Goal: Task Accomplishment & Management: Use online tool/utility

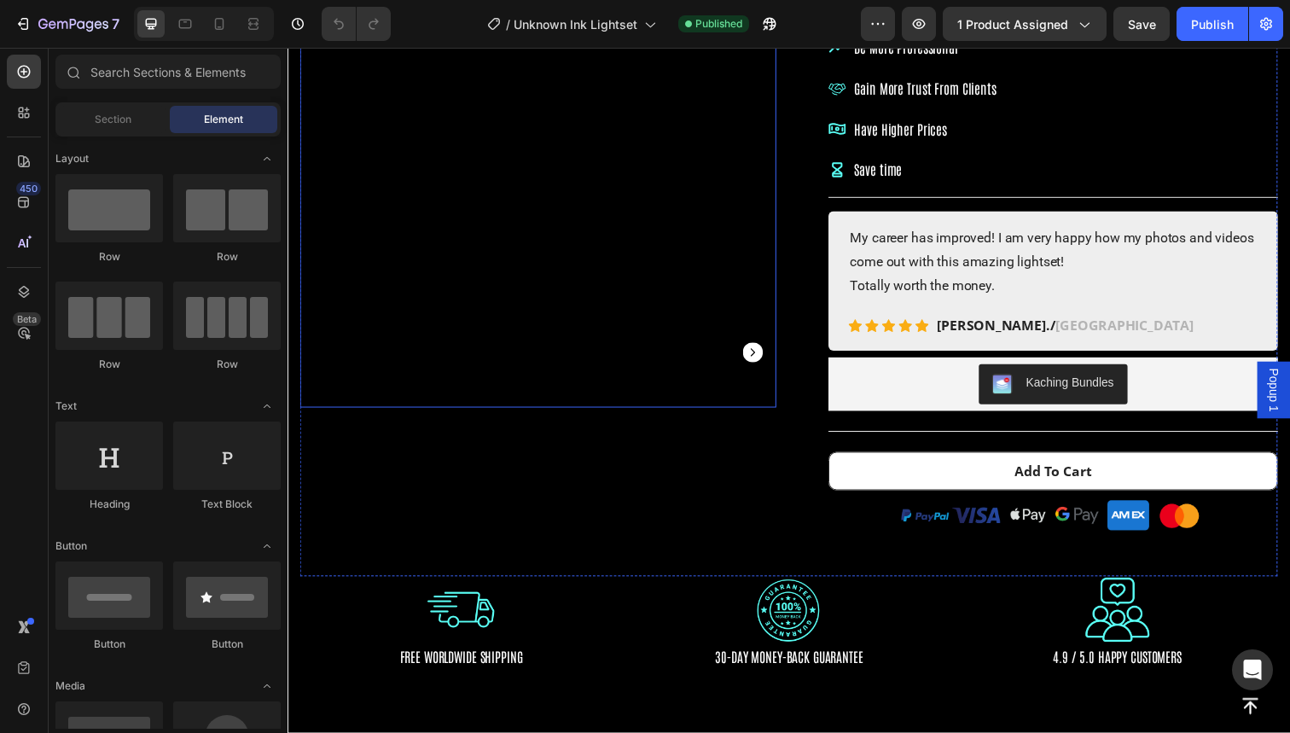
scroll to position [366, 0]
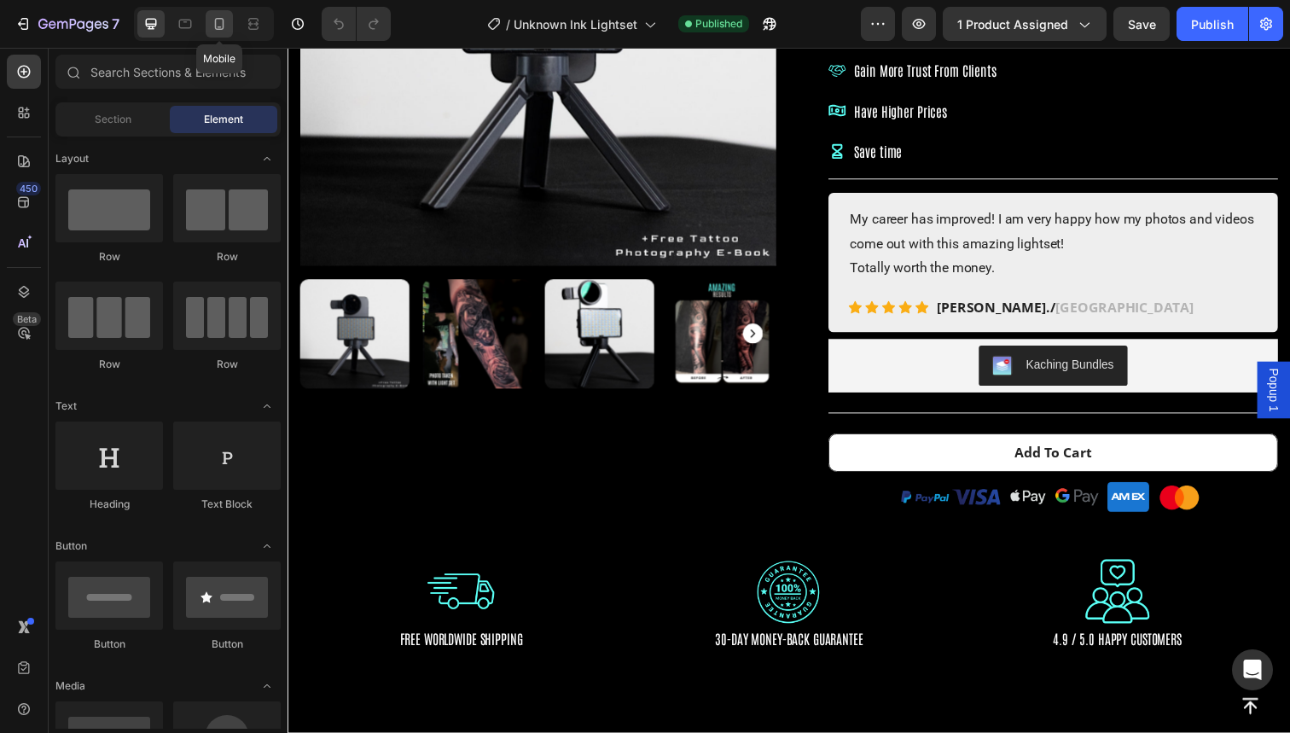
click at [220, 18] on icon at bounding box center [219, 24] width 9 height 12
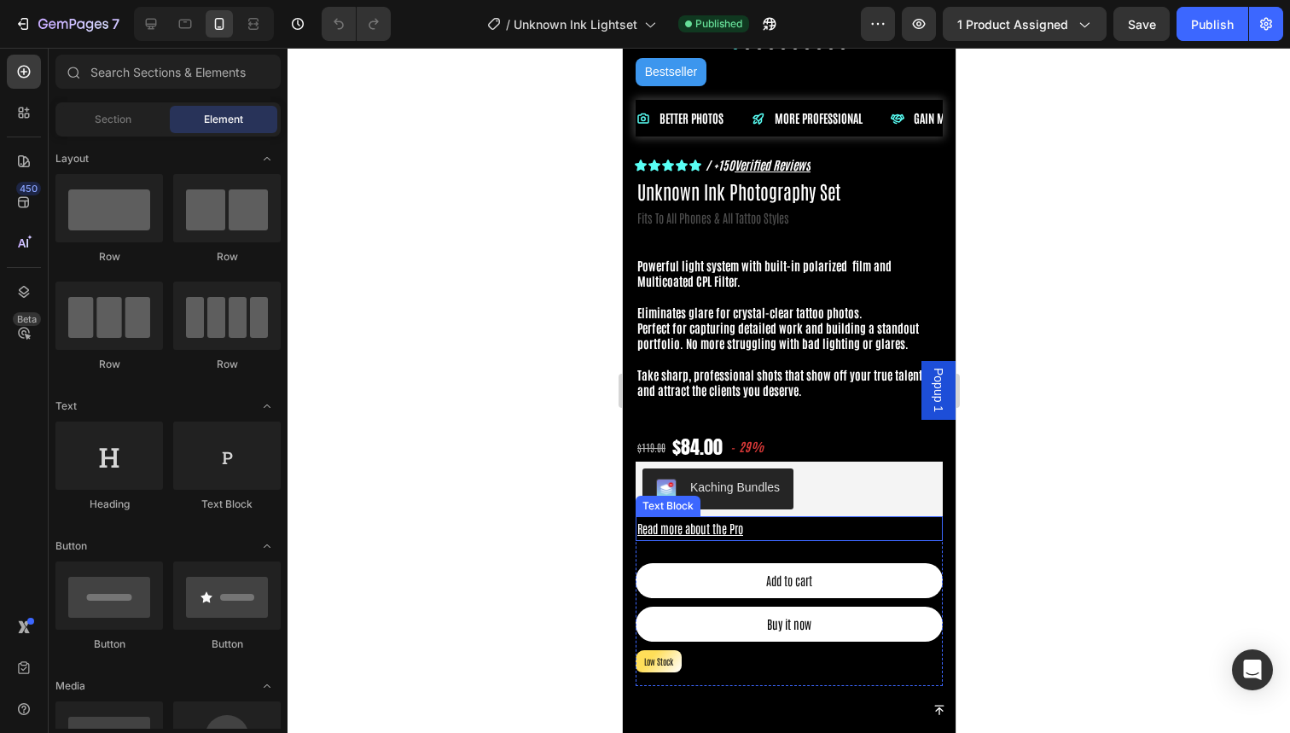
scroll to position [383, 0]
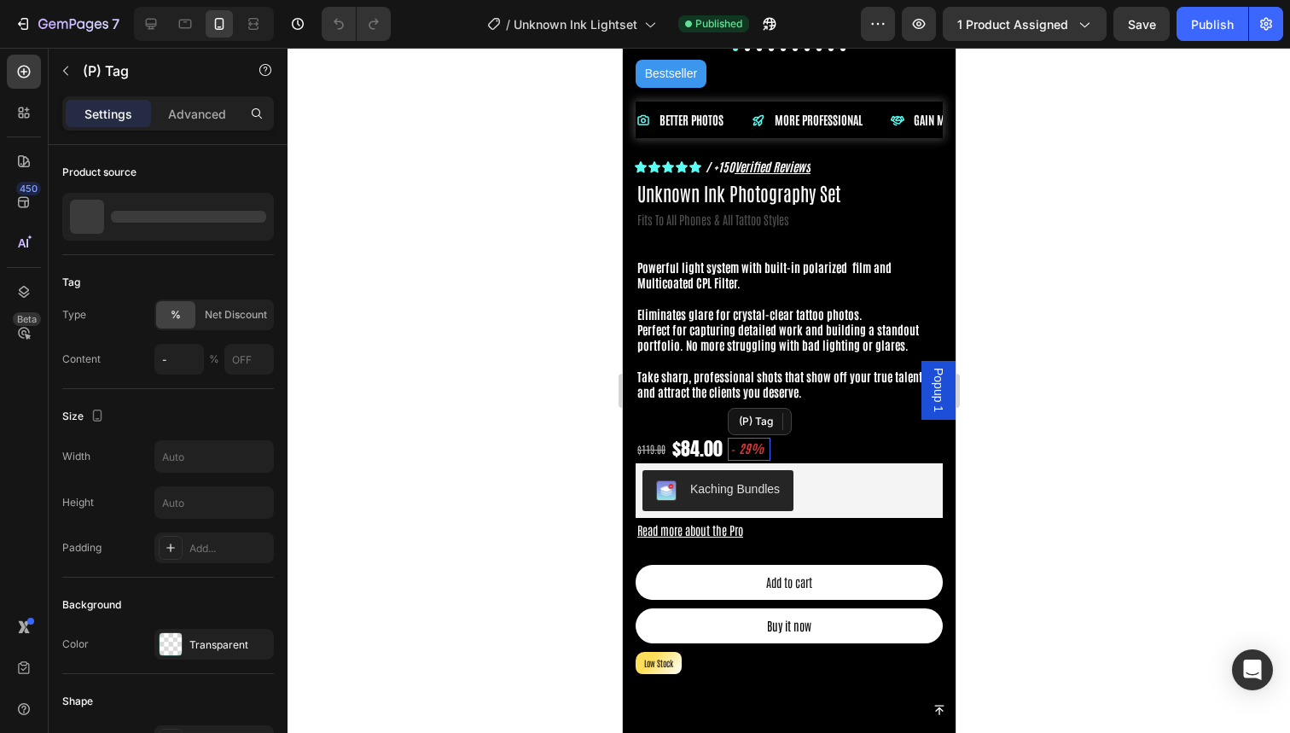
click at [750, 447] on div "29%" at bounding box center [750, 448] width 28 height 21
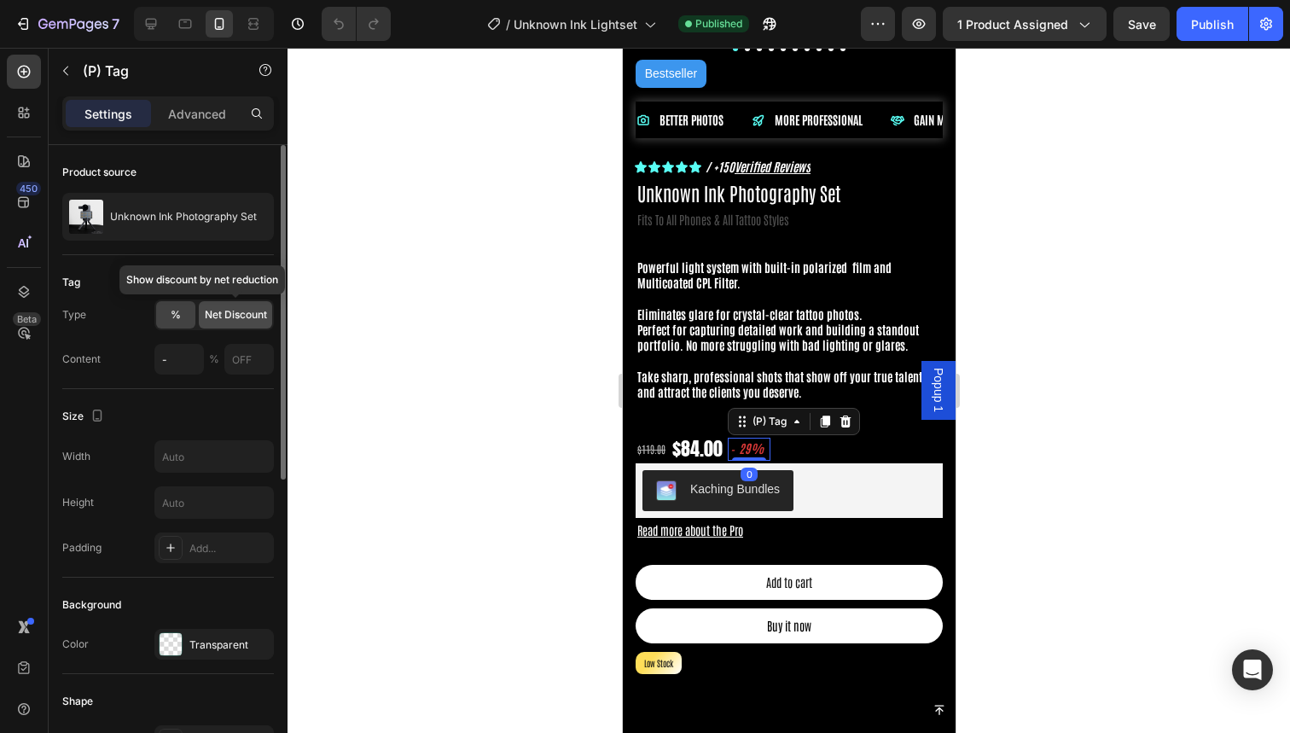
click at [229, 323] on div "Net Discount" at bounding box center [235, 314] width 73 height 27
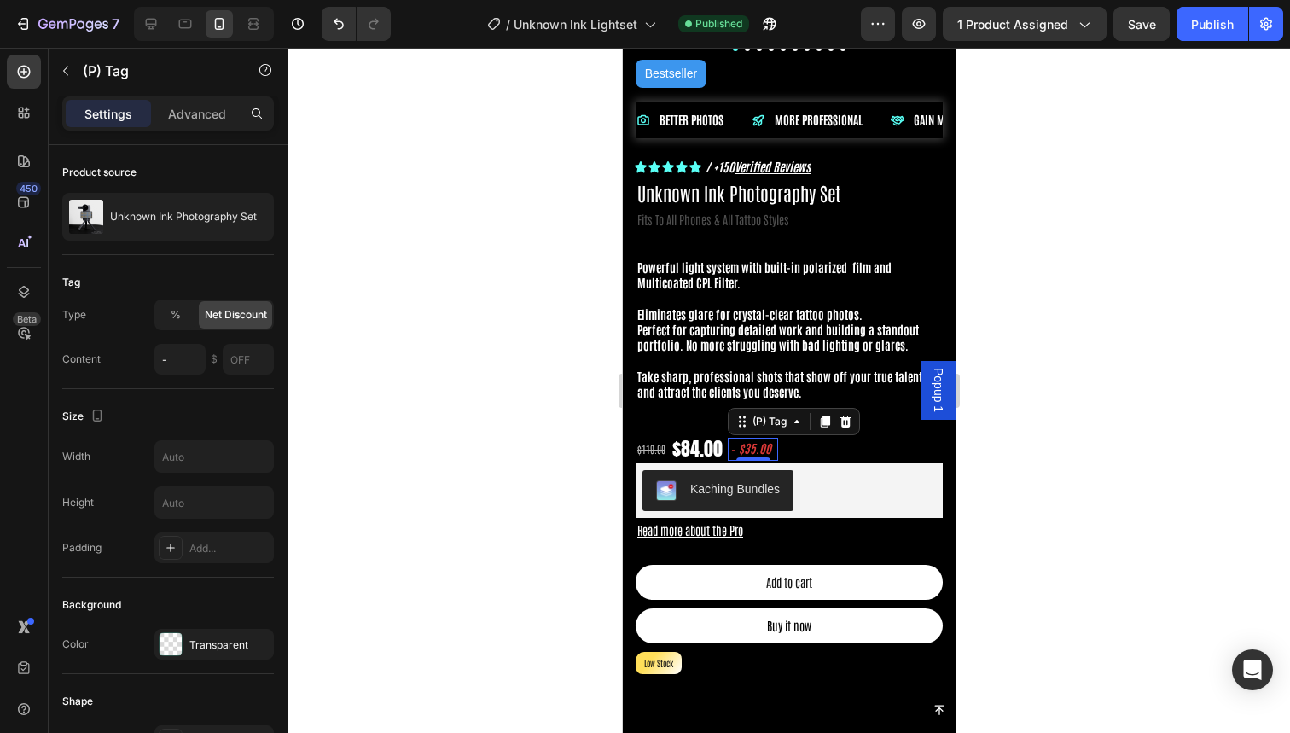
click at [494, 380] on div at bounding box center [789, 390] width 1003 height 685
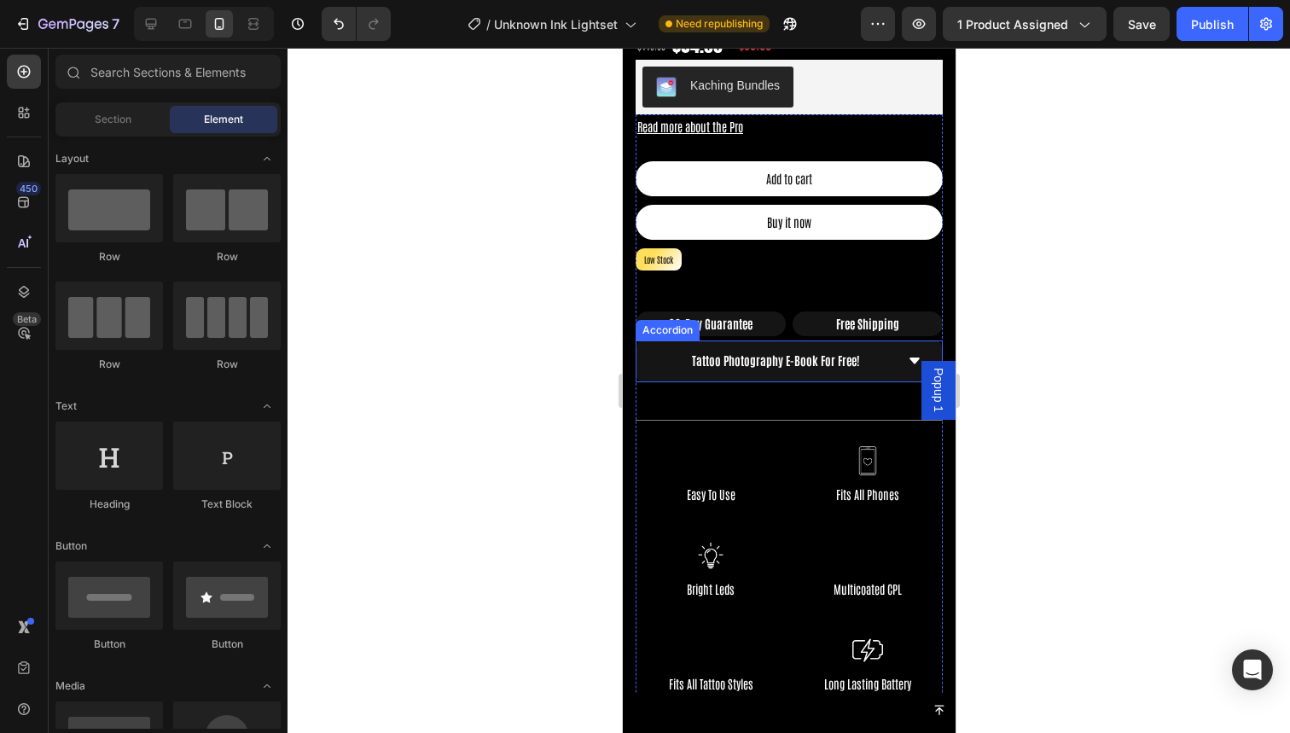
scroll to position [795, 0]
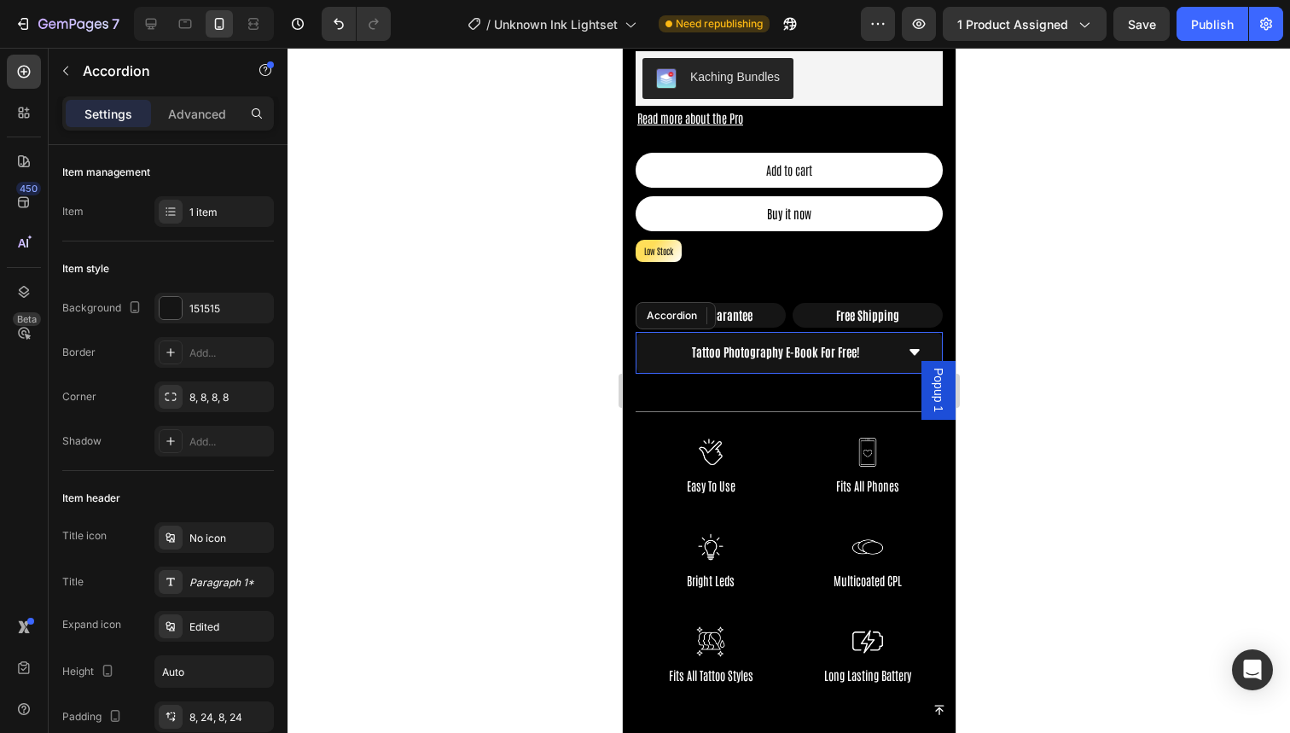
click at [893, 357] on div "Tattoo Photography E-Book For Free!" at bounding box center [774, 352] width 237 height 26
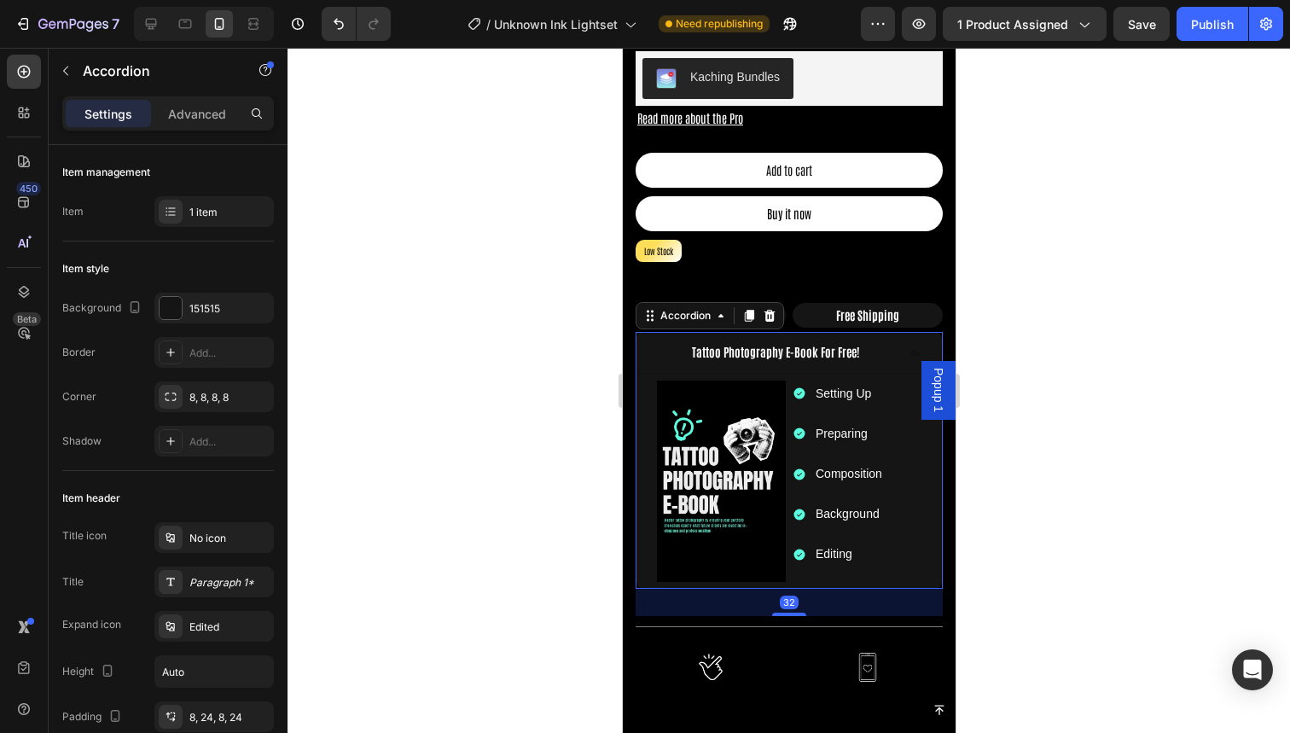
click at [893, 357] on div "Tattoo Photography E-Book For Free!" at bounding box center [774, 352] width 237 height 26
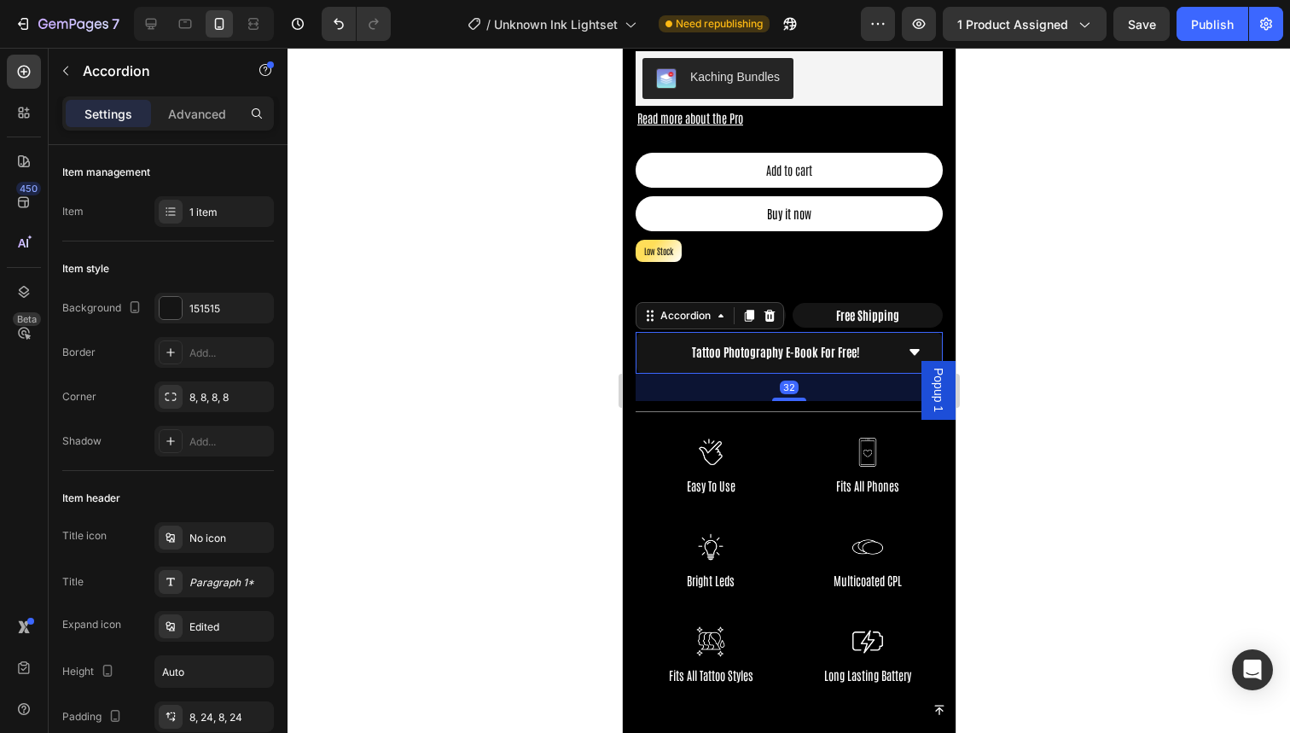
click at [893, 357] on div "Tattoo Photography E-Book For Free!" at bounding box center [774, 352] width 237 height 26
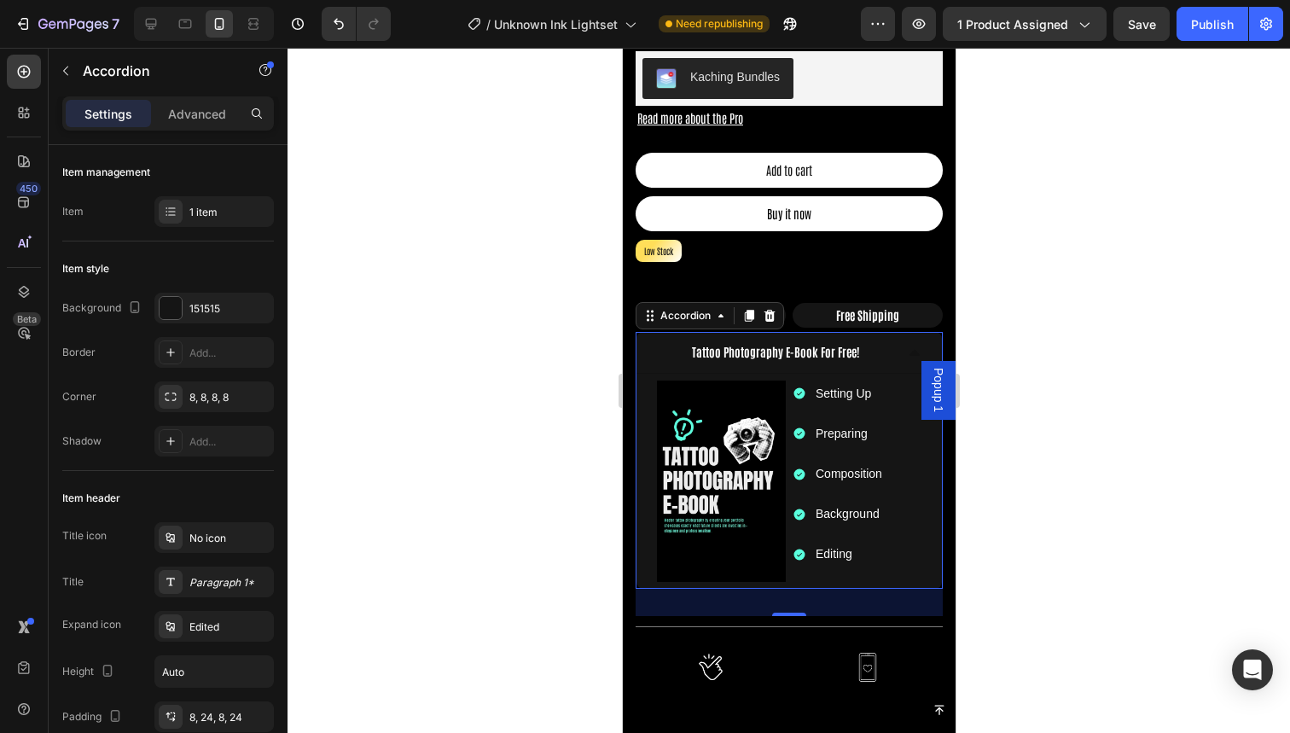
click at [893, 357] on div "Tattoo Photography E-Book For Free!" at bounding box center [774, 352] width 237 height 26
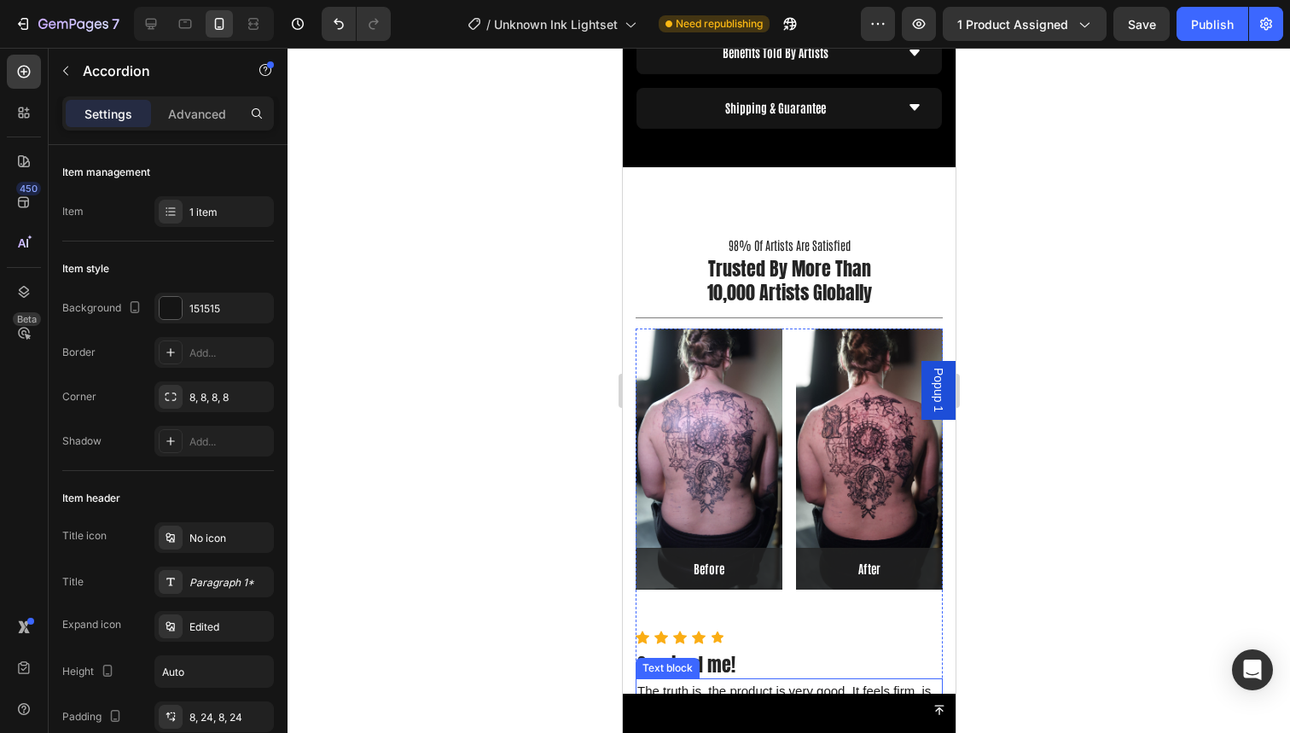
scroll to position [2212, 0]
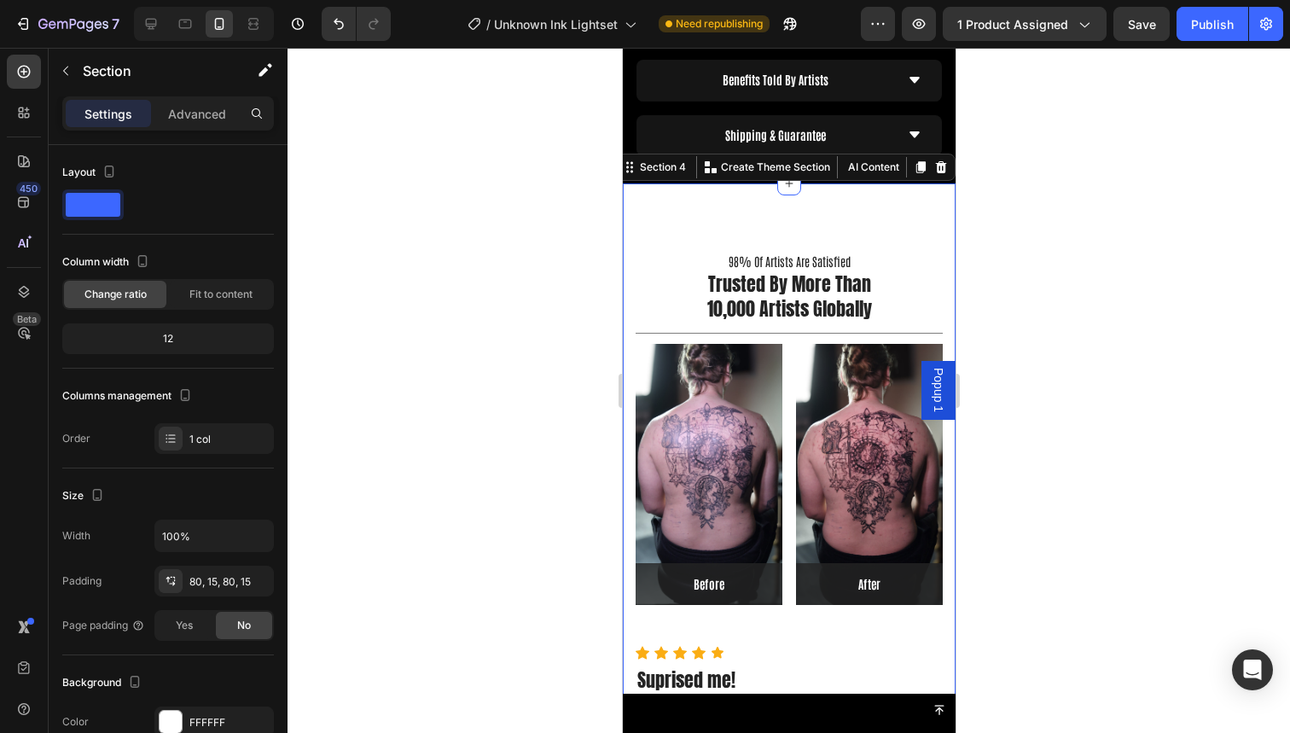
click at [916, 187] on div "98% Of Artists Are Satisfied Text block Trusted By More Than 10,000 Artists Glo…" at bounding box center [788, 557] width 333 height 748
click at [913, 163] on icon at bounding box center [920, 167] width 14 height 14
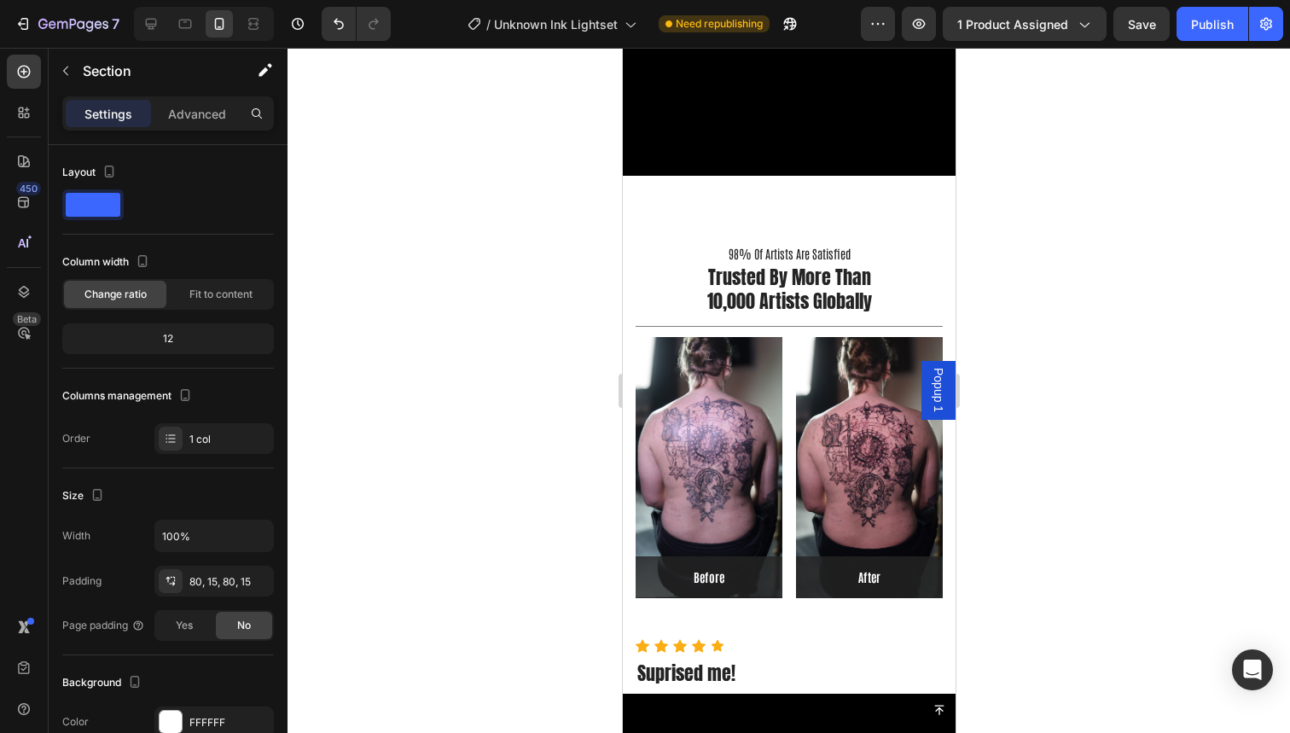
scroll to position [3026, 0]
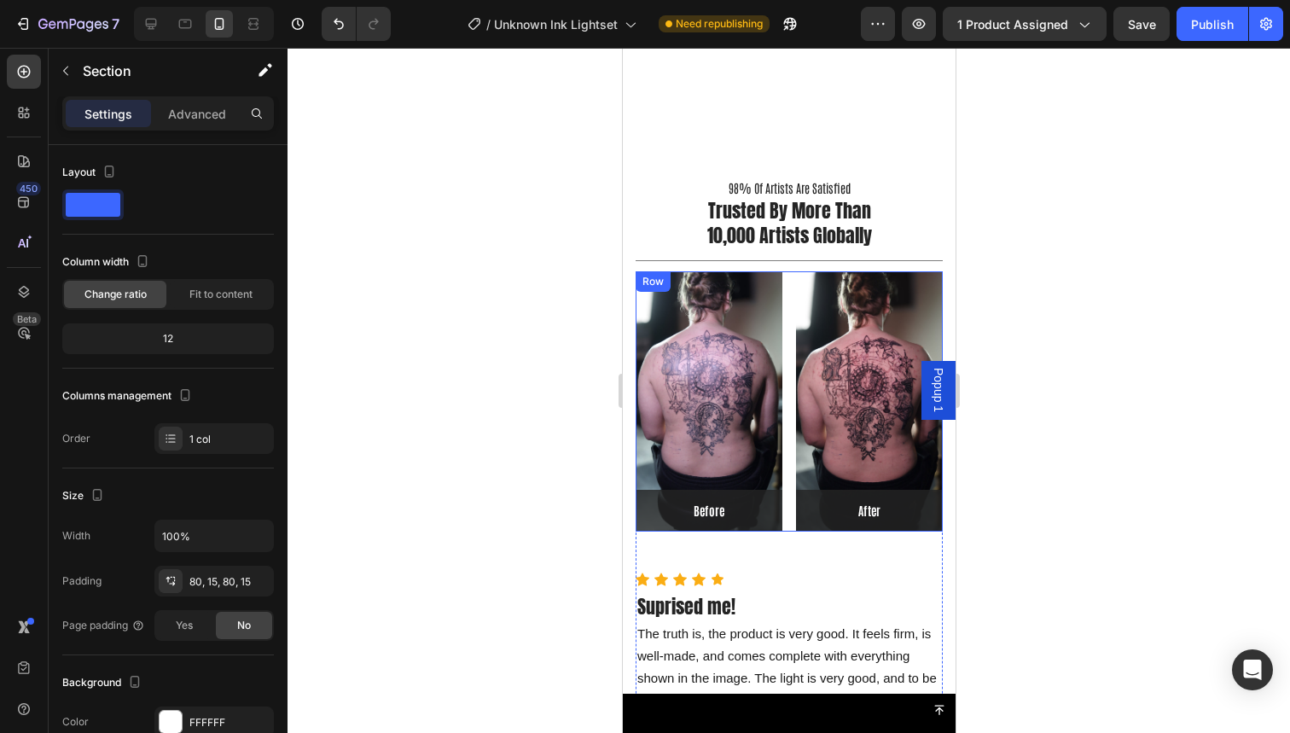
click at [792, 359] on div "Image Before Text block Row Row Image After Text block Row Row Row" at bounding box center [788, 401] width 307 height 261
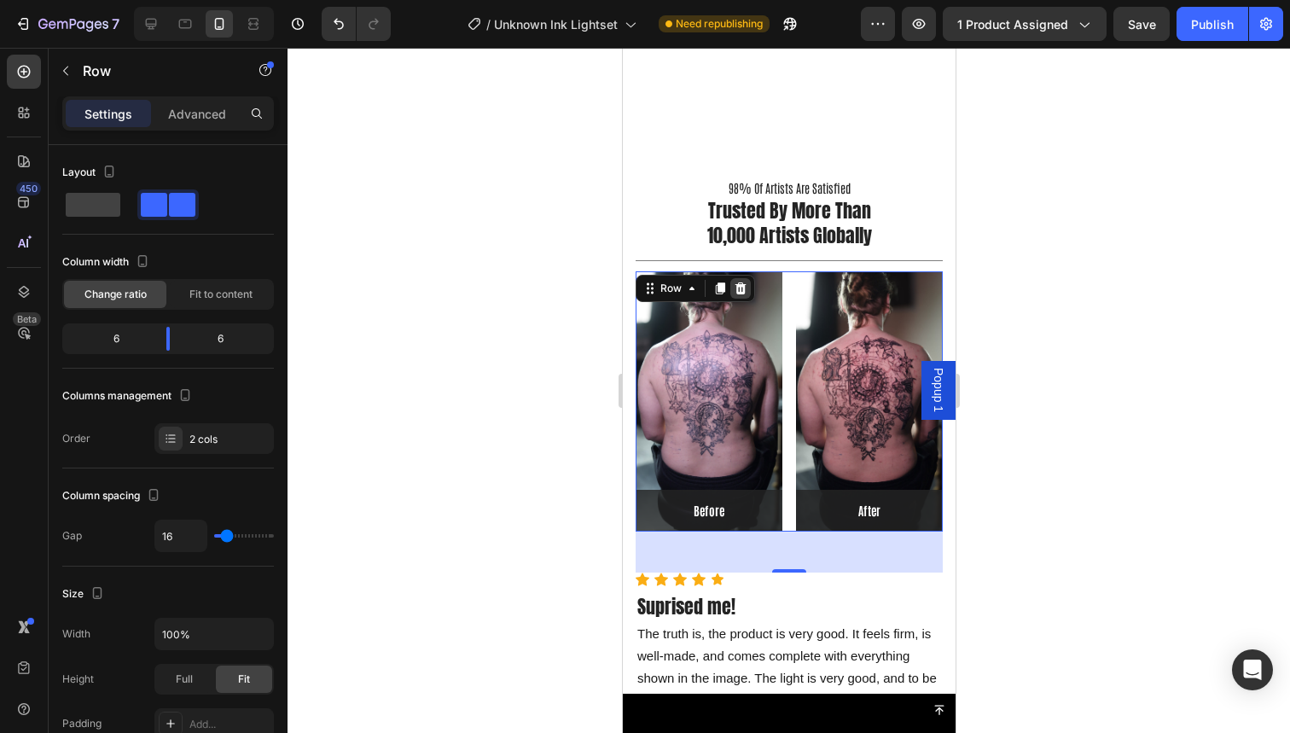
click at [748, 286] on div at bounding box center [740, 288] width 20 height 20
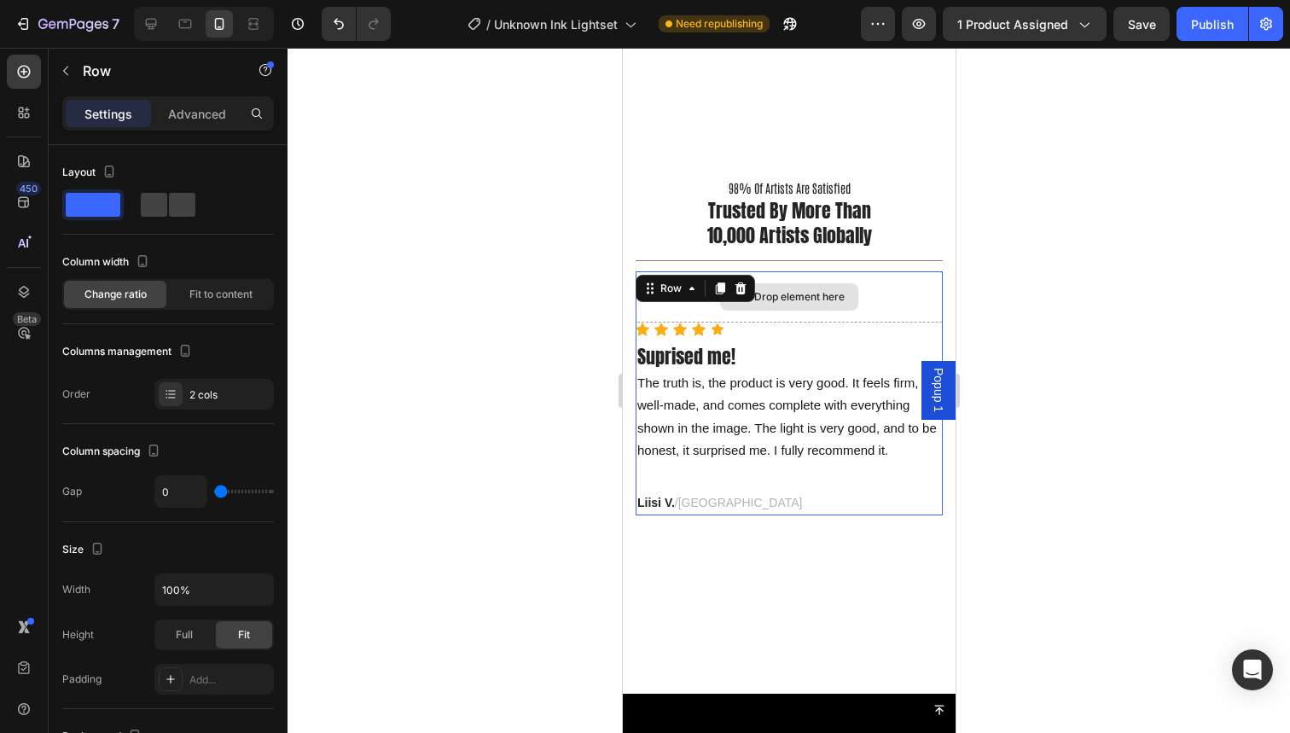
click at [704, 304] on div "Drop element here" at bounding box center [788, 296] width 307 height 51
click at [743, 282] on icon at bounding box center [740, 288] width 11 height 12
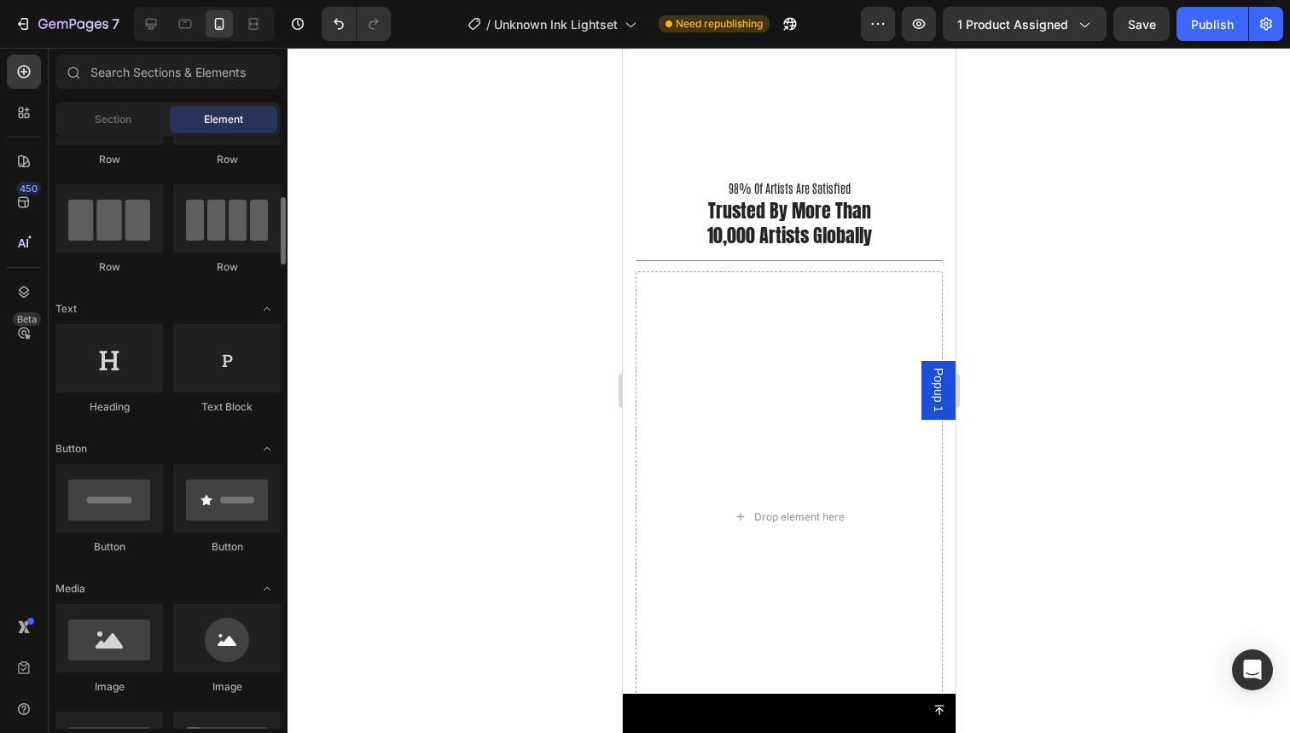
scroll to position [92, 0]
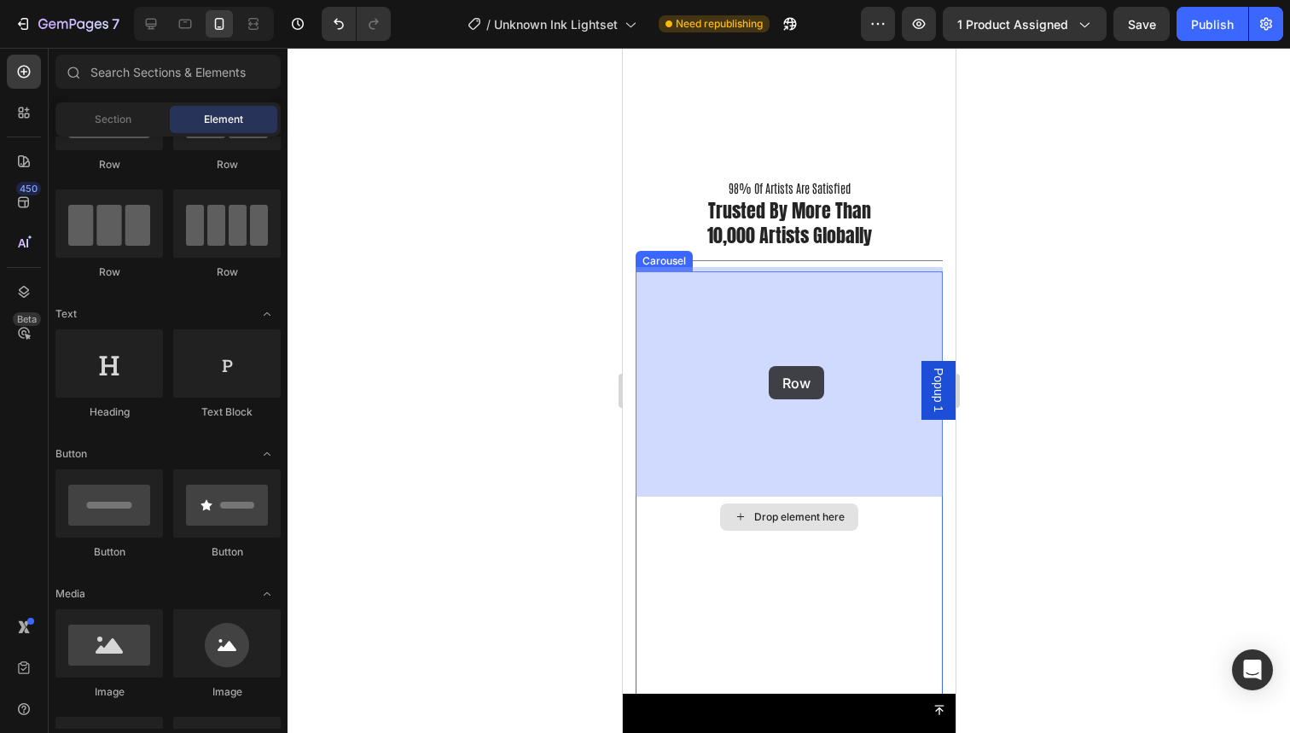
drag, startPoint x: 747, startPoint y: 280, endPoint x: 768, endPoint y: 366, distance: 88.6
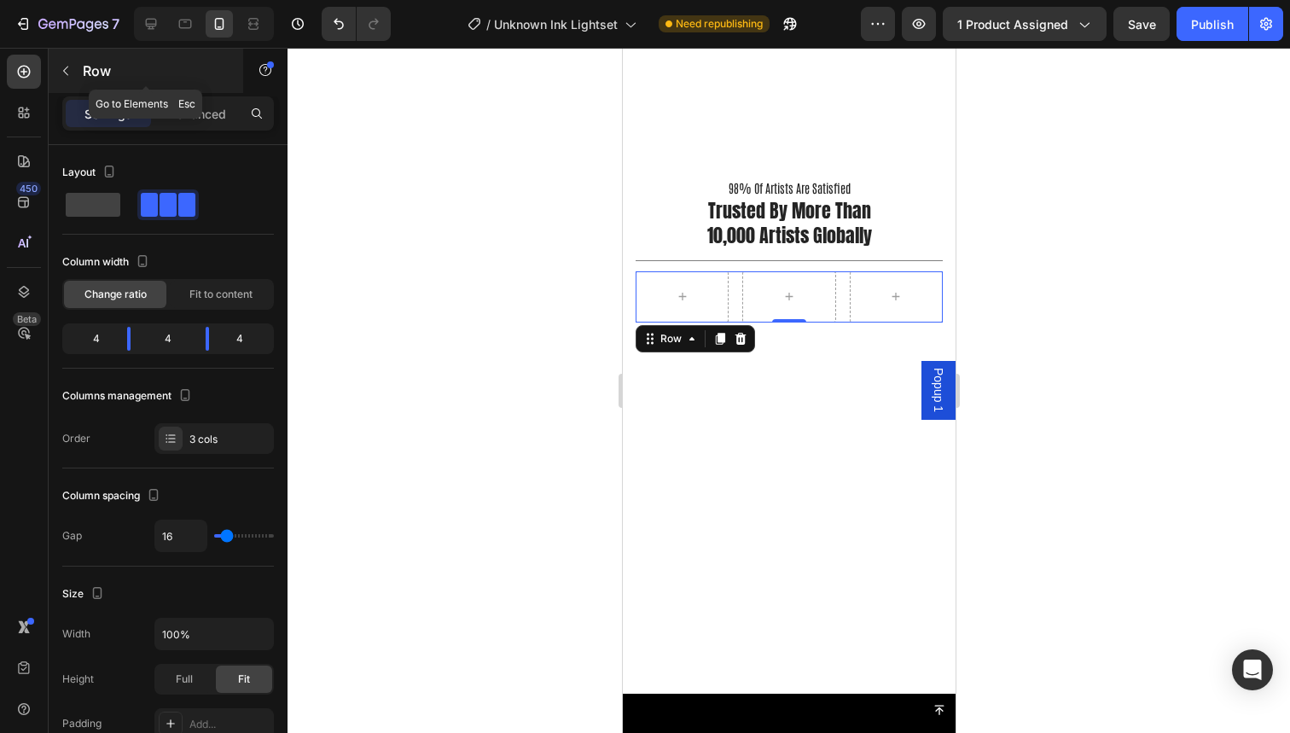
click at [67, 74] on icon "button" at bounding box center [65, 71] width 5 height 9
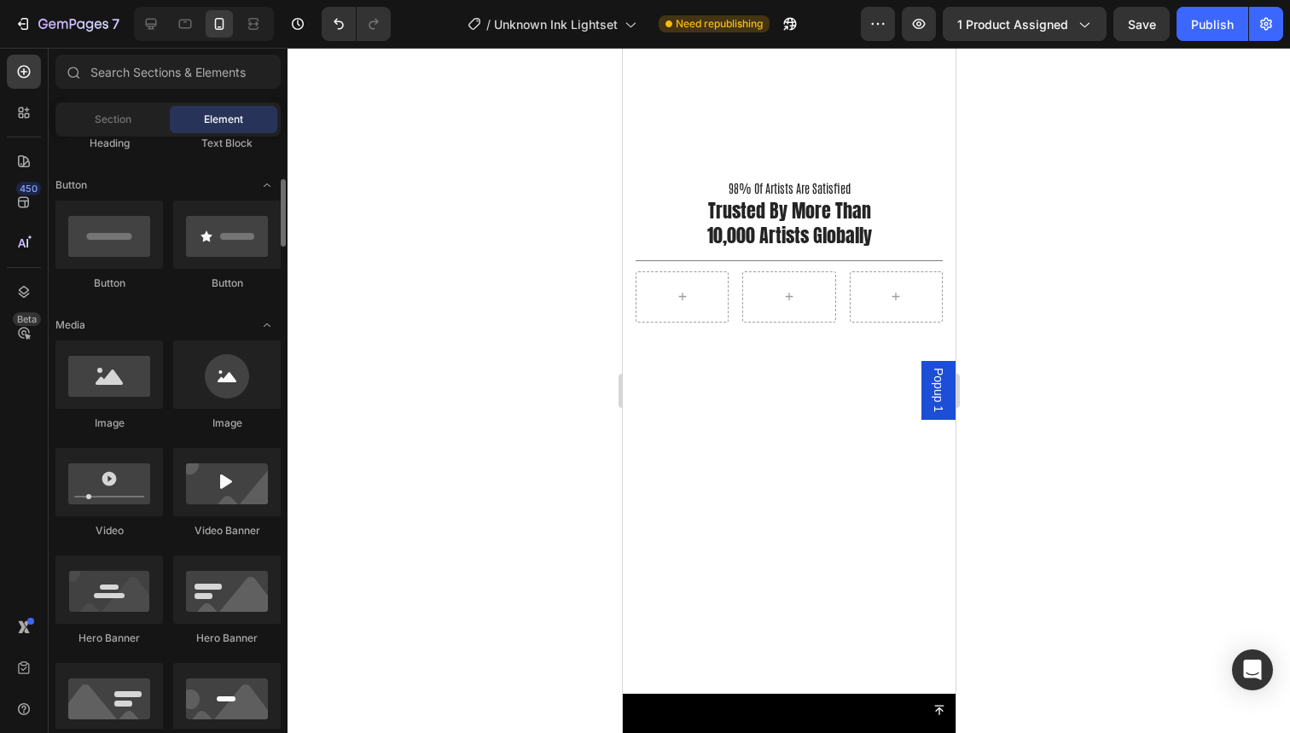
scroll to position [369, 0]
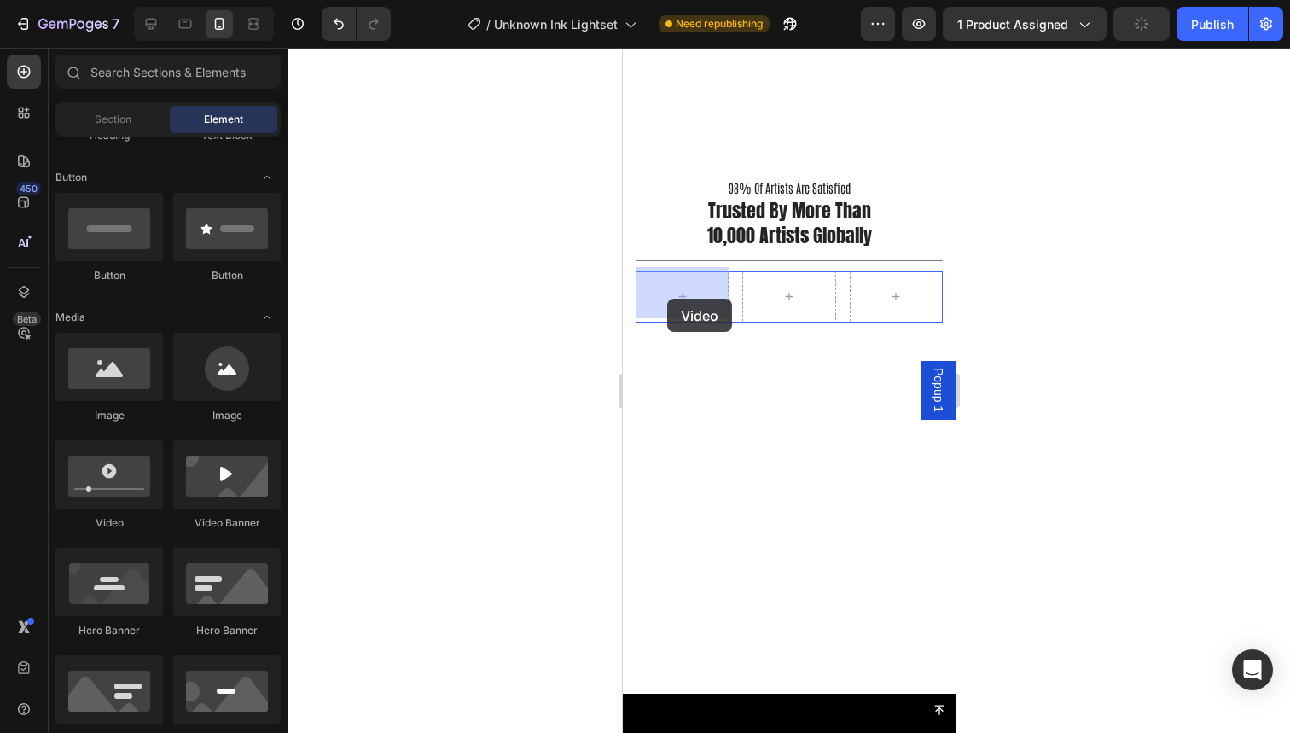
drag, startPoint x: 751, startPoint y: 511, endPoint x: 666, endPoint y: 299, distance: 228.6
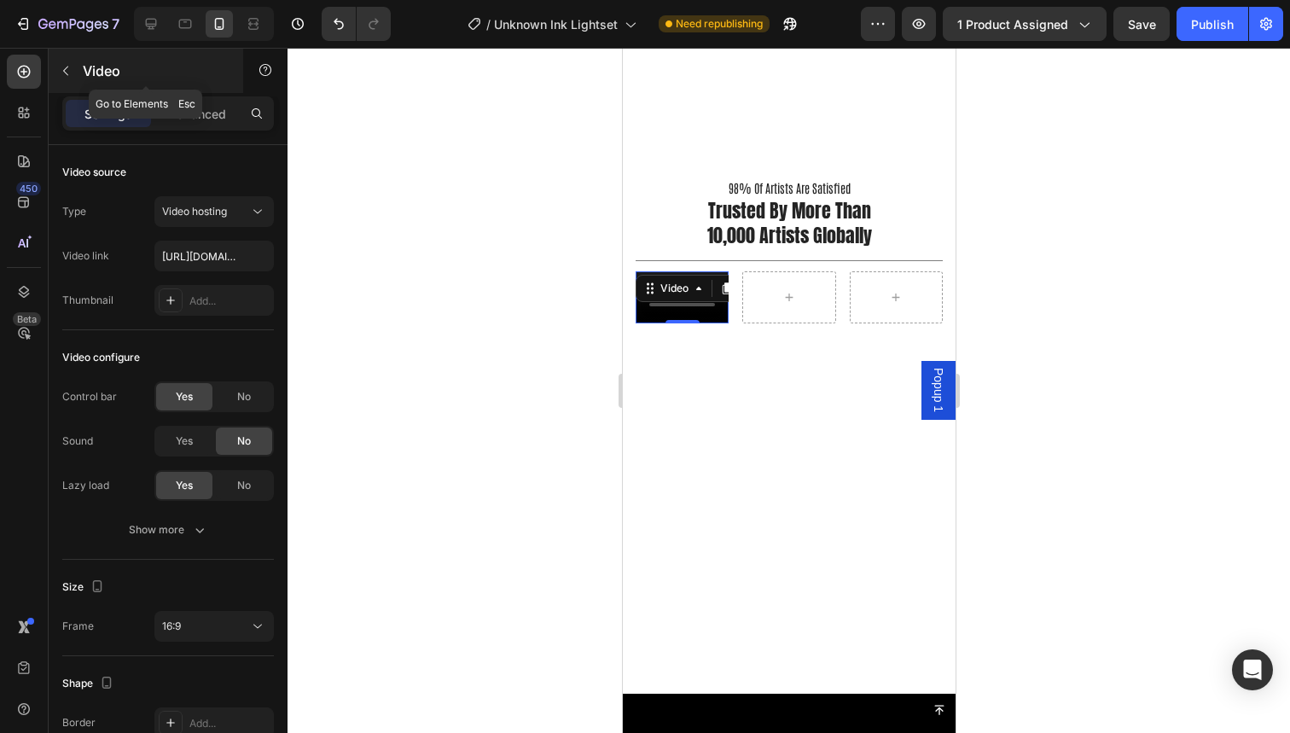
click at [74, 69] on button "button" at bounding box center [65, 70] width 27 height 27
click at [701, 288] on div "Video" at bounding box center [681, 297] width 93 height 52
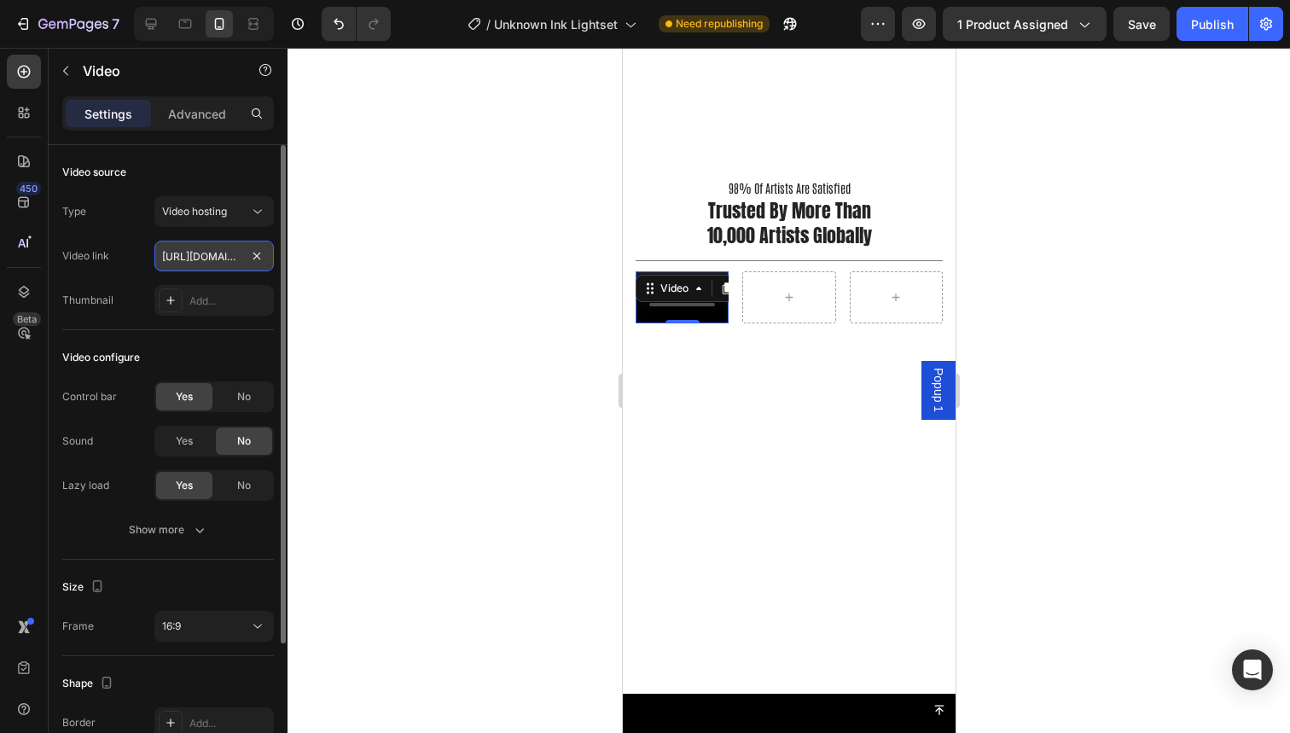
click at [208, 255] on input "[URL][DOMAIN_NAME]" at bounding box center [213, 256] width 119 height 31
click at [225, 213] on span "Video hosting" at bounding box center [194, 211] width 65 height 13
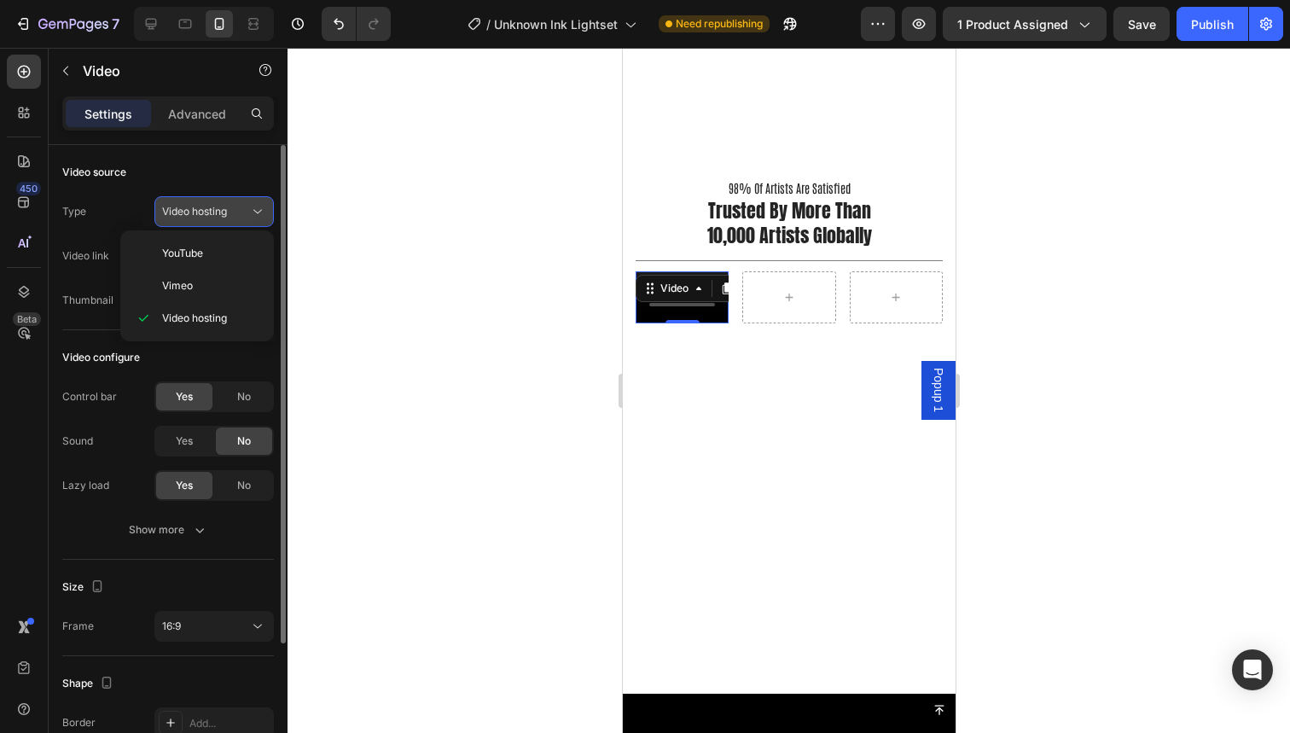
click at [225, 218] on span "Video hosting" at bounding box center [194, 211] width 65 height 15
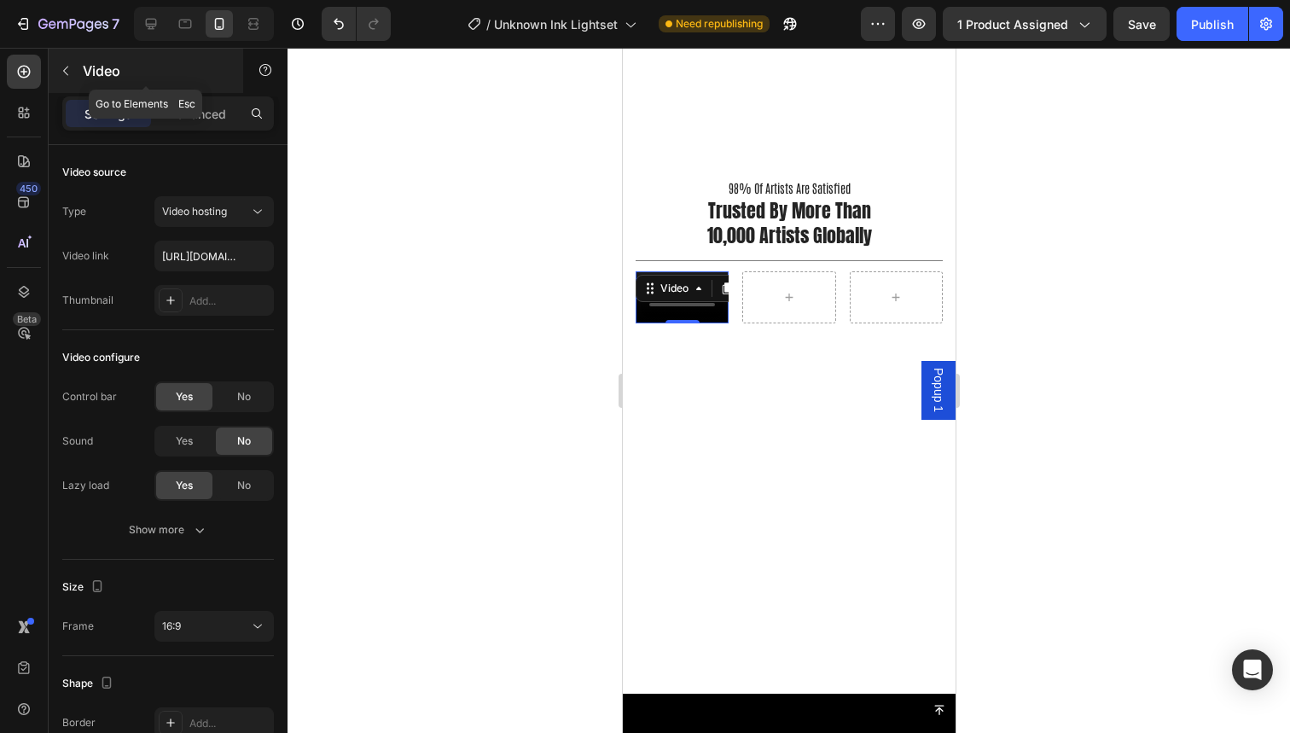
click at [67, 78] on button "button" at bounding box center [65, 70] width 27 height 27
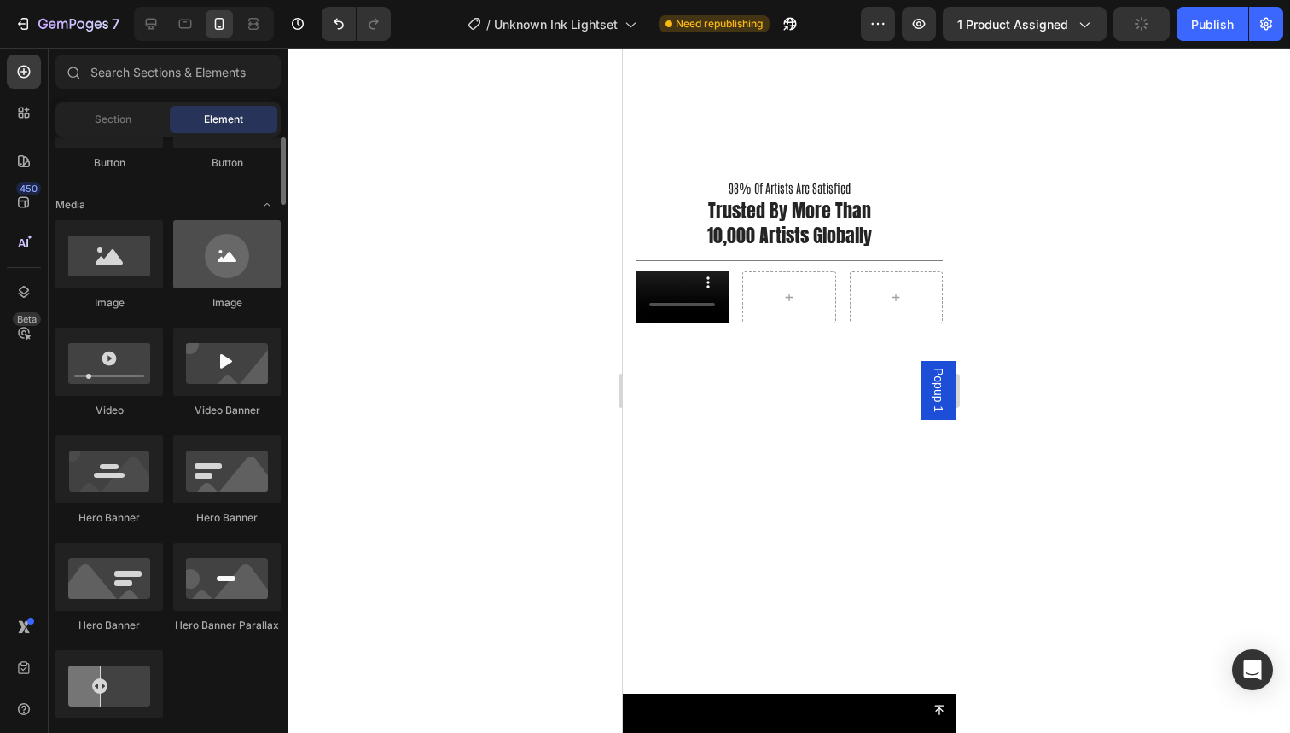
scroll to position [481, 0]
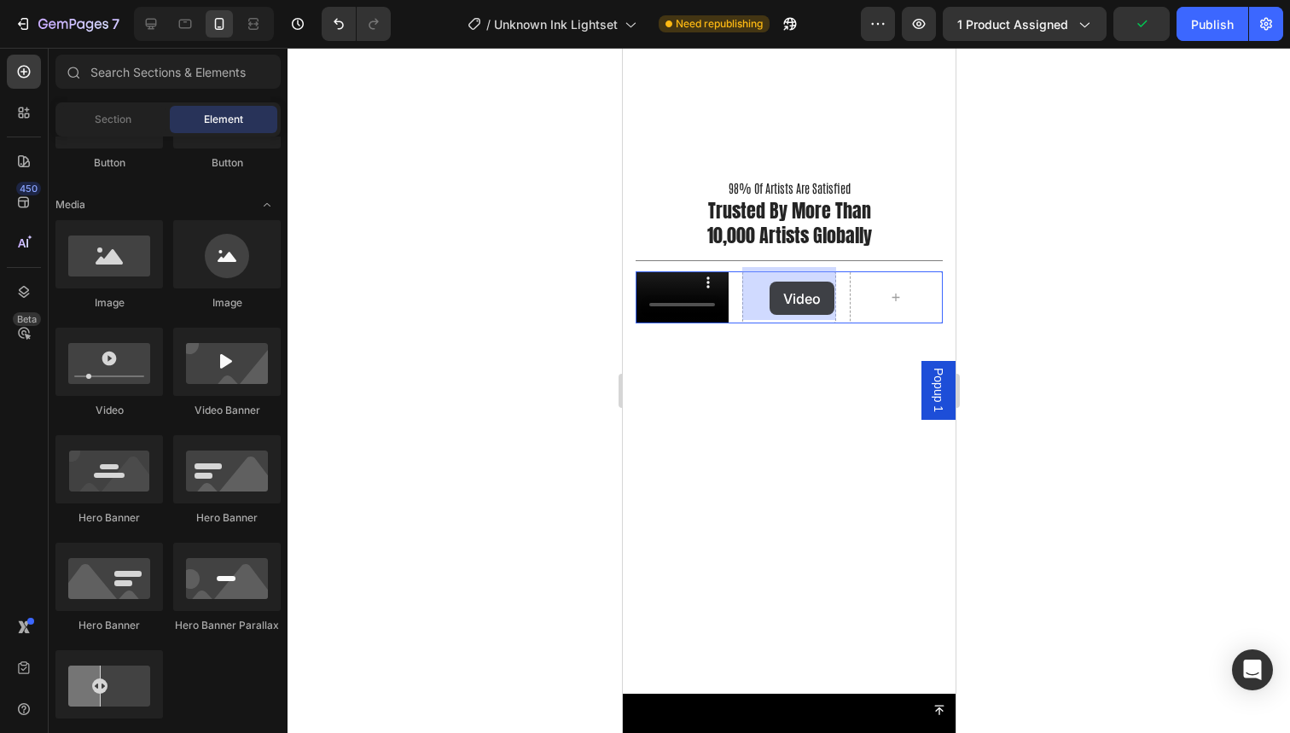
drag, startPoint x: 768, startPoint y: 409, endPoint x: 770, endPoint y: 289, distance: 119.5
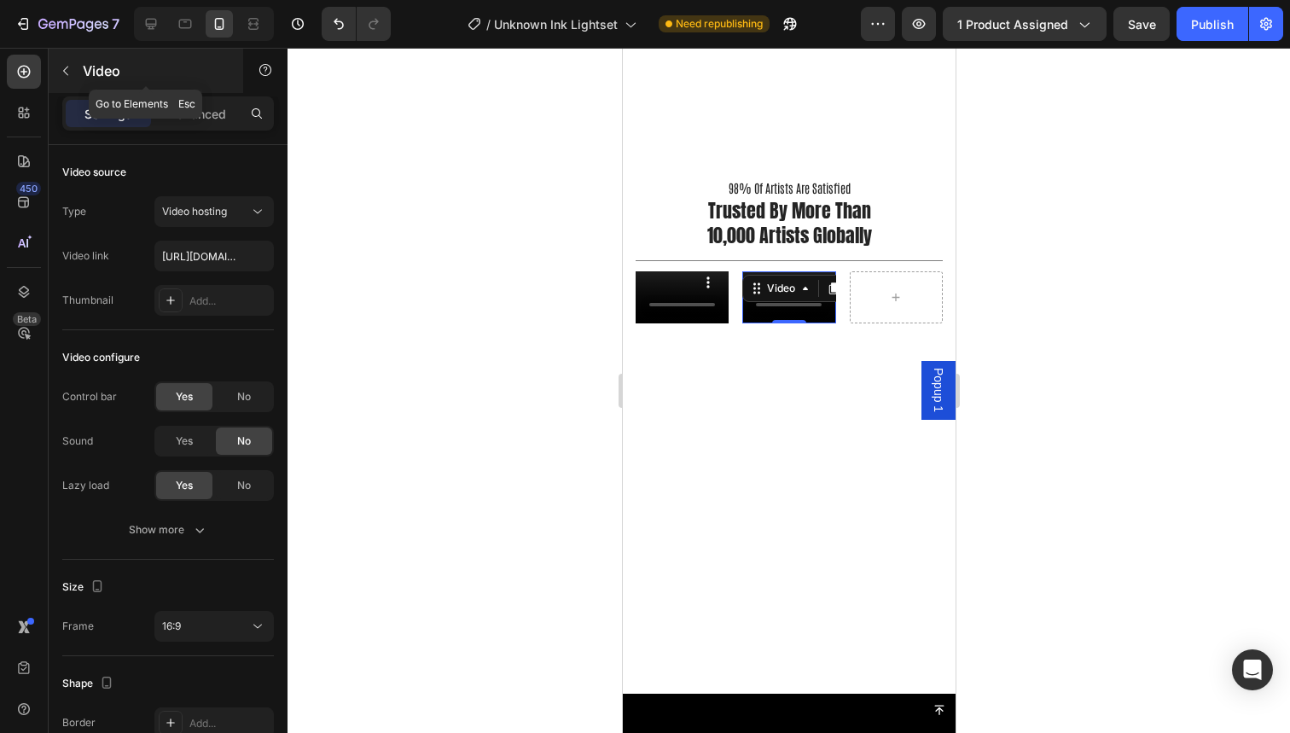
click at [68, 75] on icon "button" at bounding box center [65, 71] width 5 height 9
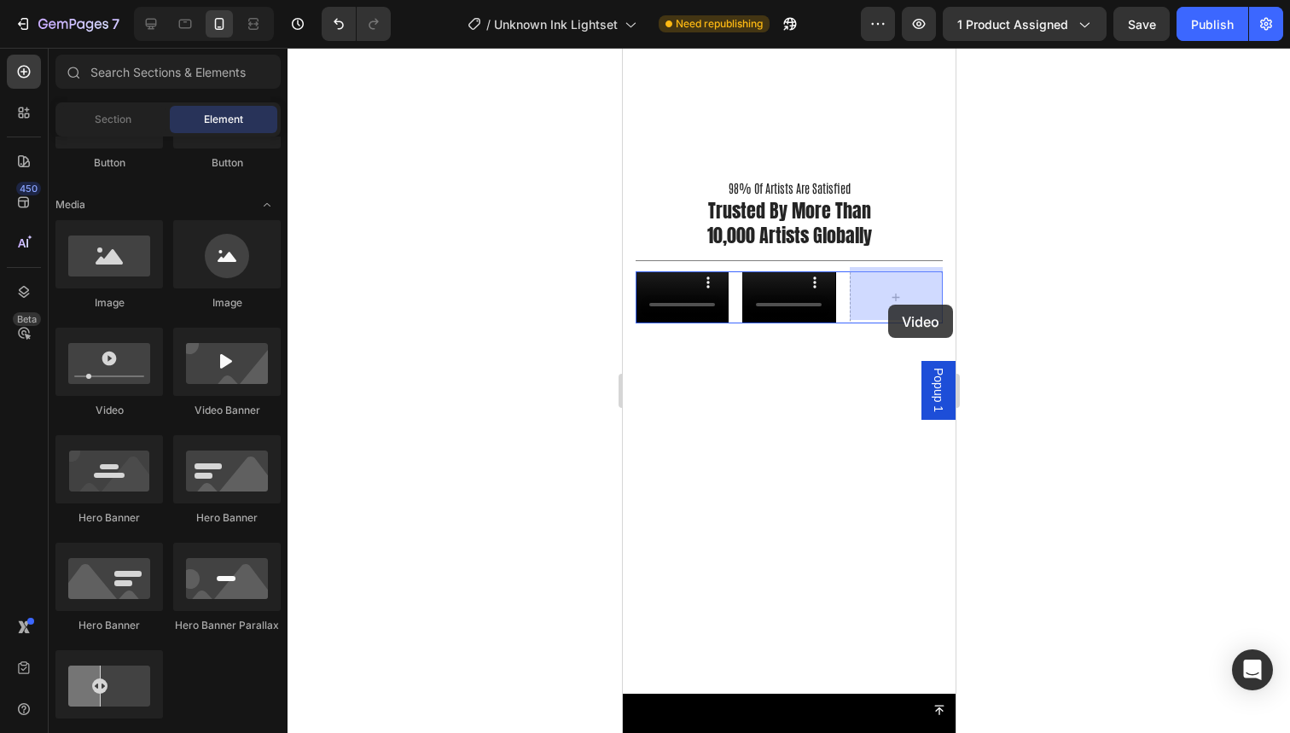
drag, startPoint x: 747, startPoint y: 416, endPoint x: 887, endPoint y: 305, distance: 179.2
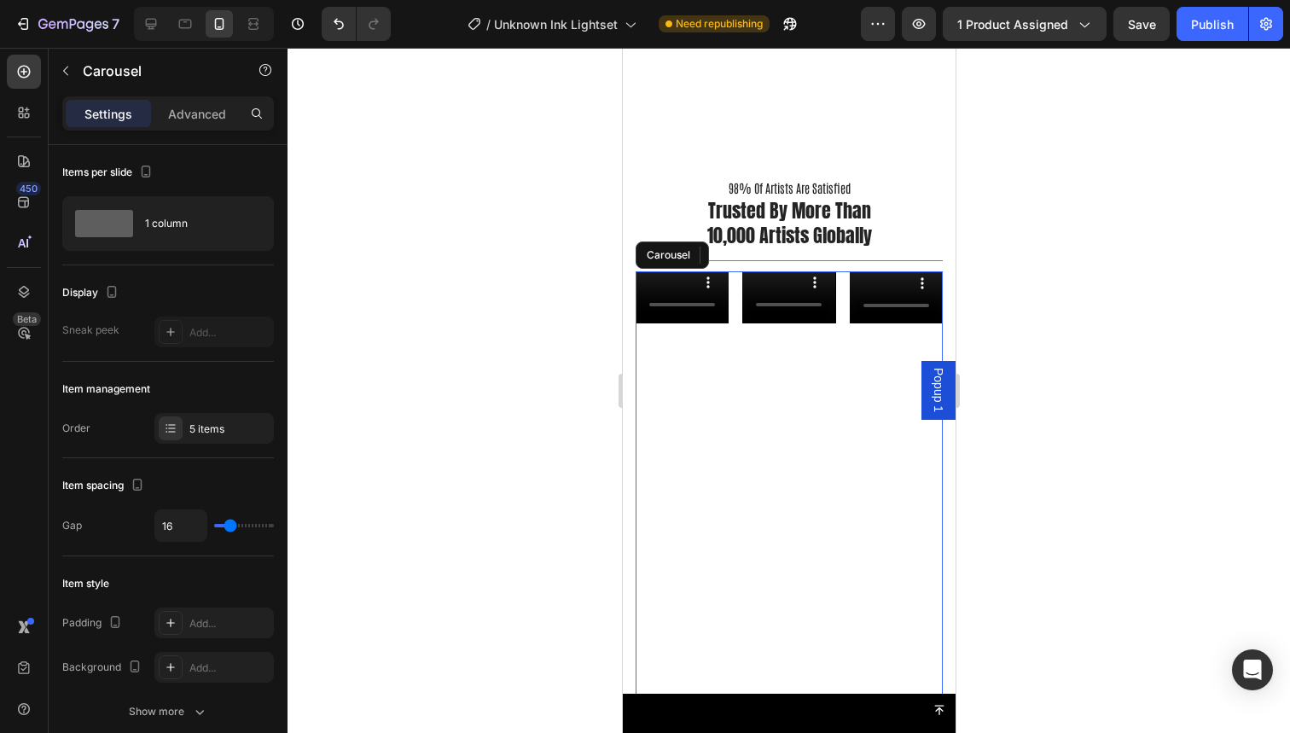
click at [883, 376] on div "Video Video Video 0 Row" at bounding box center [788, 516] width 307 height 491
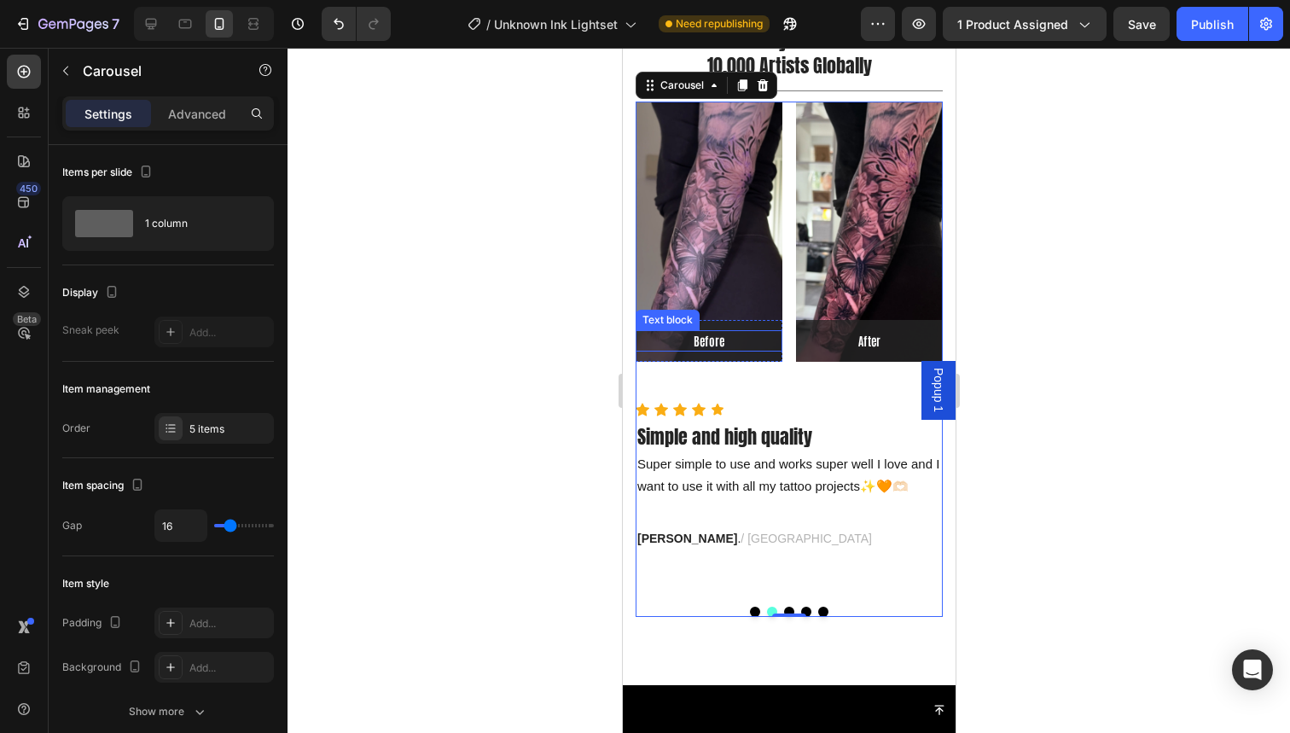
scroll to position [3309, 0]
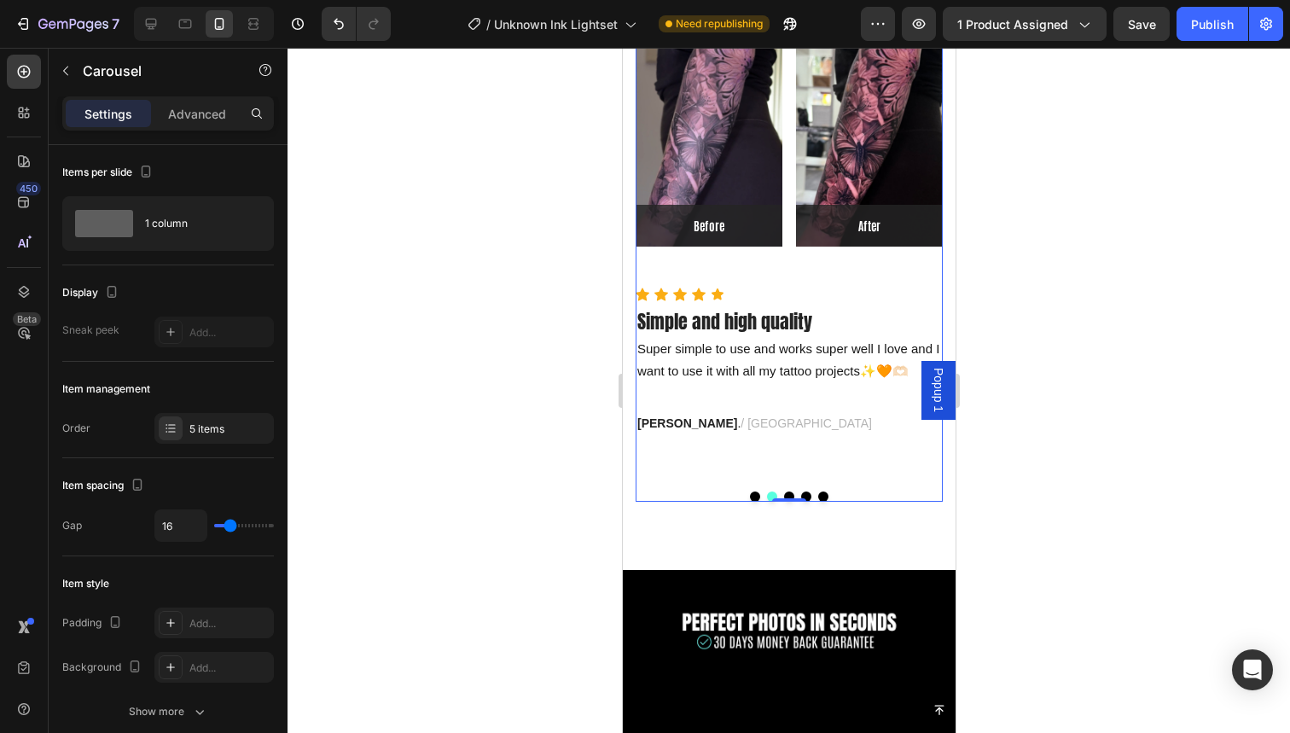
click at [753, 491] on button "Dot" at bounding box center [754, 496] width 10 height 10
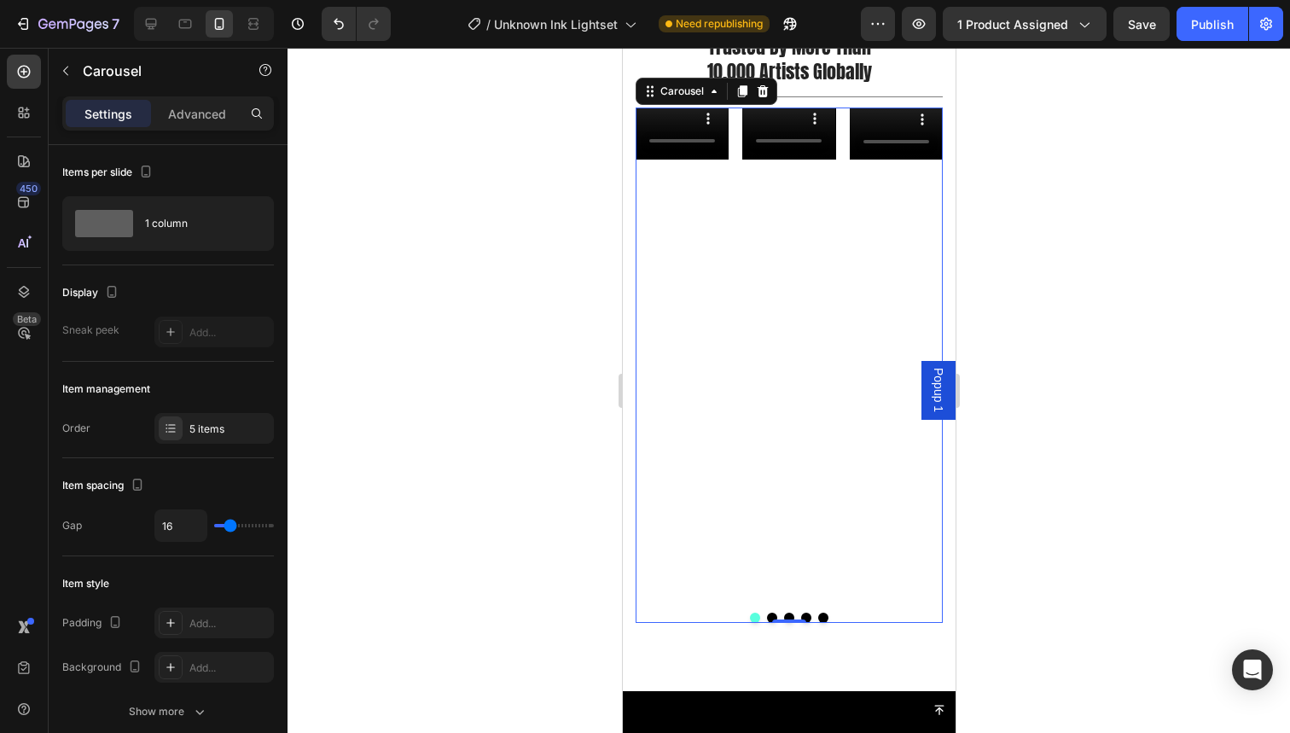
scroll to position [3191, 0]
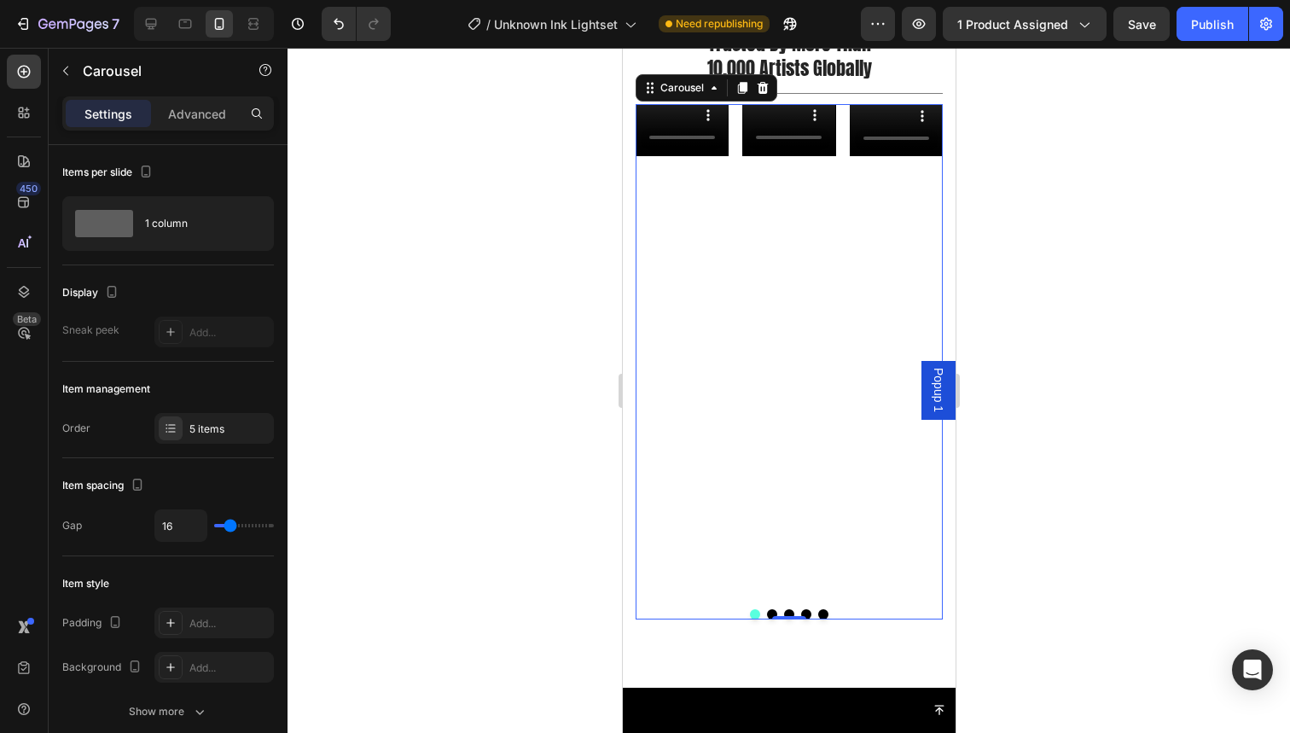
click at [773, 609] on button "Dot" at bounding box center [771, 614] width 10 height 10
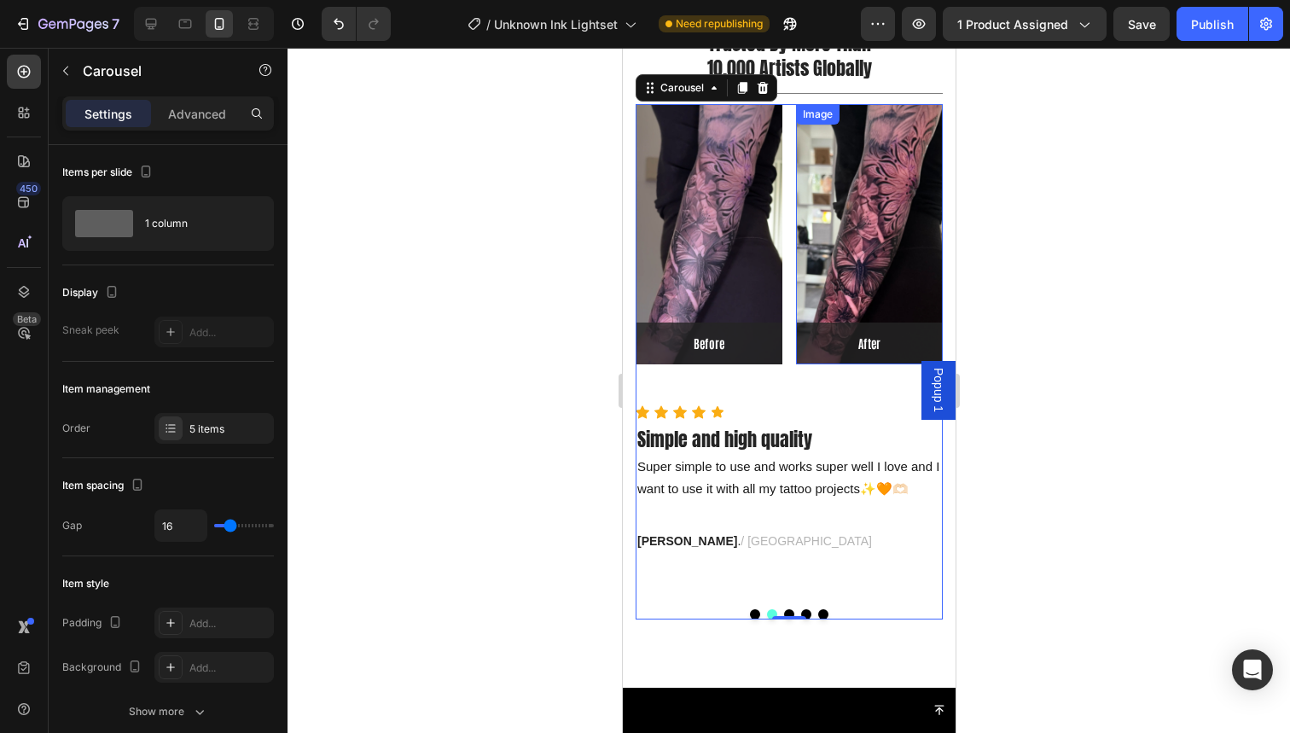
click at [816, 284] on img at bounding box center [868, 234] width 147 height 261
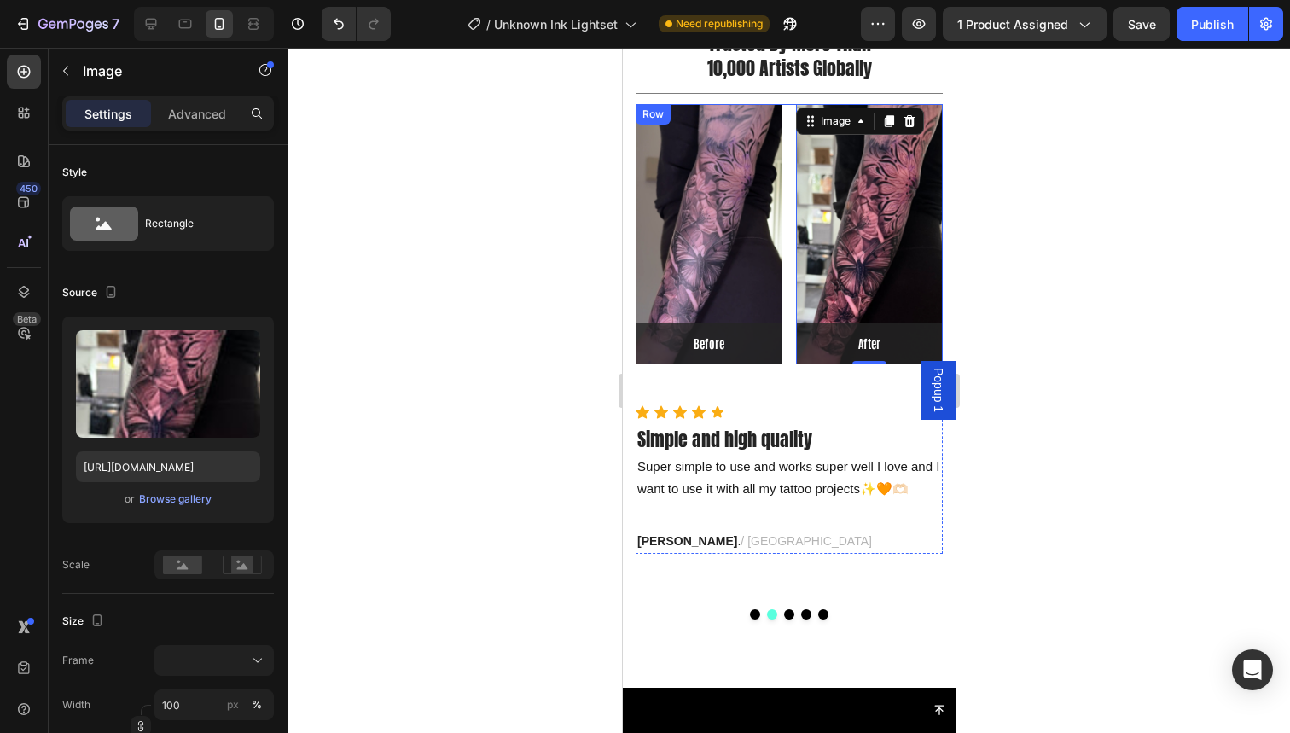
click at [793, 227] on div "Image Before Text block Row Row Image 0 After Text block Row Row Row" at bounding box center [788, 234] width 307 height 261
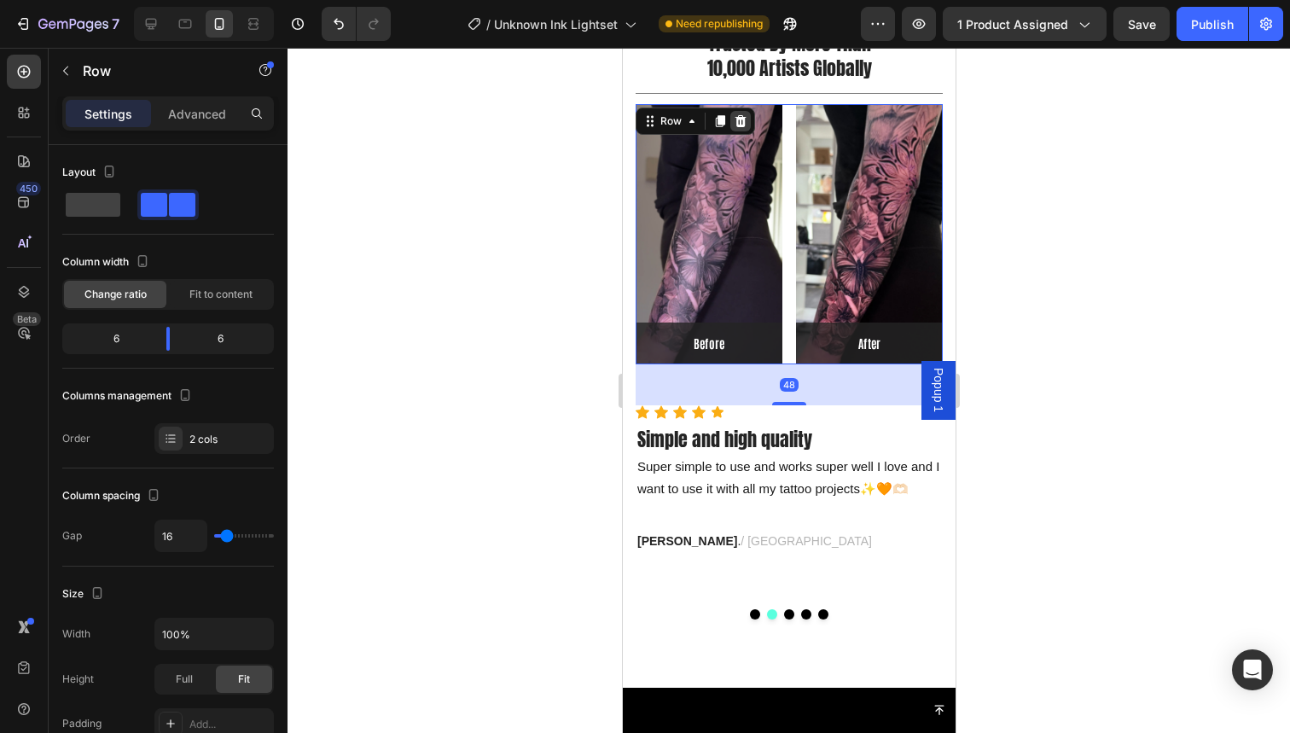
click at [741, 125] on icon at bounding box center [740, 120] width 11 height 12
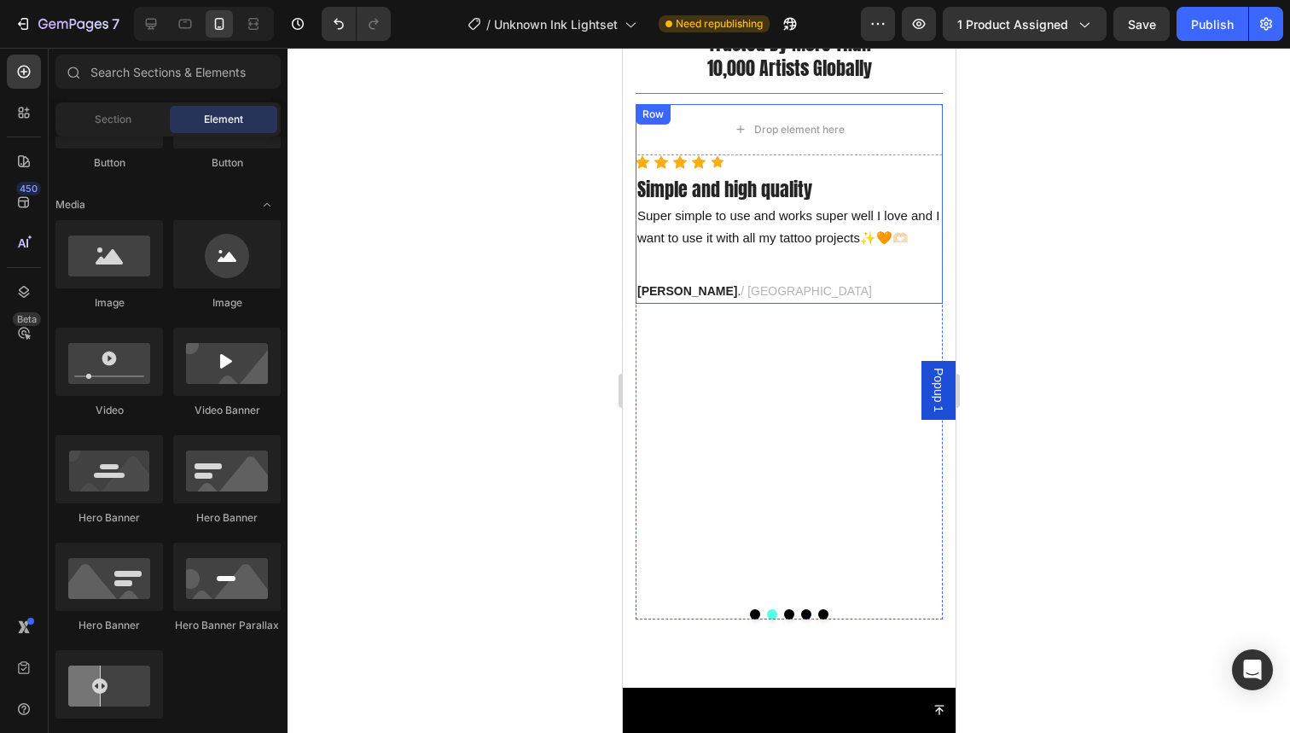
click at [760, 172] on div "Icon Icon Icon Icon Icon Icon List Hoz Simple and high quality Heading Super si…" at bounding box center [788, 229] width 307 height 148
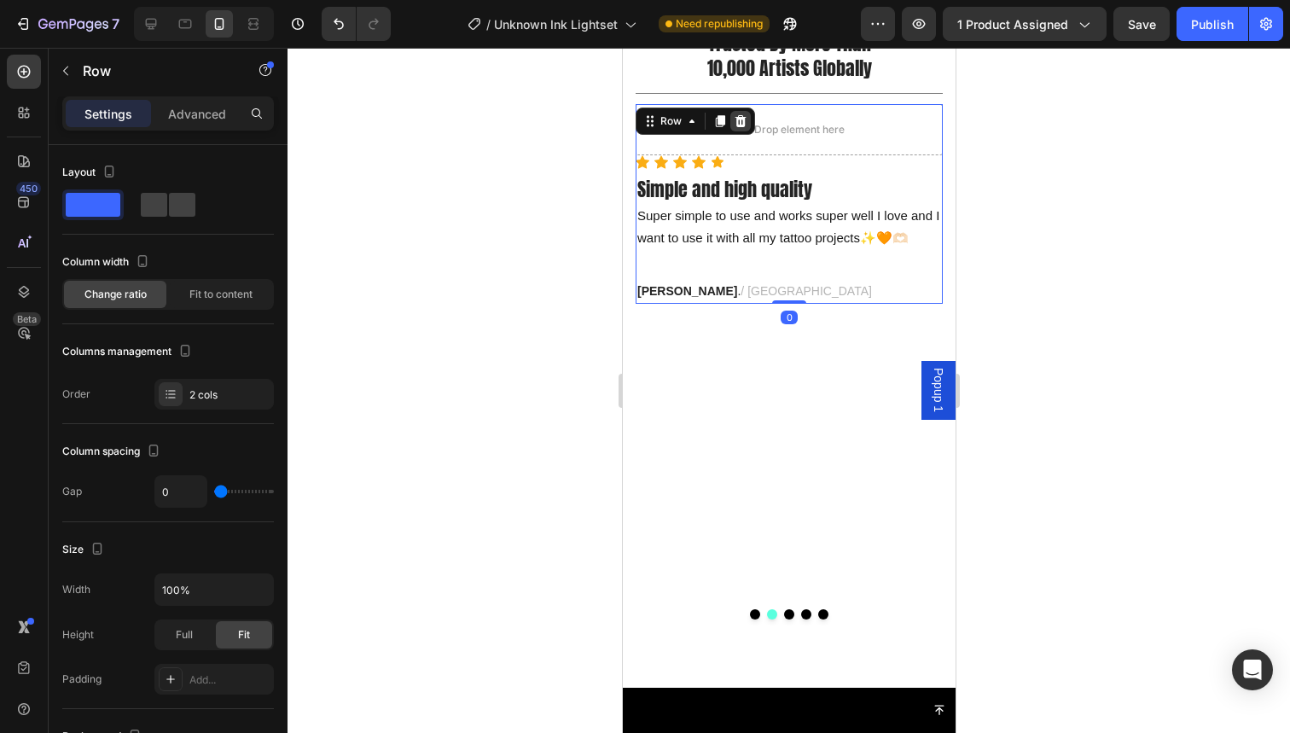
click at [747, 117] on icon at bounding box center [740, 121] width 14 height 14
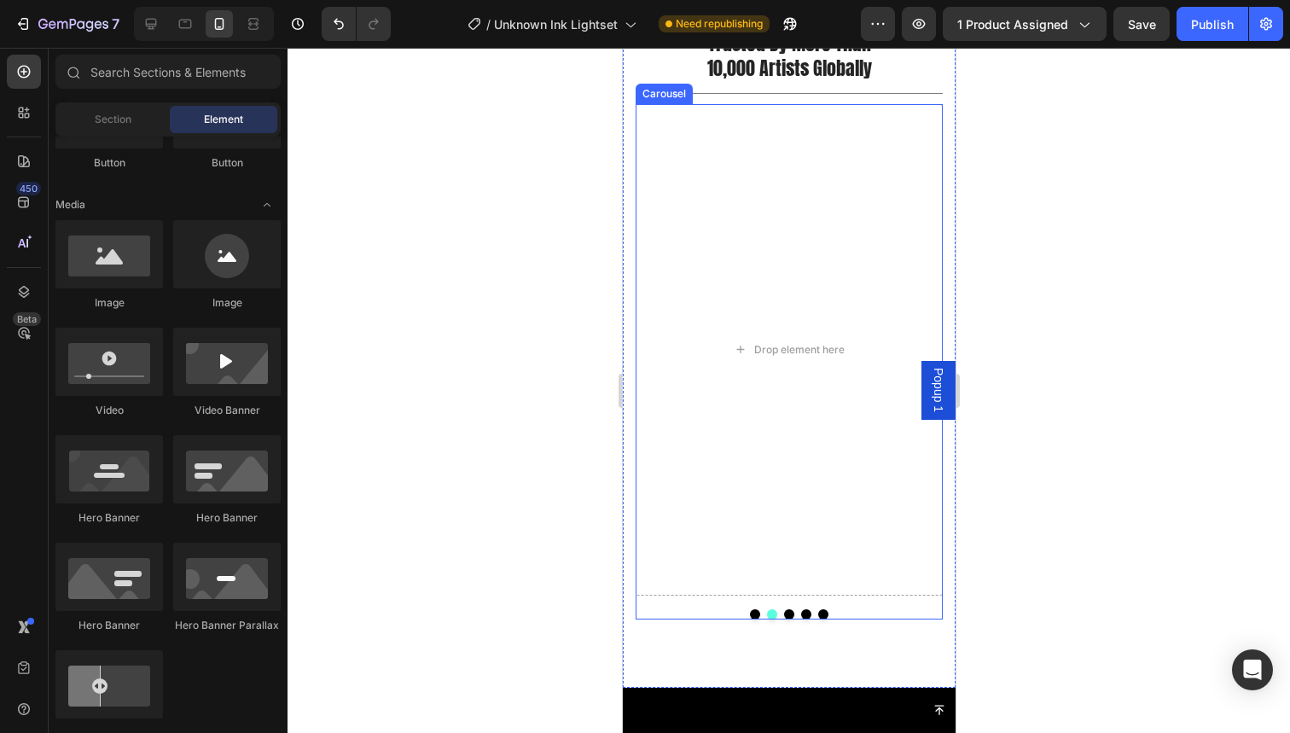
click at [754, 609] on button "Dot" at bounding box center [754, 614] width 10 height 10
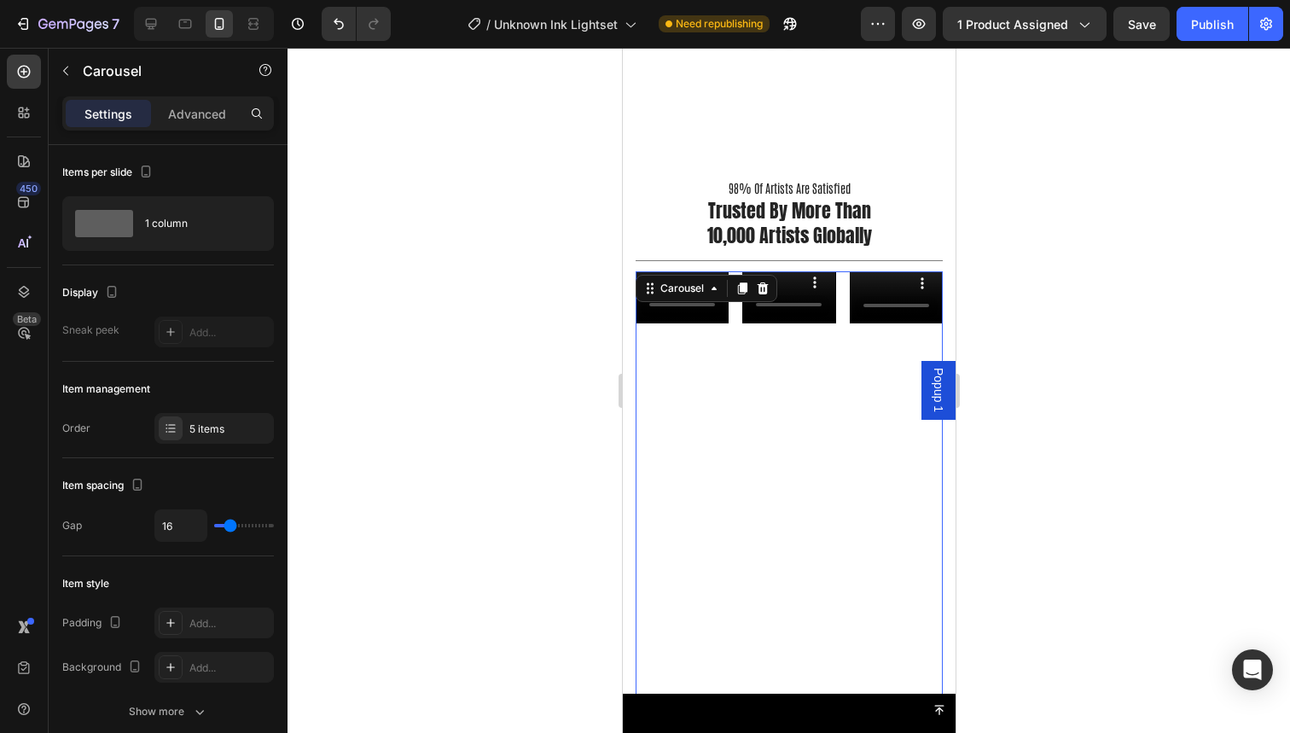
scroll to position [3023, 0]
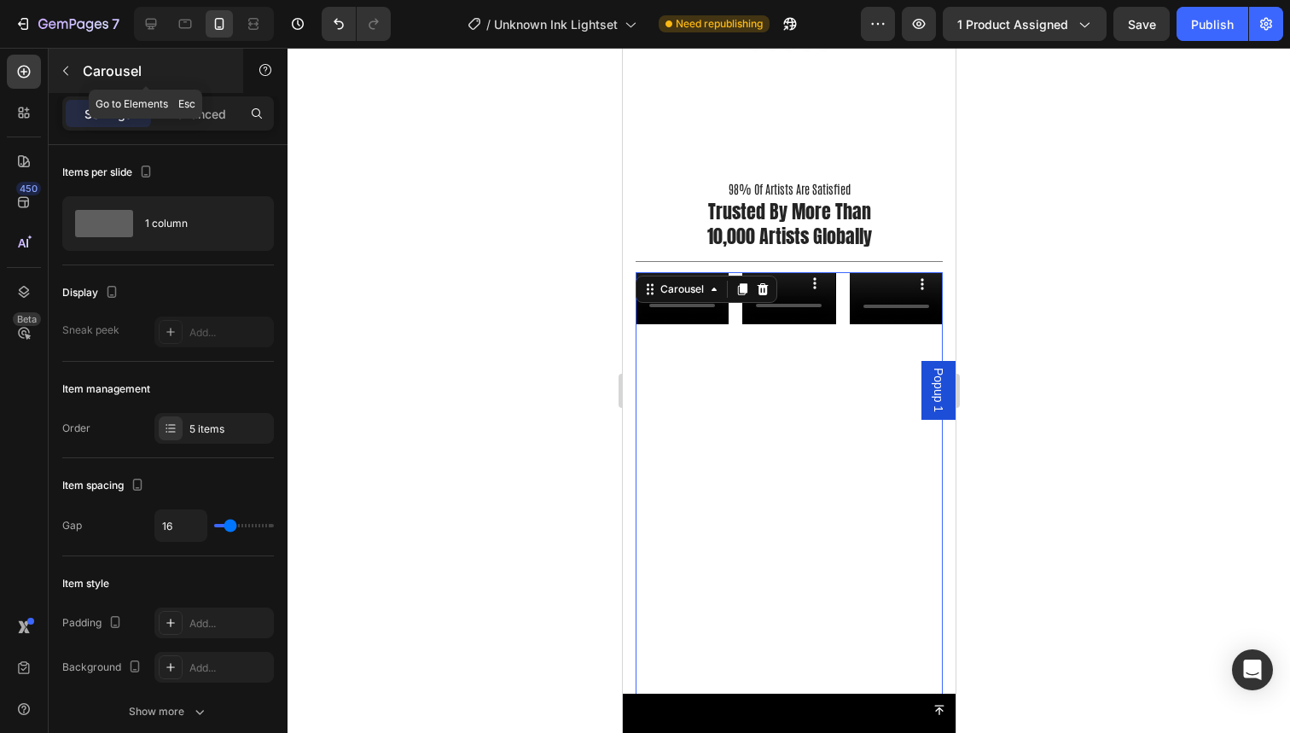
click at [75, 80] on button "button" at bounding box center [65, 70] width 27 height 27
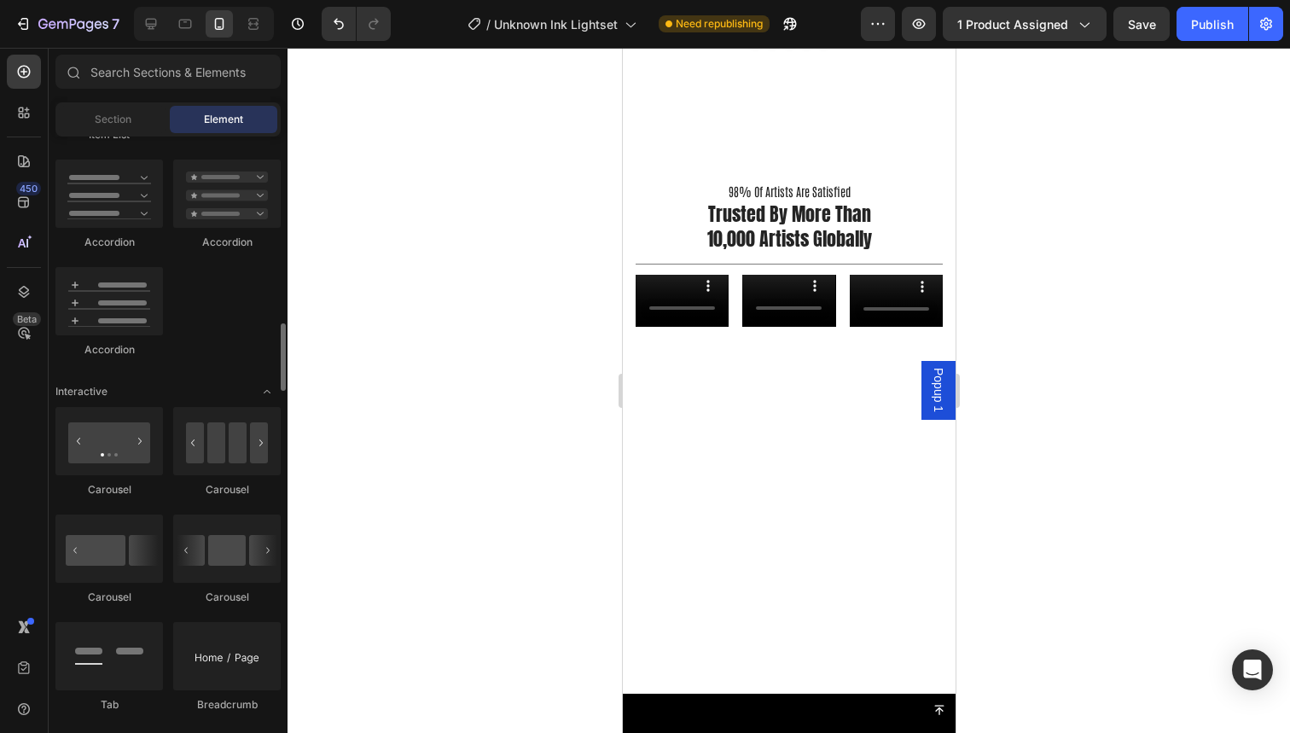
scroll to position [1500, 0]
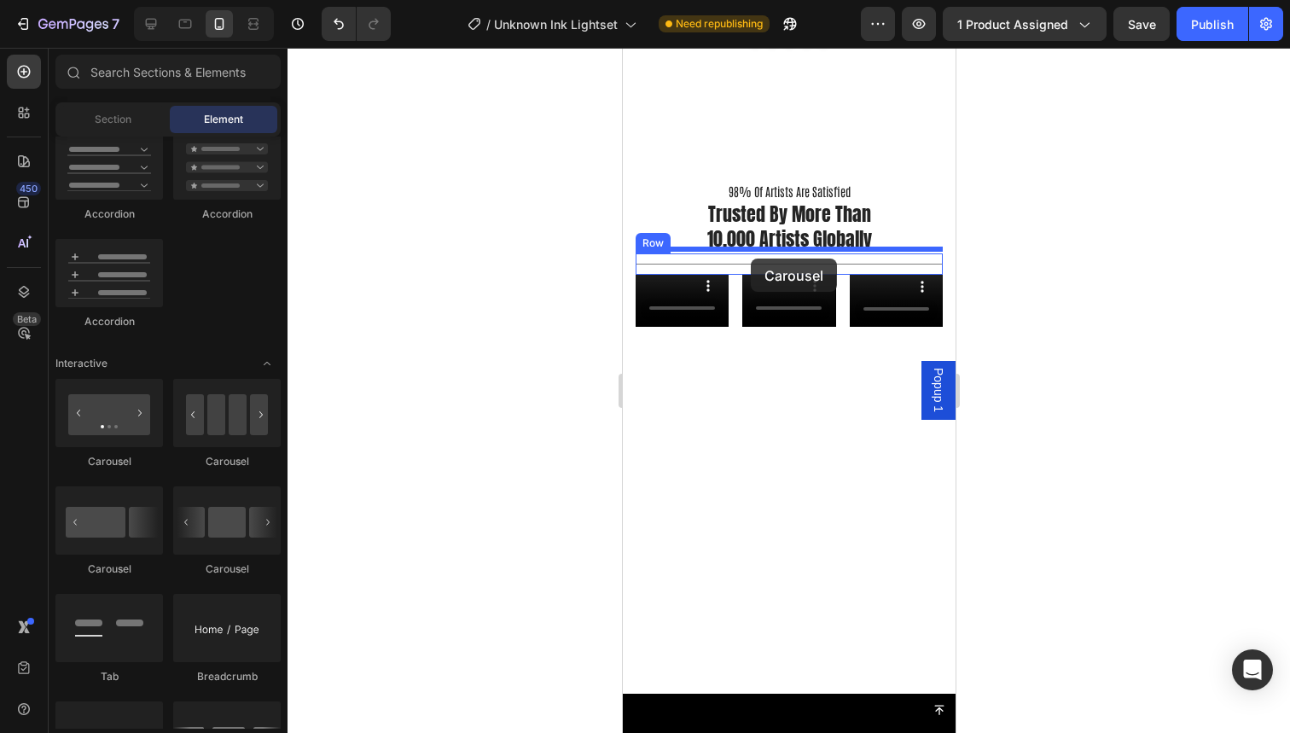
drag, startPoint x: 756, startPoint y: 554, endPoint x: 750, endPoint y: 259, distance: 295.3
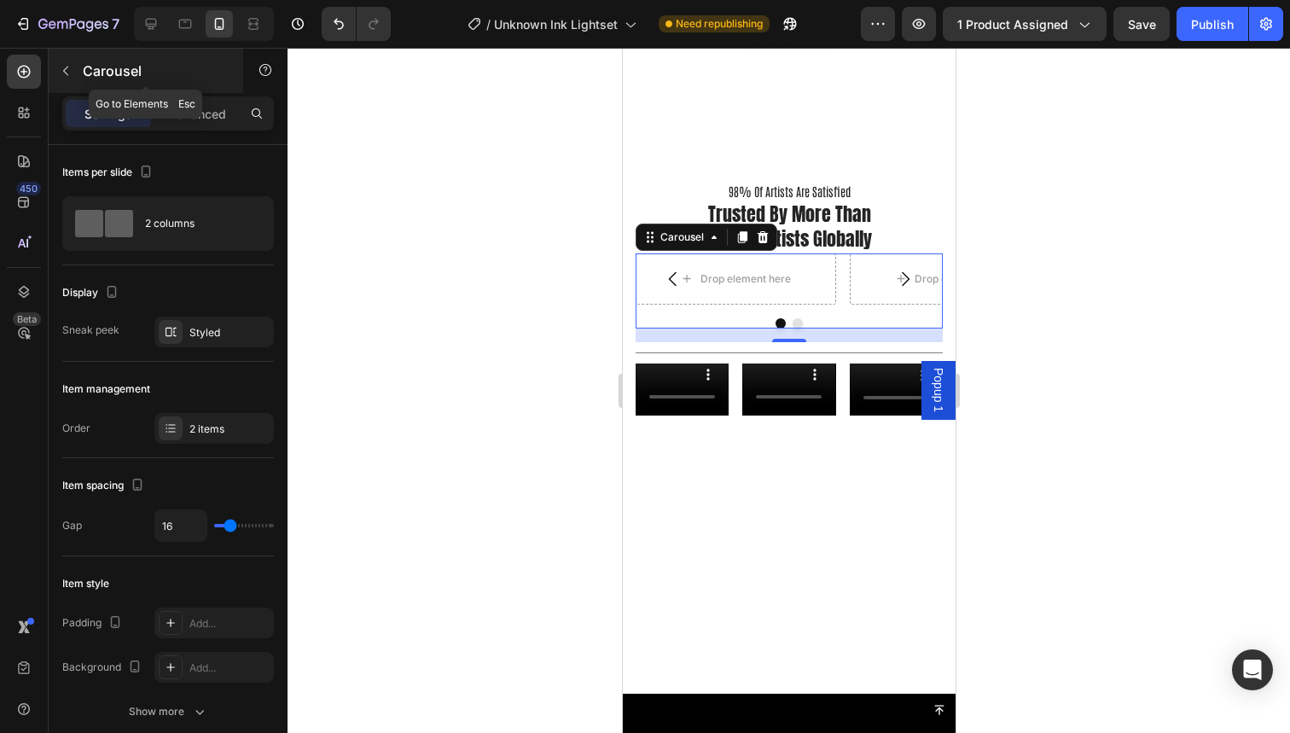
click at [61, 62] on button "button" at bounding box center [65, 70] width 27 height 27
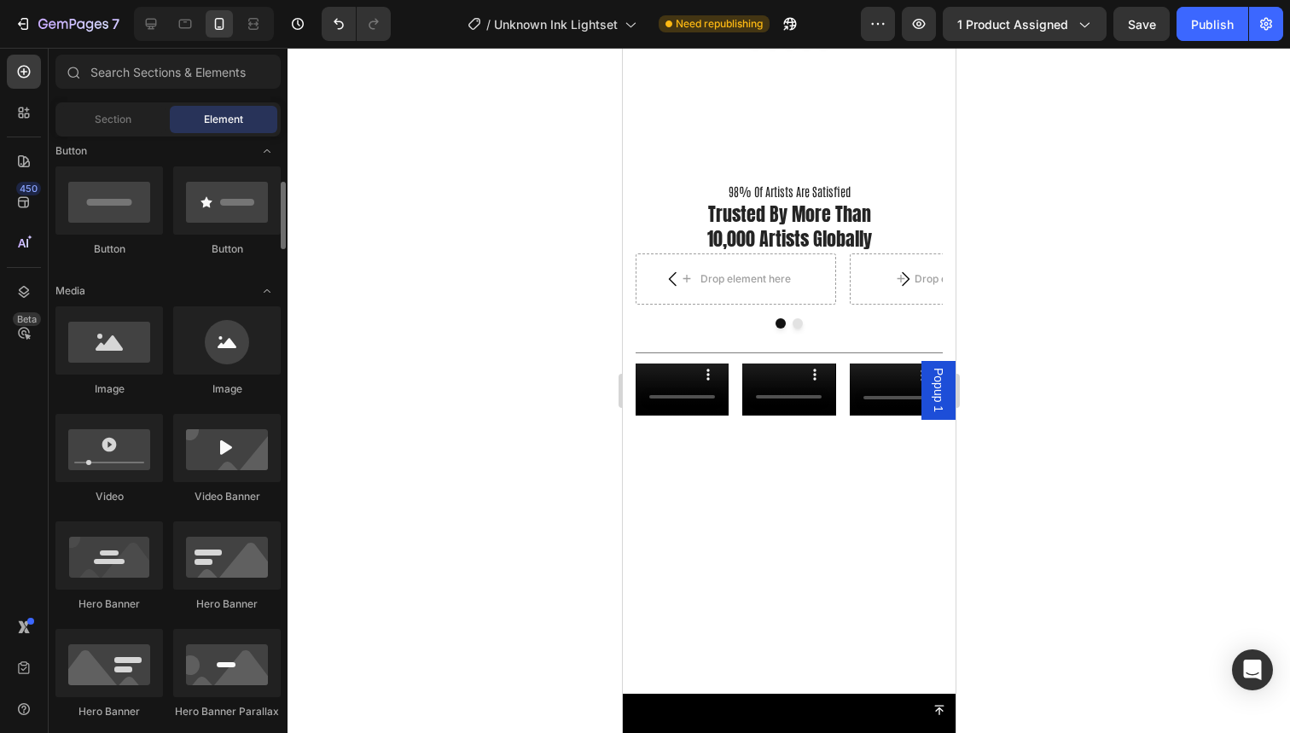
scroll to position [403, 0]
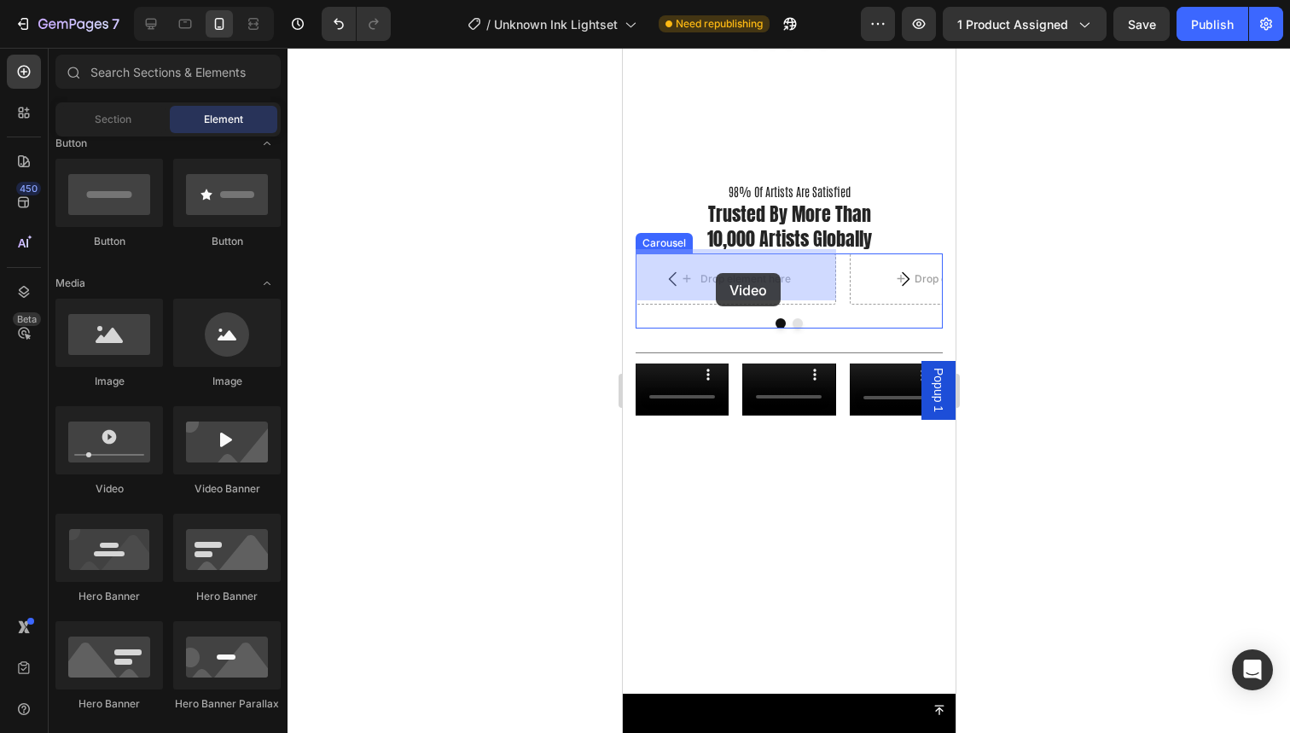
drag, startPoint x: 747, startPoint y: 492, endPoint x: 715, endPoint y: 273, distance: 221.7
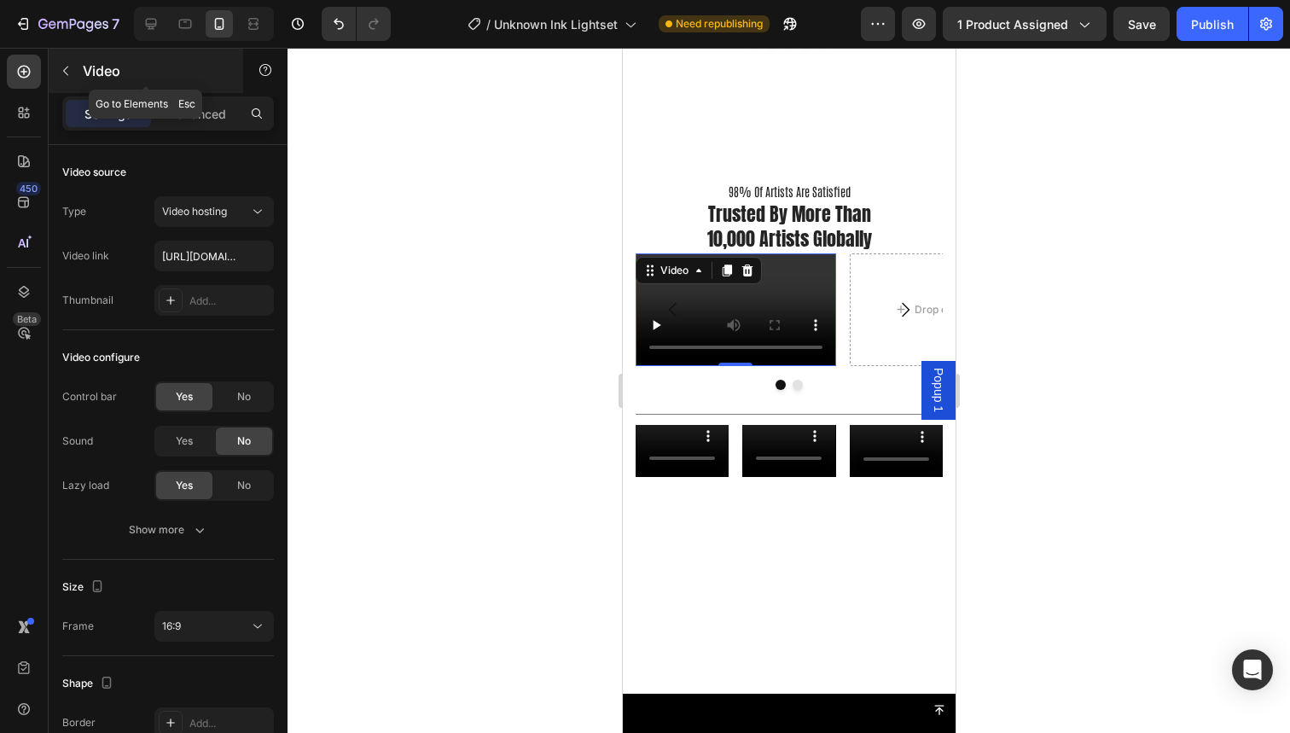
click at [63, 67] on icon "button" at bounding box center [66, 71] width 14 height 14
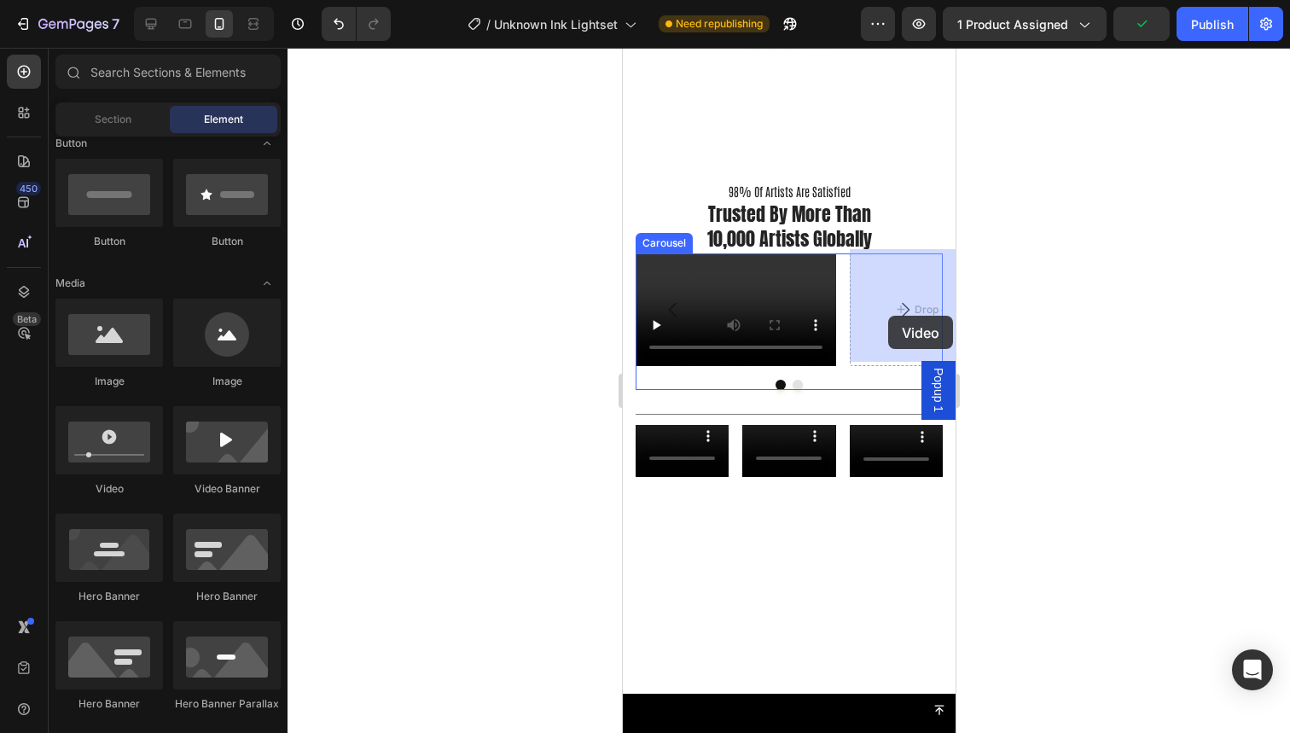
drag, startPoint x: 741, startPoint y: 501, endPoint x: 887, endPoint y: 316, distance: 235.7
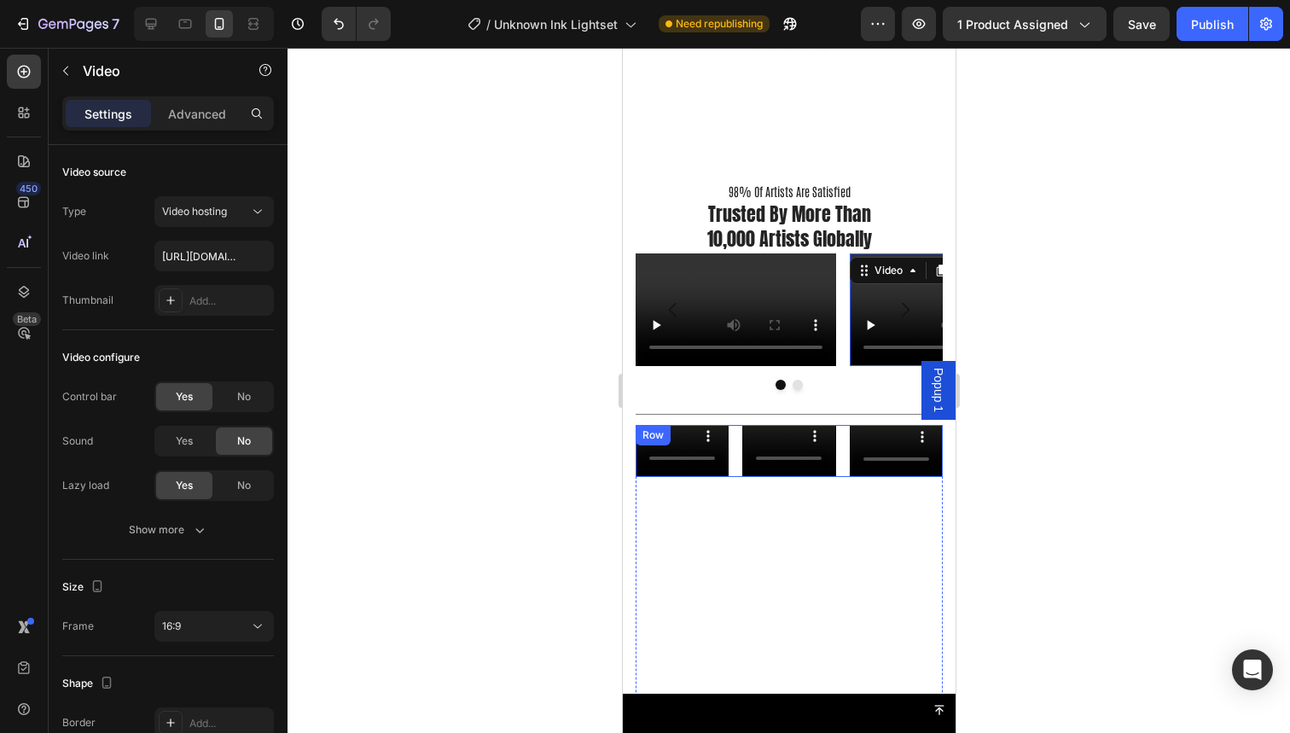
click at [844, 464] on div "Video Video Video Row" at bounding box center [788, 451] width 307 height 53
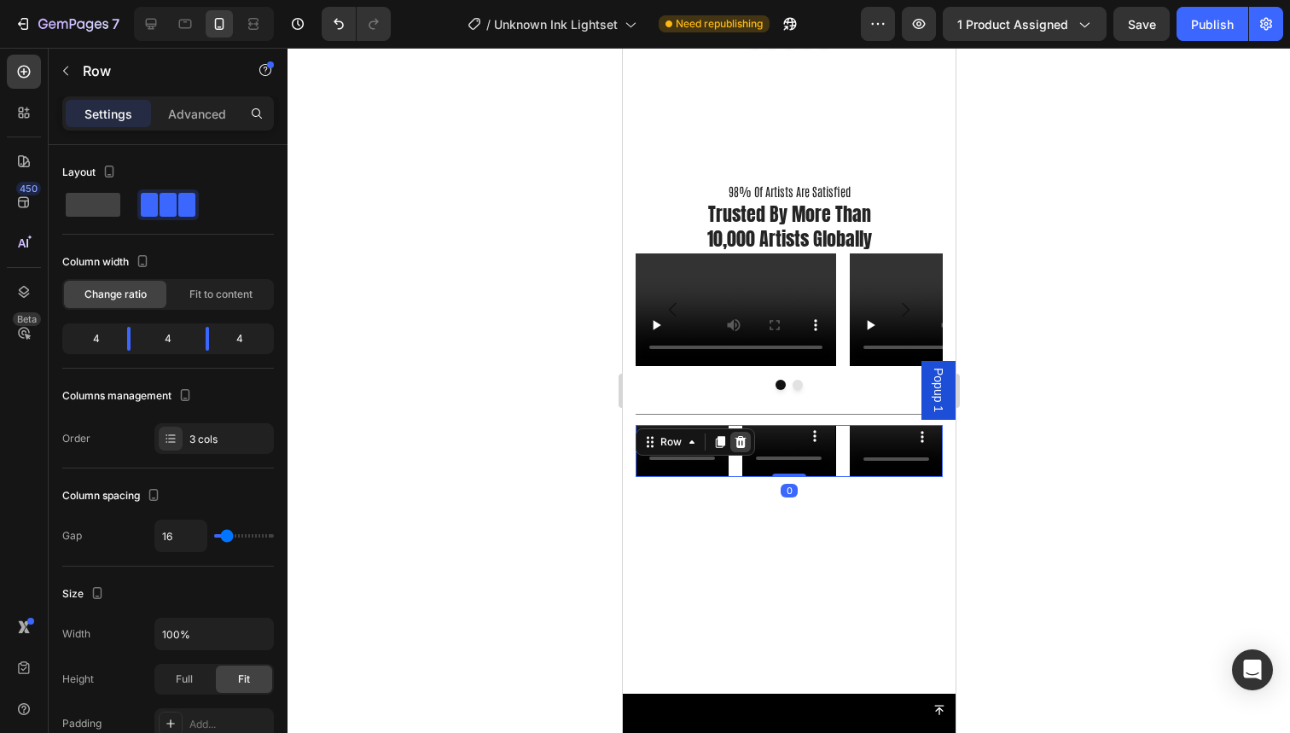
click at [741, 439] on icon at bounding box center [740, 442] width 14 height 14
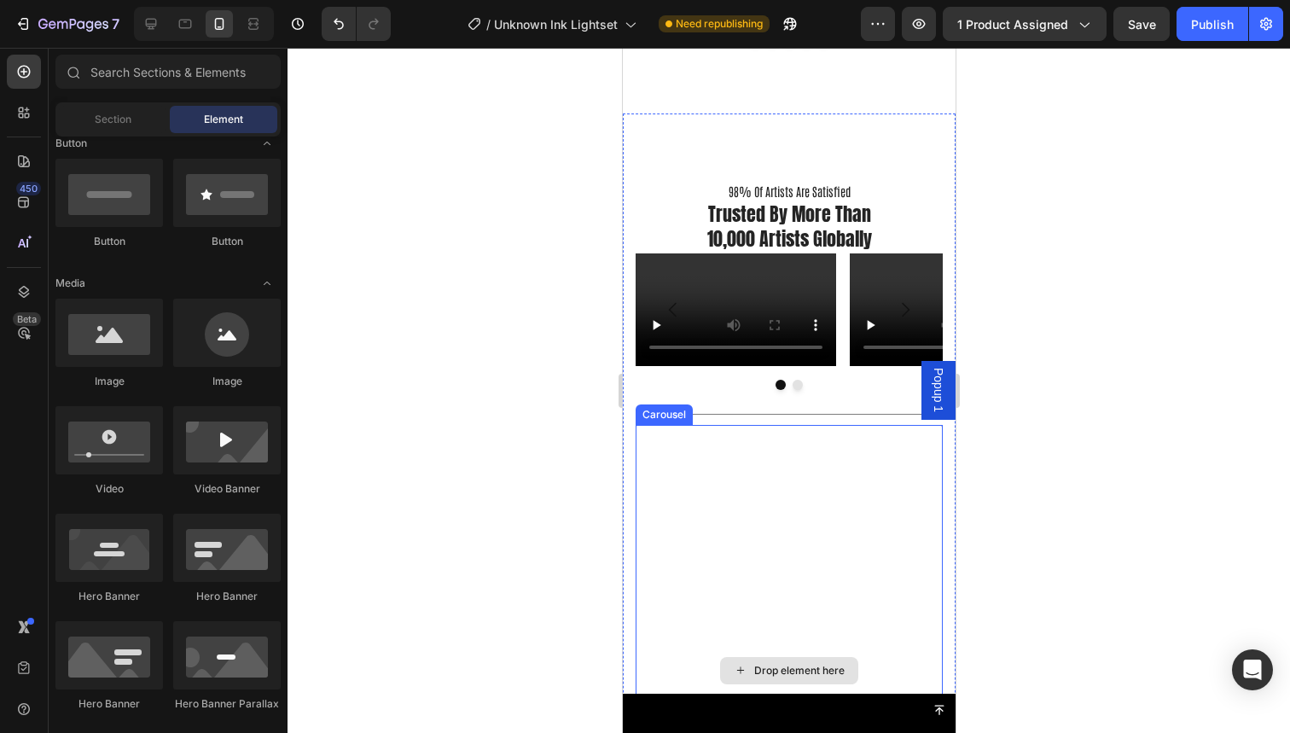
click at [824, 481] on div "Drop element here" at bounding box center [788, 670] width 307 height 491
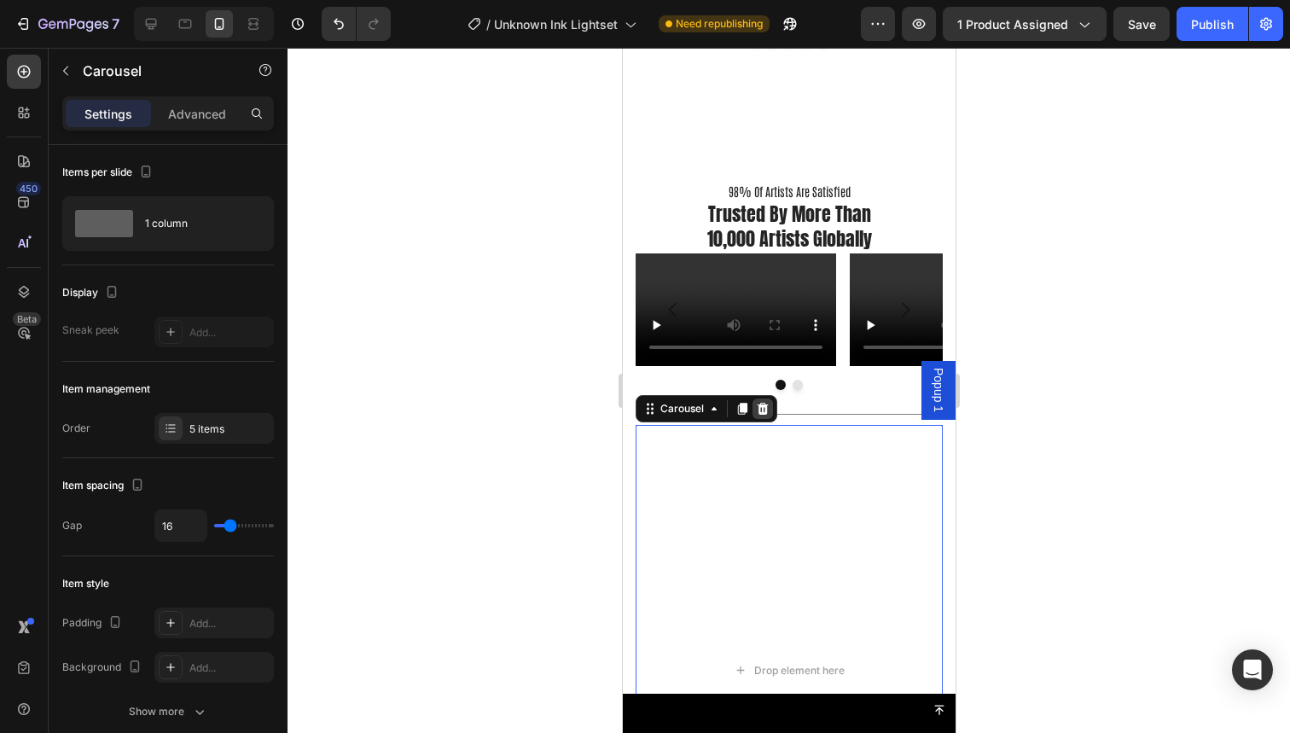
click at [765, 404] on icon at bounding box center [762, 409] width 14 height 14
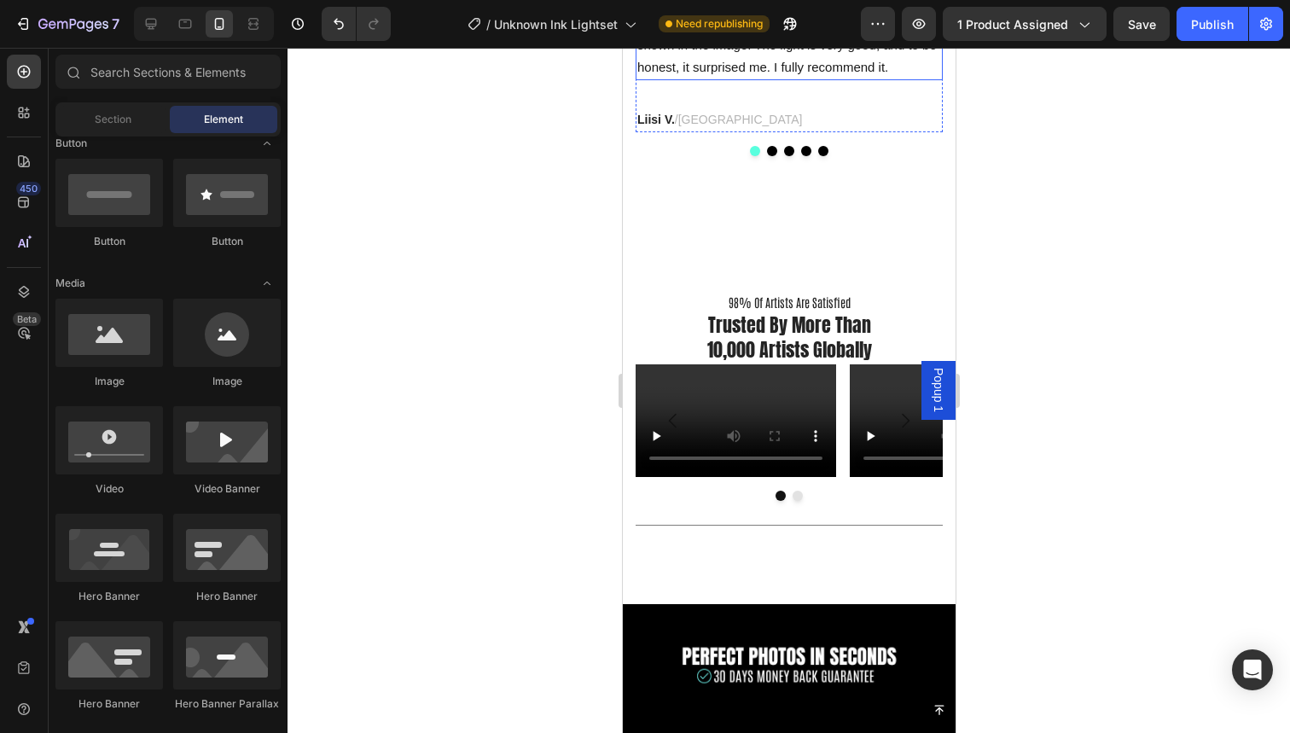
scroll to position [2938, 0]
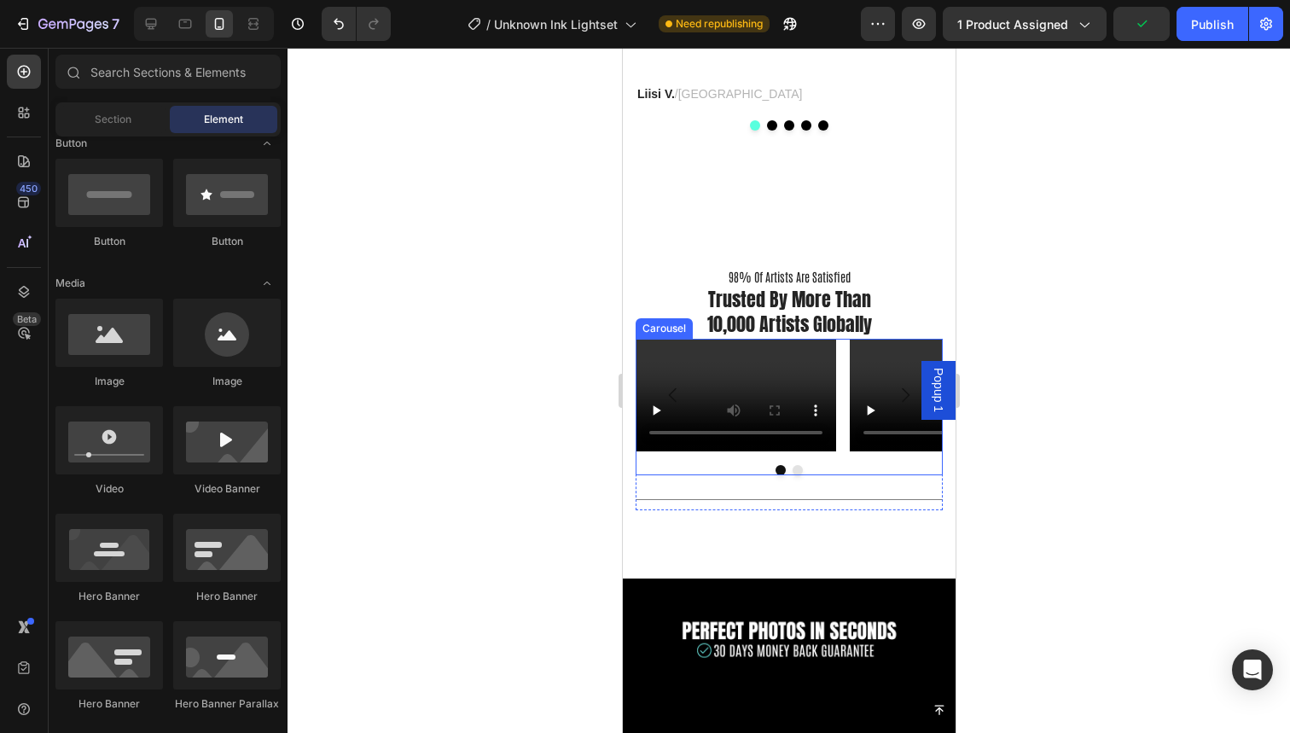
click at [799, 466] on button "Dot" at bounding box center [797, 470] width 10 height 10
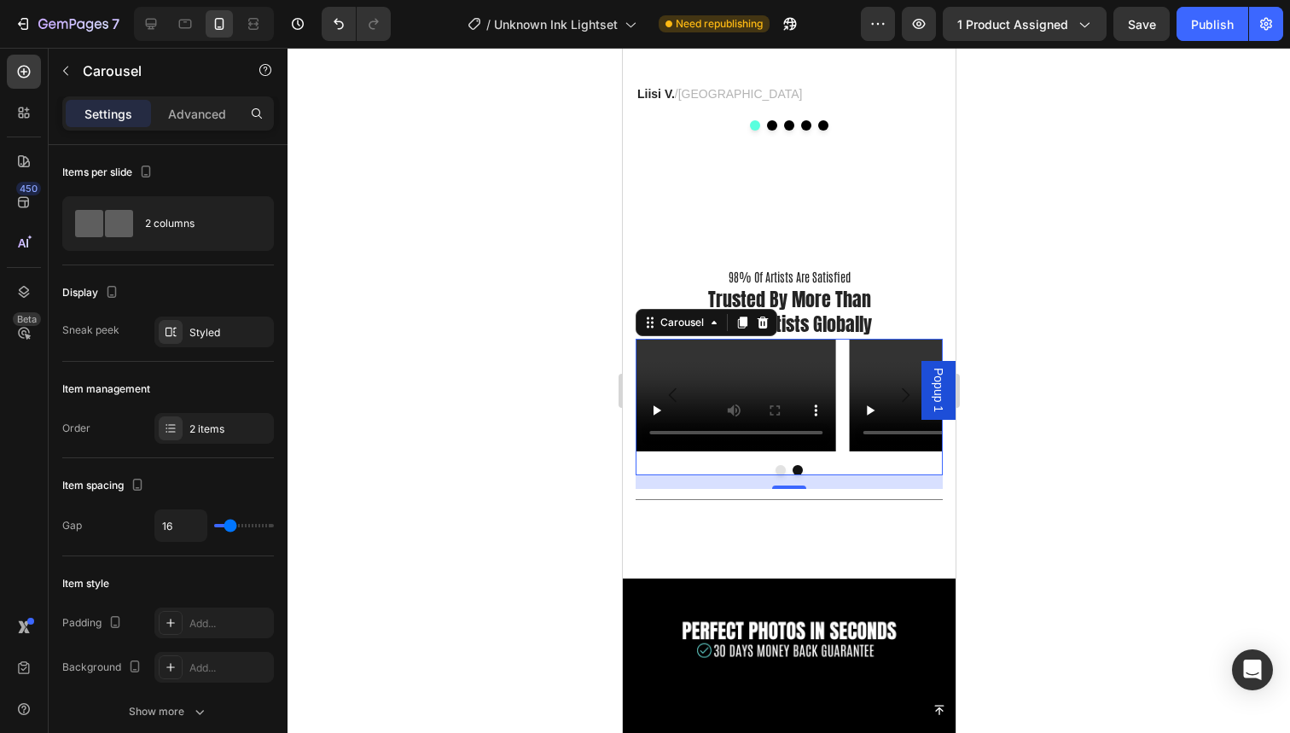
click at [840, 425] on div "Video Video" at bounding box center [788, 395] width 307 height 113
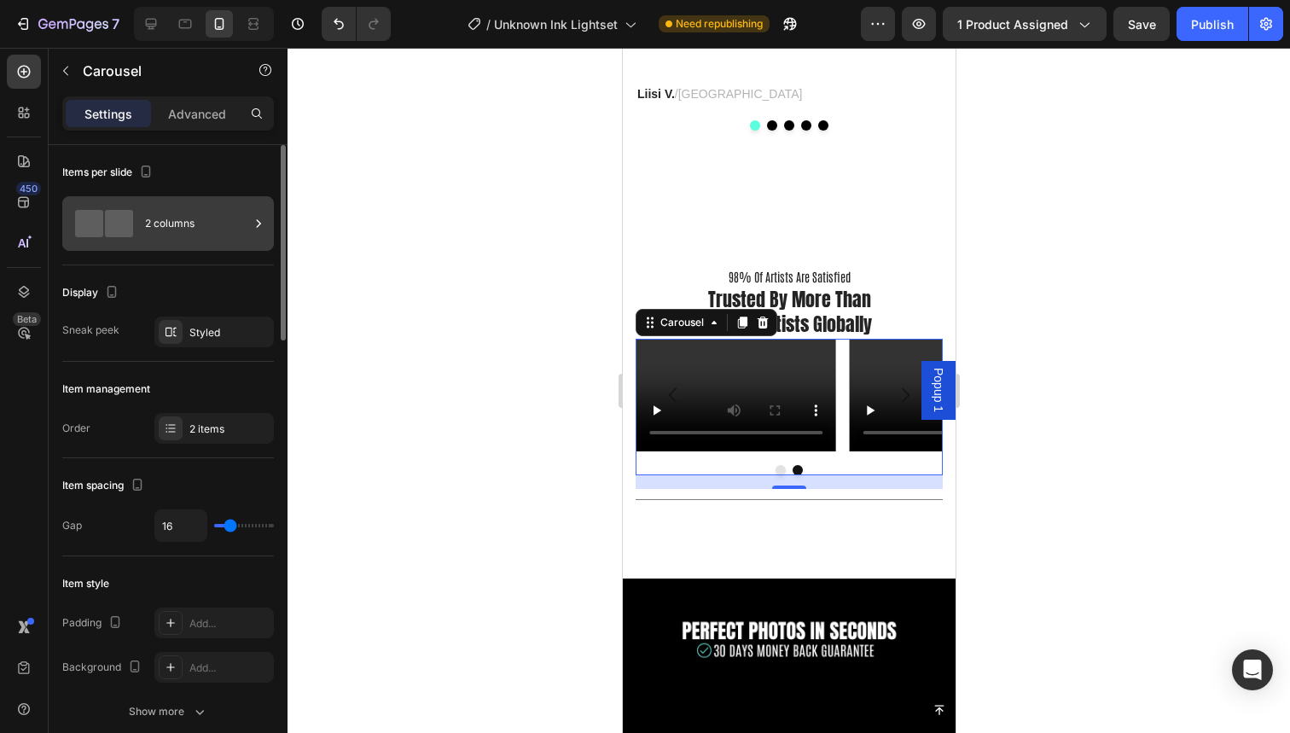
click at [125, 230] on span at bounding box center [119, 223] width 28 height 27
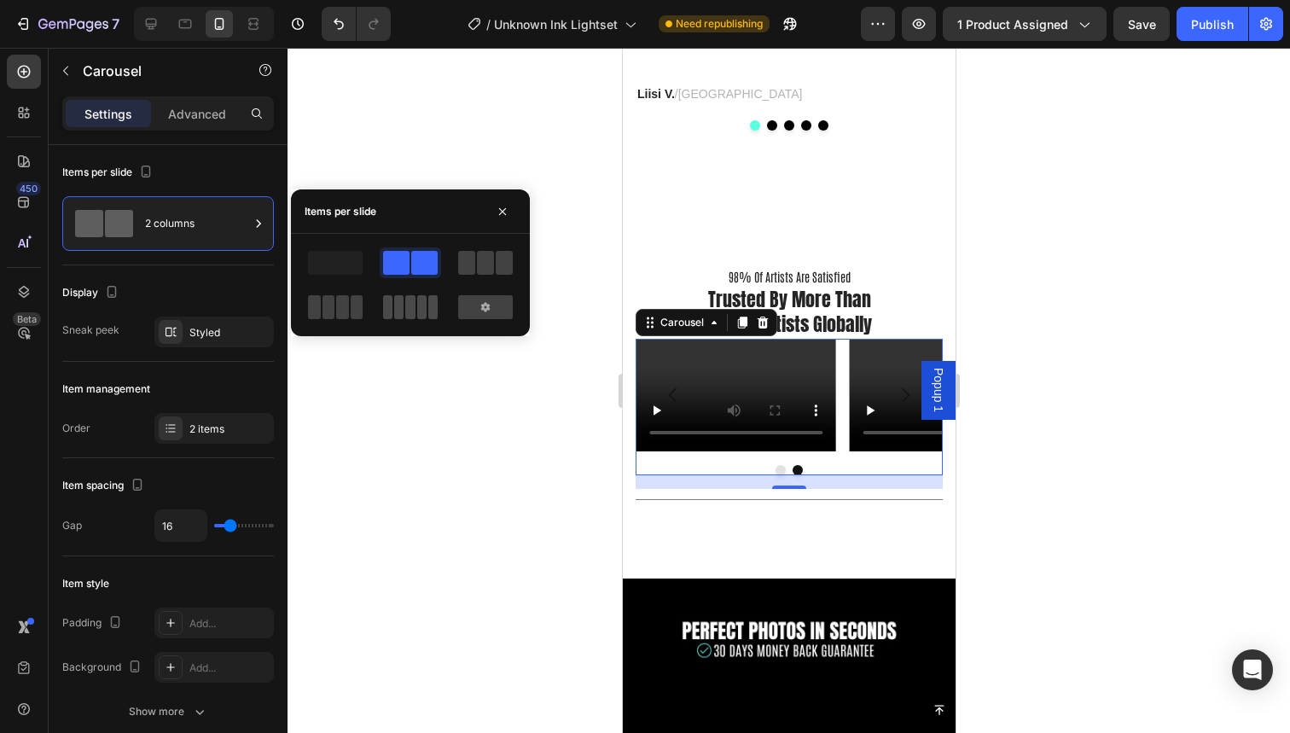
click at [418, 305] on span at bounding box center [421, 307] width 9 height 24
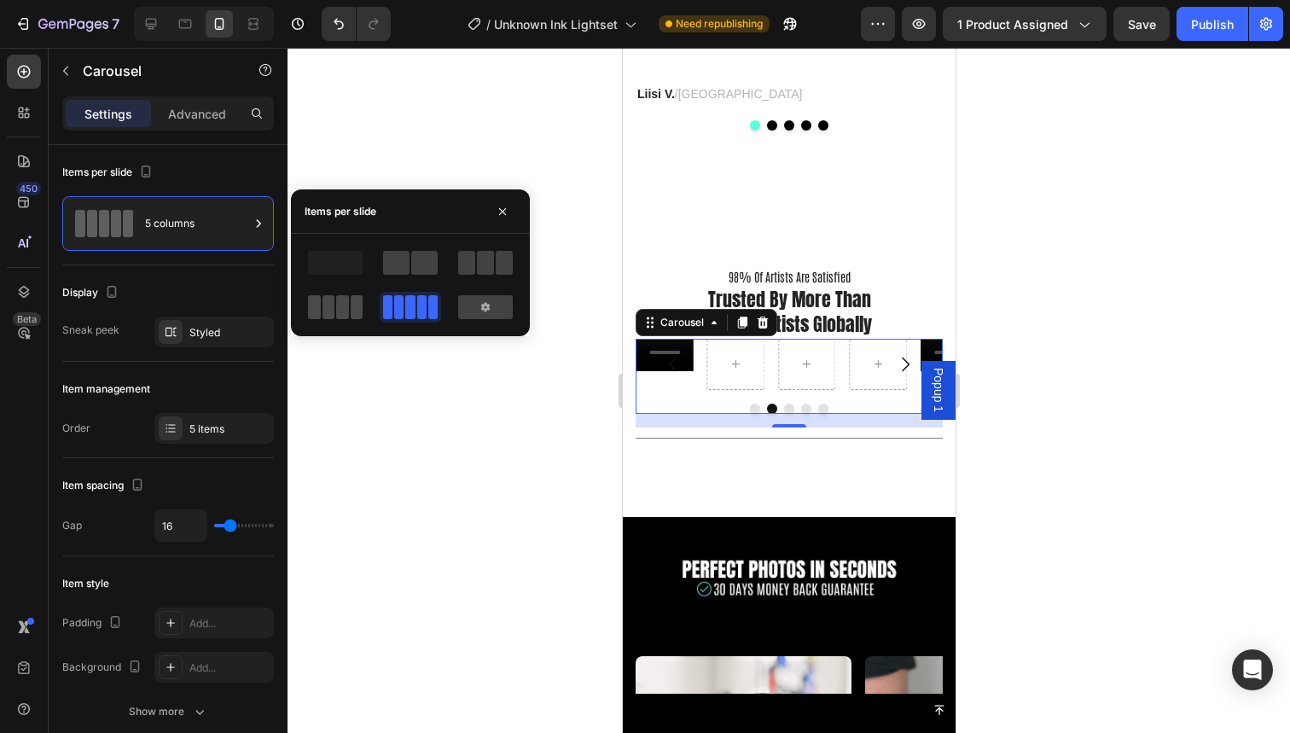
click at [351, 310] on span at bounding box center [357, 307] width 13 height 24
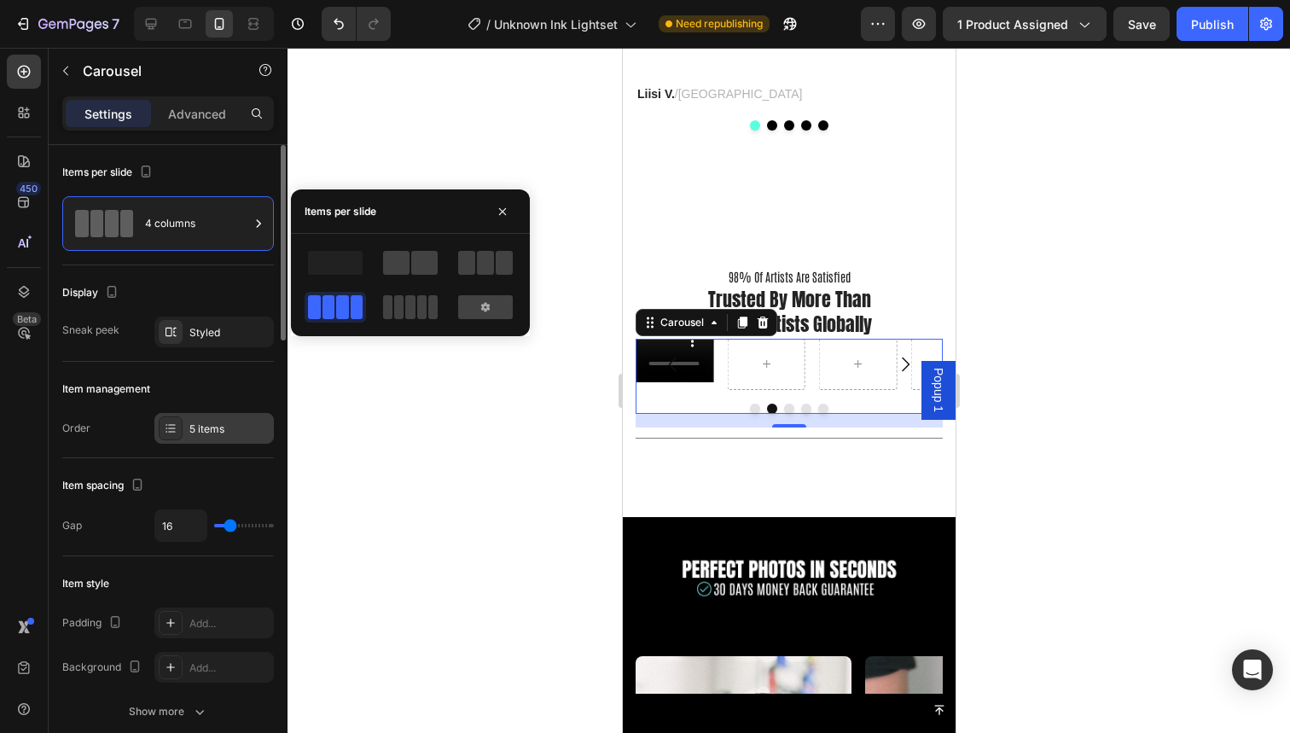
click at [222, 425] on div "5 items" at bounding box center [229, 429] width 80 height 15
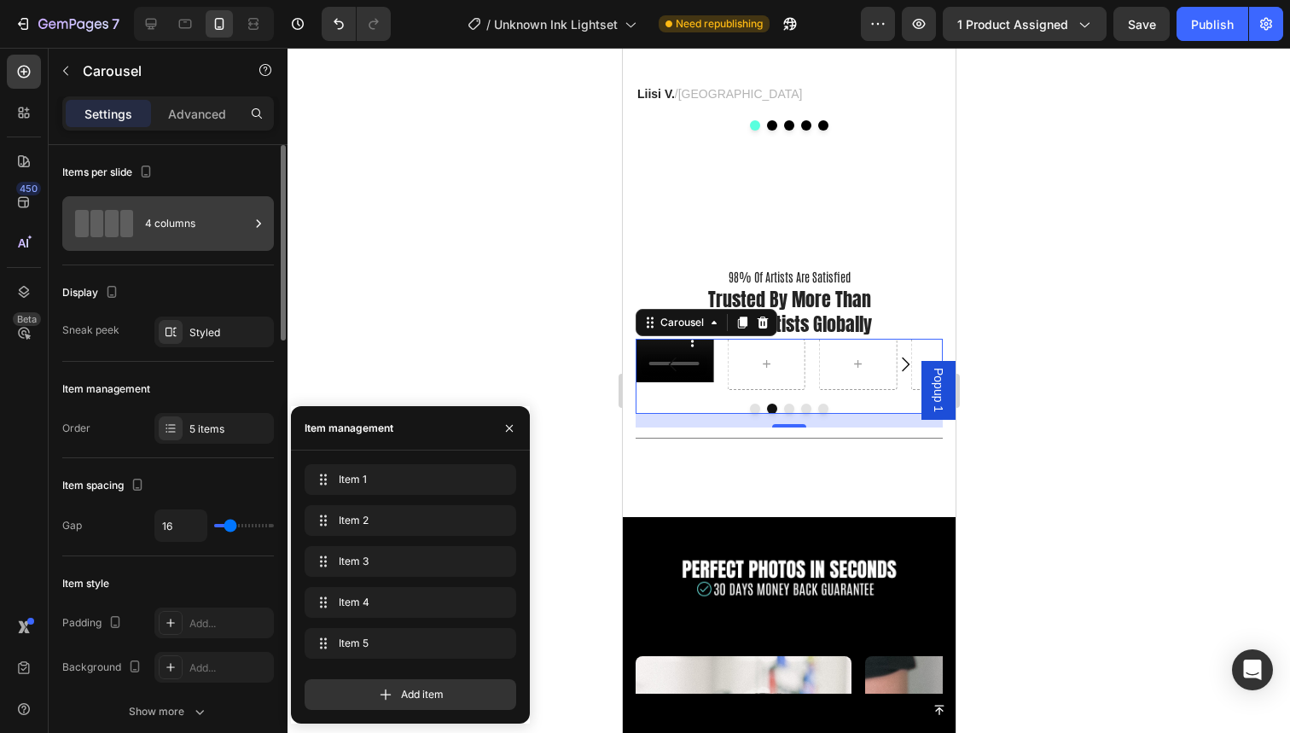
click at [185, 219] on div "4 columns" at bounding box center [197, 223] width 104 height 39
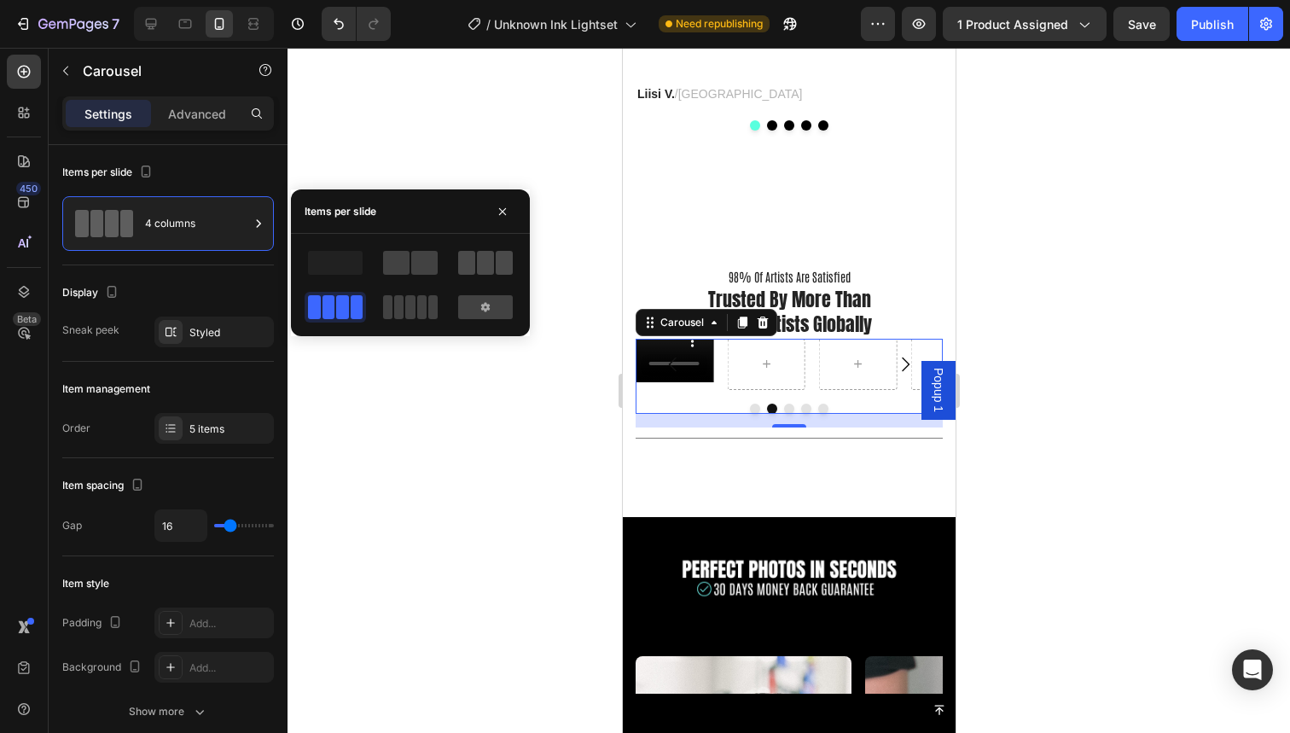
click at [474, 261] on span at bounding box center [466, 263] width 17 height 24
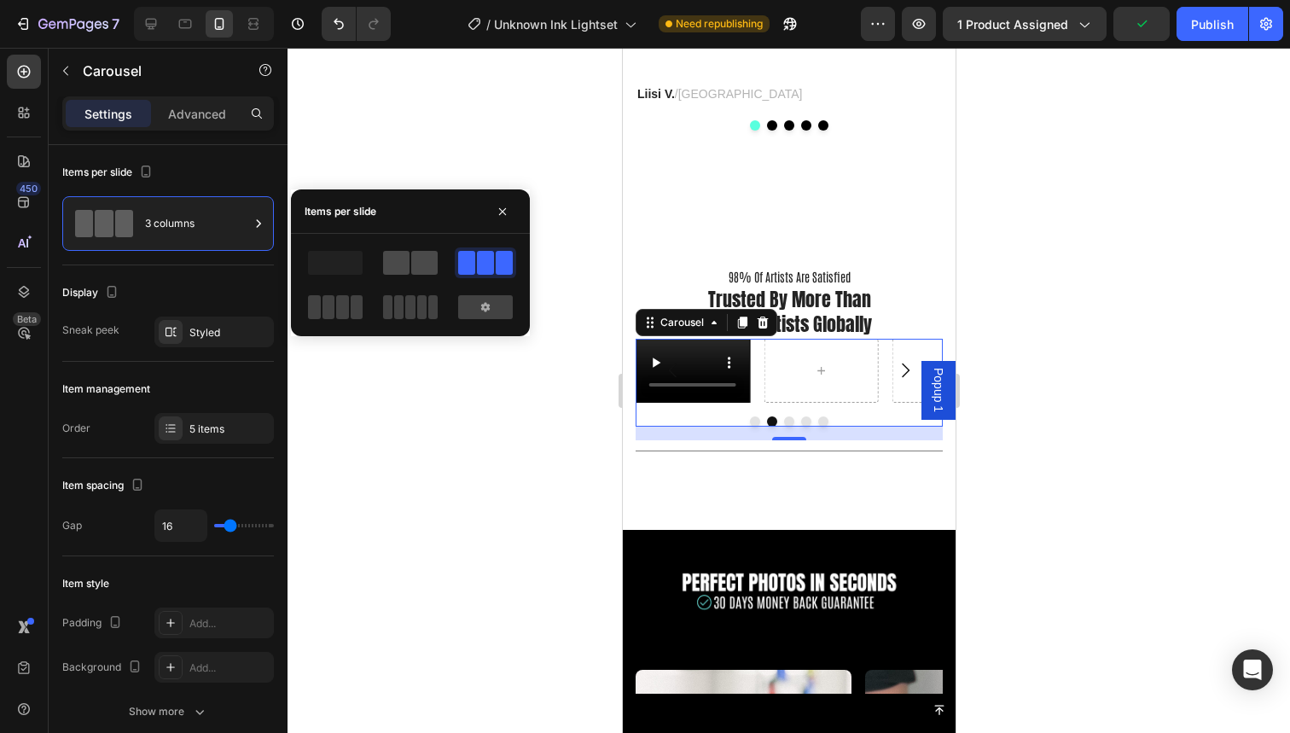
click at [414, 265] on span at bounding box center [424, 263] width 26 height 24
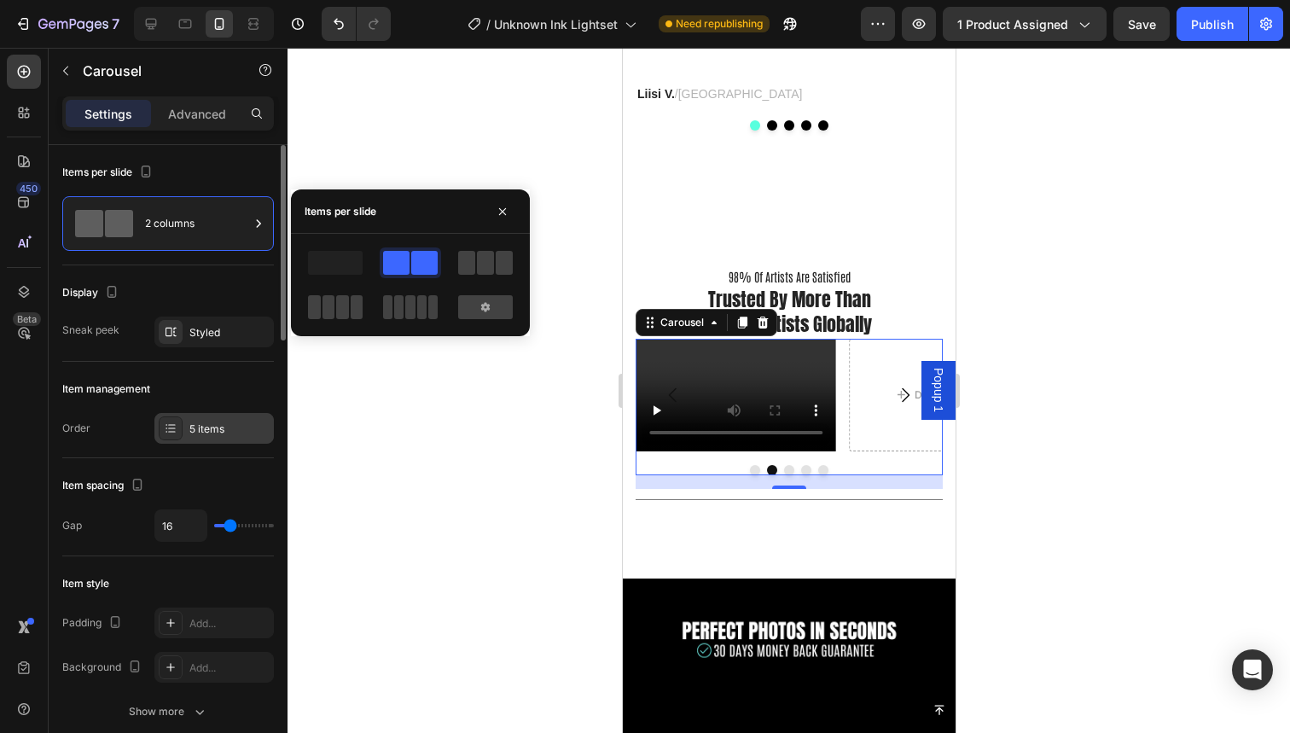
click at [212, 439] on div "5 items" at bounding box center [213, 428] width 119 height 31
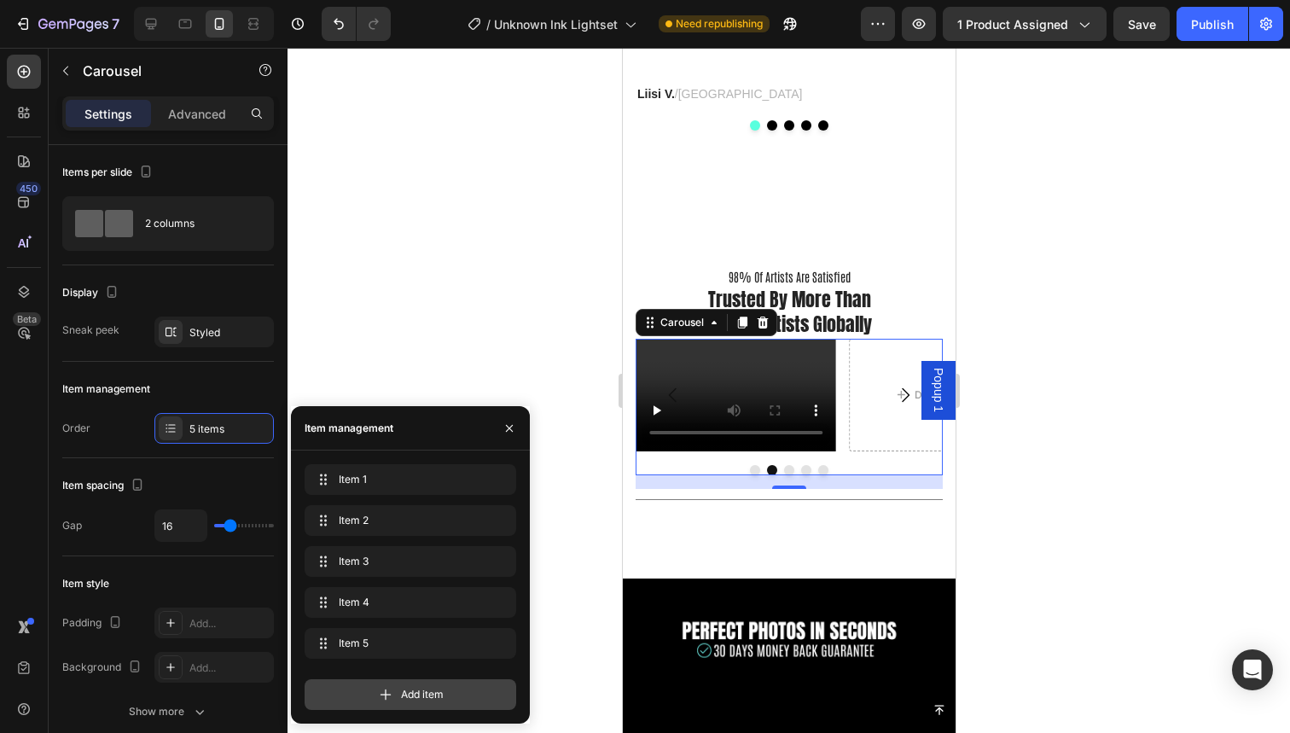
click at [361, 696] on div "Add item" at bounding box center [411, 694] width 212 height 31
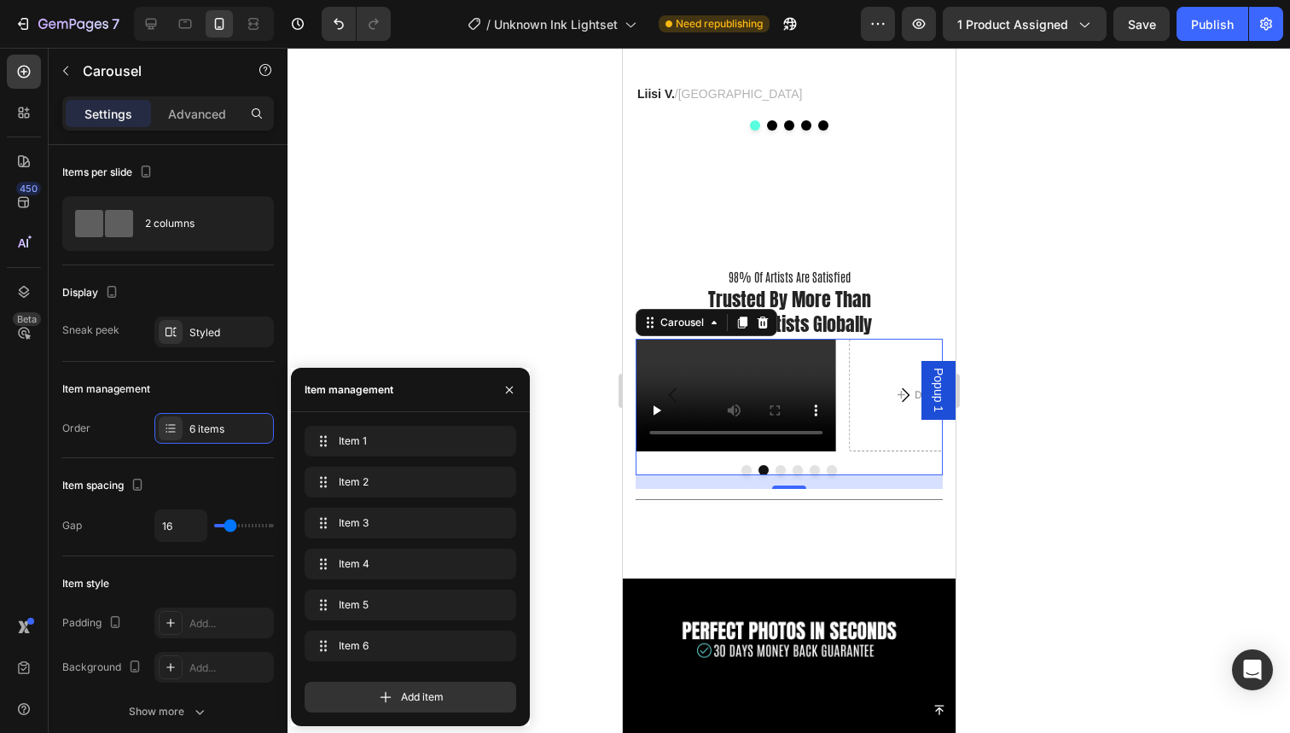
click at [463, 247] on div at bounding box center [789, 390] width 1003 height 685
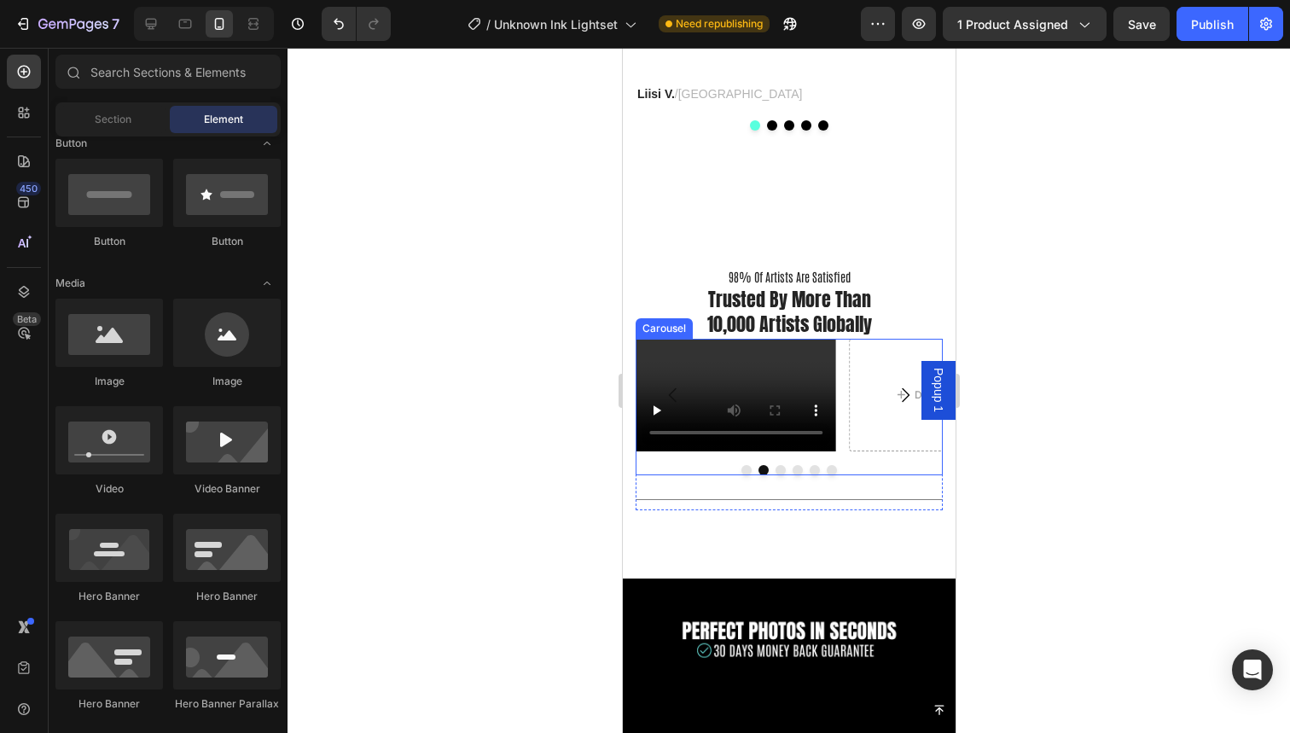
click at [902, 410] on button "Carousel Next Arrow" at bounding box center [905, 395] width 48 height 48
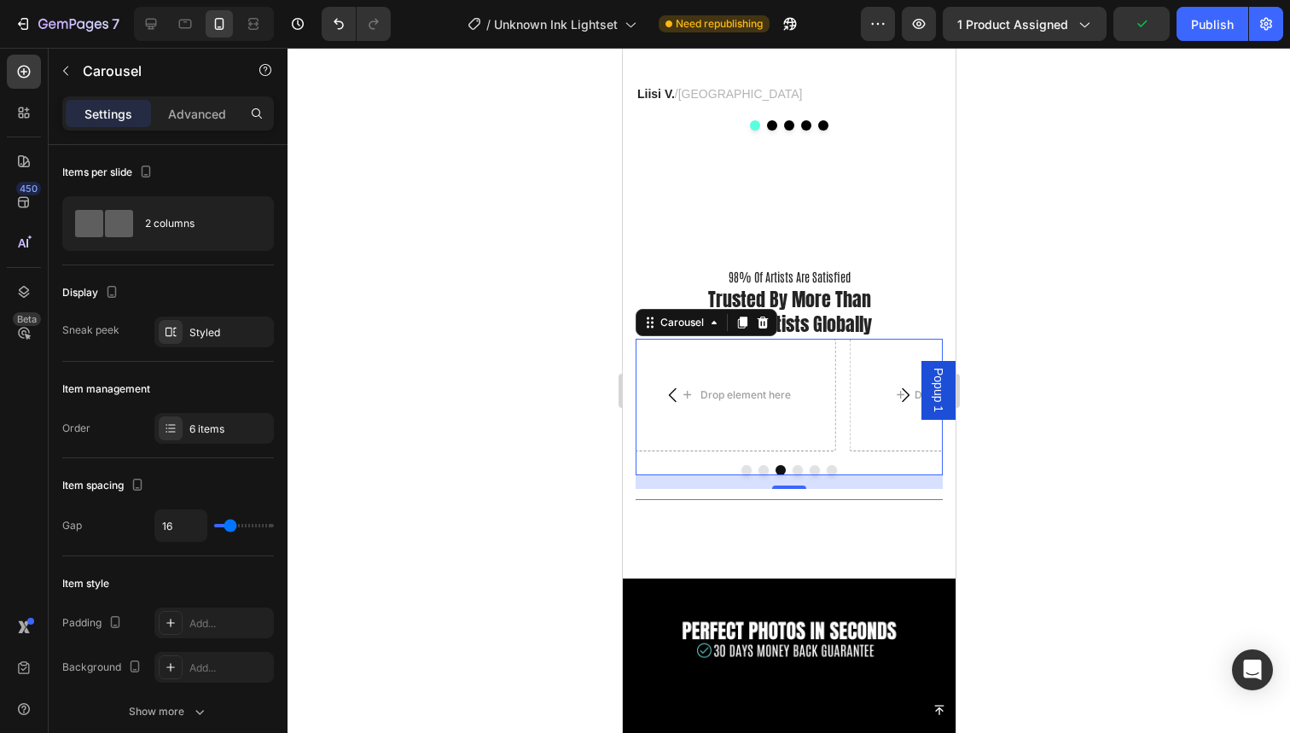
click at [743, 466] on button "Dot" at bounding box center [746, 470] width 10 height 10
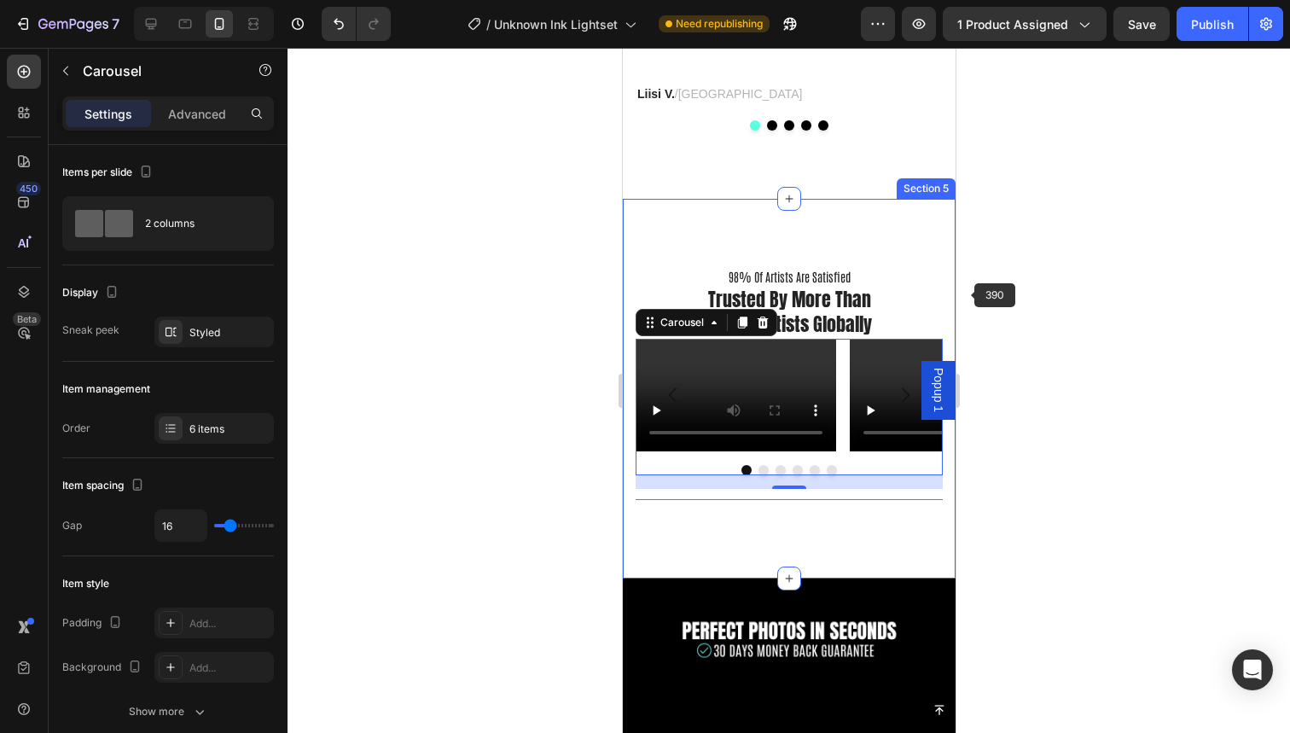
click at [1003, 269] on div at bounding box center [789, 390] width 1003 height 685
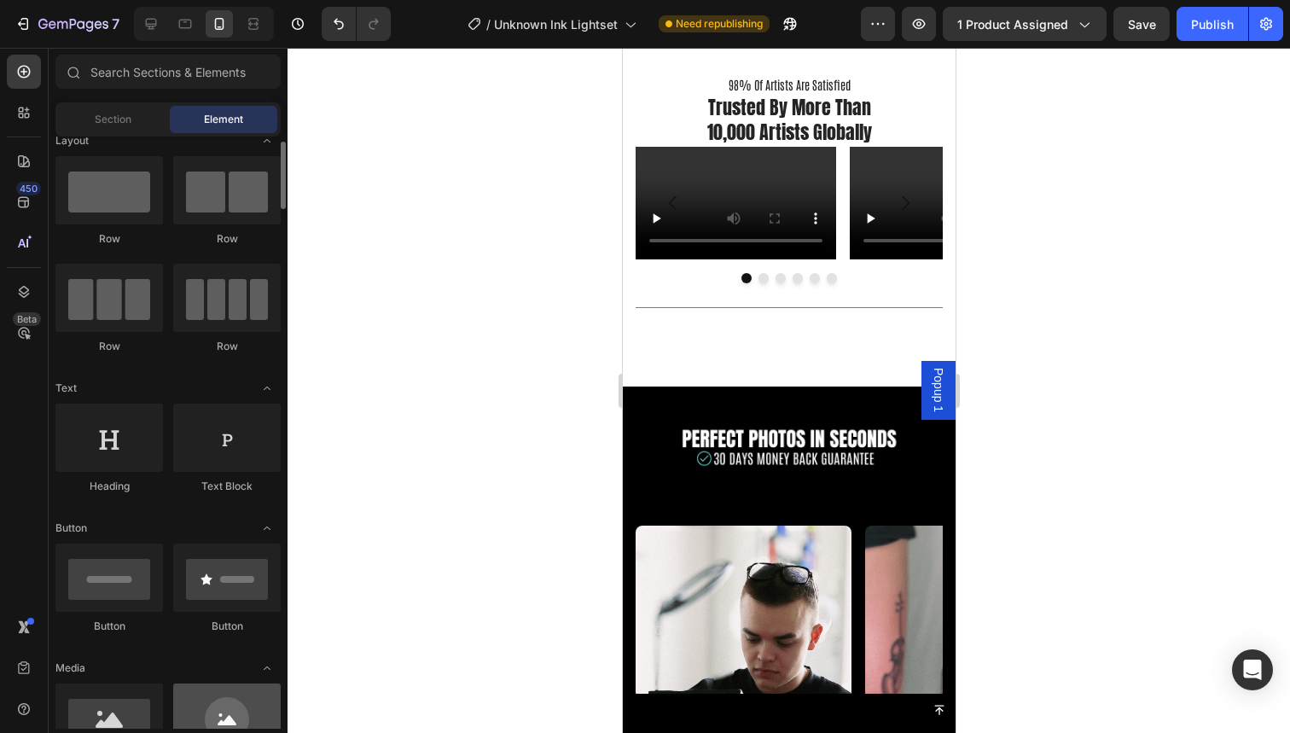
scroll to position [16, 0]
click at [740, 213] on video at bounding box center [735, 203] width 201 height 113
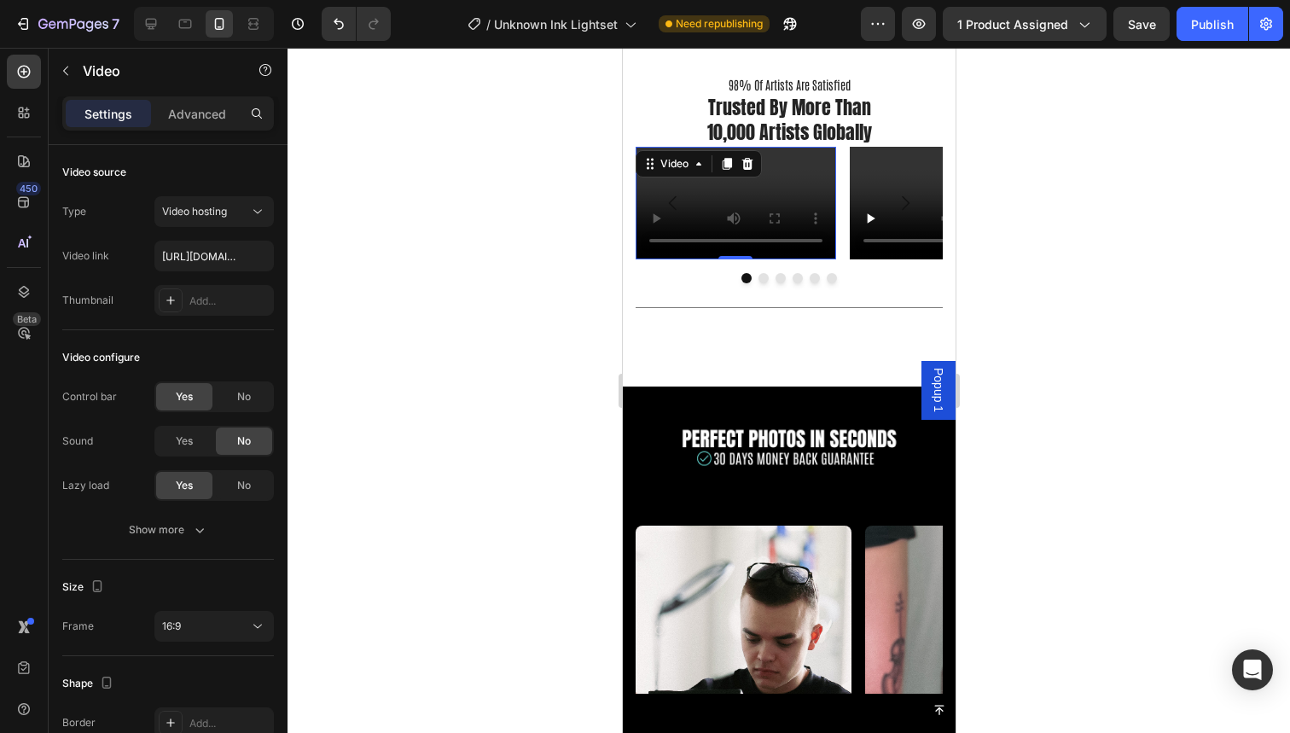
click at [808, 194] on video at bounding box center [735, 203] width 201 height 113
click at [741, 168] on icon at bounding box center [747, 164] width 14 height 14
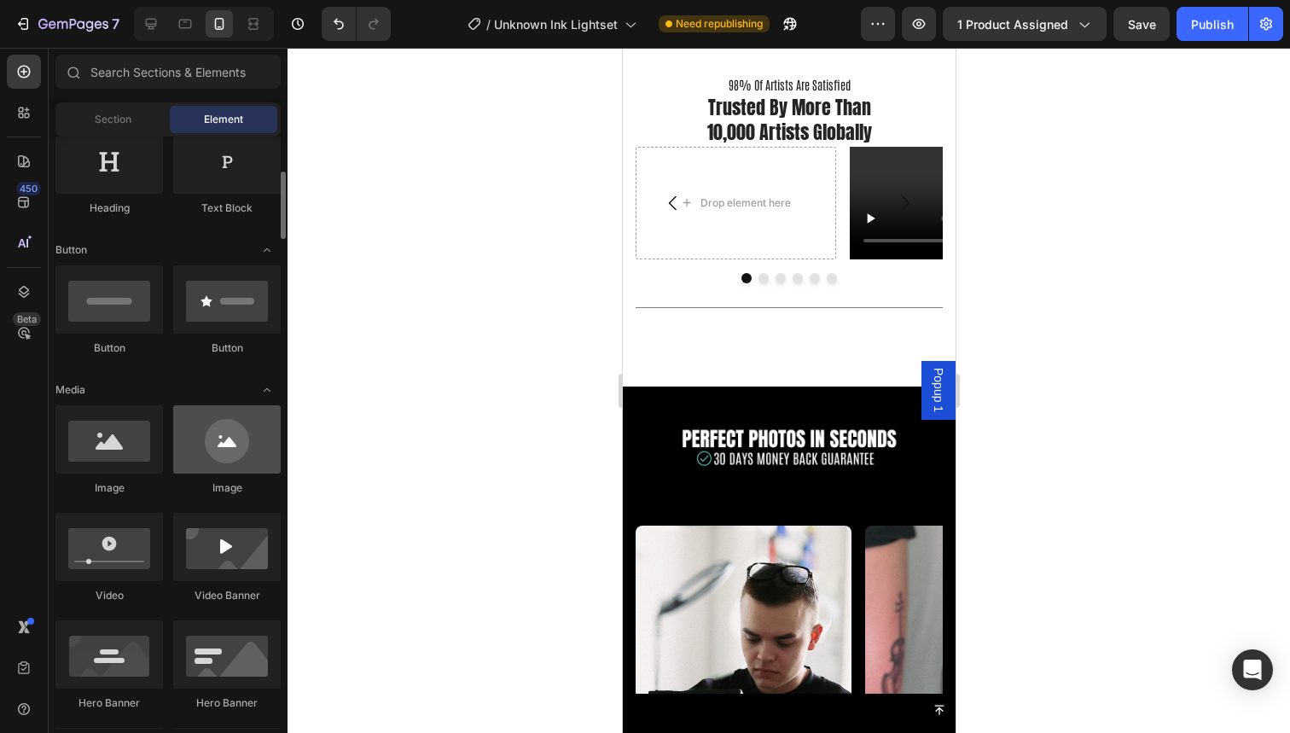
scroll to position [302, 0]
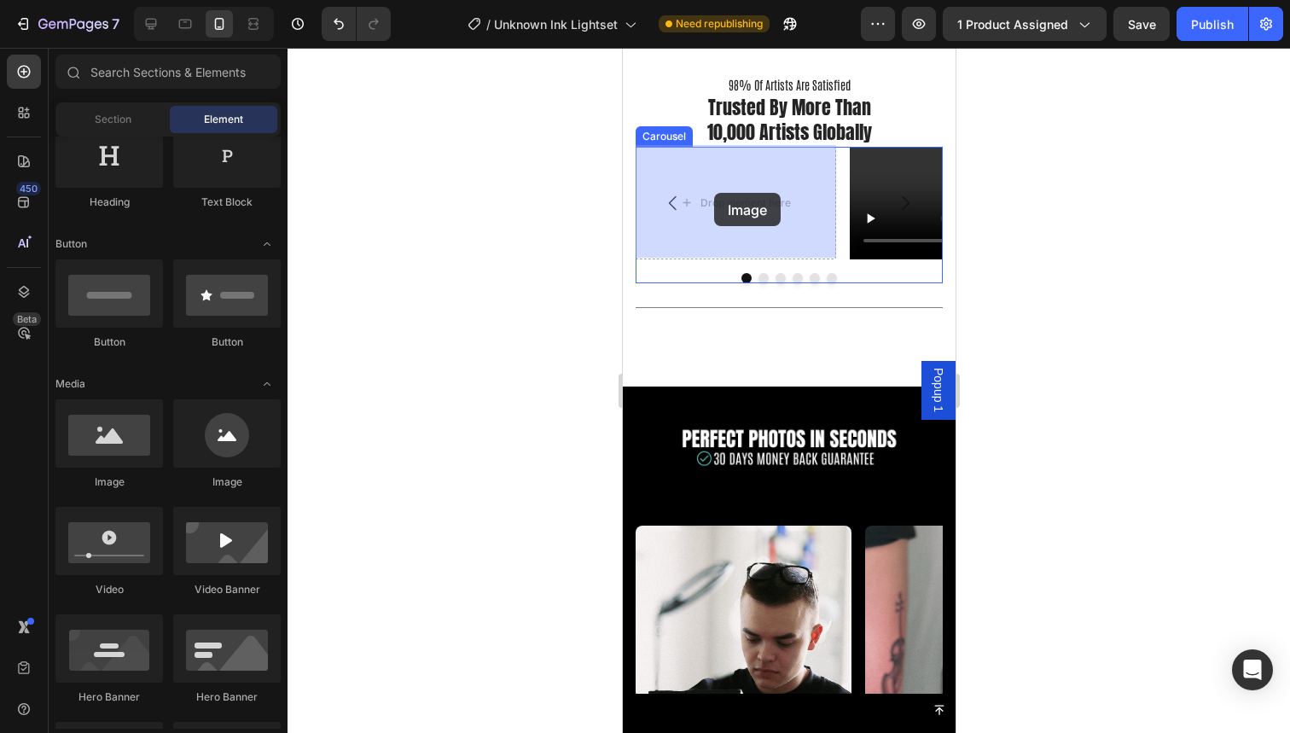
drag, startPoint x: 743, startPoint y: 485, endPoint x: 713, endPoint y: 193, distance: 294.2
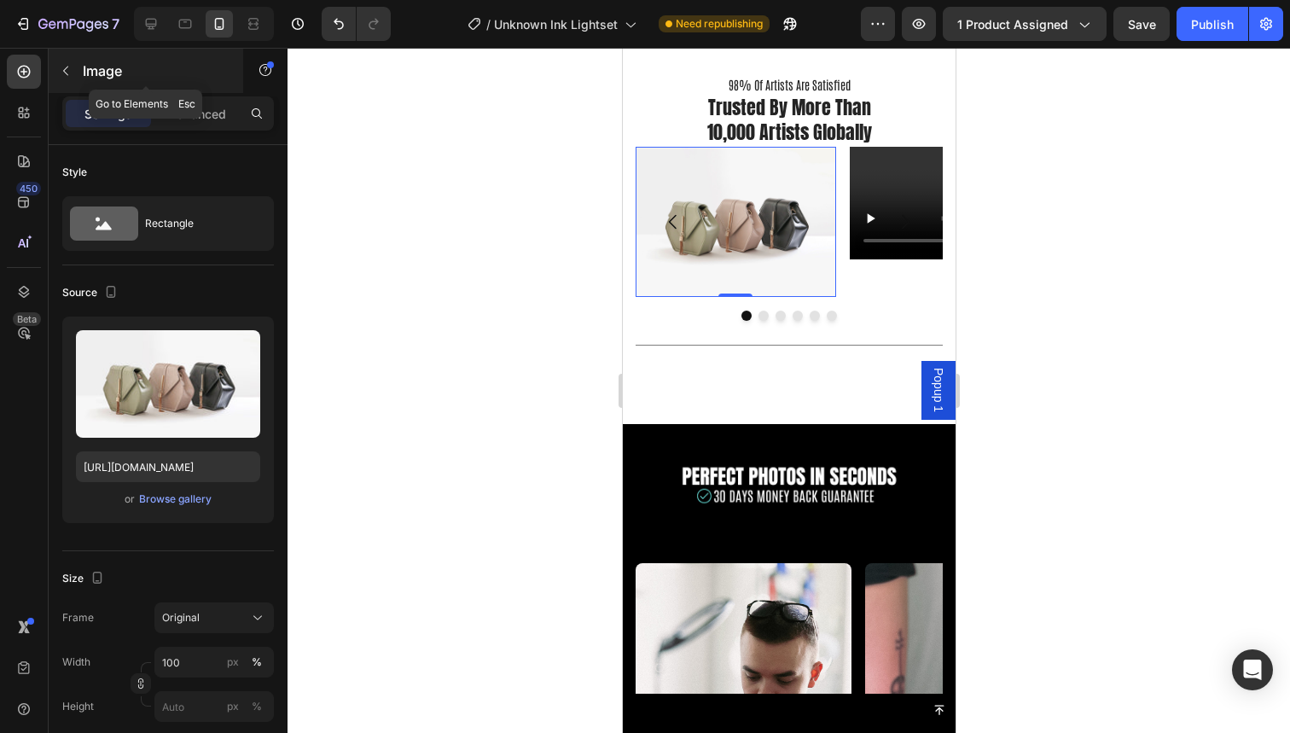
click at [70, 73] on icon "button" at bounding box center [66, 71] width 14 height 14
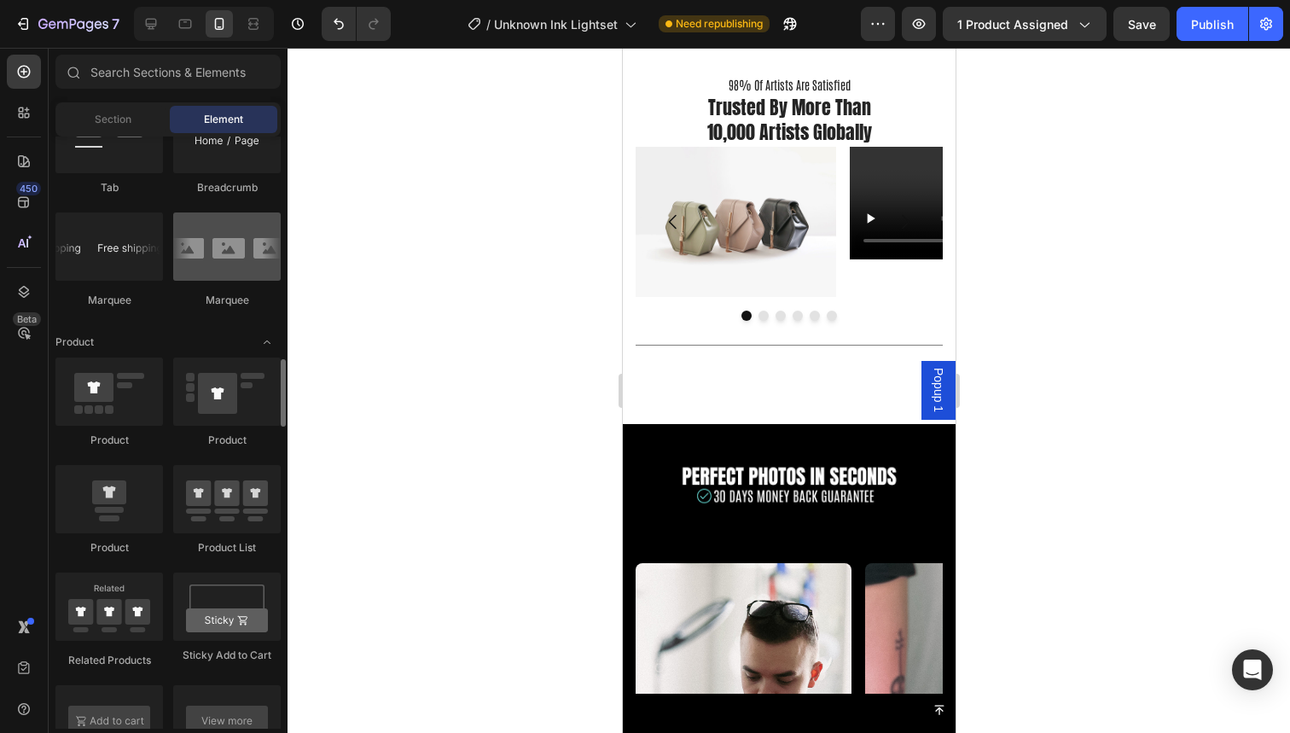
scroll to position [1985, 0]
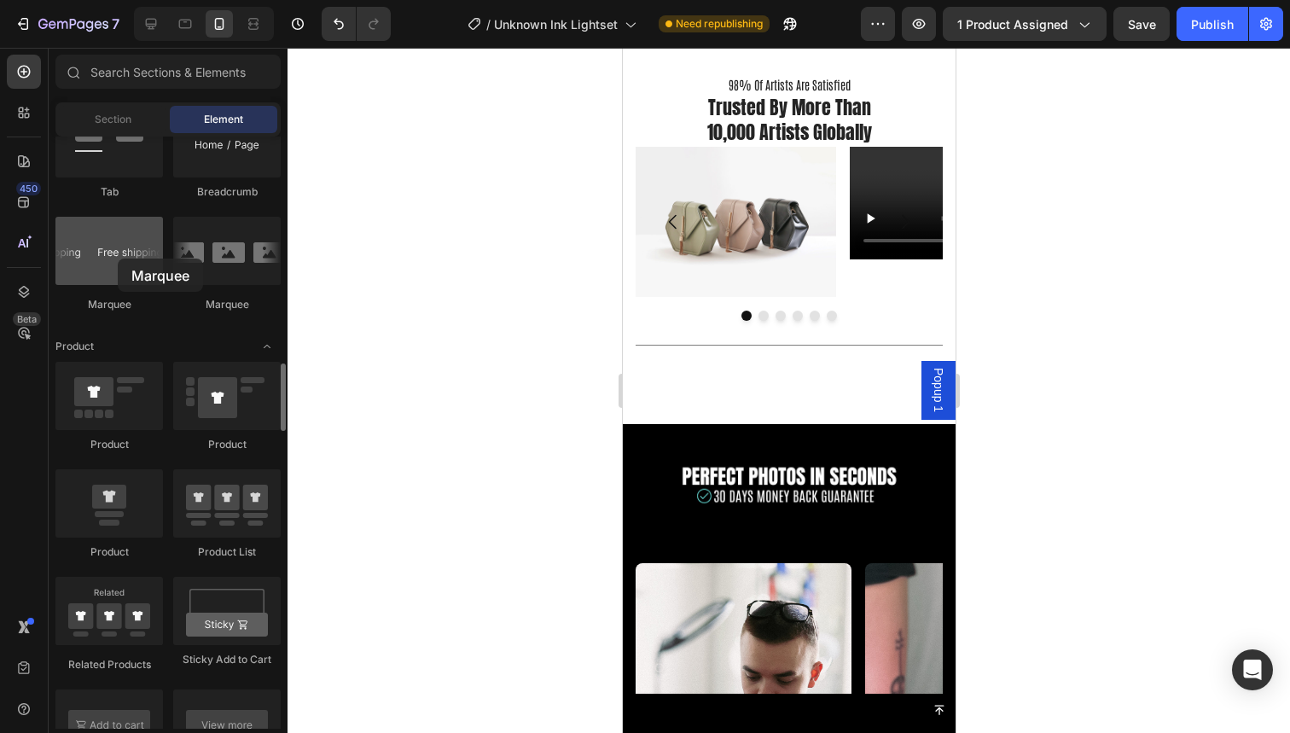
click at [118, 259] on div at bounding box center [109, 251] width 108 height 68
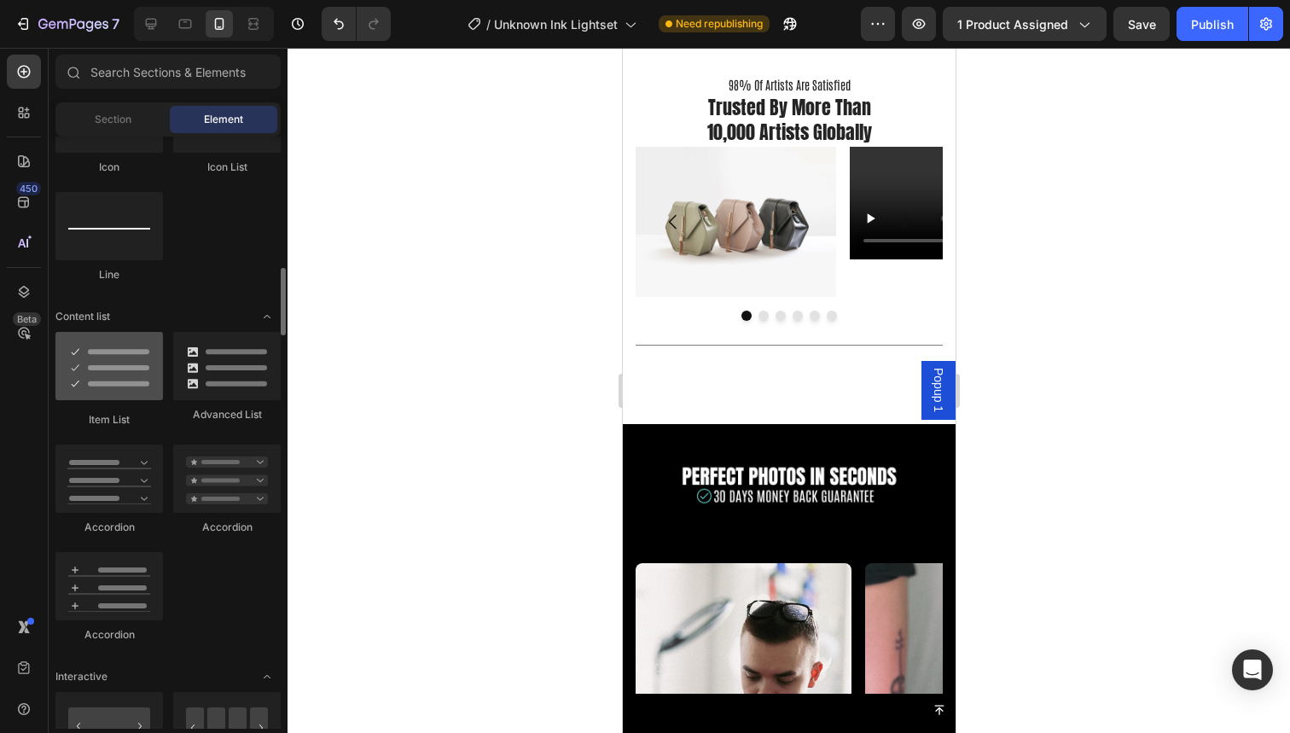
scroll to position [1183, 0]
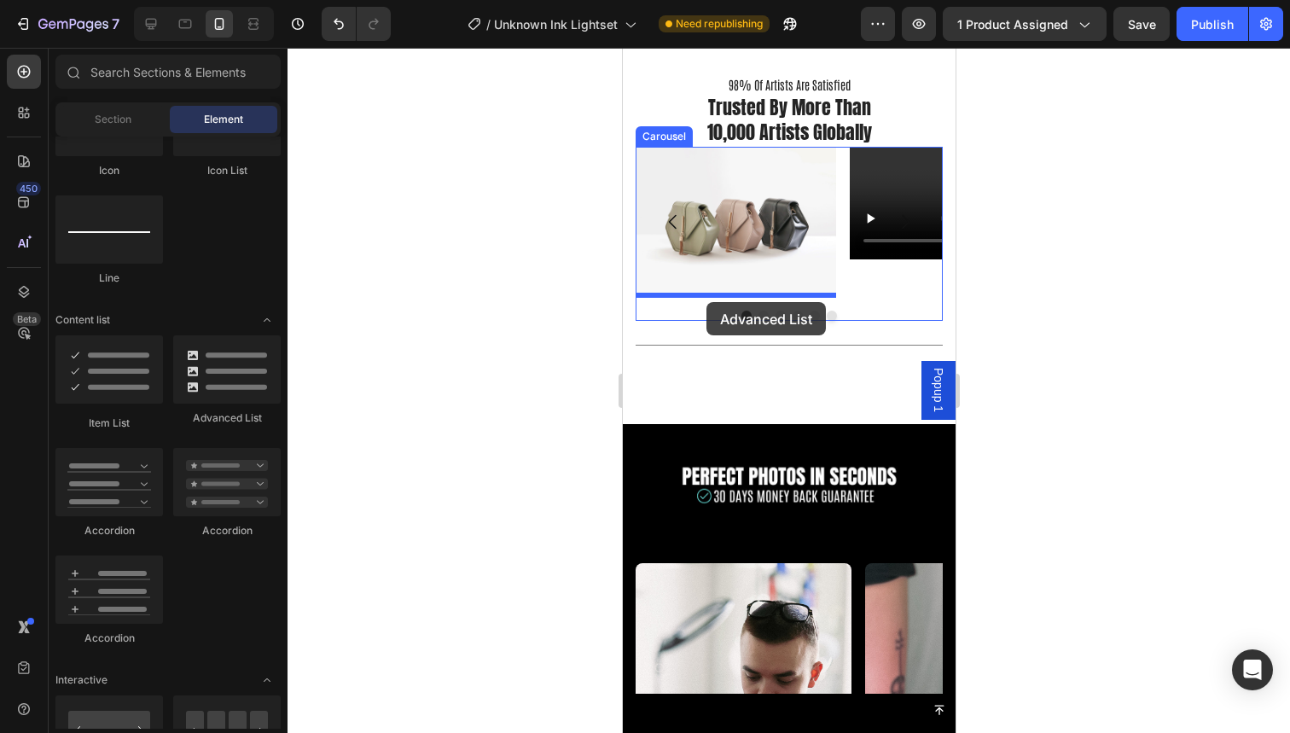
drag, startPoint x: 824, startPoint y: 424, endPoint x: 706, endPoint y: 302, distance: 170.2
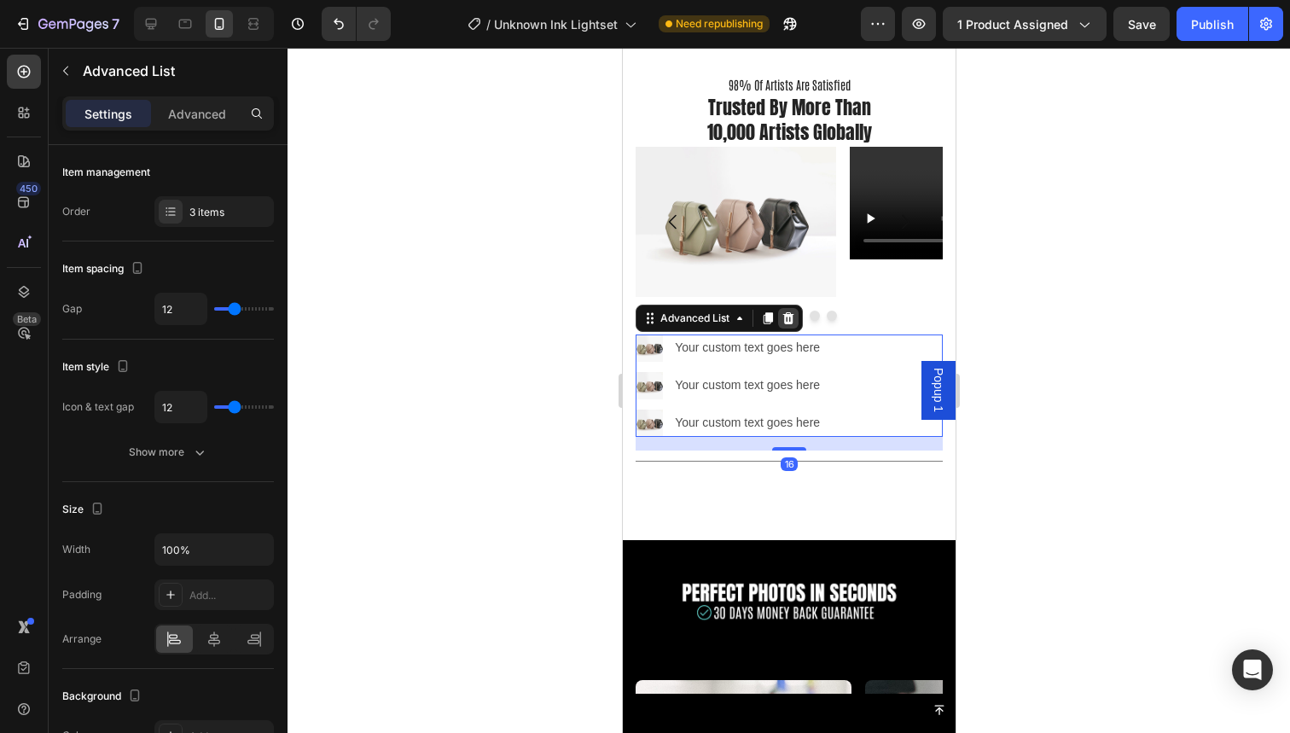
click at [787, 311] on icon at bounding box center [788, 318] width 14 height 14
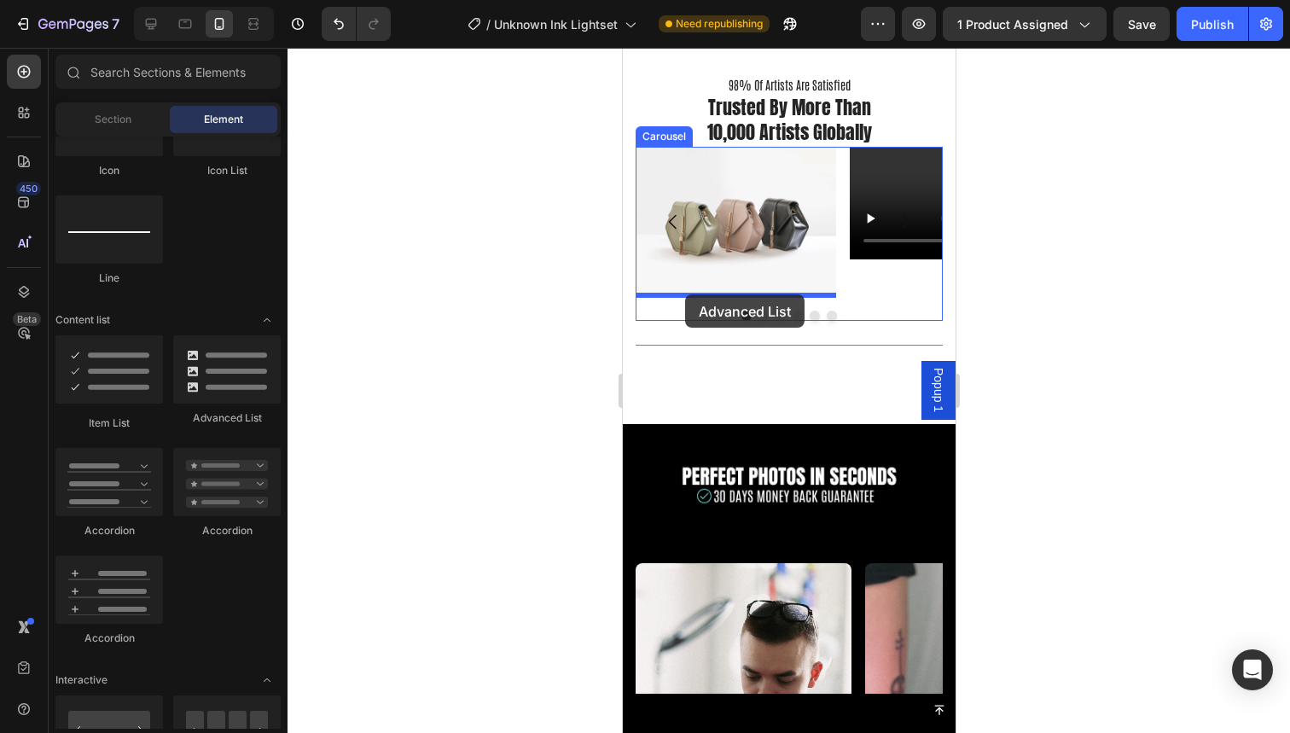
drag, startPoint x: 841, startPoint y: 441, endPoint x: 684, endPoint y: 294, distance: 214.9
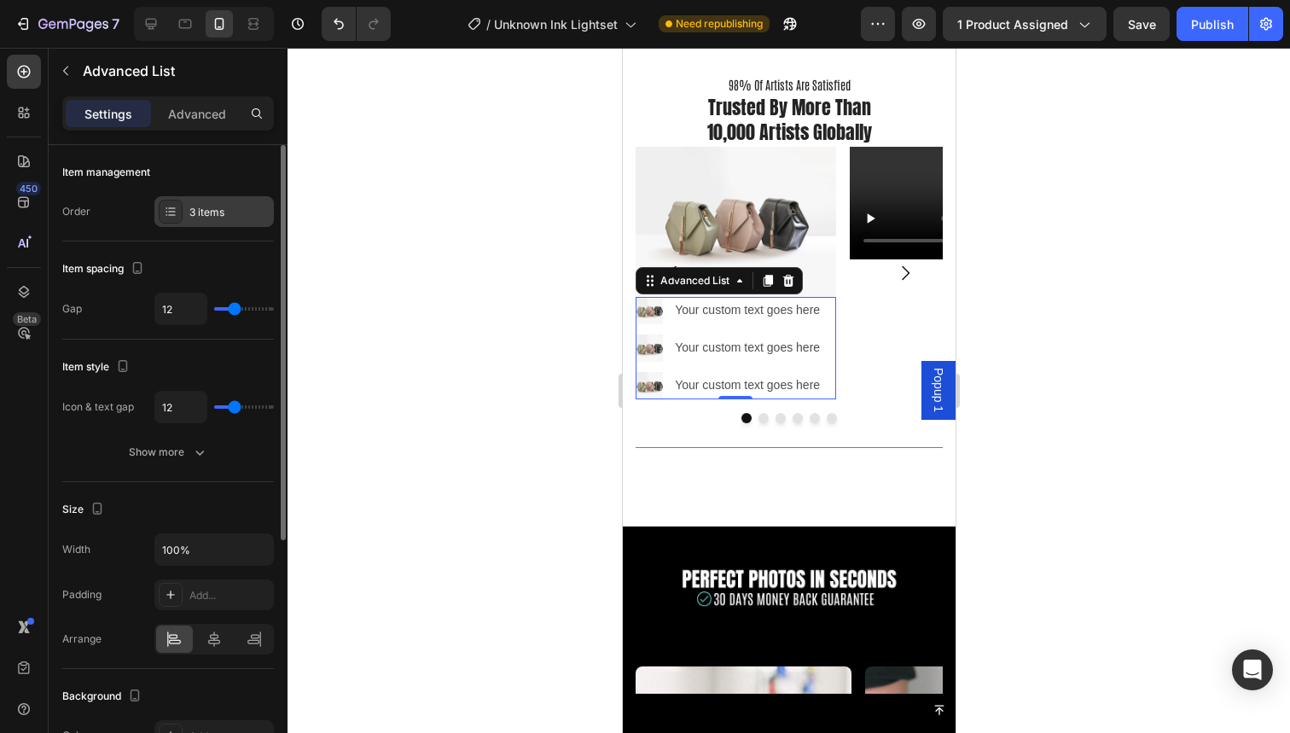
click at [171, 212] on icon at bounding box center [171, 212] width 14 height 14
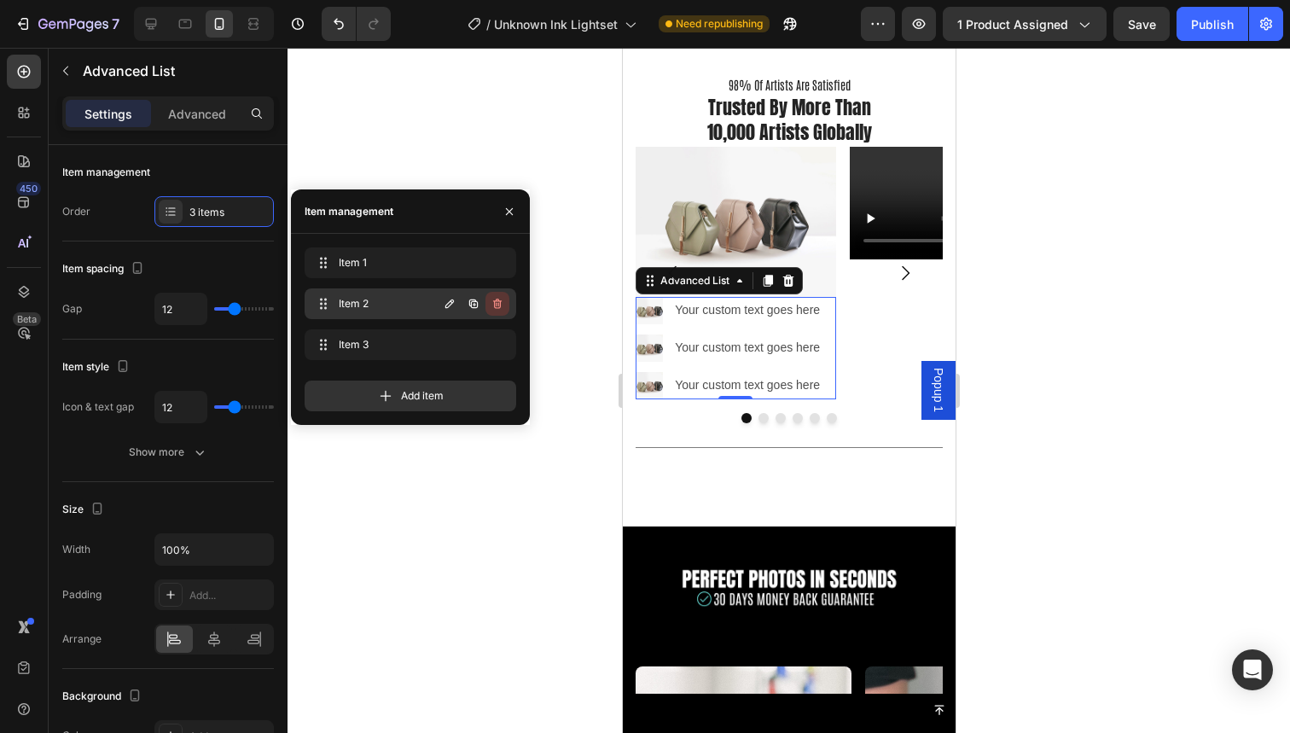
click at [501, 303] on icon "button" at bounding box center [497, 304] width 9 height 10
click at [501, 303] on div "Delete" at bounding box center [486, 303] width 32 height 15
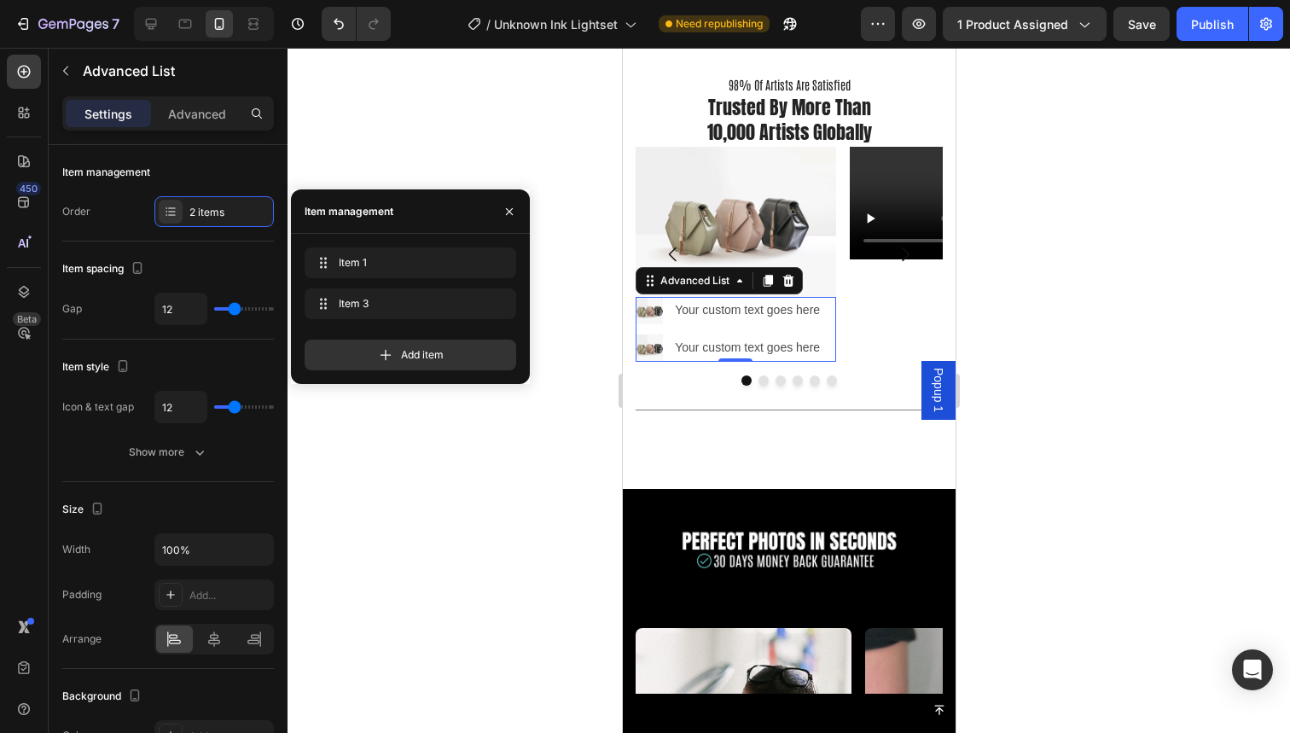
click at [501, 303] on div "Item 3 Item 3" at bounding box center [411, 303] width 212 height 31
click at [500, 303] on icon "button" at bounding box center [497, 304] width 9 height 10
click at [493, 295] on button "Delete" at bounding box center [485, 304] width 47 height 24
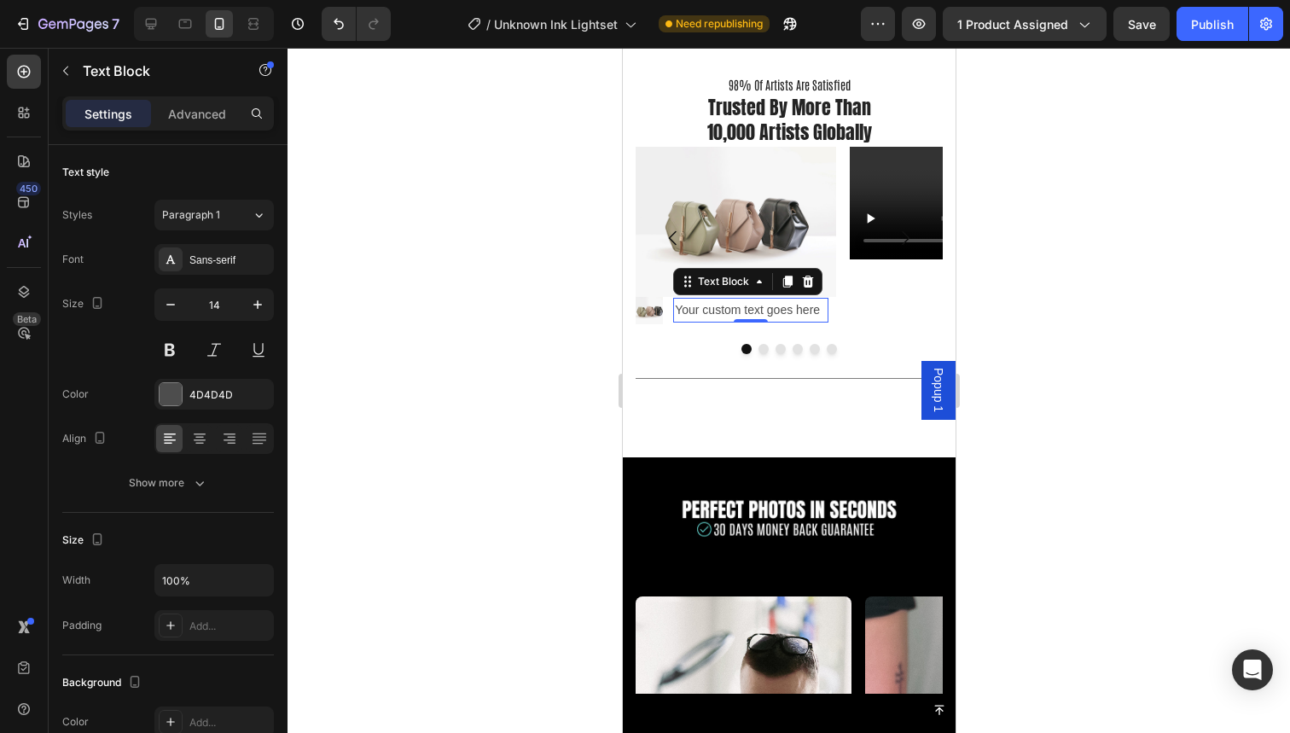
click at [750, 310] on div "Your custom text goes here" at bounding box center [749, 310] width 155 height 25
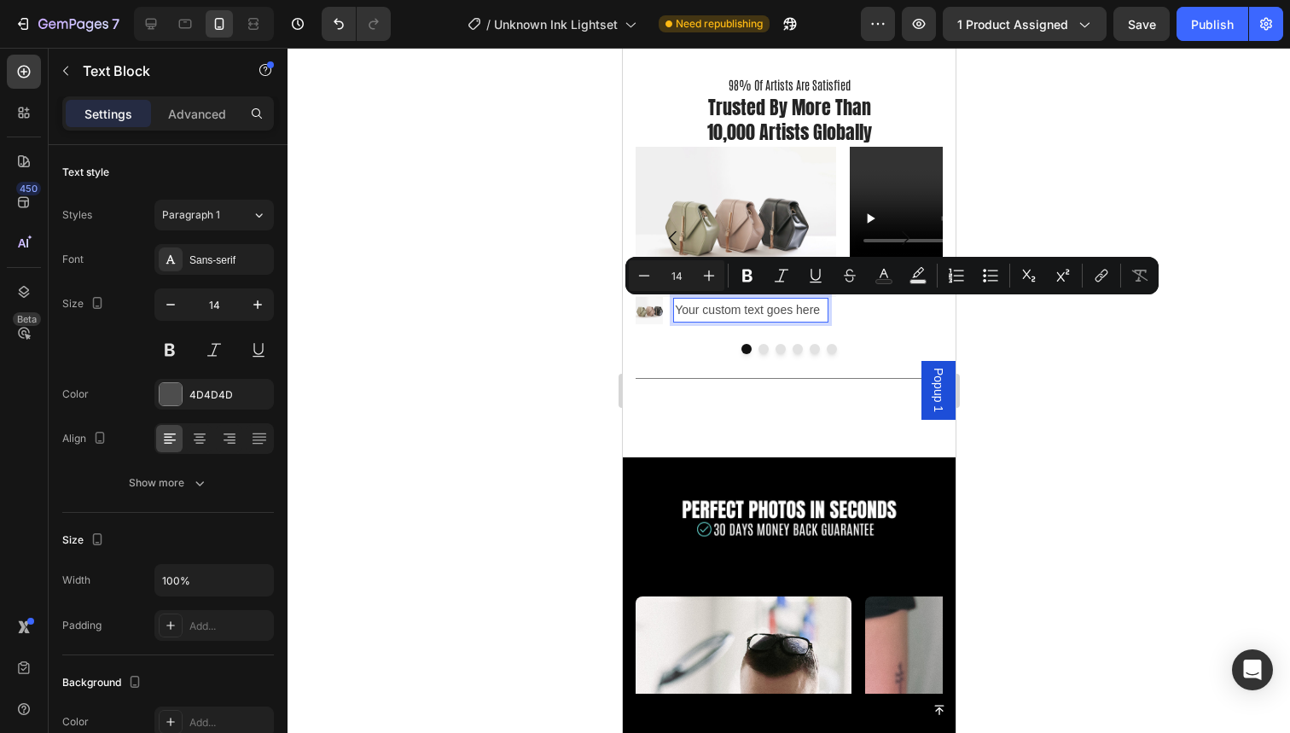
click at [750, 310] on p "Your custom text goes here" at bounding box center [750, 309] width 152 height 21
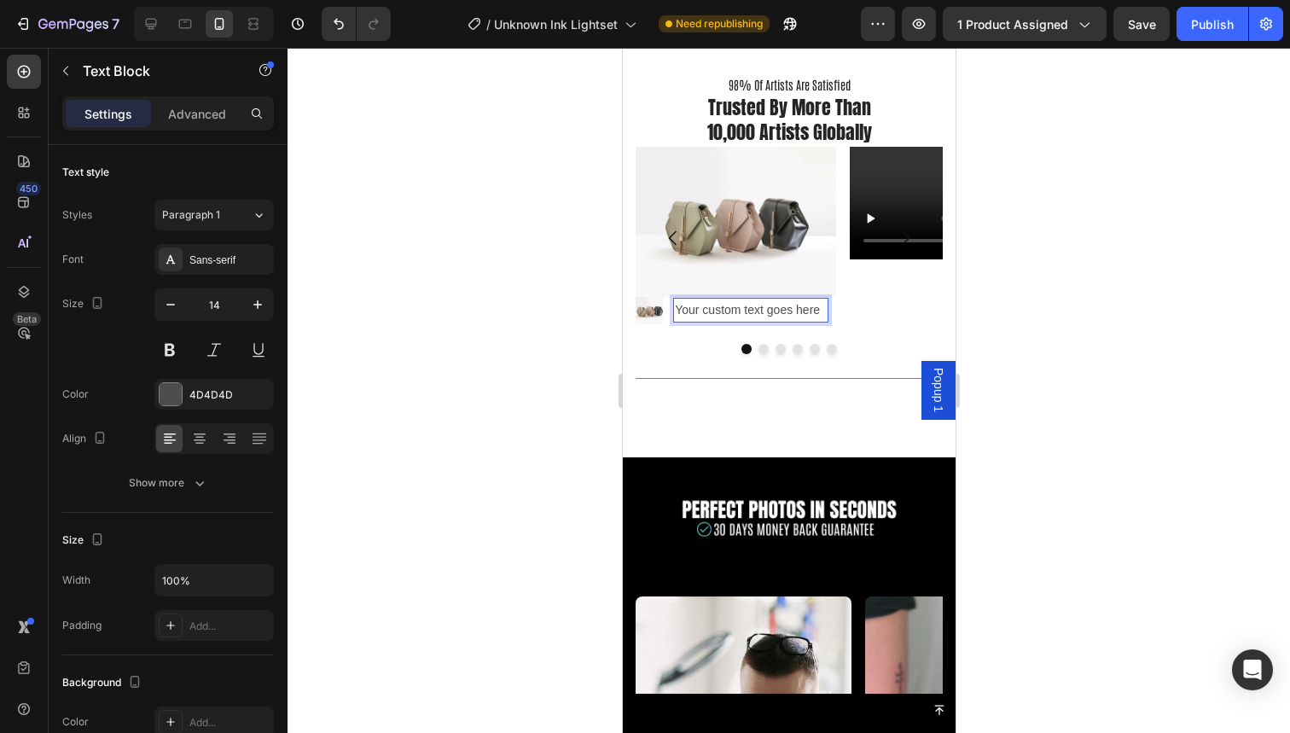
click at [750, 310] on p "Your custom text goes here" at bounding box center [750, 309] width 152 height 21
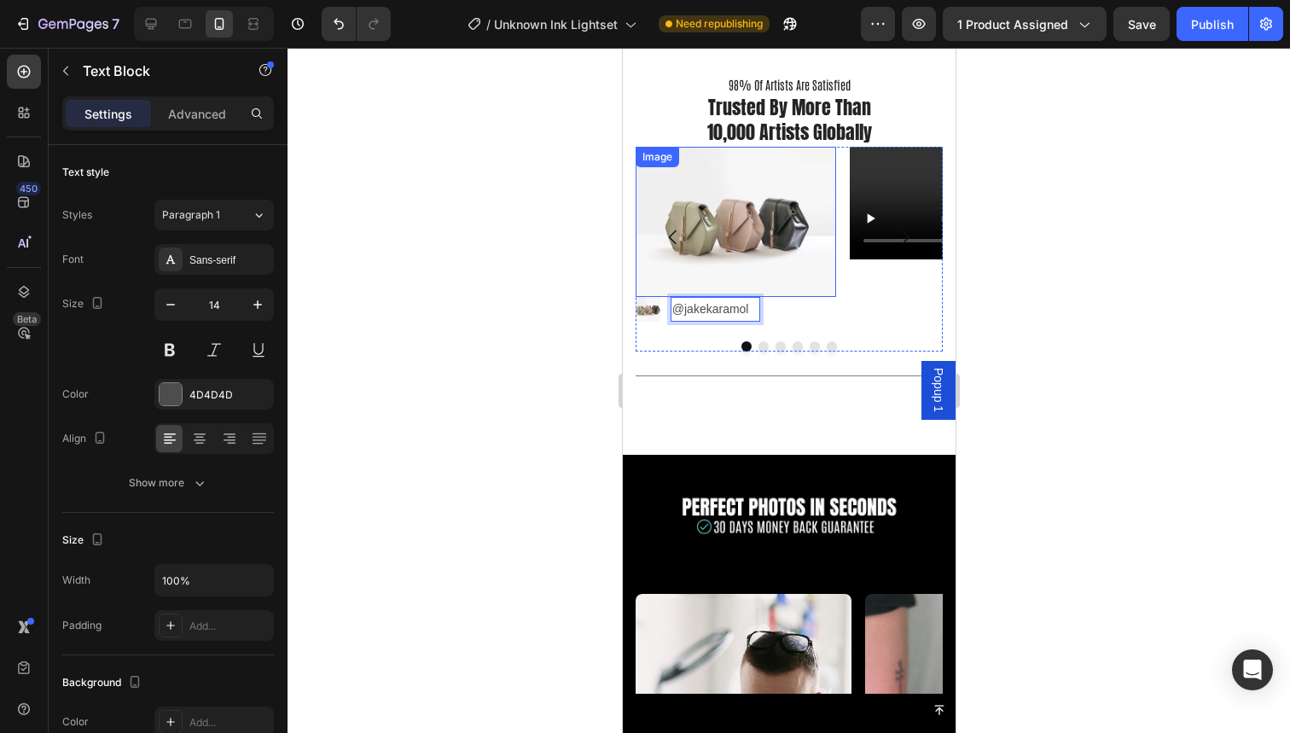
click at [775, 244] on img at bounding box center [735, 222] width 201 height 150
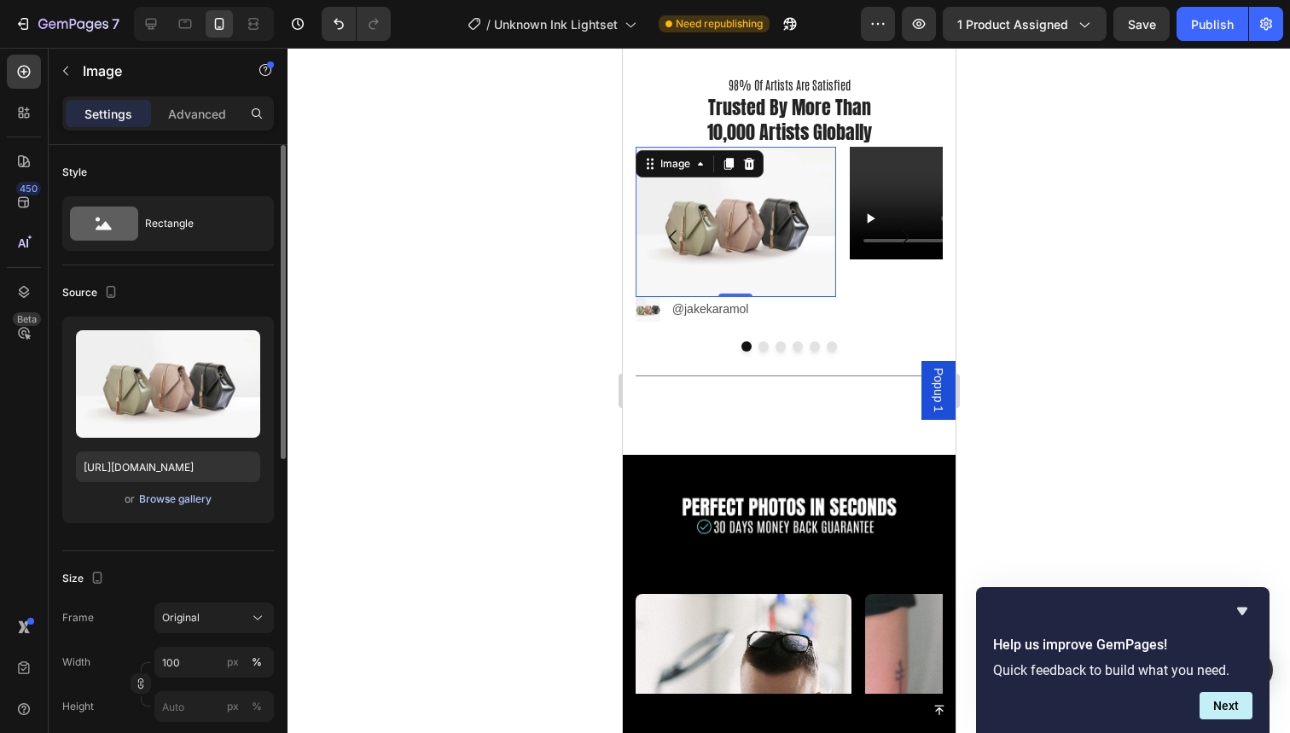
click at [178, 506] on div "Browse gallery" at bounding box center [175, 498] width 73 height 15
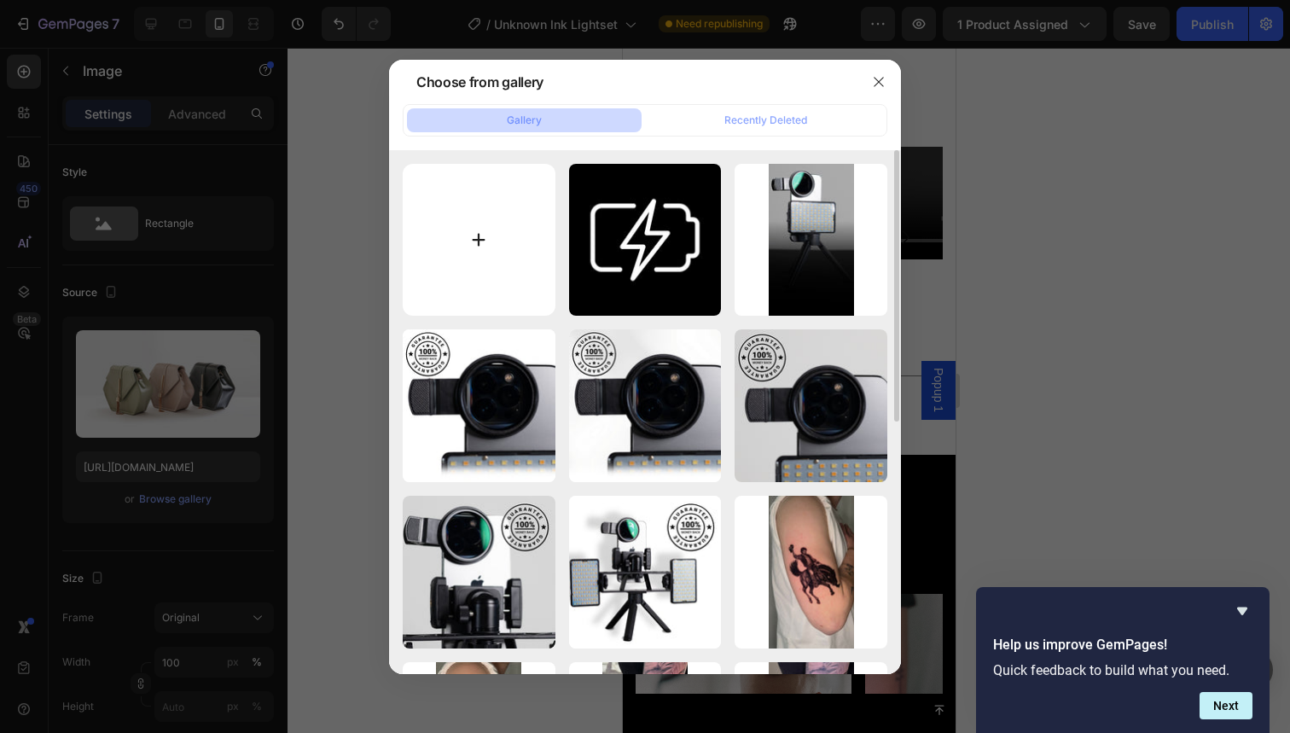
click at [522, 221] on input "file" at bounding box center [479, 240] width 153 height 153
click at [485, 232] on input "file" at bounding box center [479, 240] width 153 height 153
type input "C:\fakepath\92.jpg"
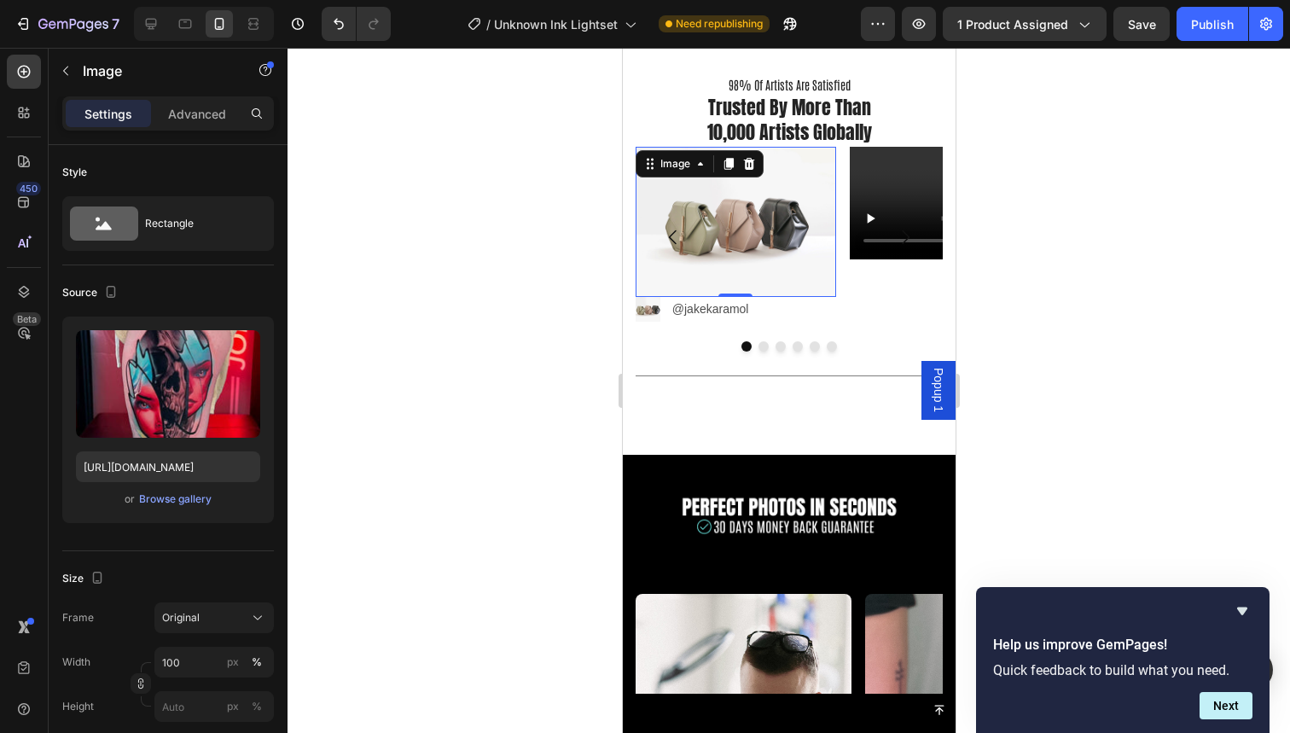
type input "https://cdn.shopify.com/s/files/1/0832/9979/5267/files/gempages_514383434152412…"
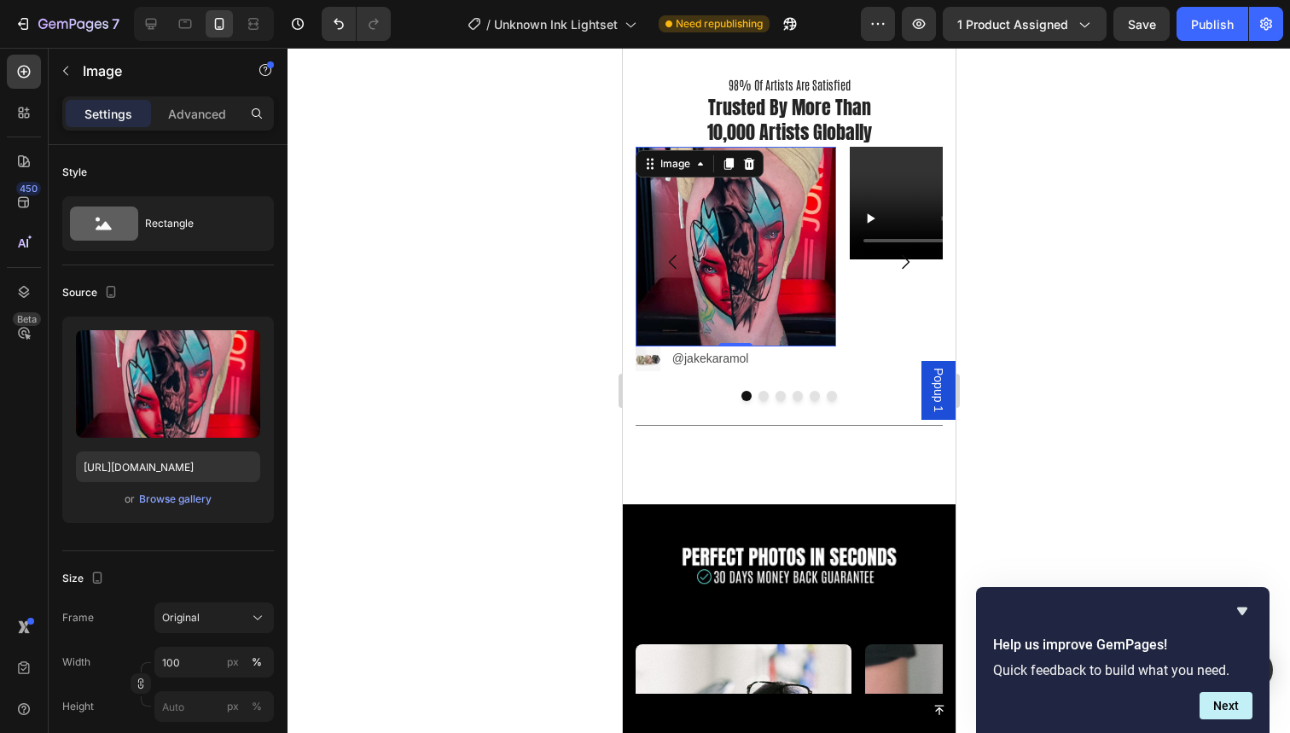
click at [1110, 230] on div at bounding box center [789, 390] width 1003 height 685
click at [770, 286] on img at bounding box center [735, 247] width 201 height 201
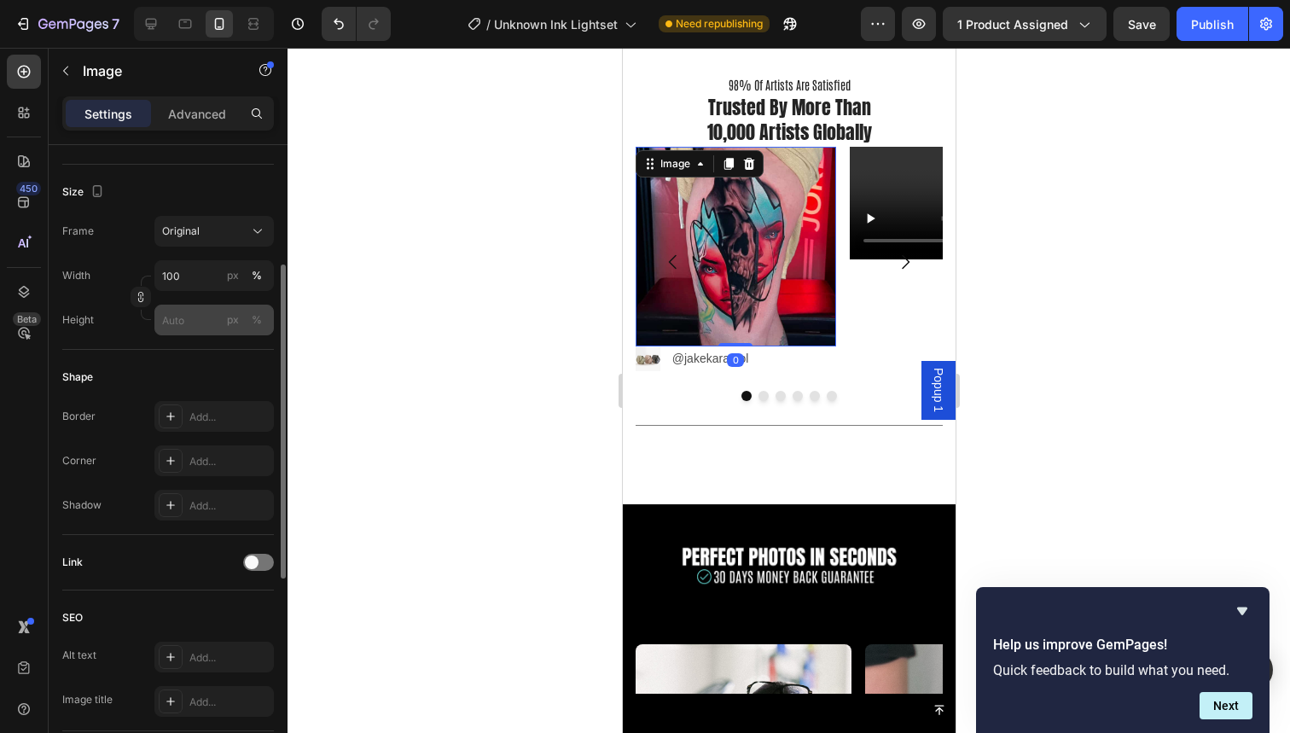
scroll to position [425, 0]
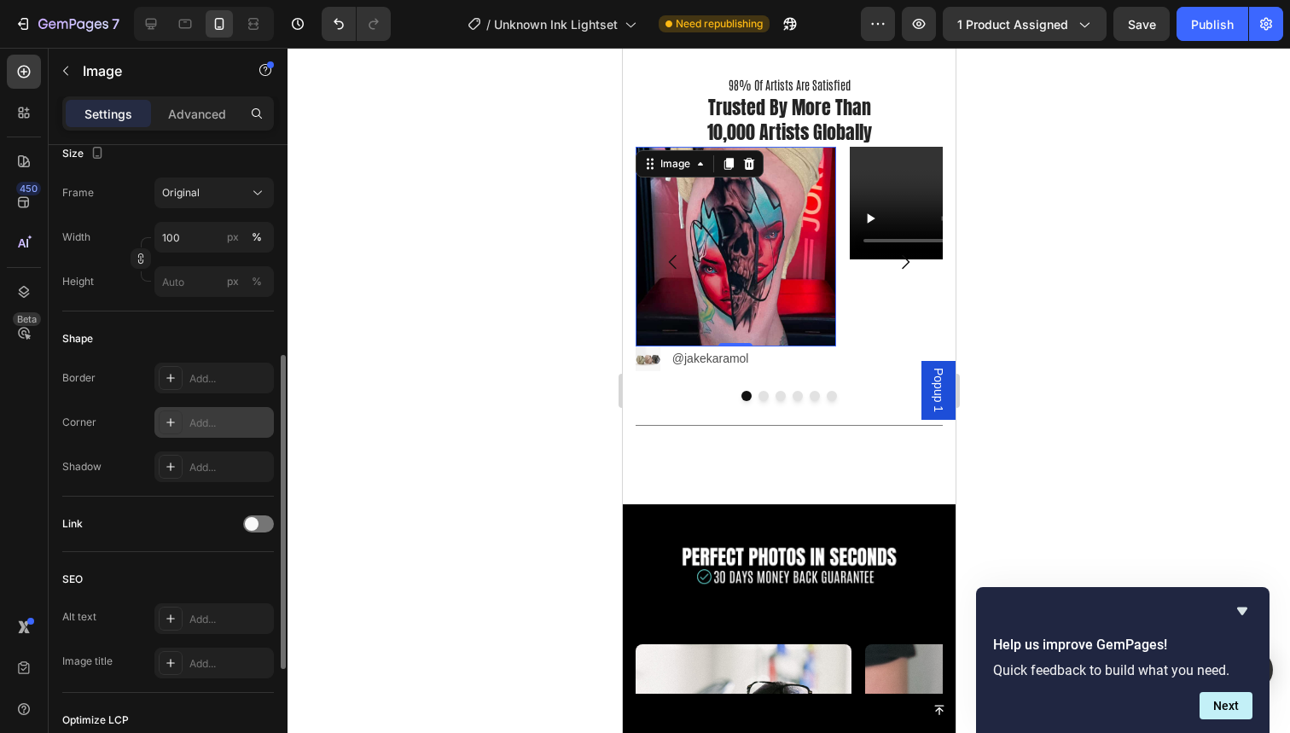
click at [172, 420] on icon at bounding box center [171, 423] width 14 height 14
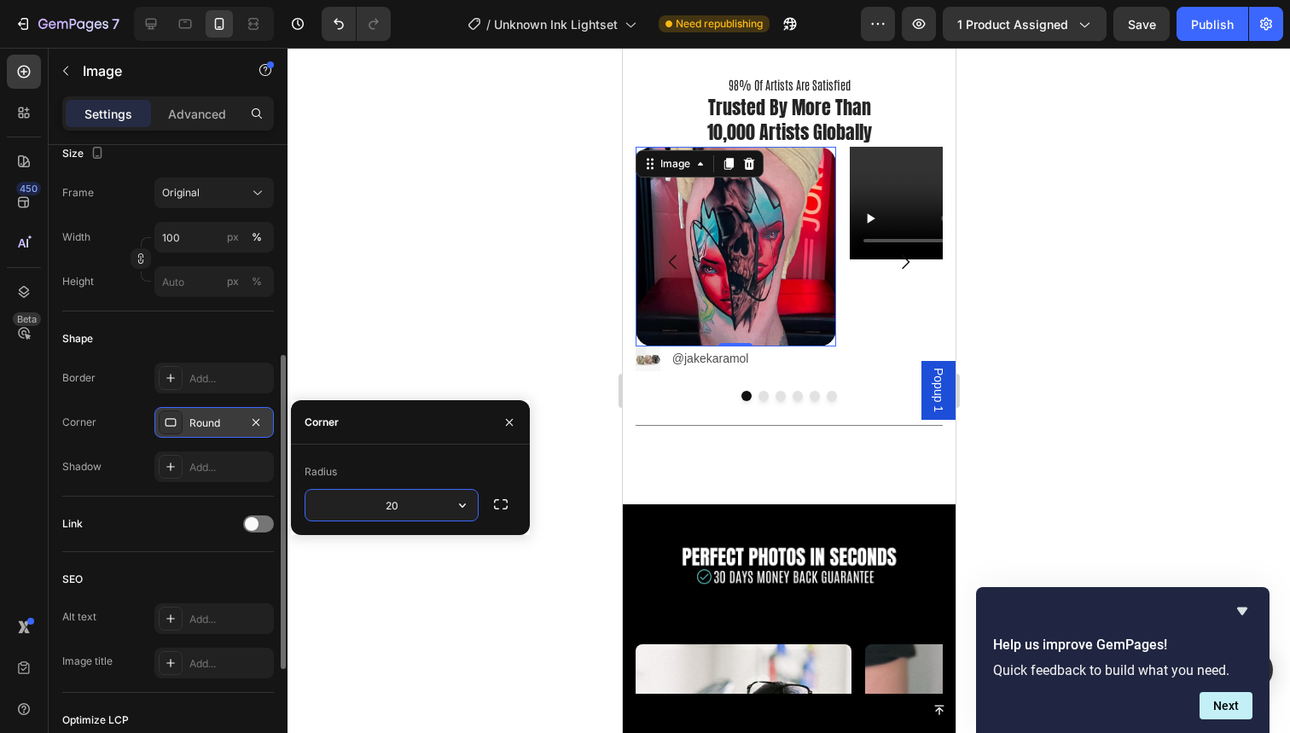
type input "20"
click at [497, 299] on div at bounding box center [789, 390] width 1003 height 685
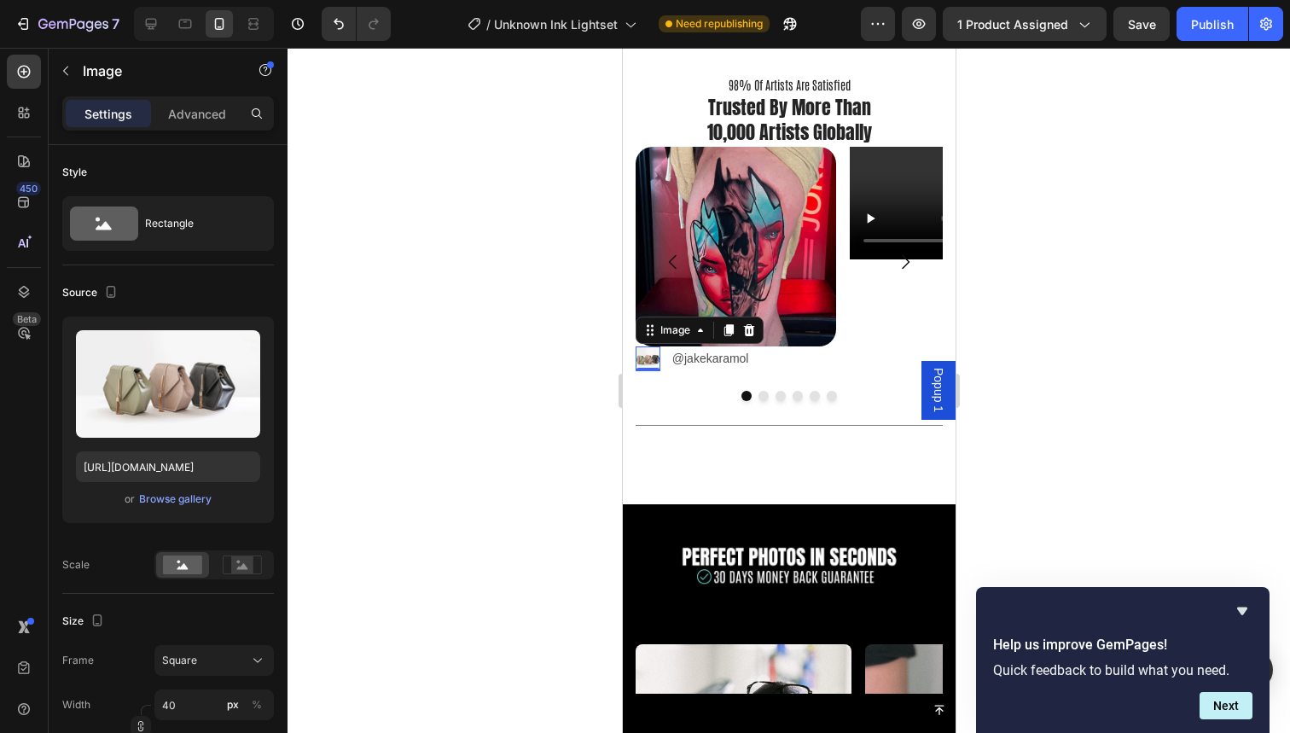
drag, startPoint x: 640, startPoint y: 363, endPoint x: 1238, endPoint y: 411, distance: 600.0
click at [640, 363] on div "Image 0" at bounding box center [647, 358] width 25 height 25
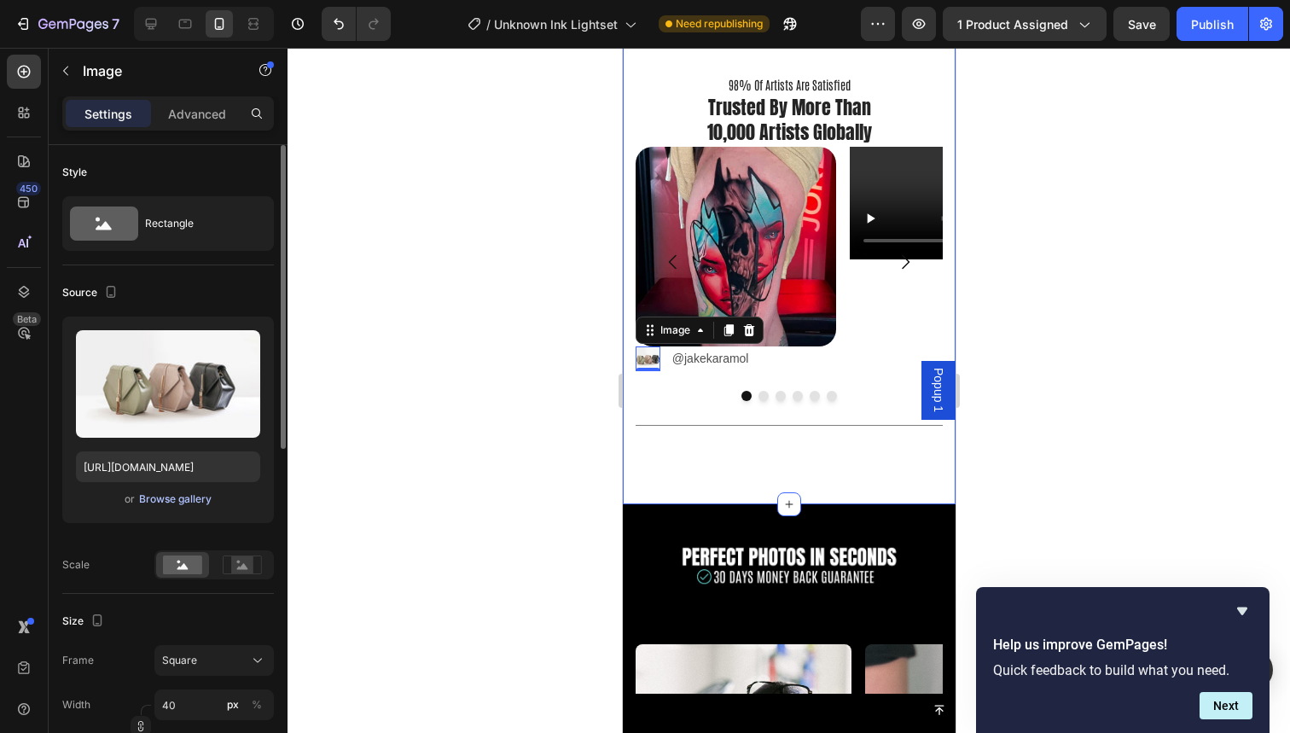
click at [158, 506] on div "Browse gallery" at bounding box center [175, 498] width 73 height 15
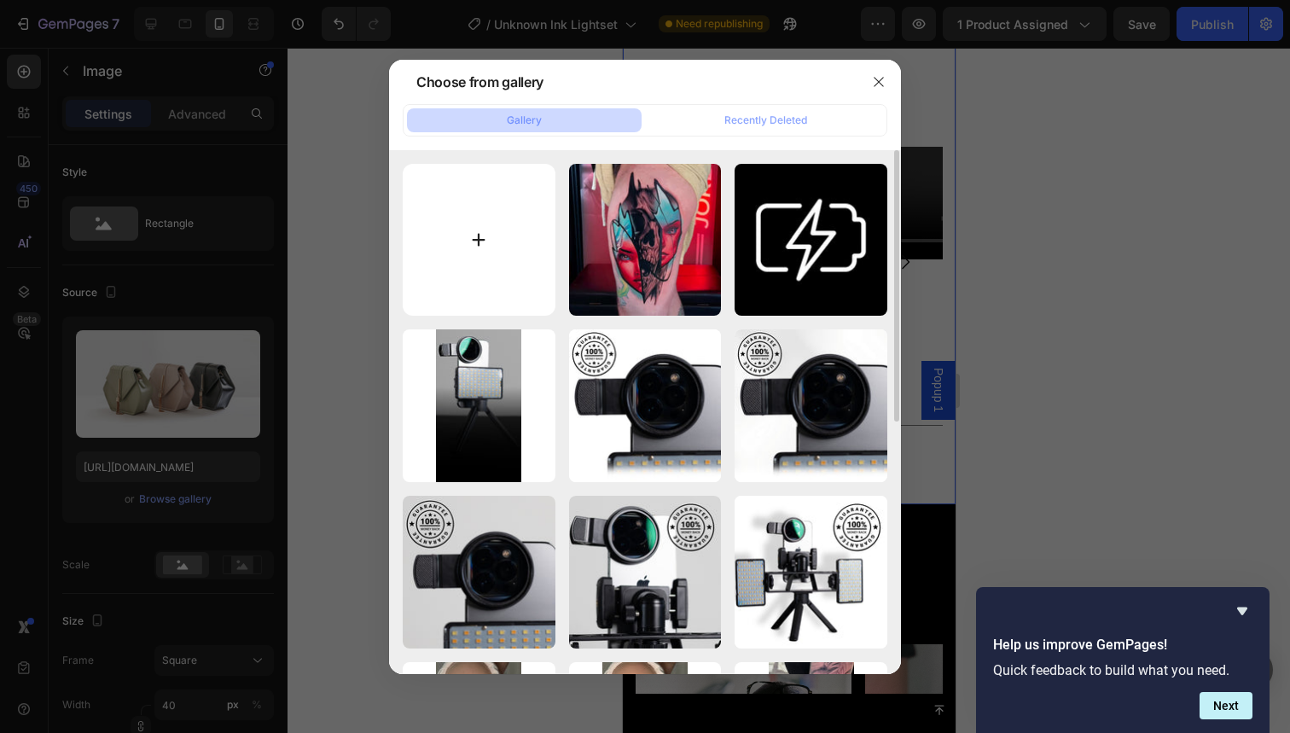
click at [456, 248] on input "file" at bounding box center [479, 240] width 153 height 153
type input "C:\fakepath\93.jpg"
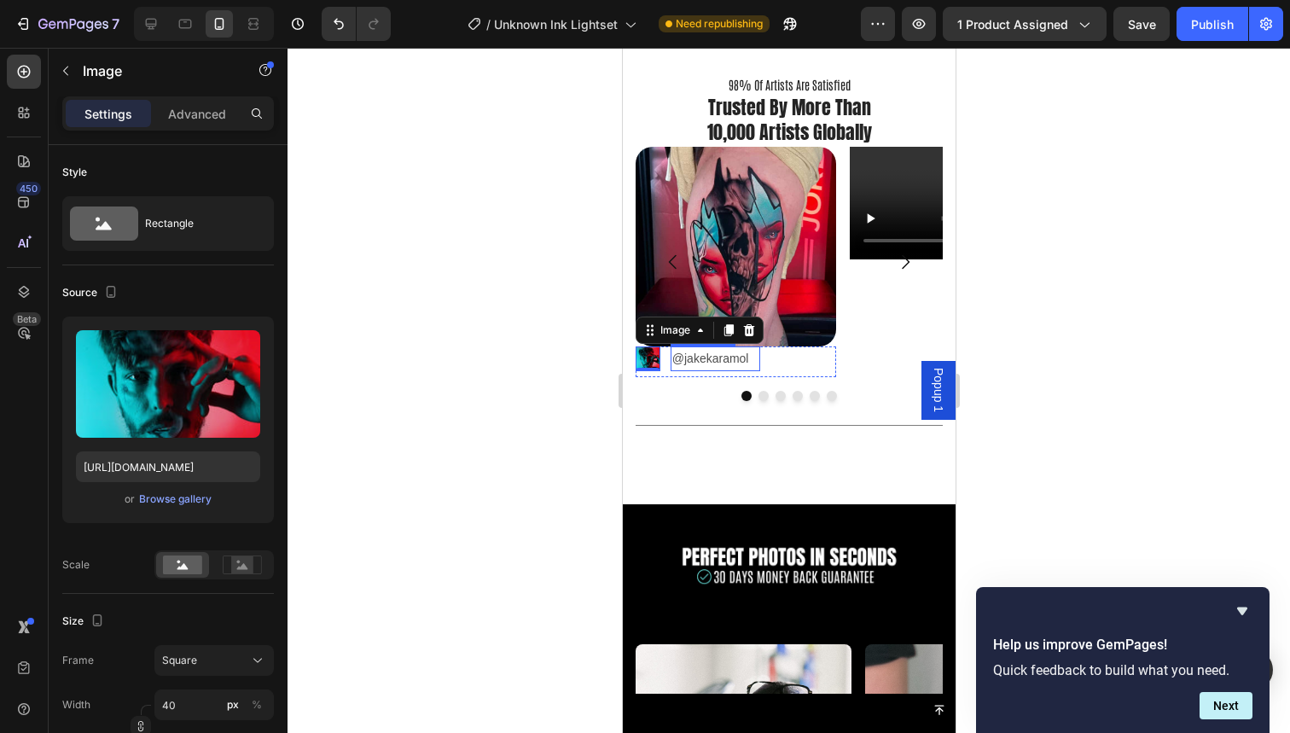
type input "https://cdn.shopify.com/s/files/1/0832/9979/5267/files/gempages_514383434152412…"
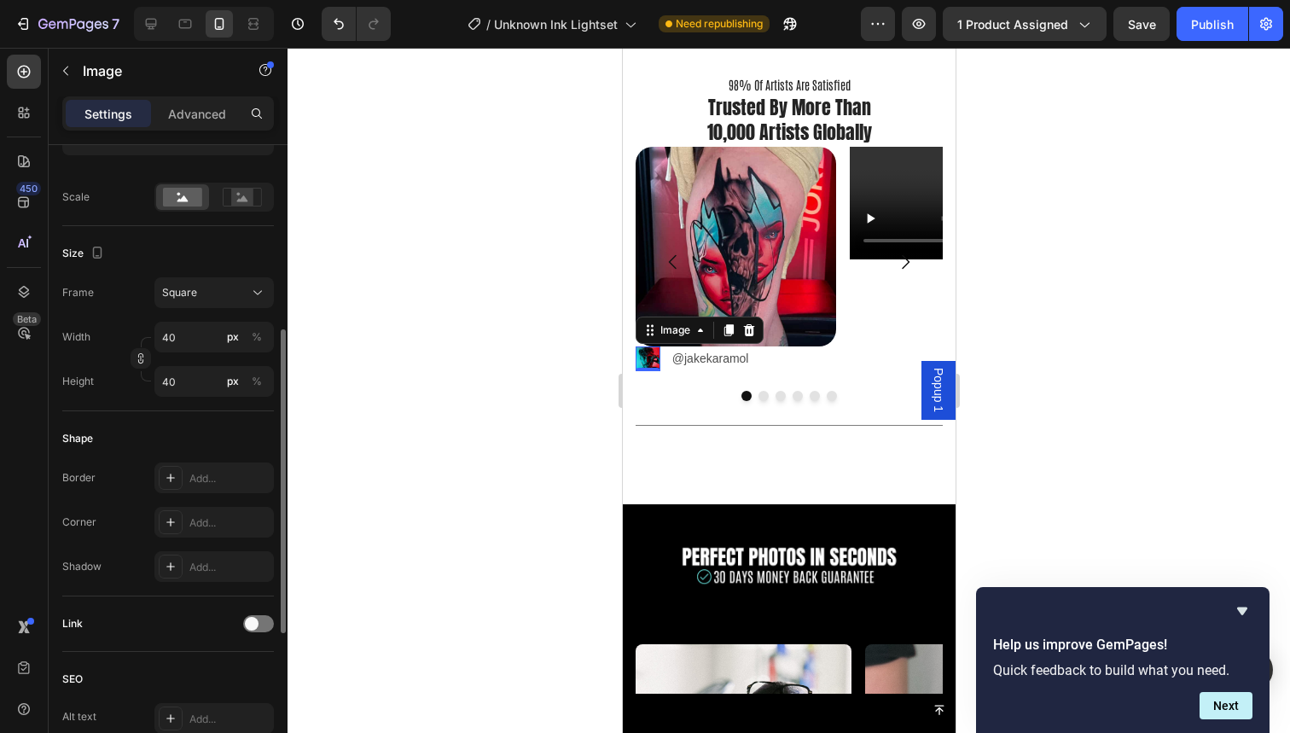
scroll to position [408, 0]
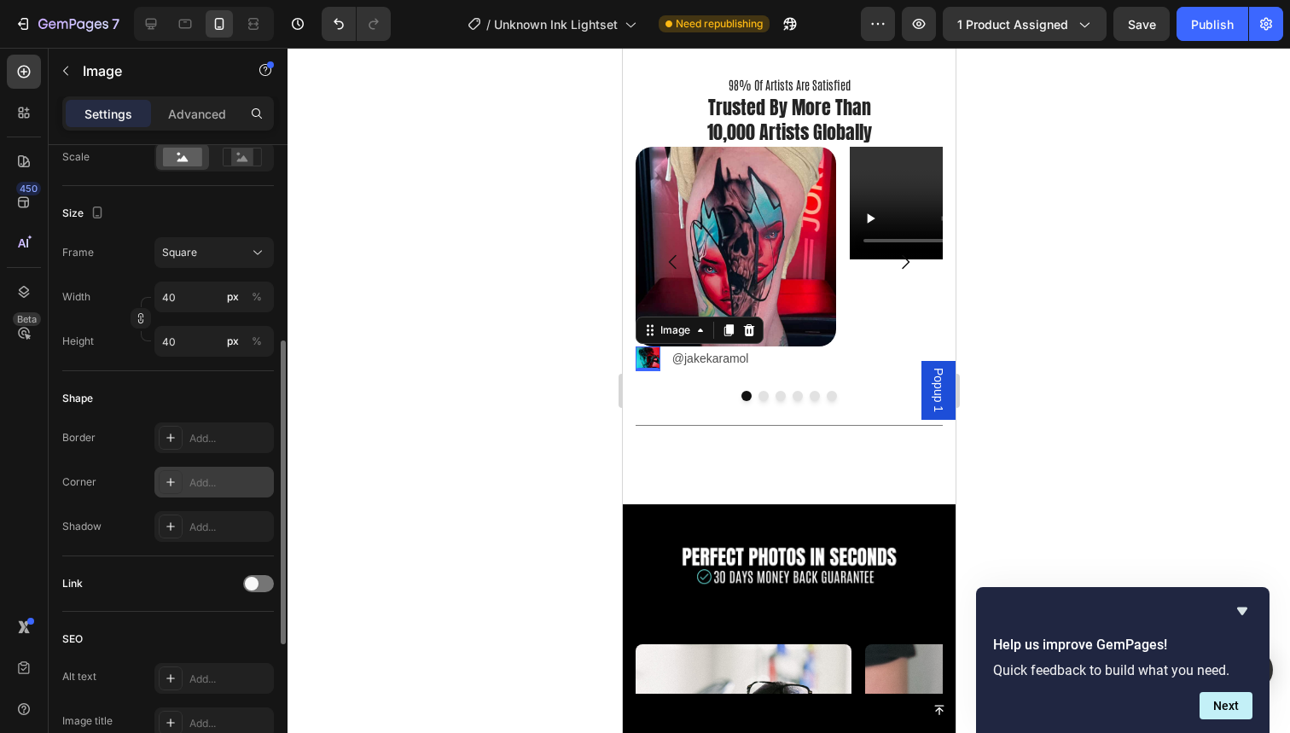
click at [206, 489] on div "Add..." at bounding box center [229, 482] width 80 height 15
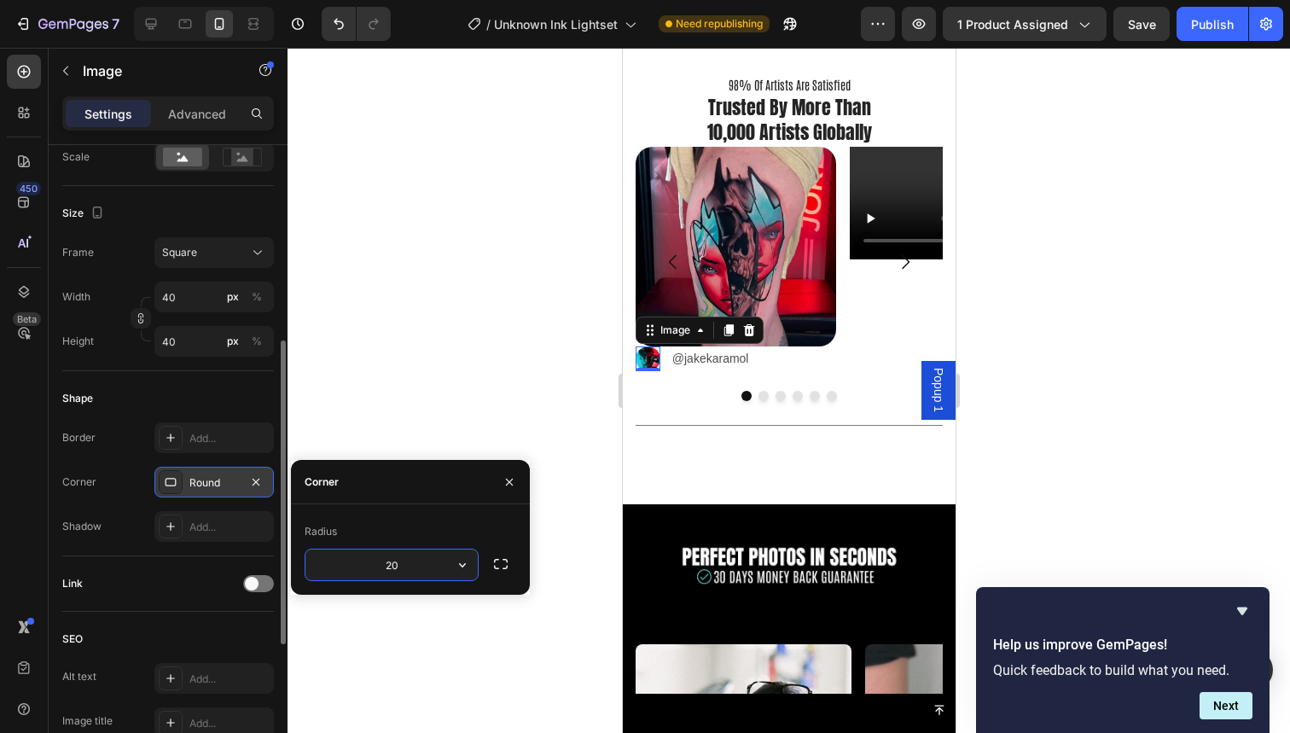
type input "20"
click at [493, 321] on div at bounding box center [789, 390] width 1003 height 685
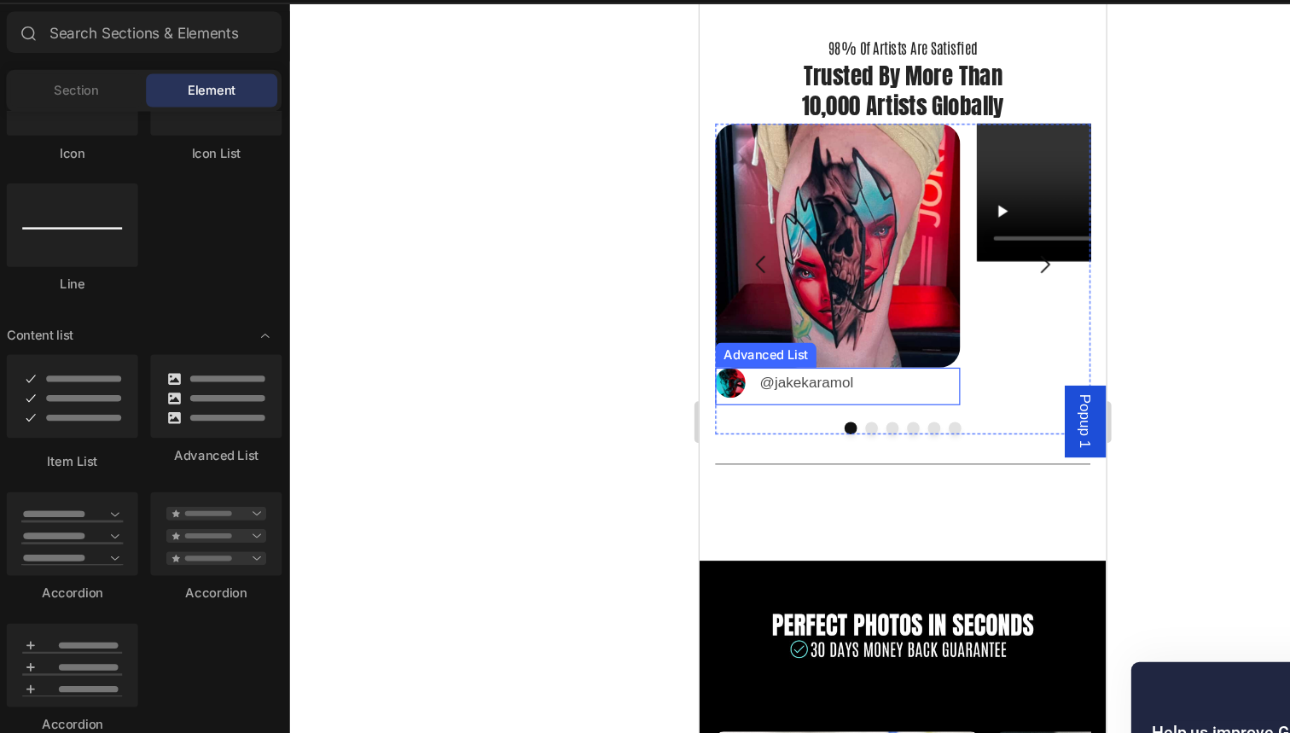
click at [836, 311] on div "@jakekaramol" at bounding box center [792, 313] width 90 height 25
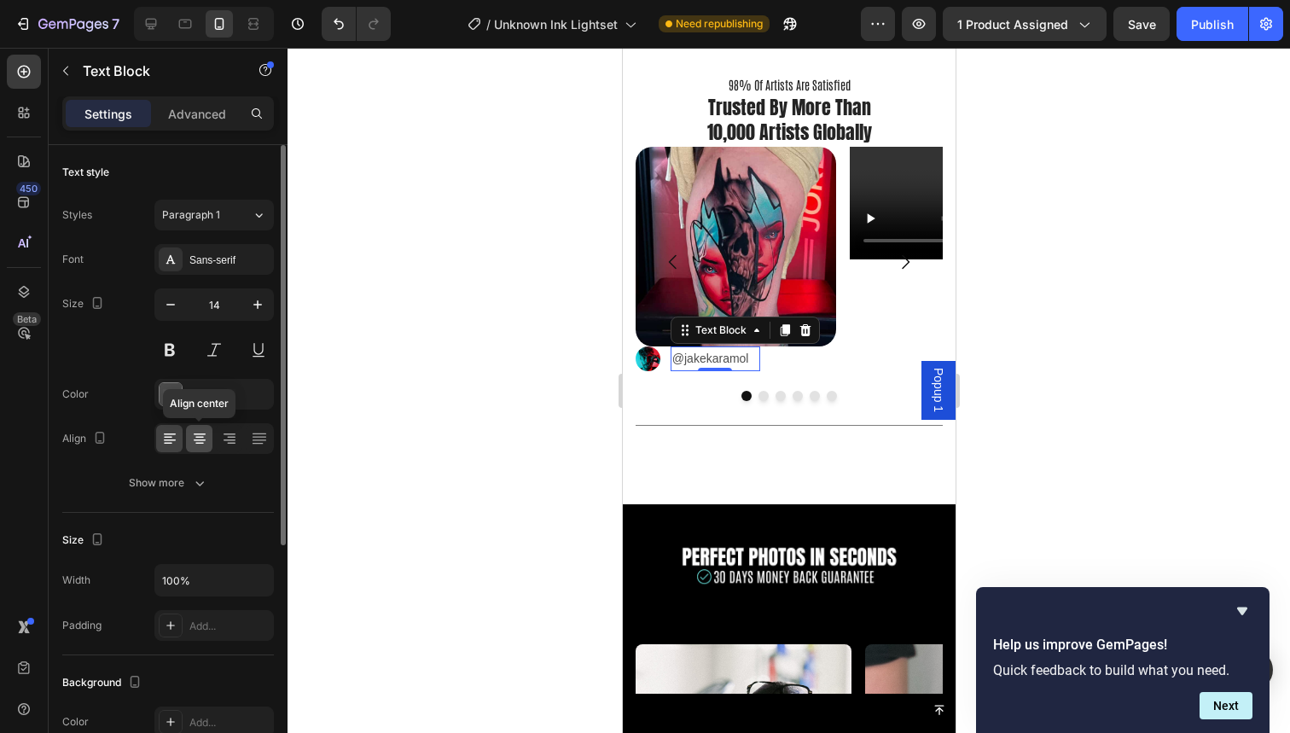
click at [196, 439] on icon at bounding box center [199, 438] width 17 height 17
click at [215, 265] on div "Sans-serif" at bounding box center [229, 260] width 80 height 15
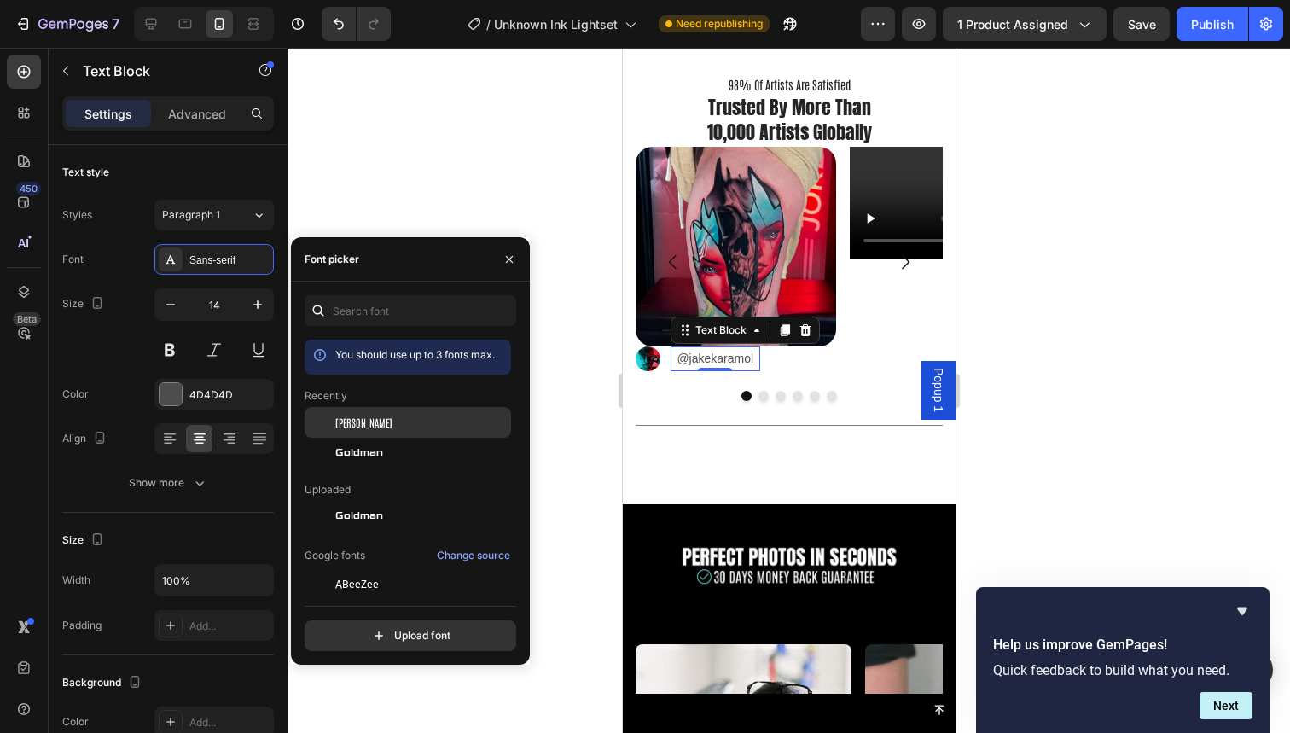
click at [386, 422] on div "Antonio" at bounding box center [421, 422] width 172 height 15
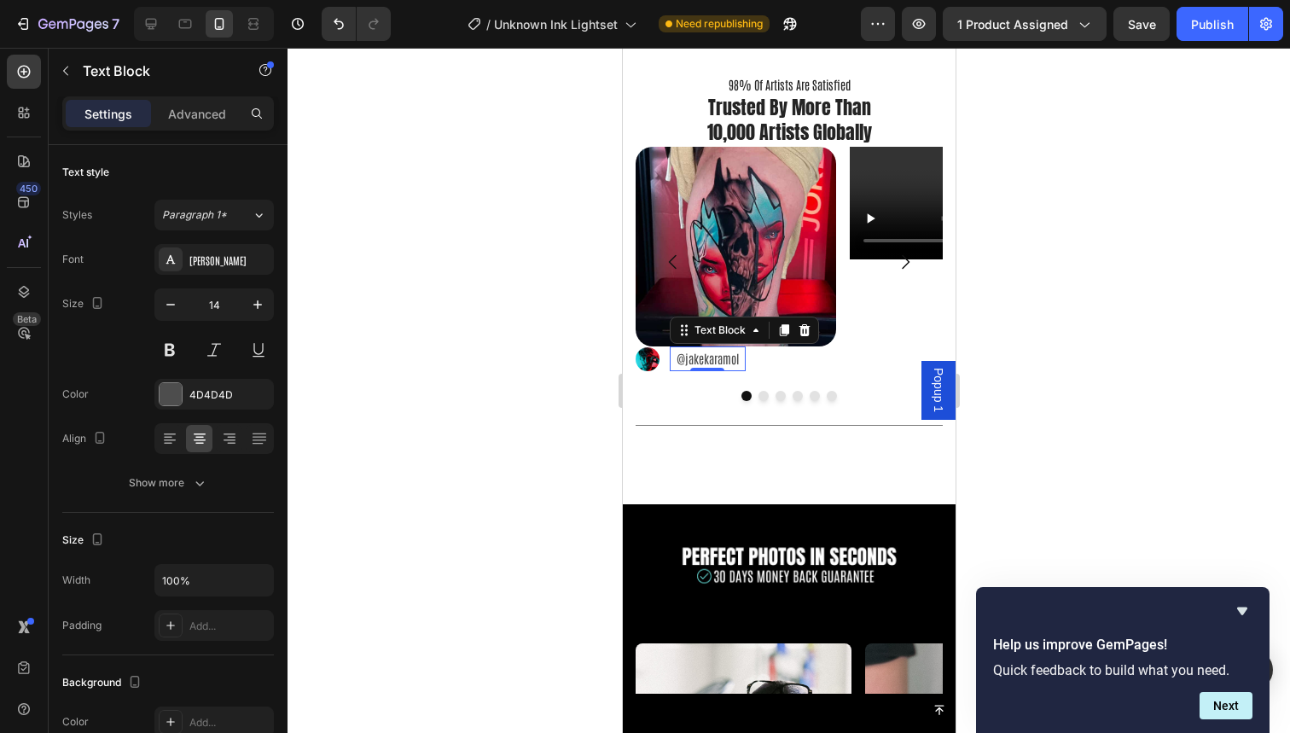
click at [404, 168] on div at bounding box center [789, 390] width 1003 height 685
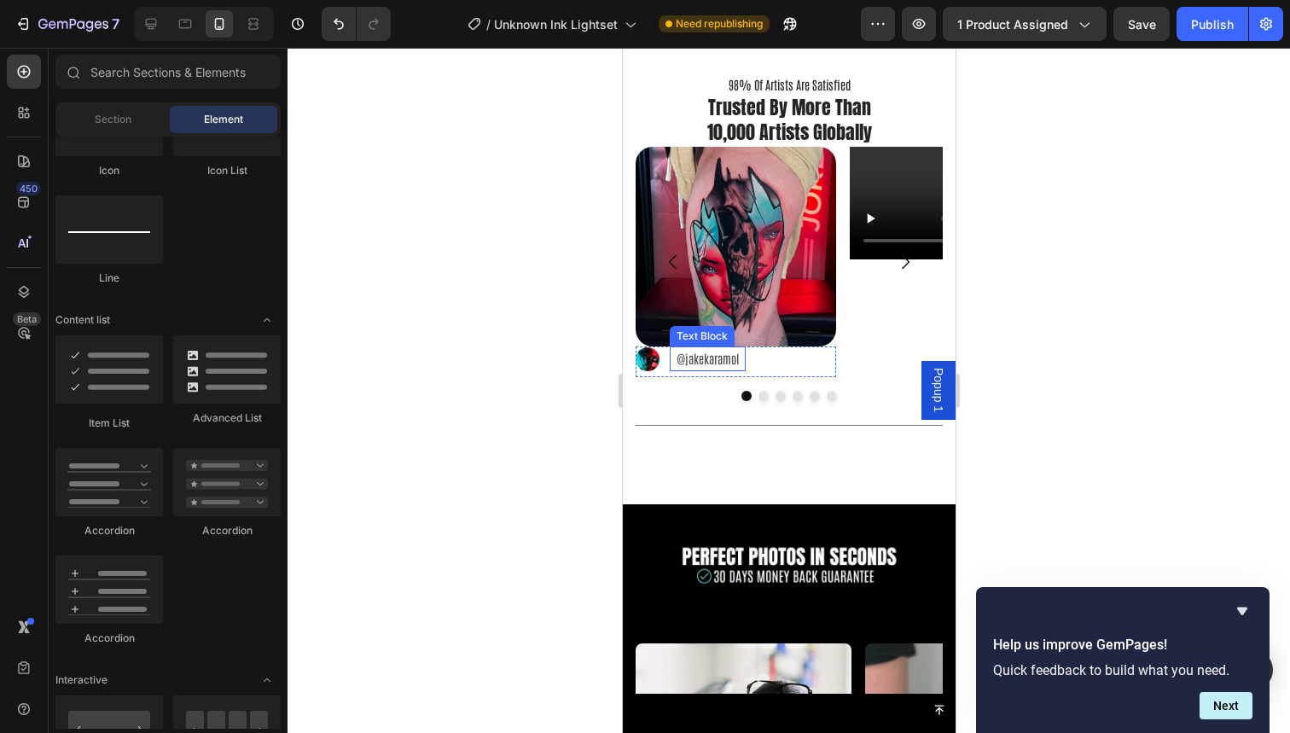
click at [726, 356] on p "@jakekaramol" at bounding box center [707, 358] width 73 height 21
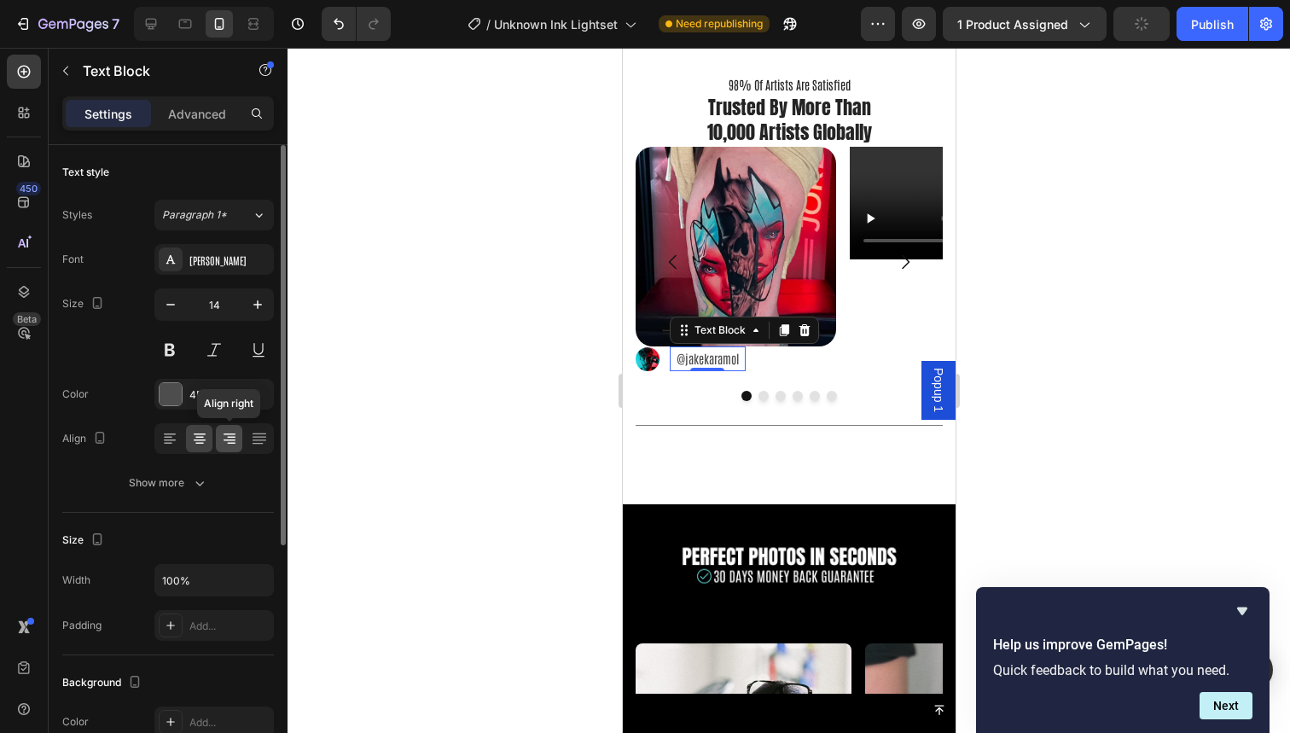
click at [224, 443] on icon at bounding box center [229, 438] width 17 height 17
click at [205, 440] on icon at bounding box center [200, 440] width 12 height 2
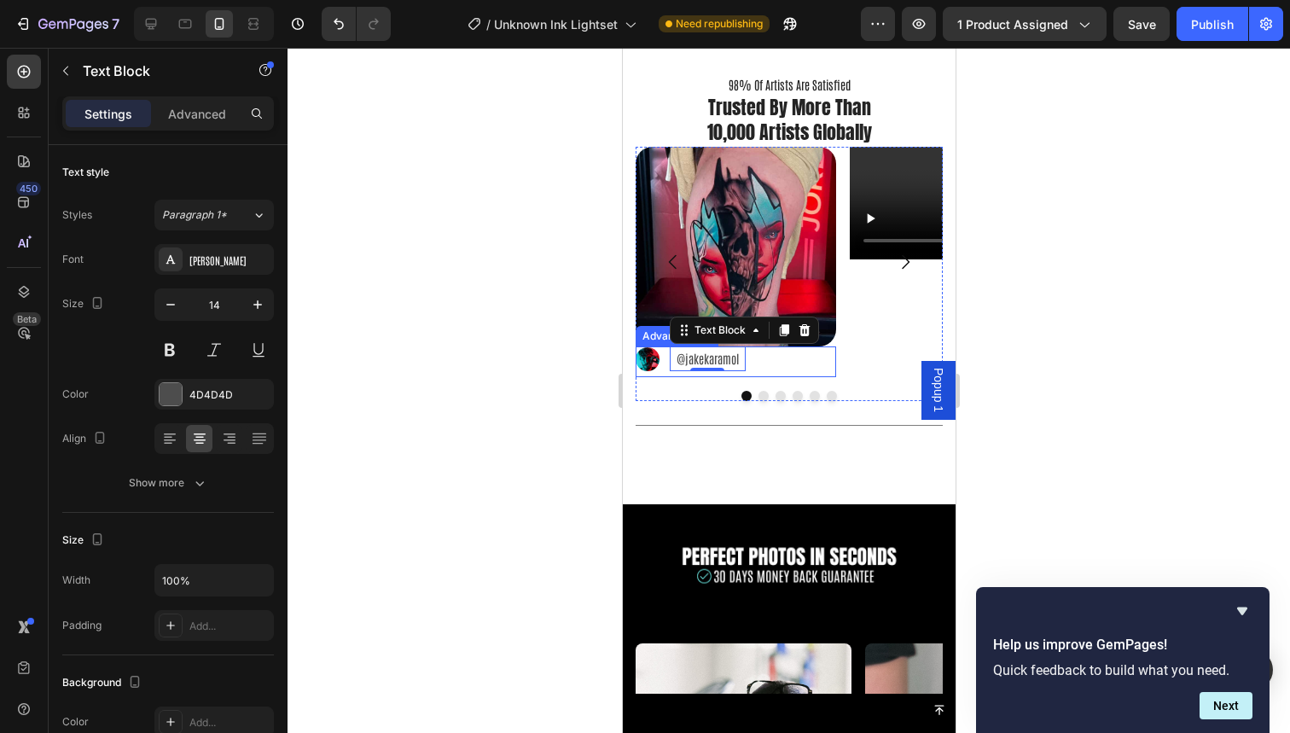
click at [786, 363] on div "Image @jakekaramol Text Block 0" at bounding box center [735, 361] width 201 height 30
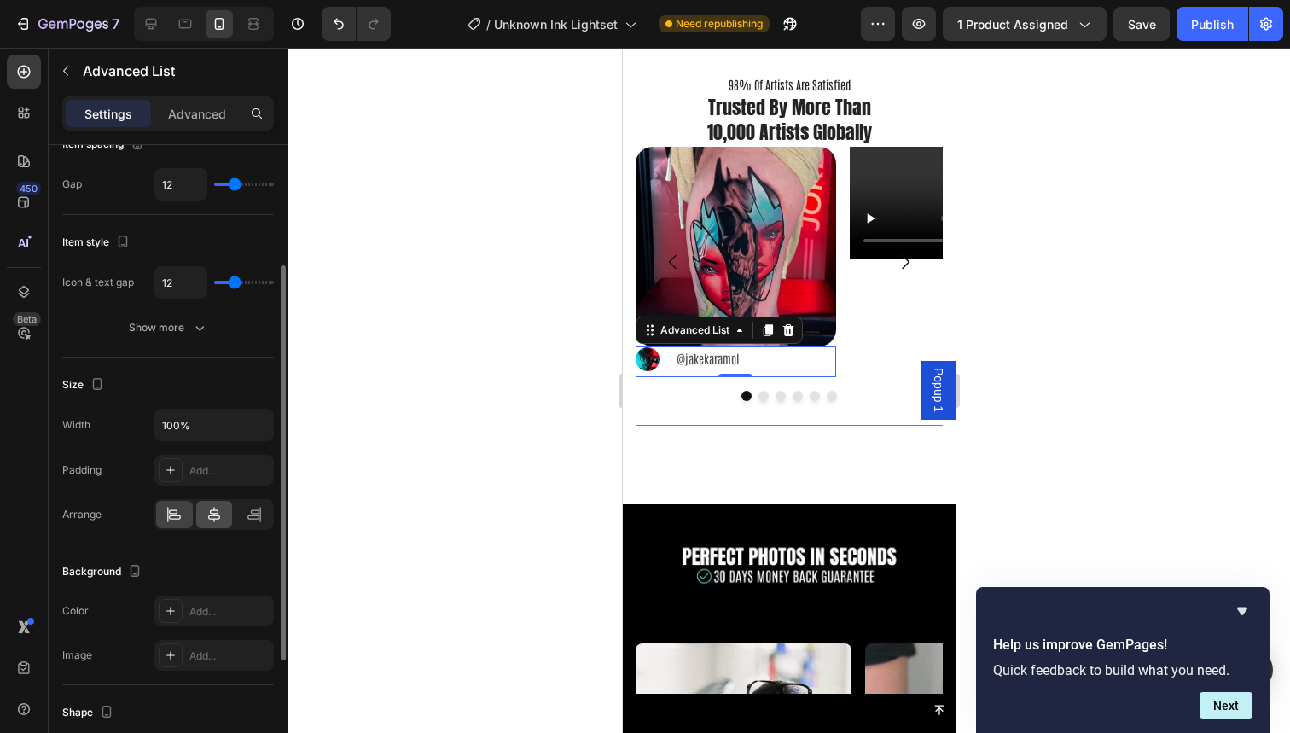
scroll to position [151, 0]
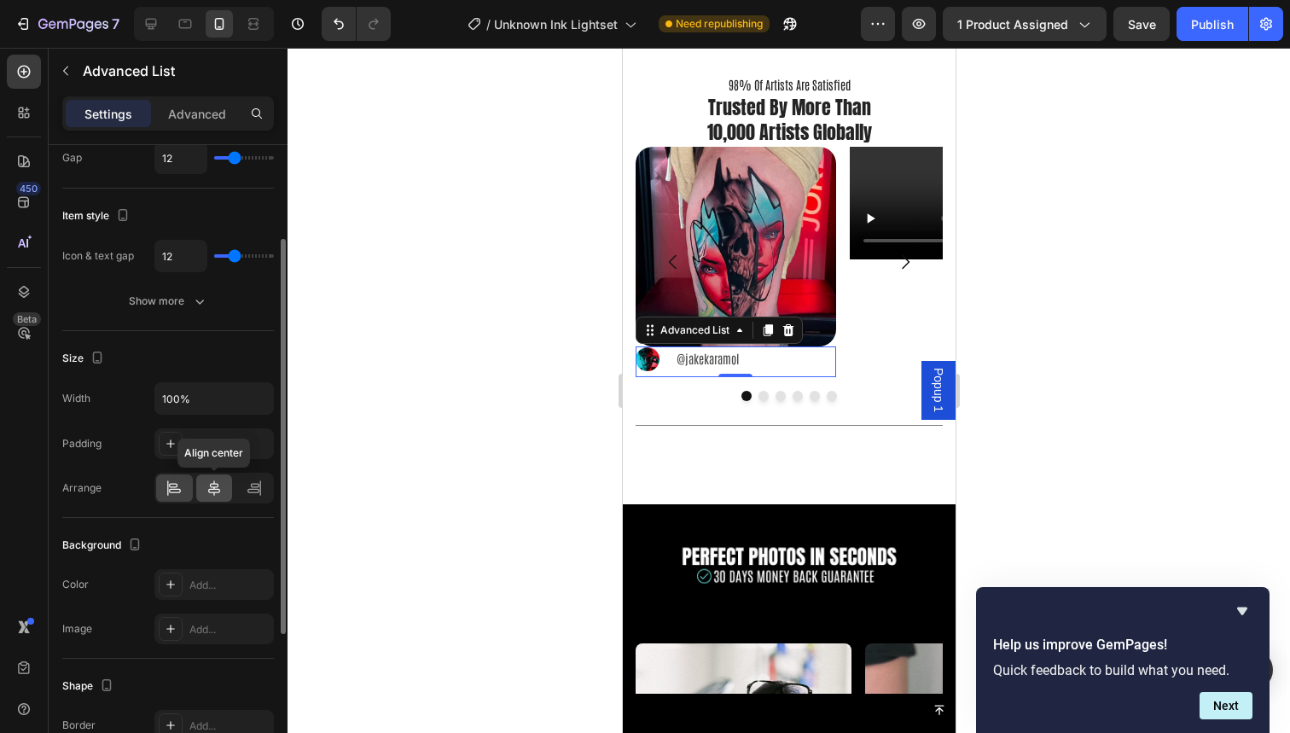
click at [217, 486] on icon at bounding box center [214, 488] width 17 height 17
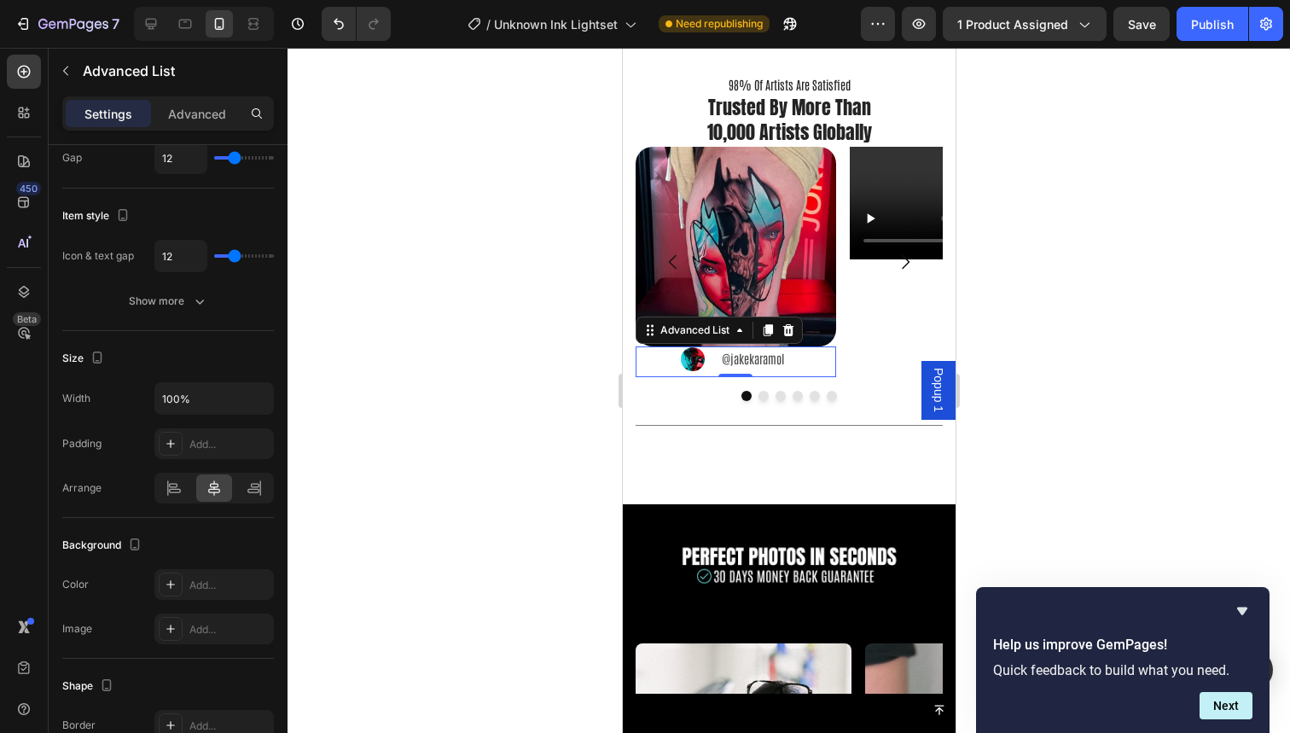
click at [475, 372] on div at bounding box center [789, 390] width 1003 height 685
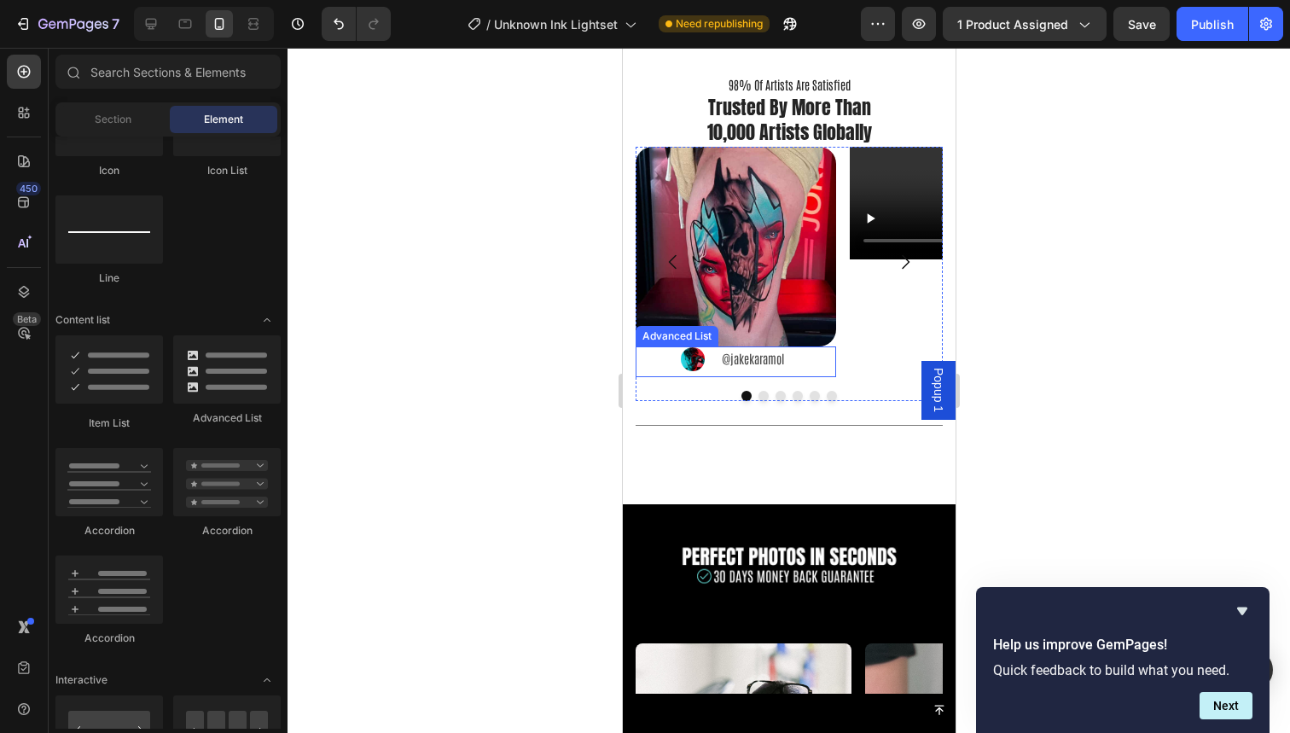
click at [805, 359] on div "Image @jakekaramol Text Block" at bounding box center [735, 361] width 201 height 30
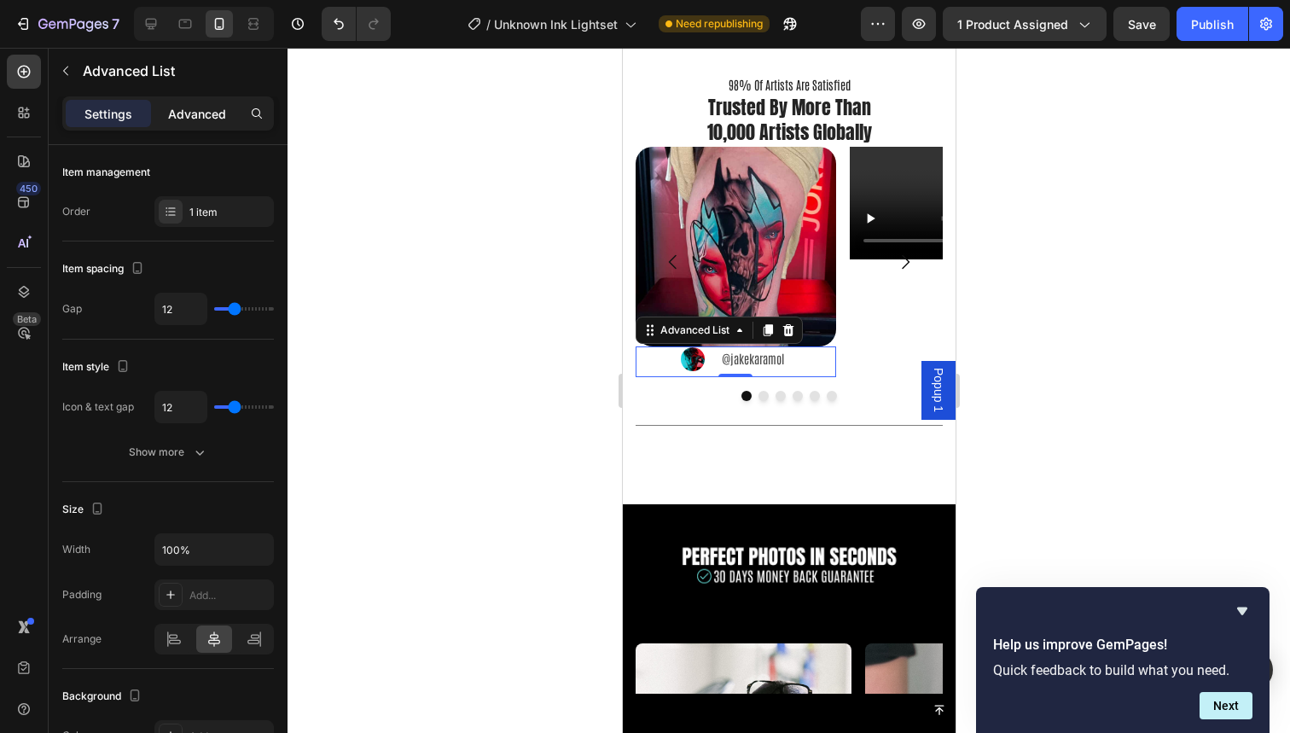
click at [214, 125] on div "Advanced" at bounding box center [196, 113] width 85 height 27
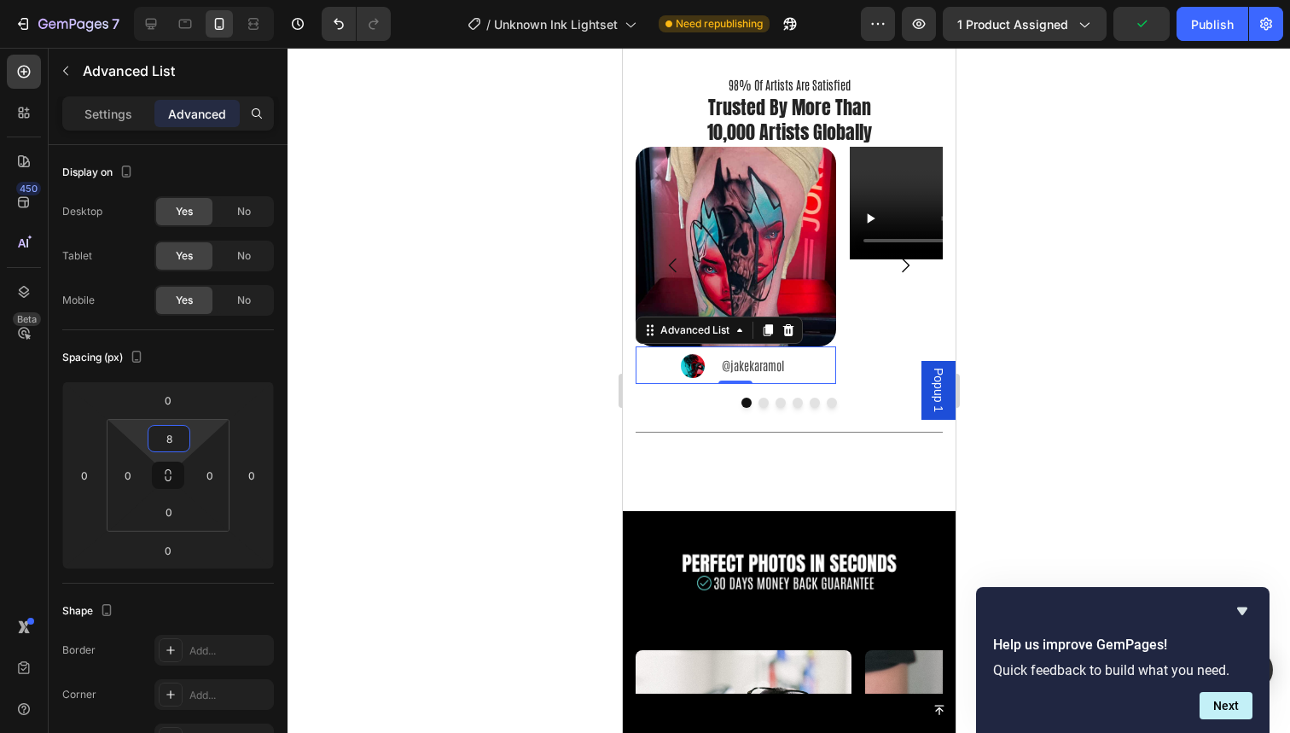
type input "10"
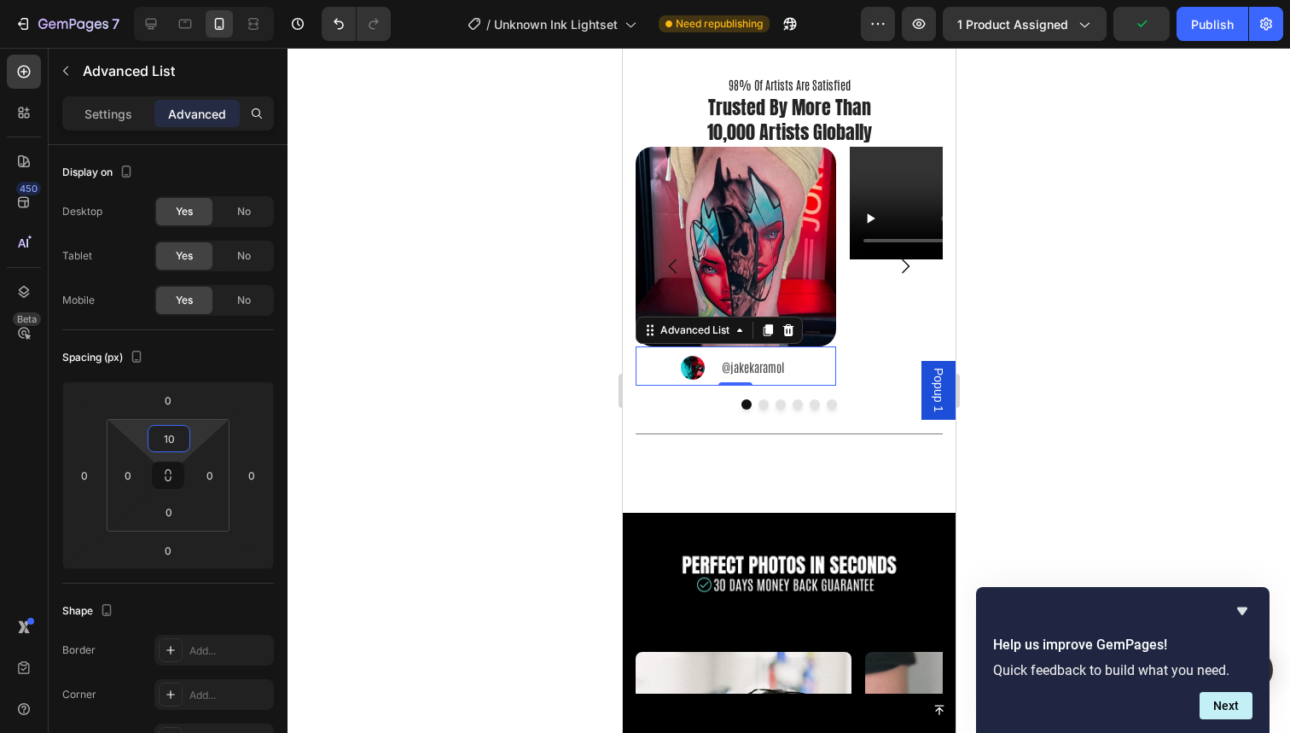
click at [191, 0] on html "7 Version history / Unknown Ink Lightset Need republishing Preview 1 product as…" at bounding box center [645, 0] width 1290 height 0
click at [365, 375] on div at bounding box center [789, 390] width 1003 height 685
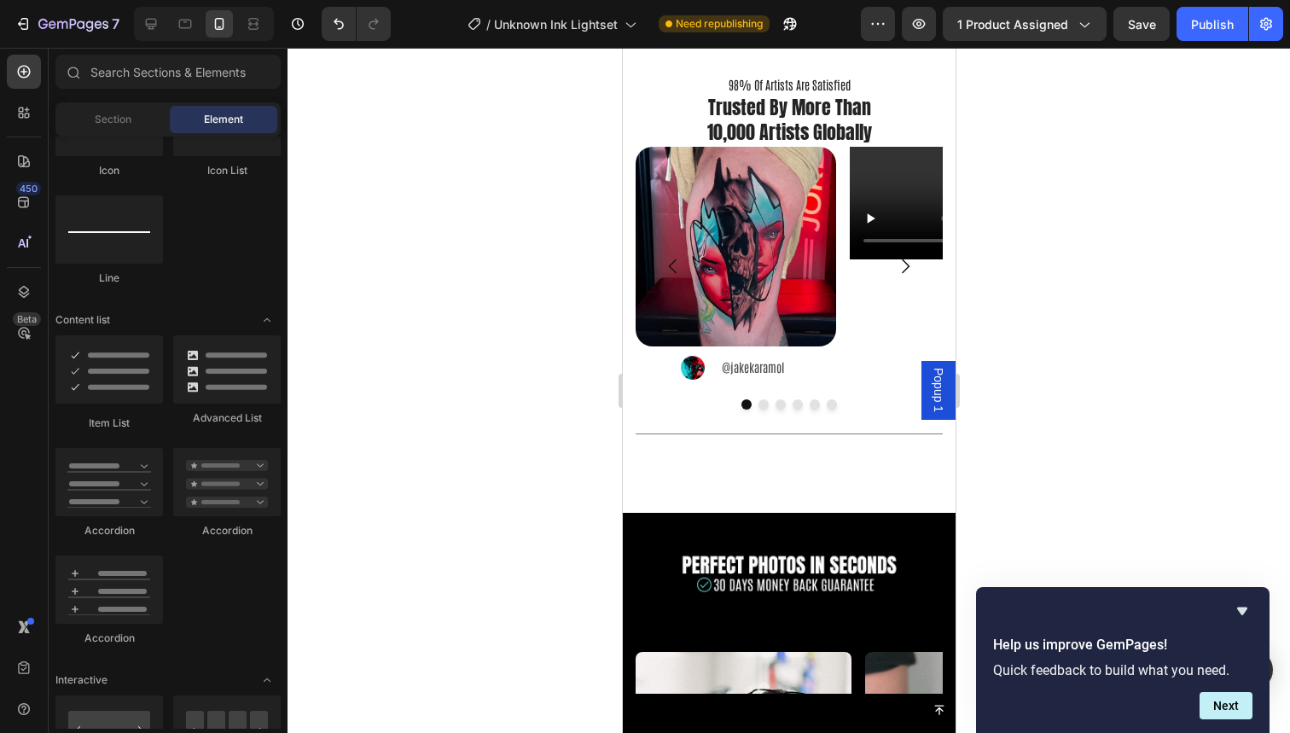
click at [365, 375] on div at bounding box center [789, 390] width 1003 height 685
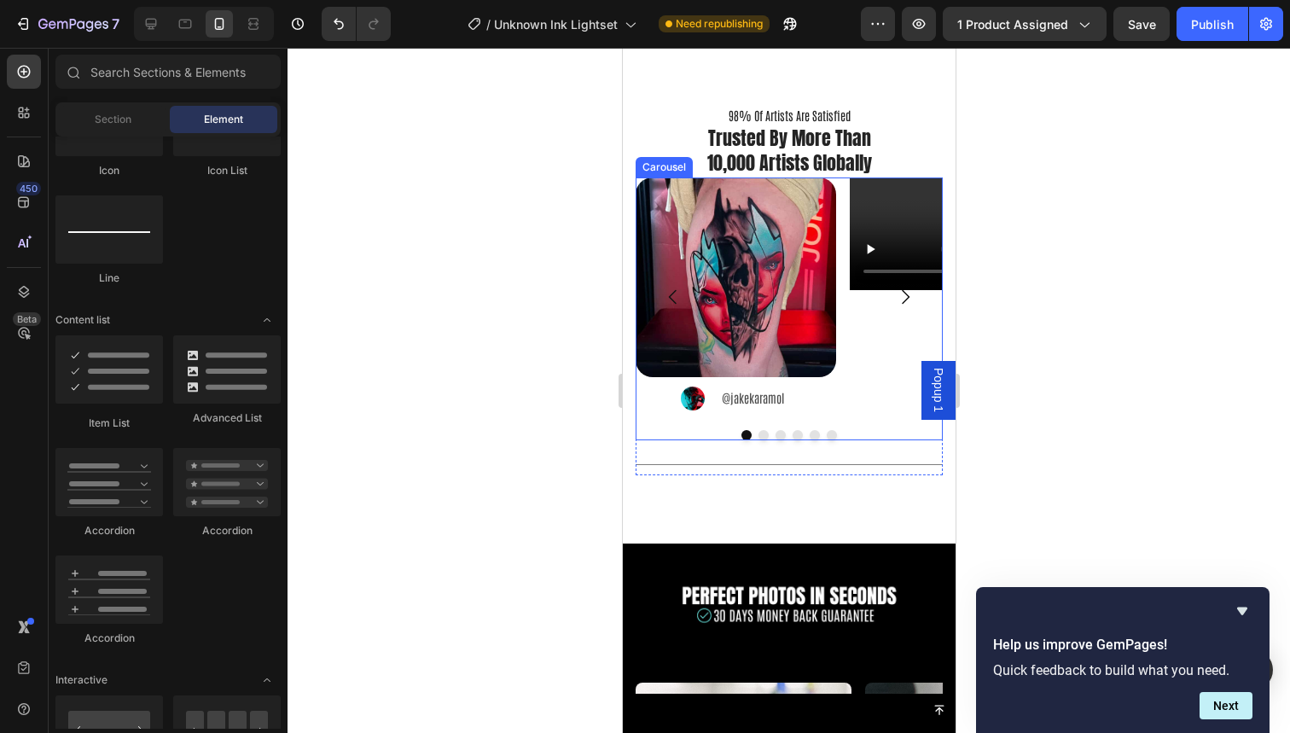
scroll to position [3084, 0]
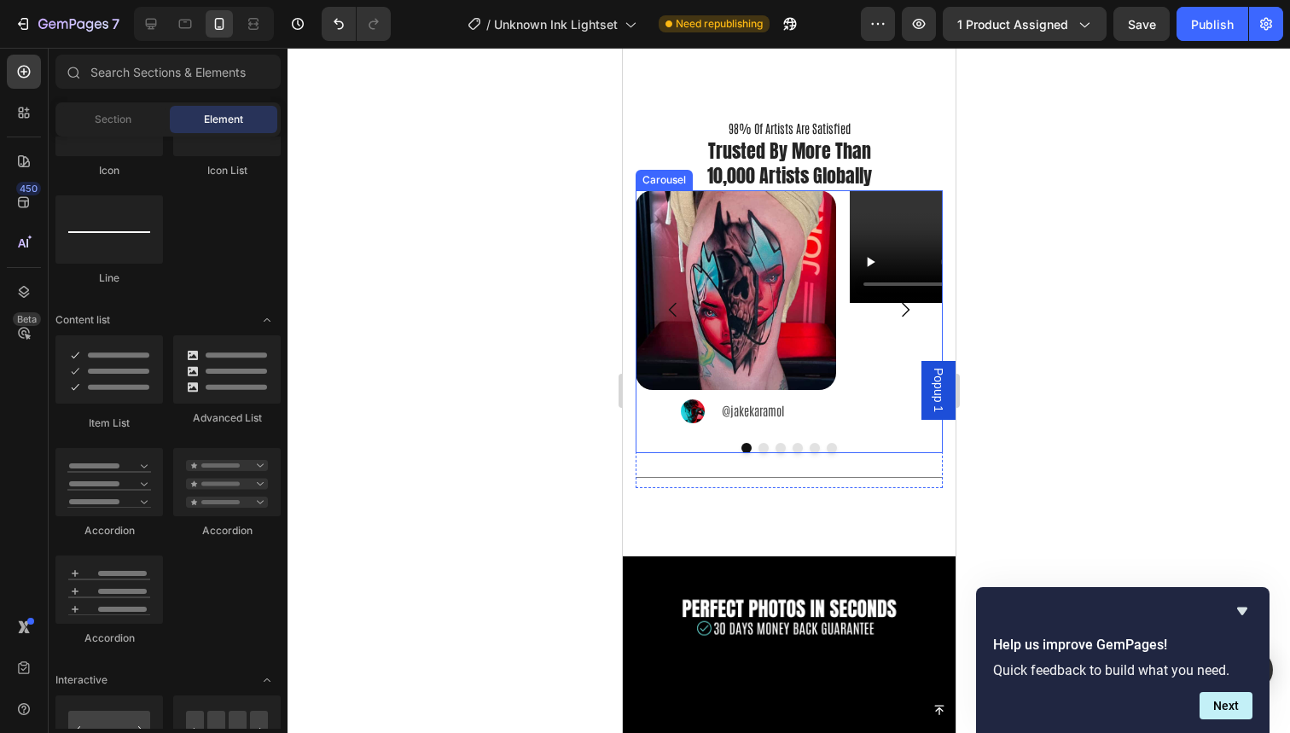
click at [839, 226] on div "Image Image @jakekaramol Text Block Advanced List Video Drop element here Drop …" at bounding box center [788, 309] width 307 height 239
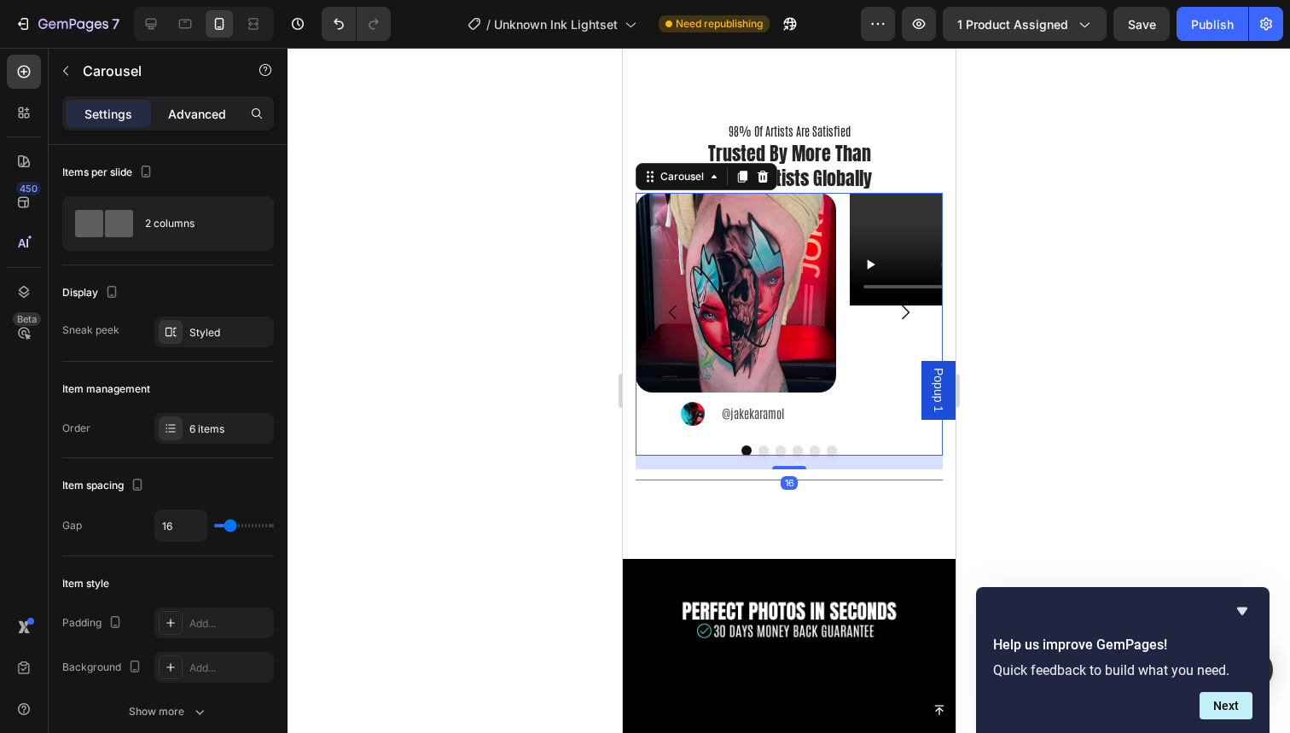
click at [208, 110] on p "Advanced" at bounding box center [197, 114] width 58 height 18
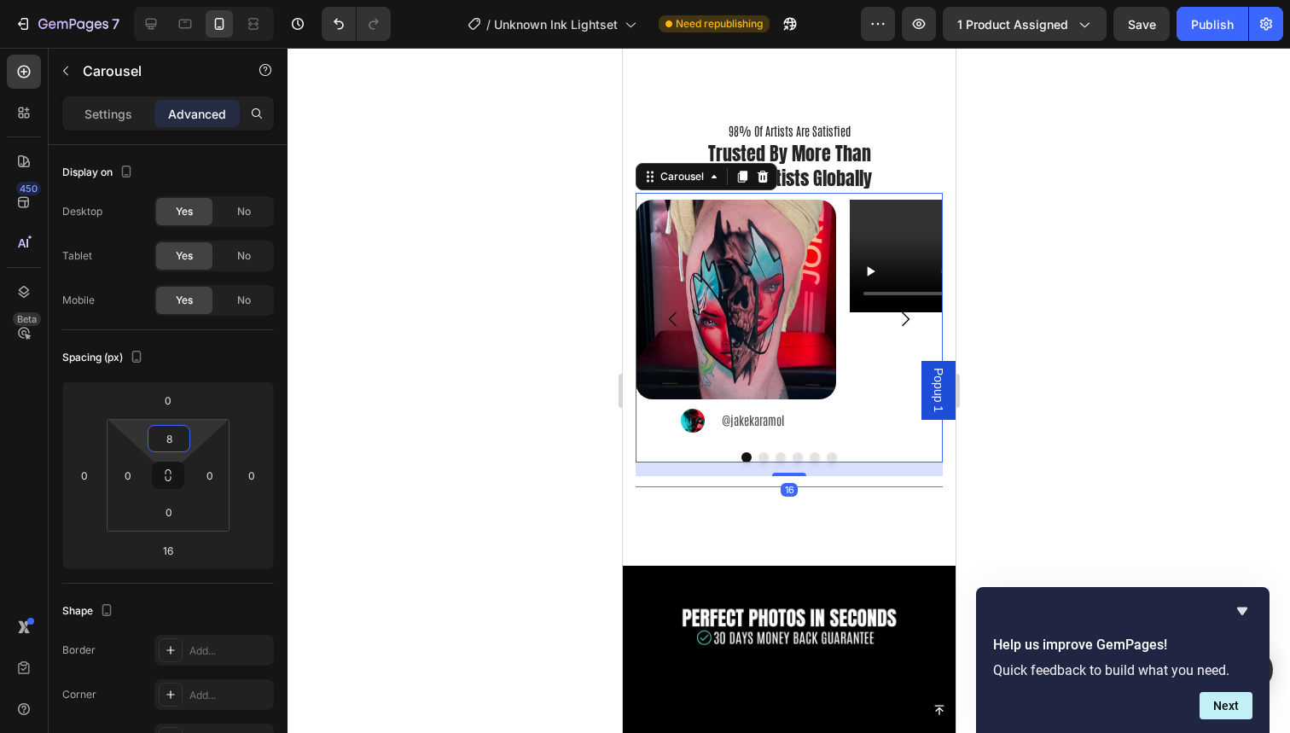
type input "10"
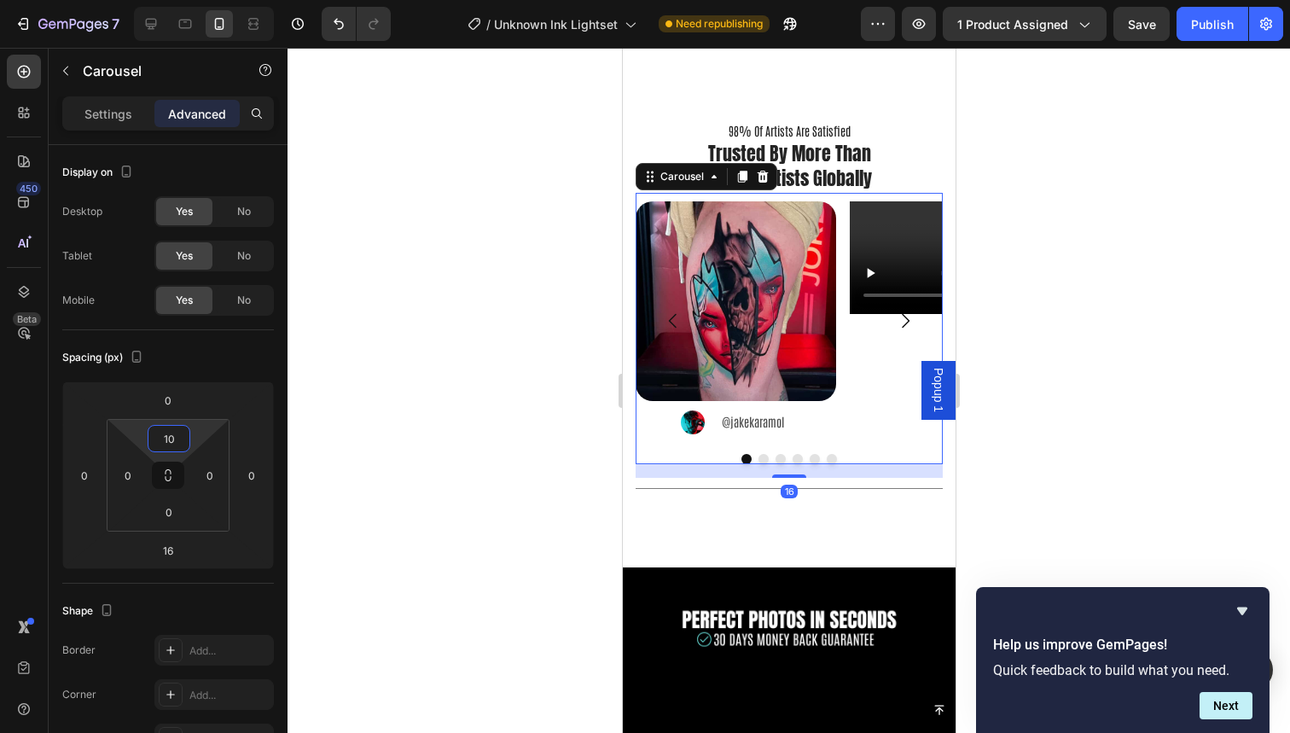
drag, startPoint x: 183, startPoint y: 422, endPoint x: 183, endPoint y: 411, distance: 10.3
click at [183, 0] on html "7 Version history / Unknown Ink Lightset Need republishing Preview 1 product as…" at bounding box center [645, 0] width 1290 height 0
click at [474, 362] on div at bounding box center [789, 390] width 1003 height 685
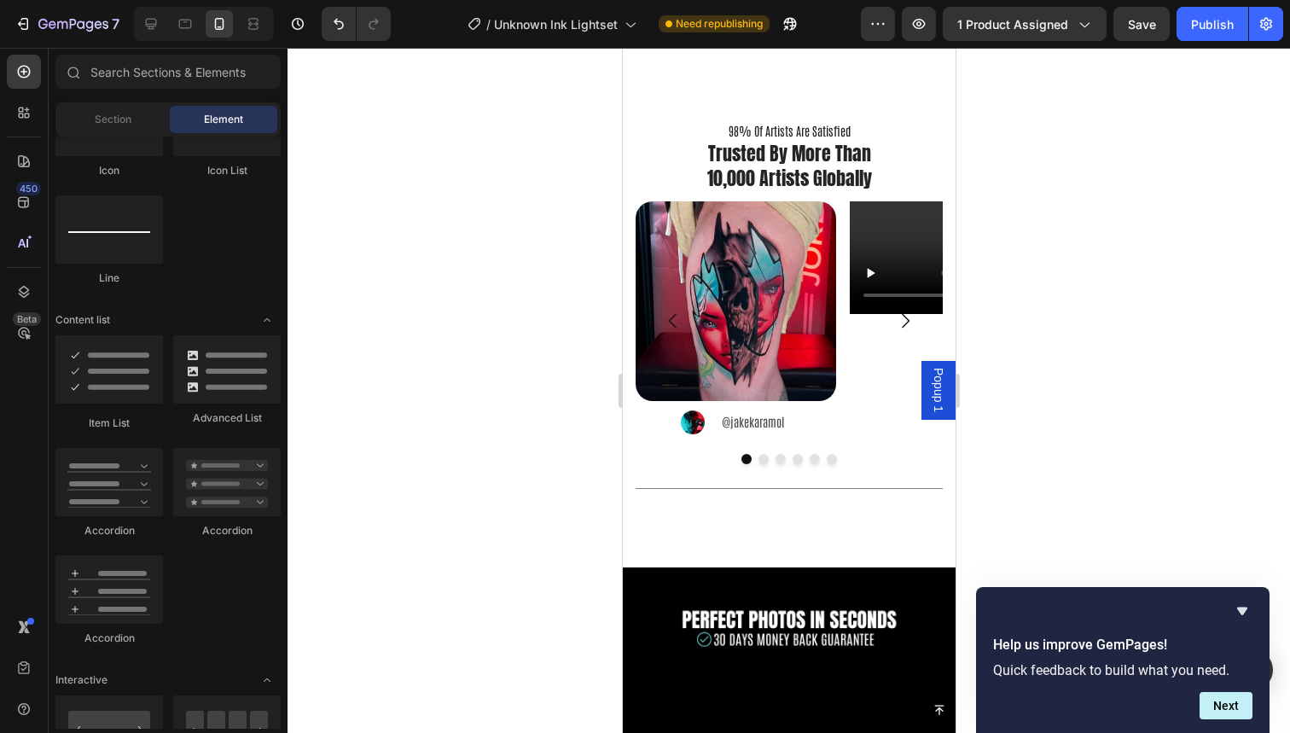
click at [1063, 246] on div at bounding box center [789, 390] width 1003 height 685
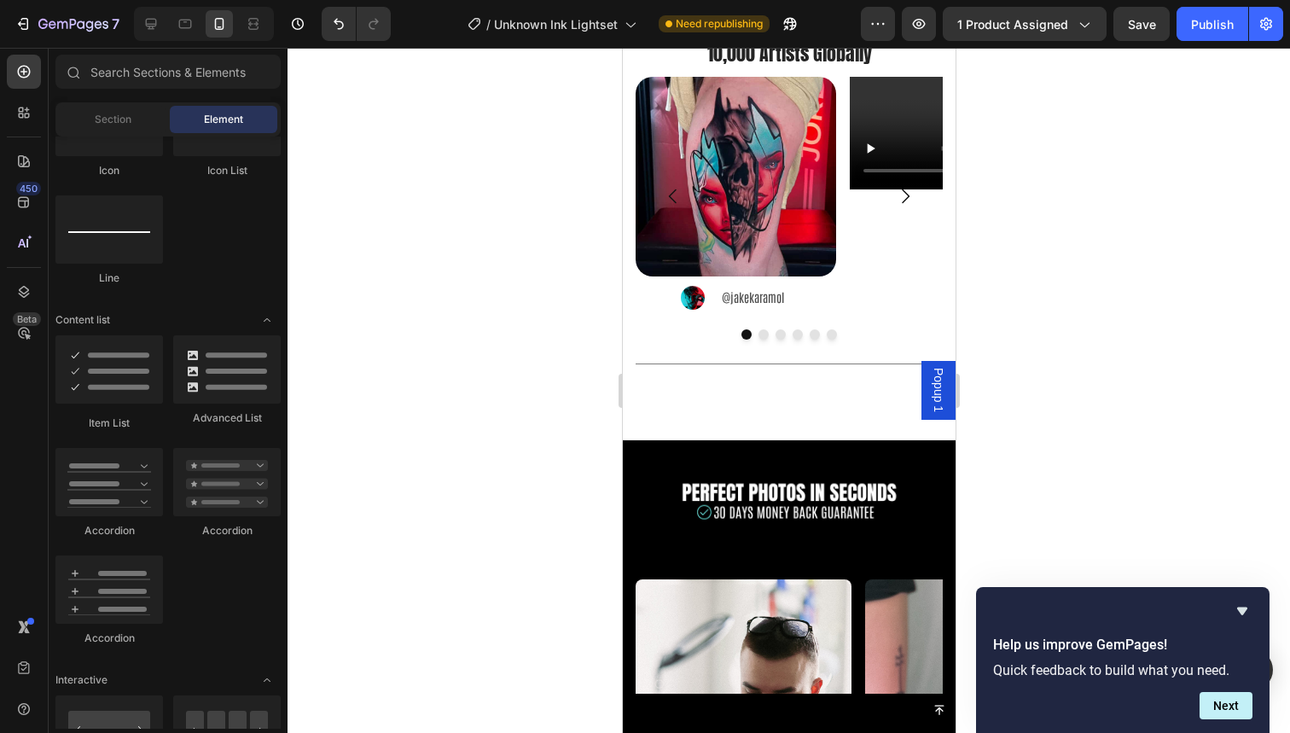
scroll to position [3221, 0]
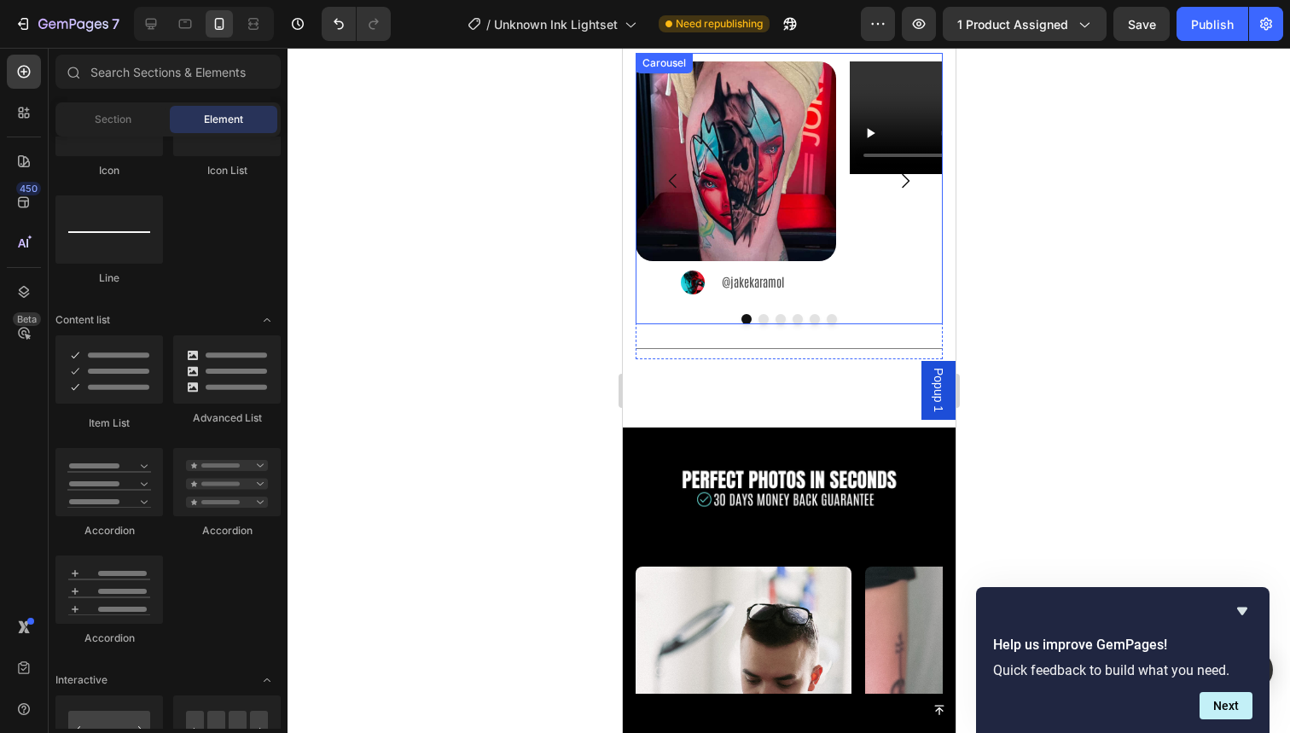
click at [904, 184] on icon "Carousel Next Arrow" at bounding box center [904, 181] width 20 height 20
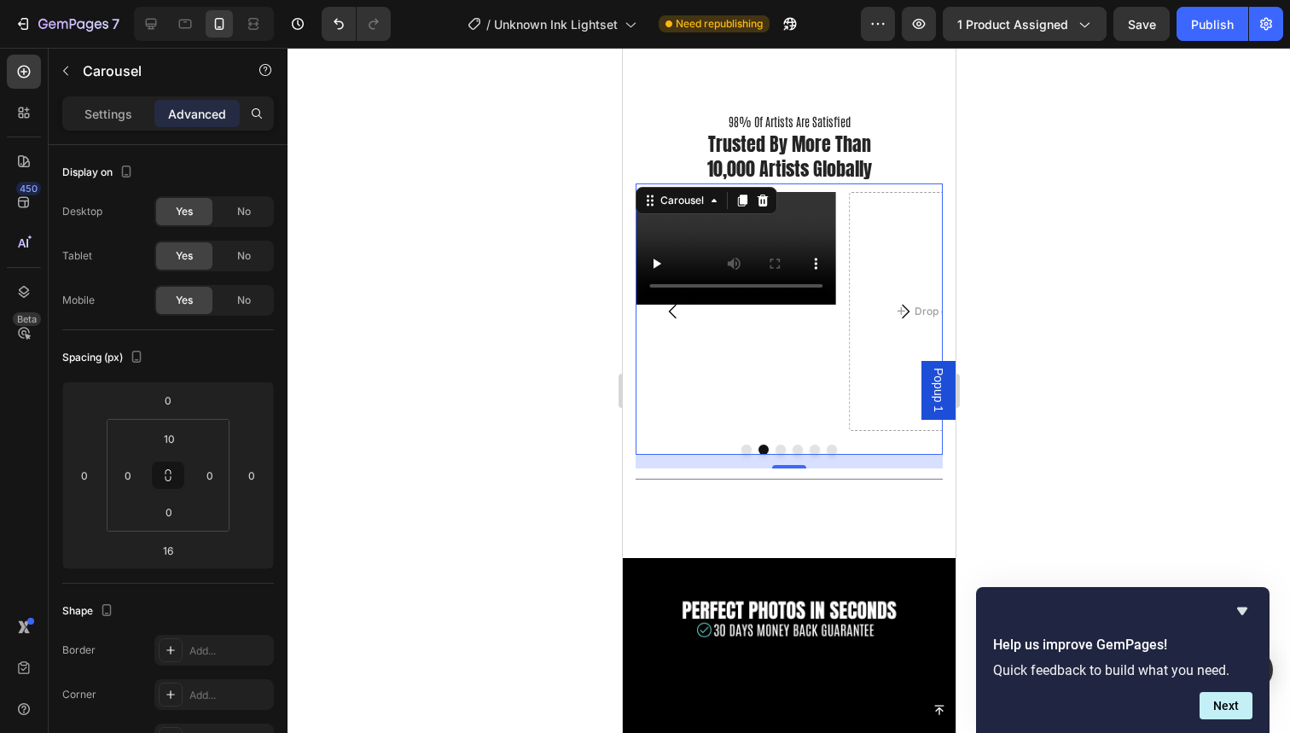
scroll to position [3071, 0]
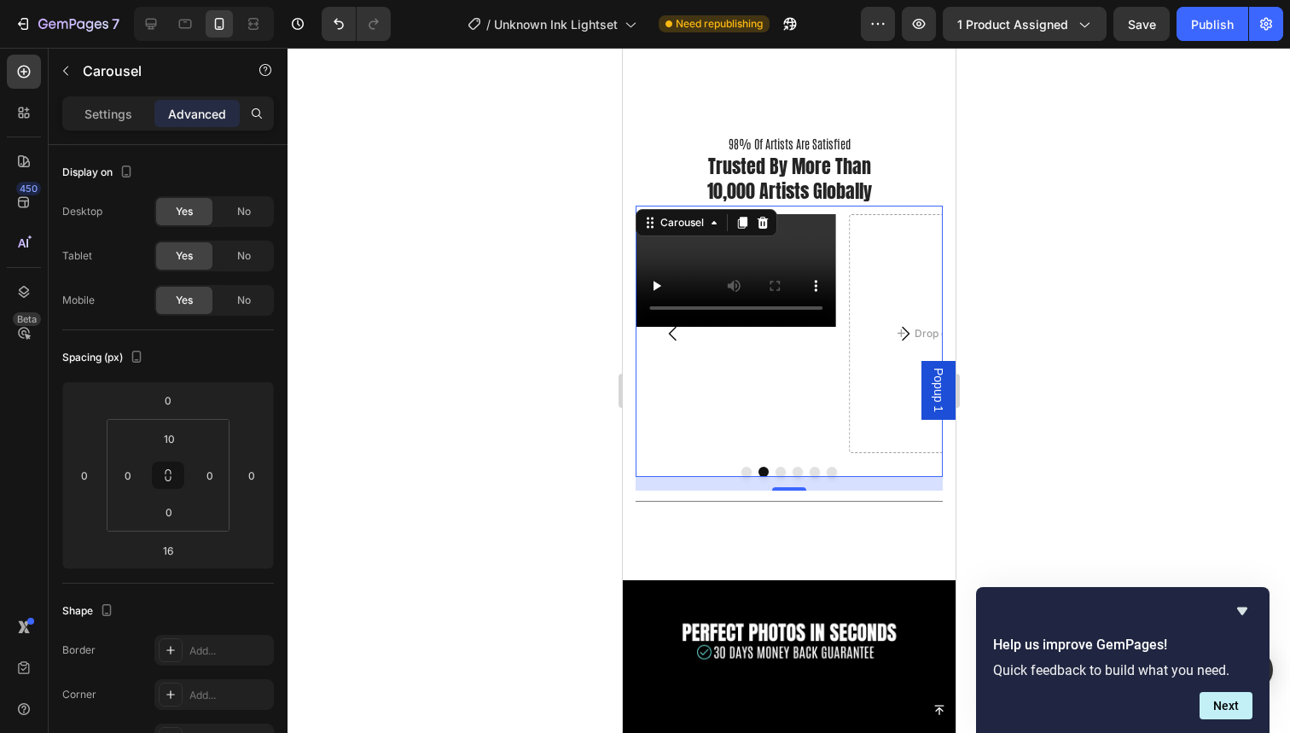
click at [668, 332] on icon "Carousel Back Arrow" at bounding box center [672, 333] width 20 height 20
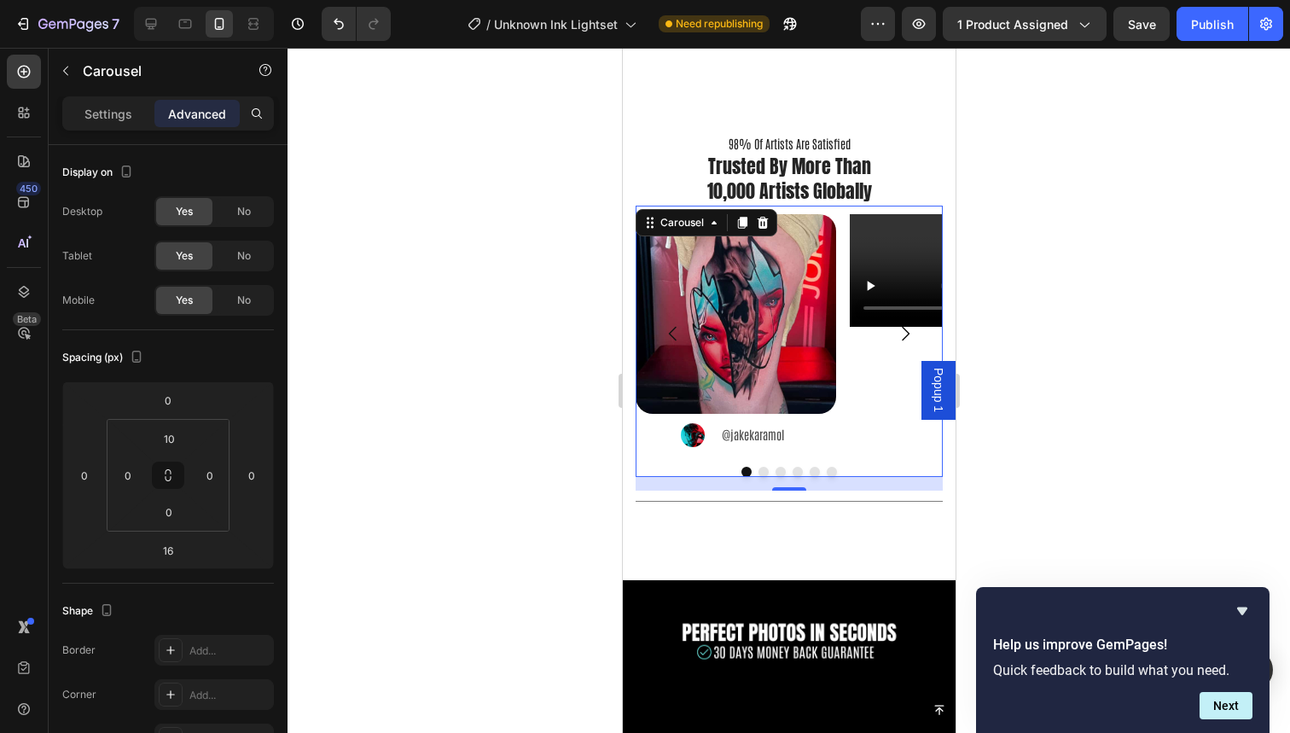
click at [1042, 294] on div at bounding box center [789, 390] width 1003 height 685
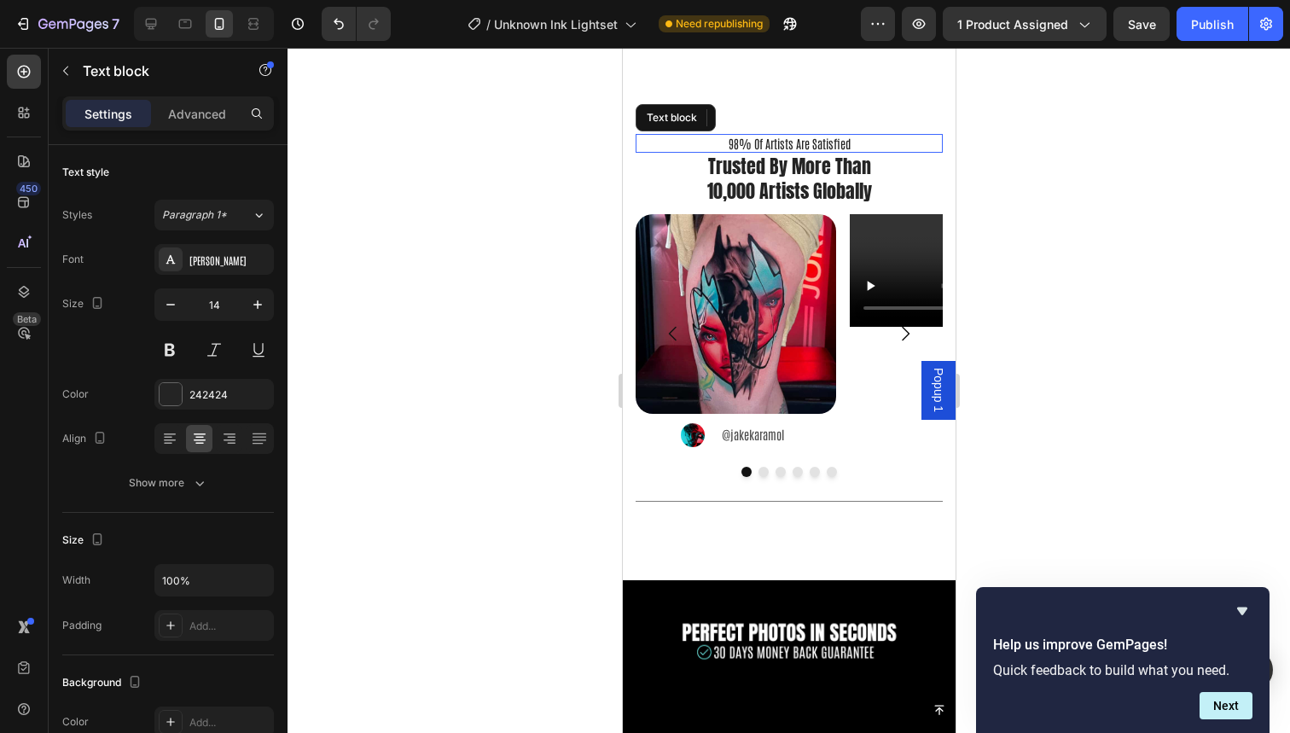
click at [795, 143] on p "98% Of Artists Are Satisfied" at bounding box center [789, 143] width 304 height 15
click at [769, 122] on icon at bounding box center [769, 118] width 14 height 14
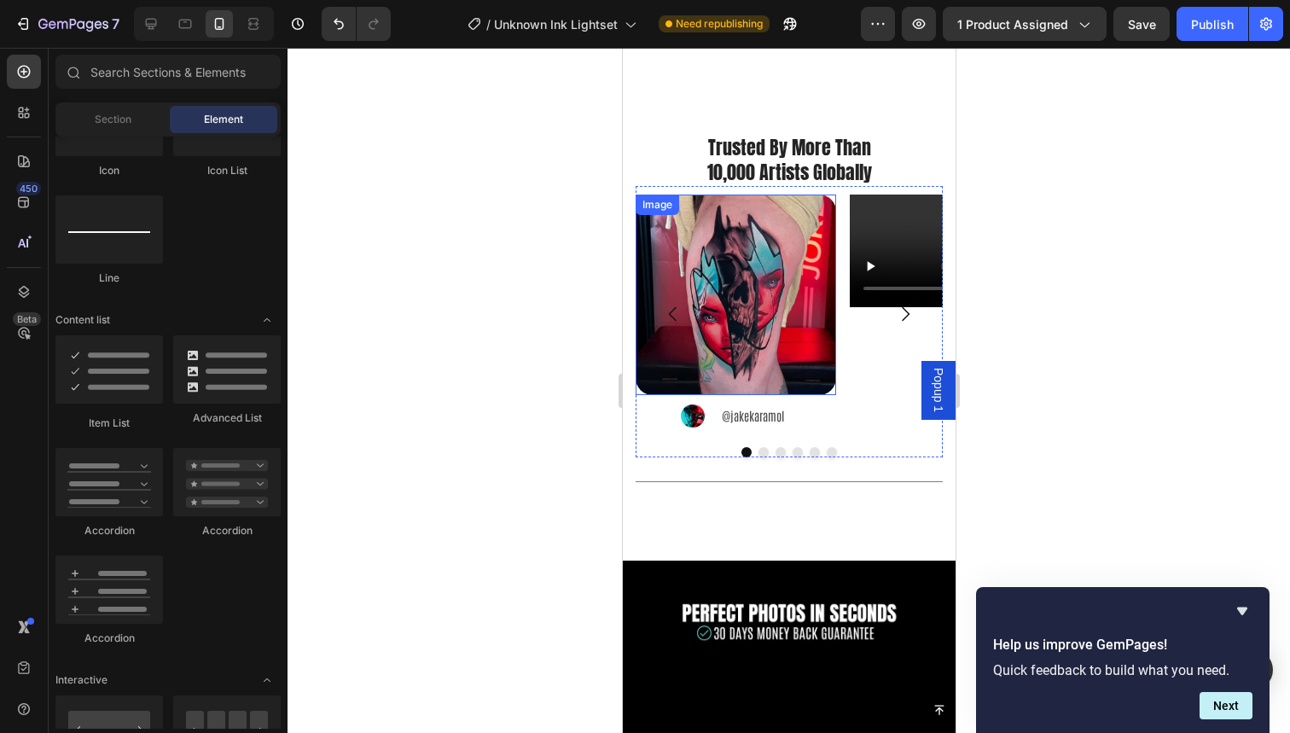
click at [776, 306] on img at bounding box center [735, 295] width 201 height 201
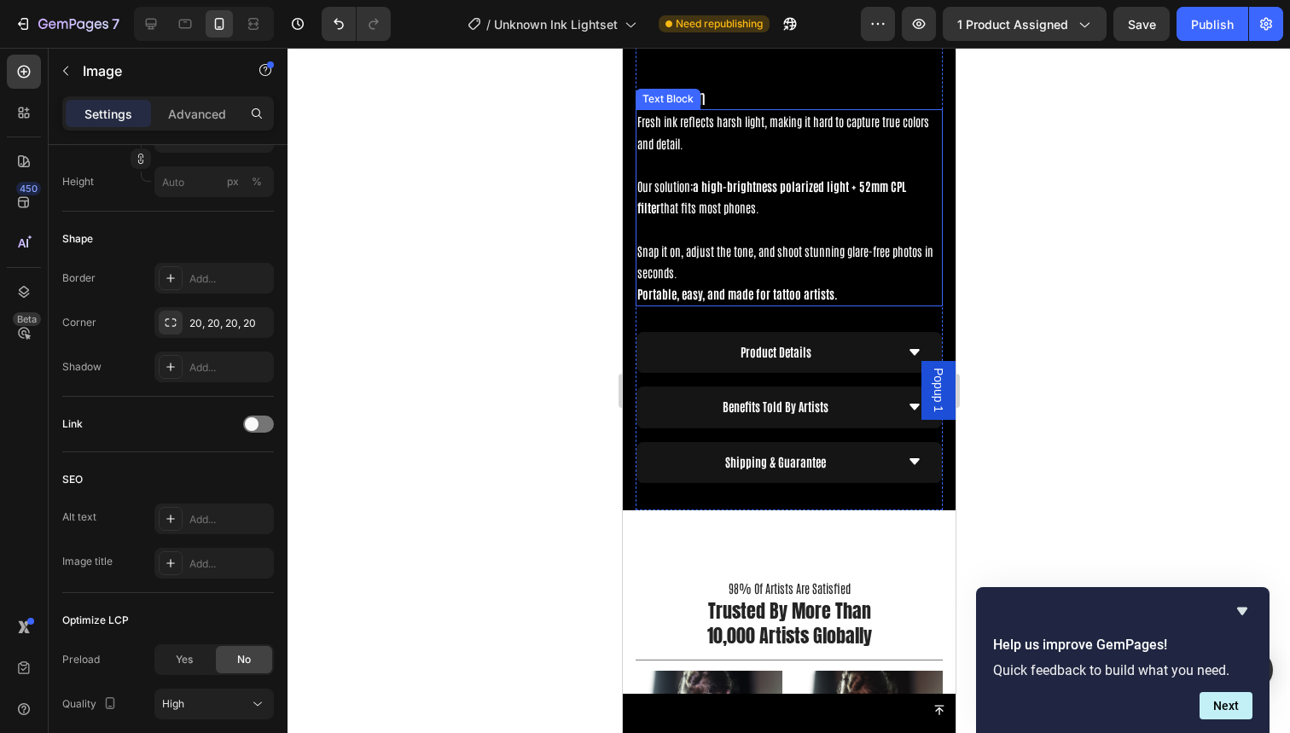
scroll to position [1887, 0]
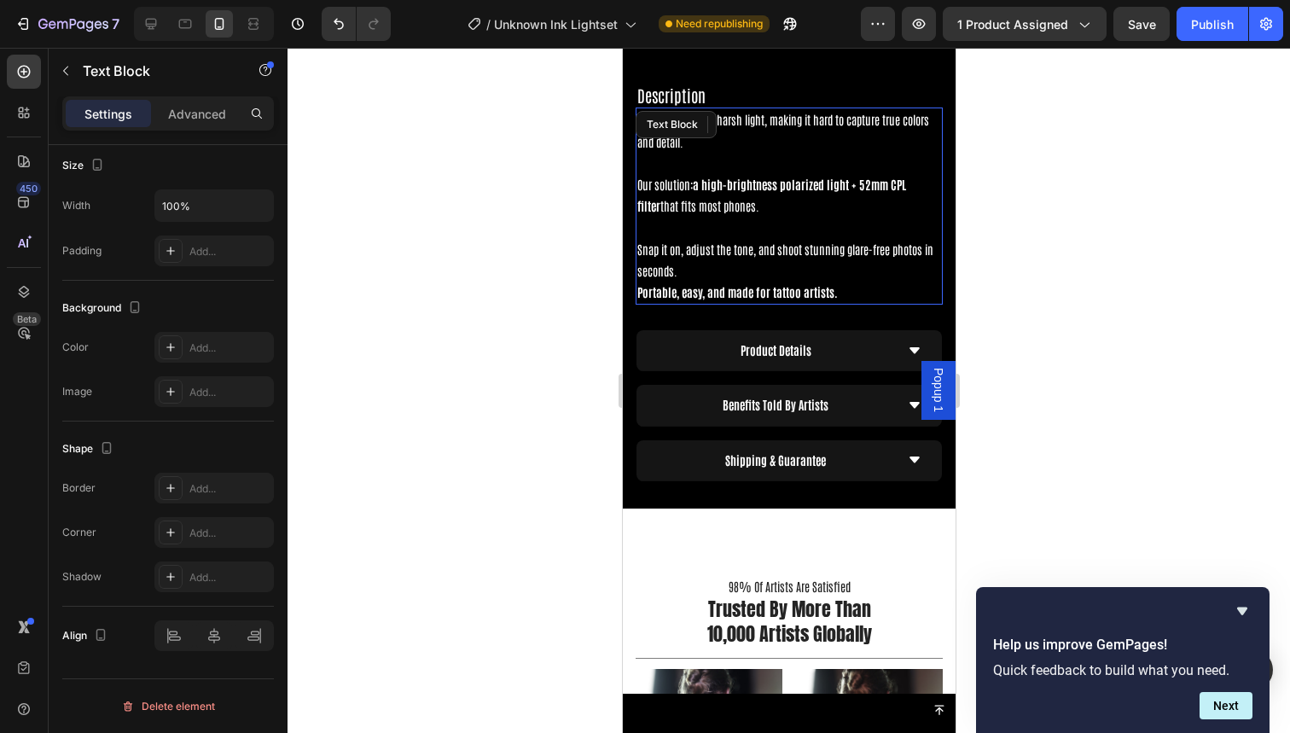
click at [760, 217] on p "Snap it on, adjust the tone, and shoot stunning glare-free photos in seconds. P…" at bounding box center [789, 260] width 304 height 86
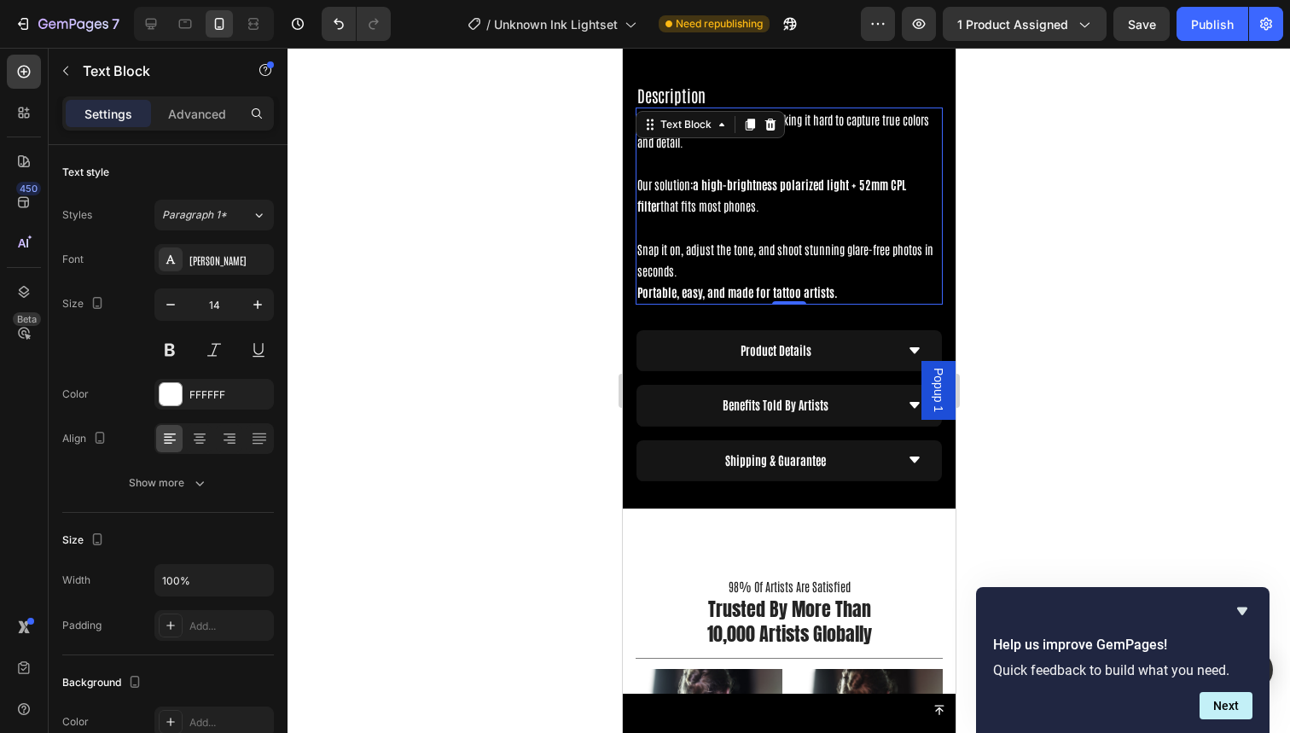
click at [774, 131] on div "Text Block" at bounding box center [709, 124] width 149 height 27
click at [762, 116] on div at bounding box center [769, 124] width 20 height 20
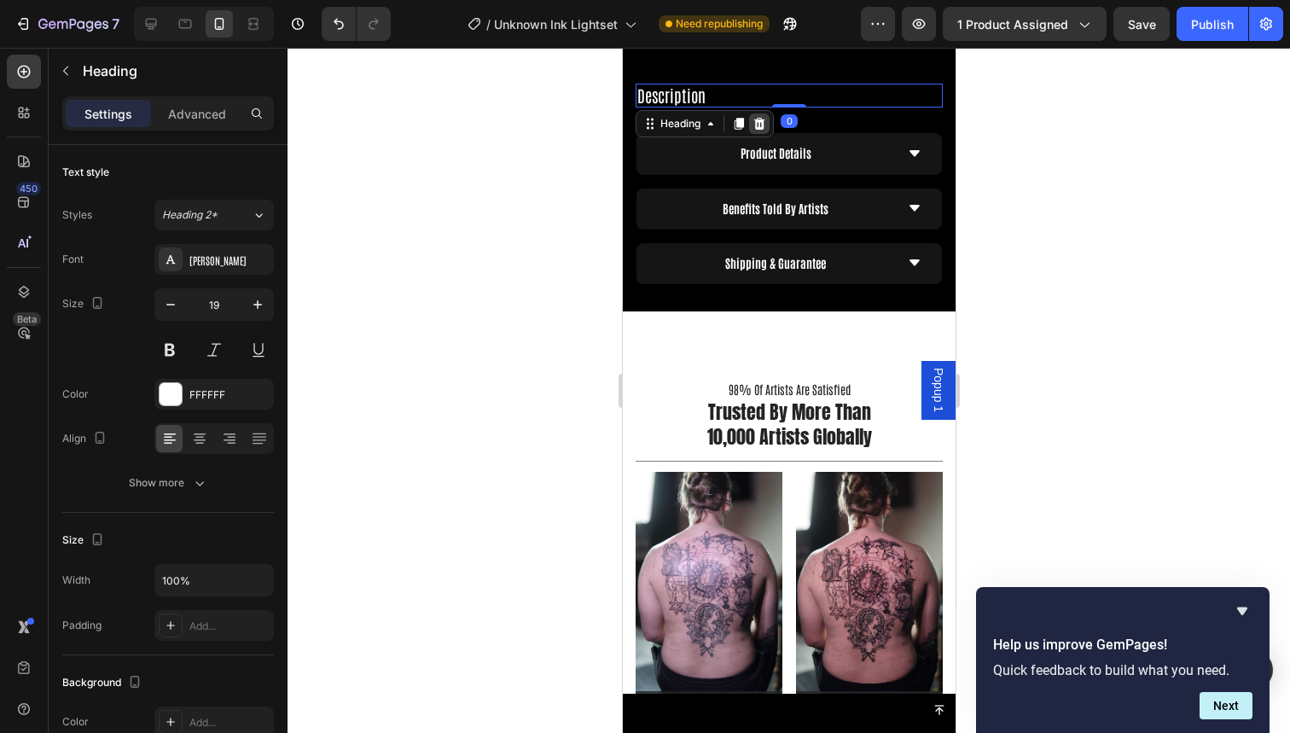
click at [761, 119] on icon at bounding box center [759, 124] width 14 height 14
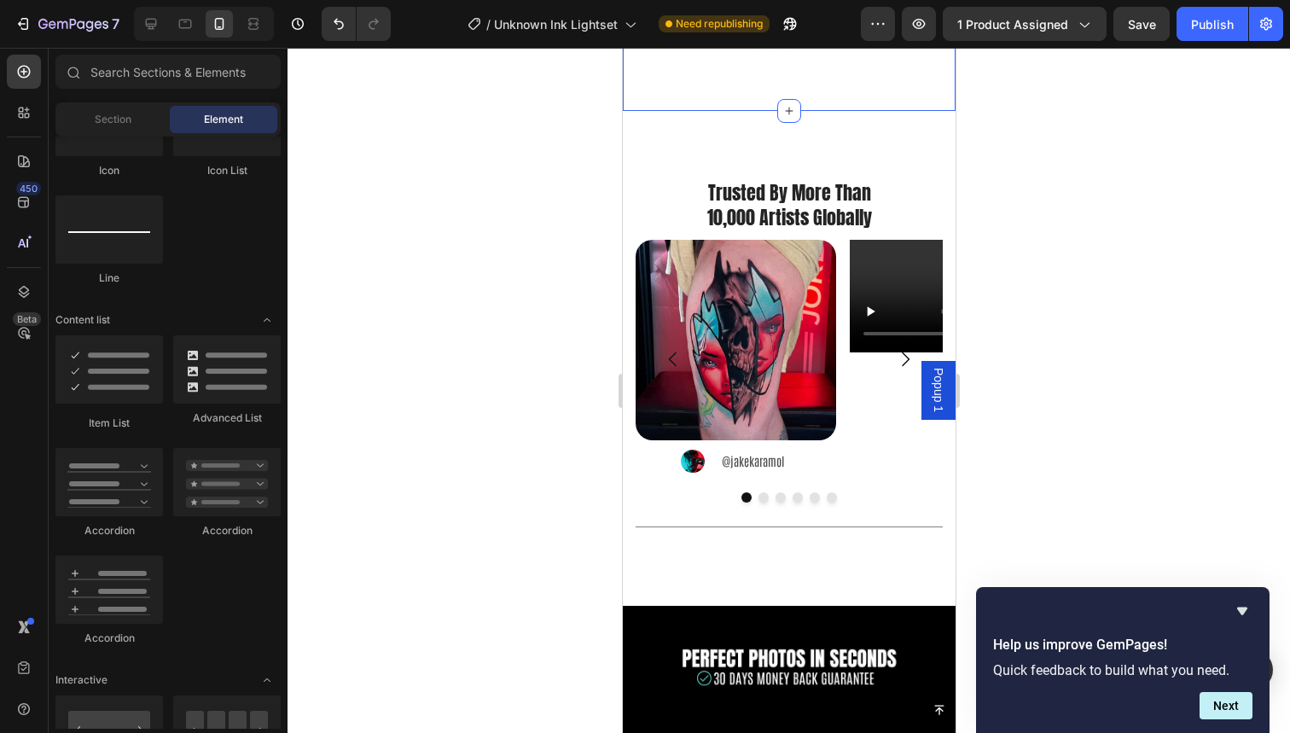
scroll to position [2808, 0]
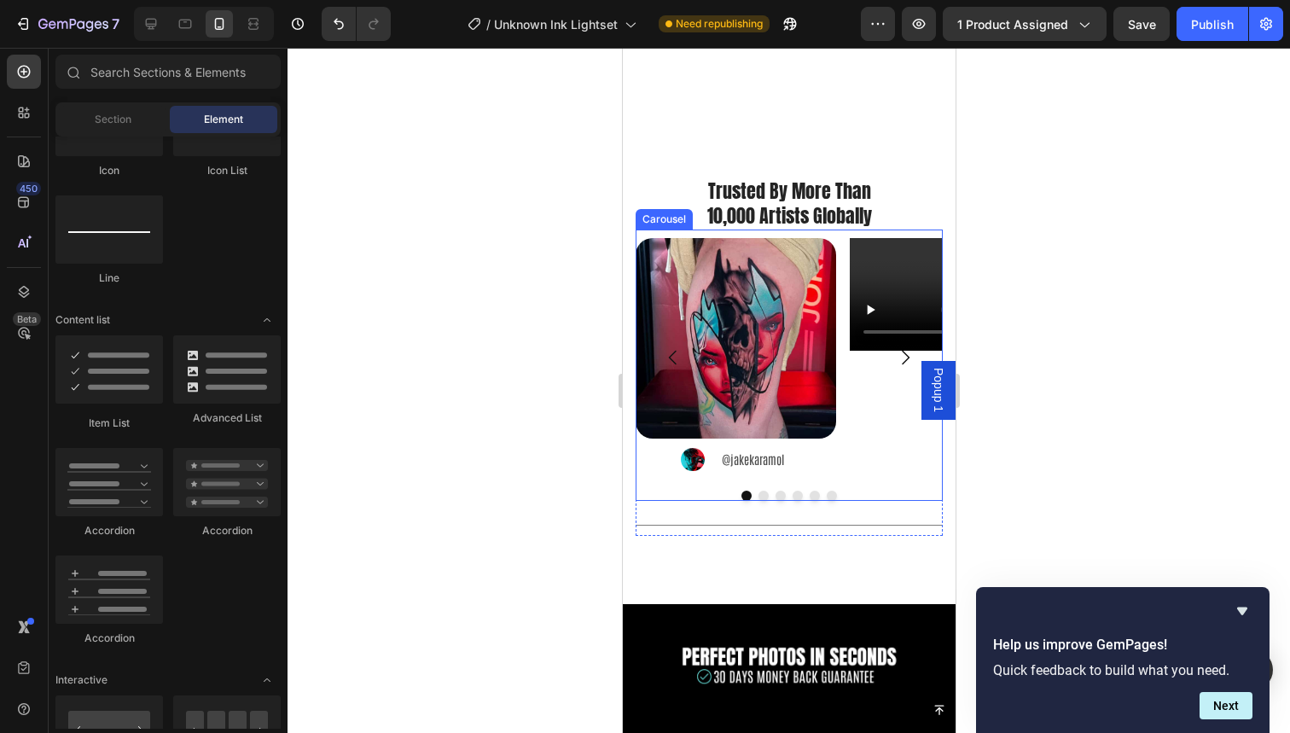
click at [900, 350] on icon "Carousel Next Arrow" at bounding box center [904, 357] width 20 height 20
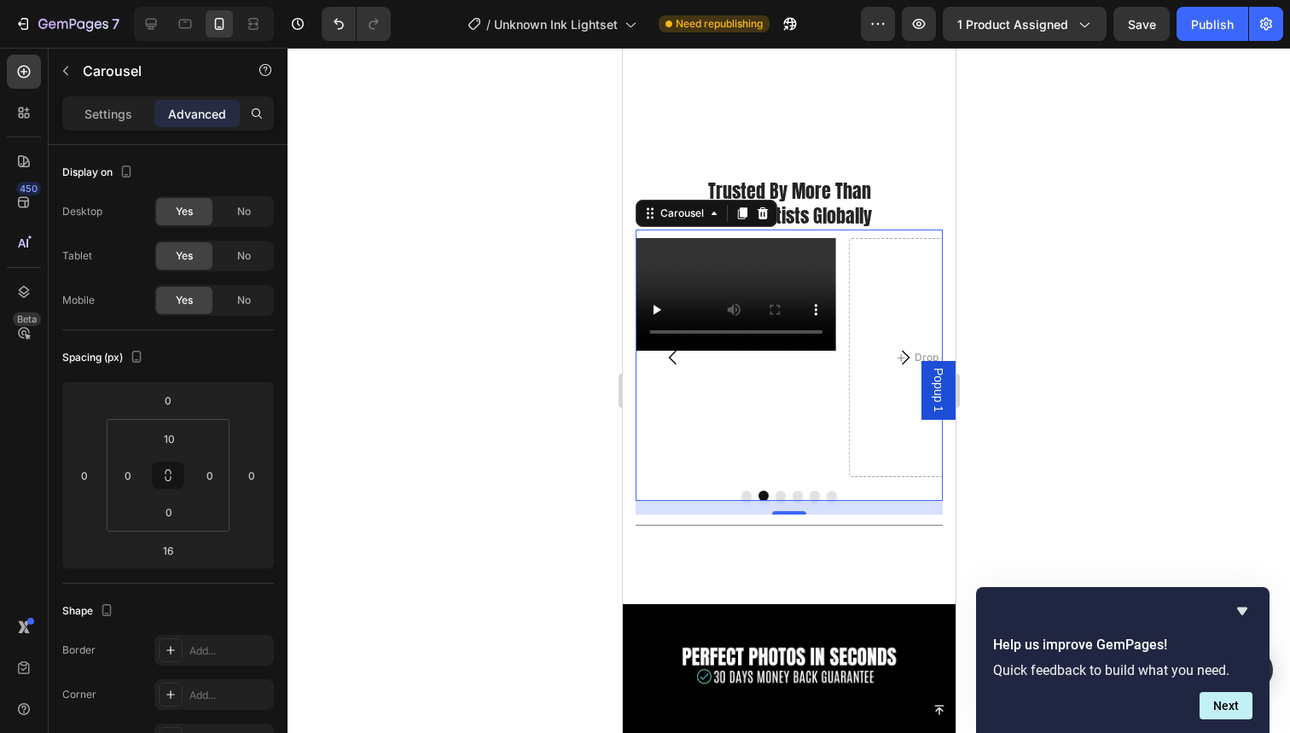
click at [668, 358] on icon "Carousel Back Arrow" at bounding box center [672, 357] width 20 height 20
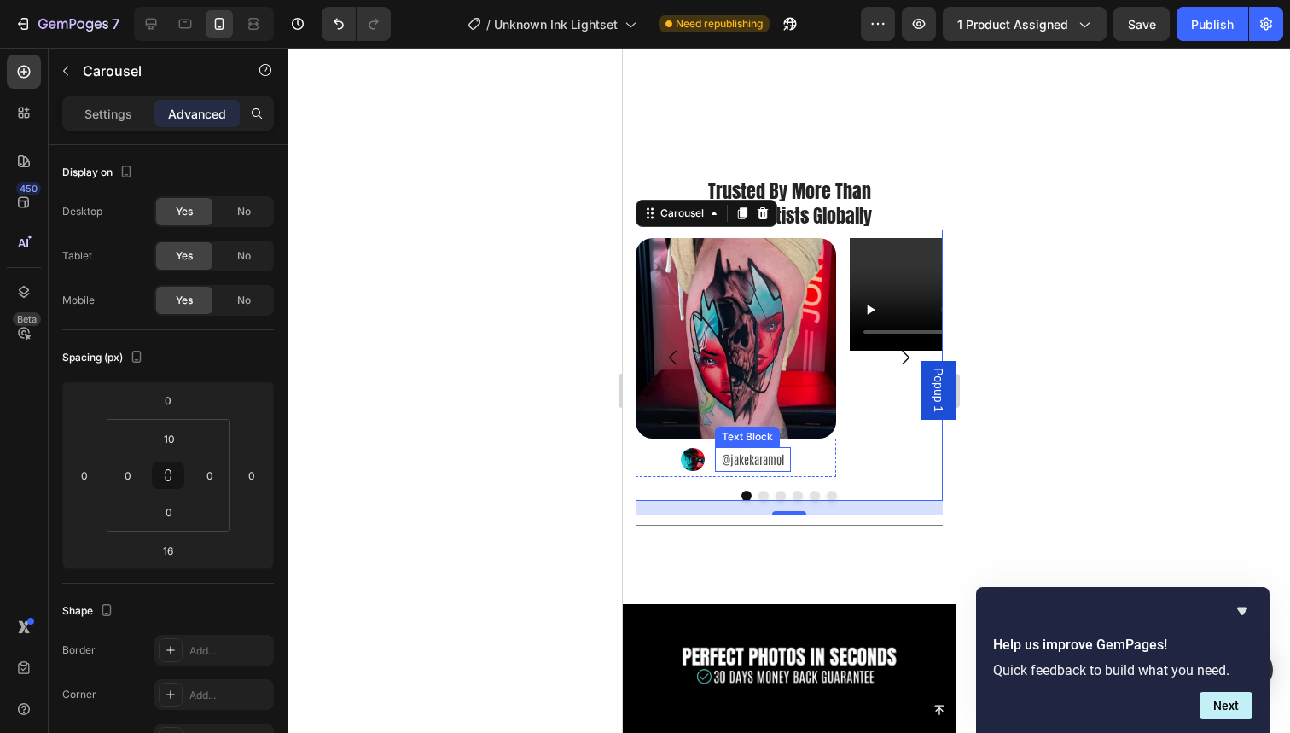
click at [760, 458] on p "@jakekaramol" at bounding box center [752, 459] width 73 height 21
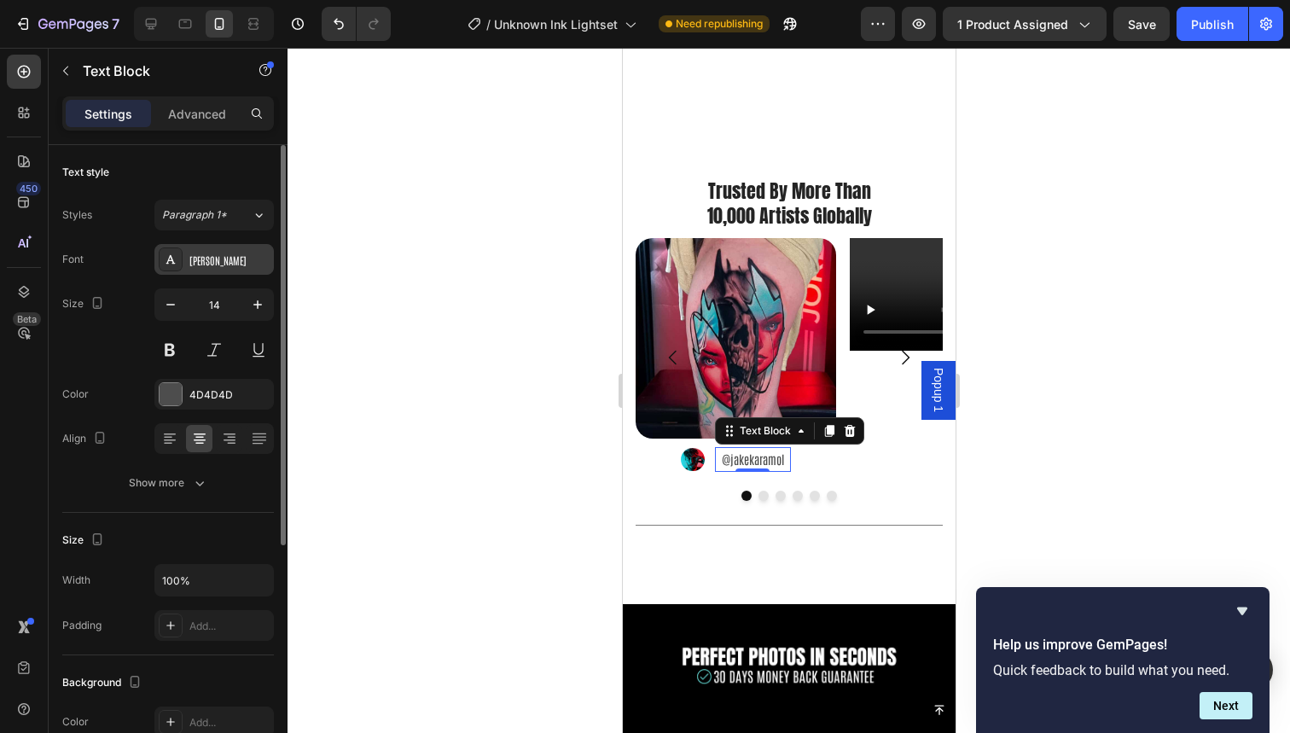
click at [196, 253] on div "Antonio" at bounding box center [229, 260] width 80 height 15
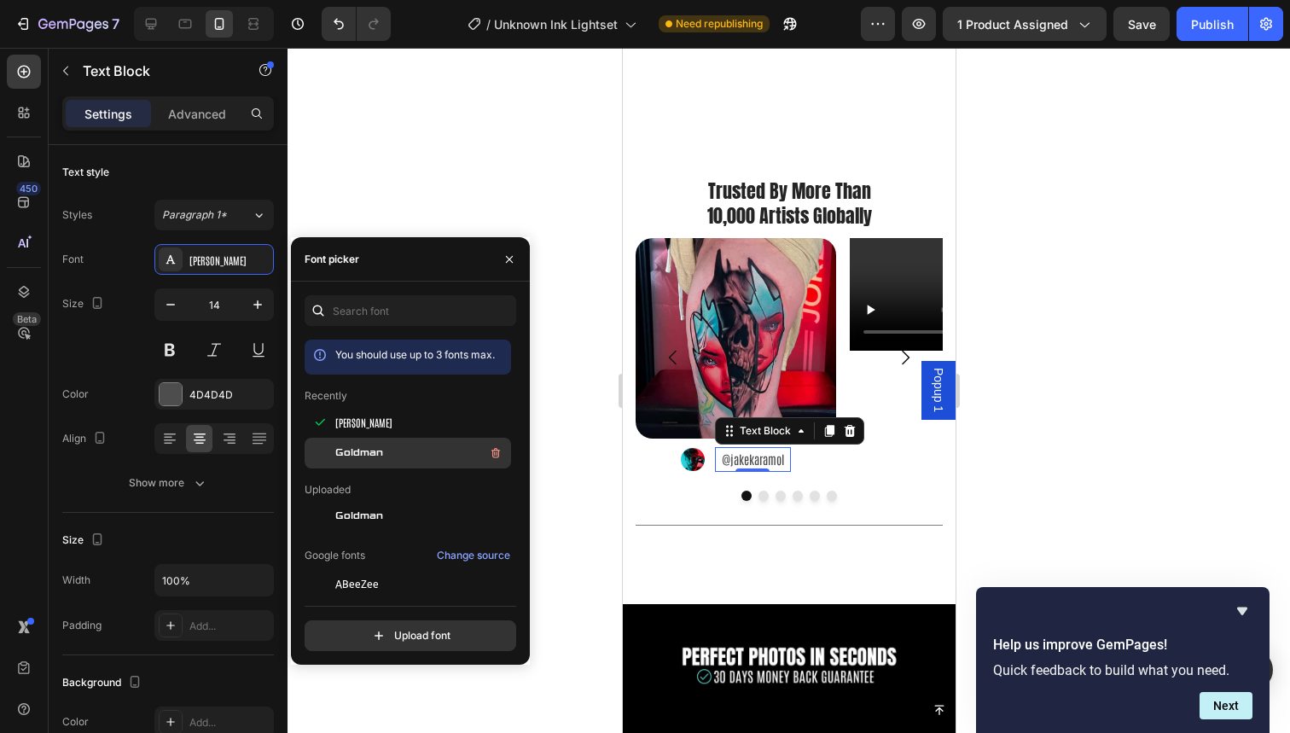
click at [358, 451] on span "Goldman" at bounding box center [359, 452] width 48 height 15
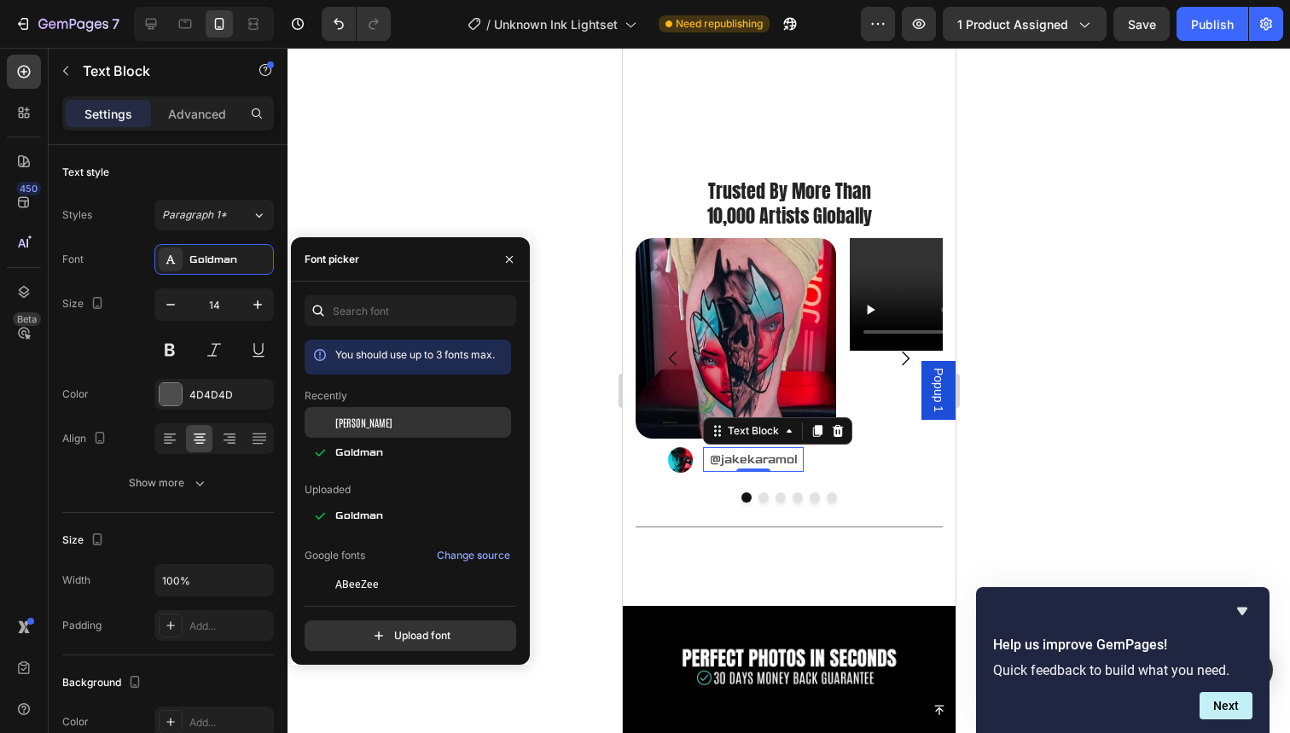
click at [363, 422] on span "Antonio" at bounding box center [363, 422] width 57 height 15
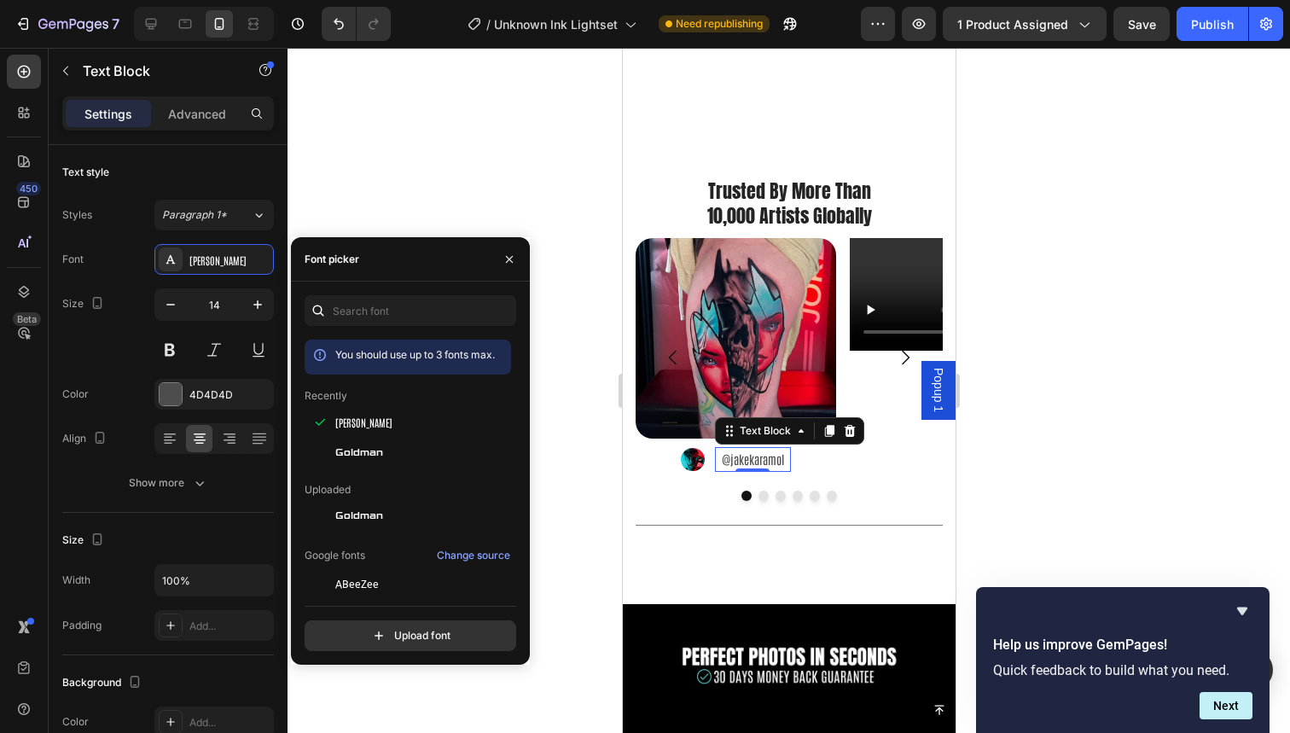
click at [445, 227] on div at bounding box center [789, 390] width 1003 height 685
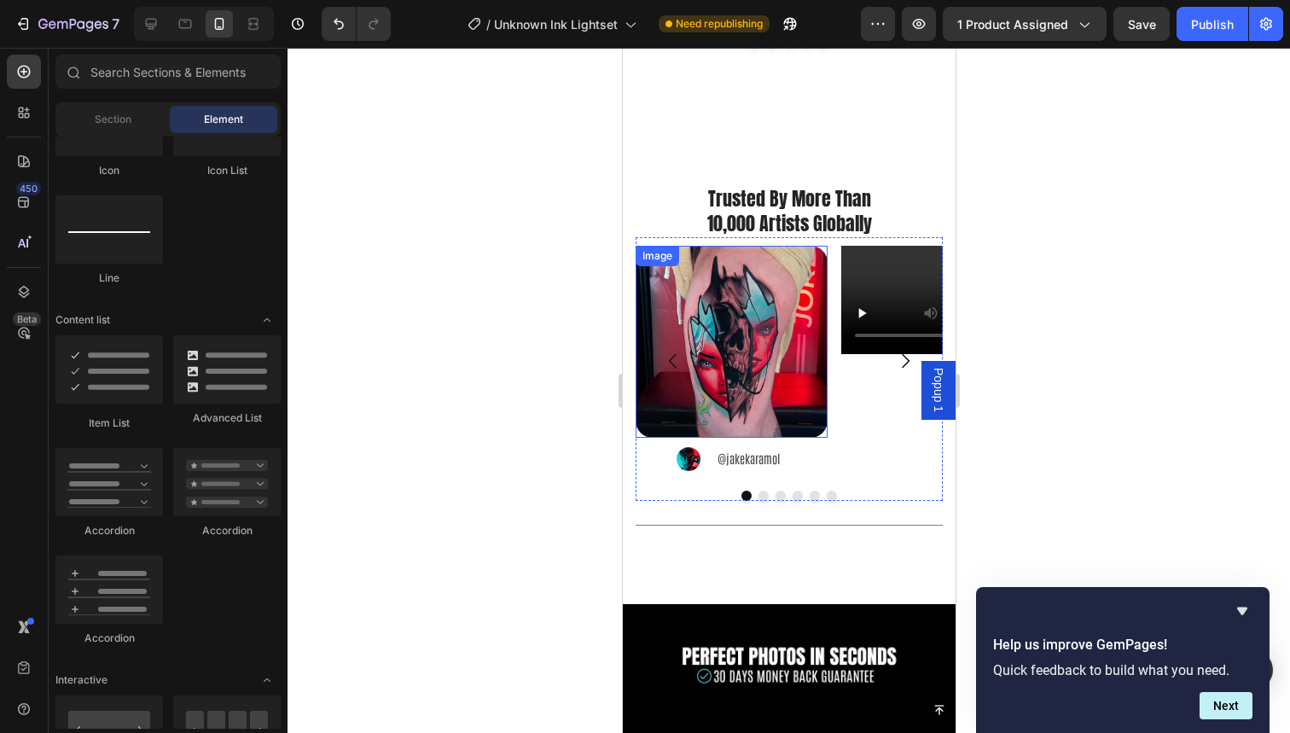
click at [768, 296] on img at bounding box center [731, 342] width 192 height 192
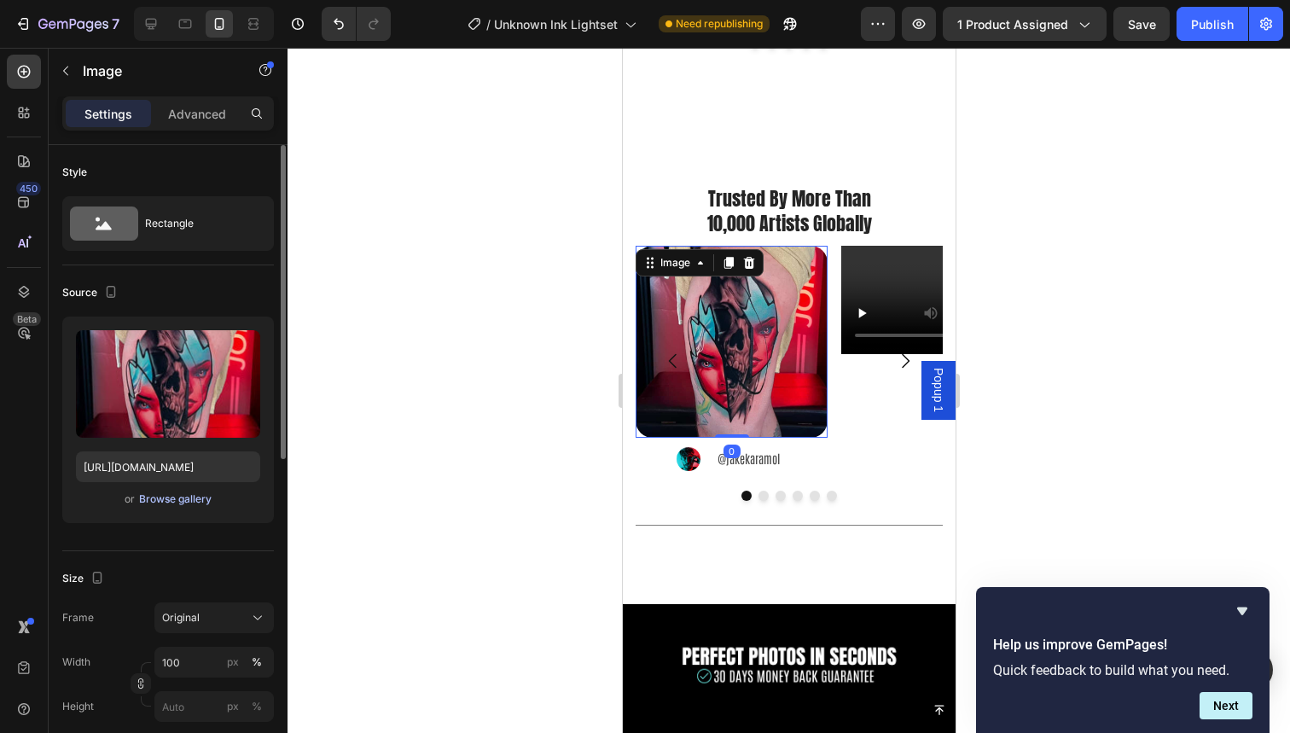
click at [154, 492] on div "Browse gallery" at bounding box center [175, 498] width 73 height 15
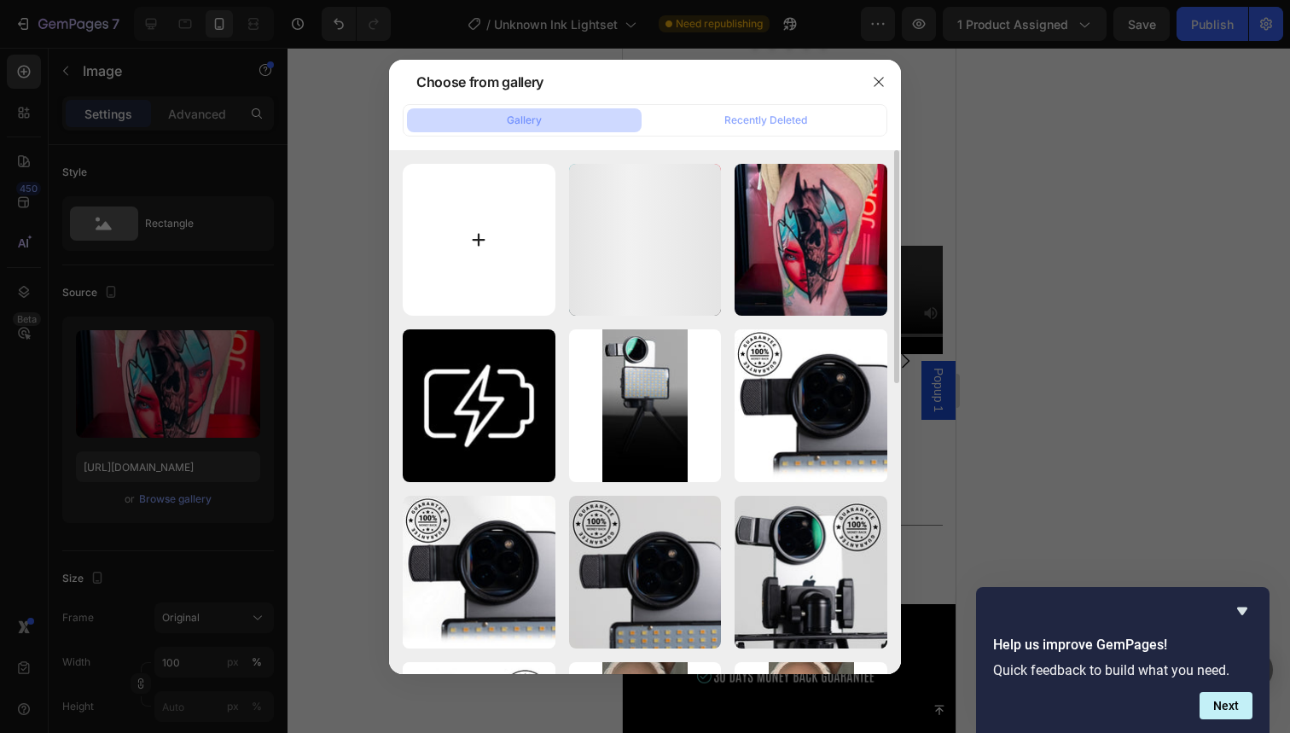
click at [474, 281] on input "file" at bounding box center [479, 240] width 153 height 153
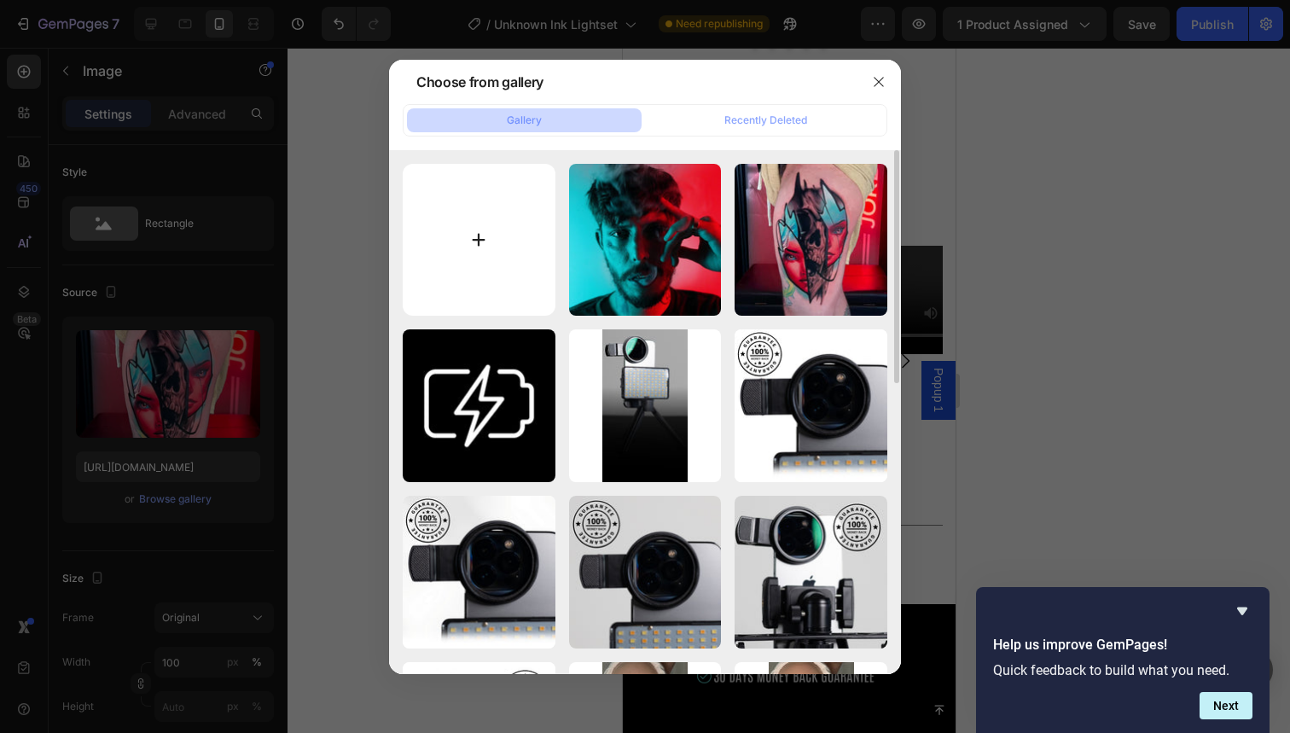
type input "C:\fakepath\36.jpg"
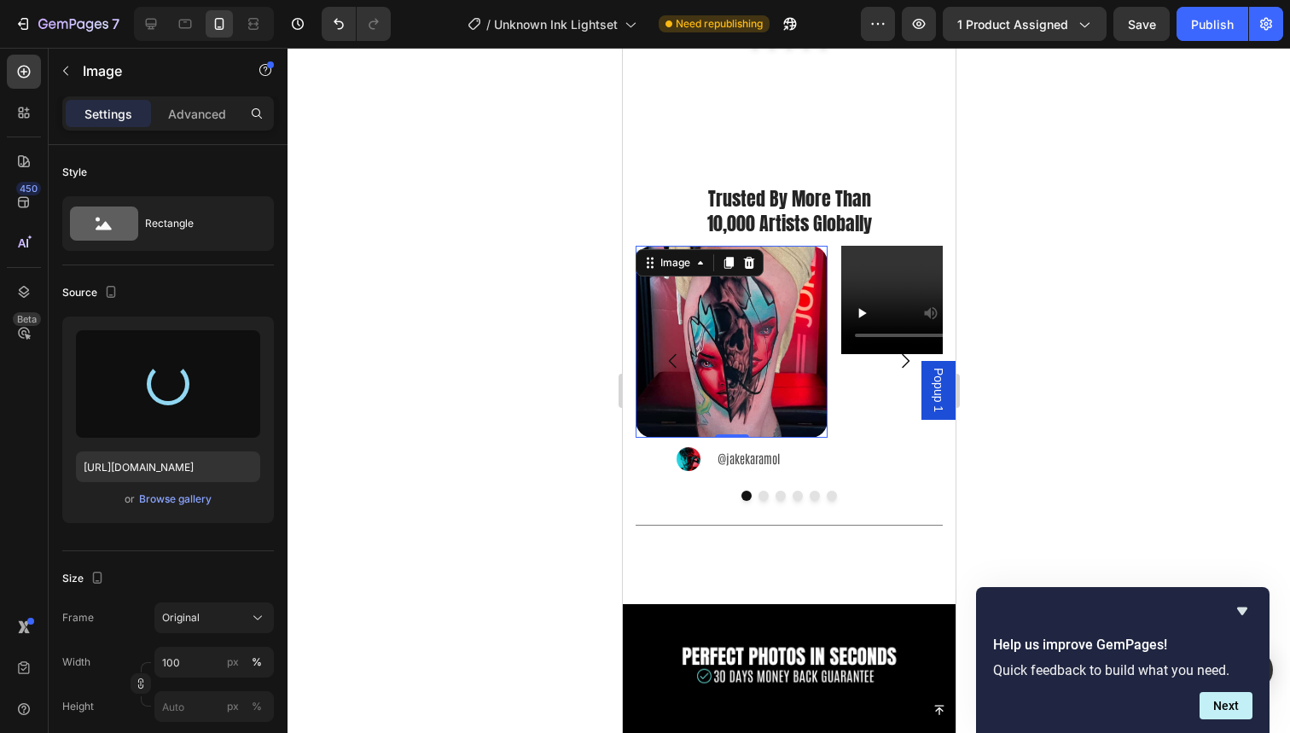
type input "https://cdn.shopify.com/s/files/1/0832/9979/5267/files/gempages_514383434152412…"
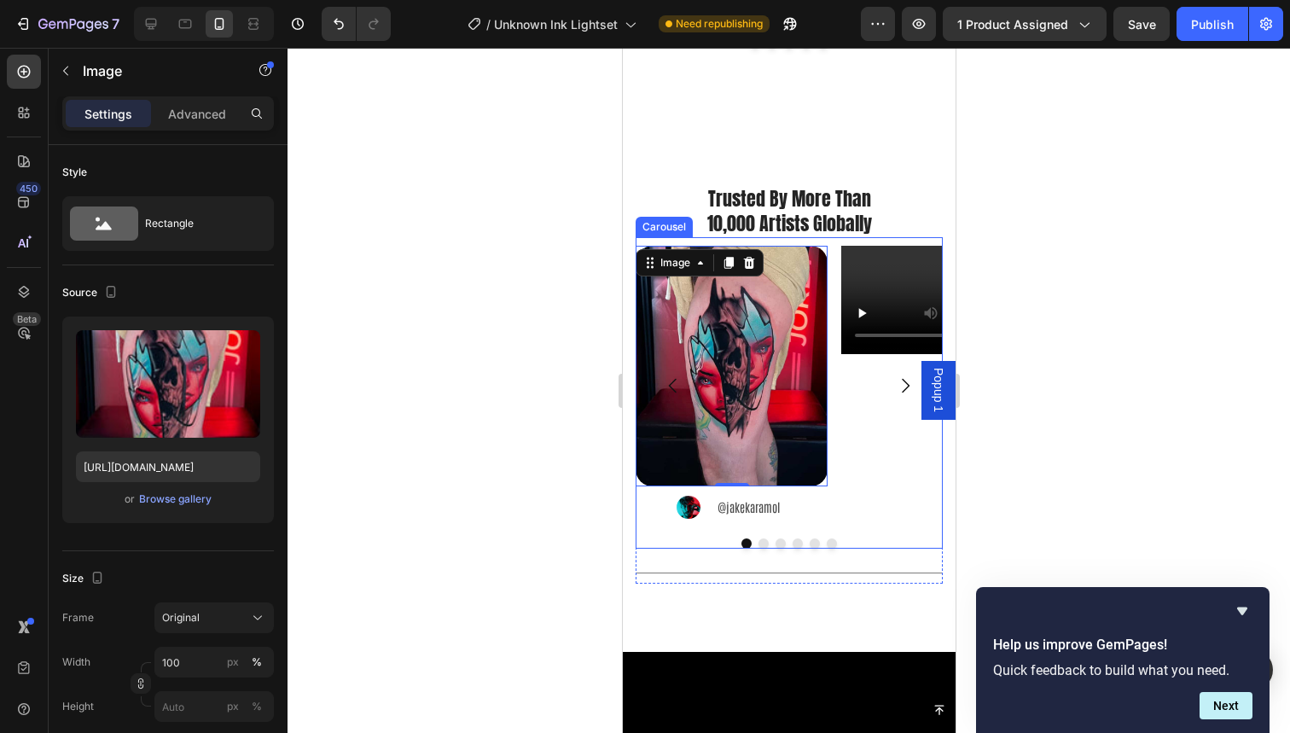
click at [841, 371] on div "Video" at bounding box center [936, 385] width 192 height 279
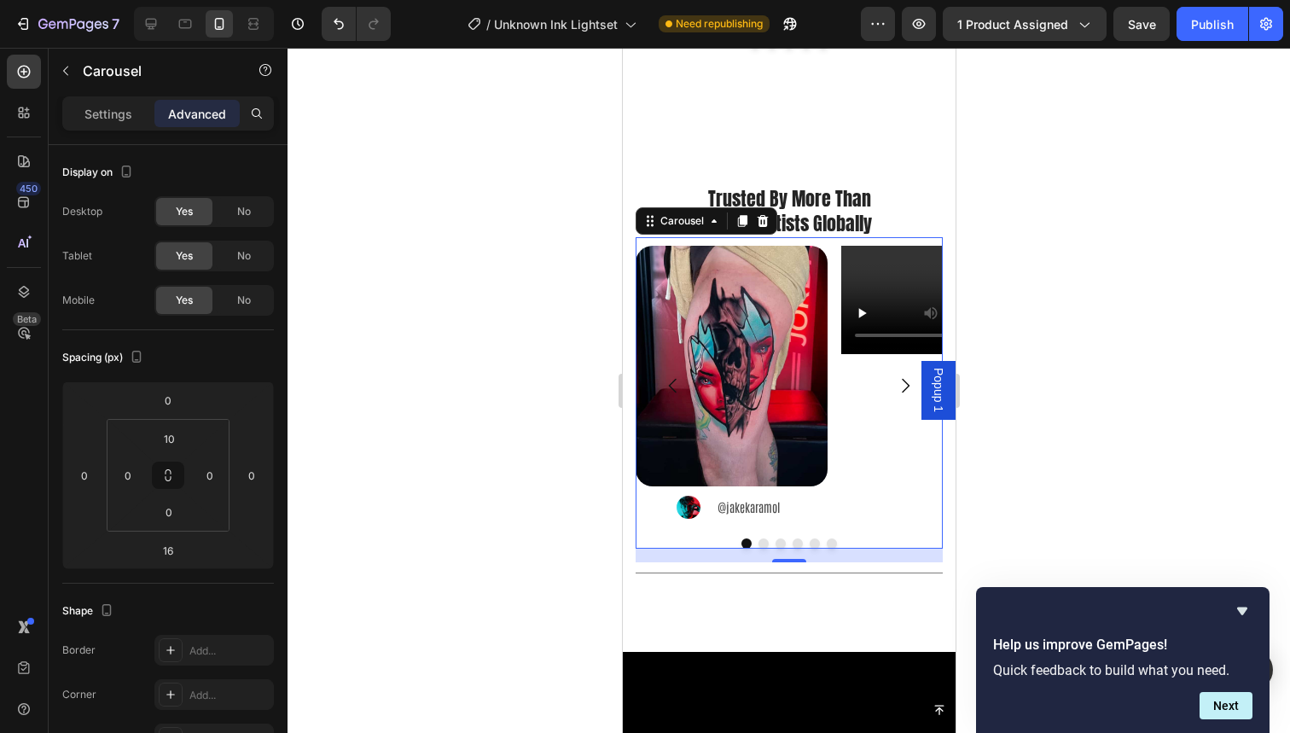
click at [670, 503] on div "Image Image @jakekaramol Text Block Advanced List Video Drop element here Drop …" at bounding box center [788, 392] width 307 height 311
click at [99, 103] on div "Settings" at bounding box center [108, 113] width 85 height 27
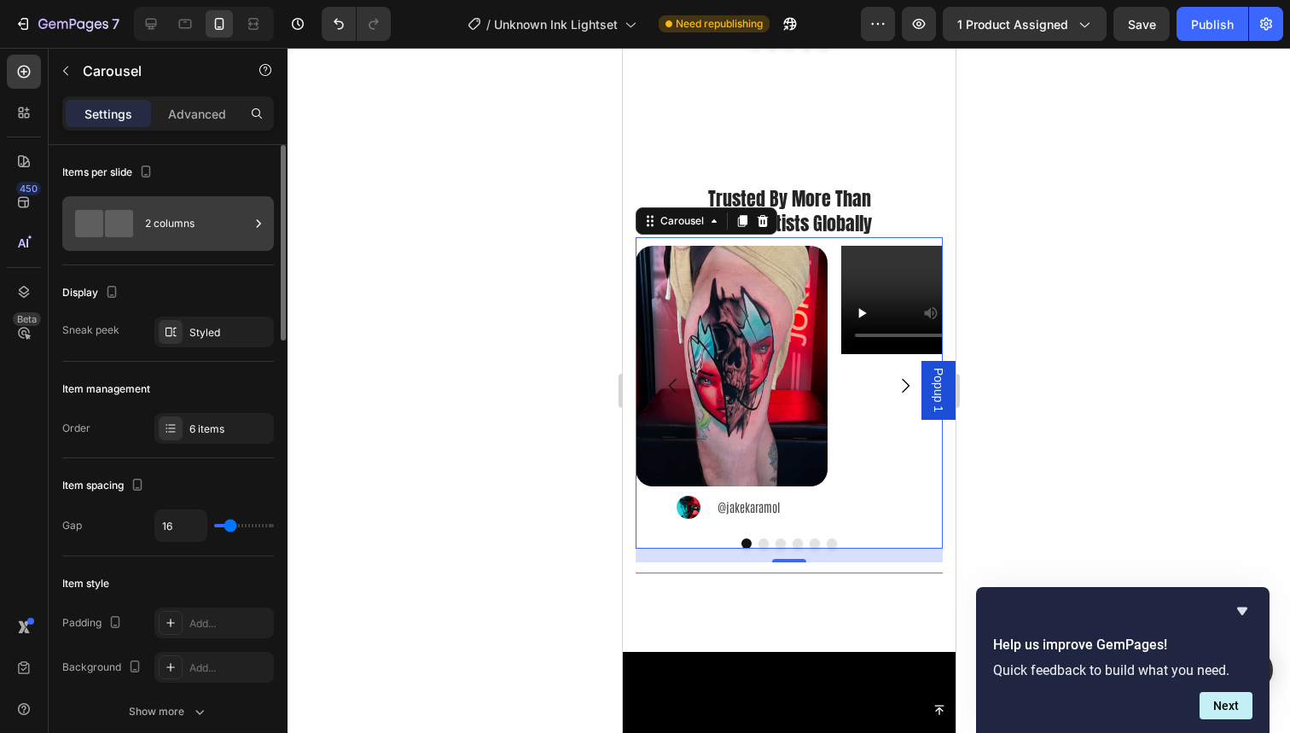
click at [224, 218] on div "2 columns" at bounding box center [197, 223] width 104 height 39
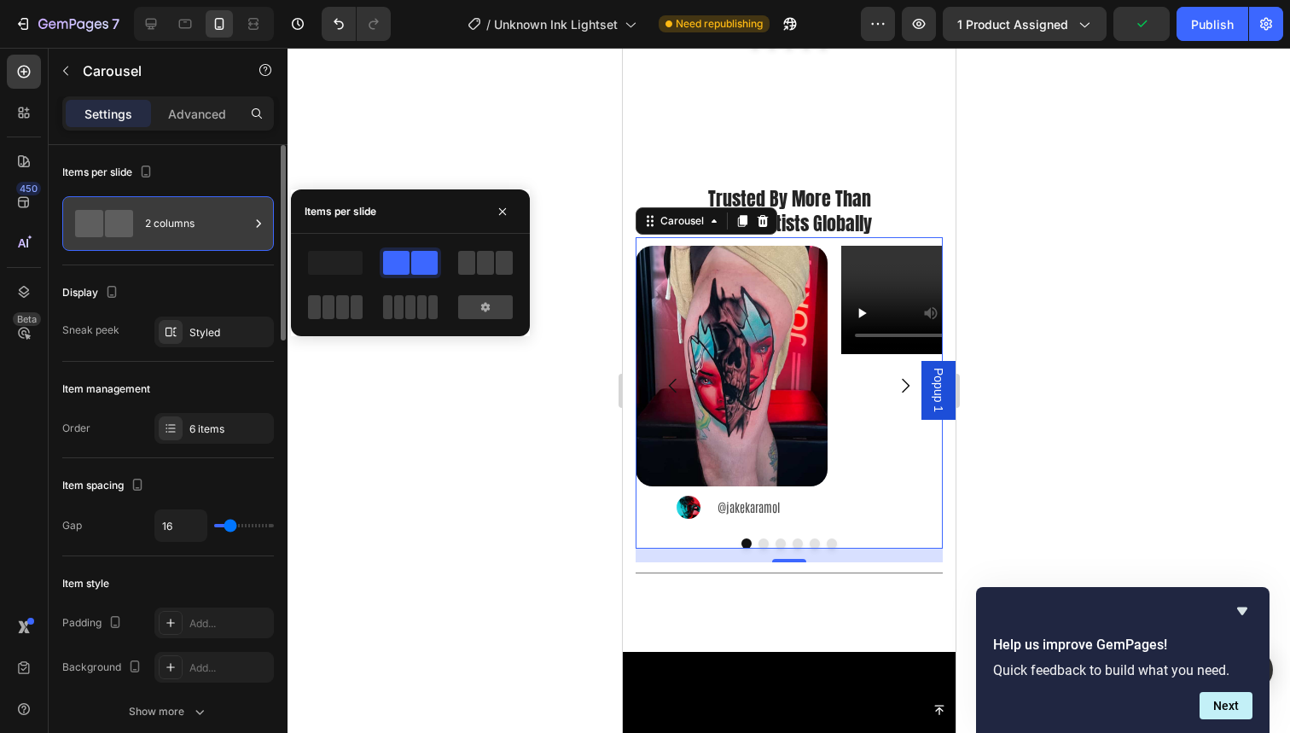
click at [224, 218] on div "2 columns" at bounding box center [197, 223] width 104 height 39
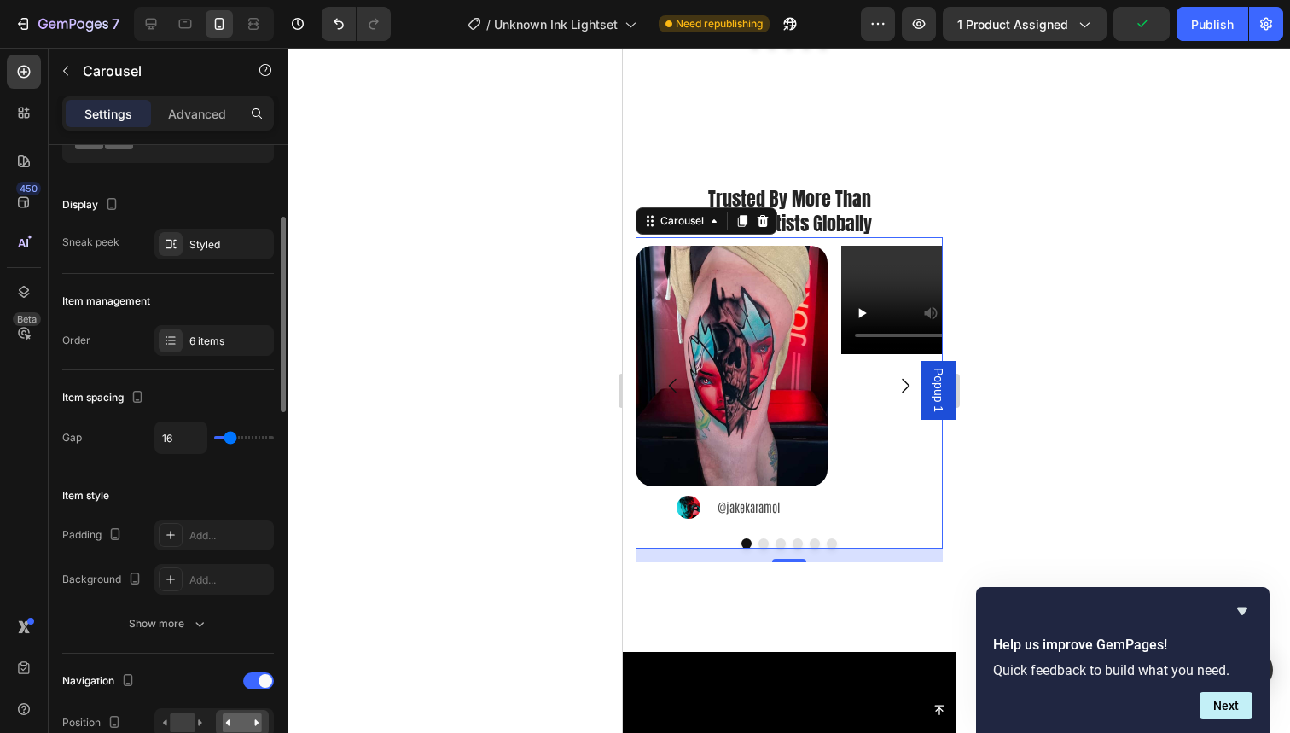
scroll to position [180, 0]
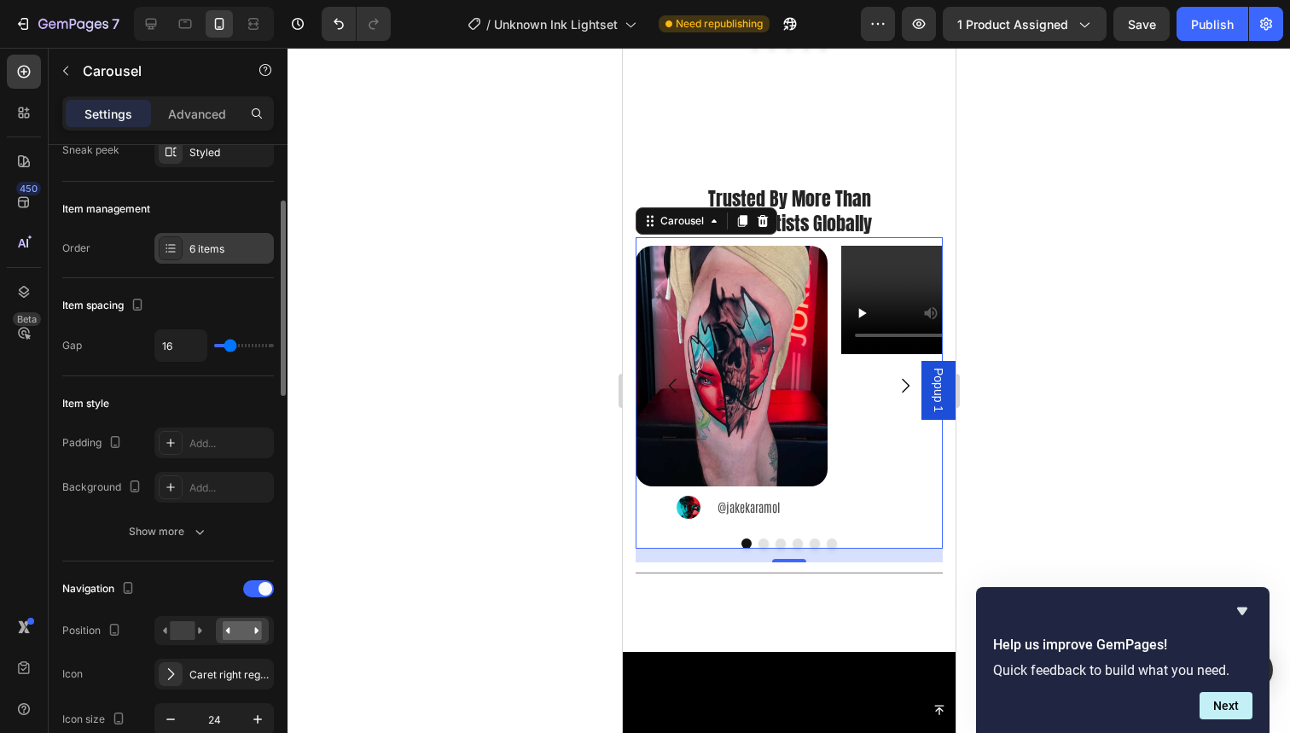
click at [229, 249] on div "6 items" at bounding box center [229, 248] width 80 height 15
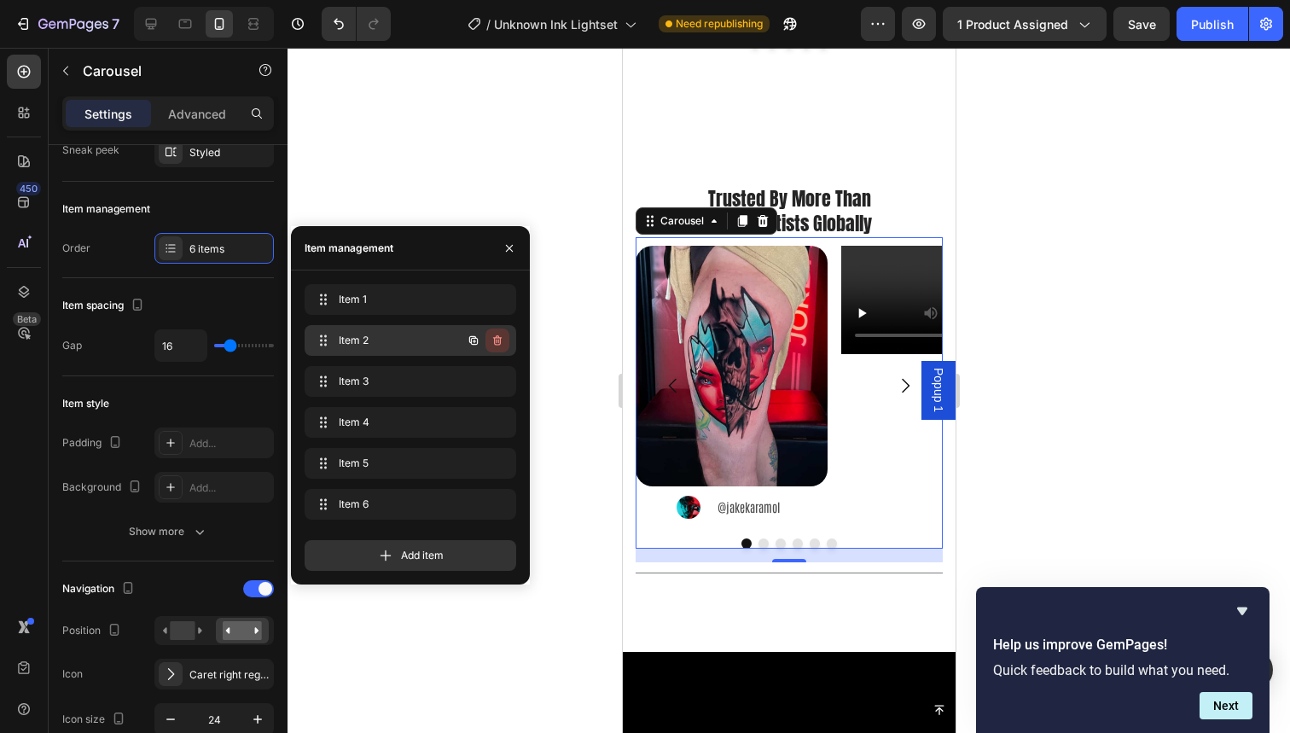
click at [498, 339] on icon "button" at bounding box center [498, 341] width 14 height 14
click at [498, 339] on div "Delete" at bounding box center [486, 340] width 32 height 15
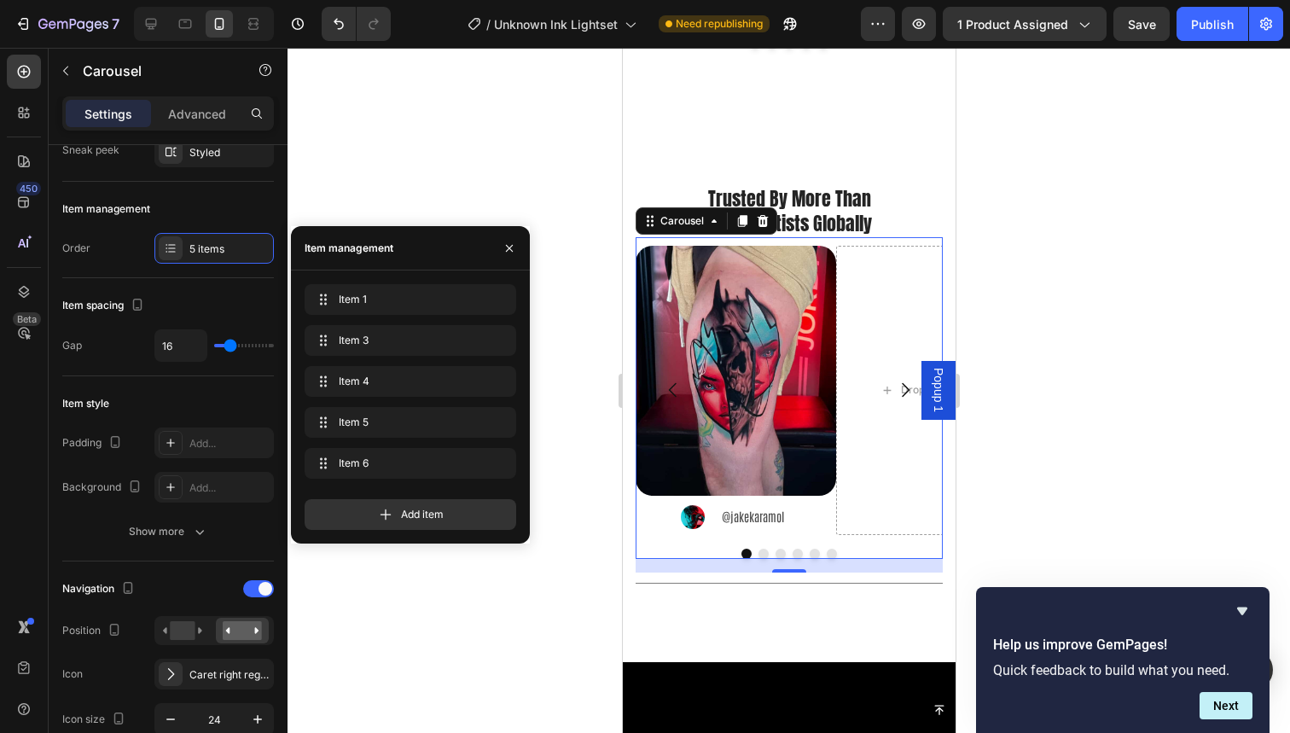
click at [498, 339] on div "Item 3 Item 3" at bounding box center [411, 340] width 212 height 31
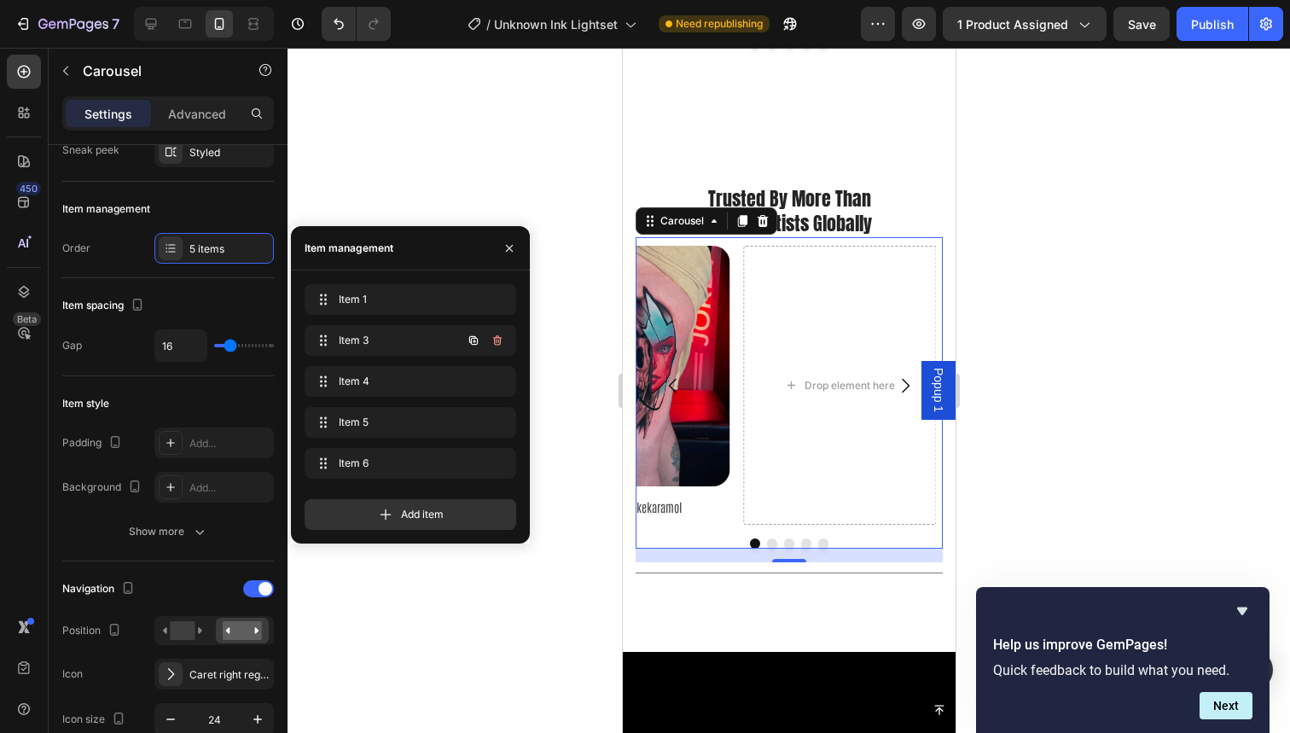
click at [498, 339] on icon "button" at bounding box center [498, 341] width 14 height 14
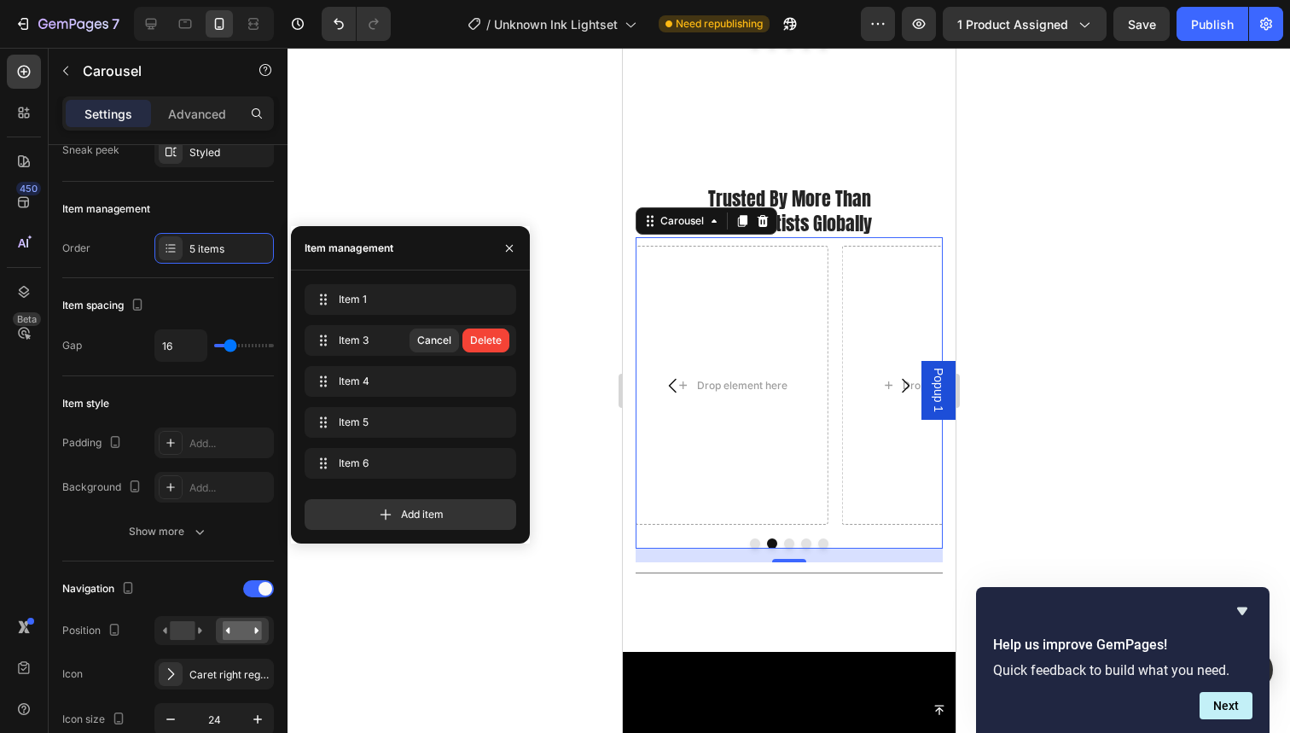
click at [498, 339] on div "Delete" at bounding box center [486, 340] width 32 height 15
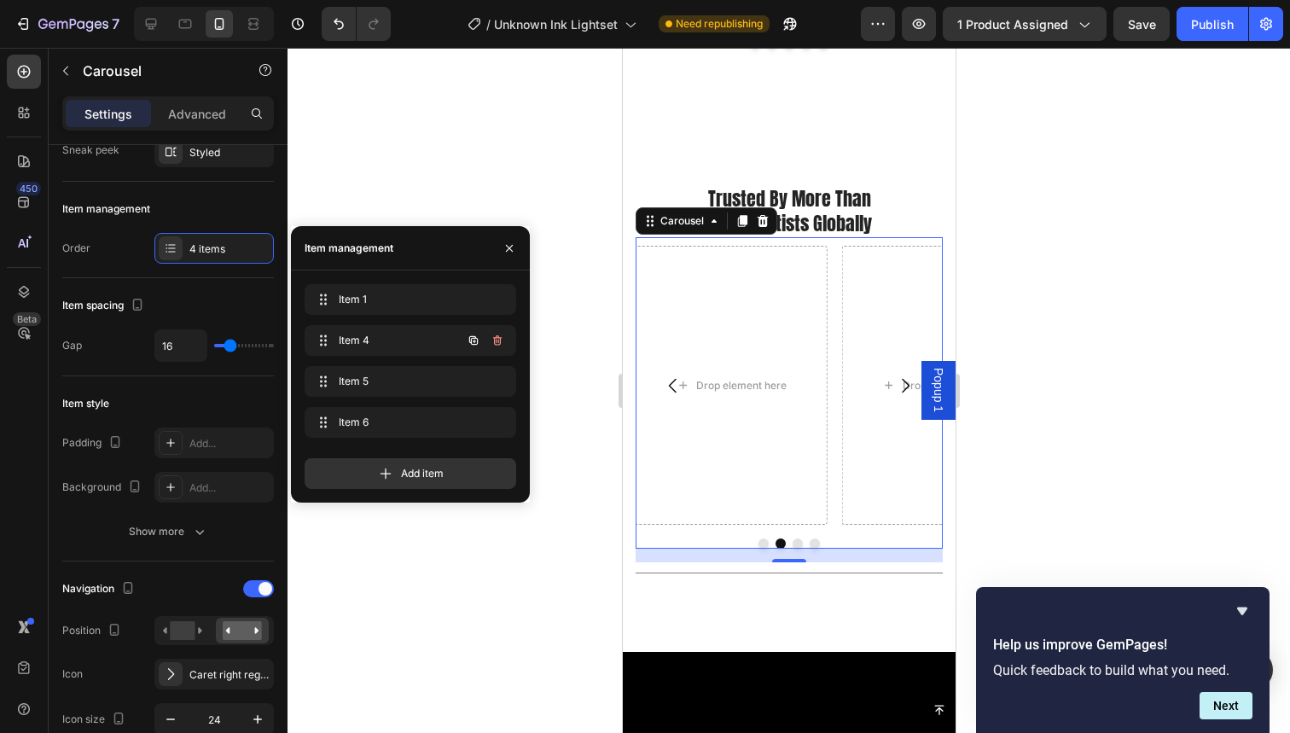
click at [498, 339] on icon "button" at bounding box center [498, 341] width 14 height 14
click at [498, 339] on div "Delete" at bounding box center [486, 340] width 32 height 15
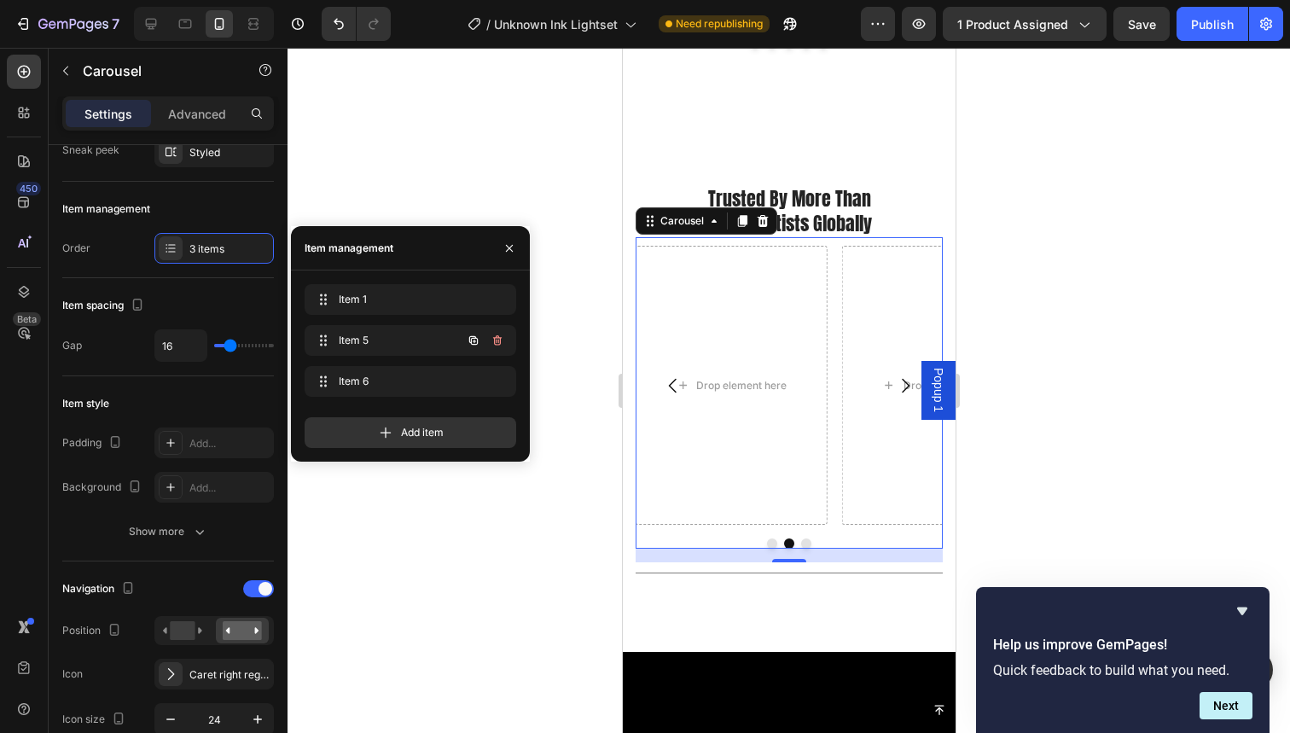
click at [498, 339] on icon "button" at bounding box center [498, 341] width 14 height 14
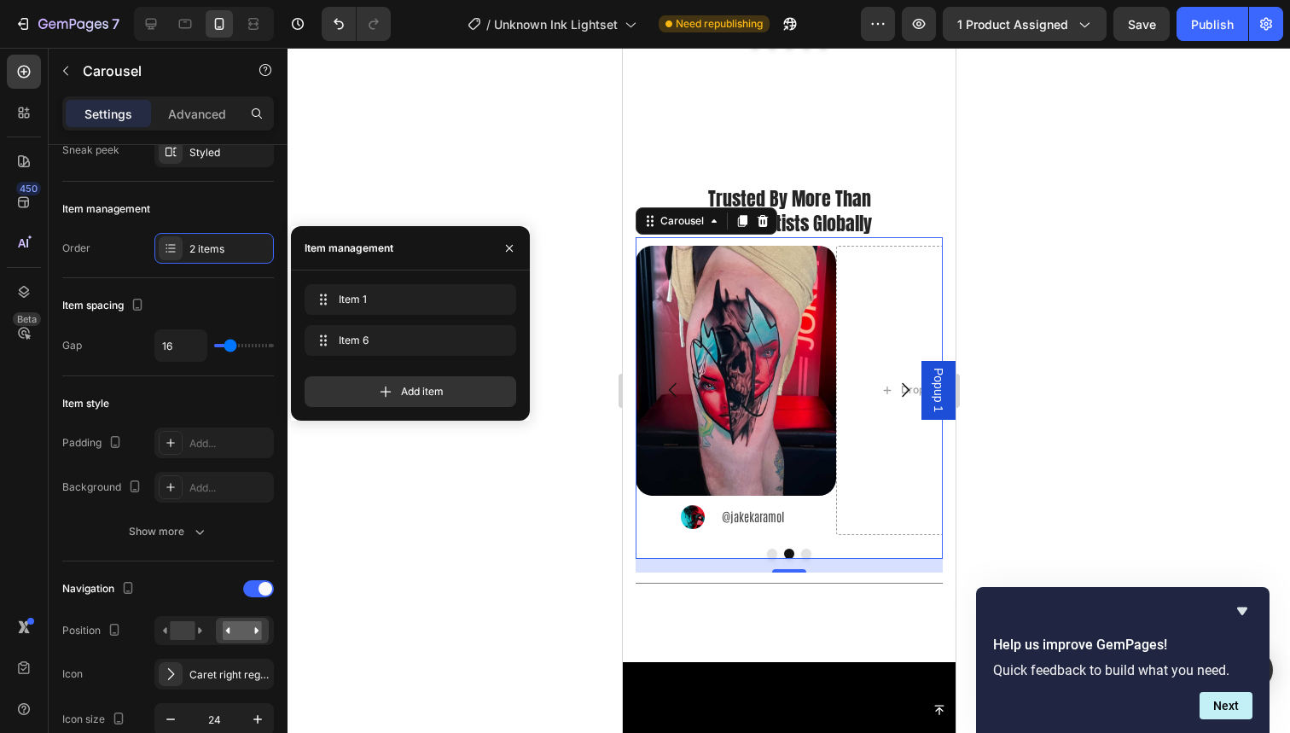
click at [498, 339] on div "Item 6 Item 6" at bounding box center [411, 340] width 212 height 31
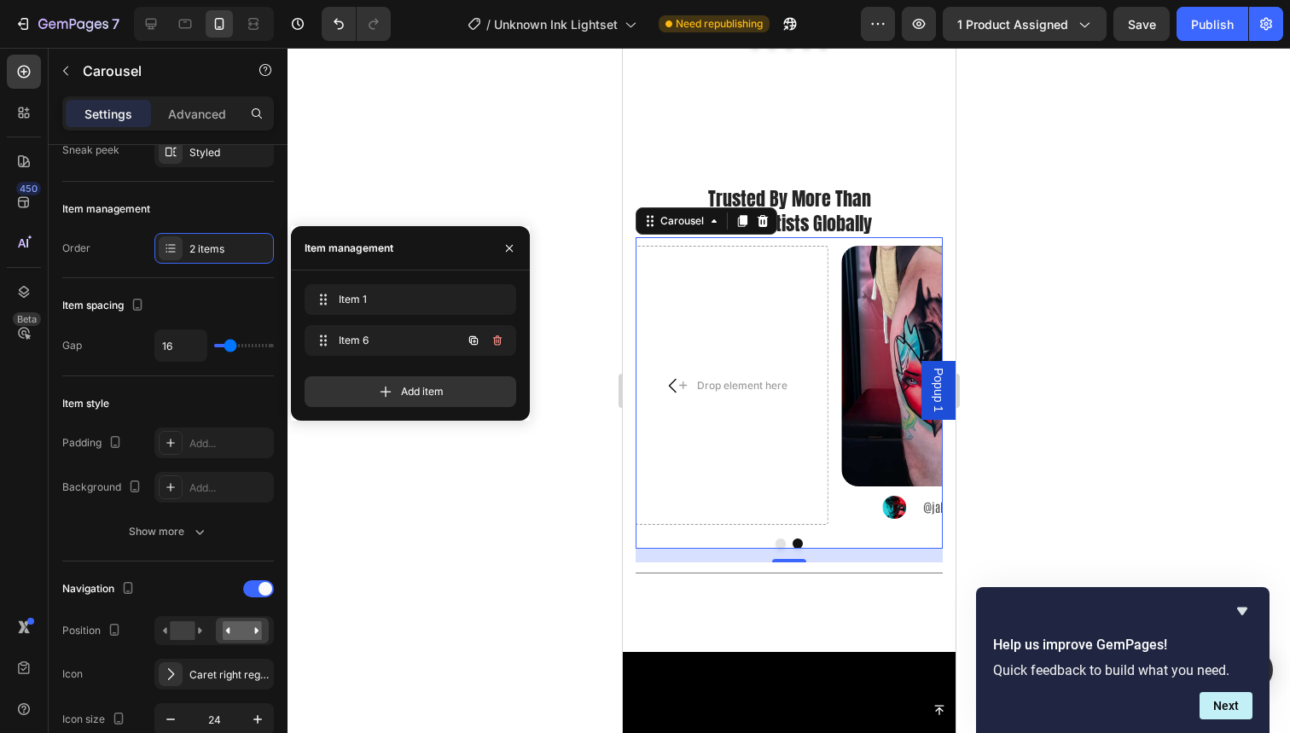
click at [498, 339] on icon "button" at bounding box center [498, 341] width 14 height 14
click at [498, 339] on div "Delete" at bounding box center [486, 340] width 32 height 15
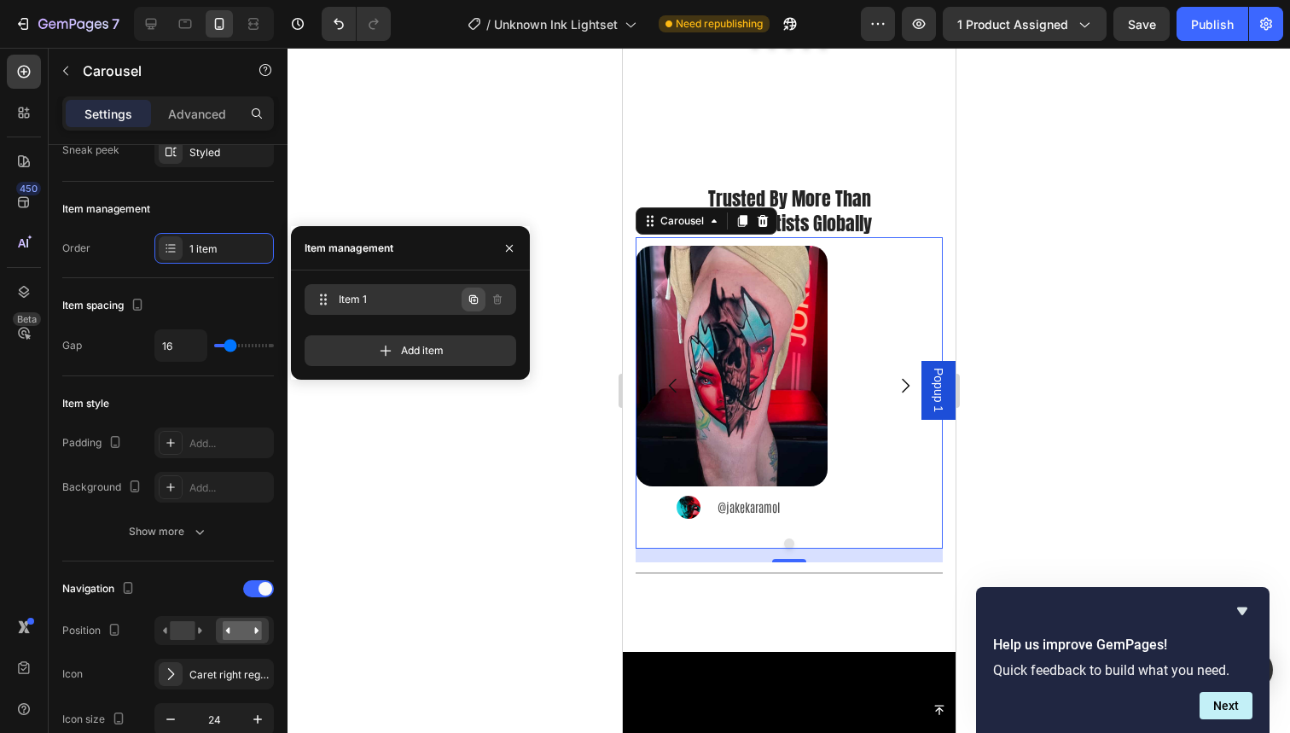
click at [475, 300] on icon "button" at bounding box center [474, 300] width 3 height 3
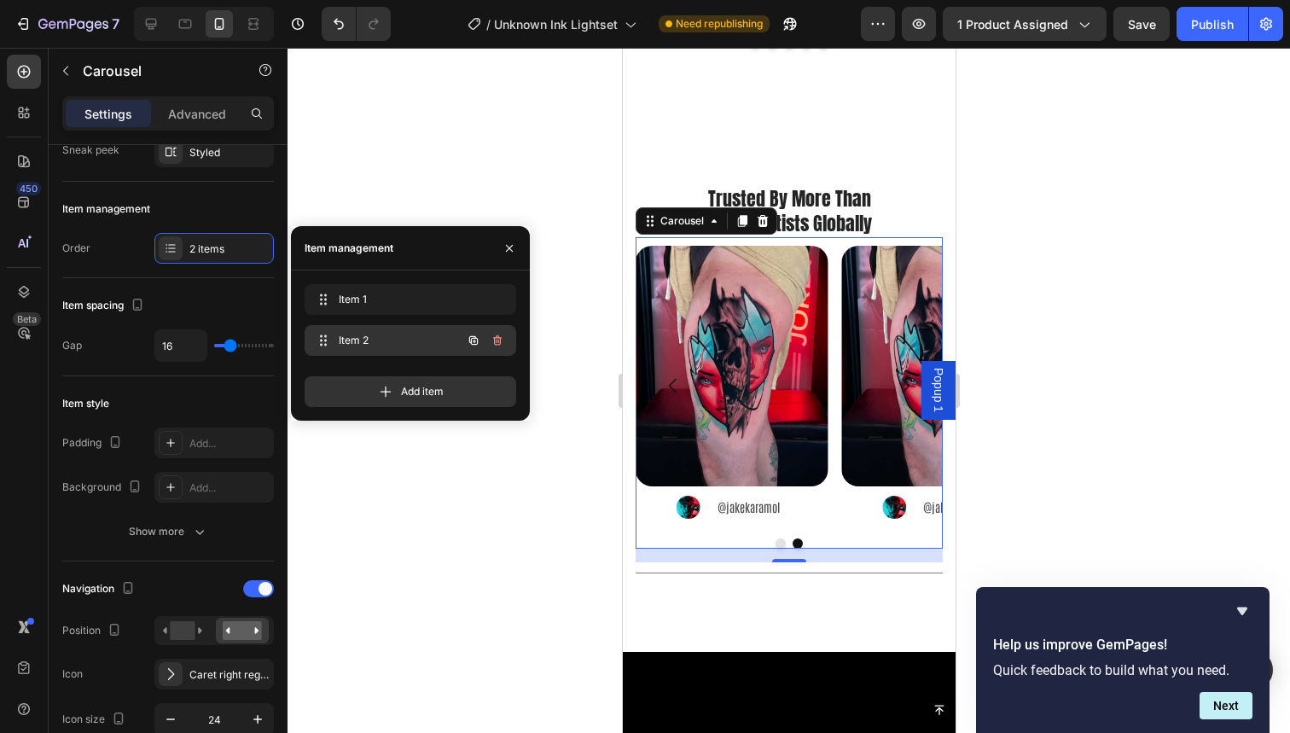
click at [390, 334] on span "Item 2" at bounding box center [387, 340] width 96 height 15
click at [330, 337] on span at bounding box center [321, 341] width 20 height 24
click at [903, 375] on icon "Carousel Next Arrow" at bounding box center [904, 385] width 20 height 20
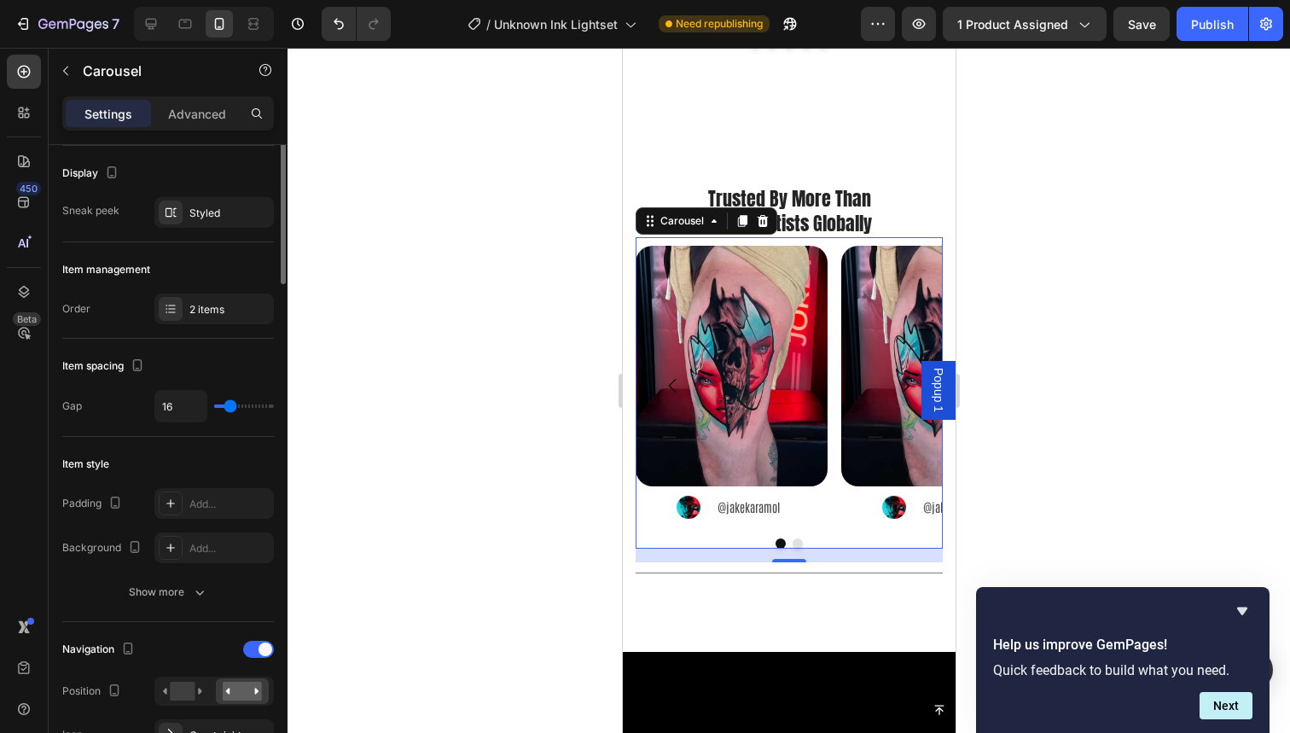
scroll to position [0, 0]
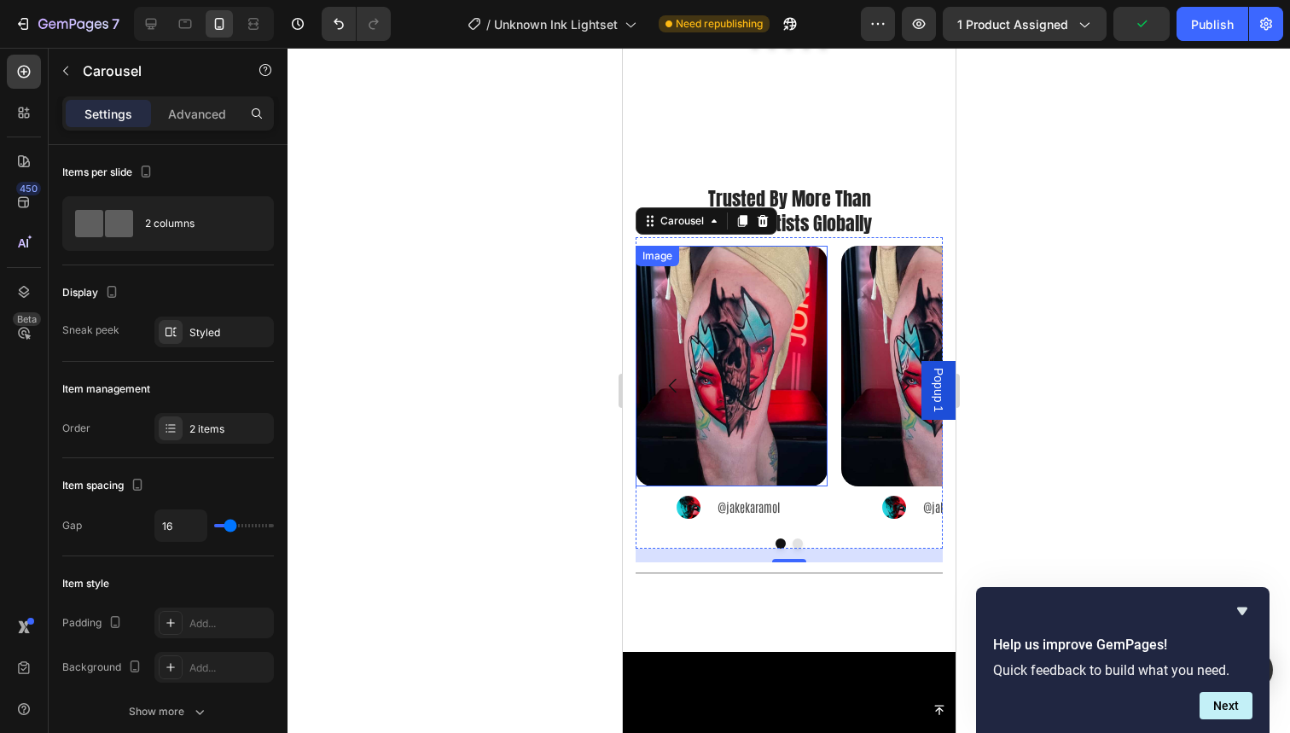
click at [737, 345] on img at bounding box center [731, 366] width 192 height 241
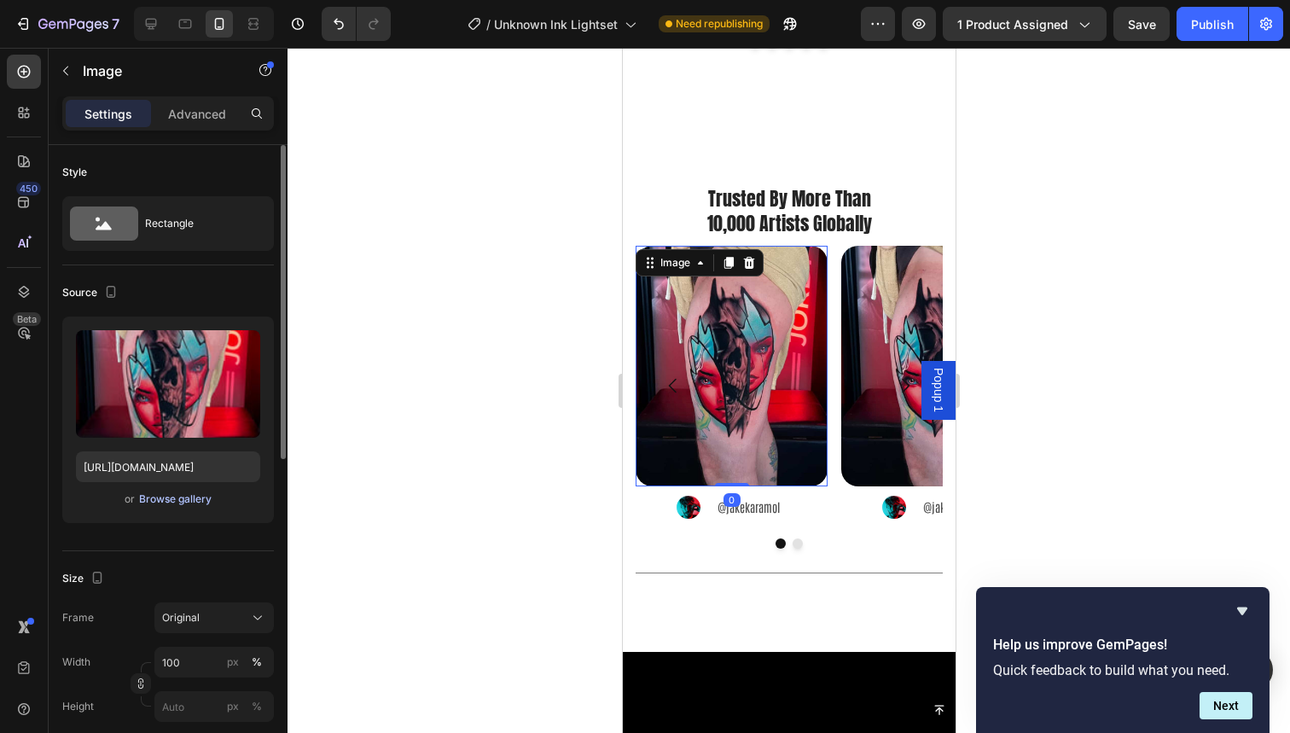
click at [192, 492] on div "Browse gallery" at bounding box center [175, 498] width 73 height 15
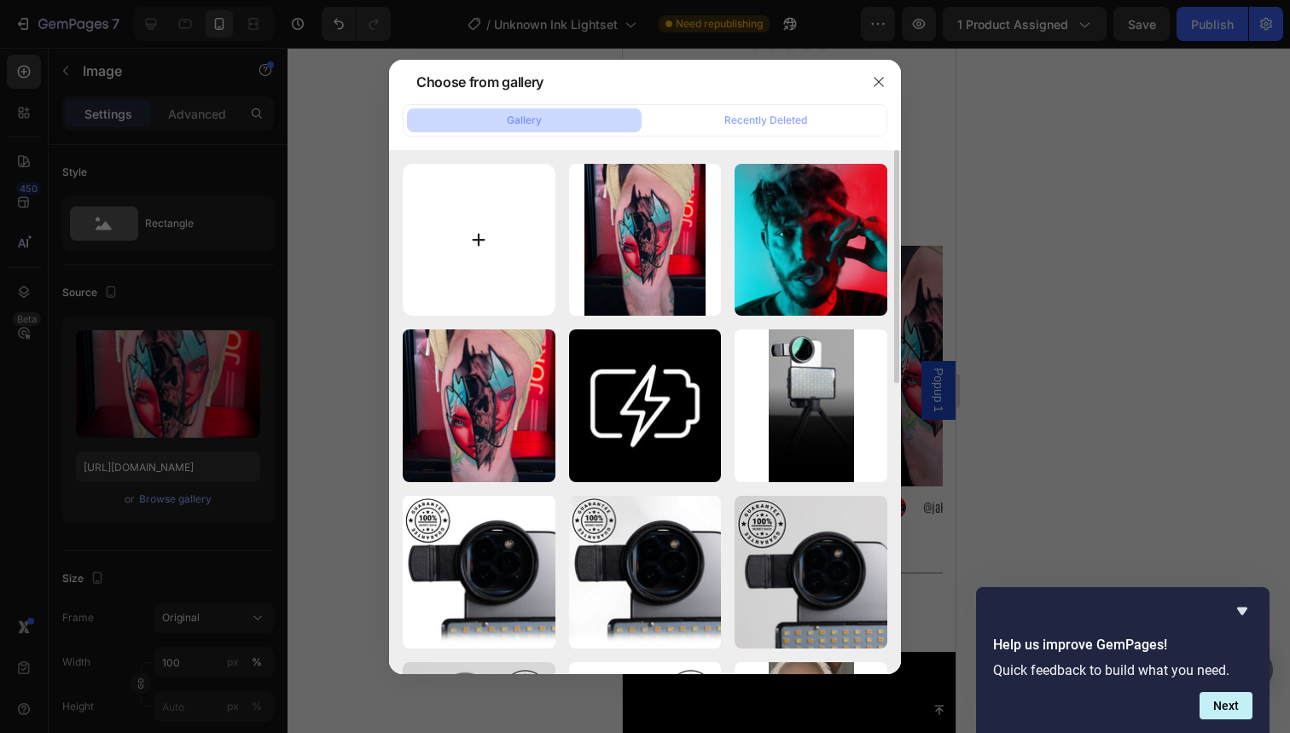
click at [478, 212] on input "file" at bounding box center [479, 240] width 153 height 153
type input "C:\fakepath\41.jpg"
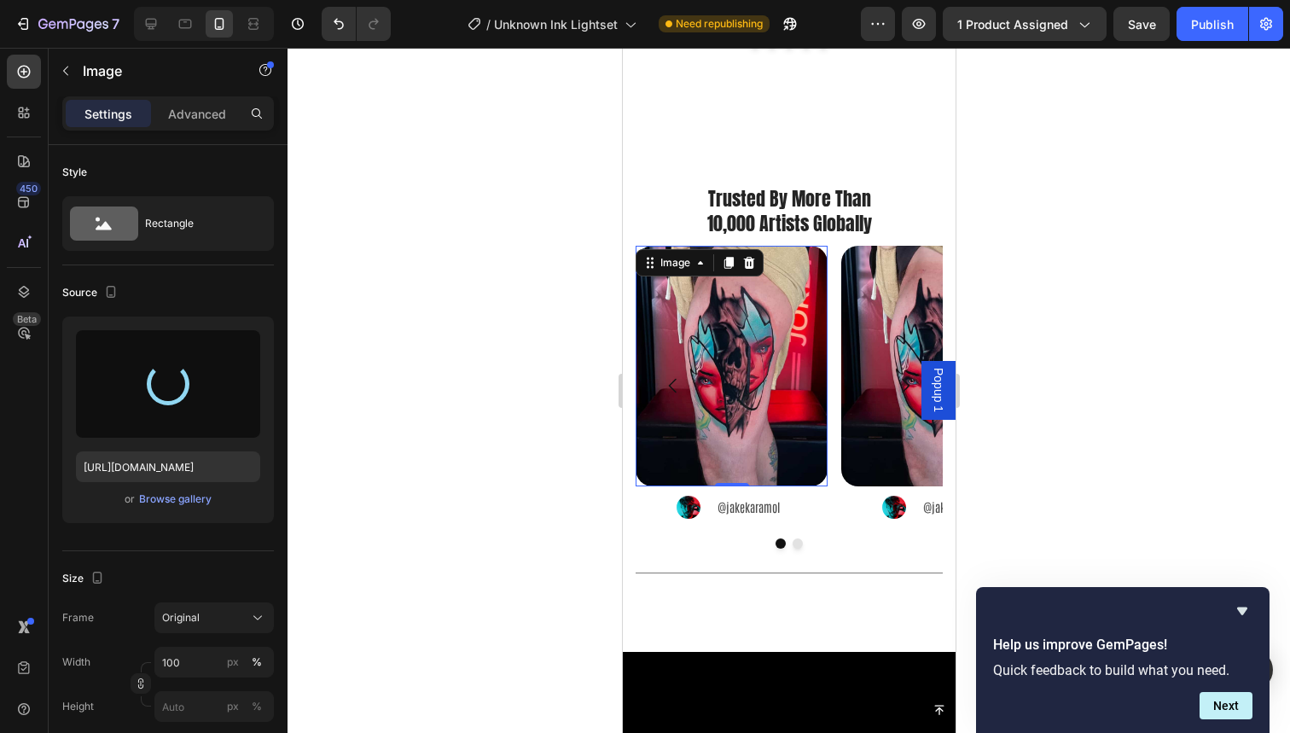
type input "https://cdn.shopify.com/s/files/1/0832/9979/5267/files/gempages_514383434152412…"
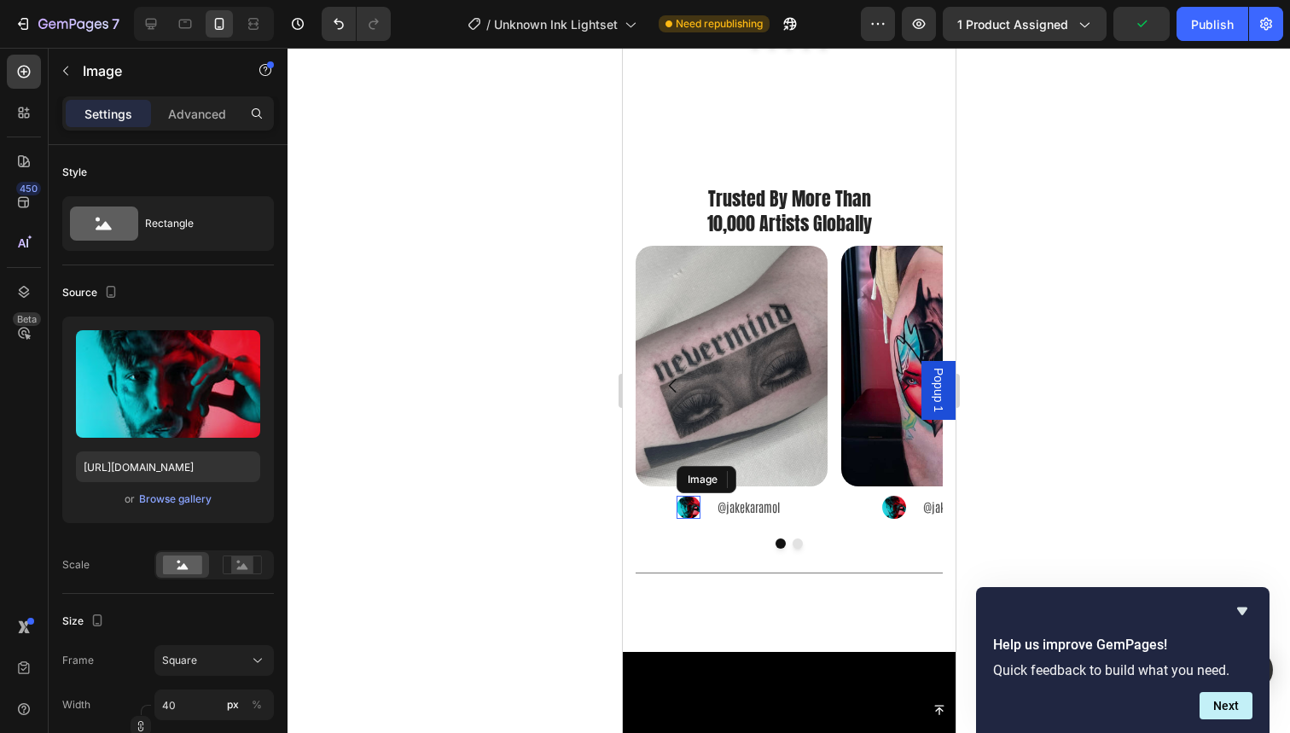
click at [686, 496] on img at bounding box center [688, 508] width 24 height 24
click at [188, 501] on div "Browse gallery" at bounding box center [175, 498] width 73 height 15
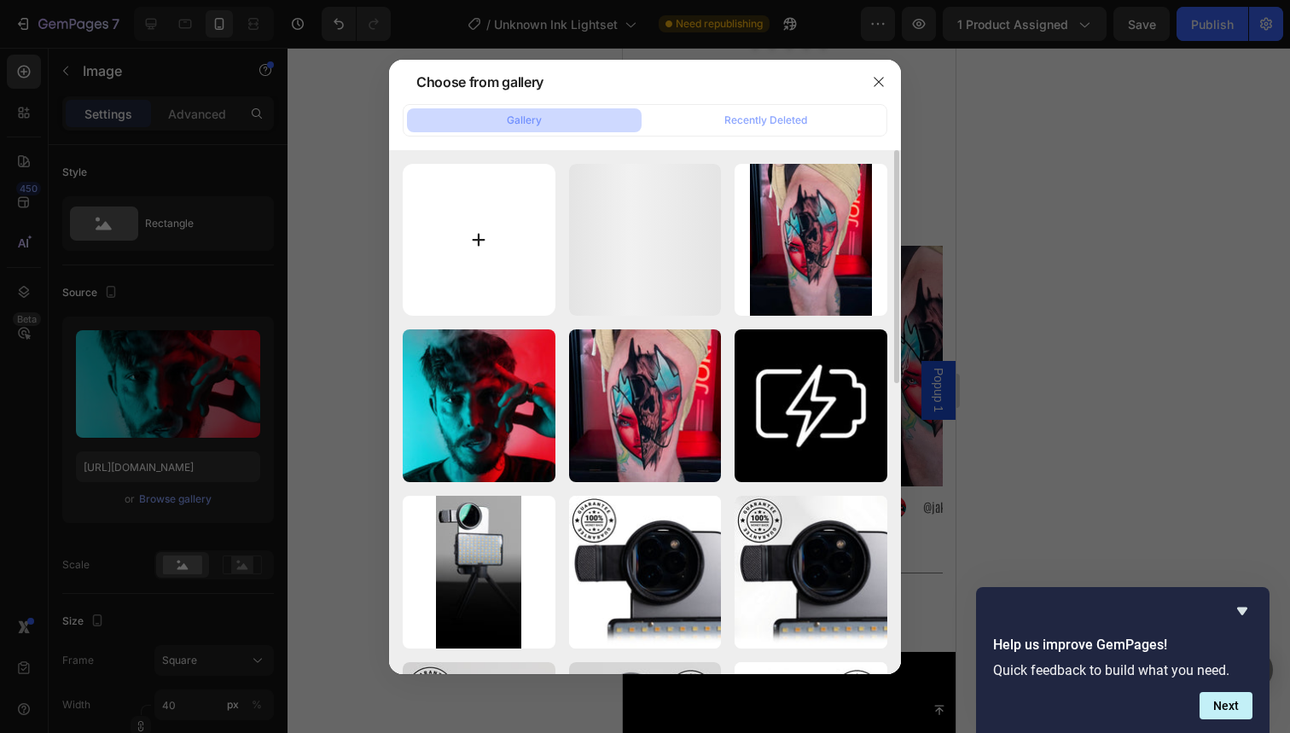
click at [525, 245] on input "file" at bounding box center [479, 240] width 153 height 153
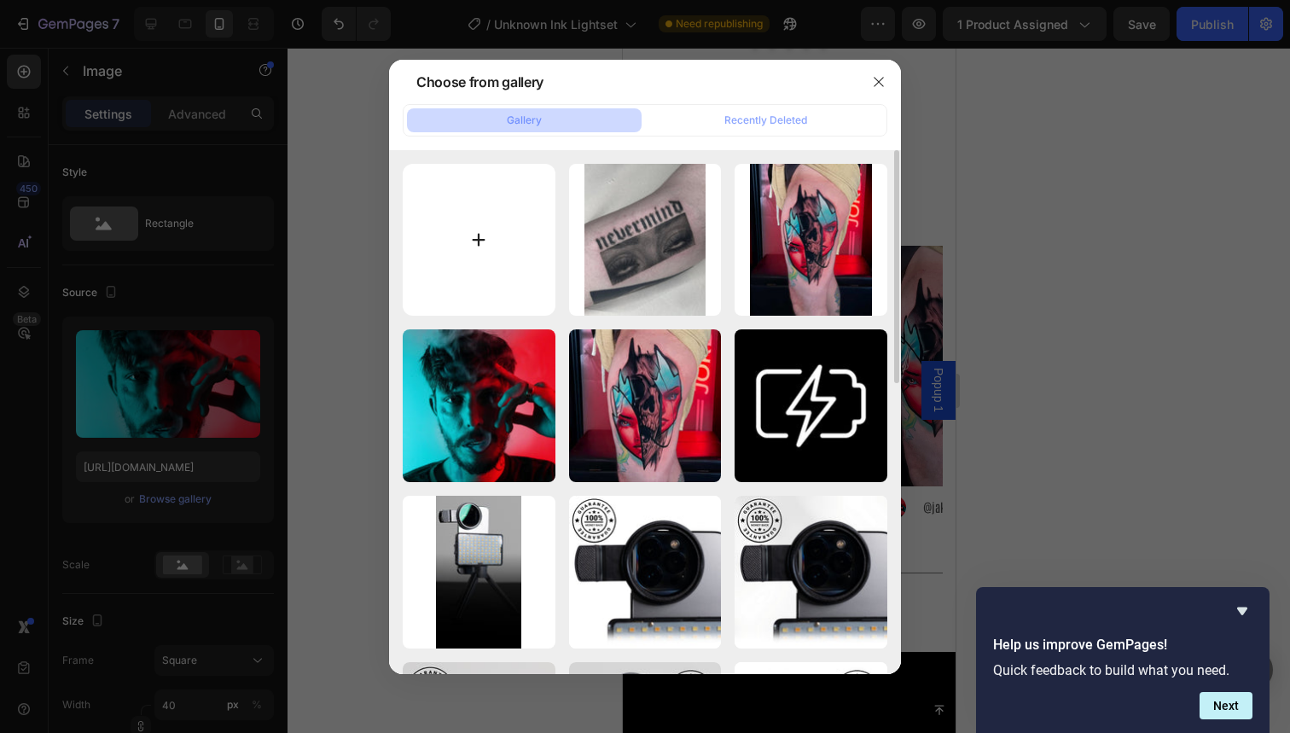
type input "C:\fakepath\100.jpg"
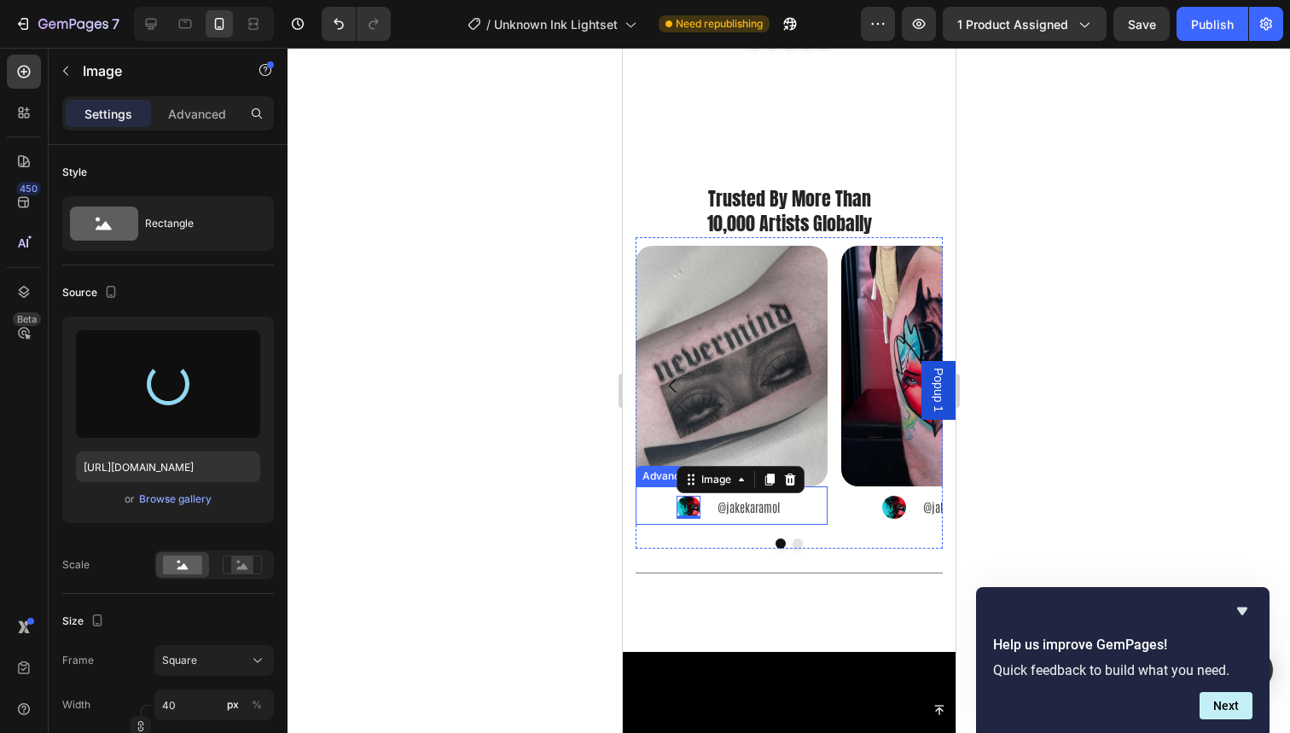
type input "https://cdn.shopify.com/s/files/1/0832/9979/5267/files/gempages_514383434152412…"
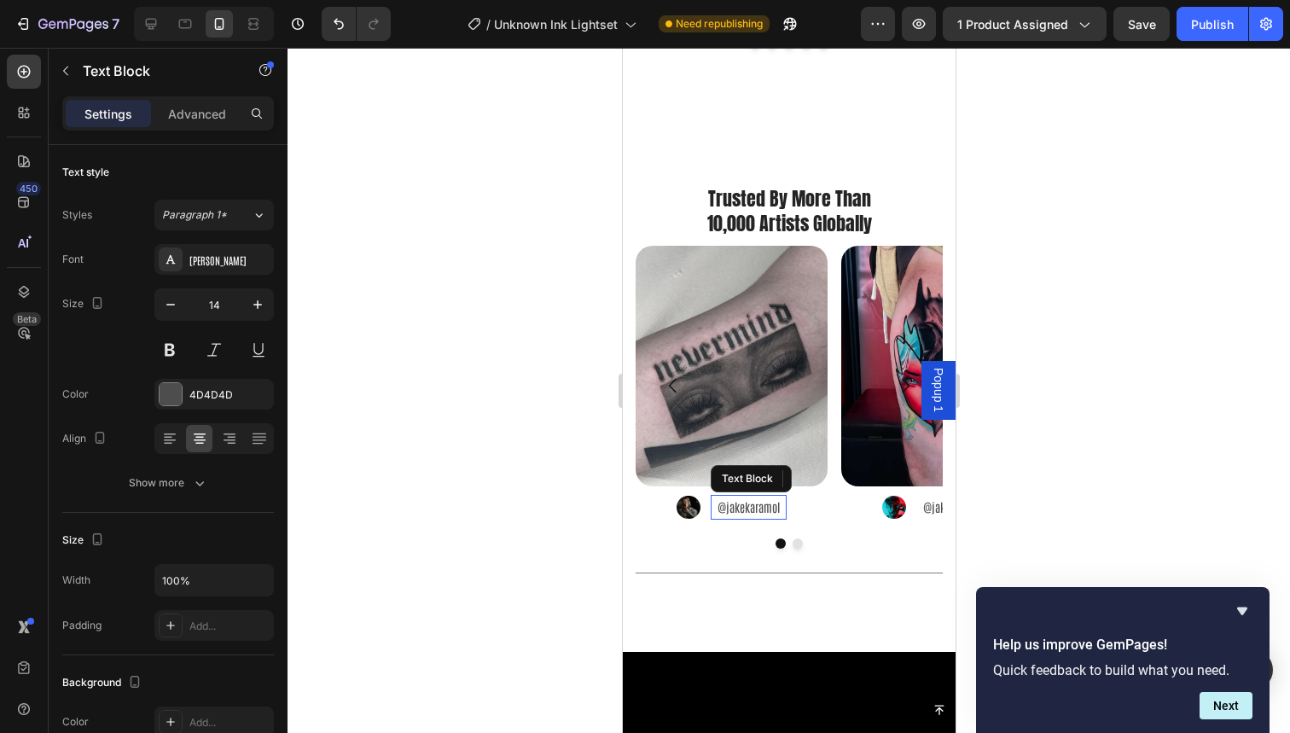
click at [739, 497] on p "@jakekaramol" at bounding box center [748, 507] width 73 height 21
click at [890, 496] on img at bounding box center [893, 508] width 24 height 24
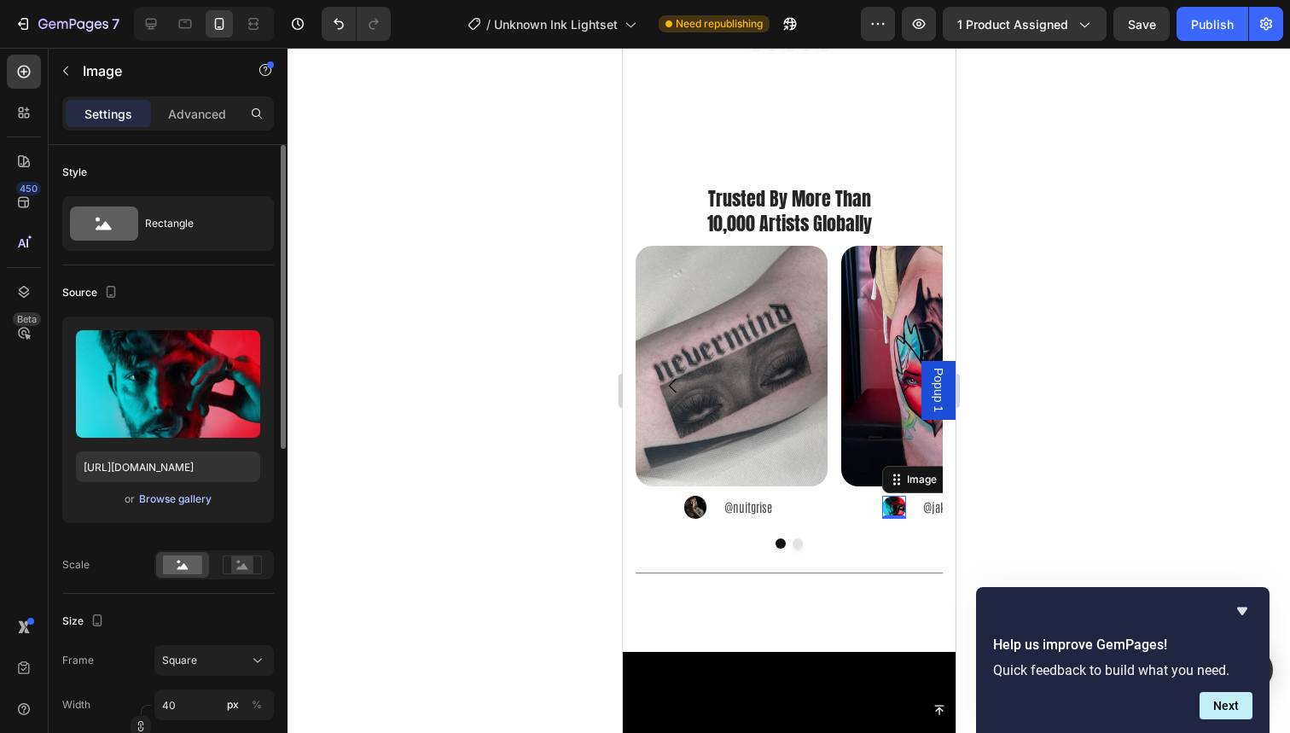
click at [165, 503] on div "Browse gallery" at bounding box center [175, 498] width 73 height 15
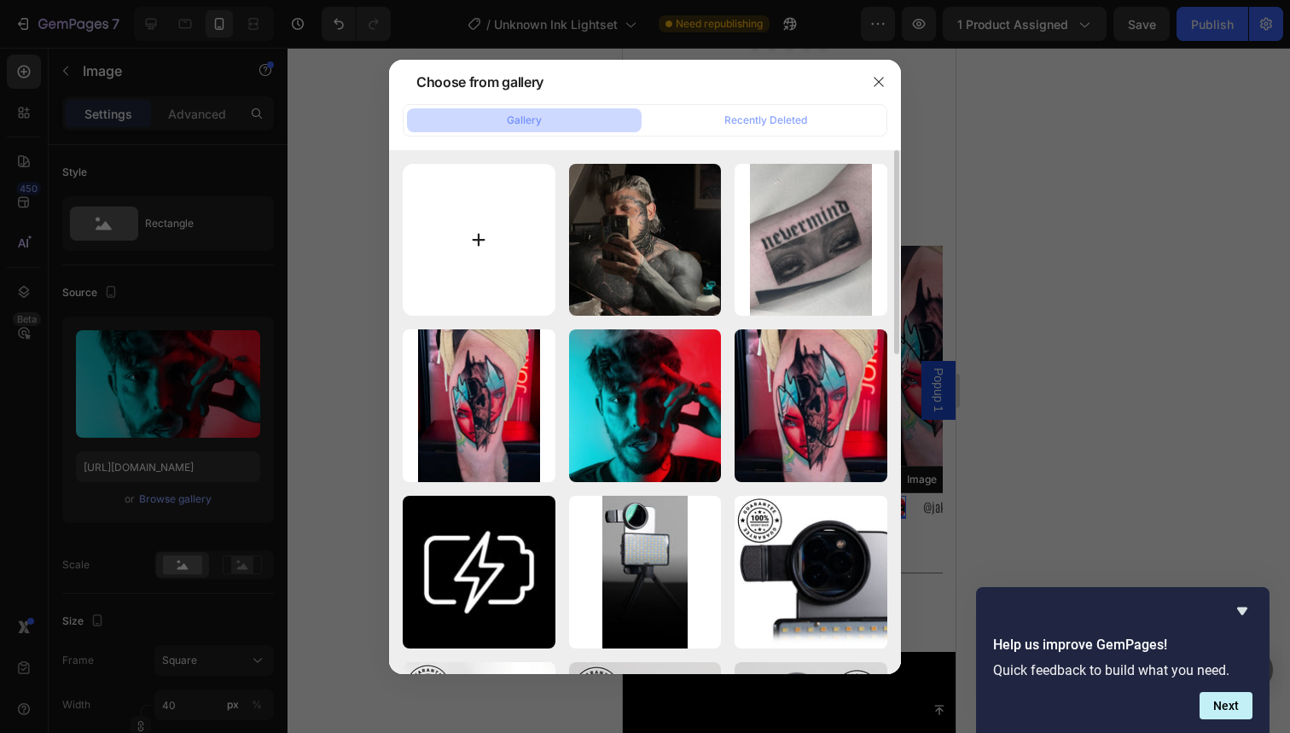
click at [522, 237] on input "file" at bounding box center [479, 240] width 153 height 153
type input "C:\fakepath\102.jpg"
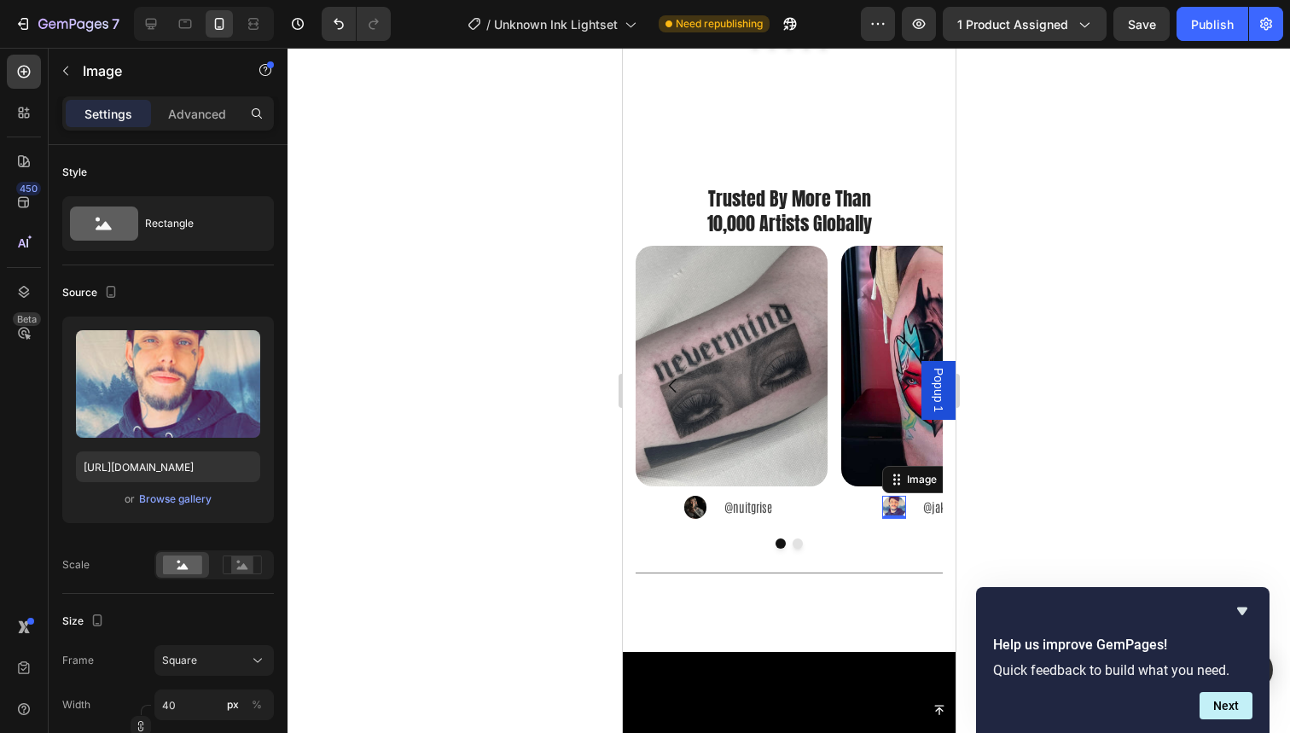
type input "https://cdn.shopify.com/s/files/1/0832/9979/5267/files/gempages_514383434152412…"
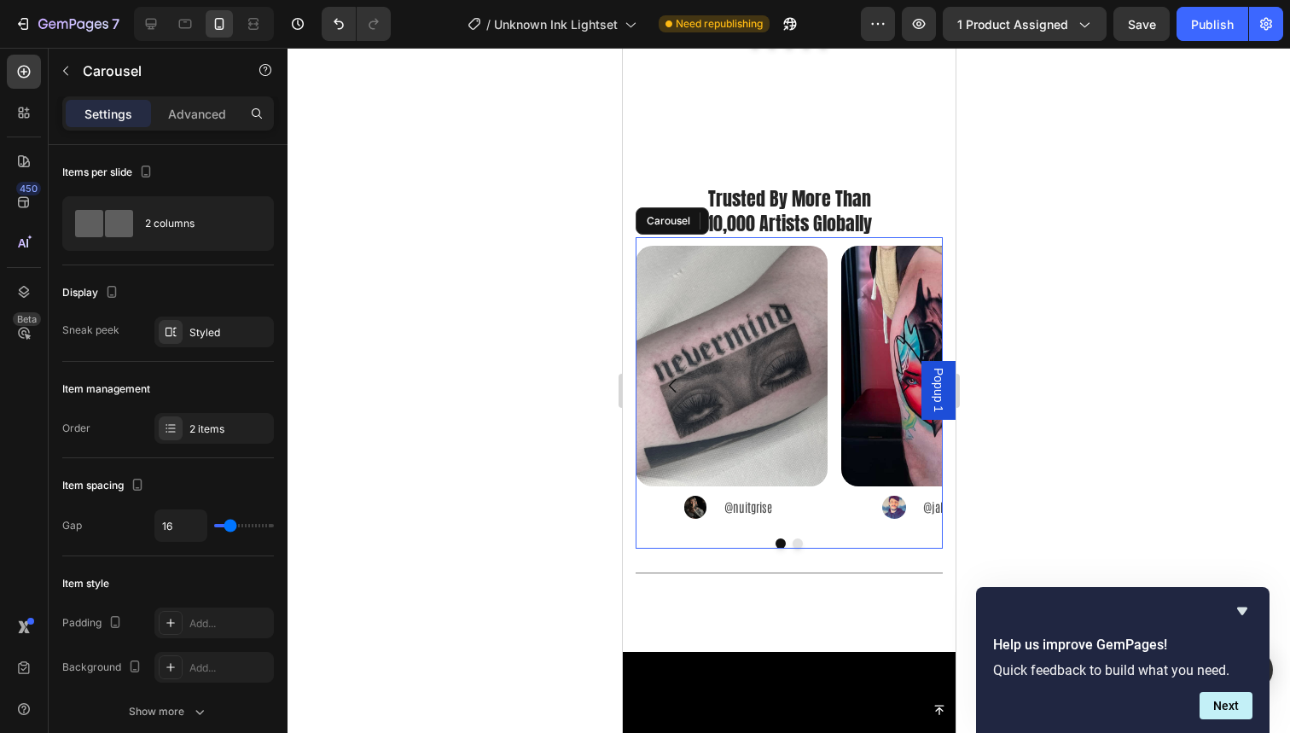
click at [792, 538] on button "Dot" at bounding box center [797, 543] width 10 height 10
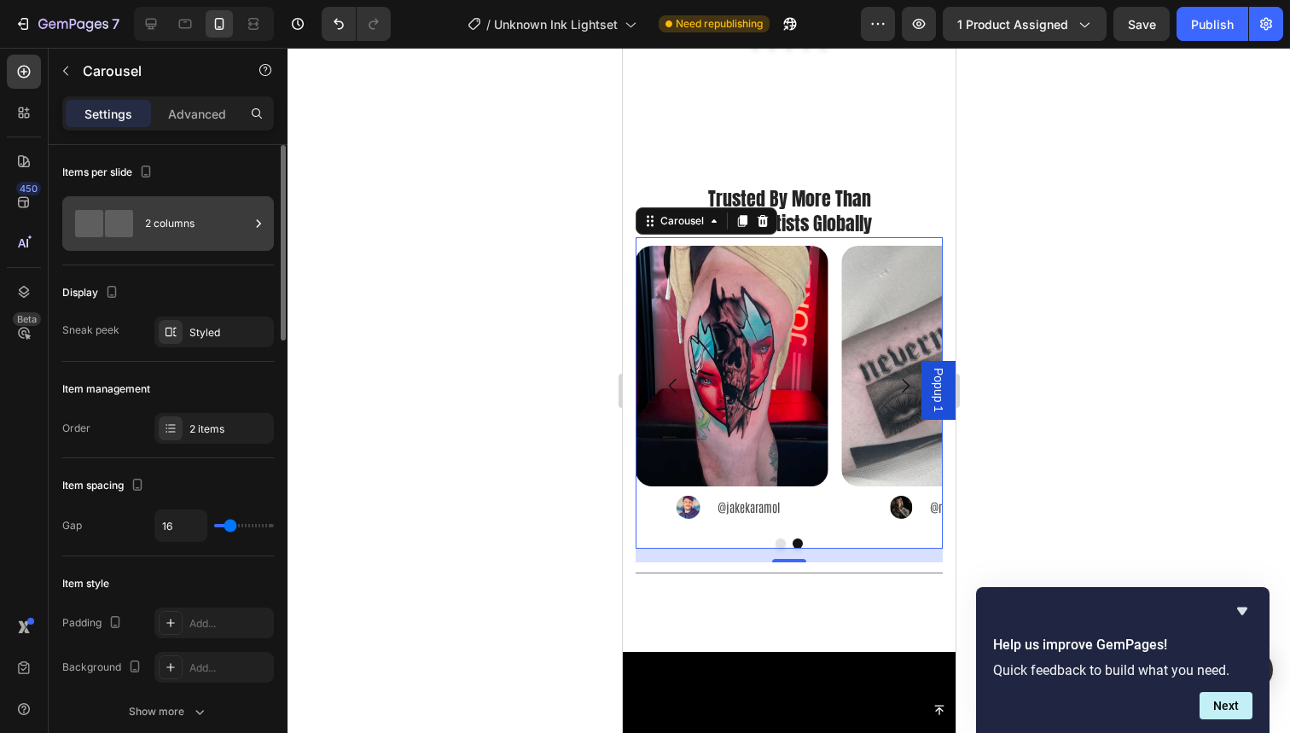
click at [180, 213] on div "2 columns" at bounding box center [197, 223] width 104 height 39
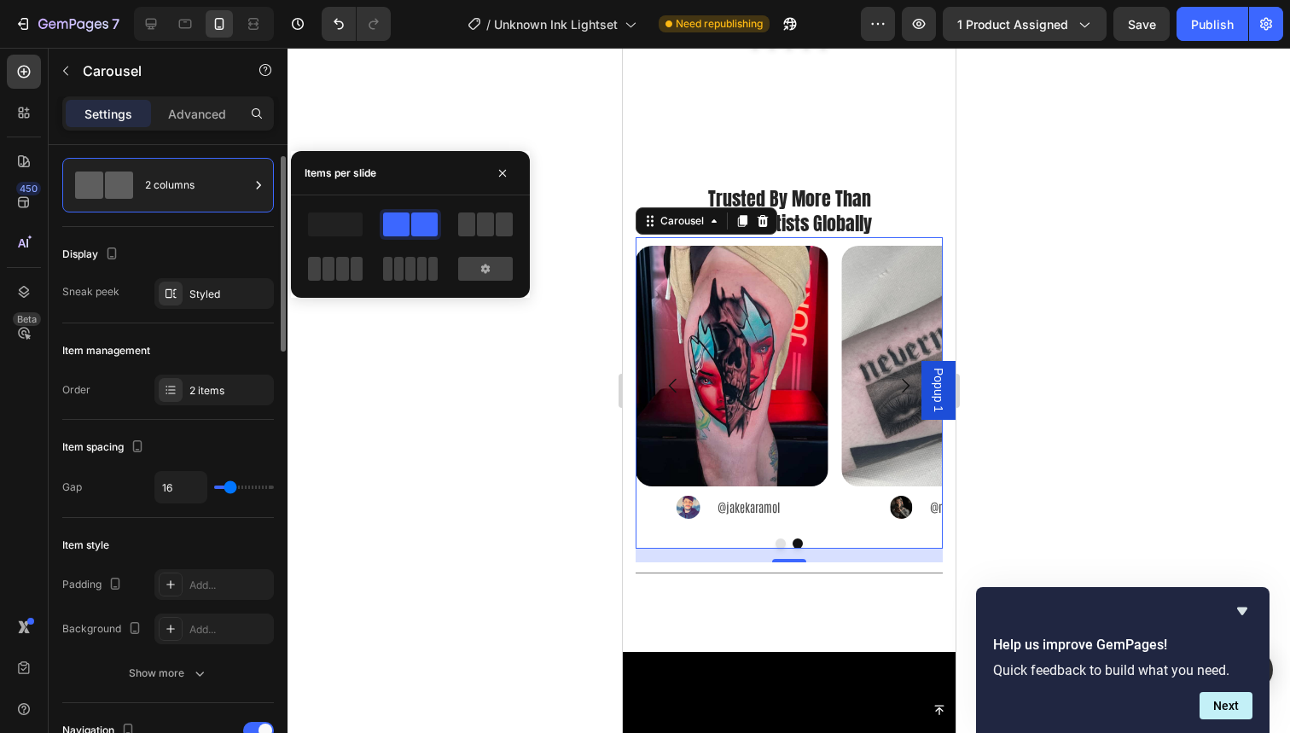
scroll to position [64, 0]
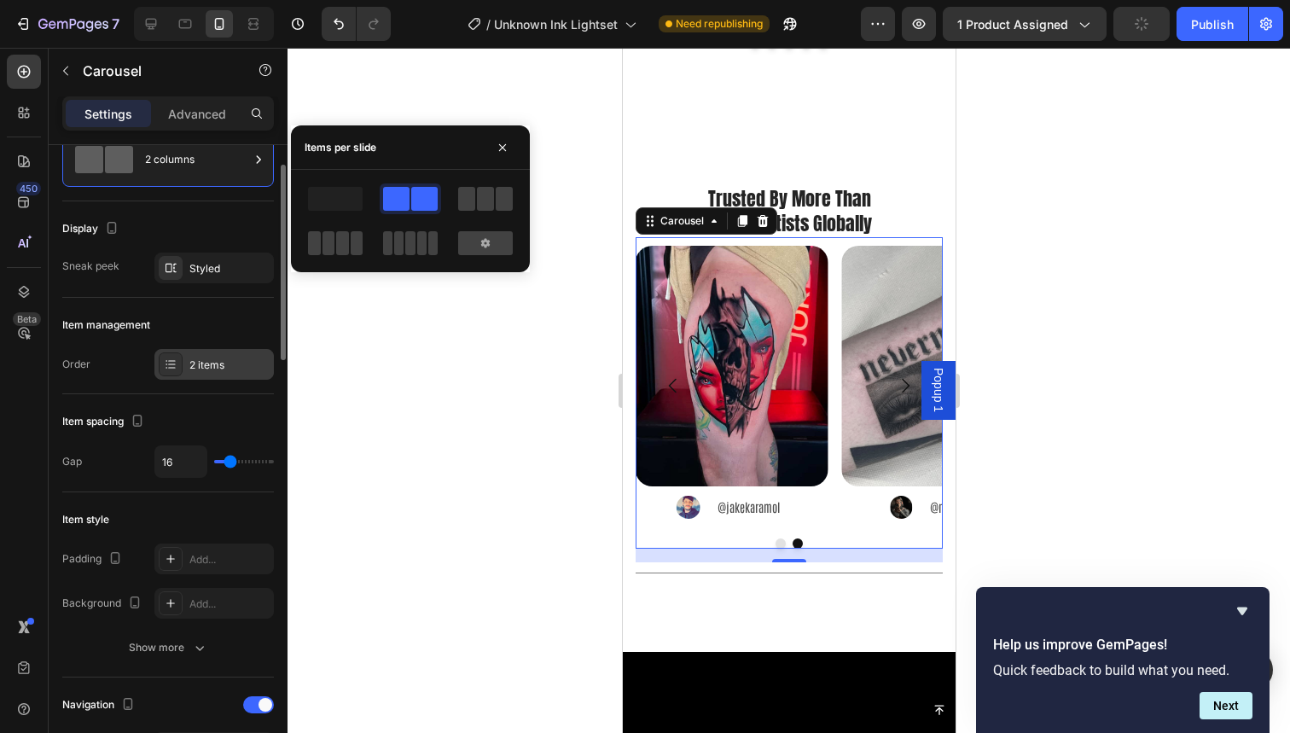
click at [223, 373] on div "2 items" at bounding box center [213, 364] width 119 height 31
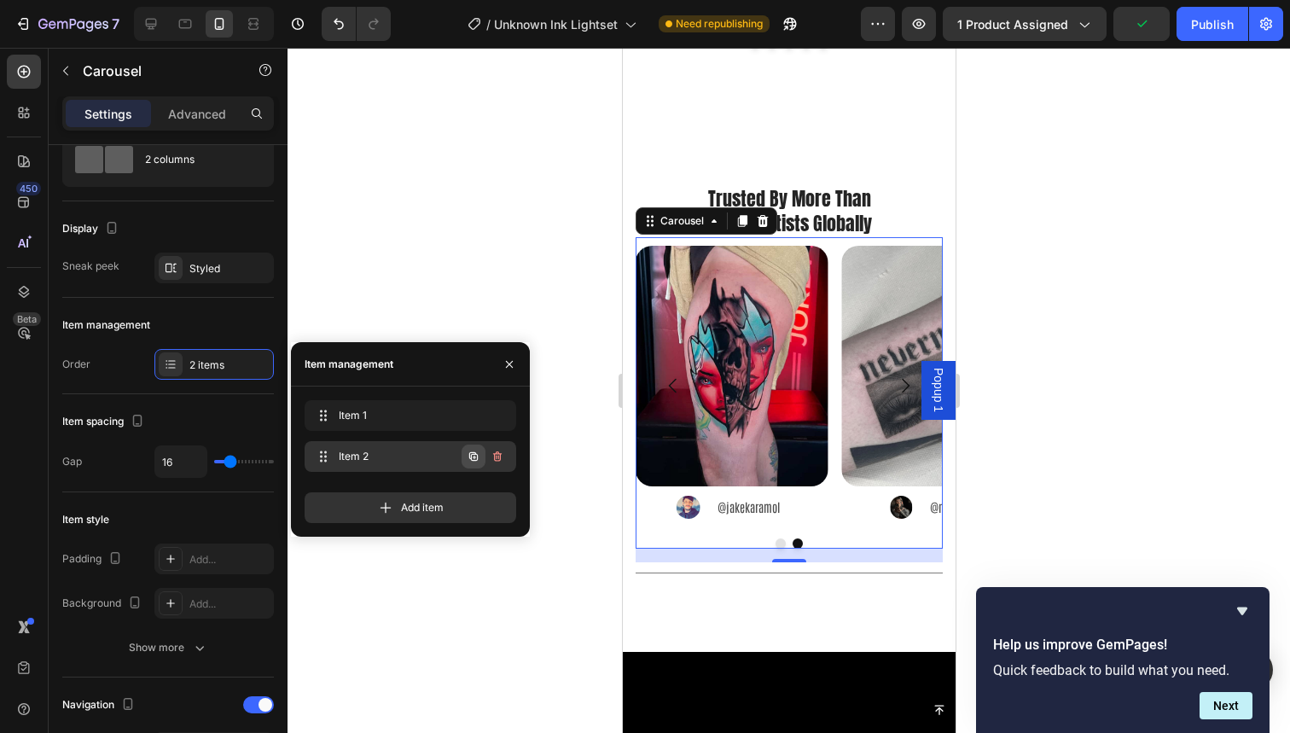
click at [479, 456] on icon "button" at bounding box center [474, 457] width 14 height 14
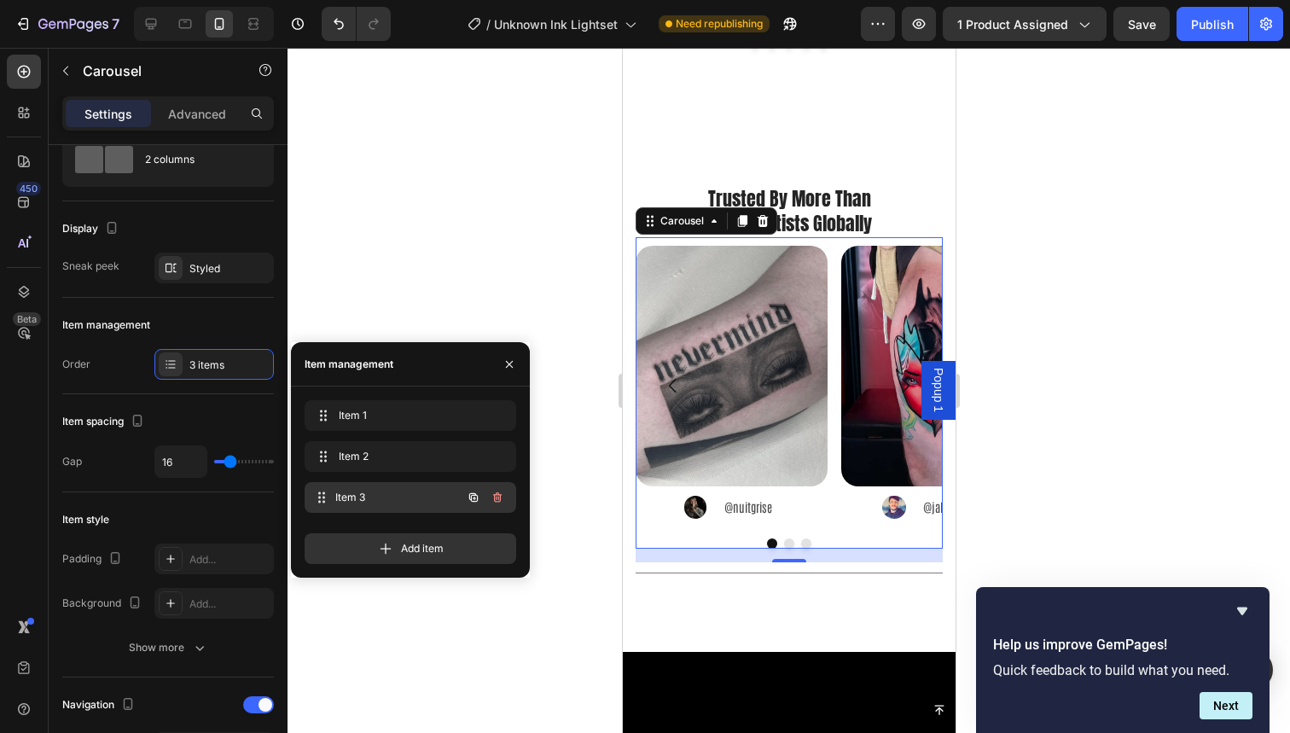
click at [401, 509] on div "Item 3 Item 3" at bounding box center [411, 497] width 212 height 31
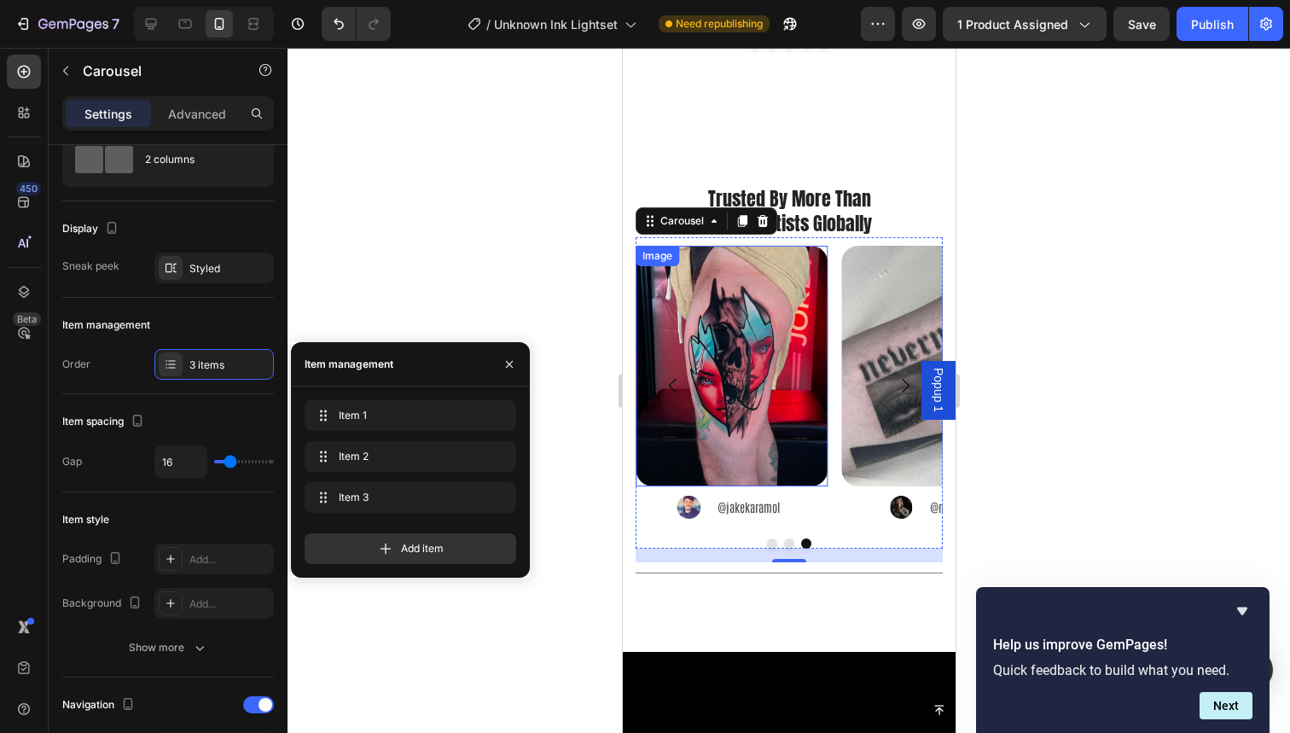
click at [770, 352] on img at bounding box center [731, 366] width 192 height 241
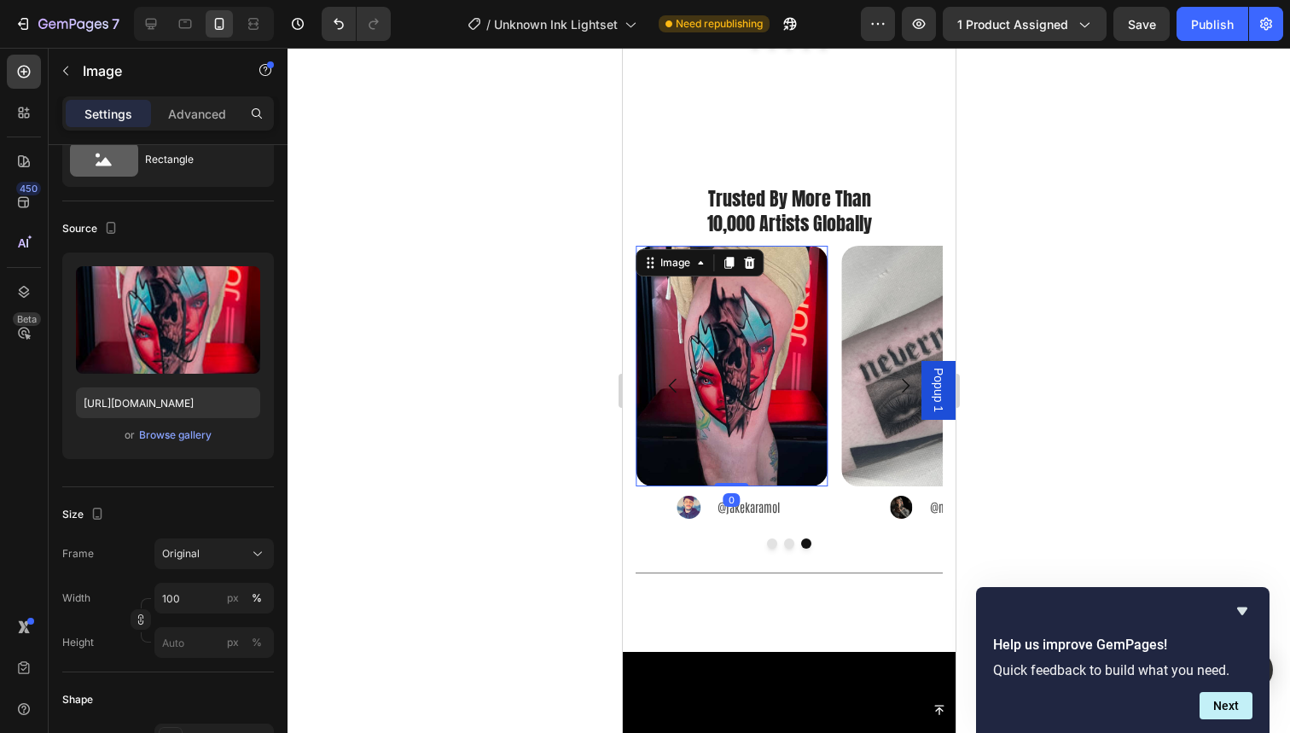
scroll to position [0, 0]
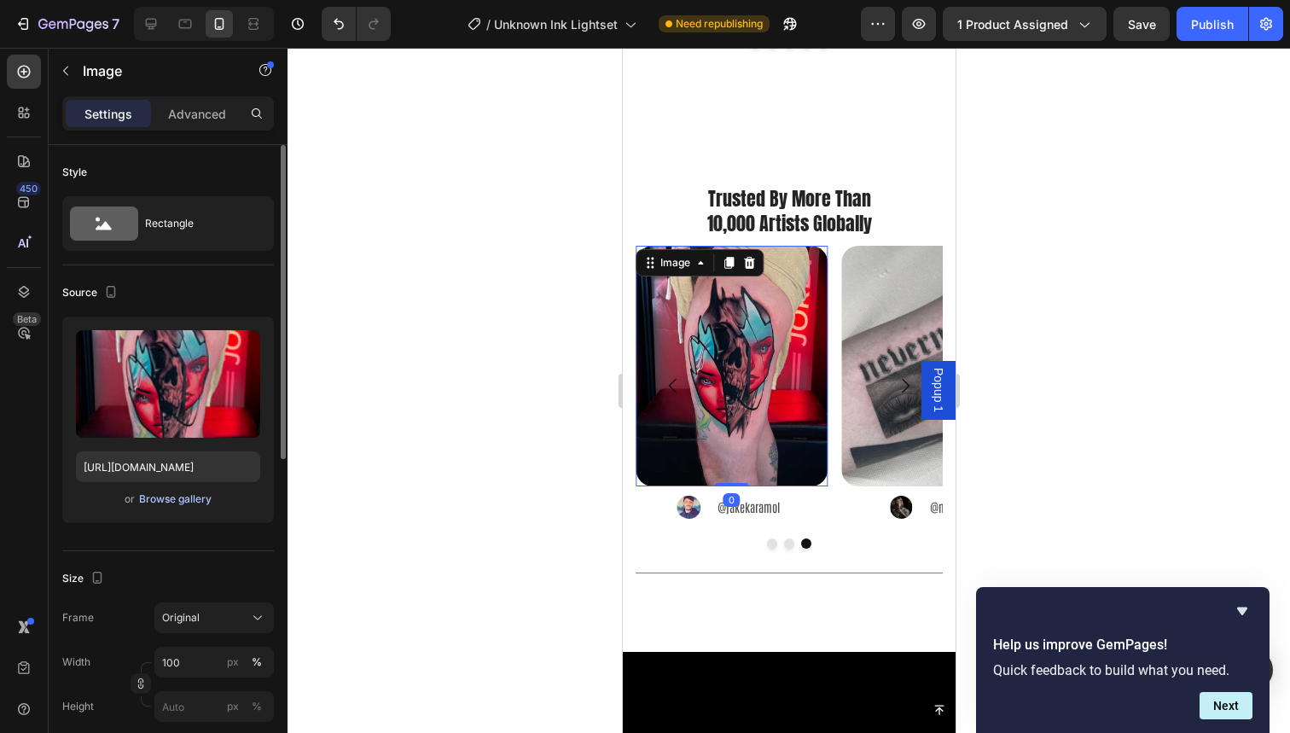
click at [192, 492] on div "Browse gallery" at bounding box center [175, 498] width 73 height 15
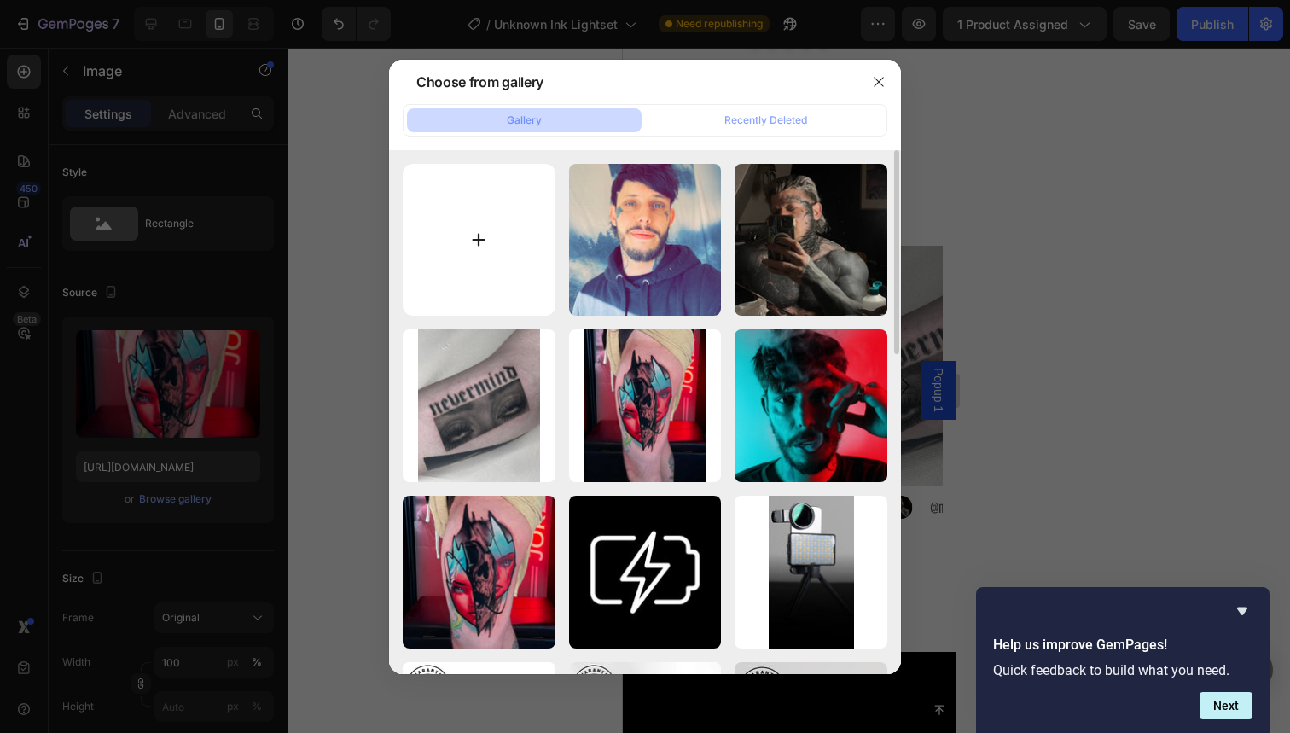
click at [464, 250] on input "file" at bounding box center [479, 240] width 153 height 153
type input "C:\fakepath\38.jpg"
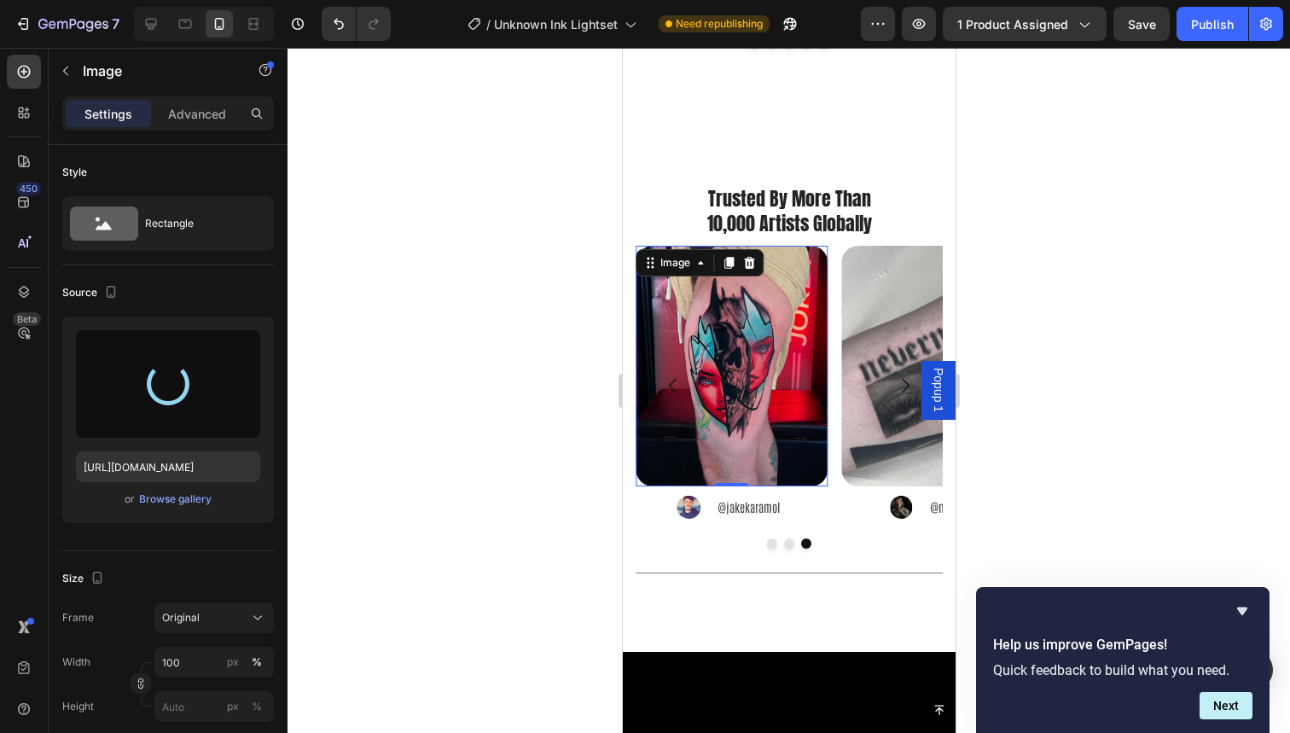
type input "https://cdn.shopify.com/s/files/1/0832/9979/5267/files/gempages_514383434152412…"
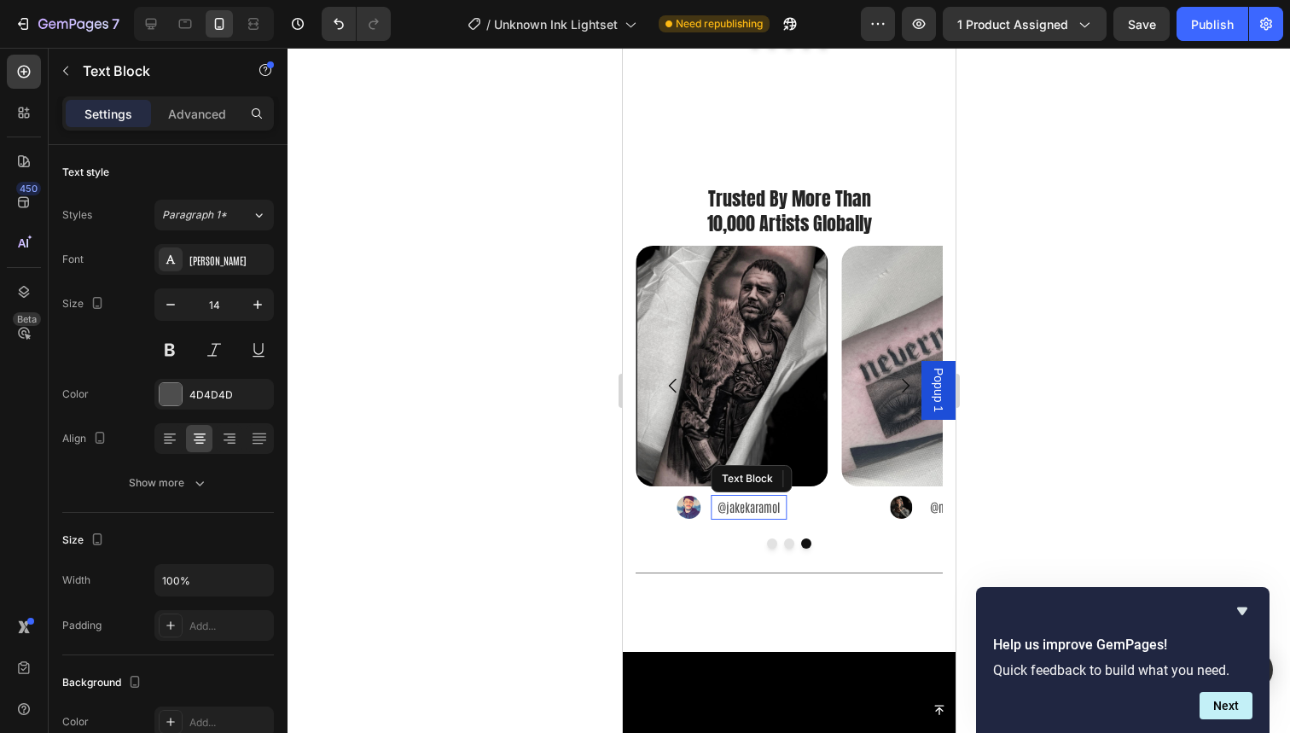
click at [740, 497] on p "@jakekaramol" at bounding box center [748, 507] width 73 height 21
click at [730, 497] on p "@jakekaramol" at bounding box center [748, 507] width 73 height 21
drag, startPoint x: 727, startPoint y: 486, endPoint x: 871, endPoint y: 486, distance: 144.2
click at [871, 486] on div "Image Image @nuitgrise Text Block Advanced List Image Image @jakekaramol Text B…" at bounding box center [788, 385] width 307 height 279
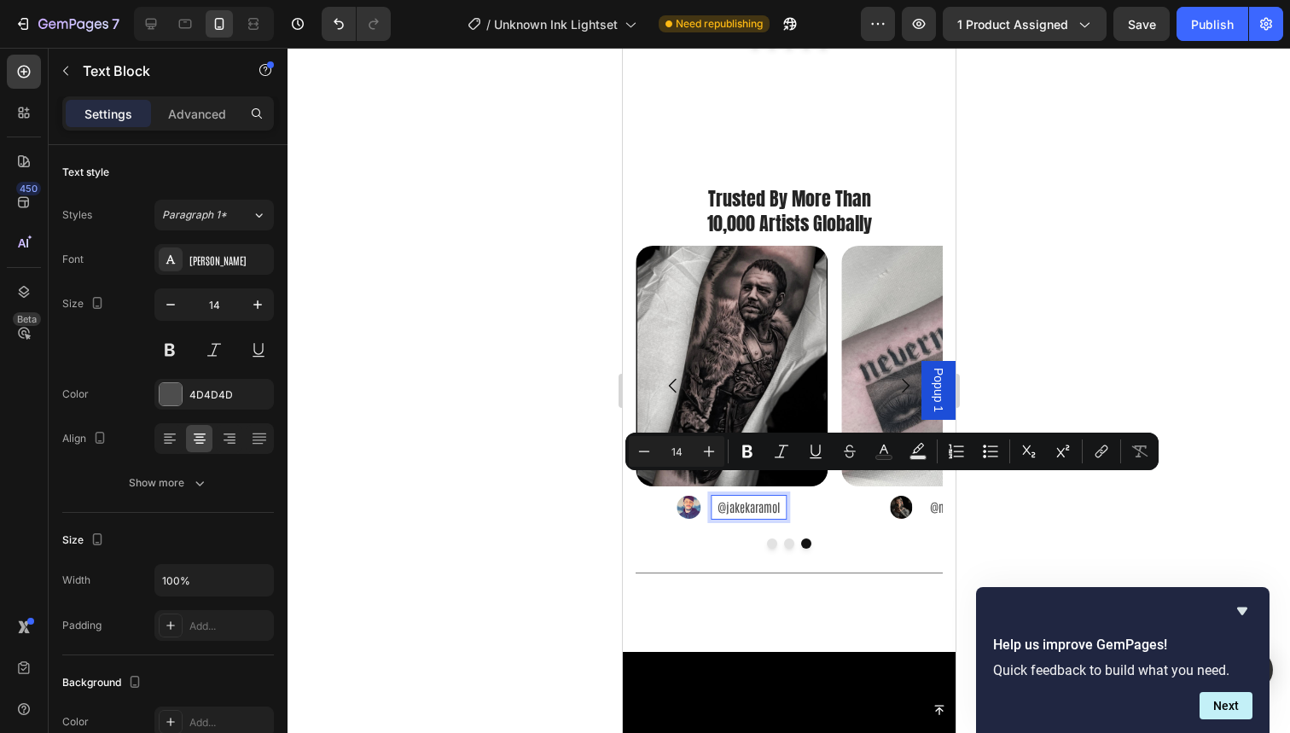
click at [736, 497] on p "@jakekaramol" at bounding box center [748, 507] width 73 height 21
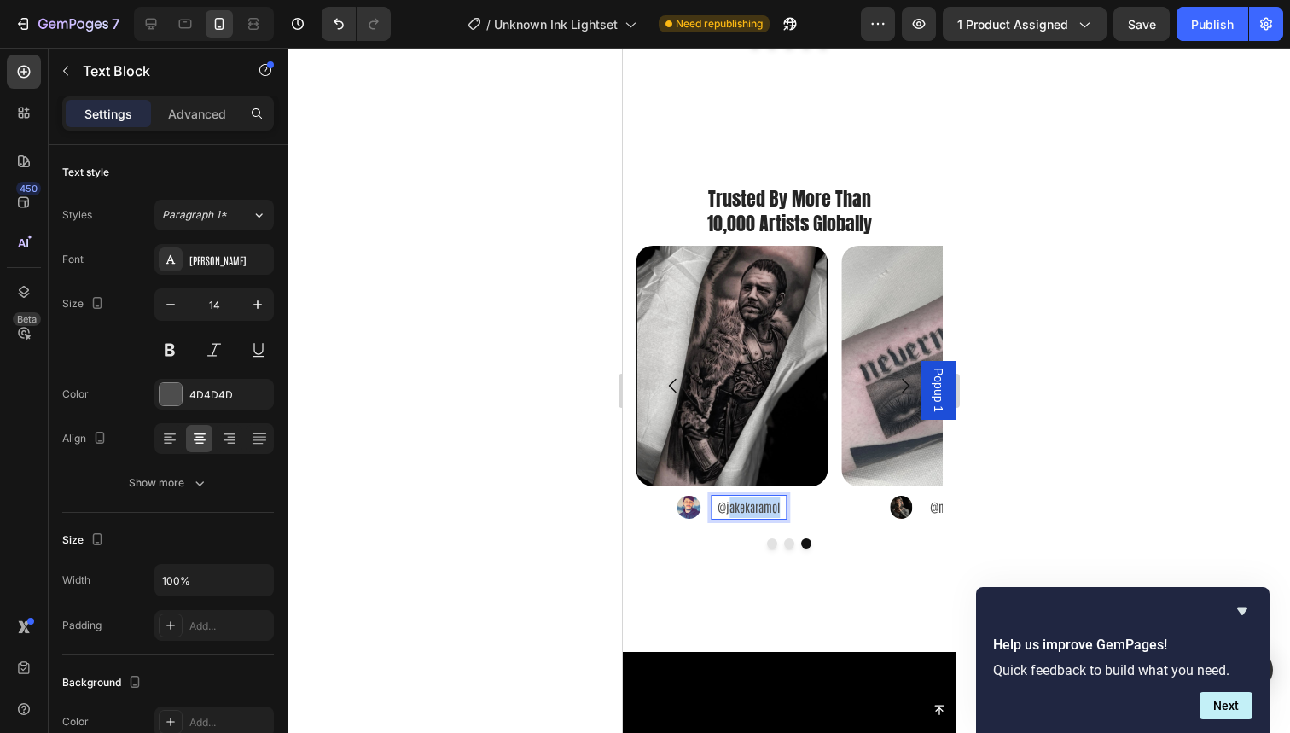
drag, startPoint x: 727, startPoint y: 482, endPoint x: 782, endPoint y: 482, distance: 54.6
click at [782, 497] on p "@jakekaramol" at bounding box center [748, 507] width 73 height 21
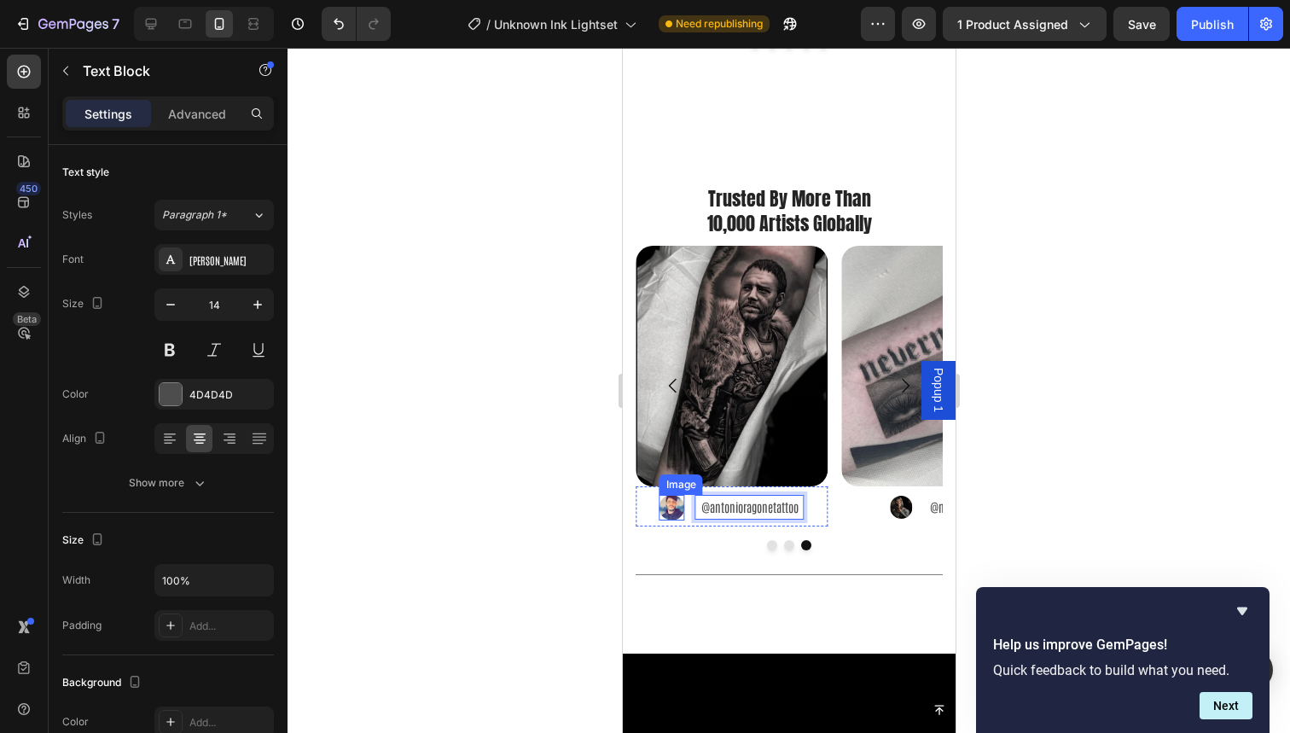
click at [671, 495] on img at bounding box center [672, 508] width 26 height 26
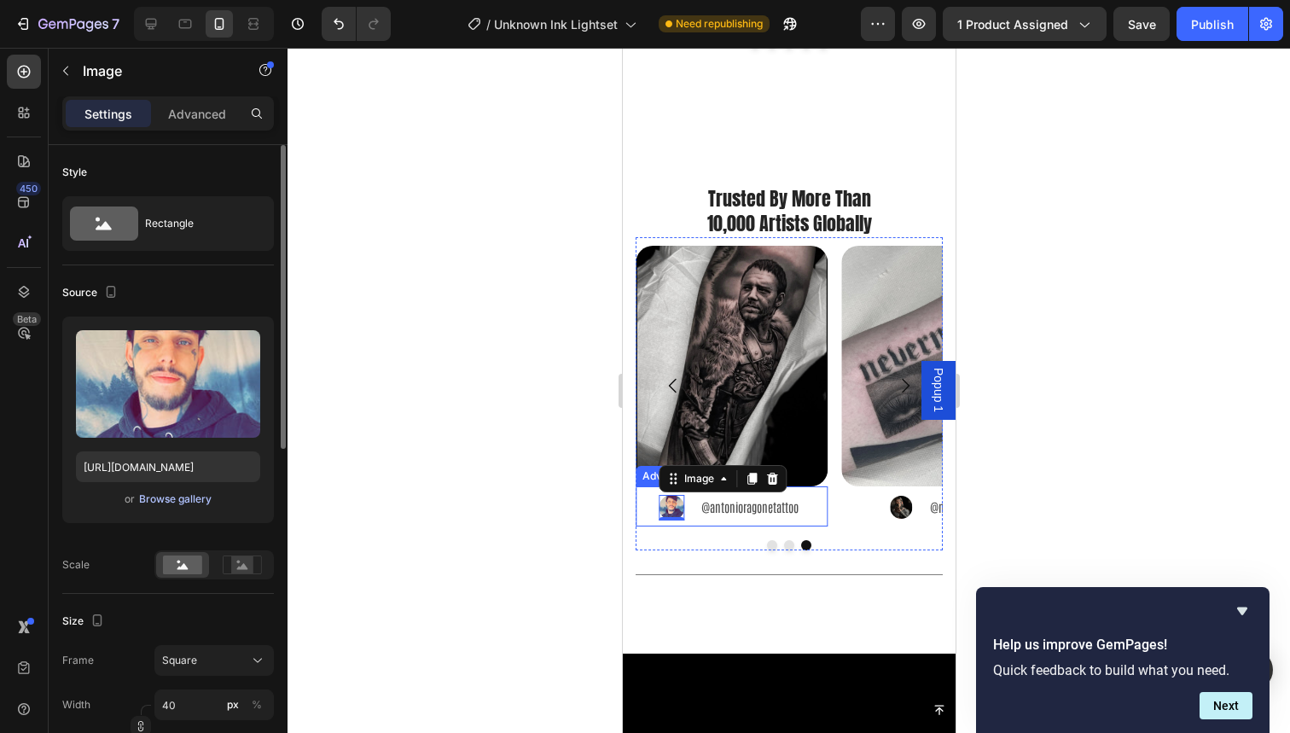
click at [175, 503] on div "Browse gallery" at bounding box center [175, 498] width 73 height 15
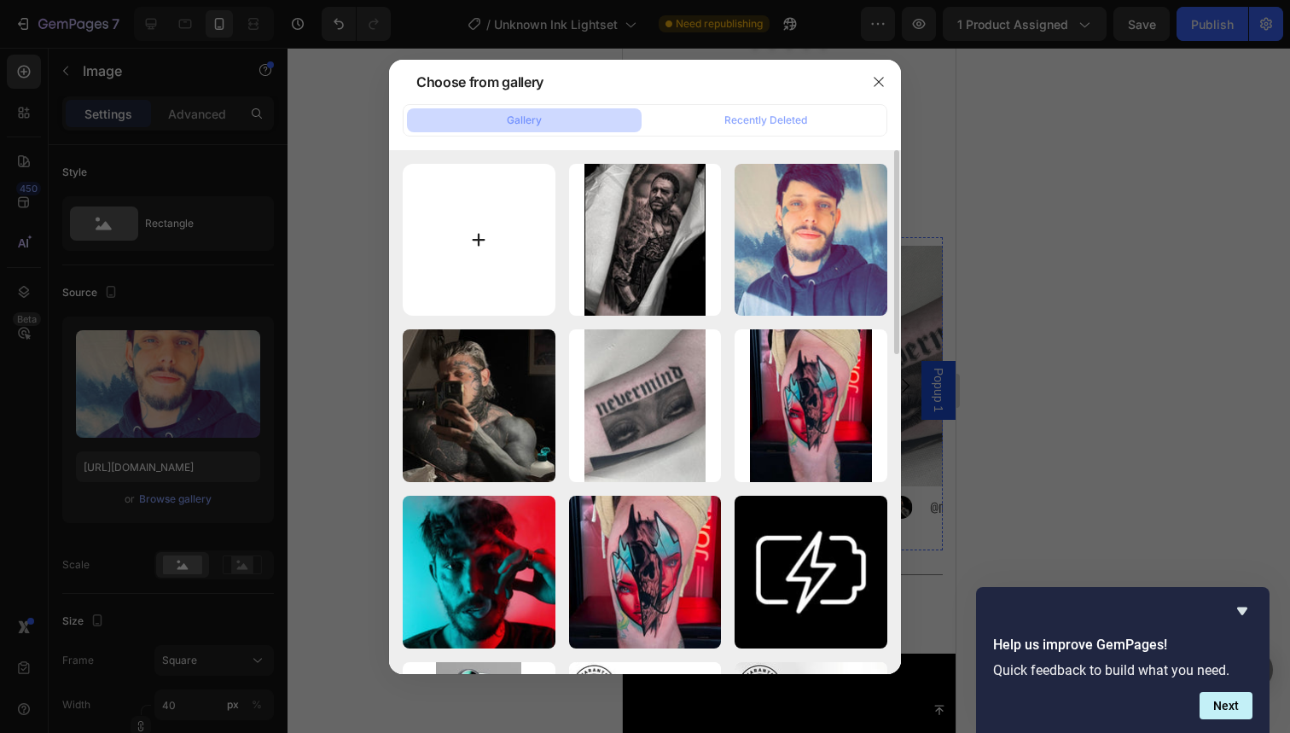
click at [483, 270] on input "file" at bounding box center [479, 240] width 153 height 153
type input "C:\fakepath\98.jpg"
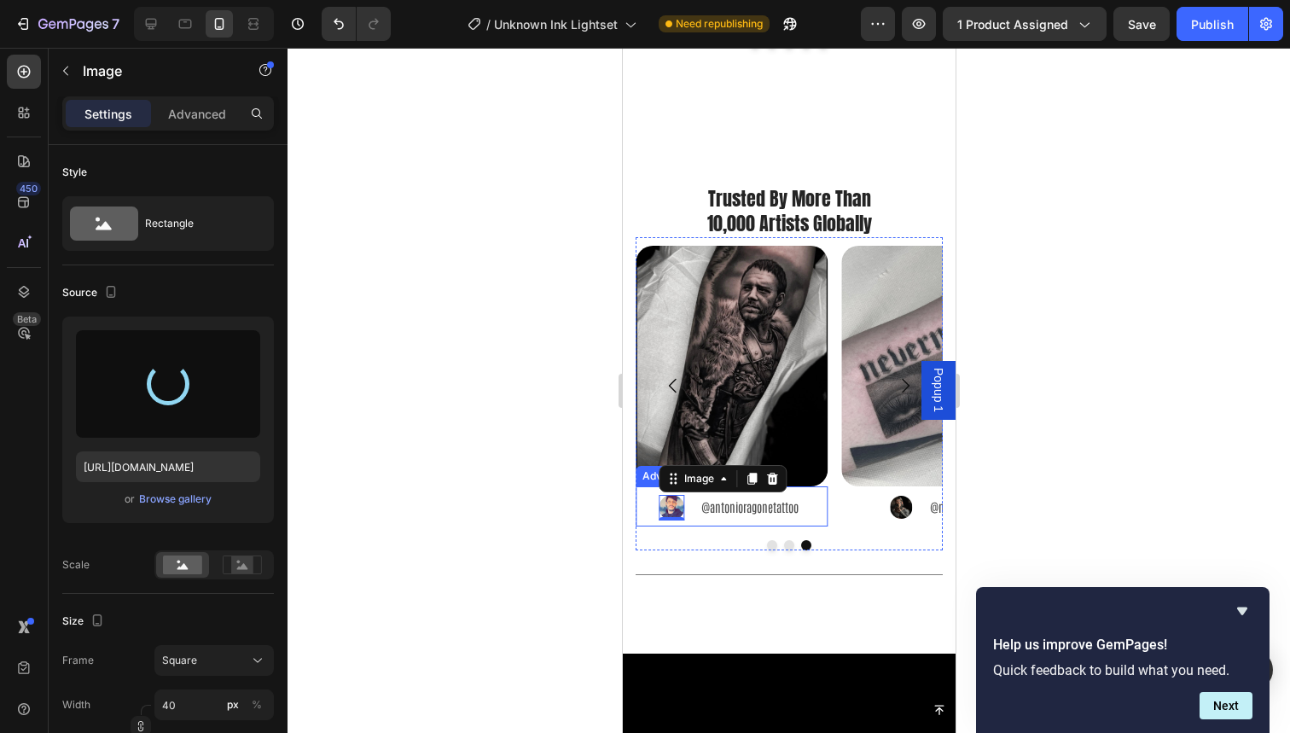
type input "https://cdn.shopify.com/s/files/1/0832/9979/5267/files/gempages_514383434152412…"
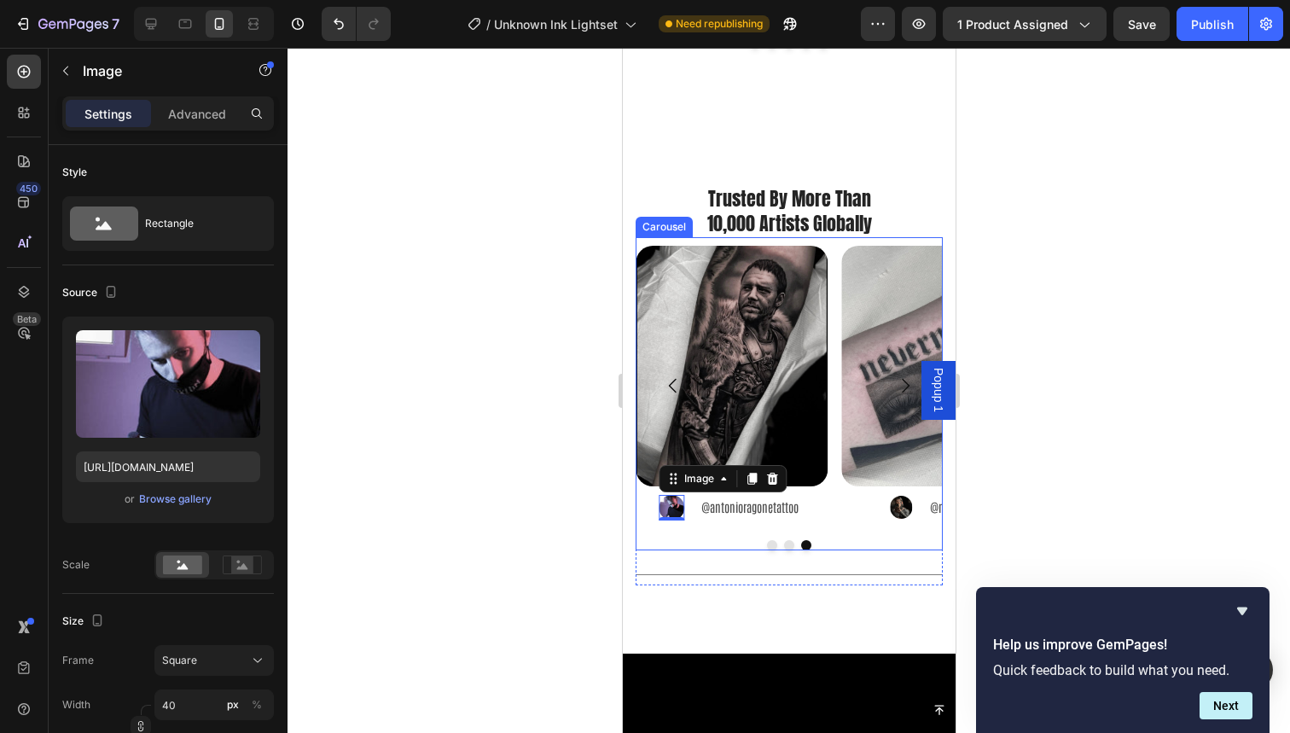
click at [783, 540] on button "Dot" at bounding box center [788, 545] width 10 height 10
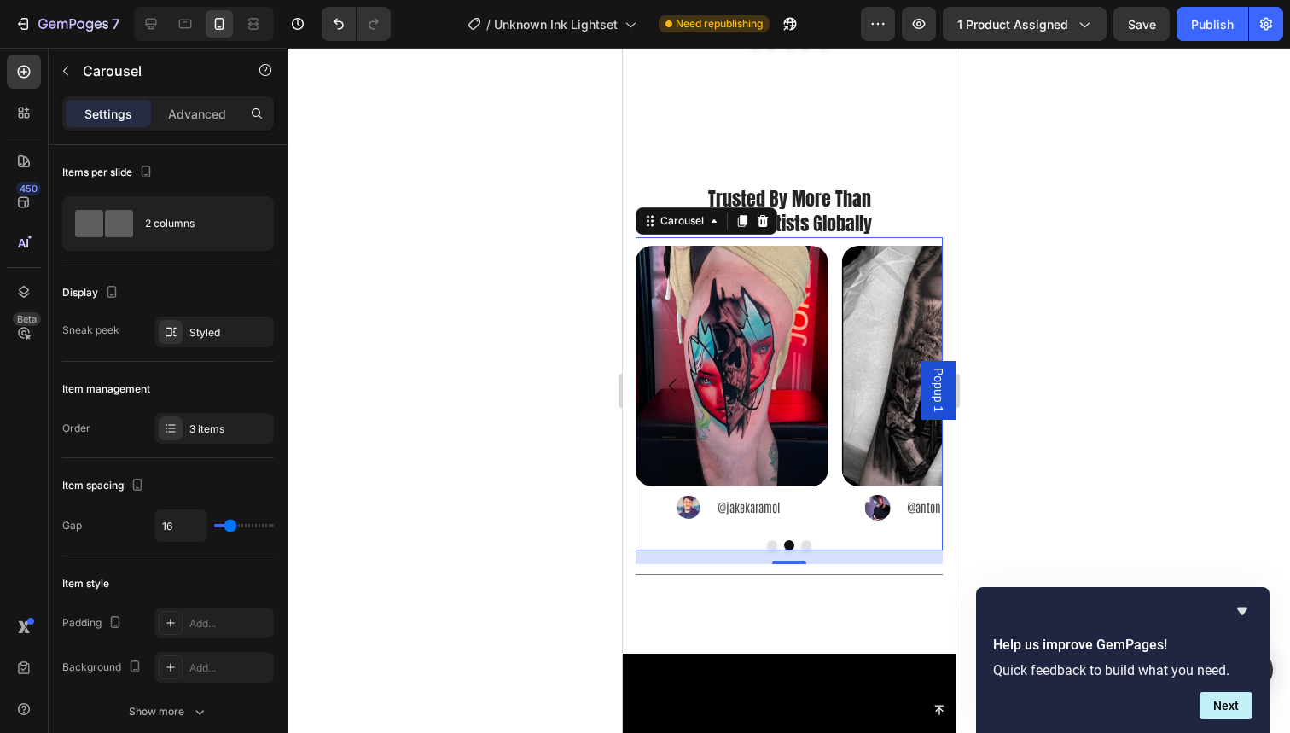
click at [766, 540] on button "Dot" at bounding box center [771, 545] width 10 height 10
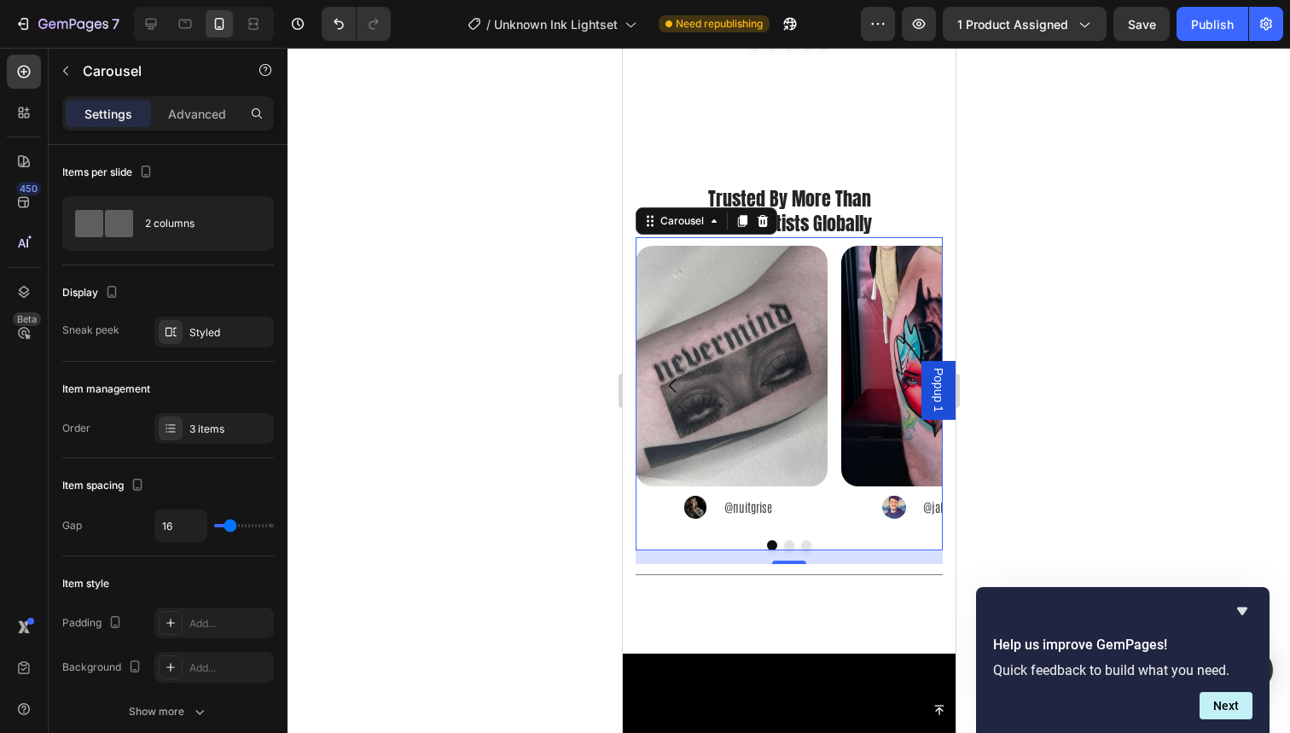
click at [802, 540] on button "Dot" at bounding box center [805, 545] width 10 height 10
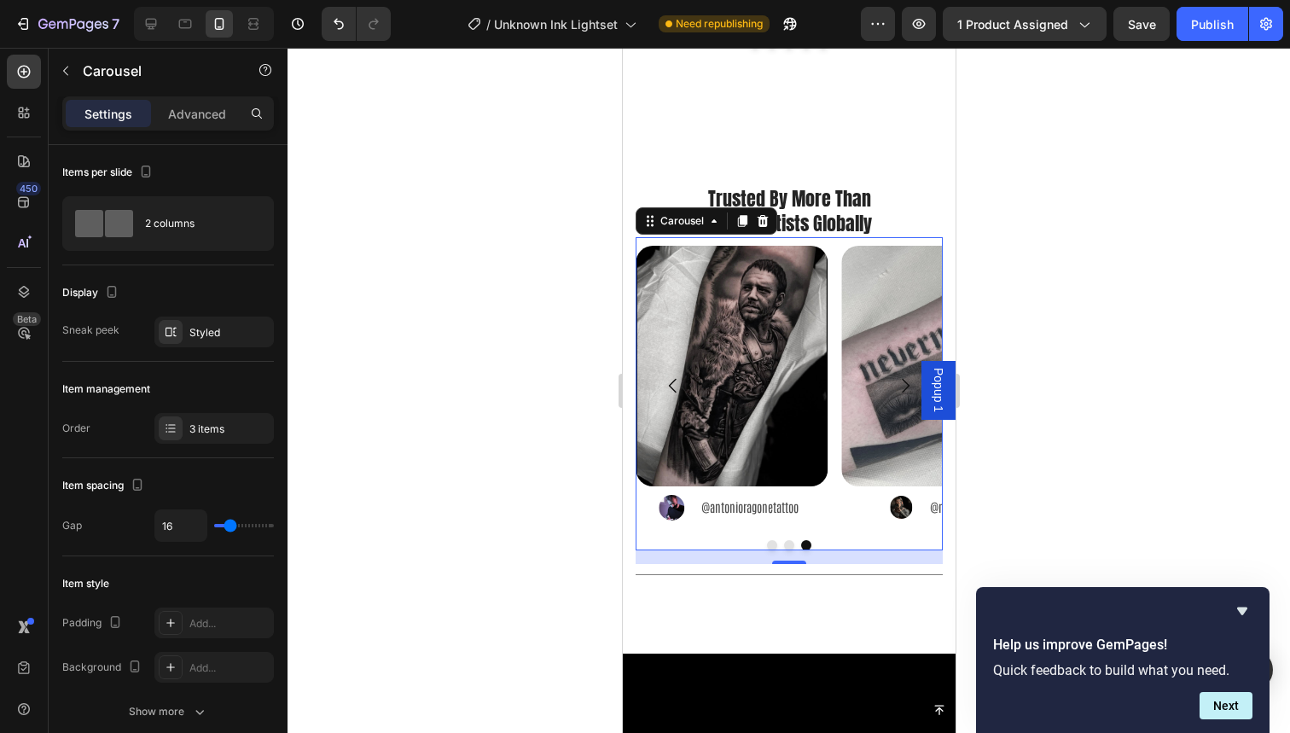
click at [834, 444] on div "Image Image @nuitgrise Text Block Advanced List Image Image @jakekaramol Text B…" at bounding box center [788, 386] width 307 height 281
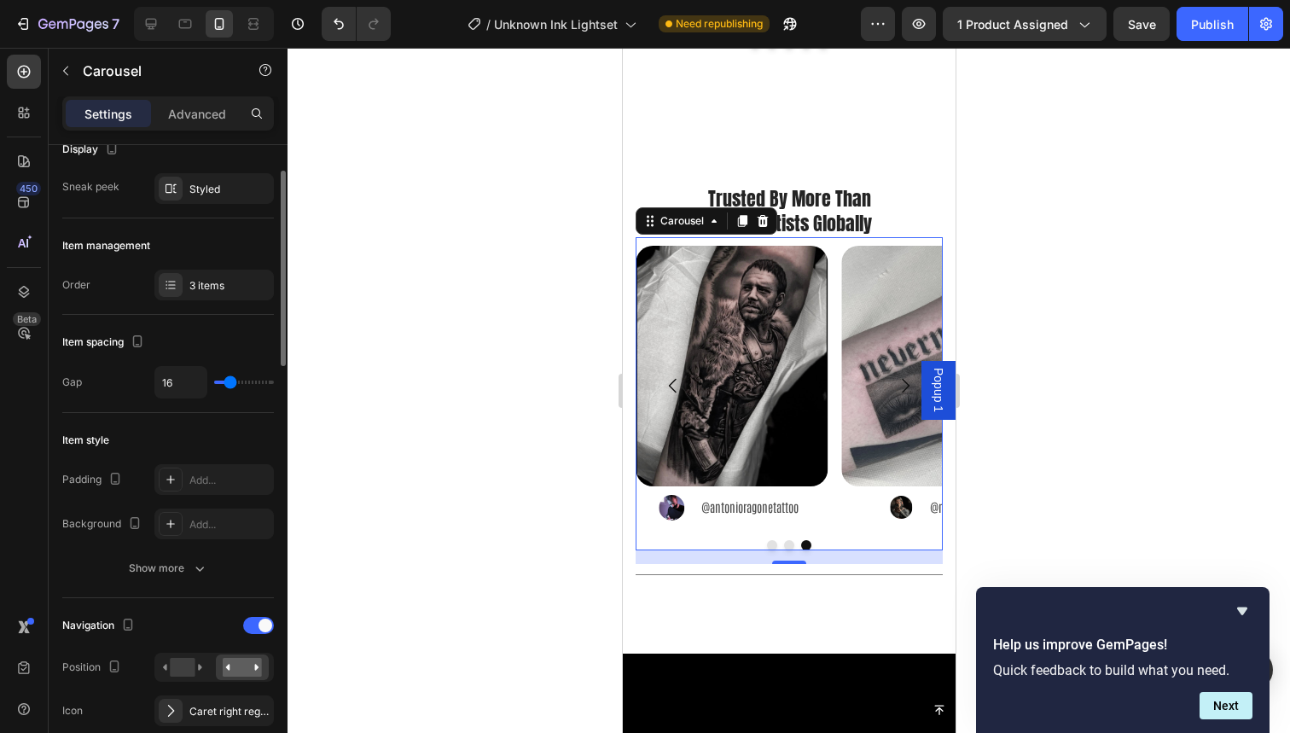
scroll to position [149, 0]
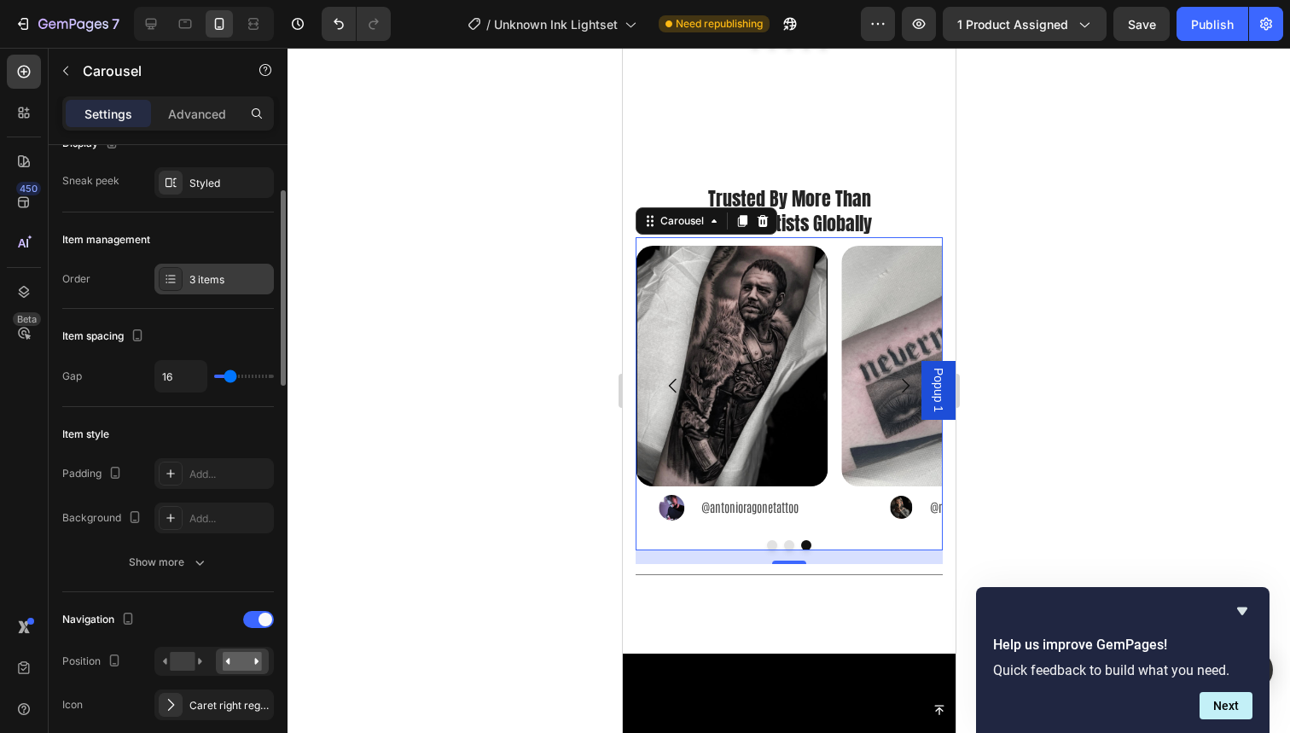
click at [219, 268] on div "3 items" at bounding box center [213, 279] width 119 height 31
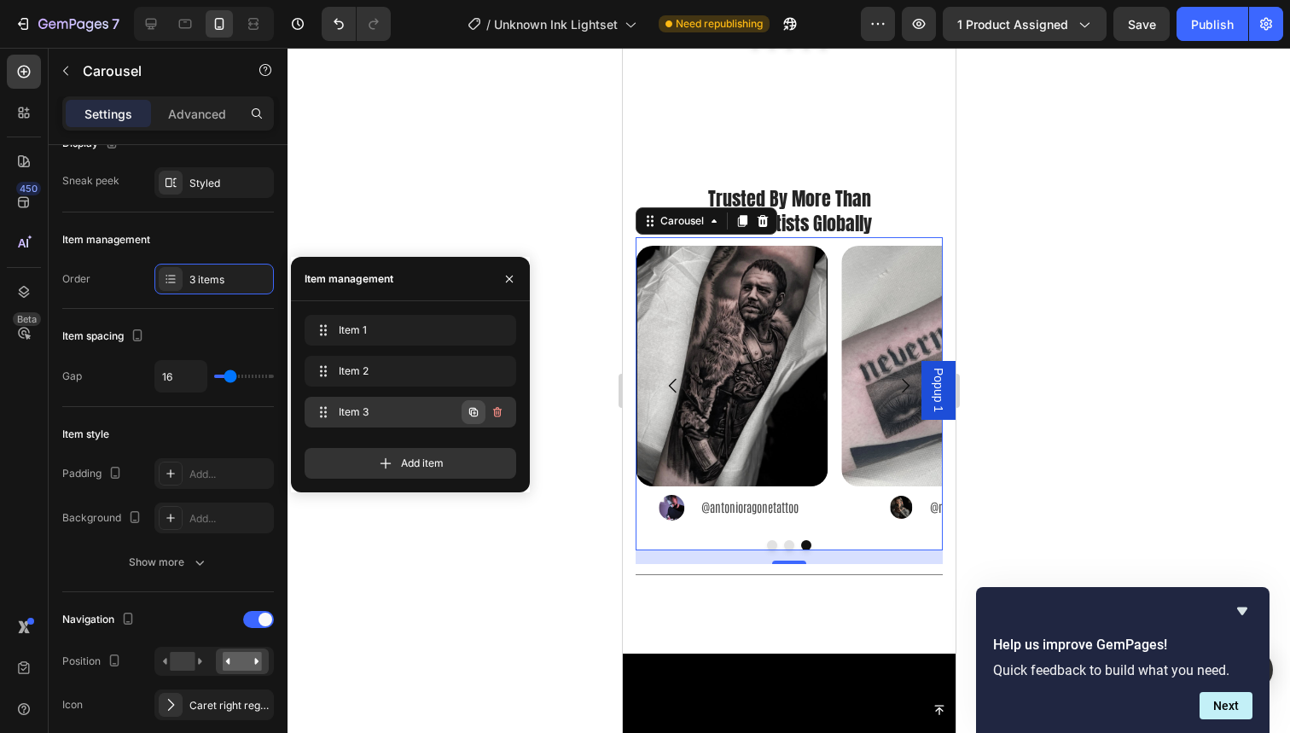
click at [471, 416] on icon "button" at bounding box center [474, 412] width 14 height 14
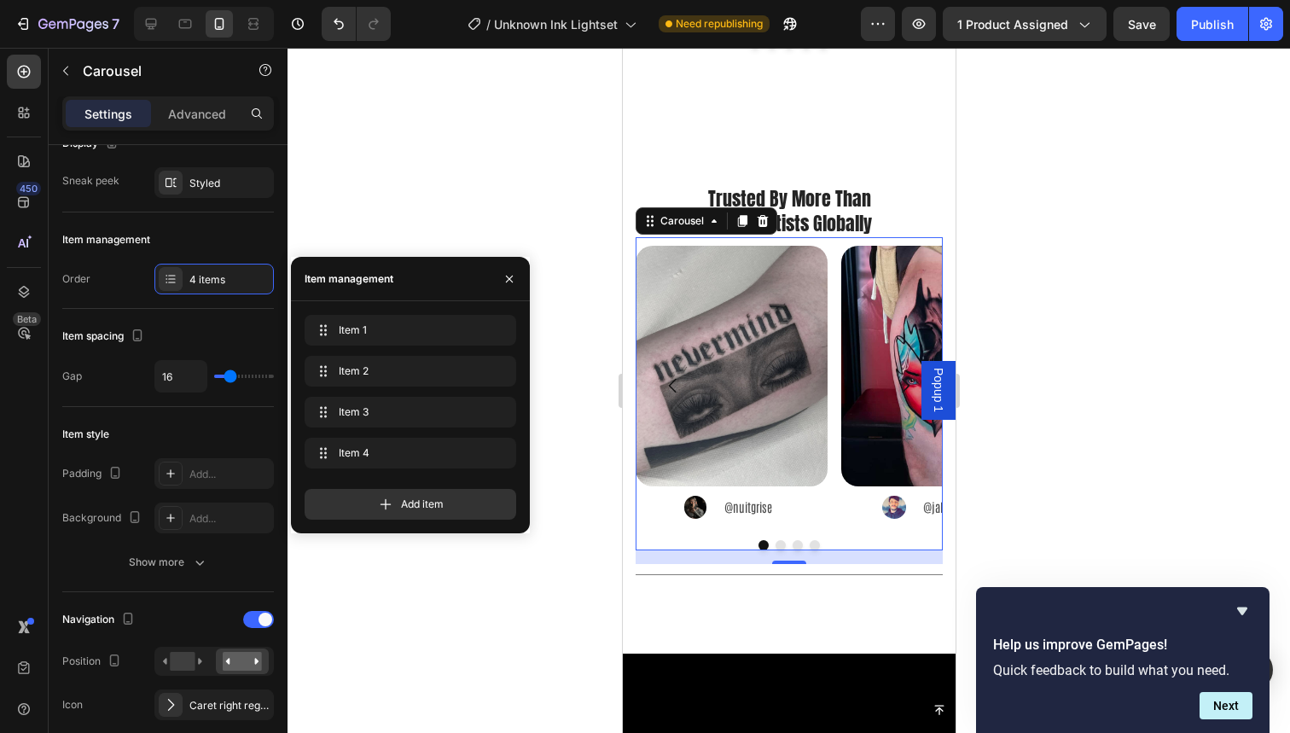
click at [809, 540] on button "Dot" at bounding box center [814, 545] width 10 height 10
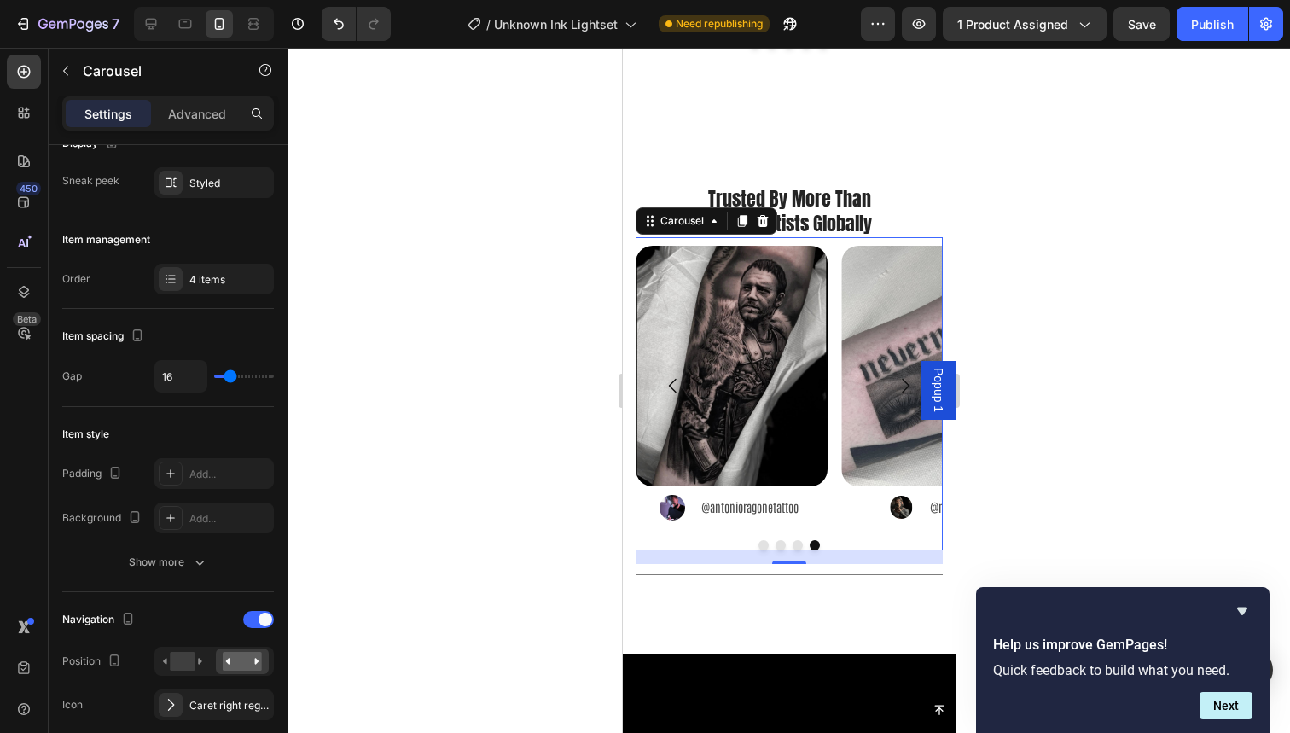
click at [792, 540] on button "Dot" at bounding box center [797, 545] width 10 height 10
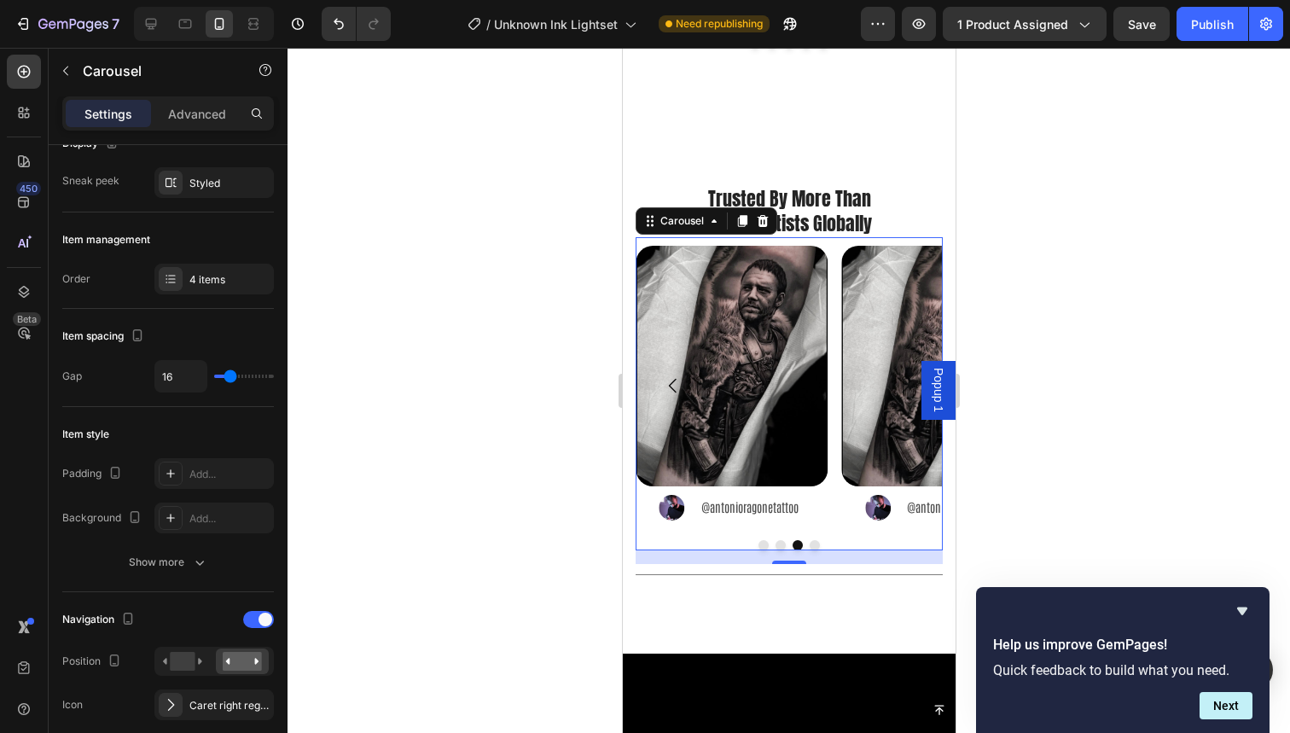
click at [809, 540] on button "Dot" at bounding box center [814, 545] width 10 height 10
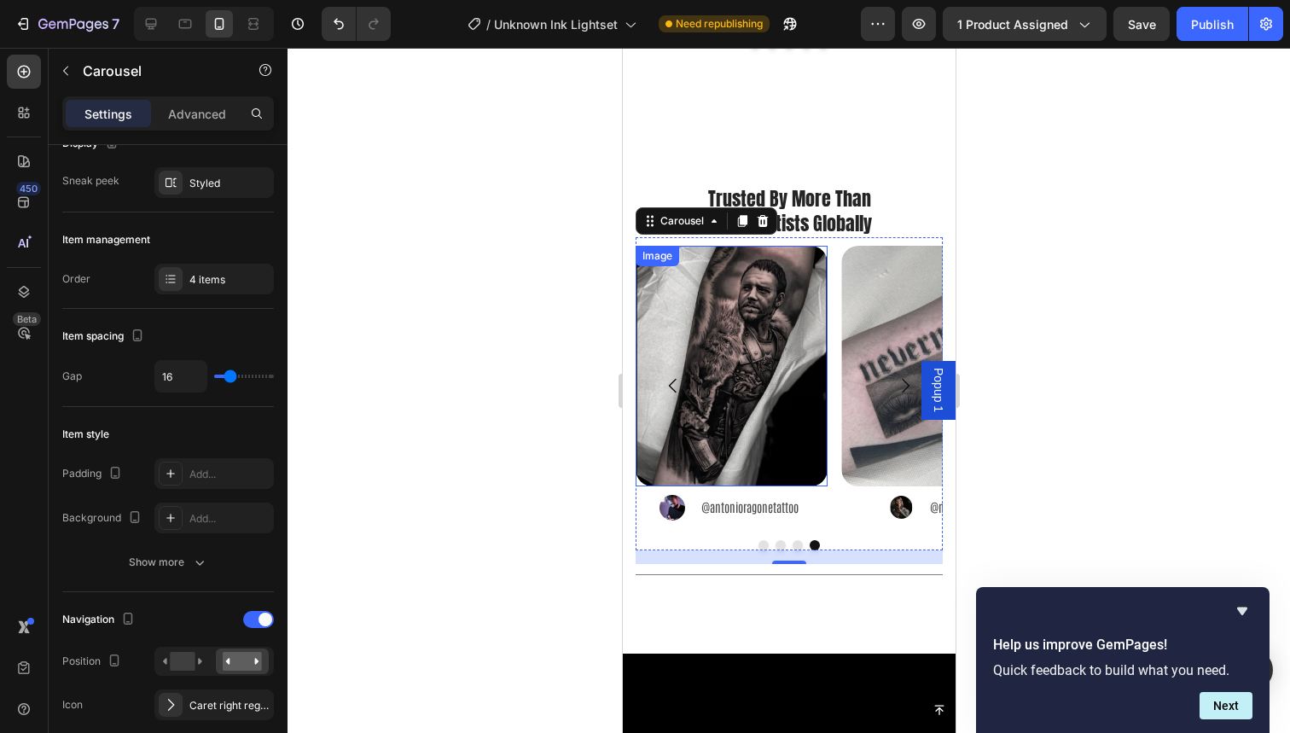
click at [802, 432] on img at bounding box center [731, 366] width 192 height 241
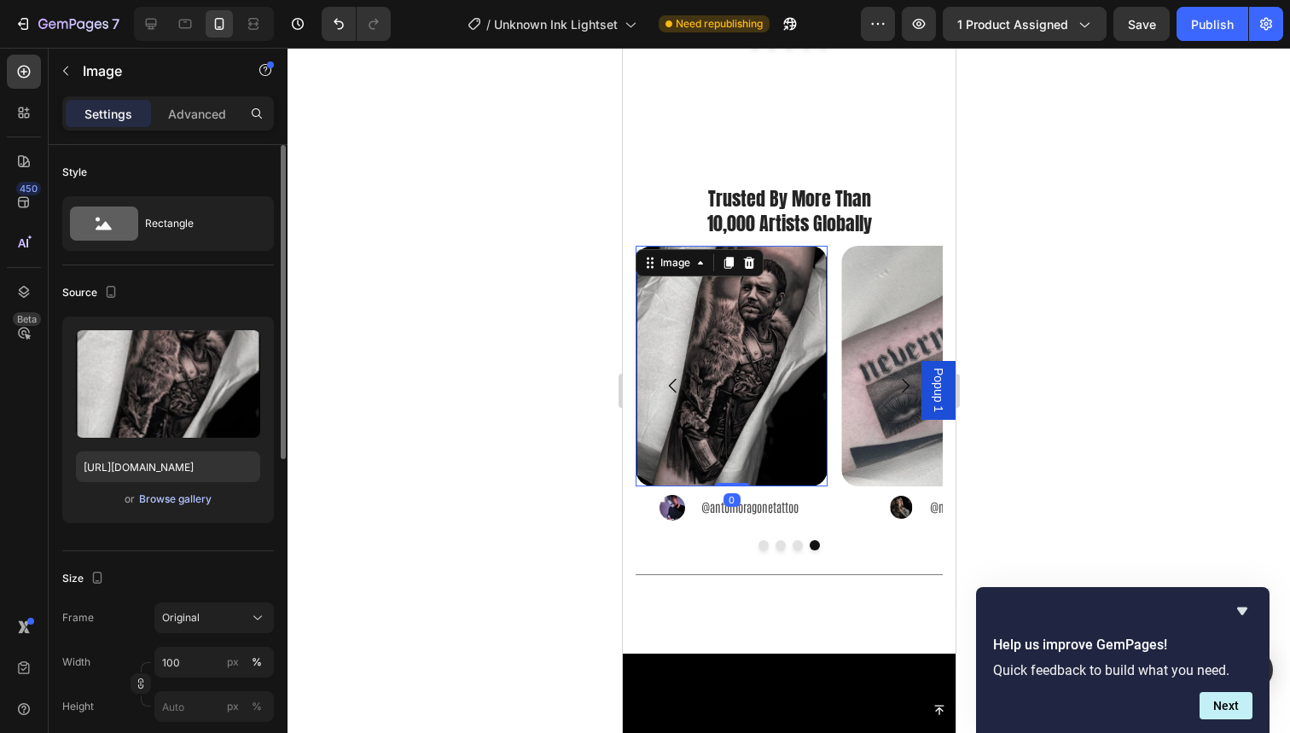
click at [178, 499] on div "Browse gallery" at bounding box center [175, 498] width 73 height 15
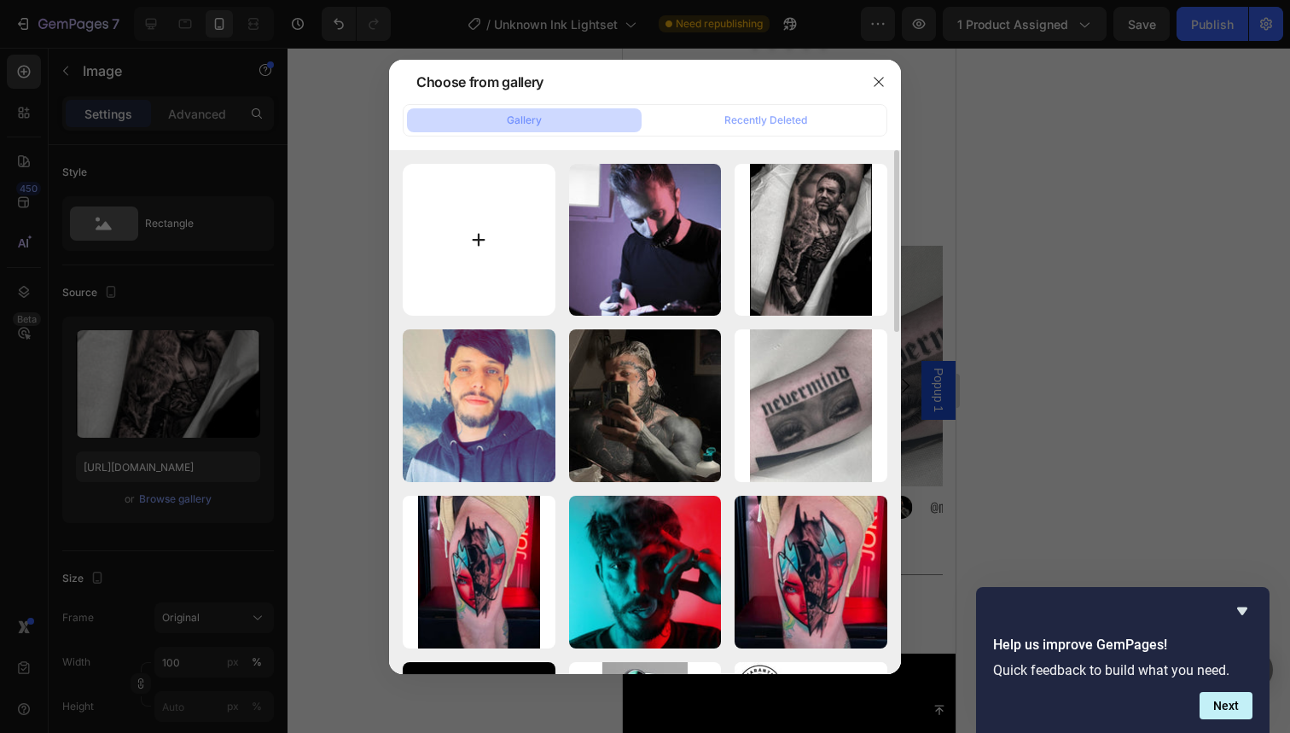
click at [445, 273] on input "file" at bounding box center [479, 240] width 153 height 153
type input "C:\fakepath\40.jpg"
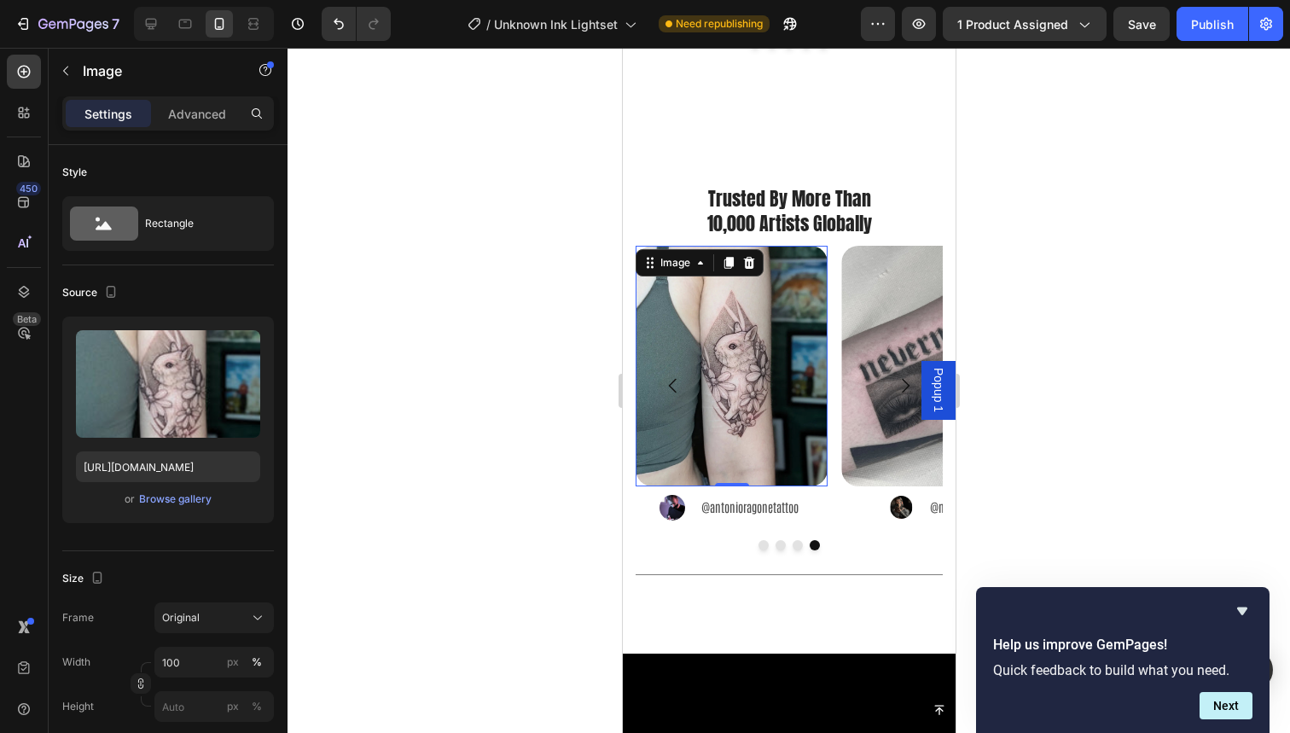
type input "https://cdn.shopify.com/s/files/1/0832/9979/5267/files/gempages_514383434152412…"
click at [746, 497] on p "@antonioragonetattoo" at bounding box center [749, 507] width 106 height 21
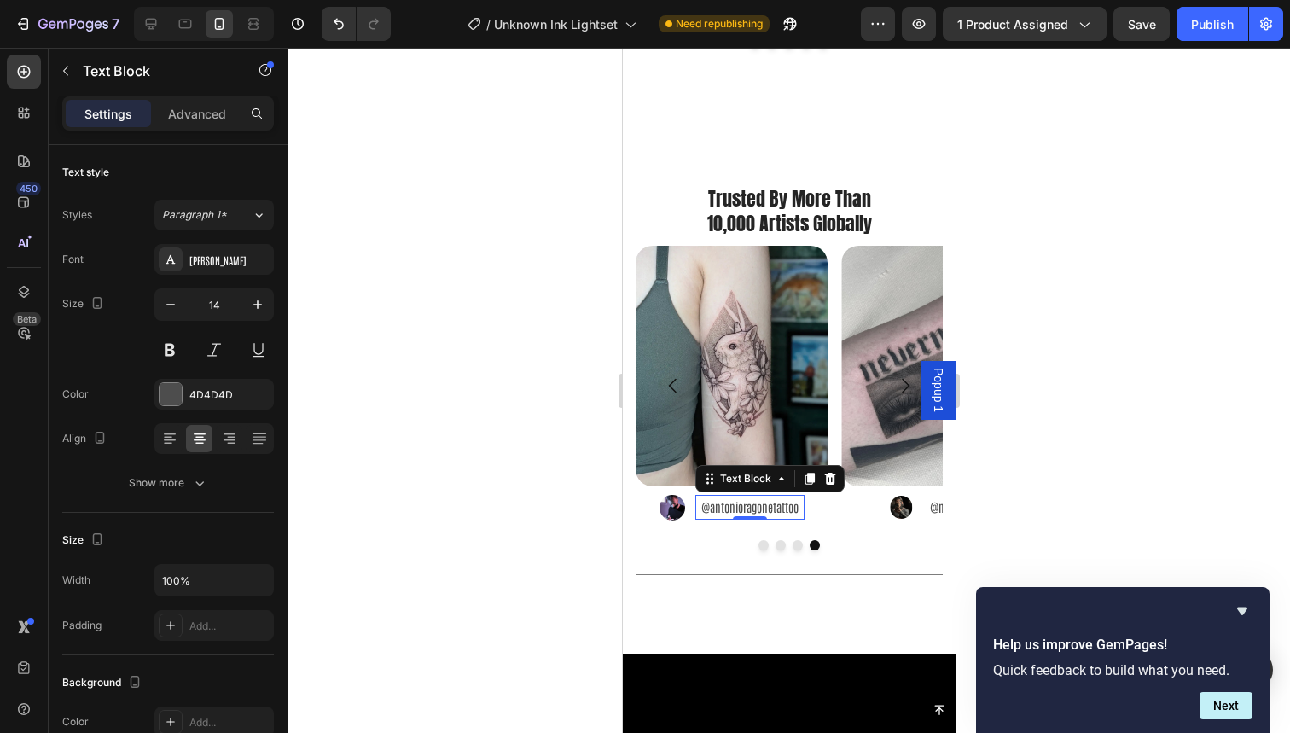
click at [746, 497] on p "@antonioragonetattoo" at bounding box center [749, 507] width 106 height 21
click at [685, 495] on img at bounding box center [688, 507] width 24 height 24
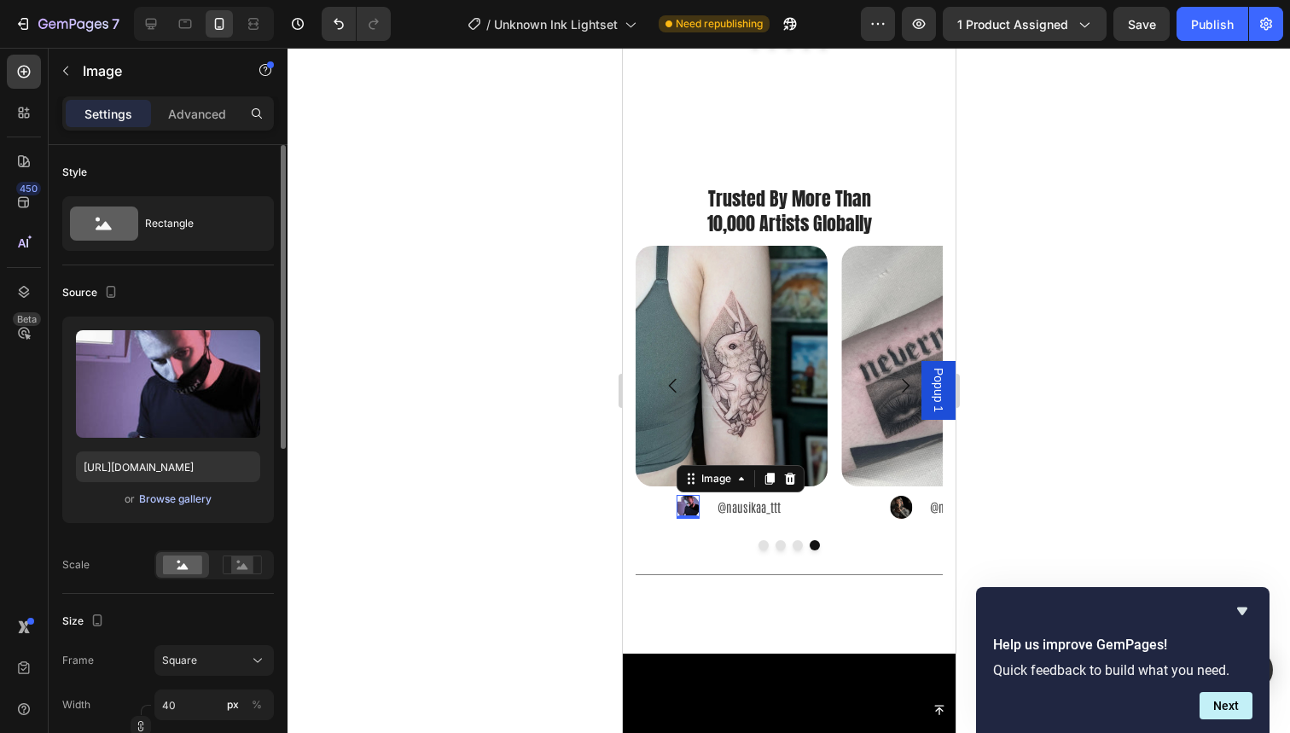
click at [189, 496] on div "Browse gallery" at bounding box center [175, 498] width 73 height 15
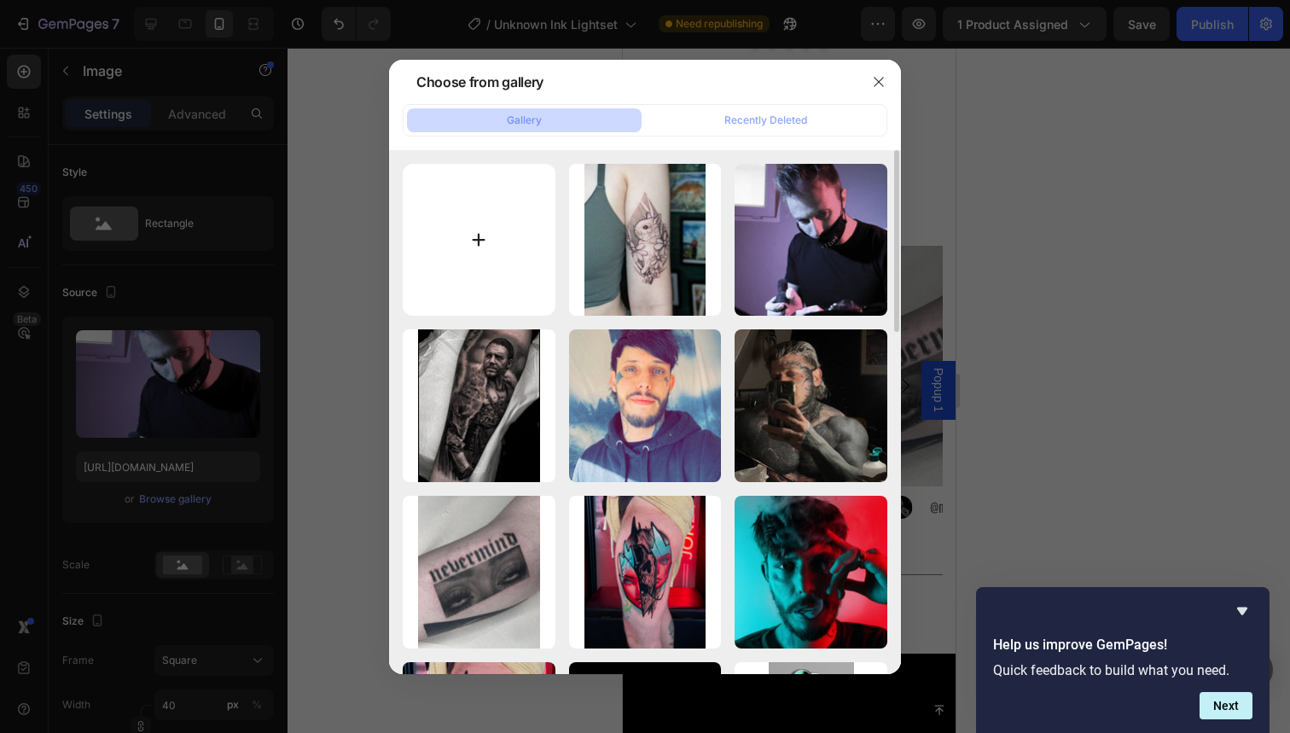
click at [488, 233] on input "file" at bounding box center [479, 240] width 153 height 153
type input "C:\fakepath\96.jpg"
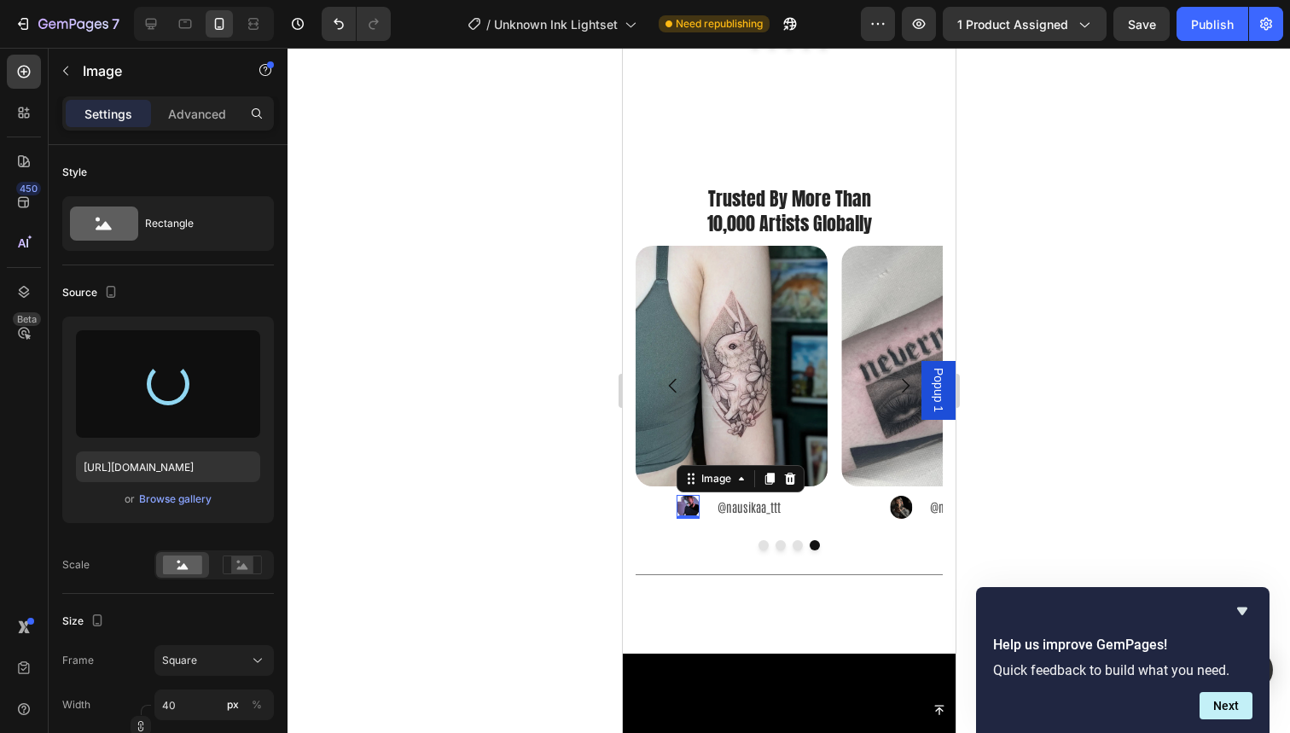
type input "https://cdn.shopify.com/s/files/1/0832/9979/5267/files/gempages_514383434152412…"
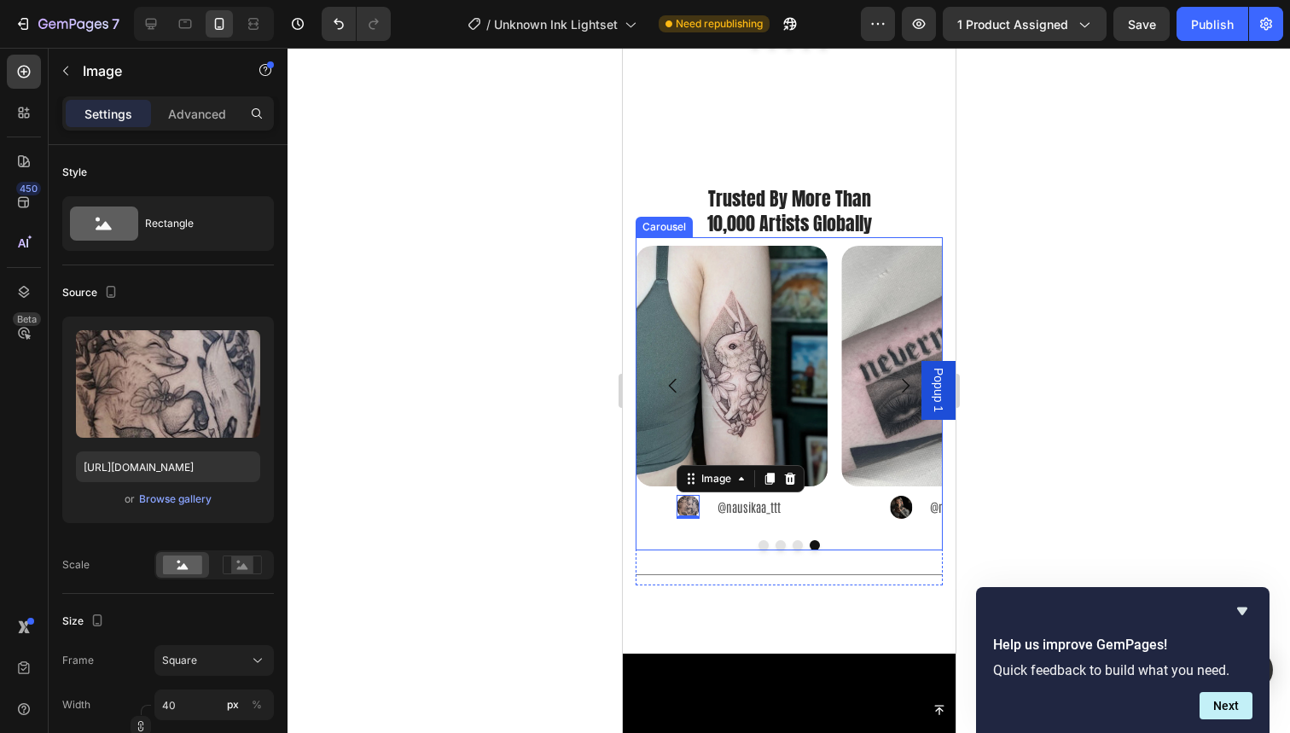
click at [836, 486] on div "Image Image @nuitgrise Text Block Advanced List Image Image @jakekaramol Text B…" at bounding box center [788, 386] width 307 height 281
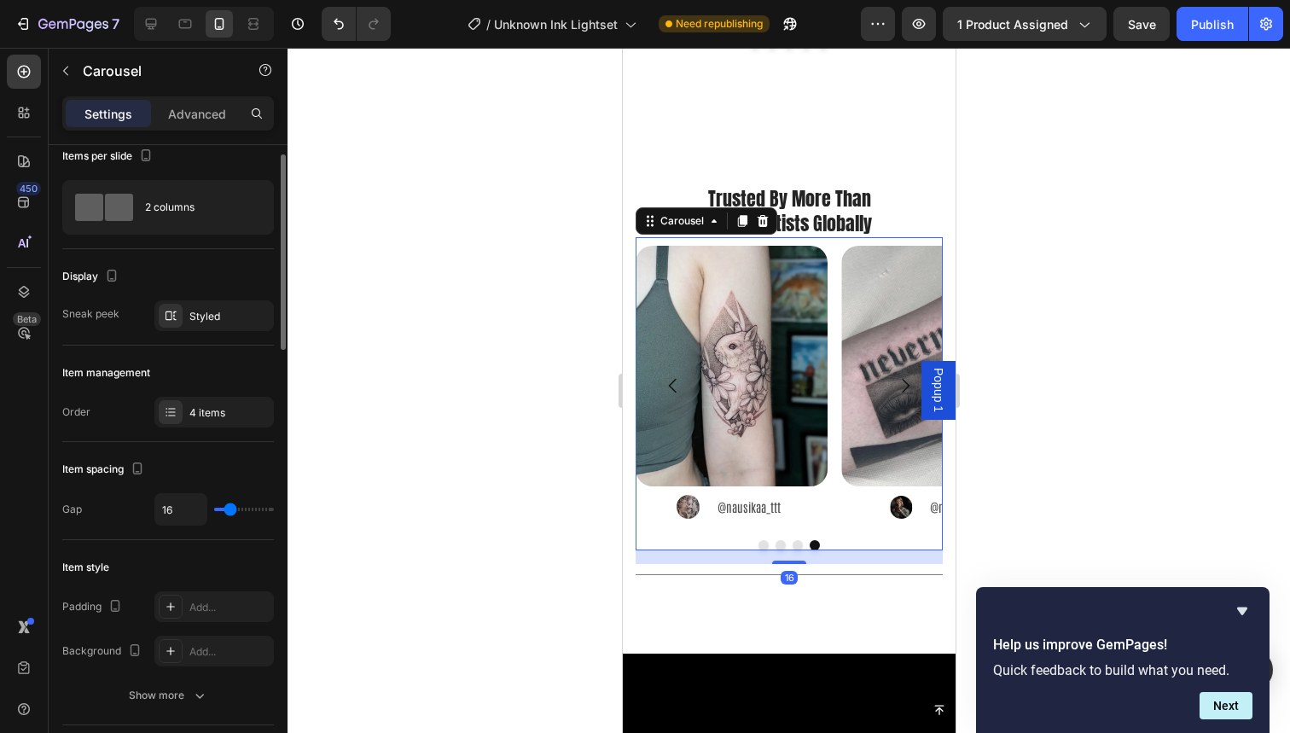
scroll to position [20, 0]
click at [212, 389] on div "Item management Order 4 items" at bounding box center [168, 390] width 212 height 96
click at [212, 410] on div "4 items" at bounding box center [229, 409] width 80 height 15
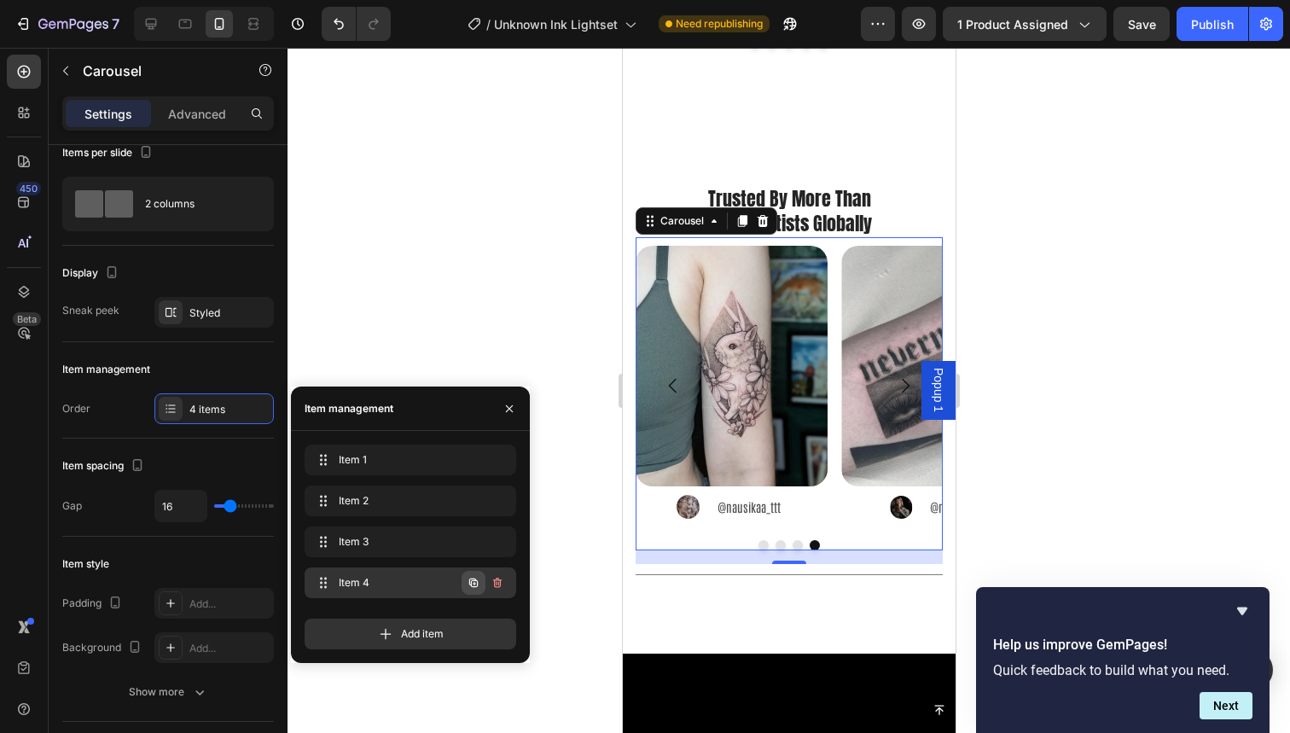
click at [471, 580] on icon "button" at bounding box center [474, 583] width 14 height 14
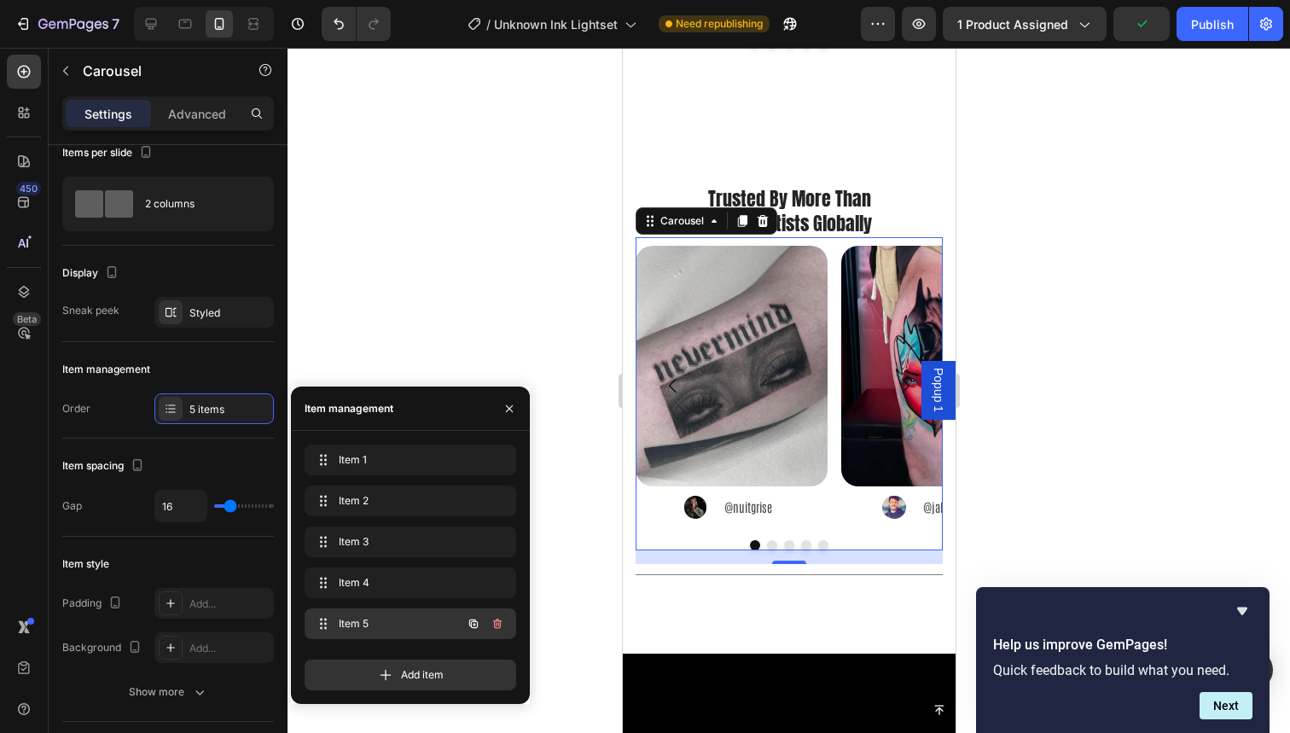
click at [358, 618] on span "Item 5" at bounding box center [387, 623] width 96 height 15
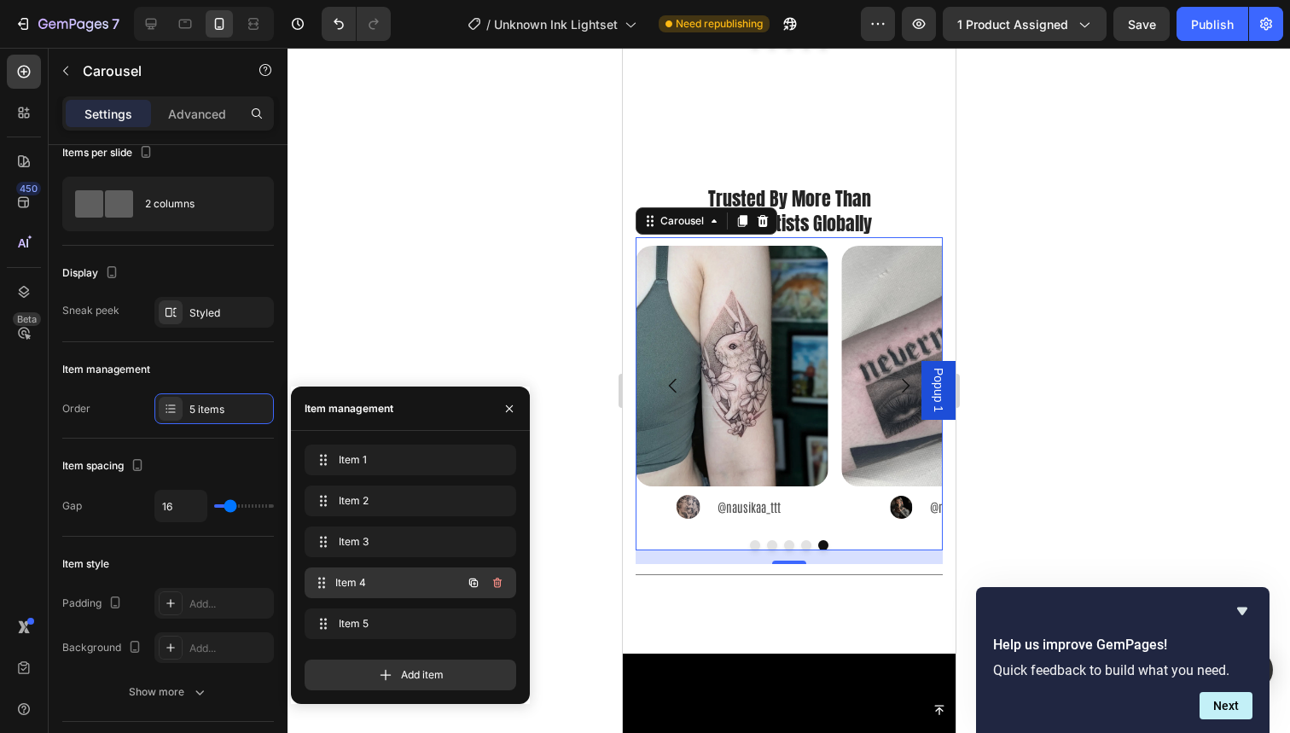
click at [368, 581] on span "Item 4" at bounding box center [398, 582] width 126 height 15
click at [354, 624] on span "Item 5" at bounding box center [387, 623] width 96 height 15
click at [363, 552] on div "Item 3 Item 3" at bounding box center [410, 542] width 198 height 24
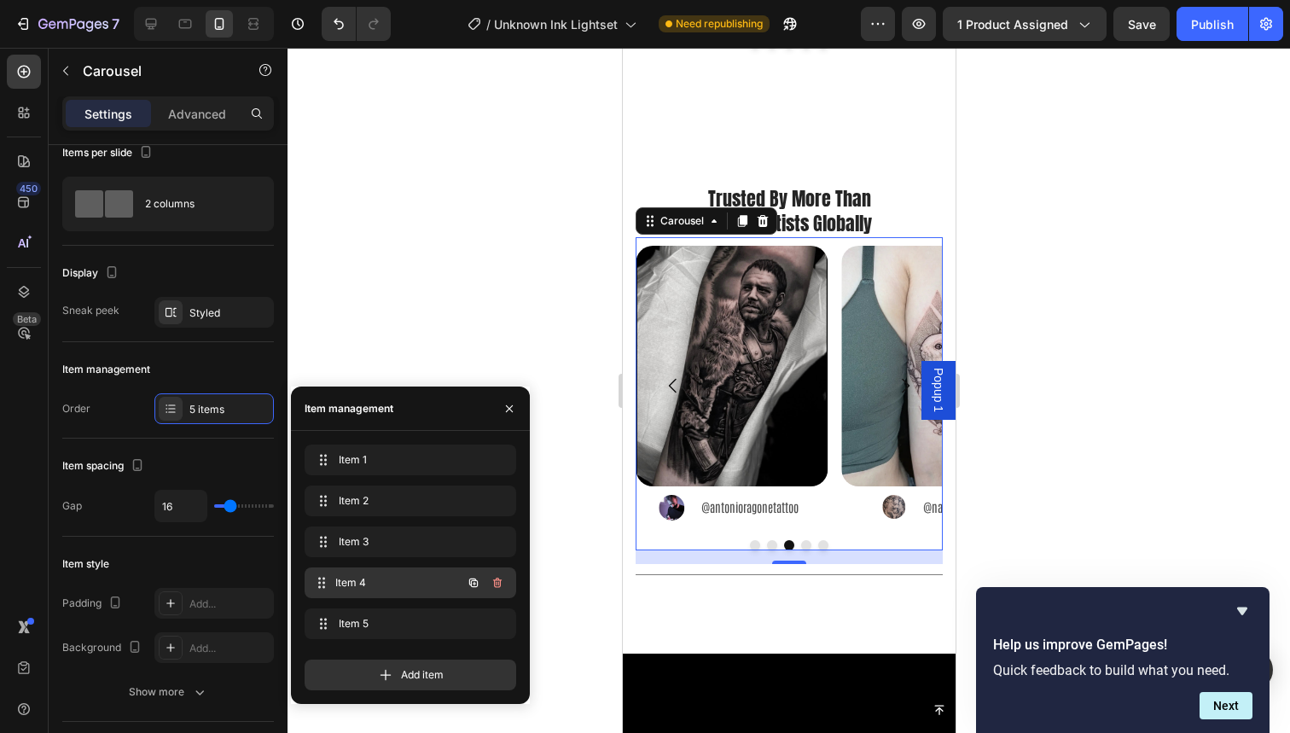
click at [366, 576] on span "Item 4" at bounding box center [398, 582] width 126 height 15
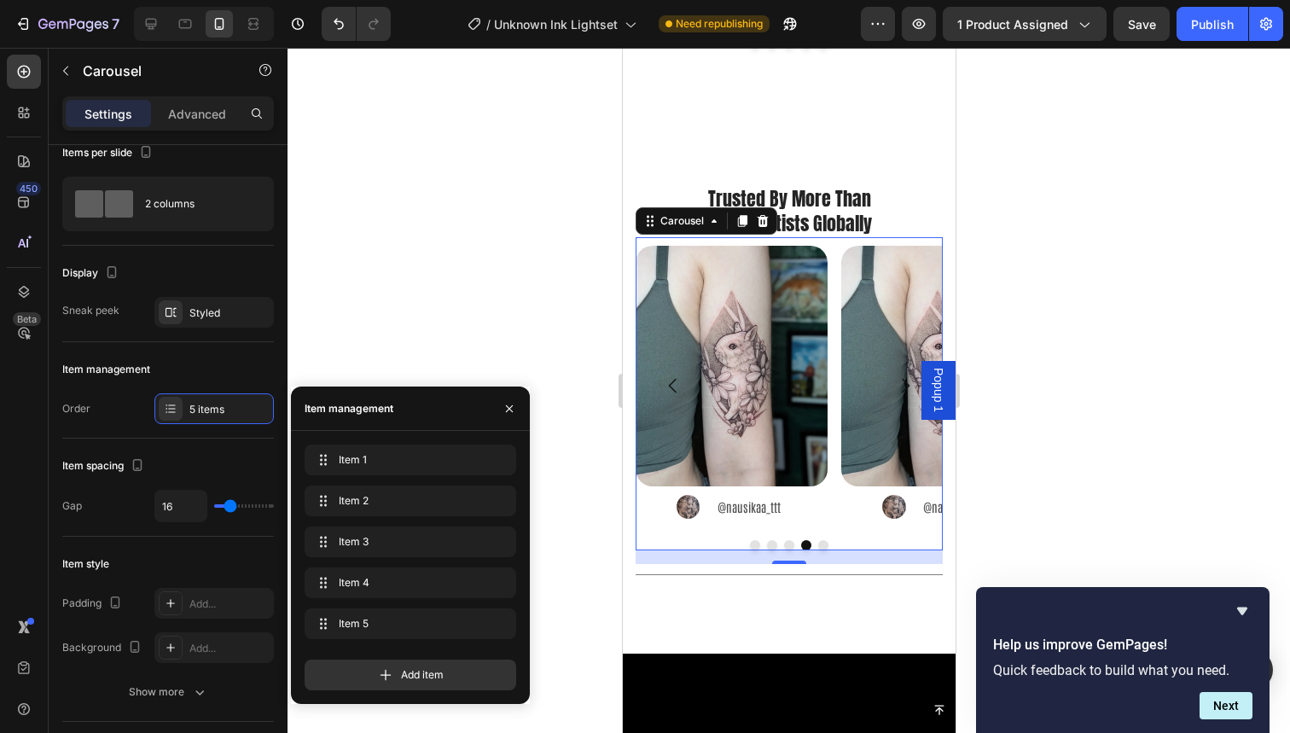
click at [373, 605] on div "Item 1 Item 1 Item 2 Item 2 Item 3 Item 3 Item 4 Item 4 Item 5 Item 5" at bounding box center [411, 545] width 212 height 201
click at [374, 626] on span "Item 5" at bounding box center [387, 623] width 96 height 15
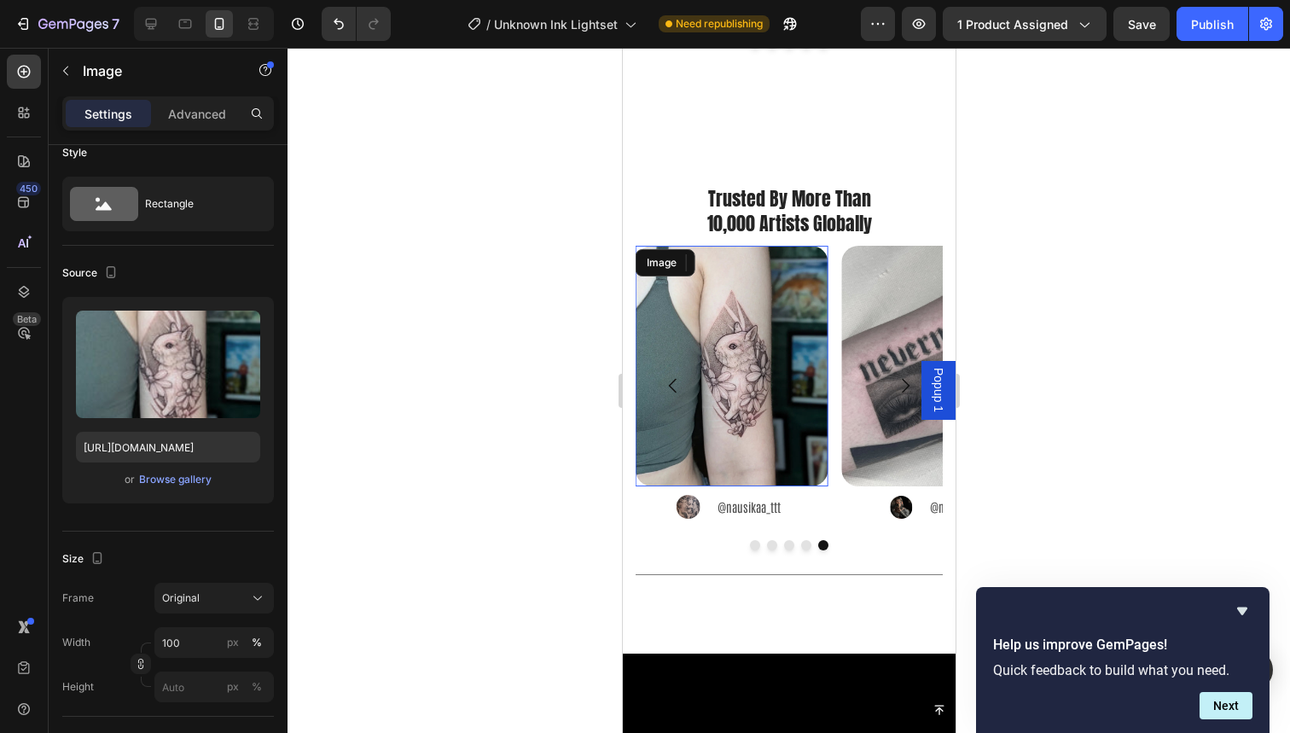
click at [757, 371] on img at bounding box center [731, 366] width 192 height 241
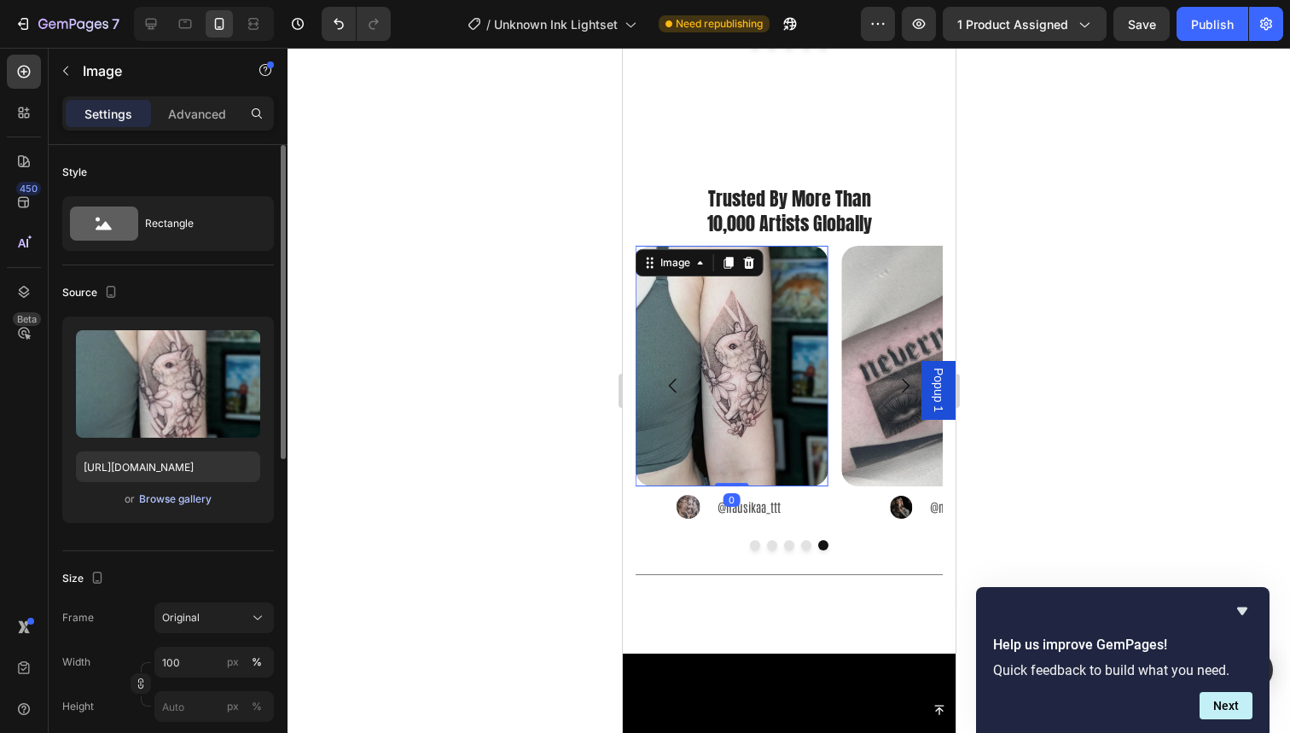
click at [165, 496] on div "Browse gallery" at bounding box center [175, 498] width 73 height 15
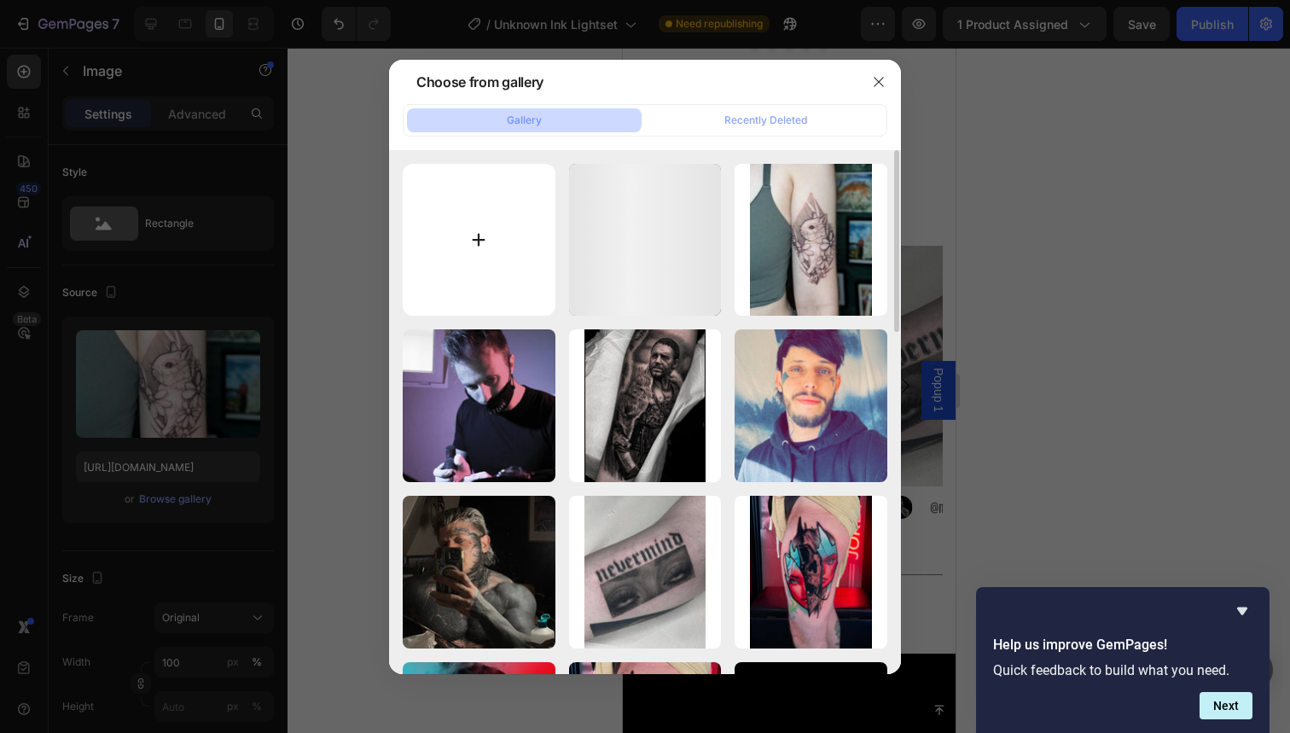
click at [410, 288] on input "file" at bounding box center [479, 240] width 153 height 153
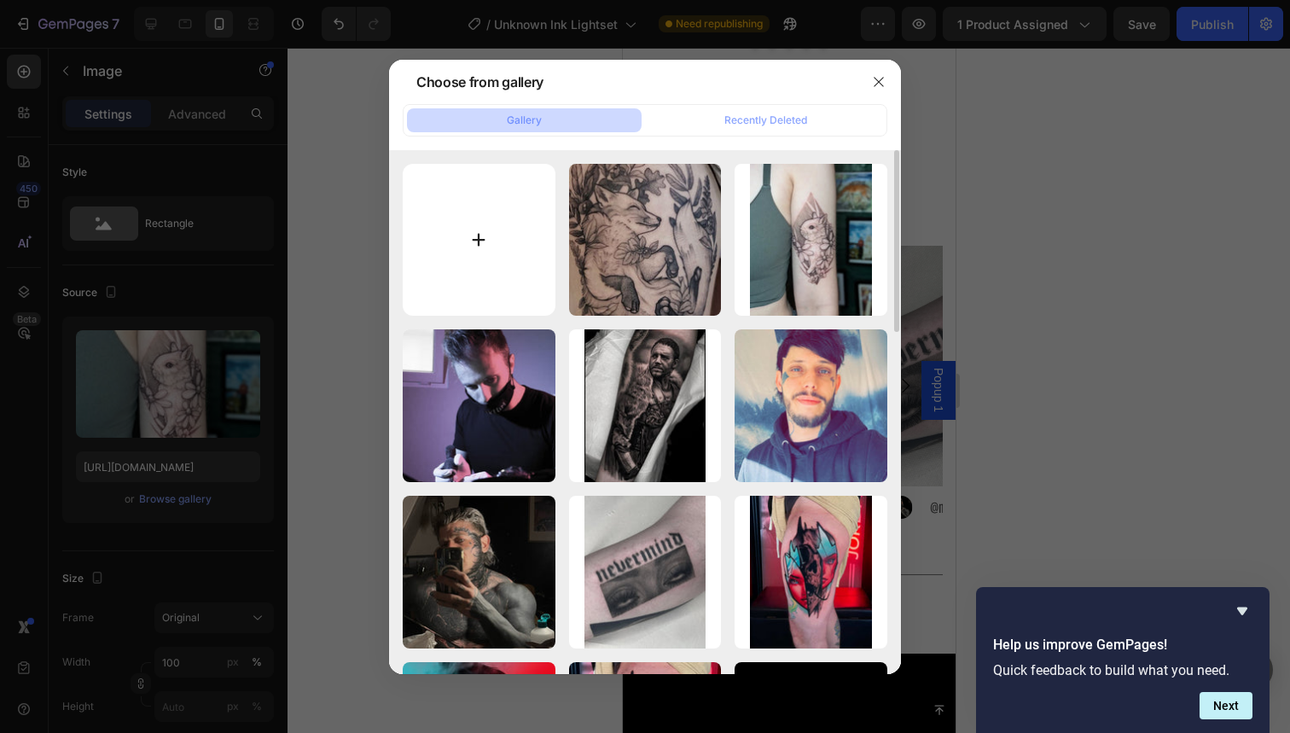
type input "C:\fakepath\37.jpg"
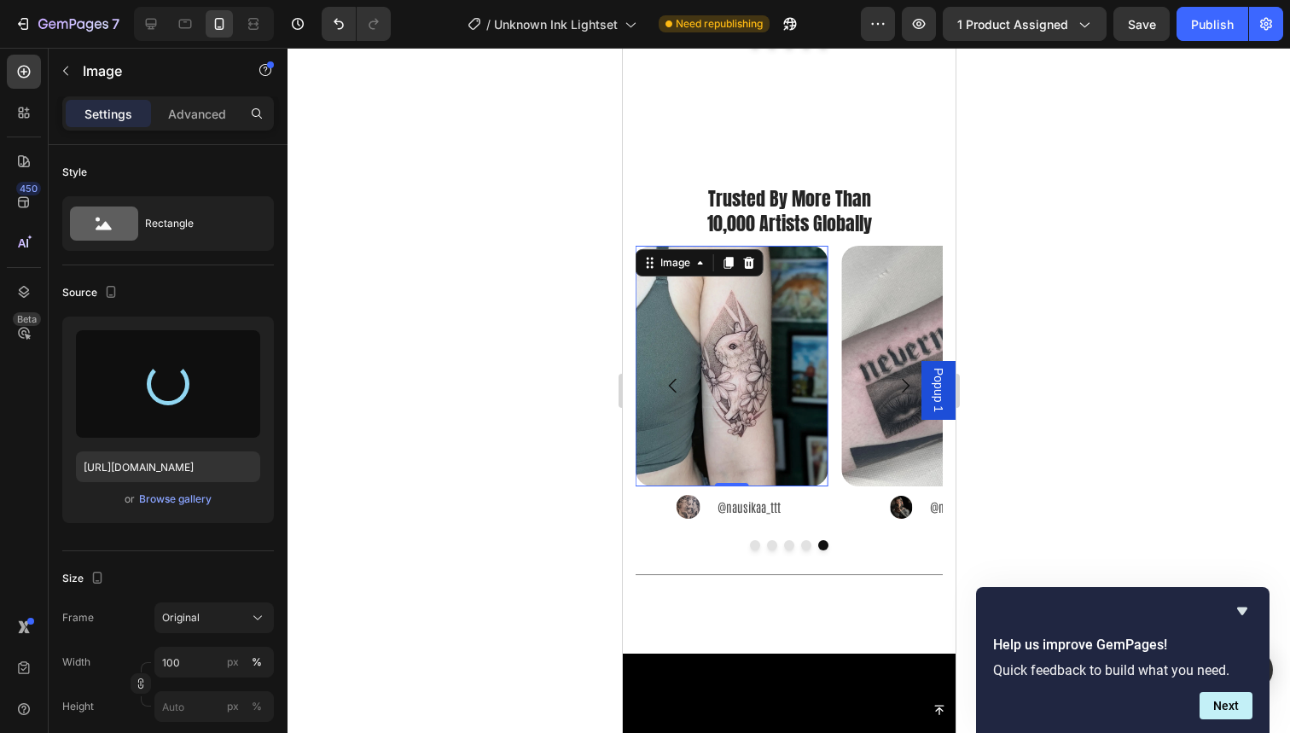
type input "https://cdn.shopify.com/s/files/1/0832/9979/5267/files/gempages_514383434152412…"
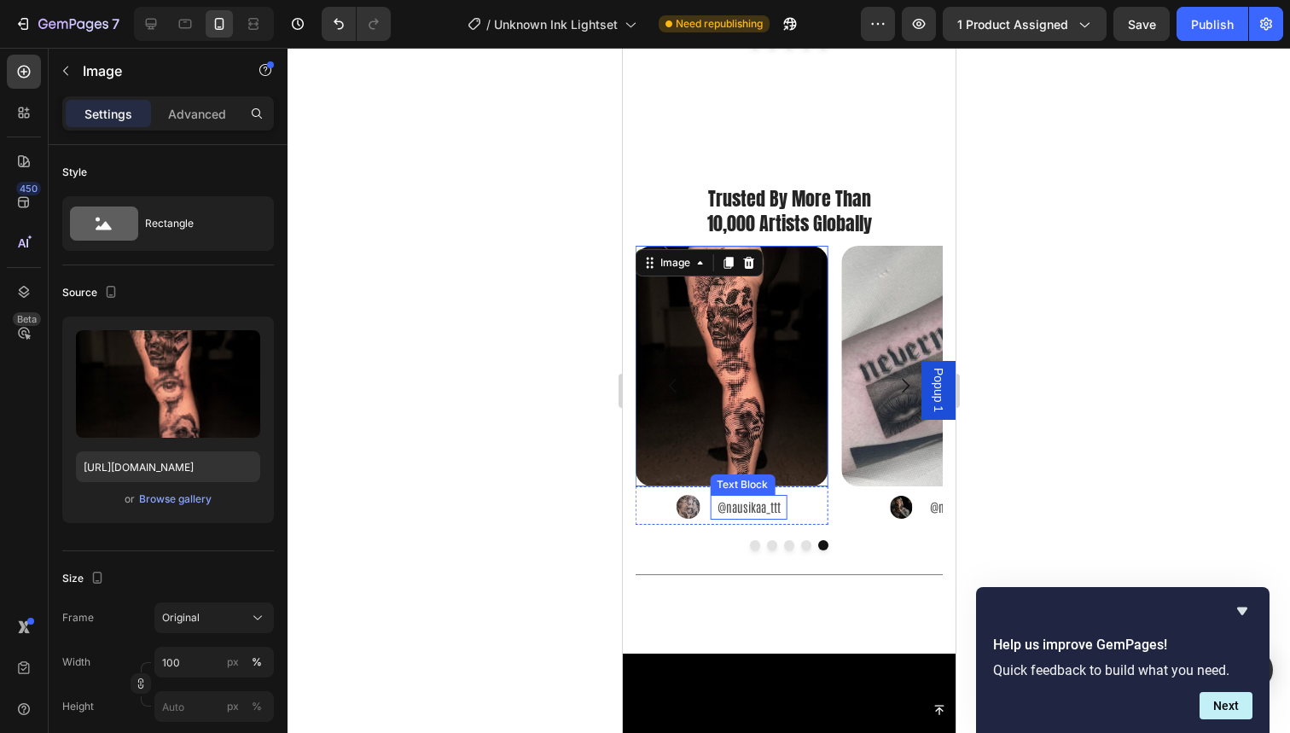
click at [750, 497] on p "@nausikaa_ttt" at bounding box center [747, 507] width 73 height 21
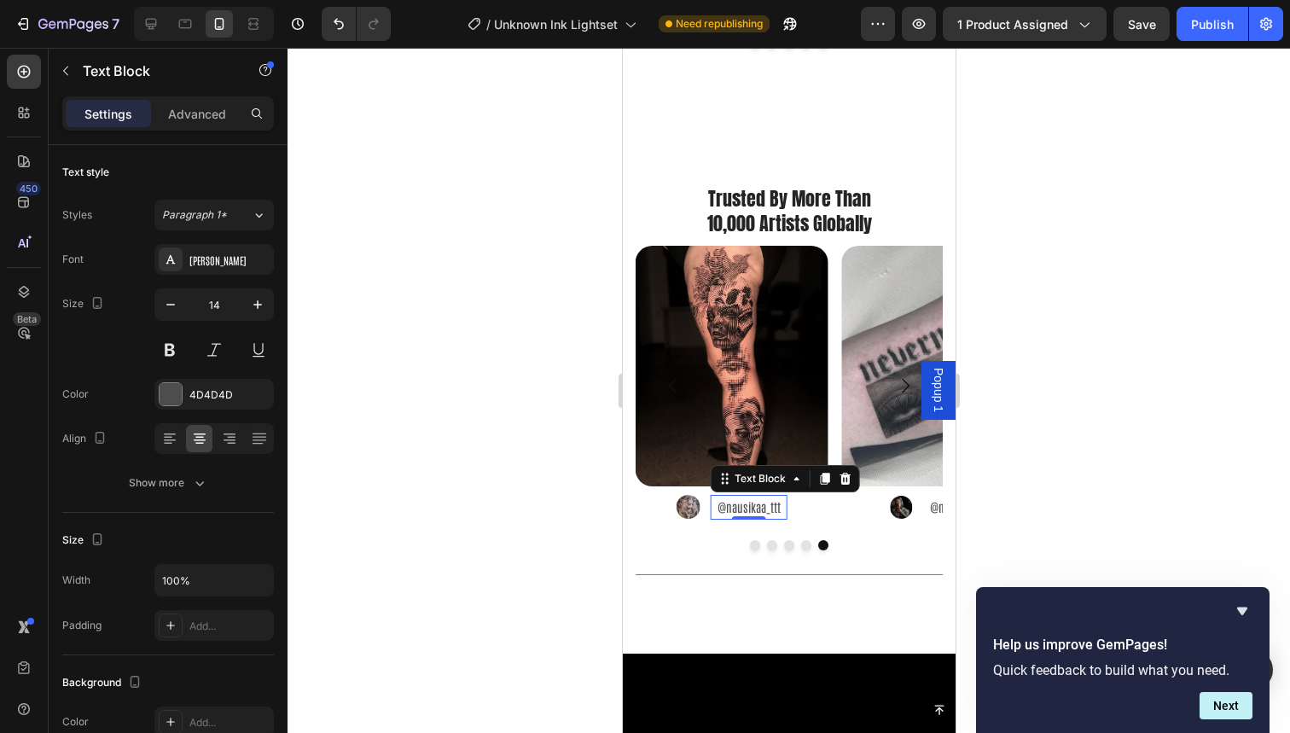
click at [750, 497] on p "@nausikaa_ttt" at bounding box center [747, 507] width 73 height 21
drag, startPoint x: 728, startPoint y: 486, endPoint x: 779, endPoint y: 486, distance: 51.2
click at [779, 497] on p "@nausikaa_ttt" at bounding box center [747, 507] width 73 height 21
click at [691, 496] on img at bounding box center [692, 507] width 23 height 23
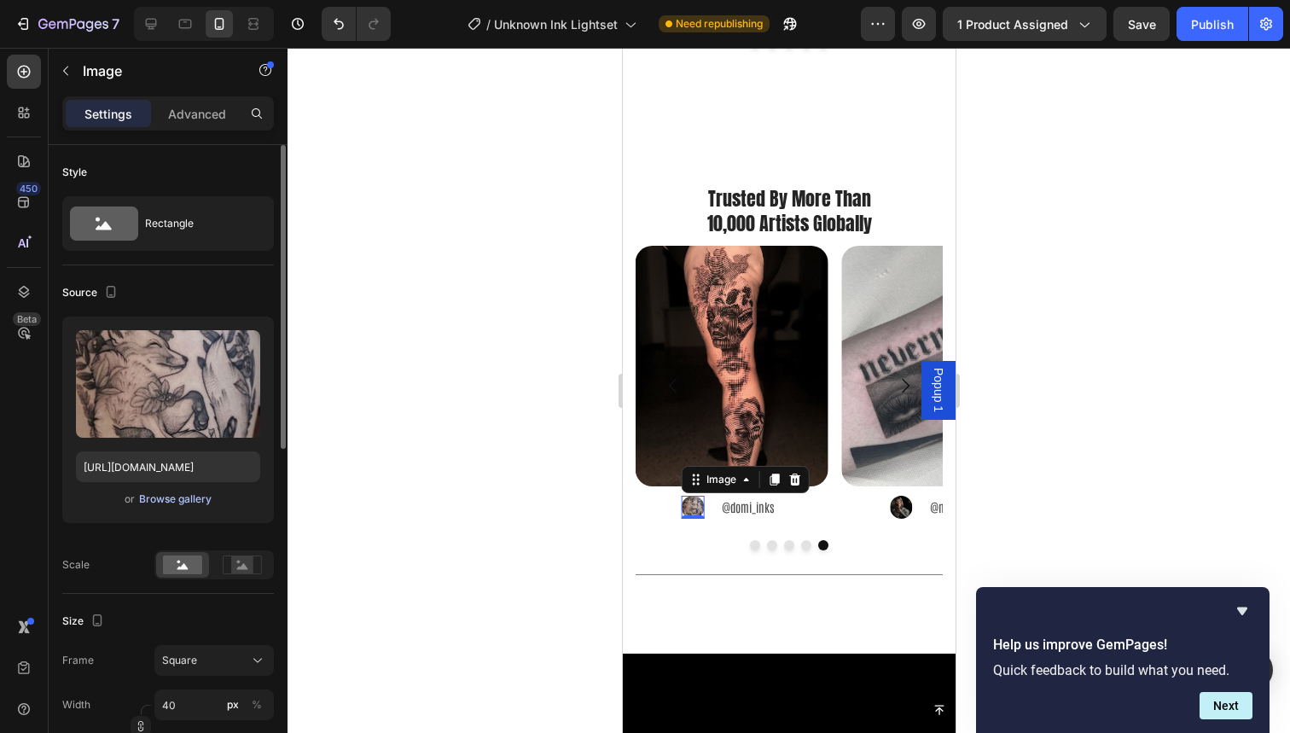
click at [196, 498] on div "Browse gallery" at bounding box center [175, 498] width 73 height 15
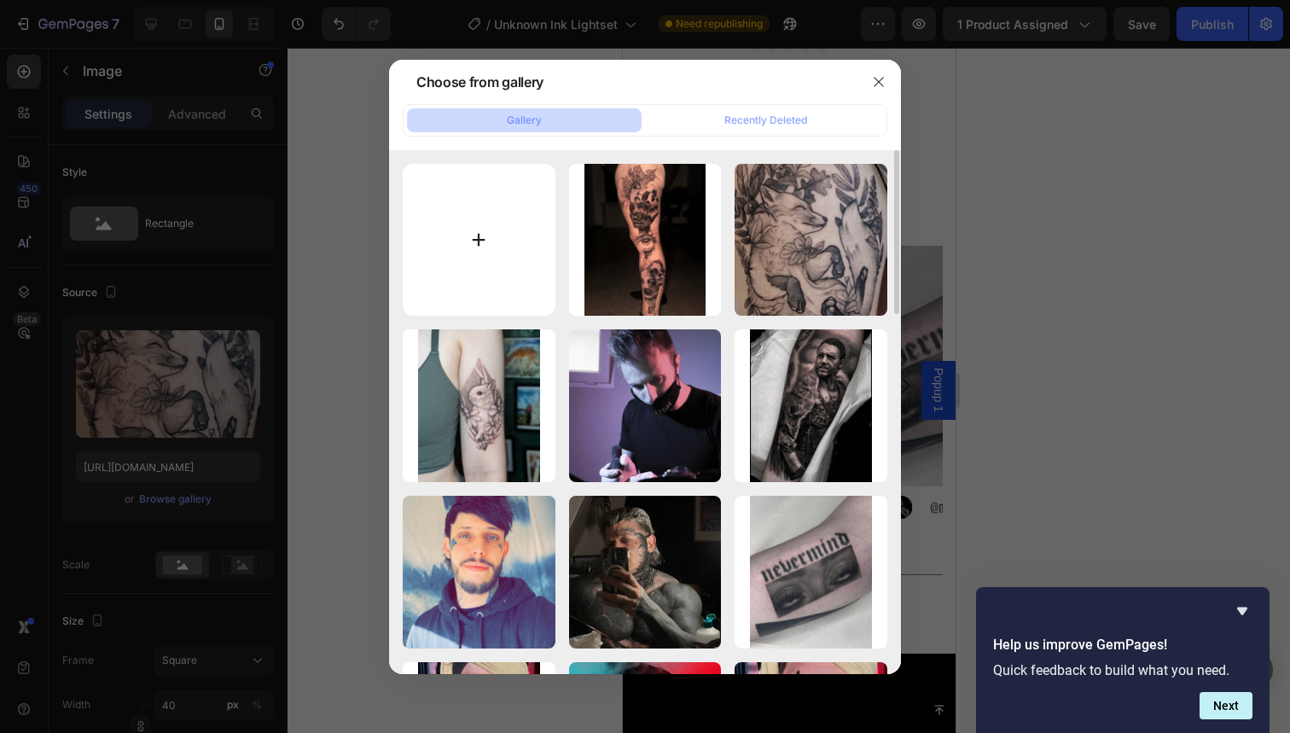
click at [526, 270] on input "file" at bounding box center [479, 240] width 153 height 153
type input "C:\fakepath\97.jpg"
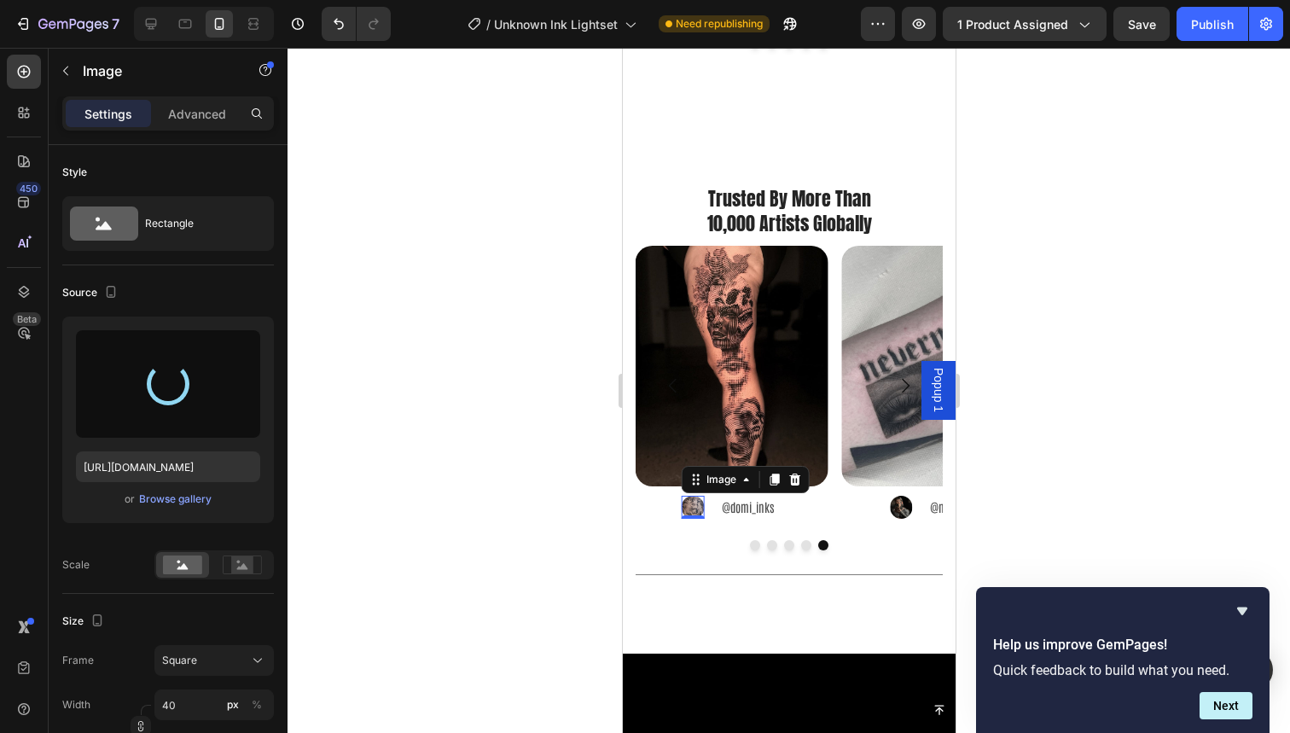
type input "https://cdn.shopify.com/s/files/1/0832/9979/5267/files/gempages_514383434152412…"
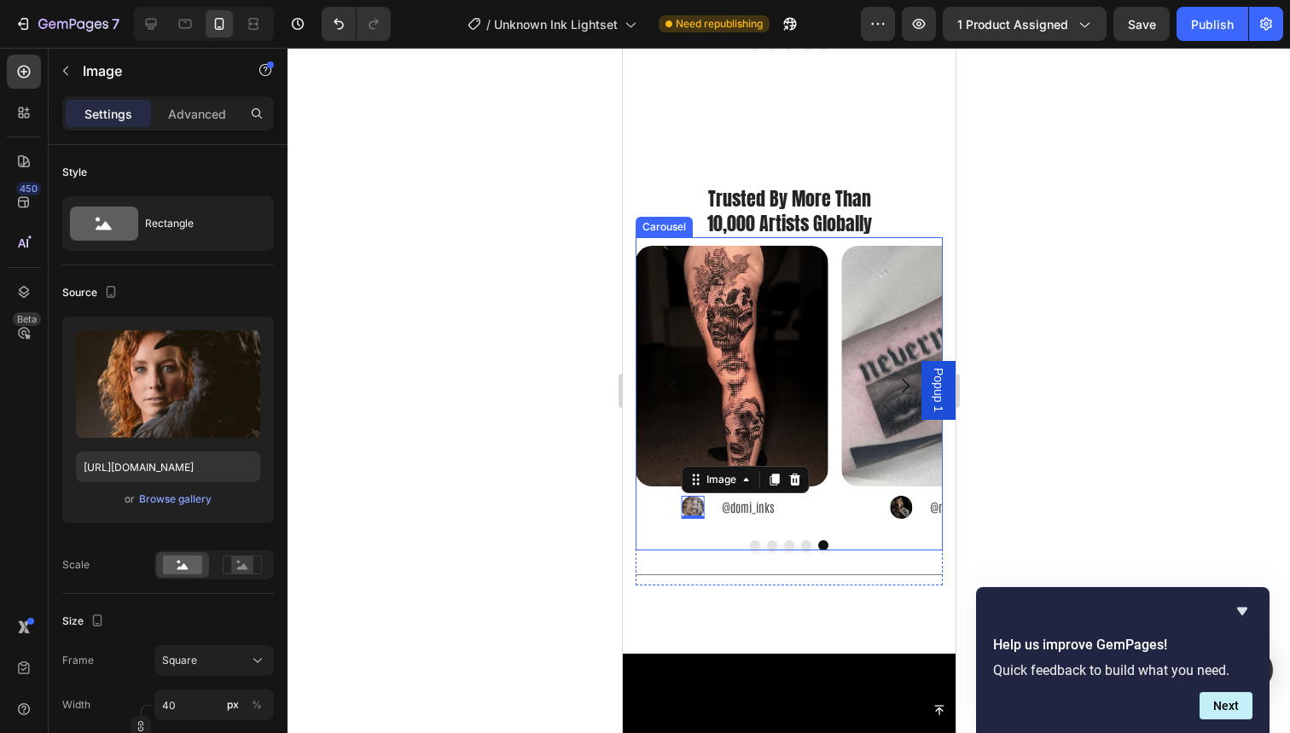
click at [831, 365] on div "Image Image @nuitgrise Text Block Advanced List Image Image @jakekaramol Text B…" at bounding box center [788, 386] width 307 height 281
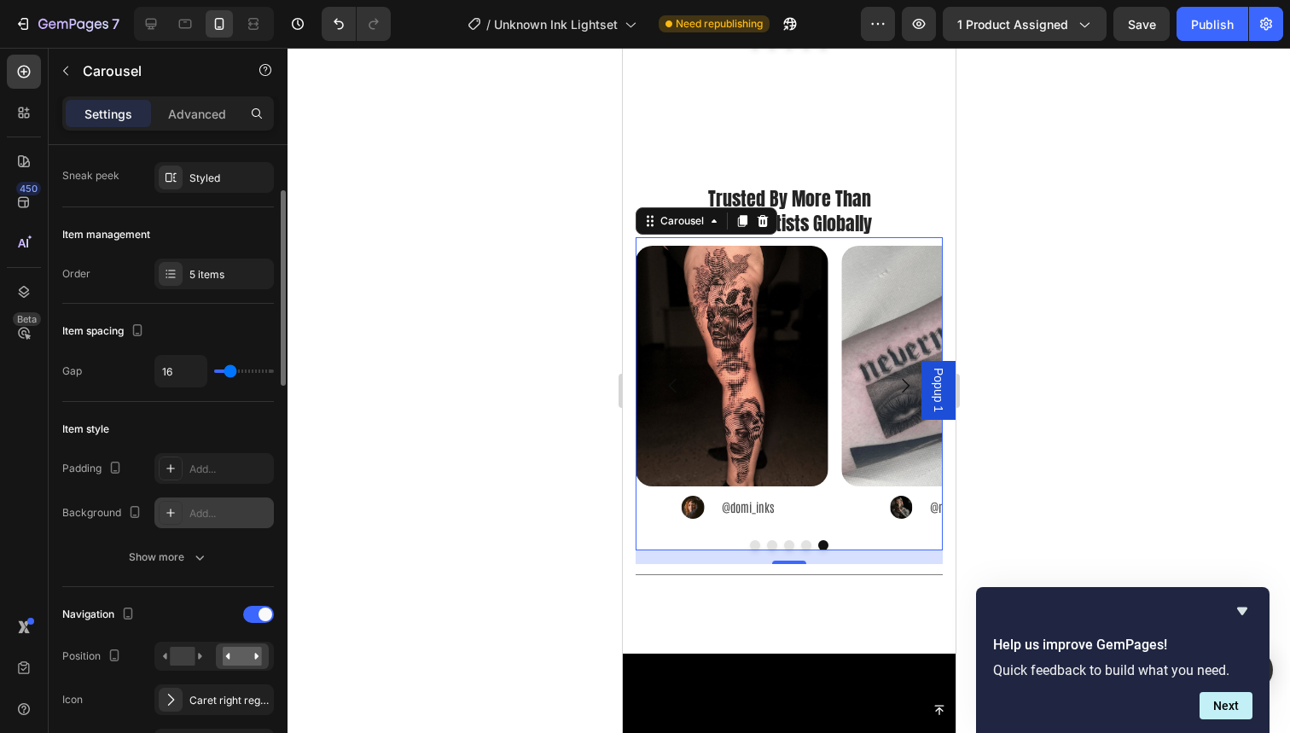
scroll to position [136, 0]
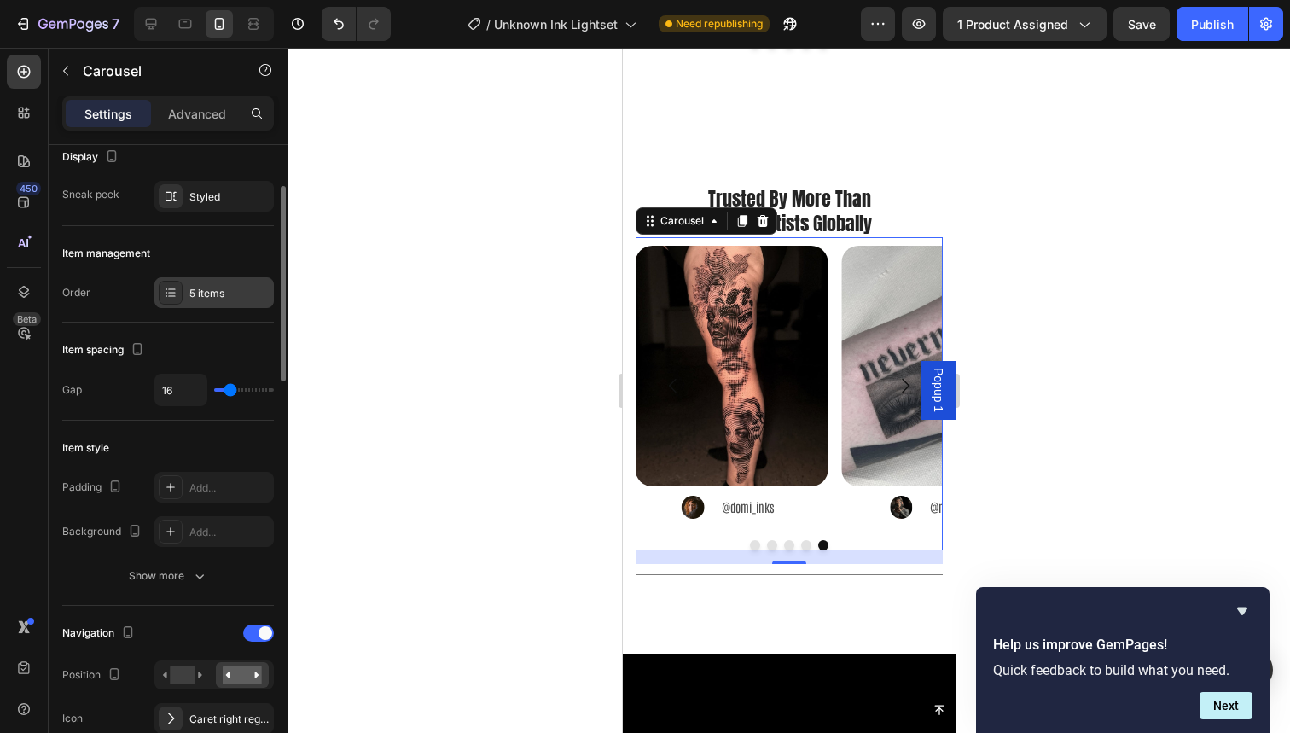
click at [214, 282] on div "5 items" at bounding box center [213, 292] width 119 height 31
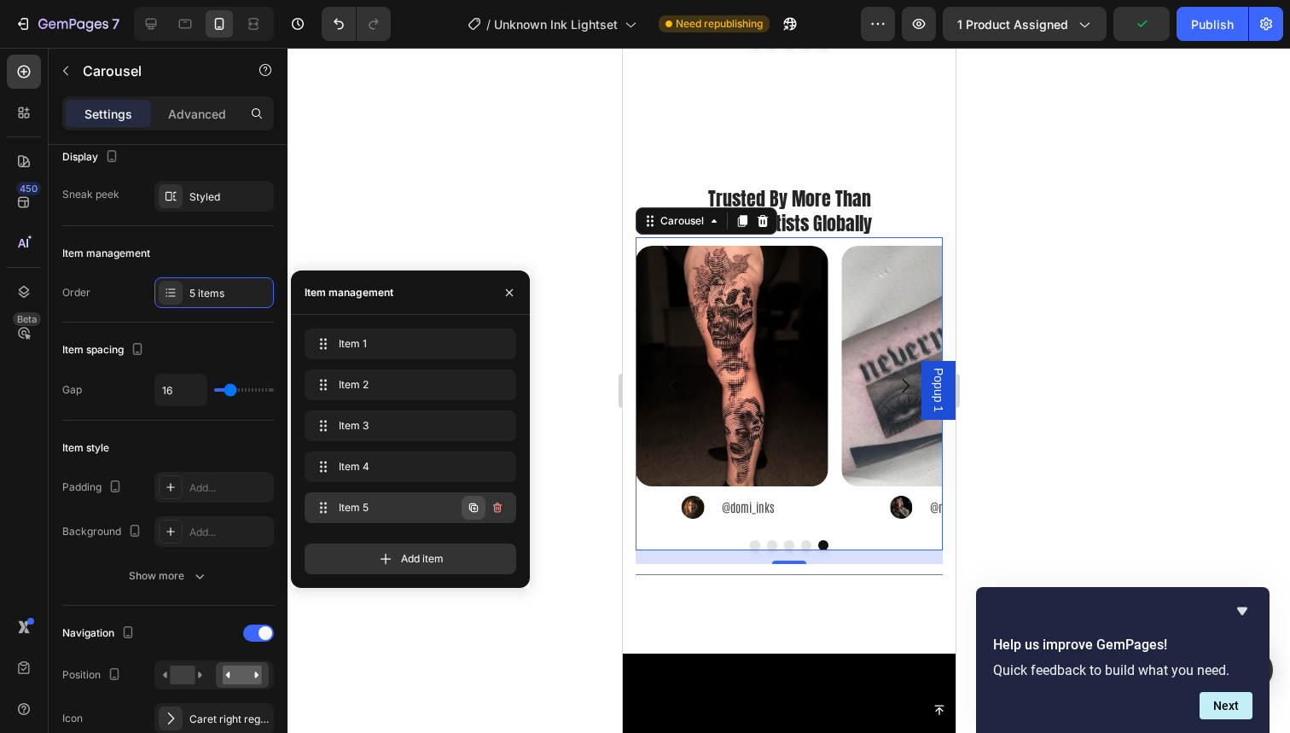
click at [467, 502] on icon "button" at bounding box center [474, 508] width 14 height 14
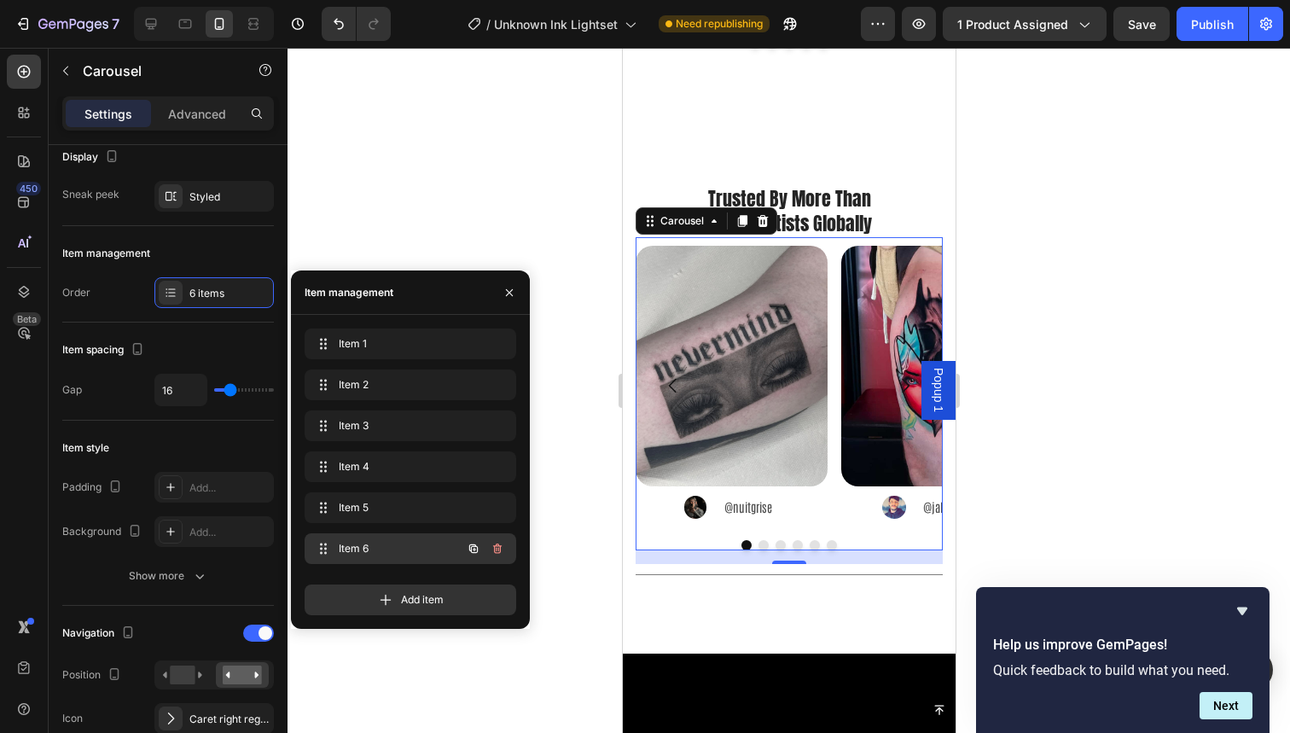
click at [378, 555] on span "Item 6" at bounding box center [387, 548] width 96 height 15
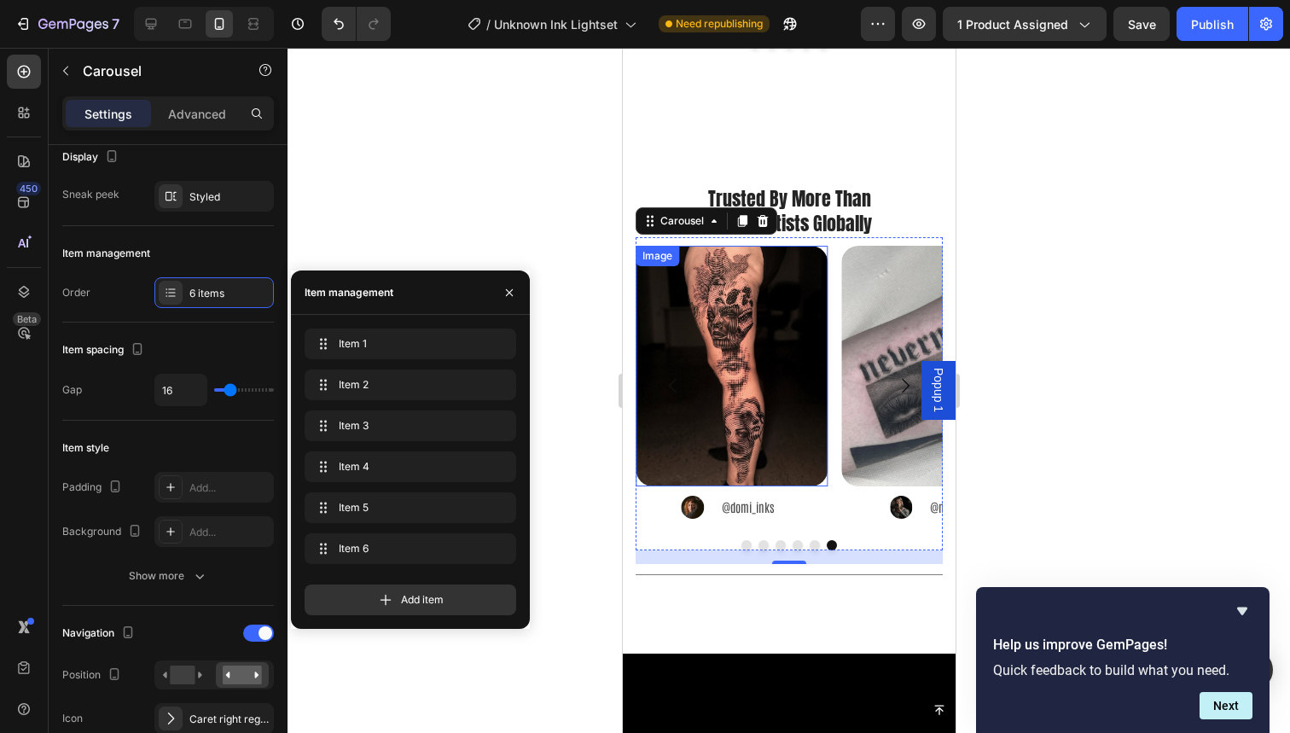
click at [738, 332] on img at bounding box center [731, 366] width 192 height 241
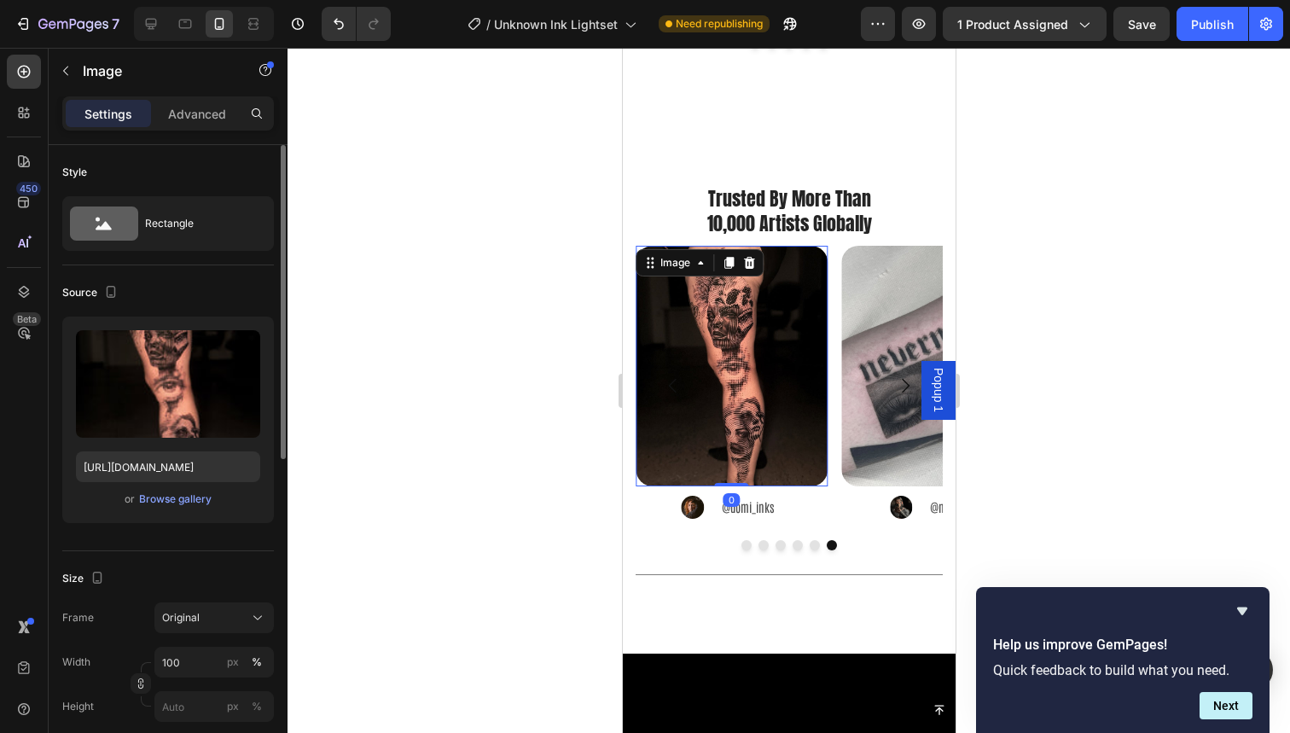
click at [154, 508] on div "or Browse gallery" at bounding box center [168, 499] width 184 height 20
click at [160, 506] on div "Browse gallery" at bounding box center [175, 498] width 73 height 15
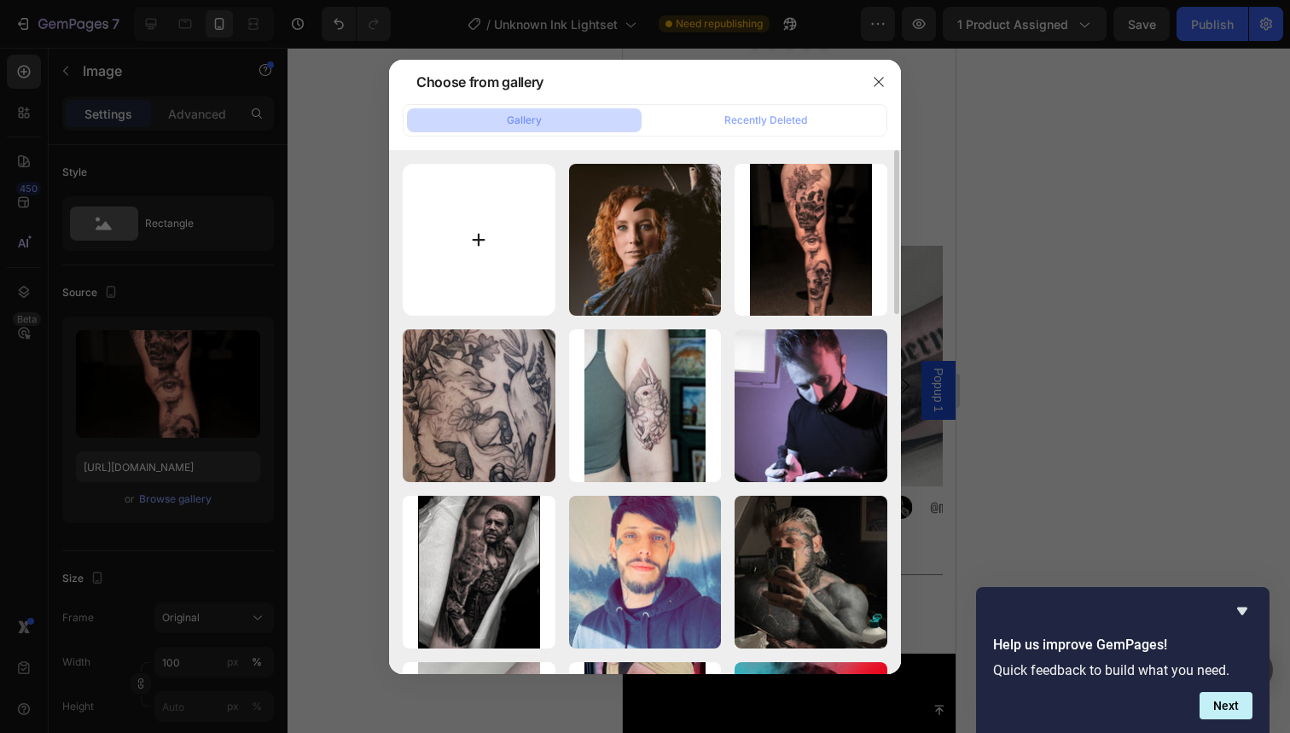
click at [476, 256] on input "file" at bounding box center [479, 240] width 153 height 153
type input "C:\fakepath\39.jpg"
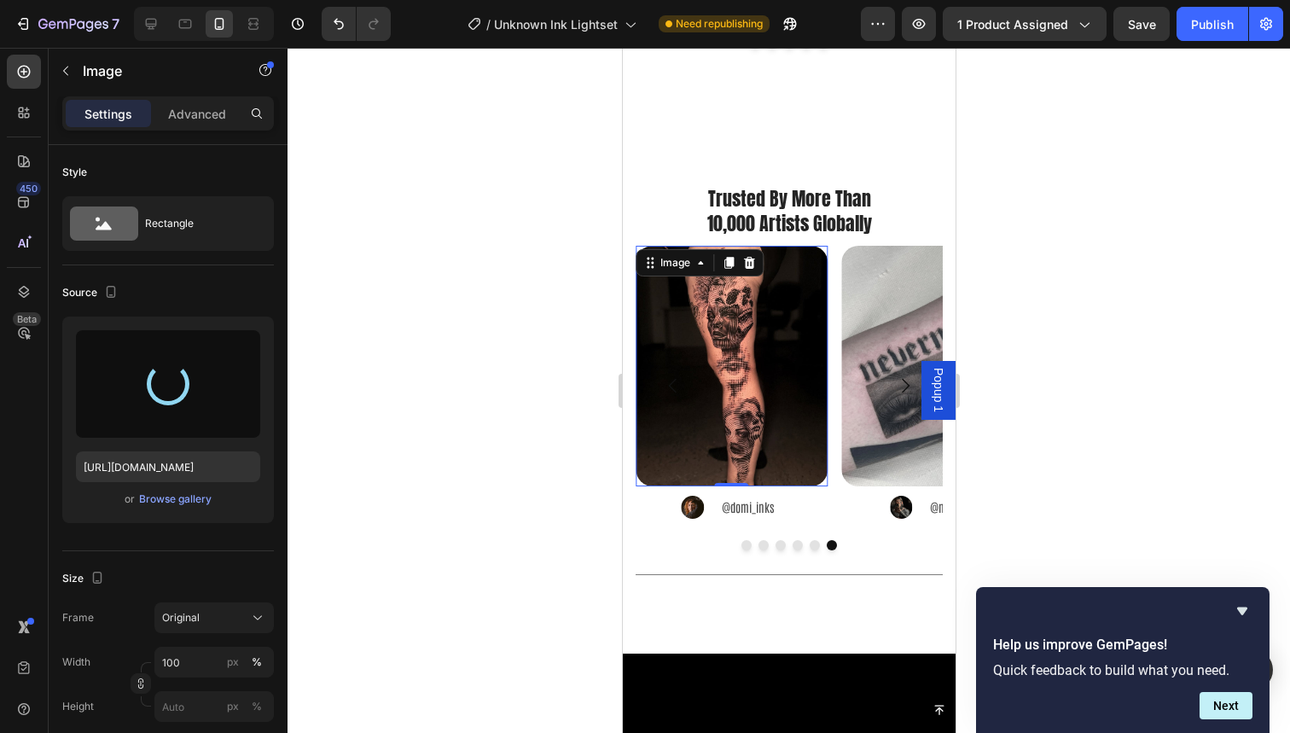
type input "https://cdn.shopify.com/s/files/1/0832/9979/5267/files/gempages_514383434152412…"
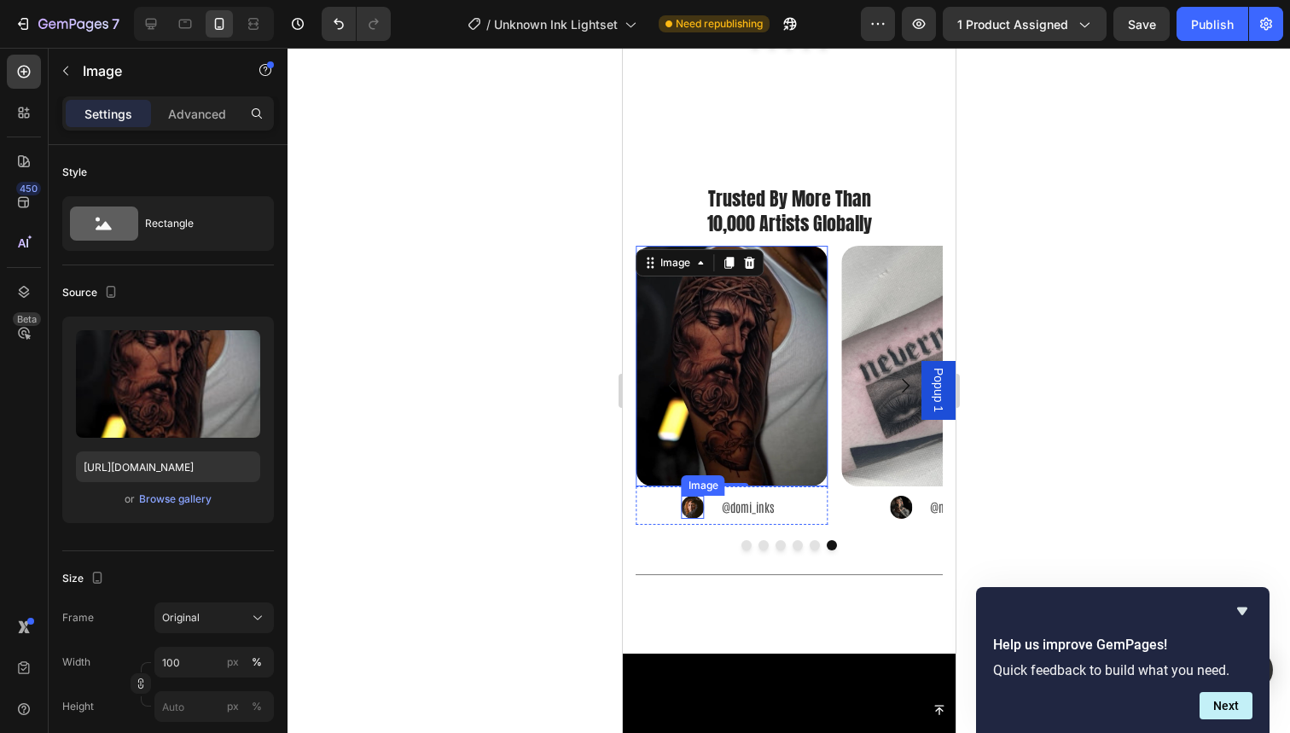
click at [693, 496] on img at bounding box center [692, 507] width 23 height 23
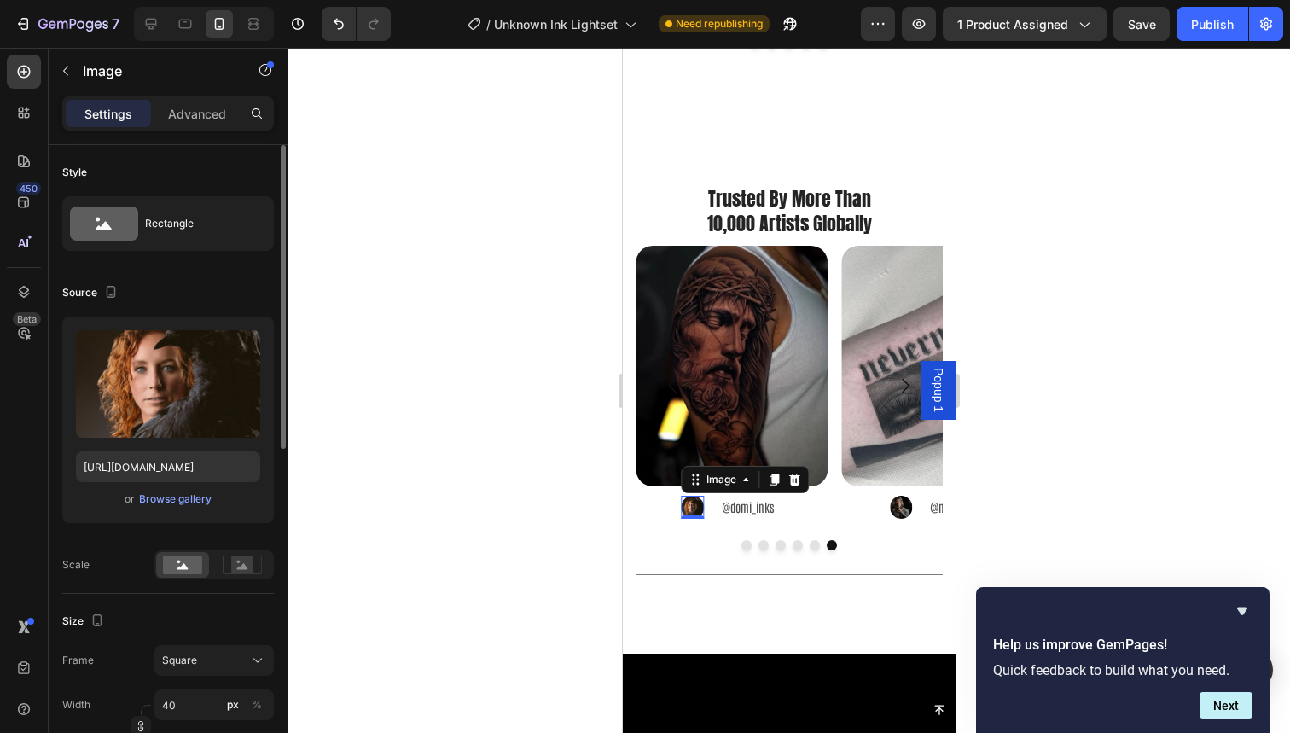
click at [177, 490] on div "or Browse gallery" at bounding box center [168, 499] width 184 height 20
click at [177, 503] on div "Browse gallery" at bounding box center [175, 498] width 73 height 15
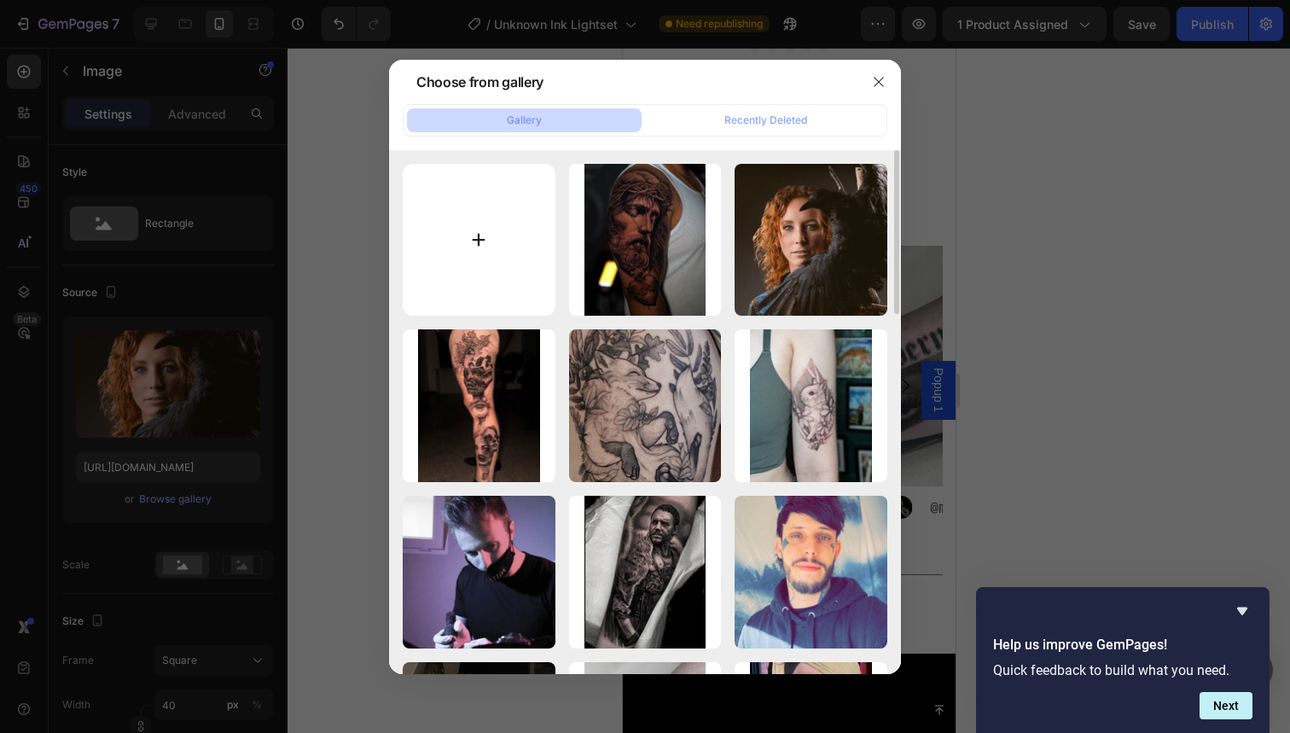
click at [503, 275] on input "file" at bounding box center [479, 240] width 153 height 153
type input "C:\fakepath\99.jpg"
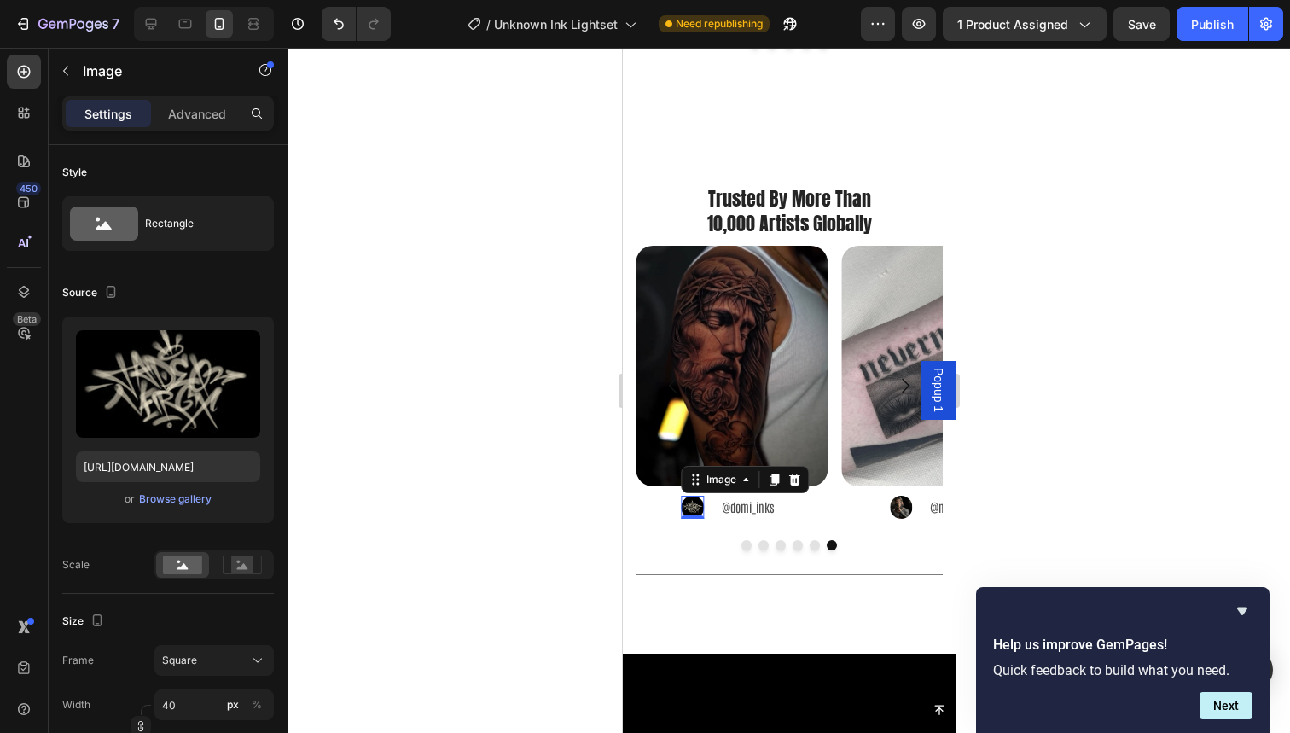
type input "https://cdn.shopify.com/s/files/1/0832/9979/5267/files/gempages_514383434152412…"
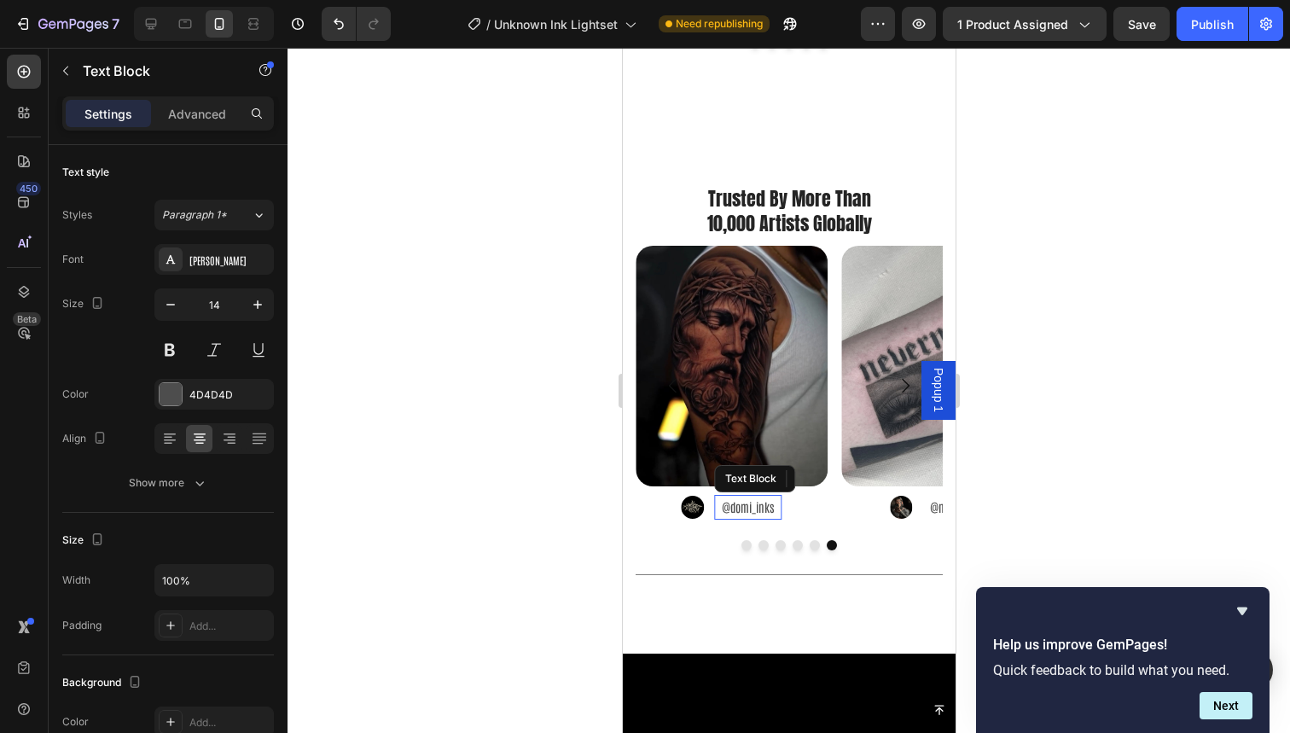
click at [748, 497] on p "@domi_inks" at bounding box center [747, 507] width 64 height 21
click at [748, 513] on div "0" at bounding box center [747, 520] width 17 height 14
click at [733, 497] on p "@domi_inks" at bounding box center [747, 507] width 64 height 21
drag, startPoint x: 733, startPoint y: 483, endPoint x: 770, endPoint y: 483, distance: 37.5
click at [770, 497] on p "@domi_inks" at bounding box center [747, 507] width 64 height 21
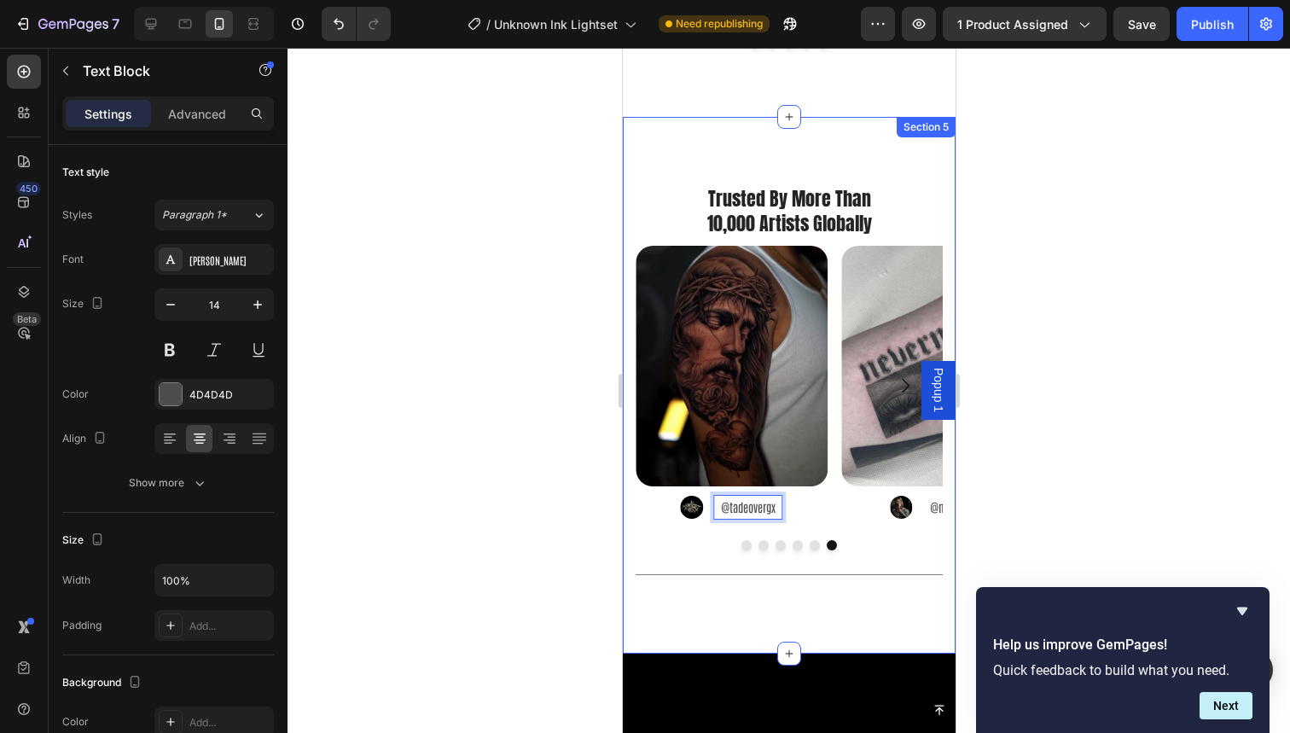
click at [990, 429] on div at bounding box center [789, 390] width 1003 height 685
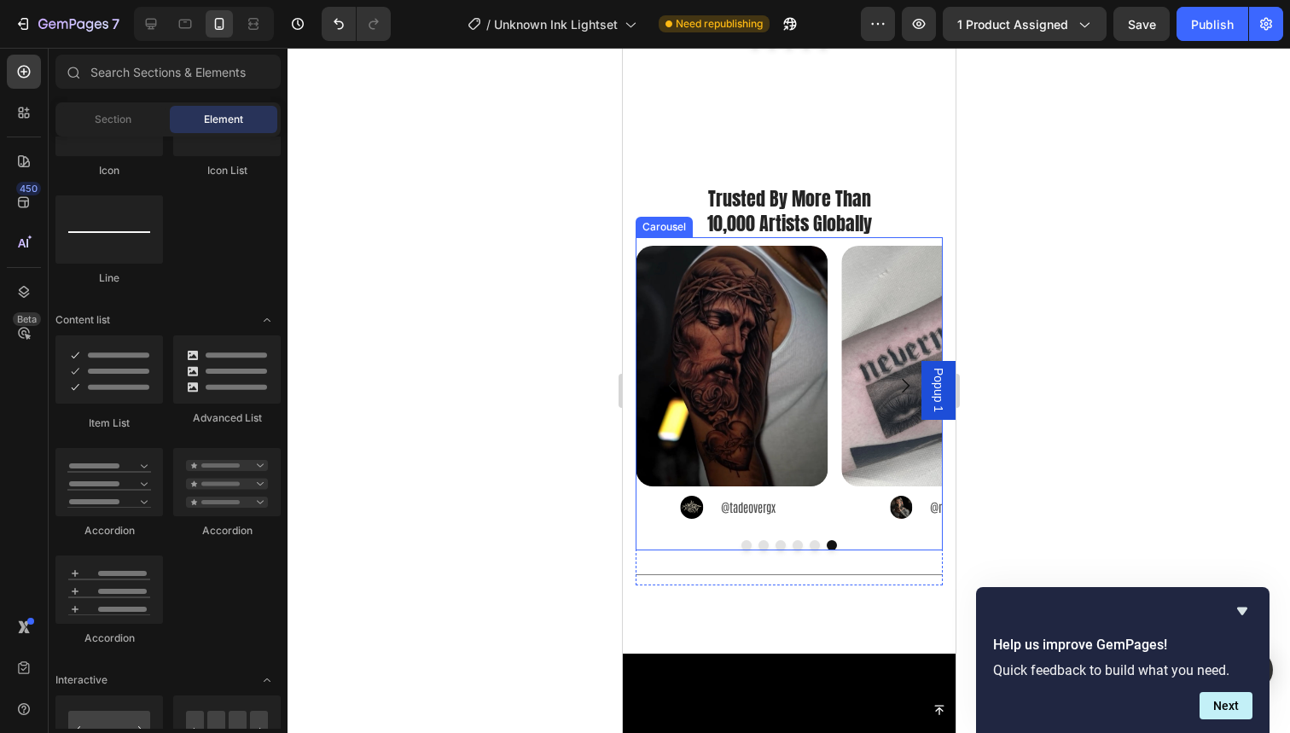
click at [803, 508] on div "Image Image @nuitgrise Text Block Advanced List Image Image @jakekaramol Text B…" at bounding box center [788, 393] width 307 height 313
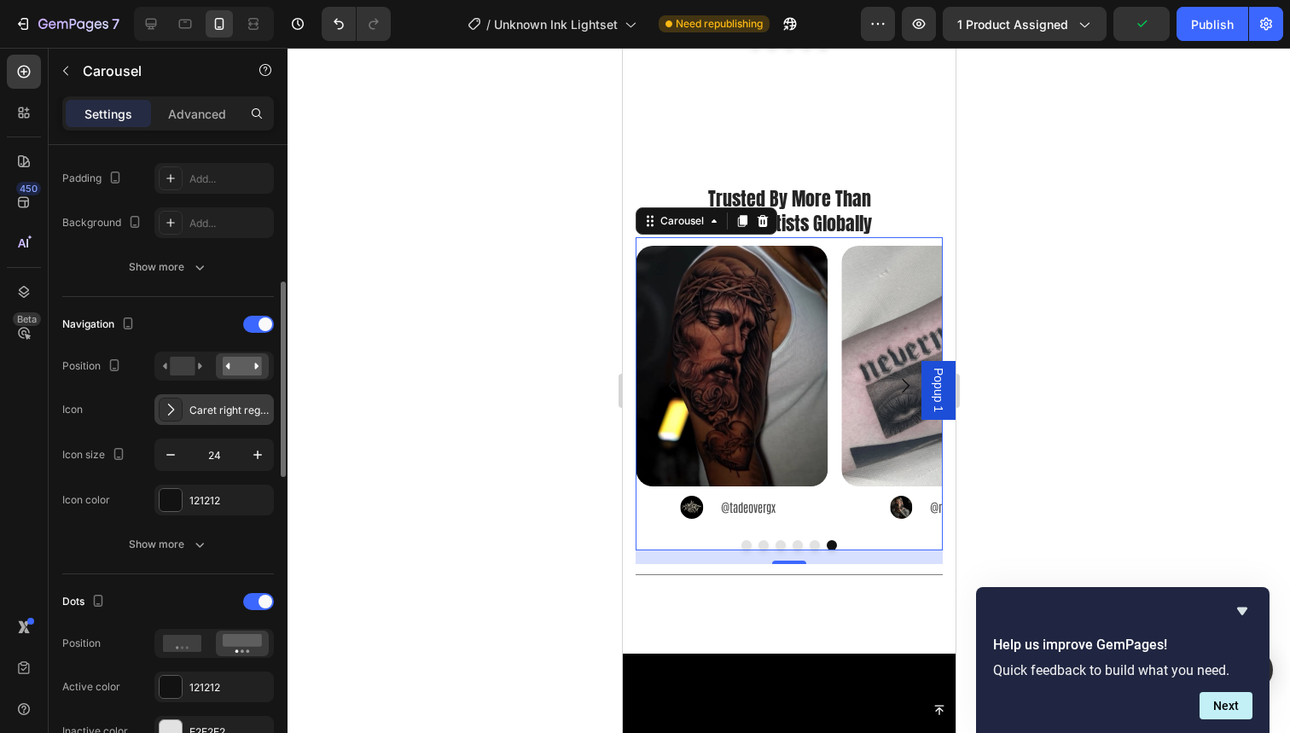
scroll to position [451, 0]
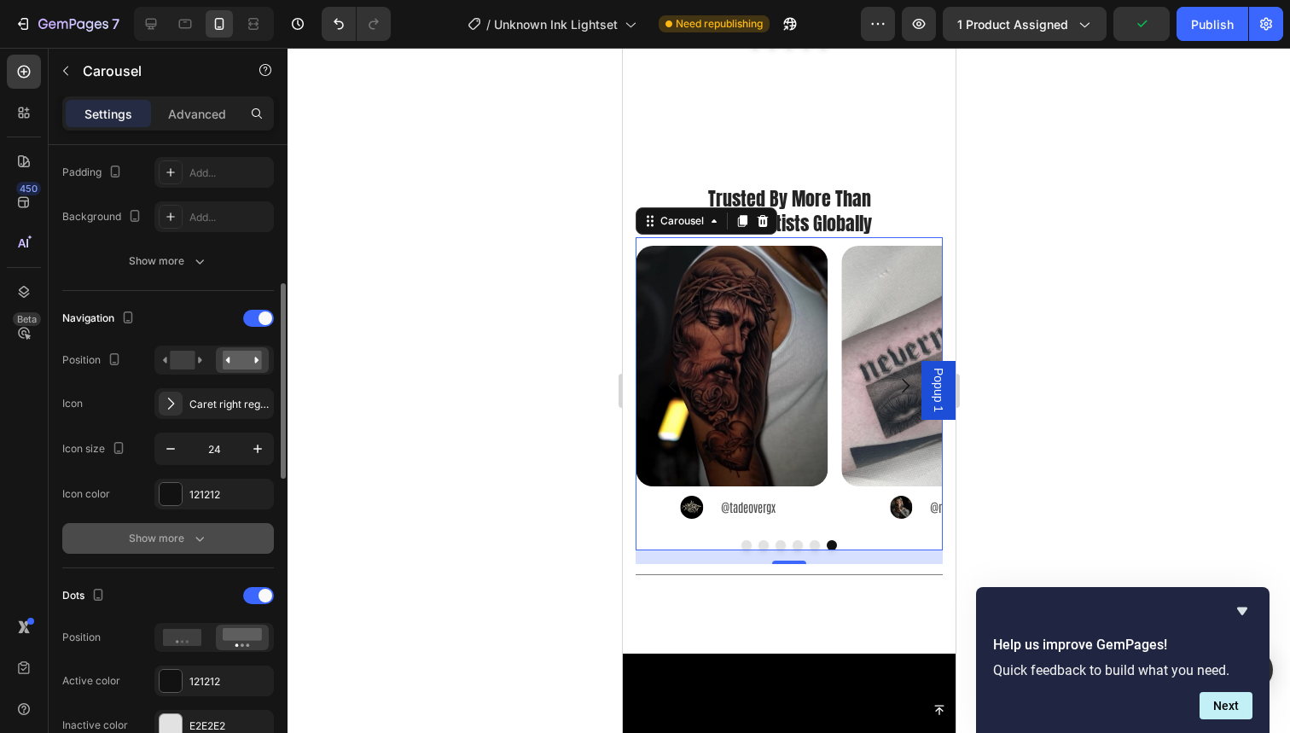
click at [179, 534] on div "Show more" at bounding box center [168, 538] width 79 height 17
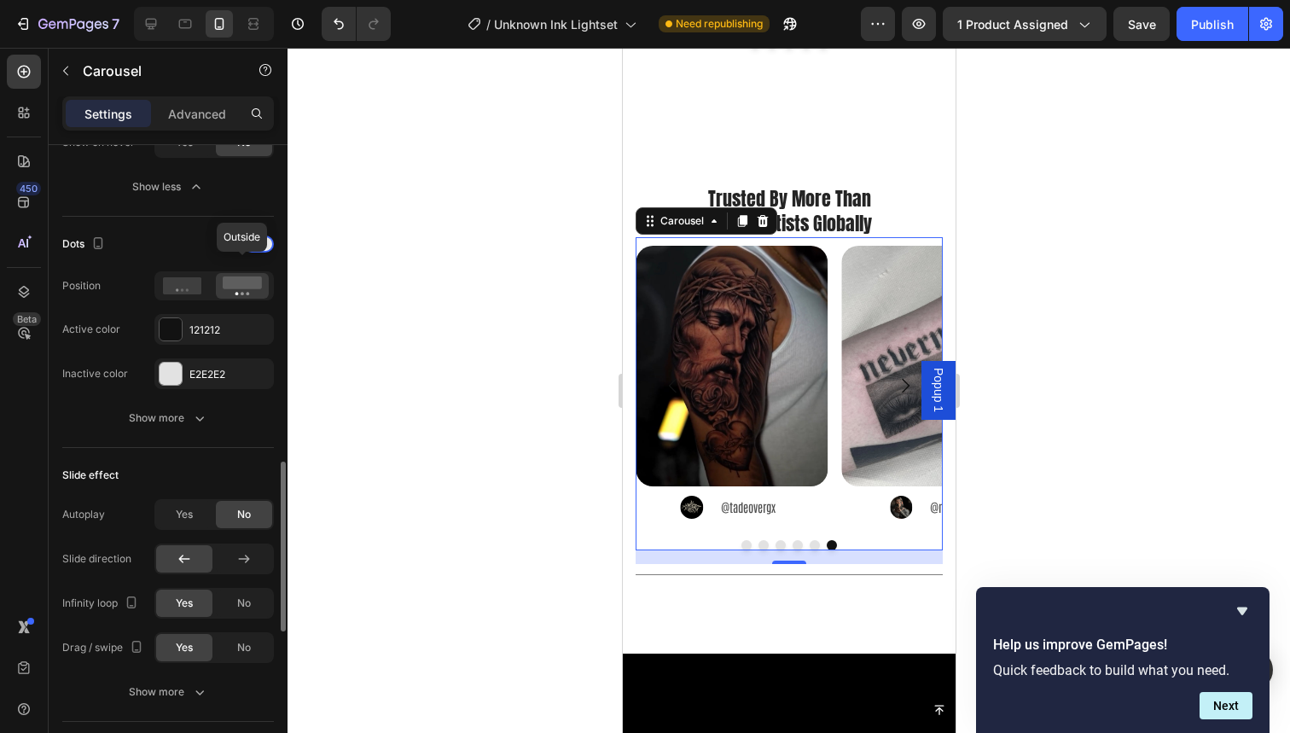
scroll to position [1129, 0]
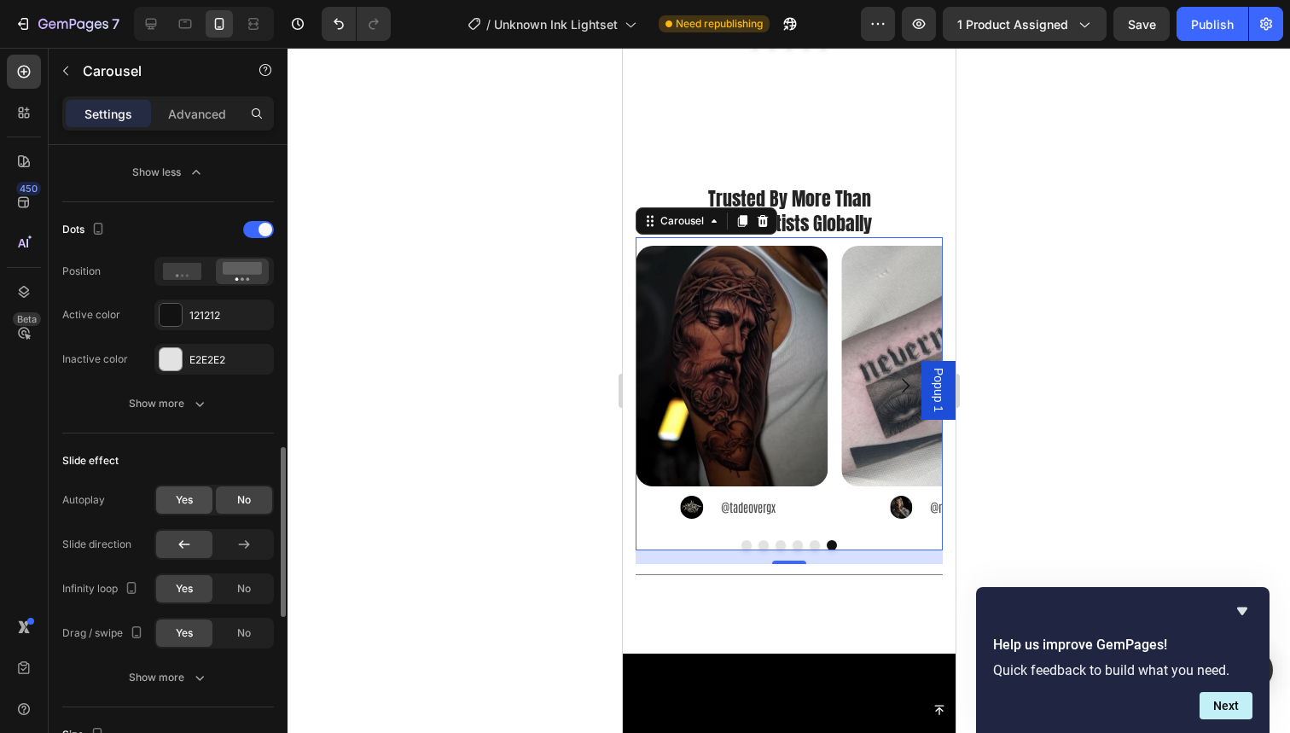
click at [191, 505] on span "Yes" at bounding box center [184, 499] width 17 height 15
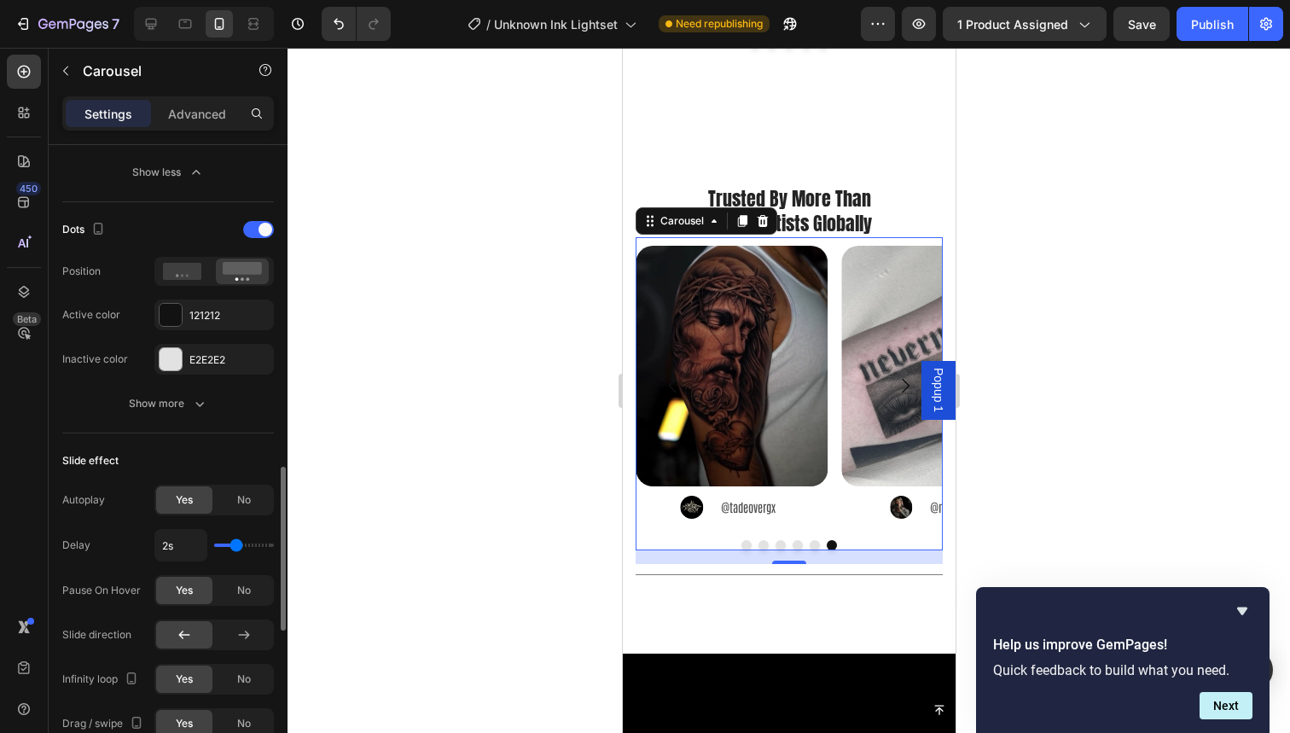
scroll to position [1165, 0]
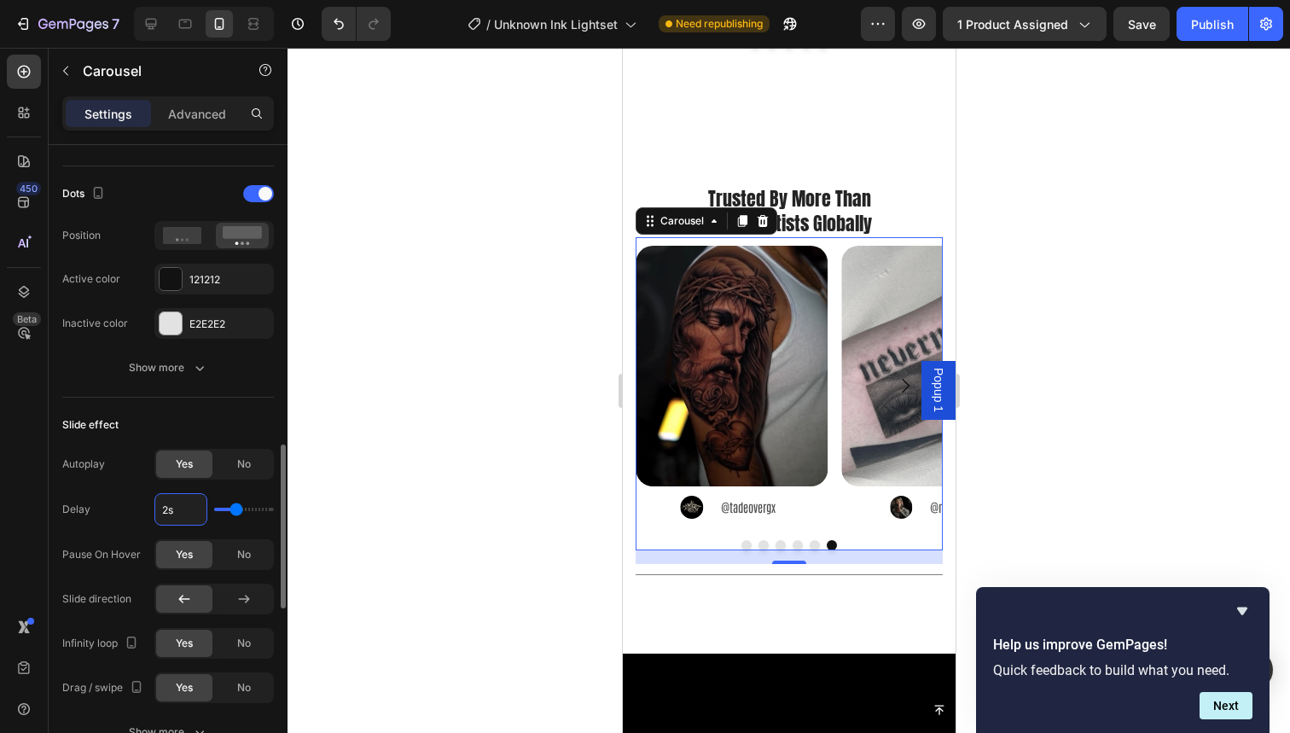
click at [168, 507] on input "2s" at bounding box center [180, 509] width 51 height 31
type input "3.2s"
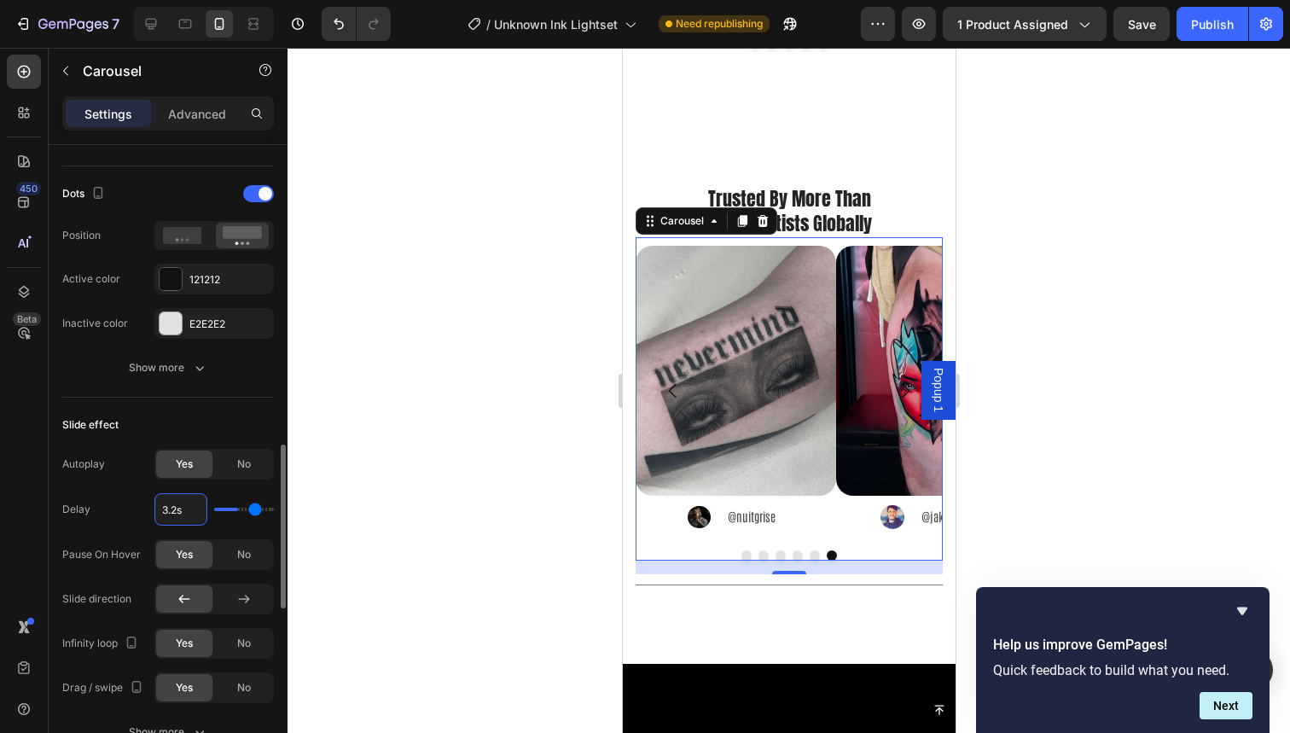
type input "3.2"
click at [254, 511] on input "range" at bounding box center [244, 509] width 60 height 3
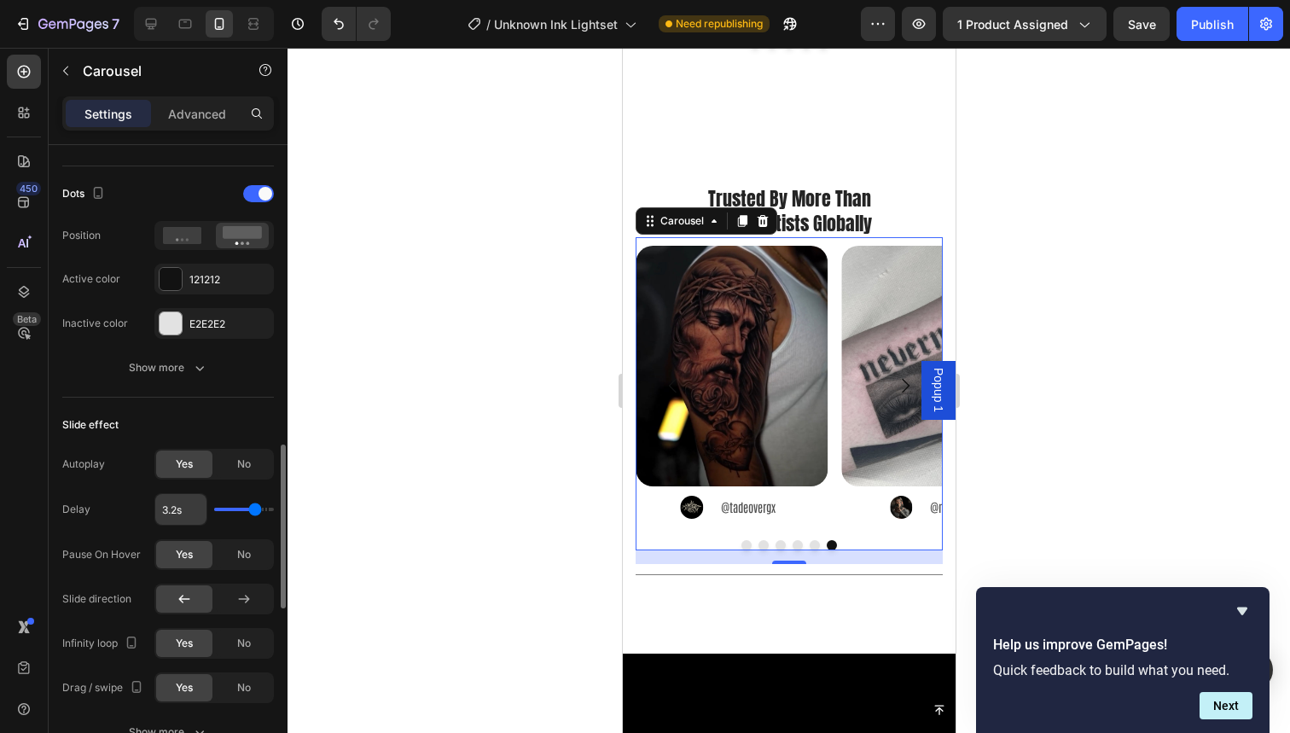
click at [171, 507] on input "3.2s" at bounding box center [180, 509] width 51 height 31
type input "3.s"
type input "3"
type input "s"
type input "3.2"
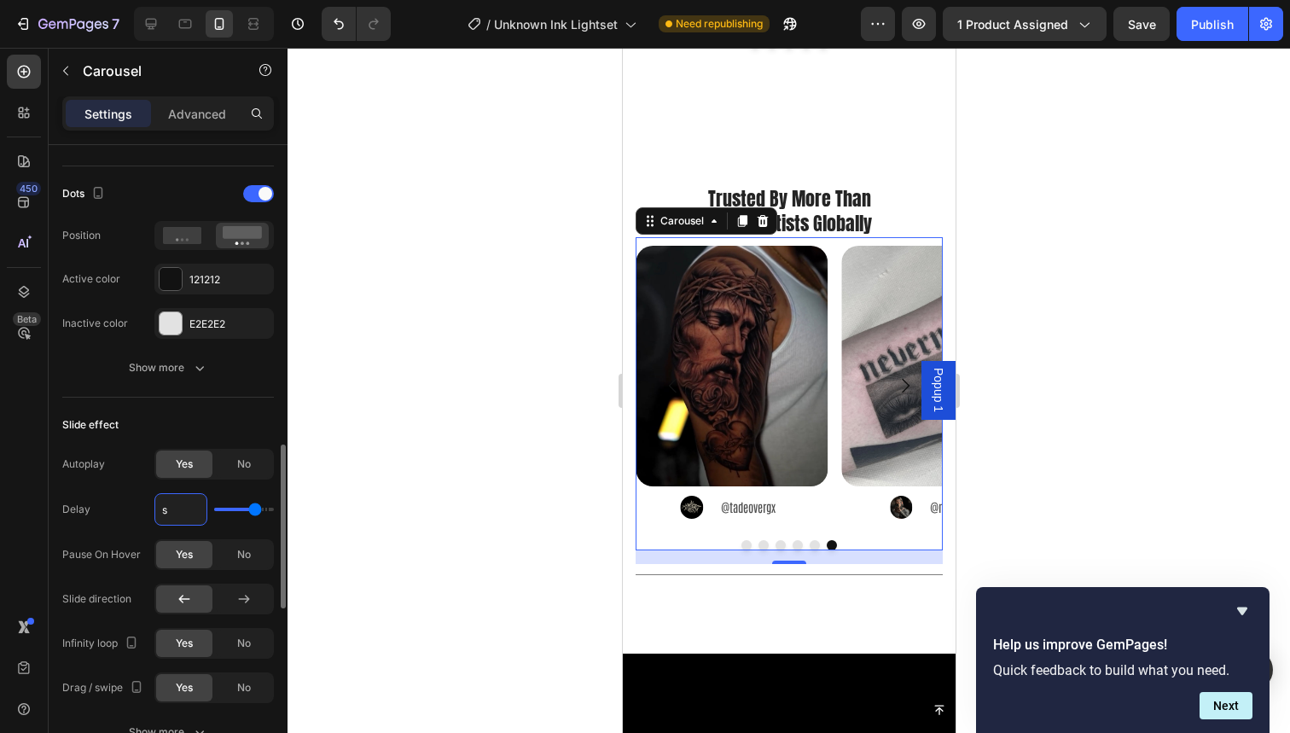
type input "0s"
type input "1"
type input "1s"
click at [254, 503] on div "1s" at bounding box center [213, 509] width 119 height 32
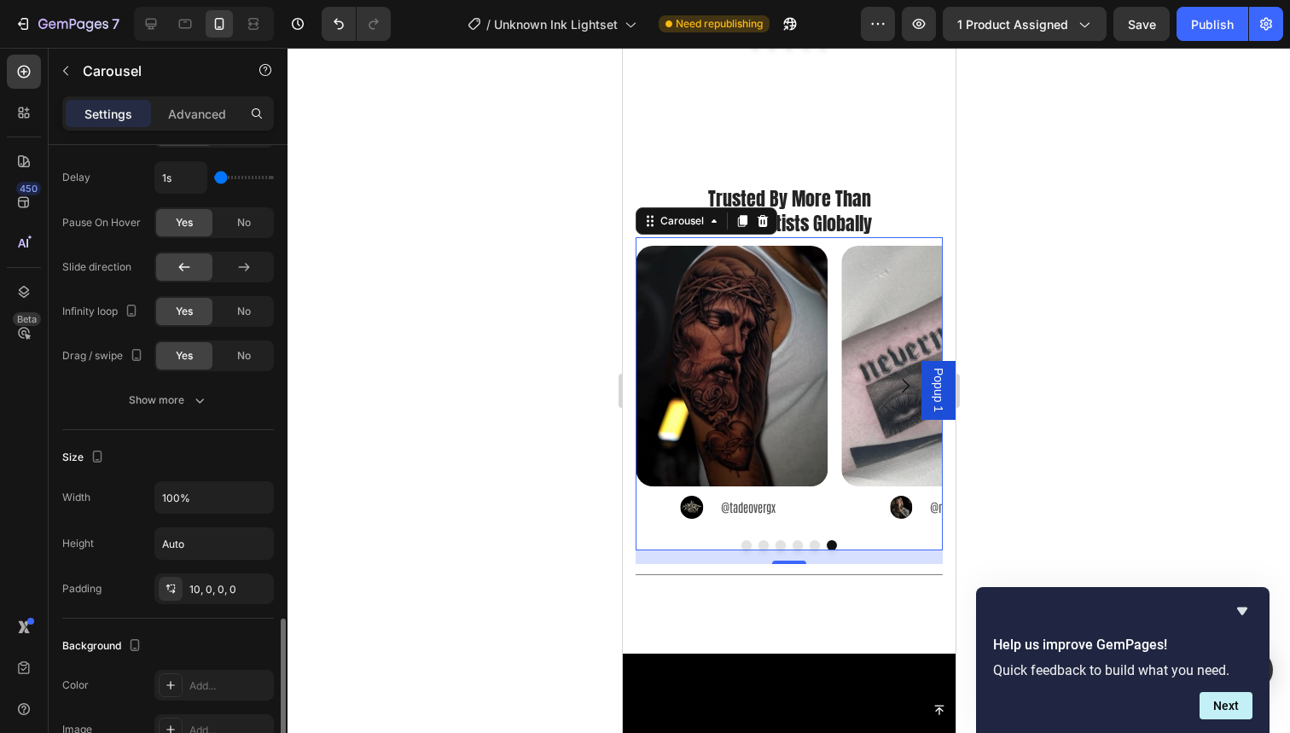
scroll to position [1589, 0]
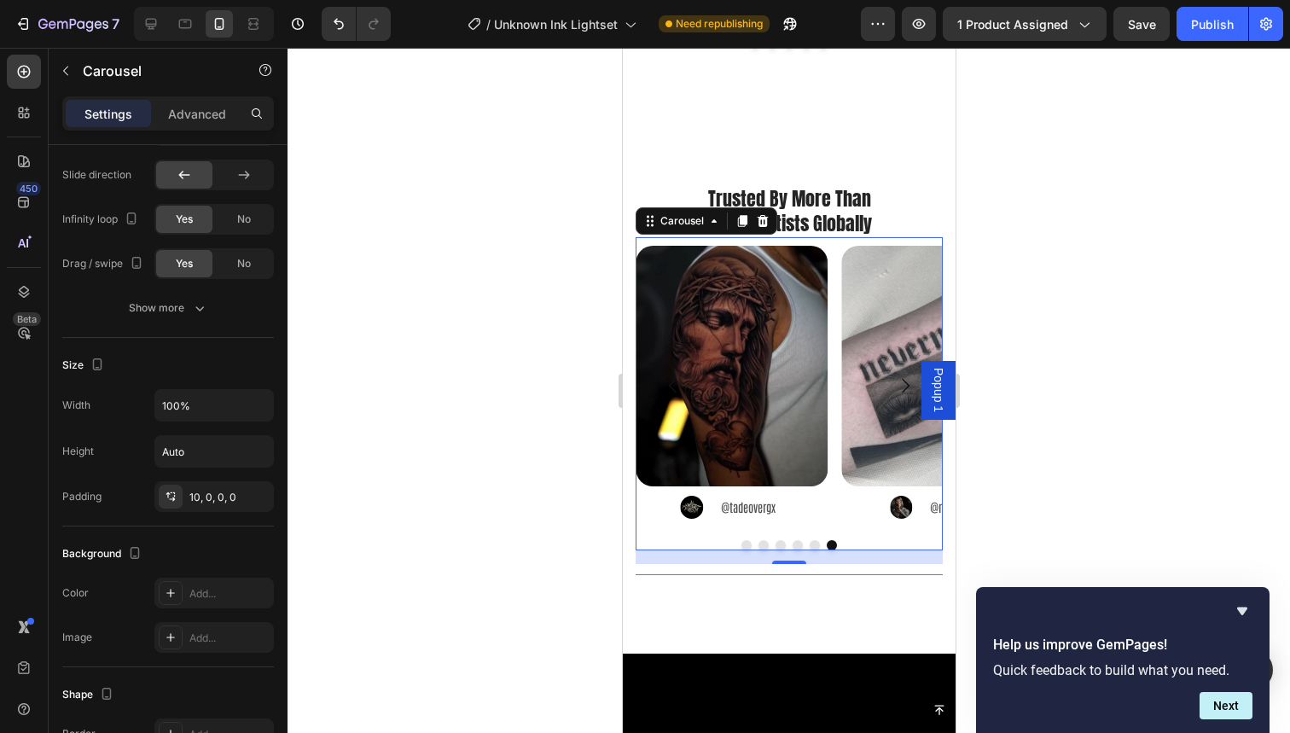
click at [741, 540] on button "Dot" at bounding box center [746, 545] width 10 height 10
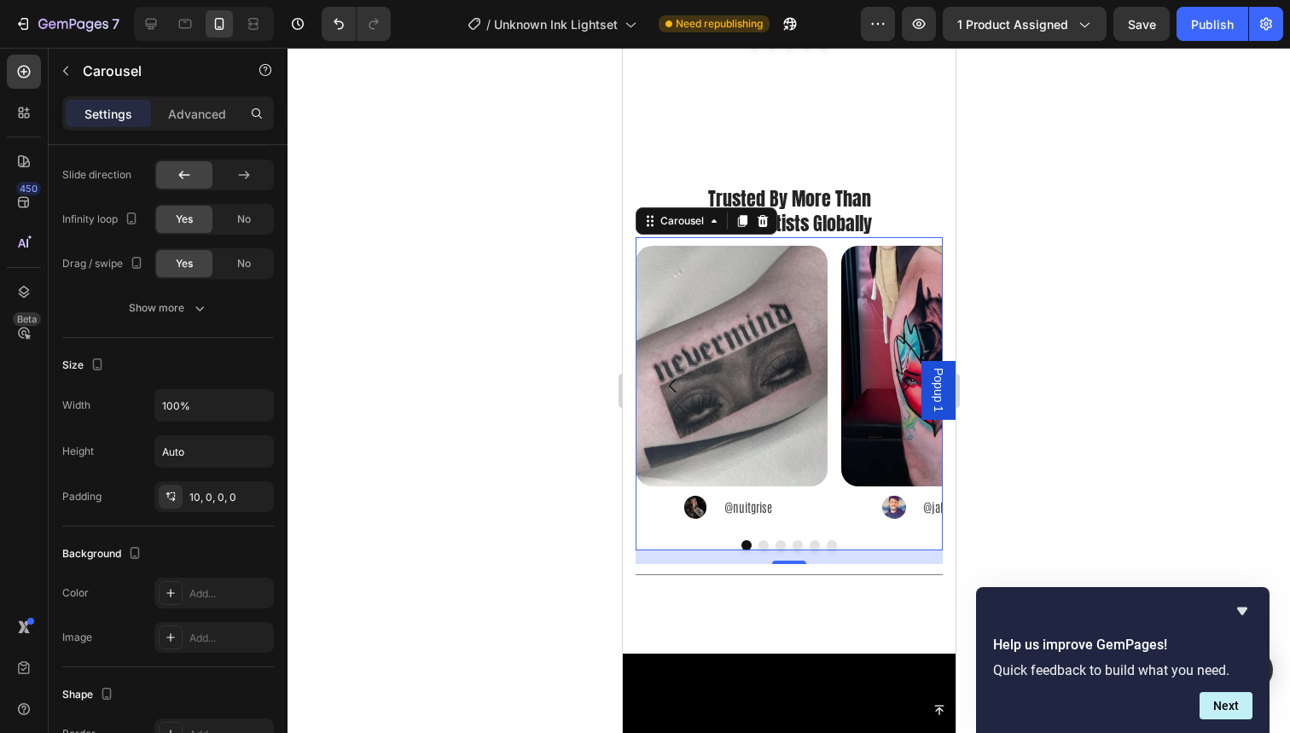
click at [758, 540] on button "Dot" at bounding box center [763, 545] width 10 height 10
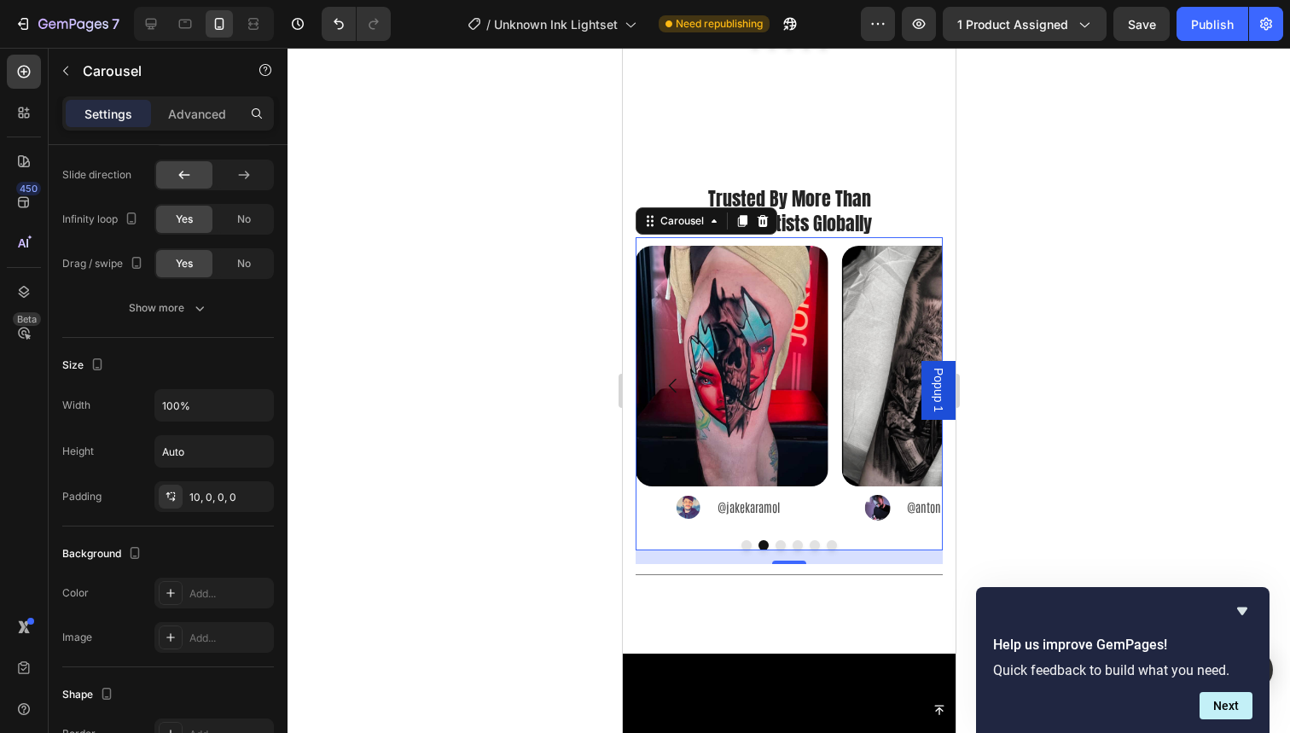
click at [766, 540] on div at bounding box center [788, 545] width 307 height 10
click at [775, 540] on button "Dot" at bounding box center [780, 545] width 10 height 10
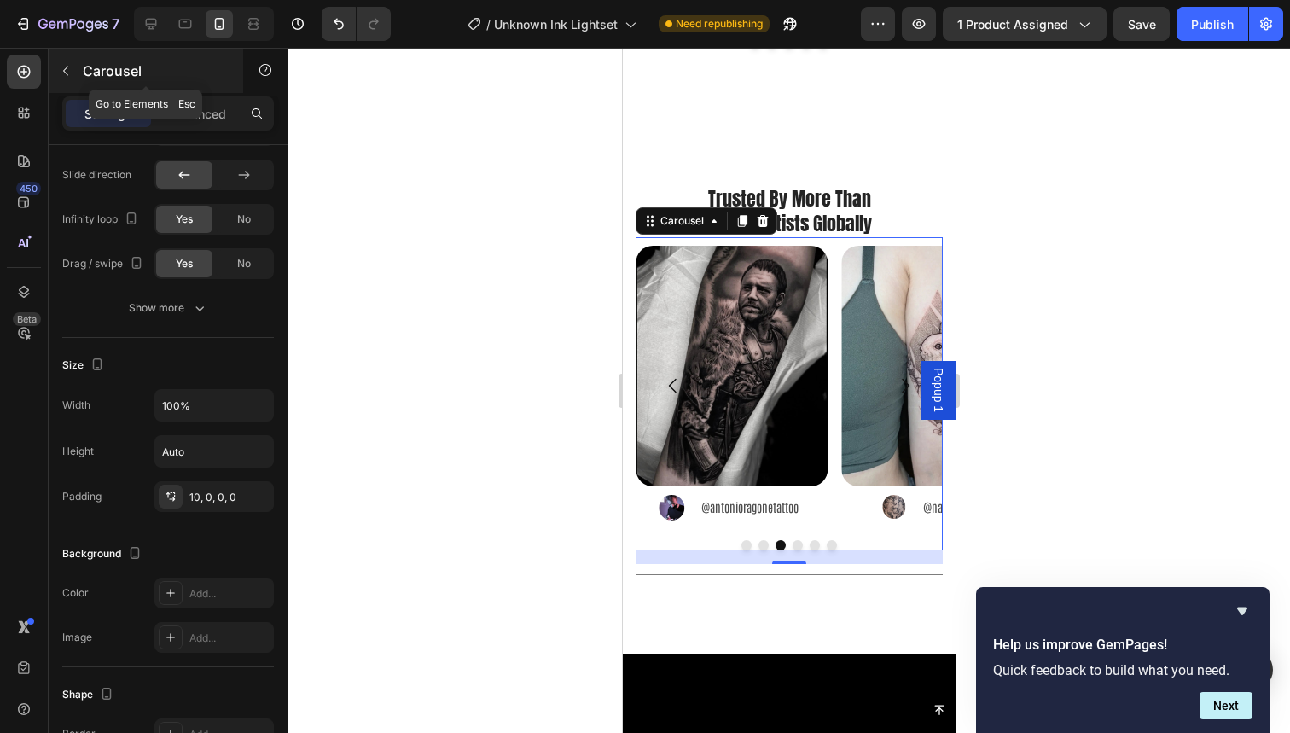
click at [68, 74] on icon "button" at bounding box center [66, 71] width 14 height 14
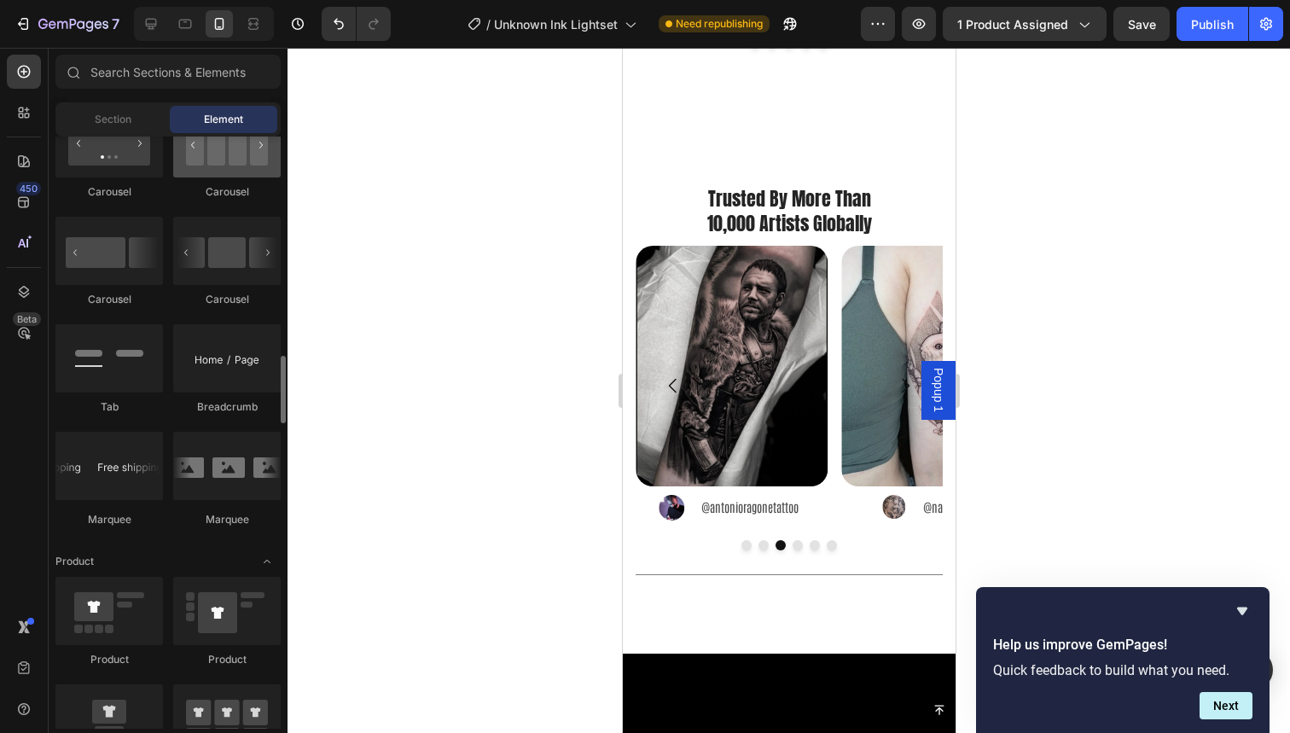
scroll to position [1785, 0]
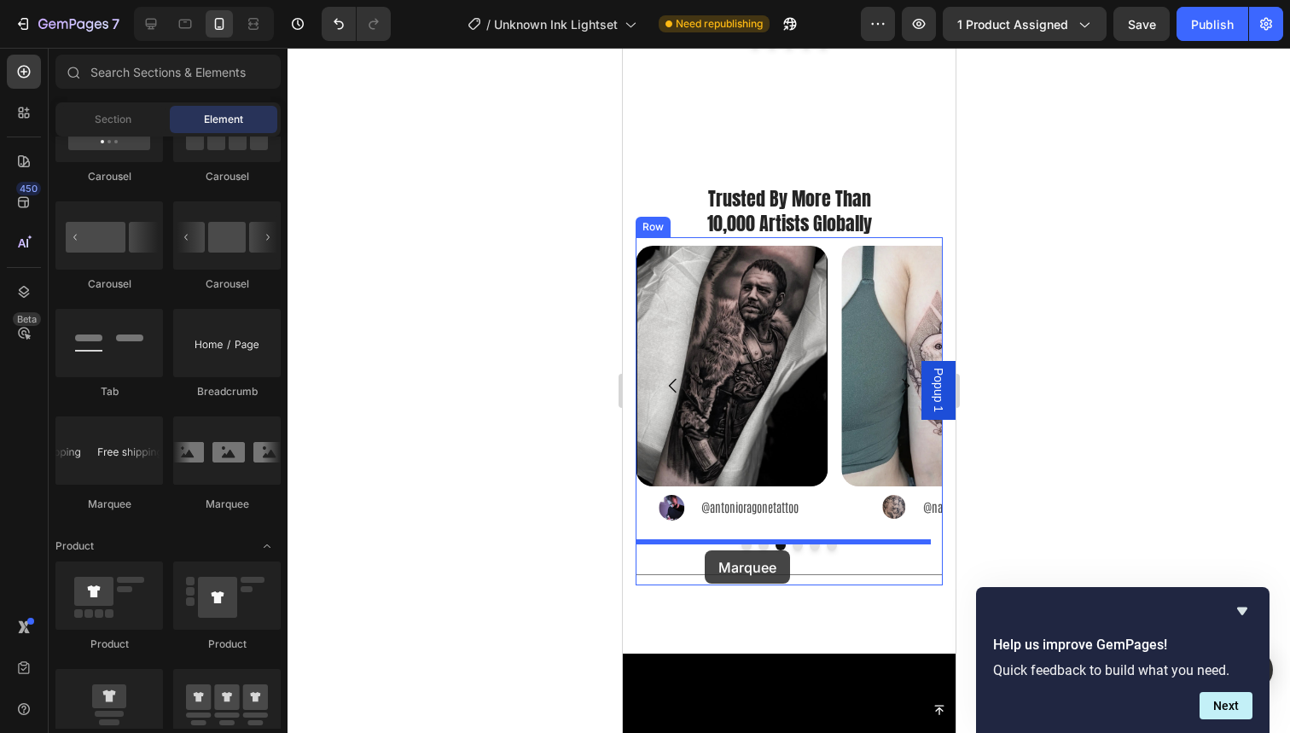
drag, startPoint x: 742, startPoint y: 493, endPoint x: 704, endPoint y: 550, distance: 68.9
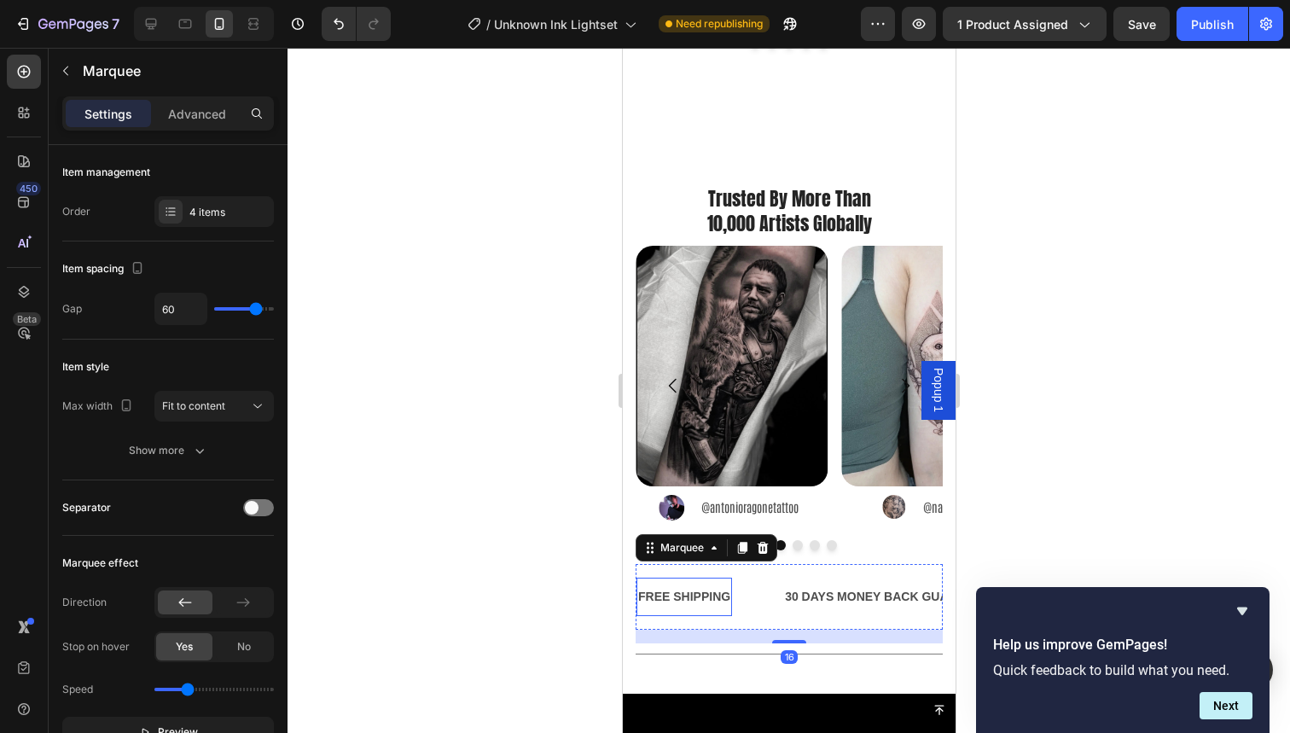
click at [684, 584] on div "FREE SHIPPING" at bounding box center [684, 596] width 96 height 25
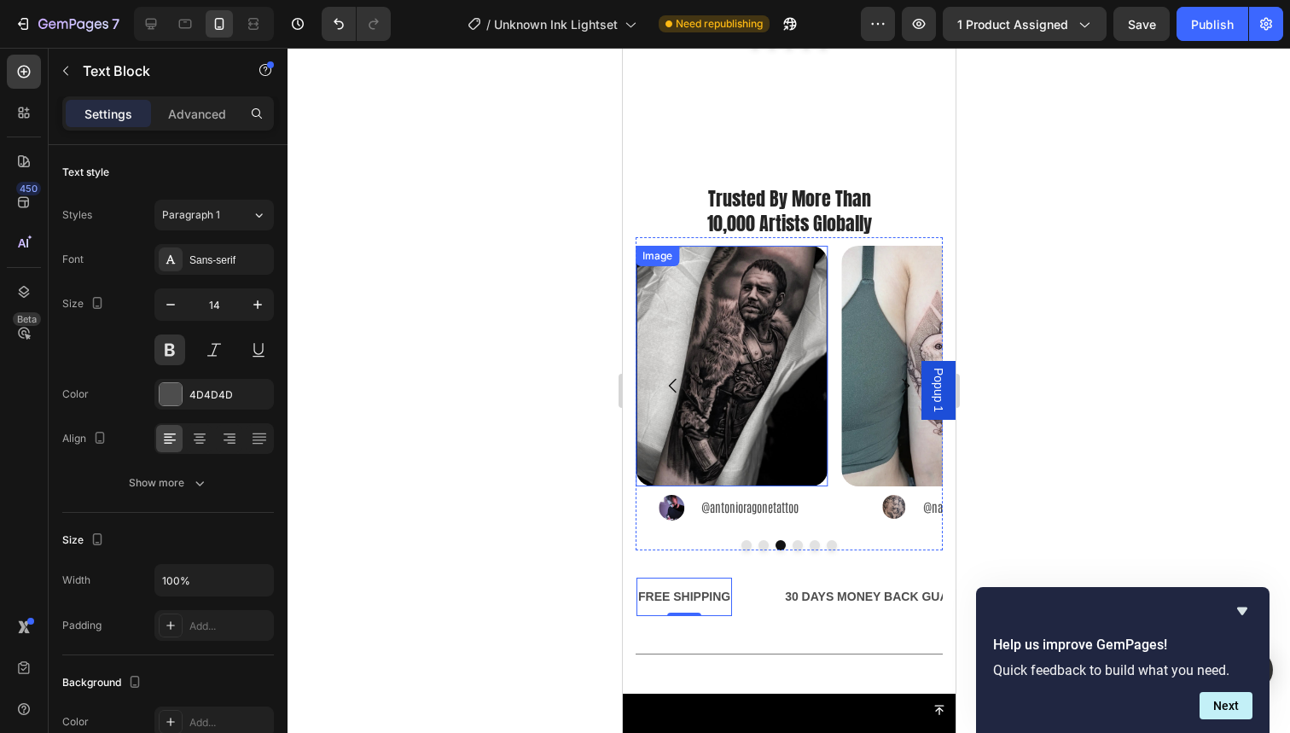
click at [759, 404] on img at bounding box center [731, 366] width 192 height 241
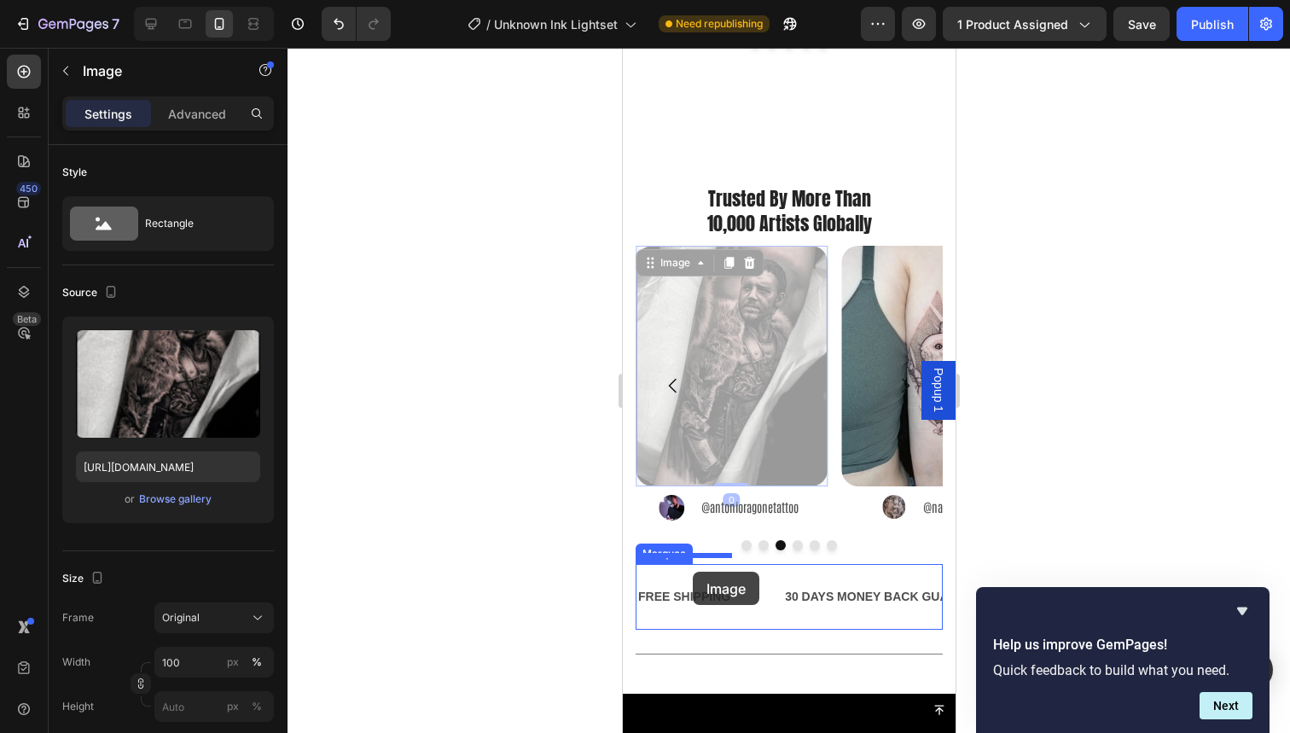
drag, startPoint x: 759, startPoint y: 404, endPoint x: 692, endPoint y: 572, distance: 180.8
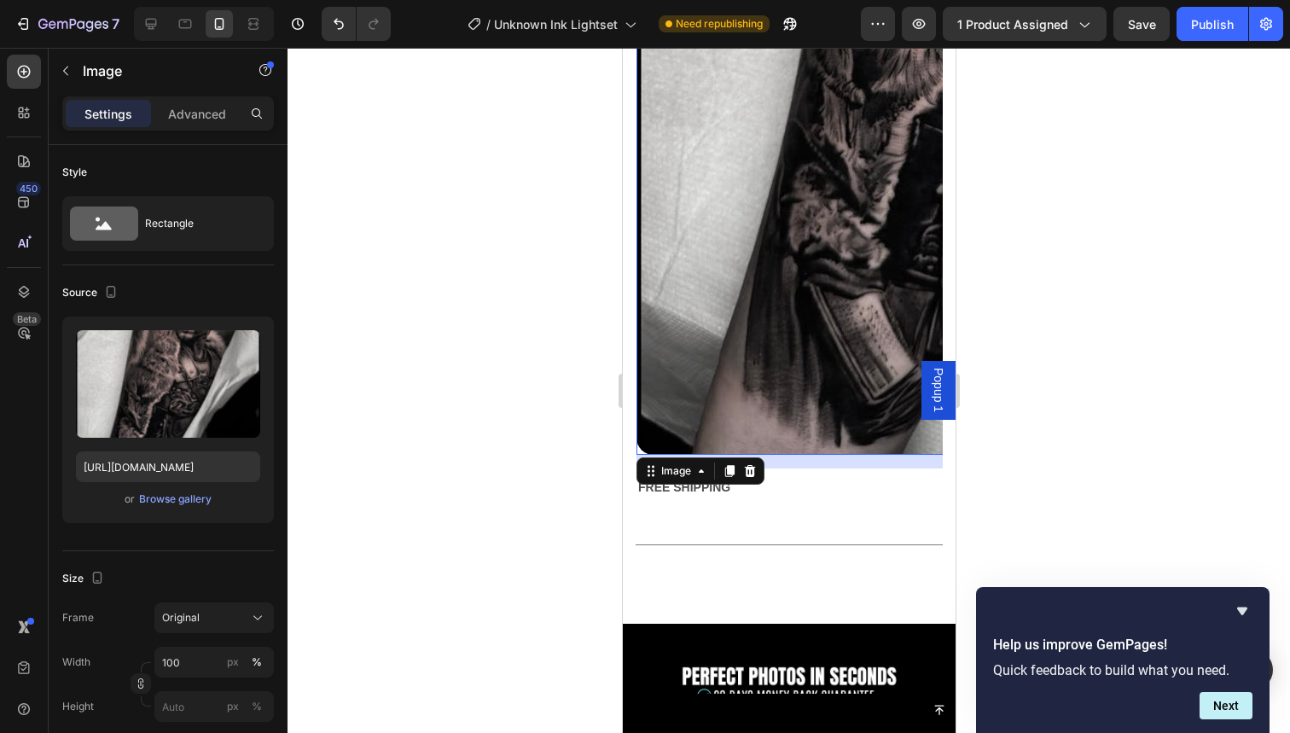
scroll to position [3736, 0]
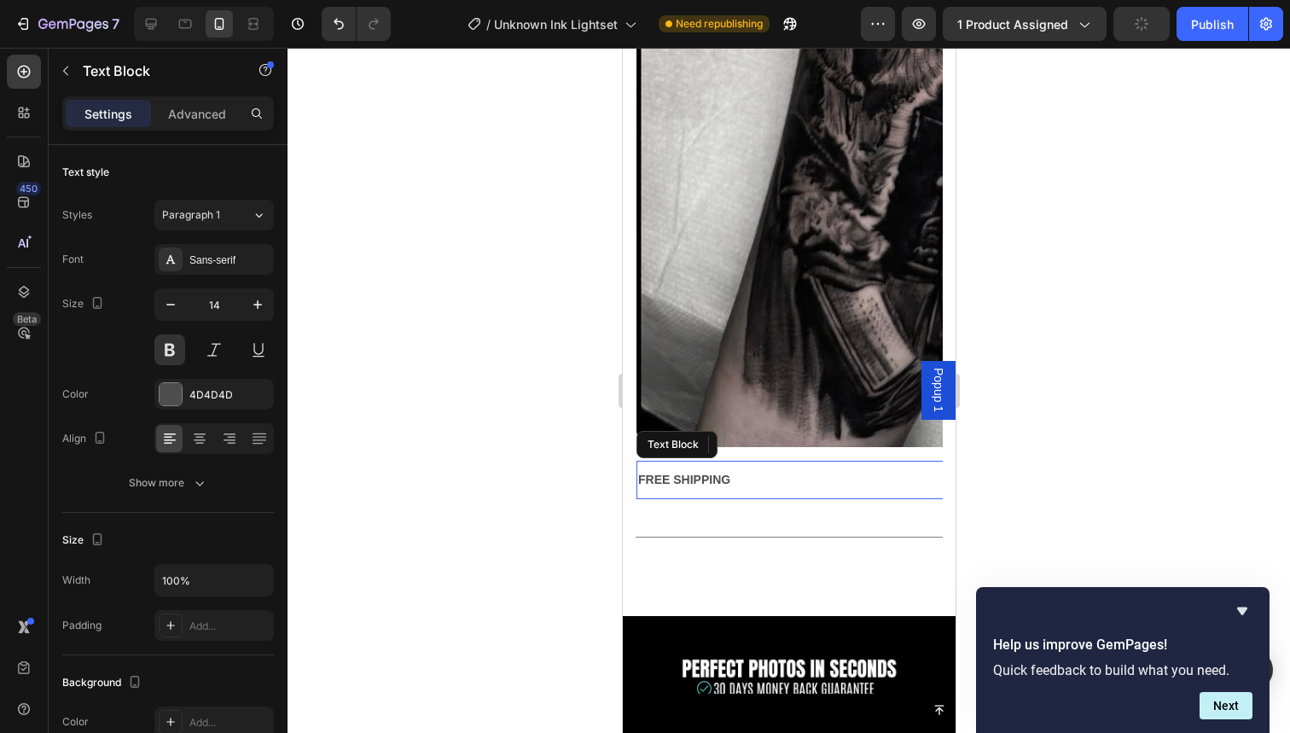
click at [696, 482] on div "FREE SHIPPING" at bounding box center [963, 480] width 655 height 25
click at [772, 447] on icon at bounding box center [770, 445] width 11 height 12
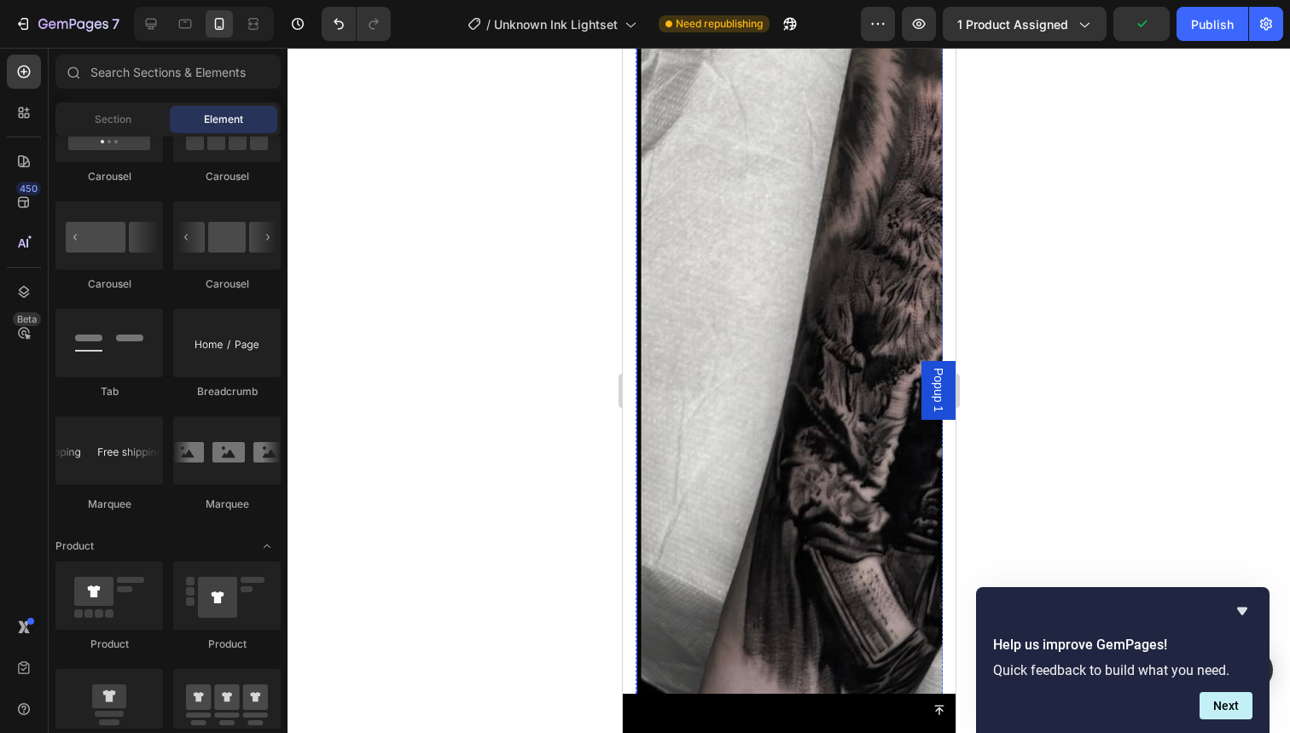
click at [792, 356] on img at bounding box center [963, 308] width 655 height 819
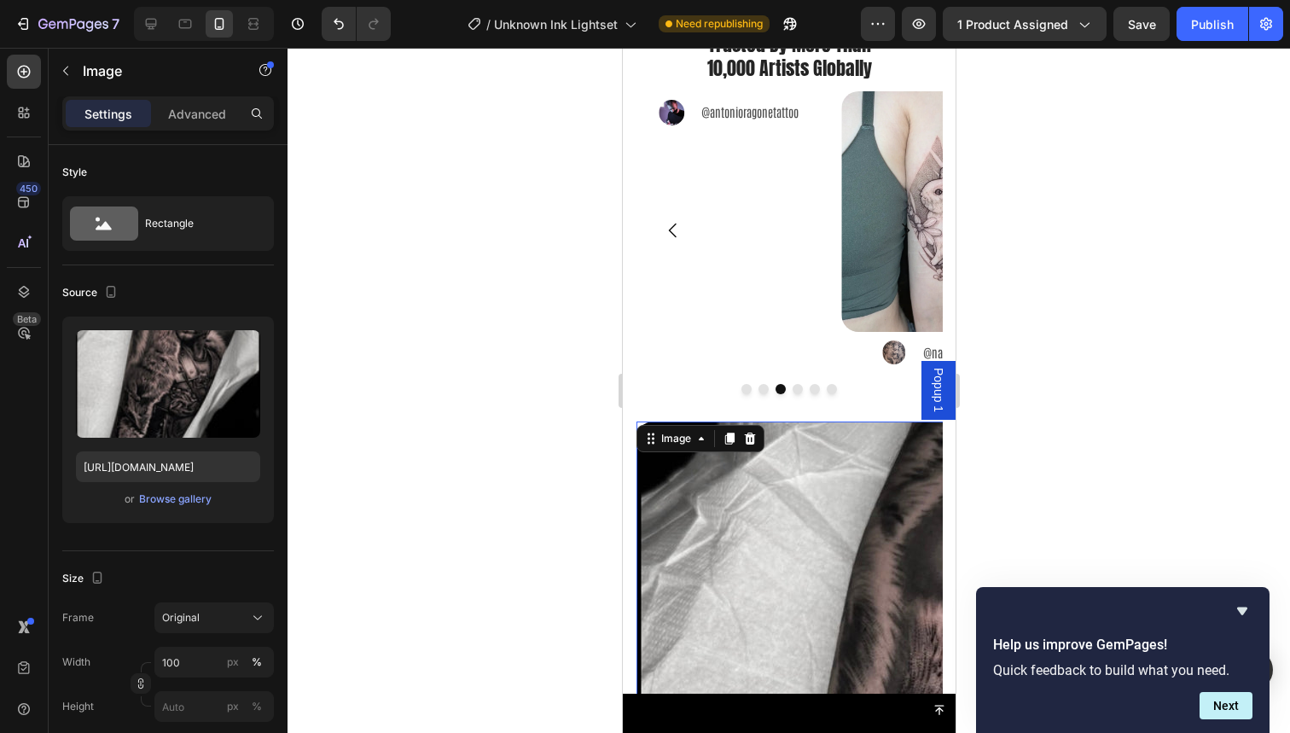
scroll to position [2926, 0]
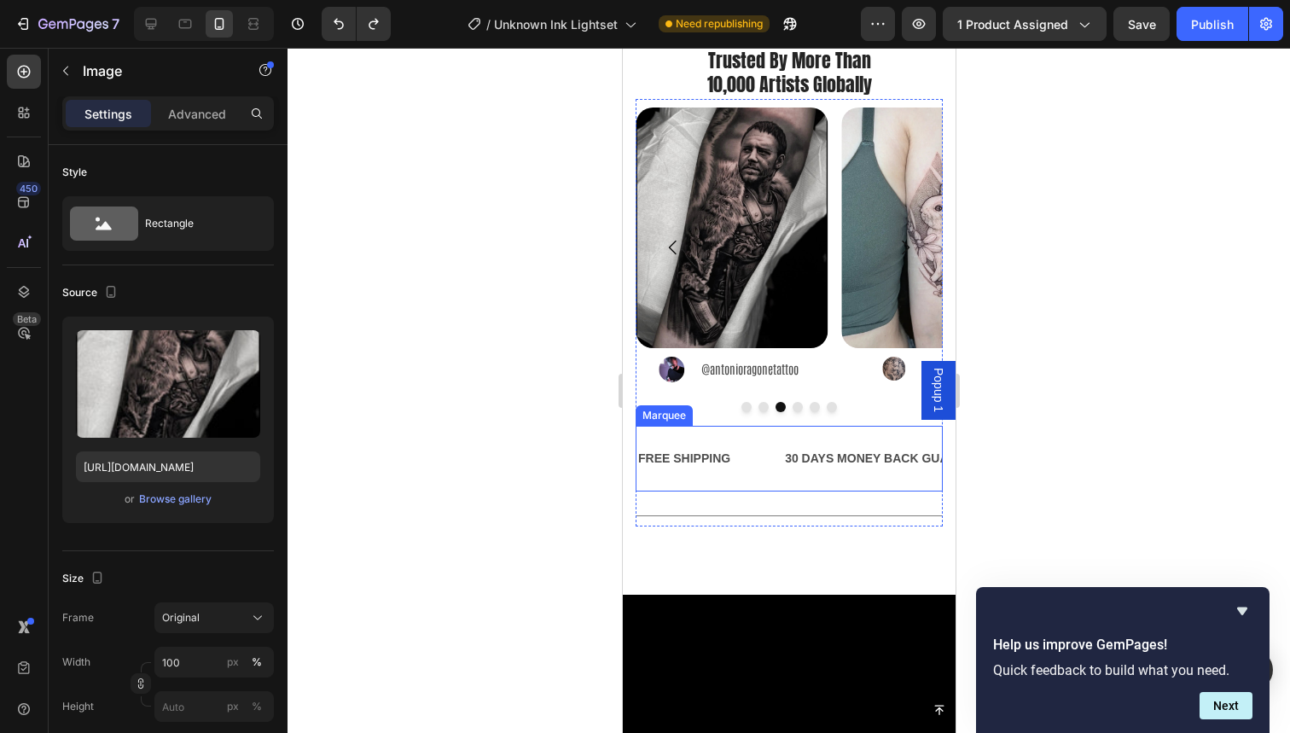
click at [755, 460] on div "FREE SHIPPING Text Block" at bounding box center [709, 458] width 147 height 38
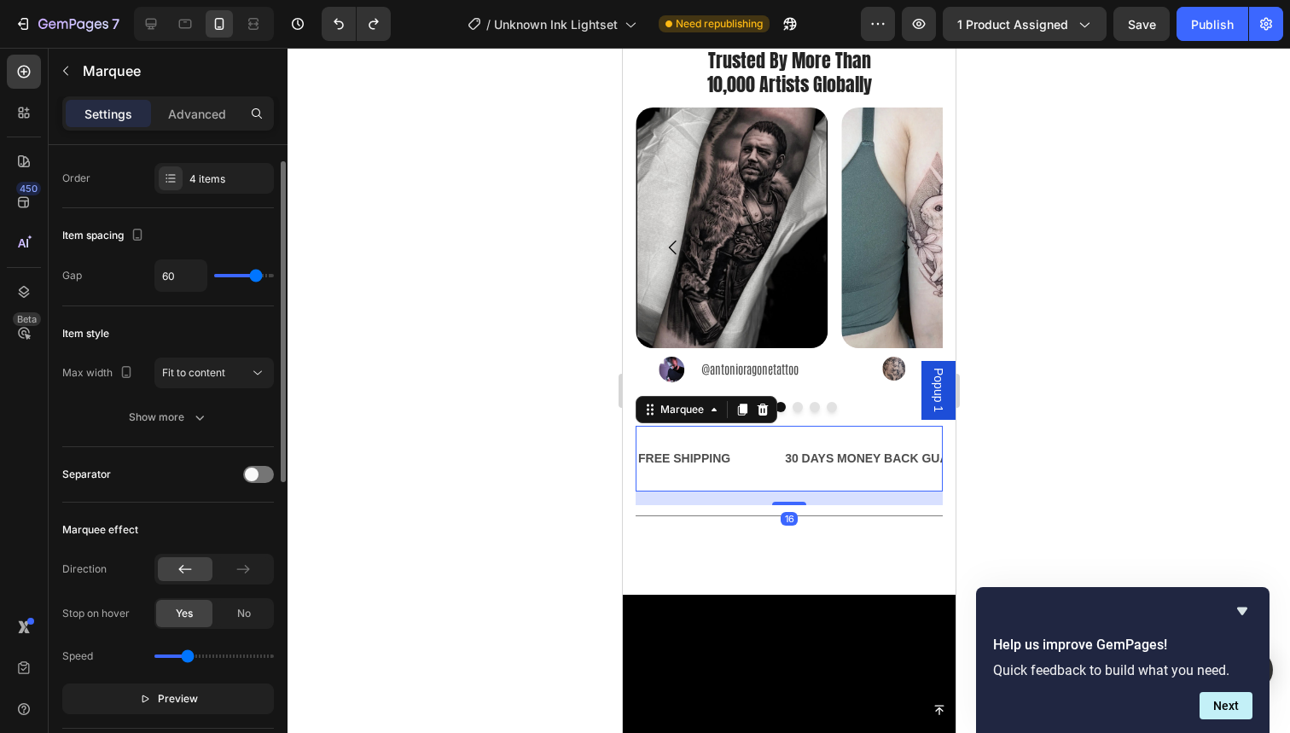
scroll to position [7, 0]
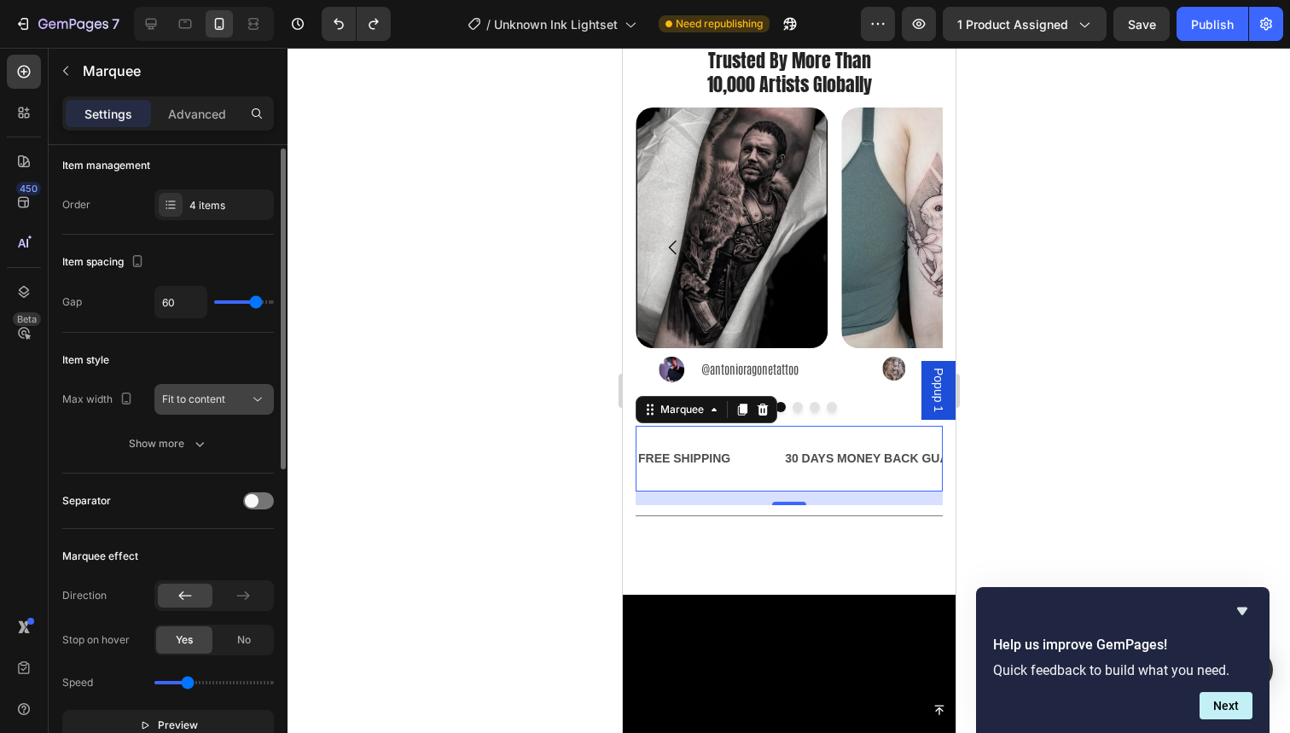
click at [247, 392] on div "Fit to content" at bounding box center [205, 399] width 87 height 15
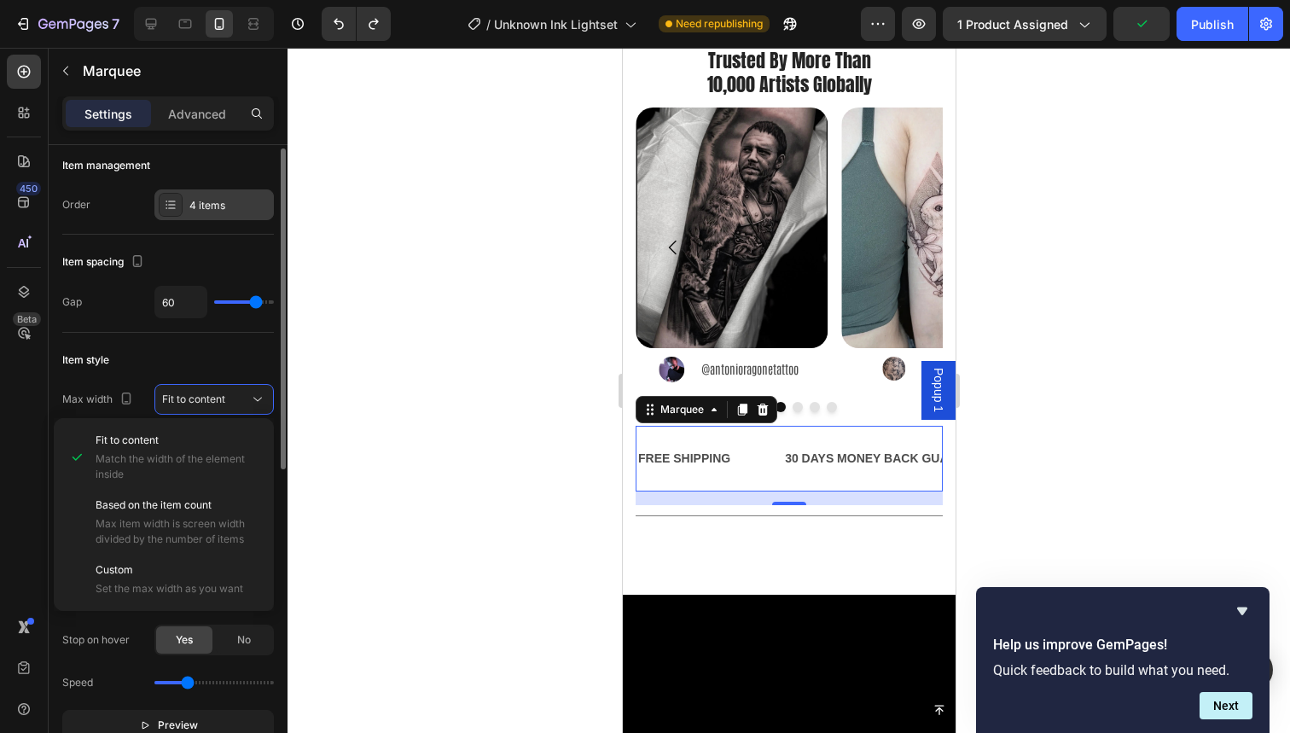
click at [217, 205] on div "4 items" at bounding box center [229, 205] width 80 height 15
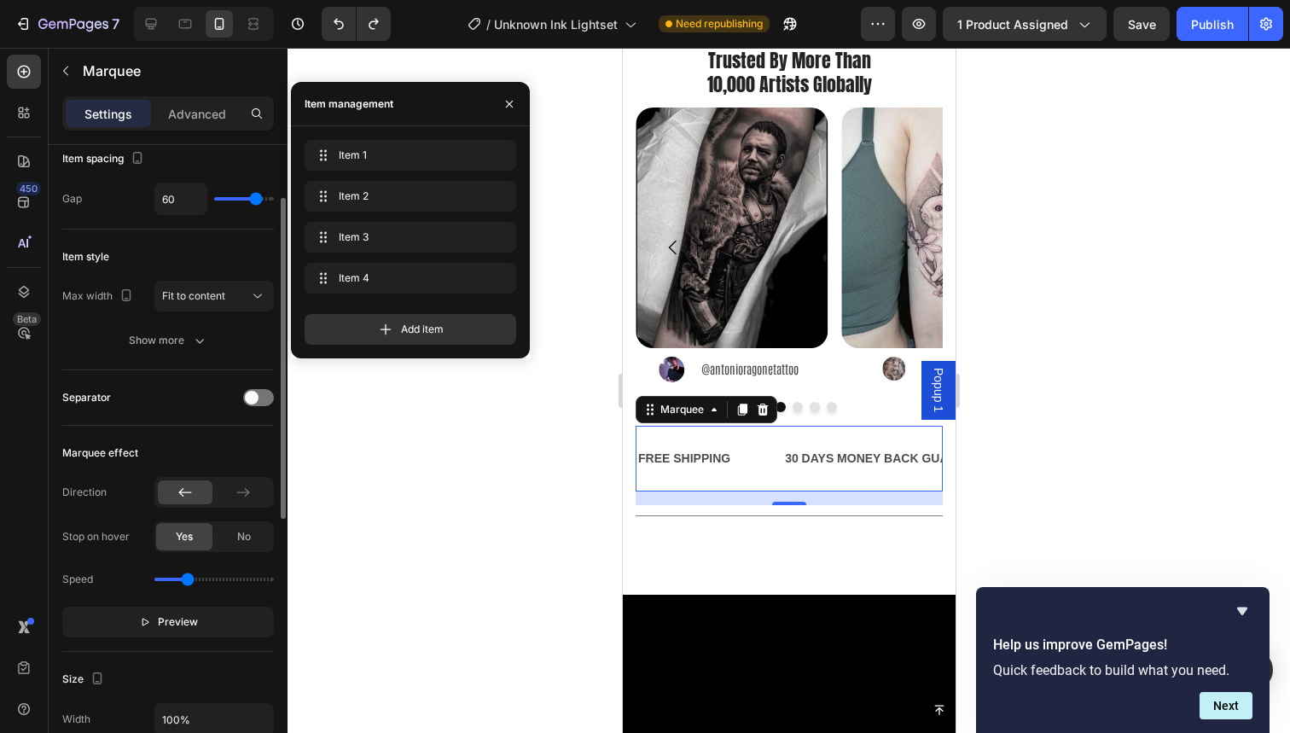
scroll to position [111, 0]
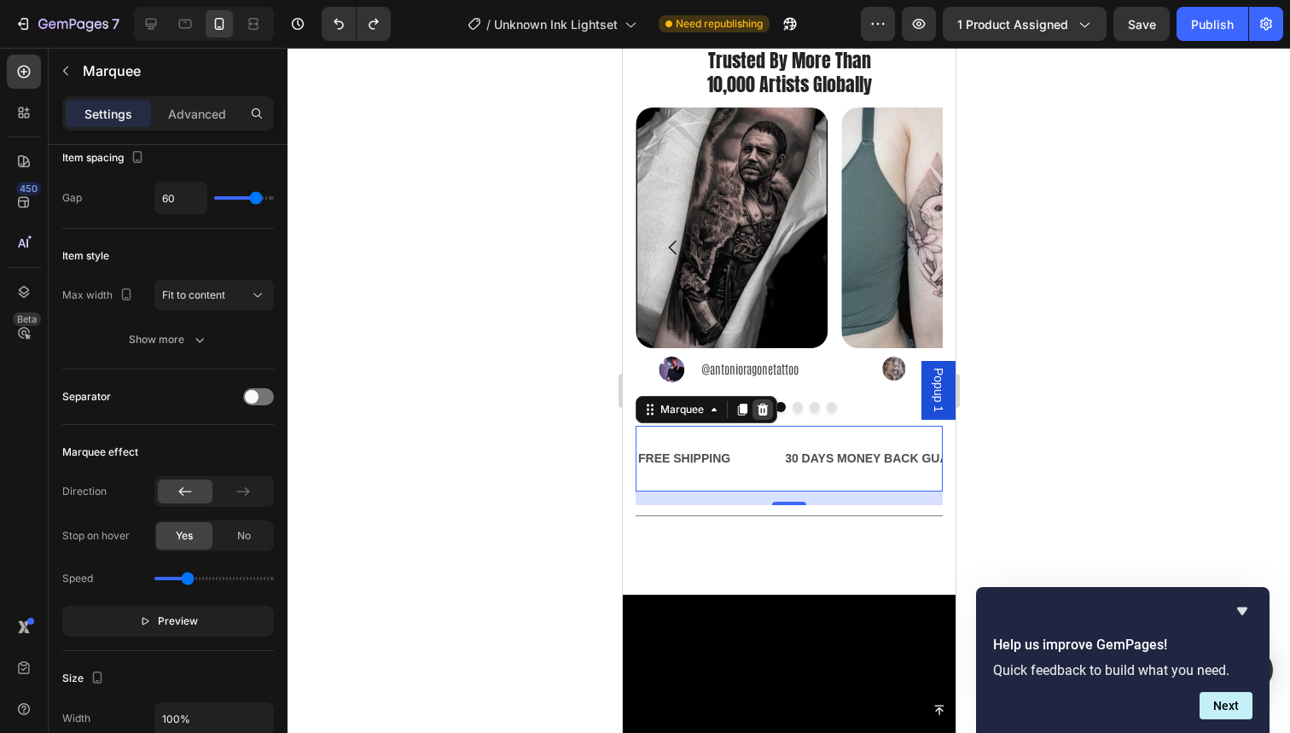
click at [765, 410] on icon at bounding box center [762, 410] width 11 height 12
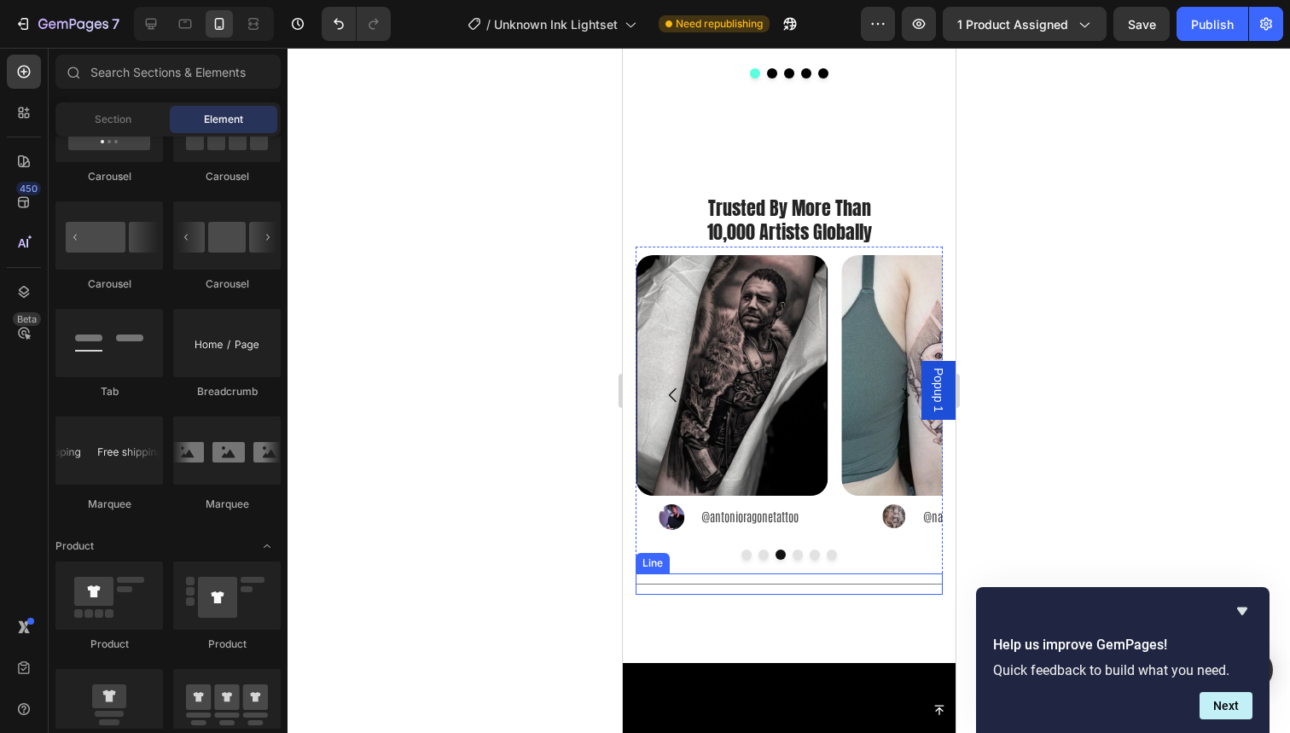
scroll to position [2777, 0]
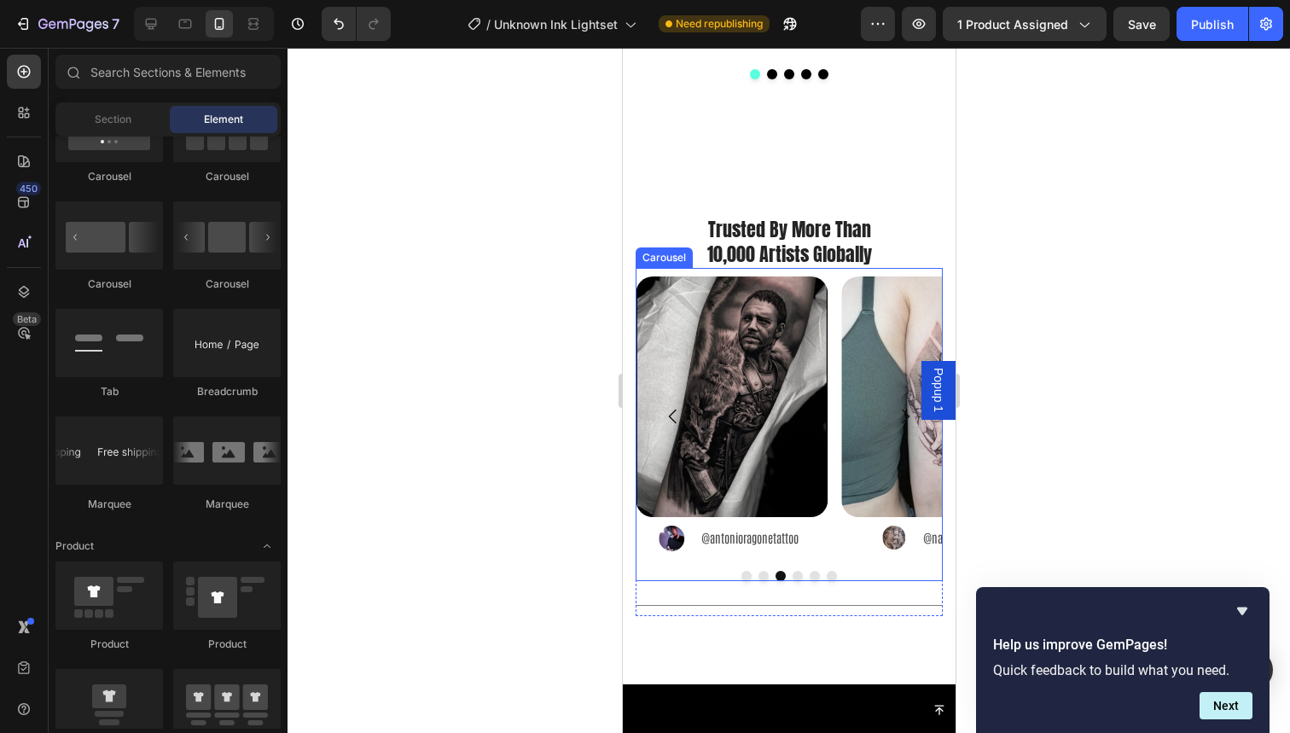
click at [741, 571] on button "Dot" at bounding box center [746, 576] width 10 height 10
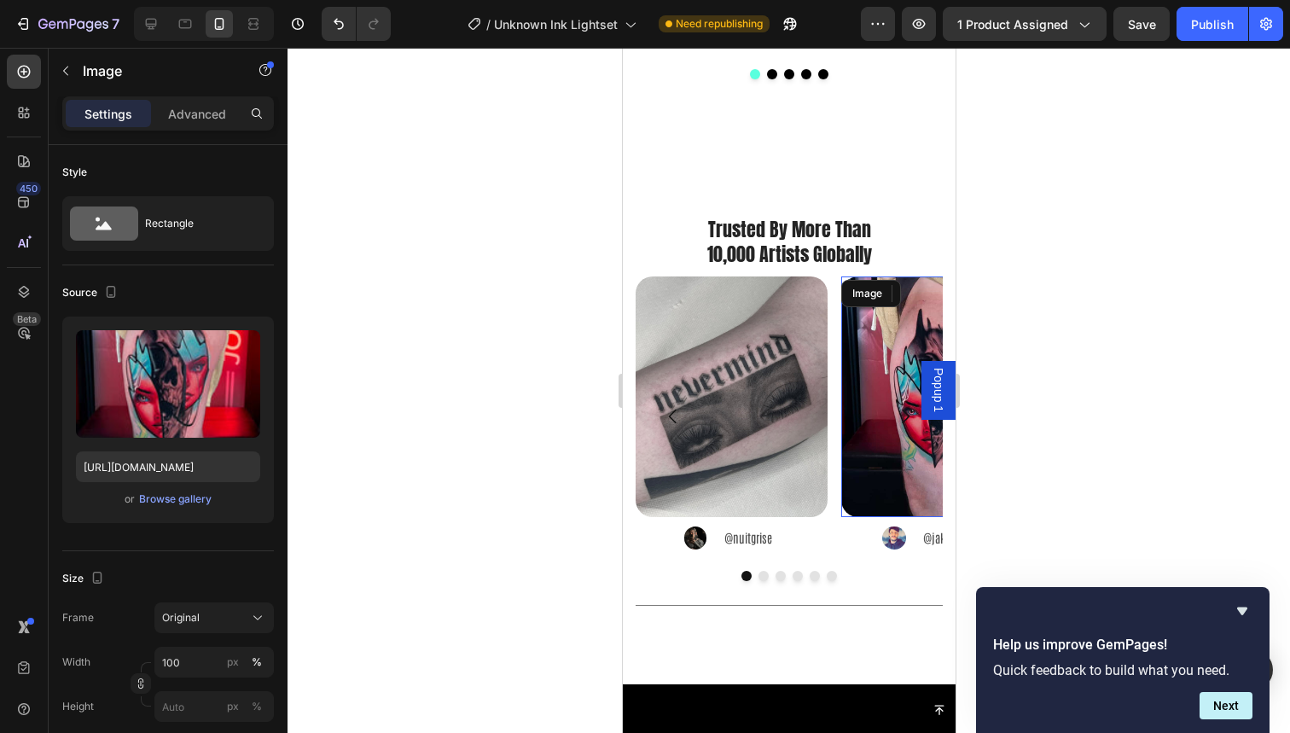
click at [842, 489] on div at bounding box center [936, 396] width 192 height 241
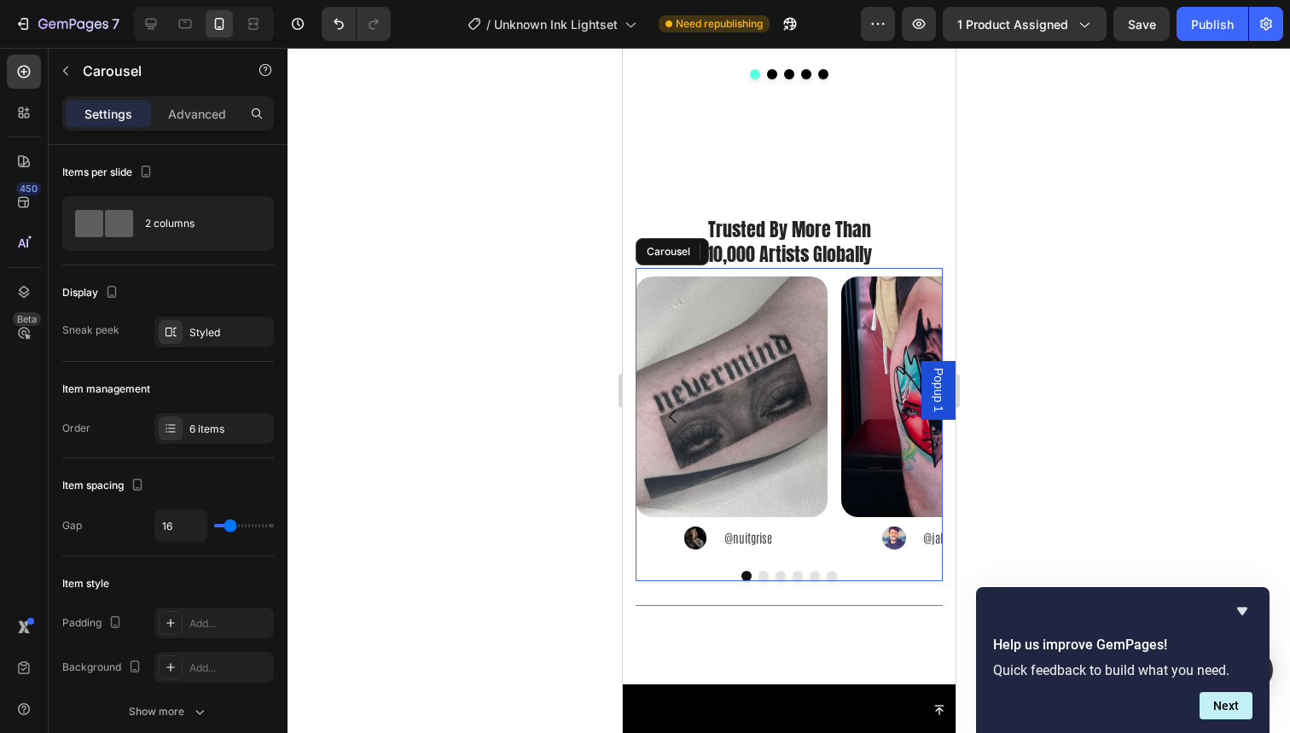
click at [829, 511] on div "Image Image @nuitgrise Text Block Advanced List Image 0 Image @jakekaramol Text…" at bounding box center [788, 416] width 307 height 281
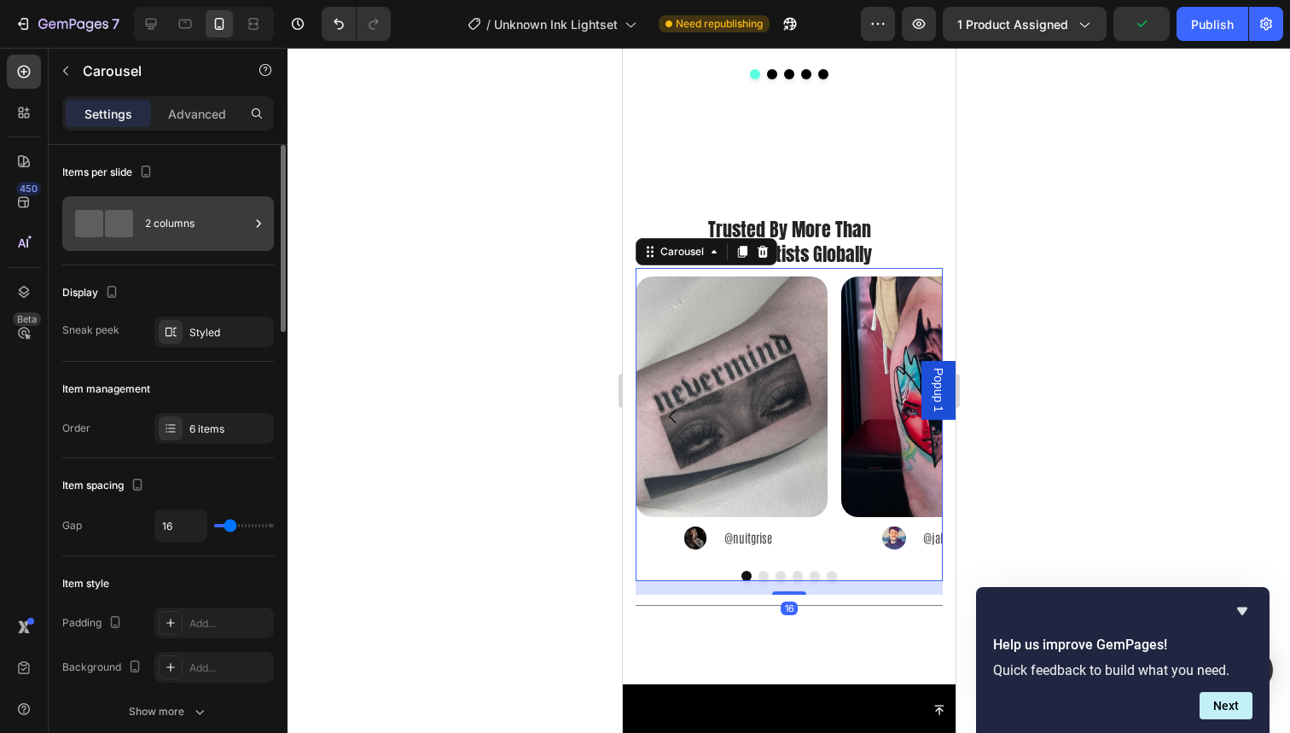
click at [198, 236] on div "2 columns" at bounding box center [197, 223] width 104 height 39
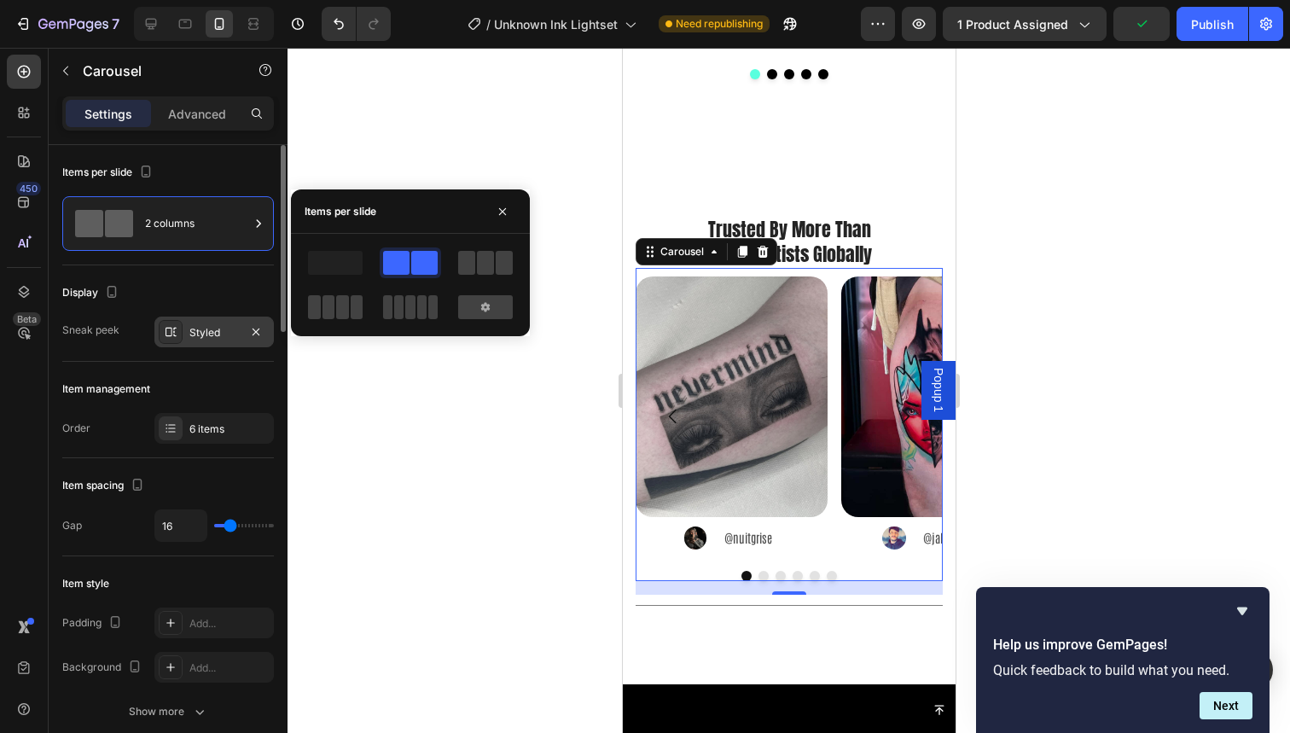
click at [207, 337] on div "Styled" at bounding box center [213, 332] width 49 height 15
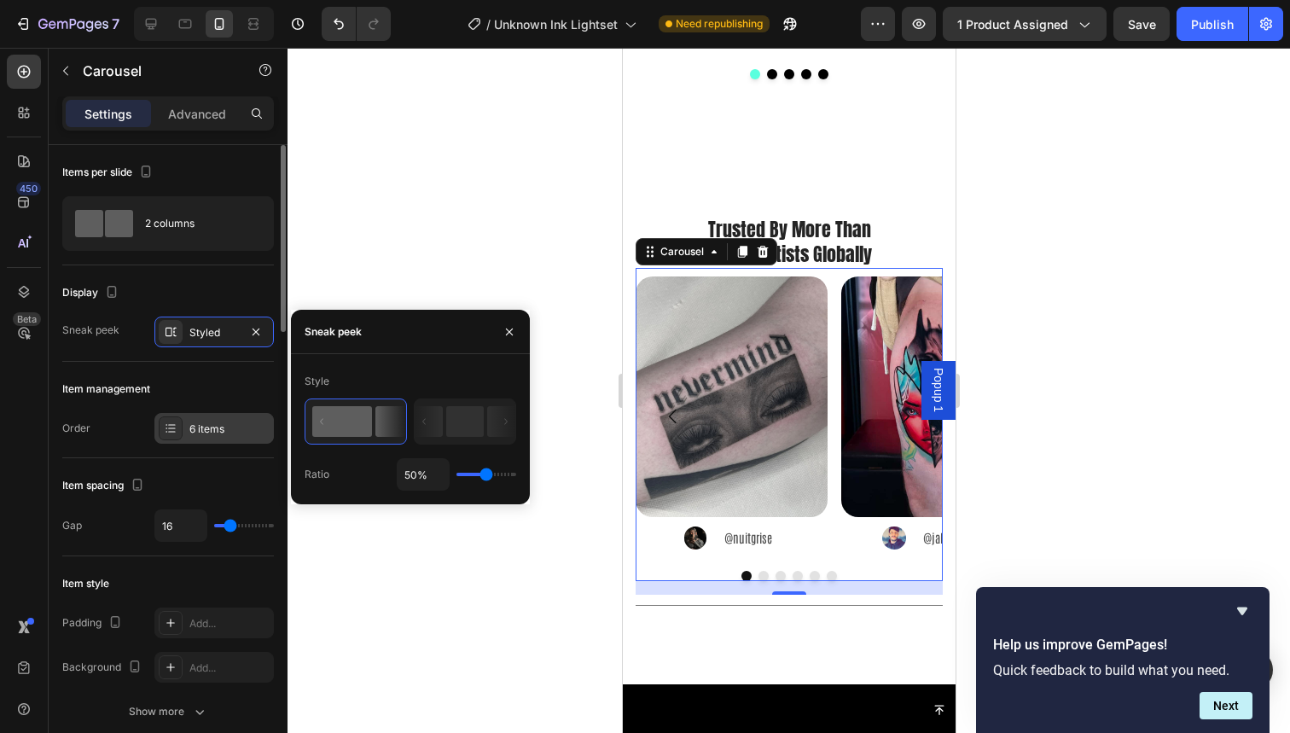
click at [235, 438] on div "6 items" at bounding box center [213, 428] width 119 height 31
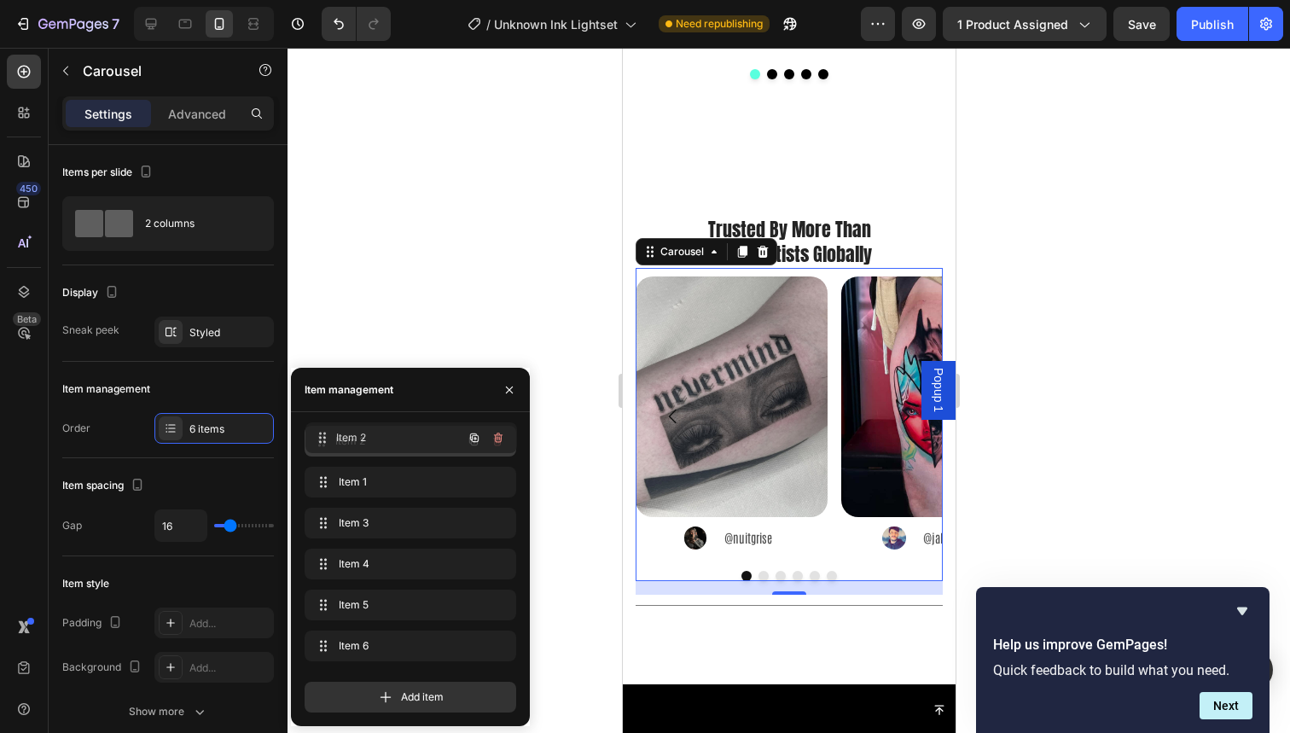
drag, startPoint x: 369, startPoint y: 488, endPoint x: 370, endPoint y: 439, distance: 48.6
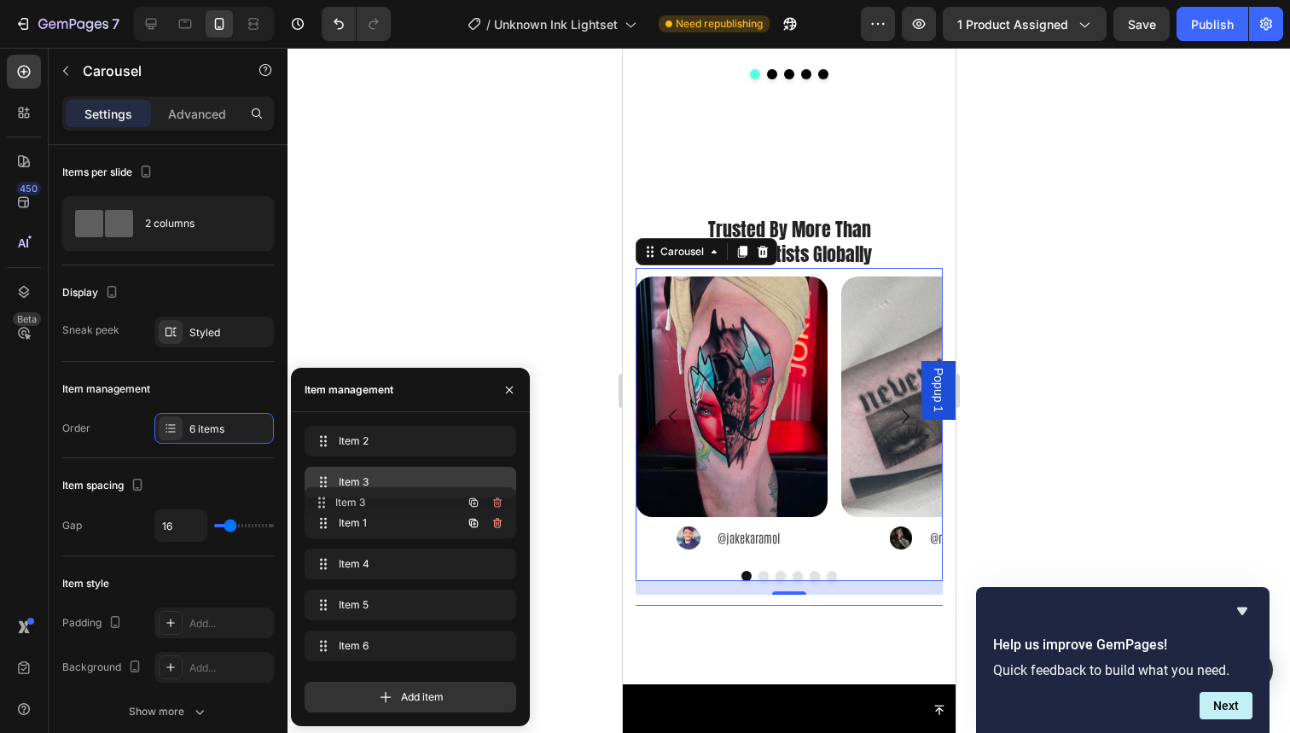
drag, startPoint x: 373, startPoint y: 519, endPoint x: 372, endPoint y: 478, distance: 41.0
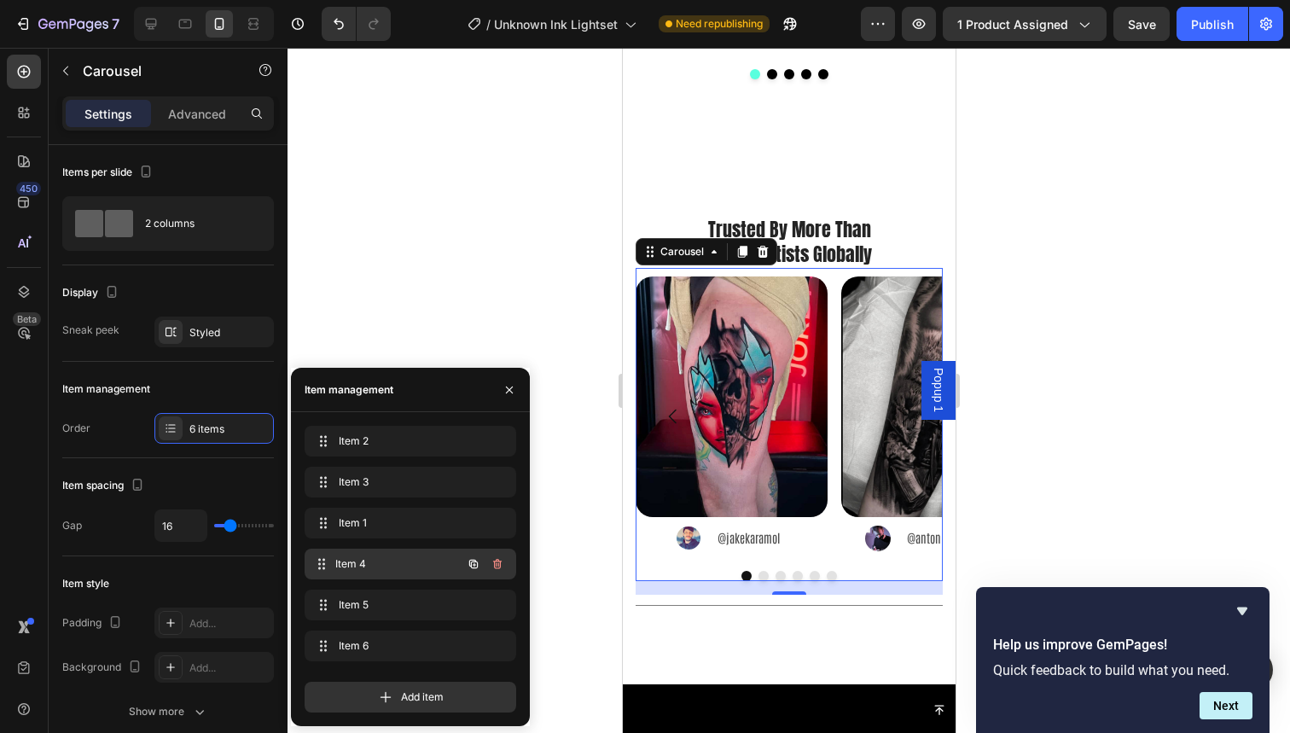
click at [372, 560] on span "Item 4" at bounding box center [398, 563] width 126 height 15
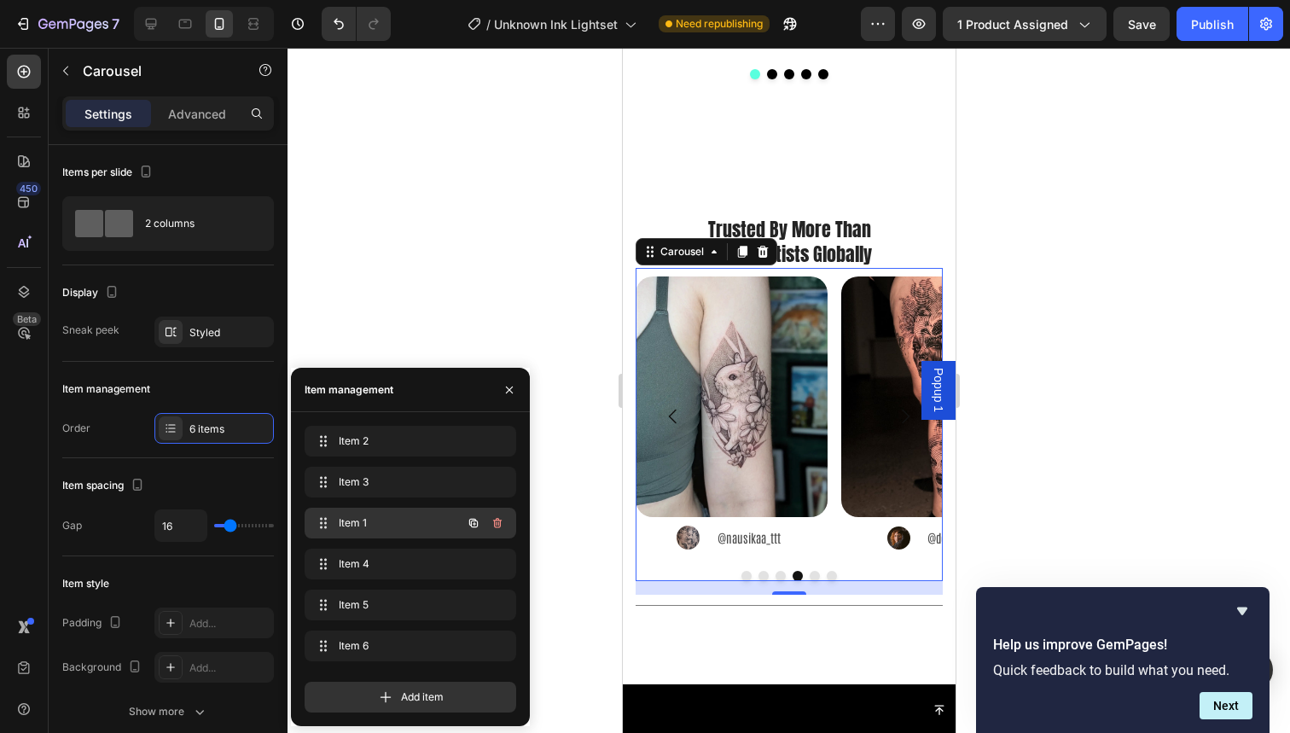
click at [379, 519] on span "Item 1" at bounding box center [387, 522] width 96 height 15
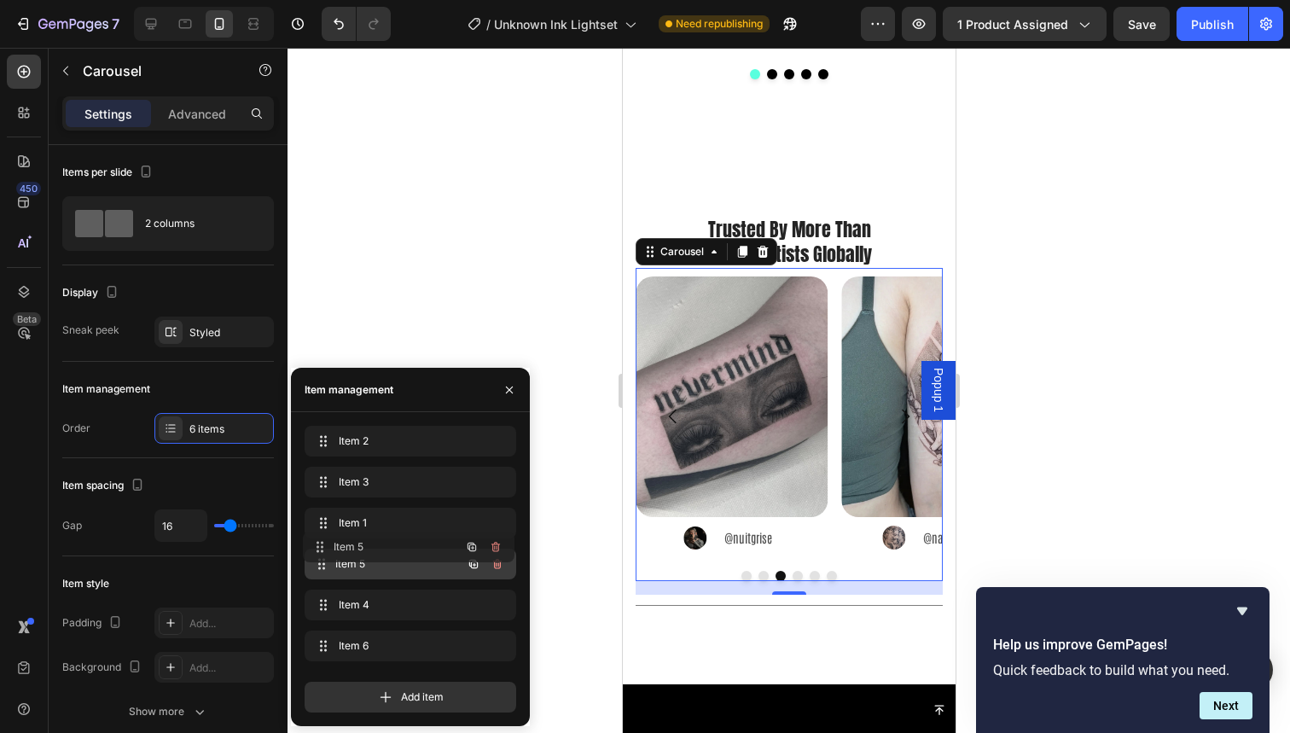
drag, startPoint x: 382, startPoint y: 610, endPoint x: 381, endPoint y: 552, distance: 58.0
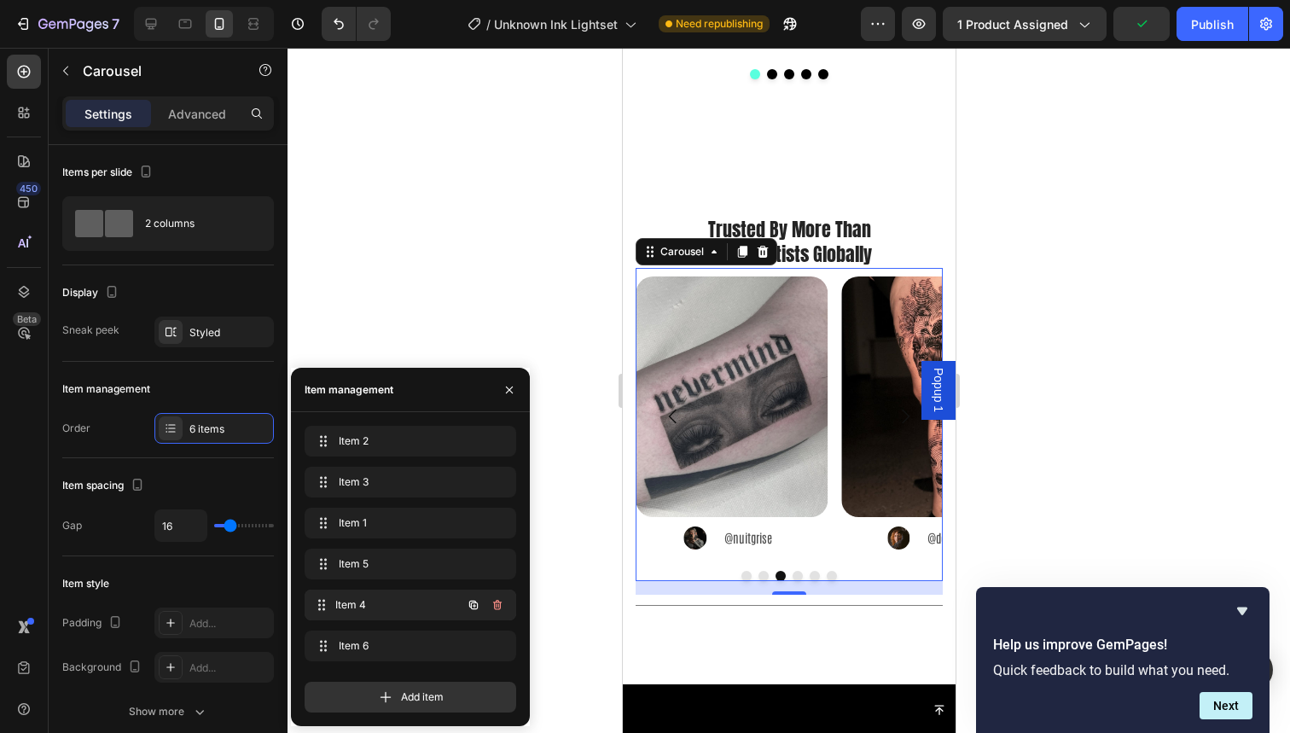
click at [373, 598] on span "Item 4" at bounding box center [398, 604] width 126 height 15
click at [385, 563] on span "Item 5" at bounding box center [398, 563] width 126 height 15
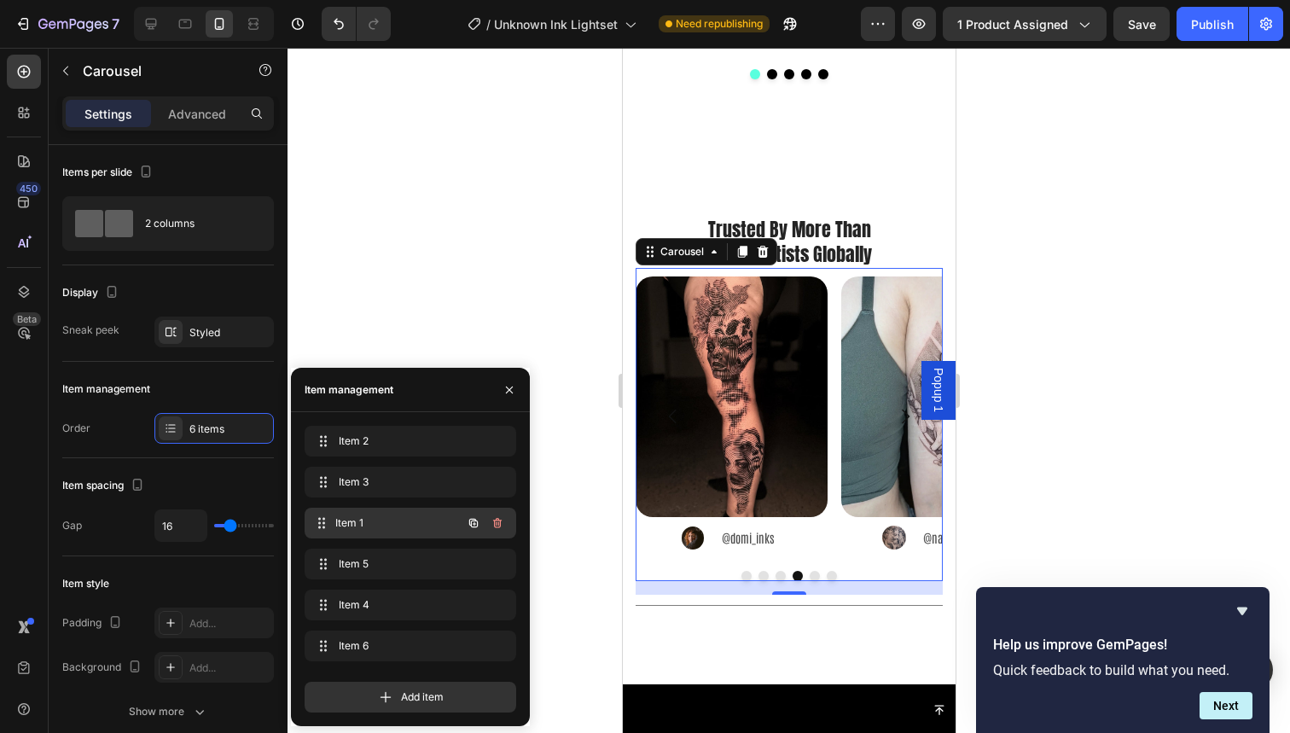
click at [381, 522] on span "Item 1" at bounding box center [398, 522] width 126 height 15
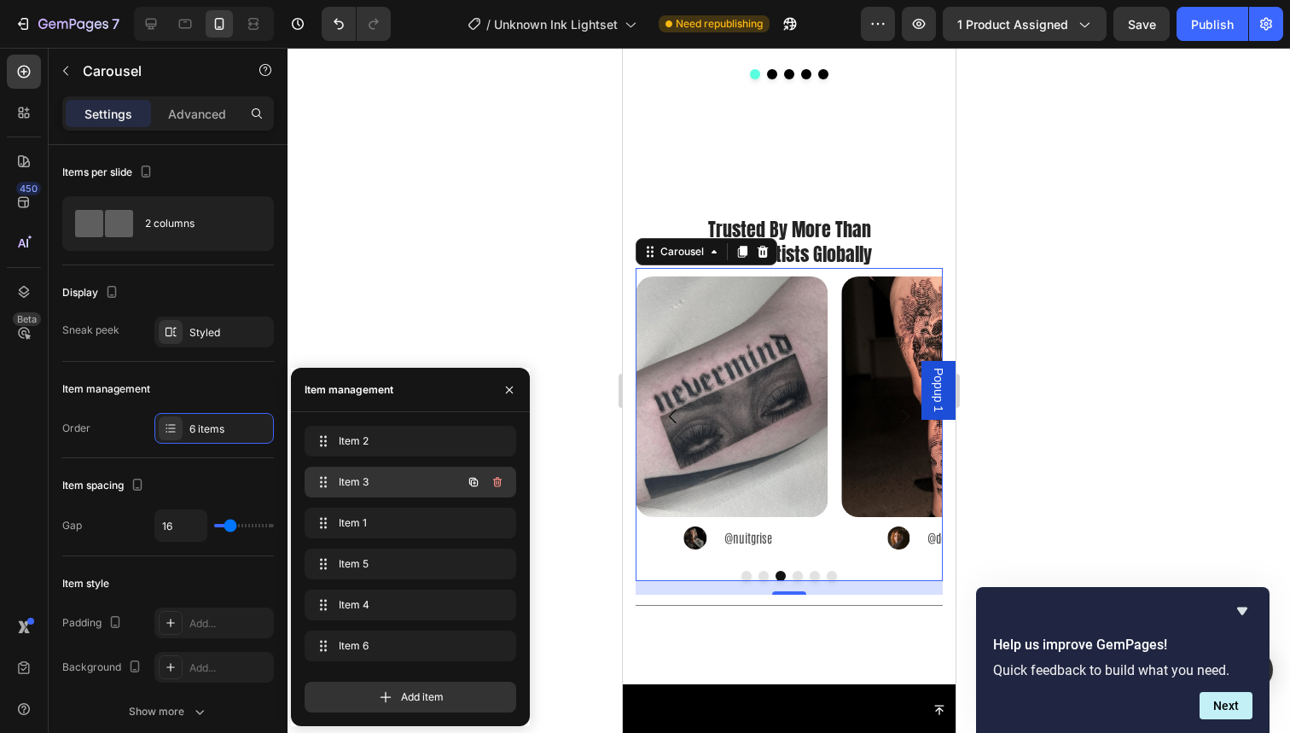
click at [381, 495] on div "Item 3 Item 3" at bounding box center [411, 482] width 212 height 31
click at [387, 428] on div "Item 2 Item 2" at bounding box center [411, 441] width 212 height 31
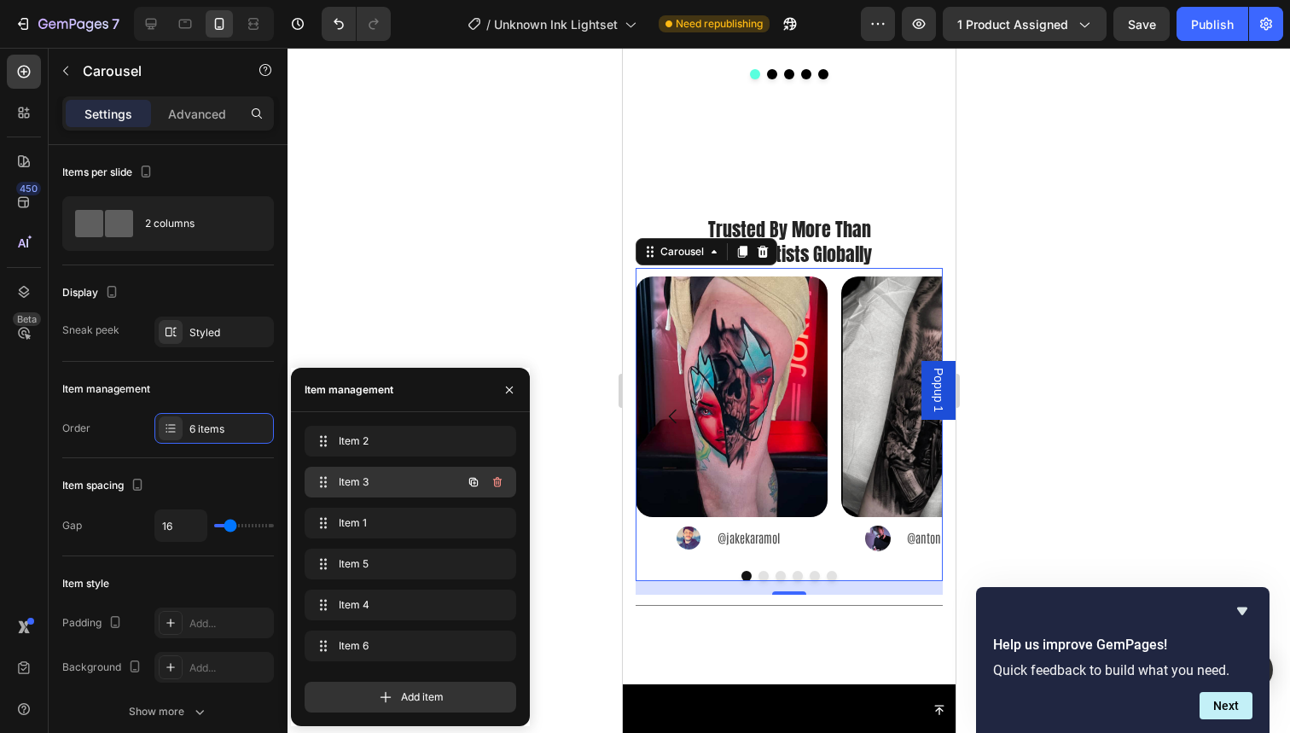
click at [388, 474] on div "Item 3 Item 3" at bounding box center [386, 482] width 150 height 24
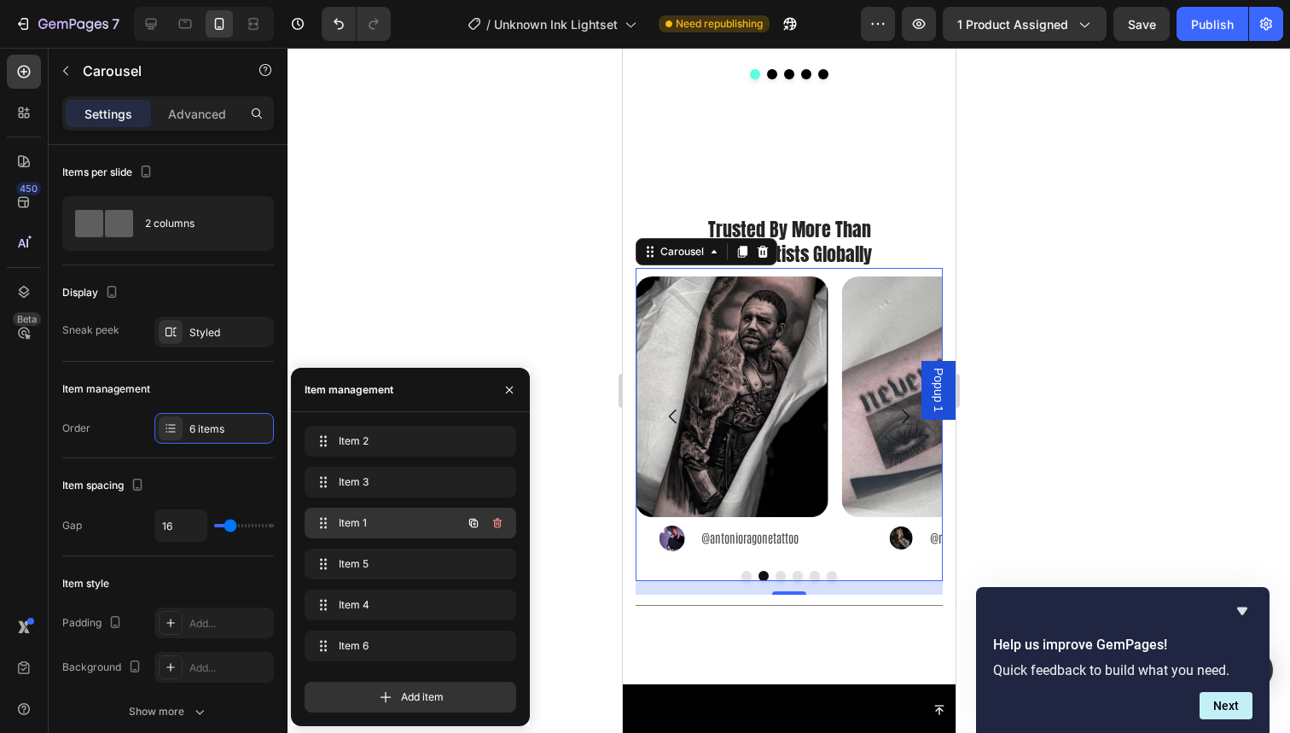
click at [385, 518] on span "Item 1" at bounding box center [387, 522] width 96 height 15
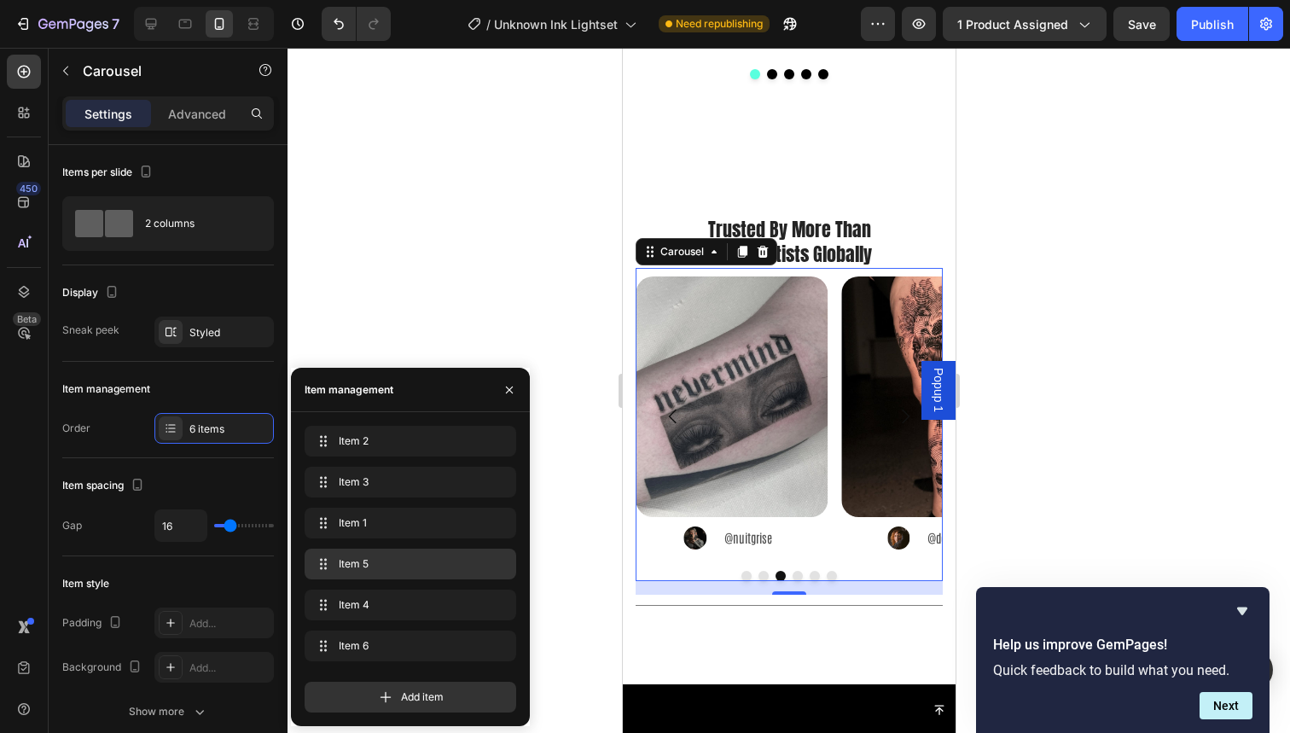
click at [380, 550] on div "Item 5 Item 5" at bounding box center [411, 564] width 212 height 31
click at [383, 565] on span "Item 5" at bounding box center [387, 563] width 96 height 15
click at [383, 596] on div "Item 4 Item 4" at bounding box center [410, 605] width 198 height 24
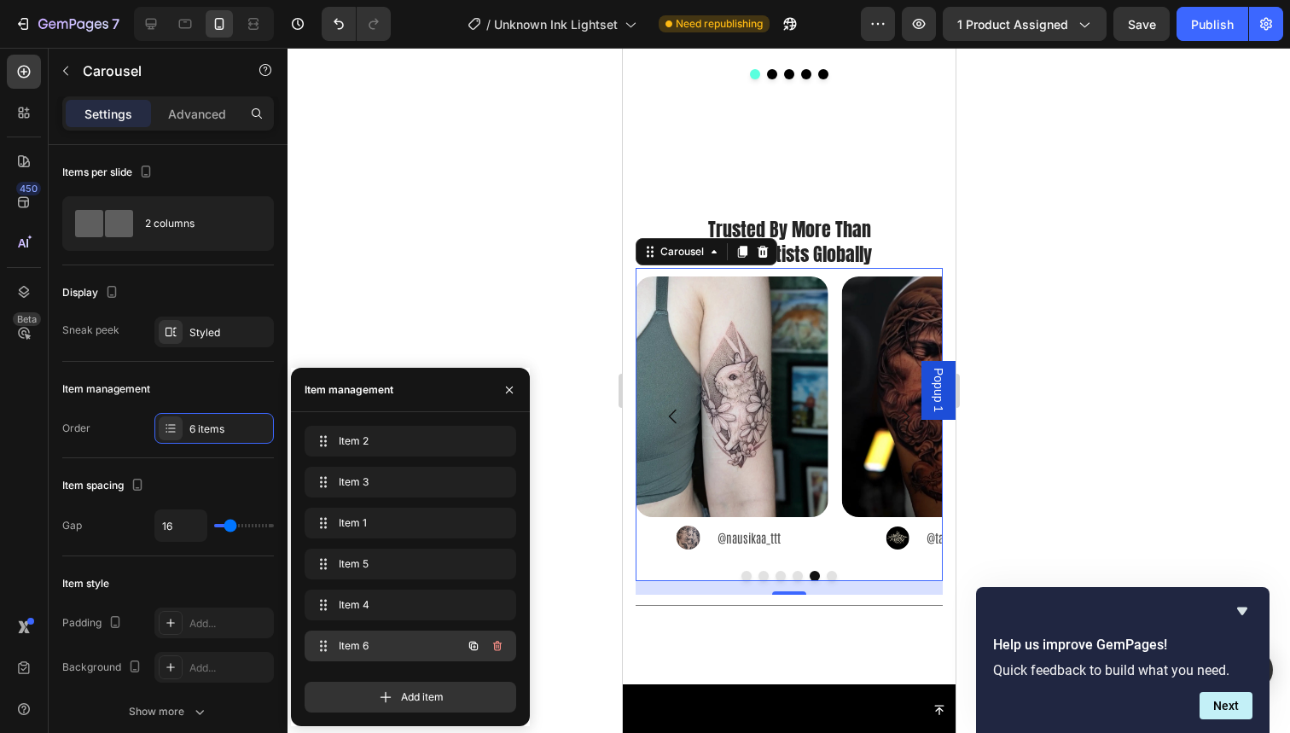
click at [387, 638] on span "Item 6" at bounding box center [387, 645] width 96 height 15
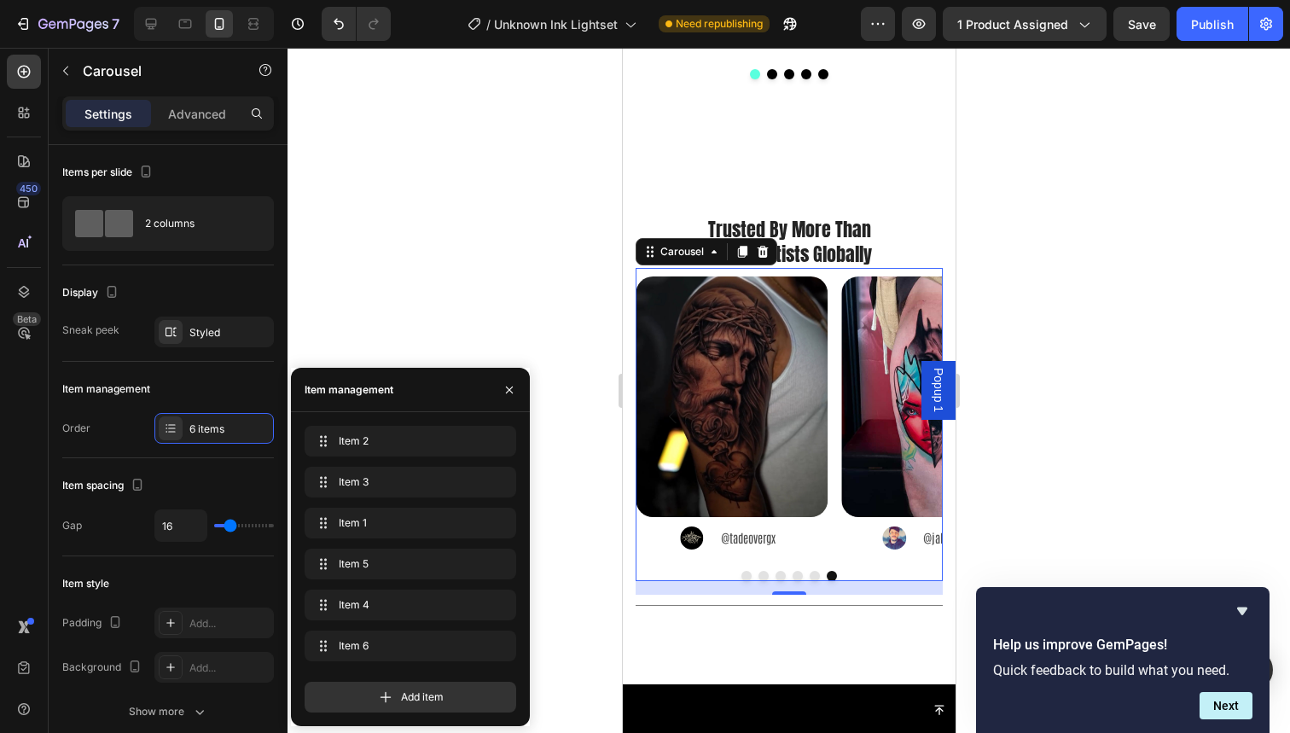
click at [443, 345] on div at bounding box center [789, 390] width 1003 height 685
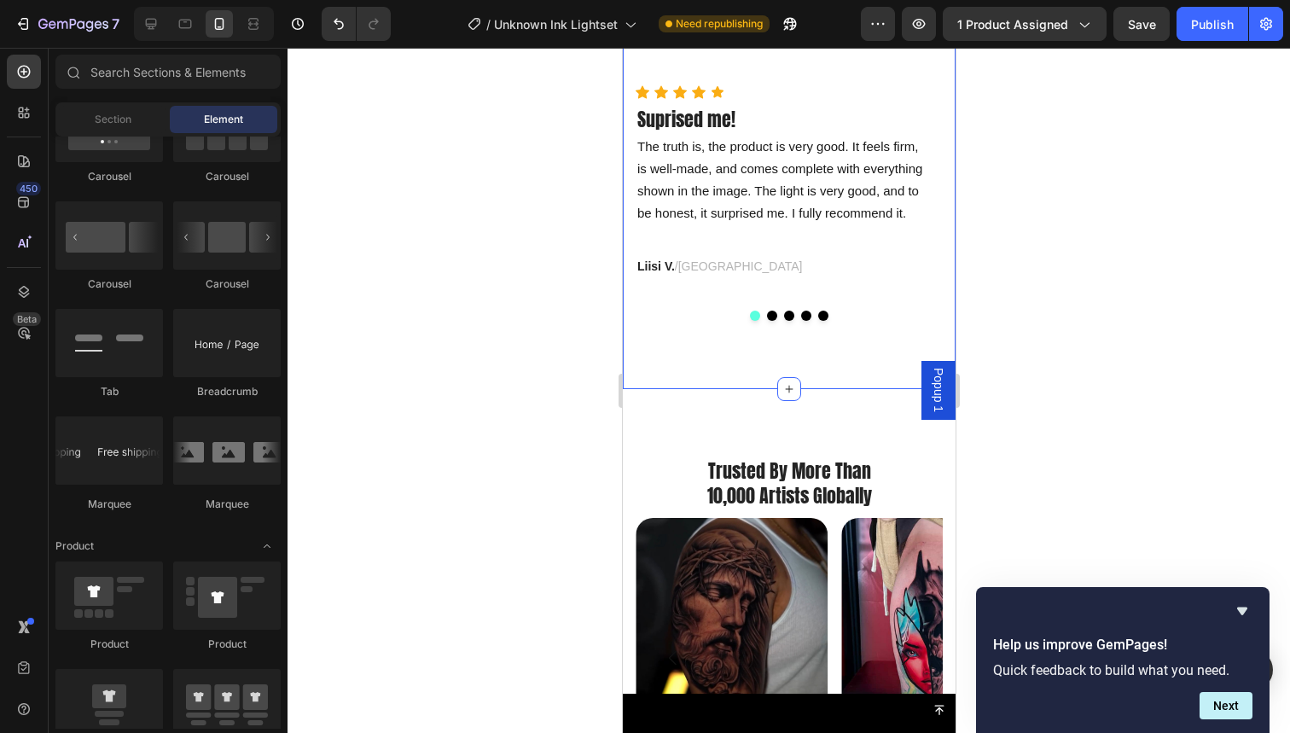
scroll to position [2500, 0]
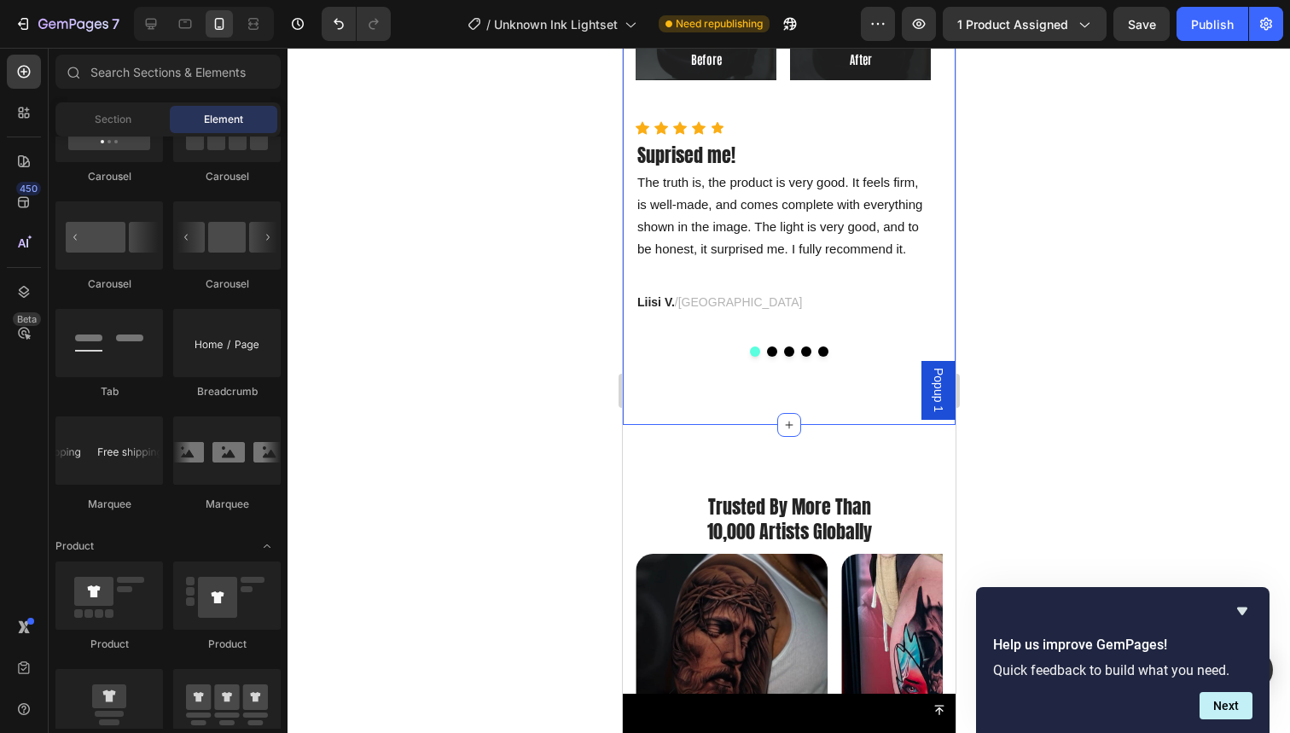
click at [703, 357] on div "98% Of Artists Are Satisfied Text block Trusted By More Than 10,000 Artists Glo…" at bounding box center [788, 46] width 333 height 755
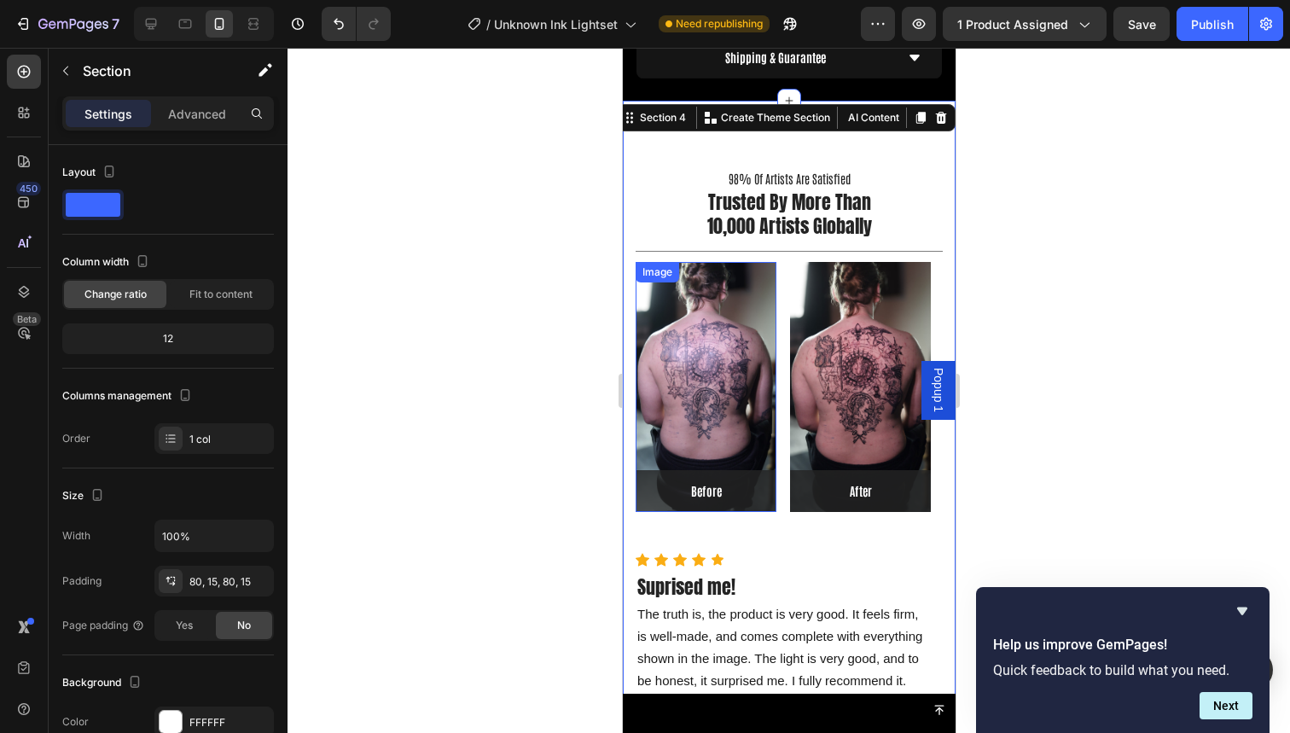
scroll to position [2025, 0]
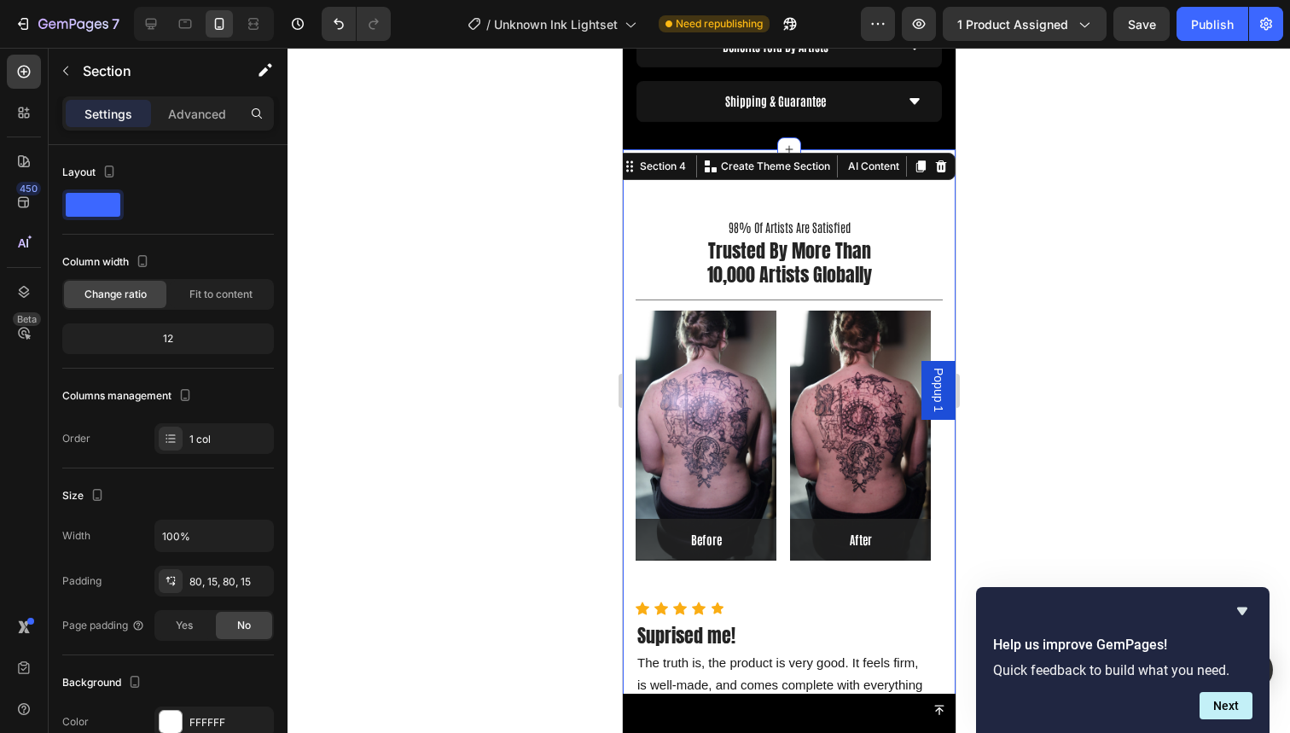
click at [927, 157] on div "98% Of Artists Are Satisfied Text block Trusted By More Than 10,000 Artists Glo…" at bounding box center [788, 526] width 333 height 755
click at [931, 153] on div "Section 4 Create Theme Section AI Content Write with GemAI What would you like …" at bounding box center [784, 166] width 340 height 27
click at [935, 160] on icon at bounding box center [940, 166] width 11 height 12
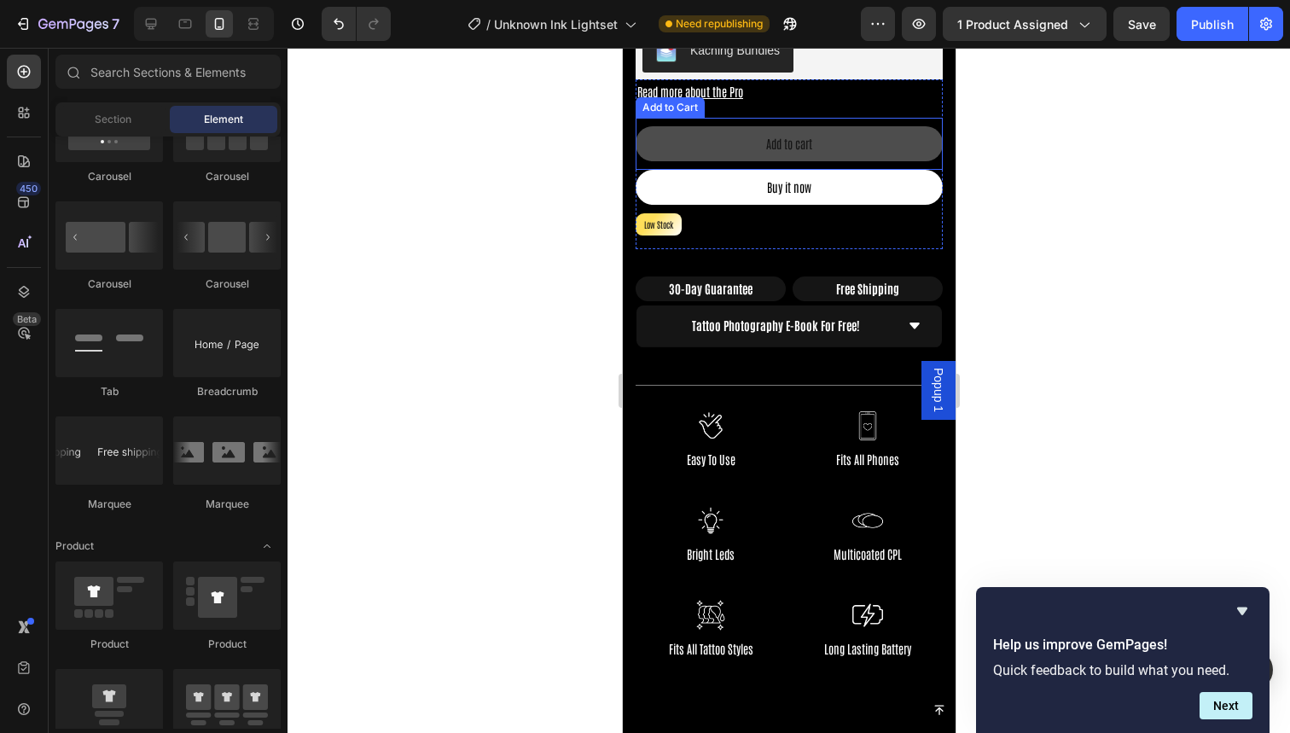
scroll to position [824, 0]
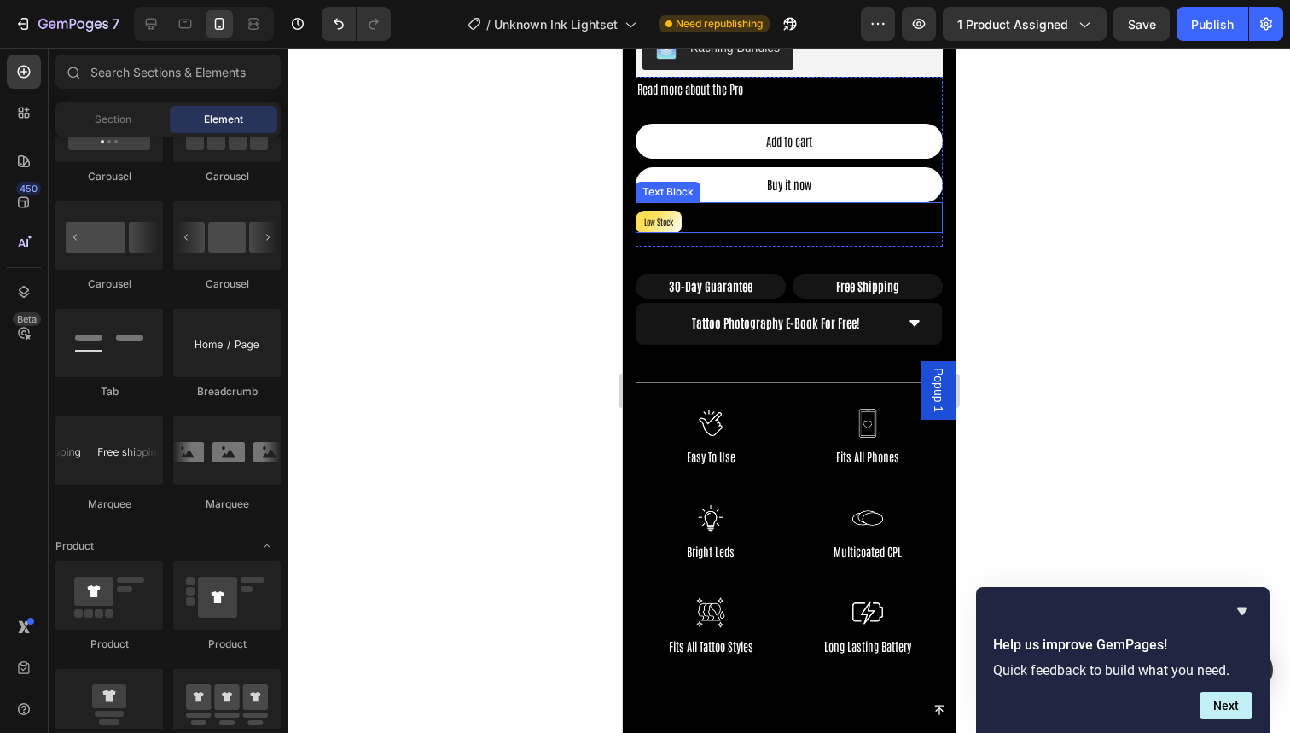
click at [663, 214] on p "Low Stock" at bounding box center [657, 221] width 39 height 15
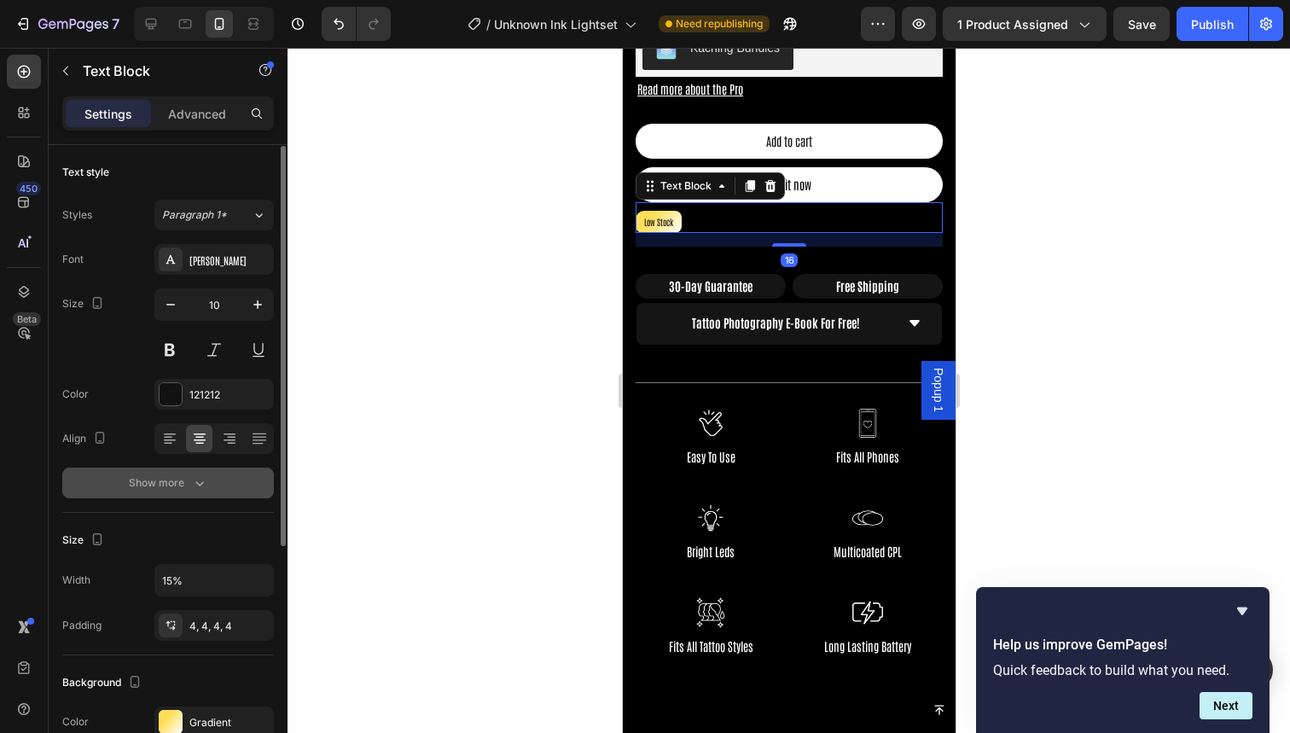
scroll to position [187, 0]
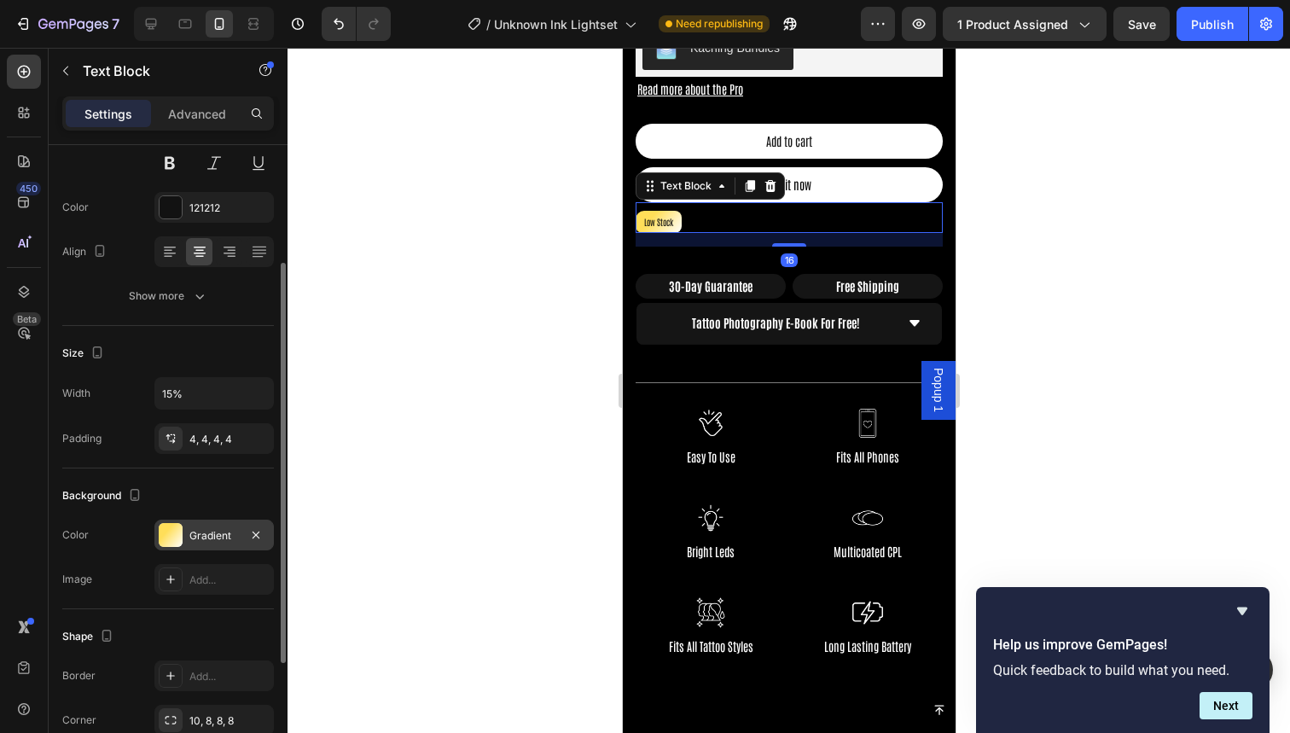
click at [183, 535] on div "Gradient" at bounding box center [213, 535] width 119 height 31
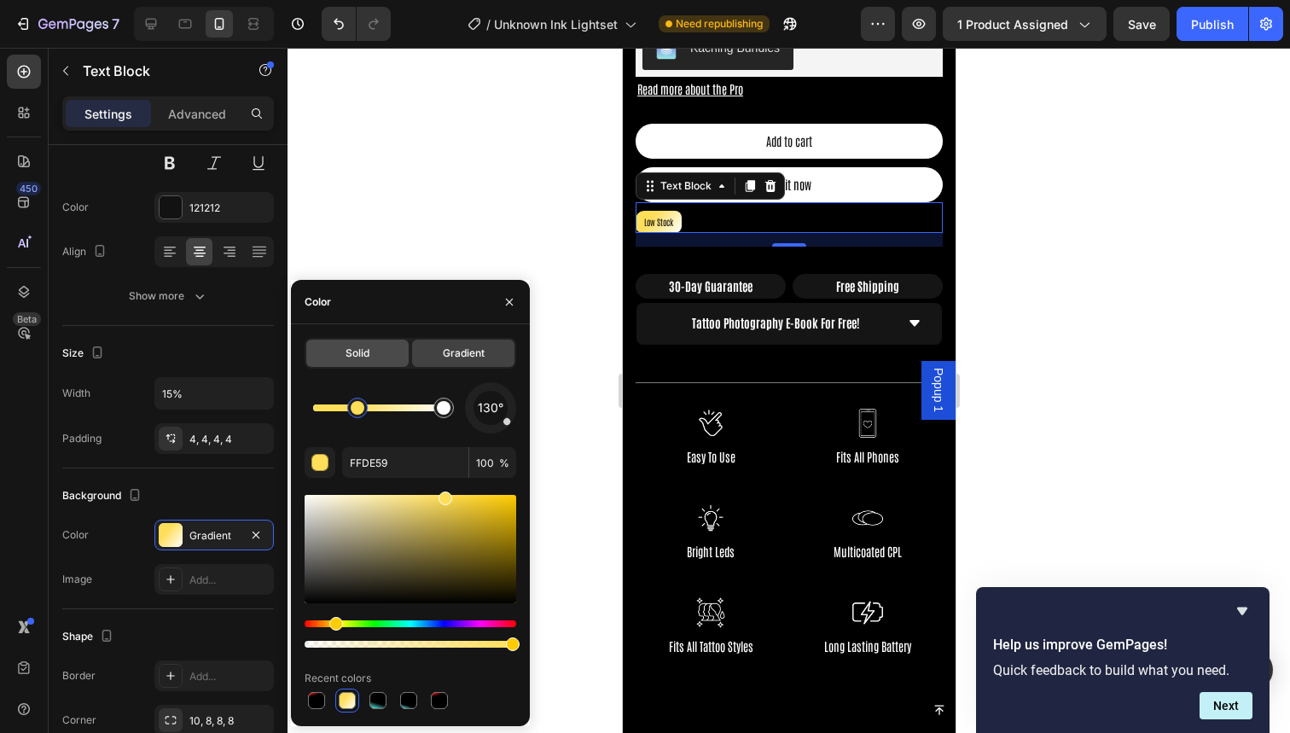
click at [346, 357] on span "Solid" at bounding box center [358, 353] width 24 height 15
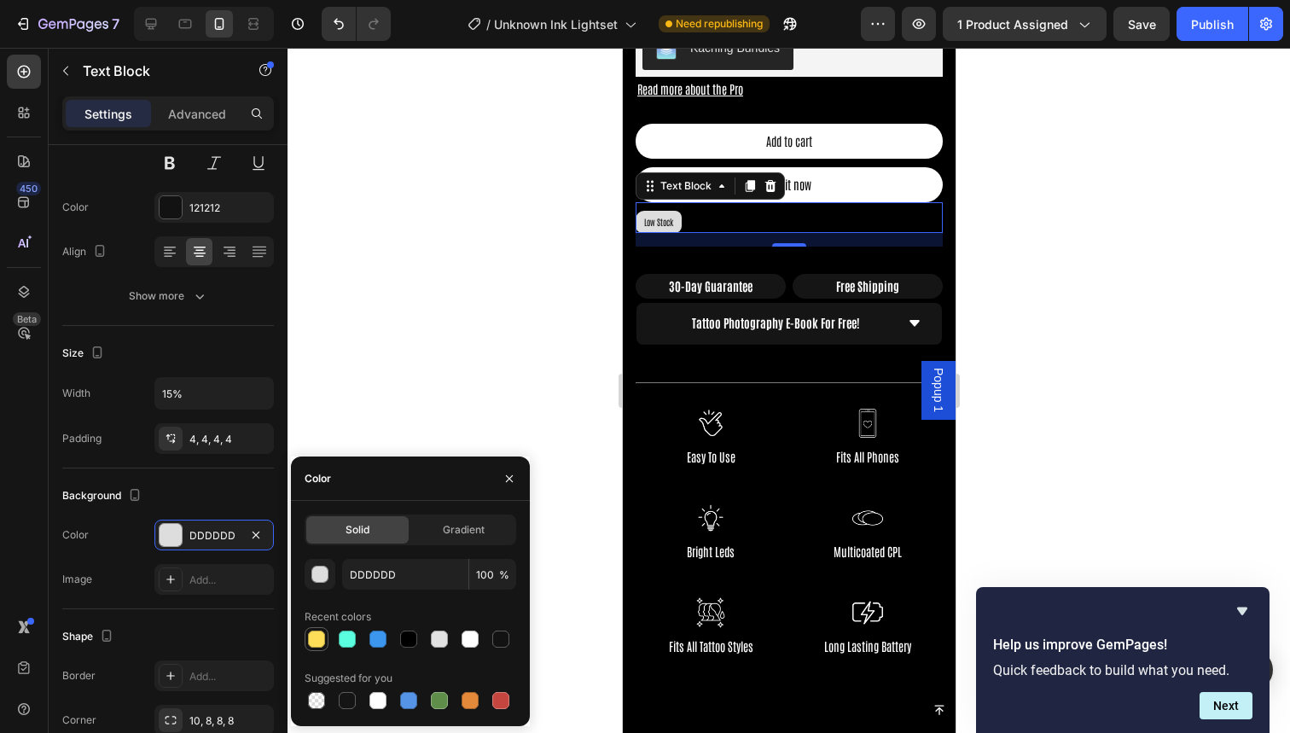
click at [314, 633] on div at bounding box center [316, 639] width 17 height 17
type input "FFDE59"
click at [392, 352] on div at bounding box center [789, 390] width 1003 height 685
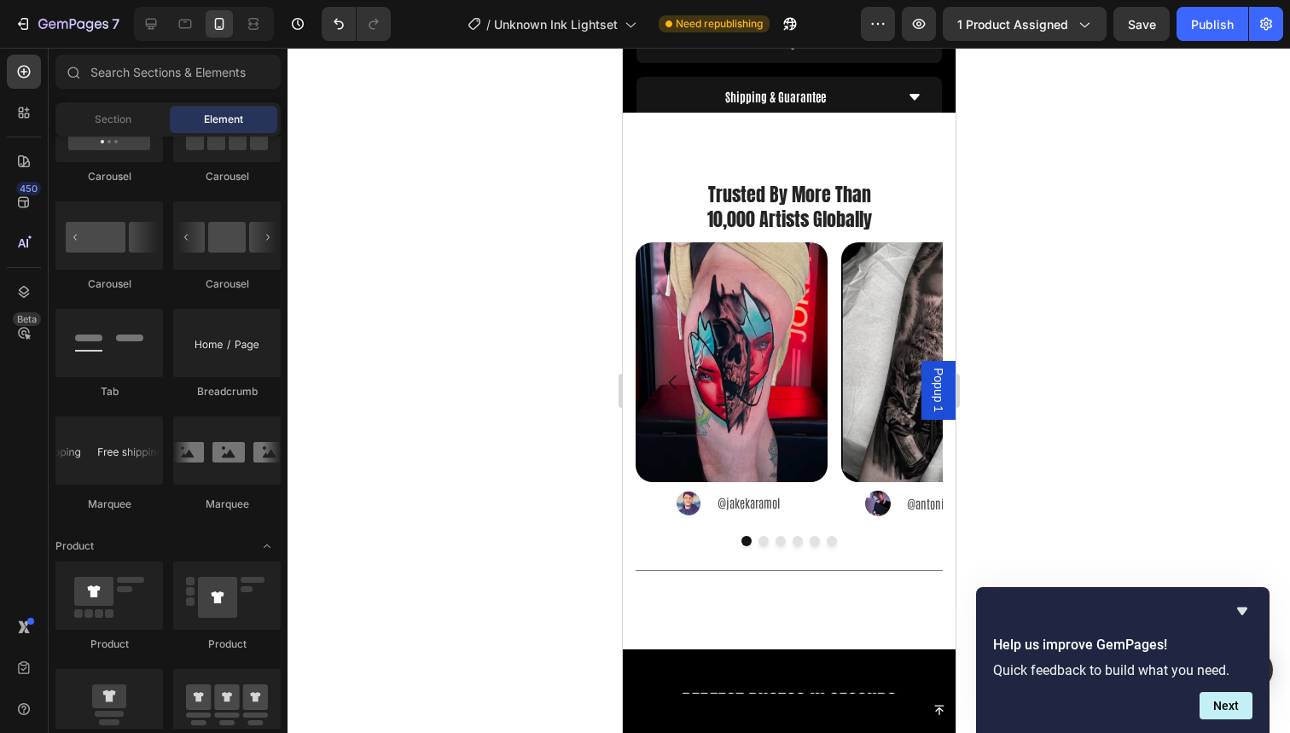
scroll to position [2028, 0]
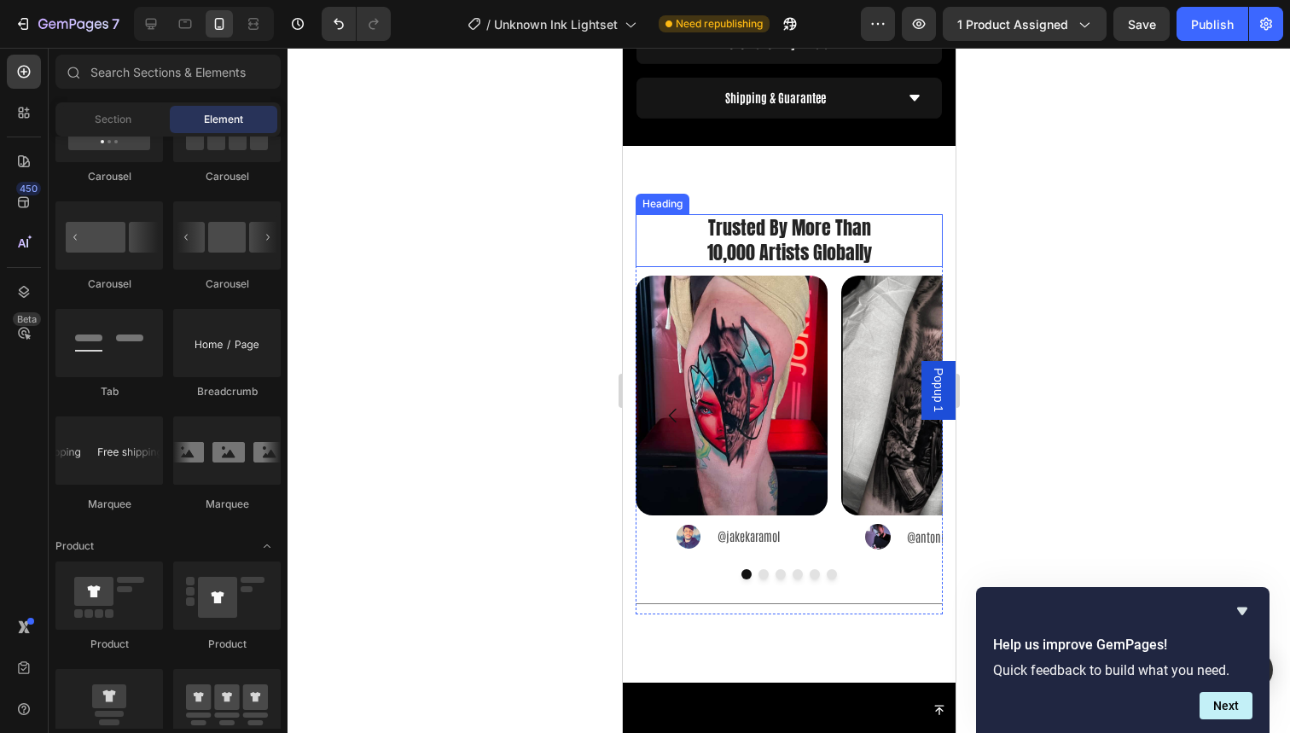
click at [1034, 206] on div at bounding box center [789, 390] width 1003 height 685
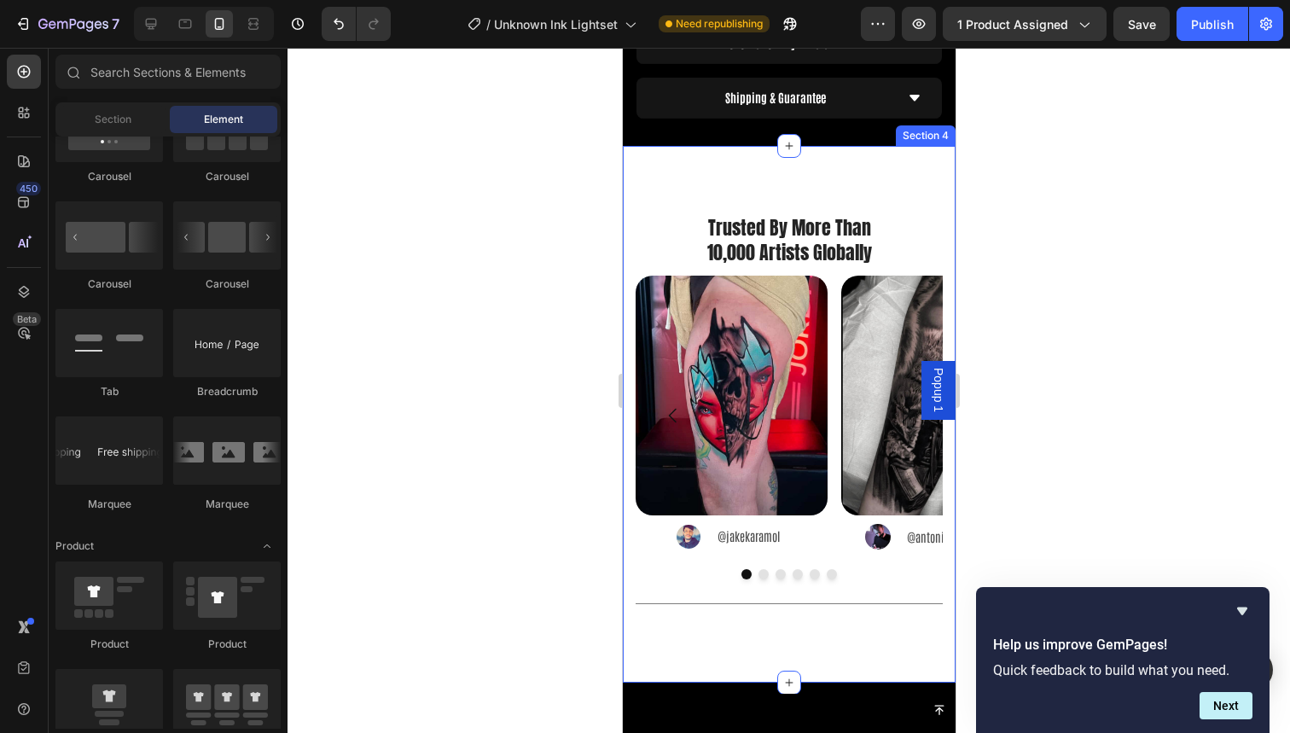
click at [828, 149] on div "Trusted By More Than 10,000 Artists Globally Heading Image Image @jakekaramol T…" at bounding box center [788, 414] width 333 height 537
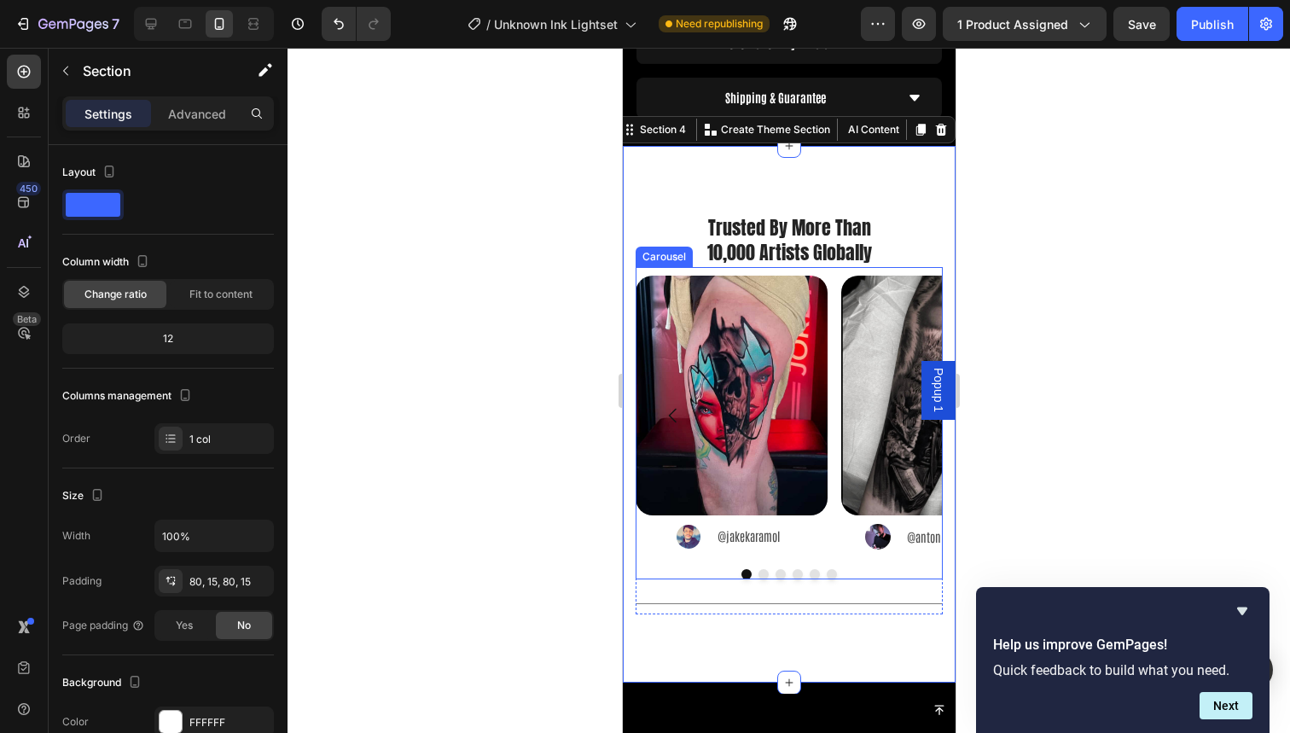
click at [758, 569] on button "Dot" at bounding box center [763, 574] width 10 height 10
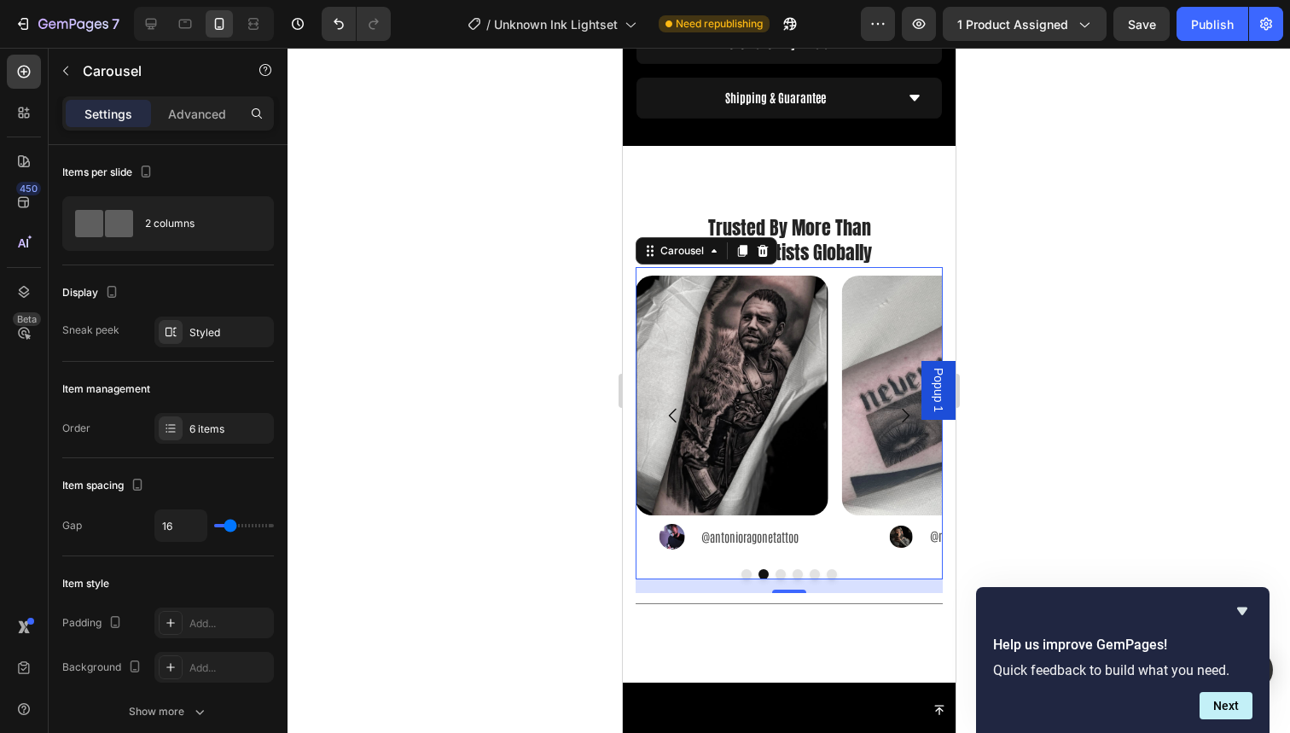
click at [775, 569] on button "Dot" at bounding box center [780, 574] width 10 height 10
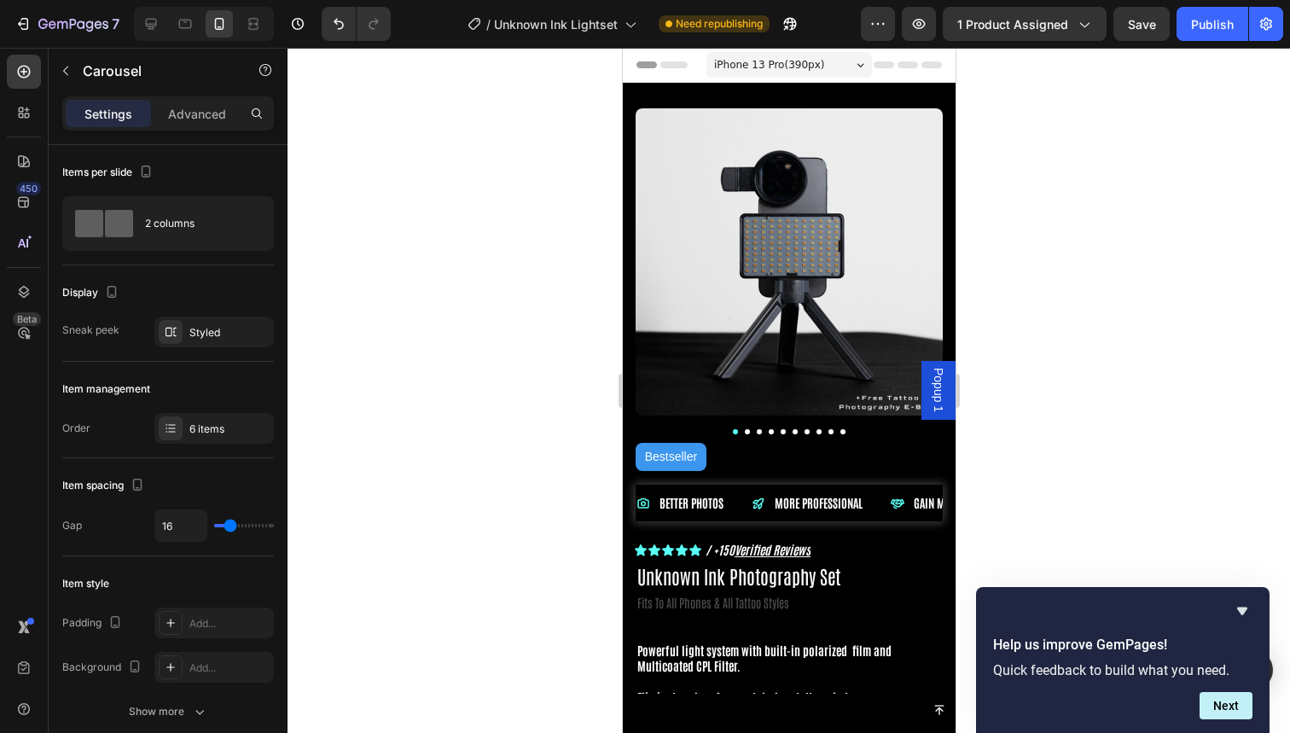
scroll to position [2028, 0]
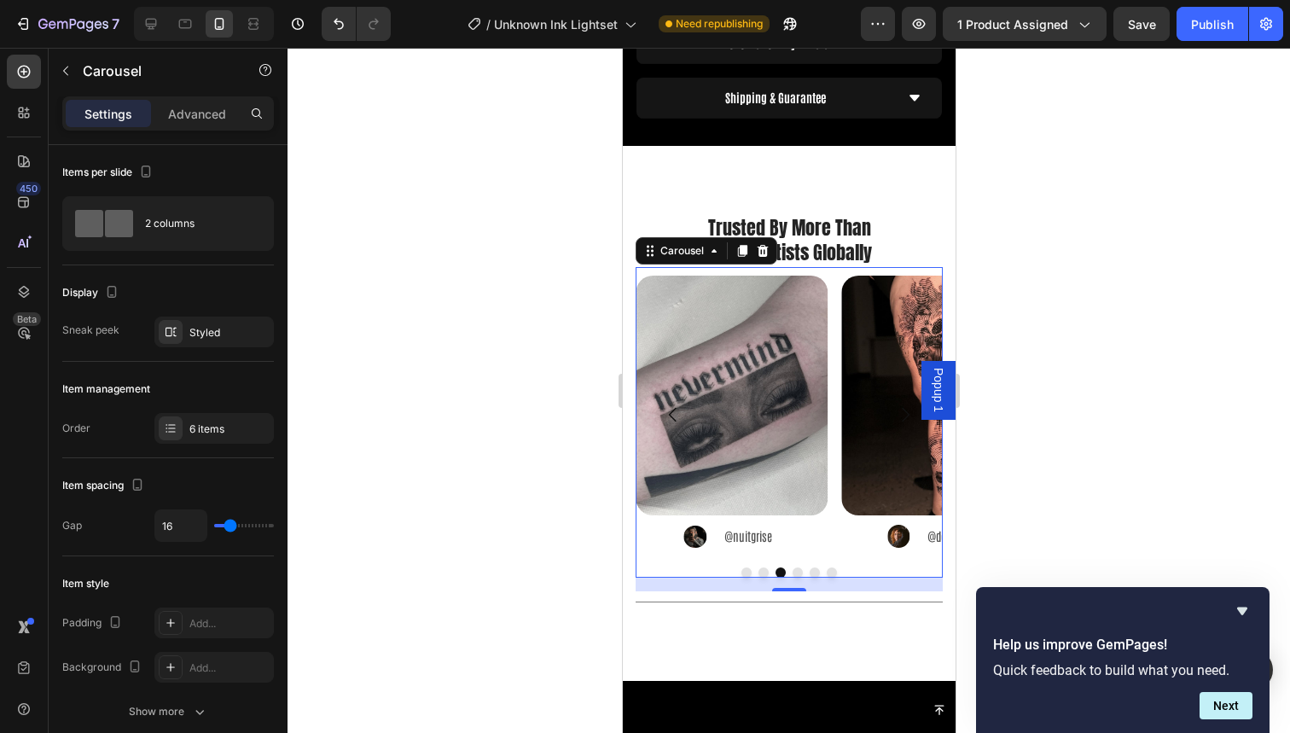
click at [792, 567] on button "Dot" at bounding box center [797, 572] width 10 height 10
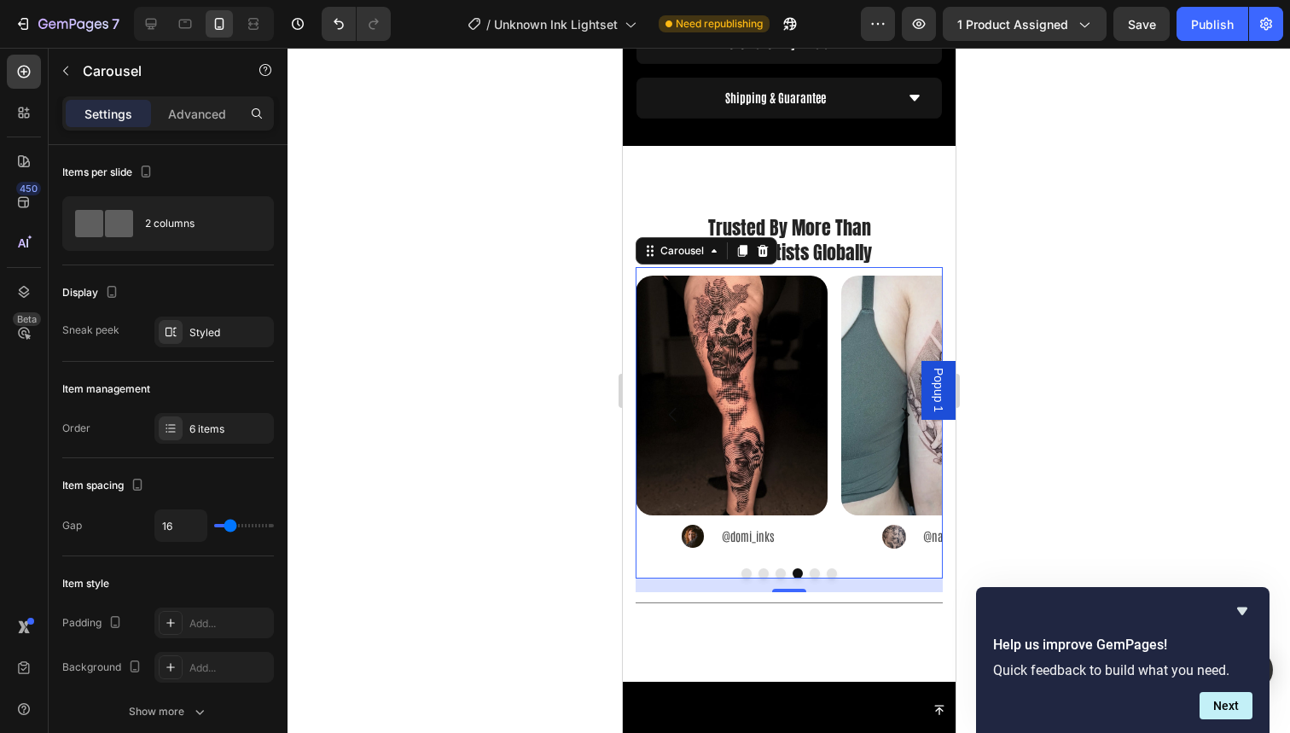
click at [809, 568] on button "Dot" at bounding box center [814, 573] width 10 height 10
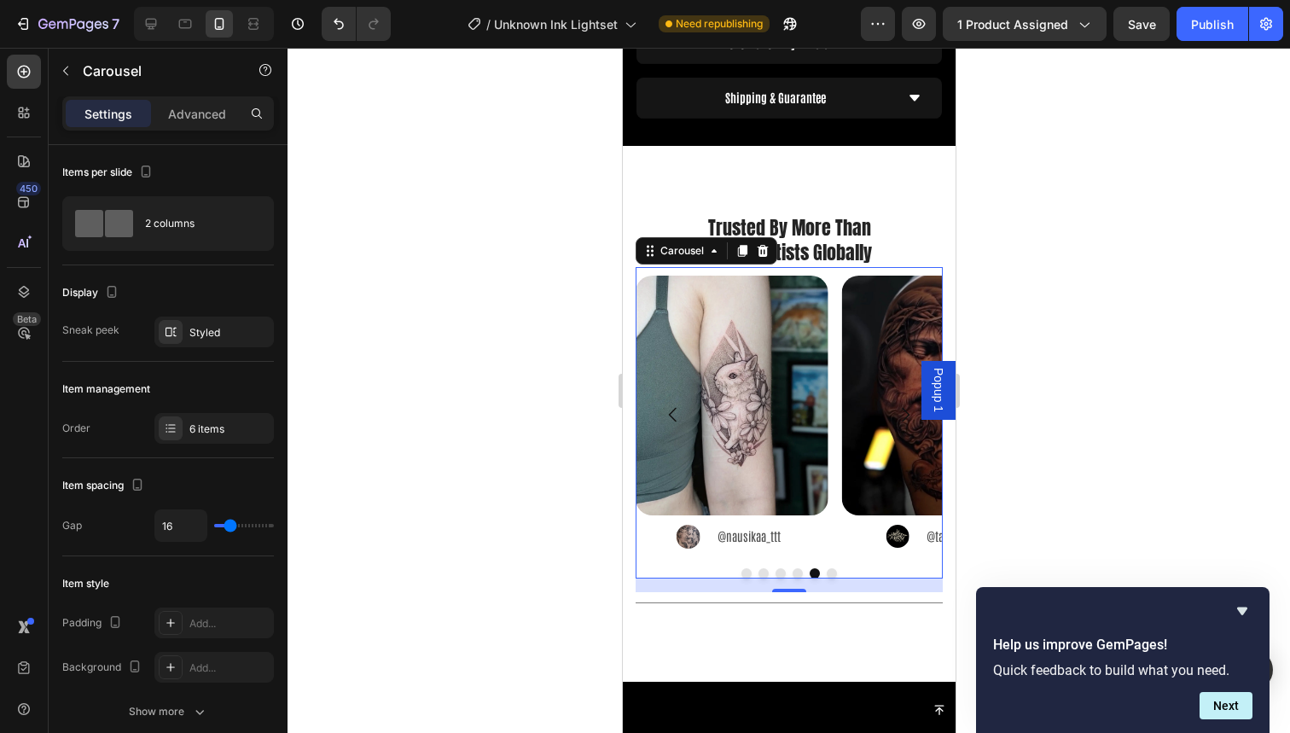
click at [827, 568] on button "Dot" at bounding box center [831, 573] width 10 height 10
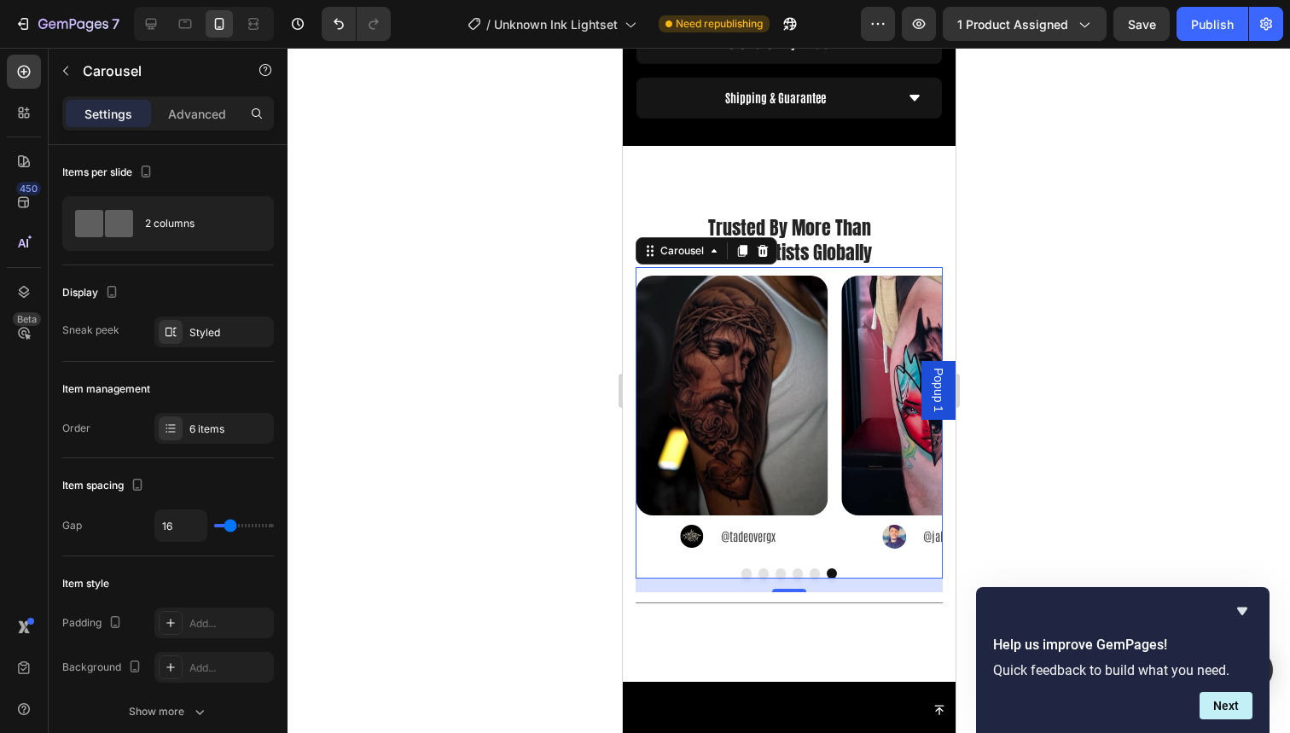
click at [775, 568] on button "Dot" at bounding box center [780, 573] width 10 height 10
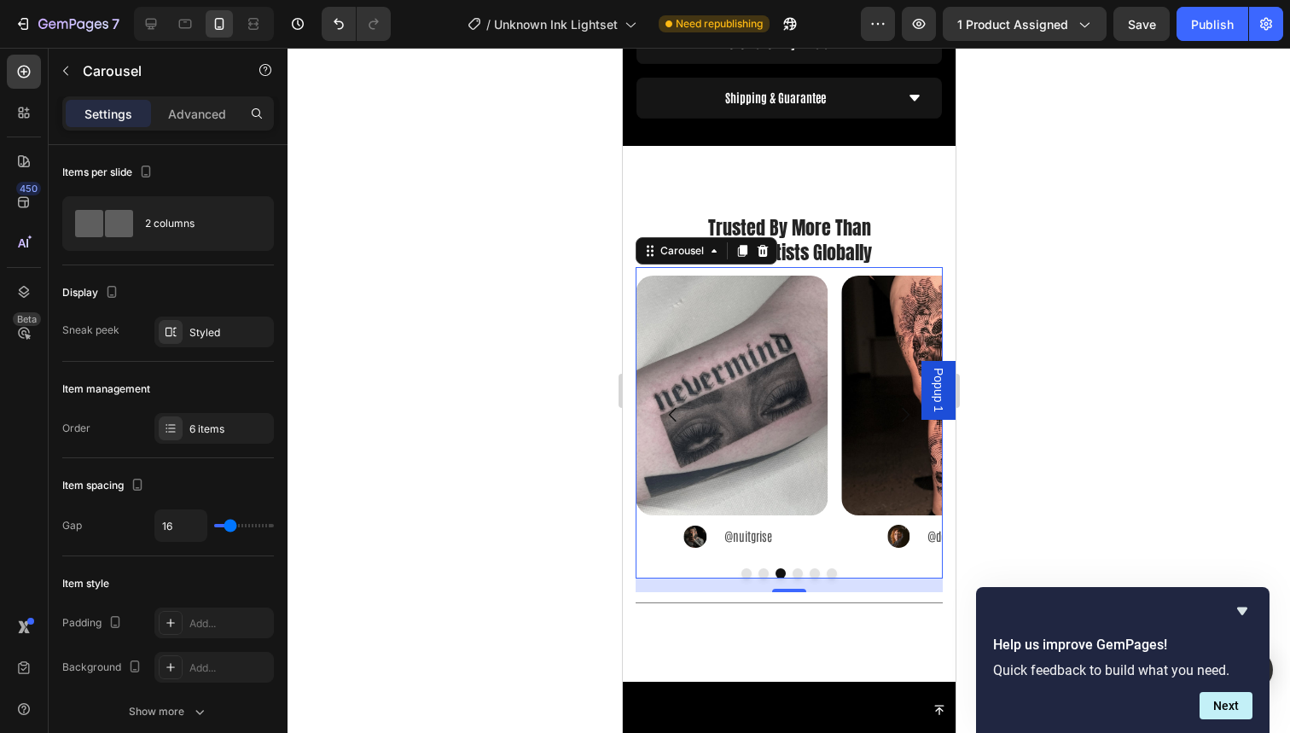
click at [758, 568] on button "Dot" at bounding box center [763, 573] width 10 height 10
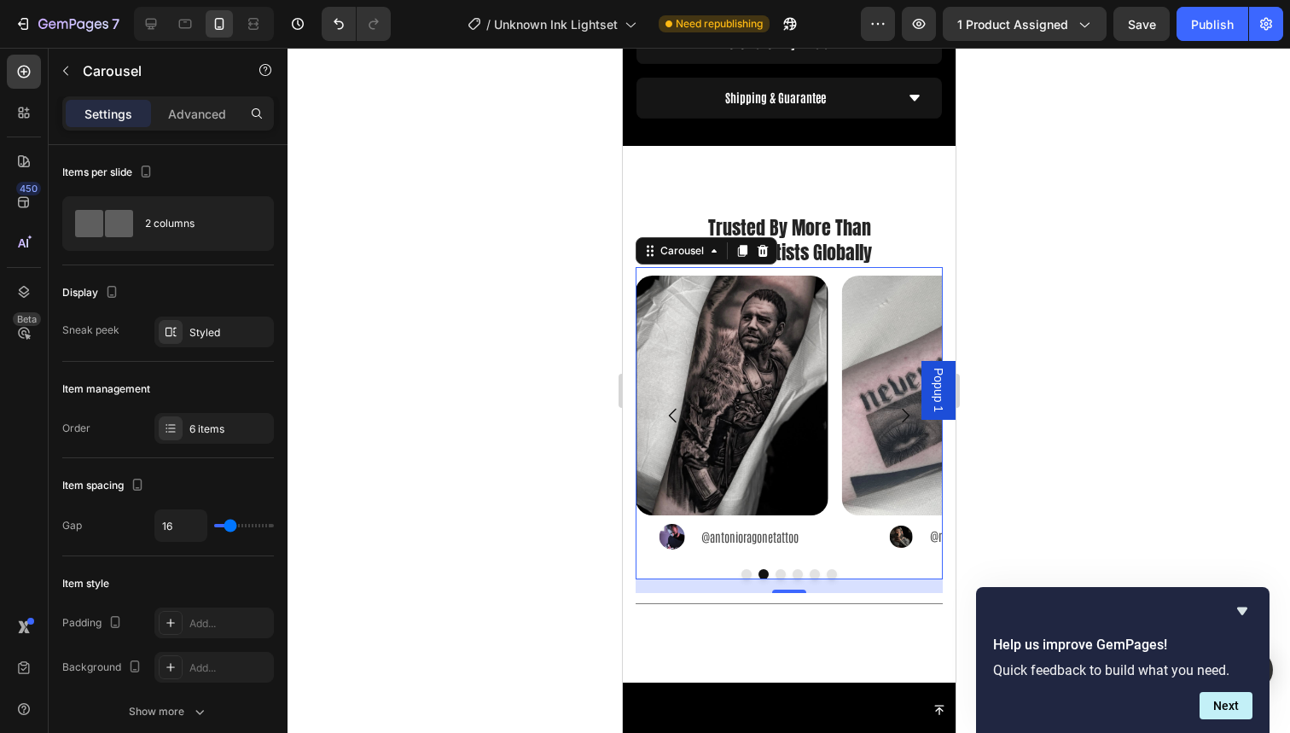
click at [792, 569] on button "Dot" at bounding box center [797, 574] width 10 height 10
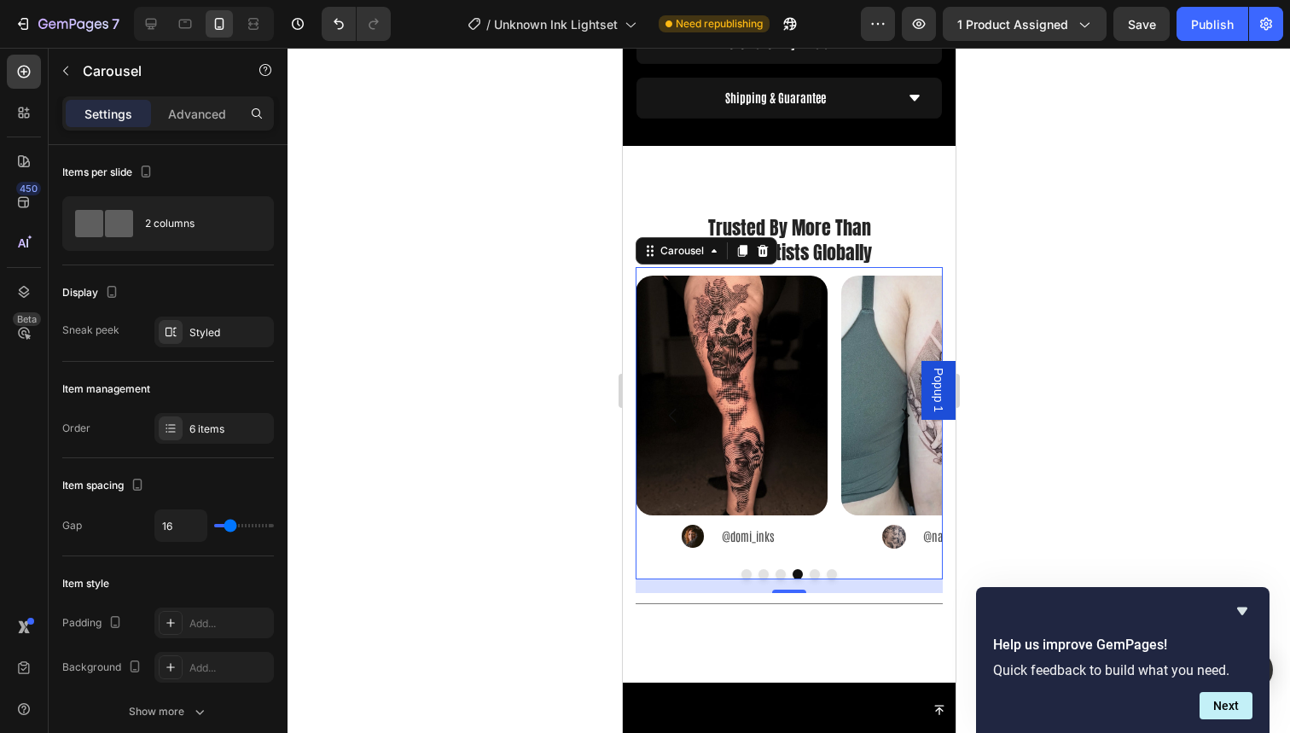
click at [758, 569] on button "Dot" at bounding box center [763, 574] width 10 height 10
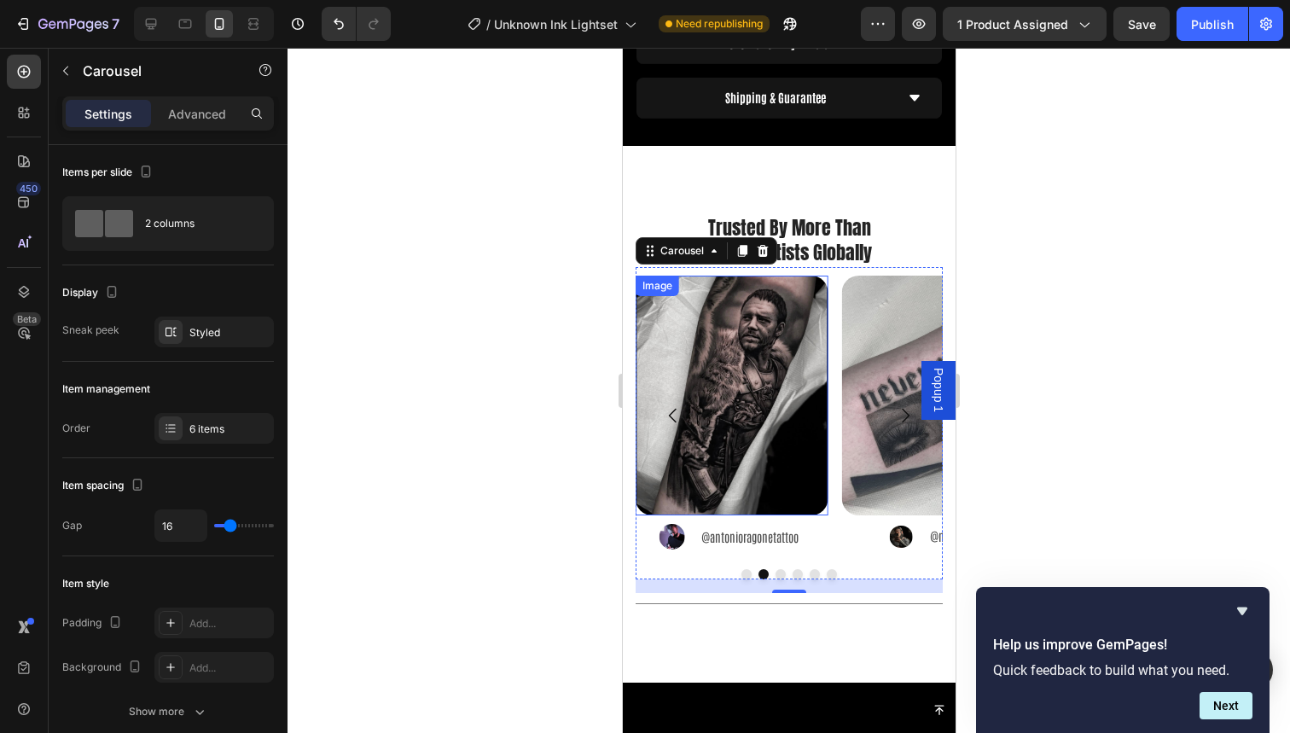
click at [741, 402] on img at bounding box center [731, 396] width 192 height 241
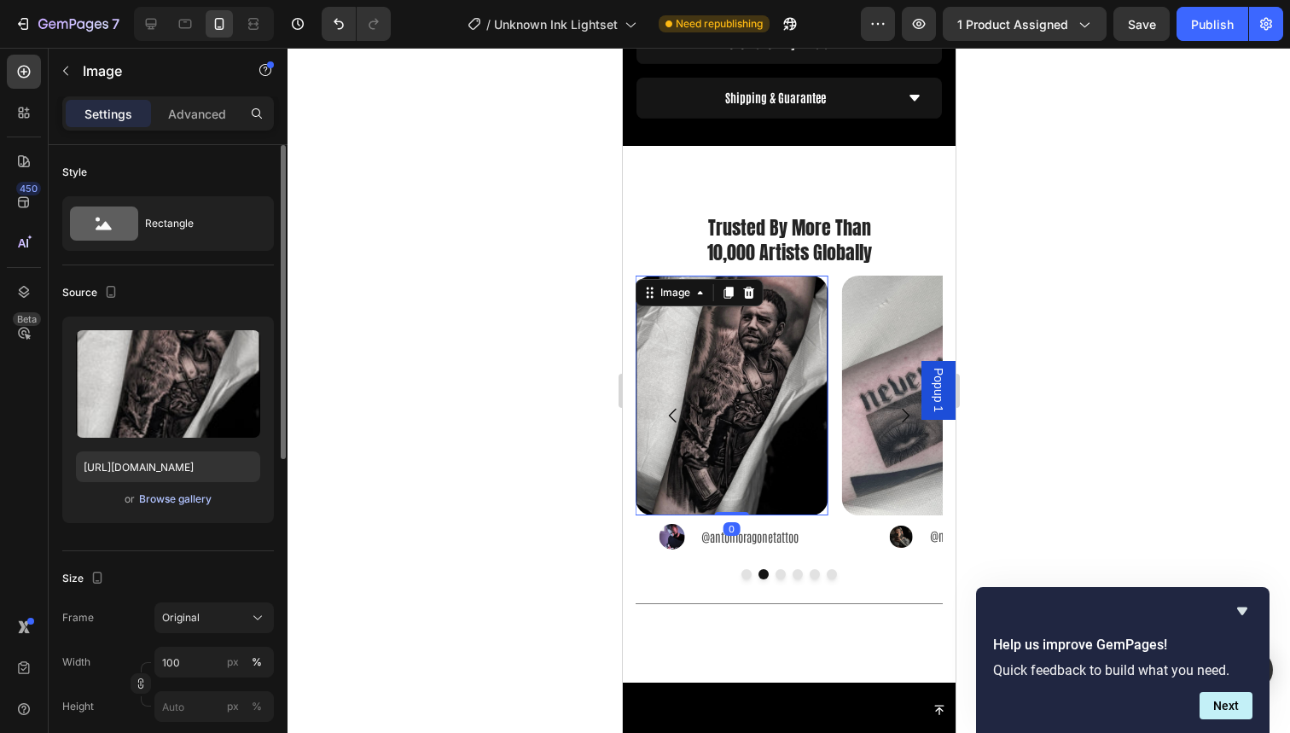
click at [152, 502] on div "Browse gallery" at bounding box center [175, 498] width 73 height 15
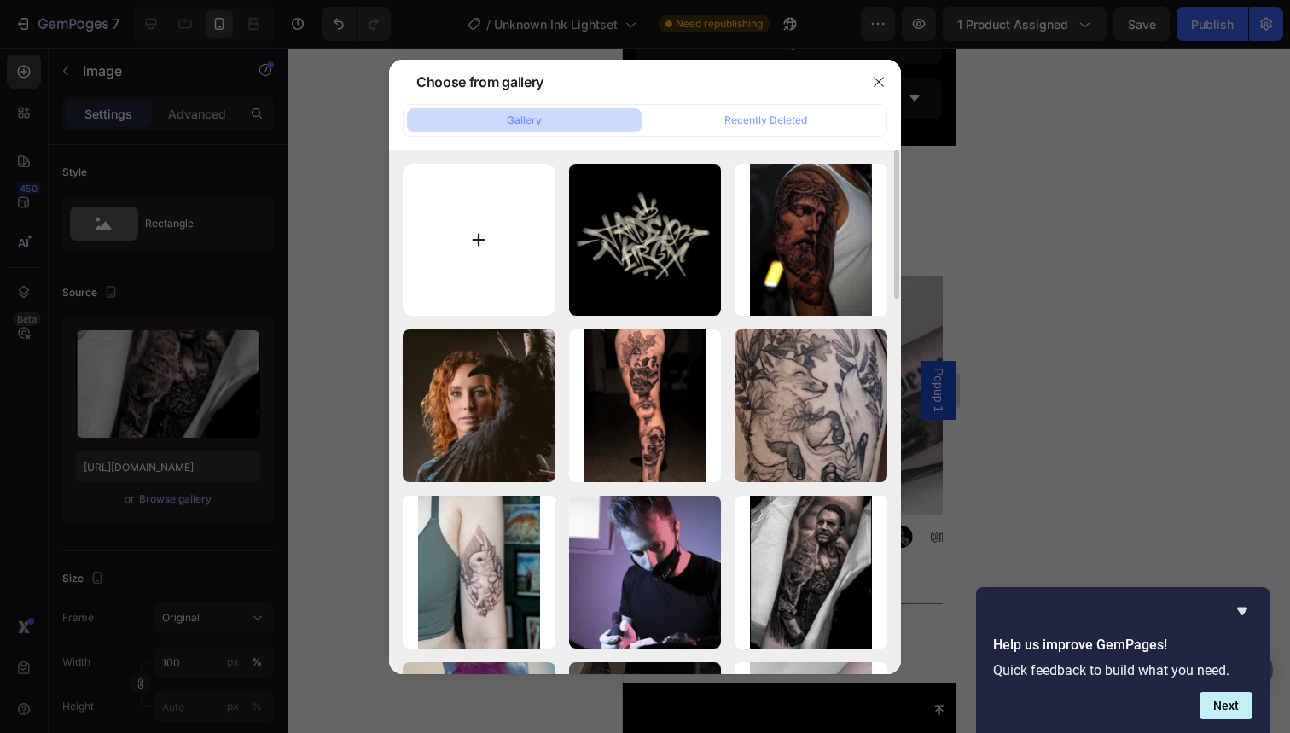
click at [522, 265] on input "file" at bounding box center [479, 240] width 153 height 153
type input "C:\fakepath\anton.jpg"
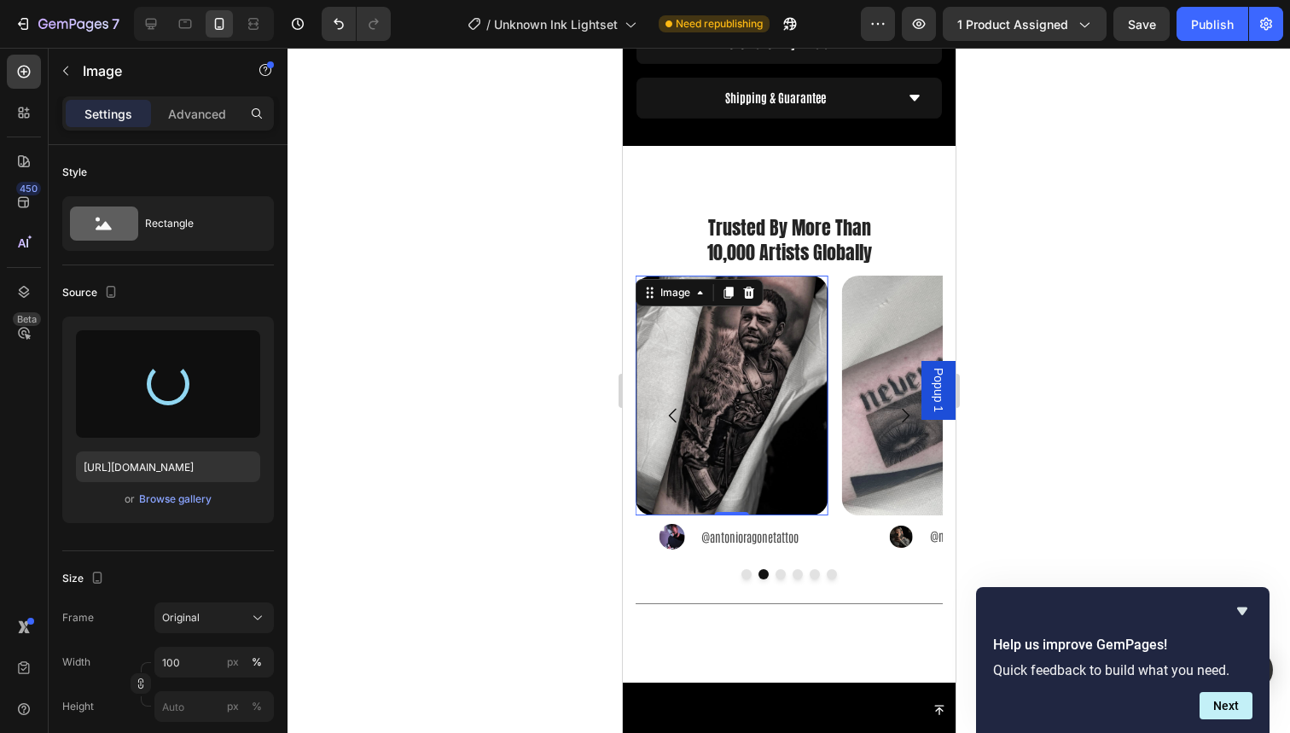
type input "https://cdn.shopify.com/s/files/1/0832/9979/5267/files/gempages_514383434152412…"
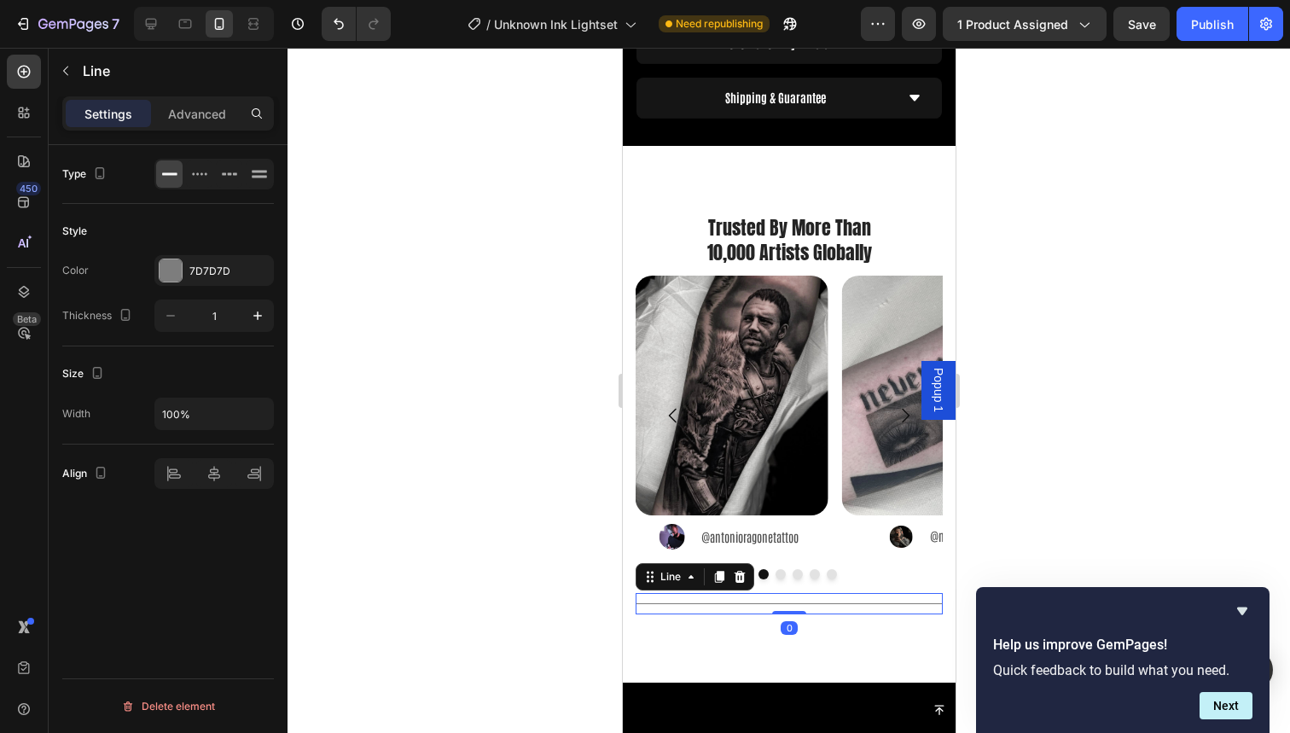
click at [725, 603] on div at bounding box center [788, 603] width 307 height 1
click at [739, 571] on icon at bounding box center [739, 577] width 11 height 12
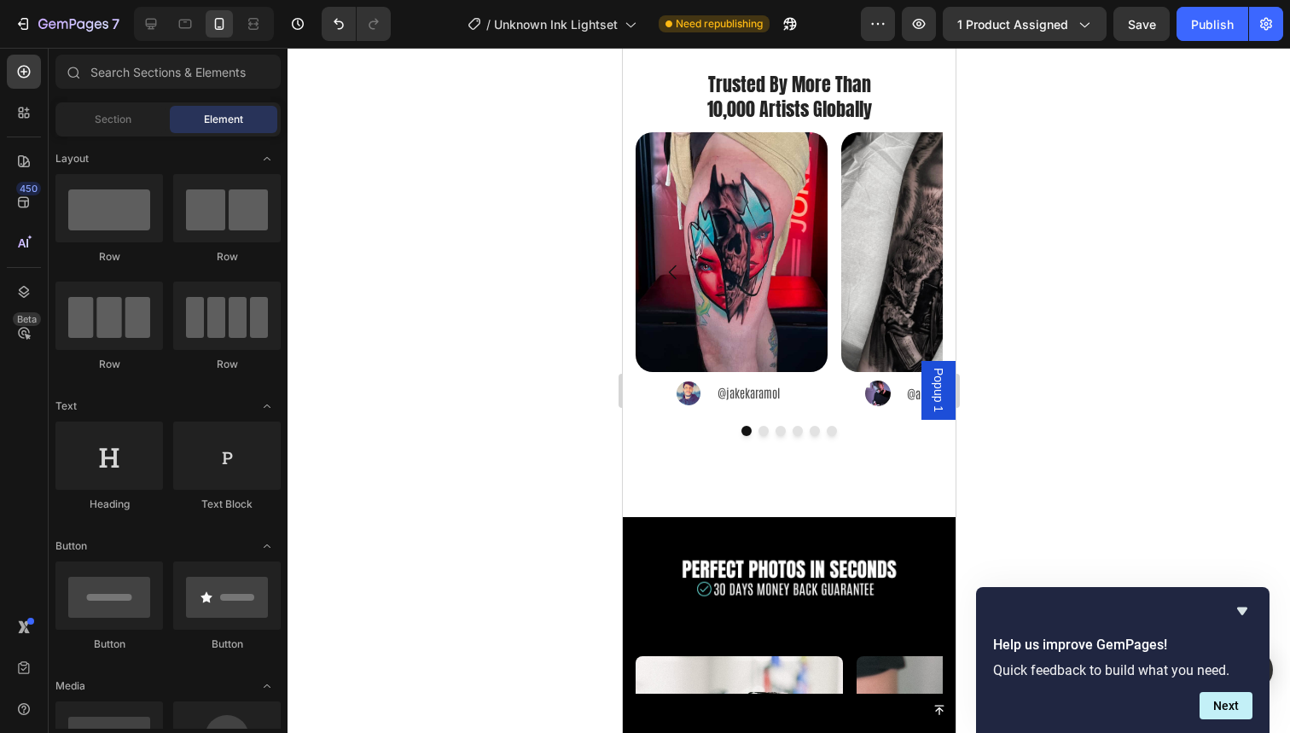
scroll to position [2146, 0]
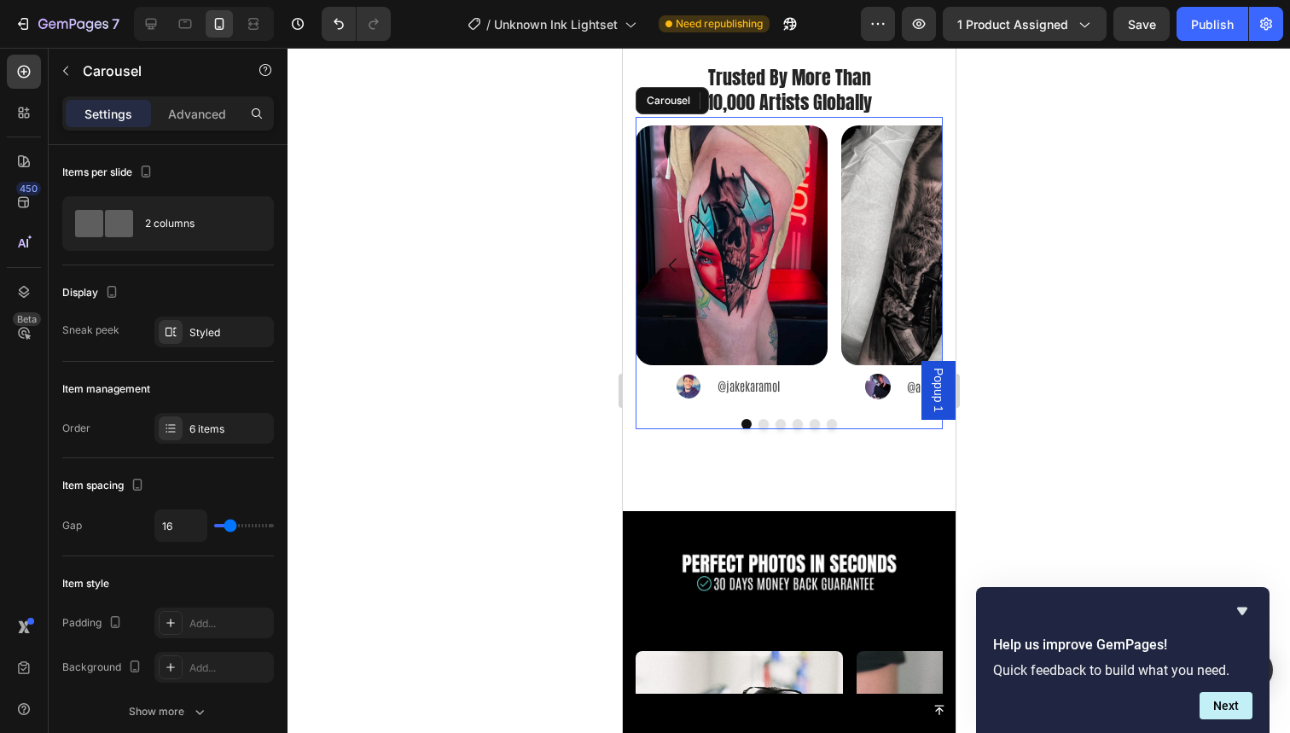
click at [780, 427] on div at bounding box center [788, 424] width 307 height 10
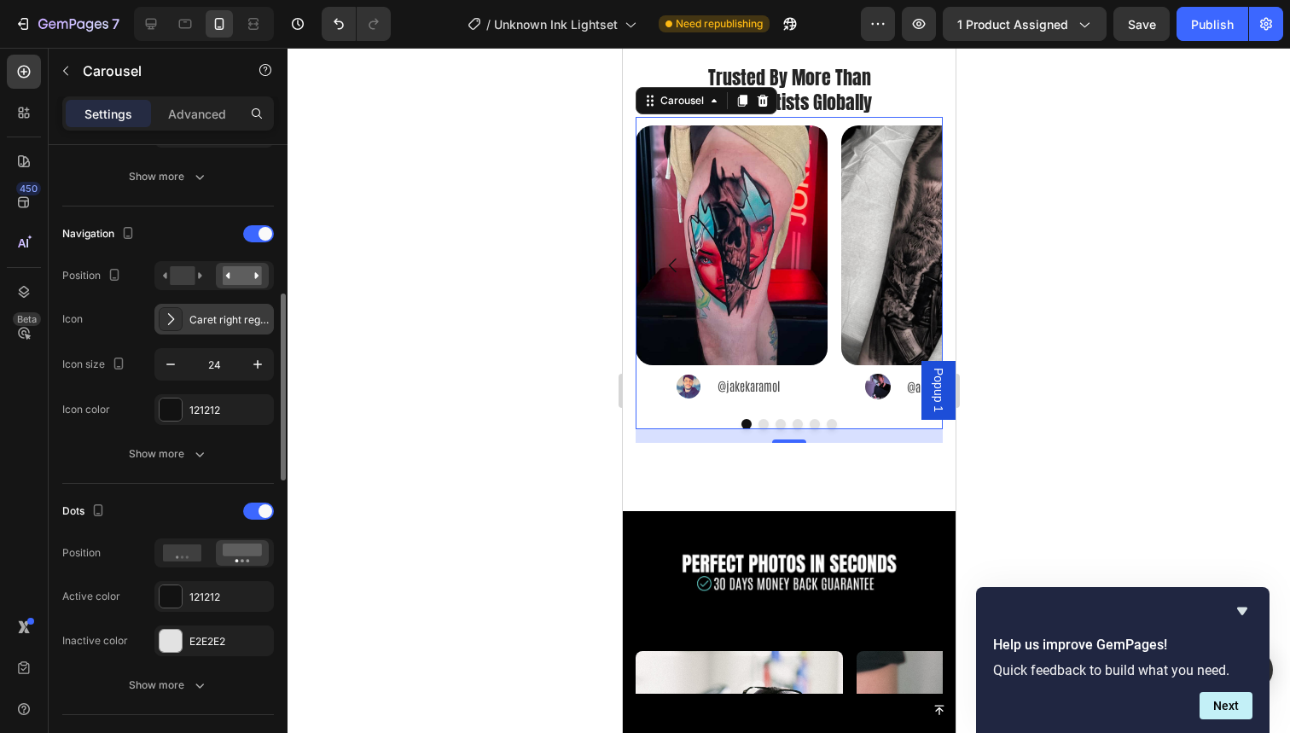
scroll to position [576, 0]
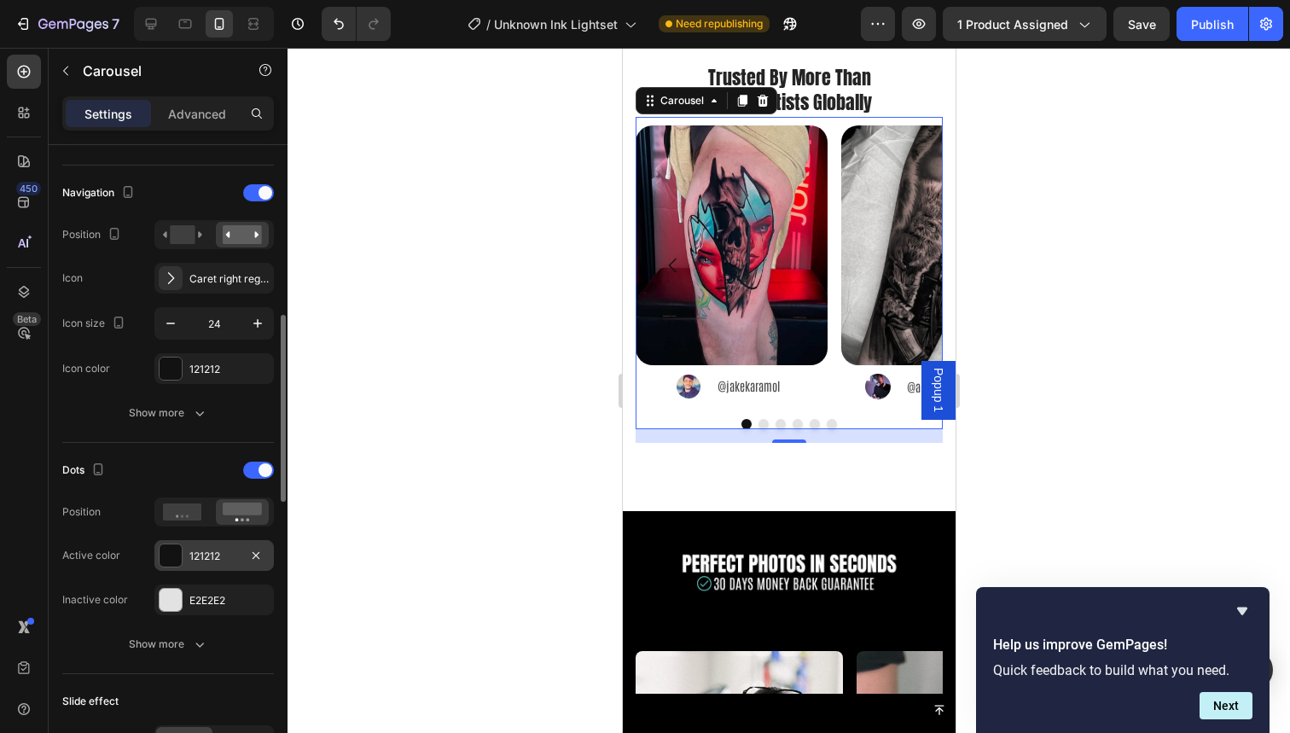
click at [170, 560] on div at bounding box center [171, 555] width 22 height 22
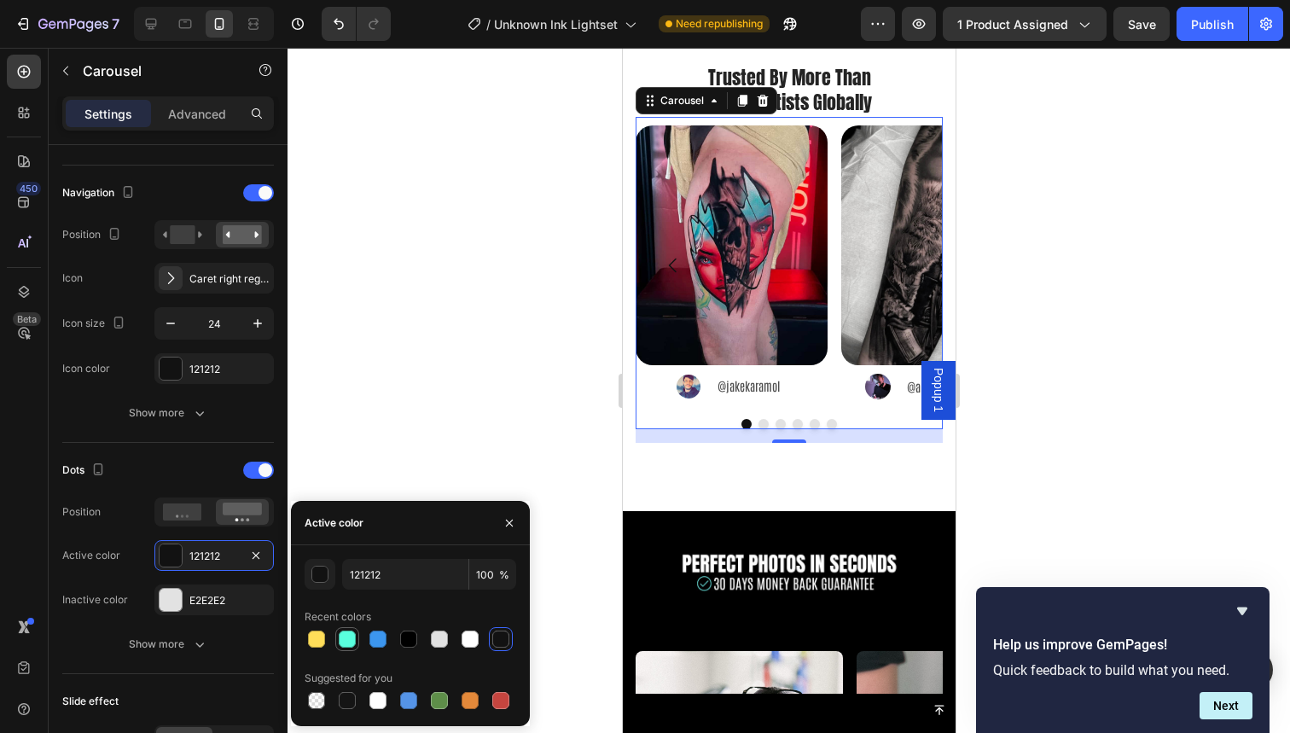
click at [340, 633] on div at bounding box center [347, 639] width 17 height 17
type input "59FFDE"
click at [451, 424] on div at bounding box center [789, 390] width 1003 height 685
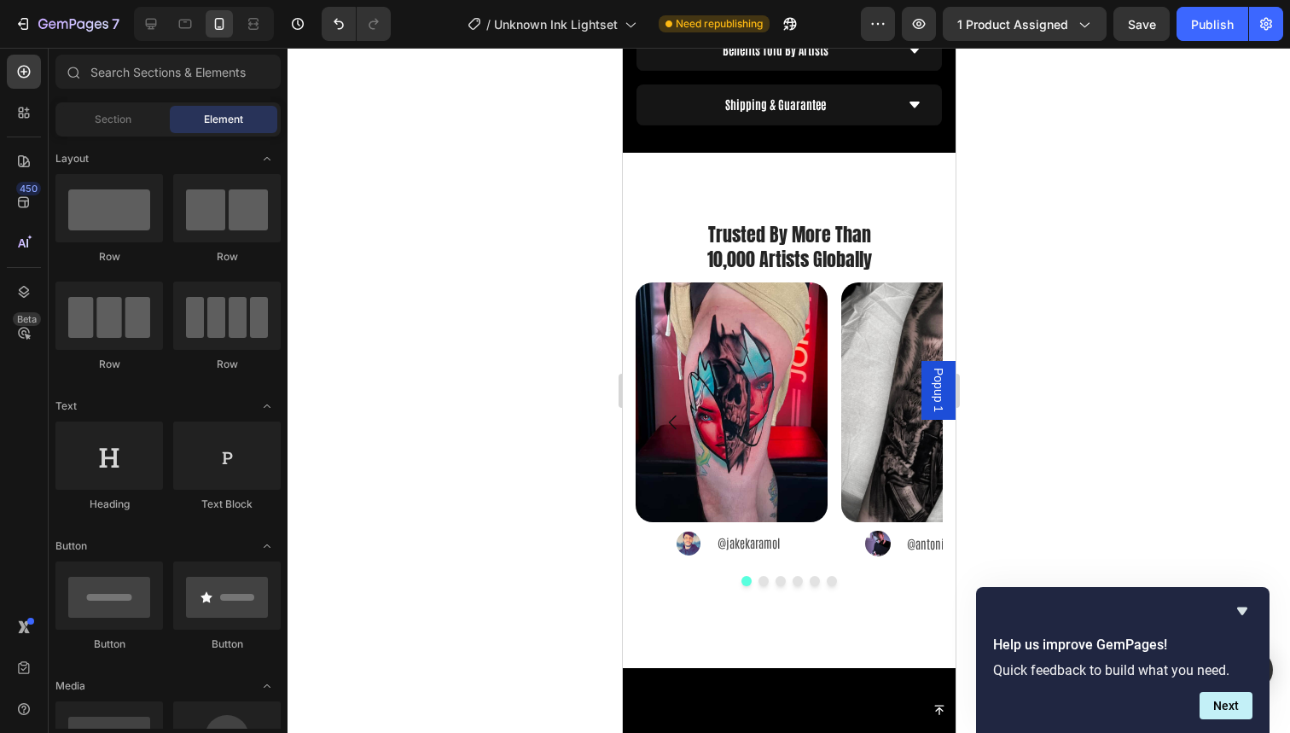
scroll to position [2025, 0]
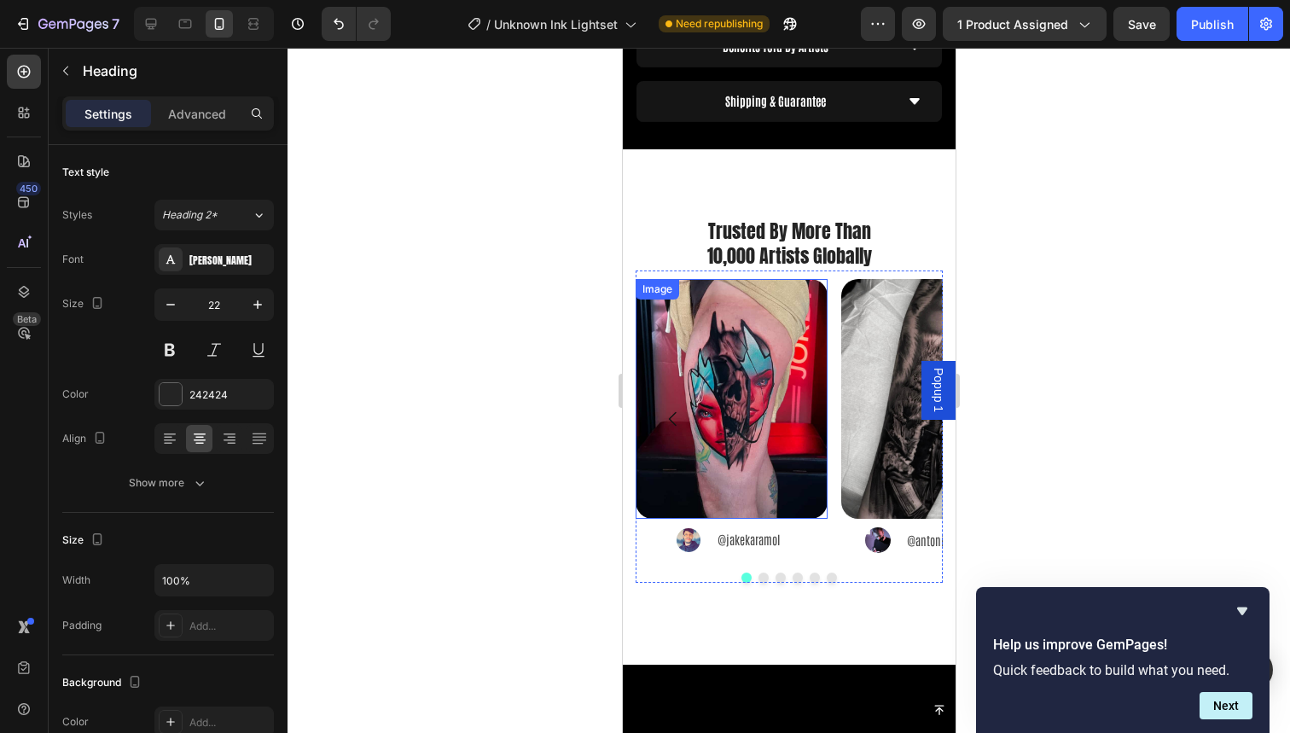
click at [824, 218] on h2 "Trusted By More Than 10,000 Artists Globally" at bounding box center [788, 244] width 307 height 52
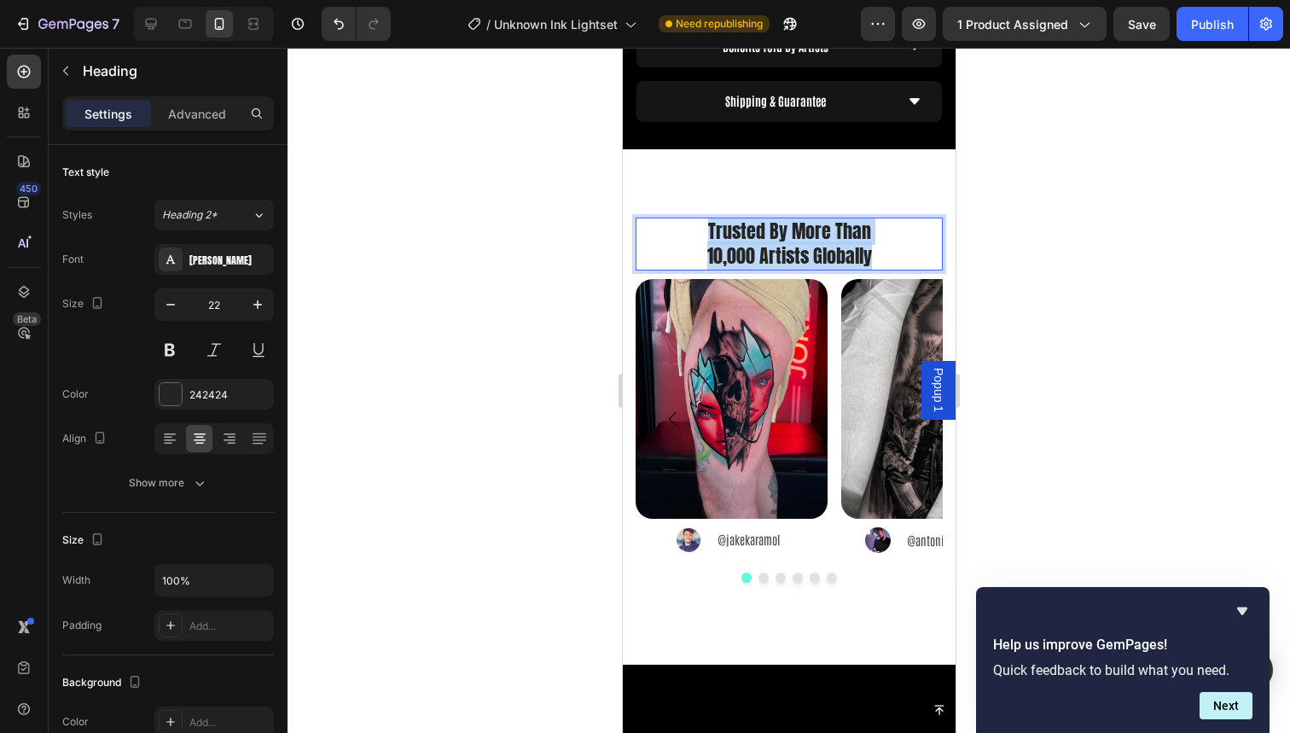
drag, startPoint x: 697, startPoint y: 195, endPoint x: 871, endPoint y: 221, distance: 175.9
click at [871, 221] on p "Trusted By More Than 10,000 Artists Globally" at bounding box center [789, 243] width 304 height 49
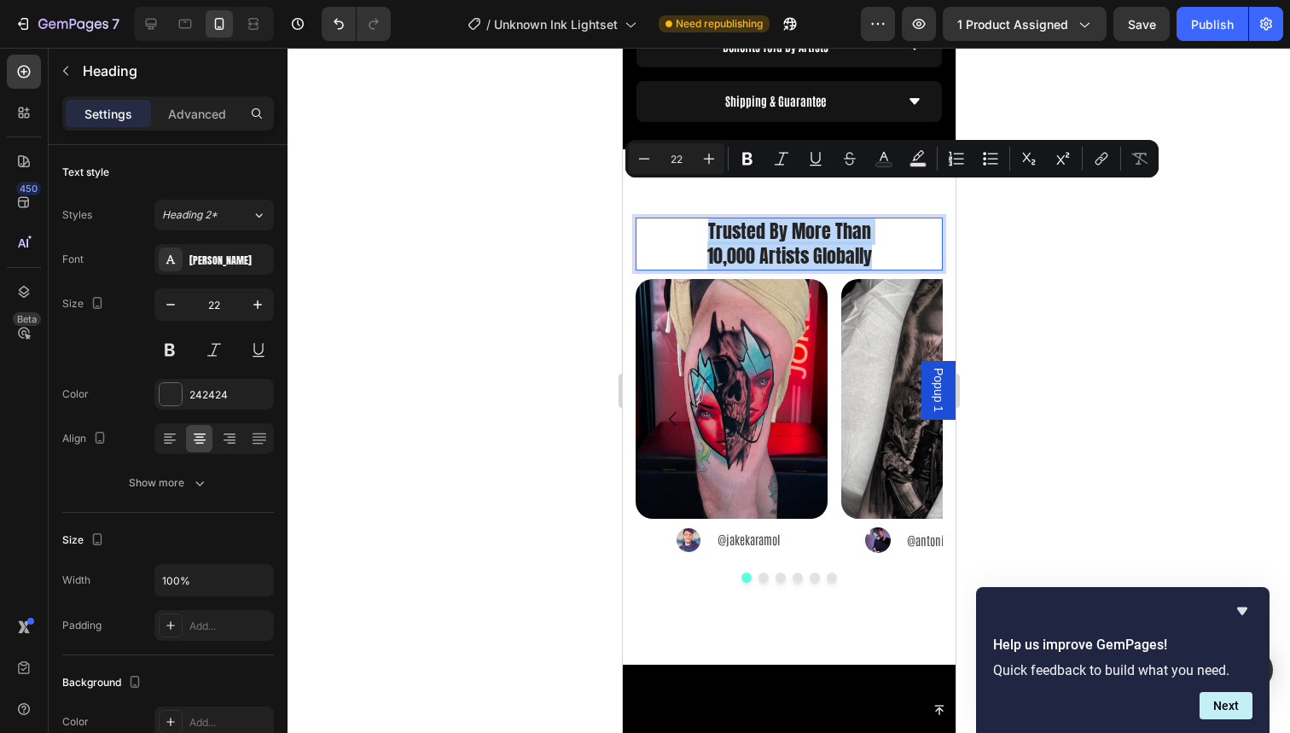
copy p "Trusted By More Than 10,000 Artists Globally"
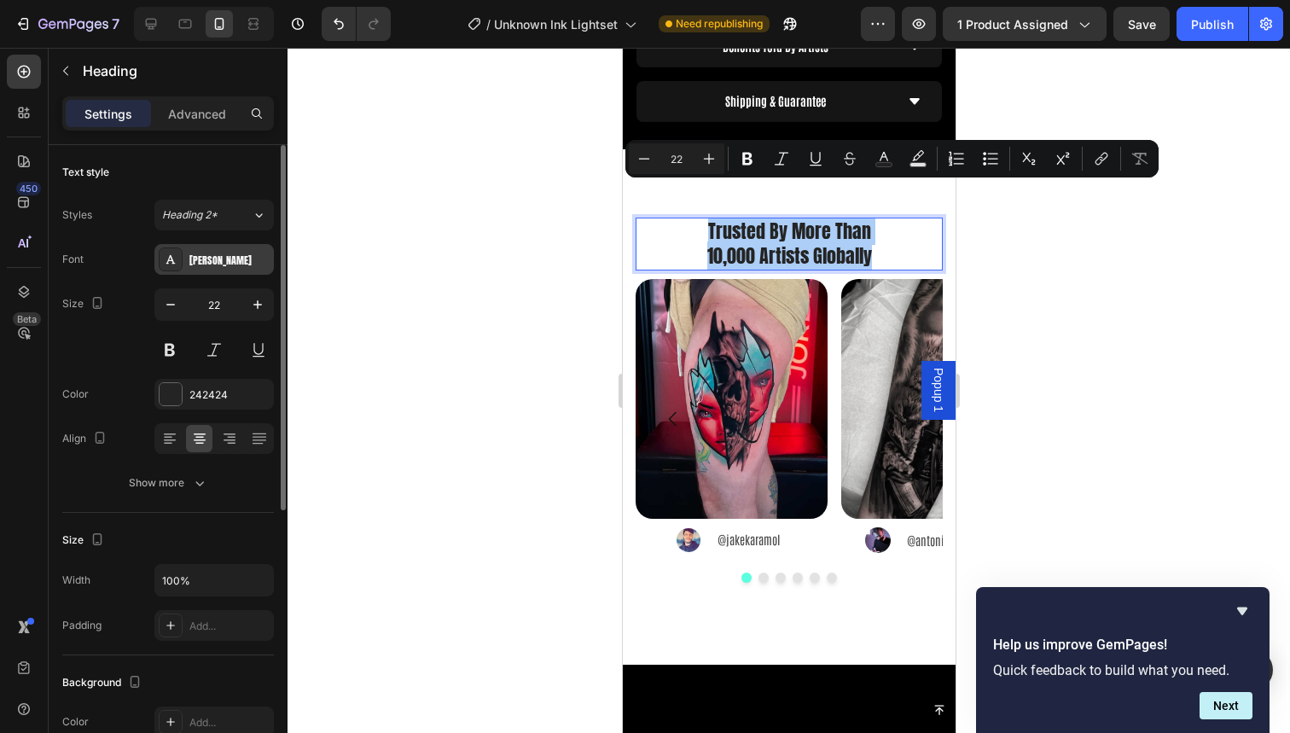
click at [206, 269] on div "Anton" at bounding box center [213, 259] width 119 height 31
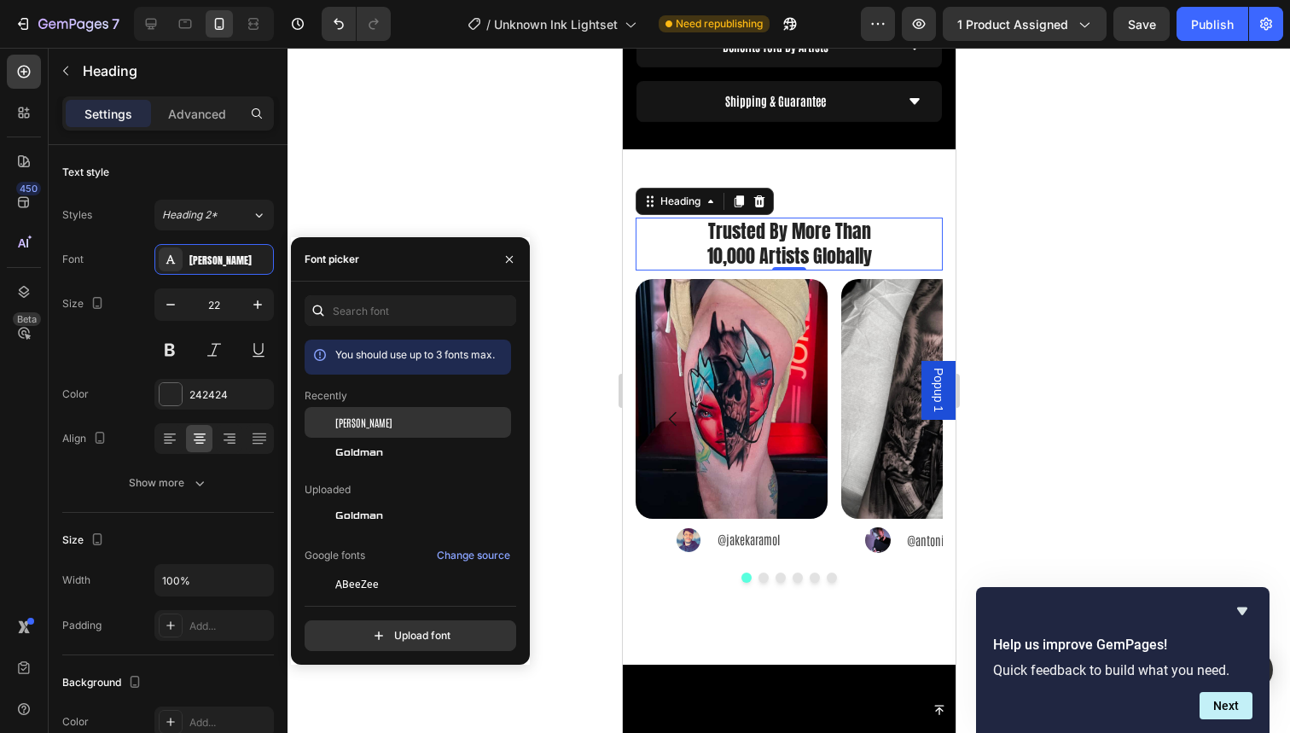
click at [389, 432] on div "Antonio" at bounding box center [408, 422] width 206 height 31
click at [337, 18] on icon "Undo/Redo" at bounding box center [338, 23] width 17 height 17
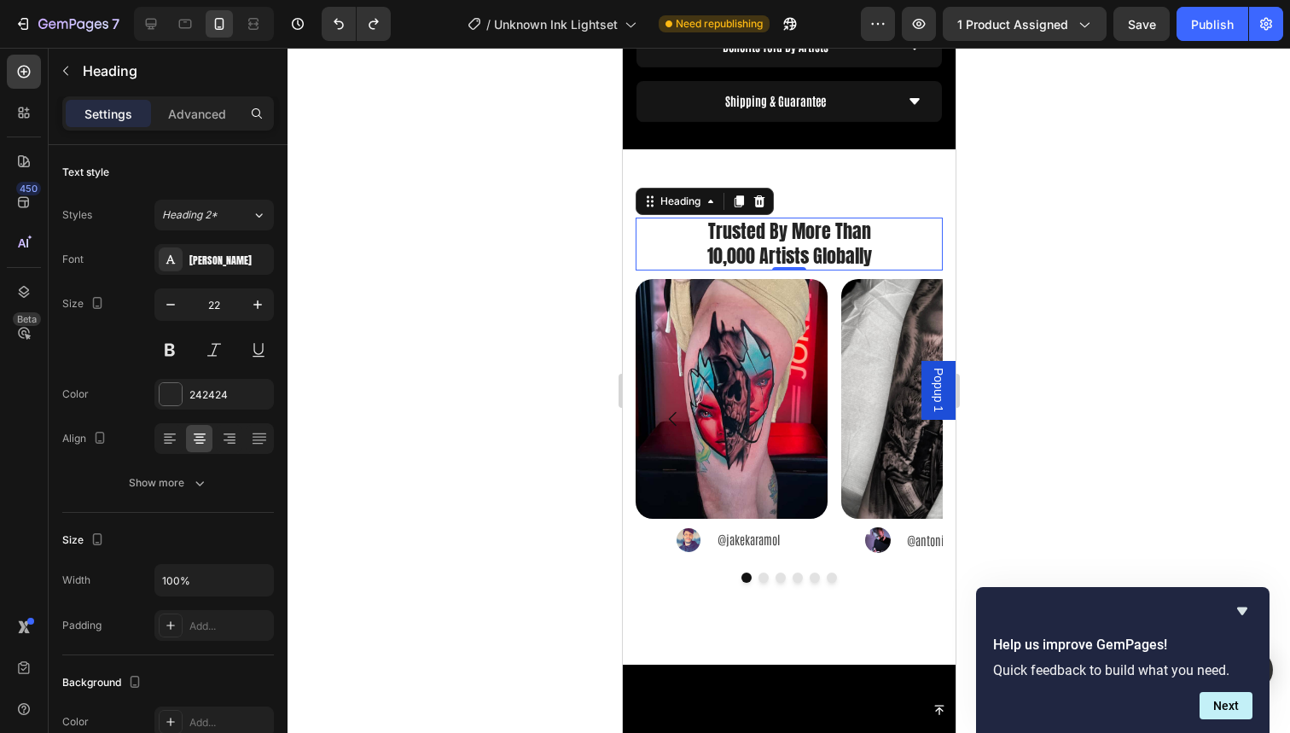
click at [485, 195] on div at bounding box center [789, 390] width 1003 height 685
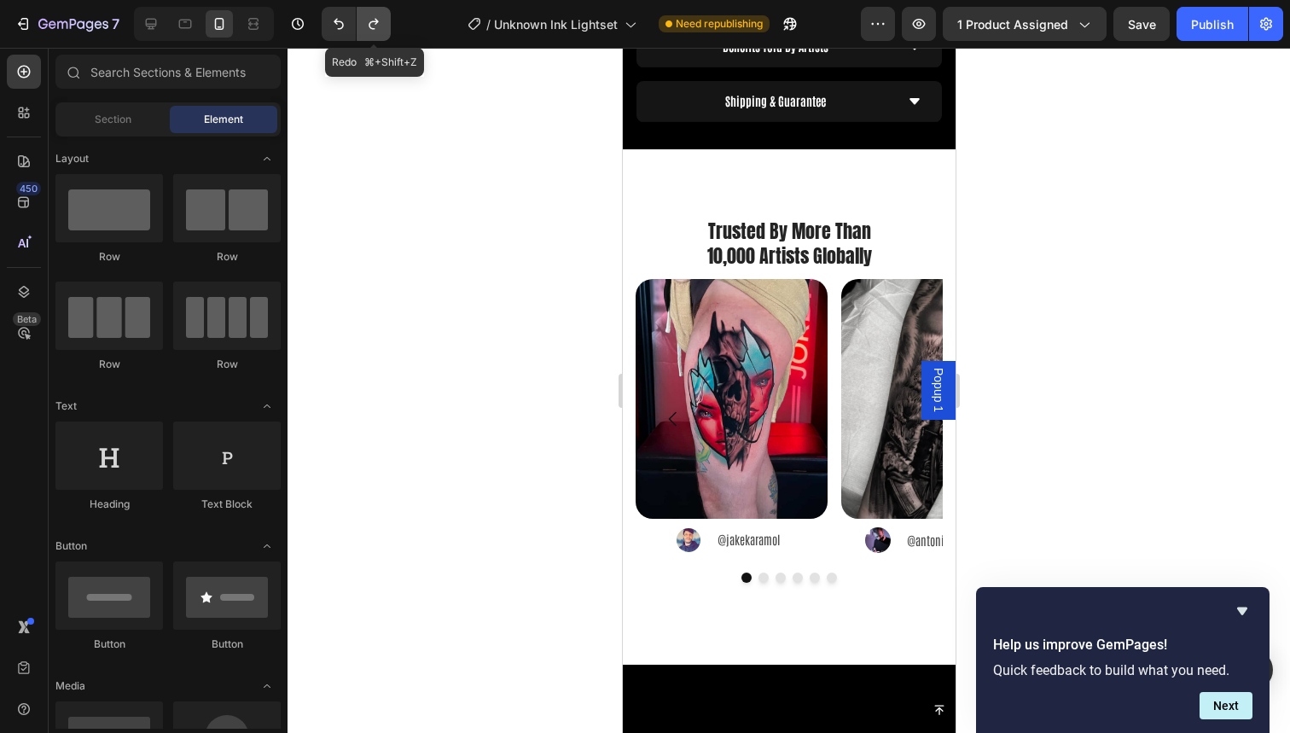
click at [382, 22] on icon "Undo/Redo" at bounding box center [373, 23] width 17 height 17
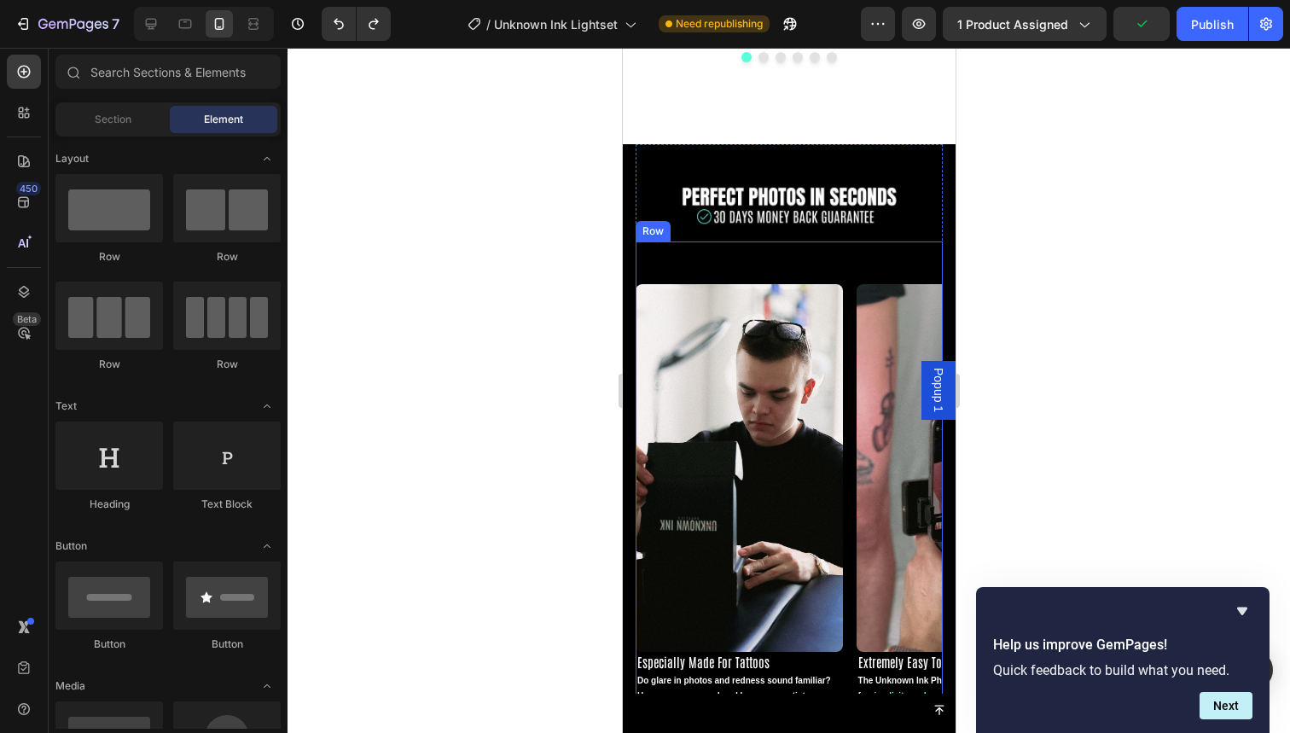
scroll to position [2497, 0]
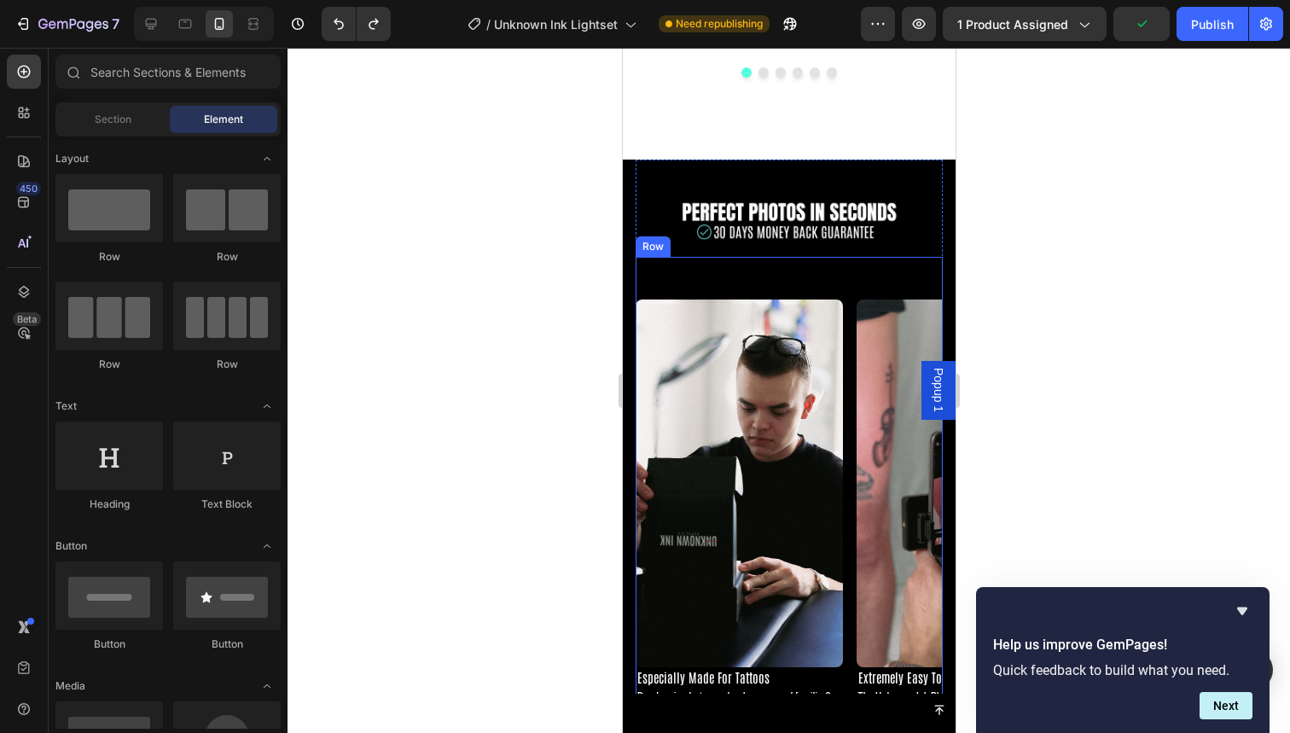
click at [817, 217] on img at bounding box center [788, 220] width 307 height 71
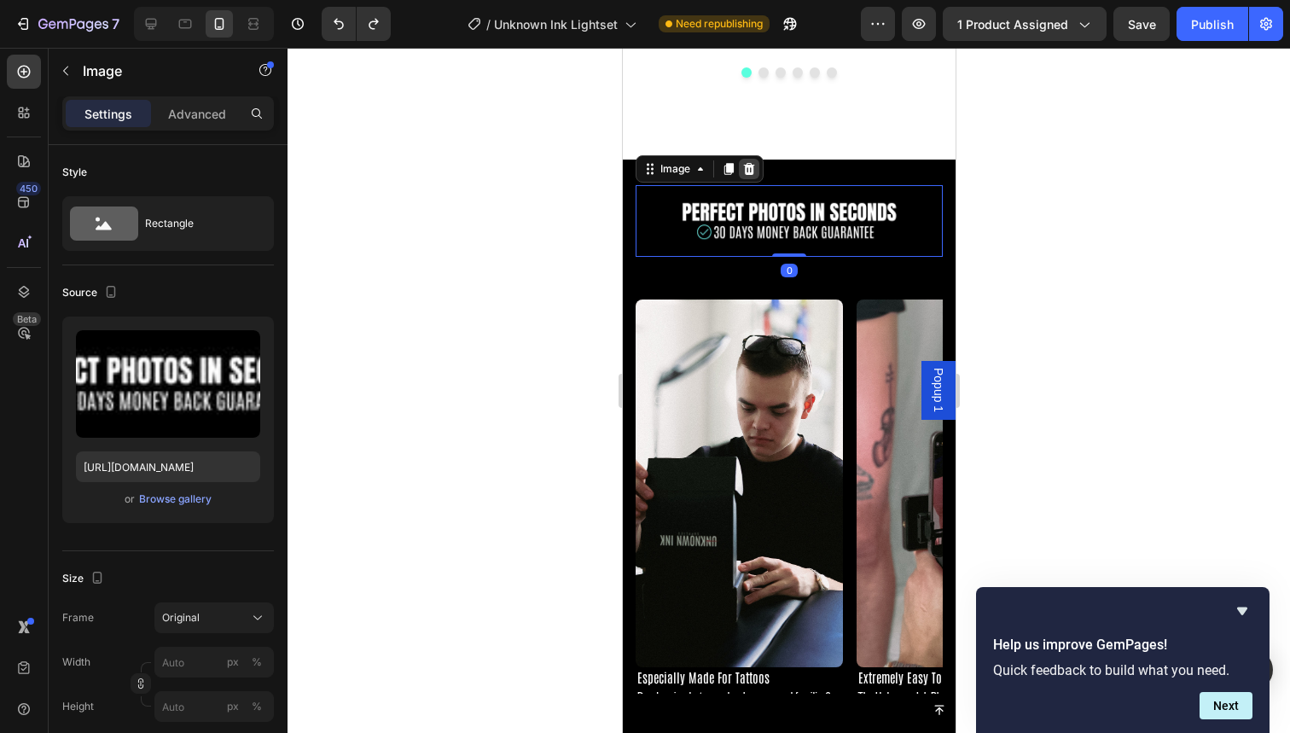
click at [753, 176] on div at bounding box center [748, 169] width 20 height 20
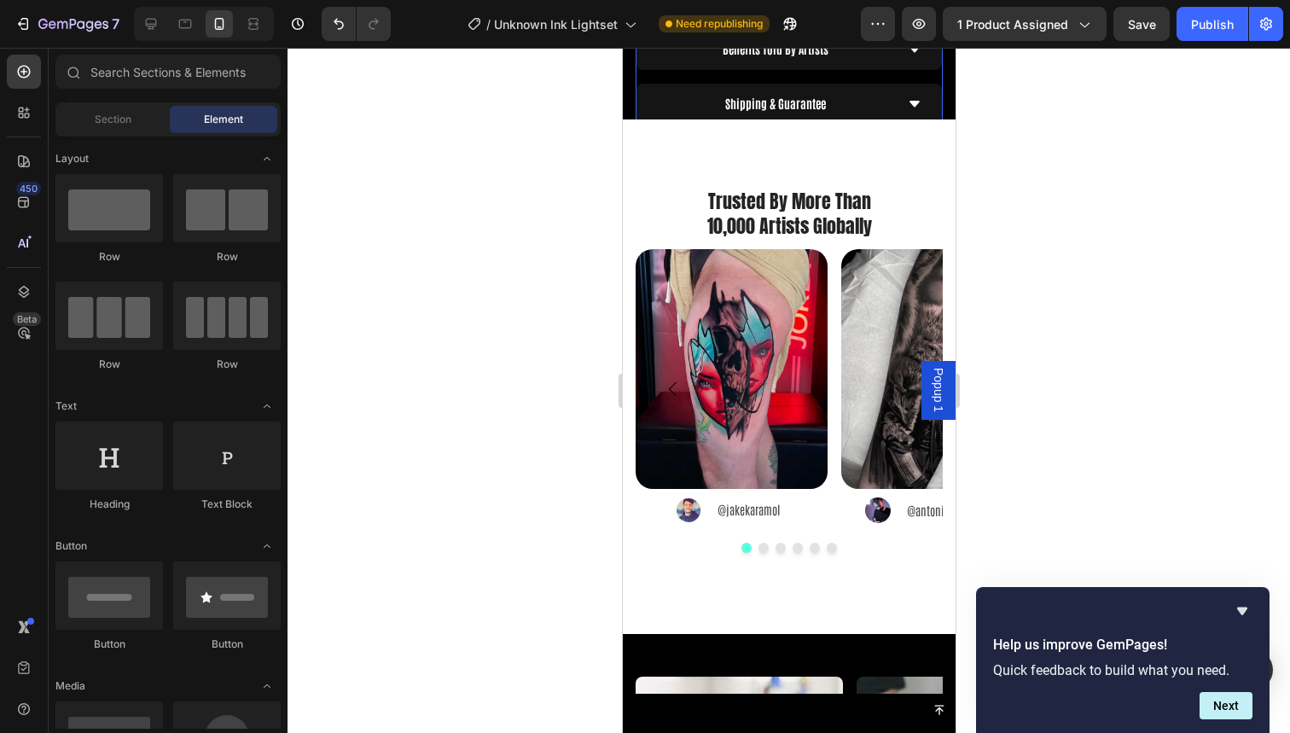
scroll to position [2030, 0]
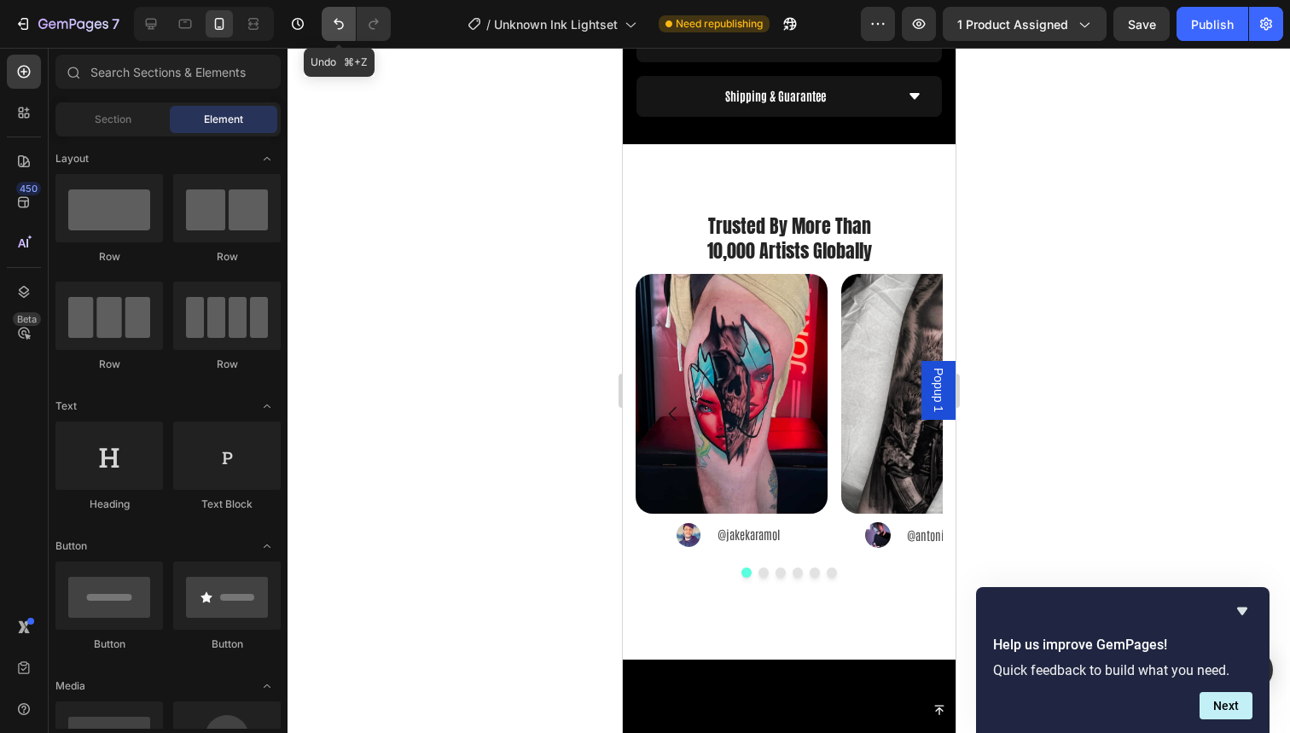
click at [344, 34] on button "Undo/Redo" at bounding box center [339, 24] width 34 height 34
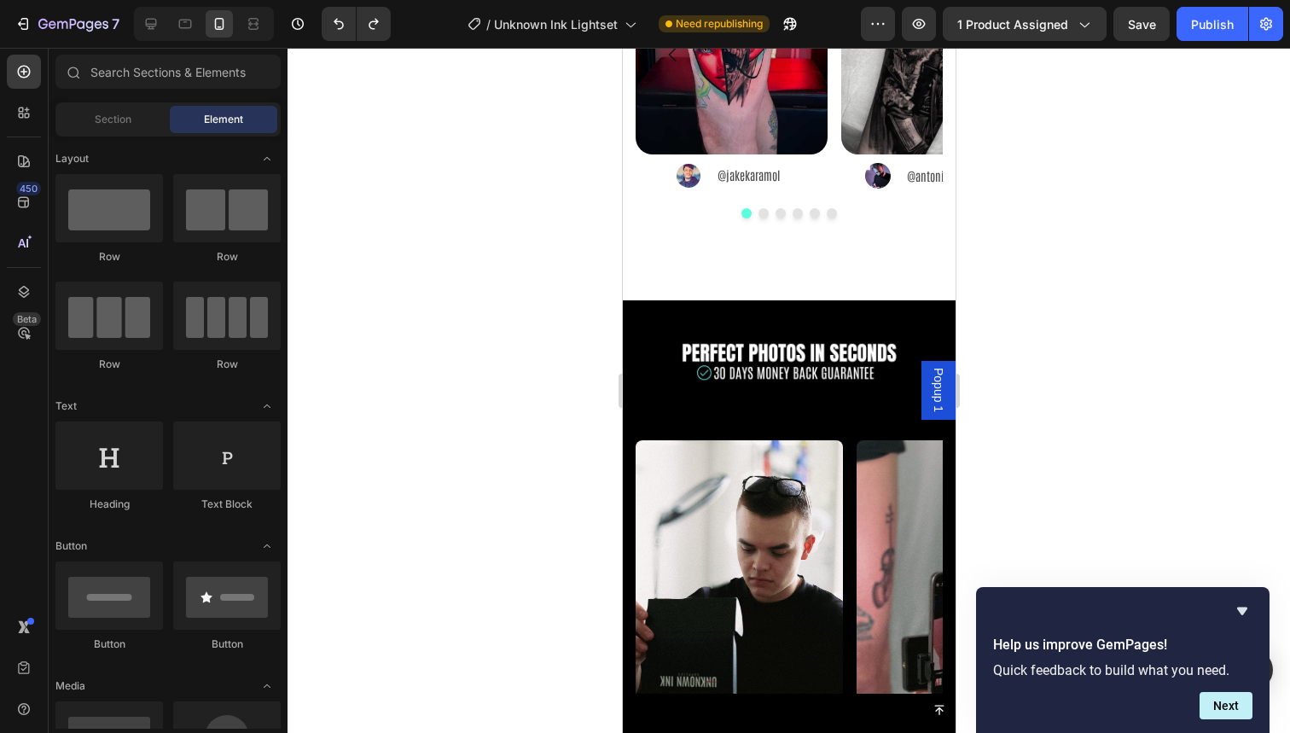
scroll to position [2358, 0]
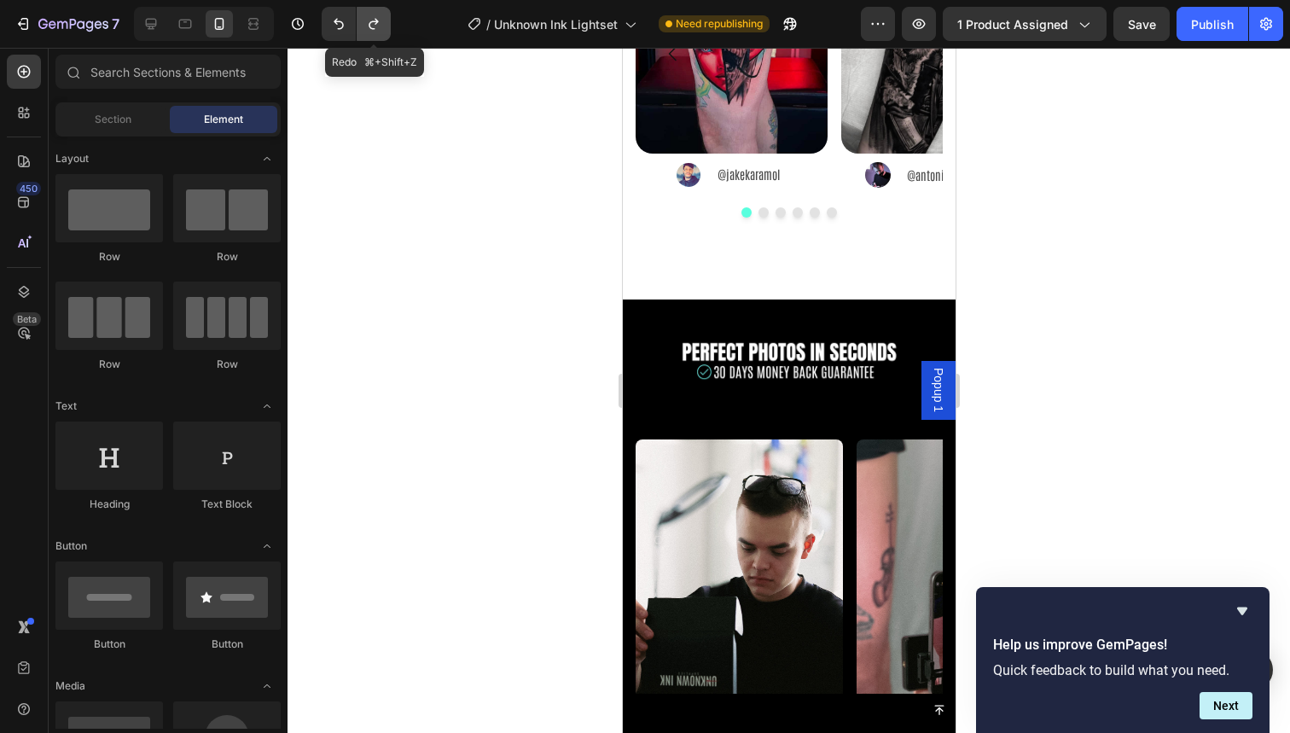
click at [381, 38] on button "Undo/Redo" at bounding box center [374, 24] width 34 height 34
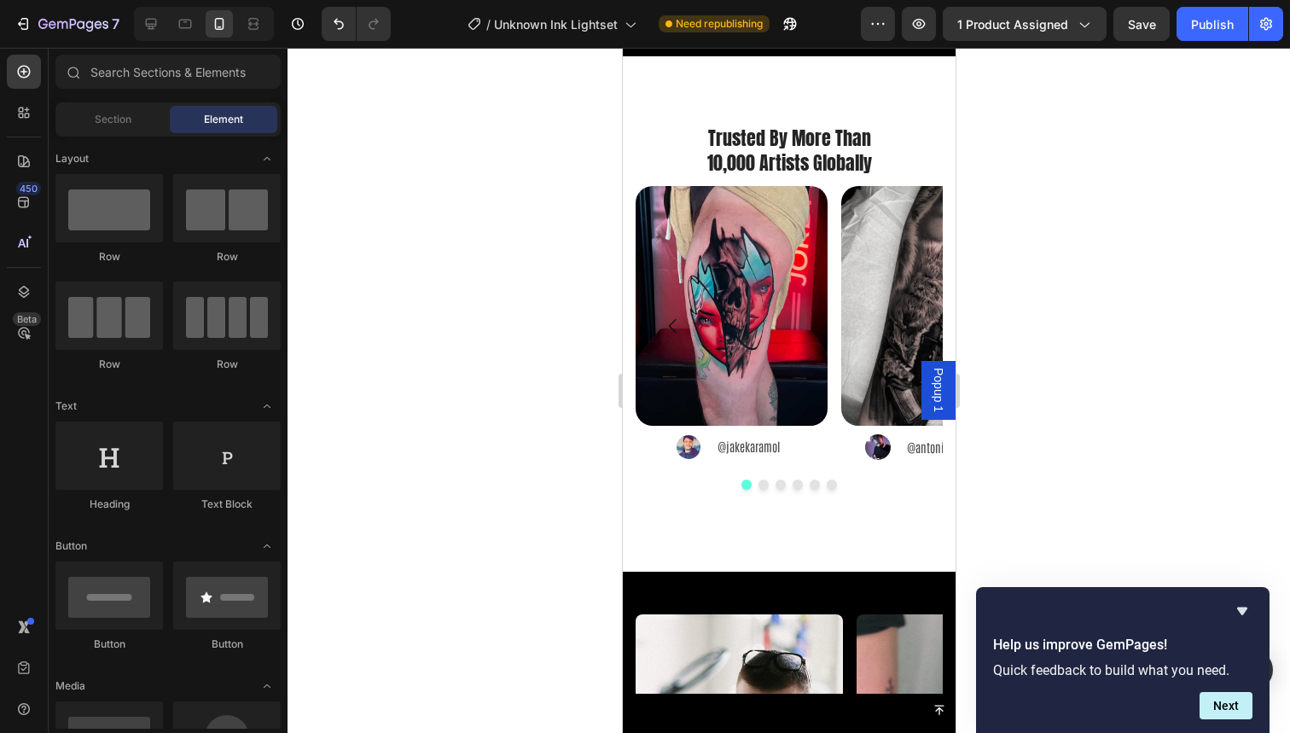
scroll to position [2122, 0]
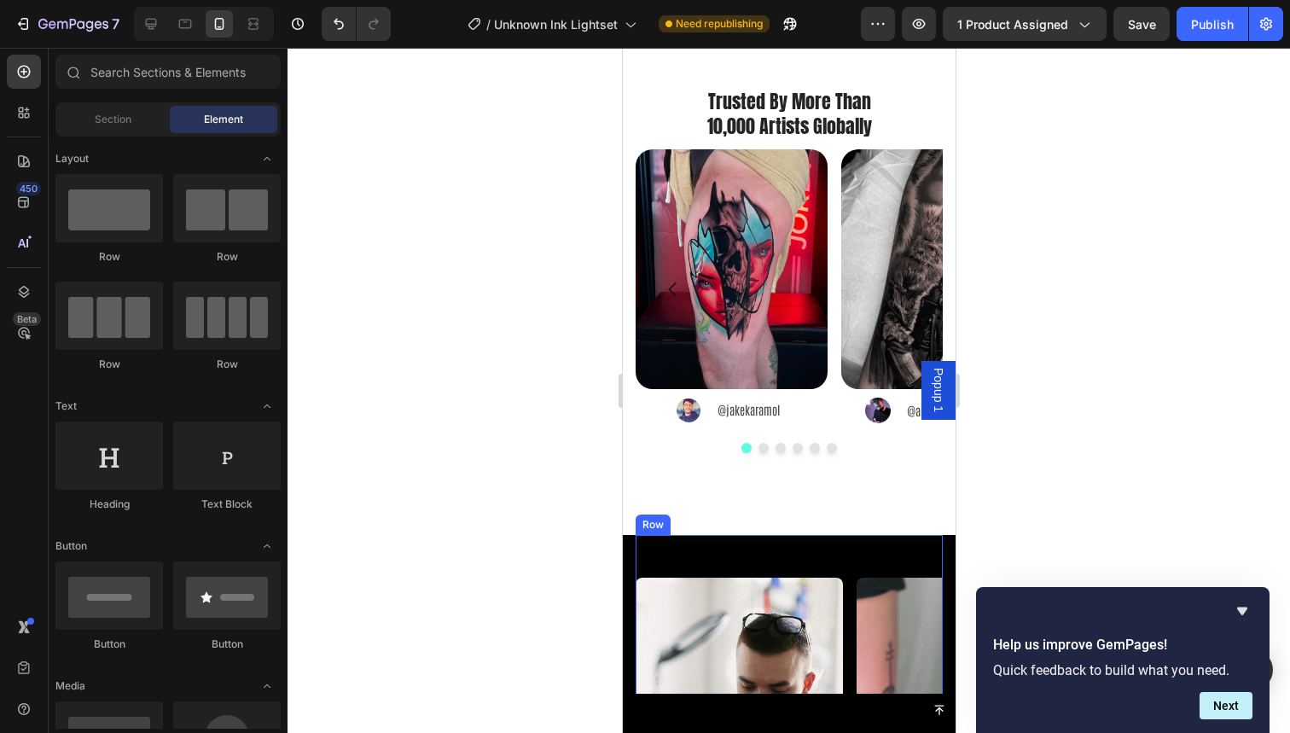
click at [766, 258] on img at bounding box center [731, 269] width 192 height 241
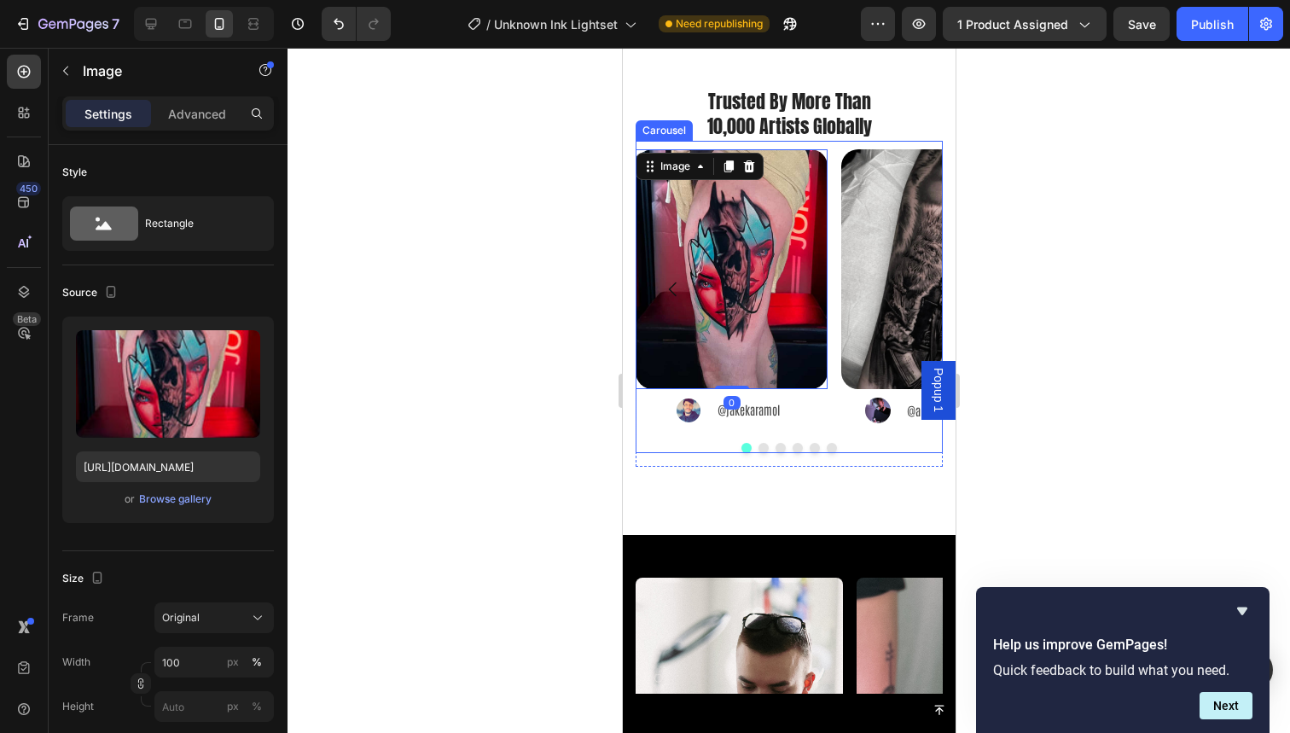
click at [672, 438] on div "Image 0 Image @jakekaramol Text Block Advanced List Image Image @antonioragonet…" at bounding box center [788, 297] width 307 height 313
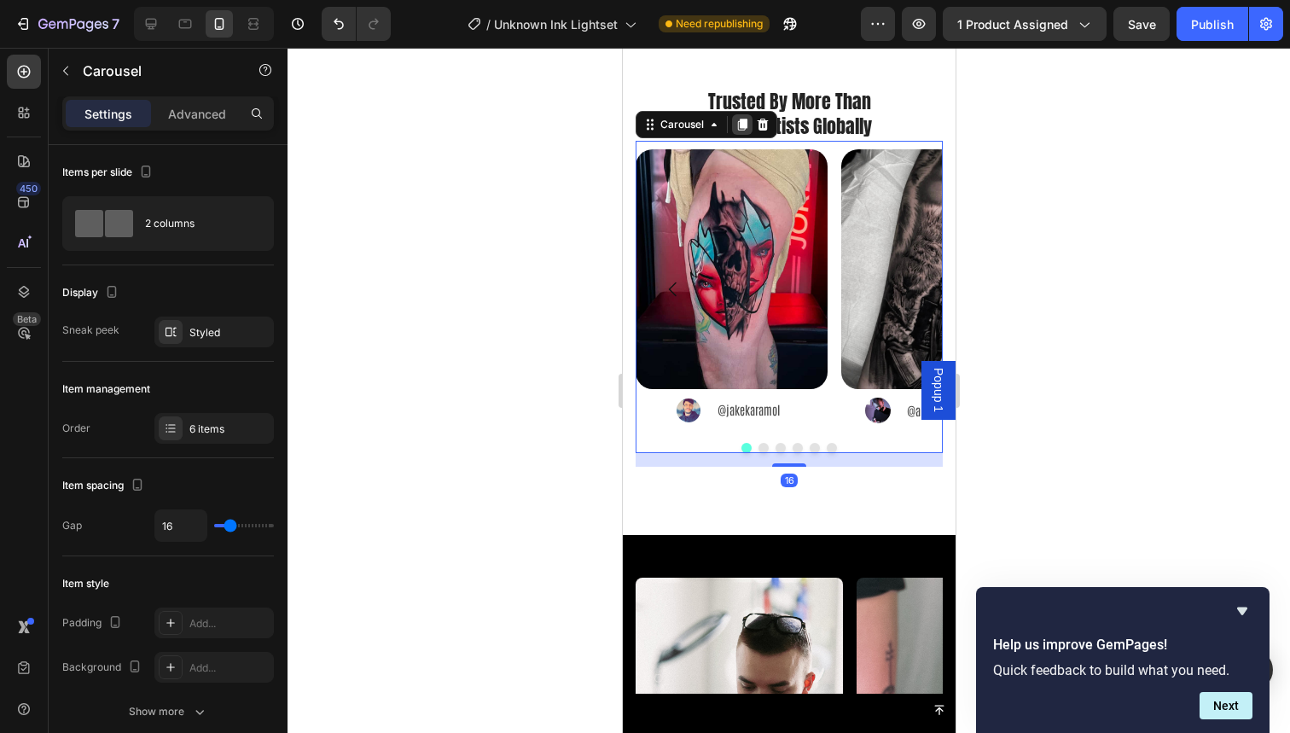
click at [736, 125] on icon at bounding box center [742, 125] width 14 height 14
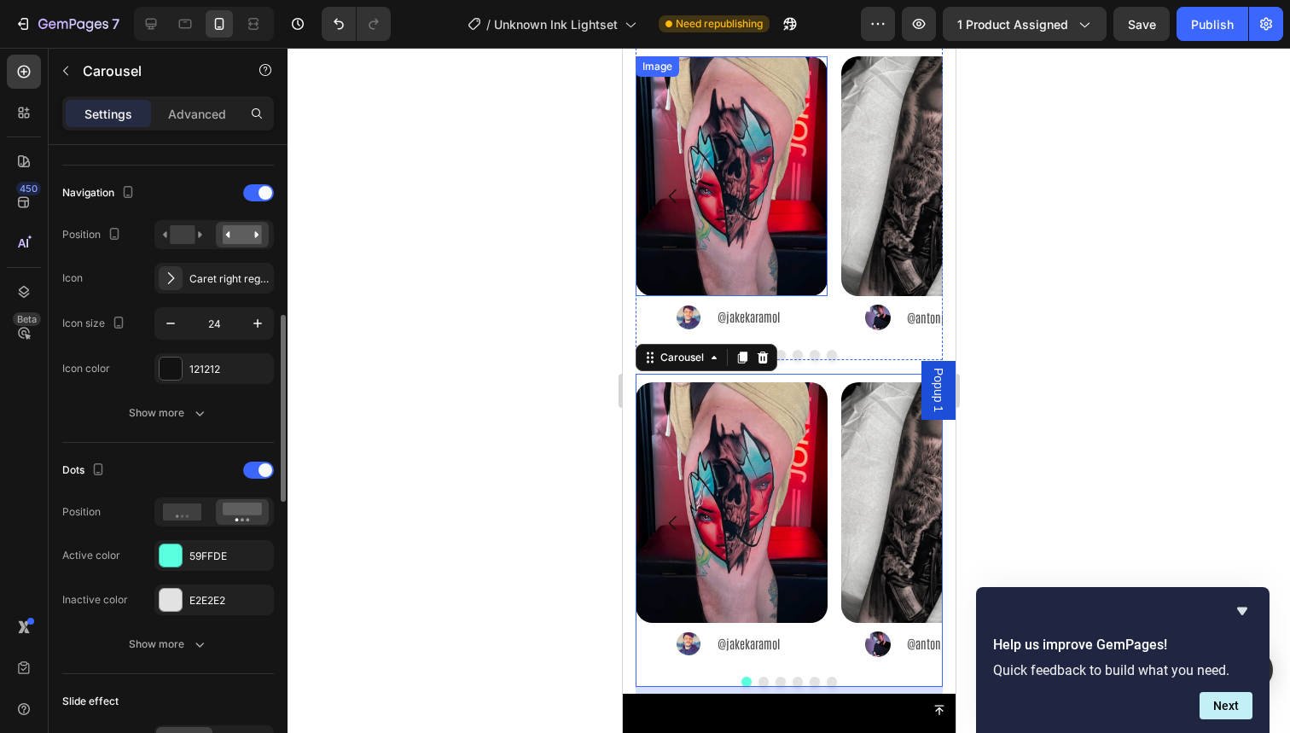
scroll to position [2261, 0]
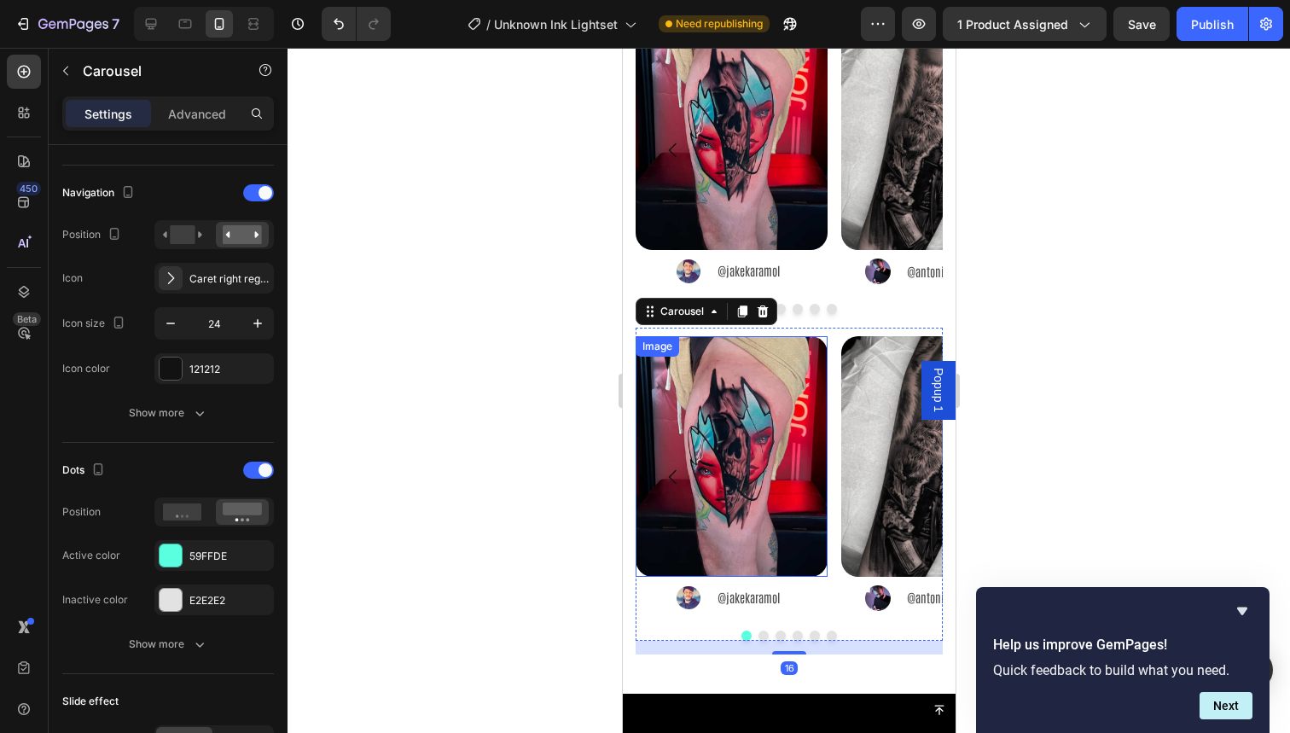
click at [735, 423] on img at bounding box center [731, 456] width 192 height 241
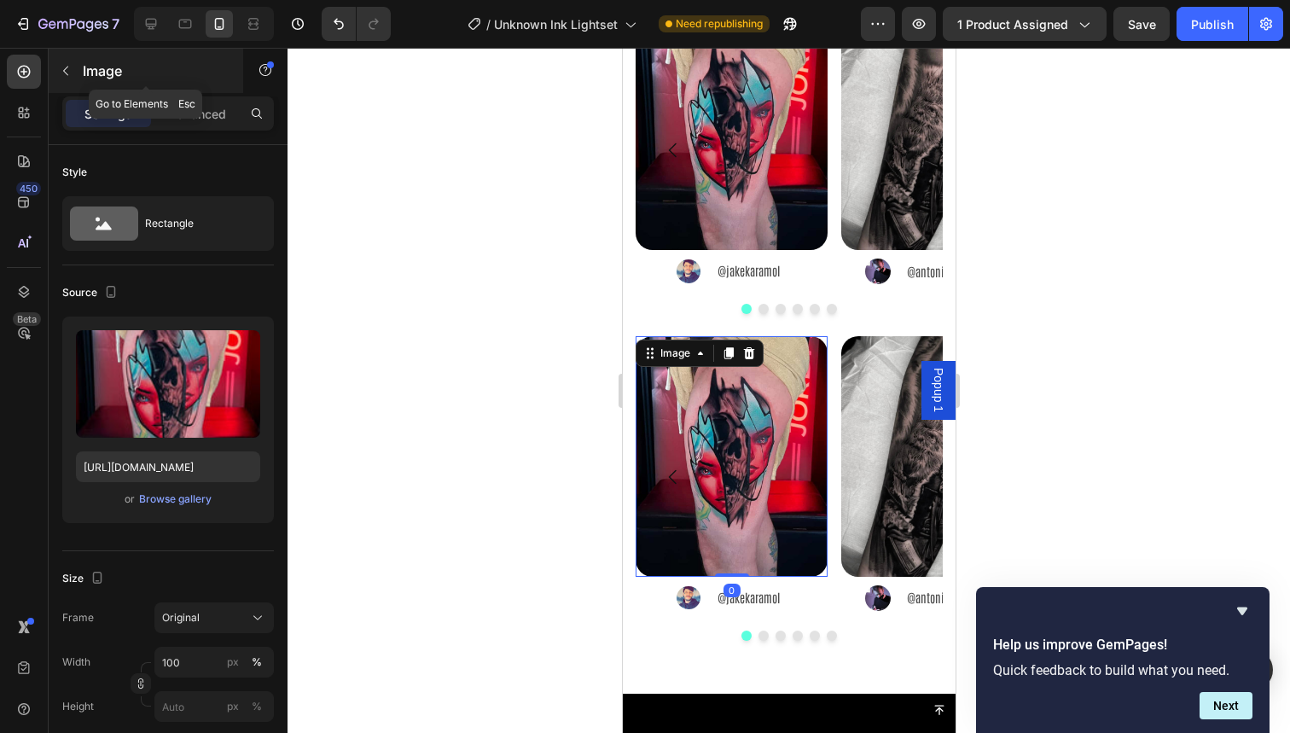
click at [84, 81] on div "Image" at bounding box center [146, 71] width 195 height 44
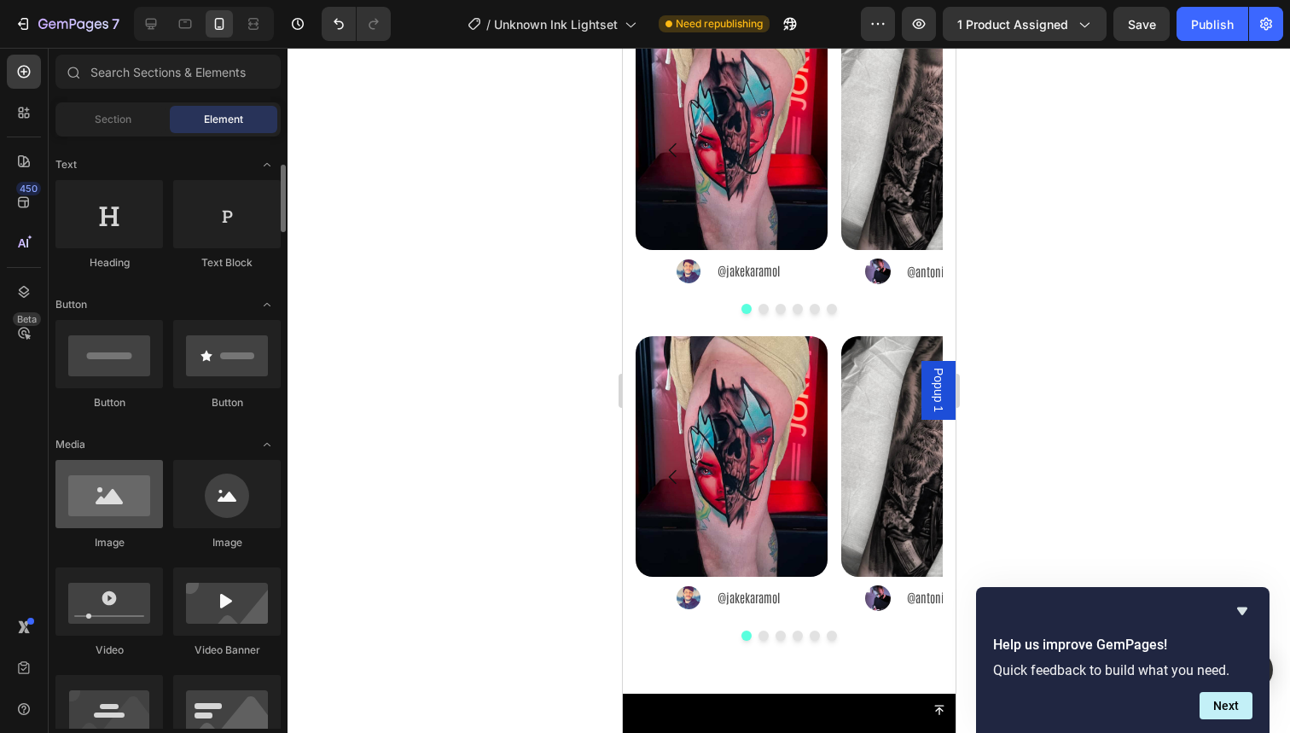
scroll to position [264, 0]
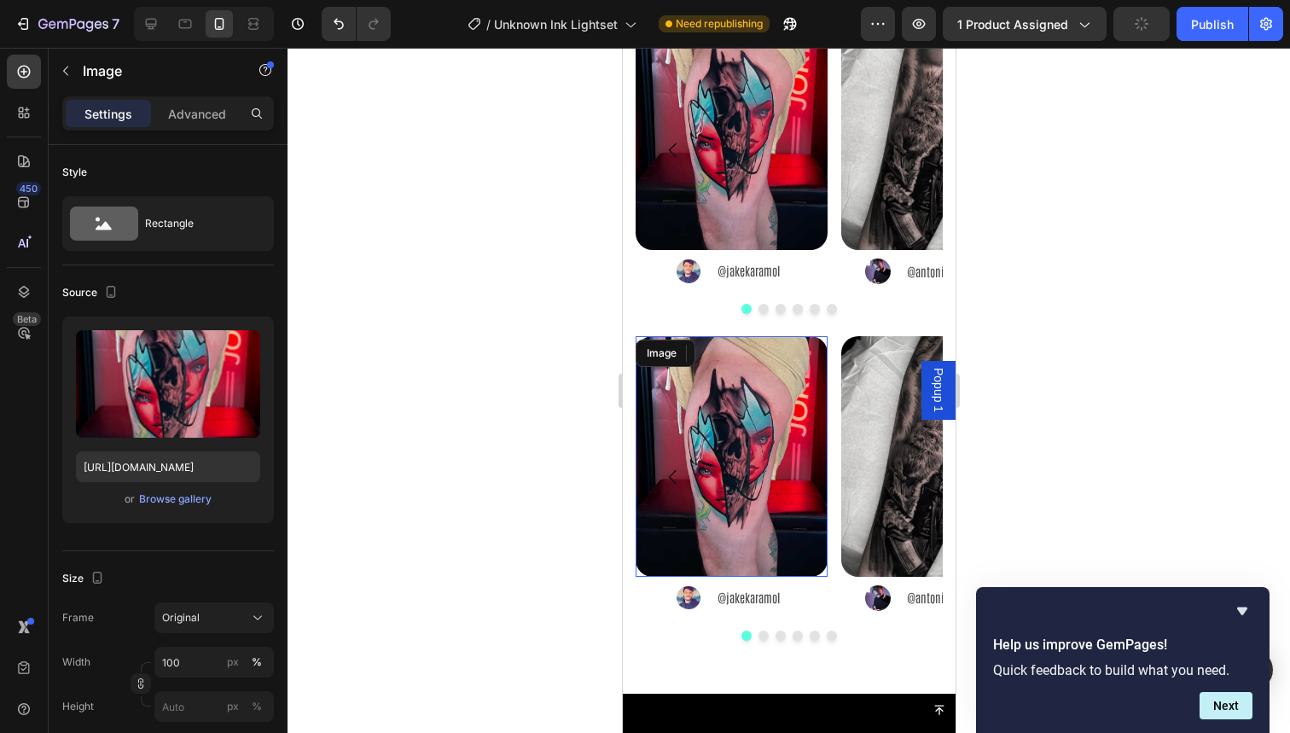
click at [683, 433] on img at bounding box center [731, 456] width 192 height 241
click at [753, 352] on icon at bounding box center [748, 353] width 11 height 12
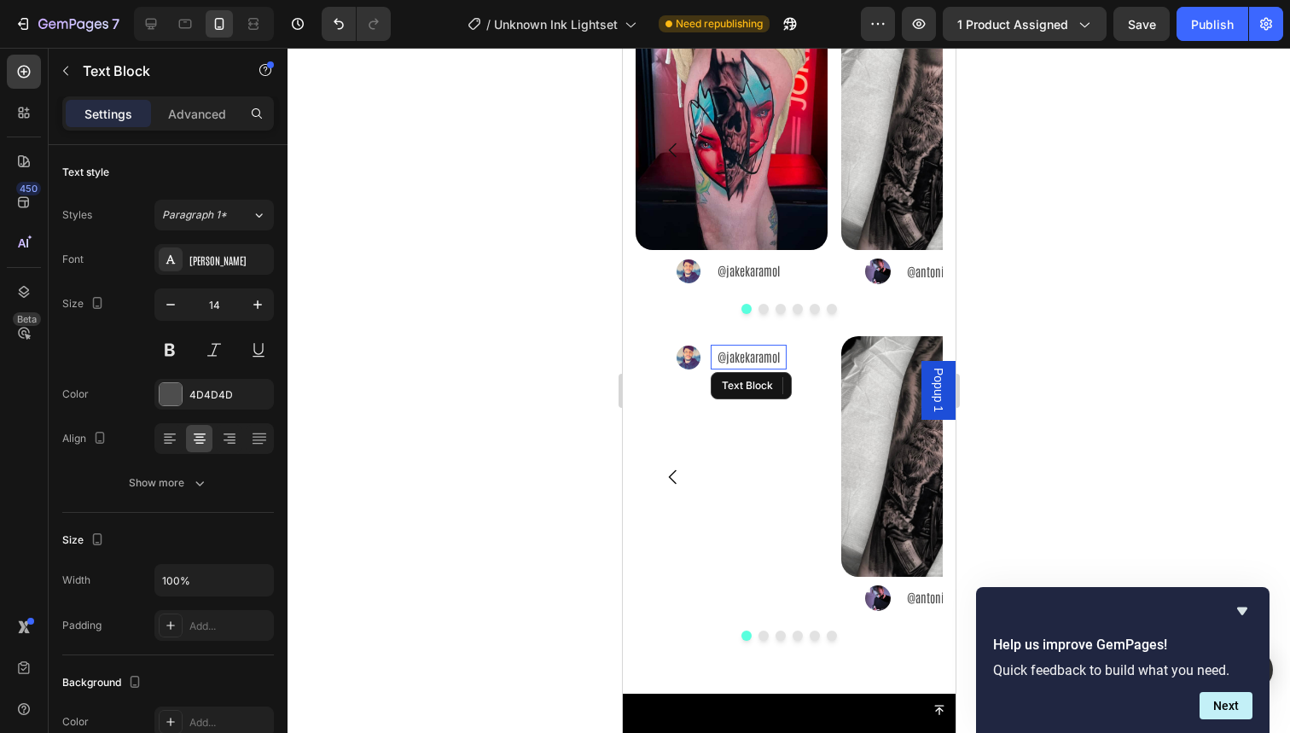
click at [786, 358] on div "@jakekaramol" at bounding box center [748, 357] width 76 height 25
click at [331, 18] on icon "Undo/Redo" at bounding box center [338, 23] width 17 height 17
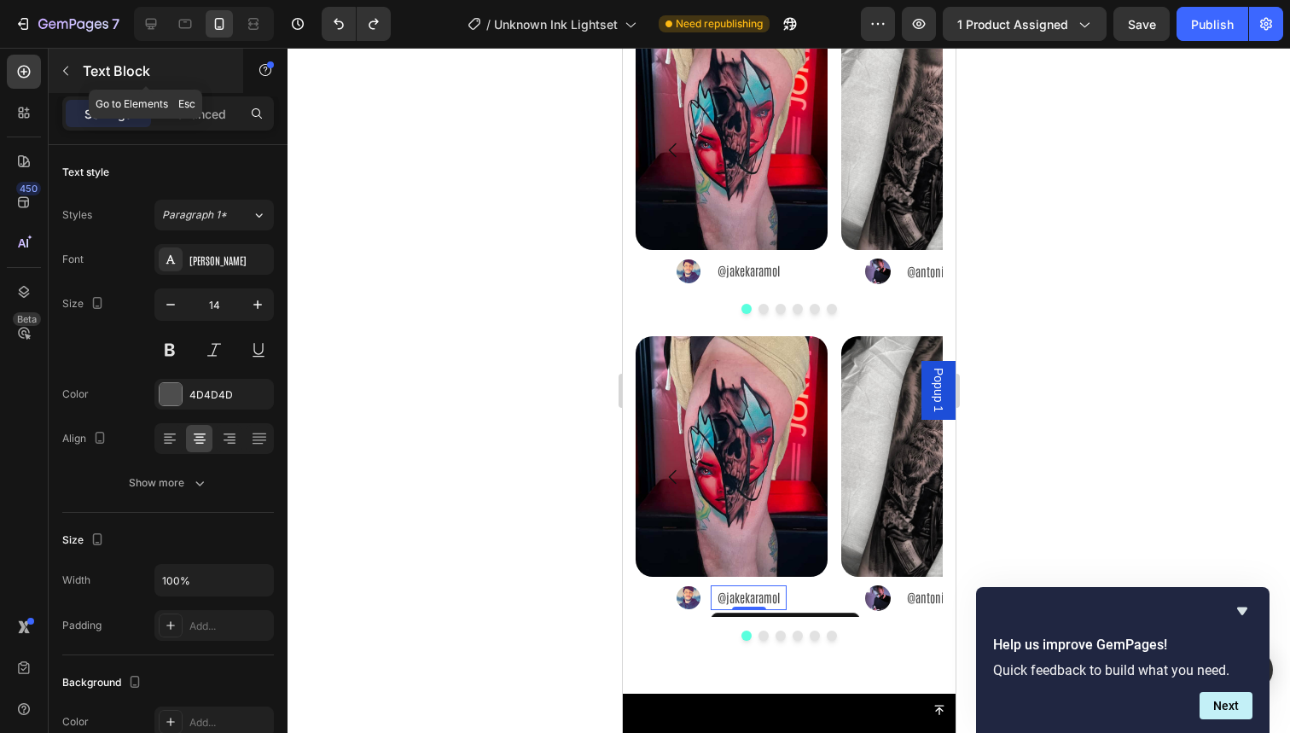
click at [73, 66] on button "button" at bounding box center [65, 70] width 27 height 27
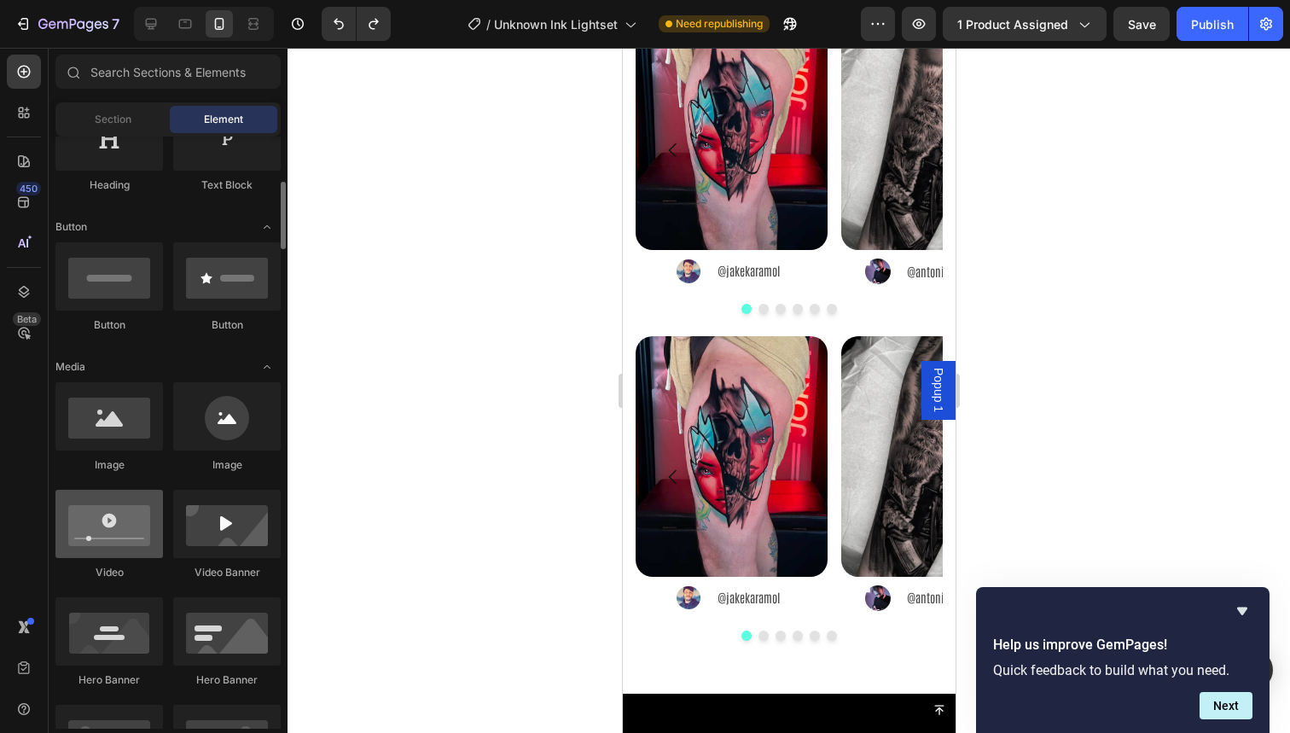
scroll to position [328, 0]
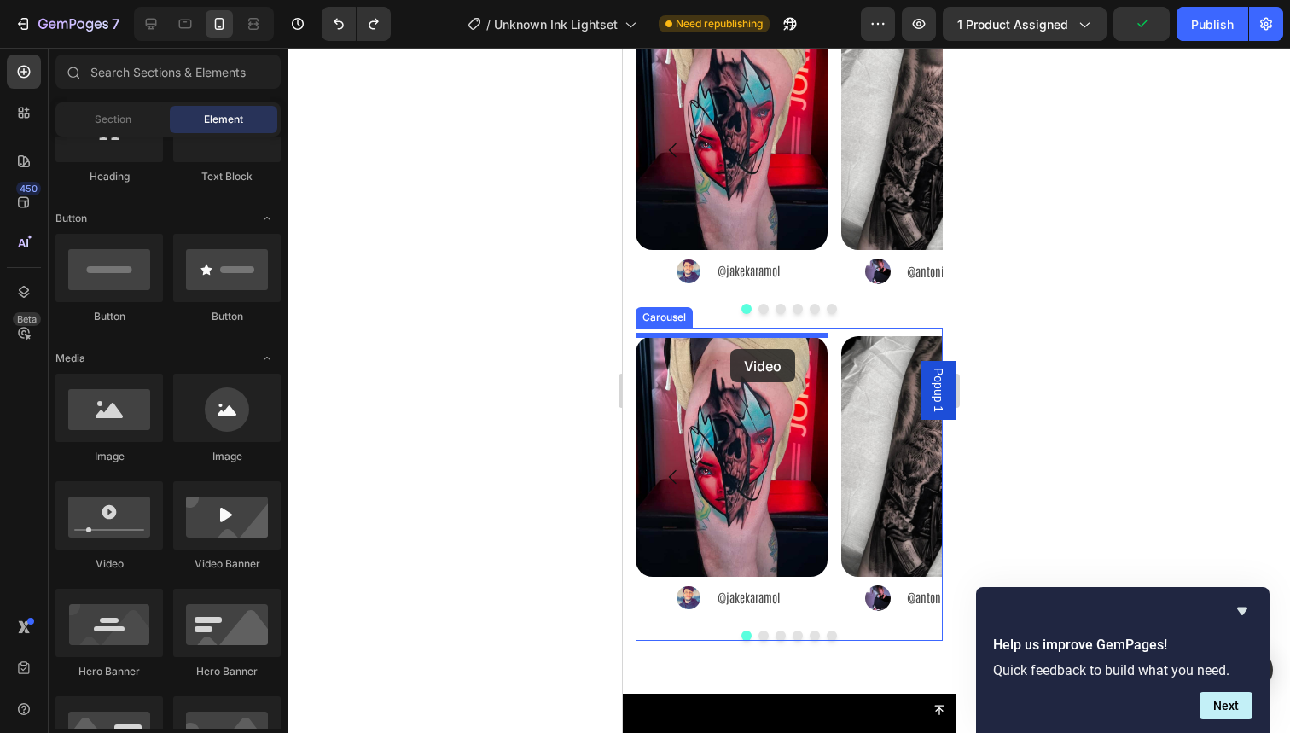
drag, startPoint x: 742, startPoint y: 572, endPoint x: 730, endPoint y: 349, distance: 223.1
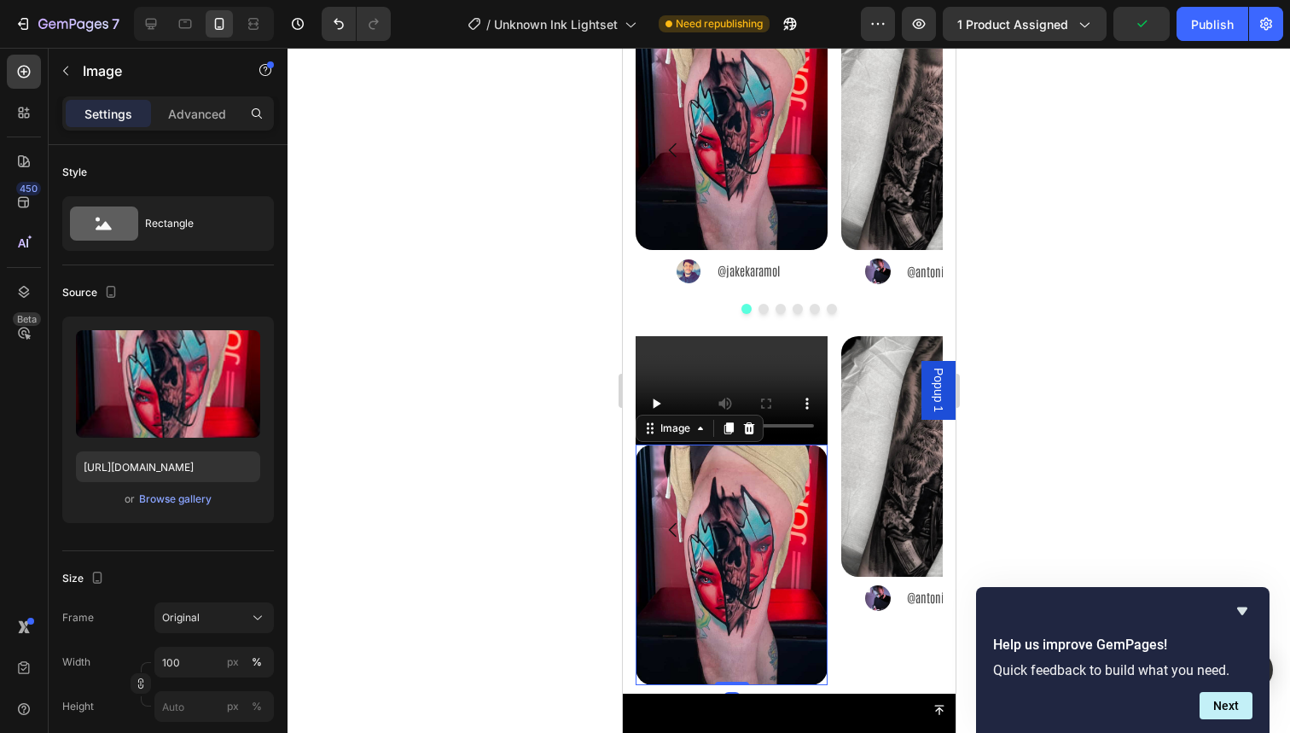
click at [759, 514] on img at bounding box center [731, 565] width 192 height 241
click at [750, 424] on icon at bounding box center [748, 428] width 11 height 12
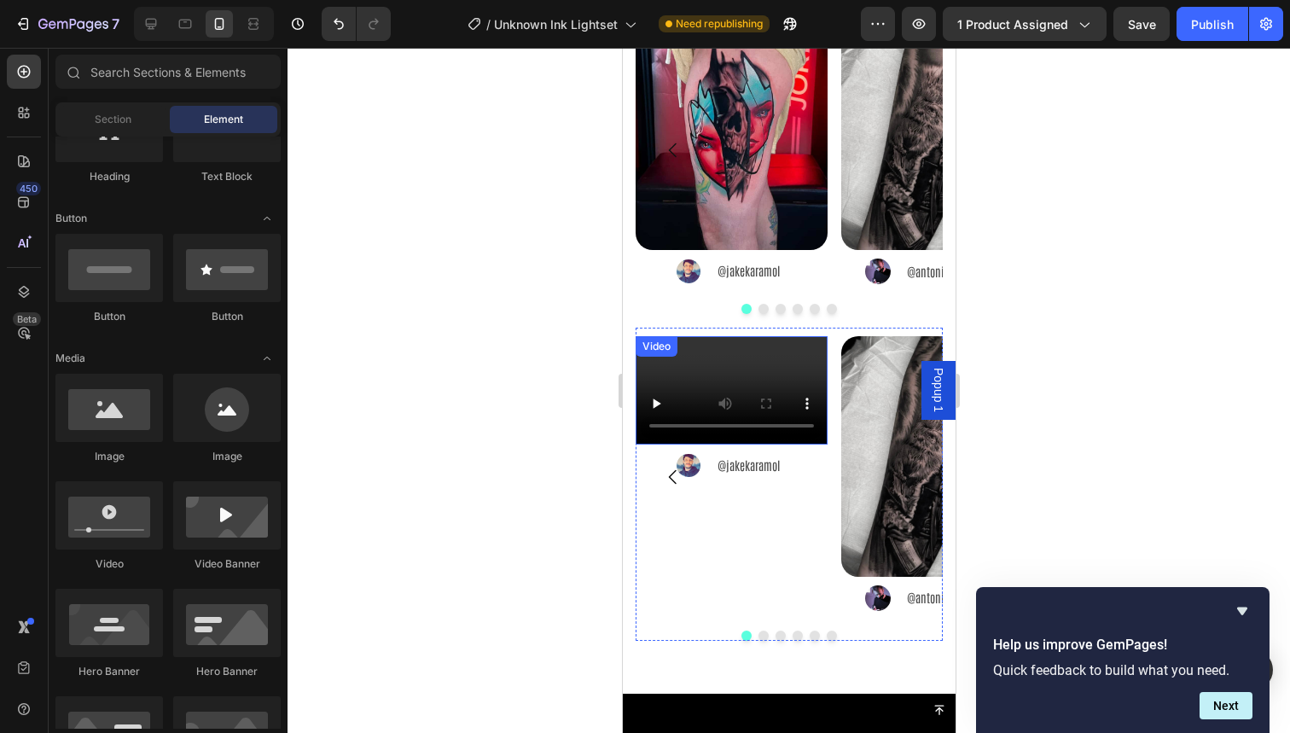
click at [776, 401] on video at bounding box center [731, 390] width 192 height 108
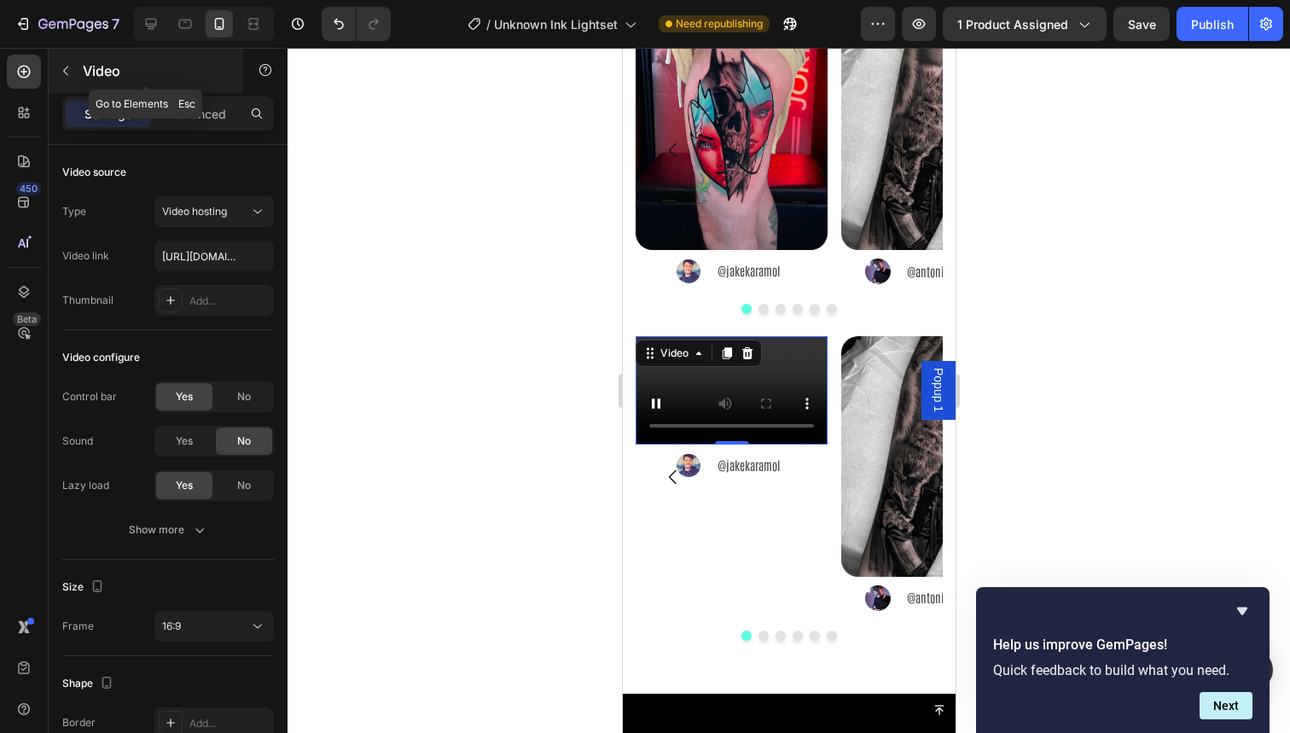
click at [65, 81] on button "button" at bounding box center [65, 70] width 27 height 27
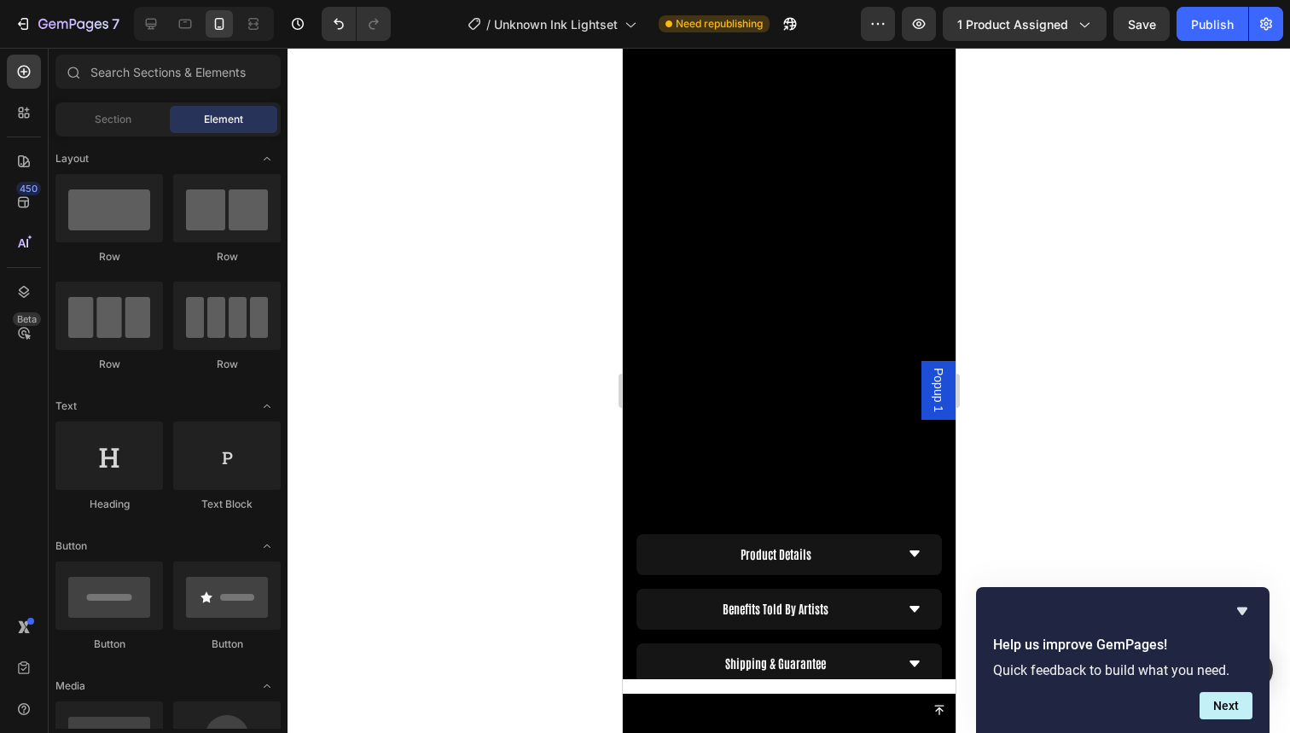
scroll to position [1459, 0]
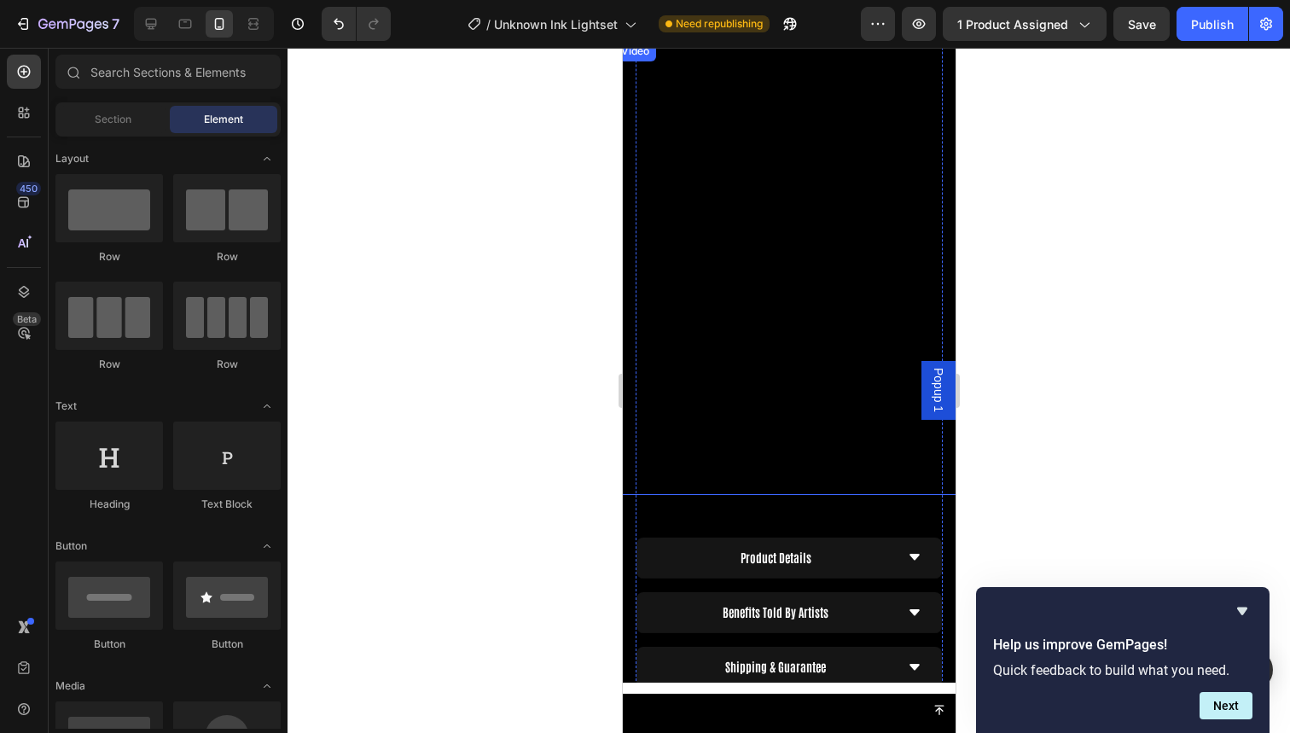
click at [793, 285] on video at bounding box center [788, 267] width 350 height 453
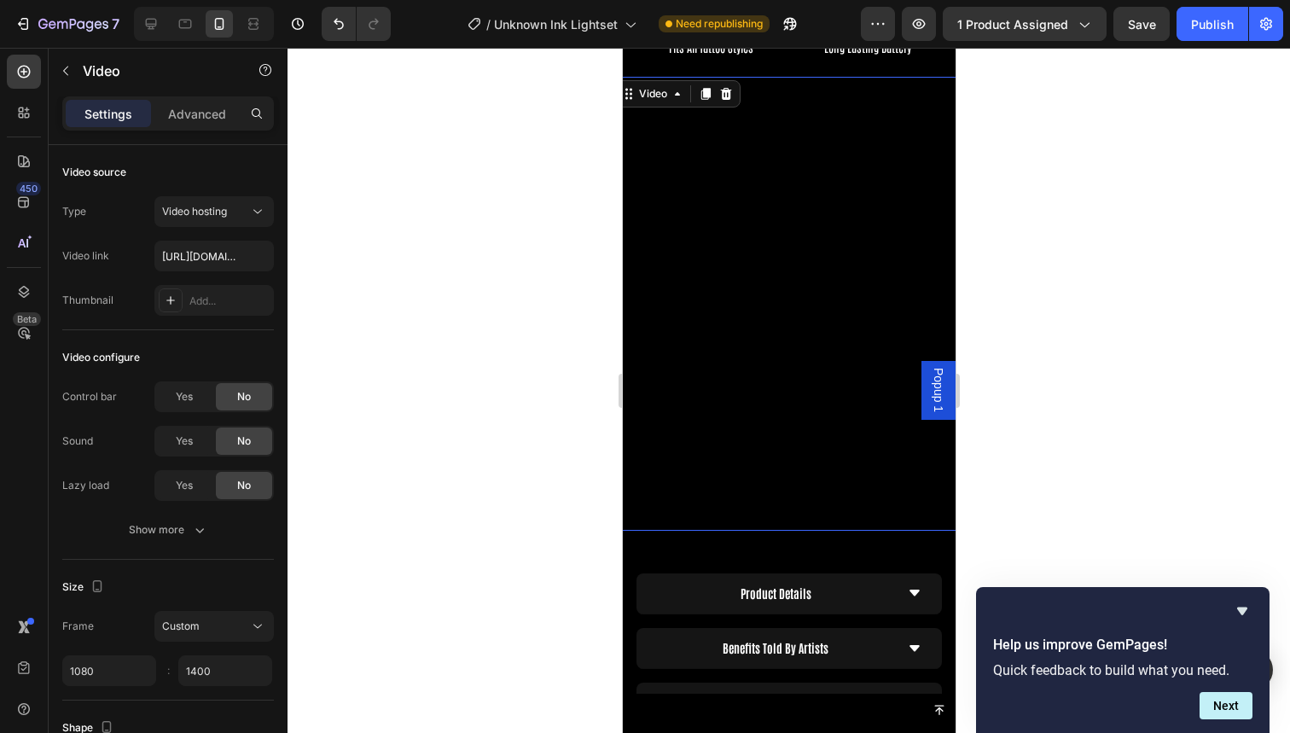
scroll to position [1340, 0]
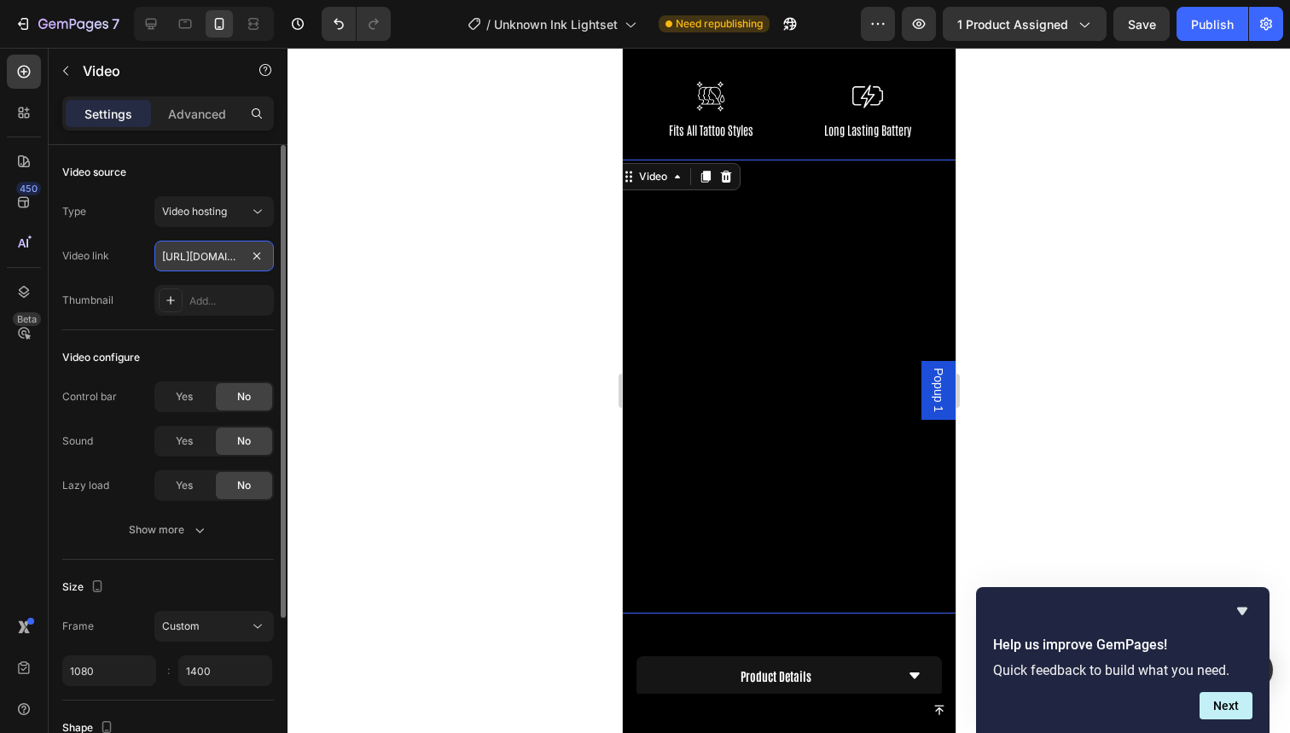
click at [203, 246] on input "https://cdn.shopify.com/videos/c/o/v/861c96b03ec04309bf6df903e00f9ef3.mp4" at bounding box center [213, 256] width 119 height 31
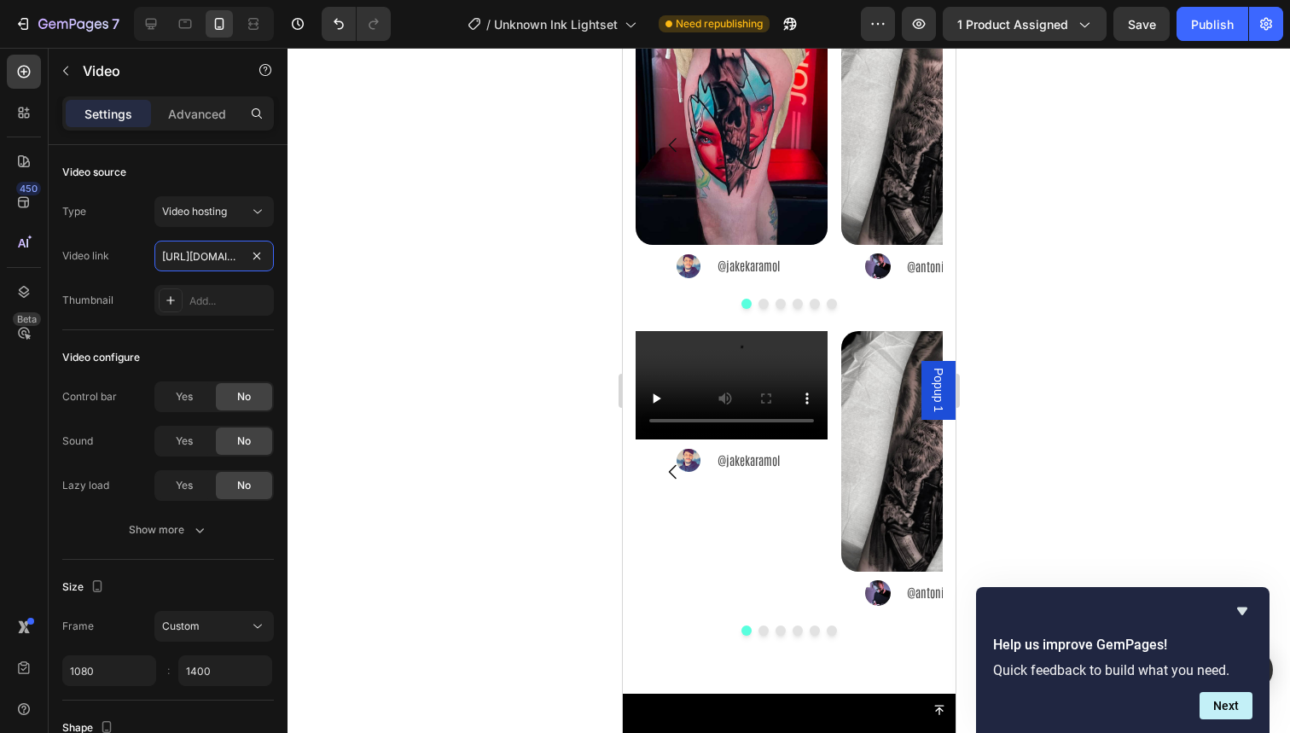
scroll to position [2265, 0]
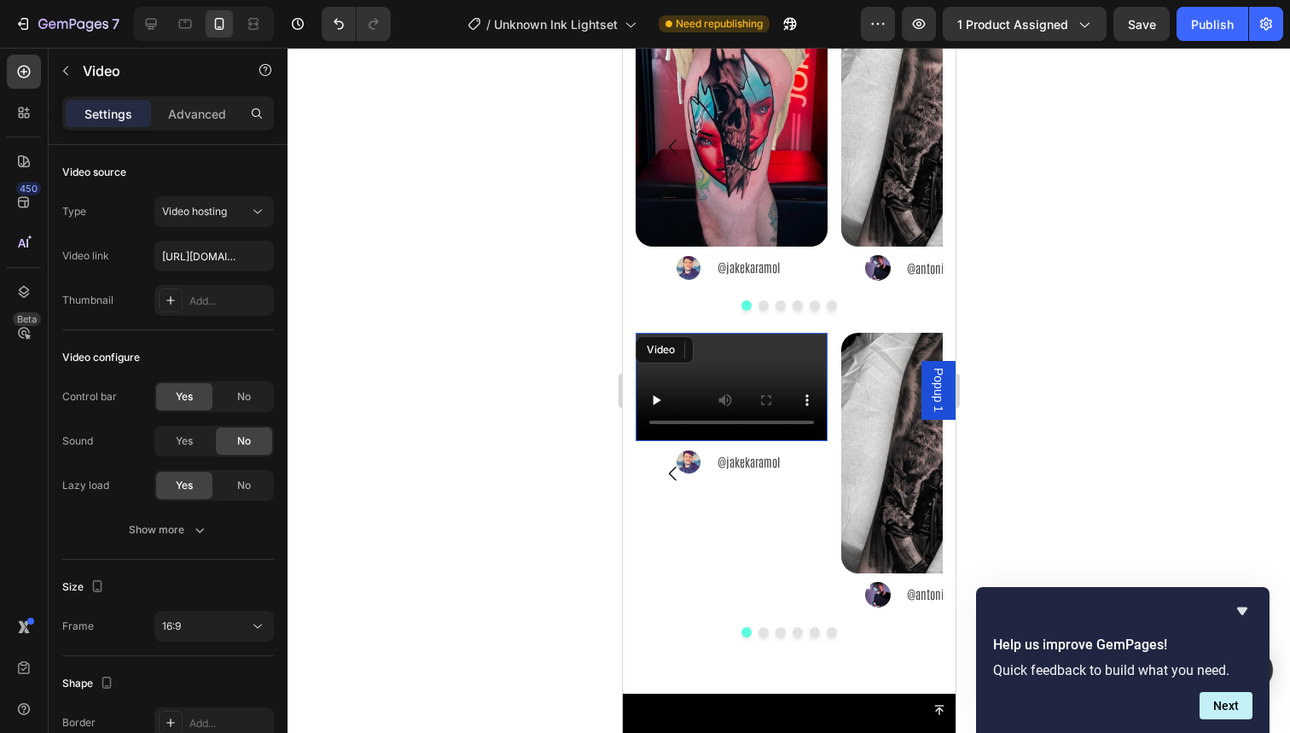
drag, startPoint x: 756, startPoint y: 416, endPoint x: 851, endPoint y: 269, distance: 175.4
click at [756, 416] on video at bounding box center [731, 387] width 192 height 108
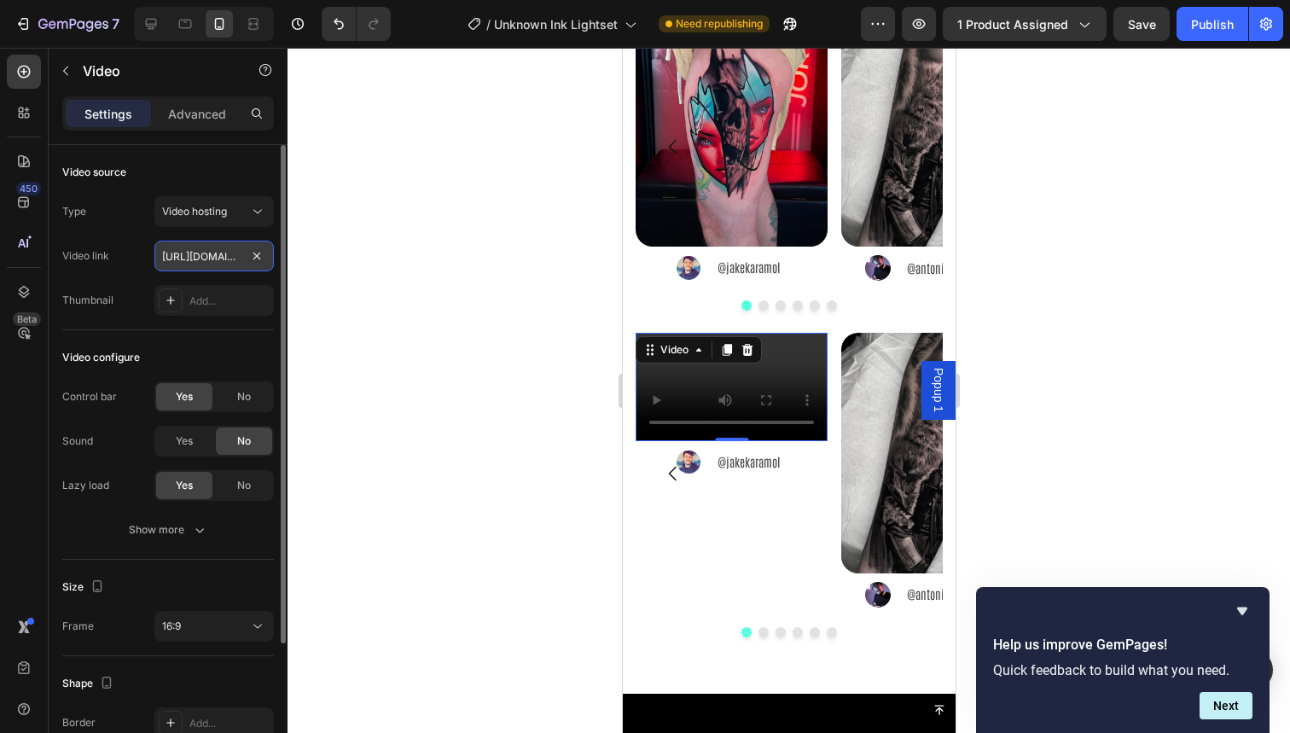
click at [192, 258] on input "[URL][DOMAIN_NAME]" at bounding box center [213, 256] width 119 height 31
type input "https://cdn.shopify.com/videos/c/o/v/861c96b03ec04309bf6df903e00f9ef3.mp4"
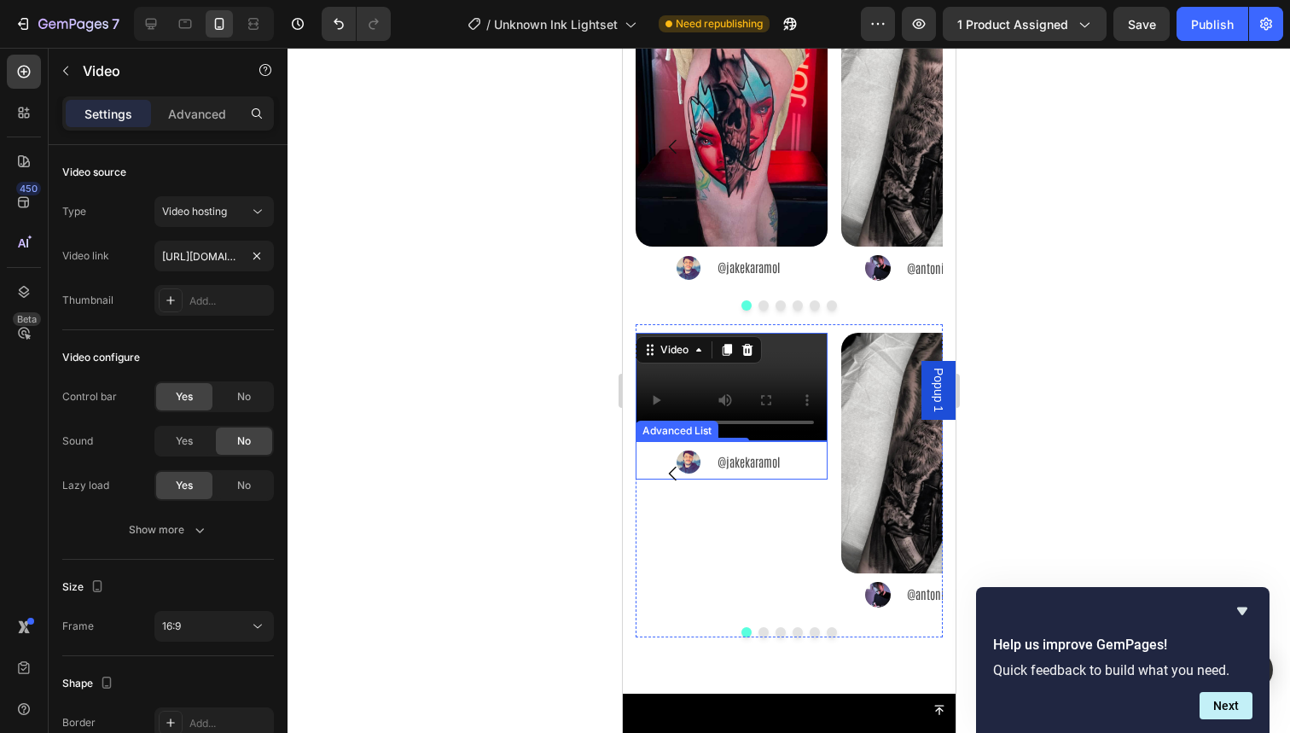
click at [597, 415] on div at bounding box center [789, 390] width 1003 height 685
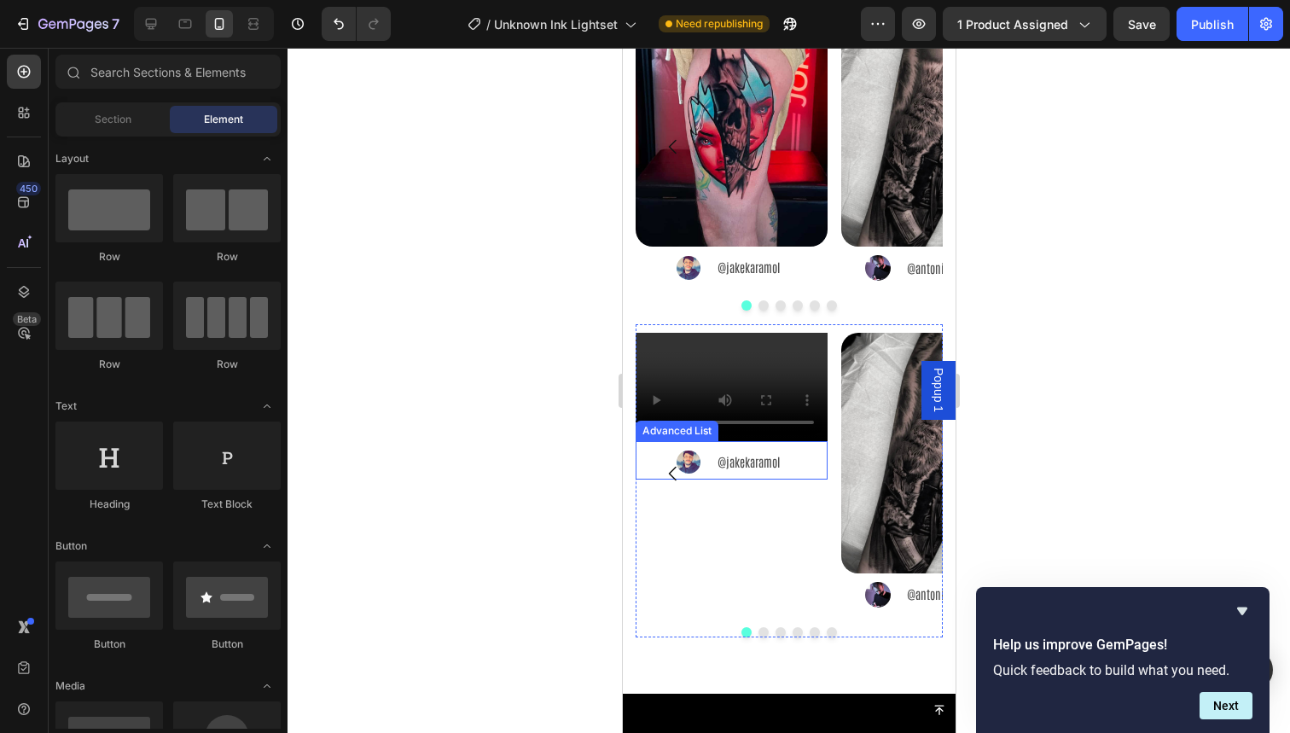
click at [703, 409] on video at bounding box center [731, 387] width 192 height 108
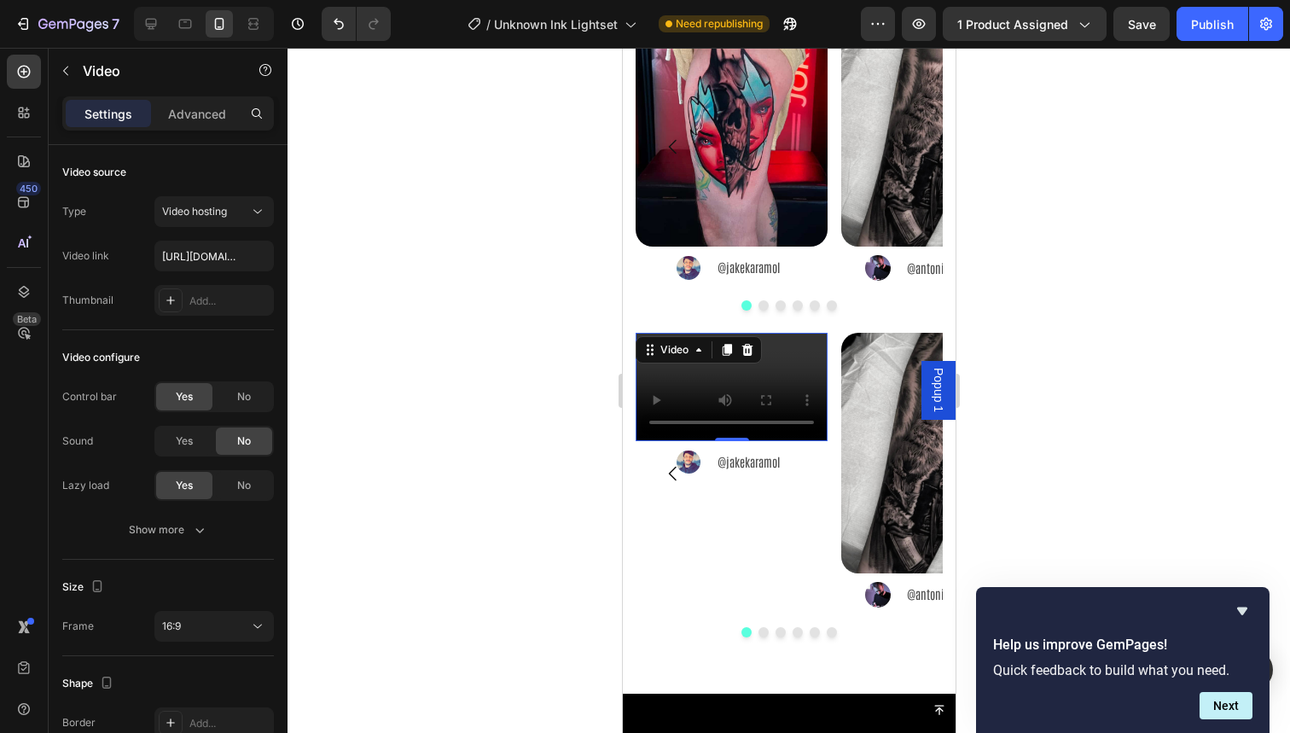
click at [721, 371] on video at bounding box center [731, 387] width 192 height 108
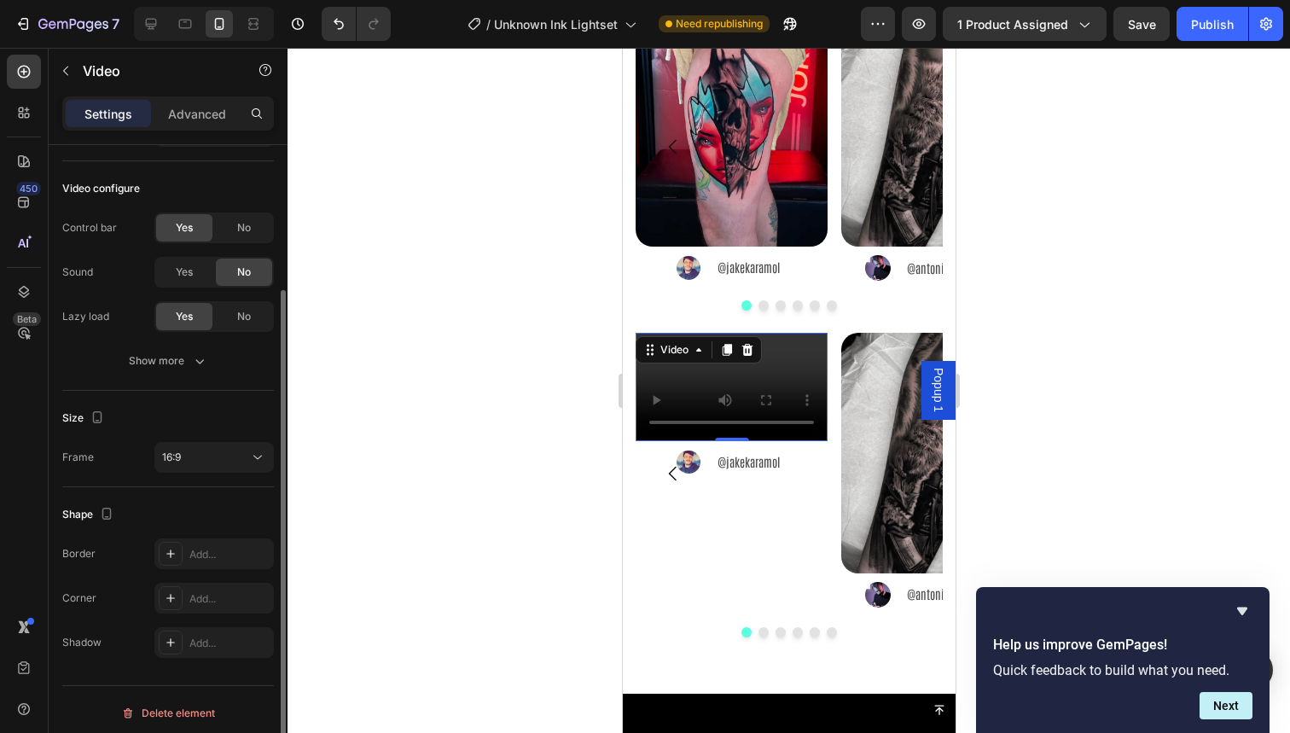
scroll to position [176, 0]
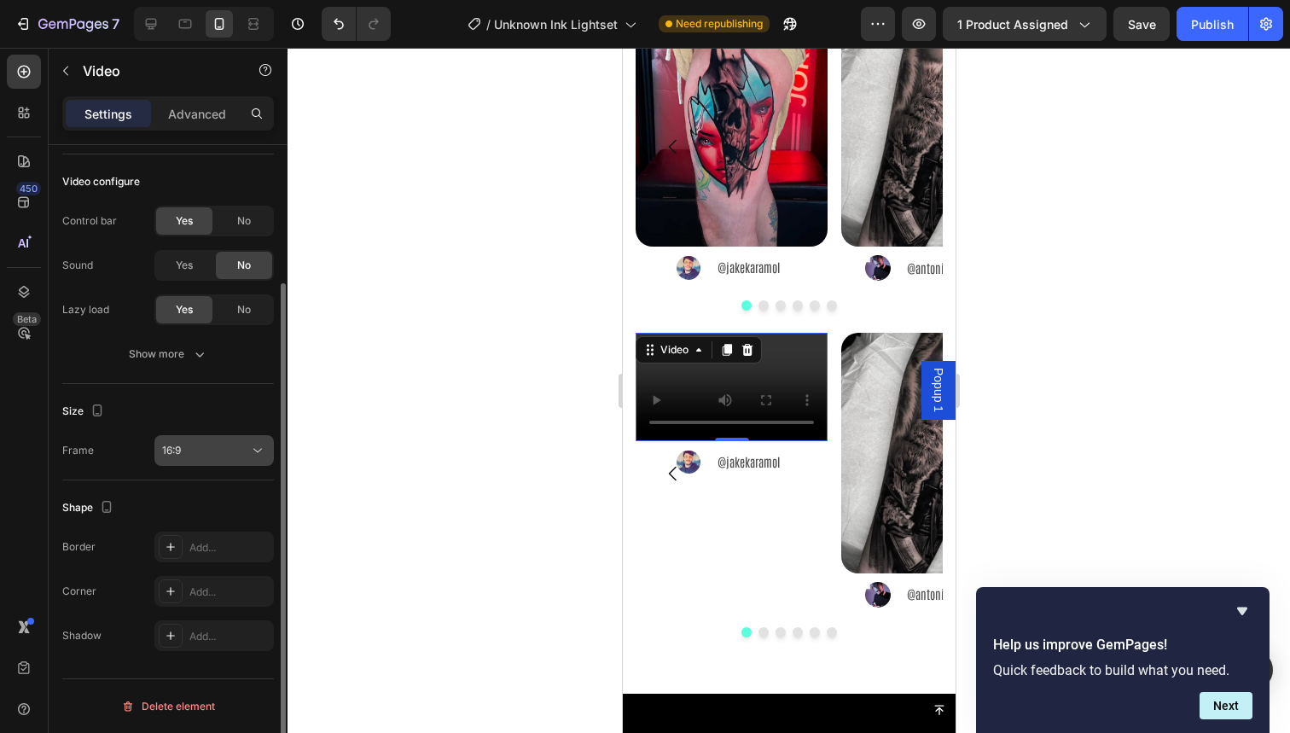
click at [228, 448] on div "16:9" at bounding box center [205, 450] width 87 height 15
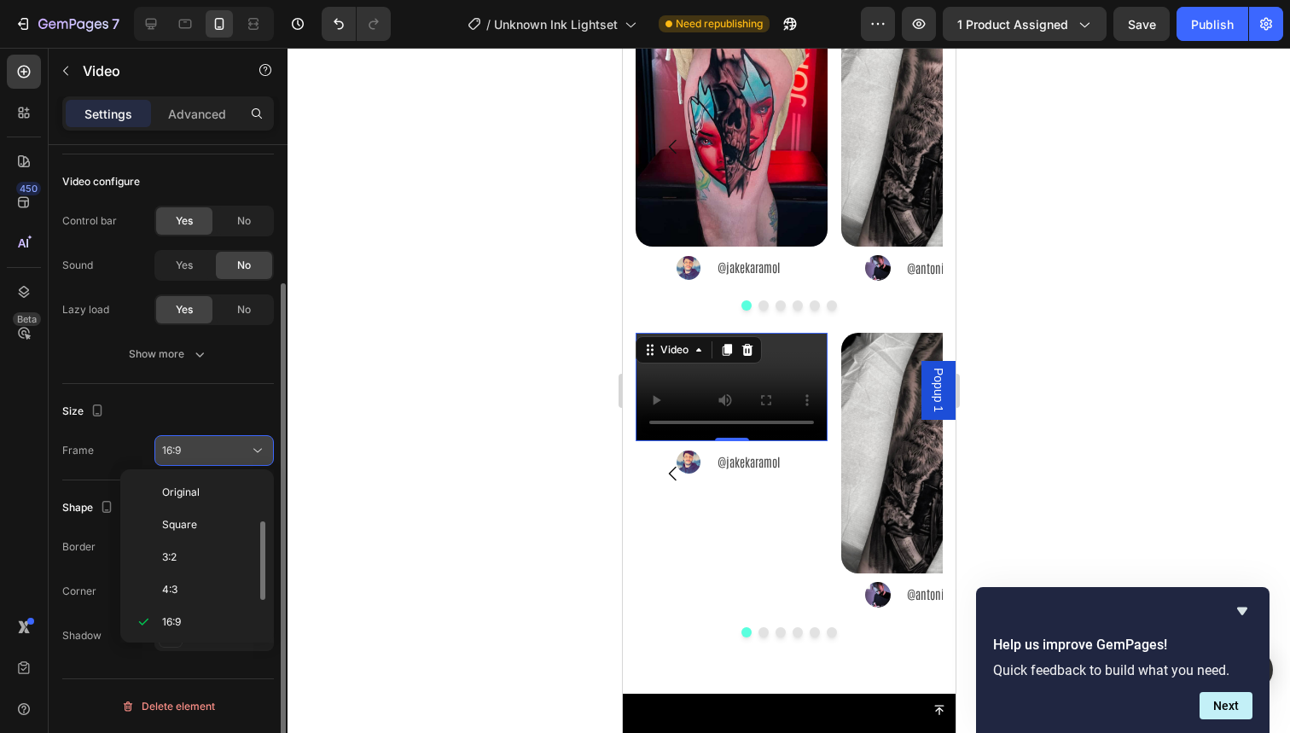
scroll to position [31, 0]
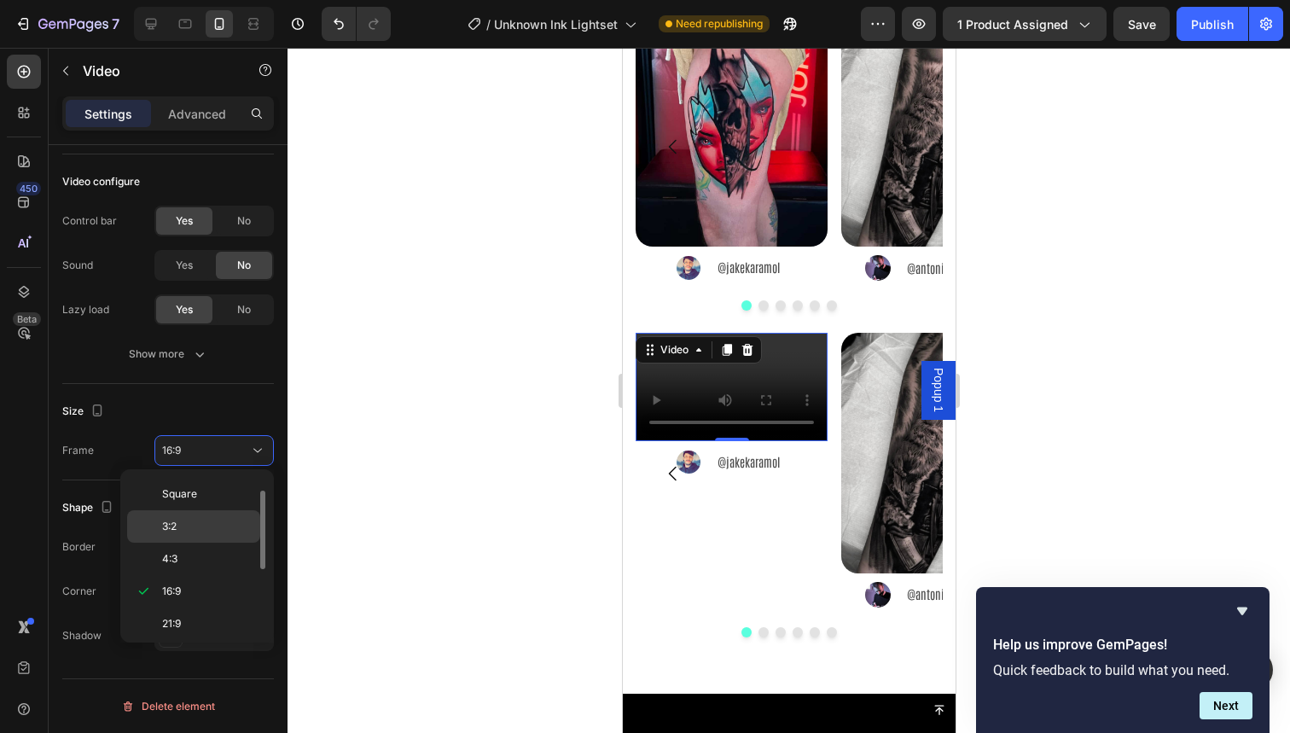
click at [196, 527] on p "3:2" at bounding box center [207, 526] width 90 height 15
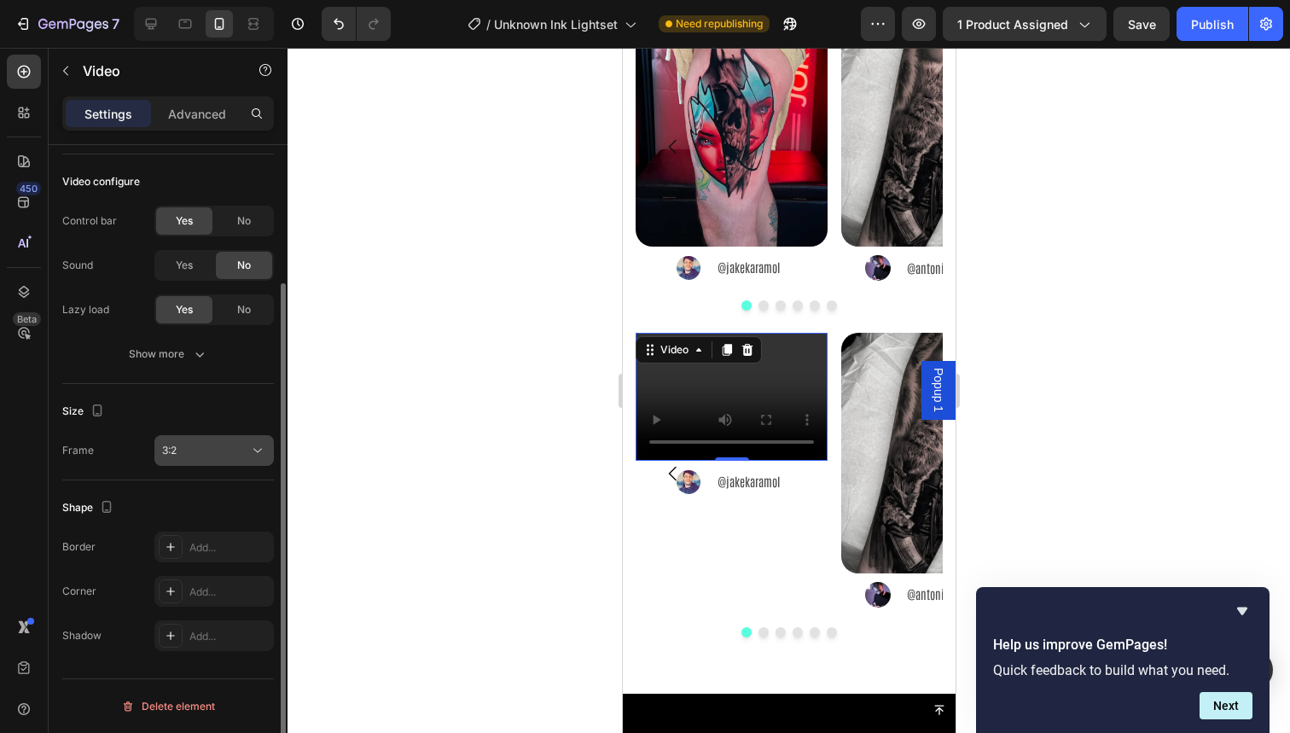
click at [205, 461] on button "3:2" at bounding box center [213, 450] width 119 height 31
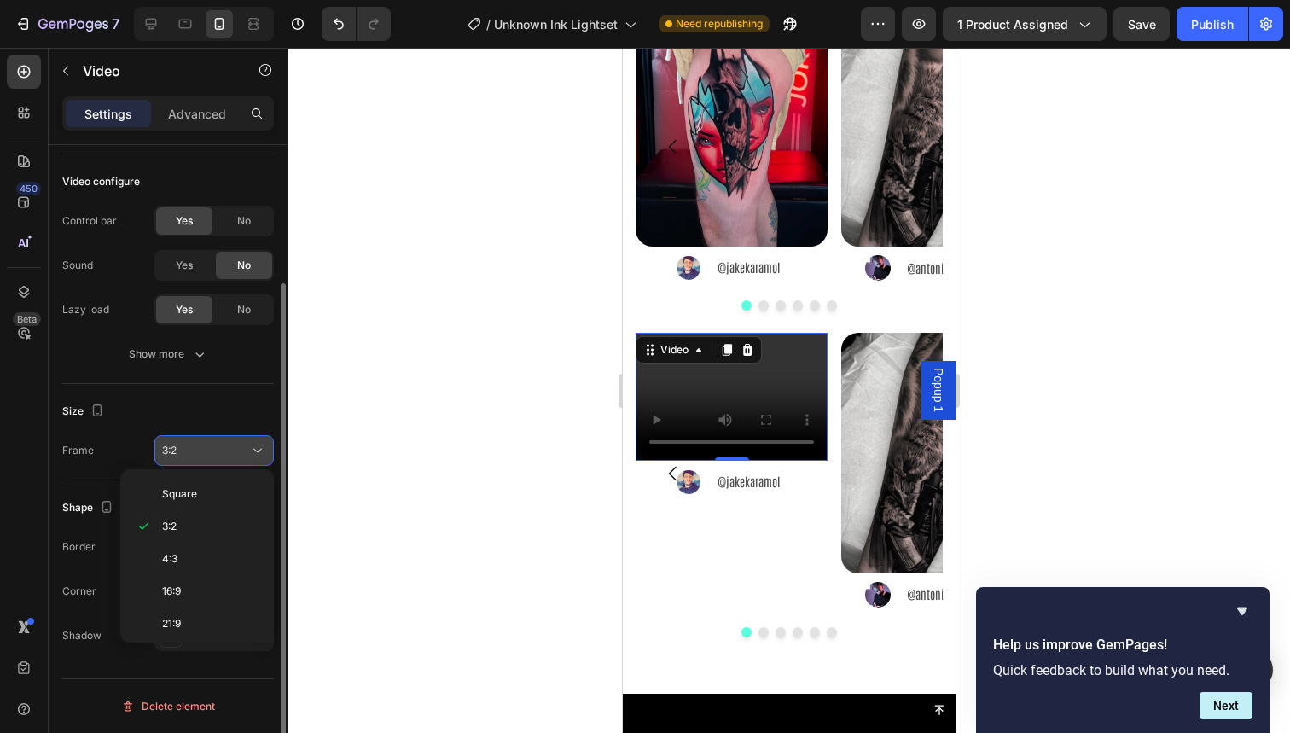
click at [205, 461] on button "3:2" at bounding box center [213, 450] width 119 height 31
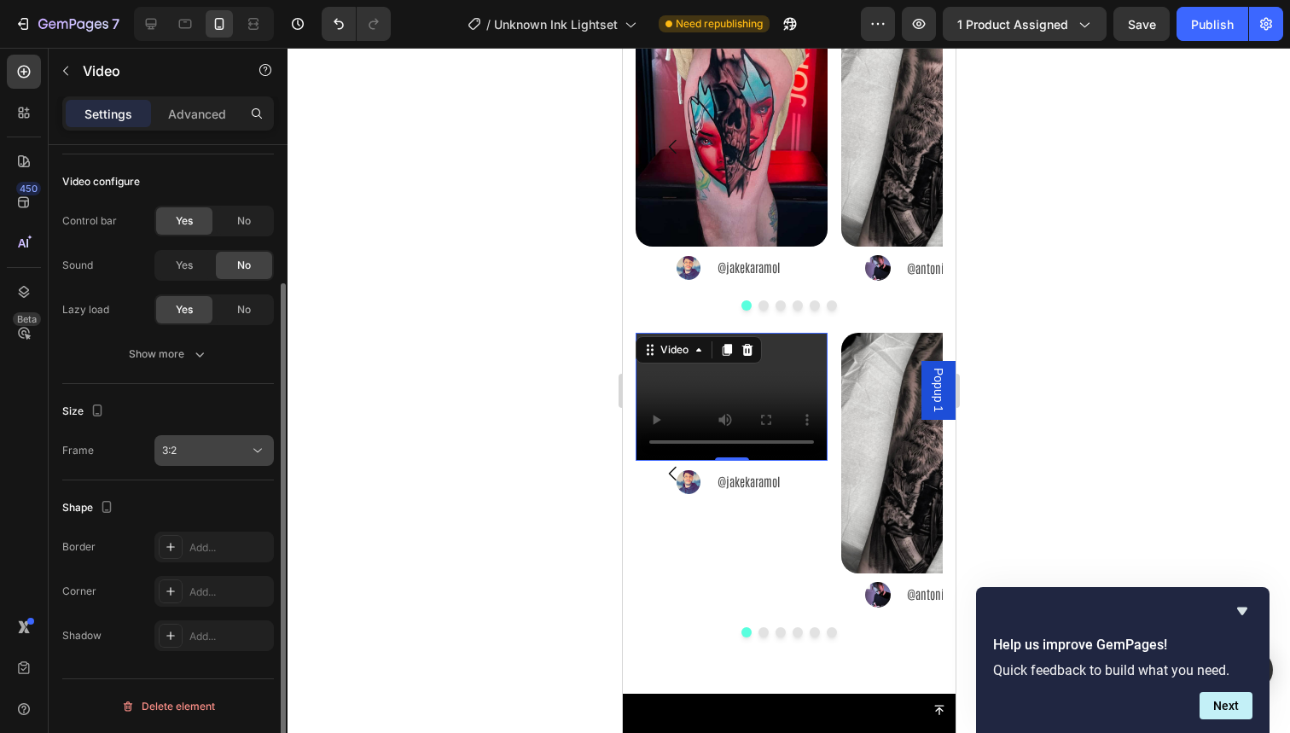
click at [210, 459] on button "3:2" at bounding box center [213, 450] width 119 height 31
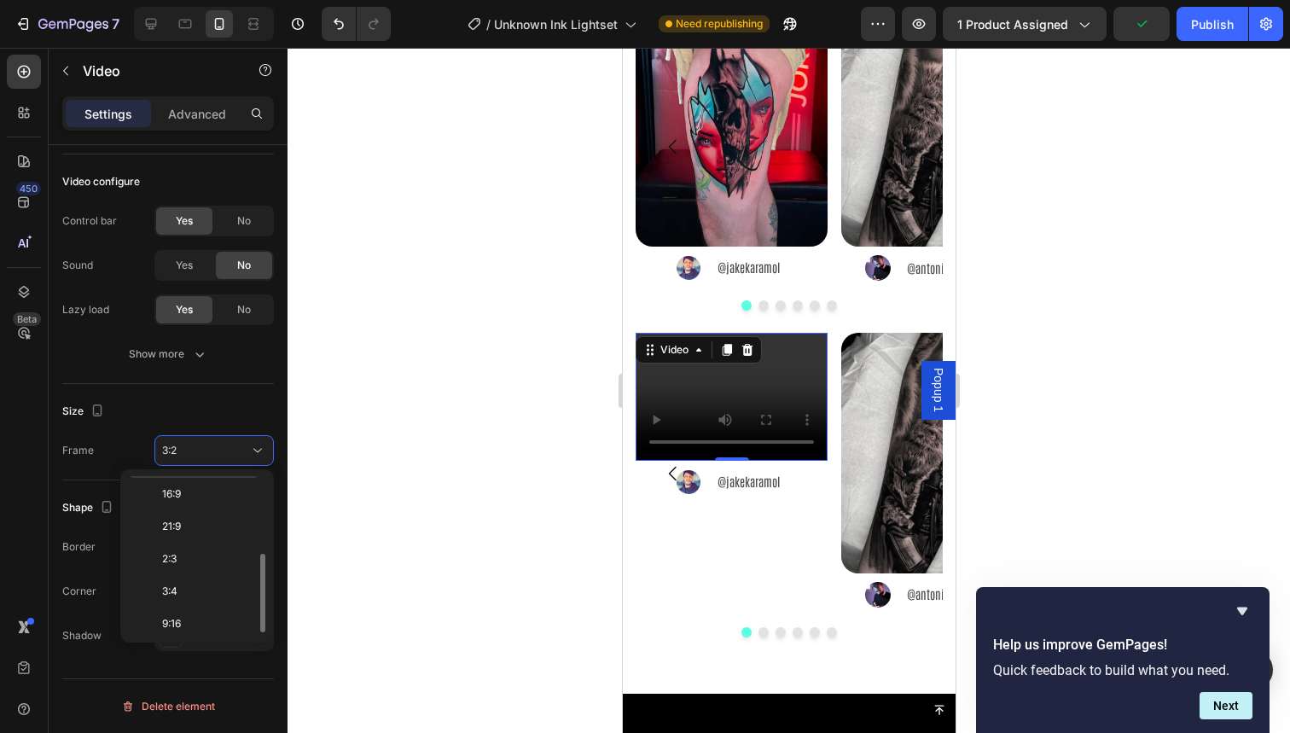
scroll to position [161, 0]
click at [216, 584] on p "9:16" at bounding box center [207, 590] width 90 height 15
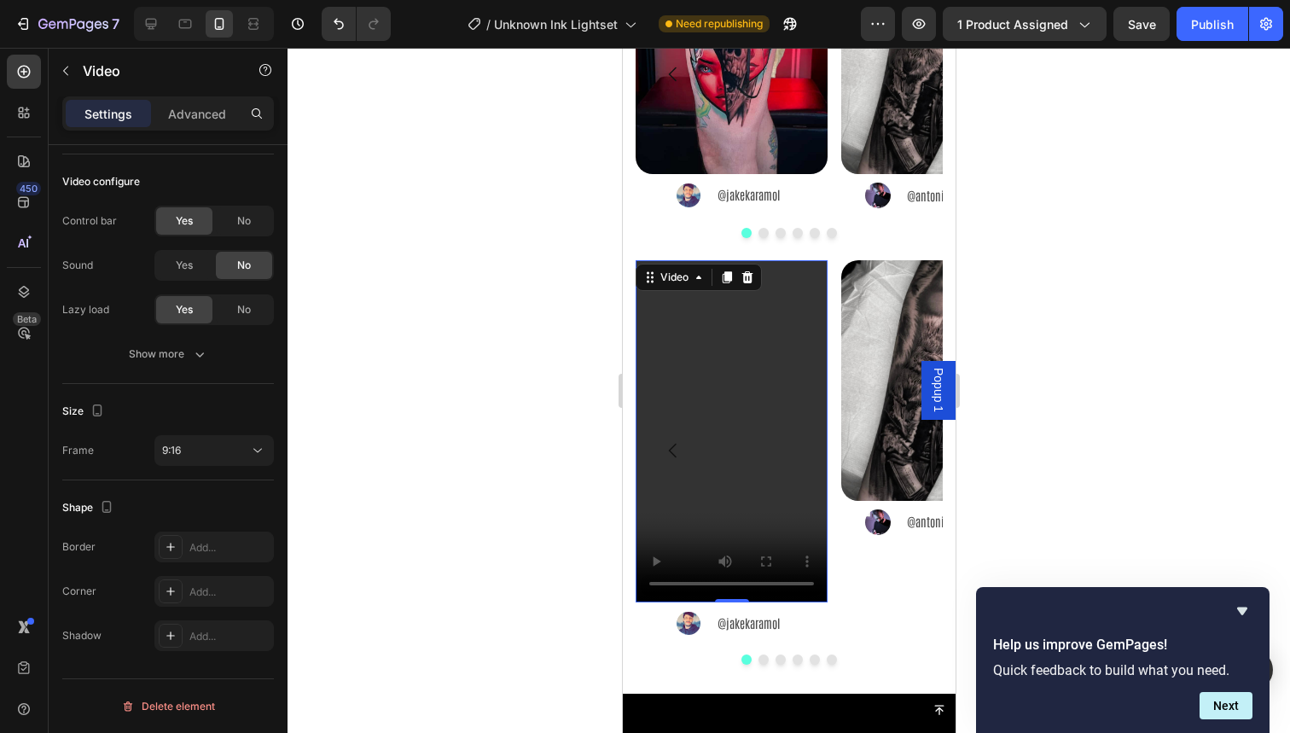
scroll to position [2338, 0]
click at [654, 584] on video at bounding box center [731, 430] width 192 height 342
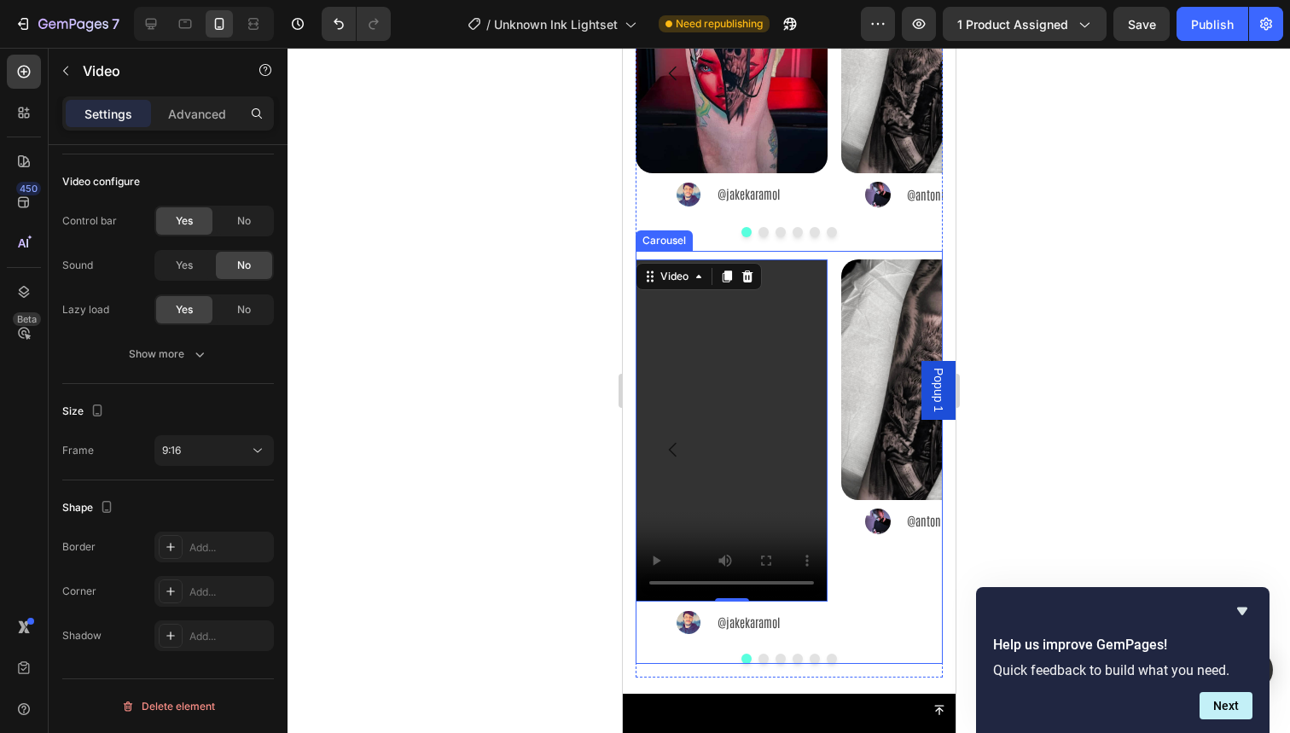
click at [833, 347] on div "Video 0 Image @jakekaramol Text Block Advanced List Image Image @antonioragonet…" at bounding box center [788, 449] width 307 height 381
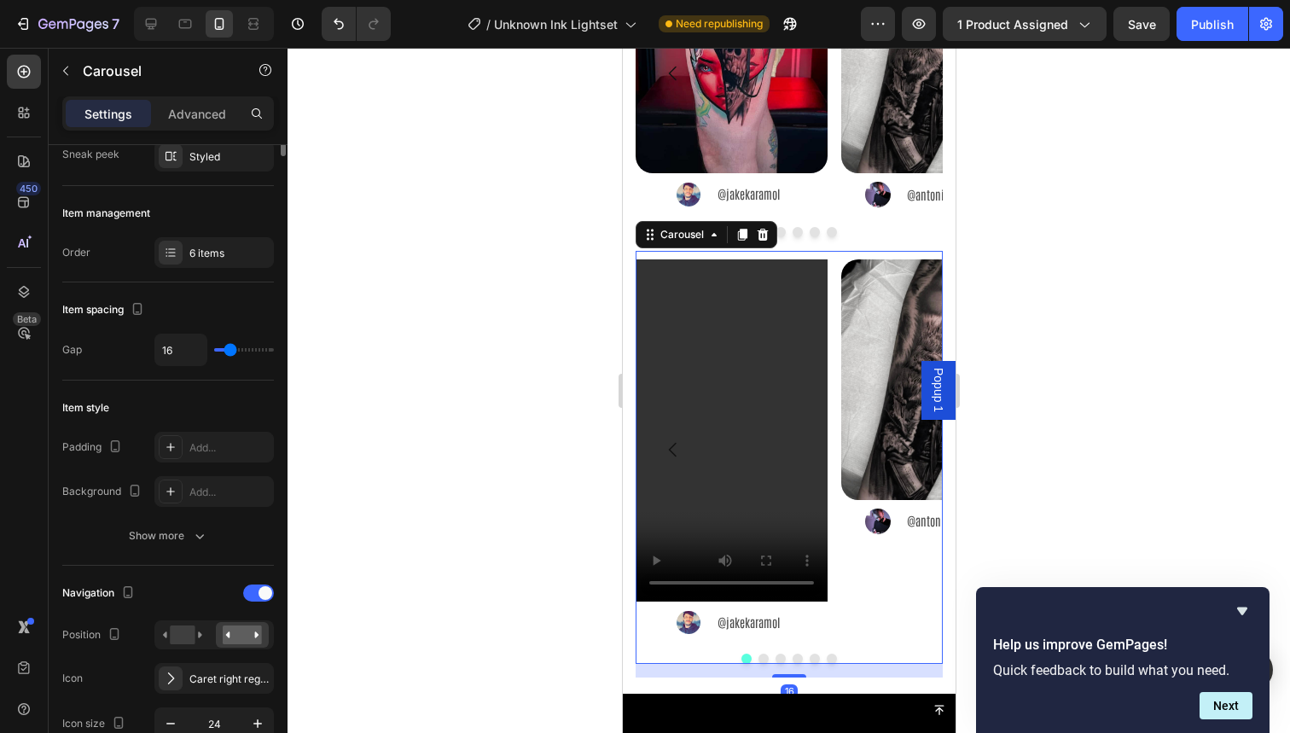
scroll to position [0, 0]
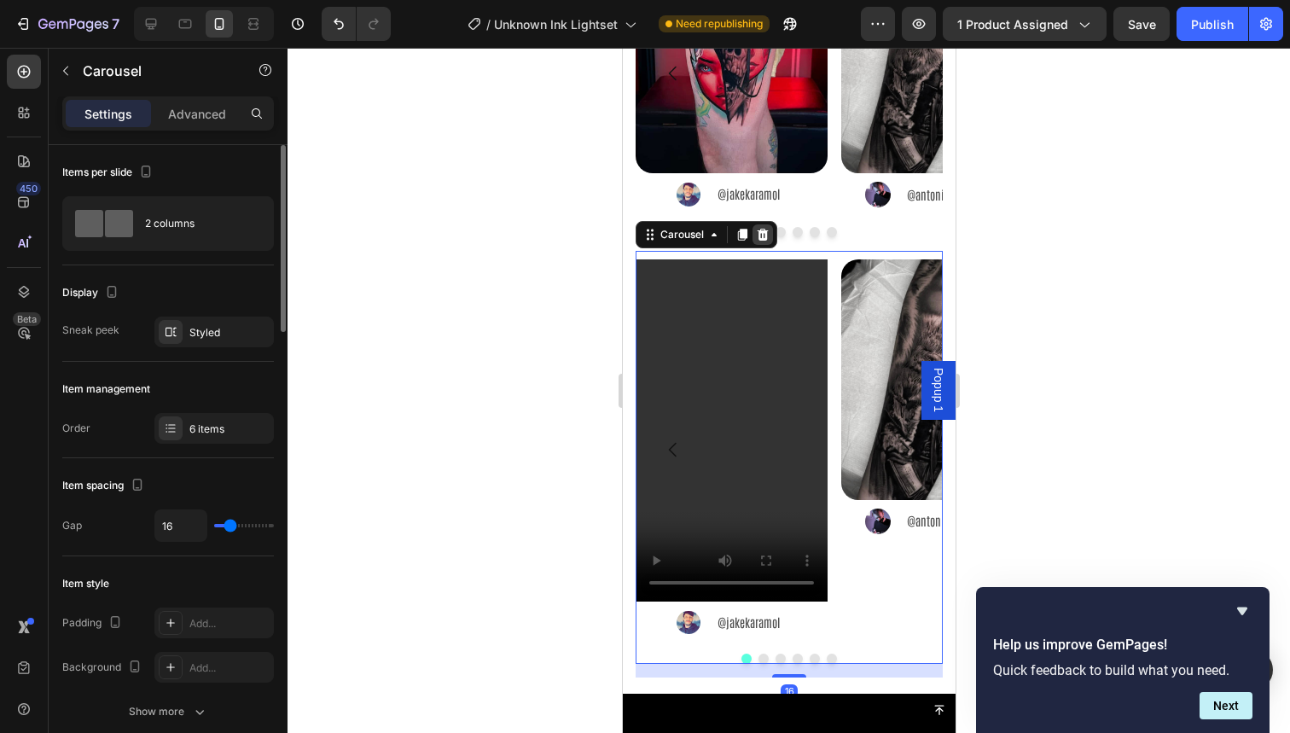
click at [768, 235] on icon at bounding box center [762, 235] width 14 height 14
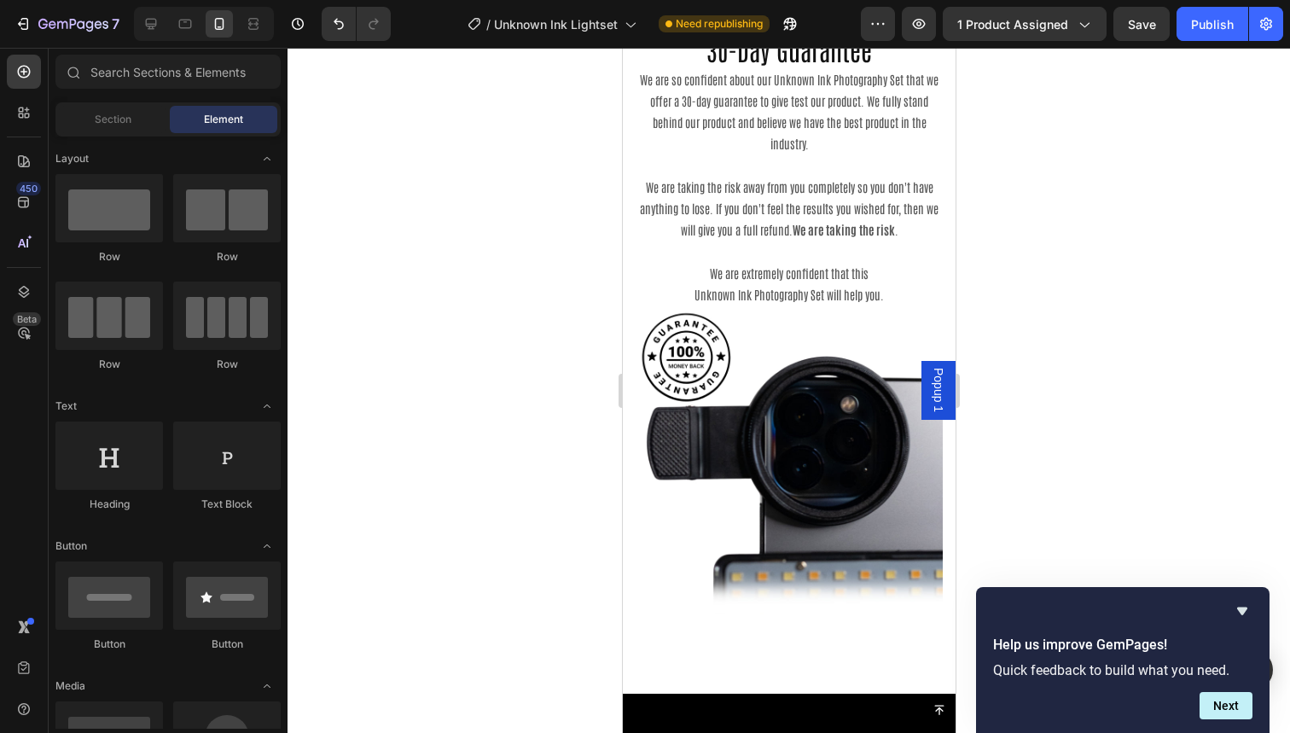
scroll to position [4536, 0]
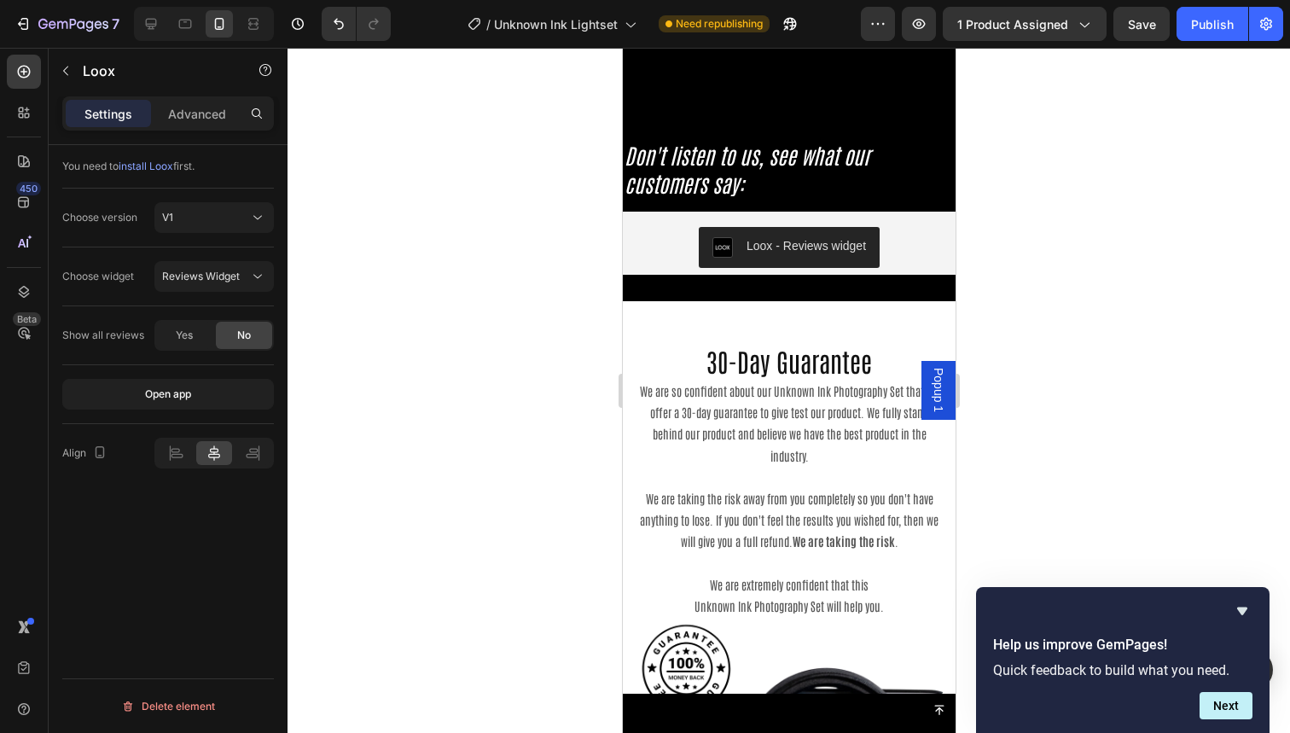
scroll to position [4368, 0]
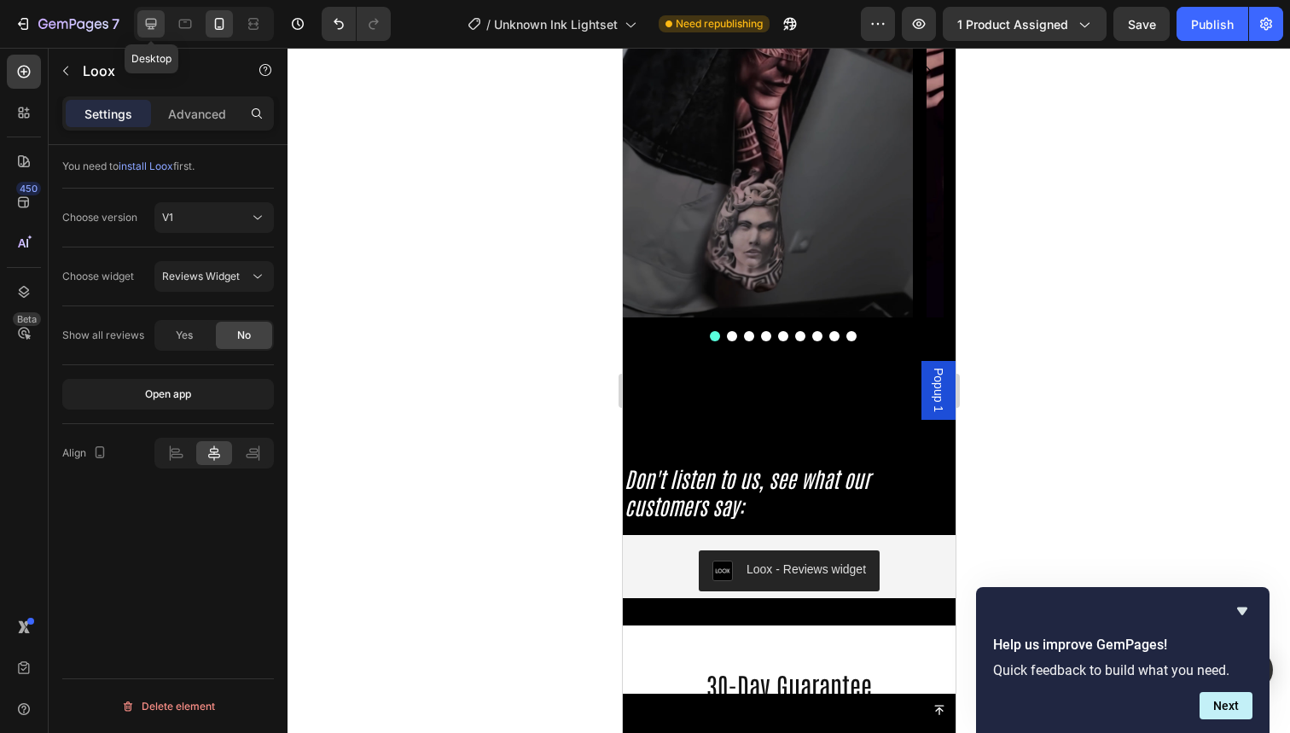
click at [161, 26] on div at bounding box center [150, 23] width 27 height 27
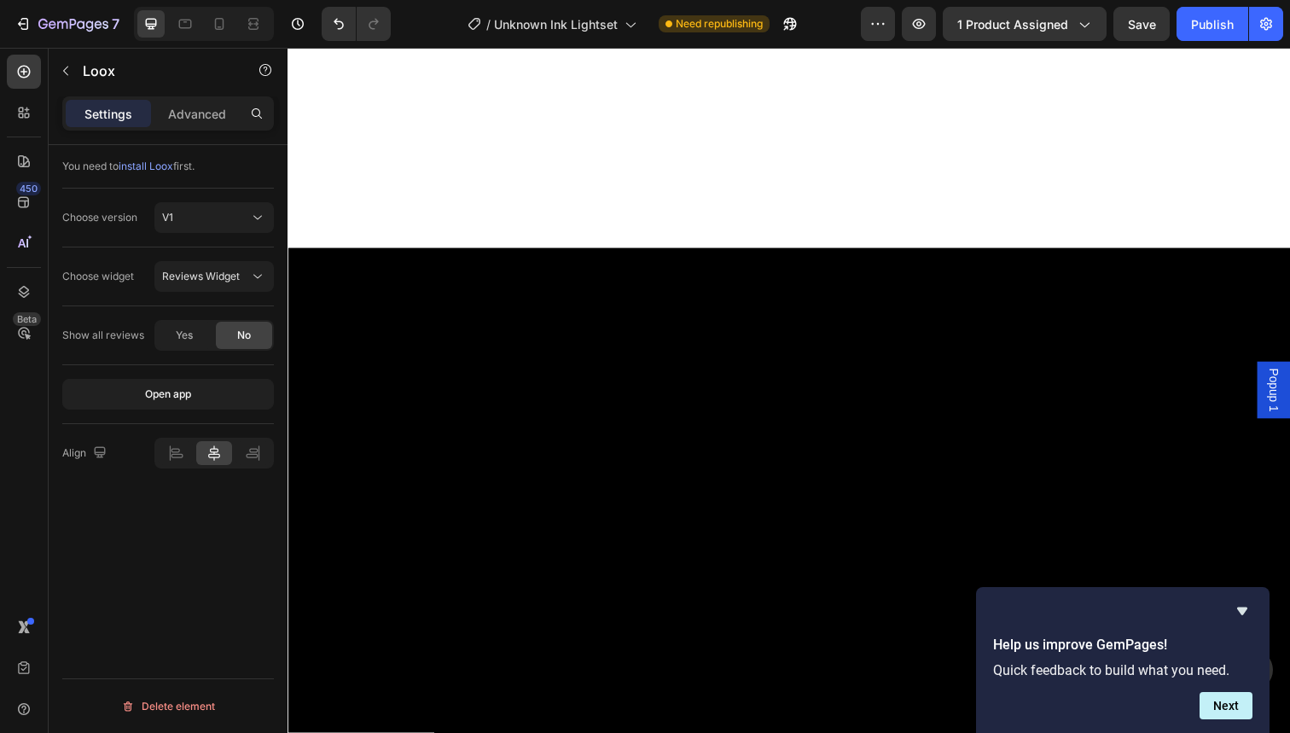
scroll to position [983, 0]
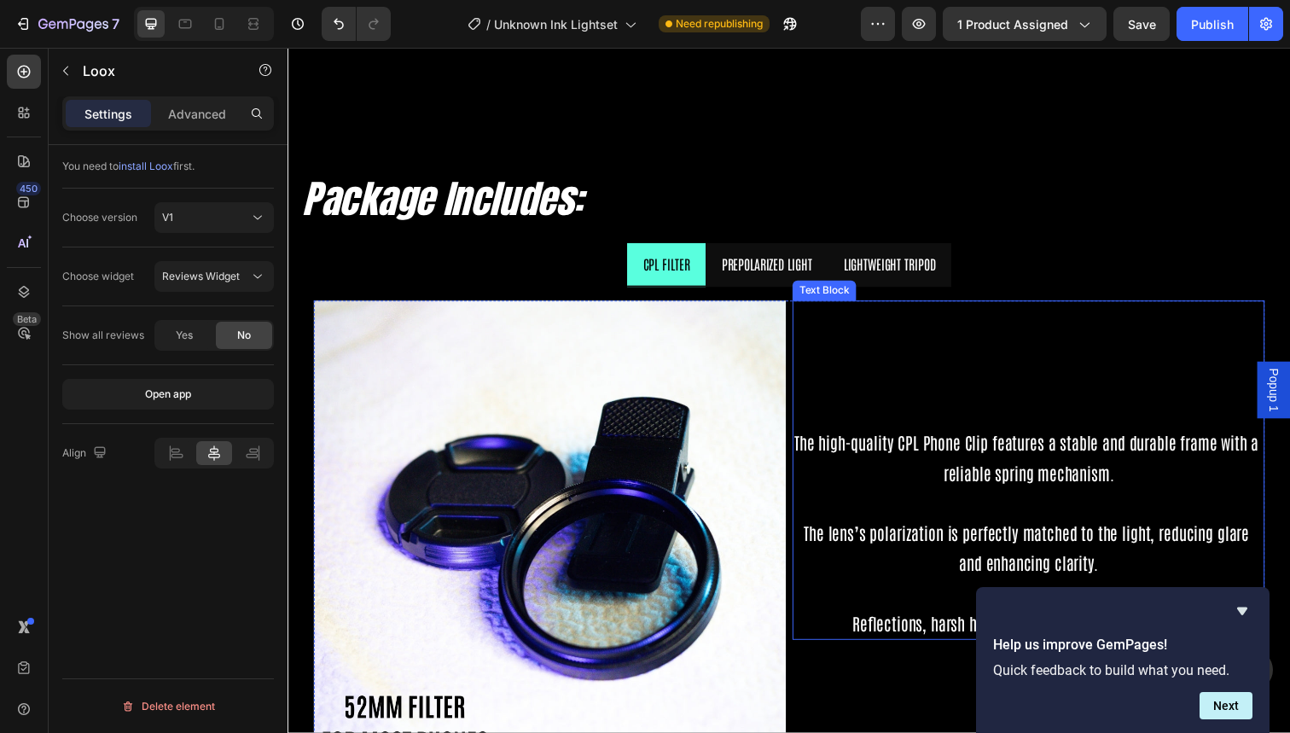
click at [202, 20] on div at bounding box center [204, 24] width 140 height 34
click at [212, 23] on icon at bounding box center [219, 23] width 17 height 17
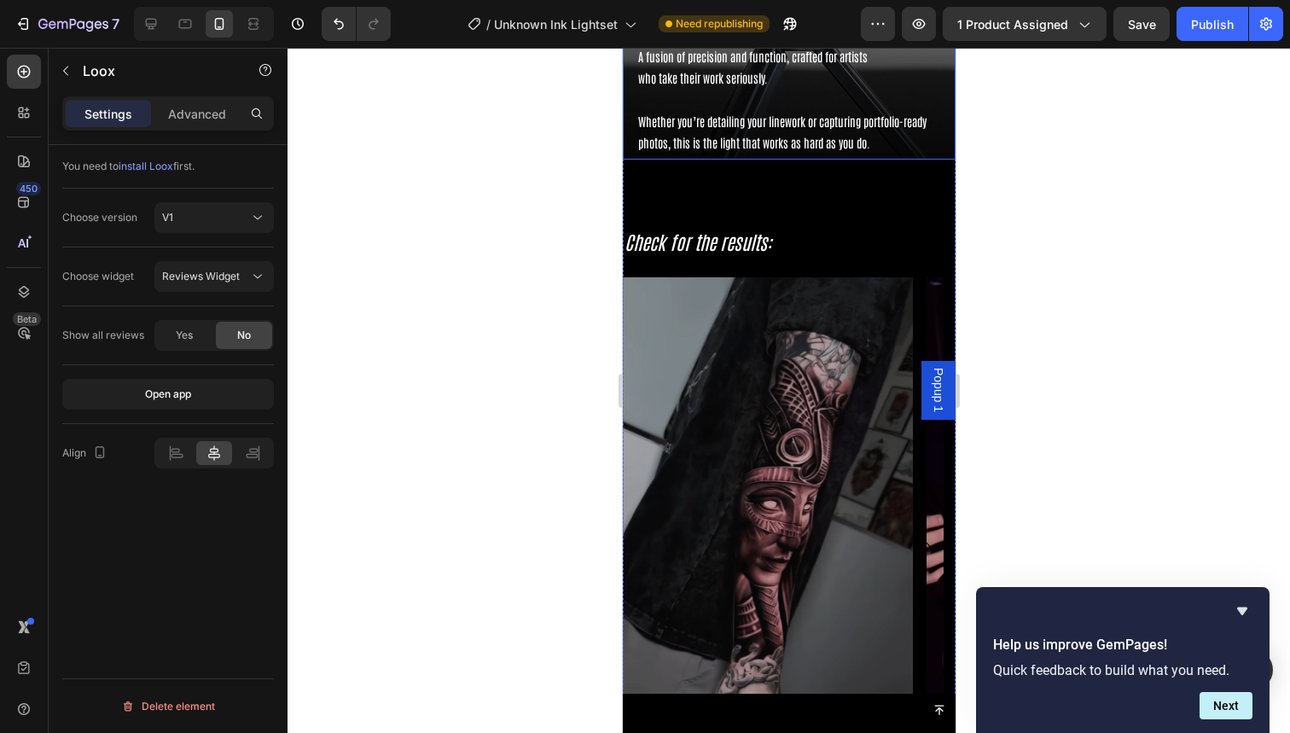
scroll to position [3892, 0]
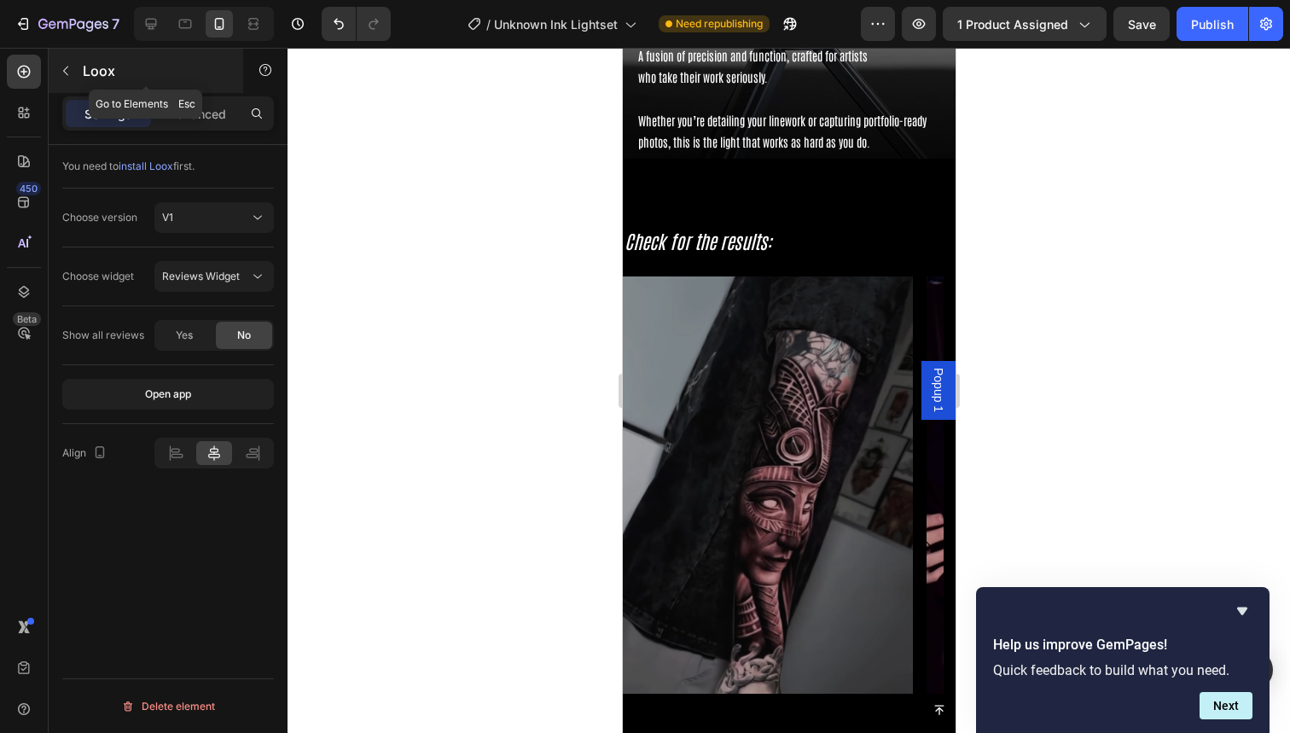
click at [64, 81] on button "button" at bounding box center [65, 70] width 27 height 27
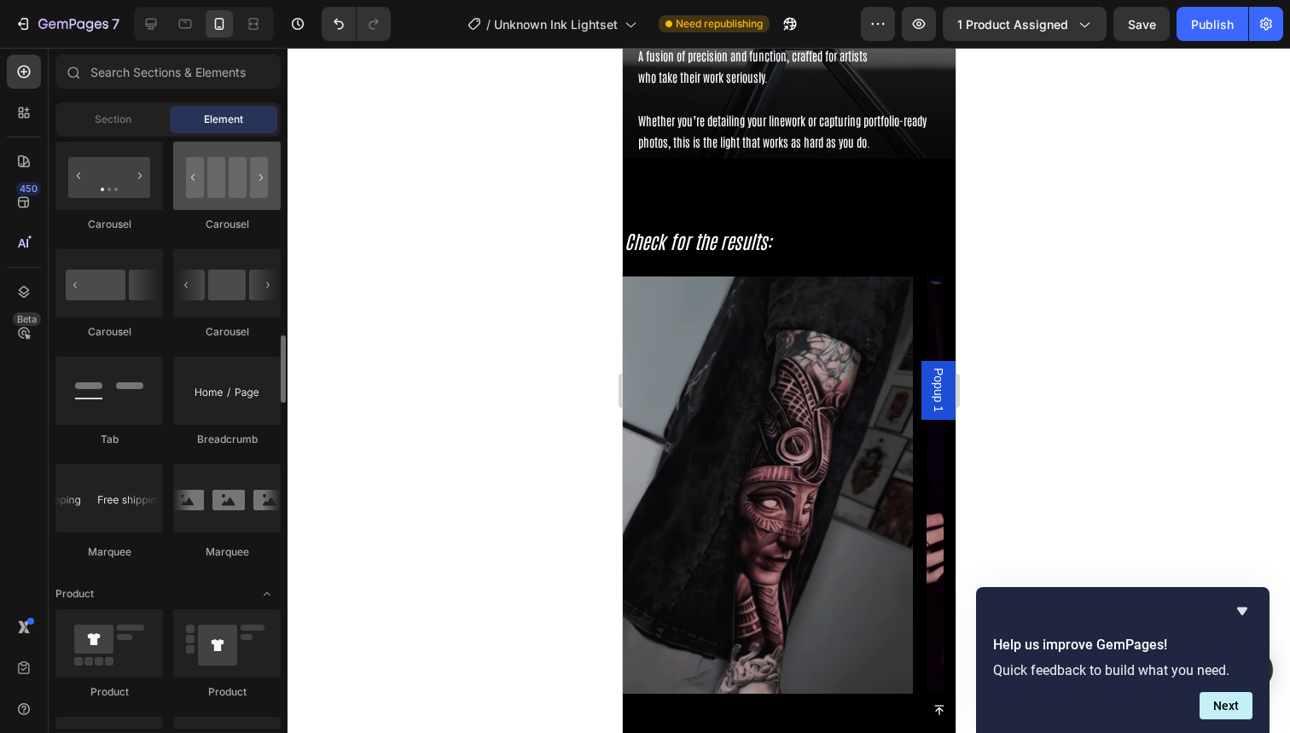
scroll to position [1820, 0]
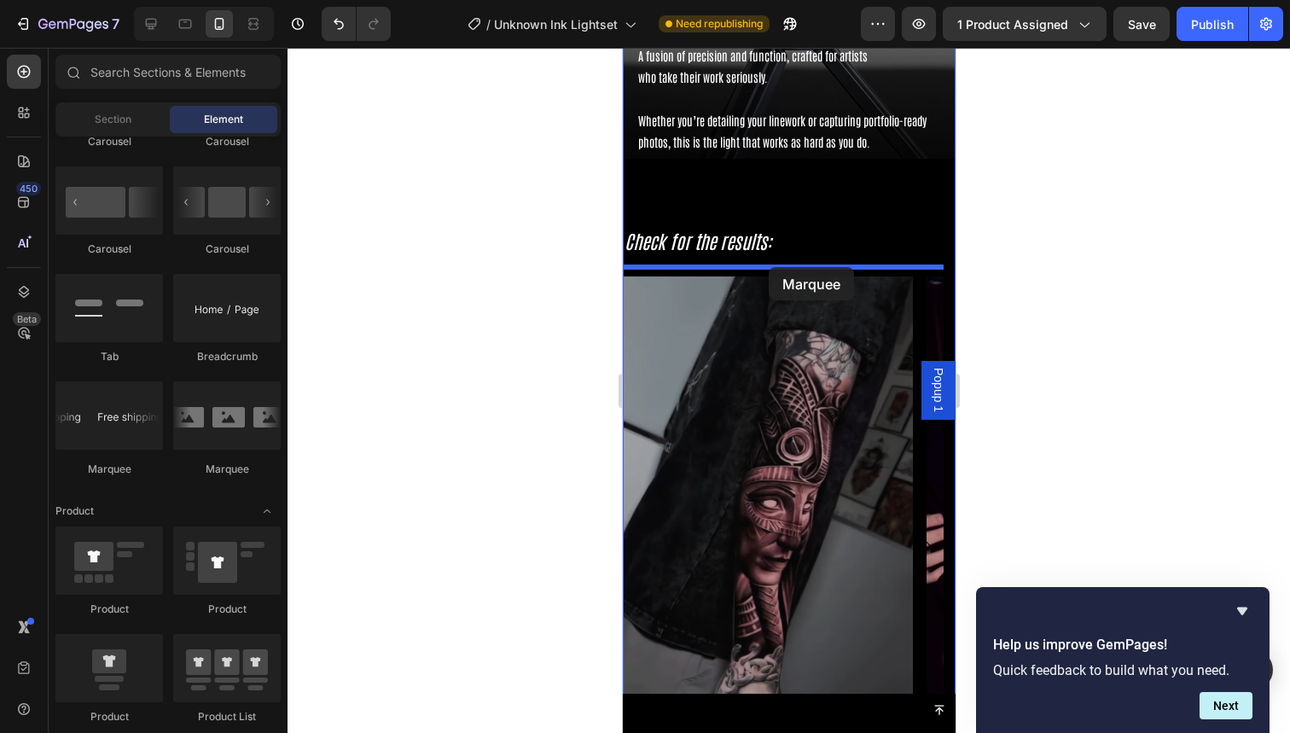
drag, startPoint x: 842, startPoint y: 469, endPoint x: 768, endPoint y: 267, distance: 215.4
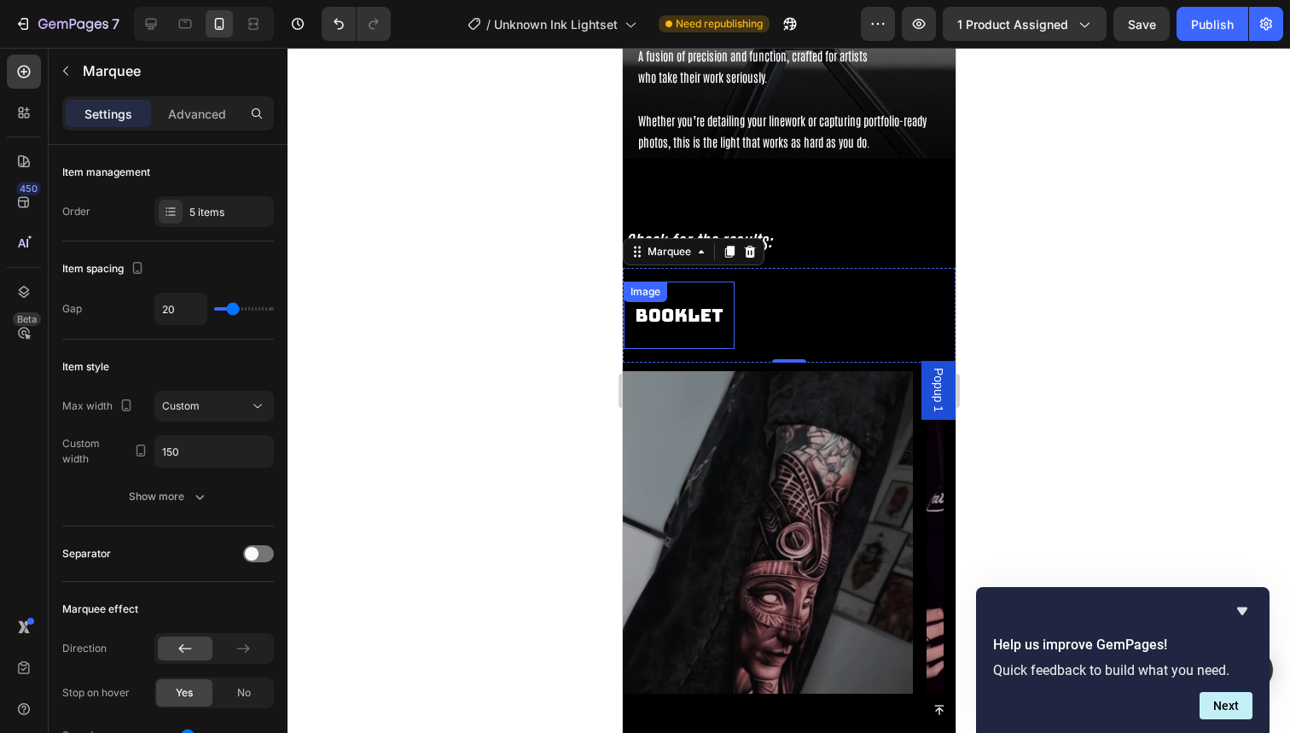
click at [706, 333] on img at bounding box center [678, 315] width 111 height 47
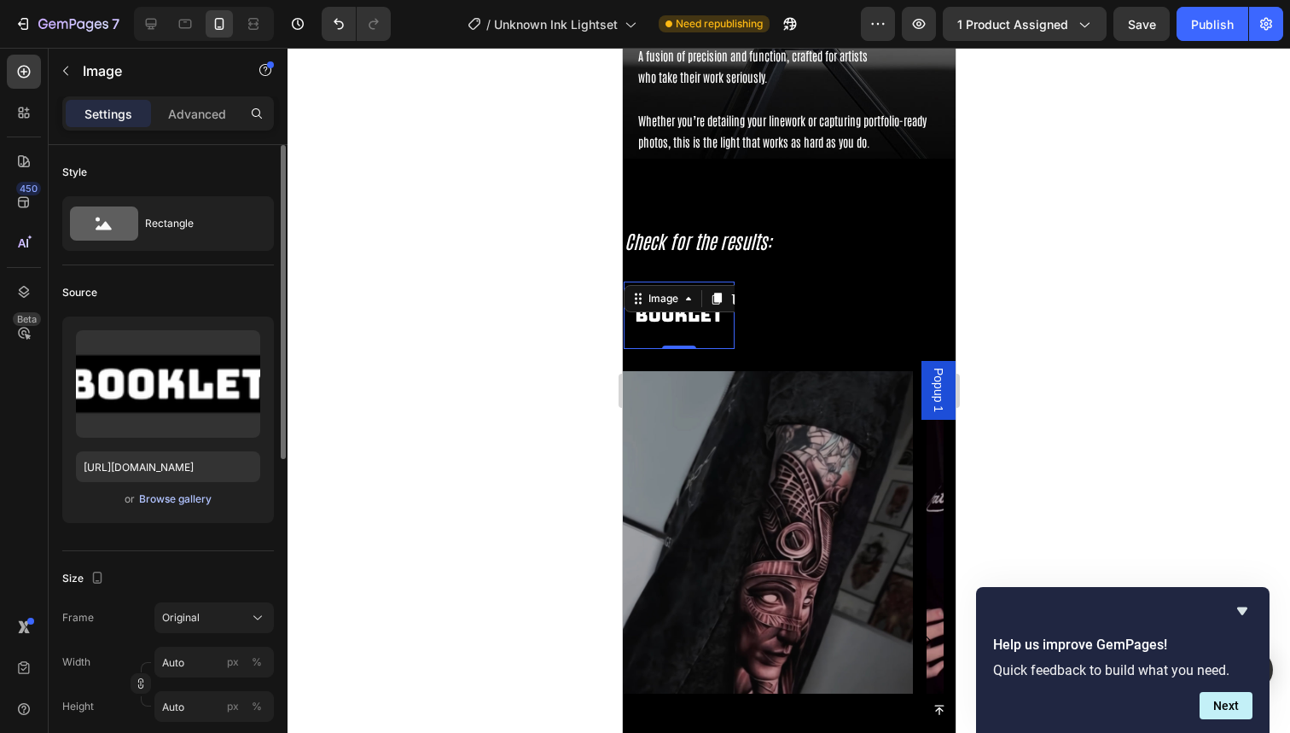
click at [177, 495] on div "Browse gallery" at bounding box center [175, 498] width 73 height 15
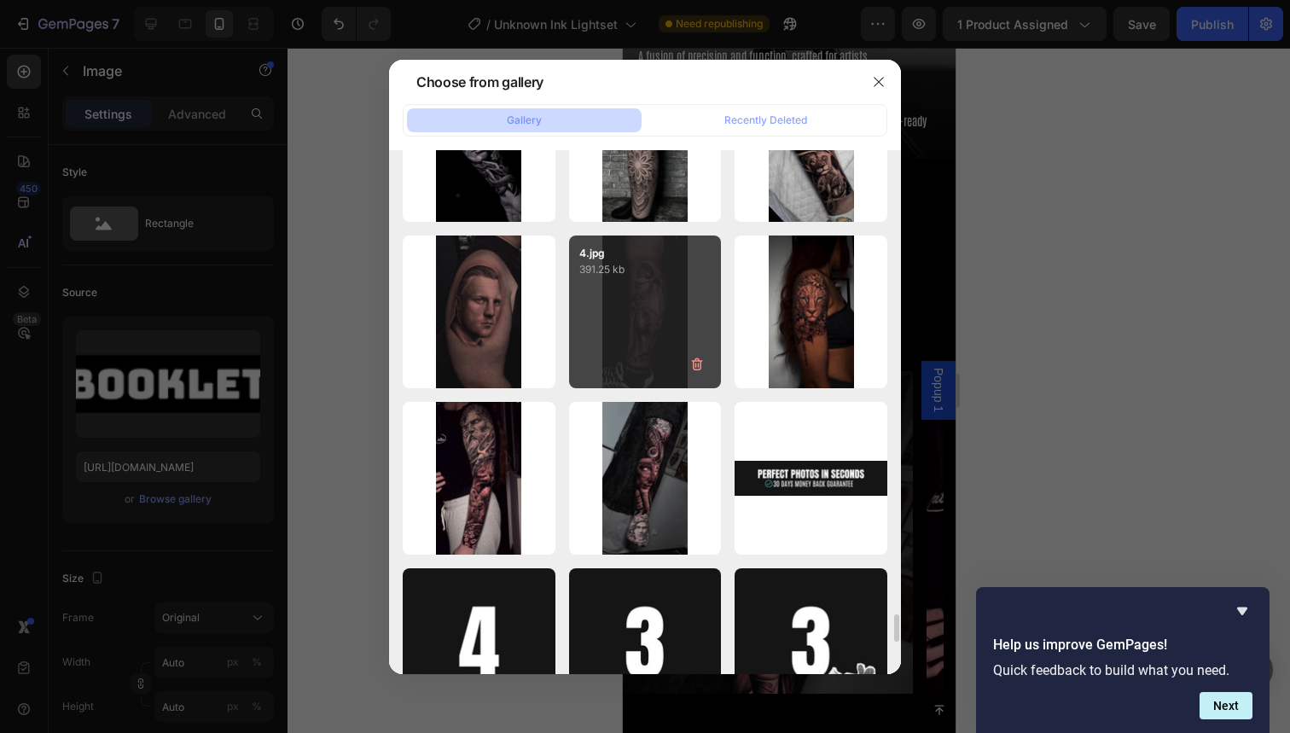
scroll to position [8572, 0]
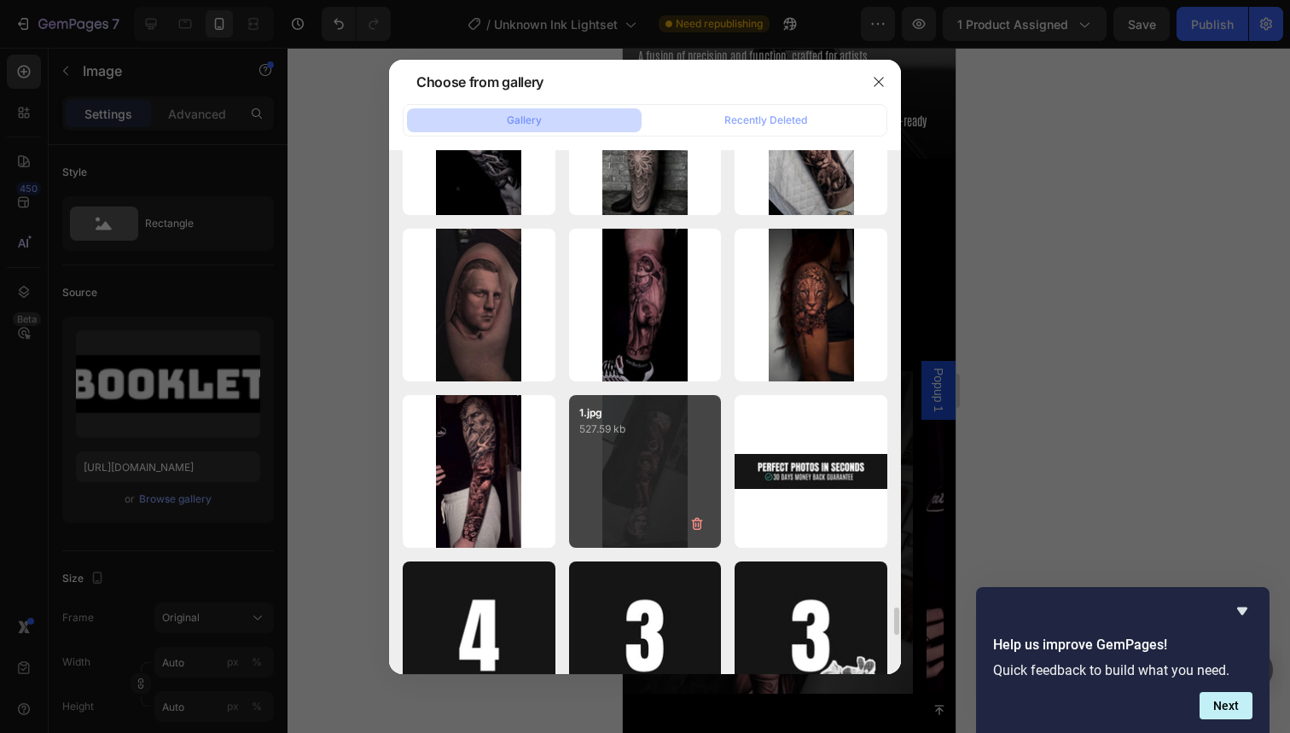
click at [662, 453] on div "1.jpg 527.59 kb" at bounding box center [645, 471] width 153 height 153
type input "https://cdn.shopify.com/s/files/1/0832/9979/5267/files/gempages_514383434152412…"
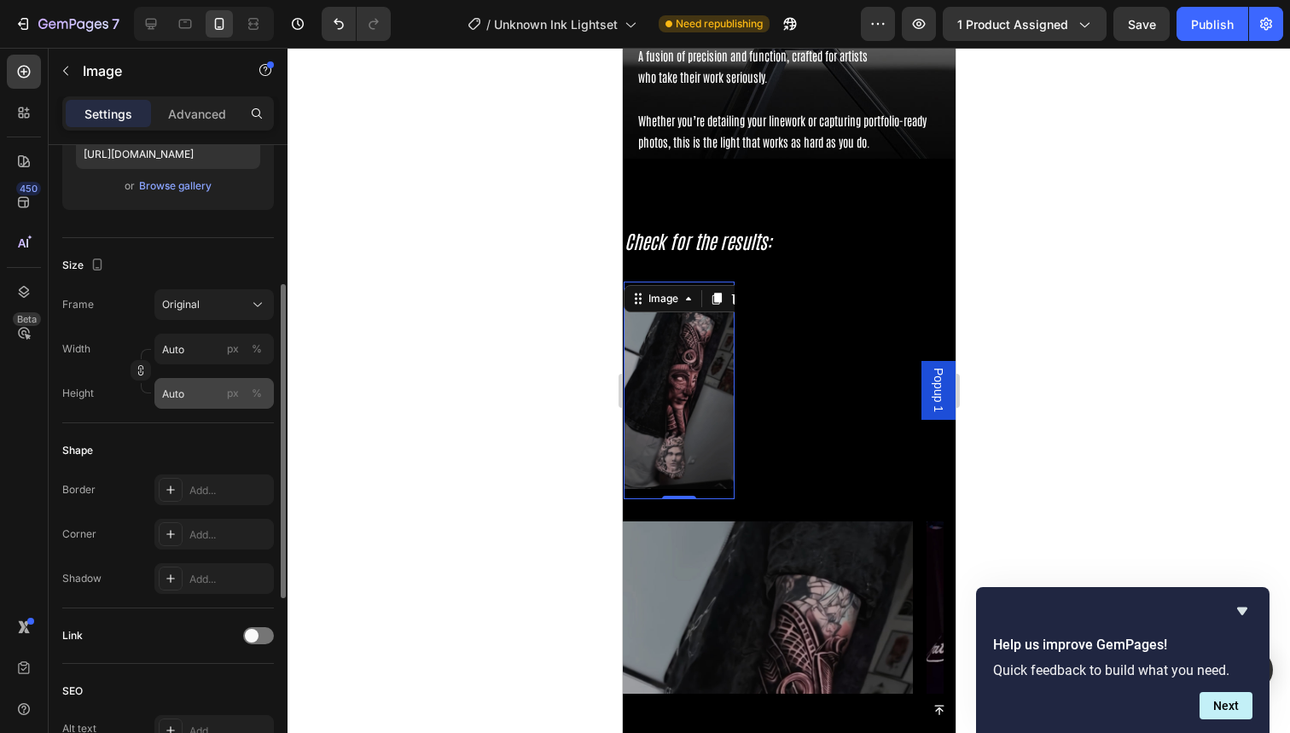
scroll to position [317, 0]
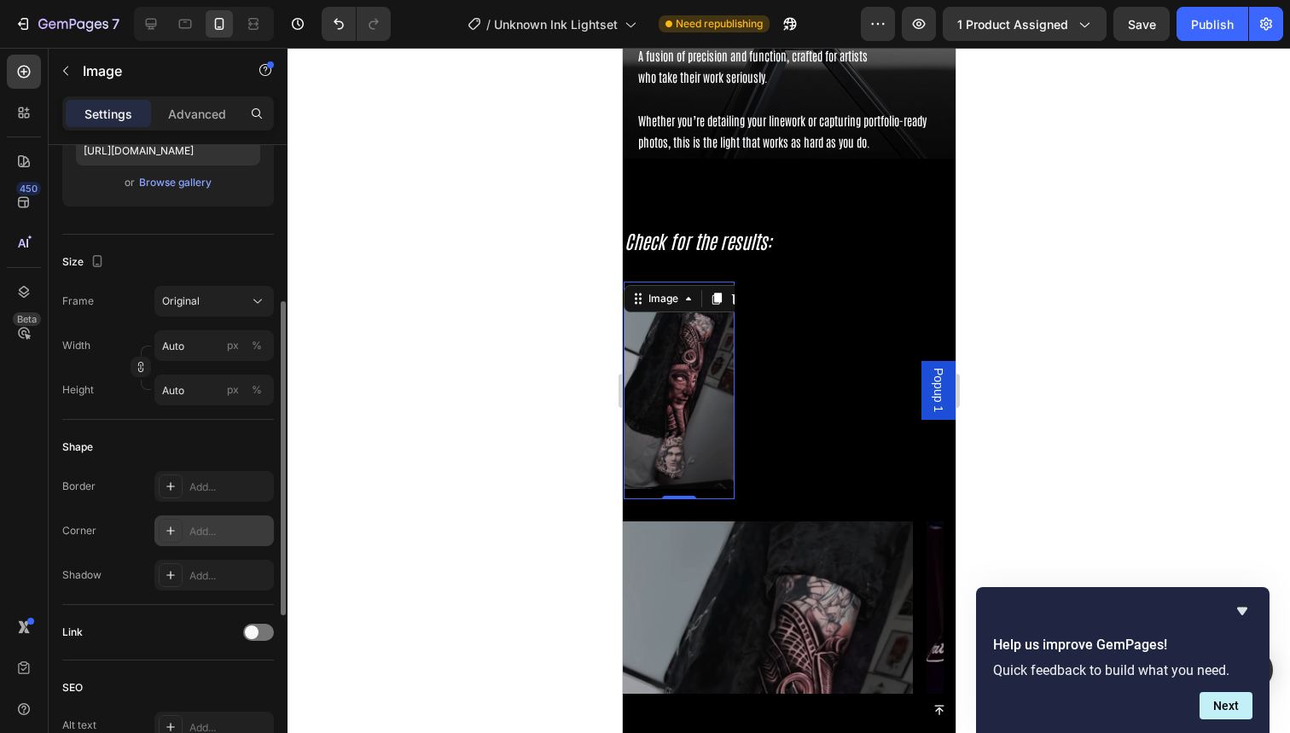
click at [208, 517] on div "Add..." at bounding box center [213, 530] width 119 height 31
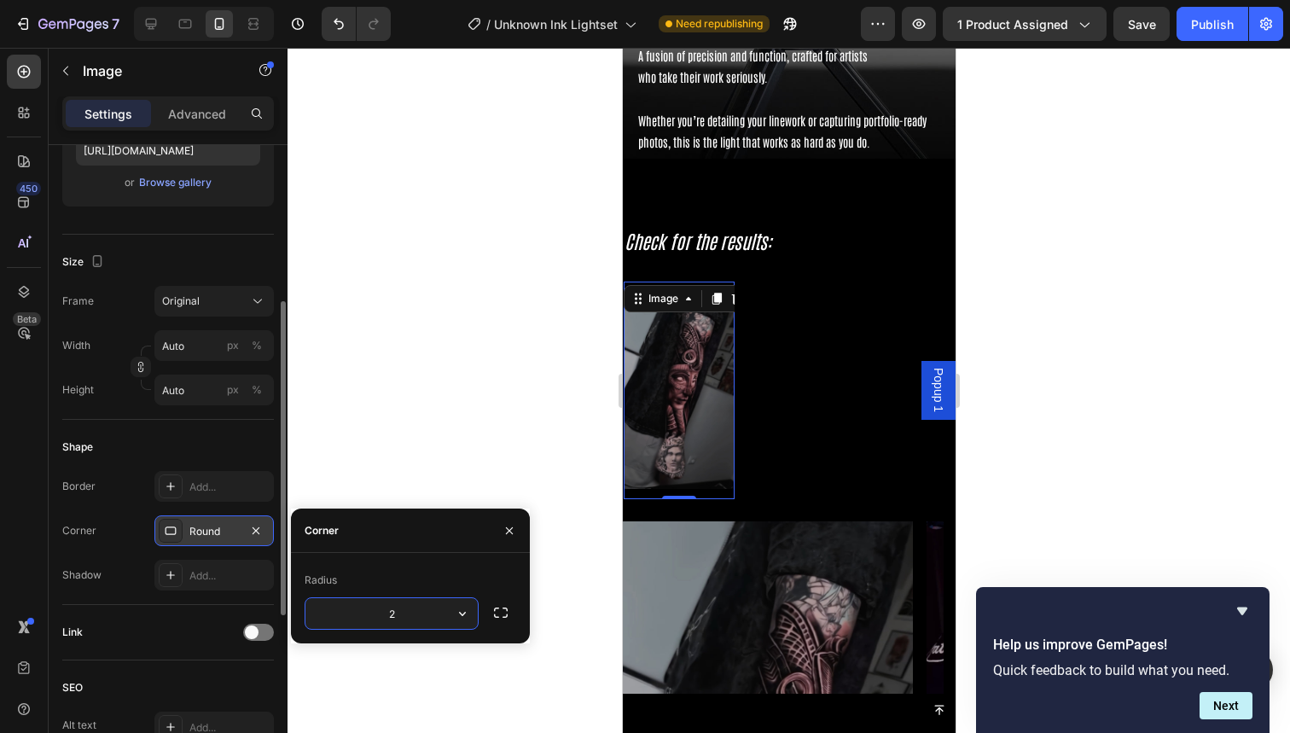
type input "20"
click at [201, 437] on div "Shape" at bounding box center [168, 446] width 212 height 27
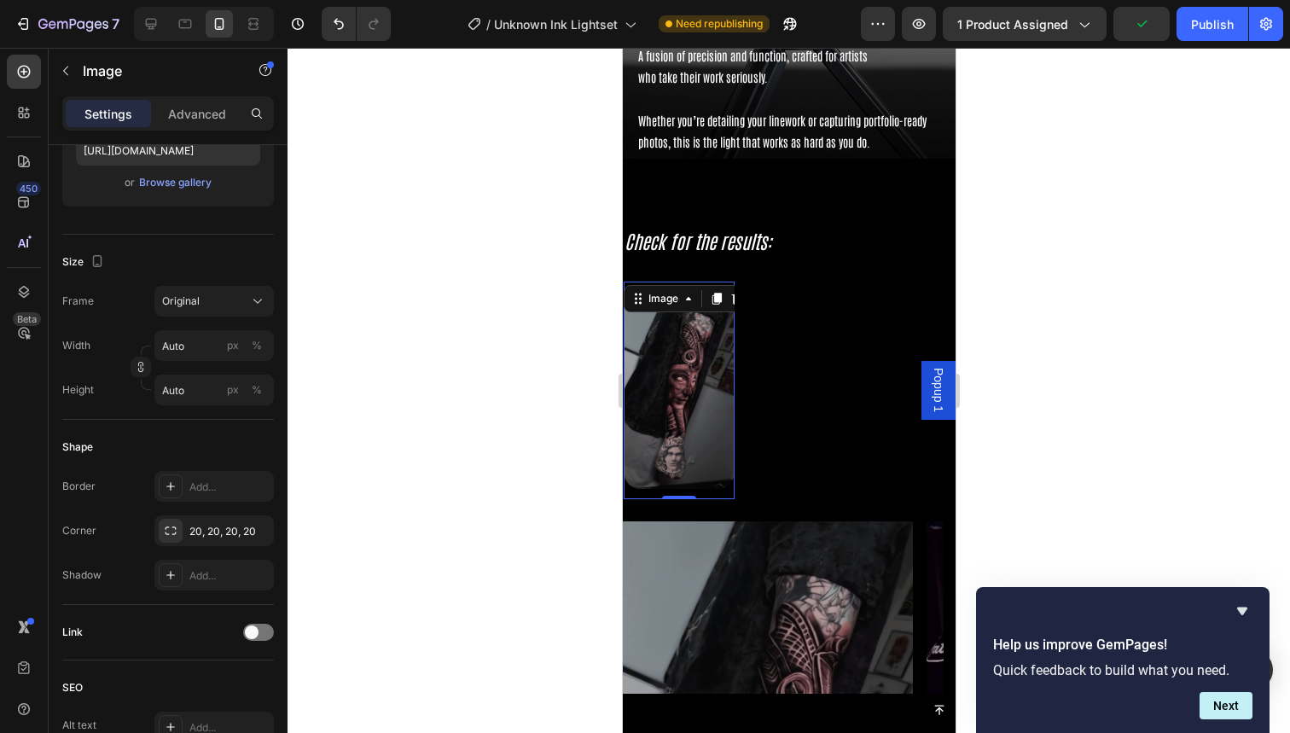
click at [825, 358] on div "Image" at bounding box center [806, 390] width 111 height 67
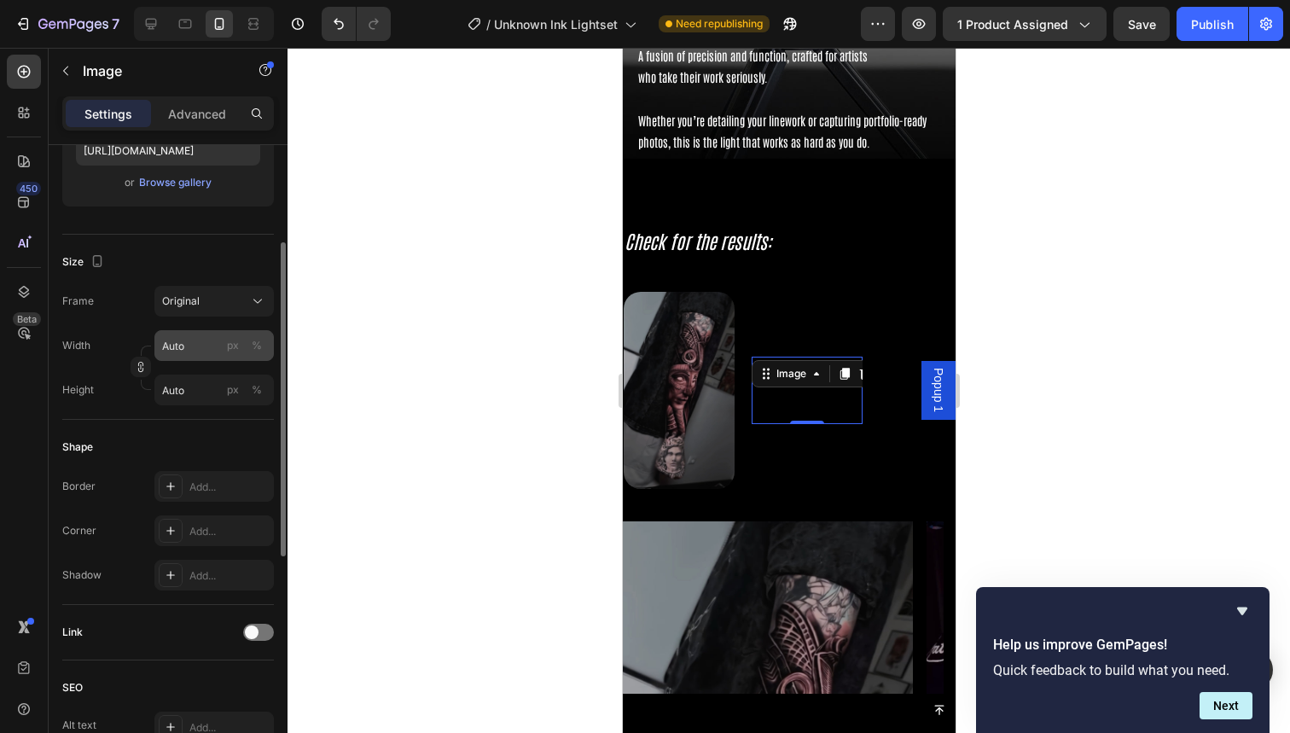
scroll to position [0, 0]
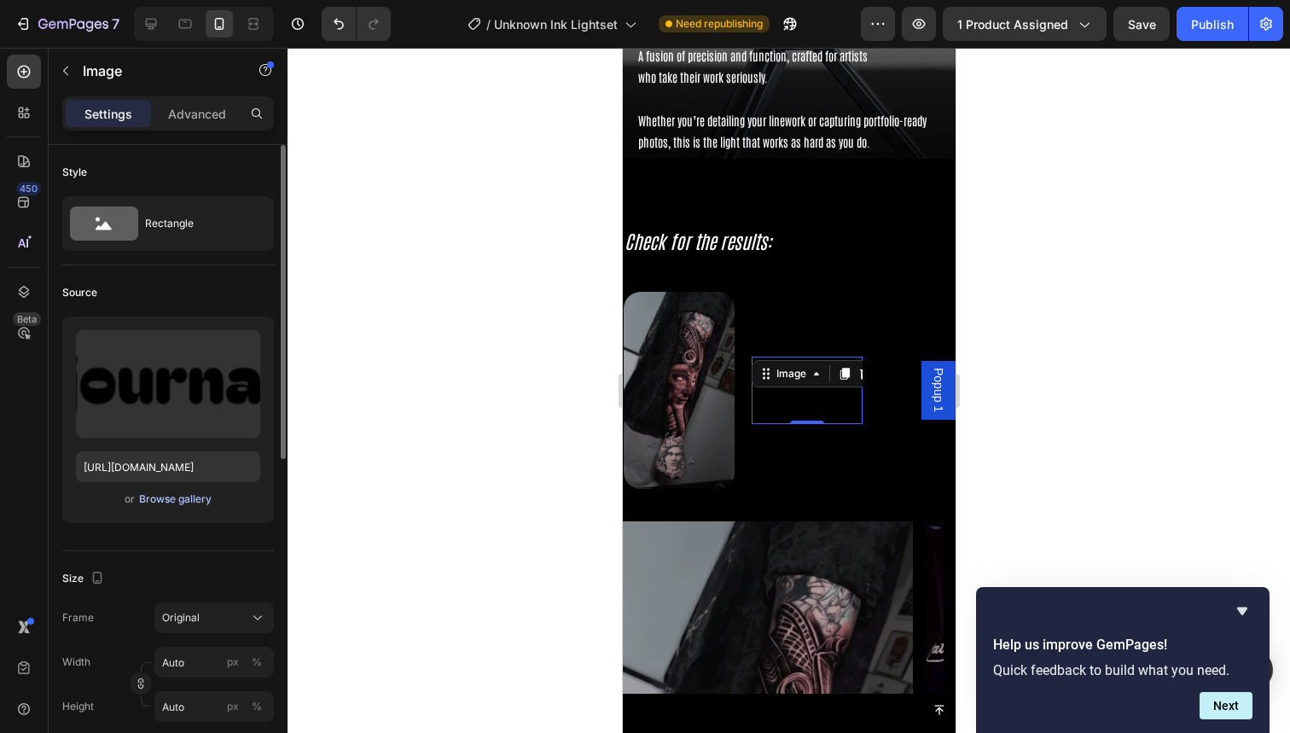
click at [164, 496] on div "Browse gallery" at bounding box center [175, 498] width 73 height 15
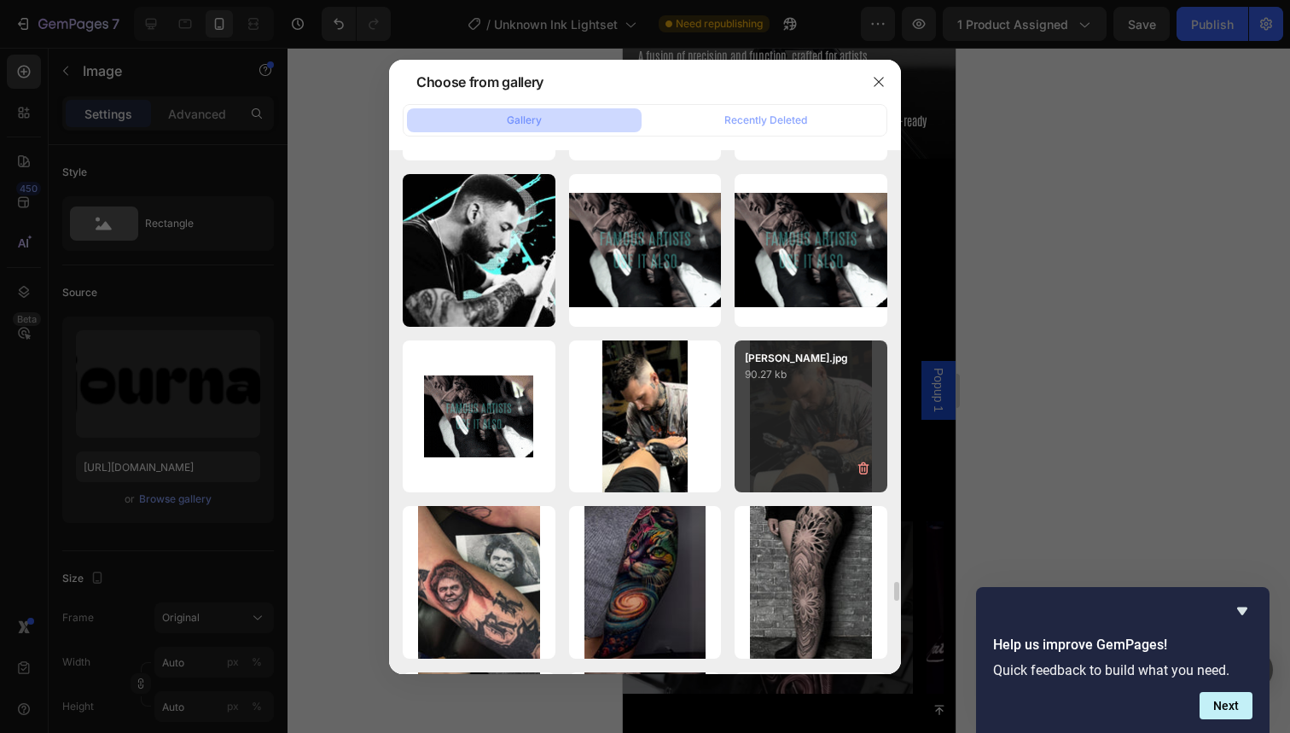
scroll to position [11463, 0]
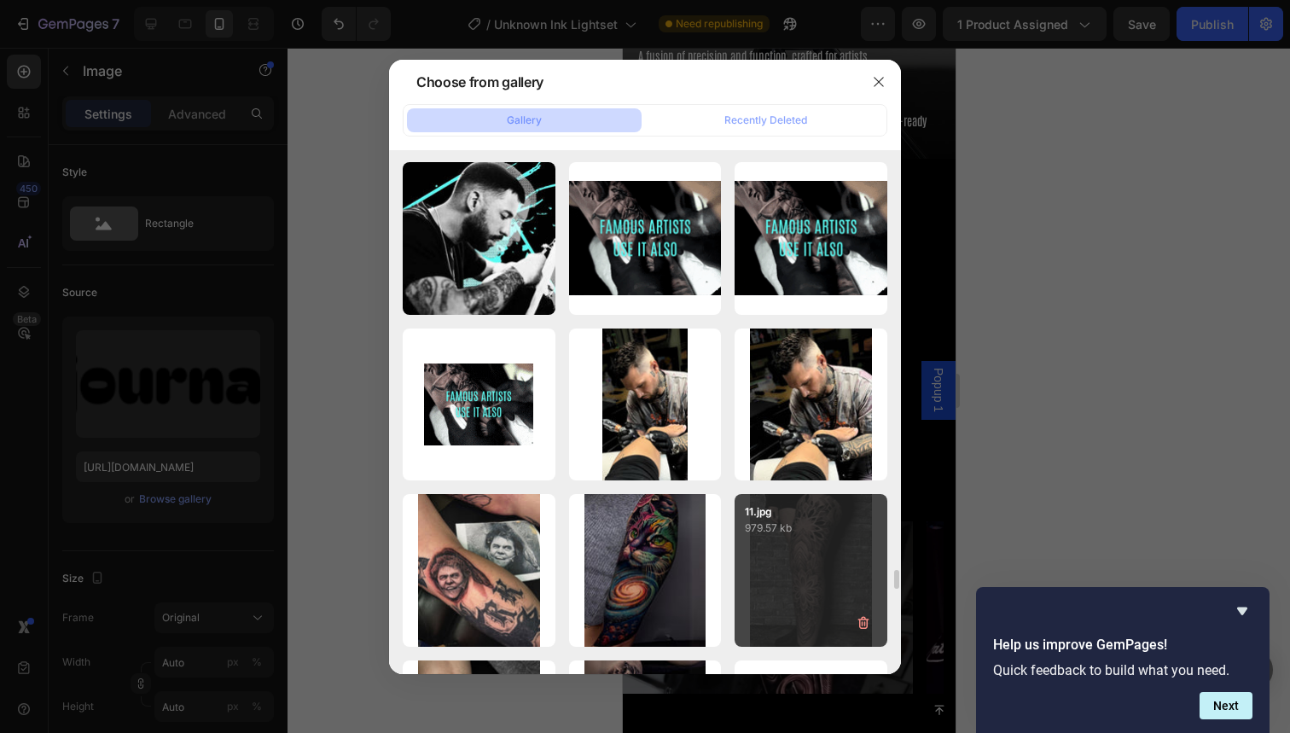
click at [811, 573] on div "11.jpg 979.57 kb" at bounding box center [811, 570] width 153 height 153
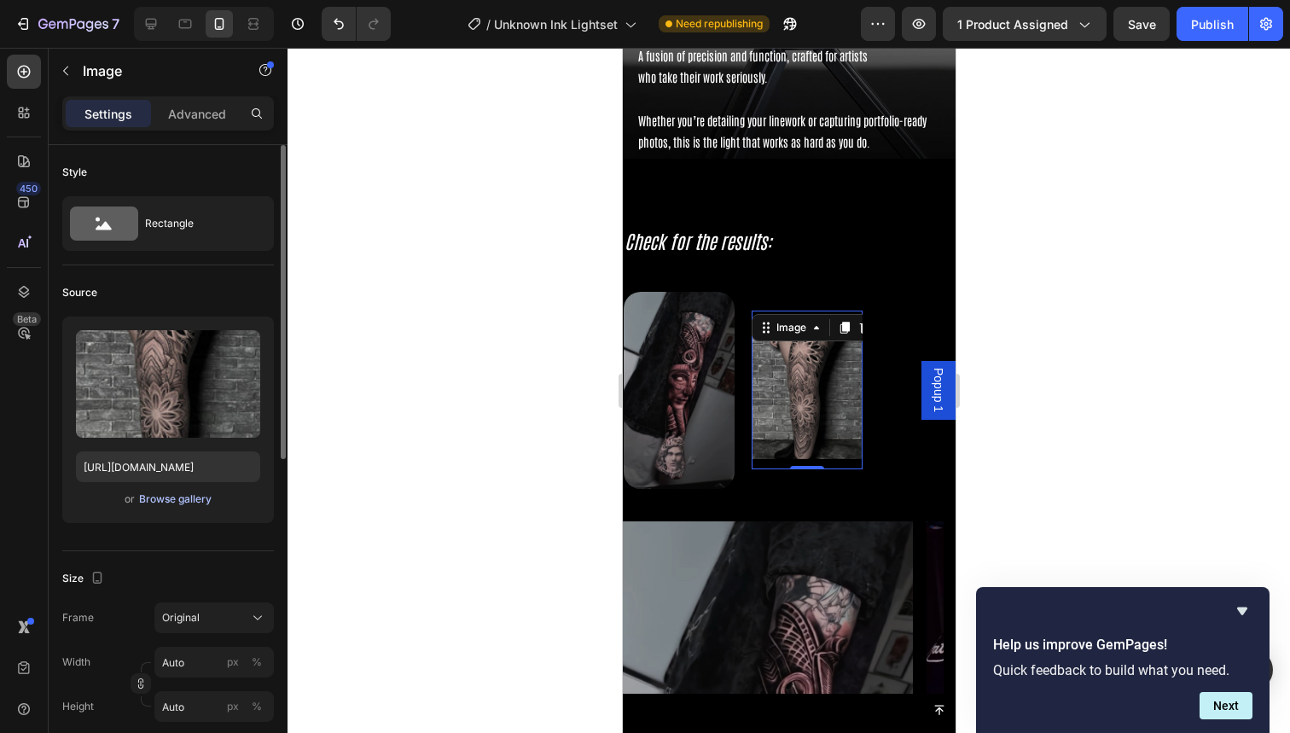
click at [149, 500] on div "Browse gallery" at bounding box center [175, 498] width 73 height 15
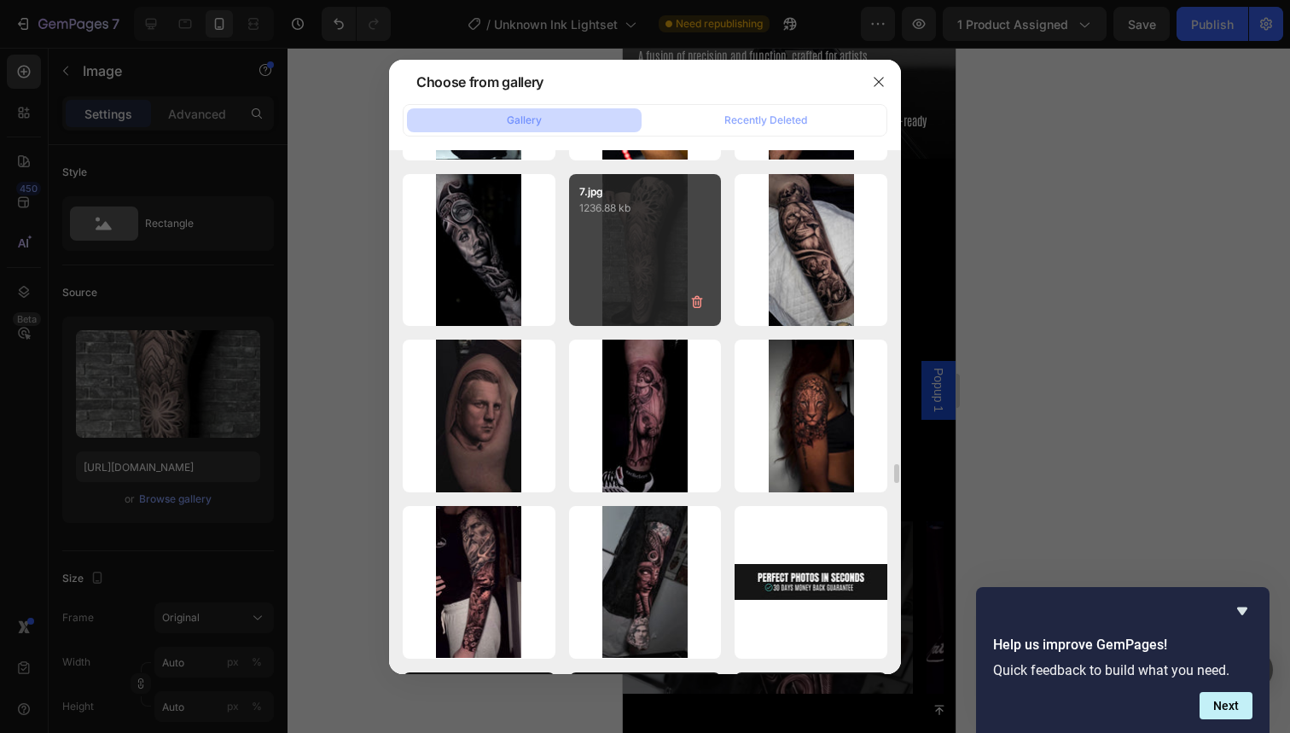
scroll to position [8465, 0]
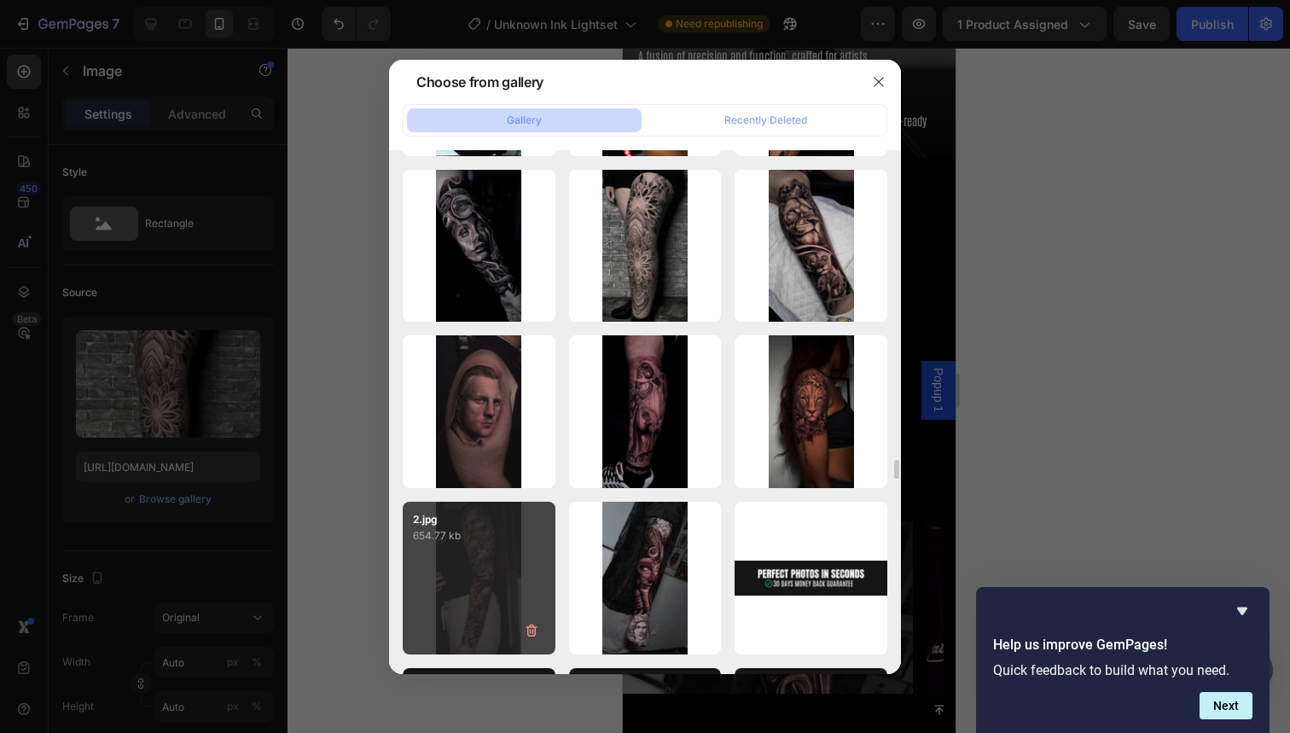
click at [478, 573] on div "2.jpg 654.77 kb" at bounding box center [479, 578] width 153 height 153
type input "https://cdn.shopify.com/s/files/1/0832/9979/5267/files/gempages_514383434152412…"
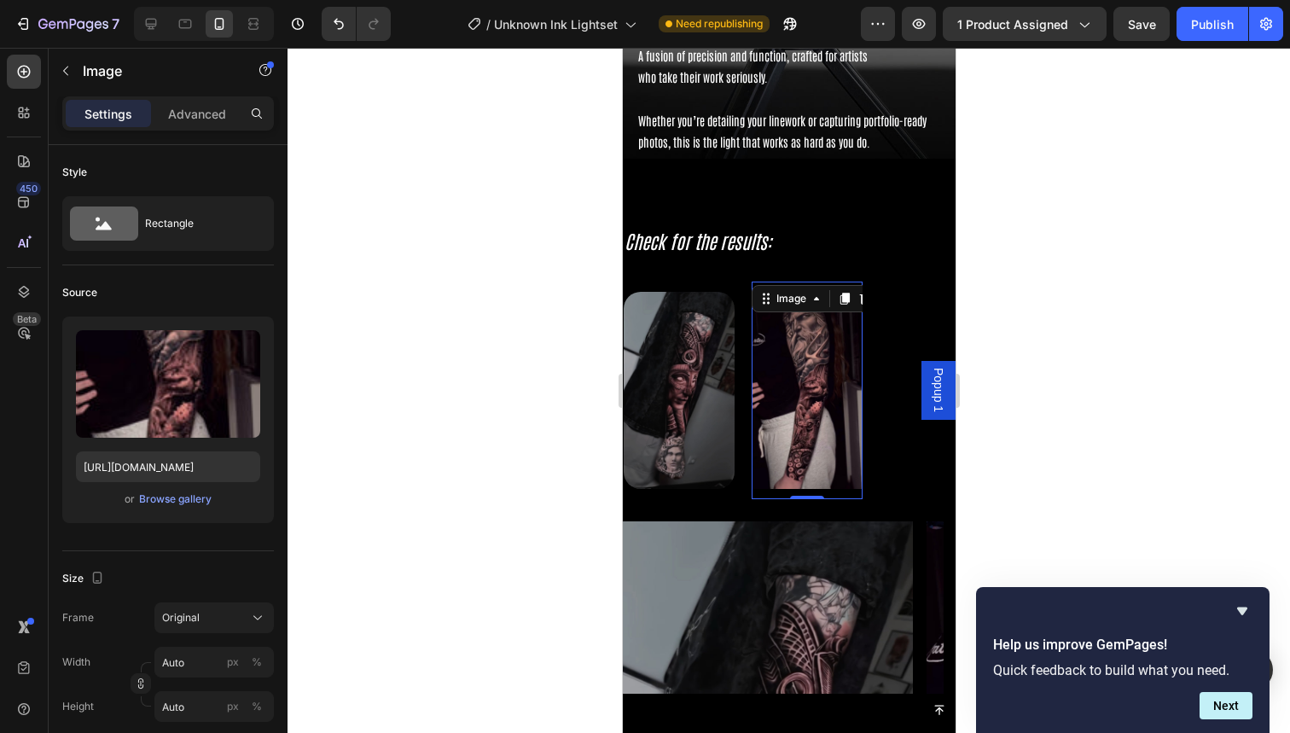
click at [895, 444] on div "Image Image 0 Image Image Image" at bounding box center [943, 391] width 640 height 218
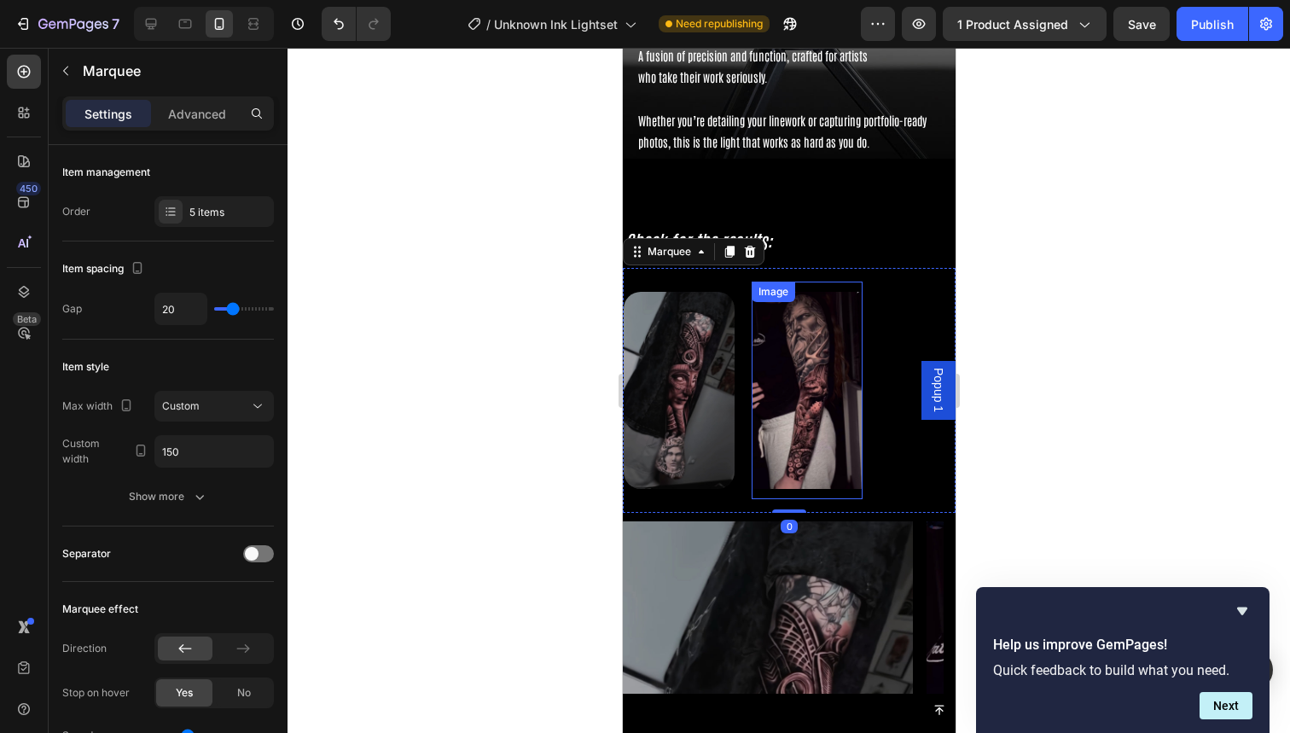
click at [834, 426] on img at bounding box center [806, 390] width 111 height 197
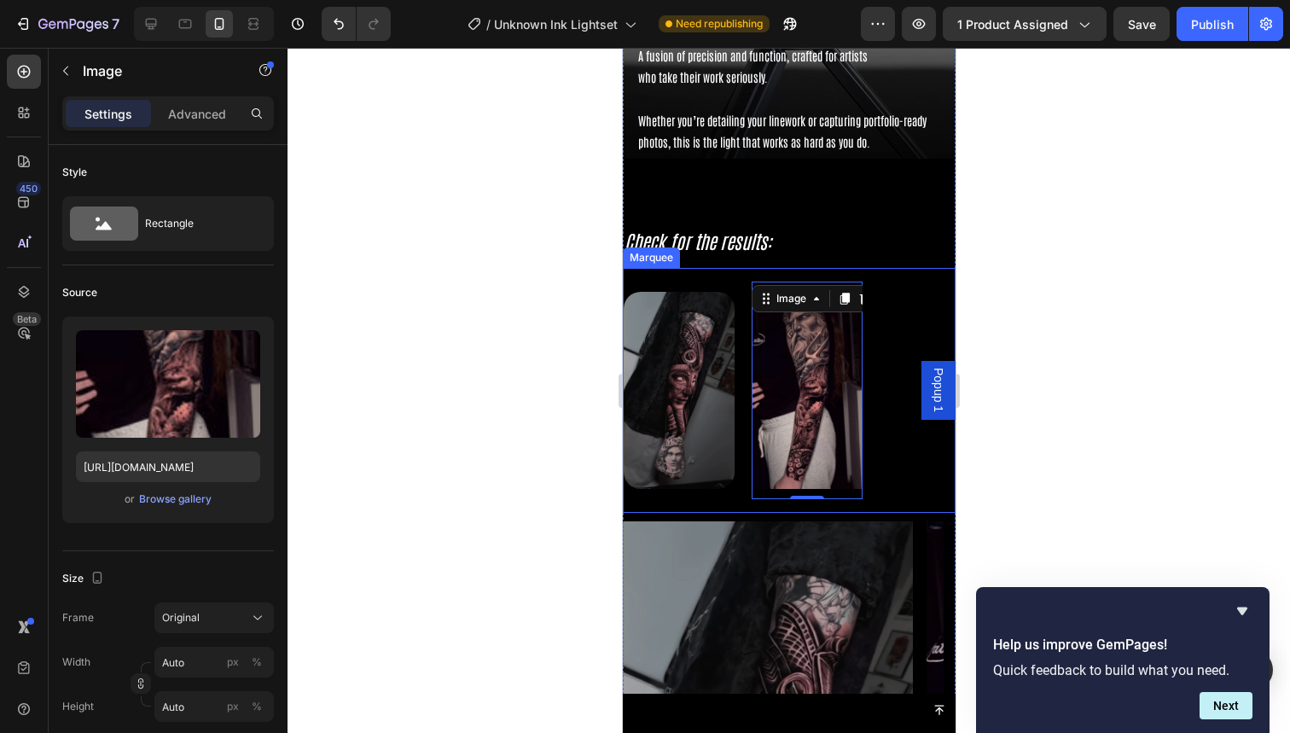
click at [749, 422] on div "Image" at bounding box center [687, 391] width 128 height 218
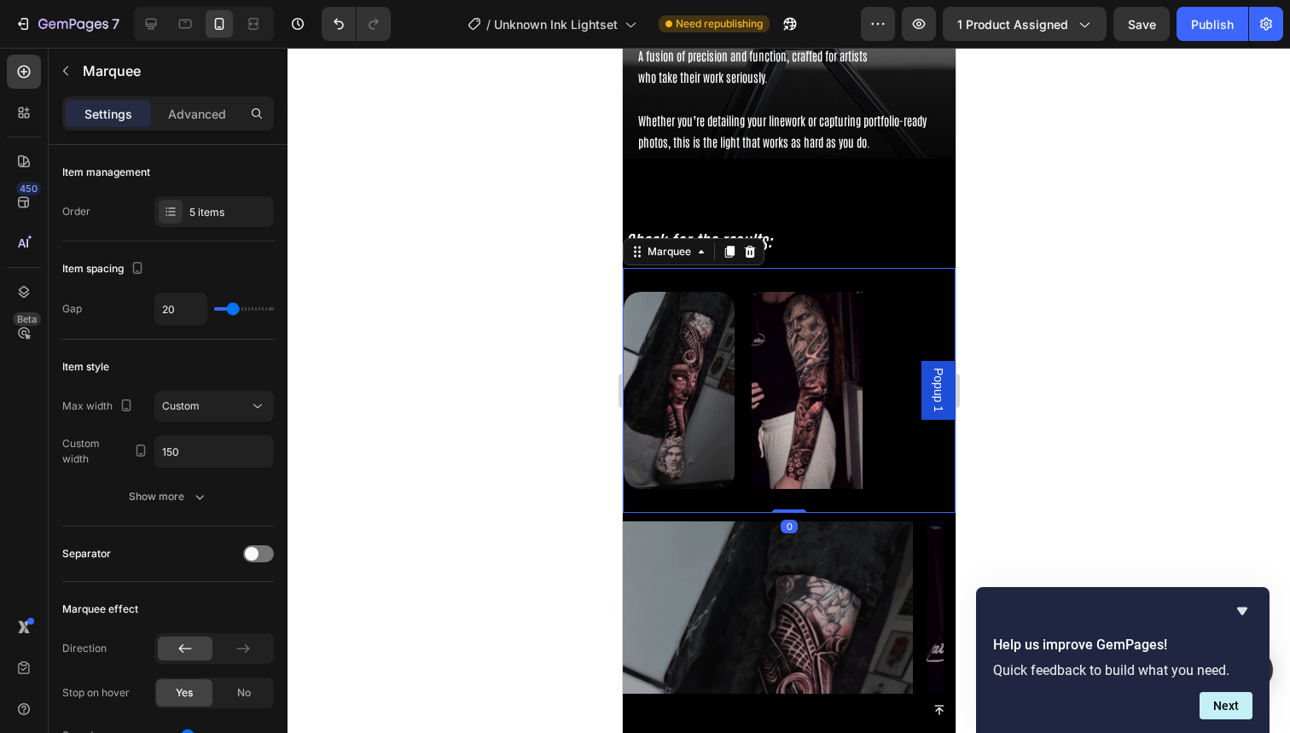
click at [749, 422] on div "Image" at bounding box center [687, 391] width 128 height 218
click at [204, 212] on div "5 items" at bounding box center [229, 212] width 80 height 15
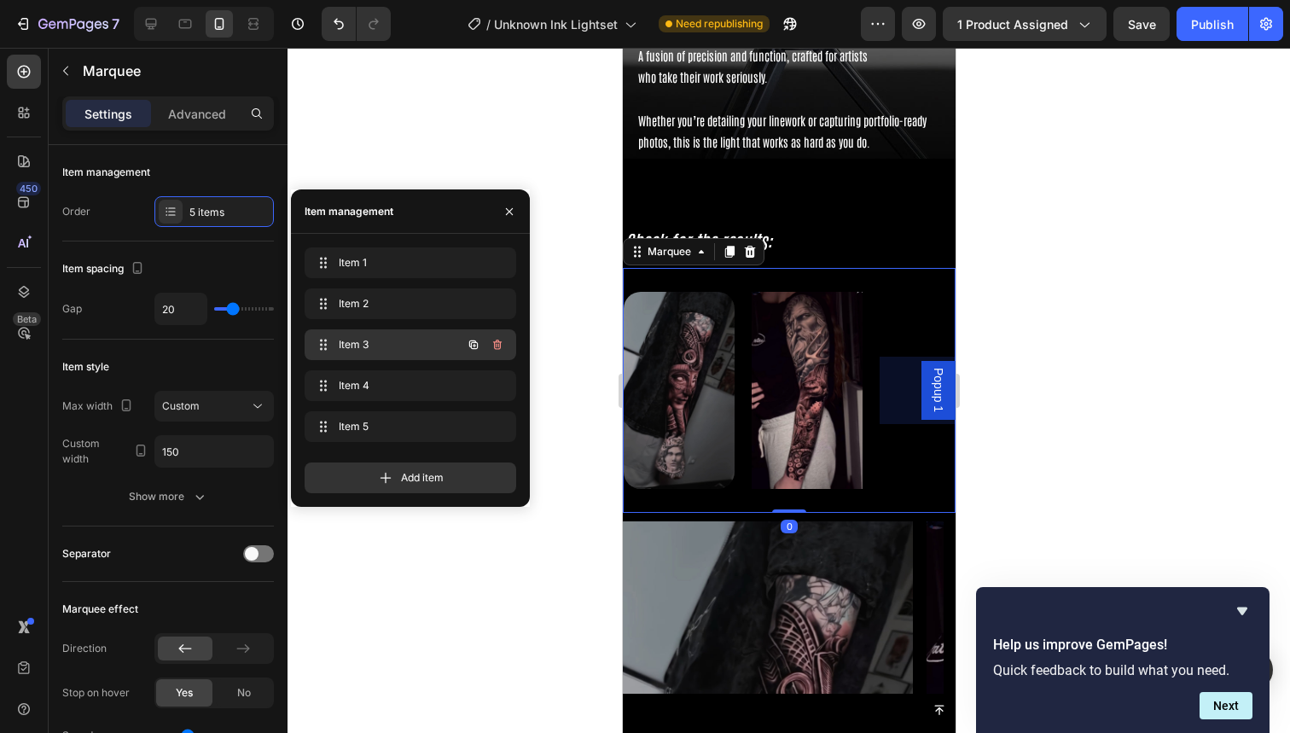
click at [357, 341] on span "Item 3" at bounding box center [387, 344] width 96 height 15
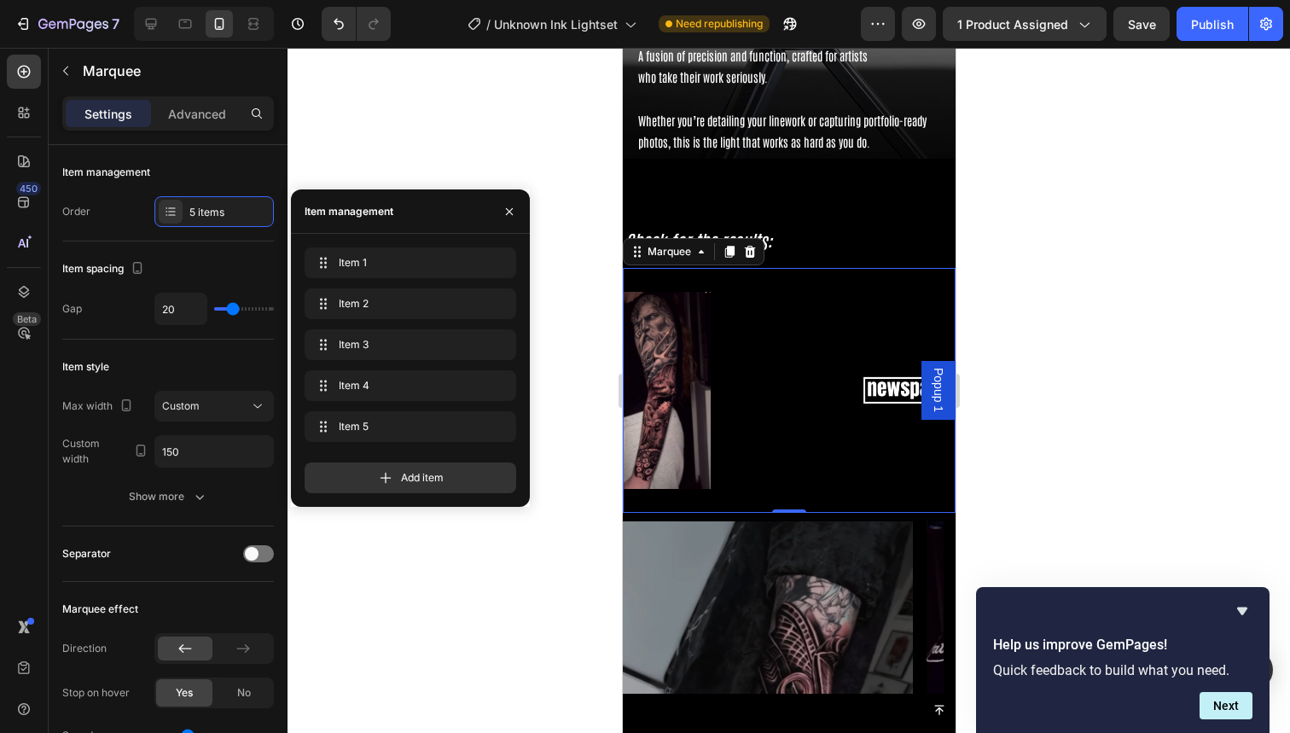
click at [793, 395] on img at bounding box center [782, 390] width 111 height 47
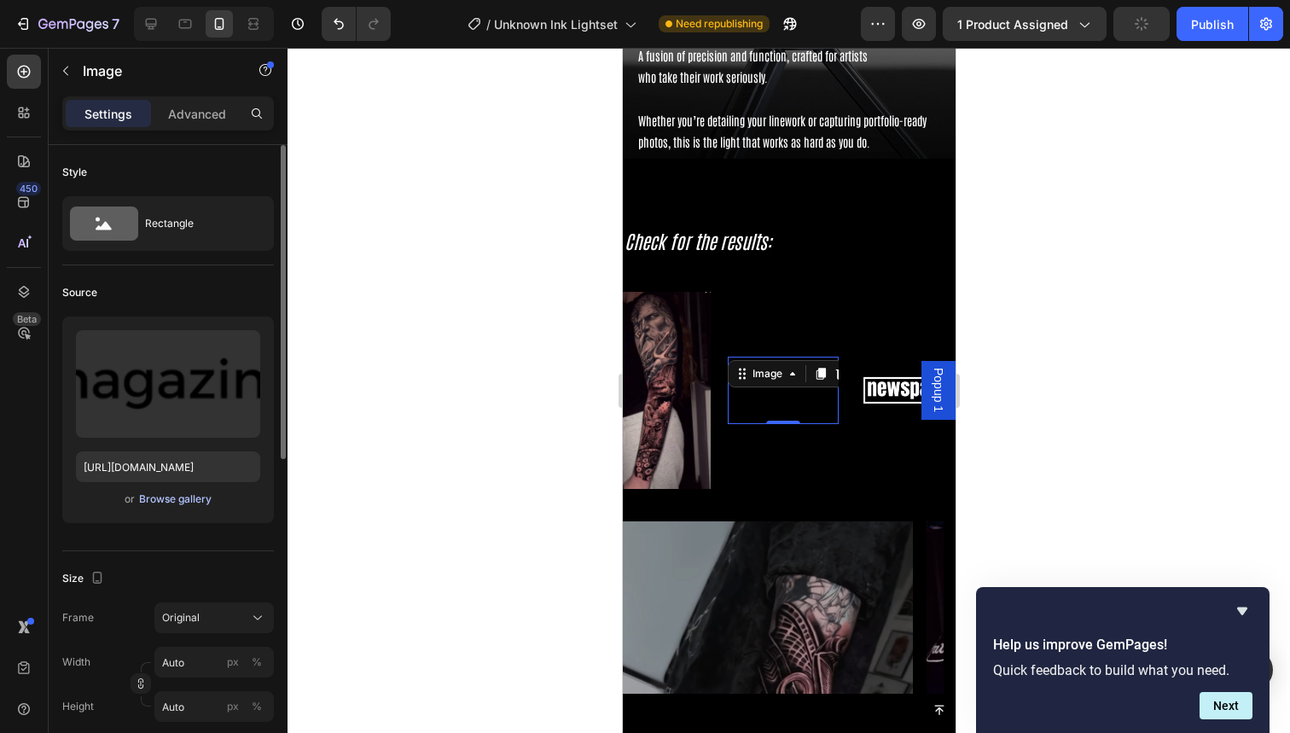
click at [174, 497] on div "Browse gallery" at bounding box center [175, 498] width 73 height 15
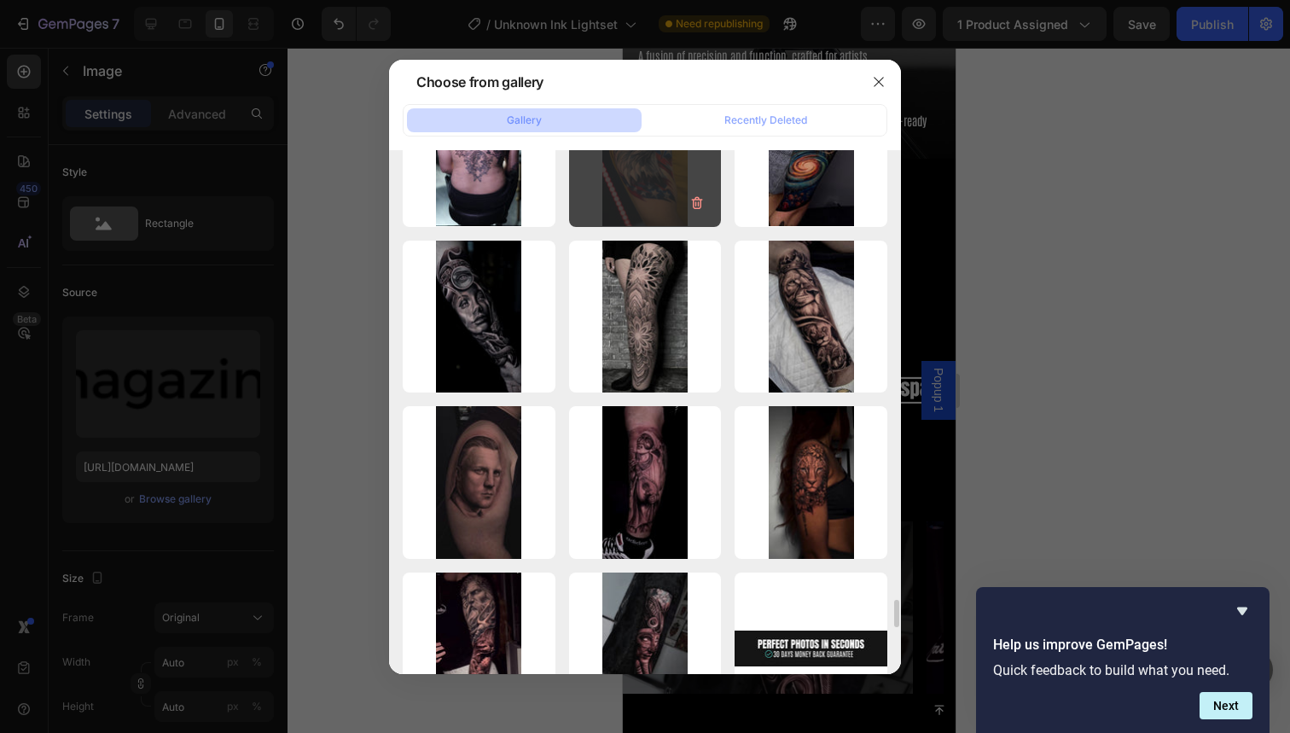
scroll to position [8396, 0]
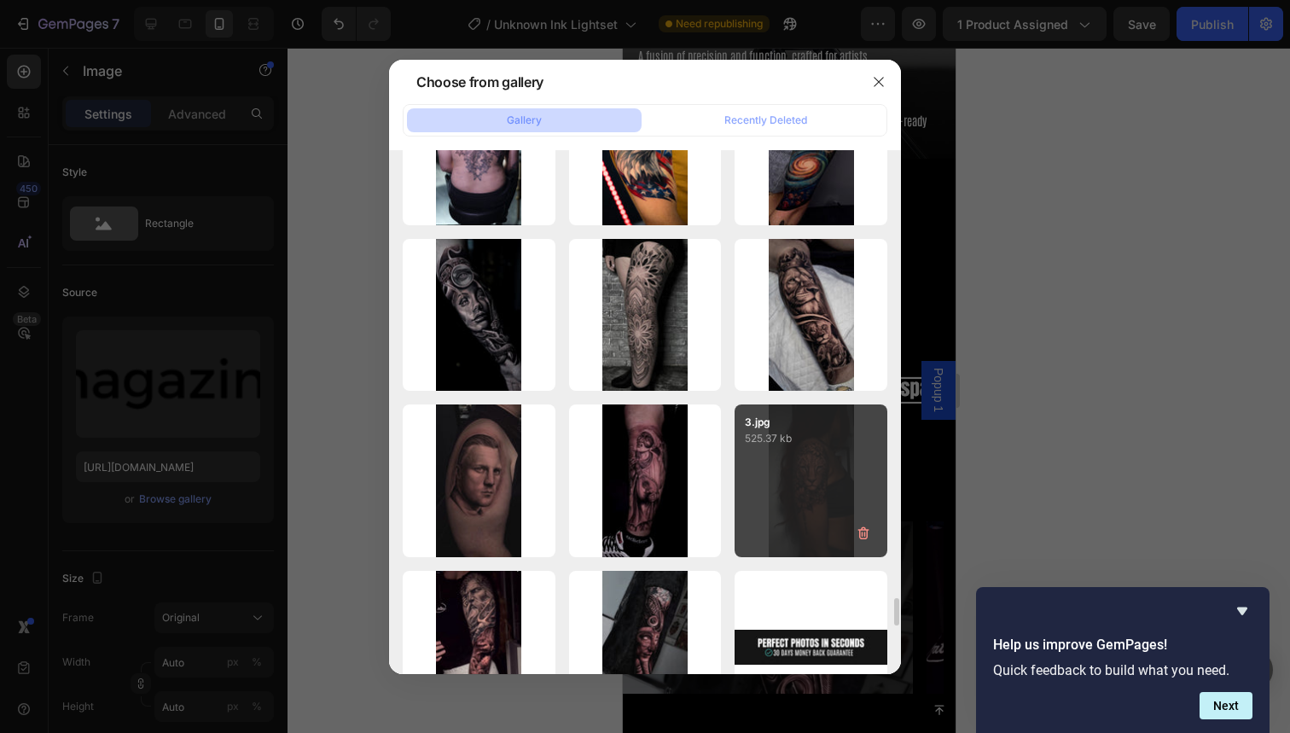
click at [799, 481] on div "3.jpg 525.37 kb" at bounding box center [811, 480] width 153 height 153
type input "https://cdn.shopify.com/s/files/1/0832/9979/5267/files/gempages_514383434152412…"
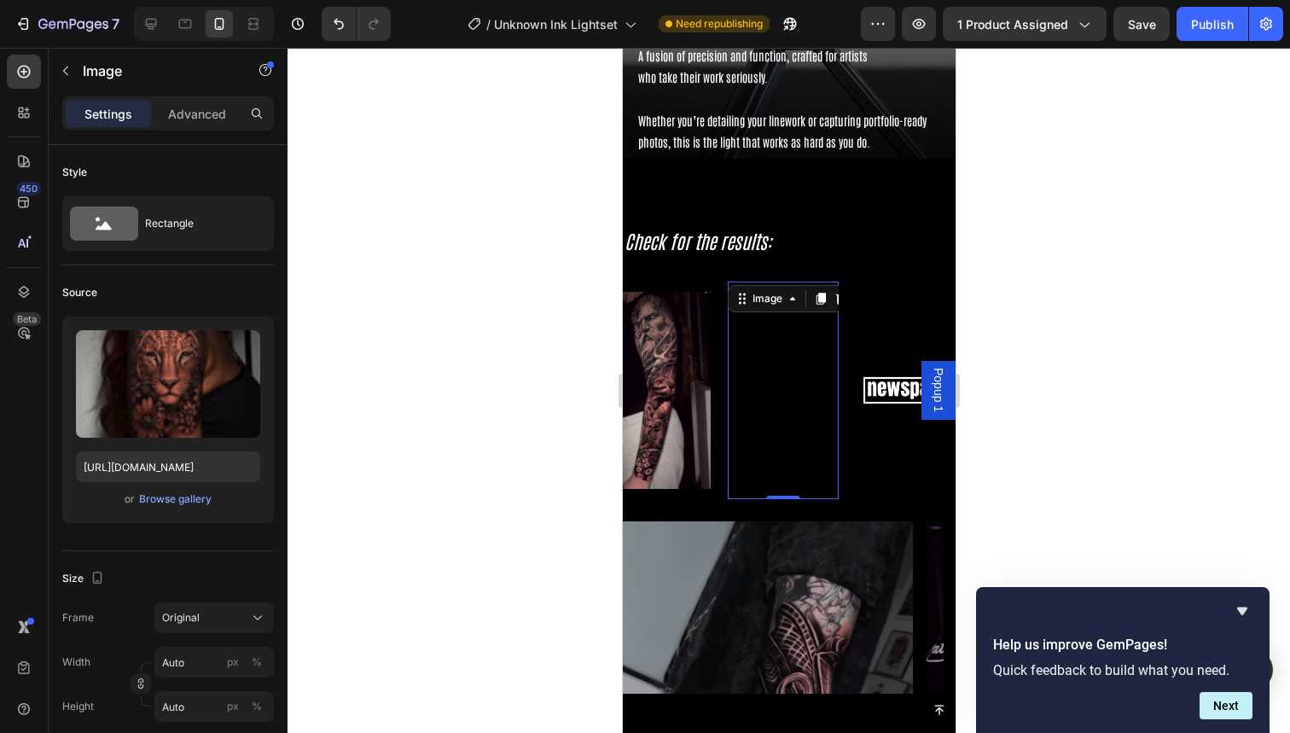
click at [873, 387] on img at bounding box center [910, 390] width 111 height 47
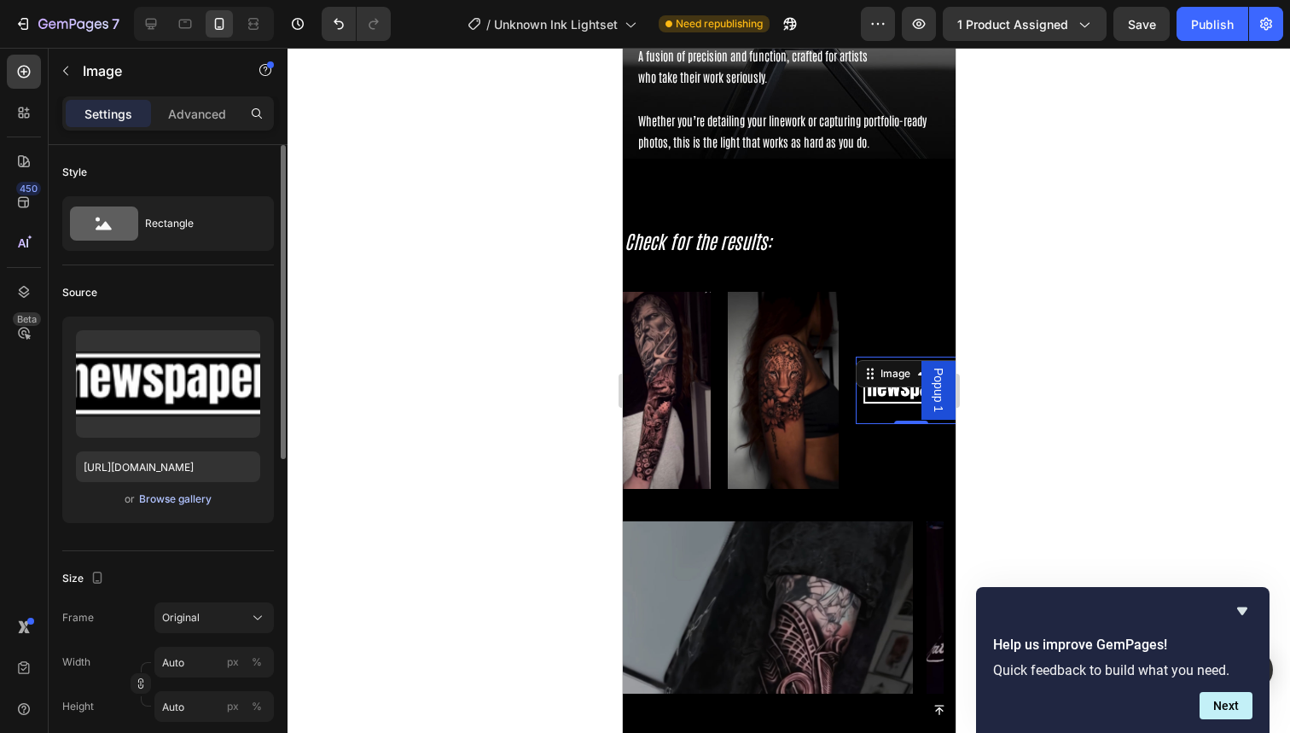
click at [157, 493] on div "Browse gallery" at bounding box center [175, 498] width 73 height 15
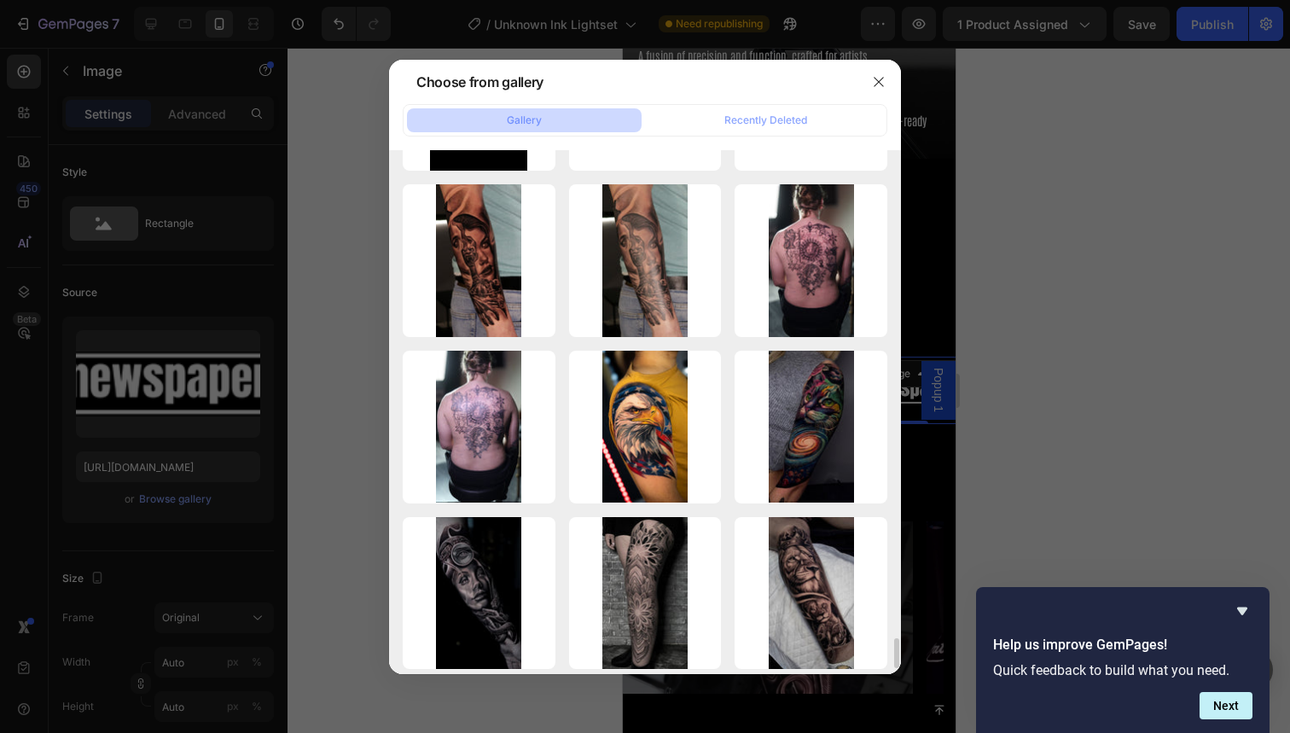
scroll to position [8131, 0]
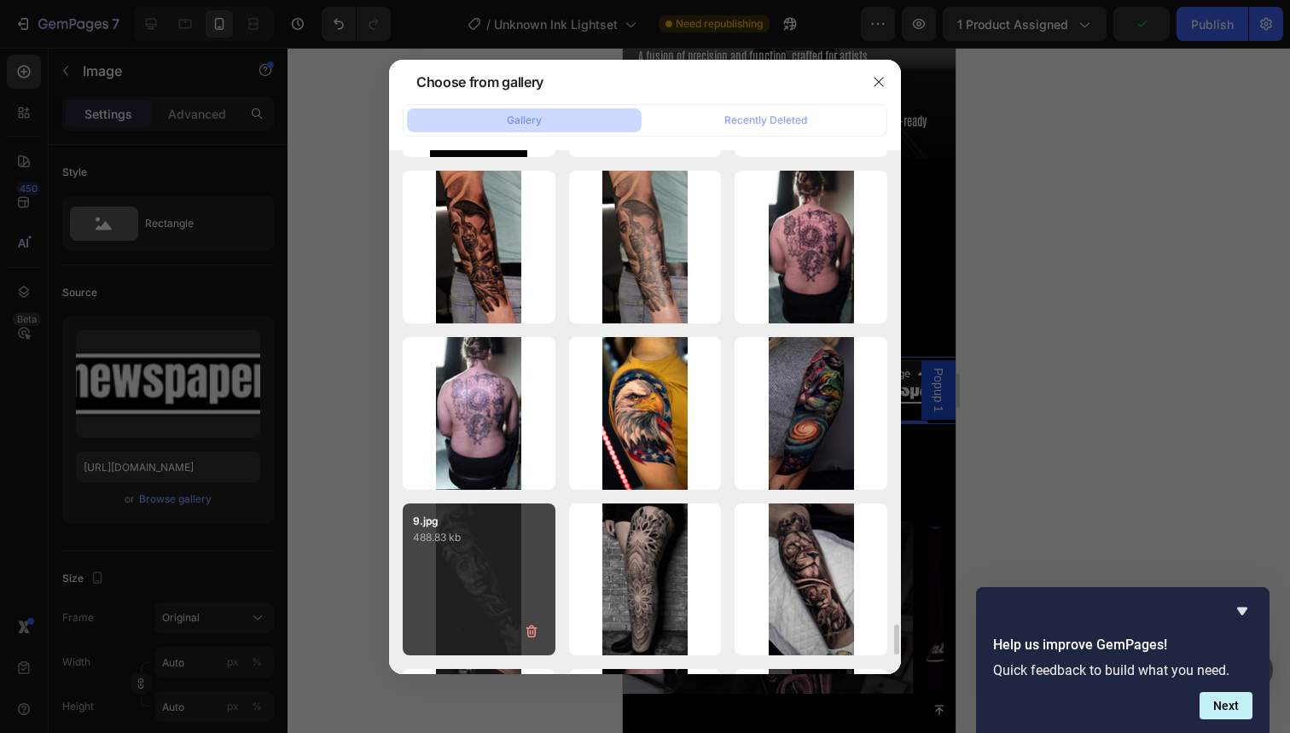
click at [478, 559] on div "9.jpg 488.83 kb" at bounding box center [479, 579] width 153 height 153
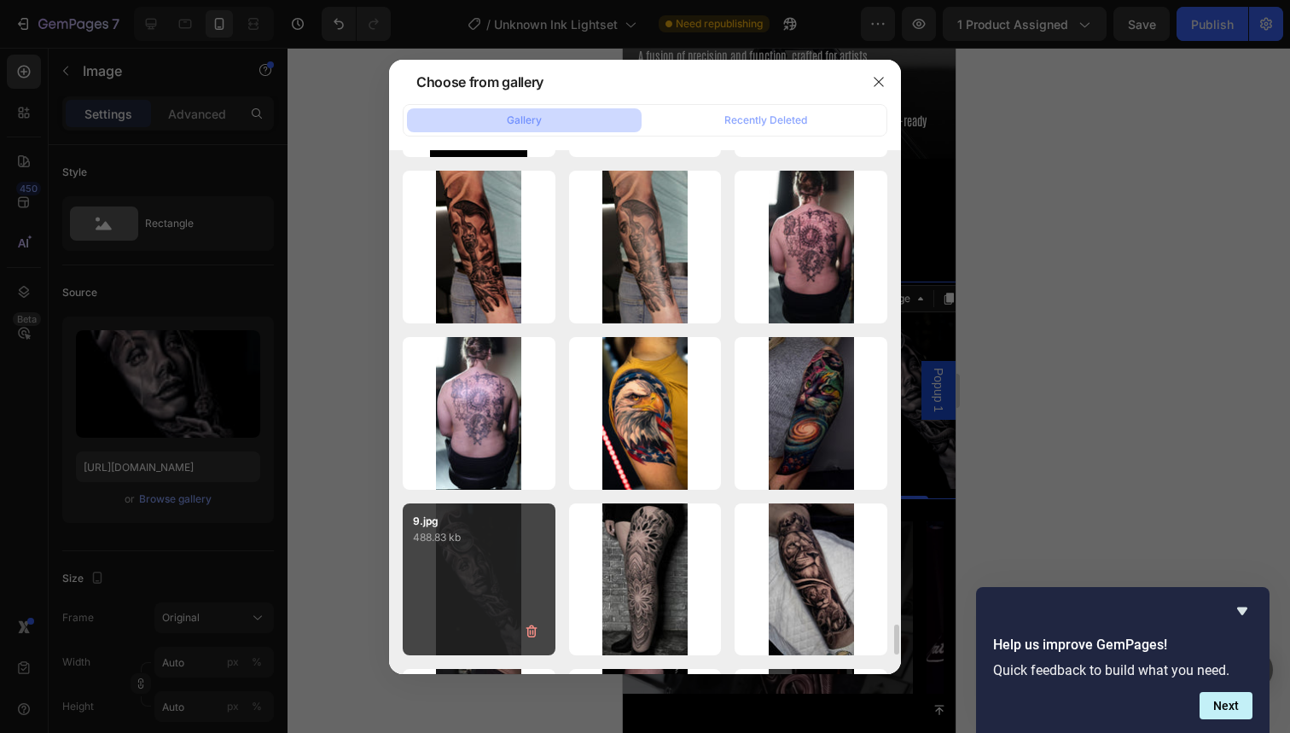
type input "https://cdn.shopify.com/s/files/1/0832/9979/5267/files/gempages_514383434152412…"
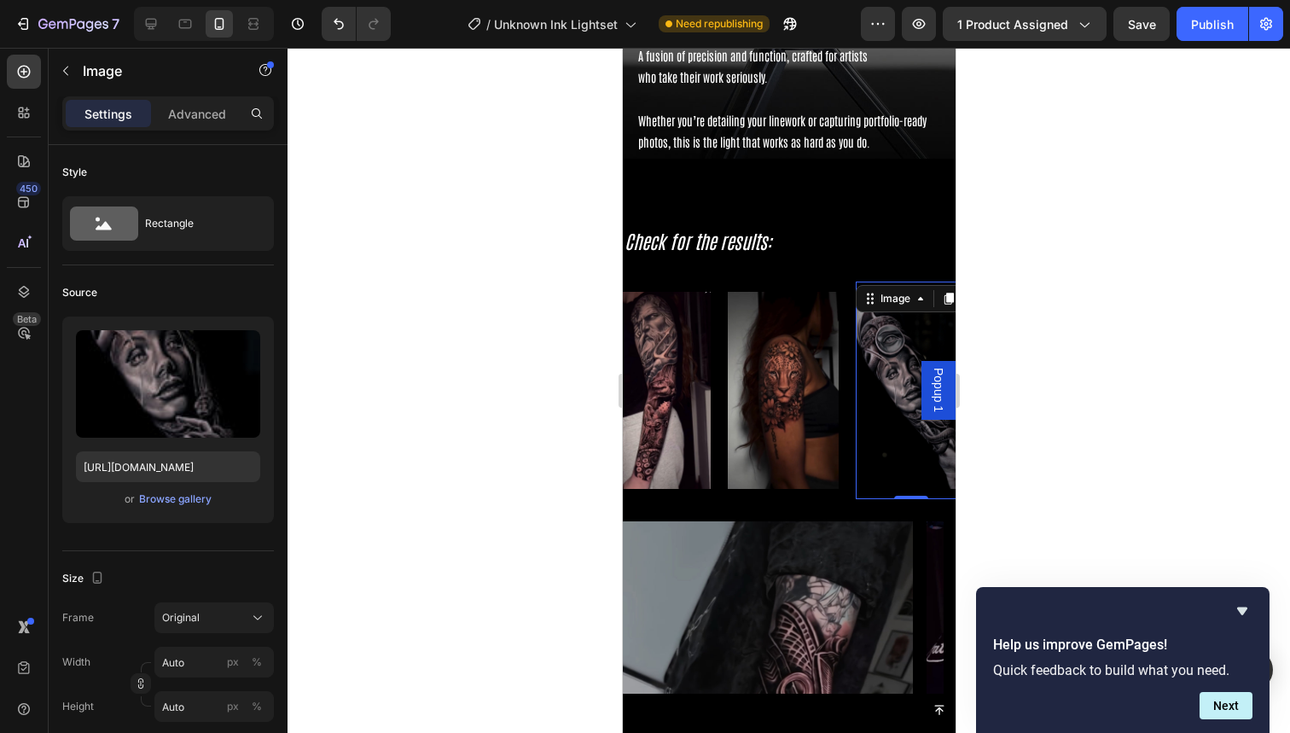
click at [846, 434] on div "Image" at bounding box center [791, 391] width 128 height 218
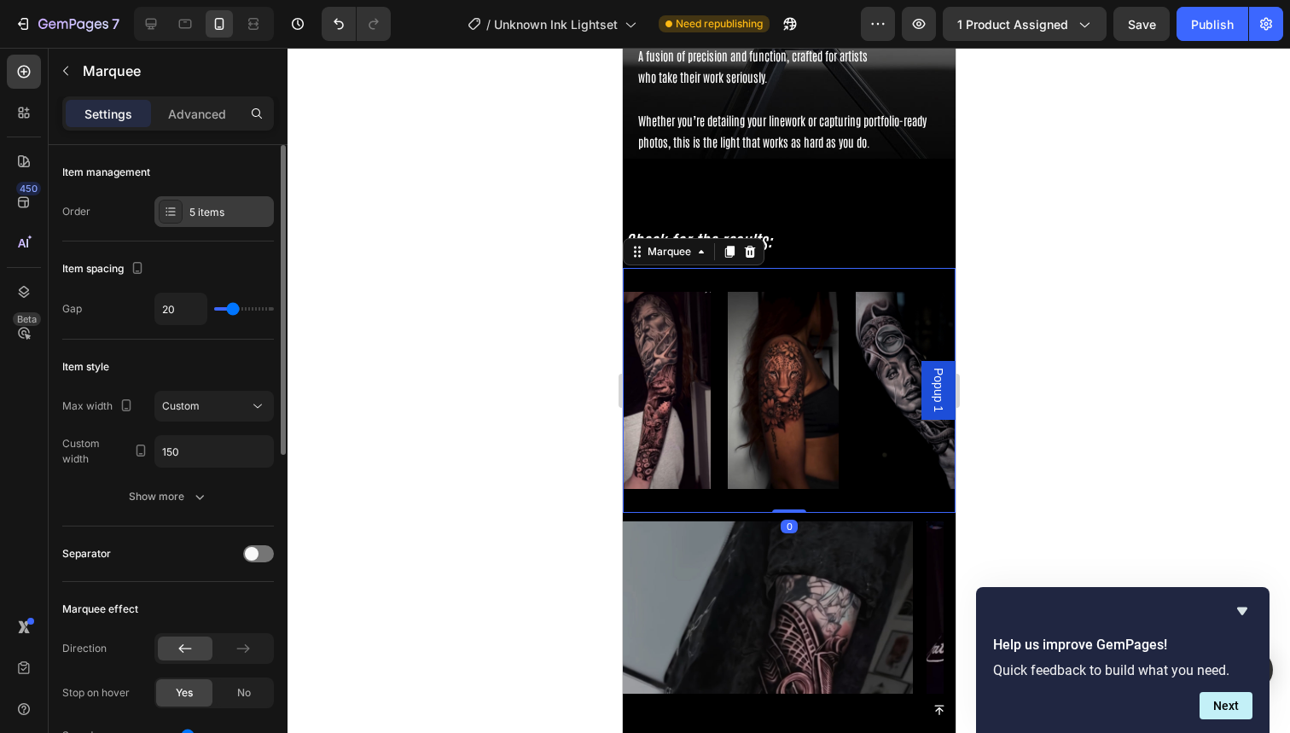
click at [210, 209] on div "5 items" at bounding box center [229, 212] width 80 height 15
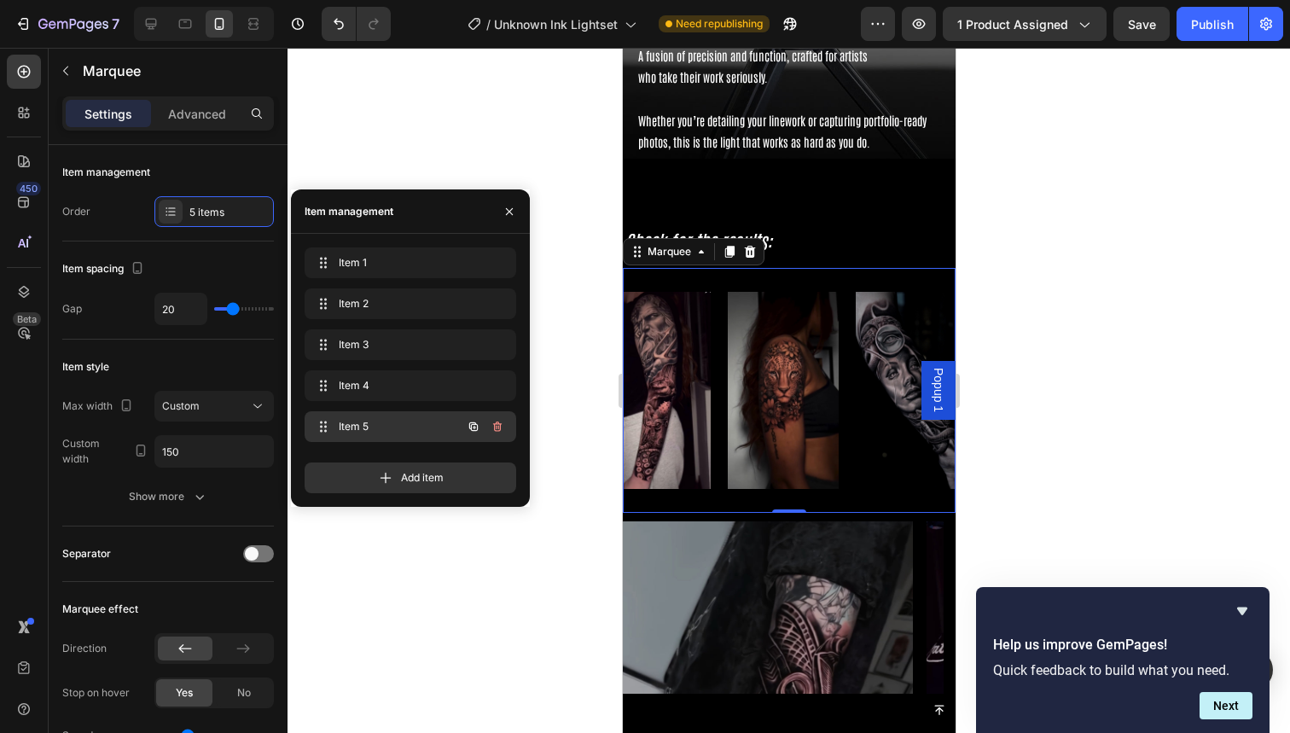
click at [340, 437] on div "Item 5 Item 5" at bounding box center [386, 427] width 150 height 24
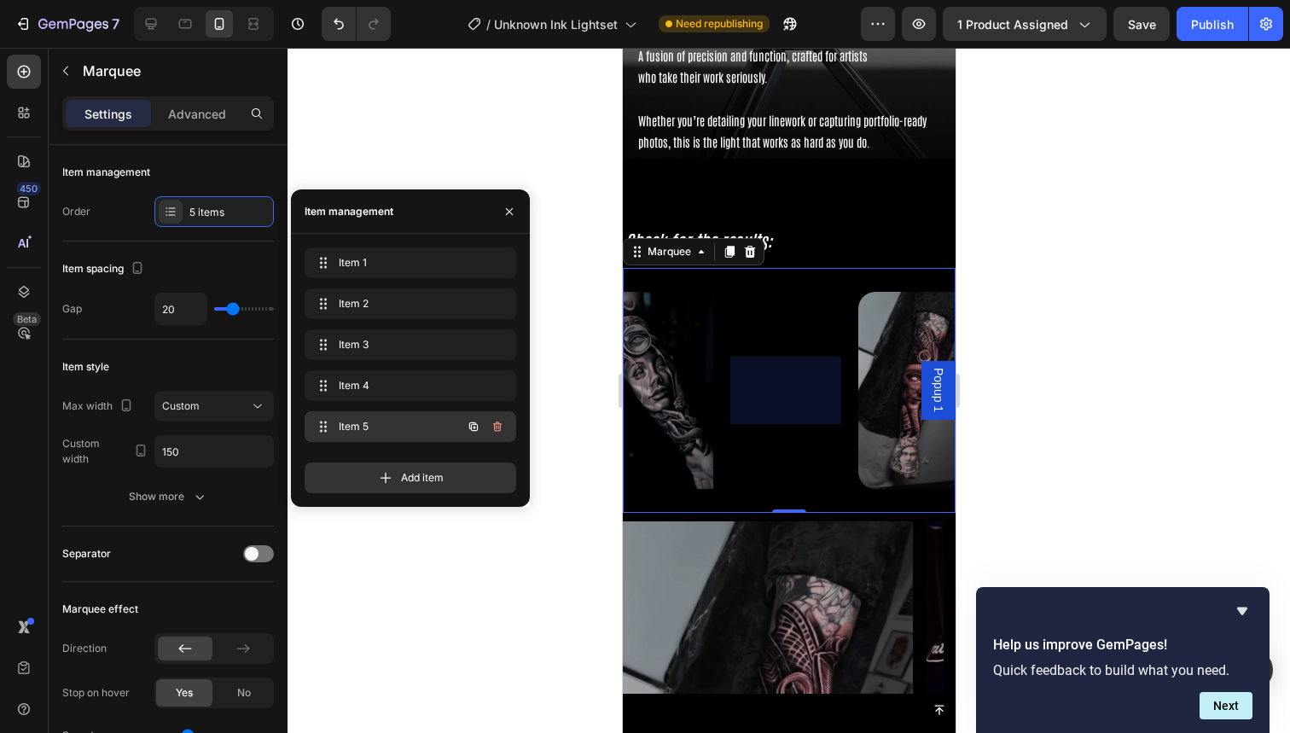
scroll to position [0, 408]
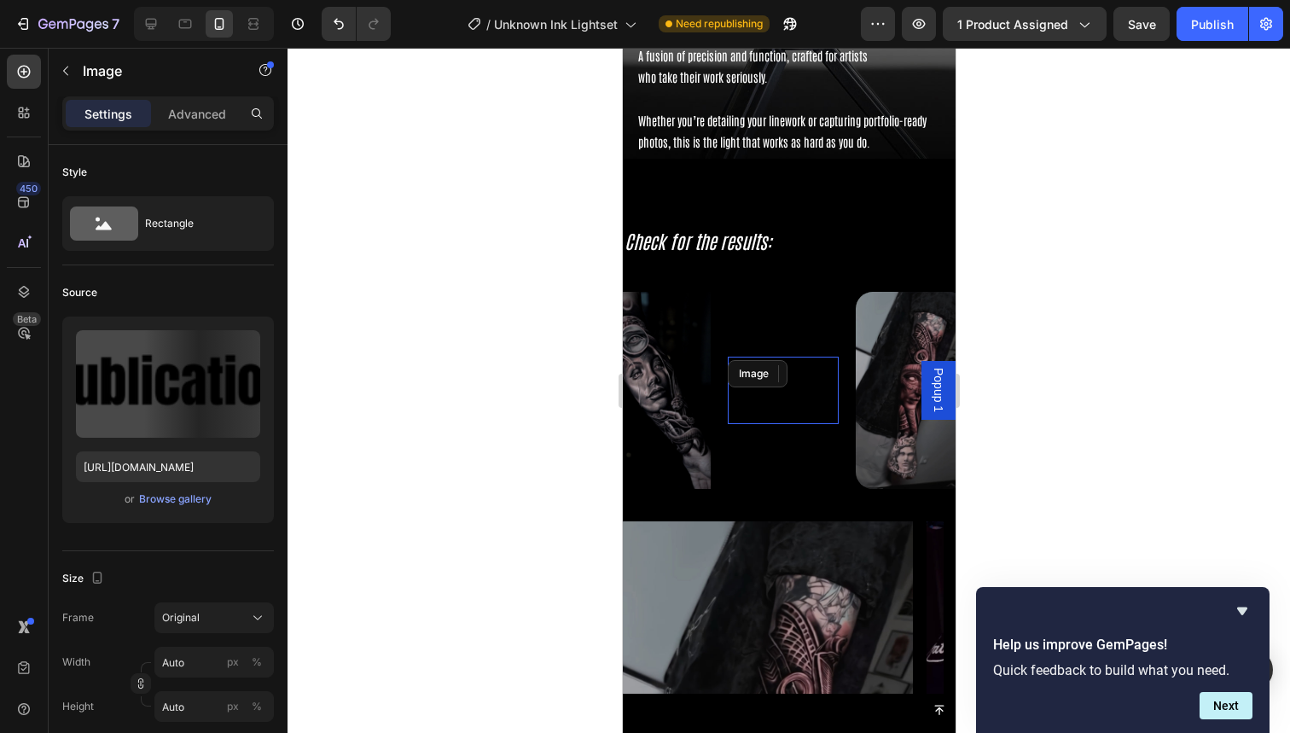
click at [798, 369] on img at bounding box center [782, 390] width 111 height 47
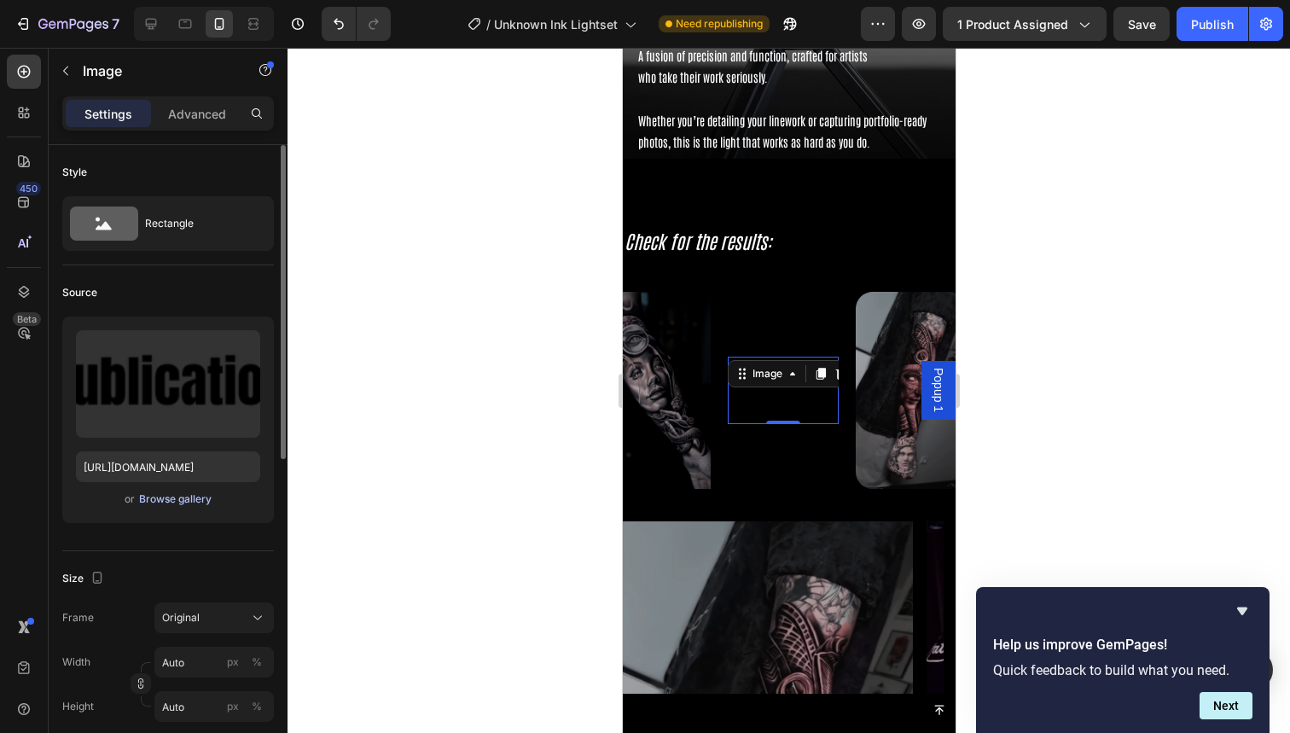
click at [163, 497] on div "Browse gallery" at bounding box center [175, 498] width 73 height 15
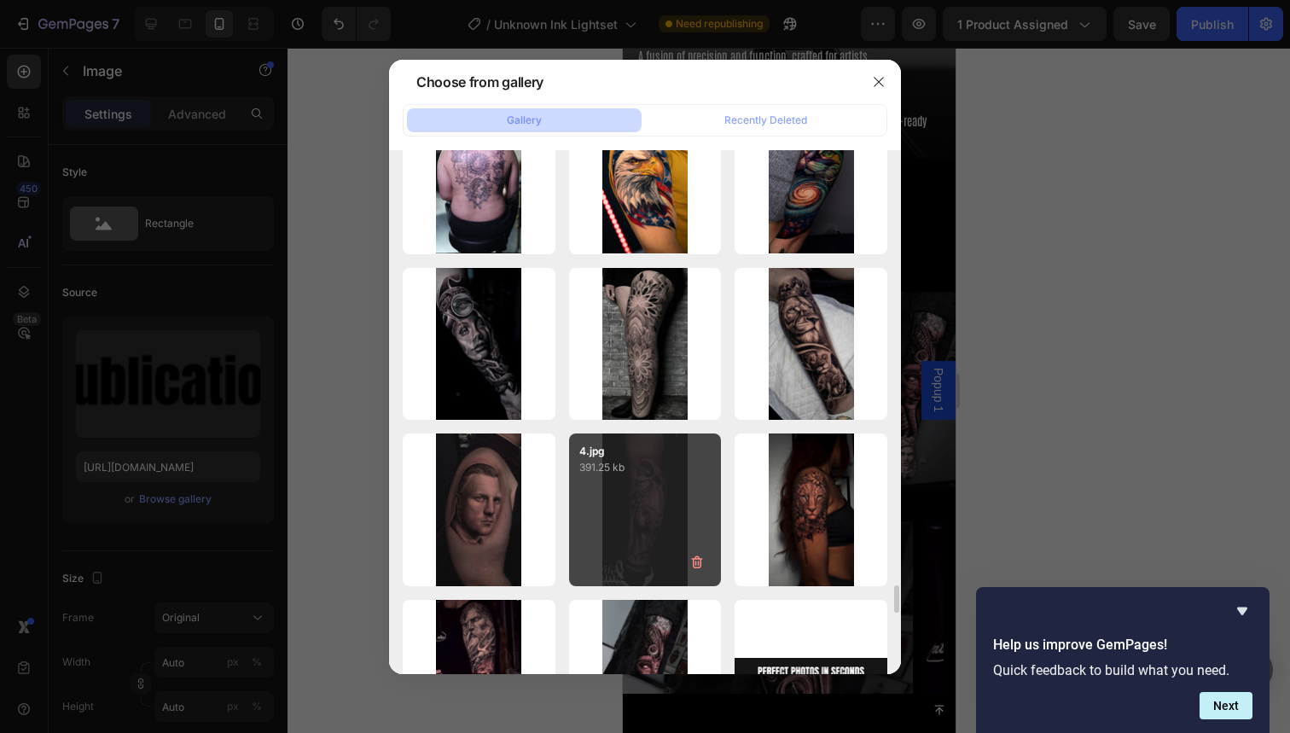
scroll to position [8346, 0]
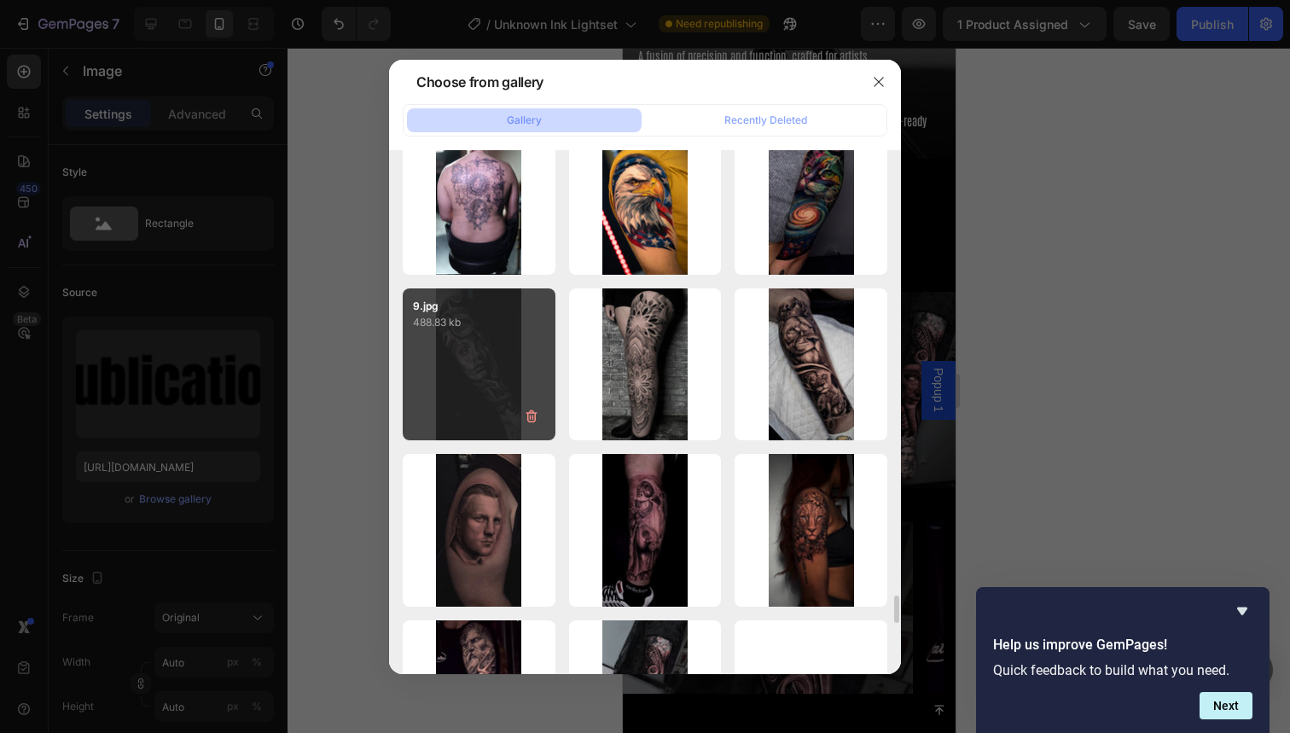
click at [513, 385] on div "9.jpg 488.83 kb" at bounding box center [479, 364] width 153 height 153
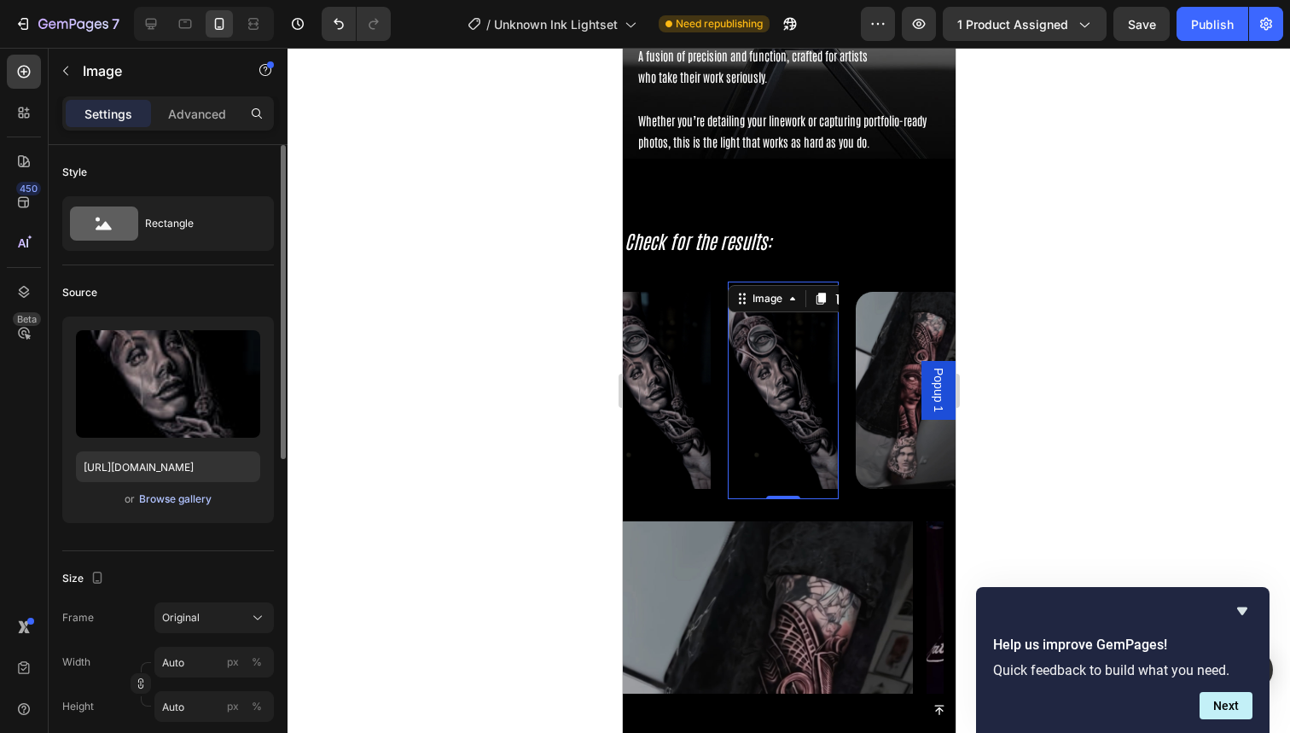
click at [189, 500] on div "Browse gallery" at bounding box center [175, 498] width 73 height 15
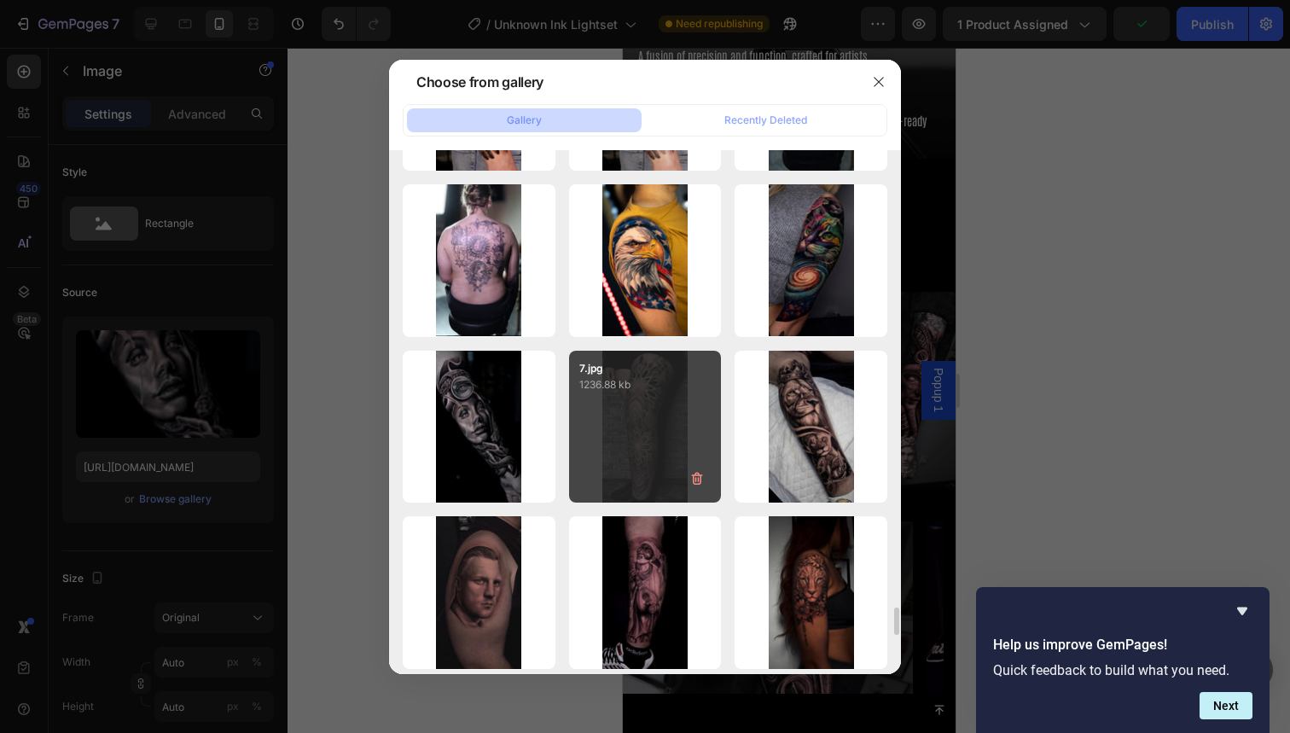
scroll to position [8275, 0]
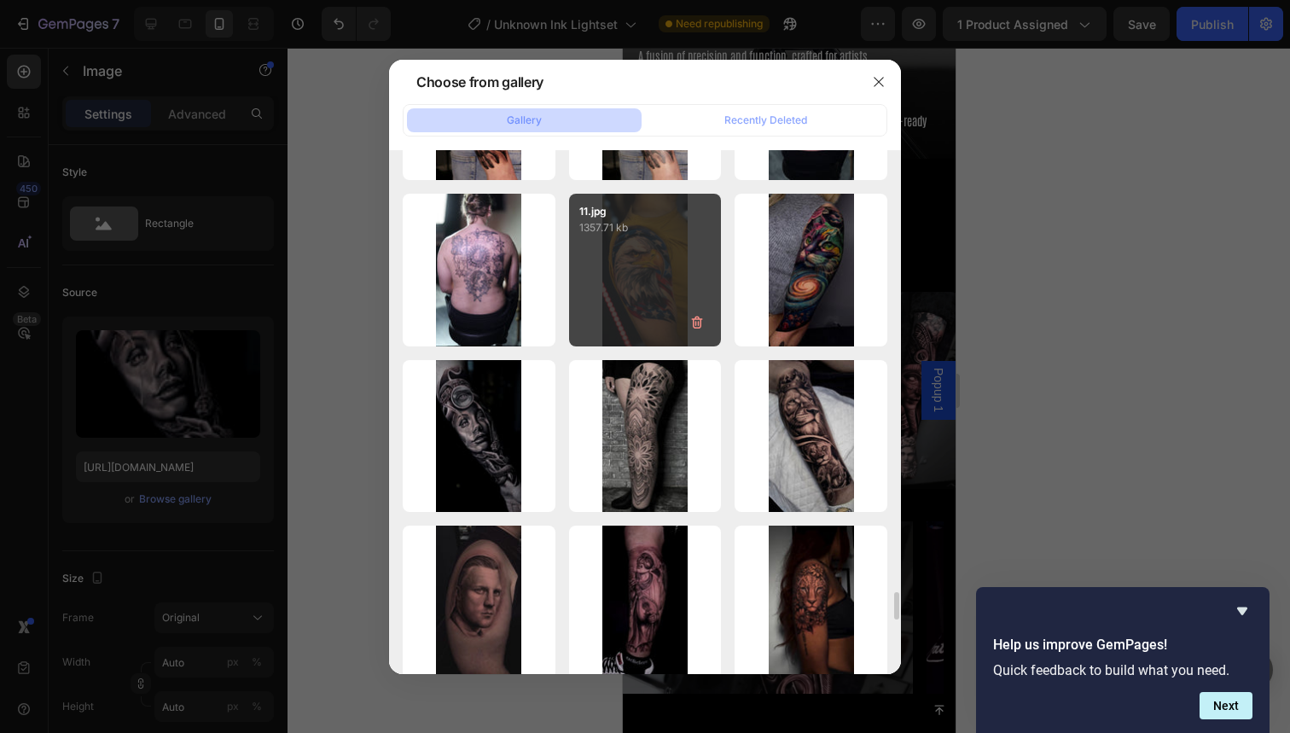
click at [633, 285] on div "11.jpg 1357.71 kb" at bounding box center [645, 270] width 153 height 153
type input "https://cdn.shopify.com/s/files/1/0832/9979/5267/files/gempages_514383434152412…"
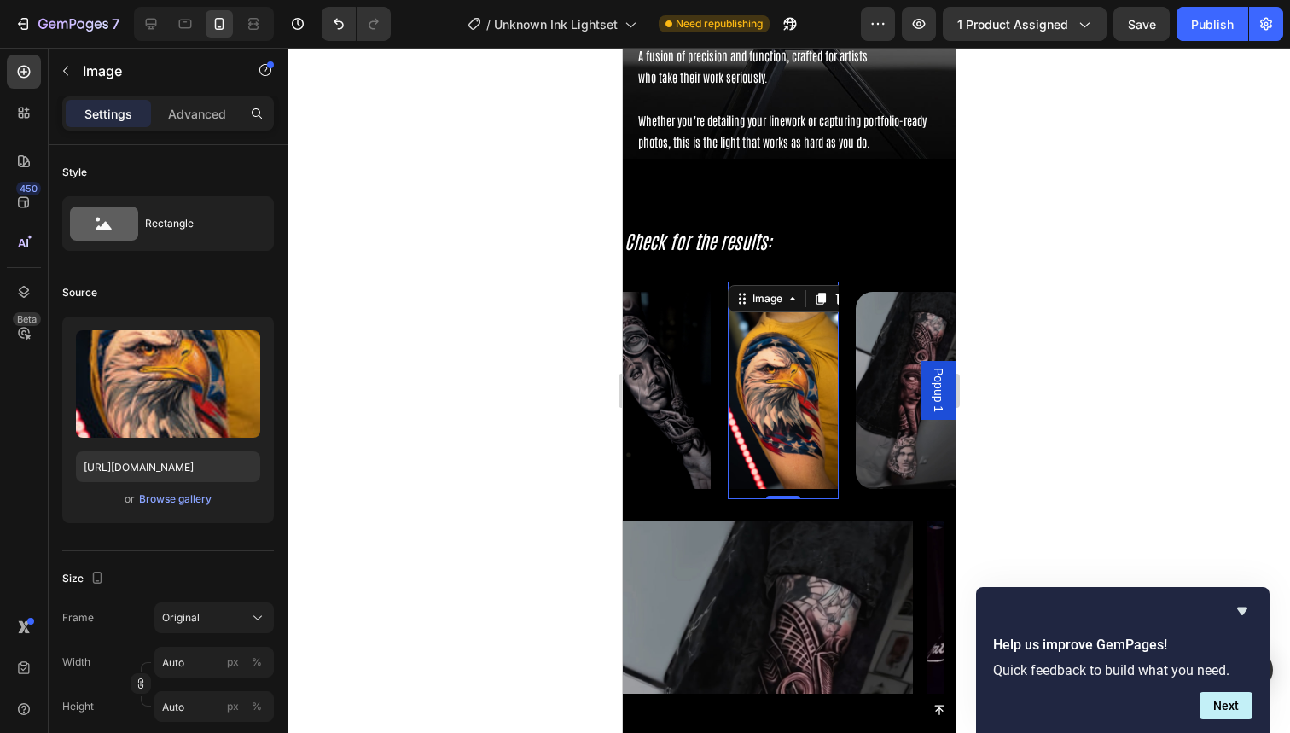
click at [719, 478] on div "Image" at bounding box center [663, 391] width 128 height 218
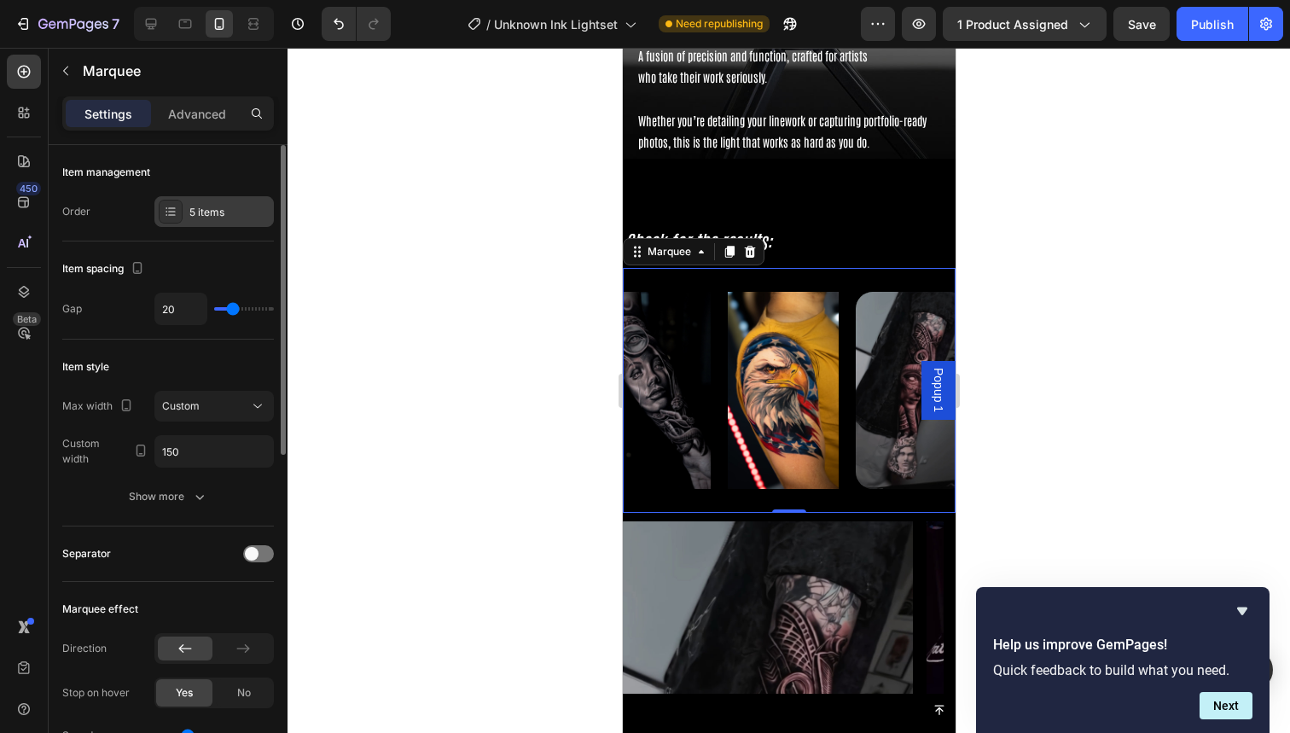
click at [215, 212] on div "5 items" at bounding box center [229, 212] width 80 height 15
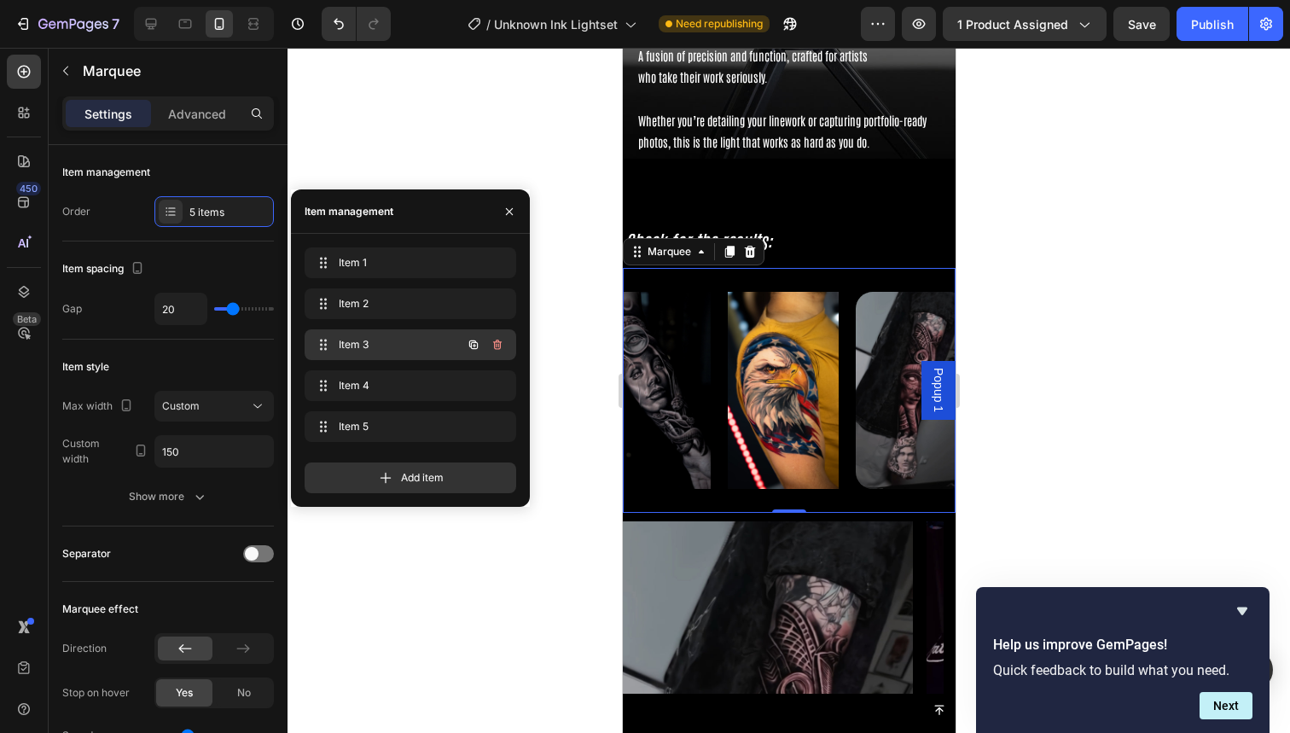
click at [360, 341] on span "Item 3" at bounding box center [387, 344] width 96 height 15
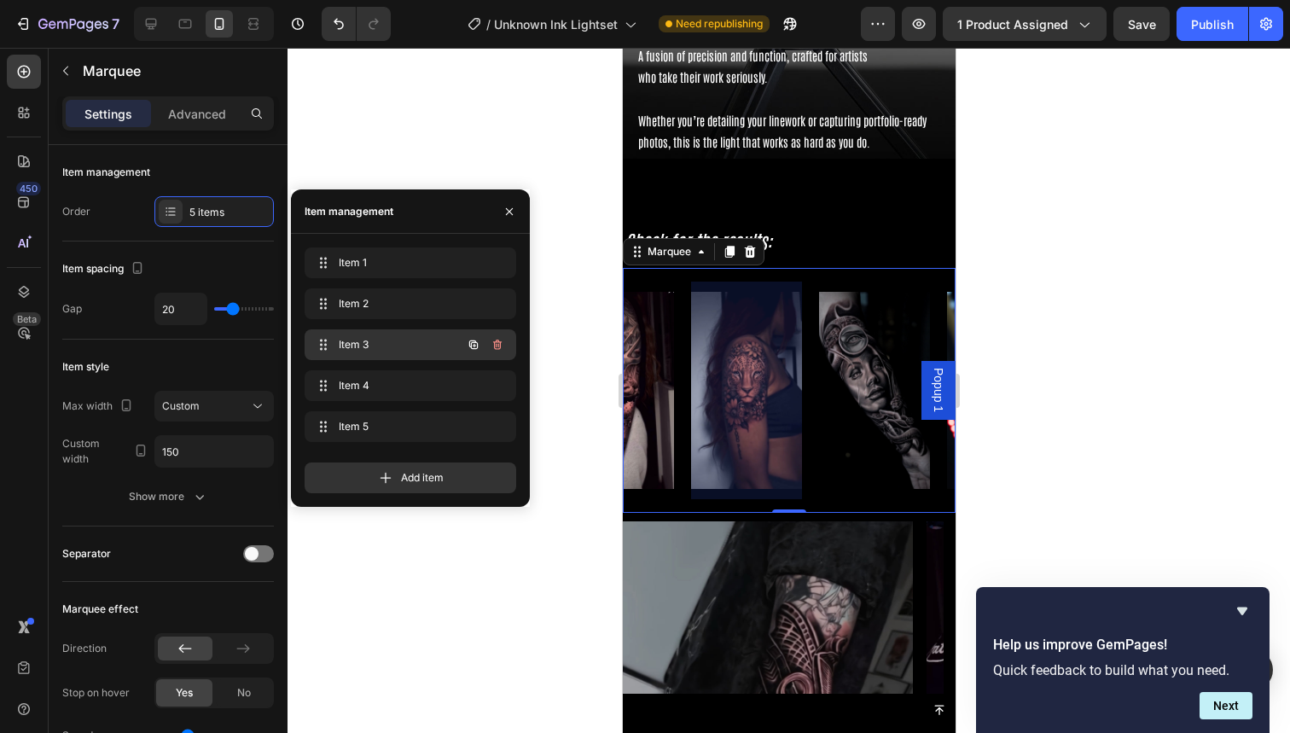
scroll to position [0, 152]
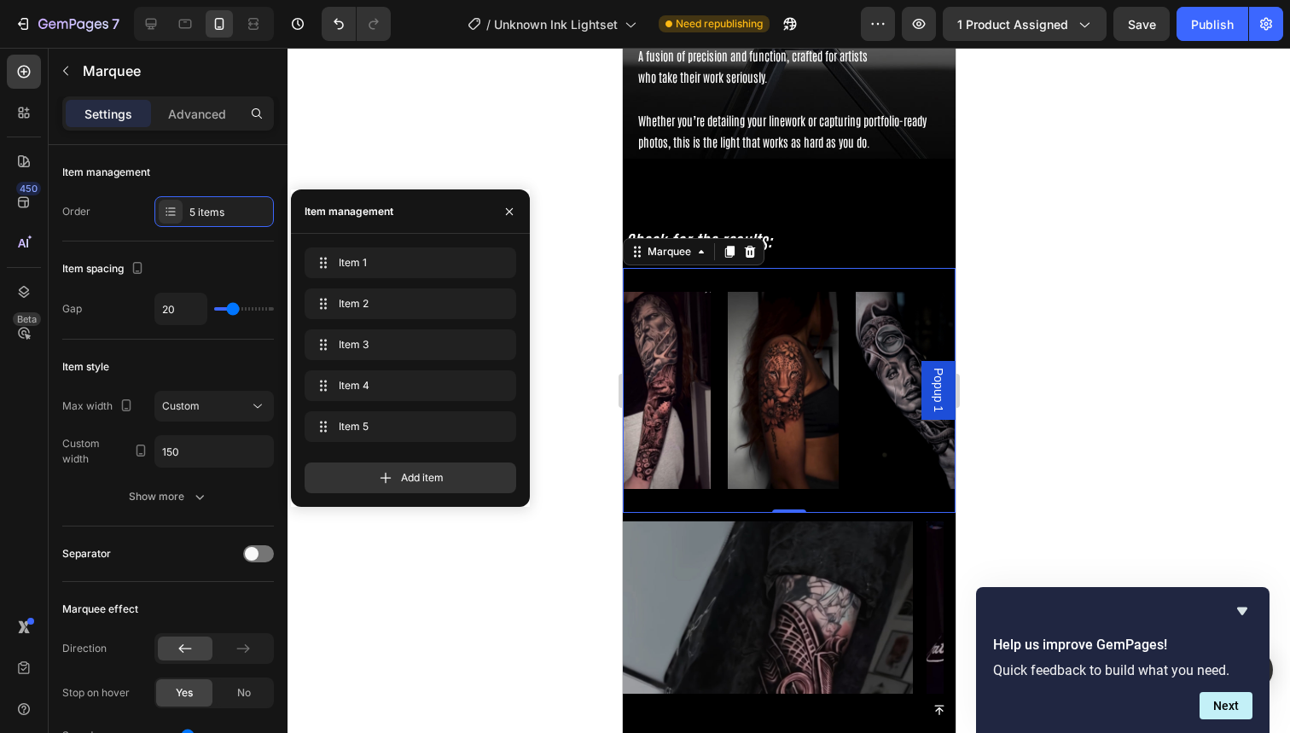
click at [780, 470] on img at bounding box center [782, 390] width 111 height 197
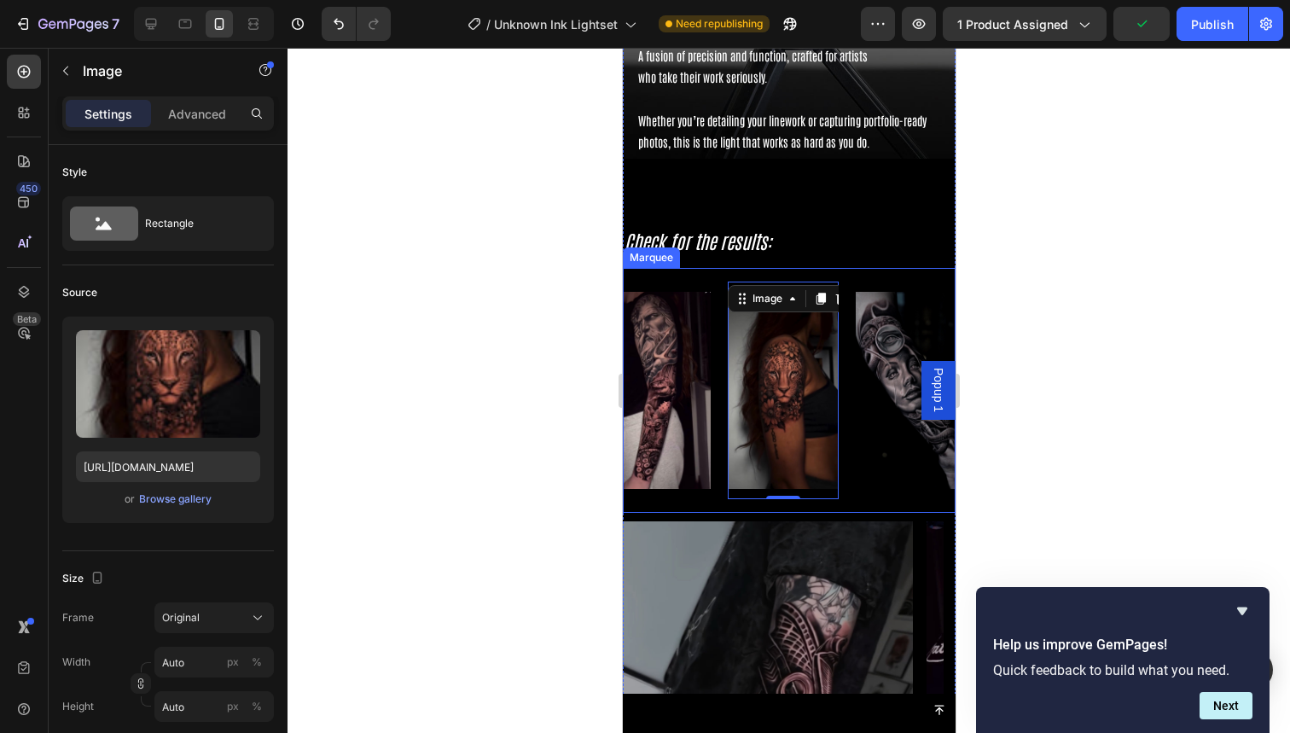
click at [721, 451] on div "Image" at bounding box center [663, 391] width 128 height 218
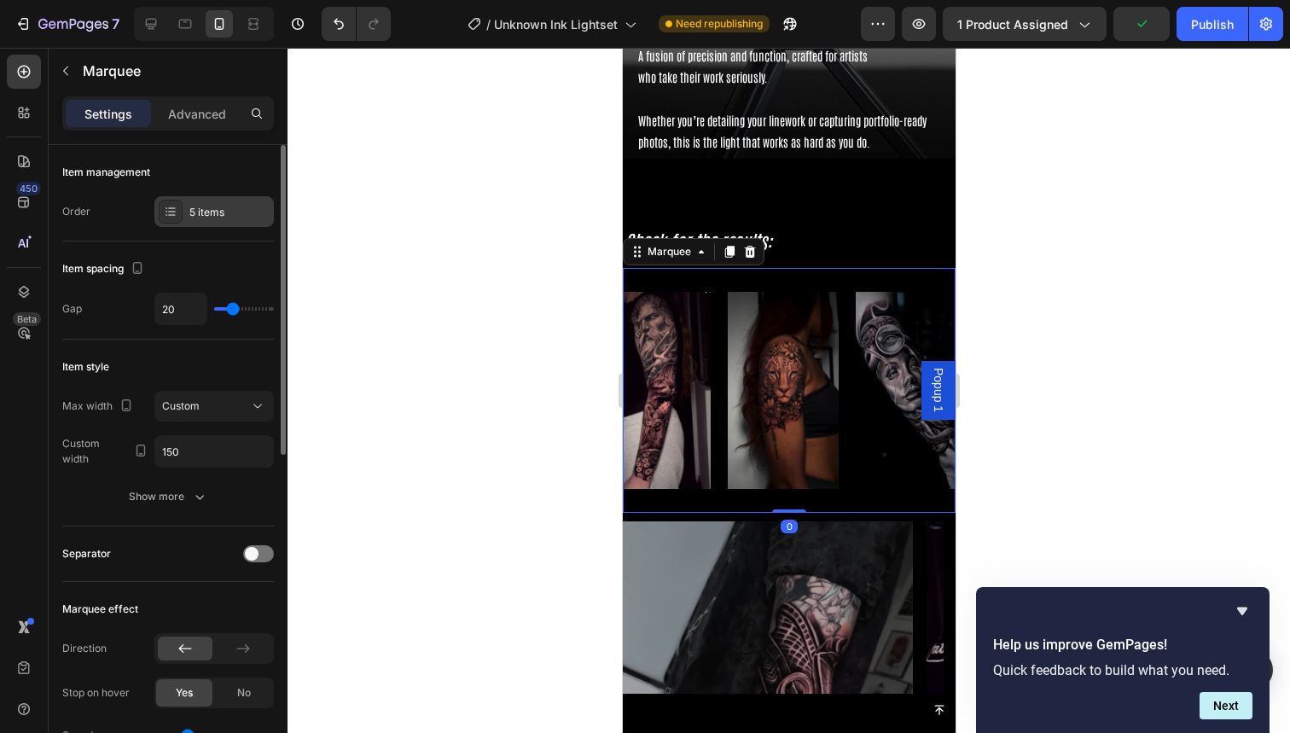
click at [159, 207] on div at bounding box center [171, 212] width 24 height 24
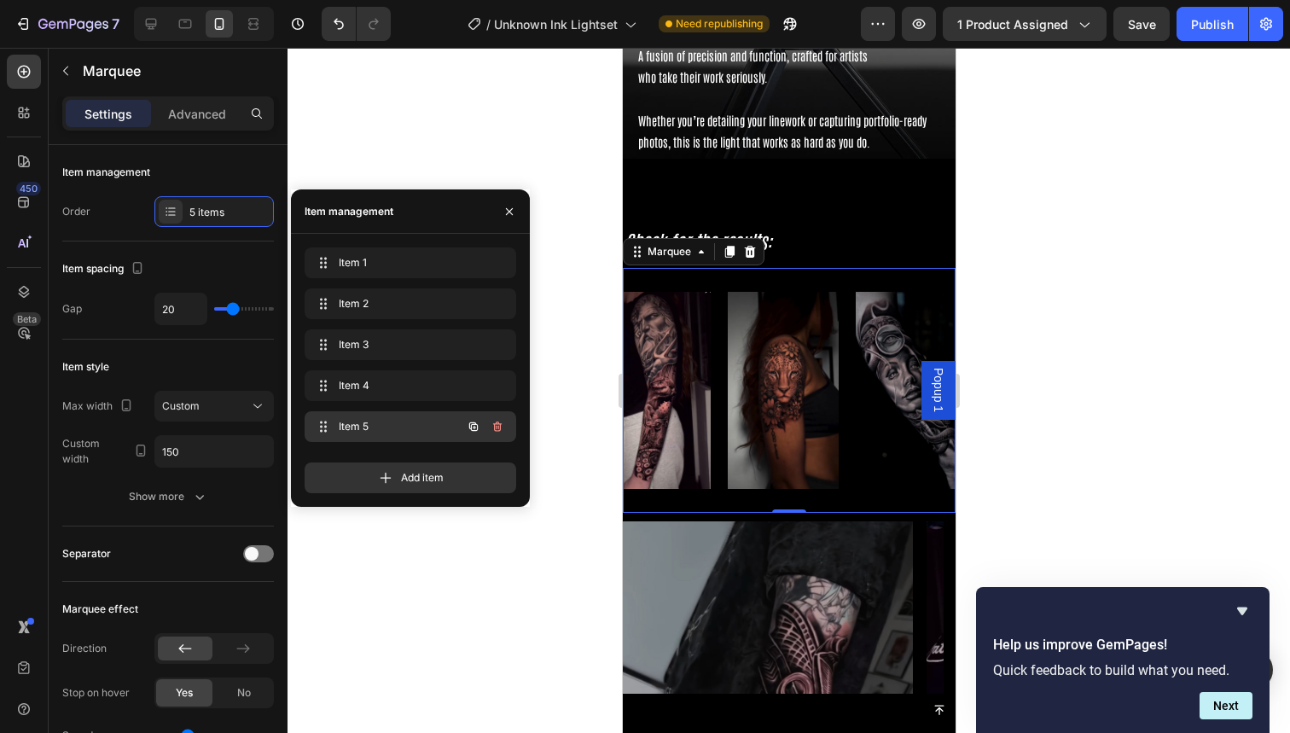
click at [352, 415] on div "Item 5 Item 5" at bounding box center [386, 427] width 150 height 24
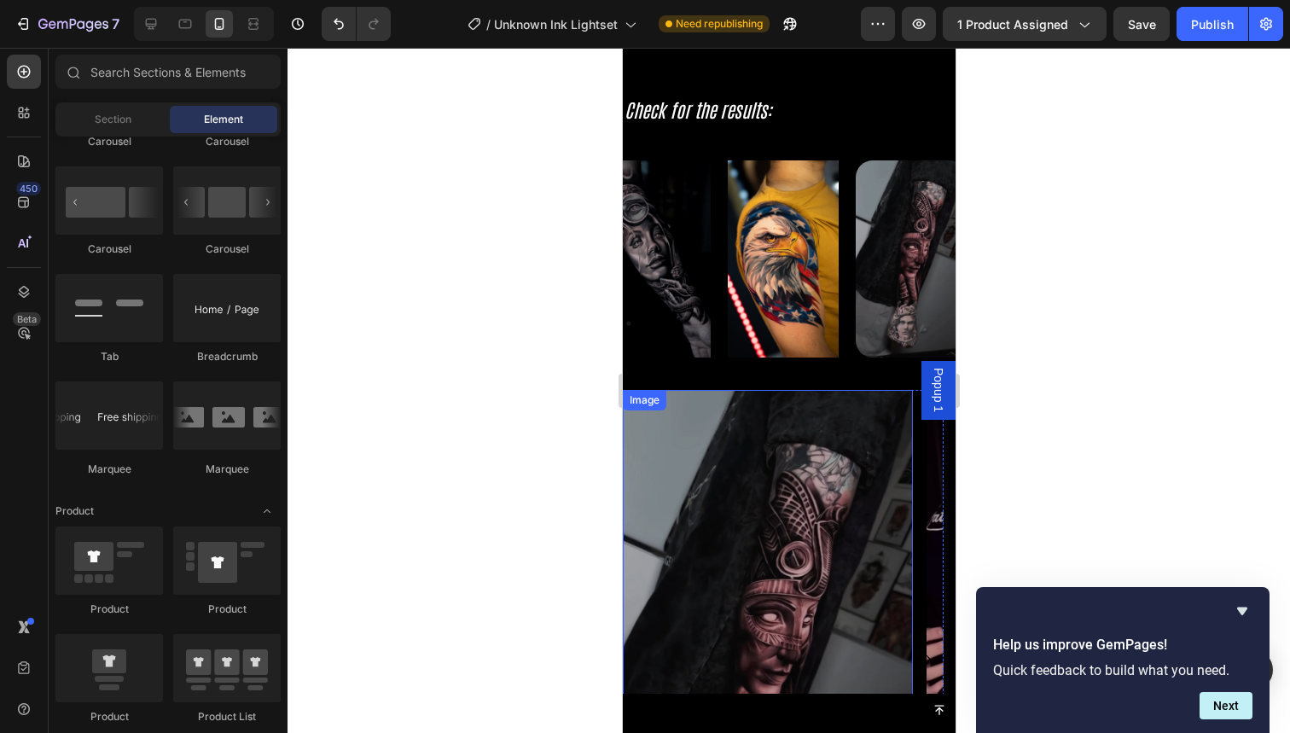
scroll to position [3998, 0]
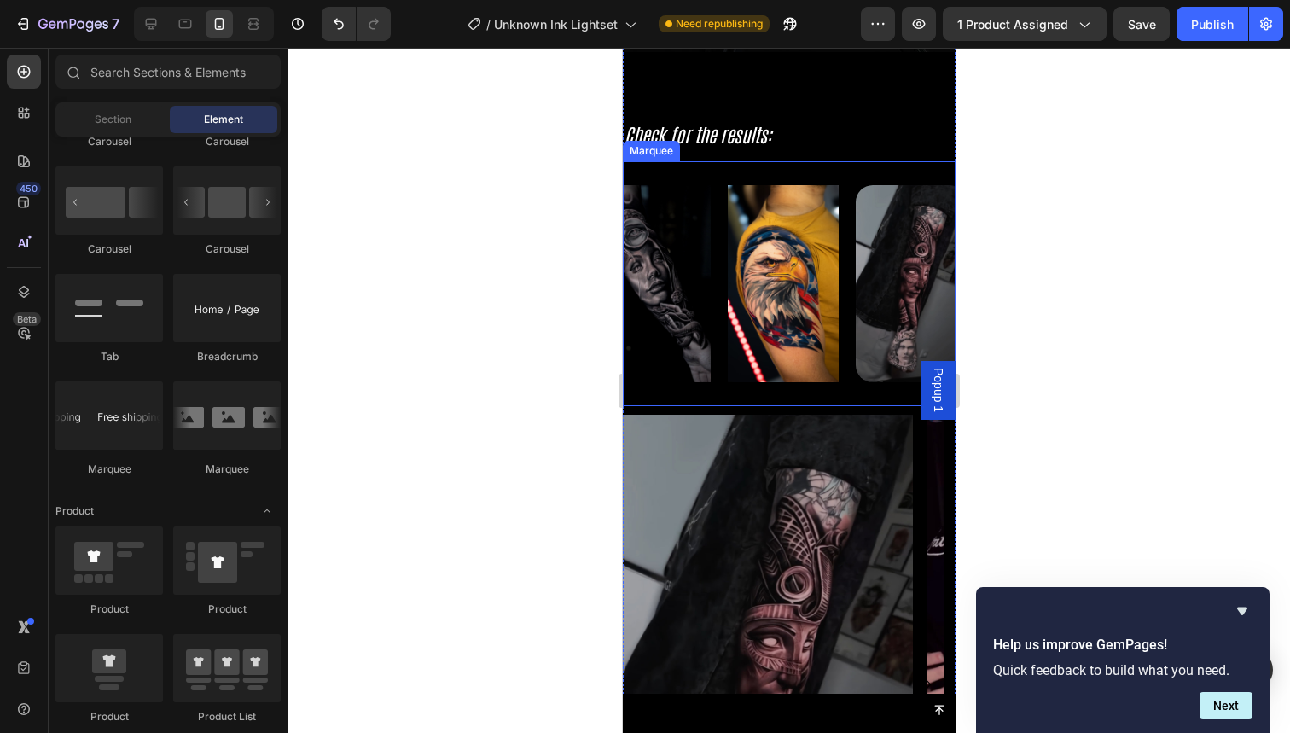
click at [841, 289] on div "Image" at bounding box center [791, 284] width 128 height 218
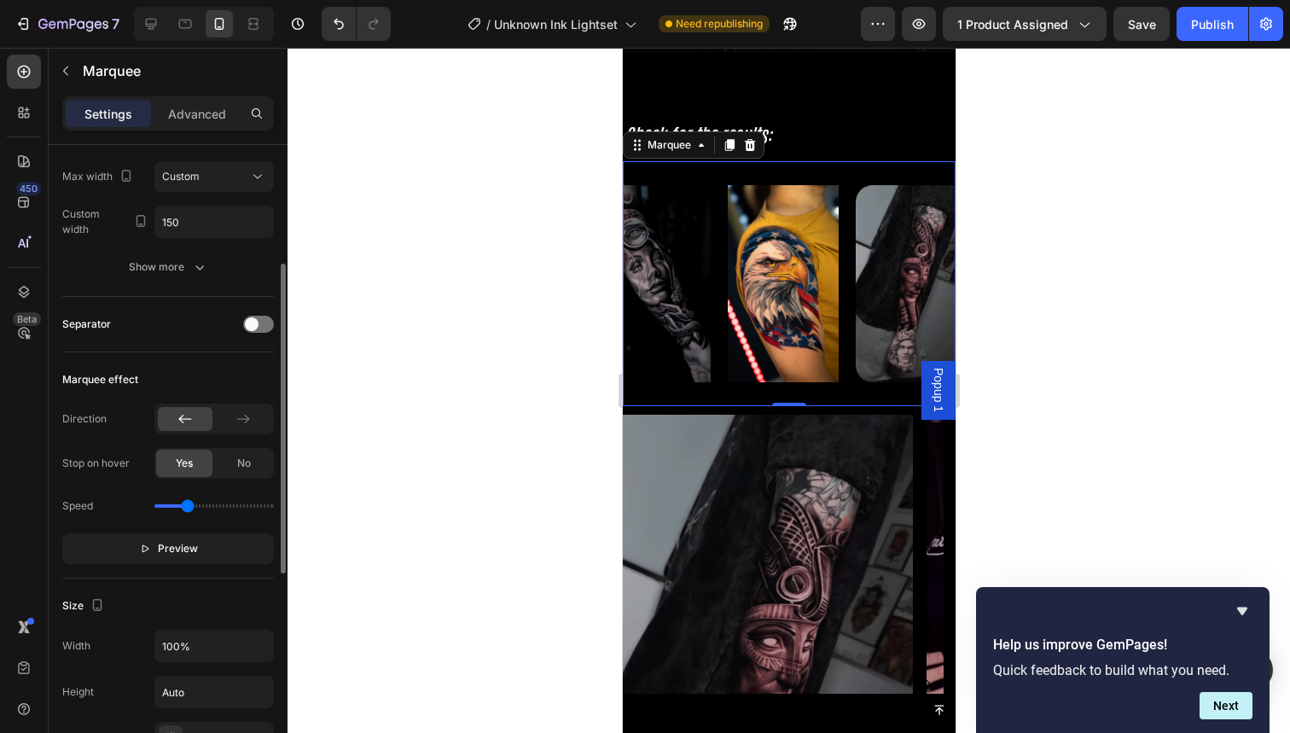
scroll to position [235, 0]
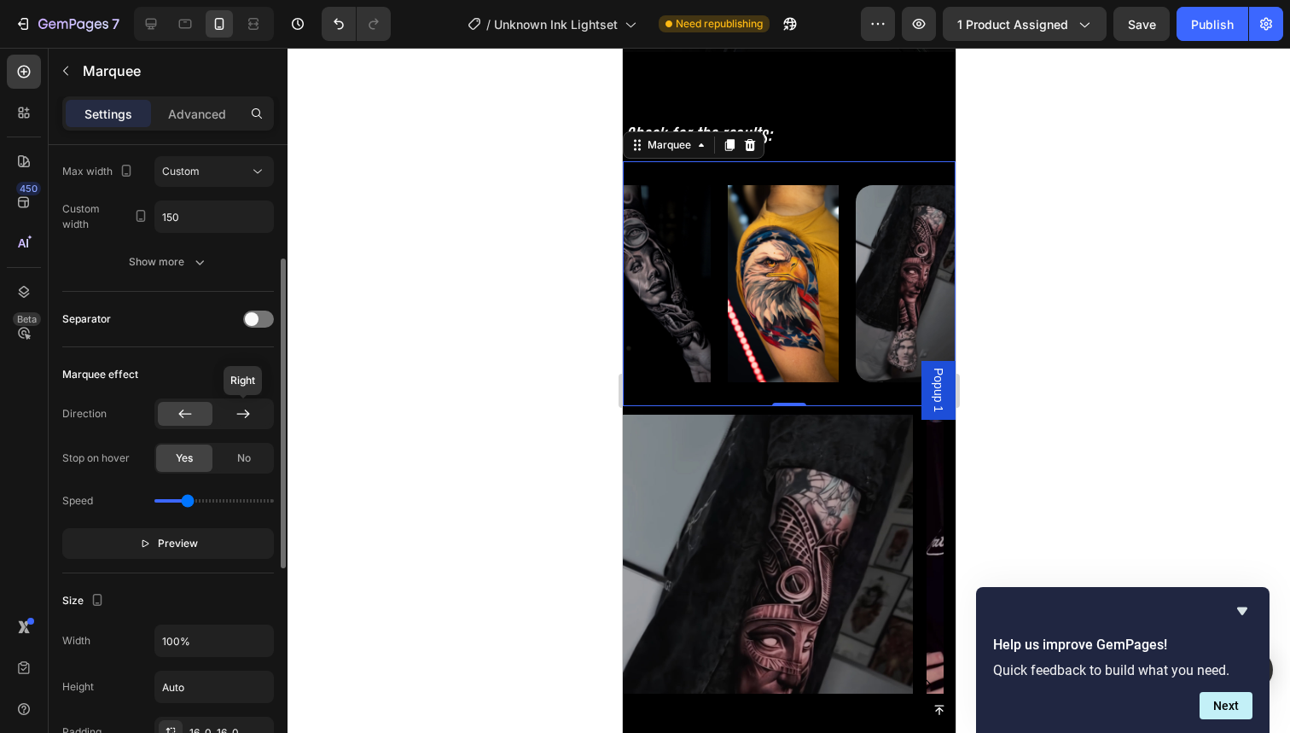
click at [238, 421] on icon at bounding box center [243, 413] width 17 height 17
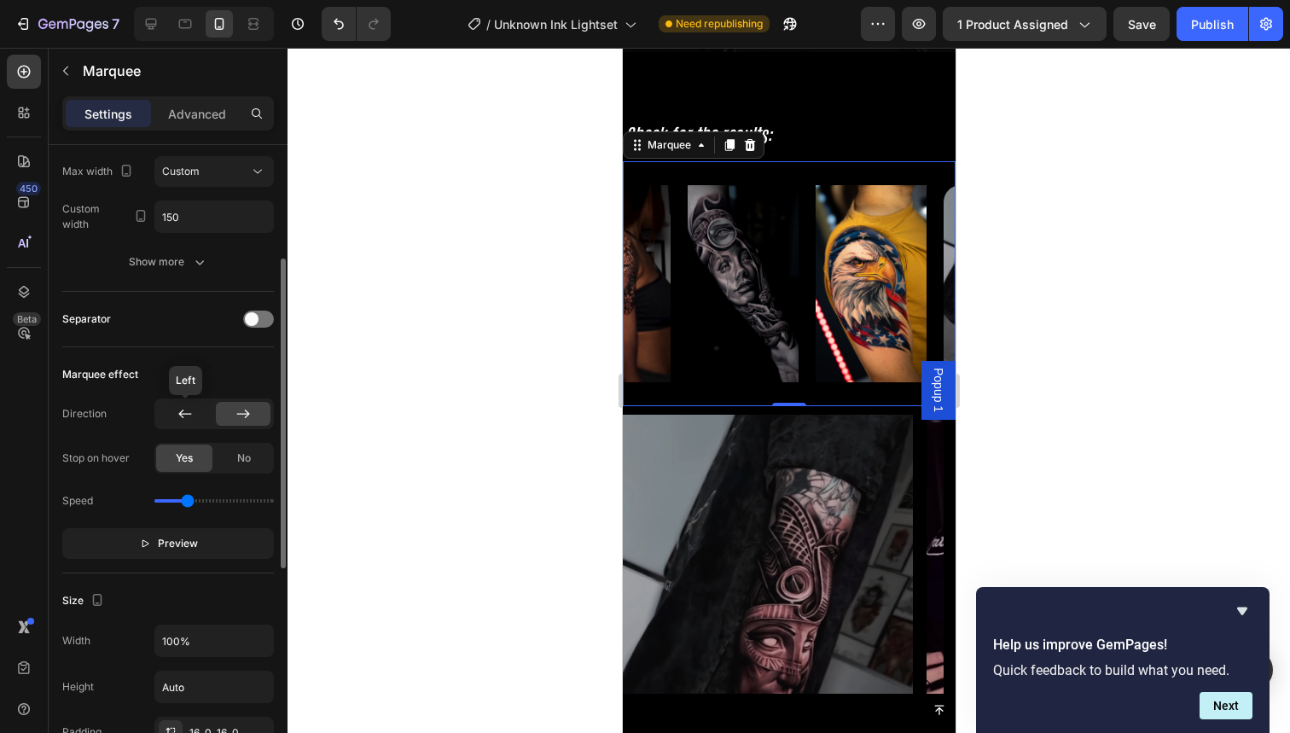
click at [185, 410] on icon at bounding box center [185, 413] width 17 height 17
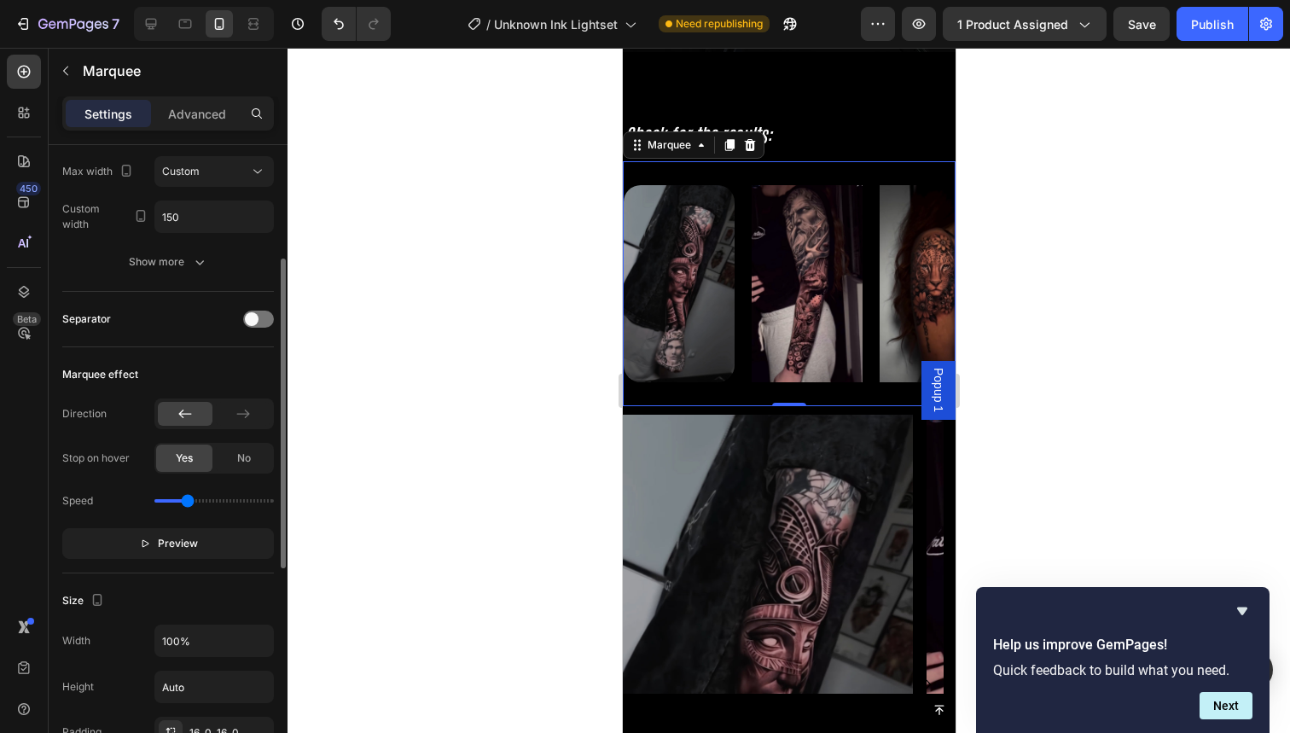
click at [193, 500] on input "range" at bounding box center [213, 500] width 119 height 3
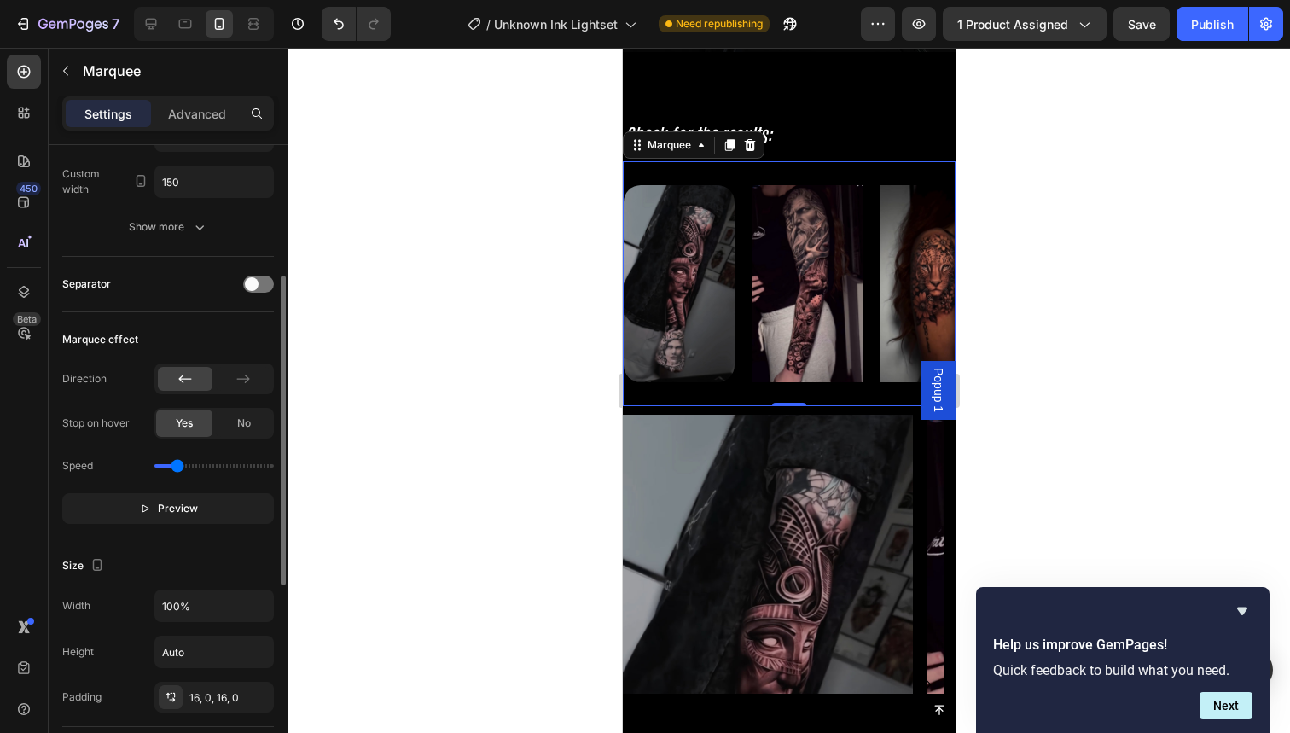
click at [177, 464] on input "range" at bounding box center [213, 465] width 119 height 3
click at [172, 468] on input "range" at bounding box center [213, 465] width 119 height 3
click at [171, 468] on input "range" at bounding box center [213, 465] width 119 height 3
click at [168, 468] on input "range" at bounding box center [213, 465] width 119 height 3
click at [165, 468] on input "range" at bounding box center [213, 465] width 119 height 3
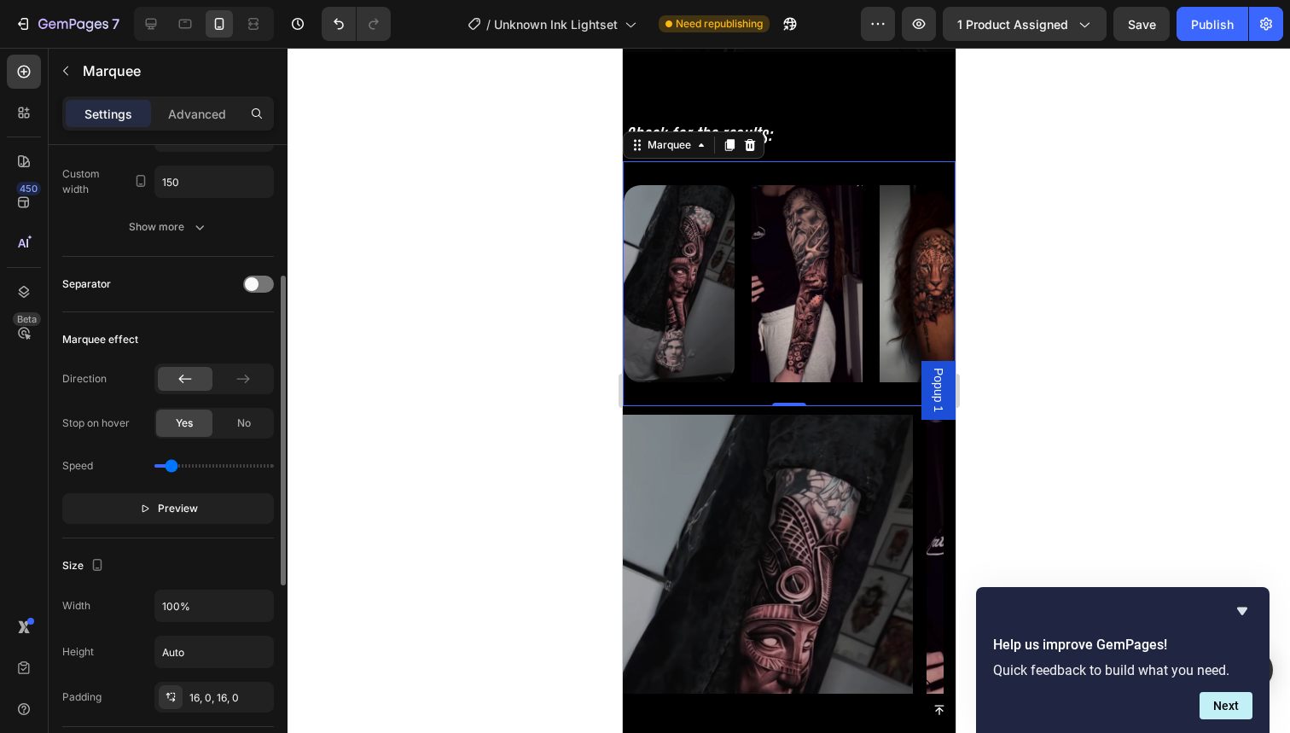
click at [172, 466] on input "range" at bounding box center [213, 465] width 119 height 3
click at [162, 468] on input "range" at bounding box center [213, 465] width 119 height 3
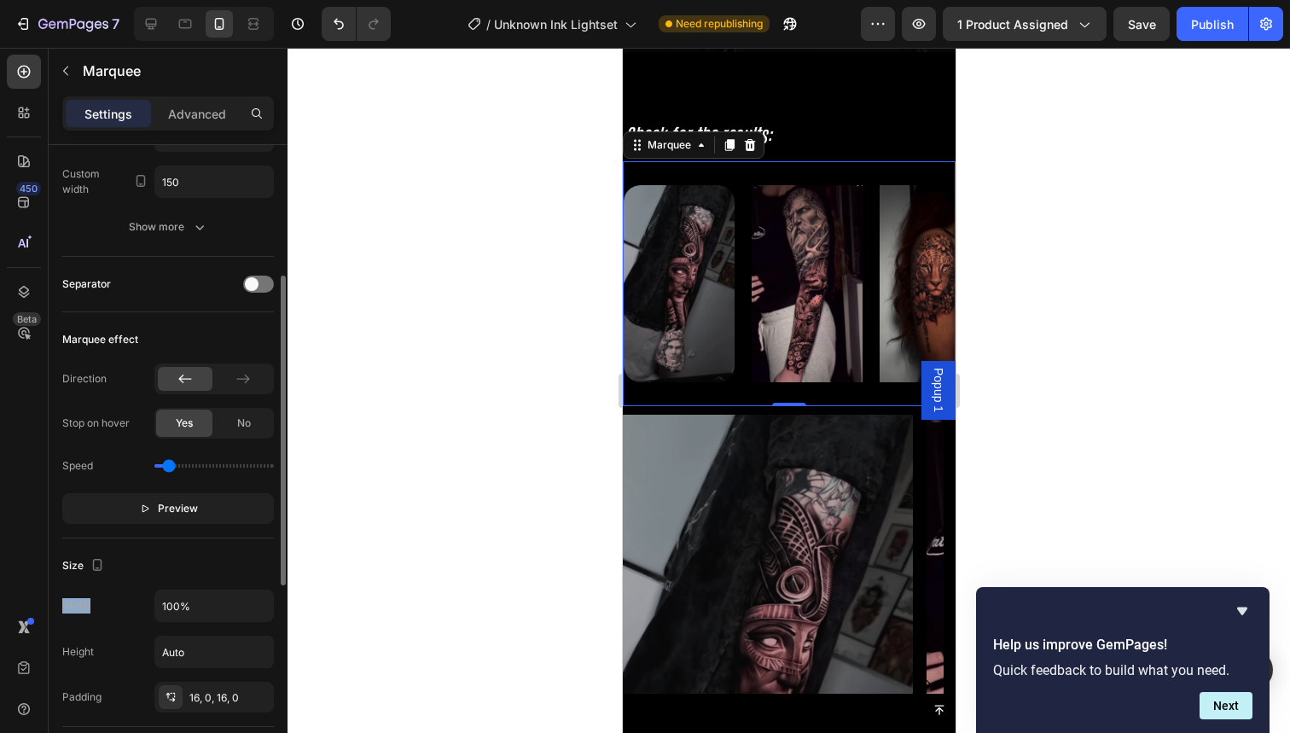
click at [168, 468] on input "range" at bounding box center [213, 465] width 119 height 3
type input "0.6"
click at [177, 464] on input "range" at bounding box center [213, 465] width 119 height 3
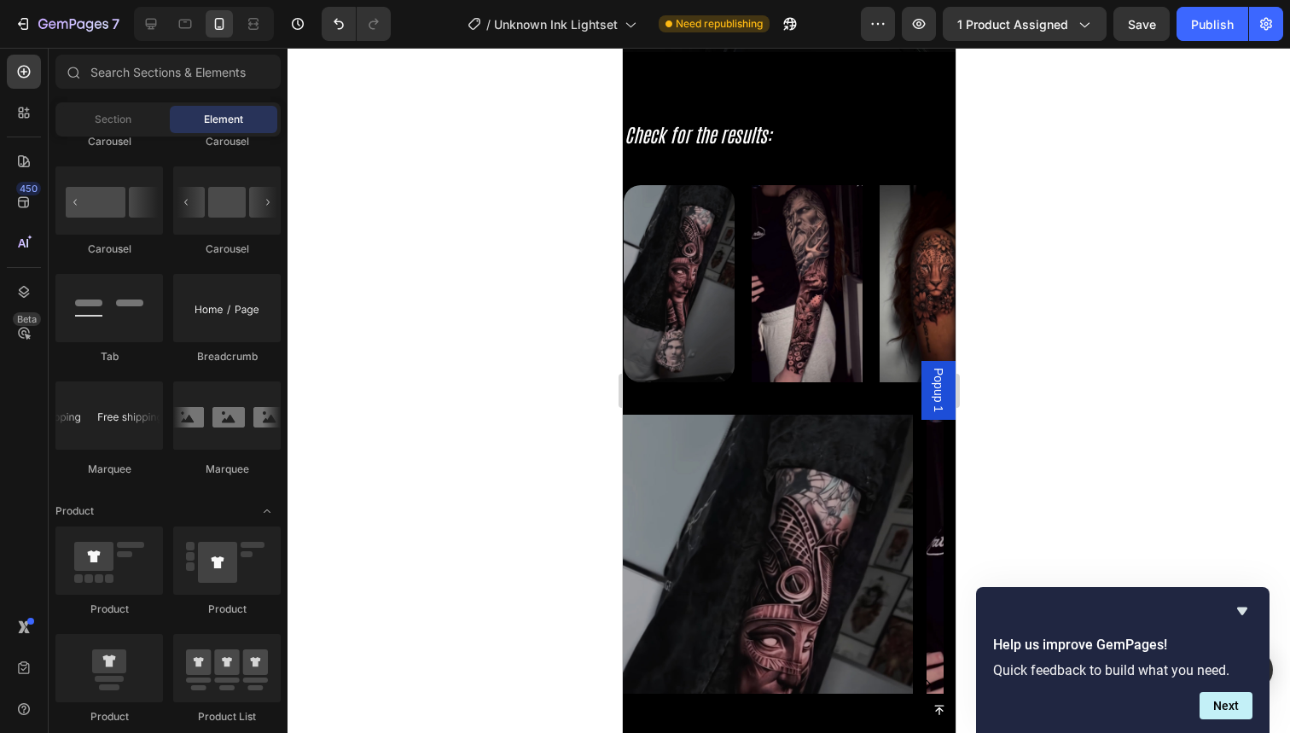
click at [737, 300] on div "Image" at bounding box center [686, 284] width 128 height 218
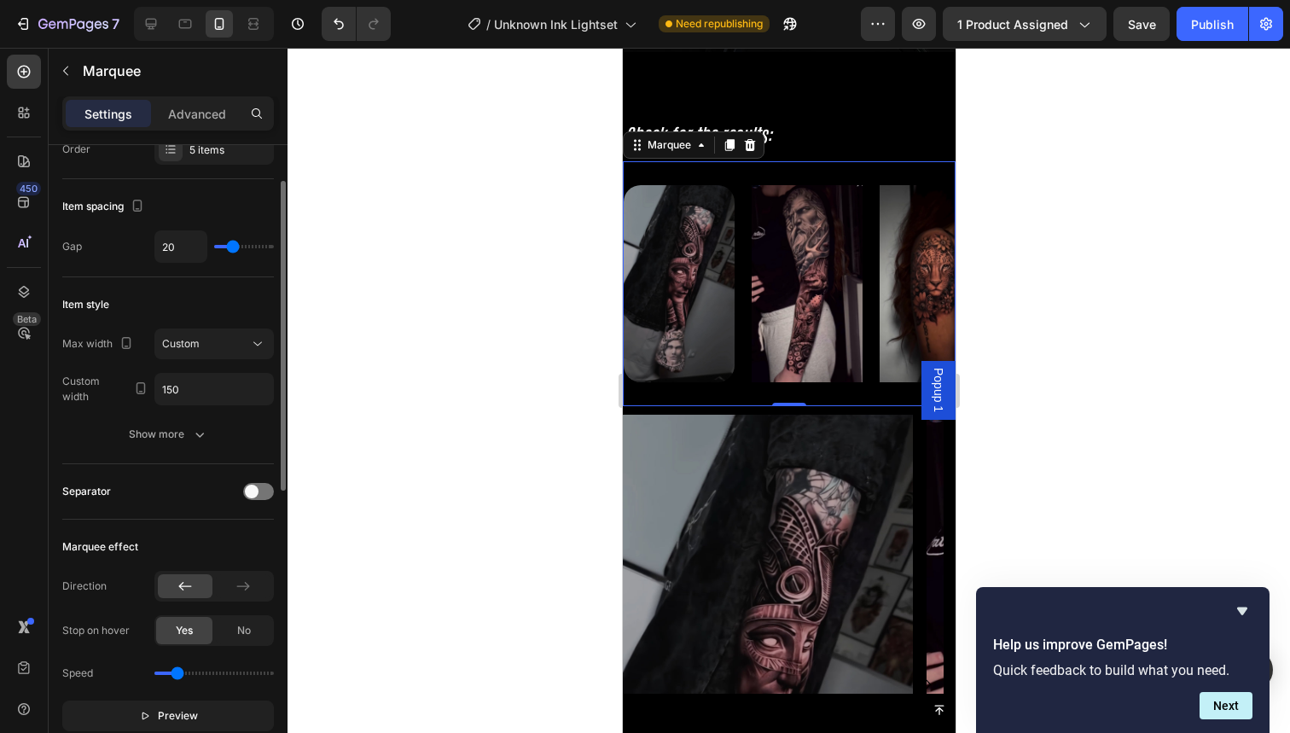
scroll to position [67, 0]
click at [256, 488] on span at bounding box center [252, 487] width 14 height 14
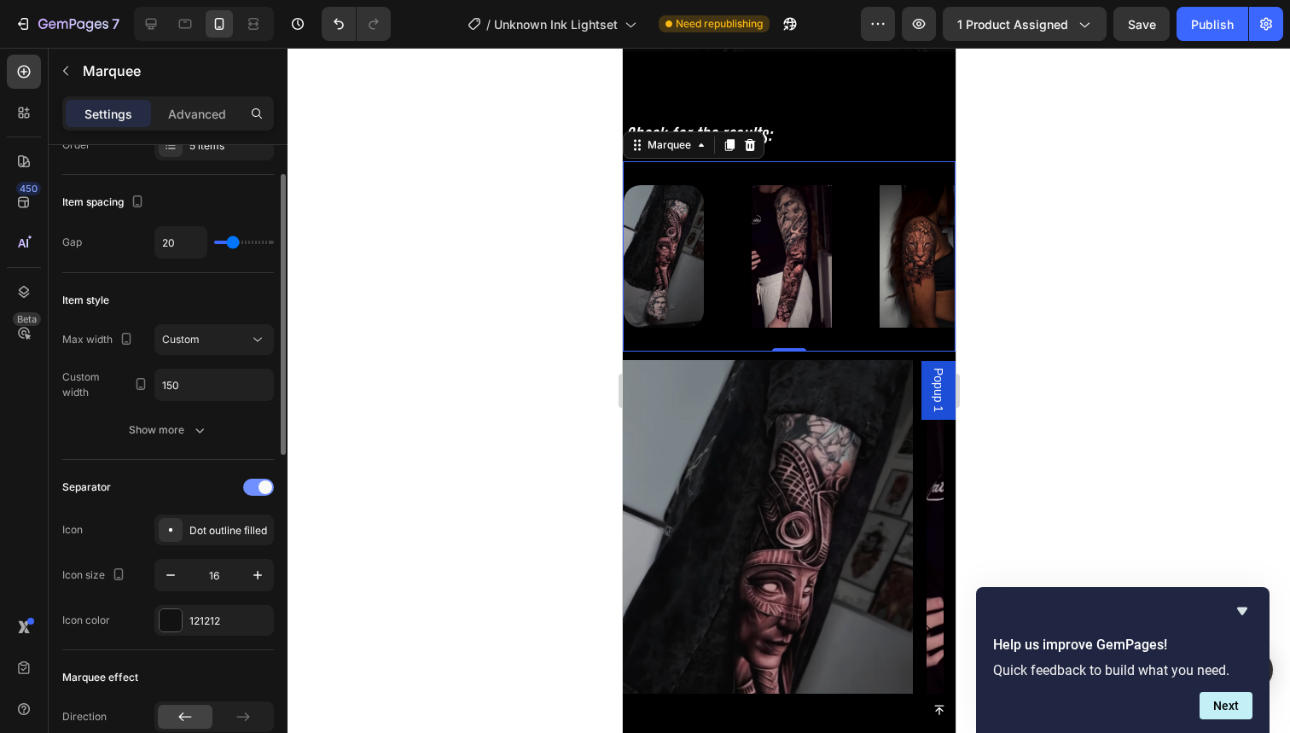
click at [256, 488] on div at bounding box center [258, 487] width 31 height 17
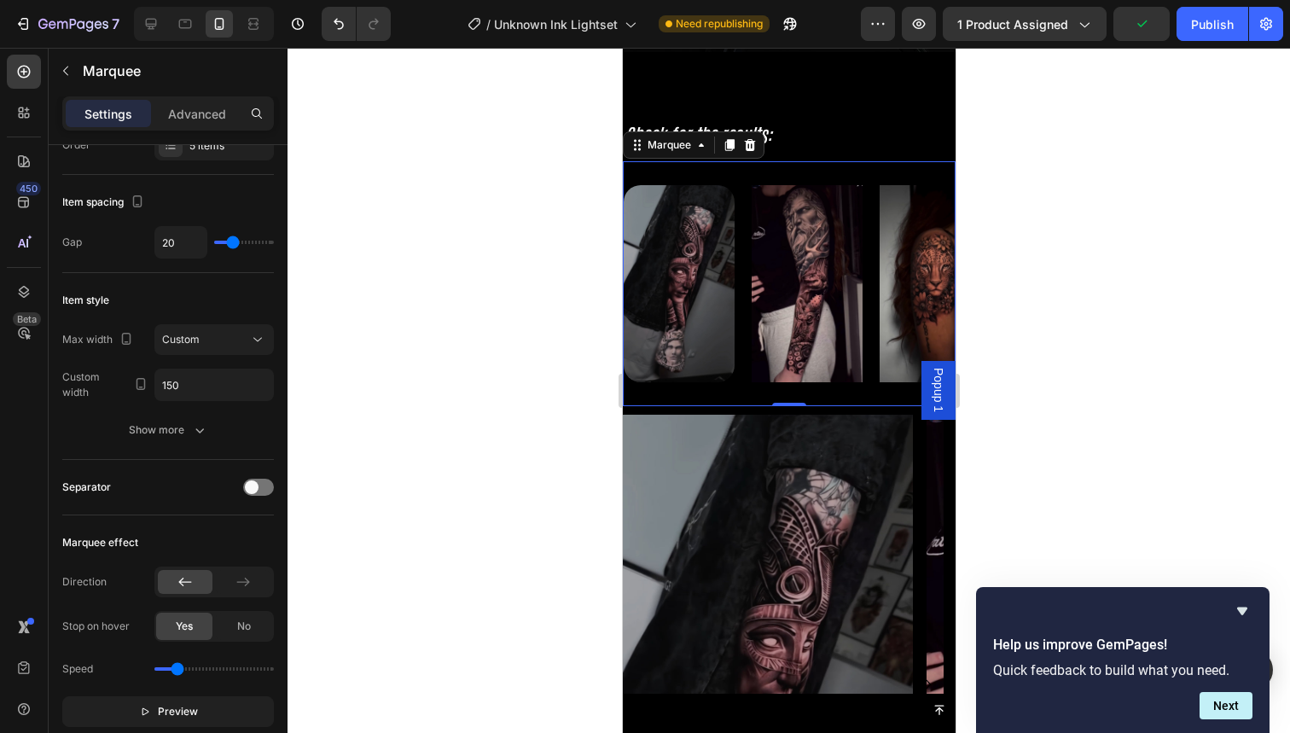
click at [786, 332] on img at bounding box center [806, 283] width 111 height 197
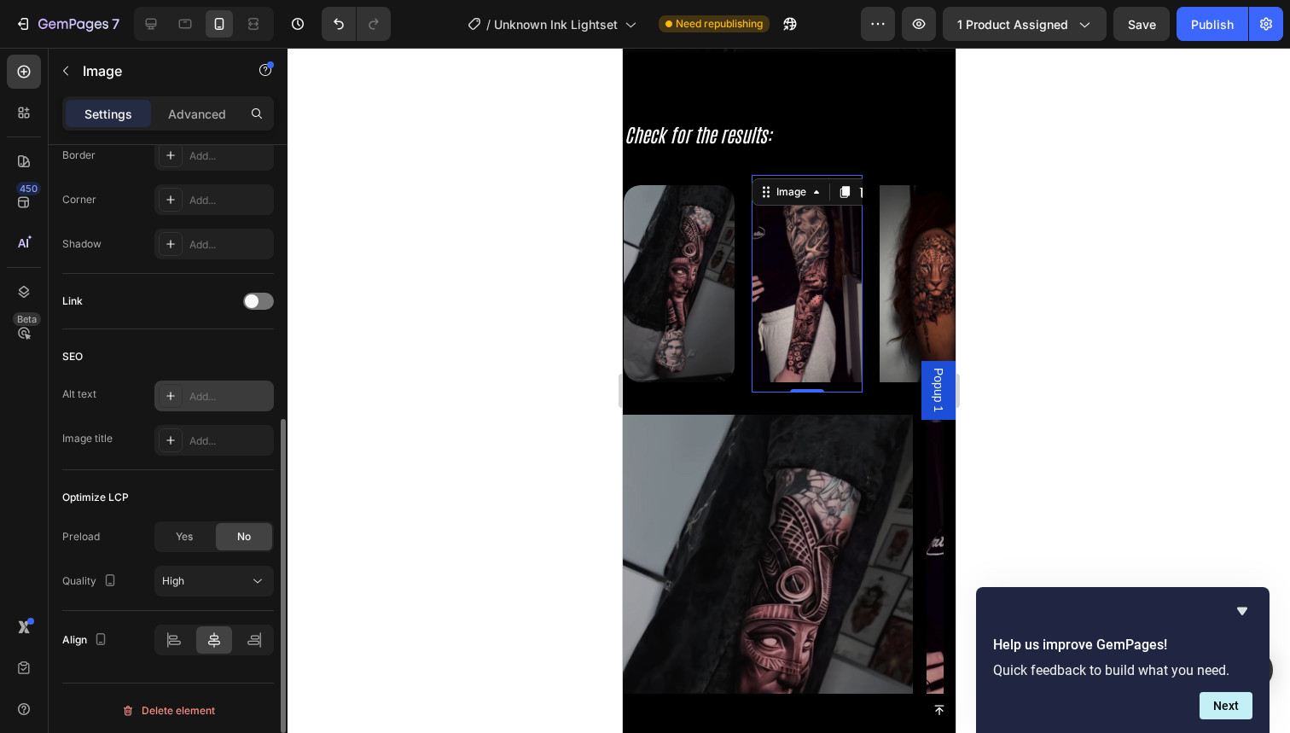
scroll to position [489, 0]
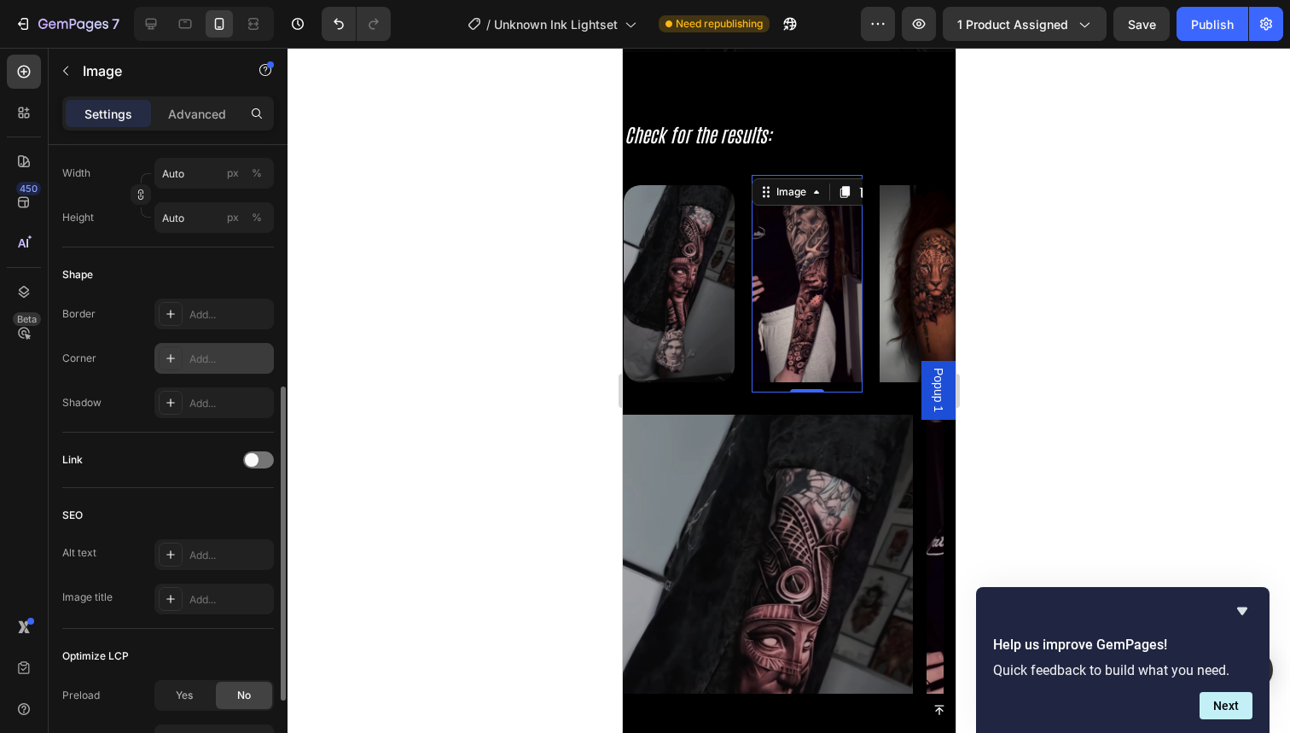
click at [217, 358] on div "Add..." at bounding box center [229, 359] width 80 height 15
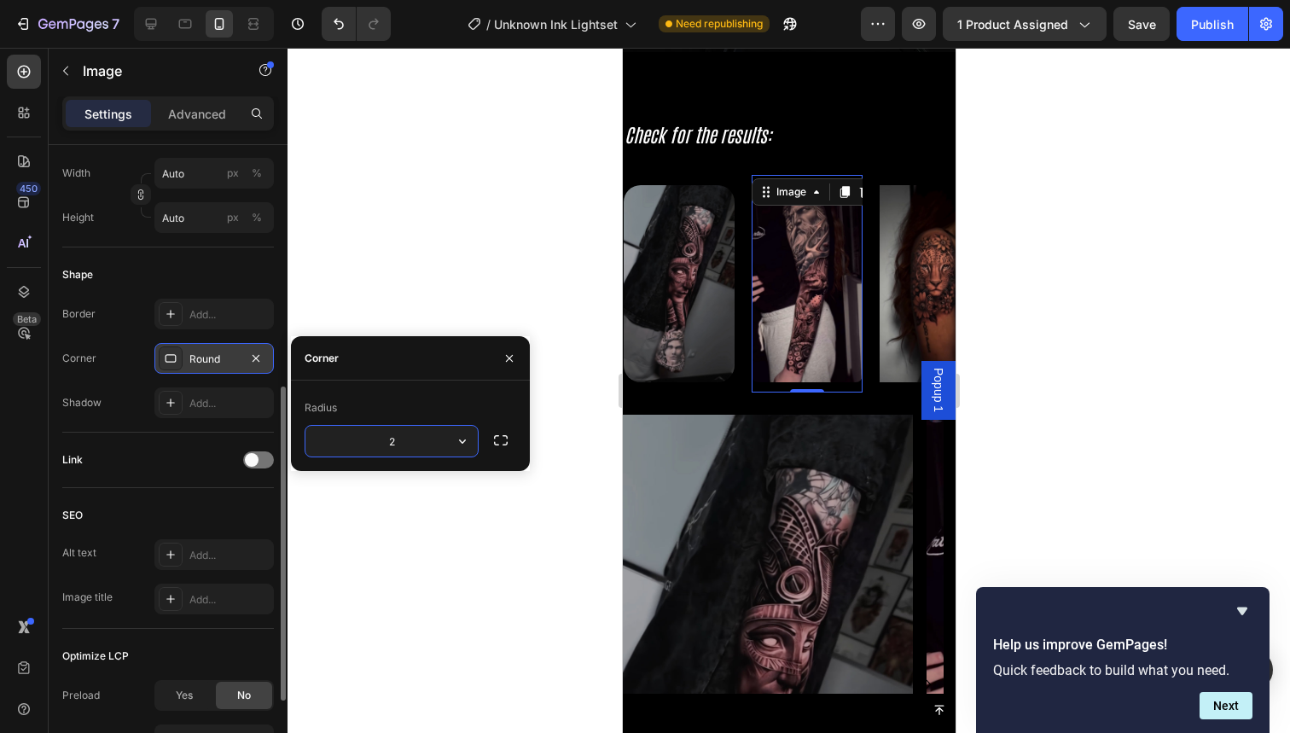
type input "20"
drag, startPoint x: 1514, startPoint y: 333, endPoint x: 892, endPoint y: 285, distance: 623.9
click at [892, 285] on img at bounding box center [932, 283] width 111 height 197
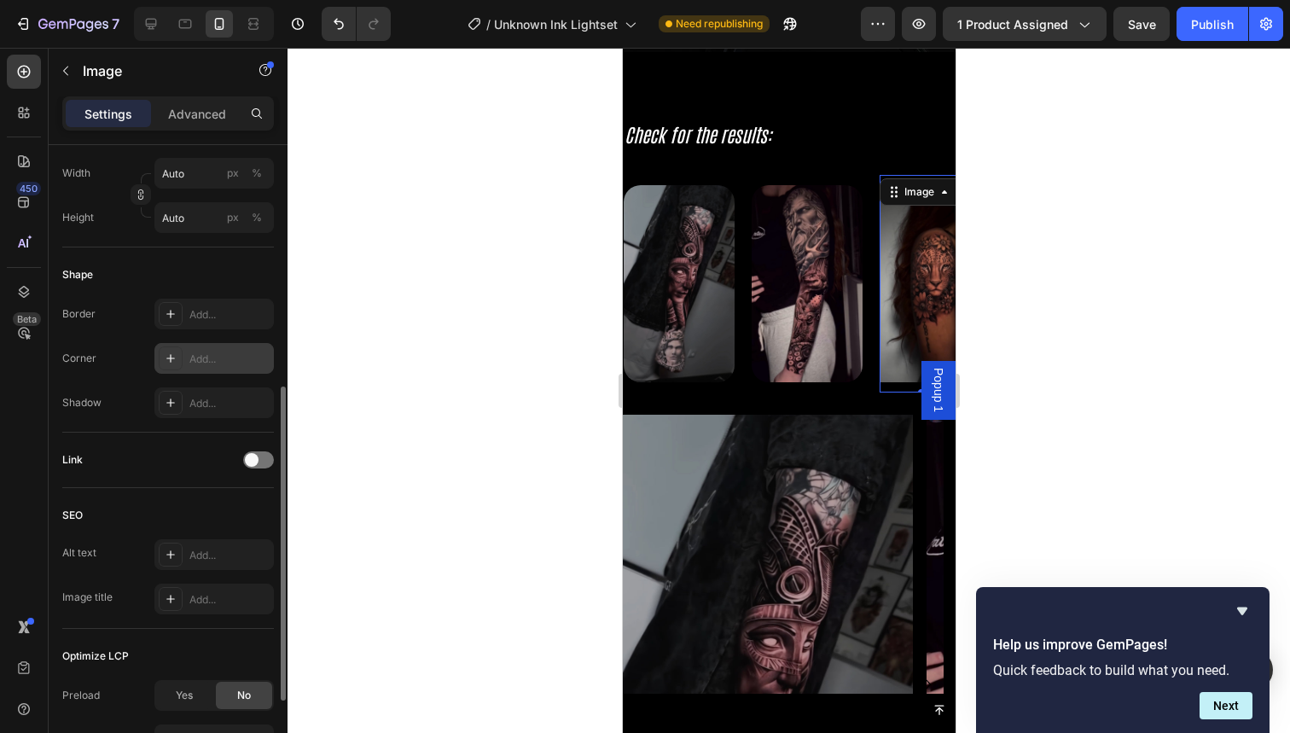
click at [209, 356] on div "Add..." at bounding box center [229, 359] width 80 height 15
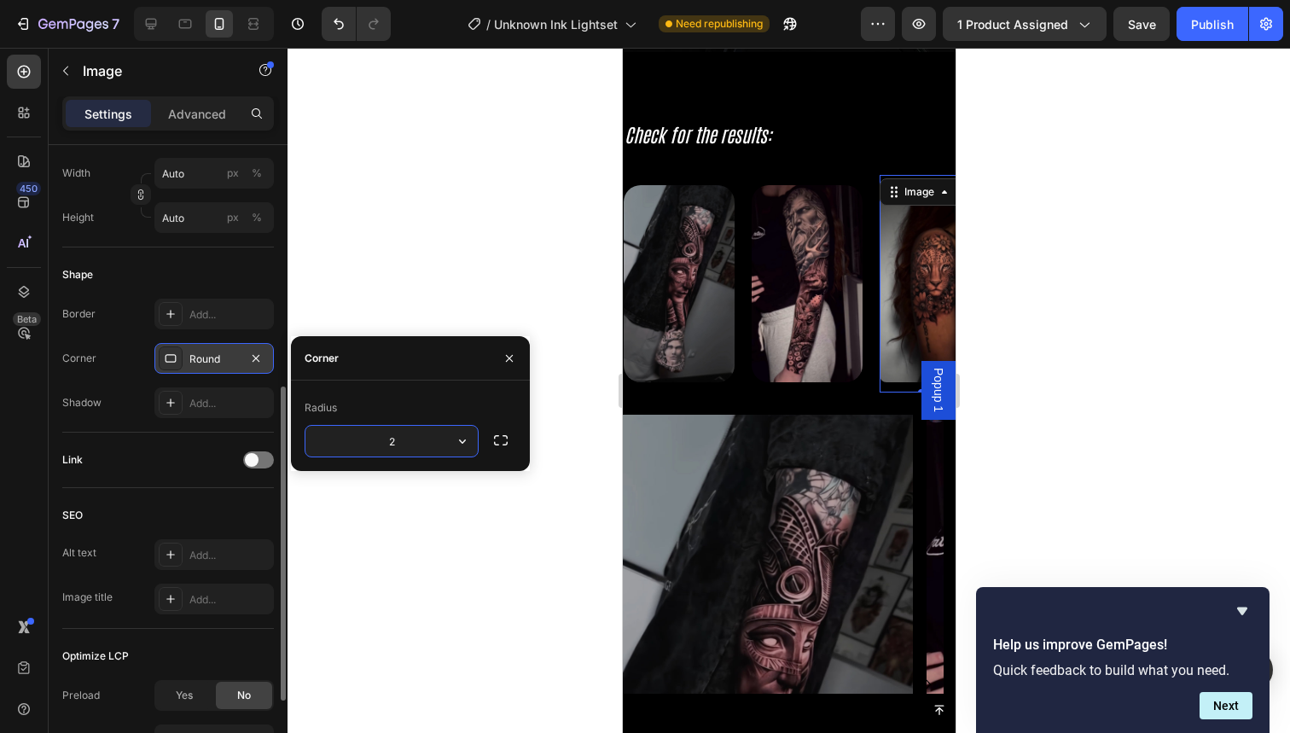
type input "20"
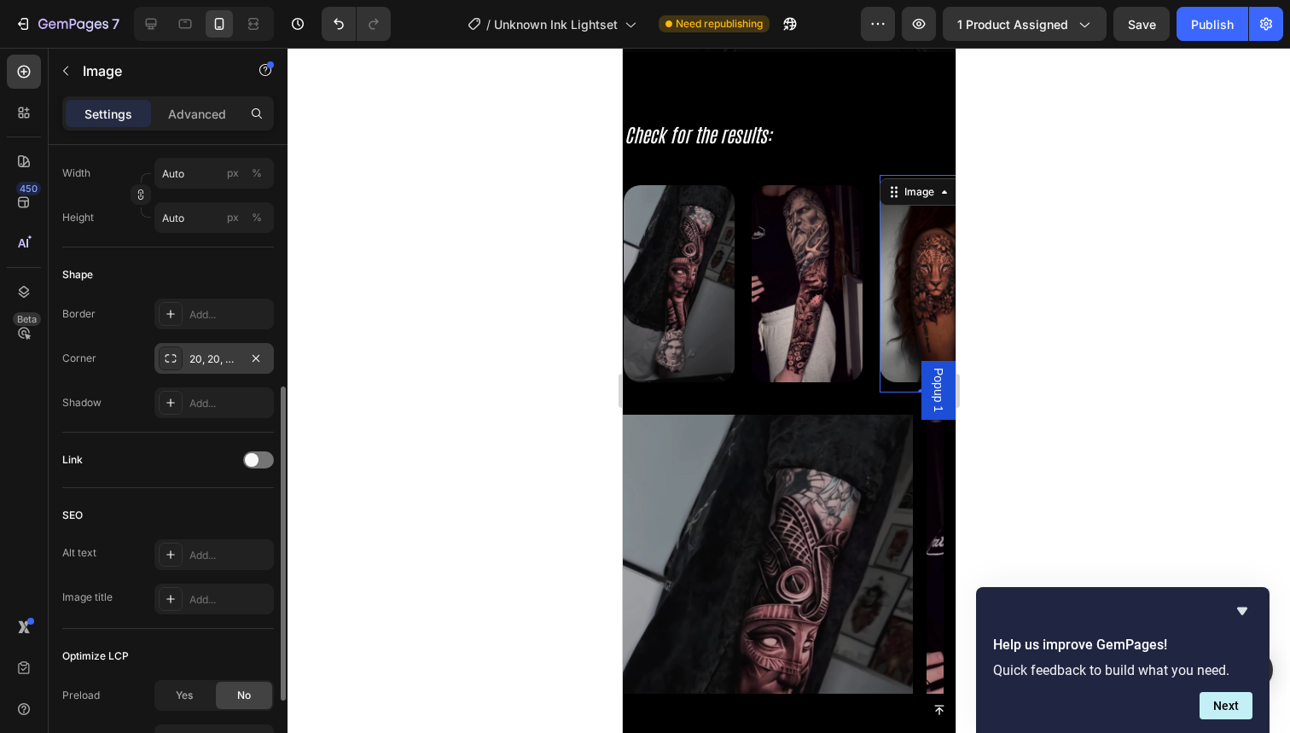
click at [465, 270] on div at bounding box center [789, 390] width 1003 height 685
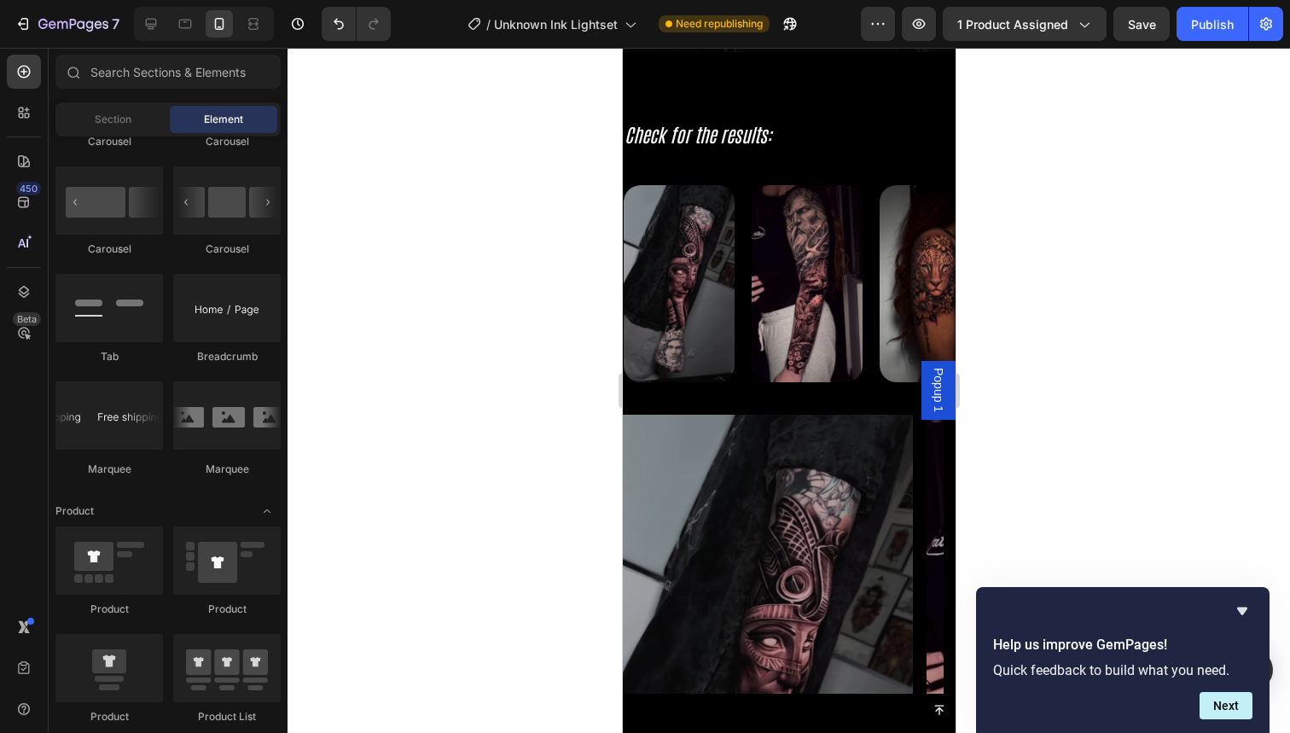
drag, startPoint x: 1488, startPoint y: 414, endPoint x: 866, endPoint y: 366, distance: 623.9
click at [866, 366] on div "Image" at bounding box center [814, 284] width 128 height 218
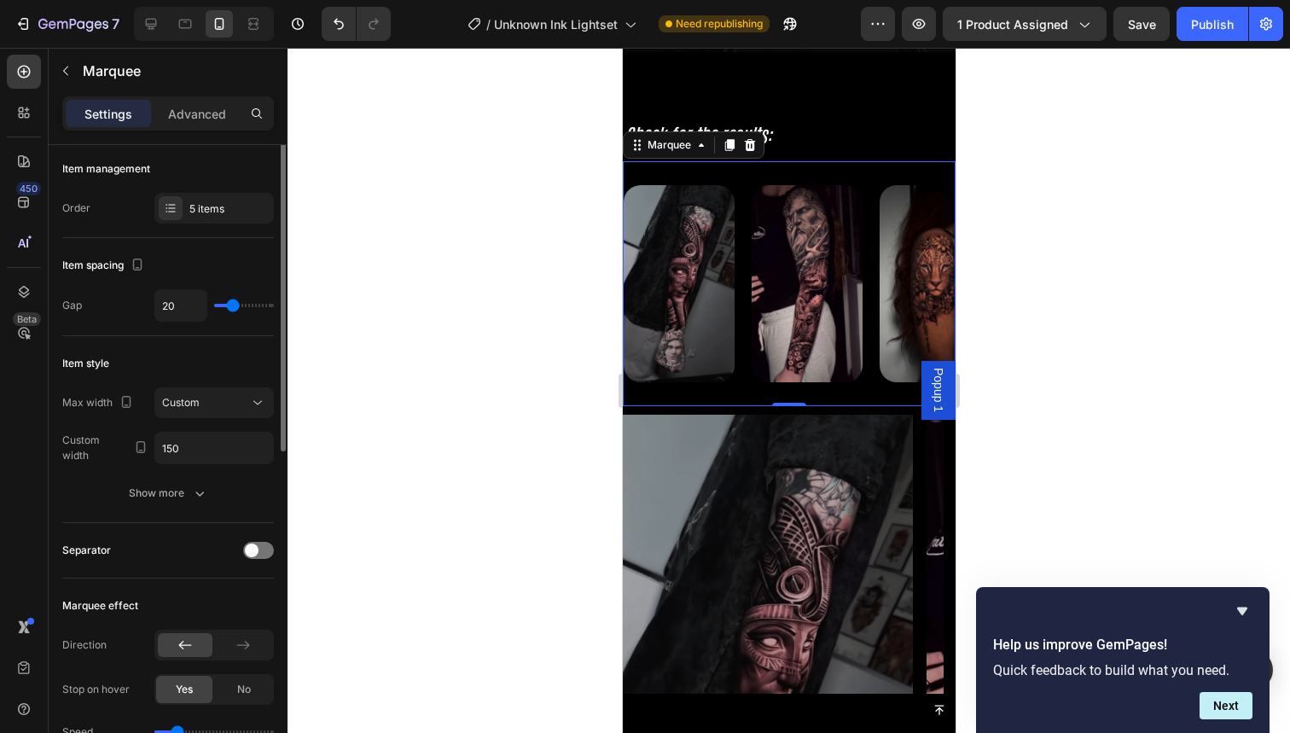
scroll to position [0, 0]
click at [209, 212] on div "5 items" at bounding box center [229, 212] width 80 height 15
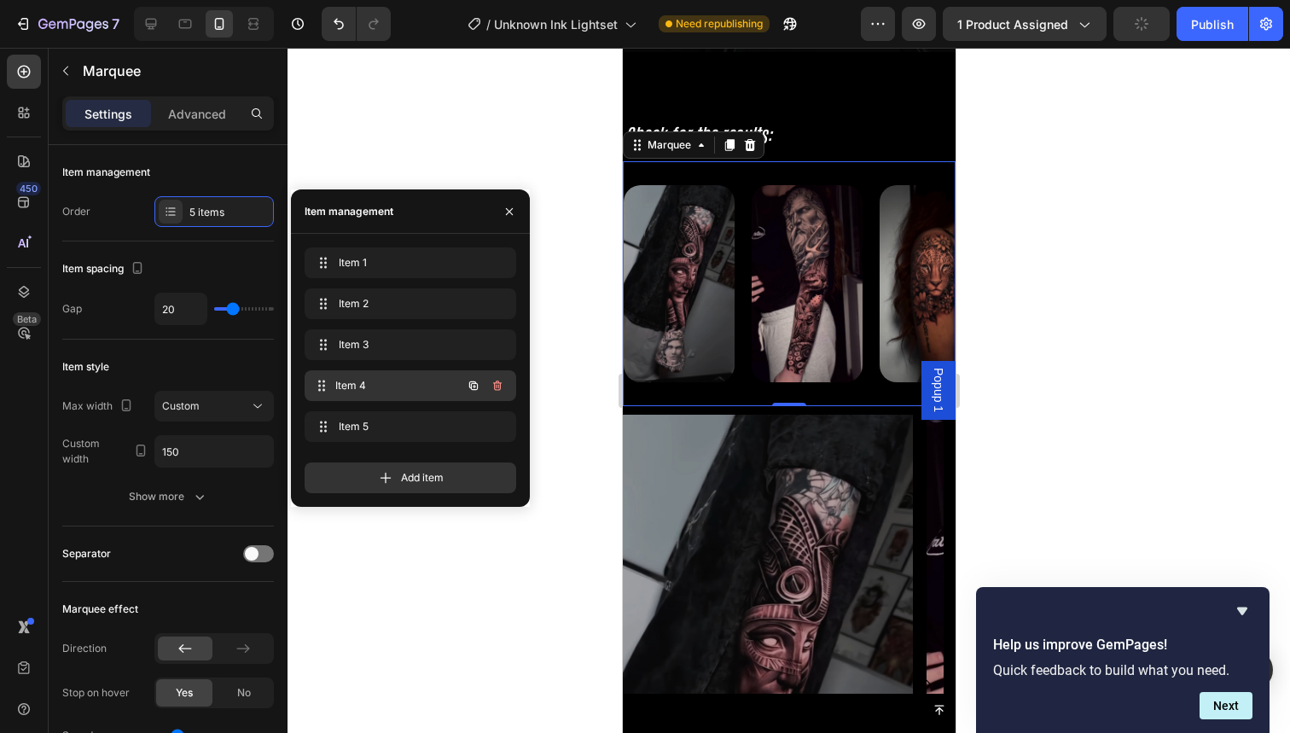
click at [375, 395] on div "Item 4 Item 4" at bounding box center [386, 386] width 150 height 24
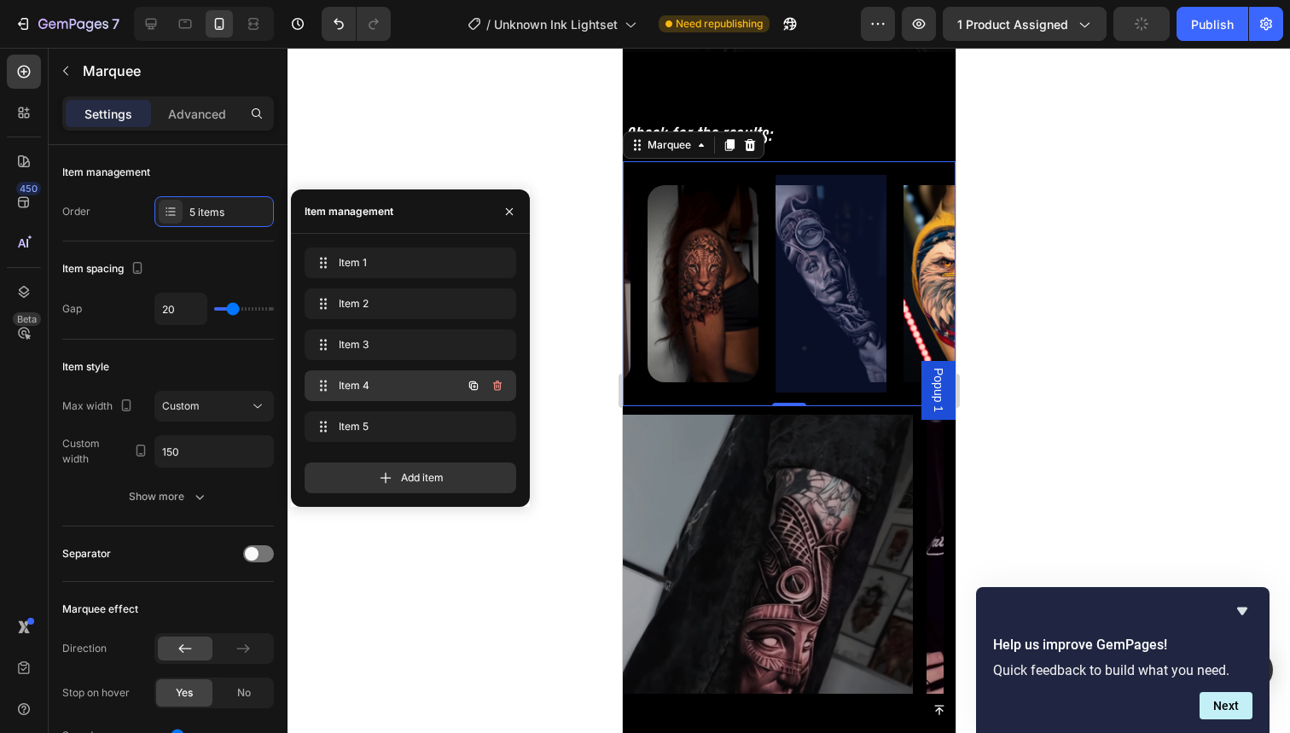
scroll to position [0, 280]
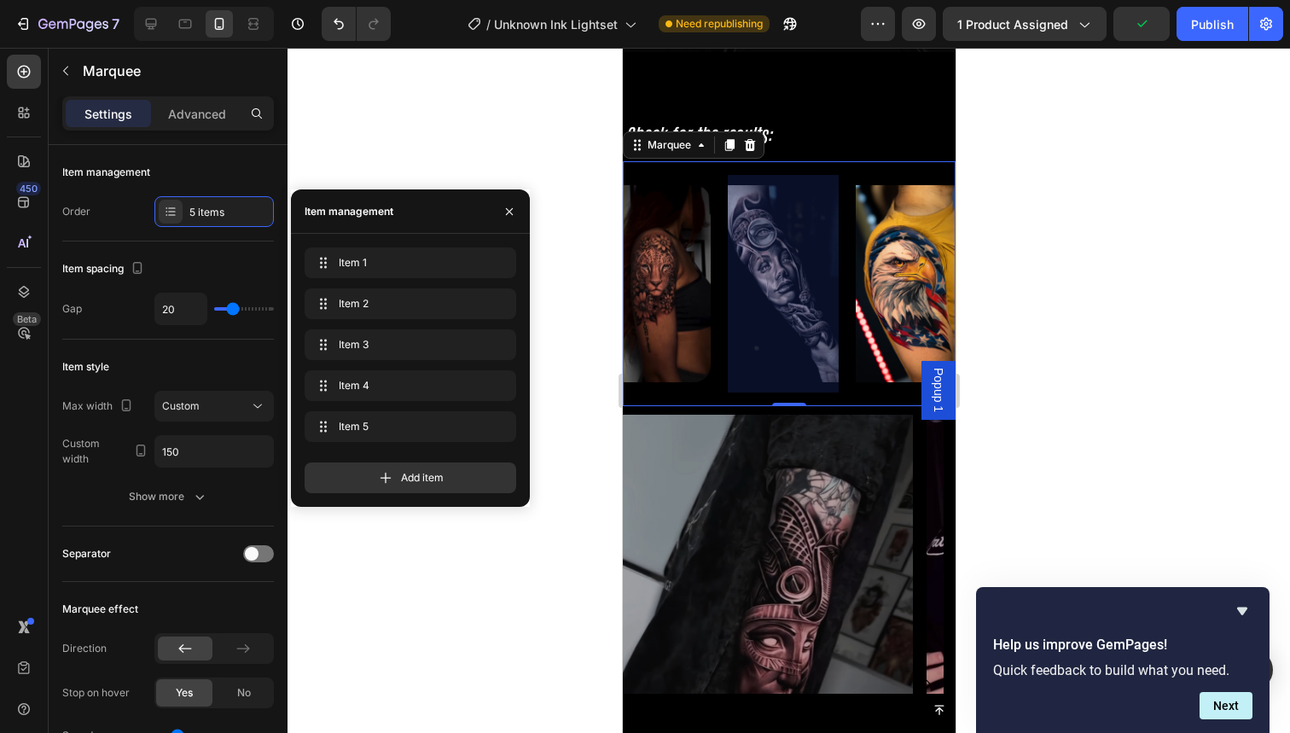
click at [760, 302] on div at bounding box center [780, 284] width 111 height 218
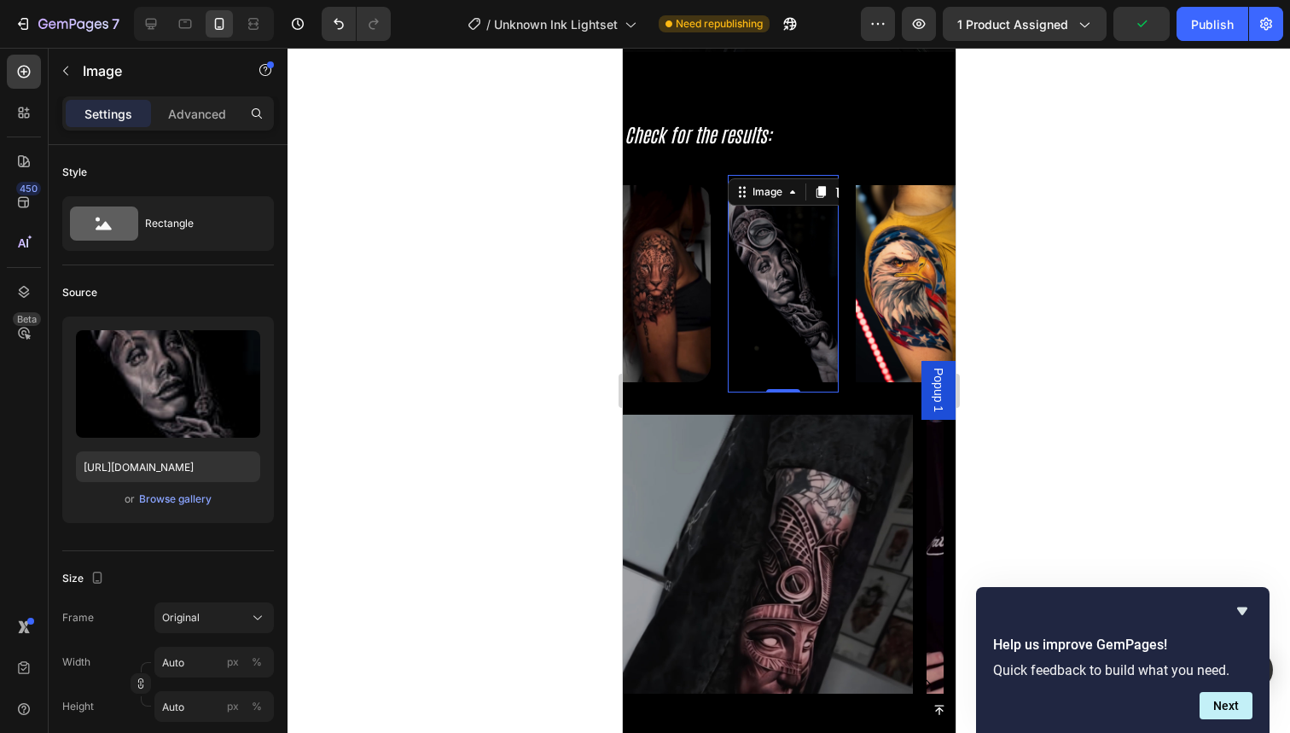
click at [785, 317] on img at bounding box center [781, 283] width 111 height 197
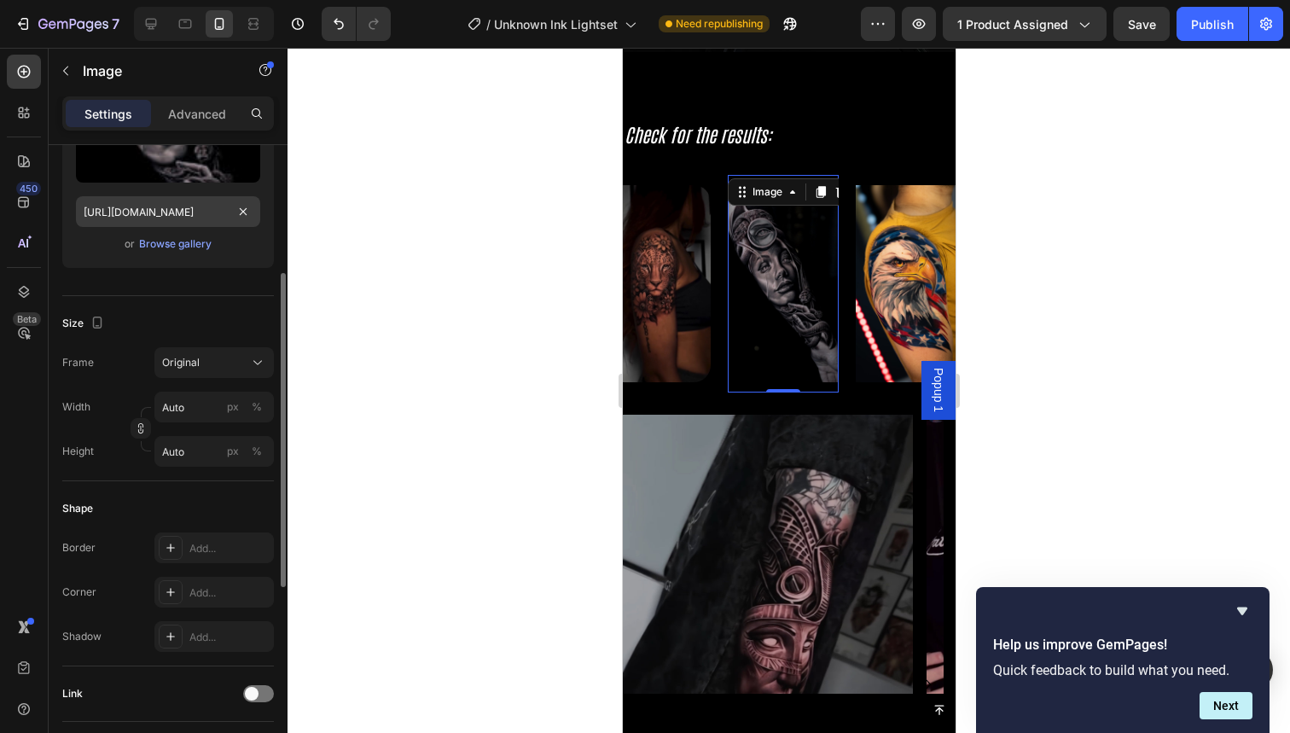
scroll to position [258, 0]
click at [228, 602] on div "Add..." at bounding box center [213, 589] width 119 height 31
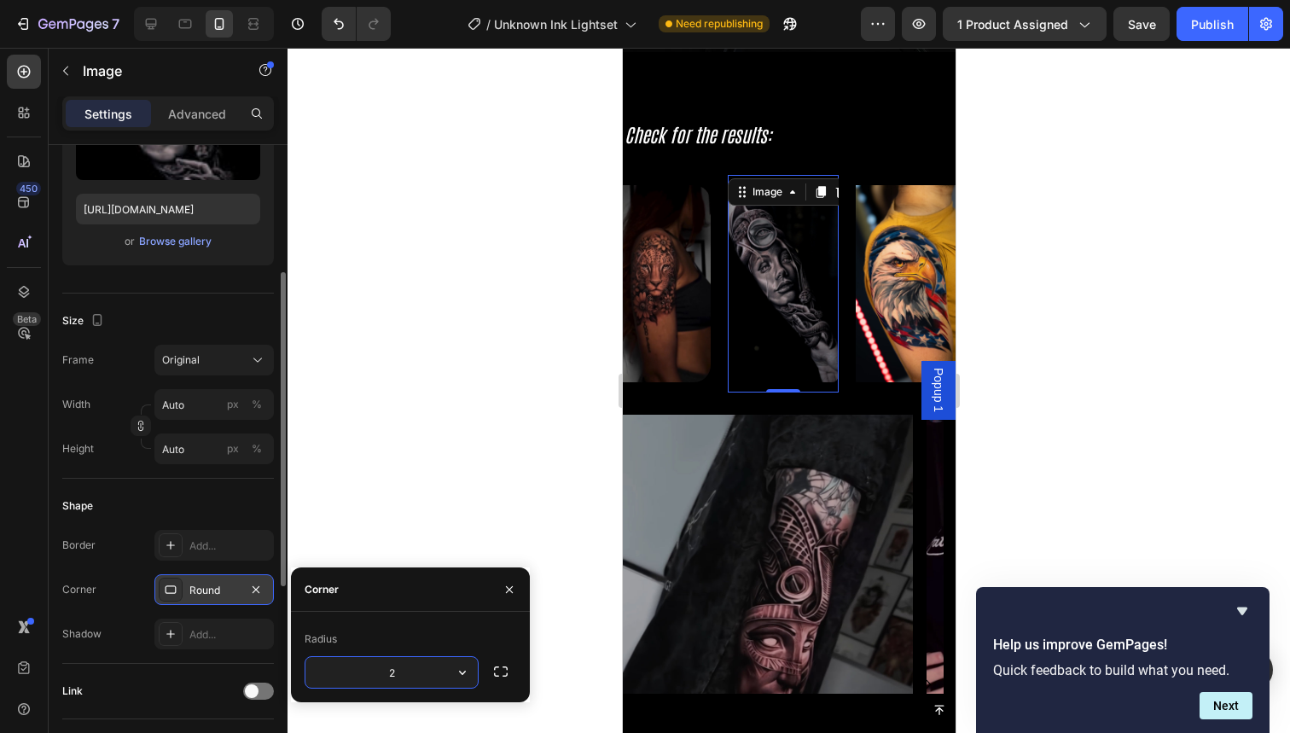
type input "20"
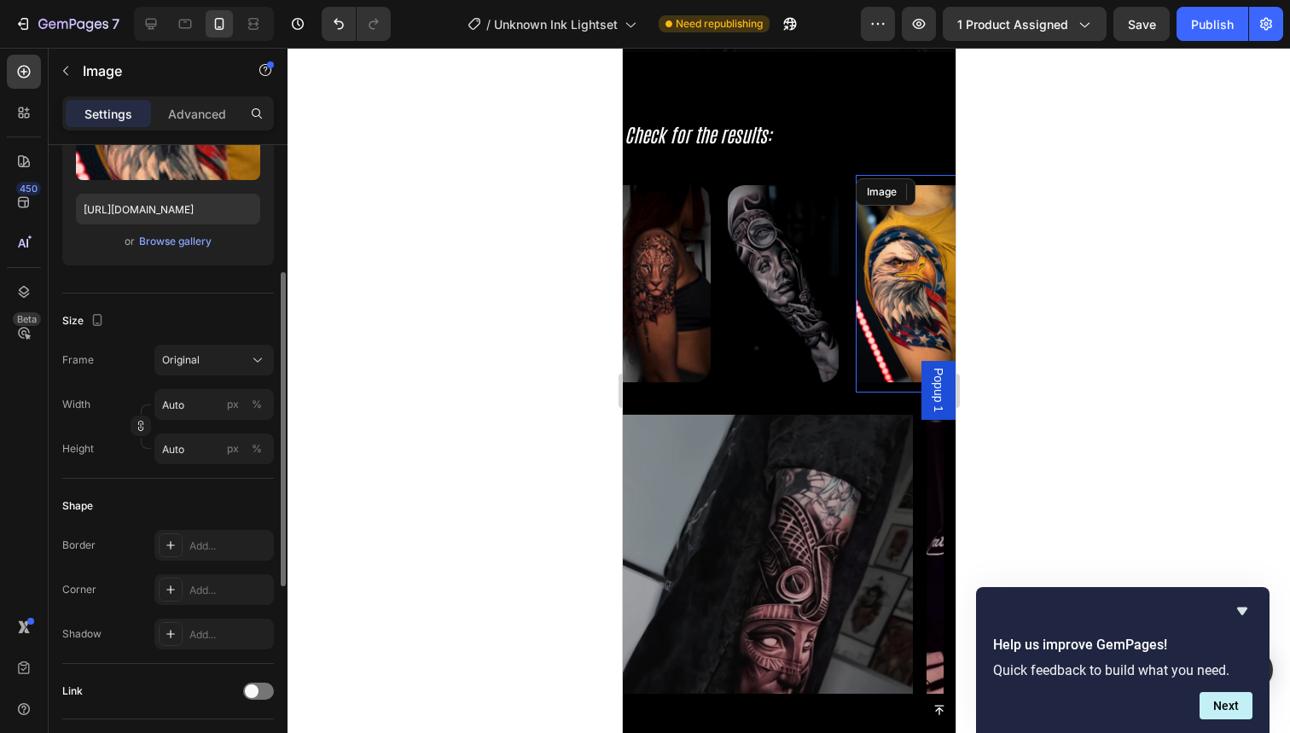
drag, startPoint x: 1507, startPoint y: 293, endPoint x: 885, endPoint y: 245, distance: 623.9
click at [885, 245] on img at bounding box center [908, 283] width 111 height 197
click at [197, 404] on input "Auto" at bounding box center [213, 404] width 119 height 31
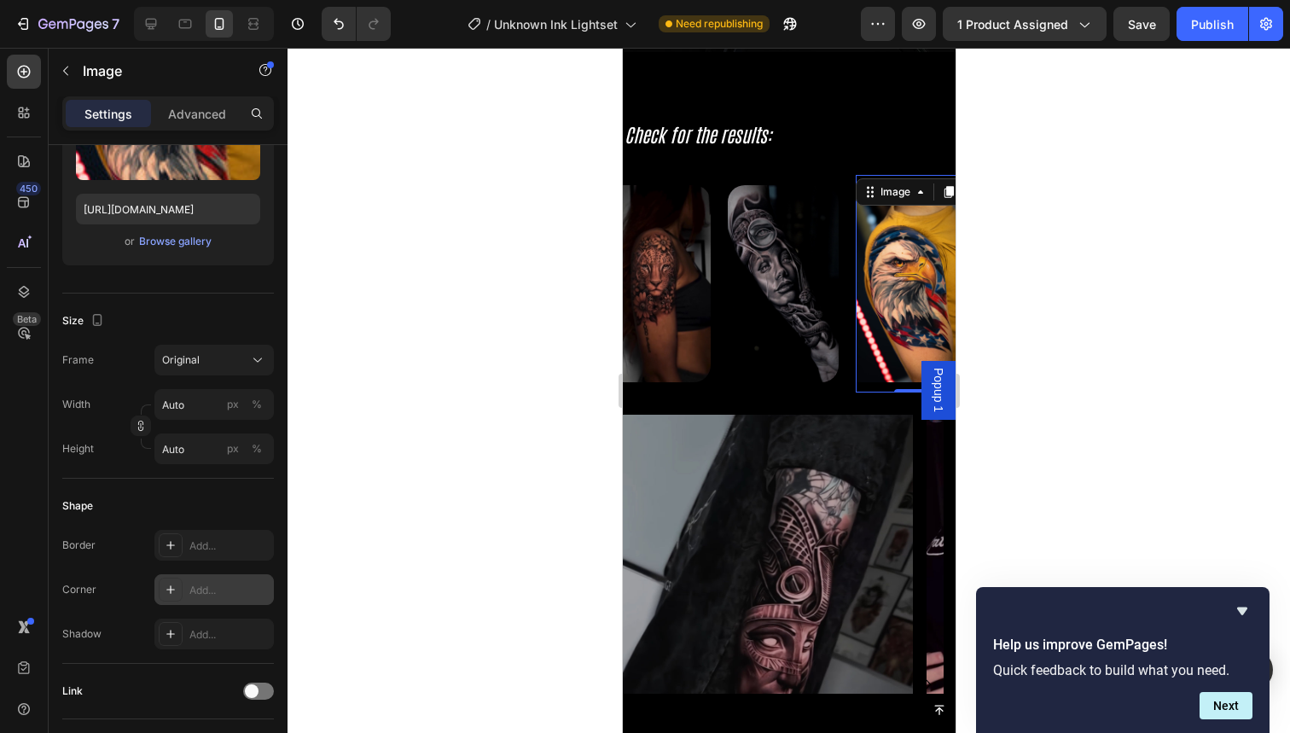
click at [200, 596] on div "Add..." at bounding box center [229, 590] width 80 height 15
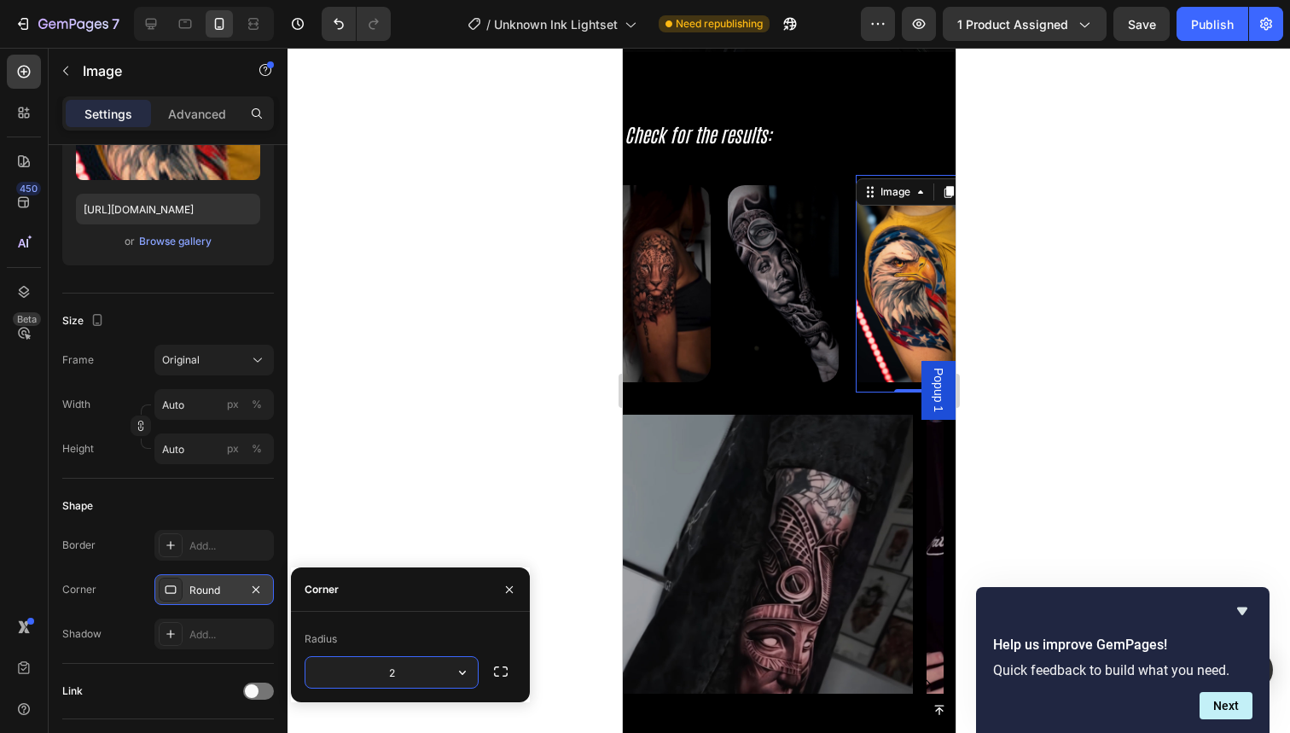
type input "20"
click at [512, 410] on div at bounding box center [789, 390] width 1003 height 685
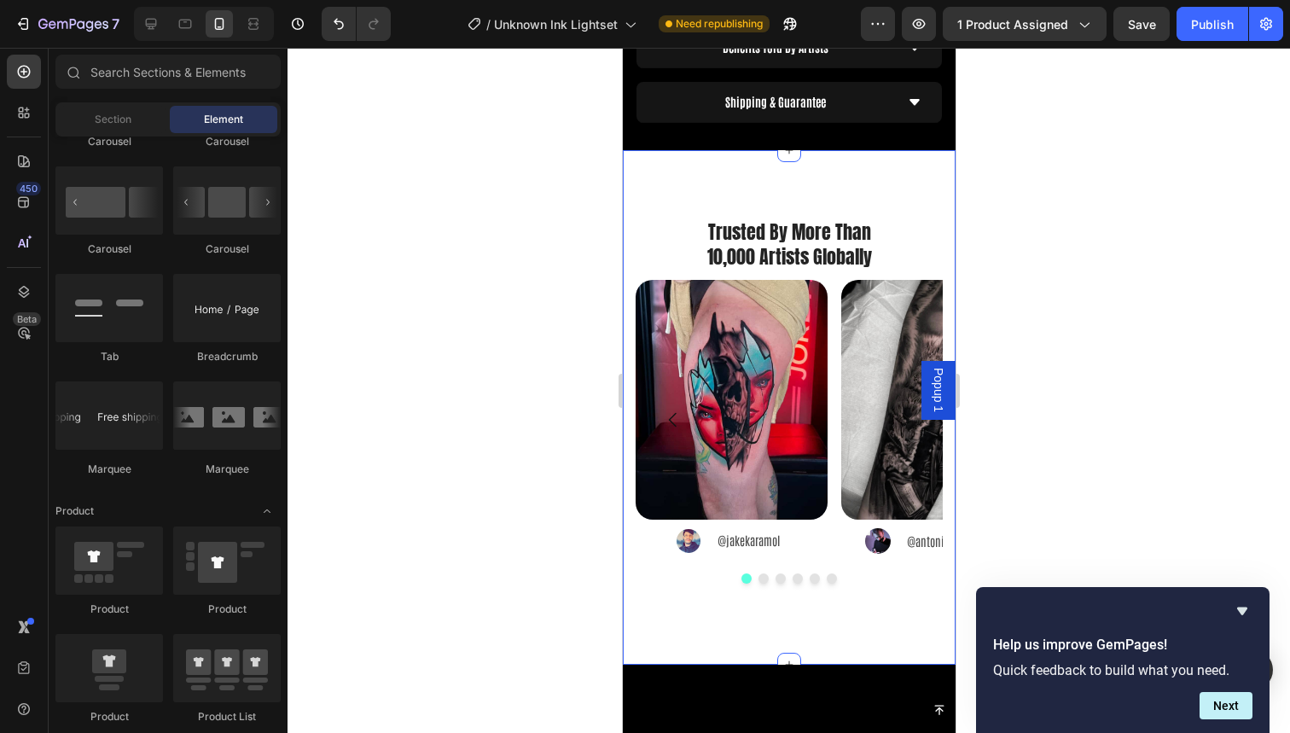
scroll to position [2025, 0]
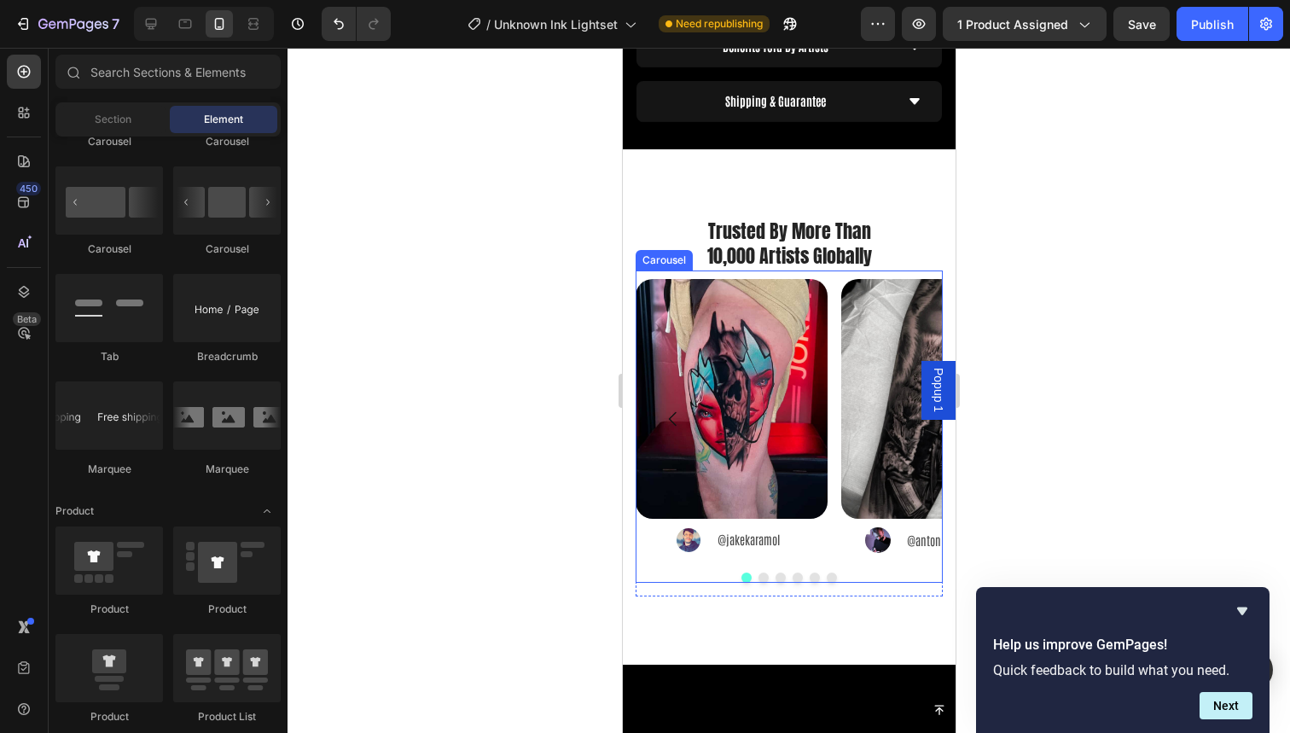
click at [649, 530] on div "Image Image @jakekaramol Text Block Advanced List Image Image @antonioragonetat…" at bounding box center [788, 426] width 307 height 313
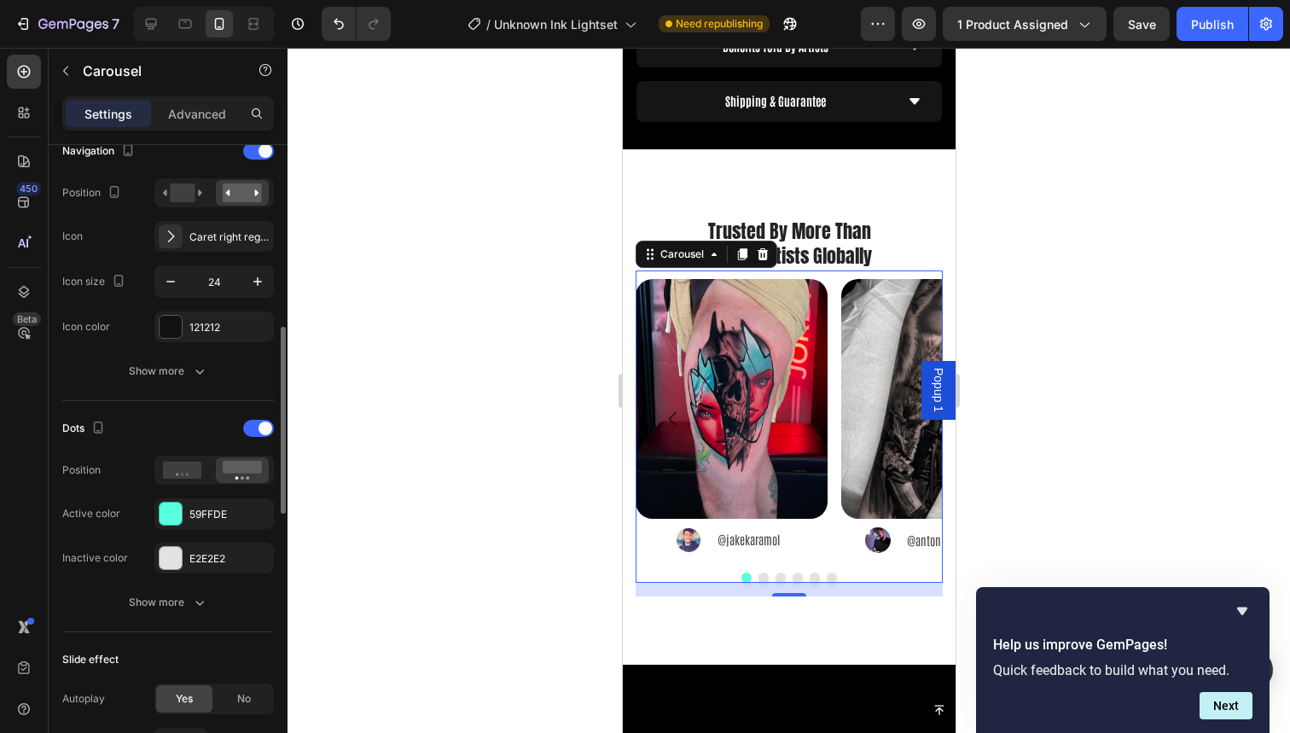
scroll to position [656, 0]
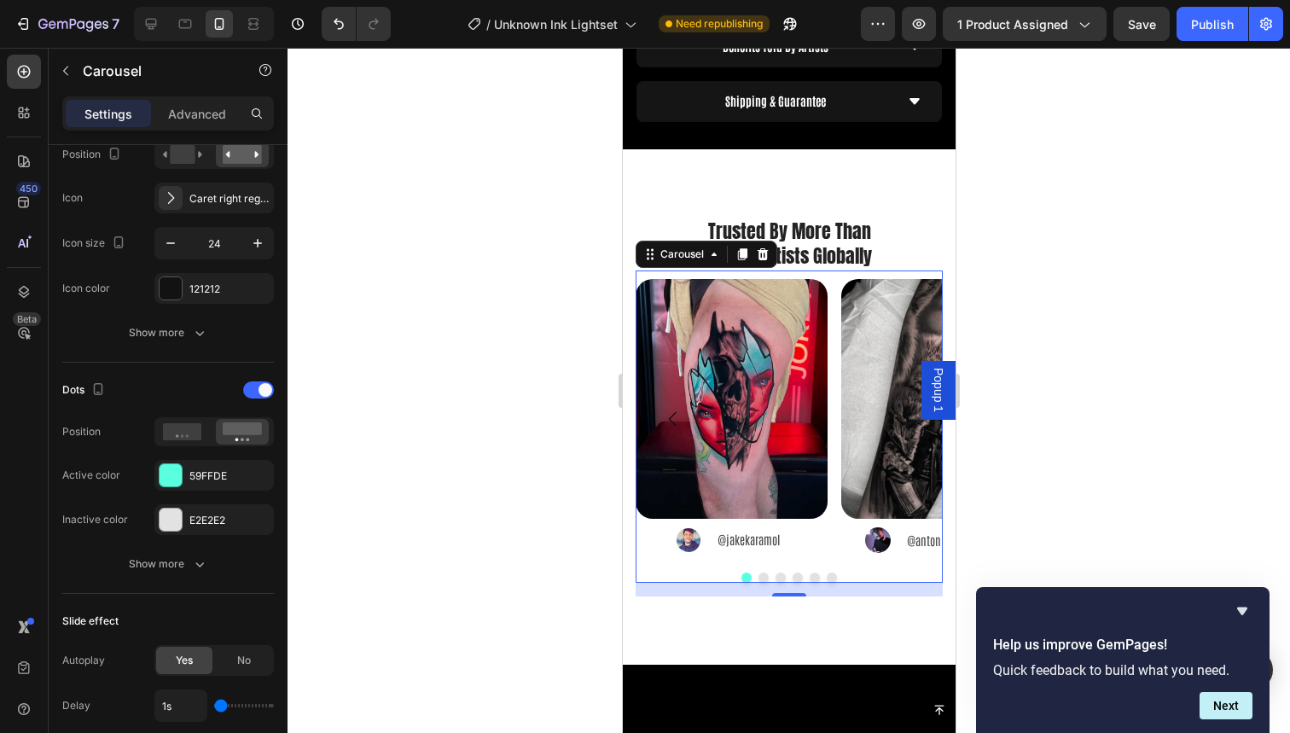
click at [758, 573] on button "Dot" at bounding box center [763, 578] width 10 height 10
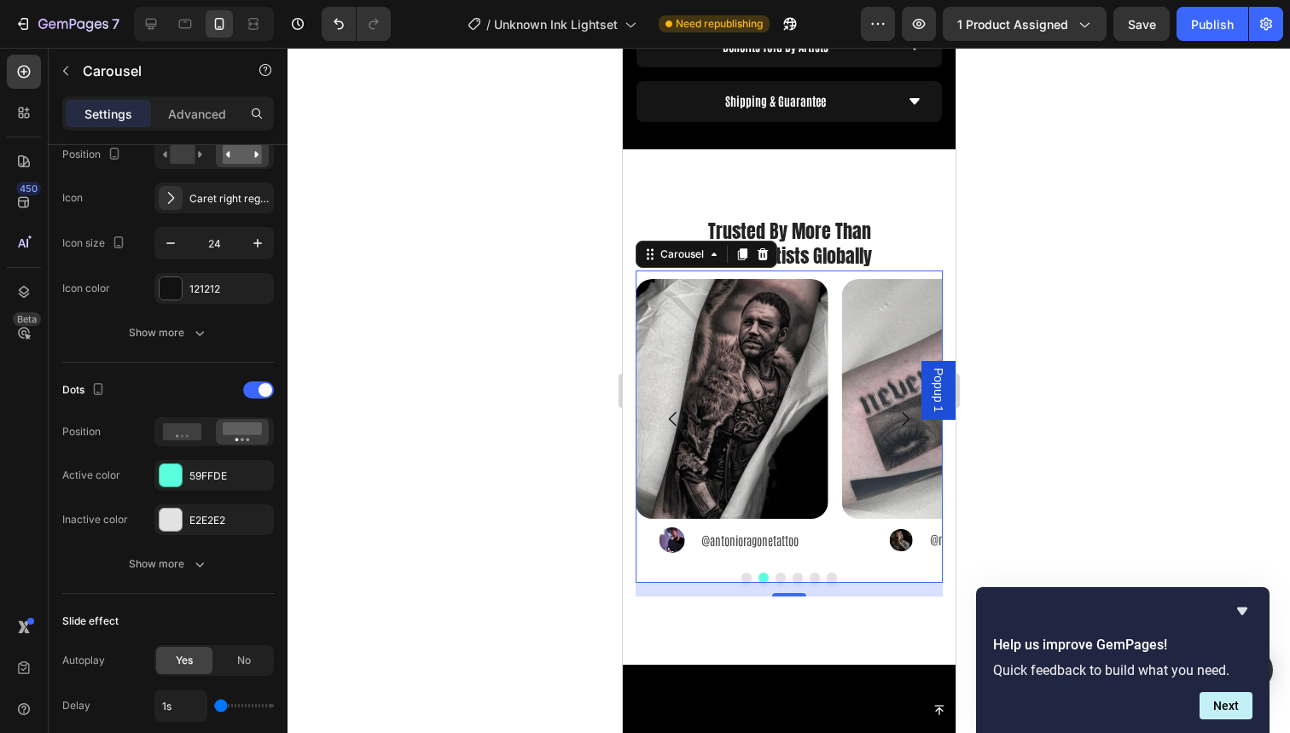
click at [775, 573] on button "Dot" at bounding box center [780, 578] width 10 height 10
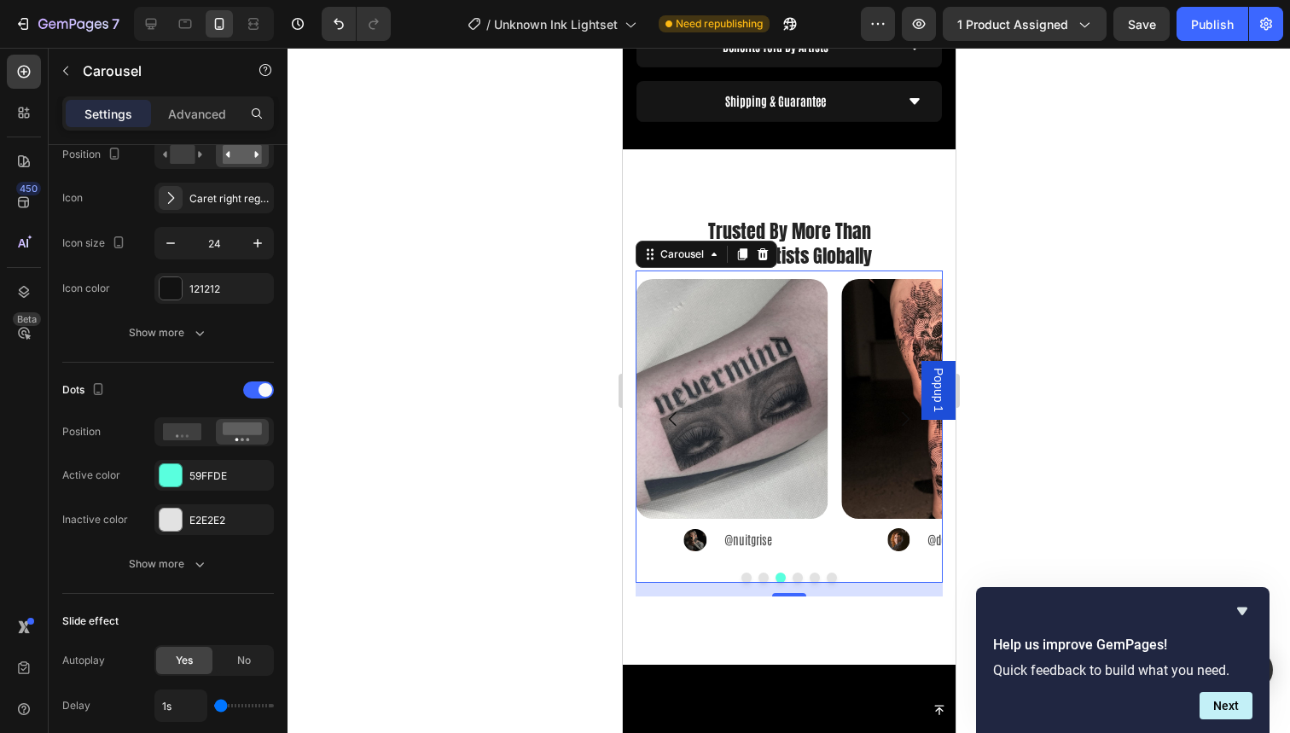
click at [792, 573] on button "Dot" at bounding box center [797, 578] width 10 height 10
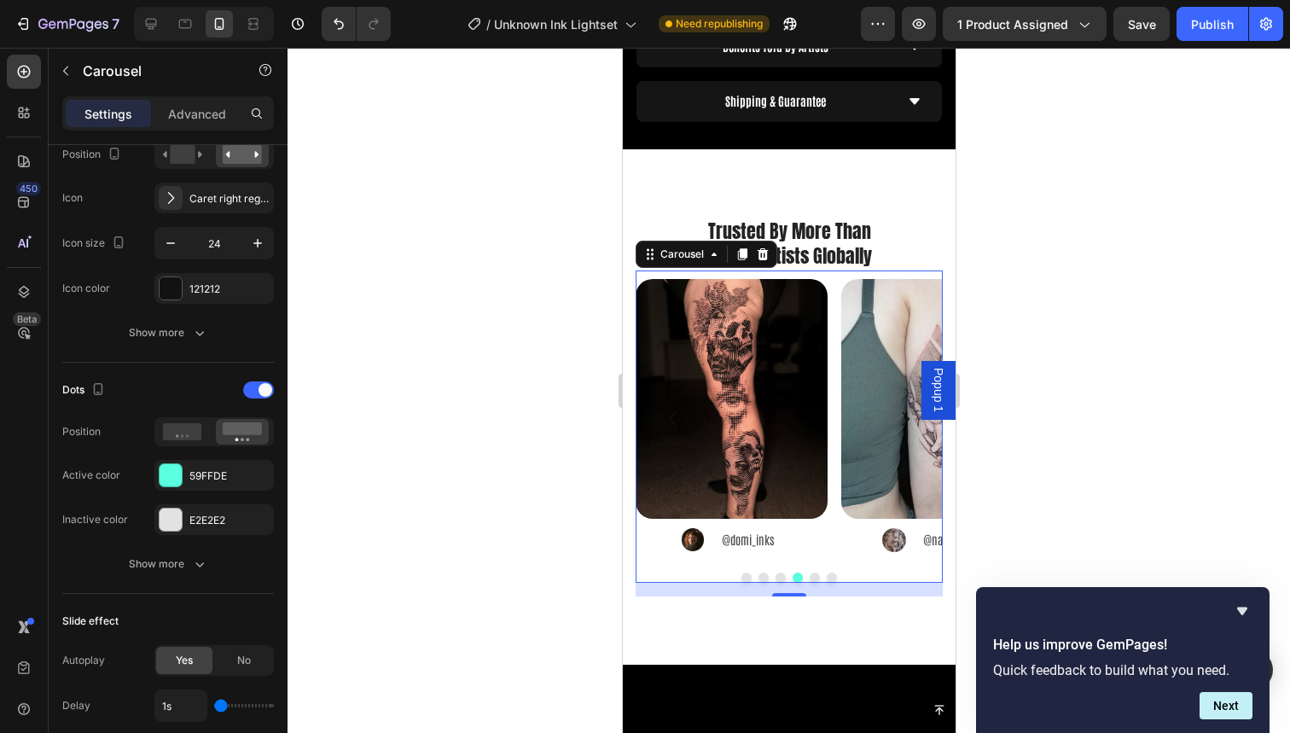
click at [809, 573] on button "Dot" at bounding box center [814, 578] width 10 height 10
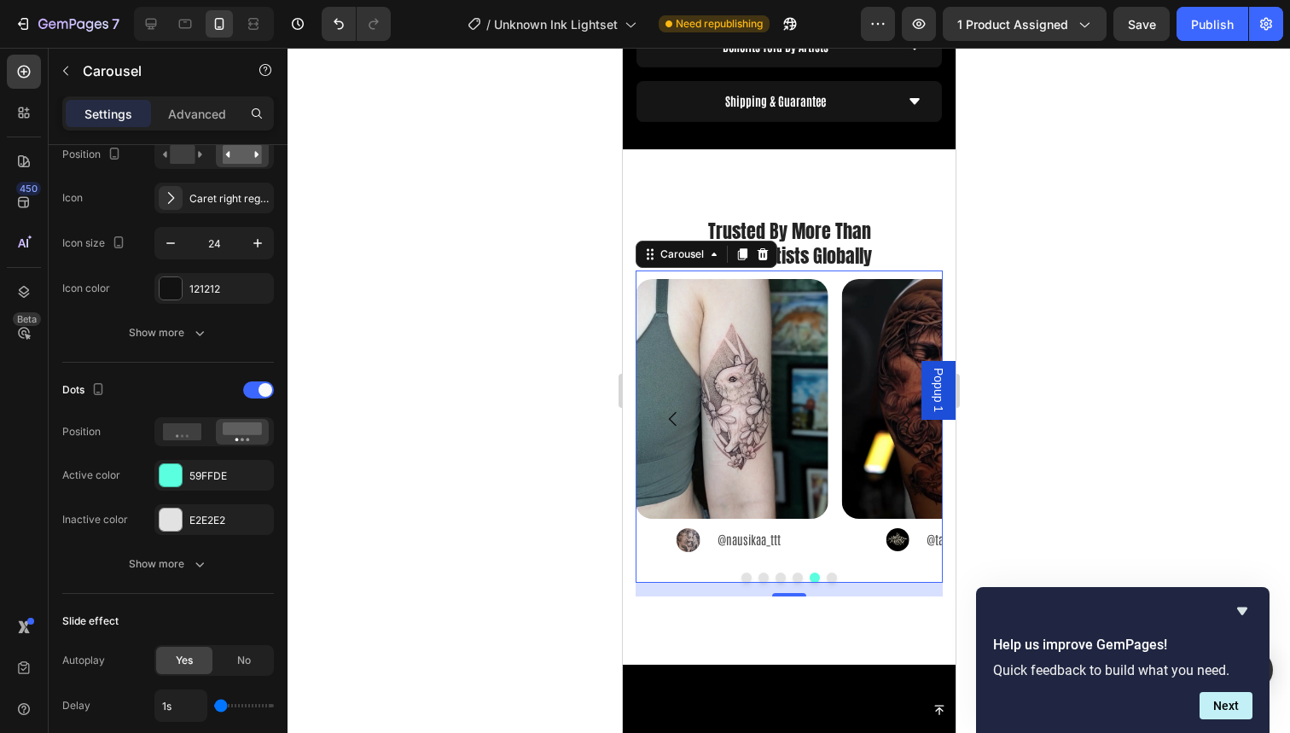
click at [826, 573] on button "Dot" at bounding box center [831, 578] width 10 height 10
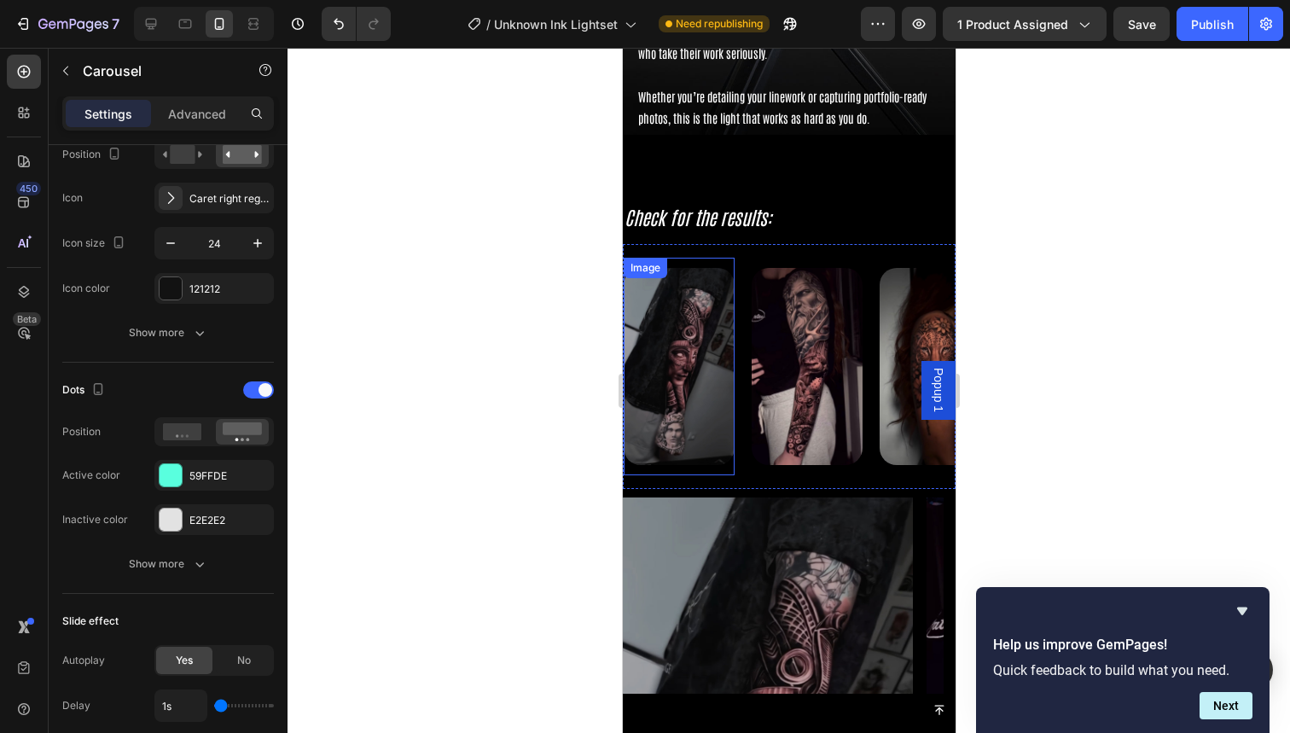
scroll to position [3945, 0]
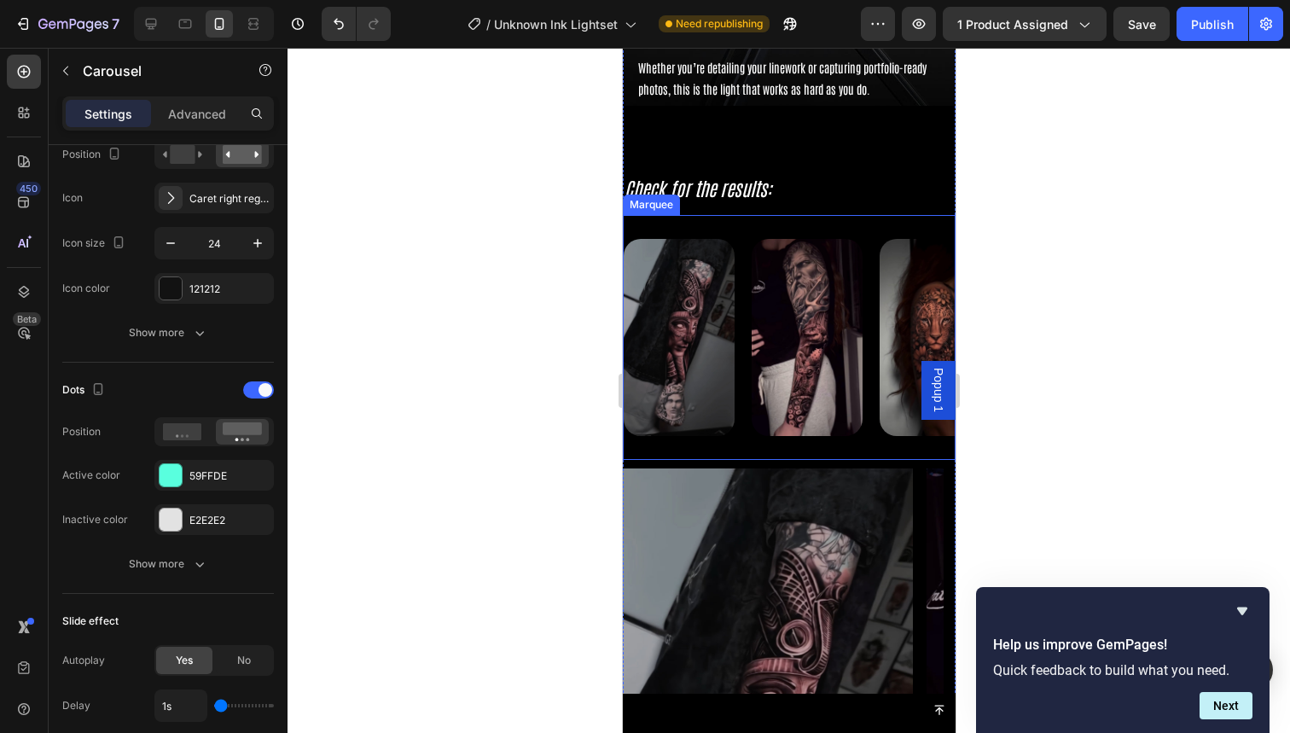
click at [869, 426] on div "Image" at bounding box center [815, 338] width 128 height 218
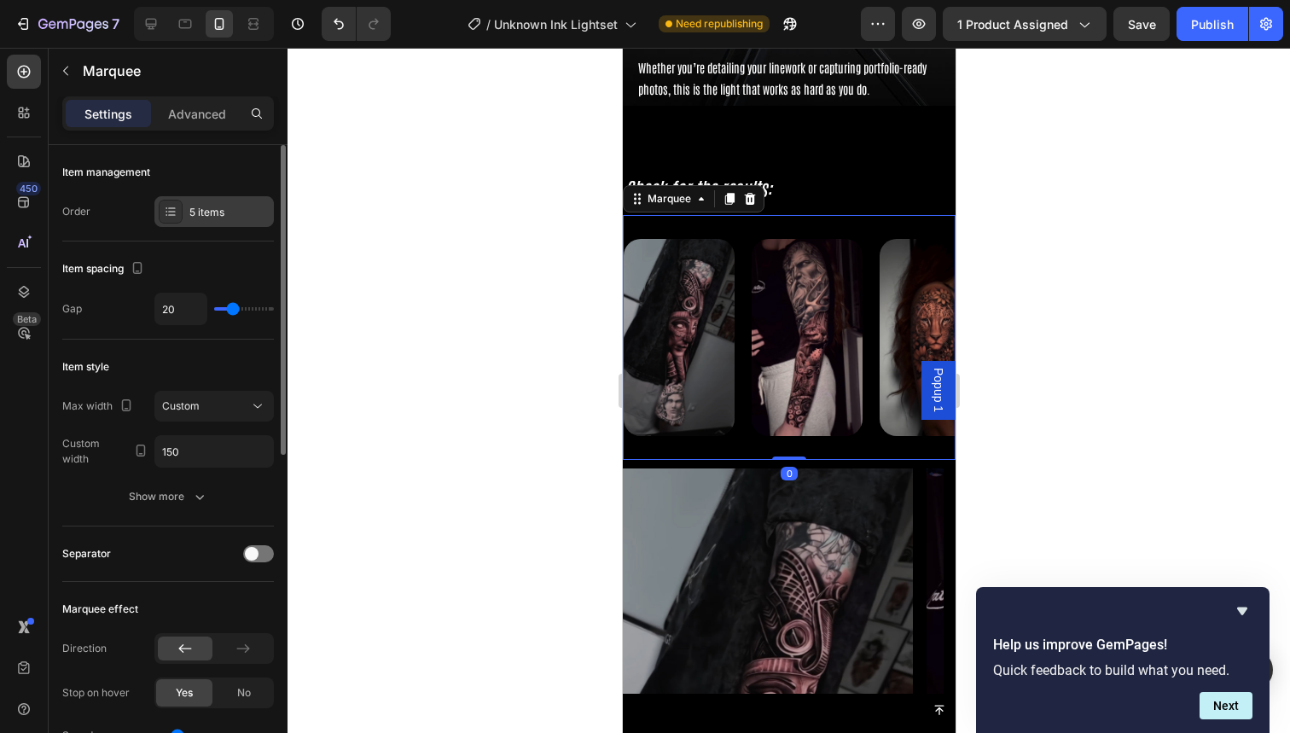
click at [193, 214] on div "5 items" at bounding box center [229, 212] width 80 height 15
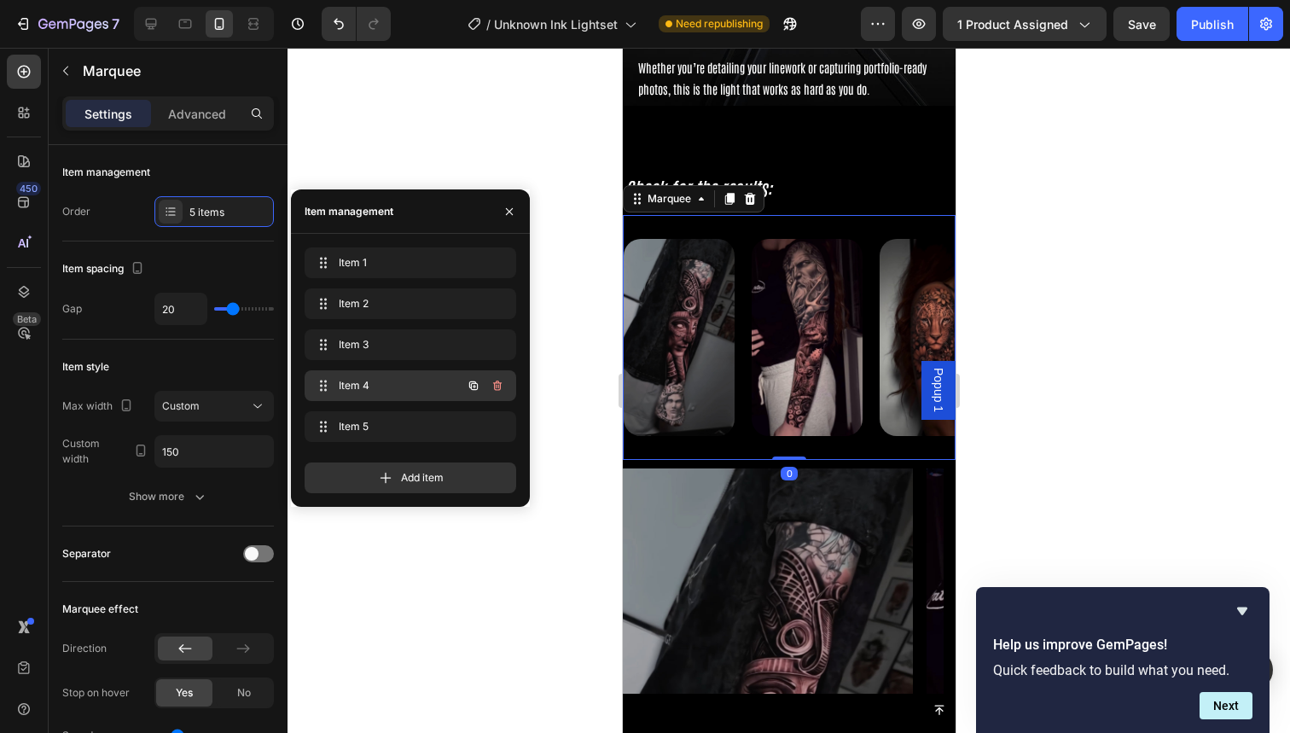
click at [349, 385] on span "Item 4" at bounding box center [387, 385] width 96 height 15
click at [353, 422] on span "Item 5" at bounding box center [407, 426] width 137 height 15
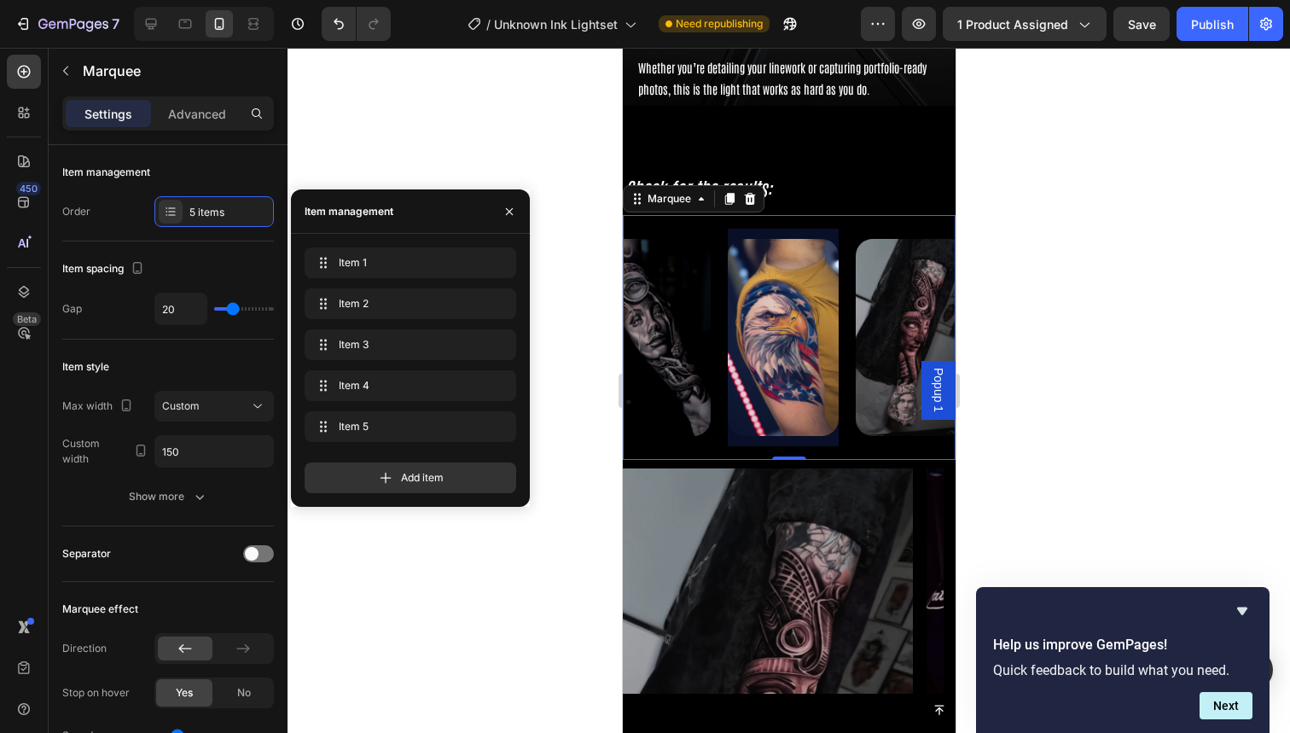
click at [365, 458] on div "Add item" at bounding box center [411, 471] width 212 height 44
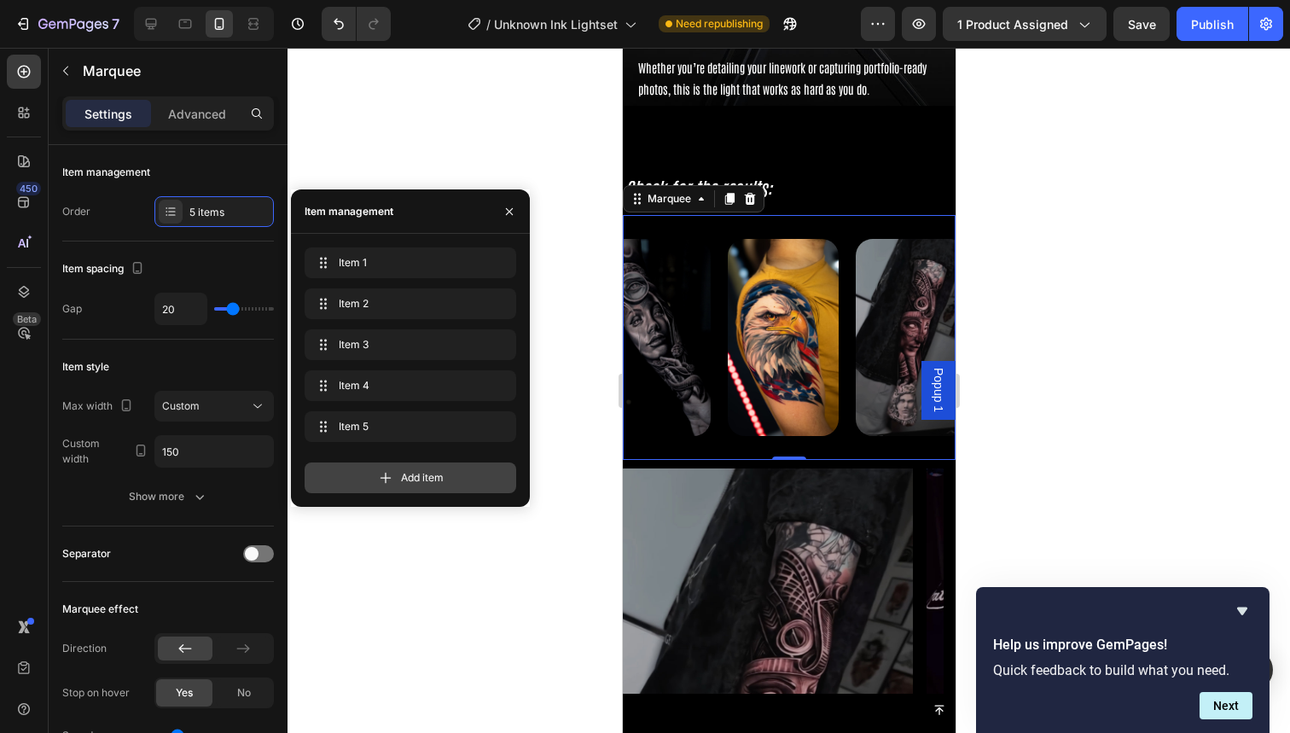
click at [365, 474] on div "Add item" at bounding box center [411, 477] width 212 height 31
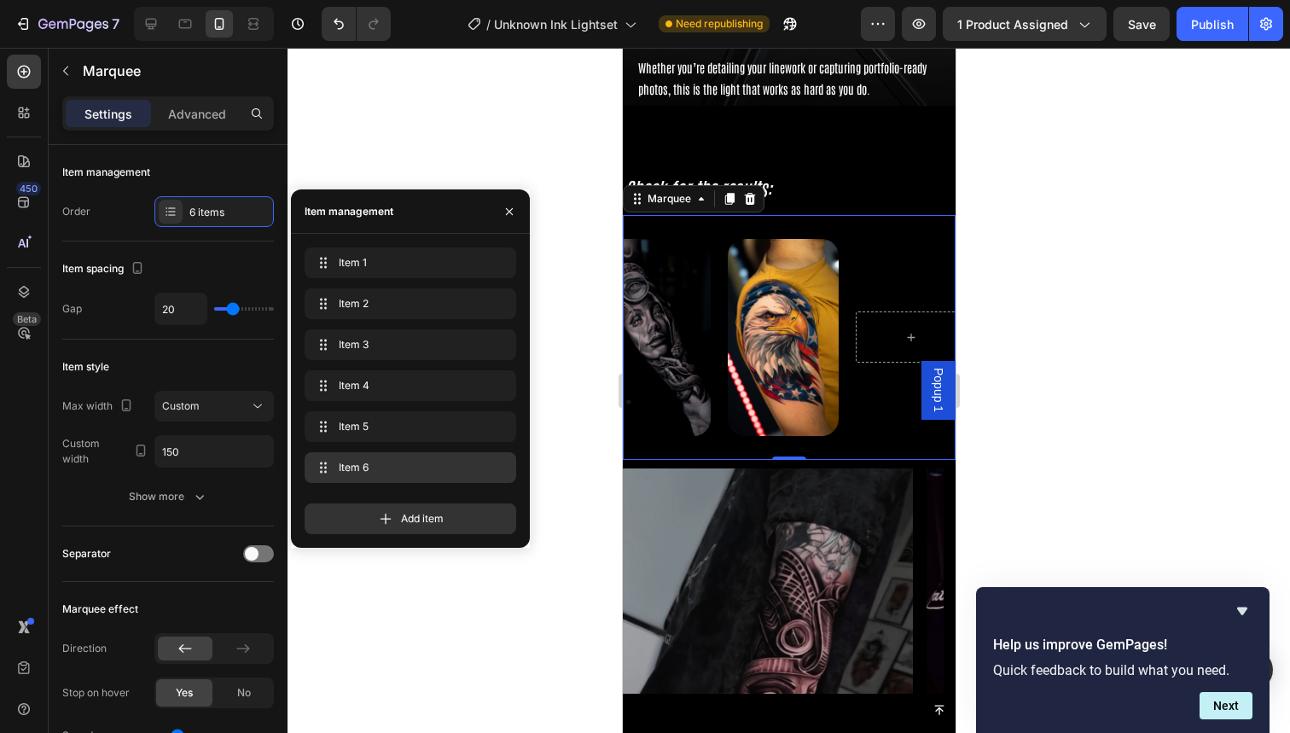
click at [372, 468] on span "Item 6" at bounding box center [407, 467] width 137 height 15
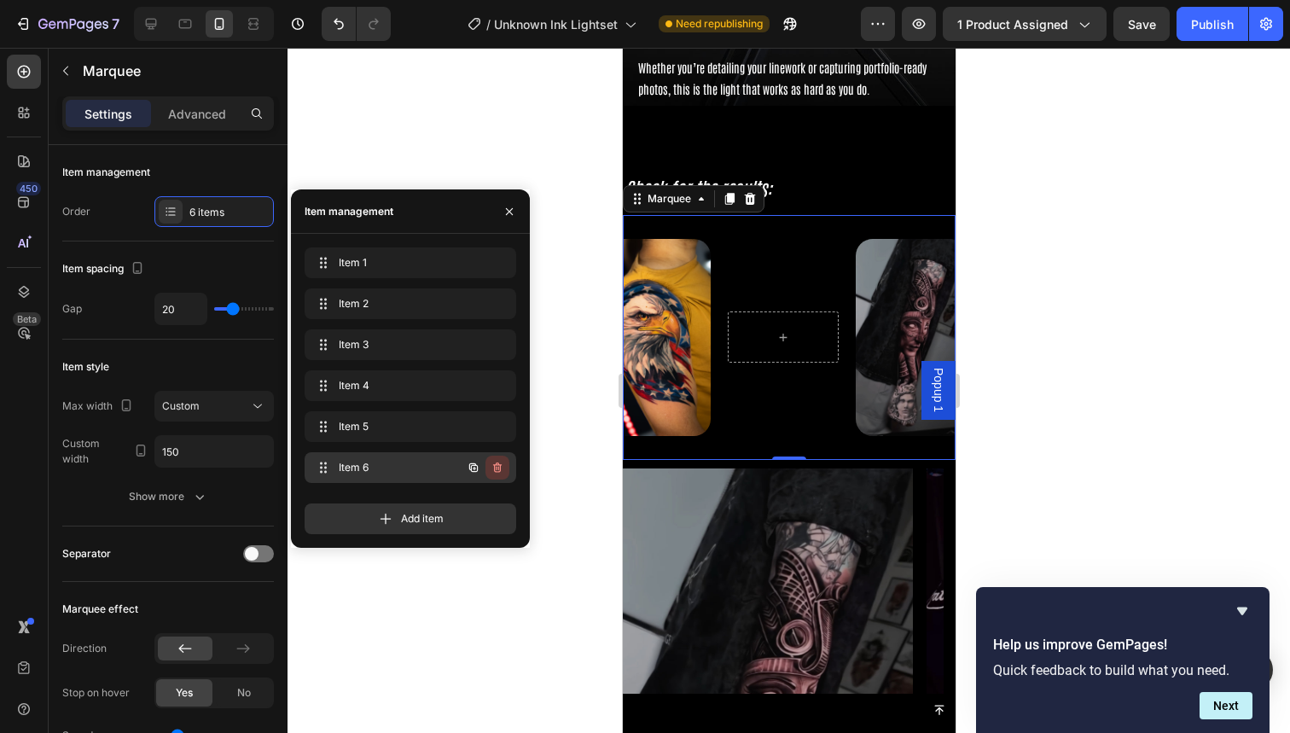
click at [493, 461] on icon "button" at bounding box center [498, 468] width 14 height 14
click at [499, 464] on div "Delete" at bounding box center [486, 467] width 32 height 15
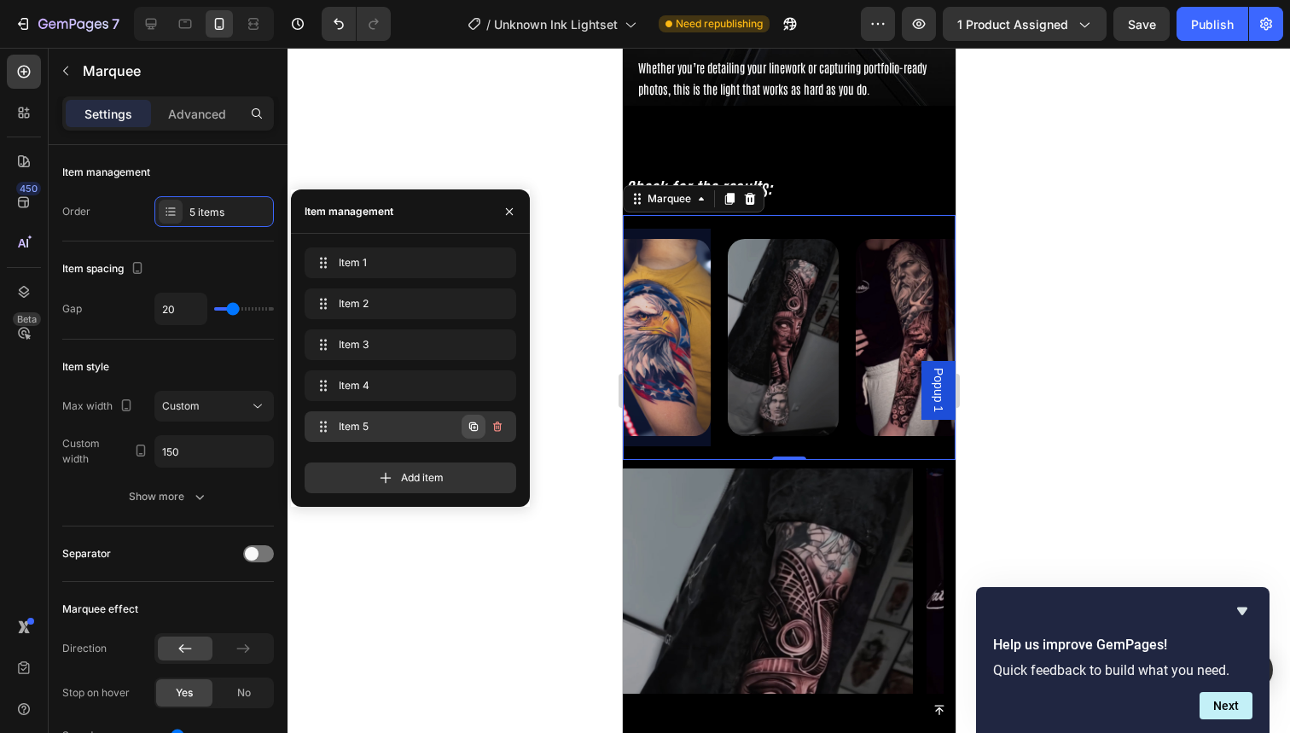
click at [476, 430] on icon "button" at bounding box center [473, 426] width 9 height 9
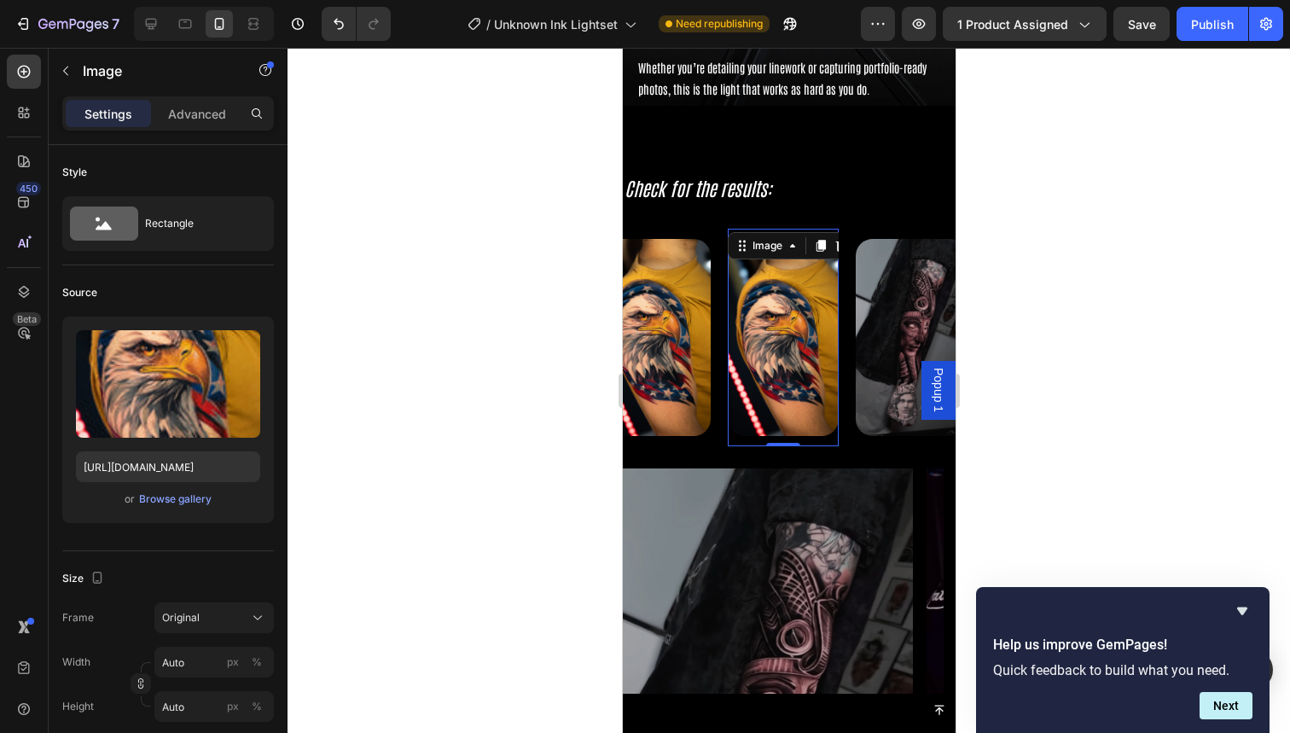
click at [753, 335] on img at bounding box center [782, 337] width 111 height 197
click at [187, 504] on div "Browse gallery" at bounding box center [175, 498] width 73 height 15
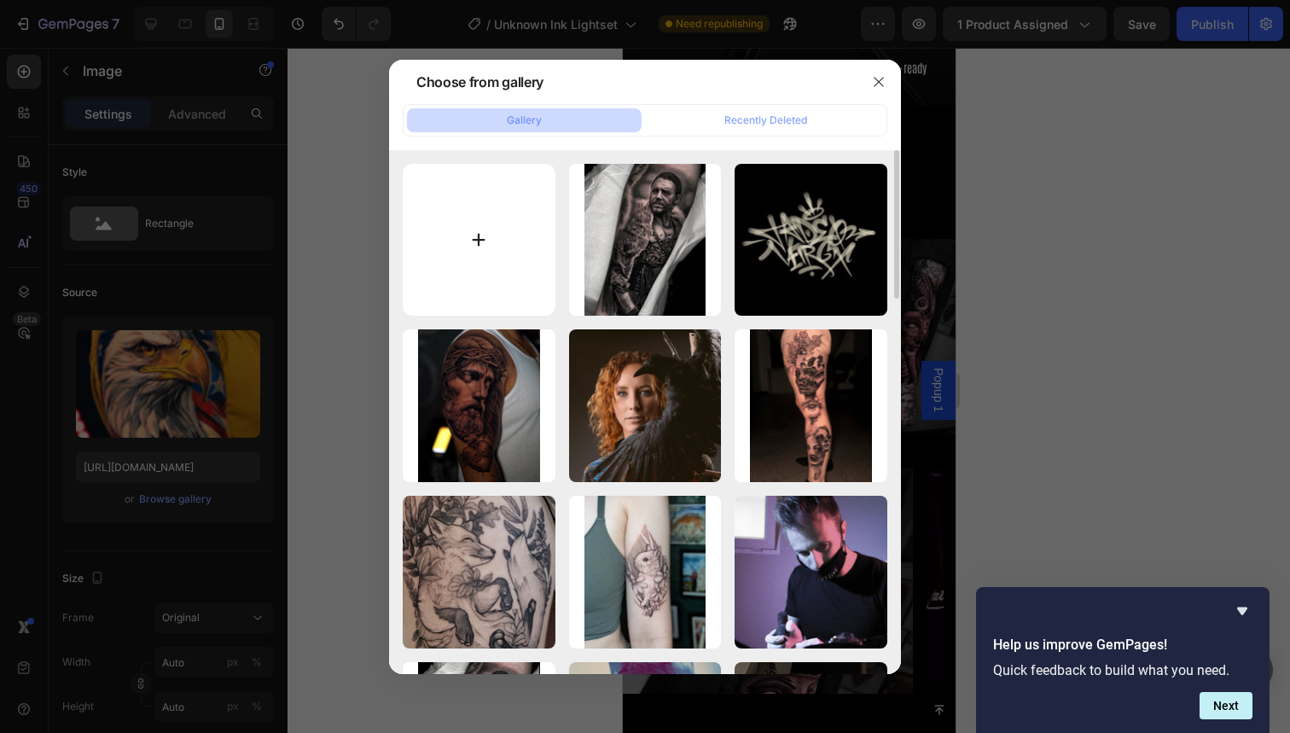
click at [462, 281] on input "file" at bounding box center [479, 240] width 153 height 153
type input "C:\fakepath\71.jpg"
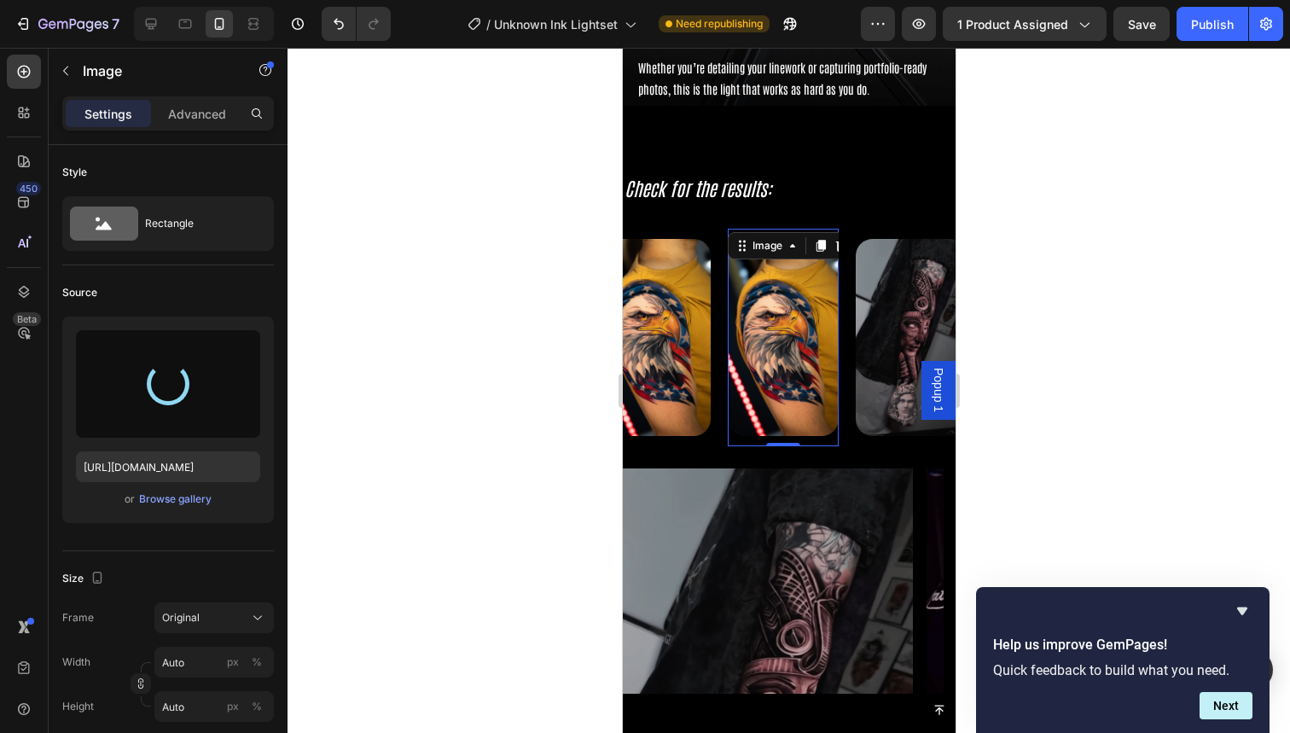
type input "https://cdn.shopify.com/s/files/1/0832/9979/5267/files/gempages_514383434152412…"
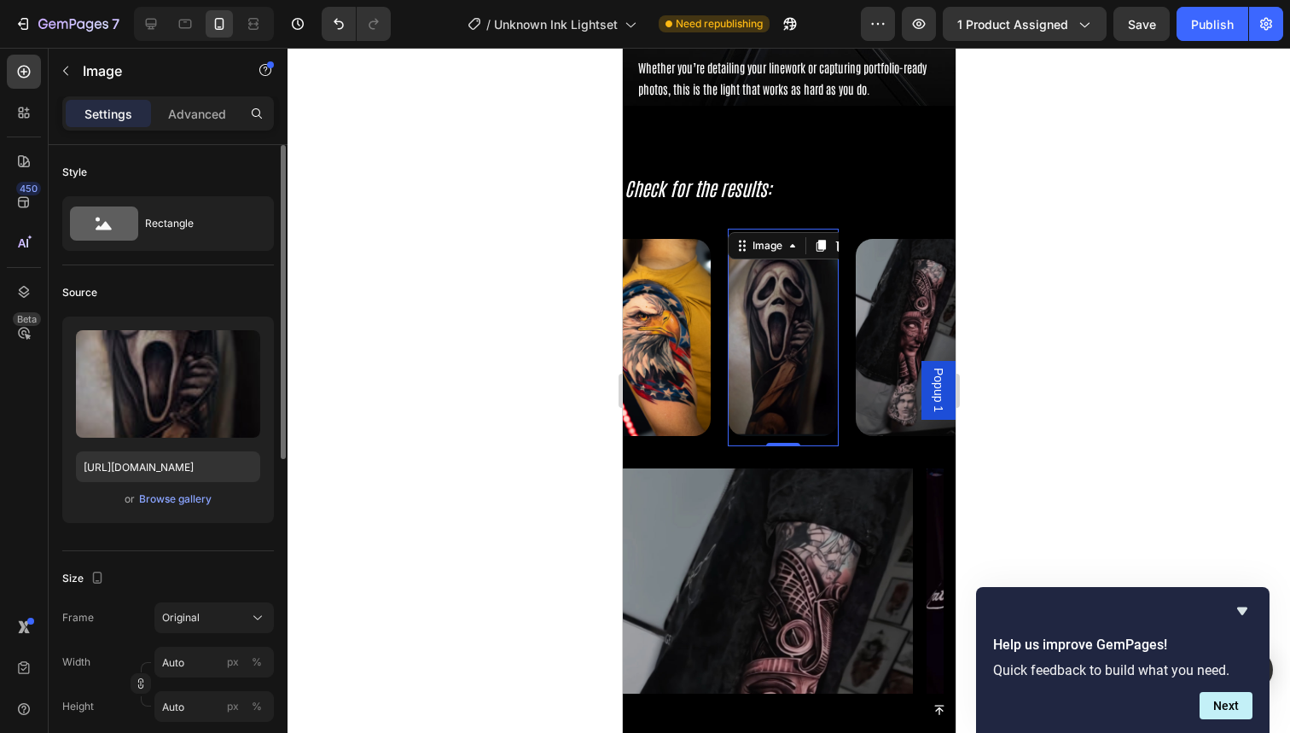
click at [200, 531] on div "Upload Image https://cdn.shopify.com/s/files/1/0832/9979/5267/files/gempages_51…" at bounding box center [168, 427] width 212 height 220
click at [780, 372] on img at bounding box center [782, 337] width 111 height 197
click at [828, 362] on img at bounding box center [782, 337] width 111 height 197
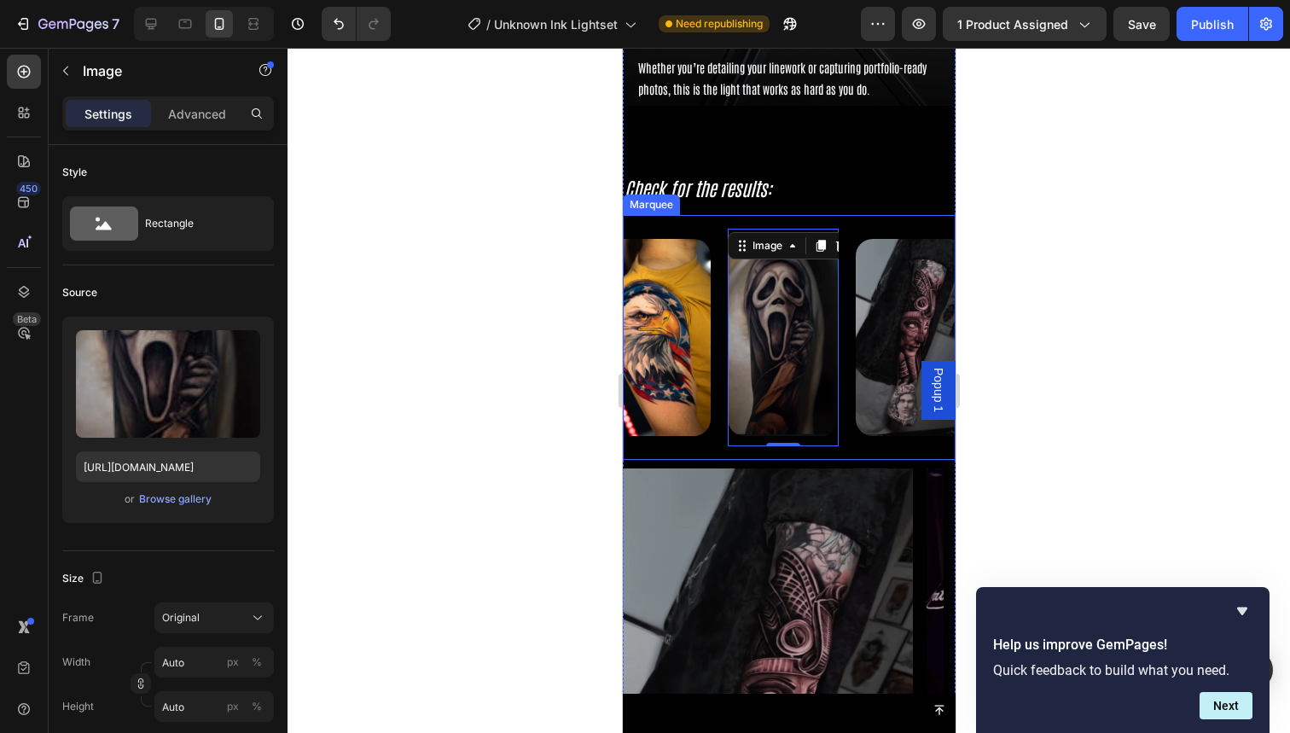
click at [844, 352] on div "Image 0" at bounding box center [791, 338] width 128 height 218
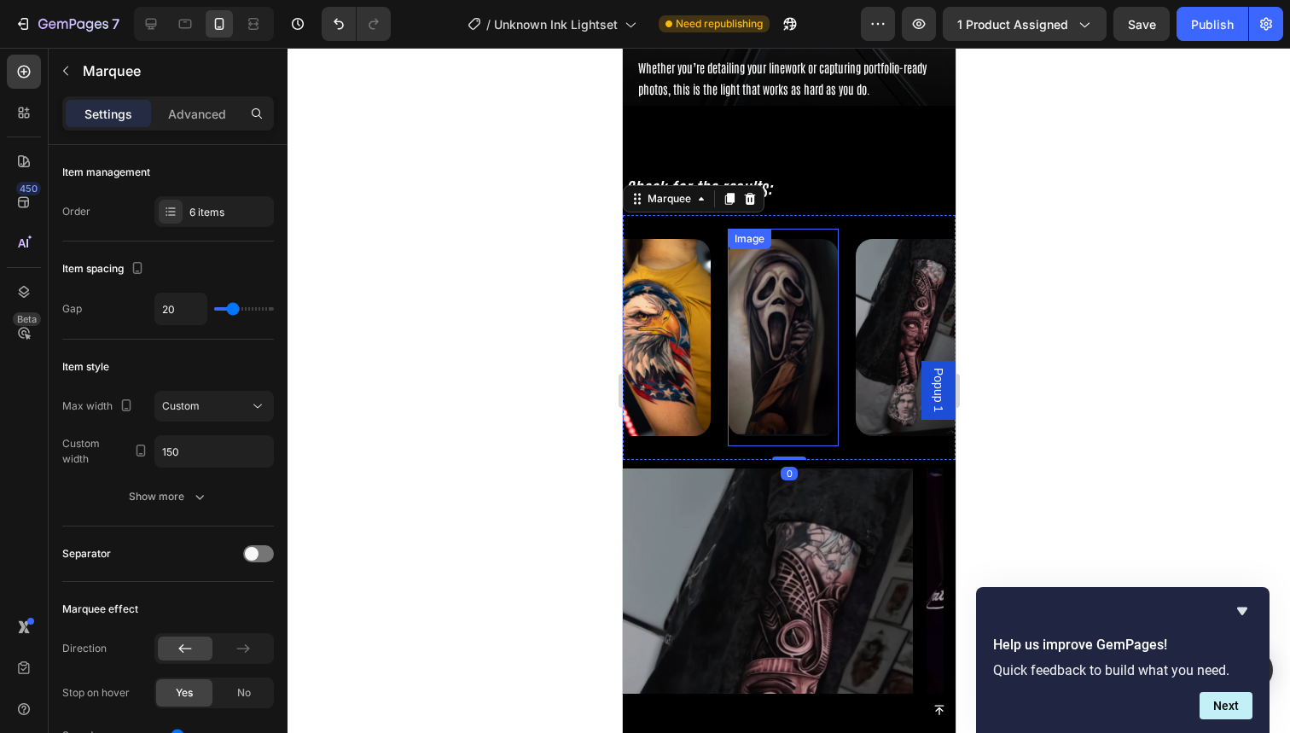
click at [818, 363] on img at bounding box center [782, 337] width 111 height 197
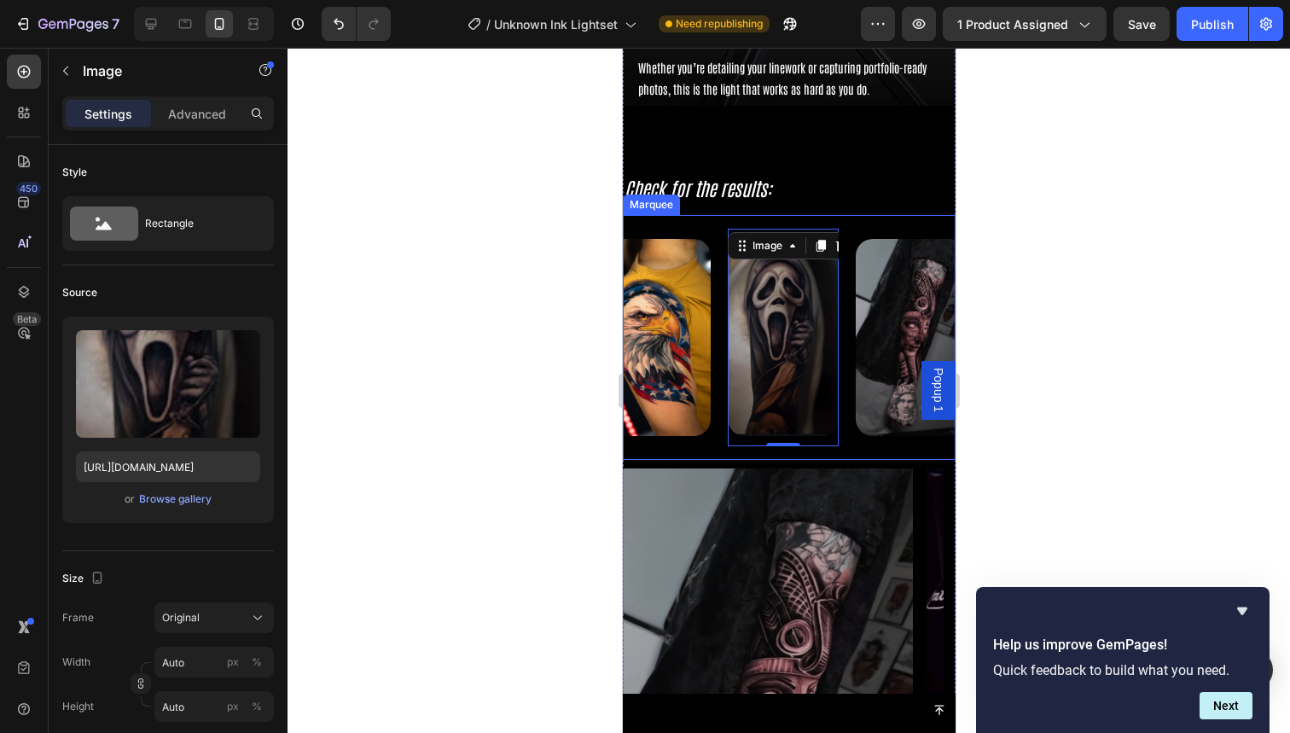
click at [844, 383] on div "Image 0" at bounding box center [791, 338] width 128 height 218
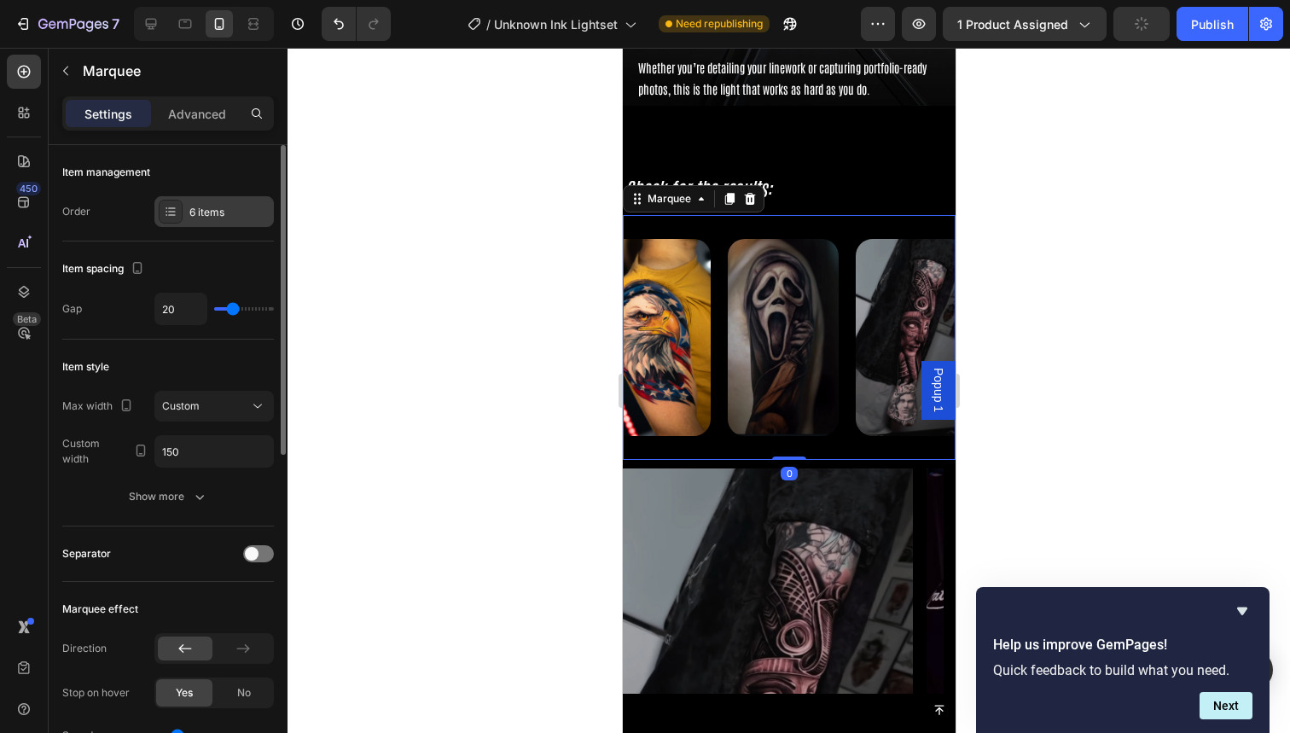
click at [220, 206] on div "6 items" at bounding box center [229, 212] width 80 height 15
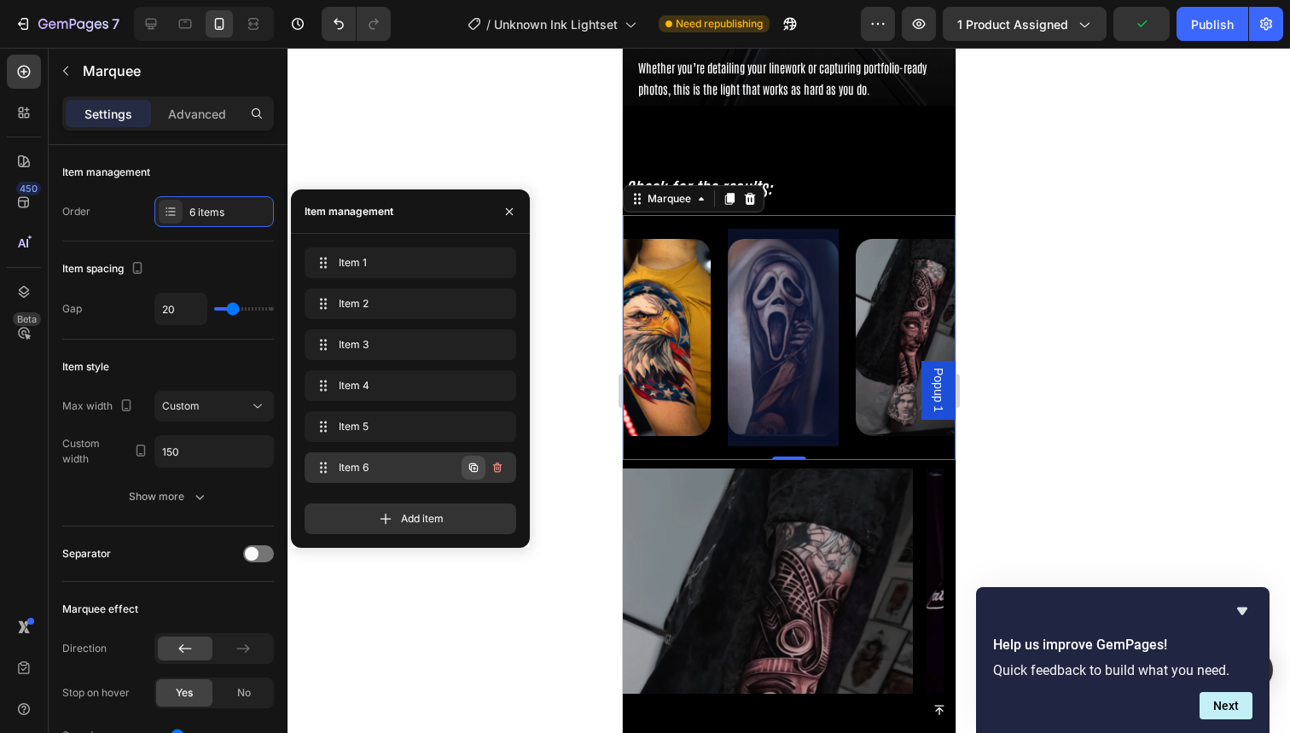
click at [474, 462] on icon "button" at bounding box center [474, 468] width 14 height 14
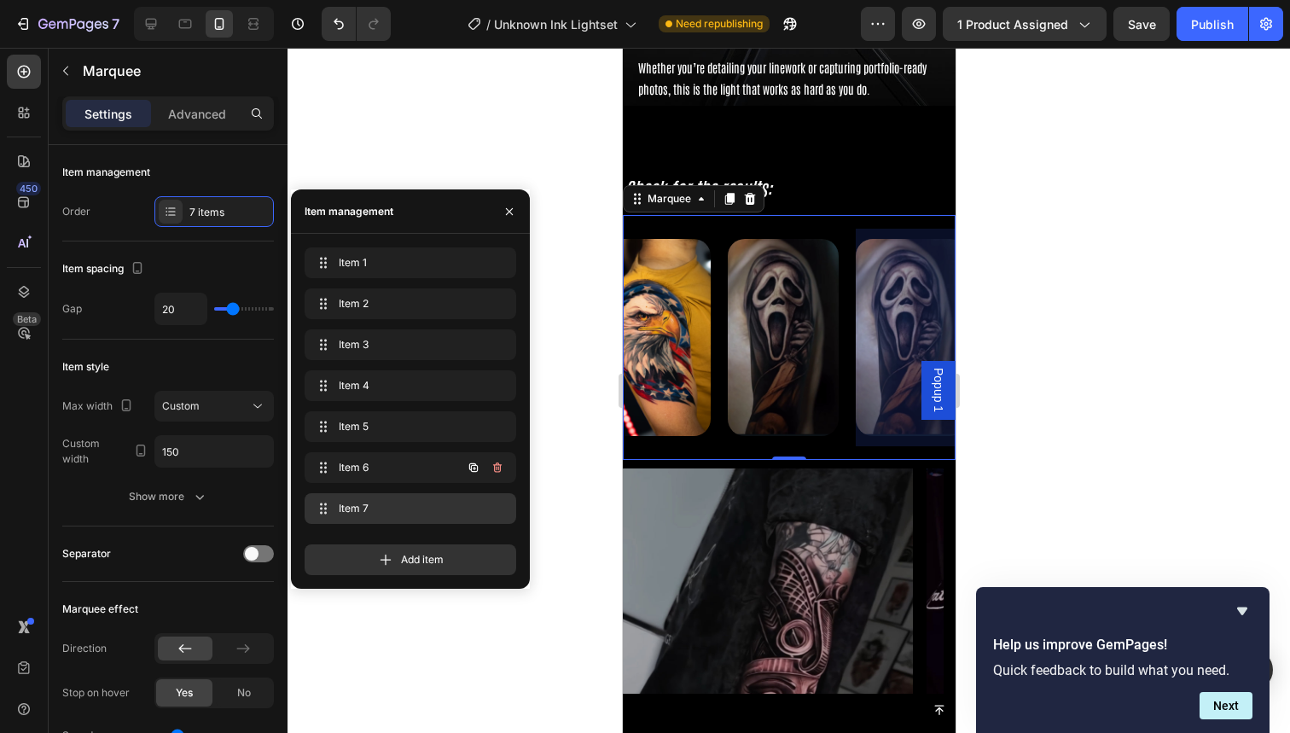
scroll to position [0, 664]
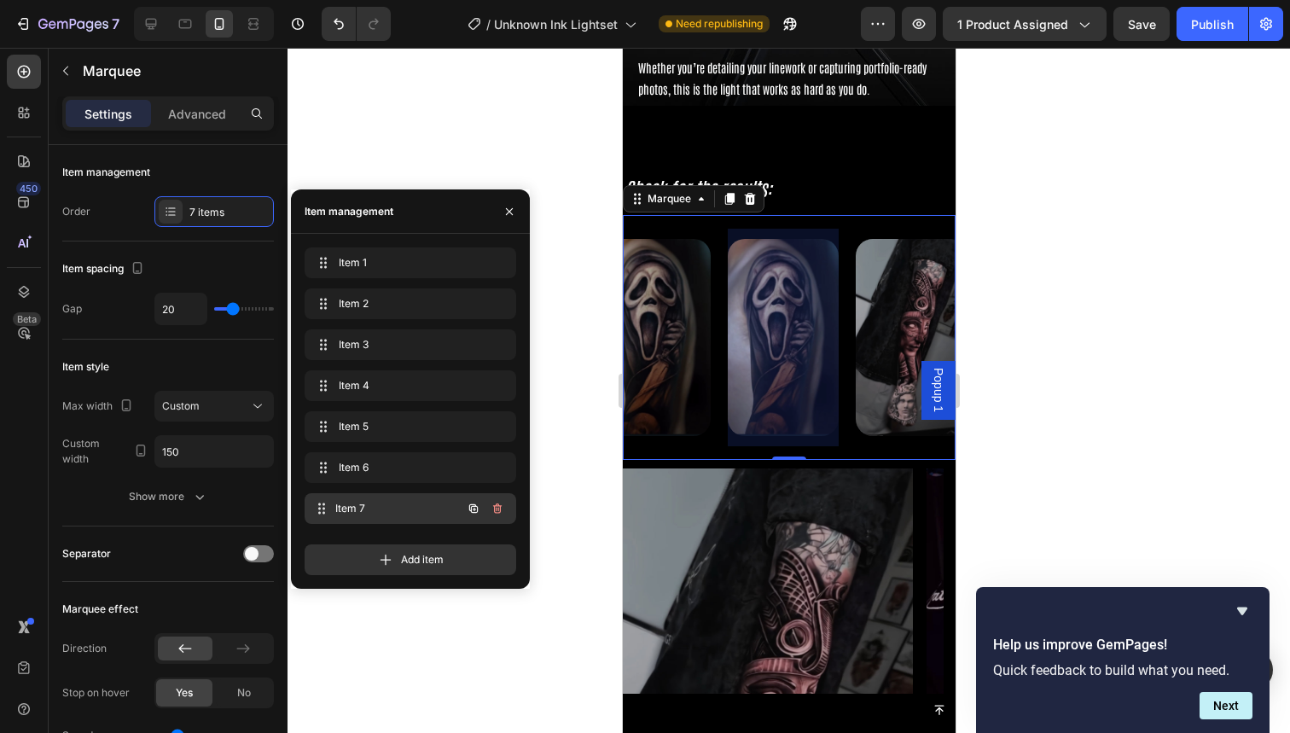
click at [390, 499] on div "Item 7 Item 7" at bounding box center [386, 509] width 150 height 24
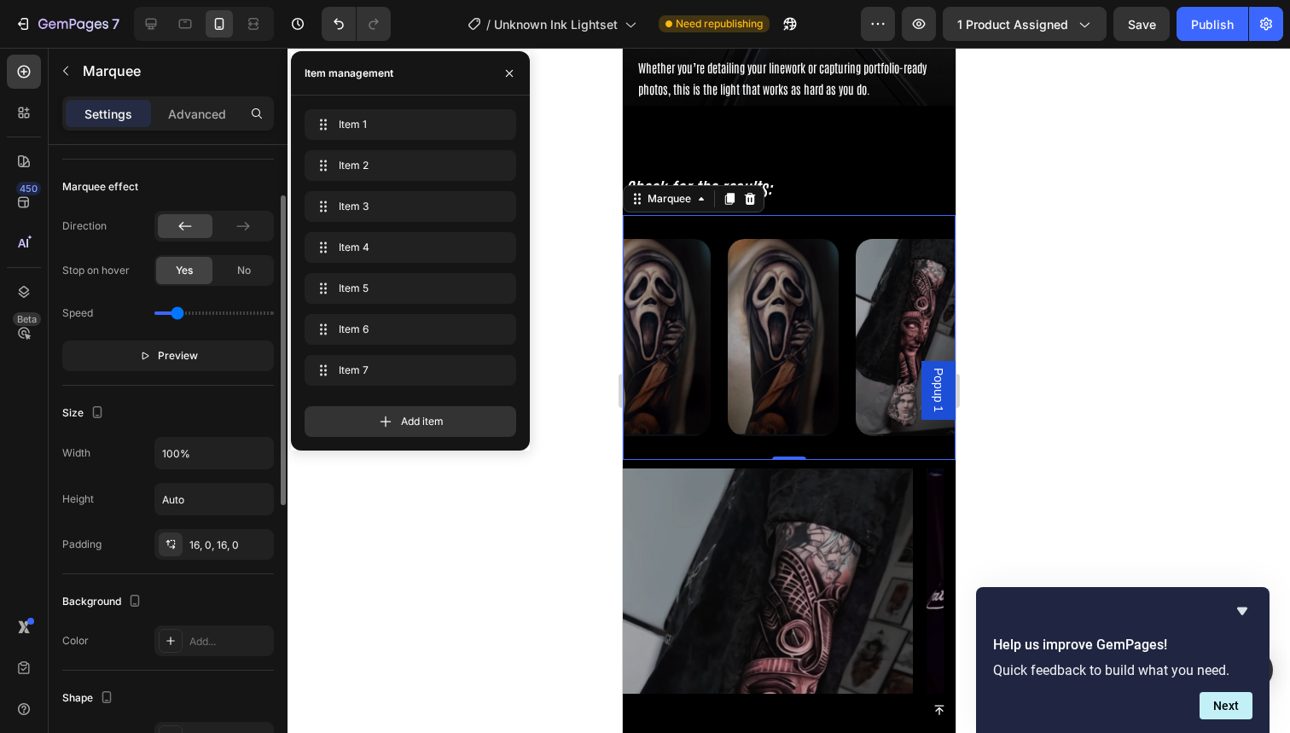
scroll to position [0, 0]
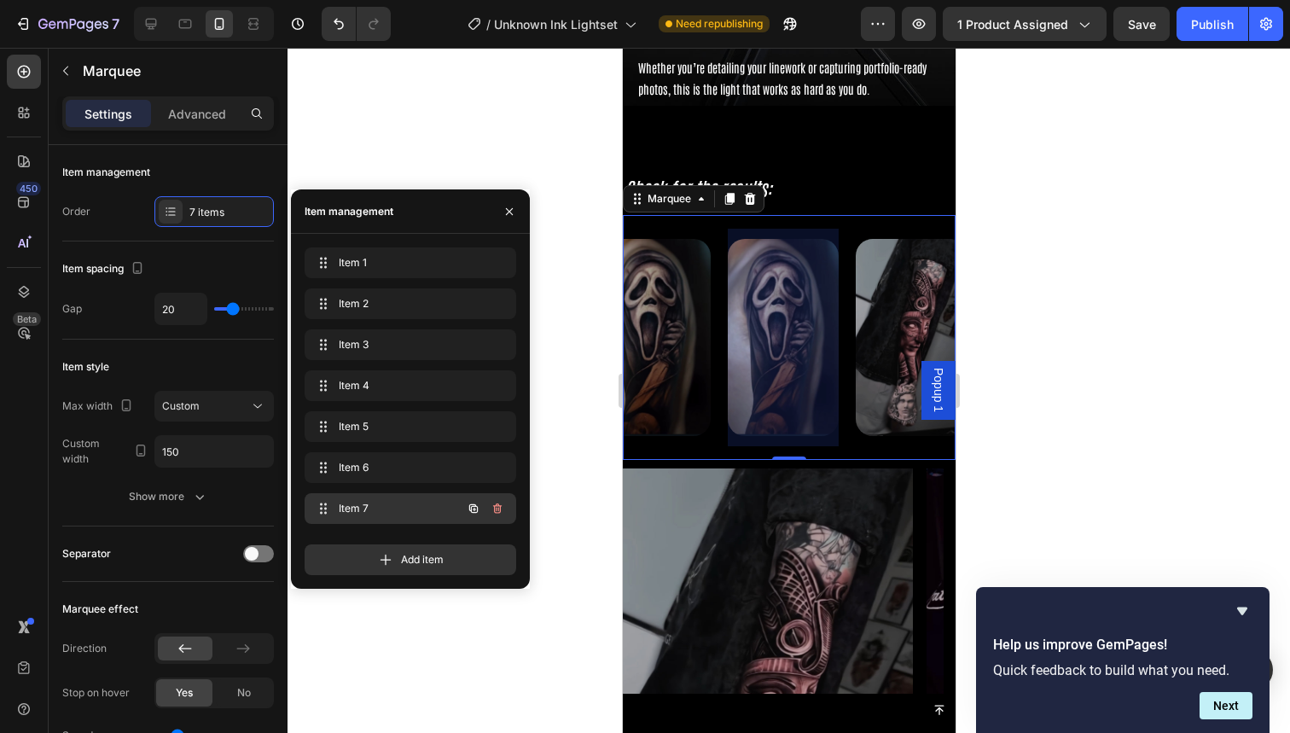
click at [398, 507] on span "Item 7" at bounding box center [387, 508] width 96 height 15
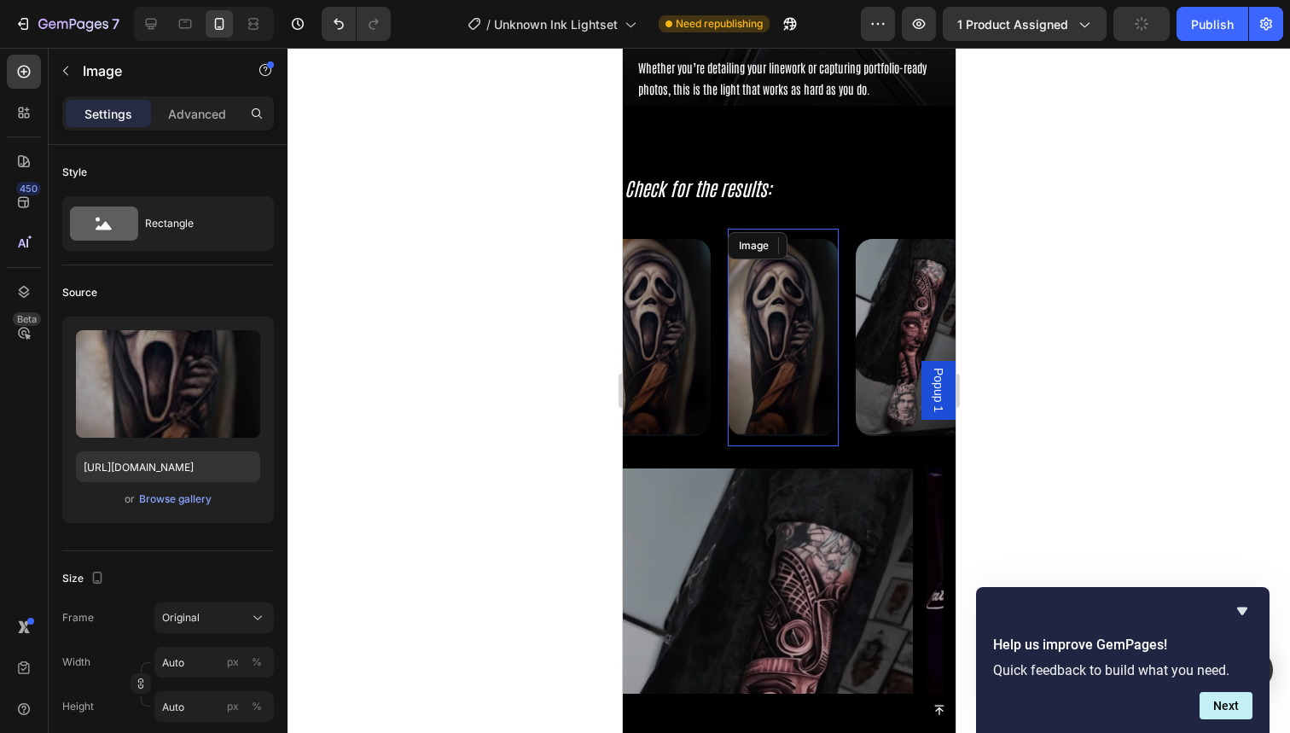
drag, startPoint x: 1391, startPoint y: 329, endPoint x: 769, endPoint y: 282, distance: 623.9
click at [769, 282] on img at bounding box center [782, 337] width 111 height 197
click at [189, 505] on div "Browse gallery" at bounding box center [175, 498] width 73 height 15
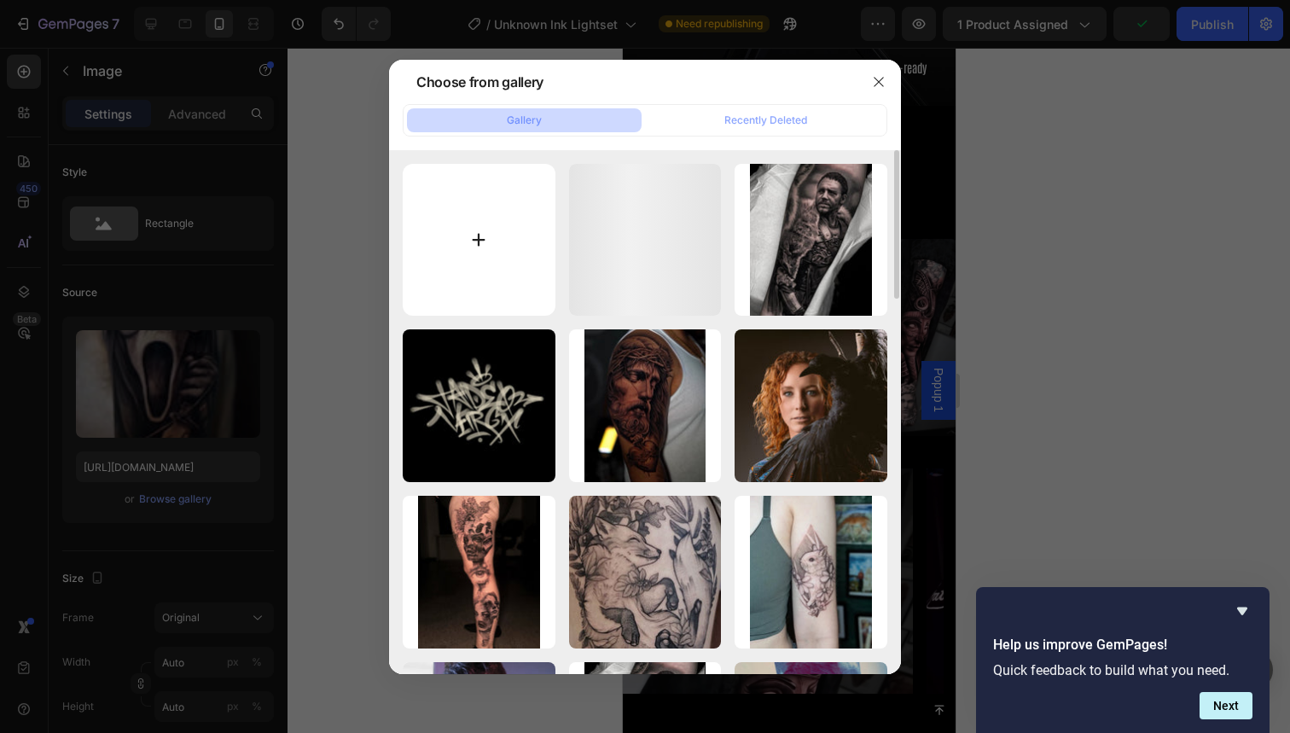
click at [454, 241] on input "file" at bounding box center [479, 240] width 153 height 153
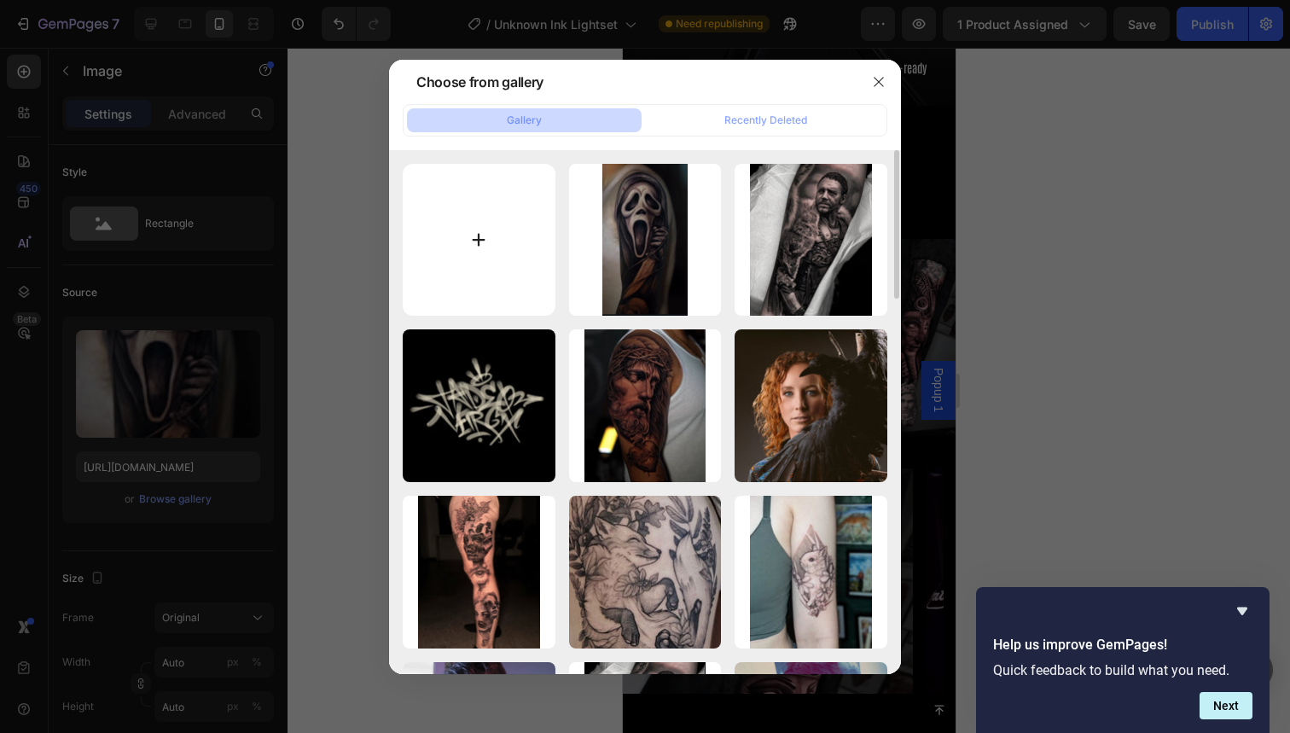
type input "C:\fakepath\72.jpg"
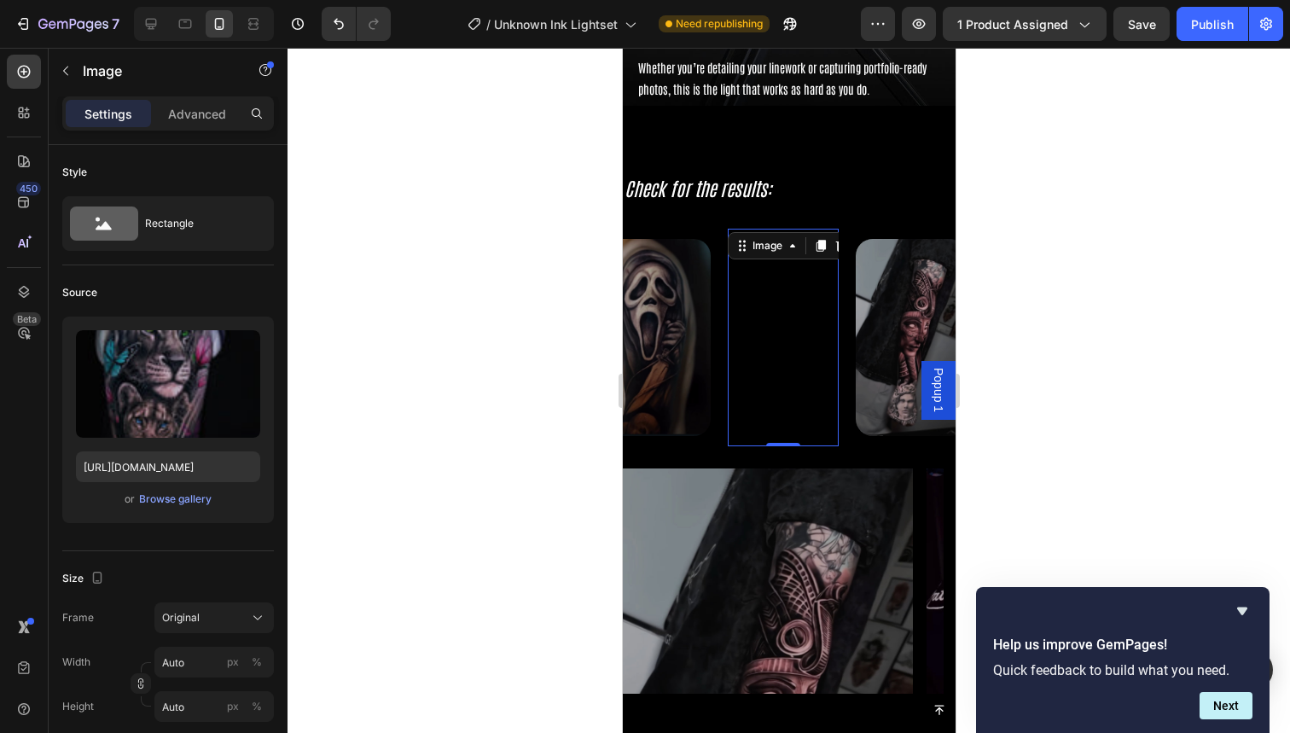
type input "https://cdn.shopify.com/s/files/1/0832/9979/5267/files/gempages_514383434152412…"
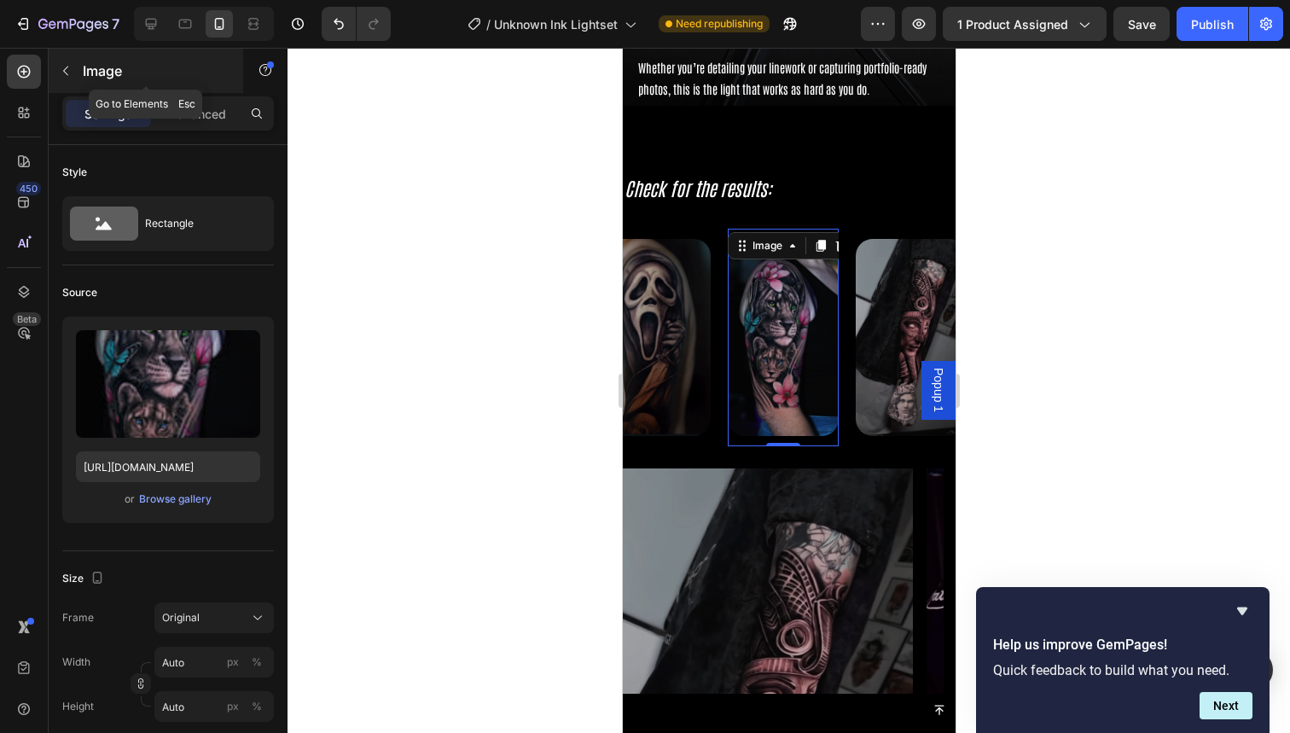
click at [67, 67] on icon "button" at bounding box center [66, 71] width 14 height 14
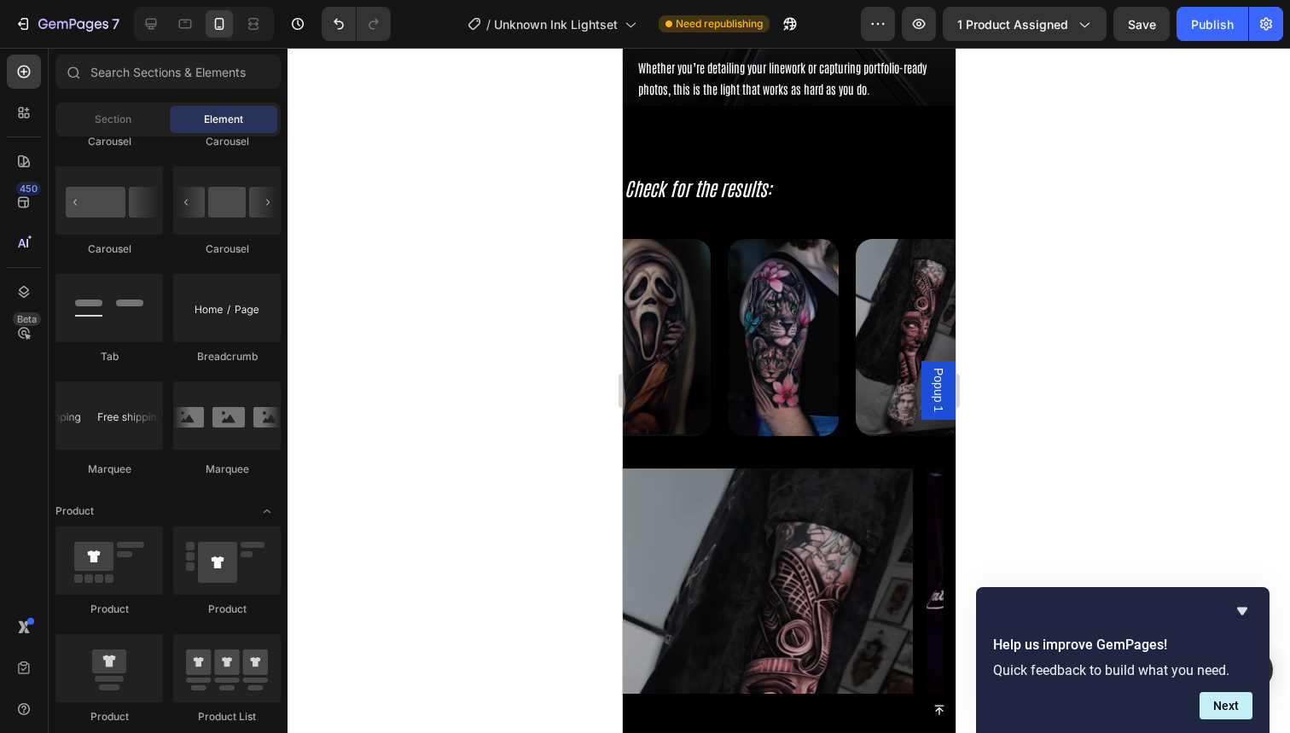
drag, startPoint x: 1336, startPoint y: 404, endPoint x: 714, endPoint y: 356, distance: 623.9
click at [714, 356] on div "Image" at bounding box center [663, 338] width 128 height 218
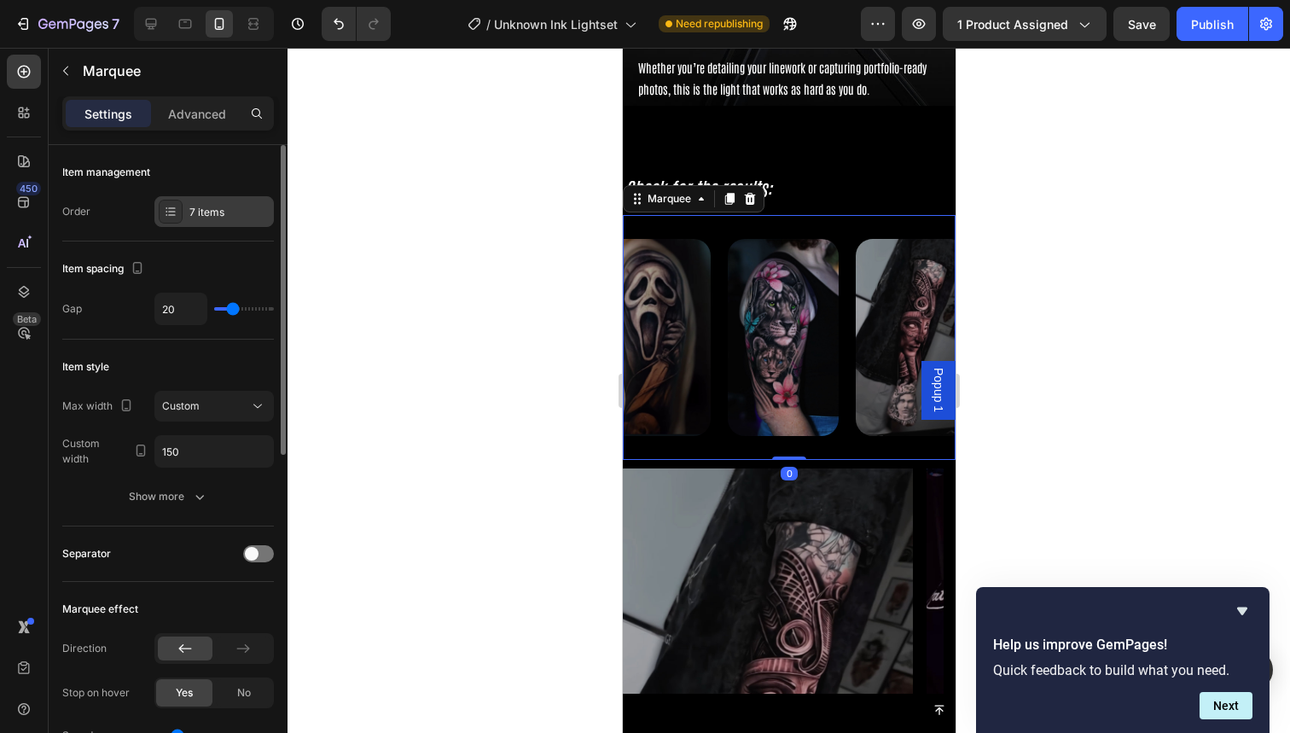
click at [212, 209] on div "7 items" at bounding box center [229, 212] width 80 height 15
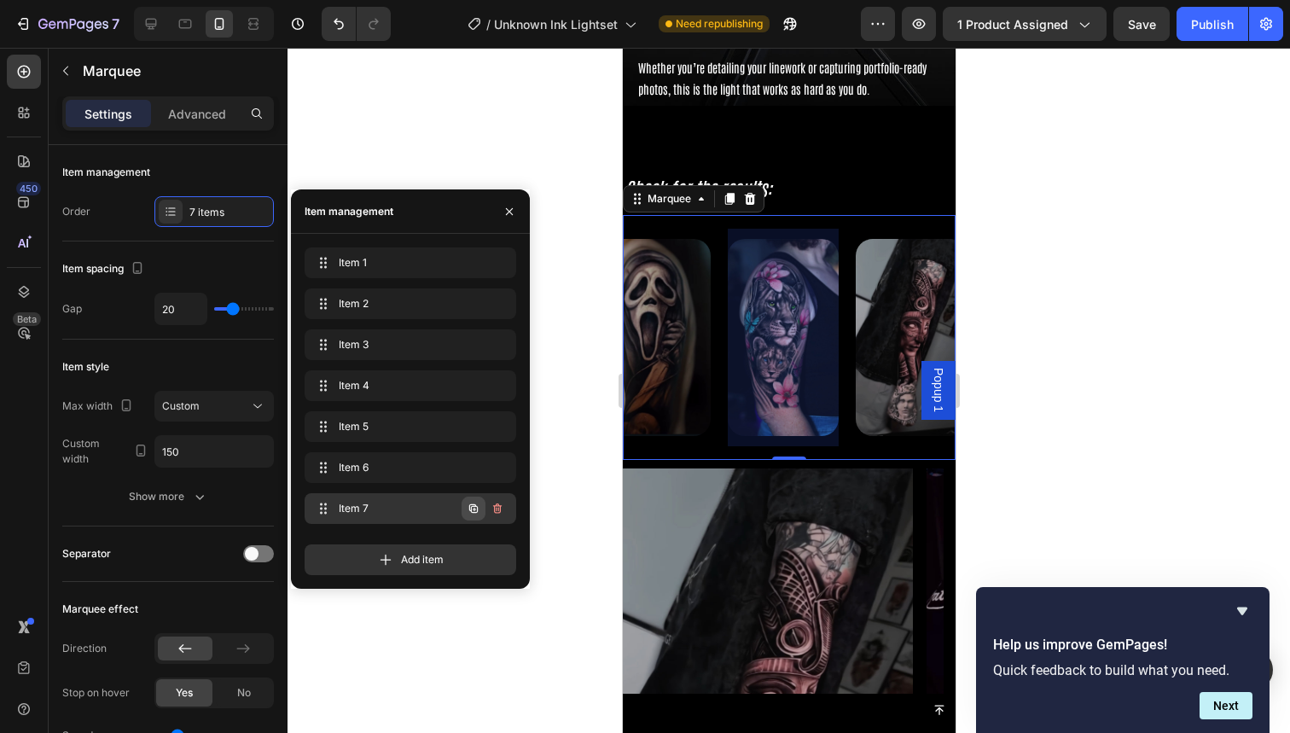
click at [471, 510] on icon "button" at bounding box center [473, 508] width 9 height 9
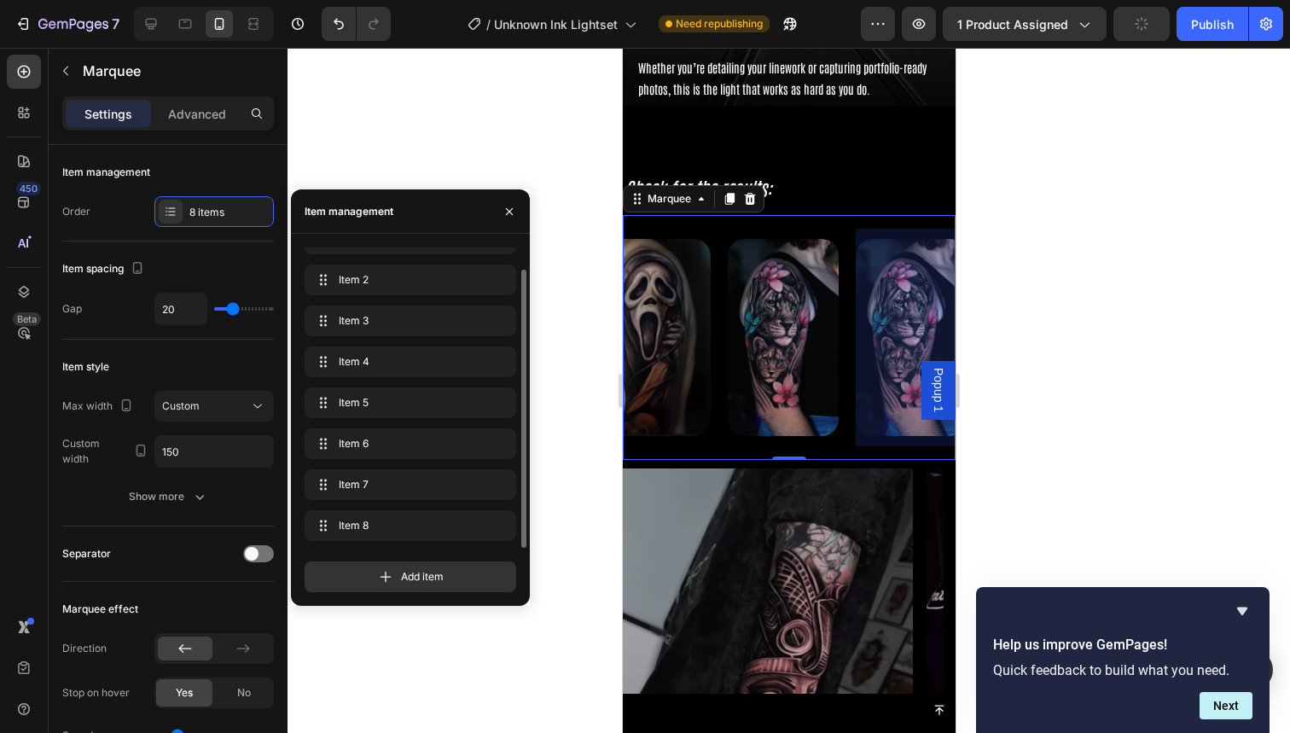
scroll to position [0, 792]
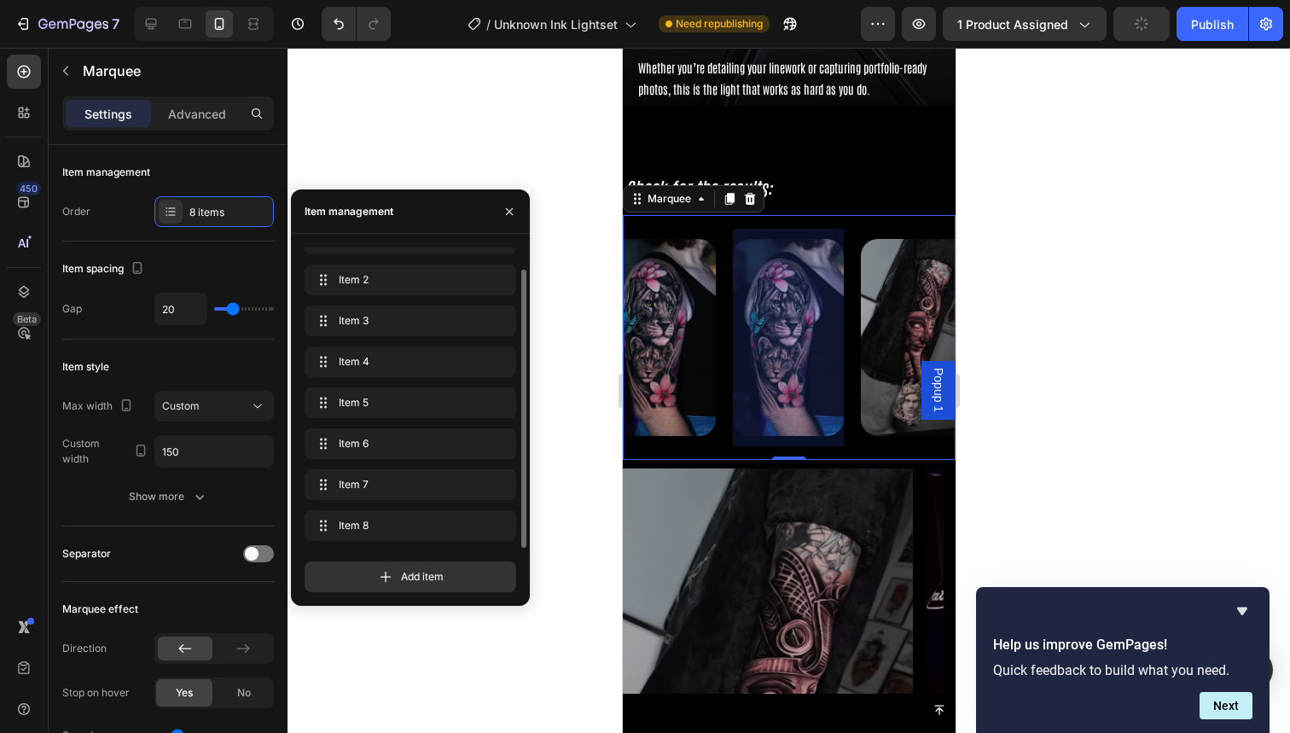
click at [872, 345] on img at bounding box center [915, 337] width 111 height 197
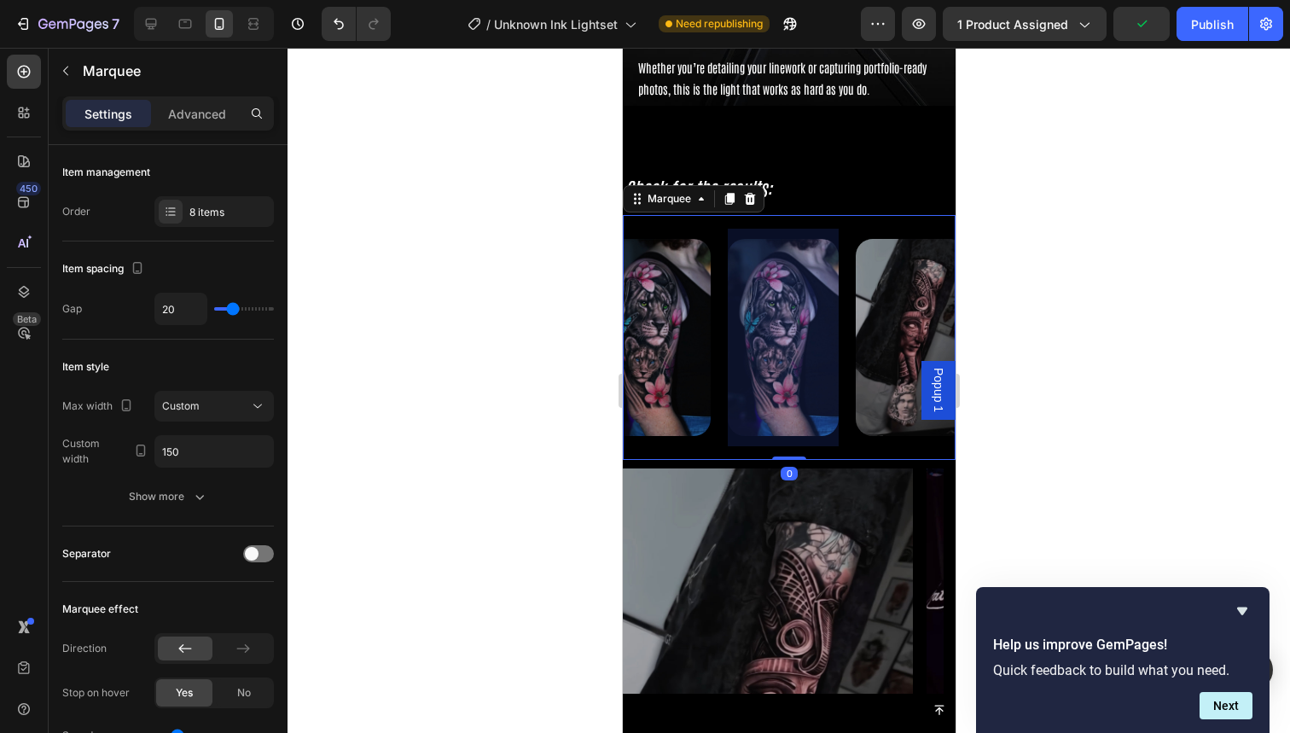
click at [794, 358] on div at bounding box center [782, 338] width 111 height 218
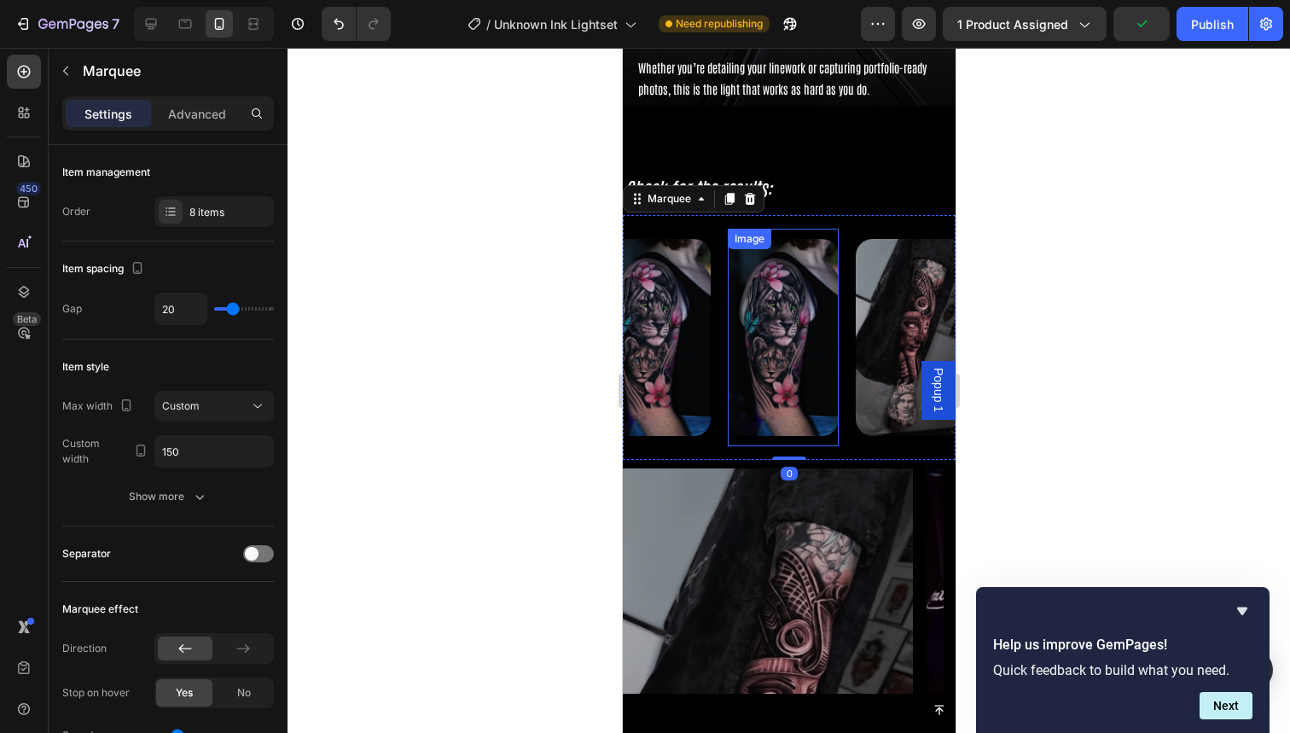
click at [788, 301] on img at bounding box center [782, 337] width 111 height 197
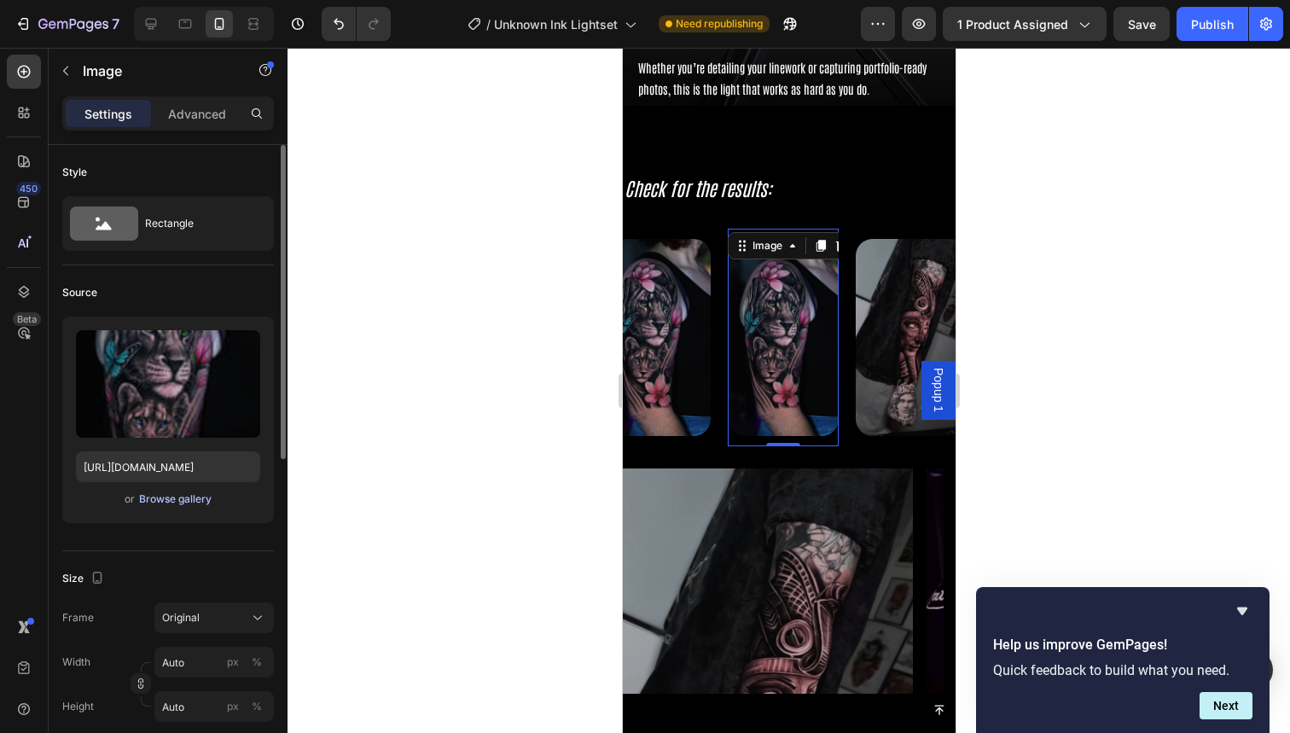
click at [183, 502] on div "Browse gallery" at bounding box center [175, 498] width 73 height 15
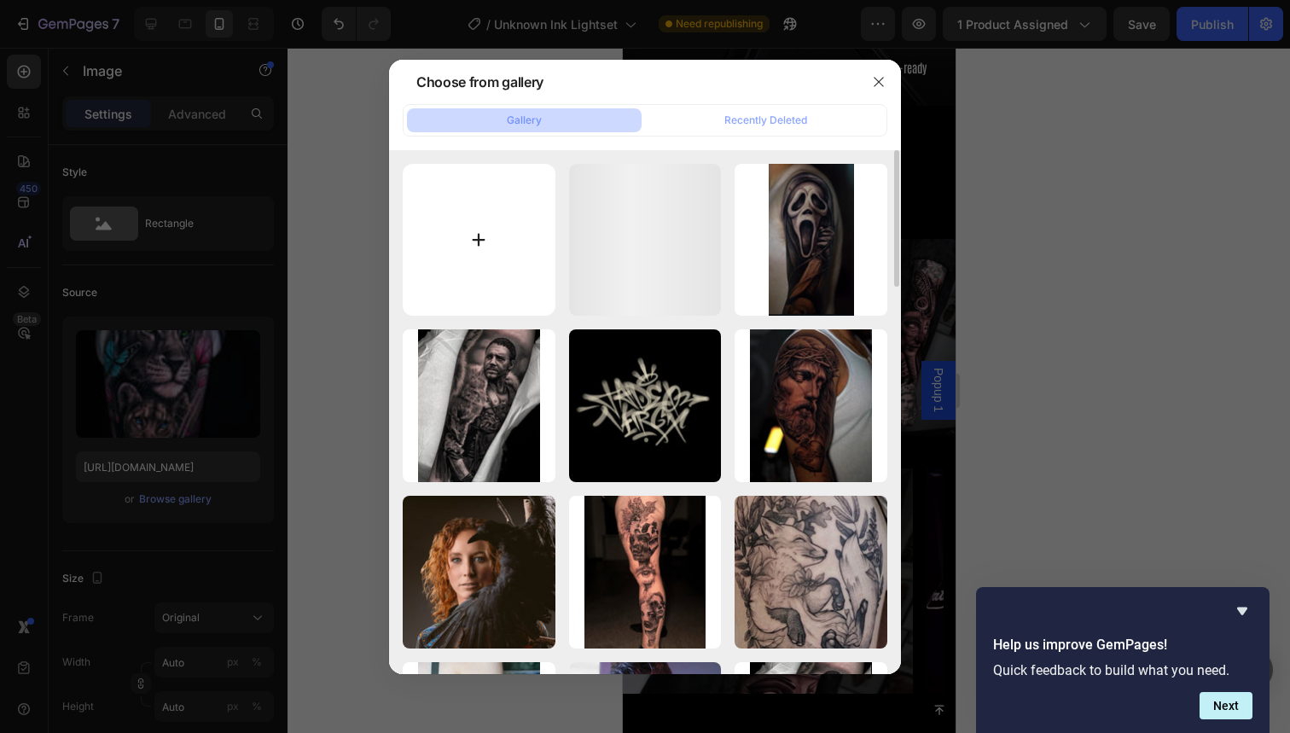
click at [505, 255] on input "file" at bounding box center [479, 240] width 153 height 153
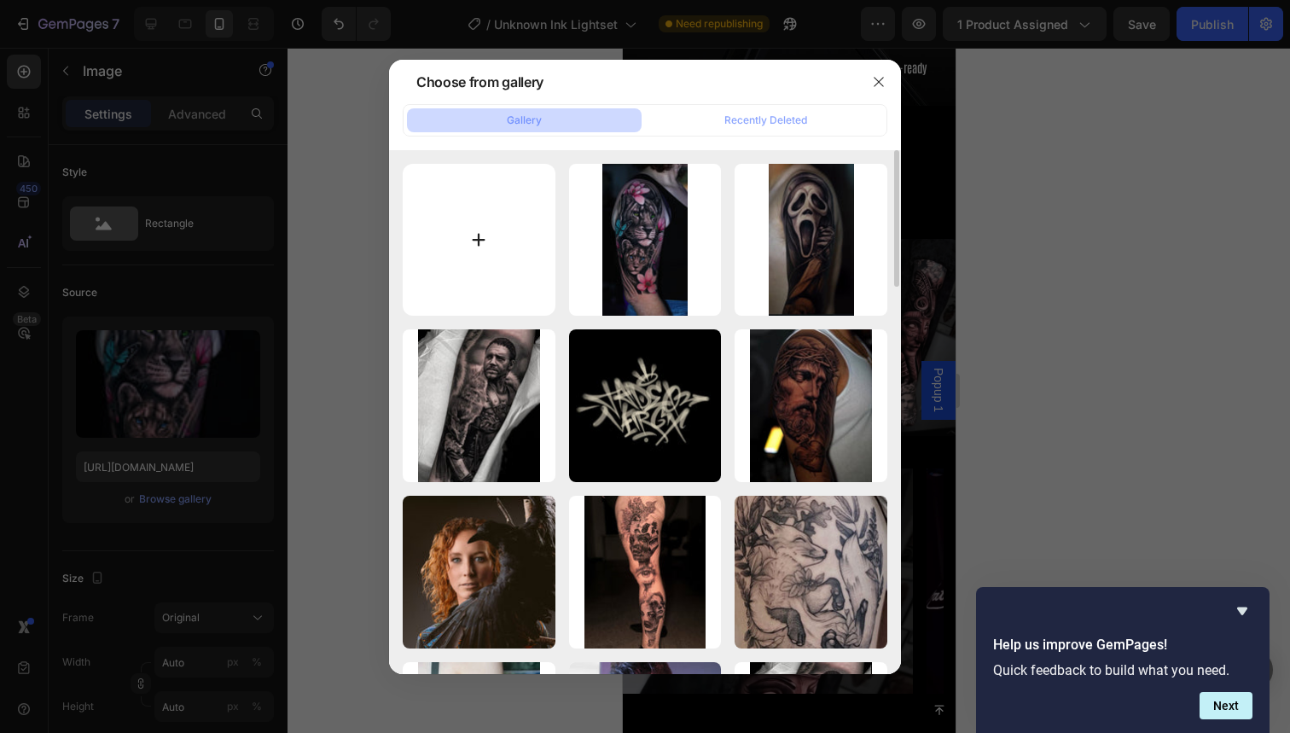
type input "C:\fakepath\73.jpg"
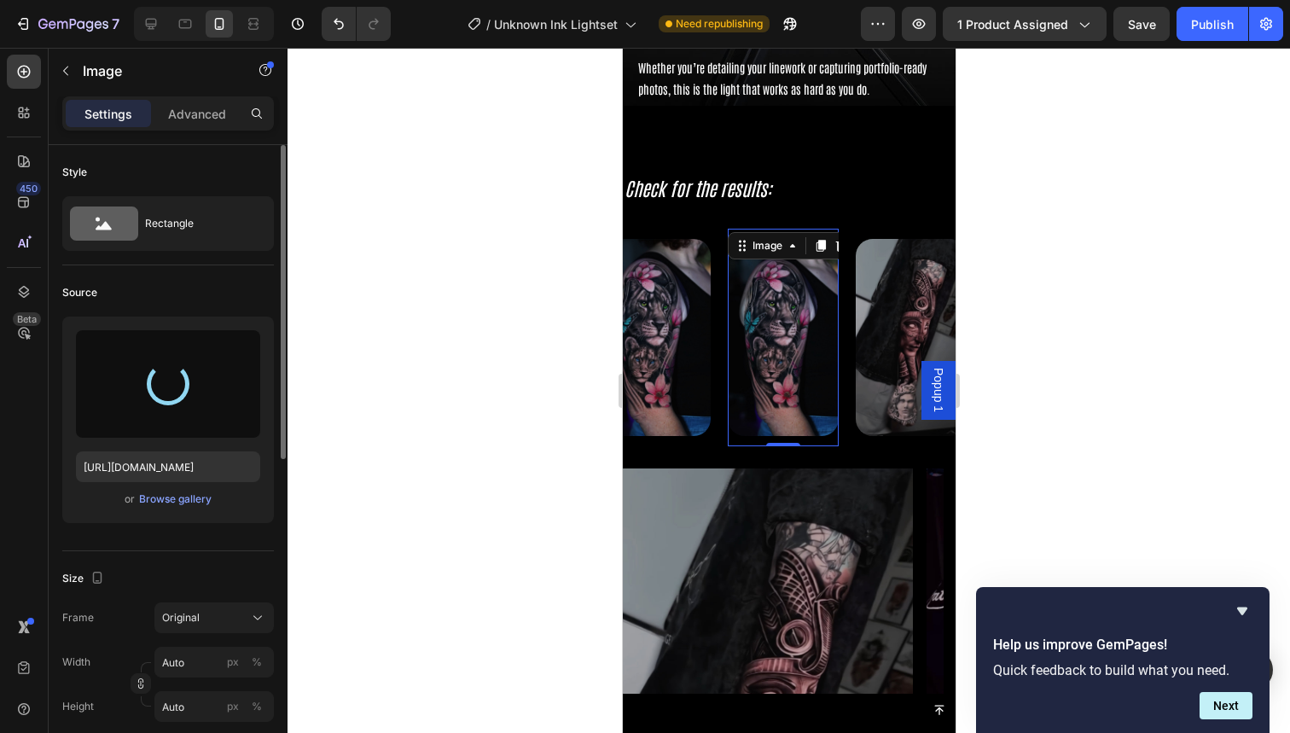
type input "https://cdn.shopify.com/s/files/1/0832/9979/5267/files/gempages_514383434152412…"
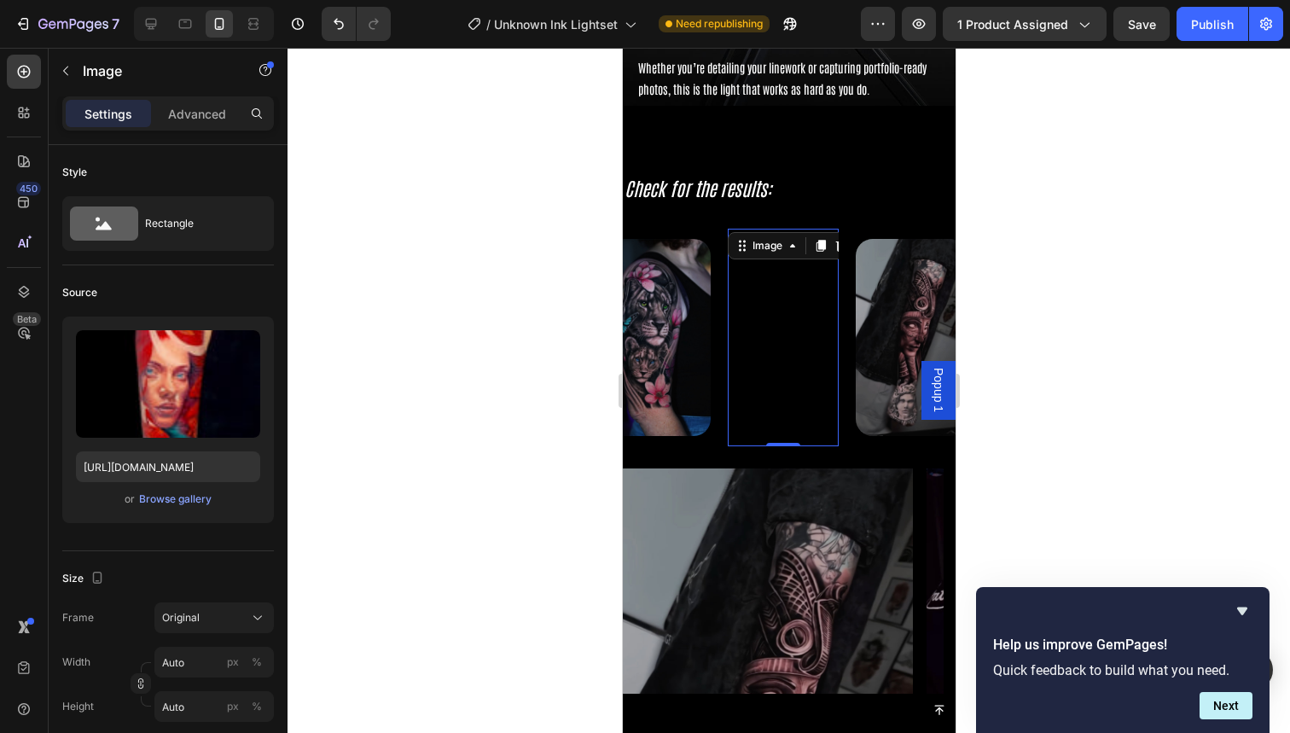
click at [845, 402] on div "Image 0" at bounding box center [791, 338] width 128 height 218
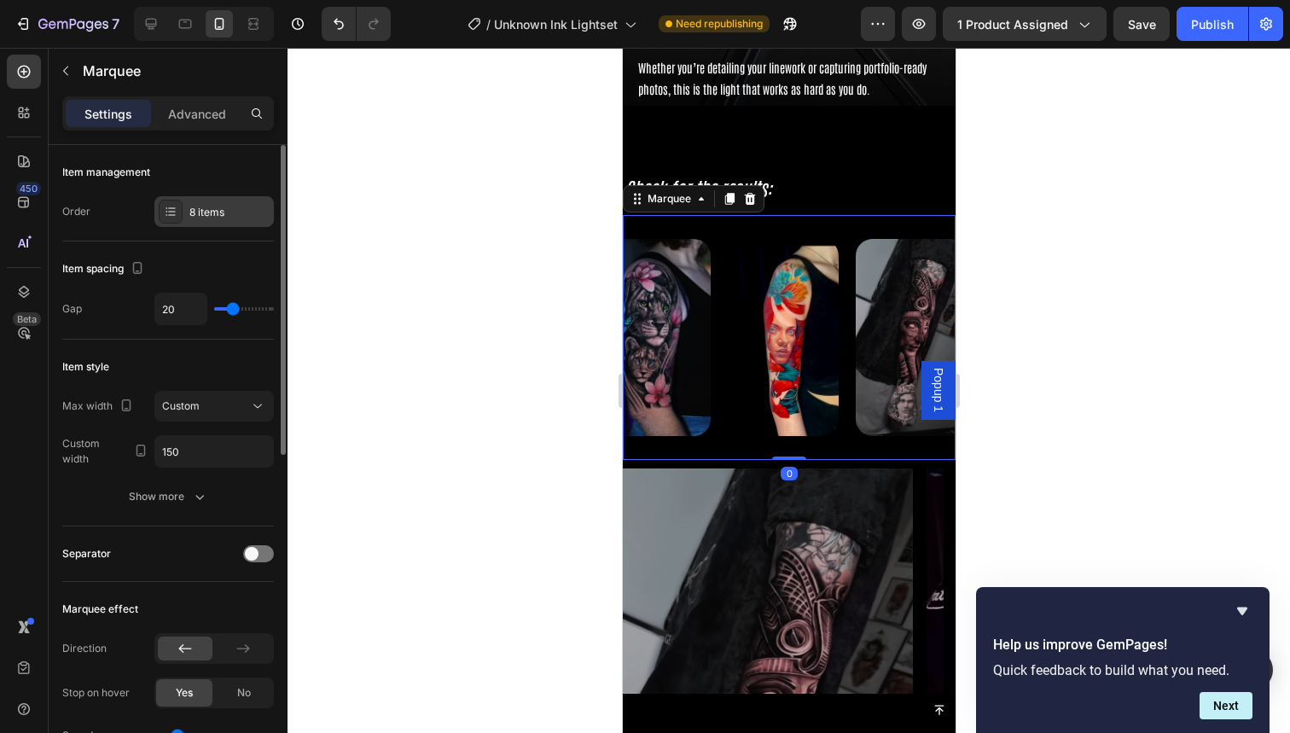
click at [213, 213] on div "8 items" at bounding box center [229, 212] width 80 height 15
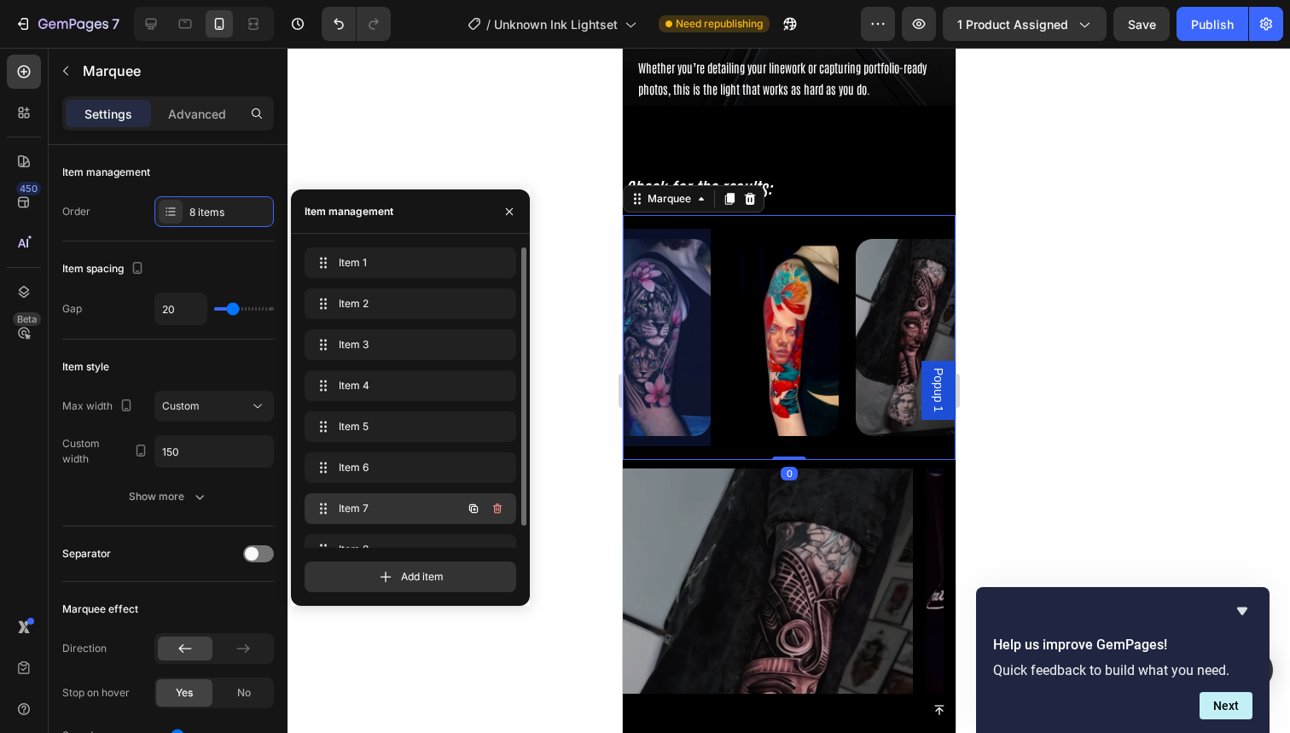
scroll to position [24, 0]
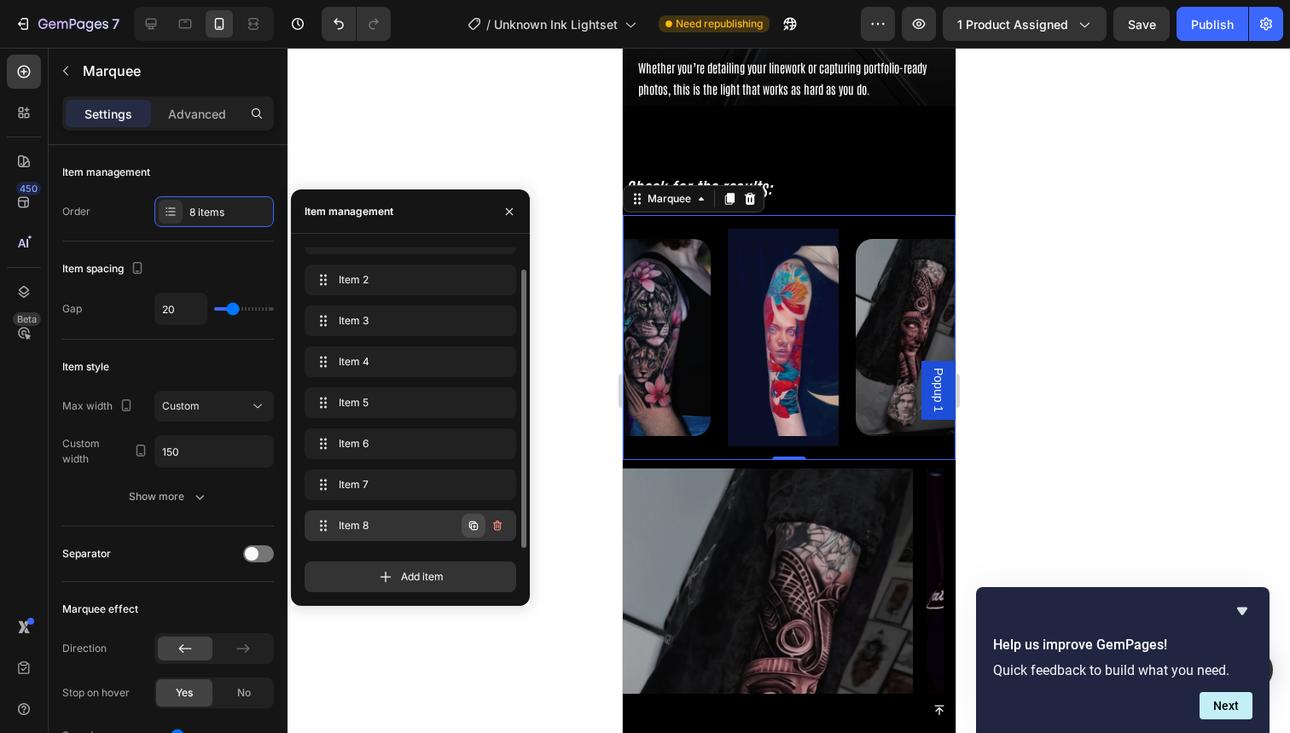
click at [468, 524] on icon "button" at bounding box center [474, 526] width 14 height 14
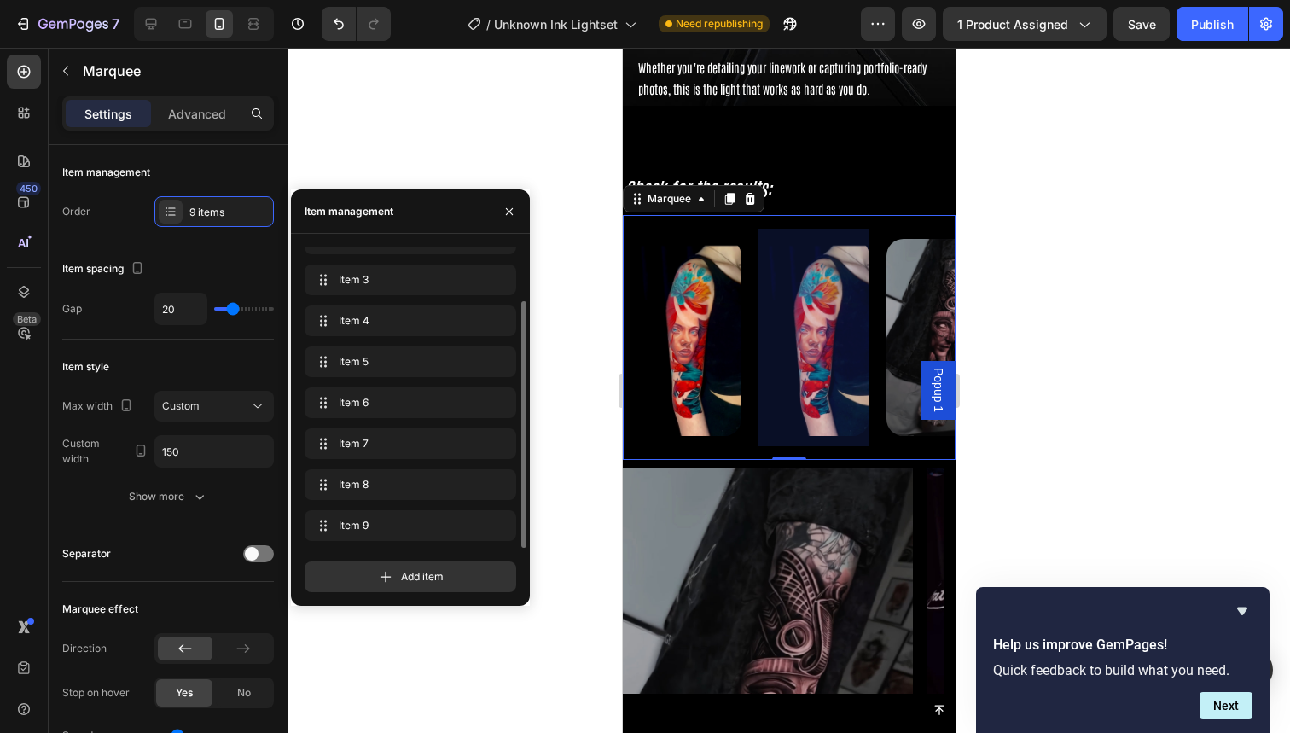
scroll to position [0, 920]
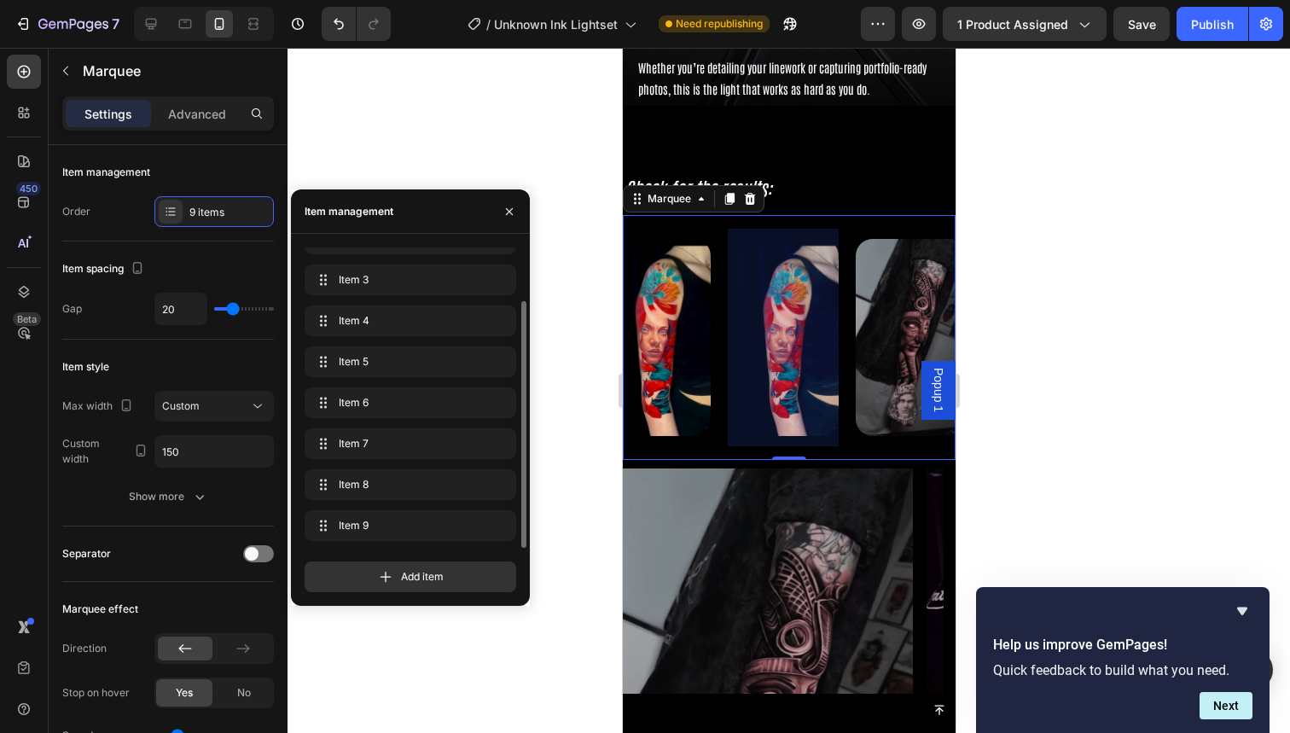
click at [905, 369] on img at bounding box center [910, 337] width 111 height 197
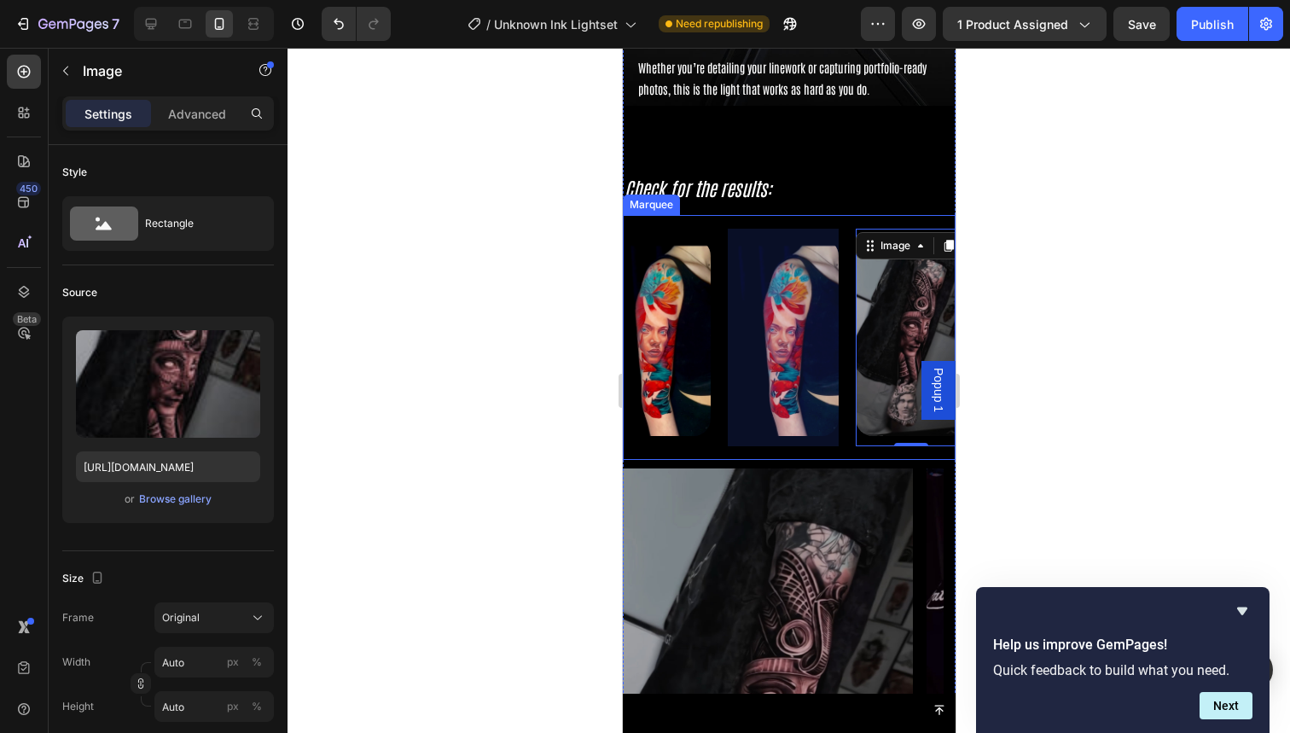
click at [804, 369] on div at bounding box center [782, 338] width 111 height 218
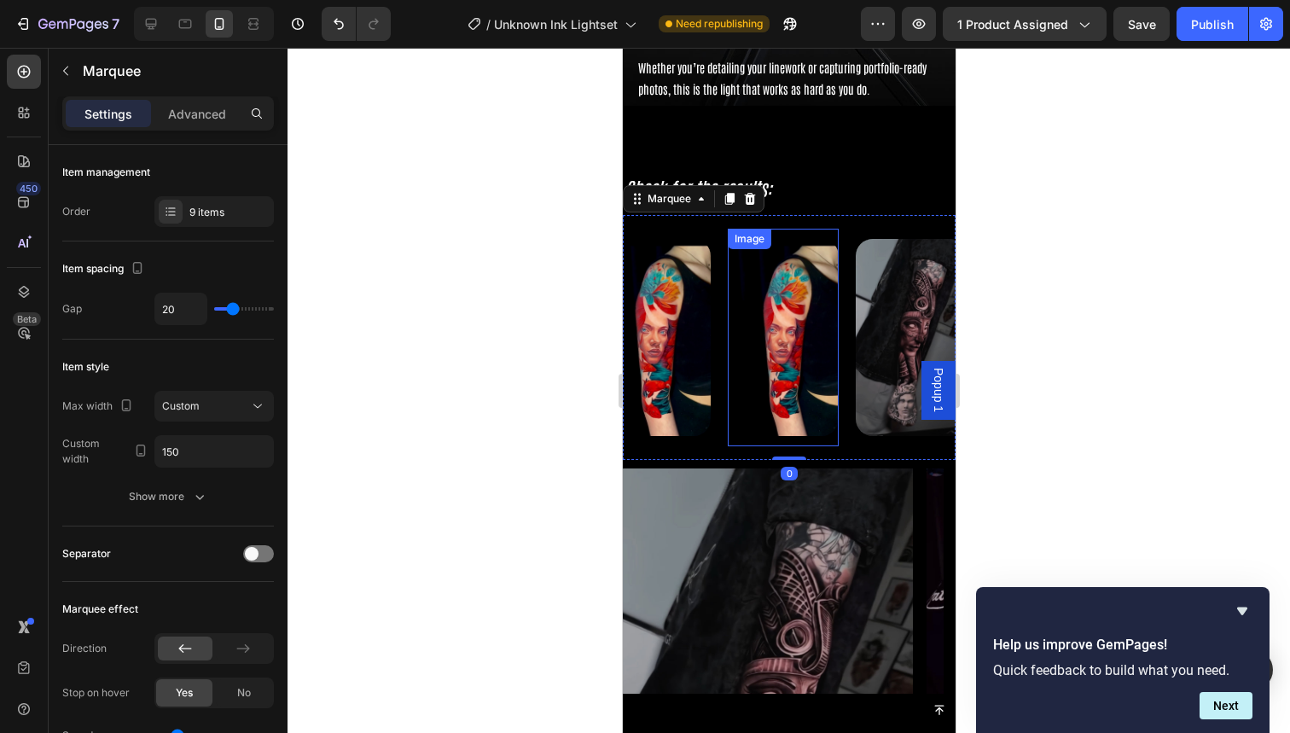
click at [775, 340] on img at bounding box center [782, 337] width 111 height 197
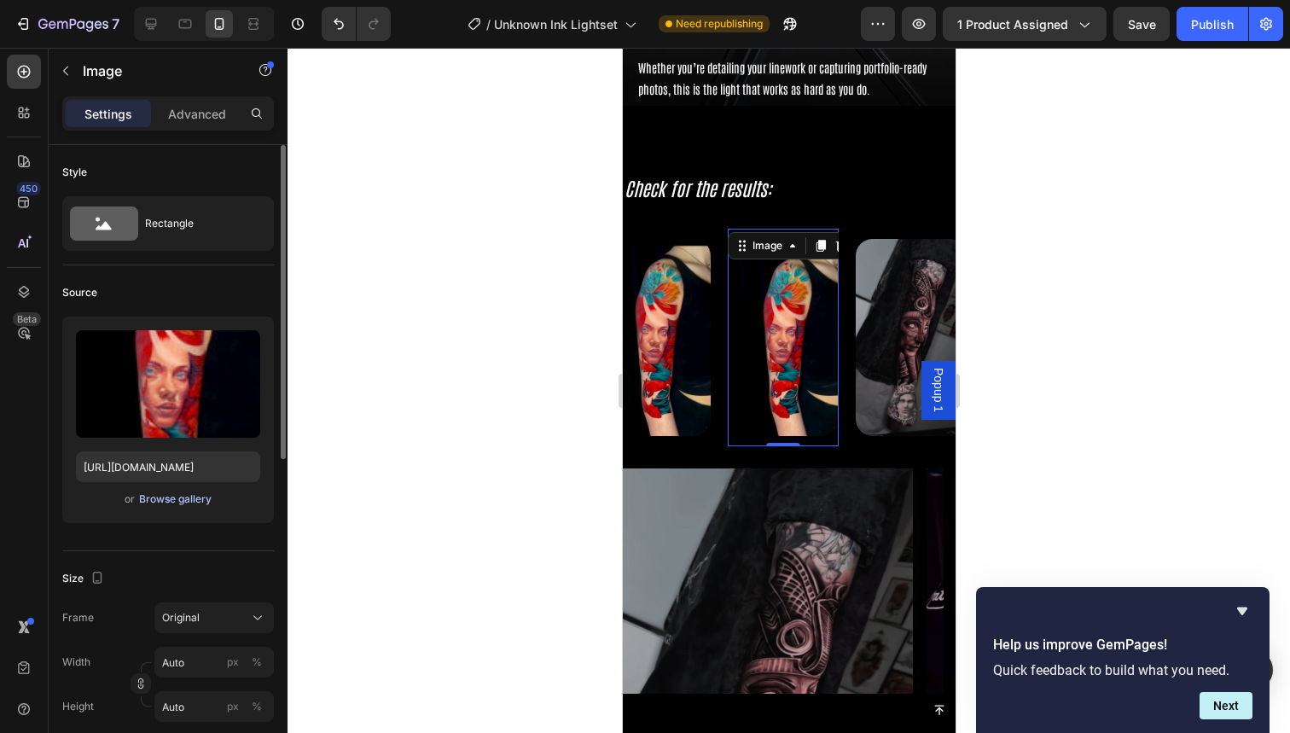
click at [150, 500] on div "Browse gallery" at bounding box center [175, 498] width 73 height 15
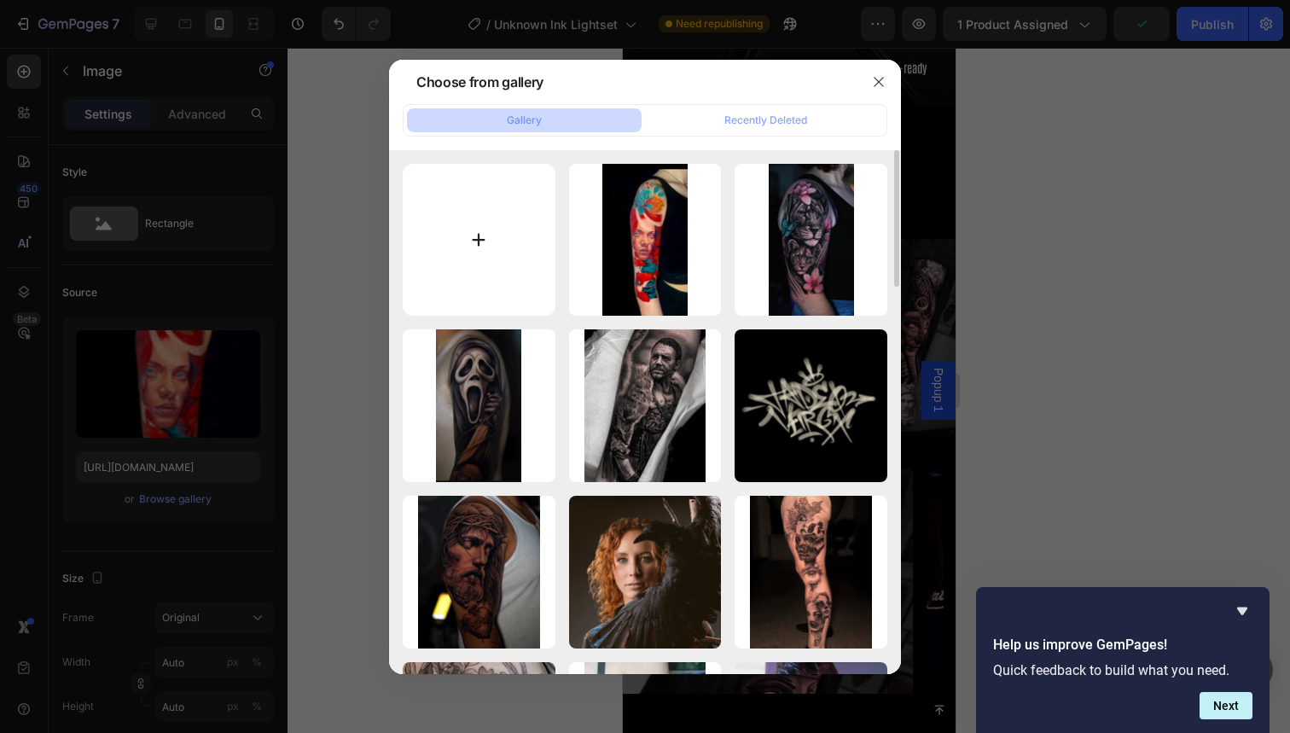
click at [493, 251] on input "file" at bounding box center [479, 240] width 153 height 153
type input "C:\fakepath\74.jpg"
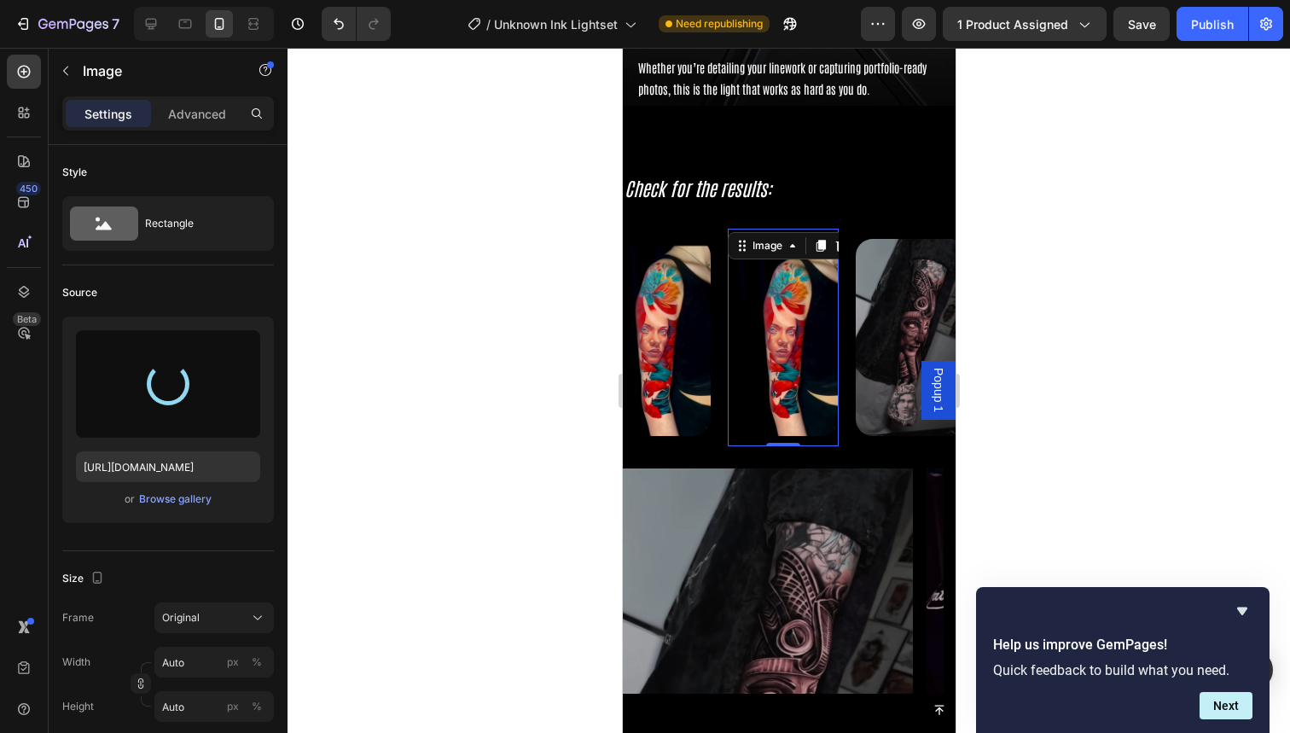
type input "https://cdn.shopify.com/s/files/1/0832/9979/5267/files/gempages_514383434152412…"
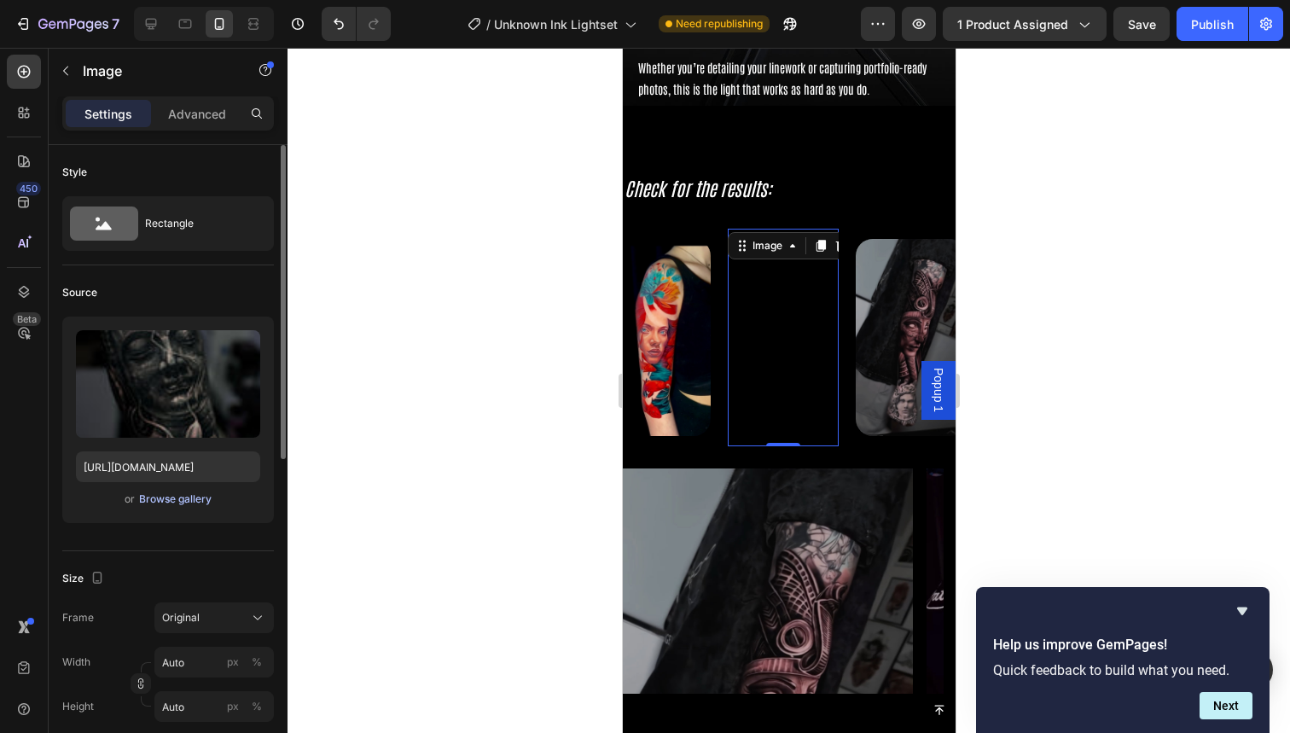
click at [164, 500] on div "Browse gallery" at bounding box center [175, 498] width 73 height 15
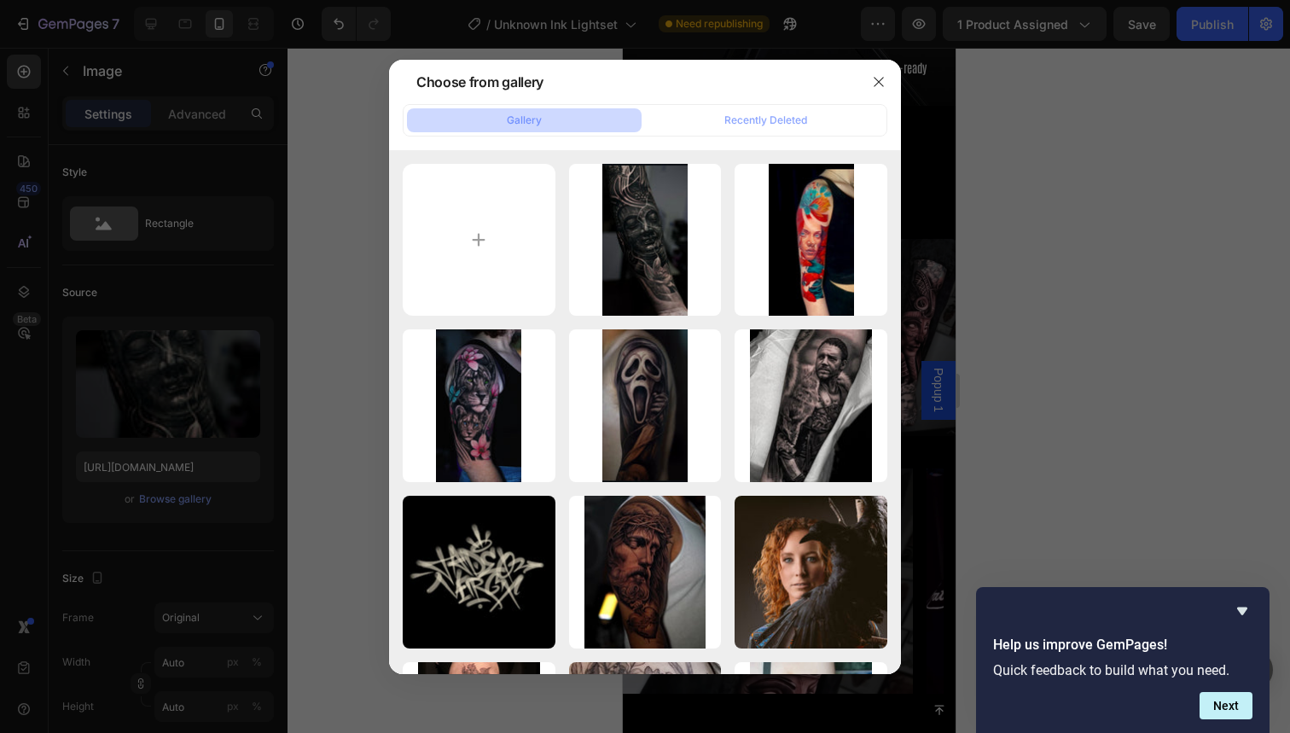
click at [1006, 400] on div at bounding box center [645, 366] width 1290 height 733
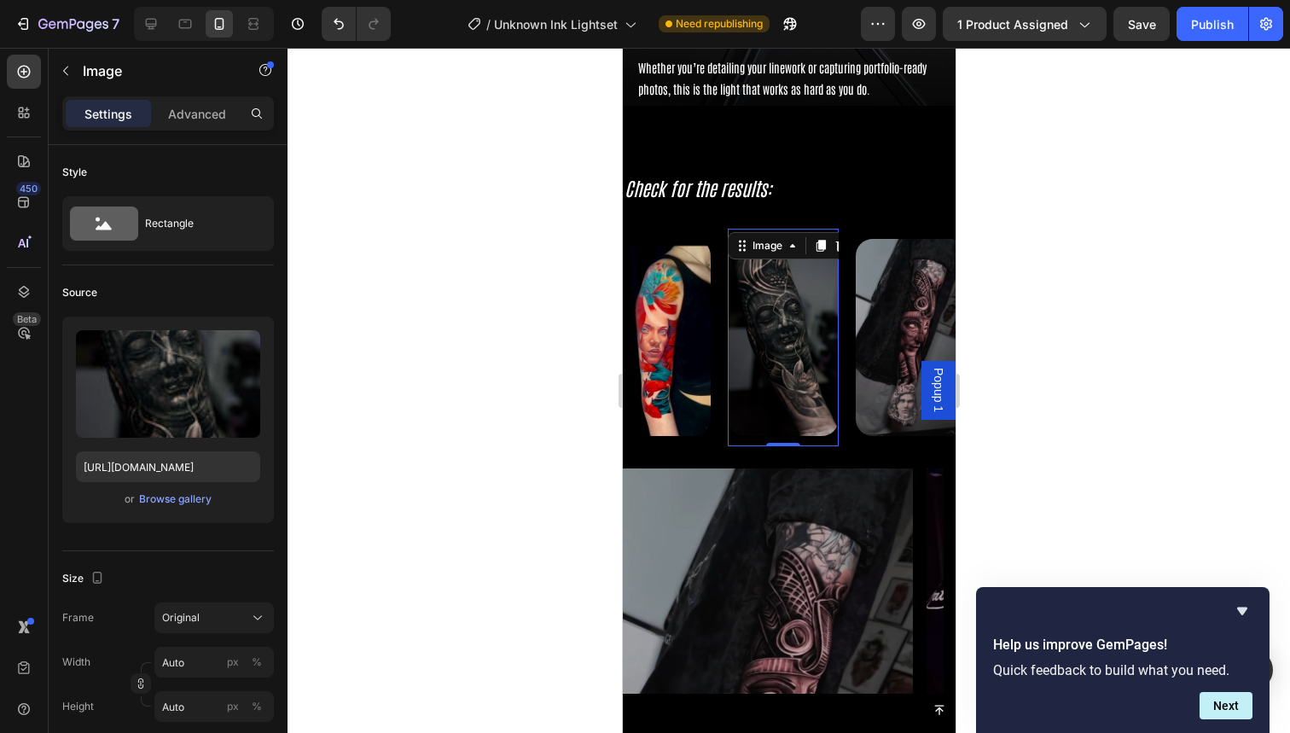
drag, startPoint x: 1470, startPoint y: 488, endPoint x: 848, endPoint y: 440, distance: 623.9
click at [848, 440] on div "Image 0" at bounding box center [791, 338] width 128 height 218
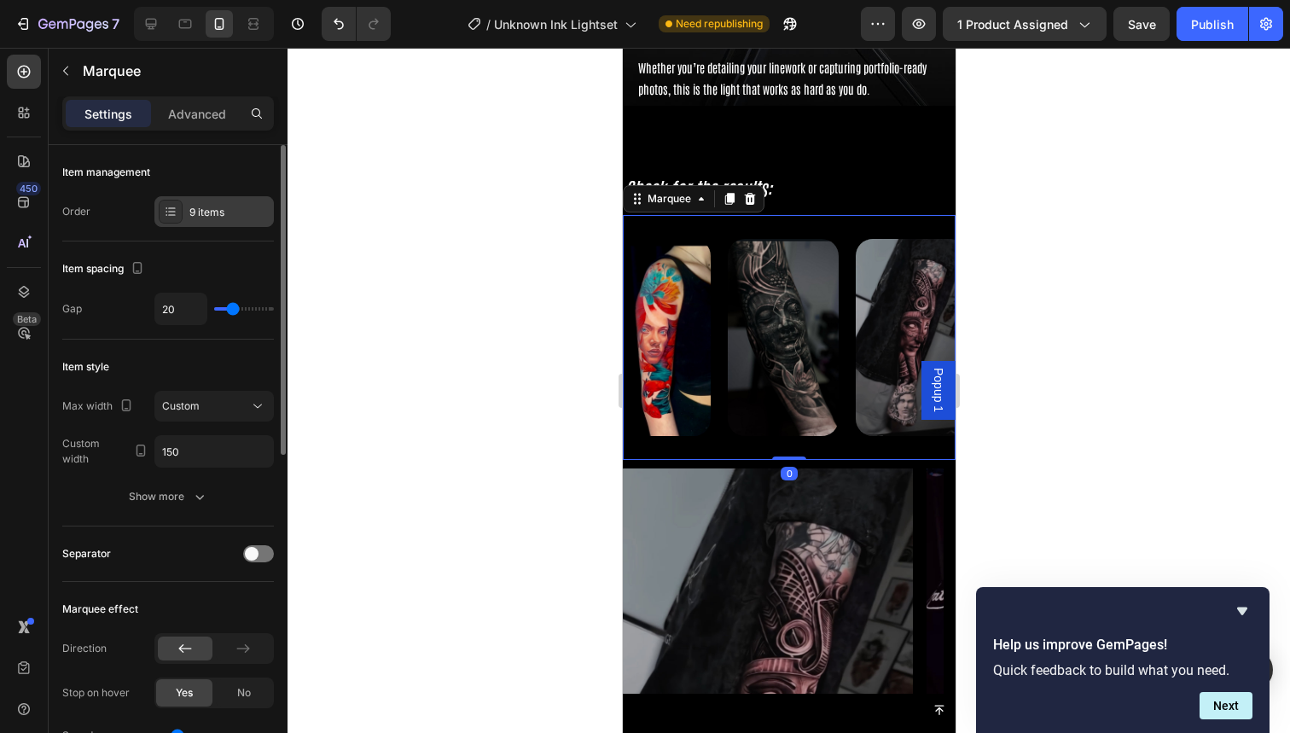
click at [200, 218] on div "9 items" at bounding box center [229, 212] width 80 height 15
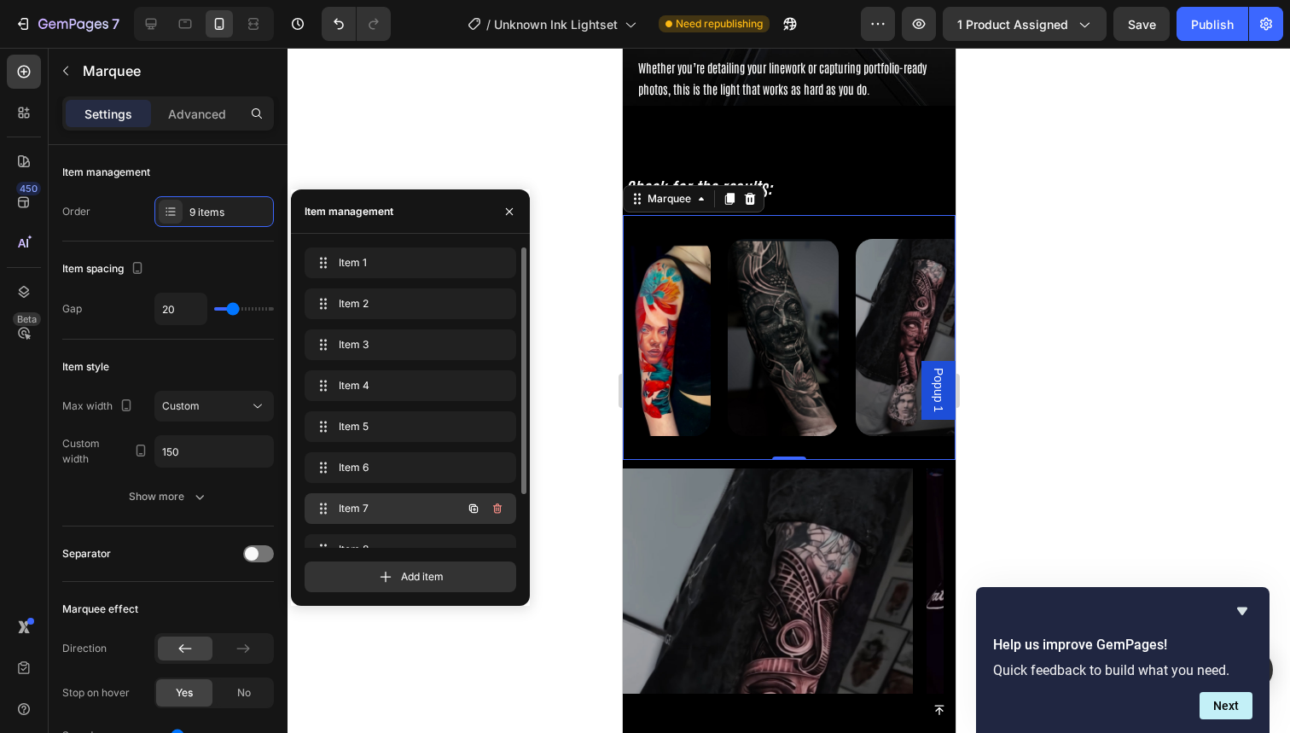
scroll to position [65, 0]
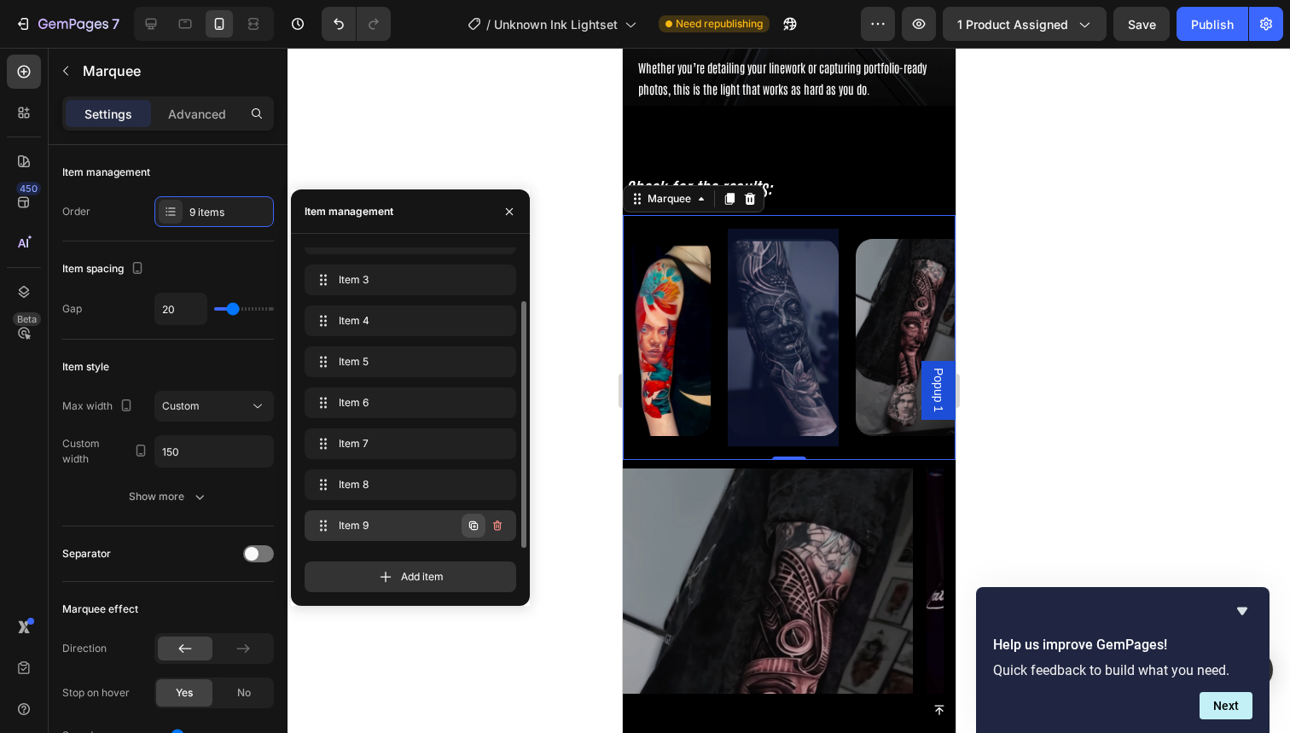
click at [477, 529] on icon "button" at bounding box center [473, 525] width 9 height 9
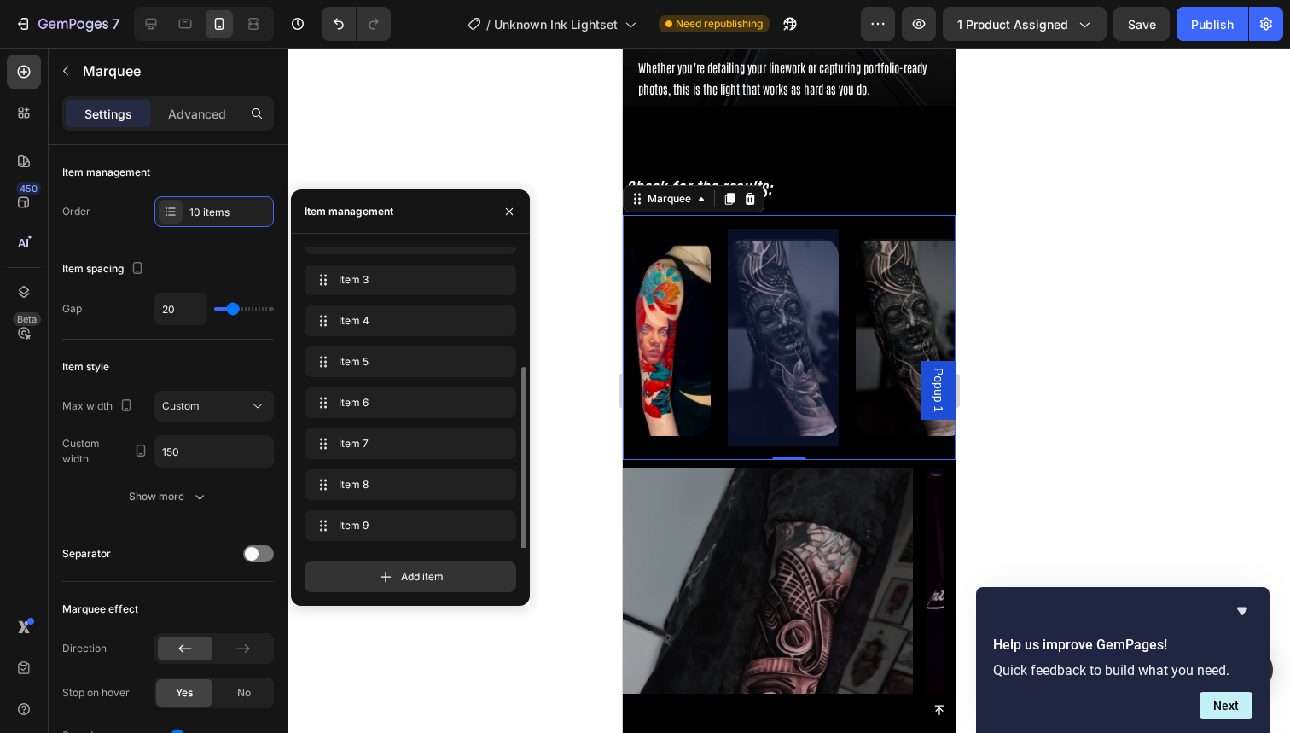
scroll to position [106, 0]
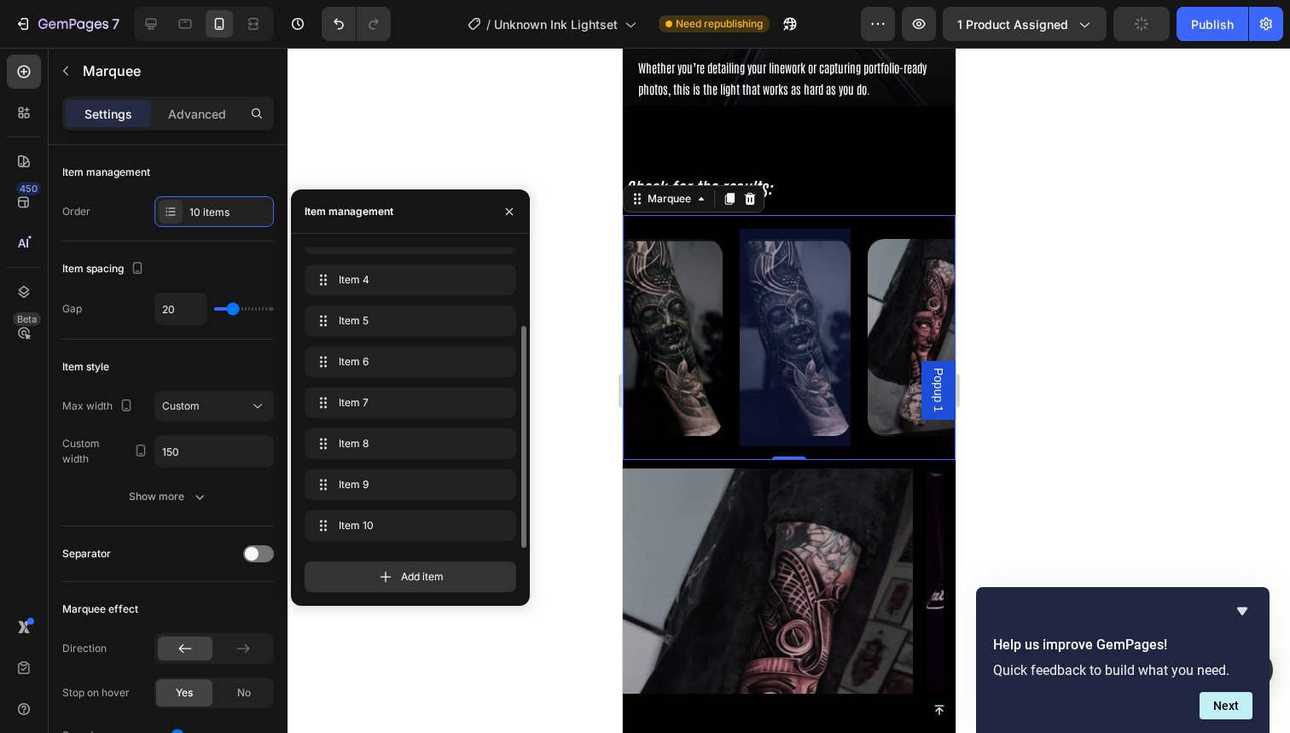
click at [890, 281] on img at bounding box center [922, 337] width 111 height 197
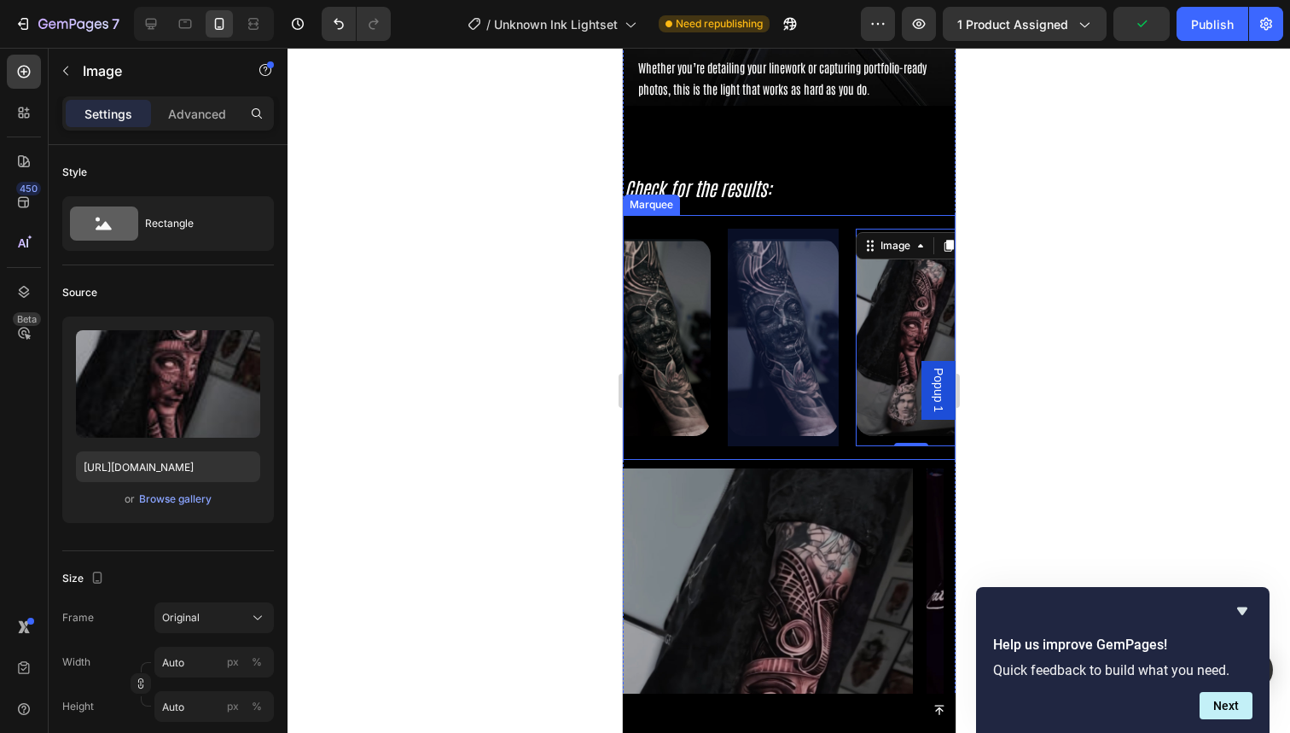
click at [735, 304] on div at bounding box center [782, 338] width 111 height 218
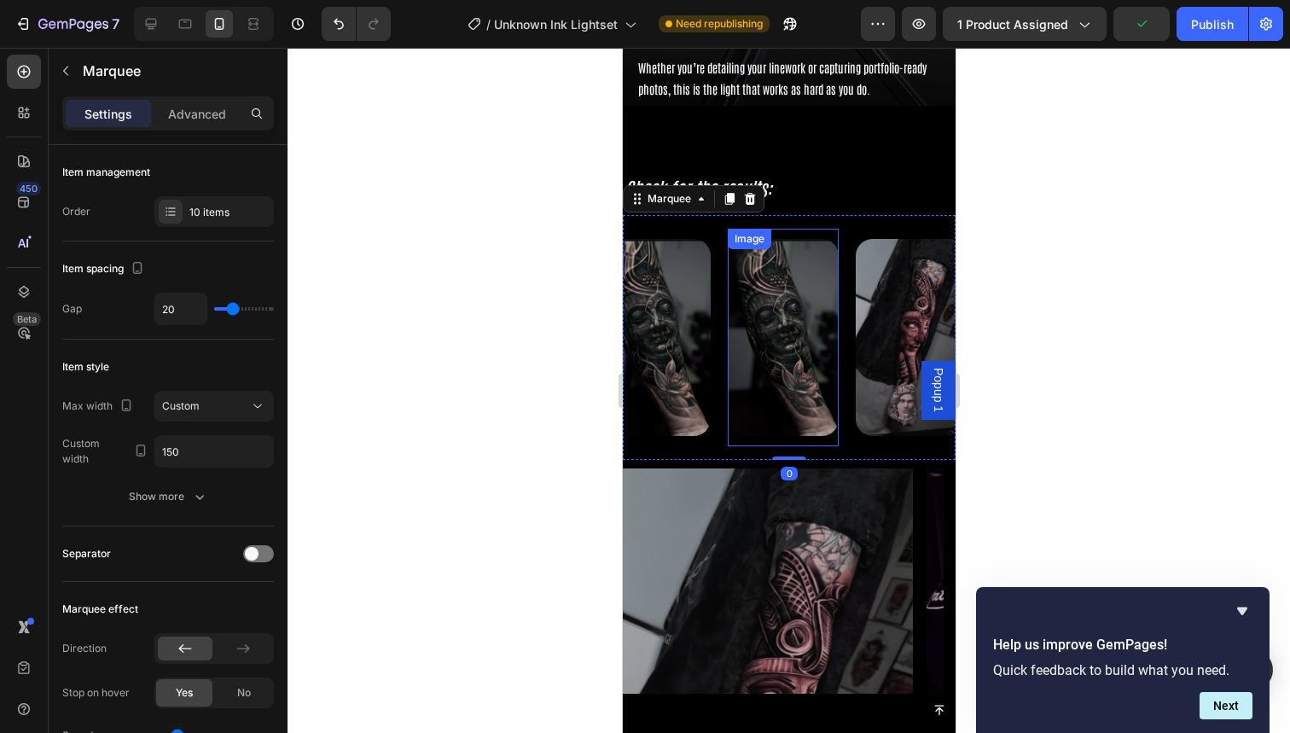
click at [757, 310] on img at bounding box center [782, 337] width 111 height 197
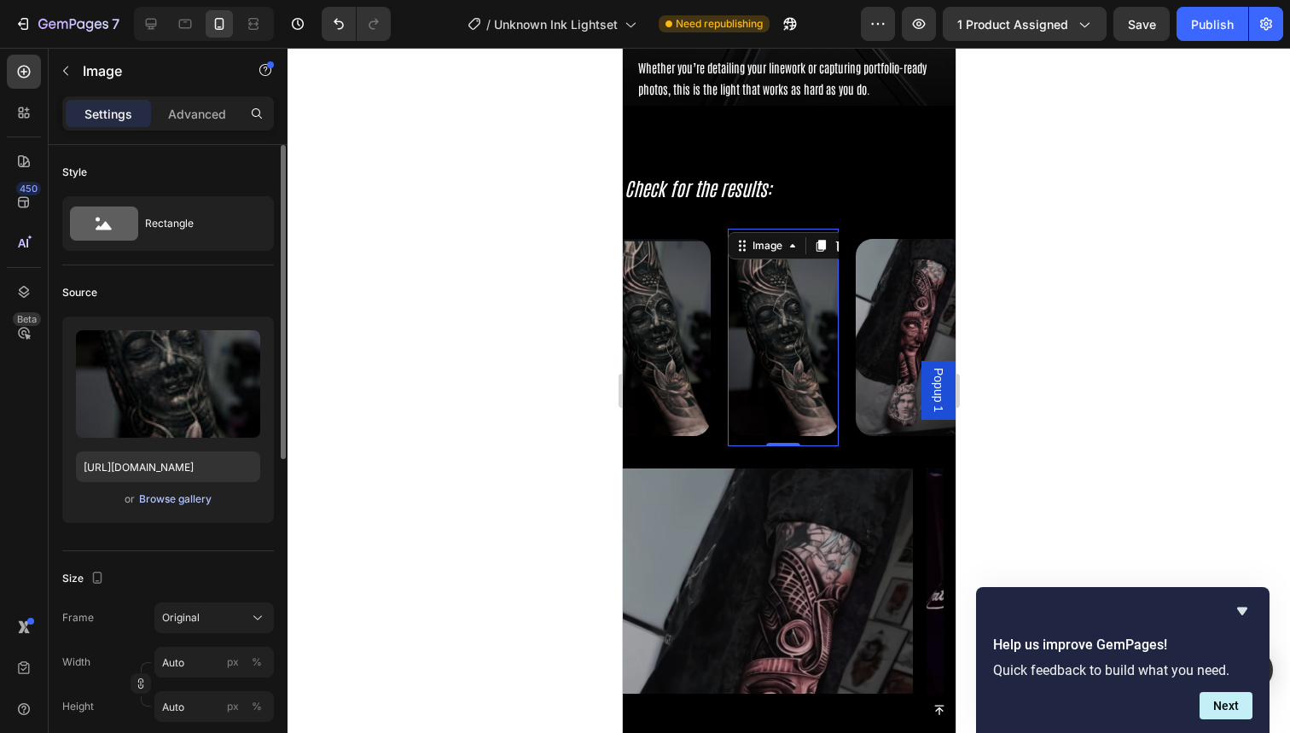
click at [165, 502] on div "Browse gallery" at bounding box center [175, 498] width 73 height 15
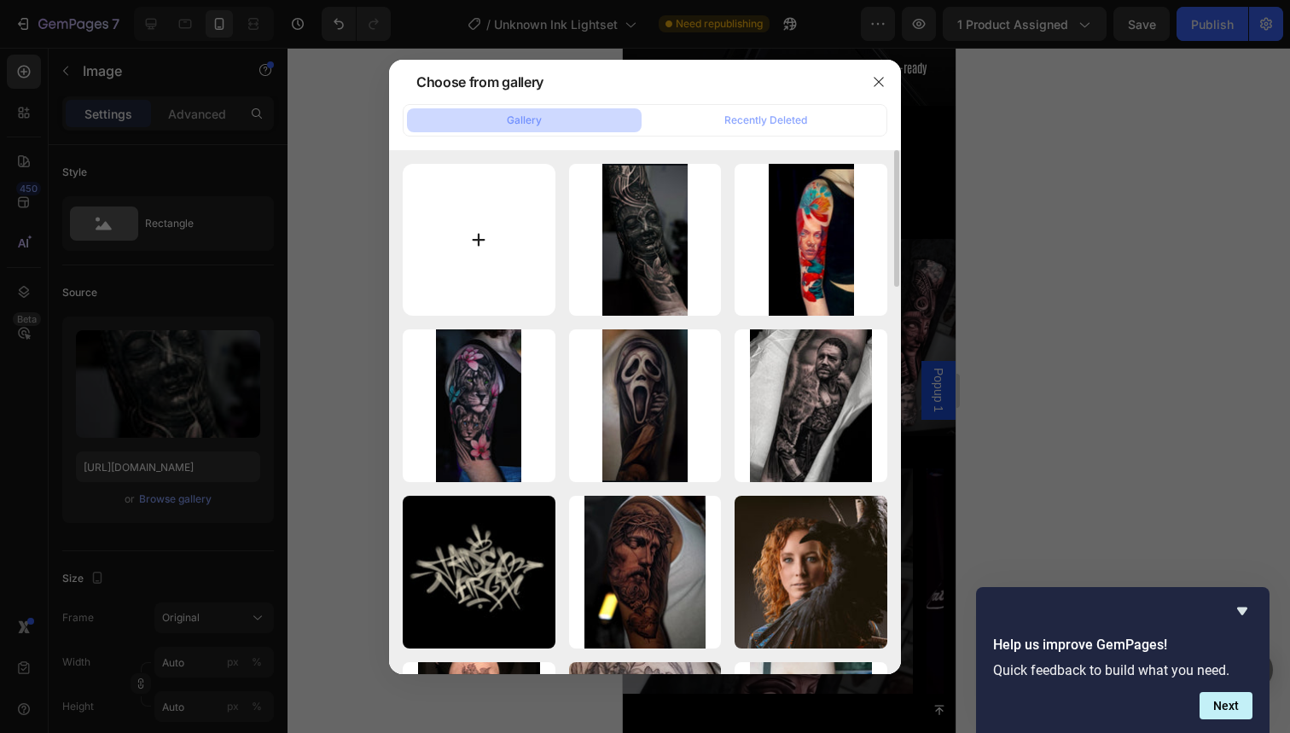
click at [485, 249] on input "file" at bounding box center [479, 240] width 153 height 153
type input "C:\fakepath\75.jpg"
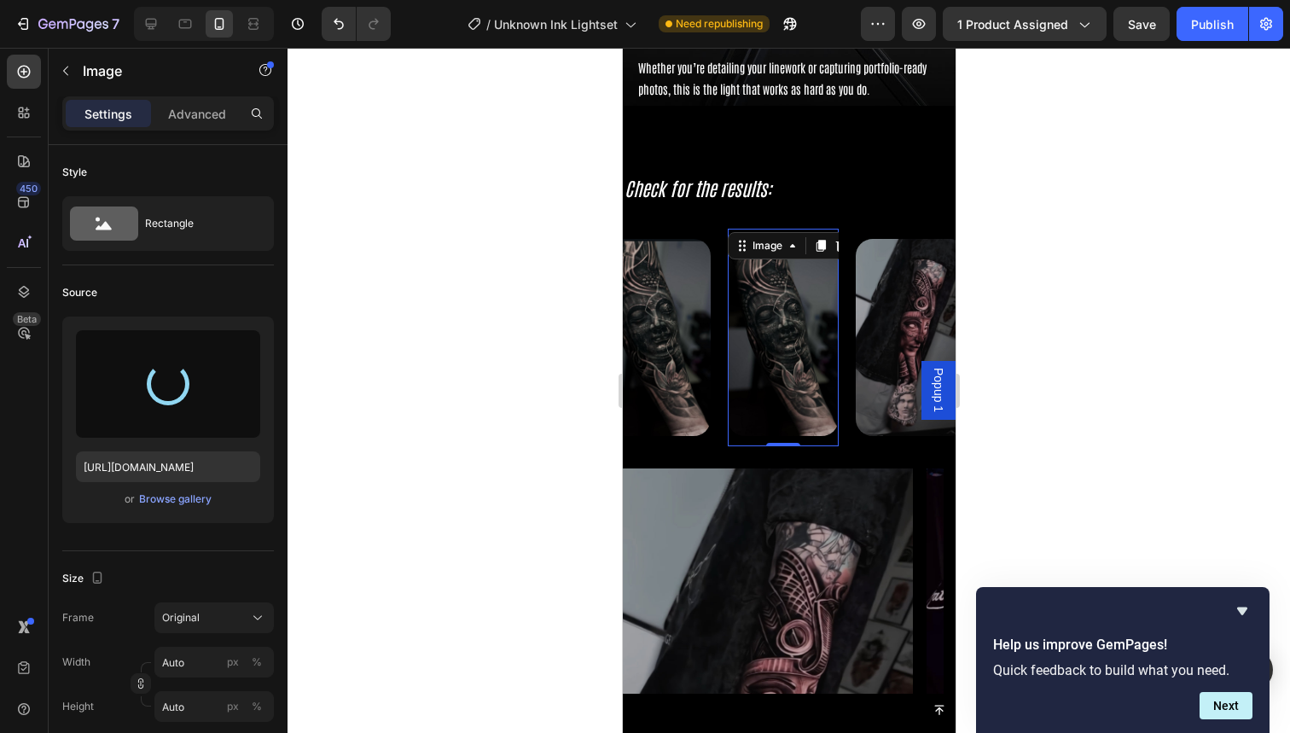
type input "https://cdn.shopify.com/s/files/1/0832/9979/5267/files/gempages_514383434152412…"
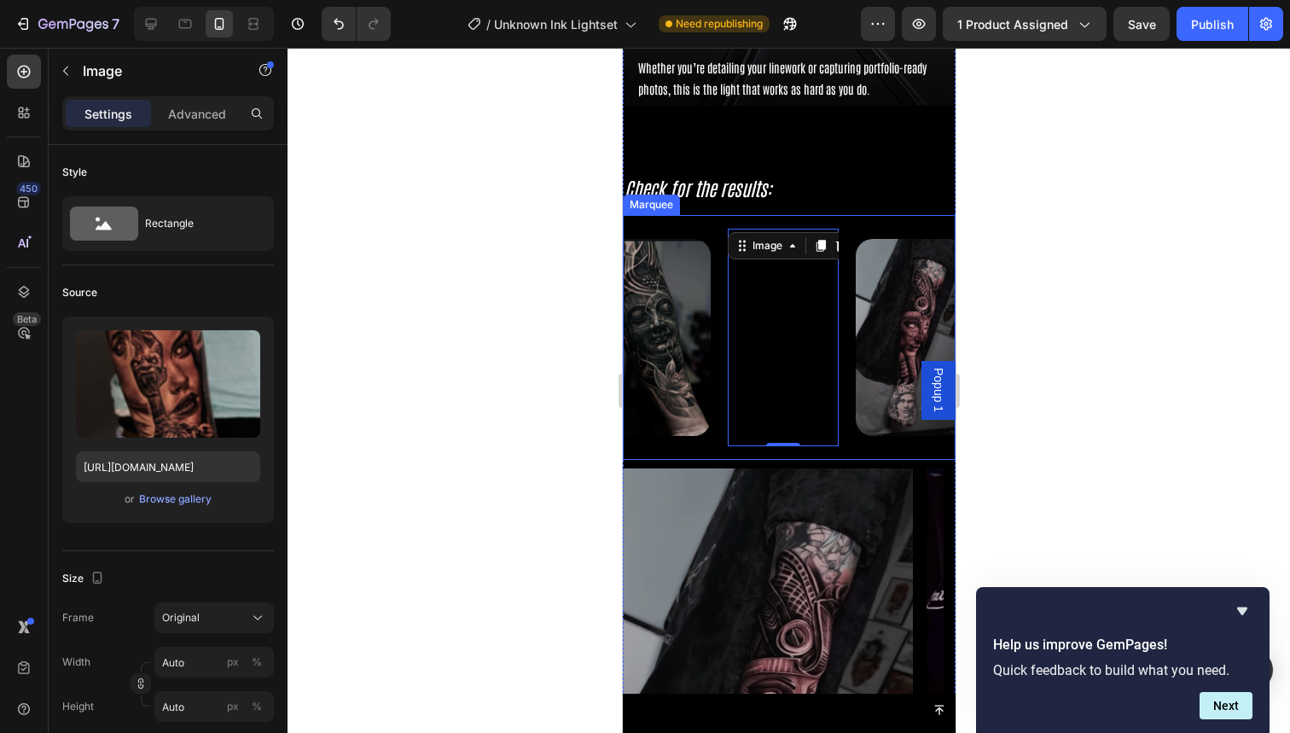
click at [842, 334] on div "Image 0" at bounding box center [791, 338] width 128 height 218
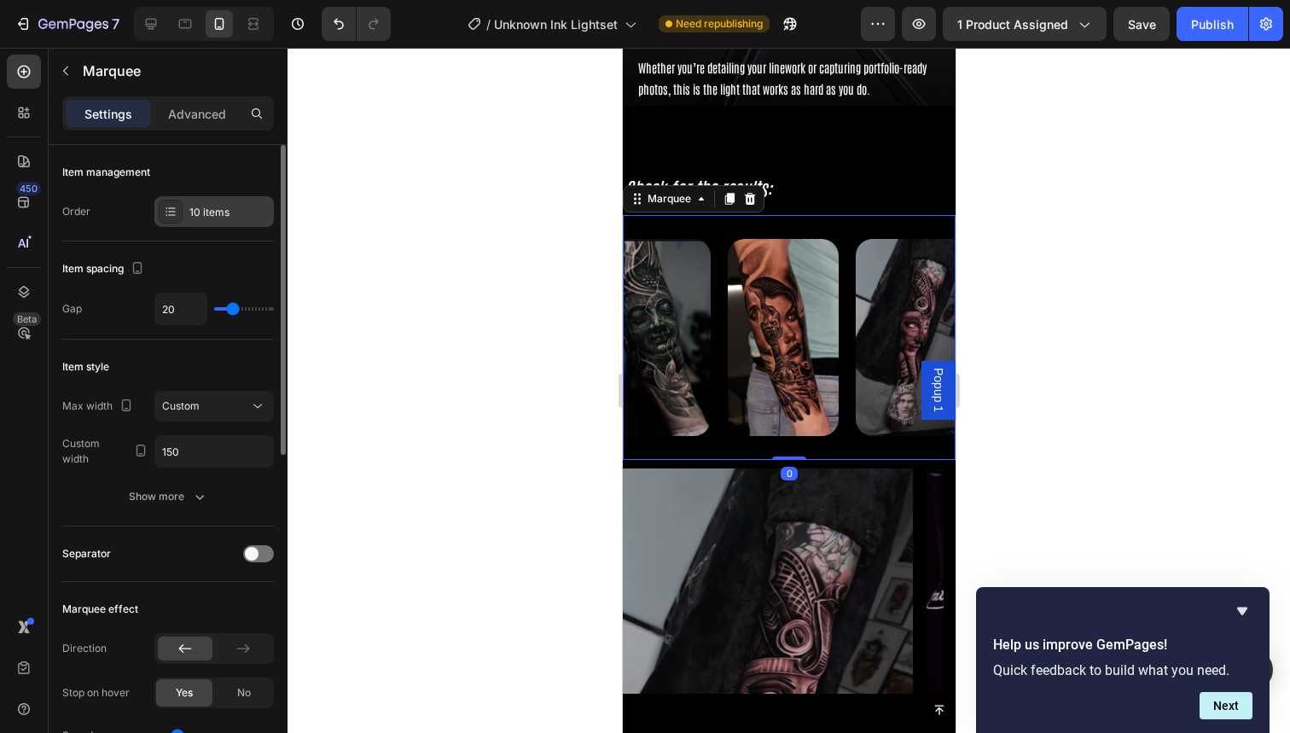
click at [205, 214] on div "10 items" at bounding box center [229, 212] width 80 height 15
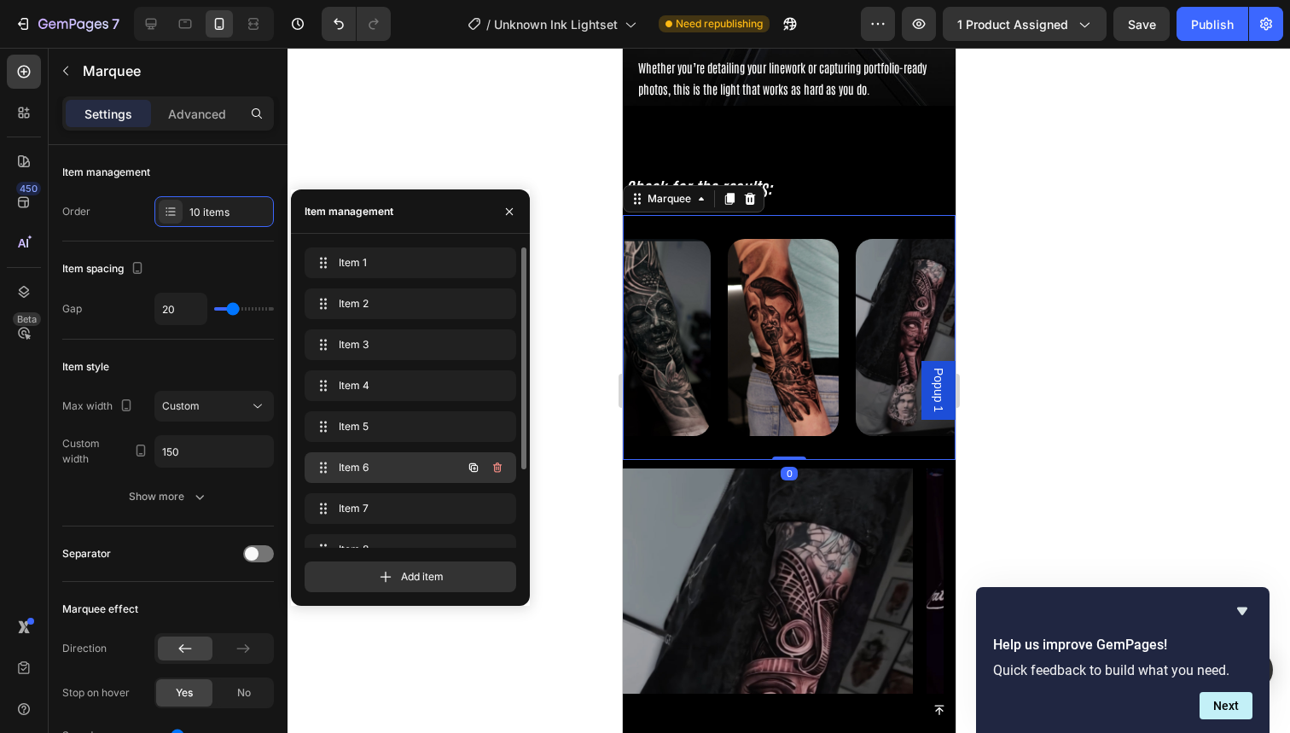
scroll to position [106, 0]
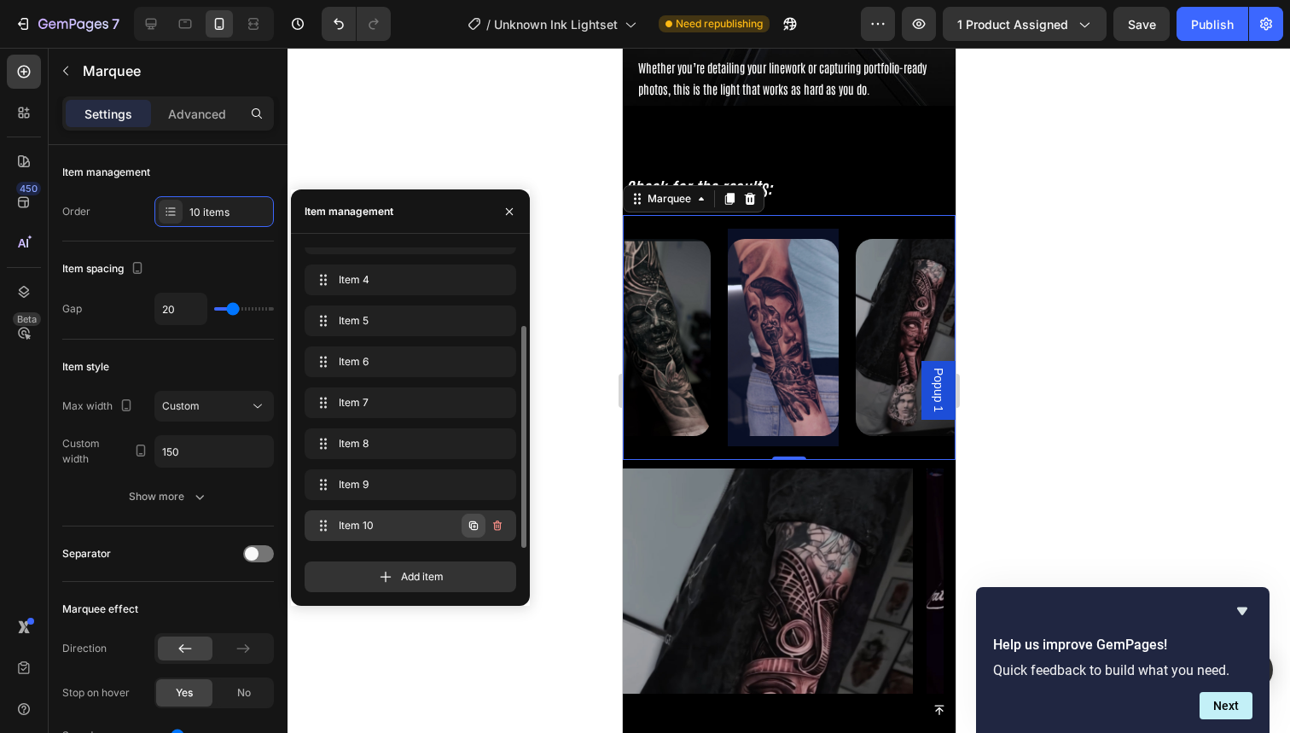
click at [473, 530] on icon "button" at bounding box center [473, 525] width 9 height 9
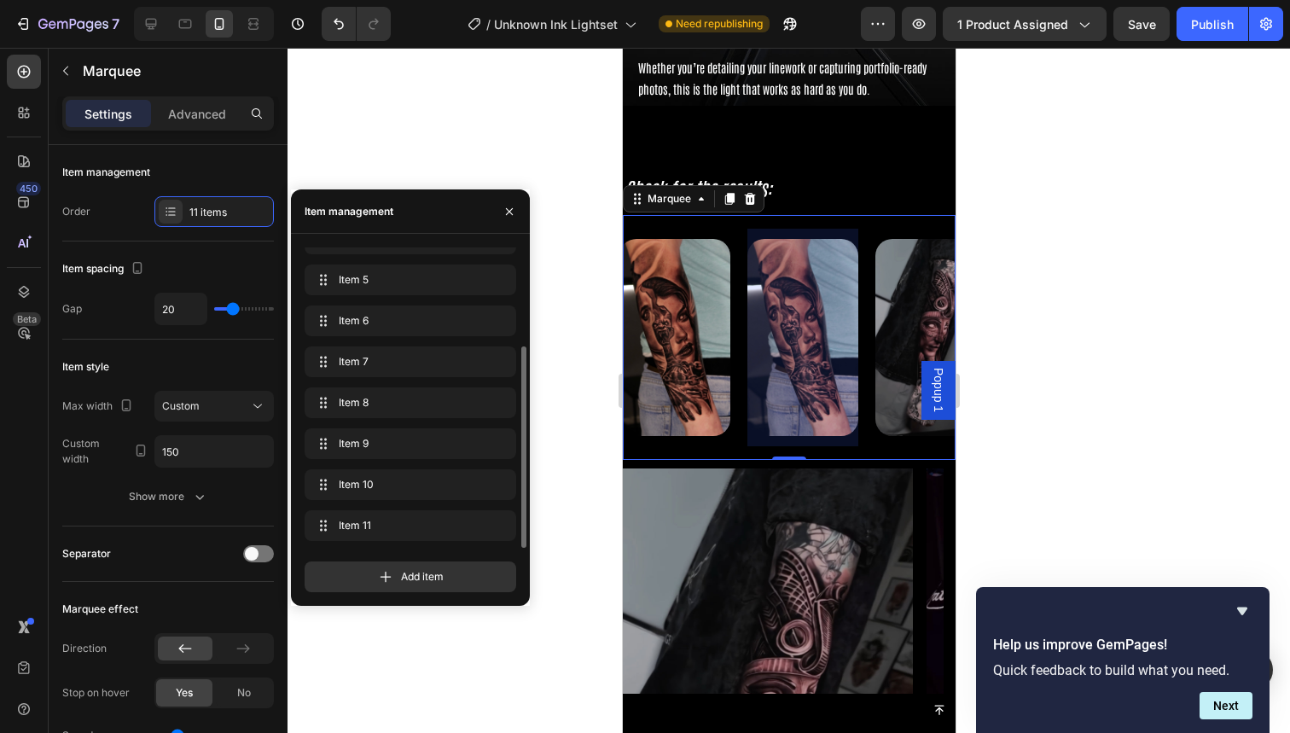
scroll to position [0, 1176]
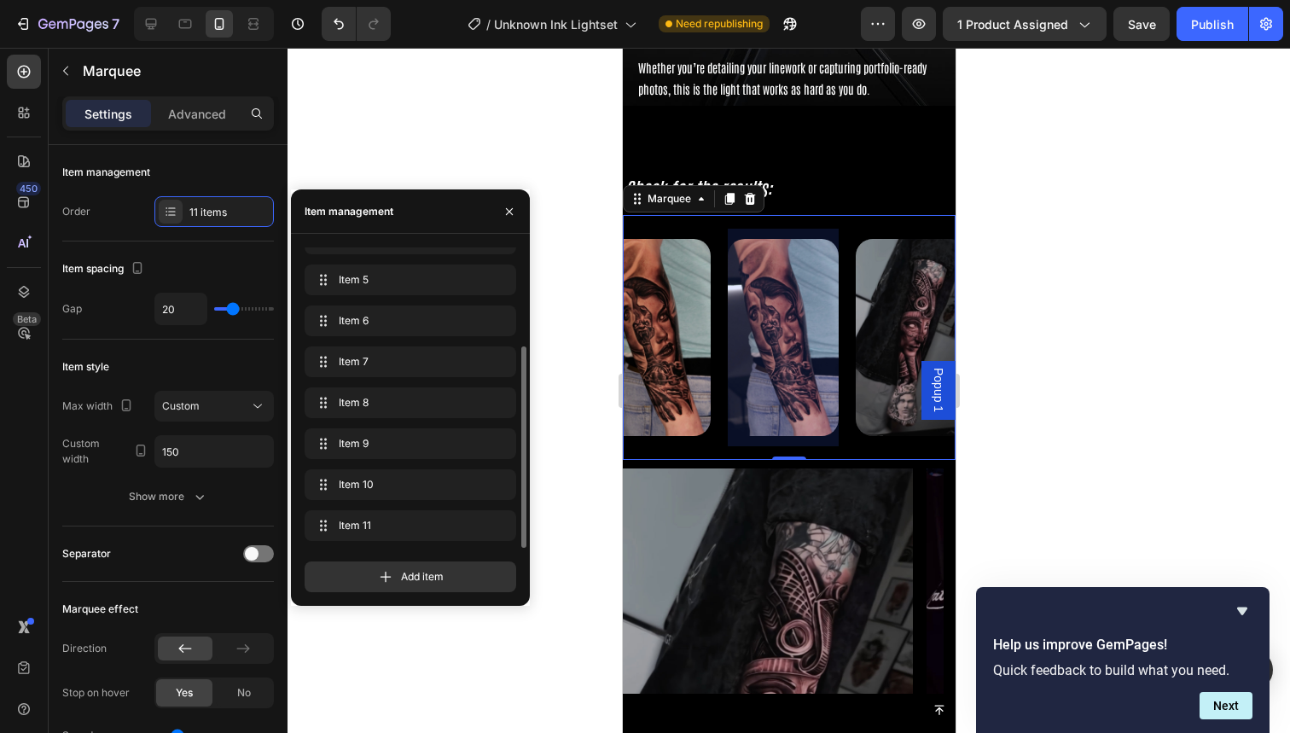
click at [809, 387] on div at bounding box center [782, 338] width 111 height 218
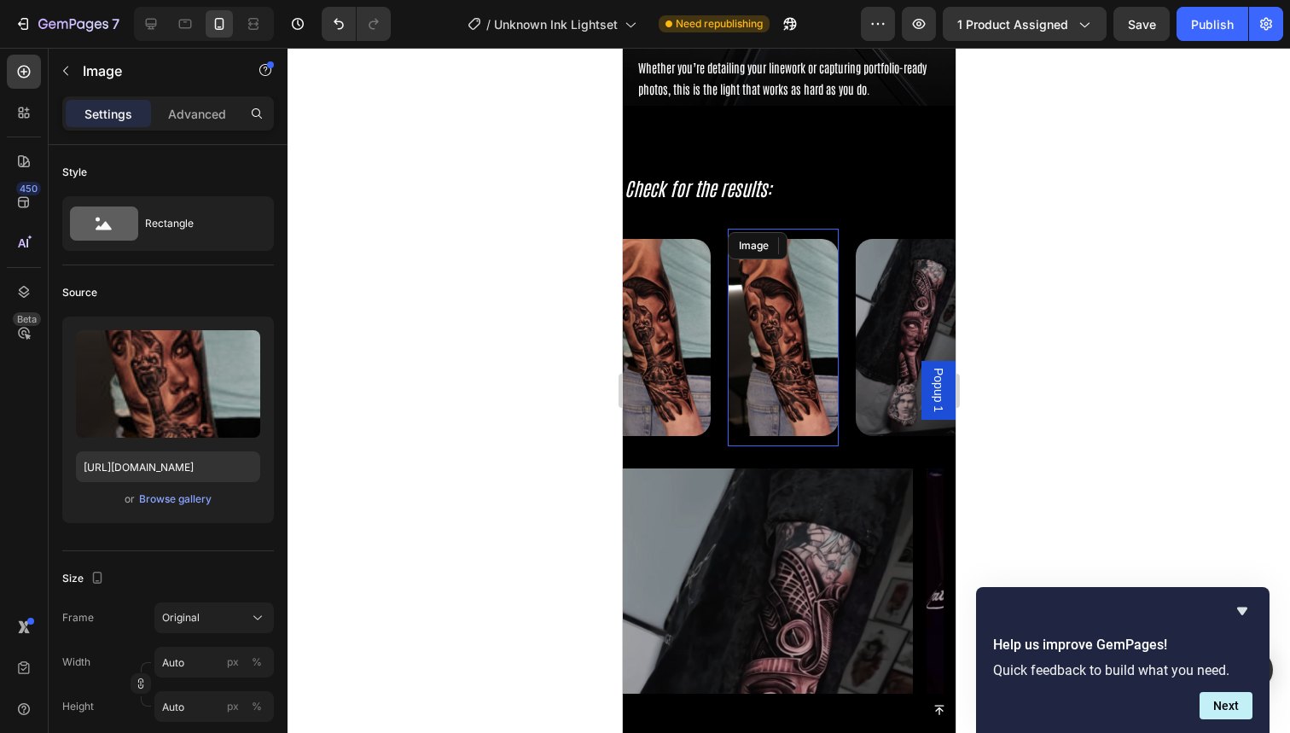
click at [765, 364] on img at bounding box center [782, 337] width 111 height 197
click at [191, 500] on div "Browse gallery" at bounding box center [175, 498] width 73 height 15
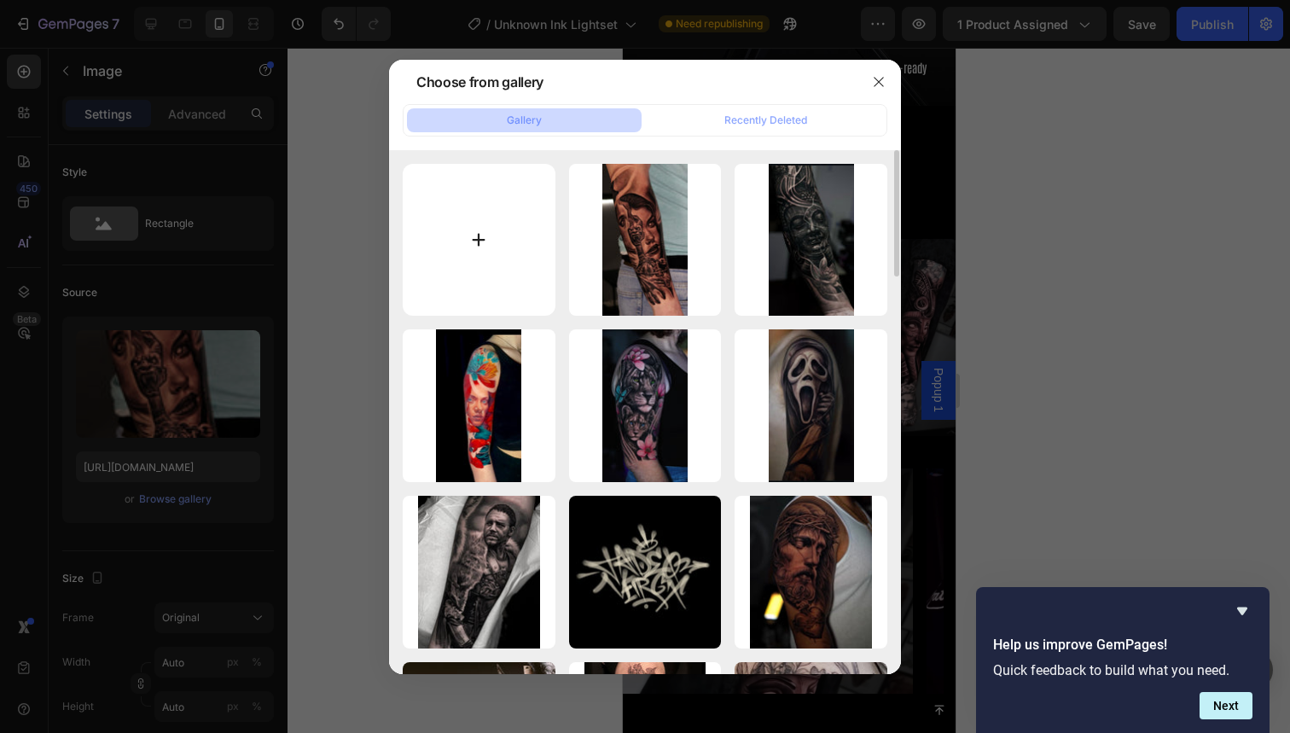
click at [458, 238] on input "file" at bounding box center [479, 240] width 153 height 153
type input "C:\fakepath\76.jpg"
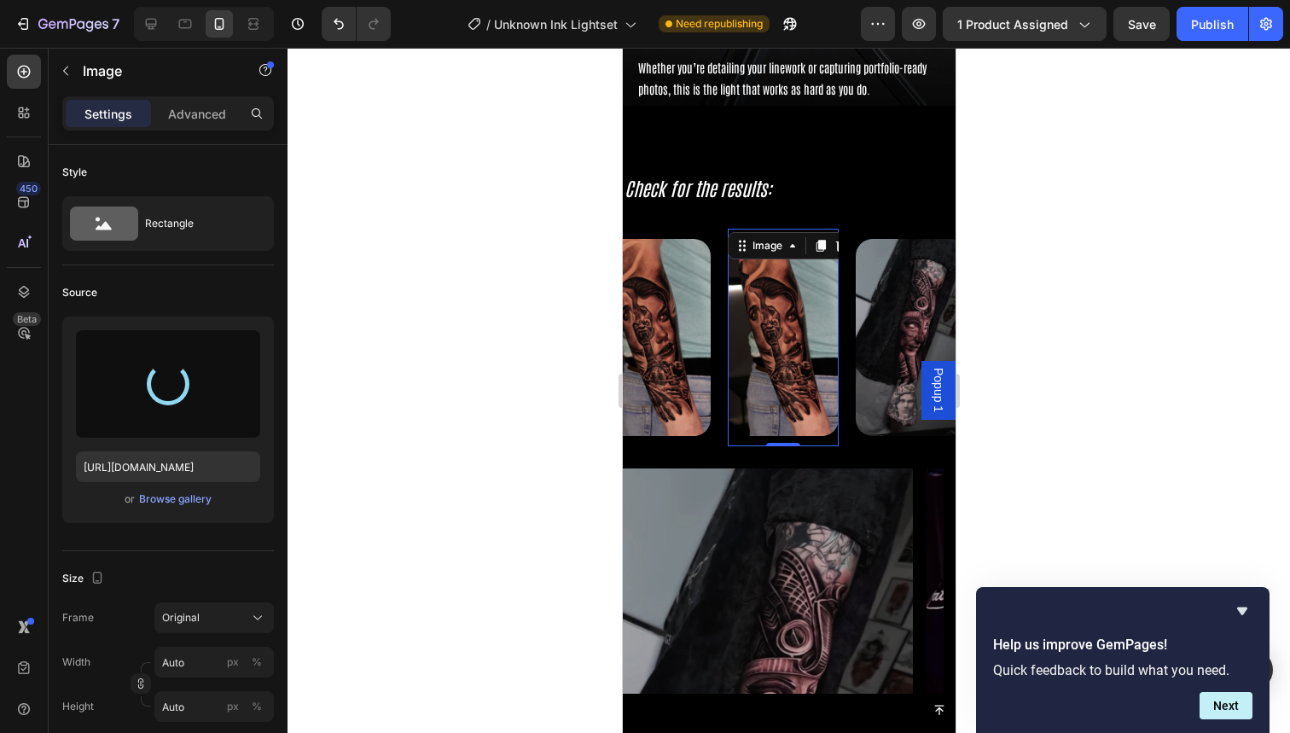
type input "https://cdn.shopify.com/s/files/1/0832/9979/5267/files/gempages_514383434152412…"
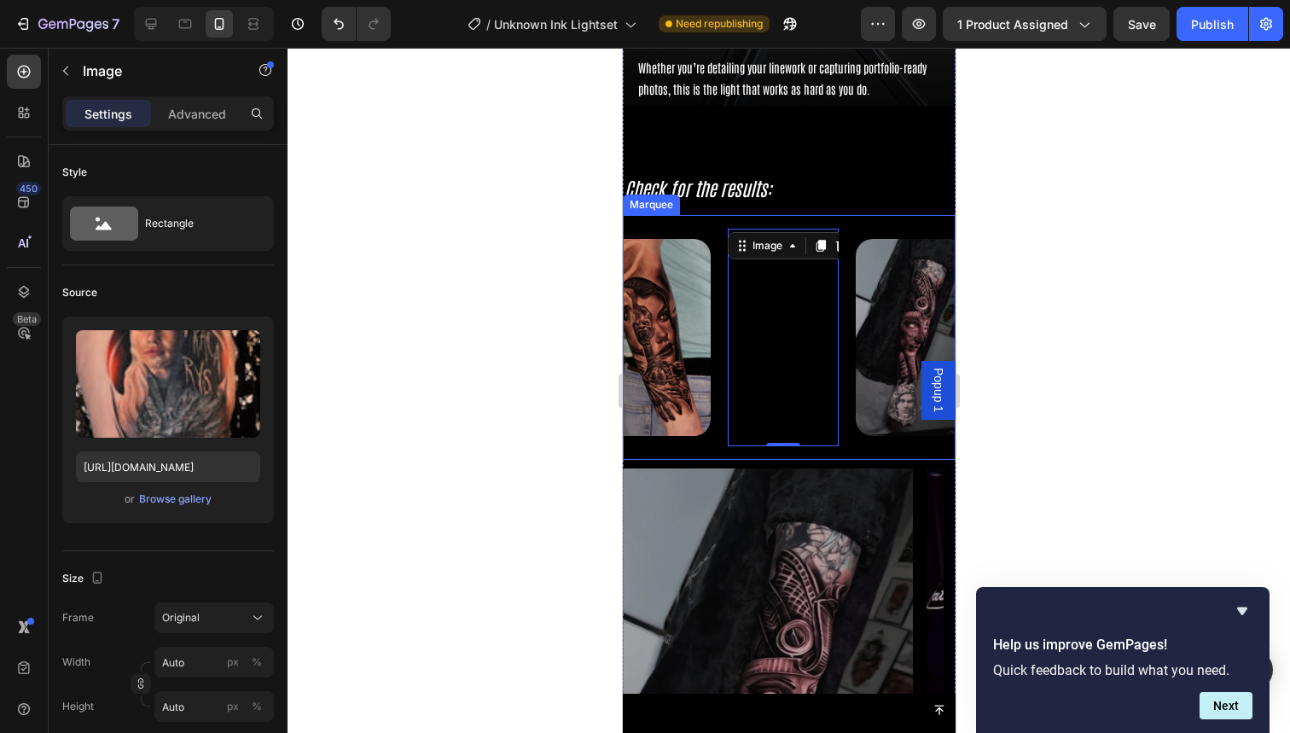
click at [717, 422] on div "Image" at bounding box center [663, 338] width 128 height 218
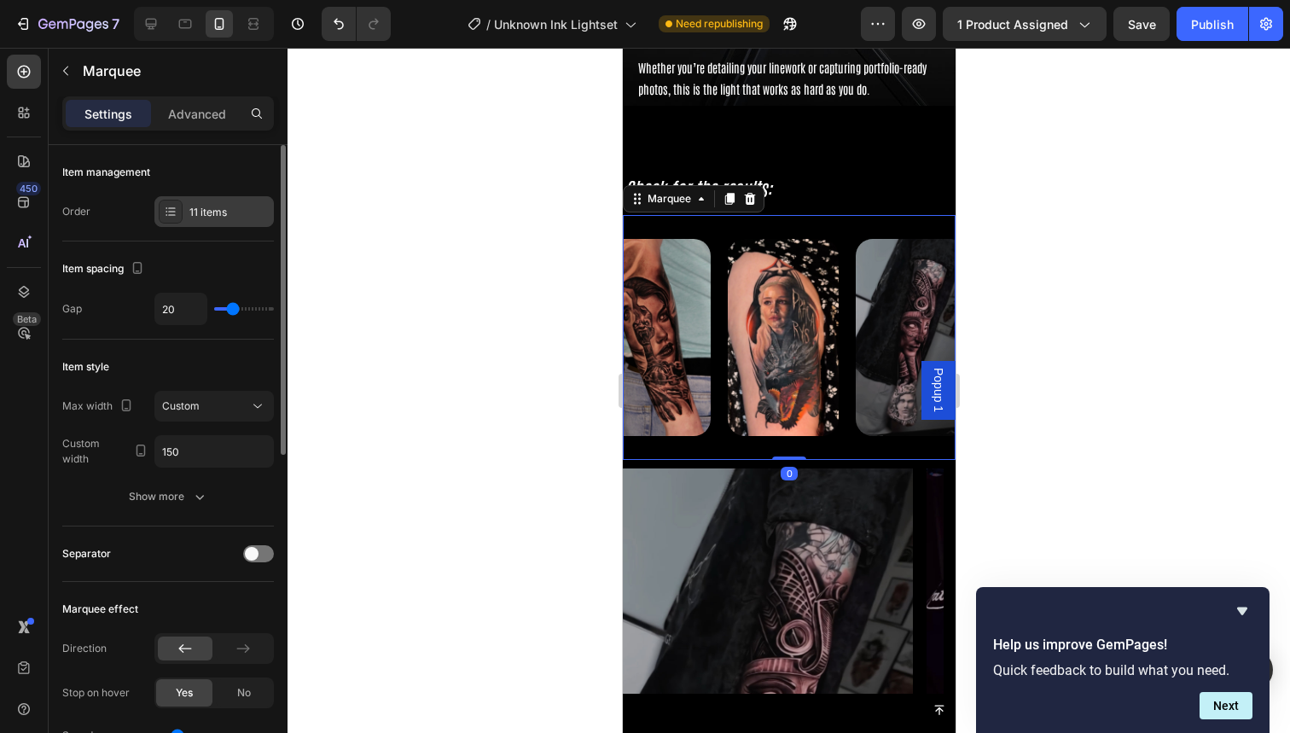
click at [200, 217] on div "11 items" at bounding box center [229, 212] width 80 height 15
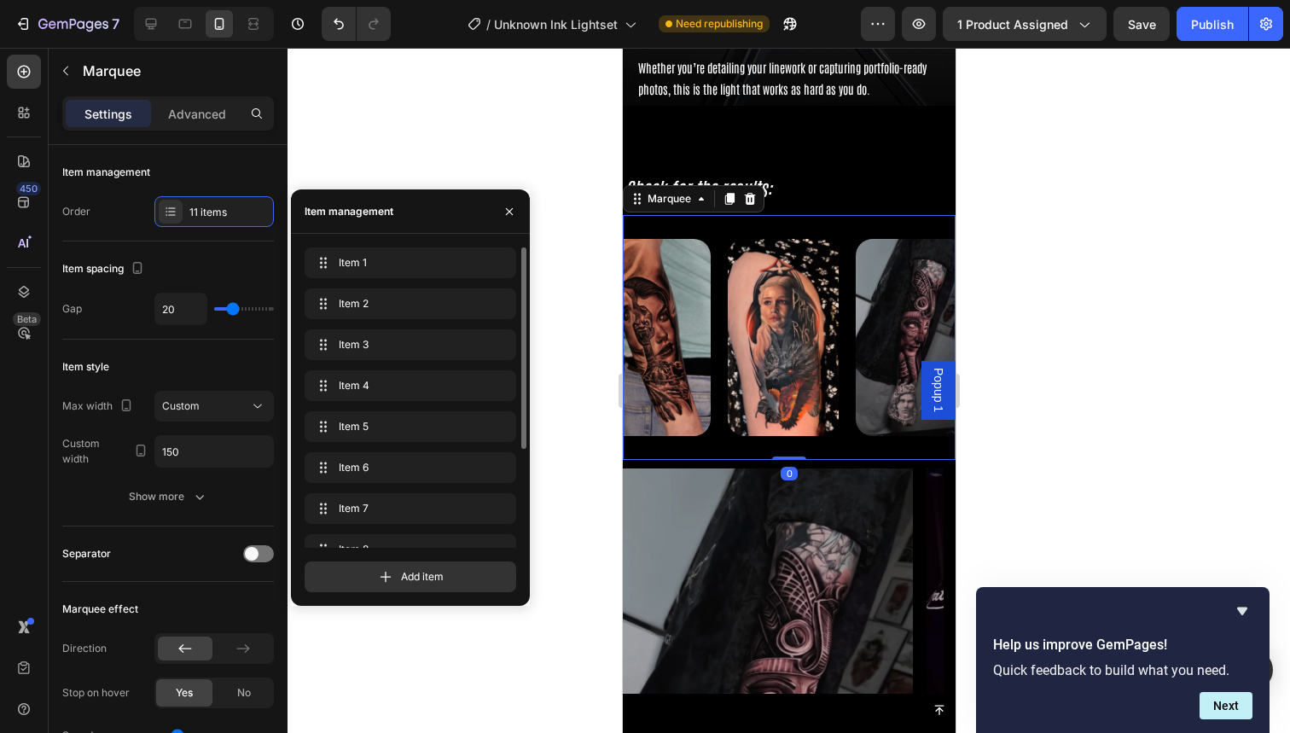
scroll to position [147, 0]
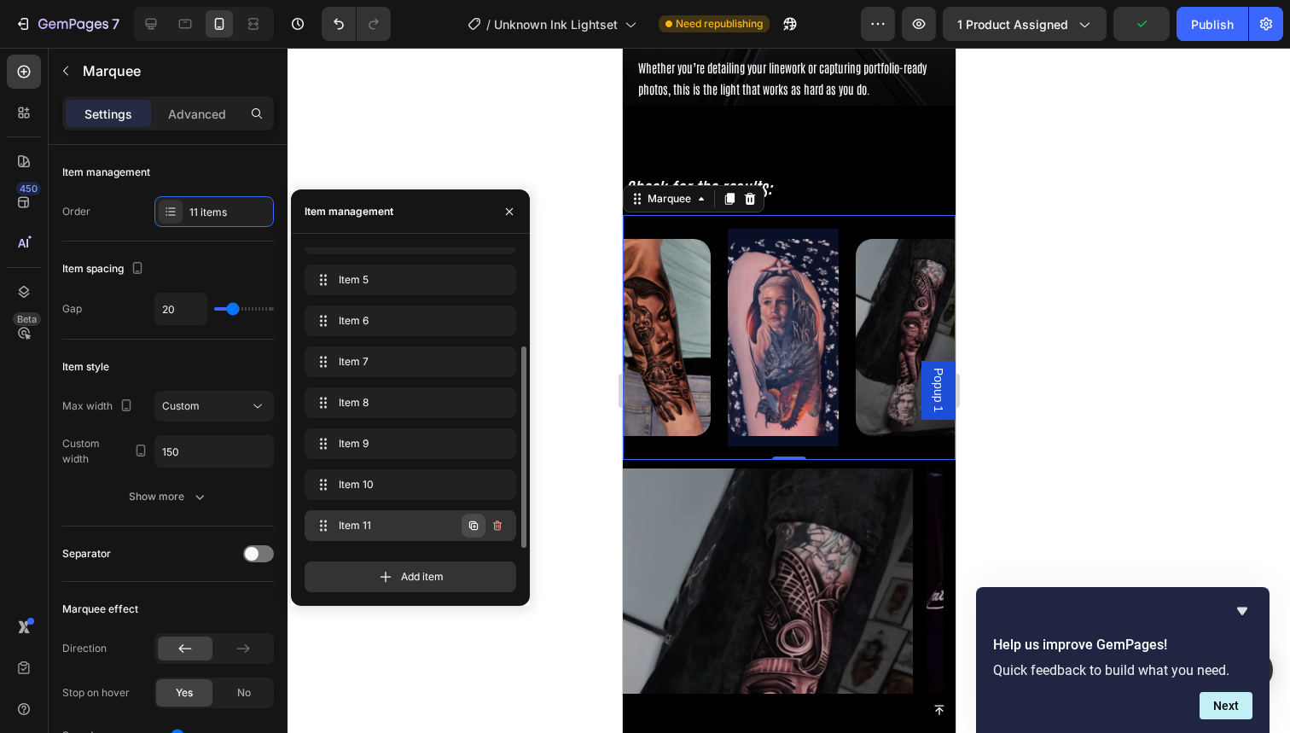
click at [480, 530] on button "button" at bounding box center [474, 526] width 24 height 24
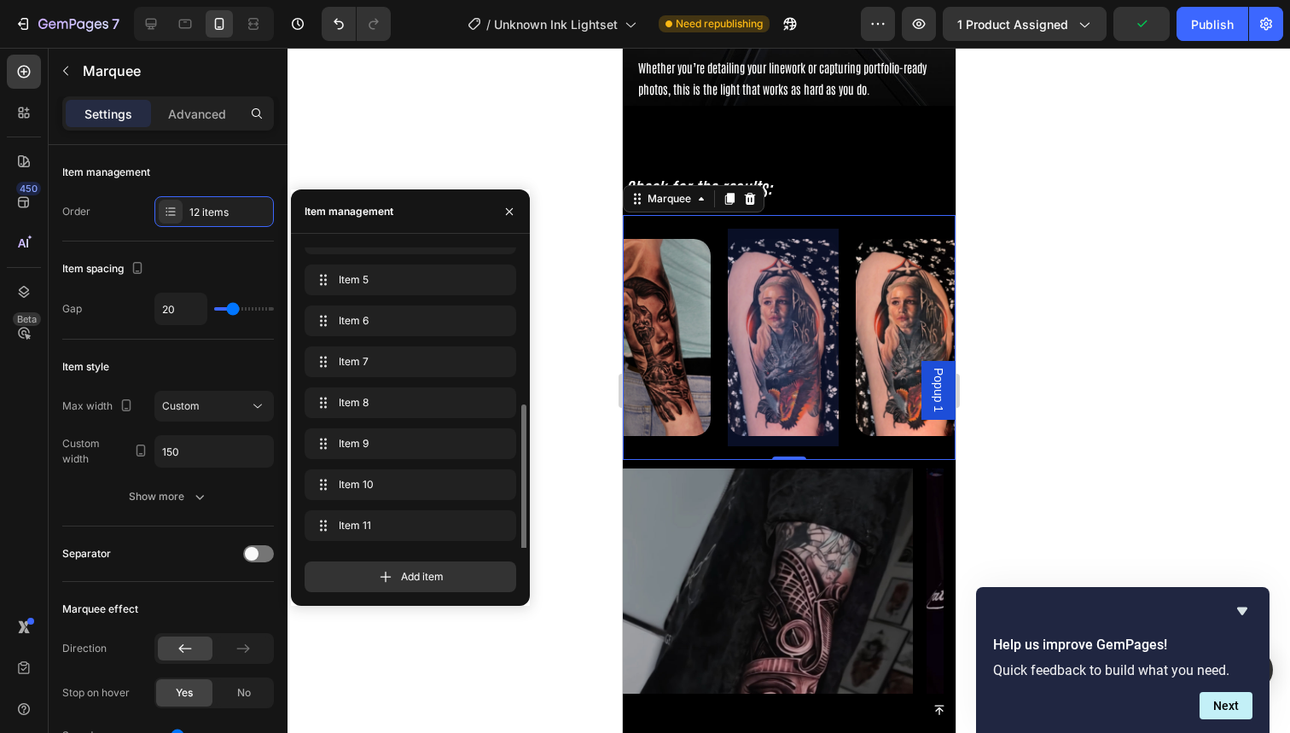
scroll to position [188, 0]
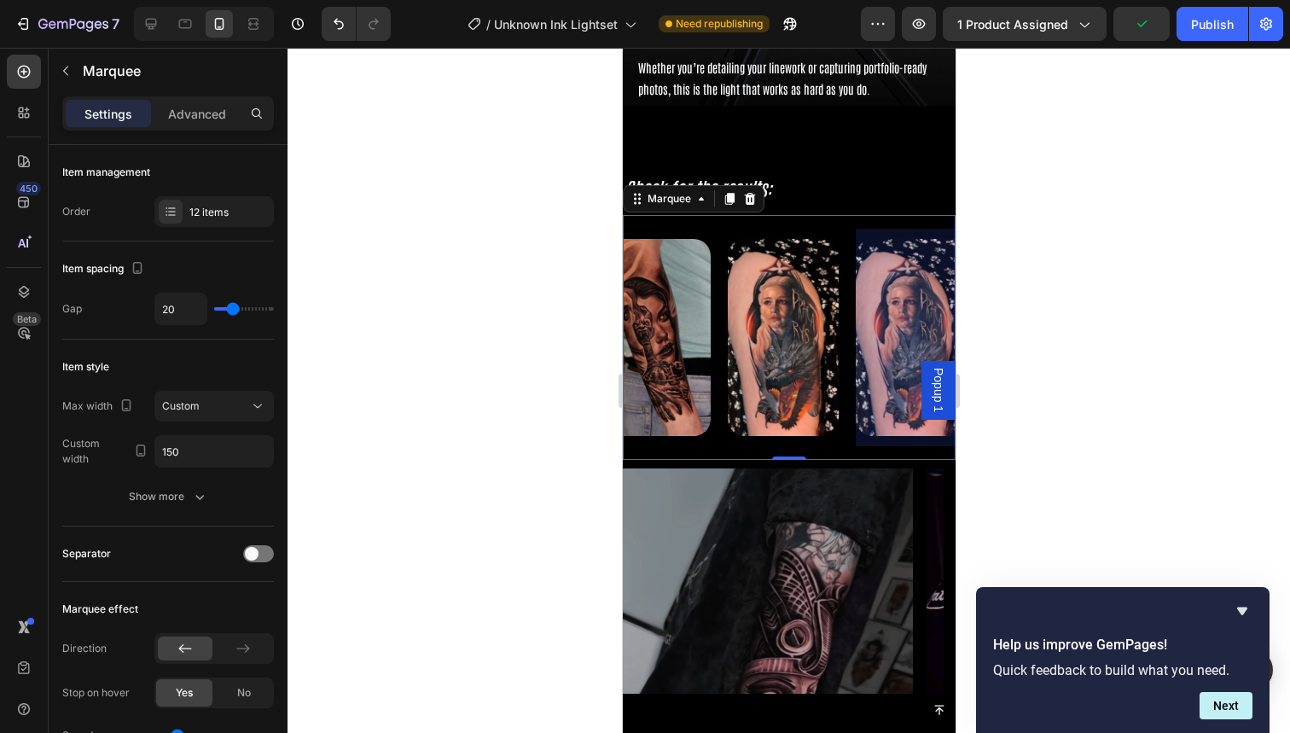
click at [867, 357] on div at bounding box center [910, 338] width 111 height 218
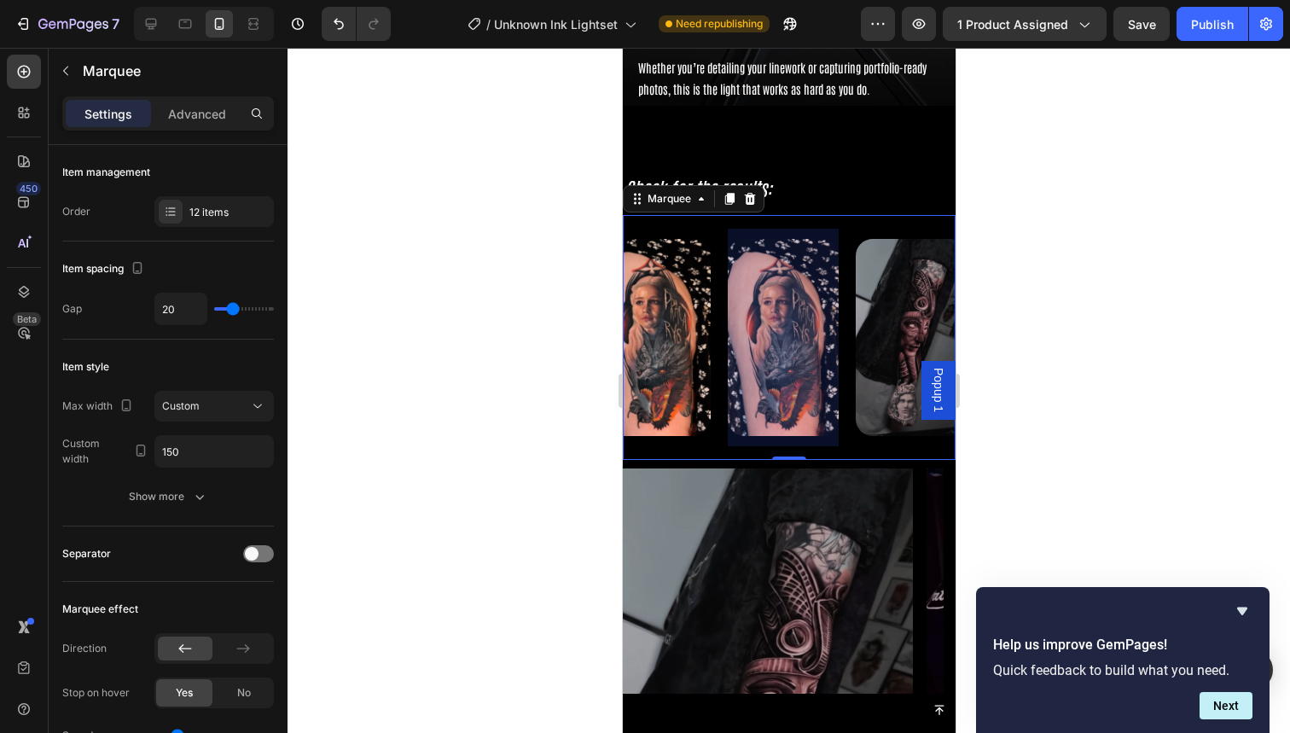
click at [745, 361] on div at bounding box center [782, 338] width 111 height 218
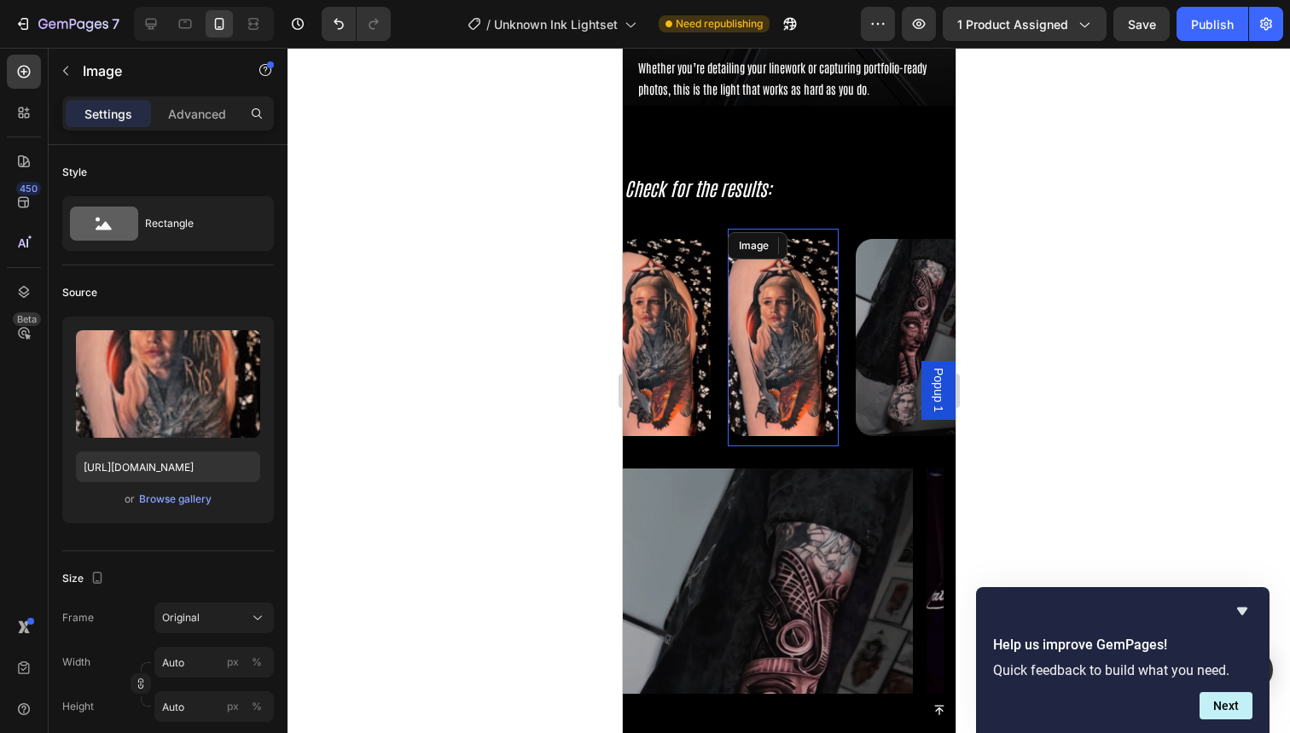
click at [782, 346] on img at bounding box center [782, 337] width 111 height 197
click at [182, 499] on div "Browse gallery" at bounding box center [175, 498] width 73 height 15
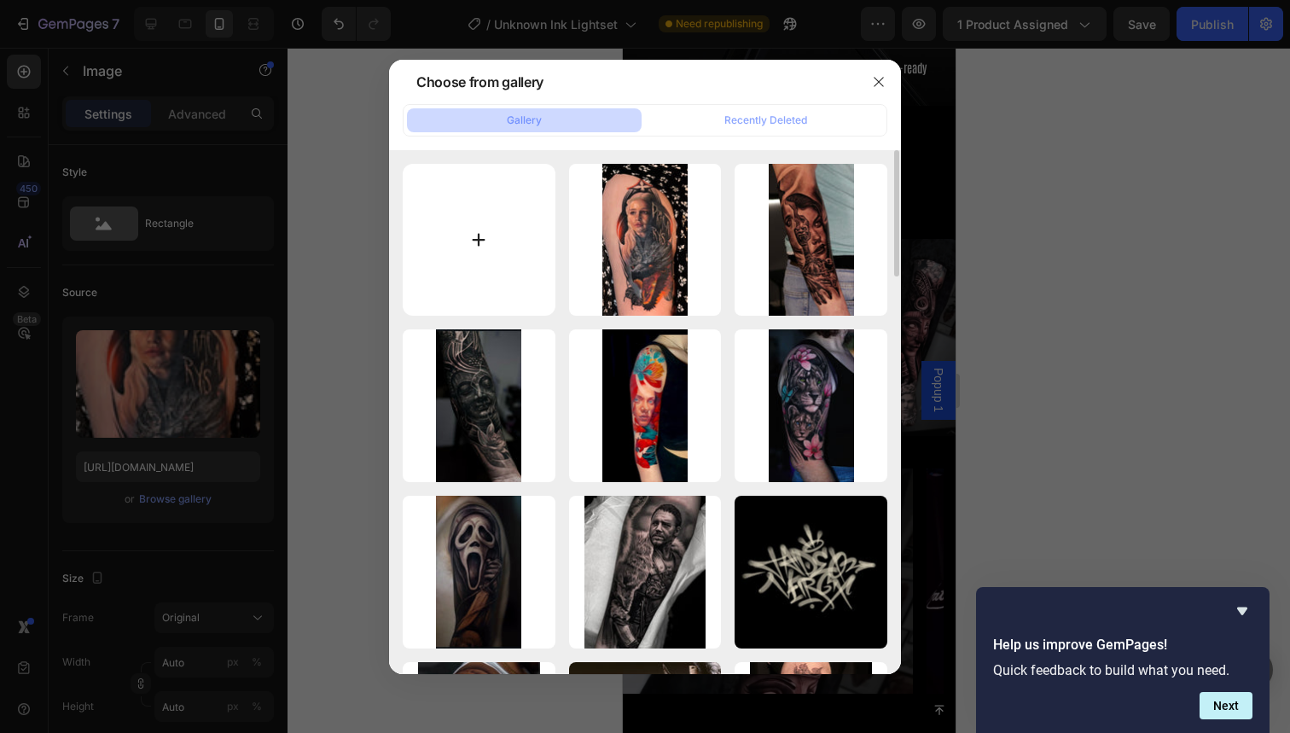
click at [461, 215] on input "file" at bounding box center [479, 240] width 153 height 153
type input "C:\fakepath\77.jpg"
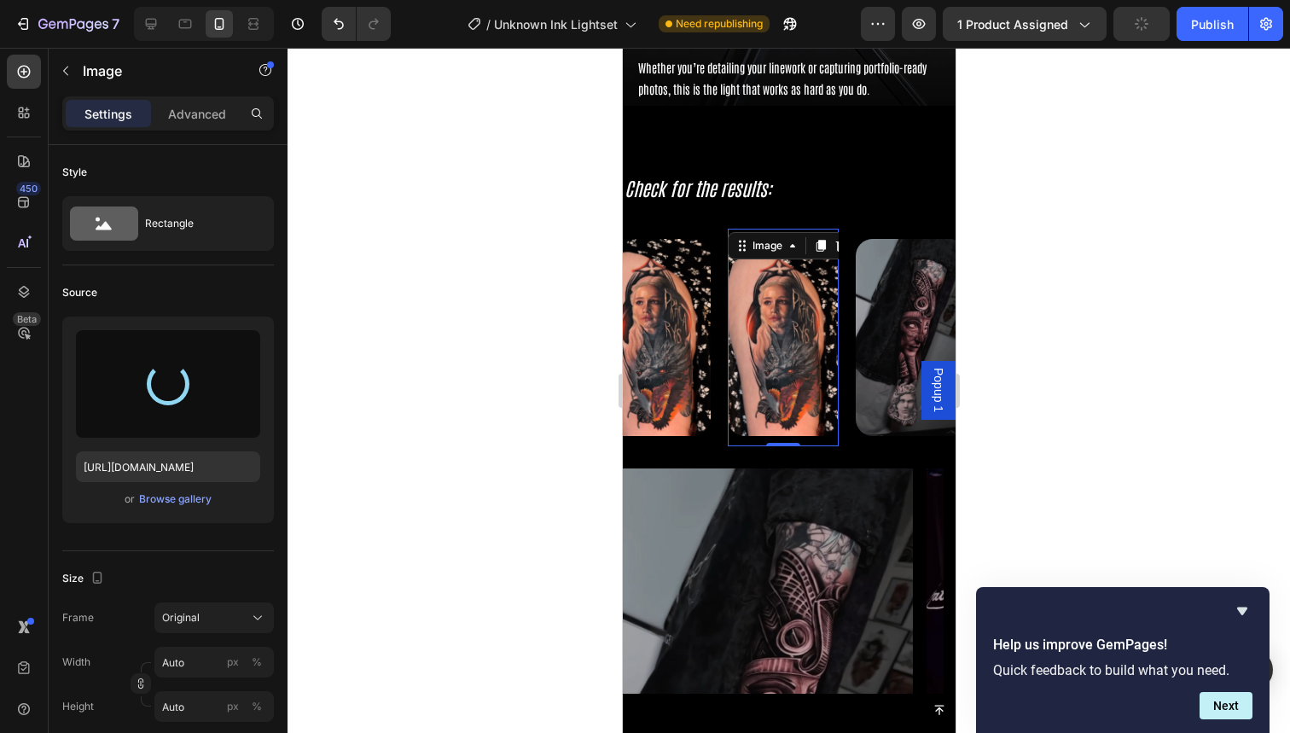
type input "https://cdn.shopify.com/s/files/1/0832/9979/5267/files/gempages_514383434152412…"
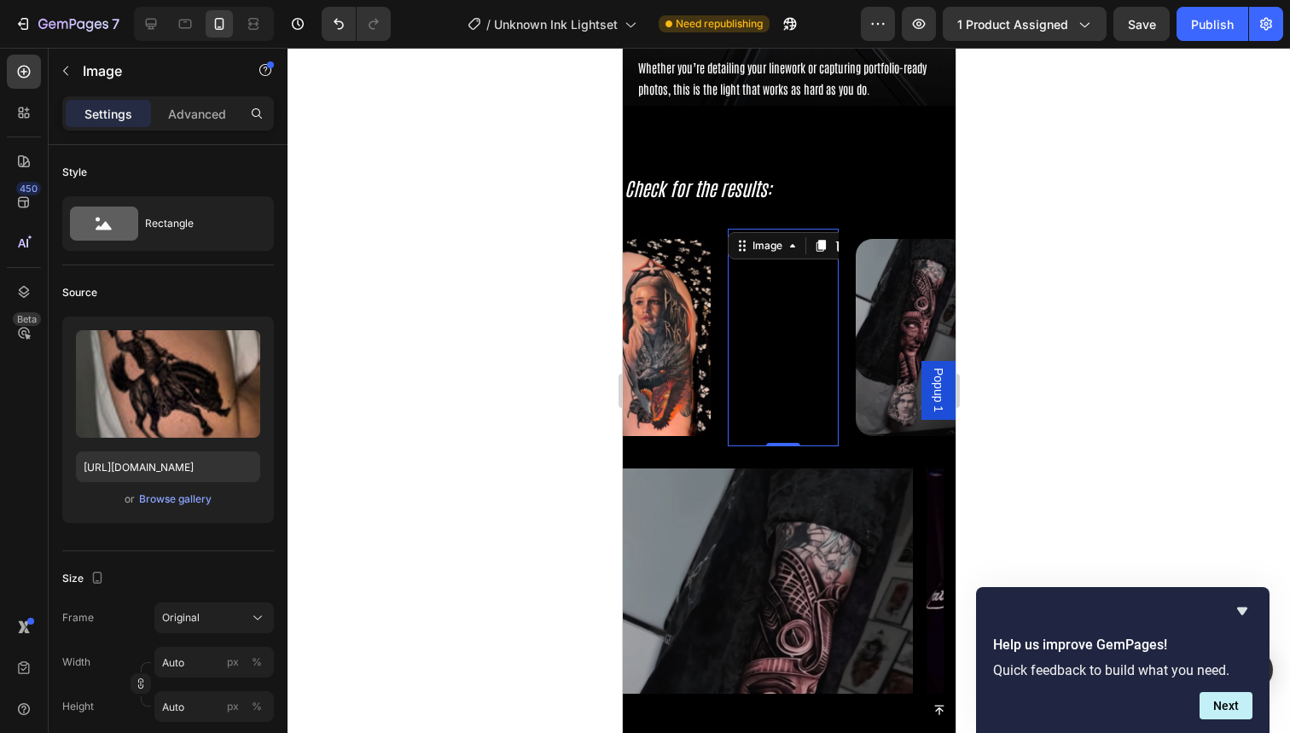
click at [992, 263] on div at bounding box center [789, 390] width 1003 height 685
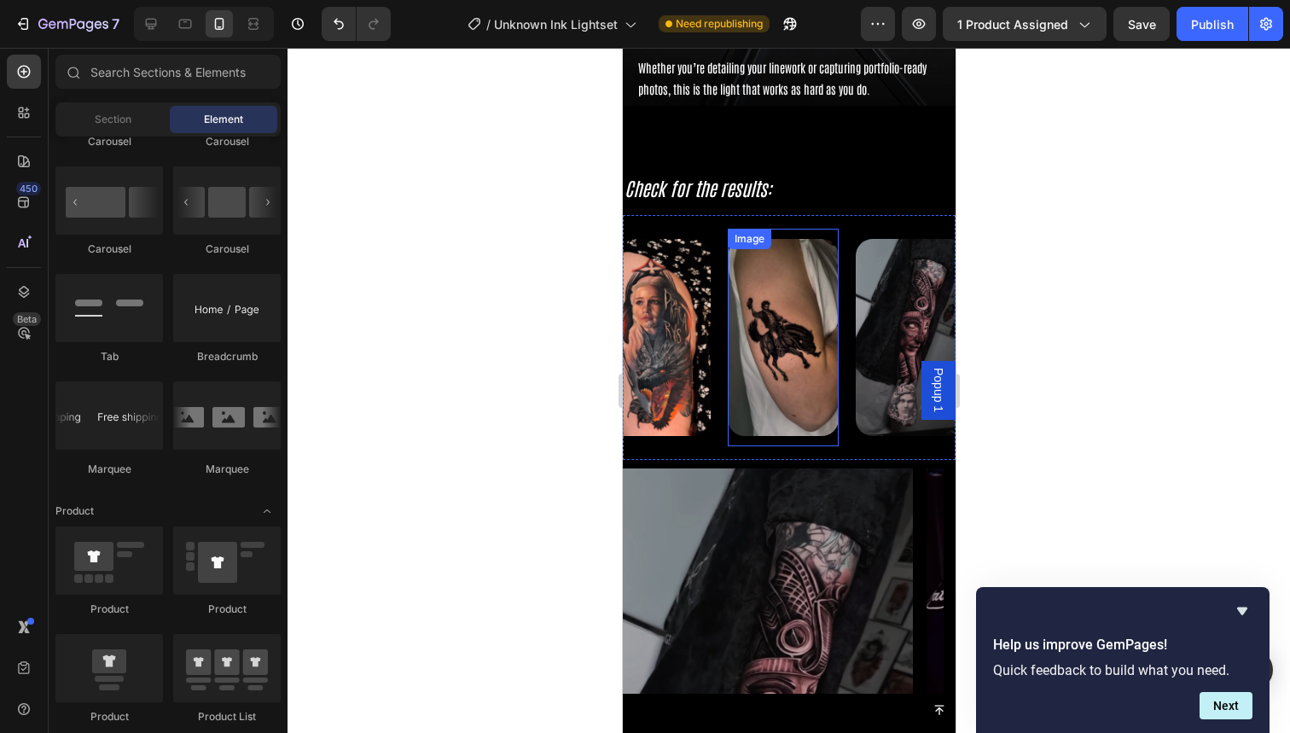
click at [744, 334] on img at bounding box center [782, 337] width 111 height 197
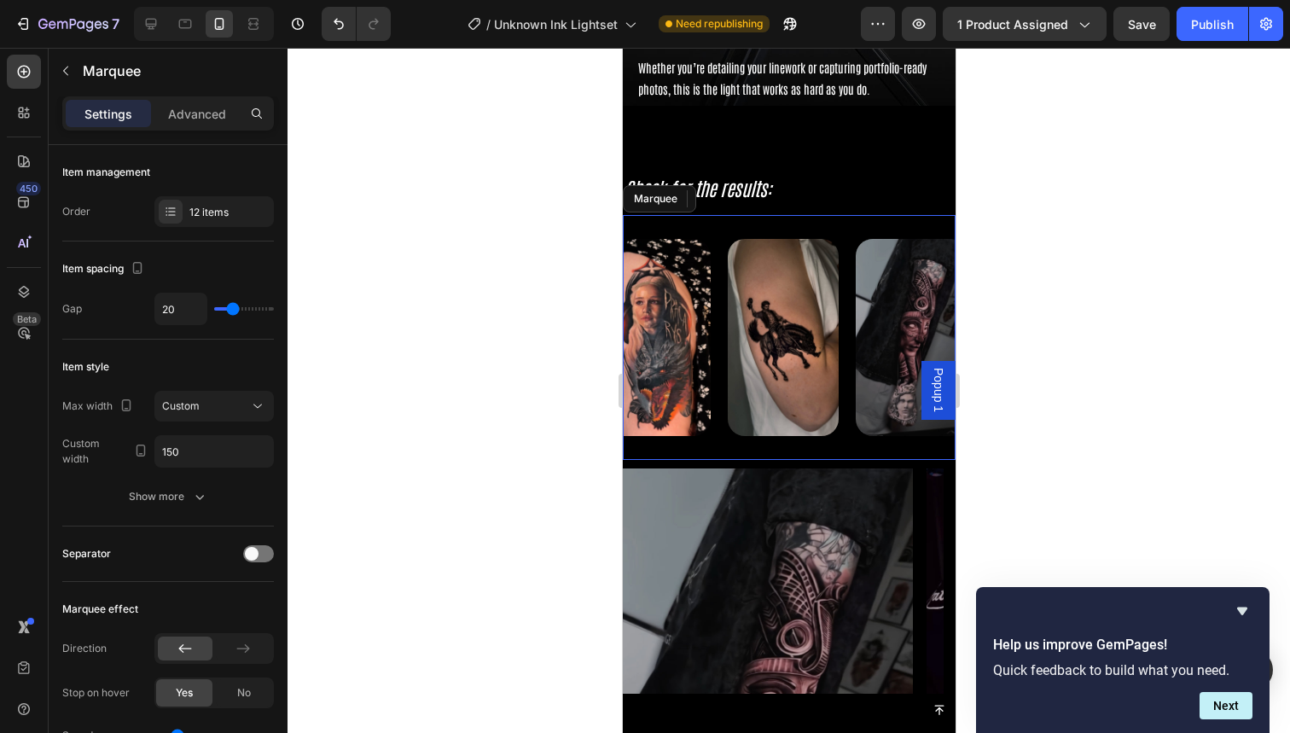
click at [840, 322] on div "Image 0" at bounding box center [791, 338] width 128 height 218
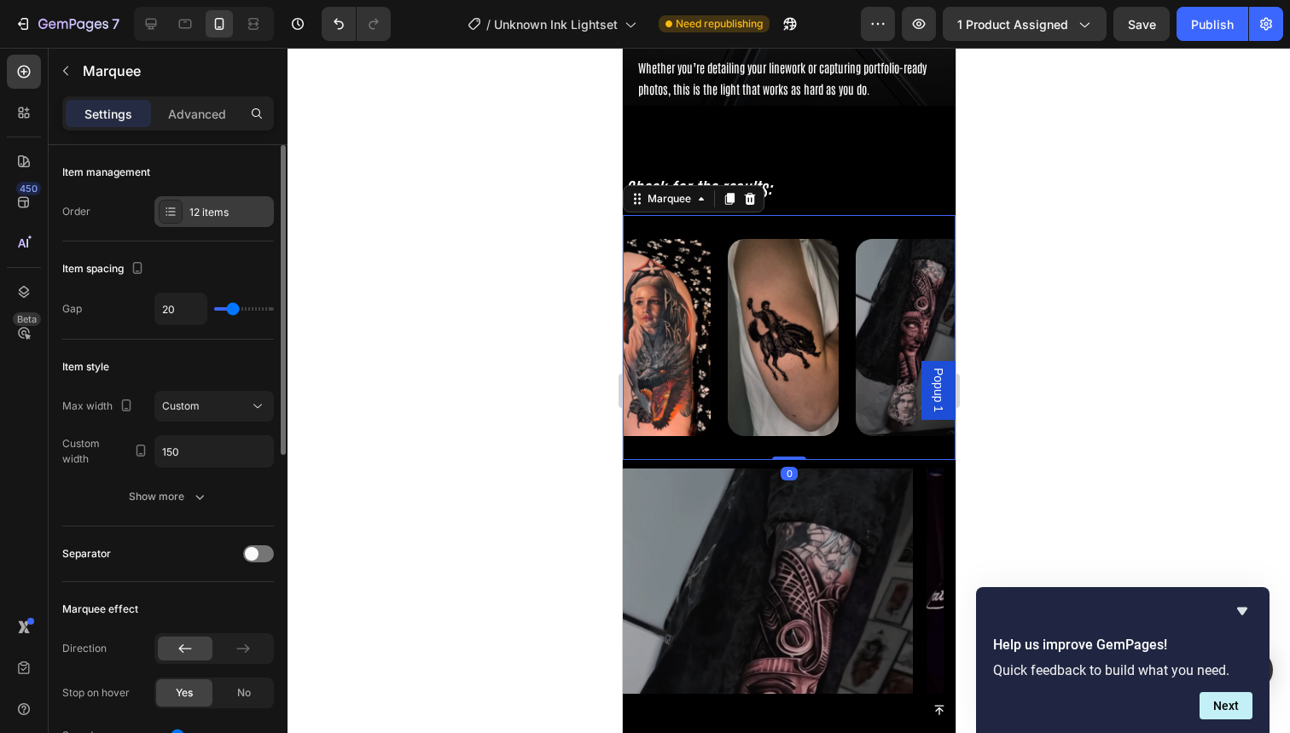
click at [199, 216] on div "12 items" at bounding box center [229, 212] width 80 height 15
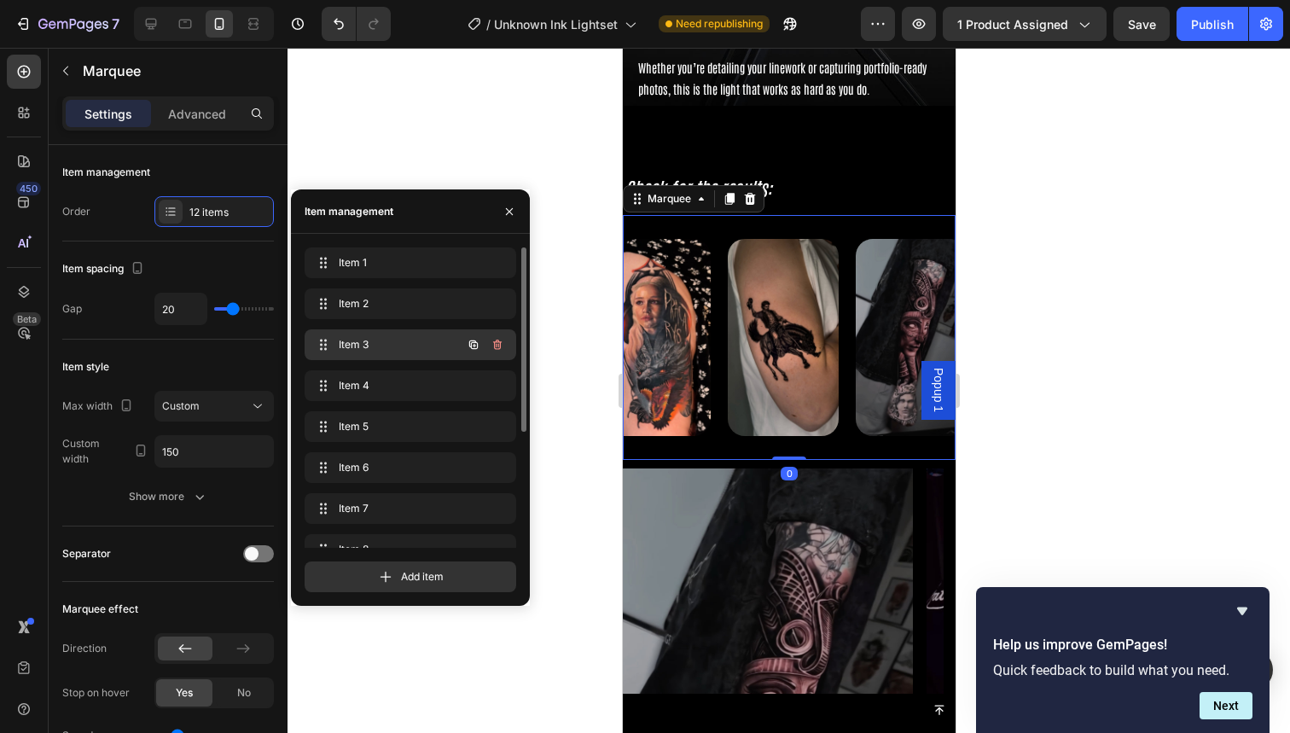
scroll to position [188, 0]
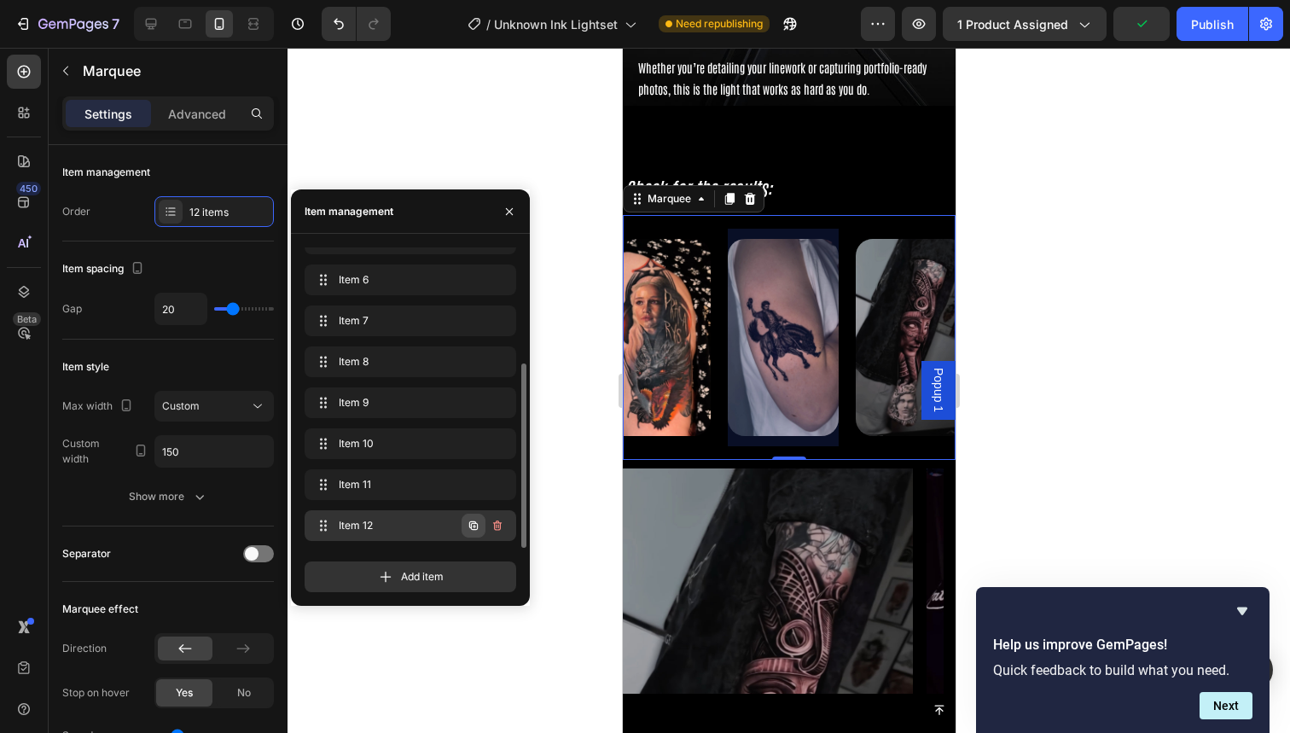
click at [468, 526] on icon "button" at bounding box center [474, 526] width 14 height 14
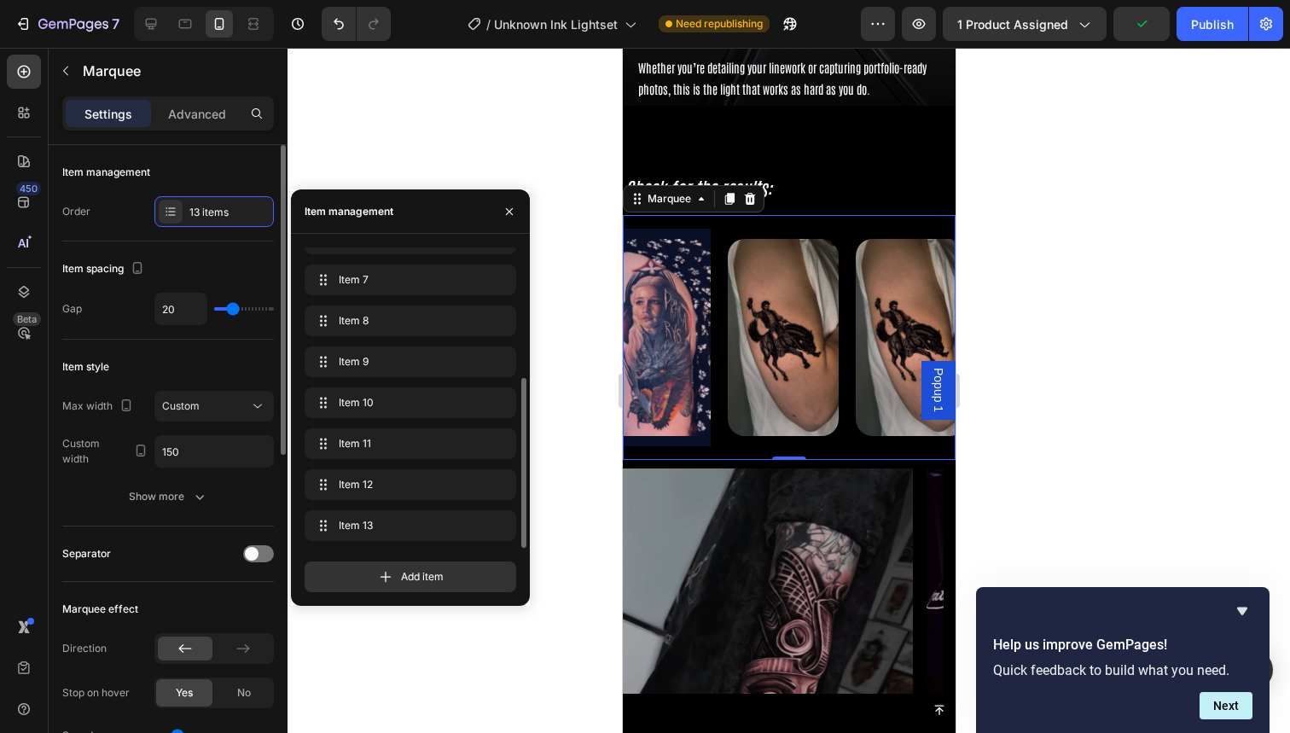
scroll to position [0, 1432]
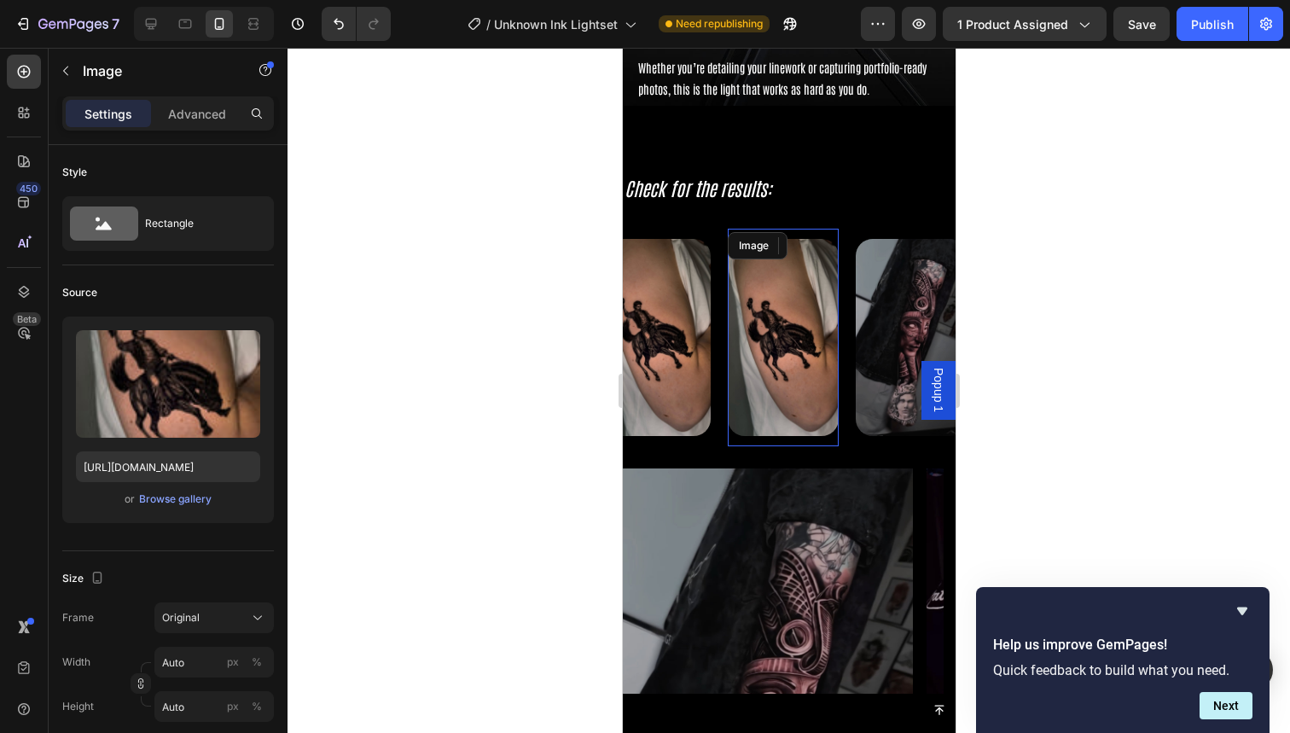
click at [764, 340] on img at bounding box center [782, 337] width 111 height 197
click at [172, 493] on div "Browse gallery" at bounding box center [175, 498] width 73 height 15
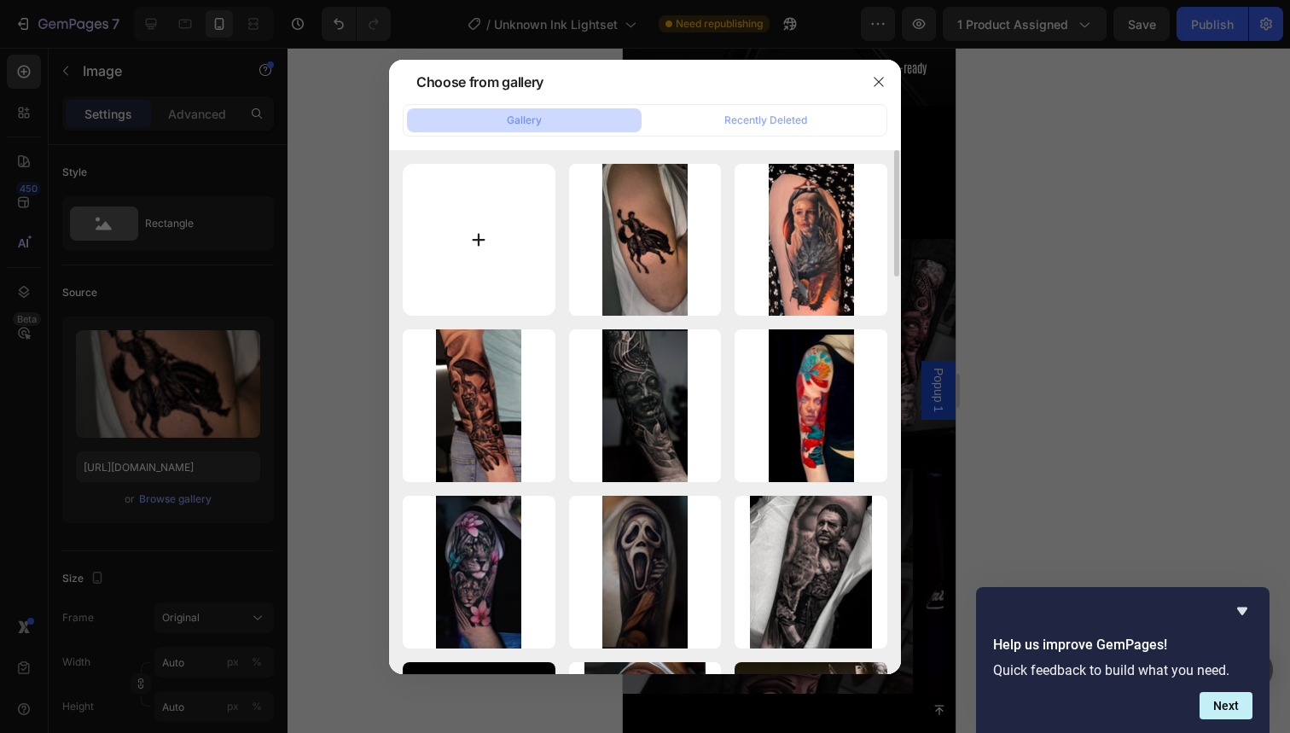
click at [499, 277] on input "file" at bounding box center [479, 240] width 153 height 153
type input "C:\fakepath\78.jpg"
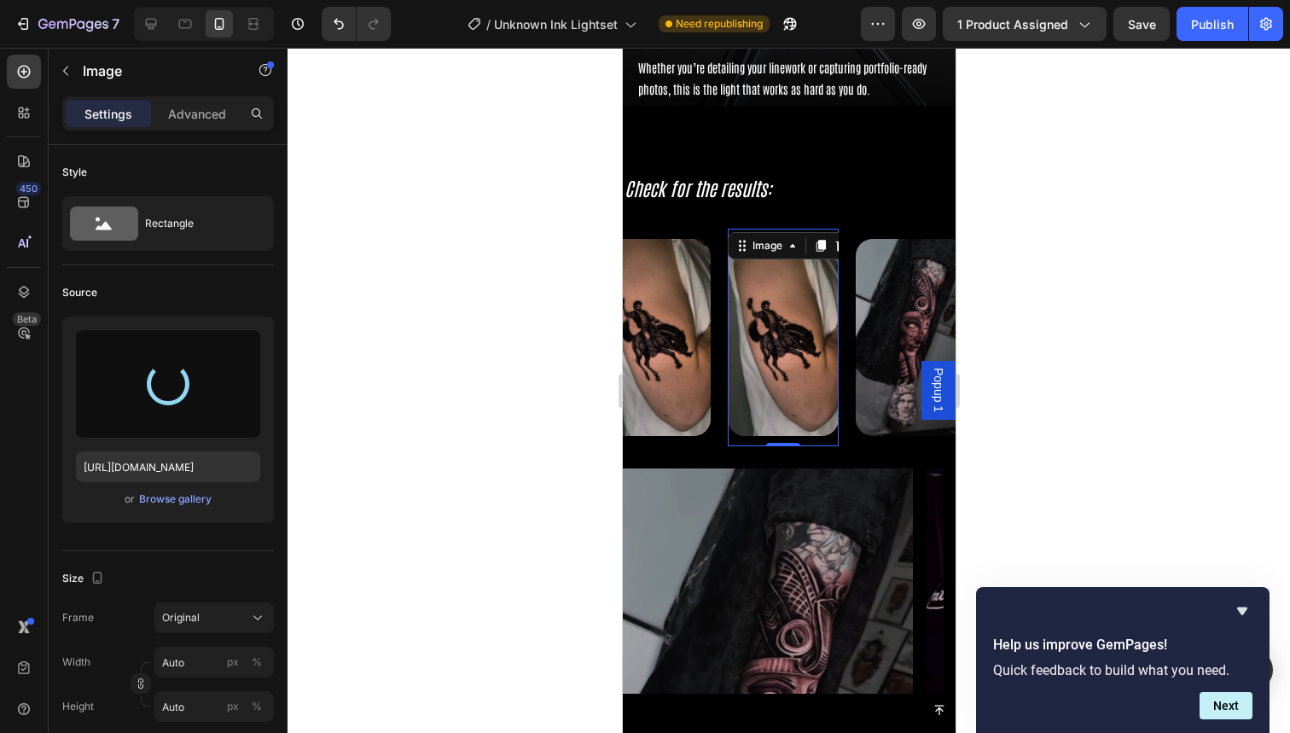
type input "https://cdn.shopify.com/s/files/1/0832/9979/5267/files/gempages_514383434152412…"
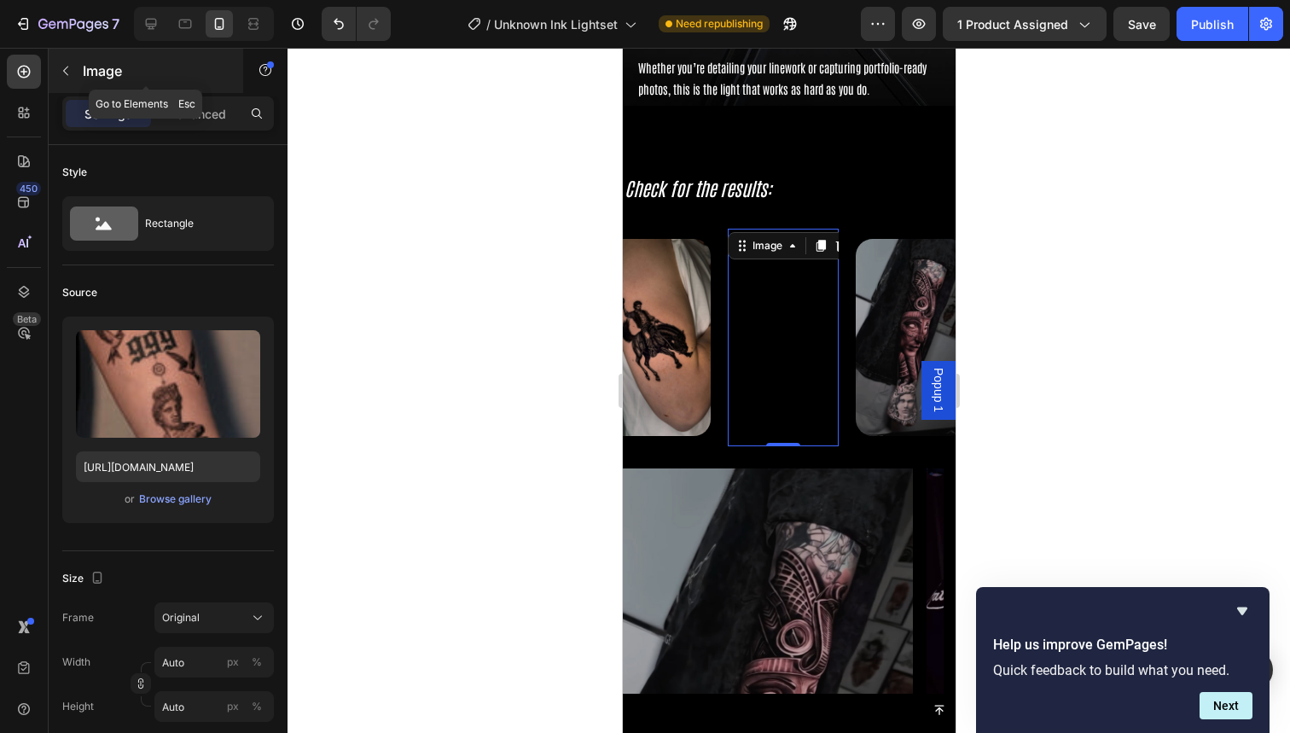
click at [68, 68] on icon "button" at bounding box center [66, 71] width 14 height 14
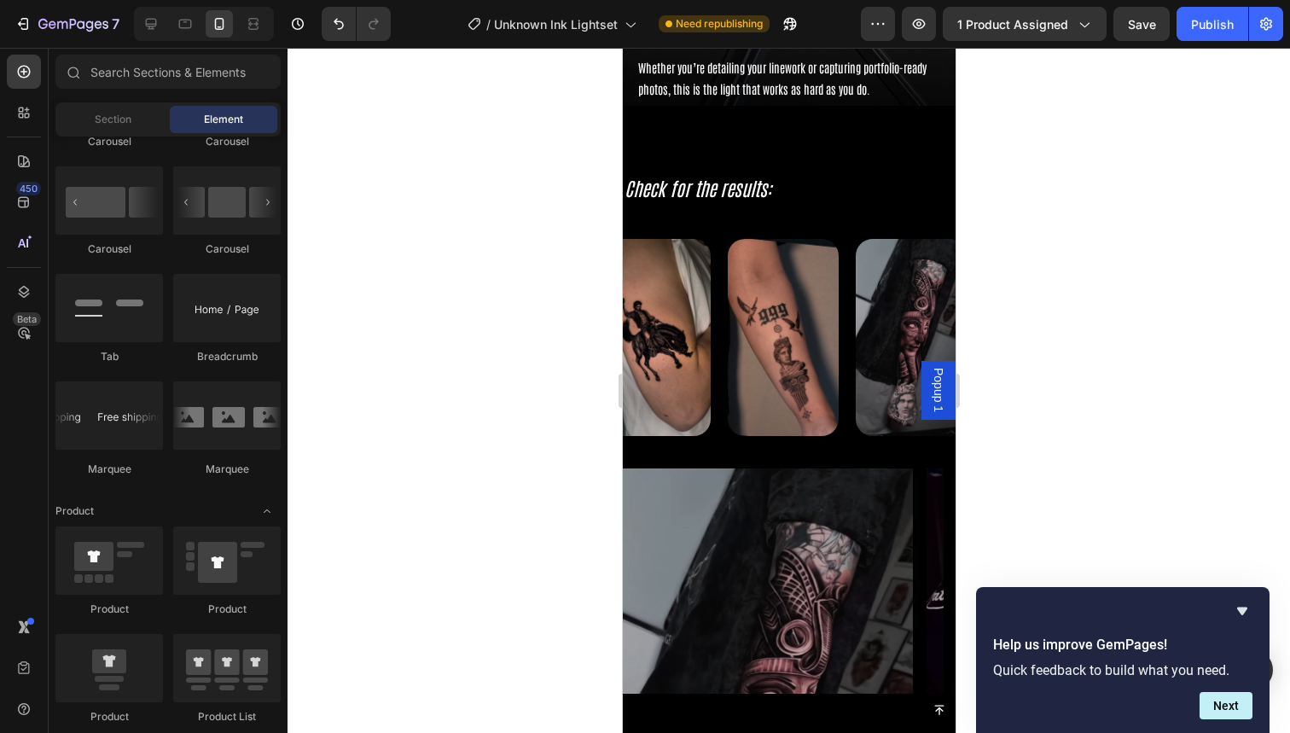
click at [846, 373] on div "Image" at bounding box center [791, 338] width 128 height 218
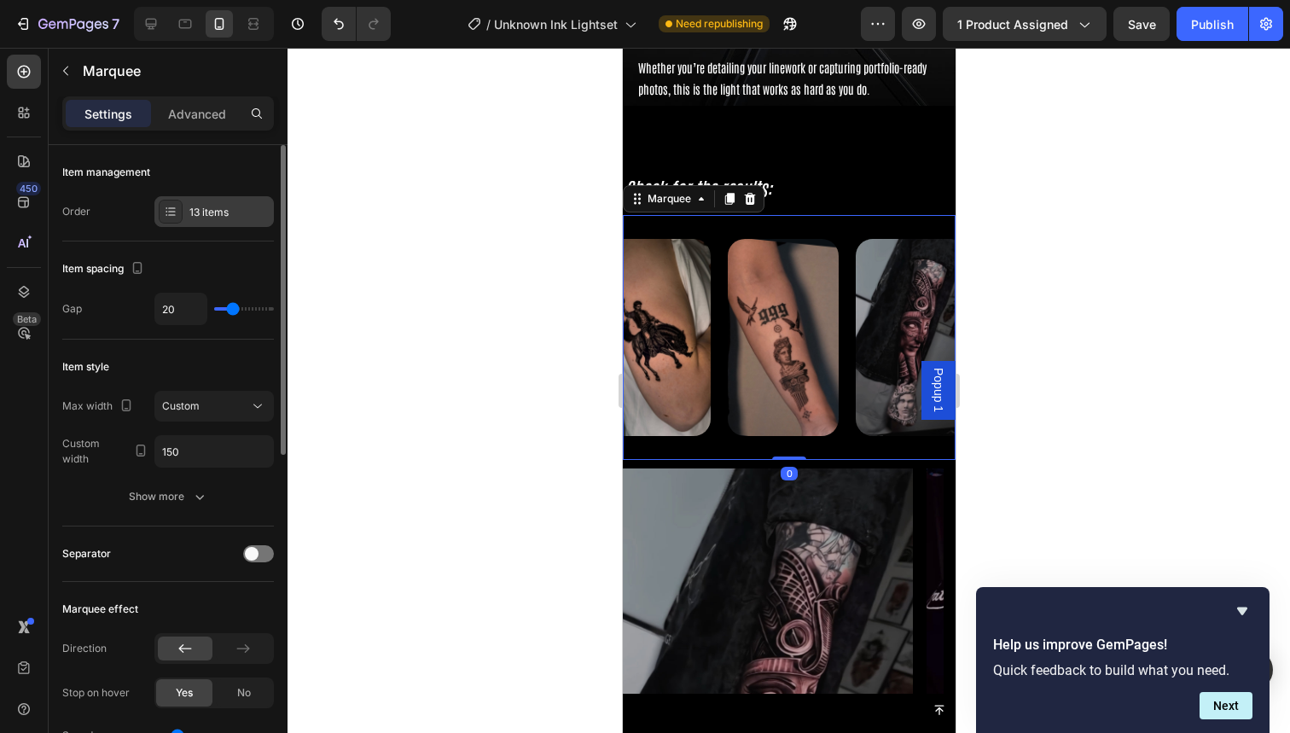
click at [210, 218] on div "13 items" at bounding box center [229, 212] width 80 height 15
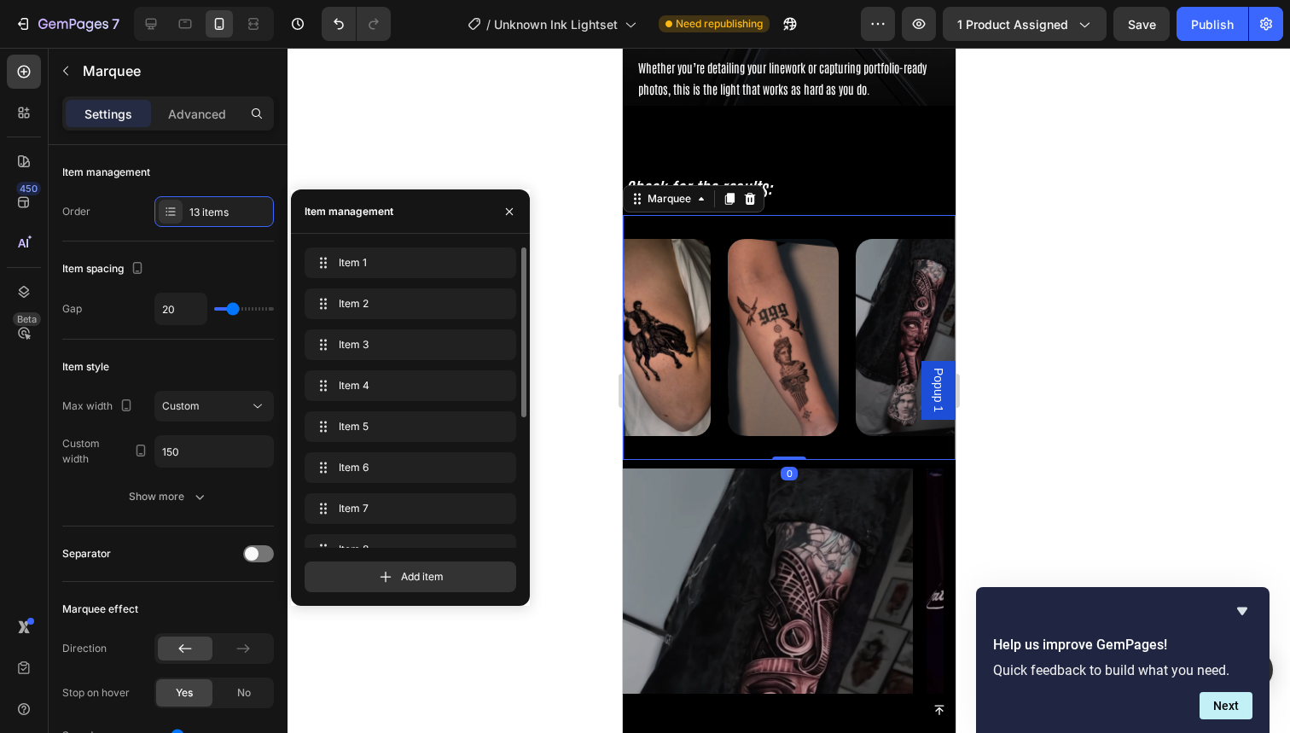
scroll to position [229, 0]
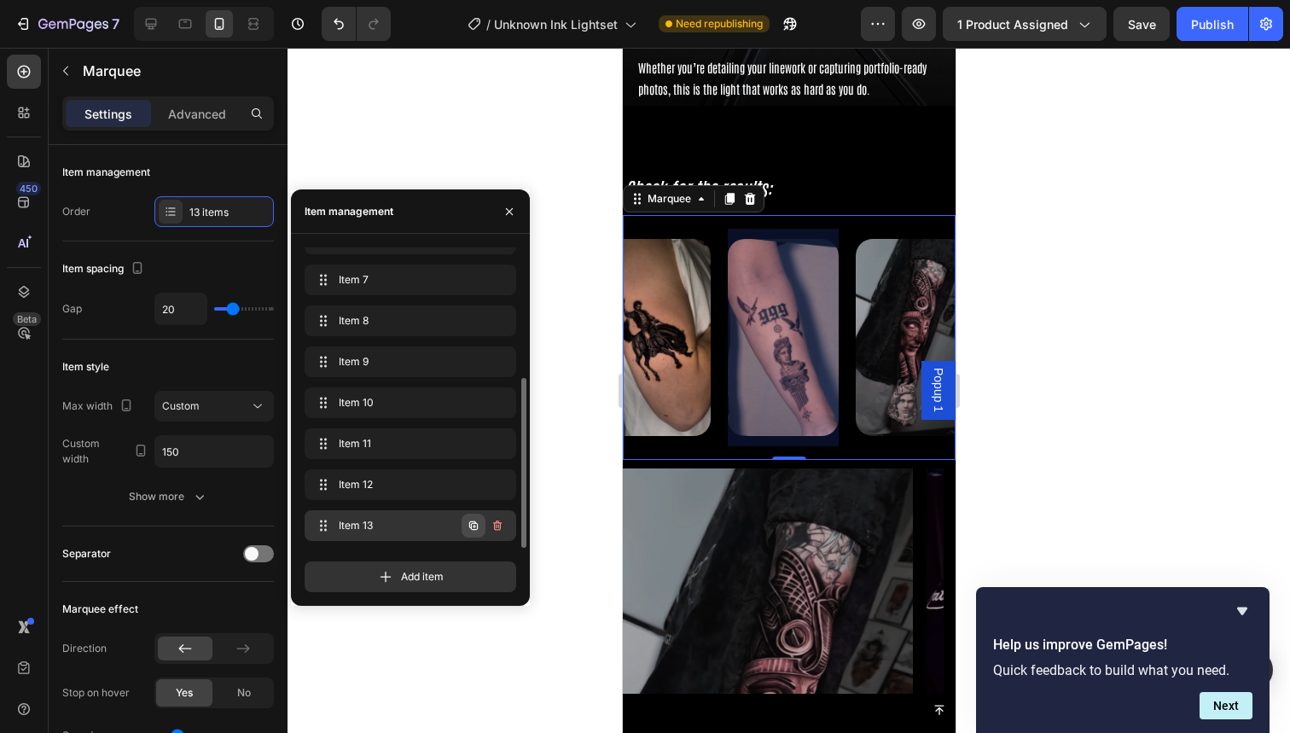
click at [470, 533] on button "button" at bounding box center [474, 526] width 24 height 24
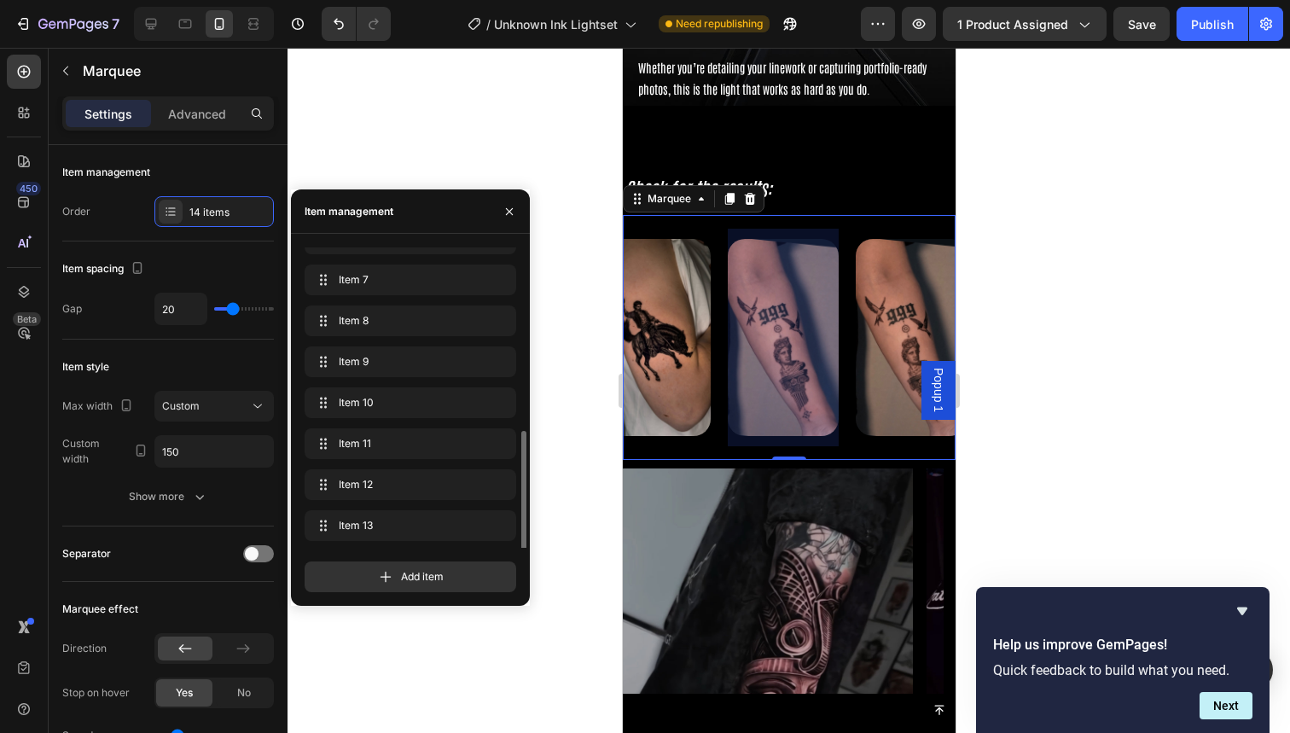
scroll to position [270, 0]
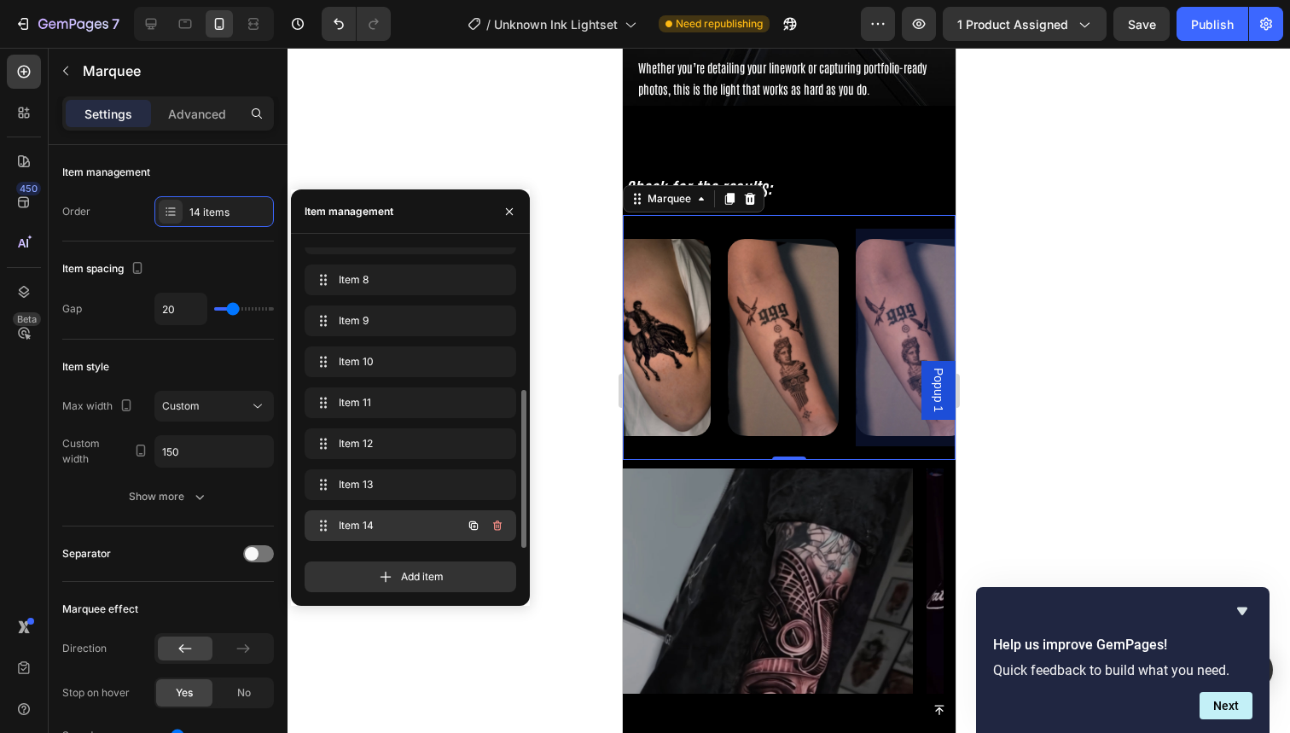
click at [375, 527] on span "Item 14" at bounding box center [387, 525] width 96 height 15
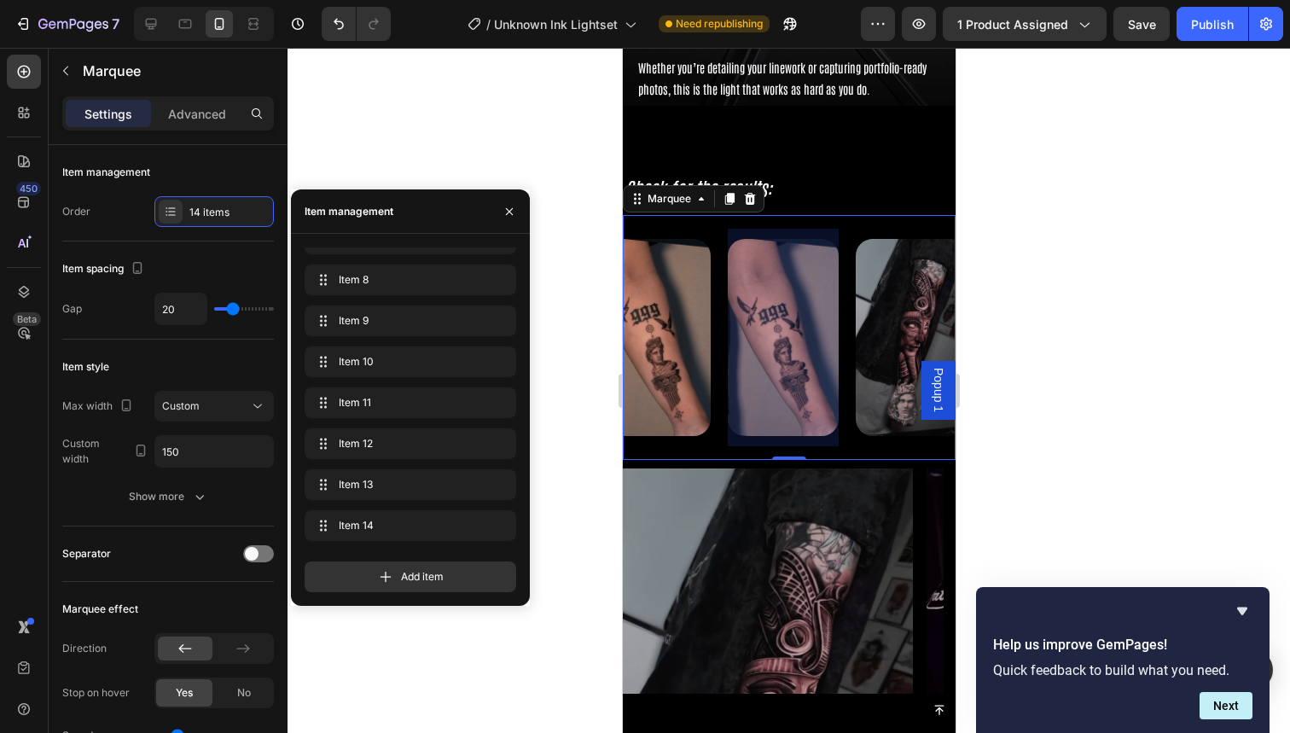
drag, startPoint x: 1385, startPoint y: 404, endPoint x: 763, endPoint y: 357, distance: 623.9
click at [763, 357] on div at bounding box center [782, 338] width 111 height 218
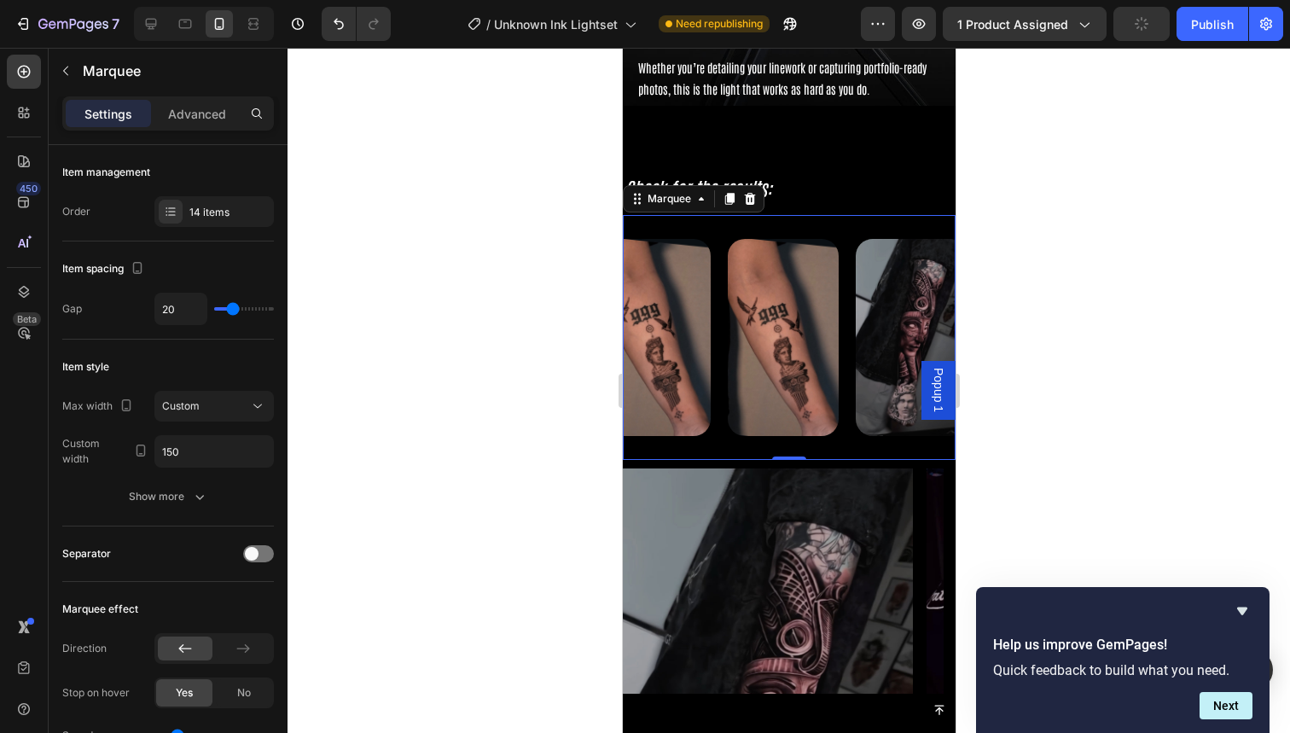
click at [1067, 287] on div at bounding box center [789, 390] width 1003 height 685
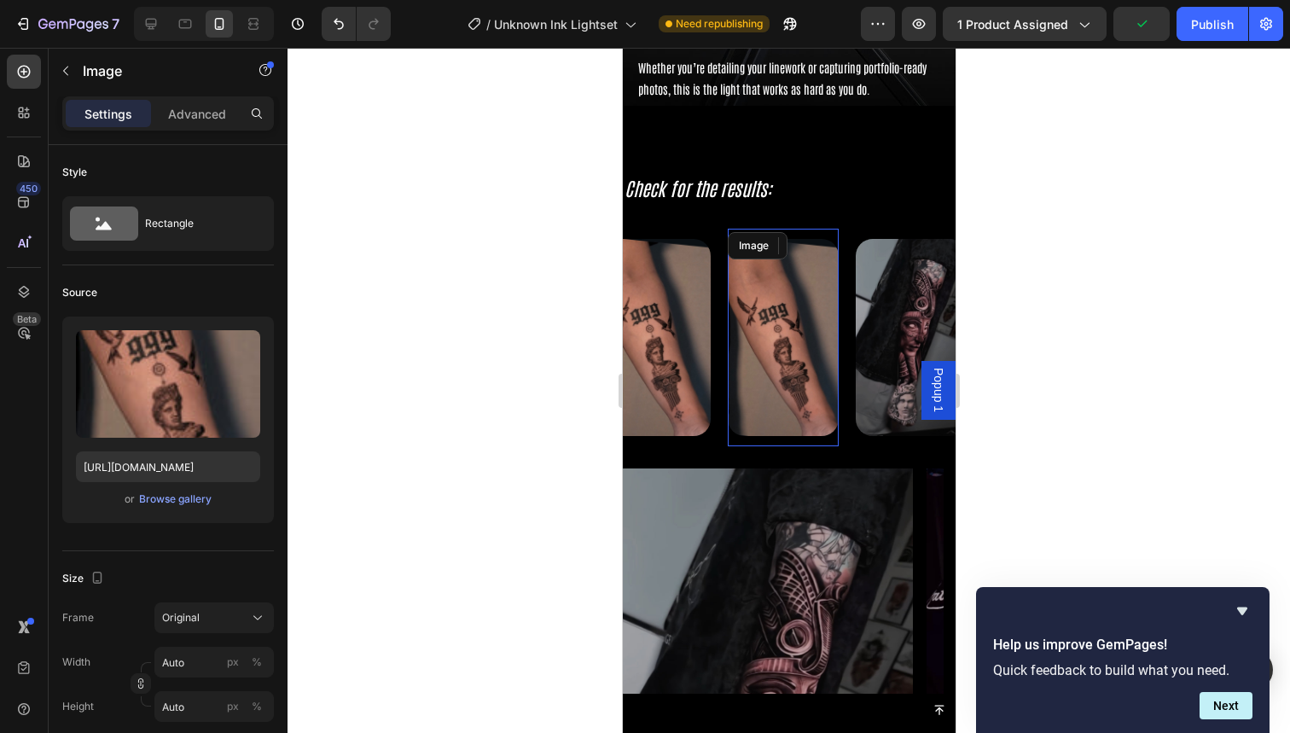
drag, startPoint x: 1427, startPoint y: 375, endPoint x: 805, endPoint y: 327, distance: 623.9
click at [805, 327] on img at bounding box center [782, 337] width 111 height 197
click at [766, 242] on div "Image" at bounding box center [766, 245] width 37 height 15
click at [817, 311] on img at bounding box center [782, 337] width 111 height 197
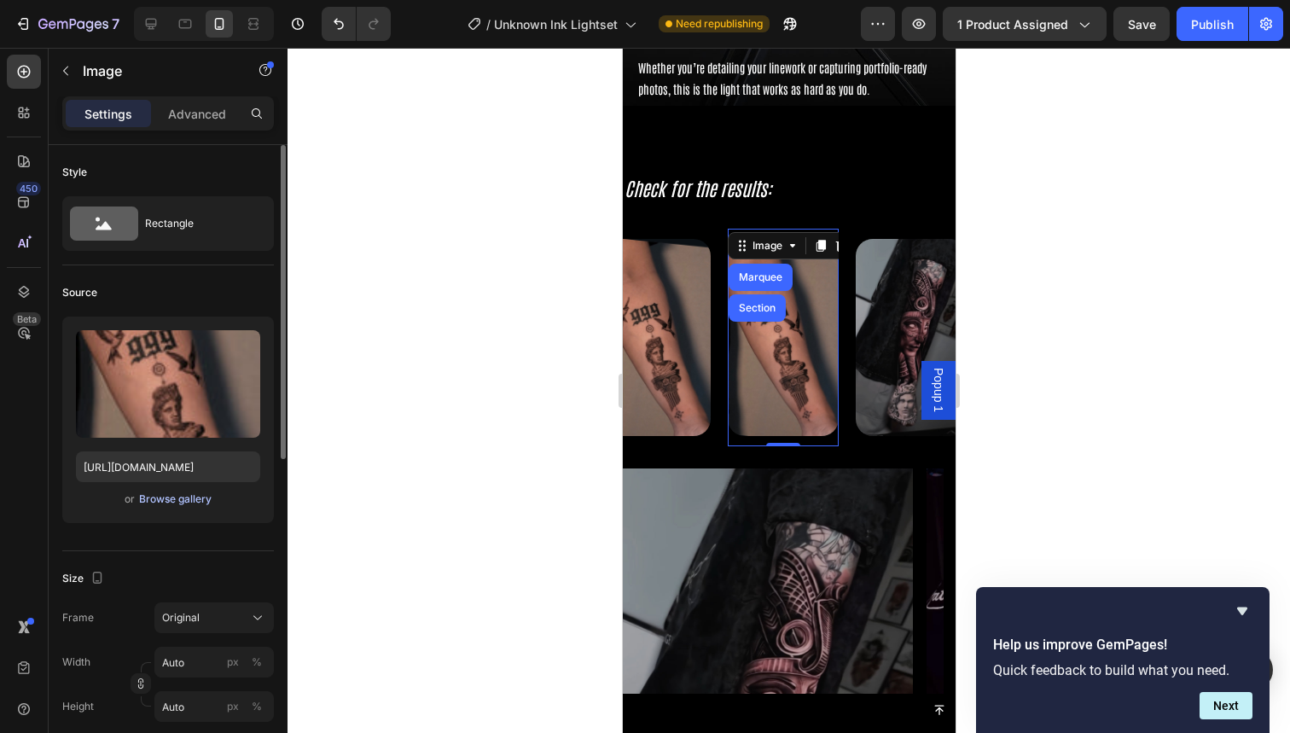
click at [156, 497] on div "Browse gallery" at bounding box center [175, 498] width 73 height 15
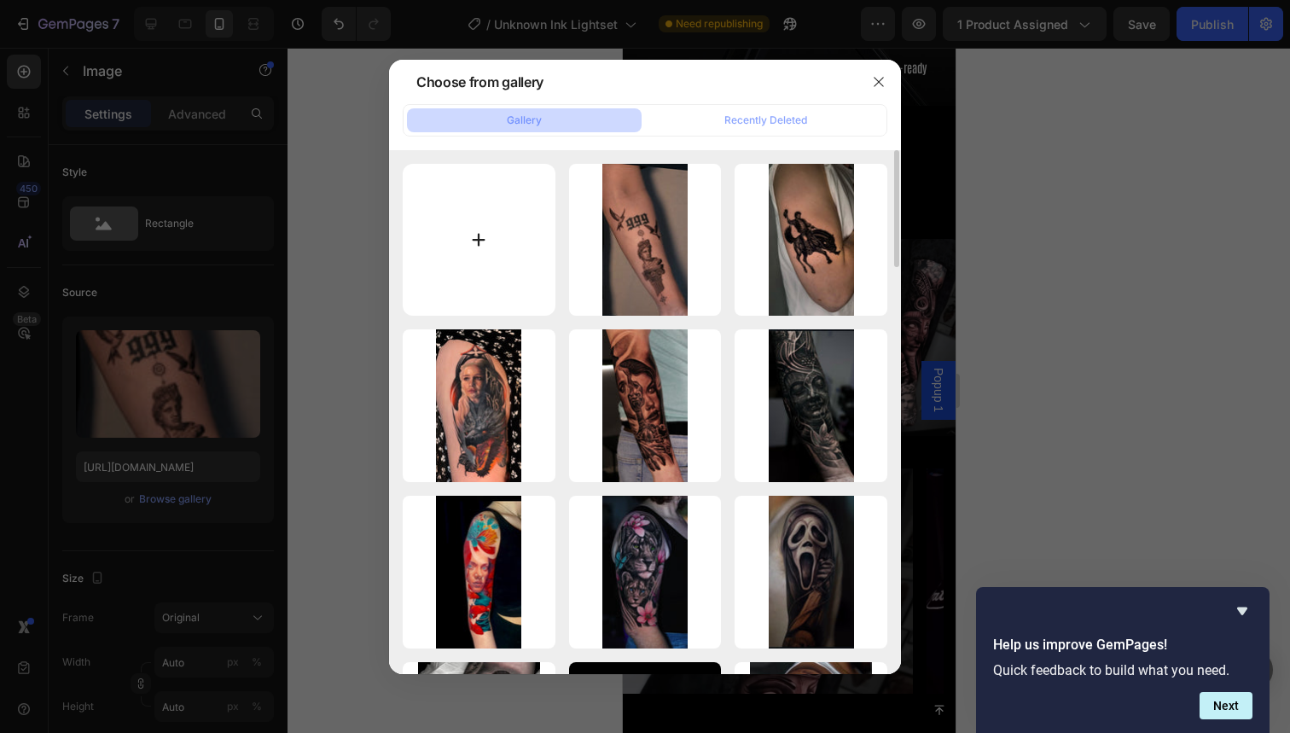
click at [475, 234] on input "file" at bounding box center [479, 240] width 153 height 153
type input "C:\fakepath\79.jpg"
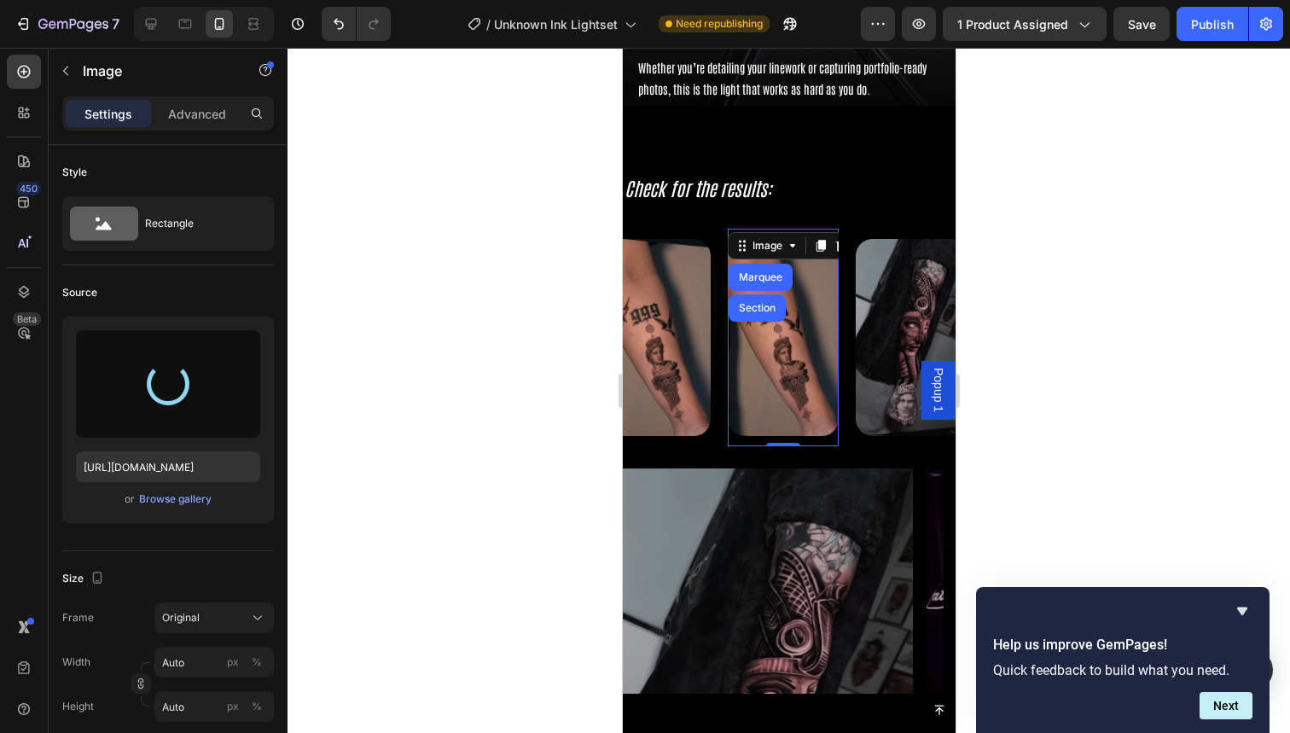
type input "https://cdn.shopify.com/s/files/1/0832/9979/5267/files/gempages_514383434152412…"
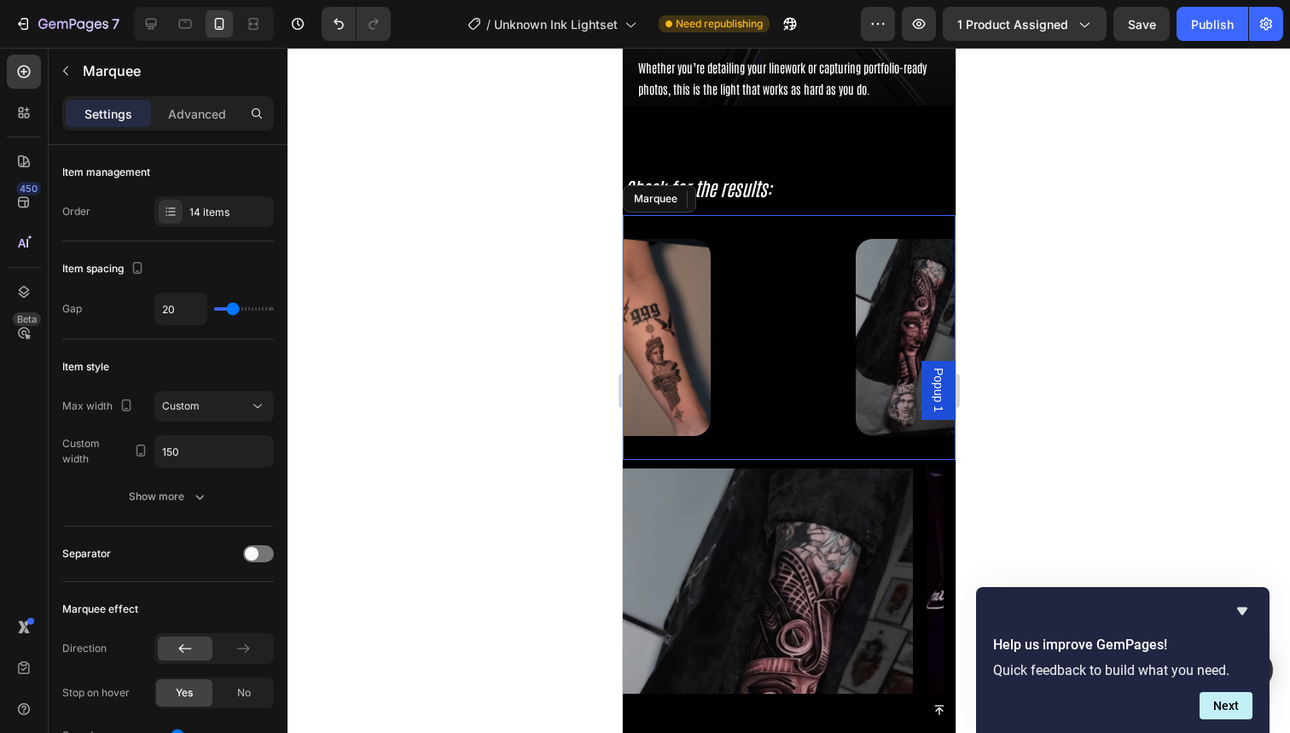
click at [844, 329] on div "Image Marquee Section 0" at bounding box center [791, 338] width 128 height 218
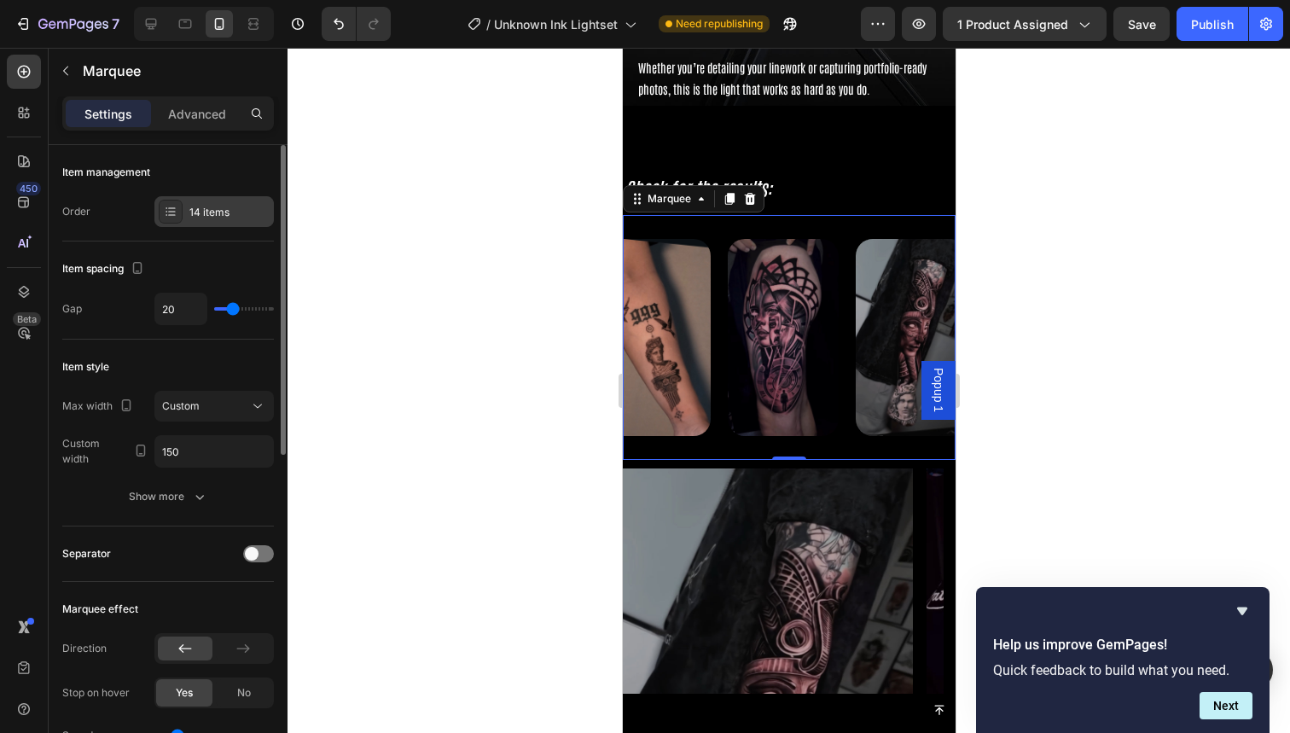
click at [205, 225] on div "14 items" at bounding box center [213, 211] width 119 height 31
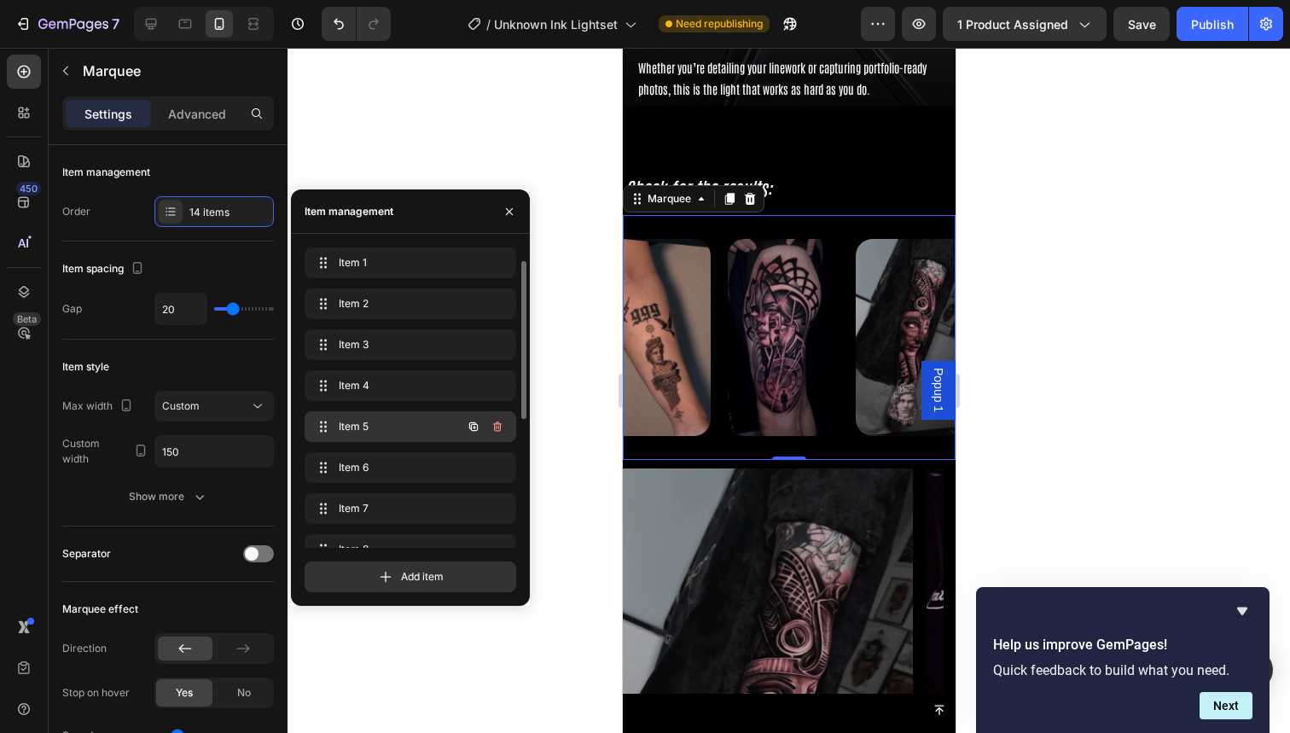
scroll to position [270, 0]
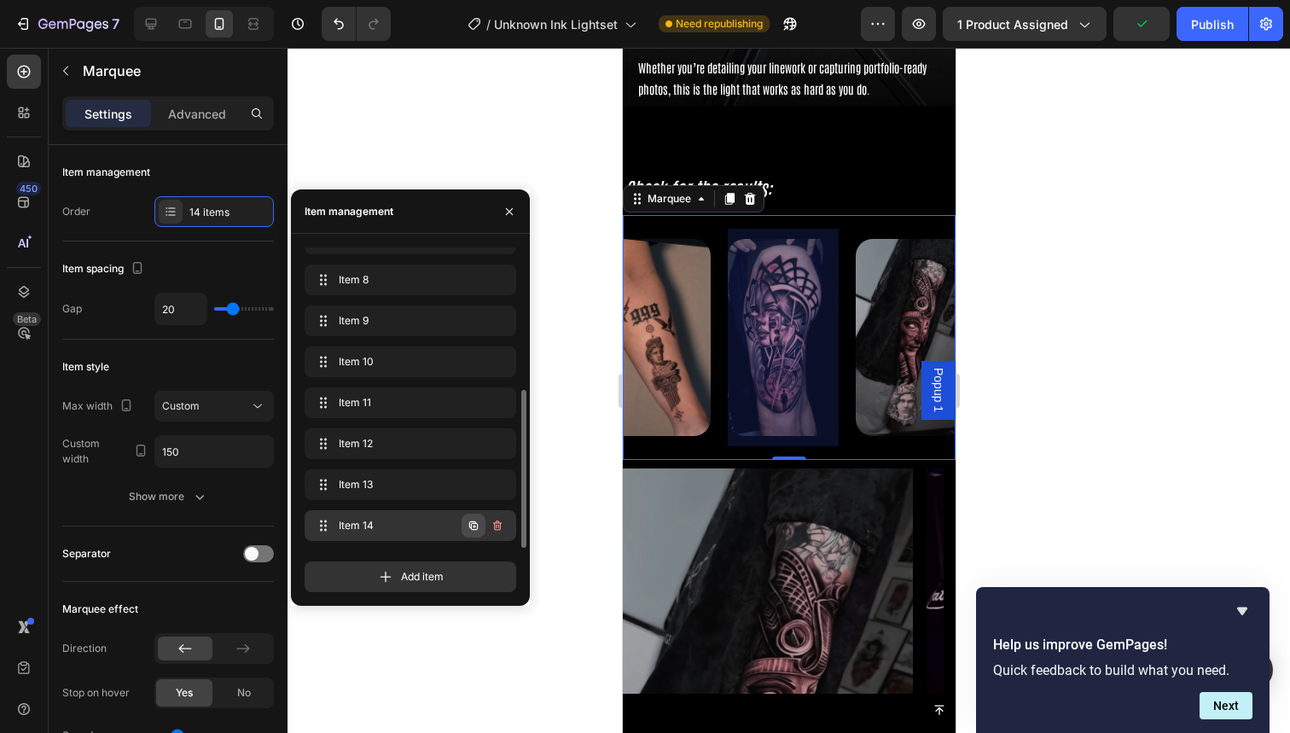
click at [474, 531] on icon "button" at bounding box center [474, 526] width 14 height 14
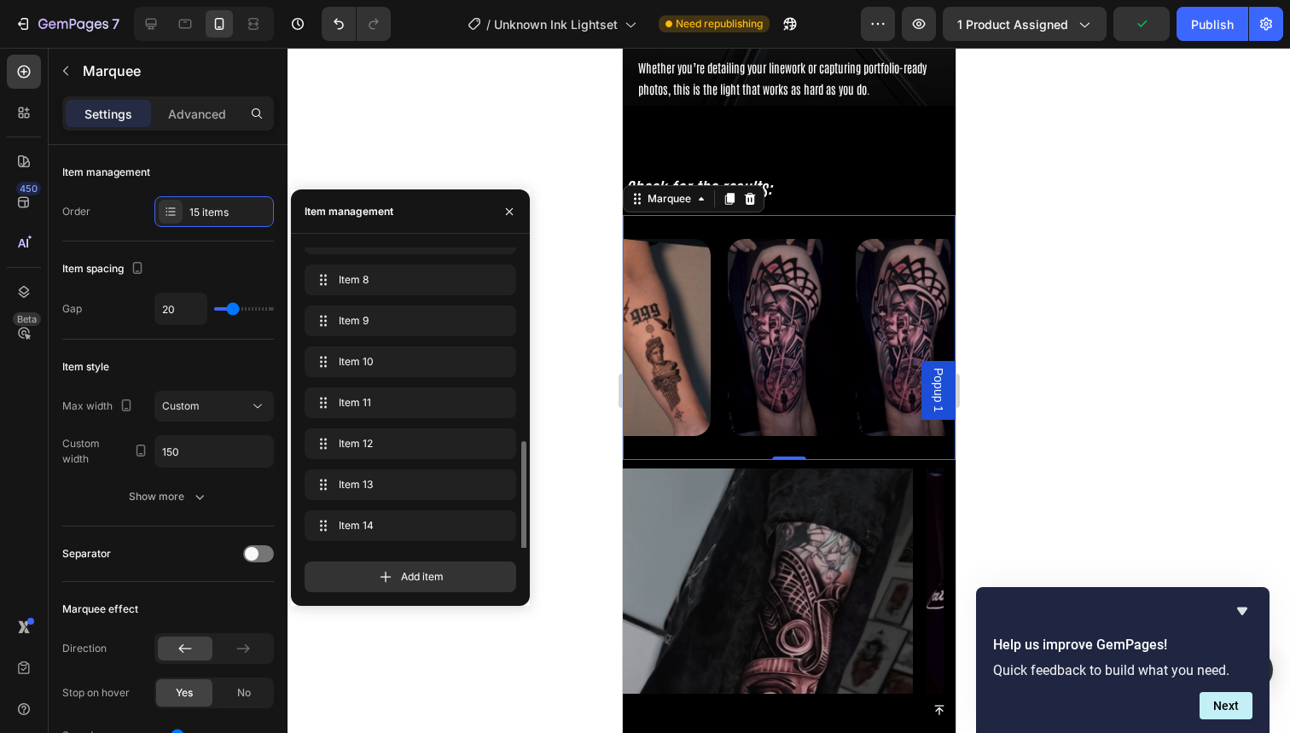
scroll to position [311, 0]
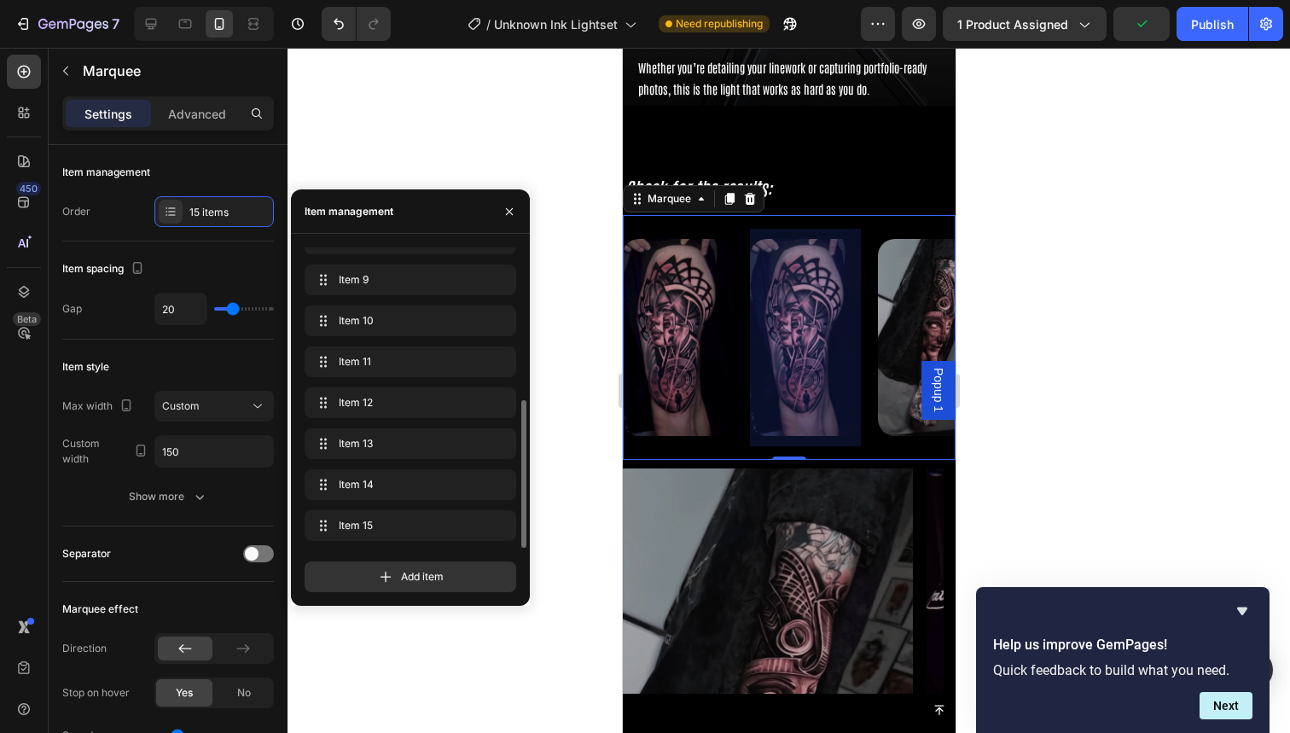
click at [889, 363] on img at bounding box center [932, 337] width 111 height 197
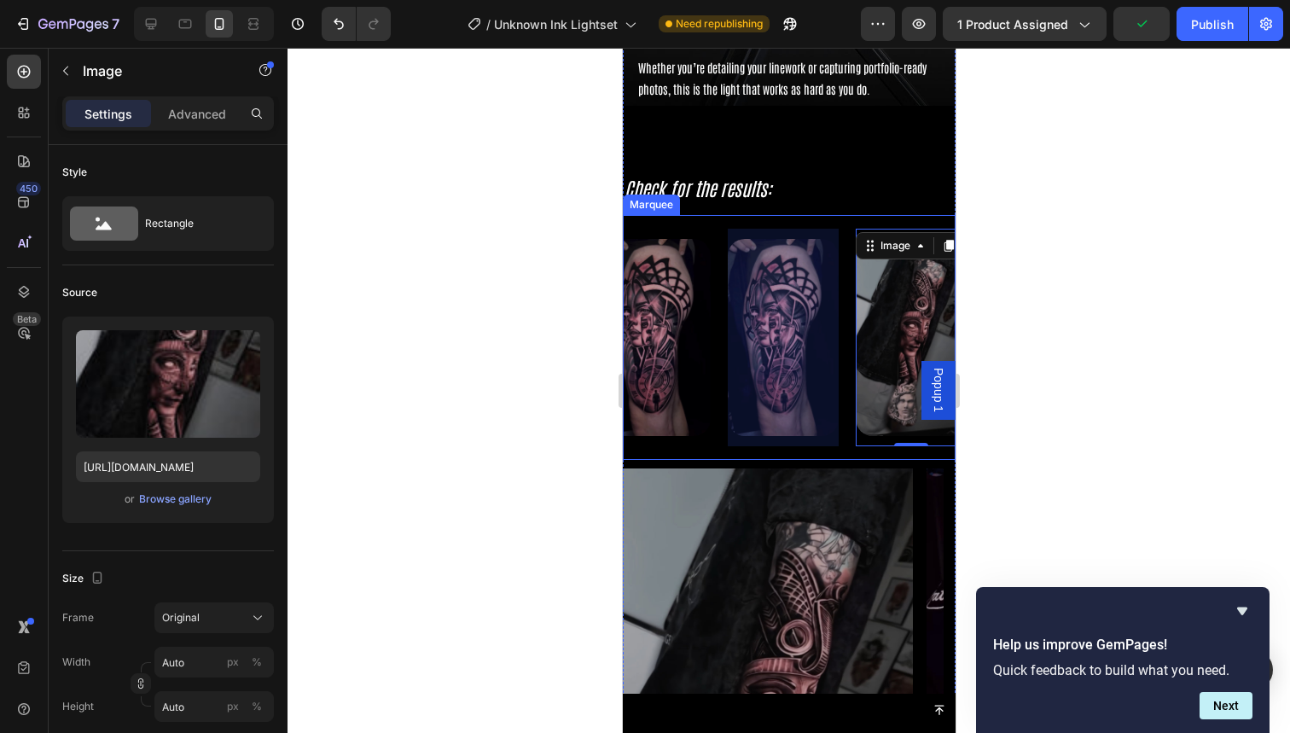
click at [770, 351] on div at bounding box center [782, 338] width 111 height 218
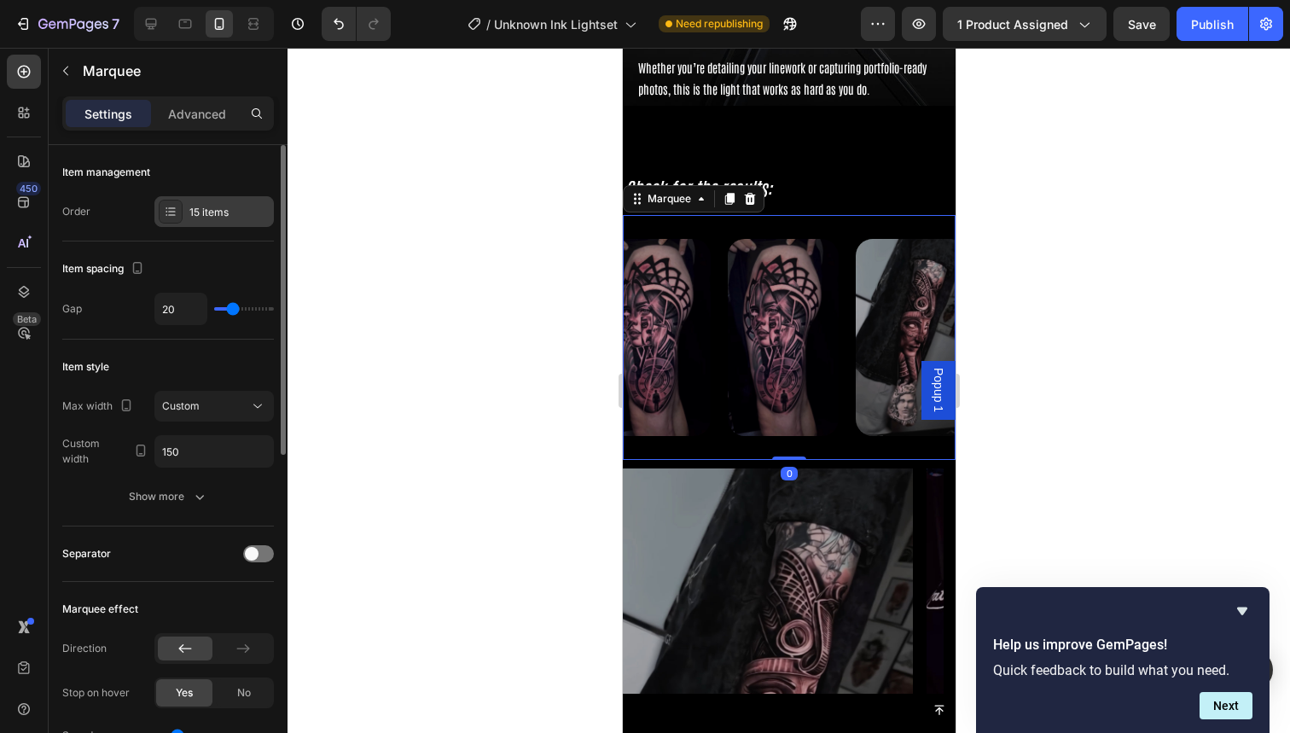
click at [207, 219] on div "15 items" at bounding box center [229, 212] width 80 height 15
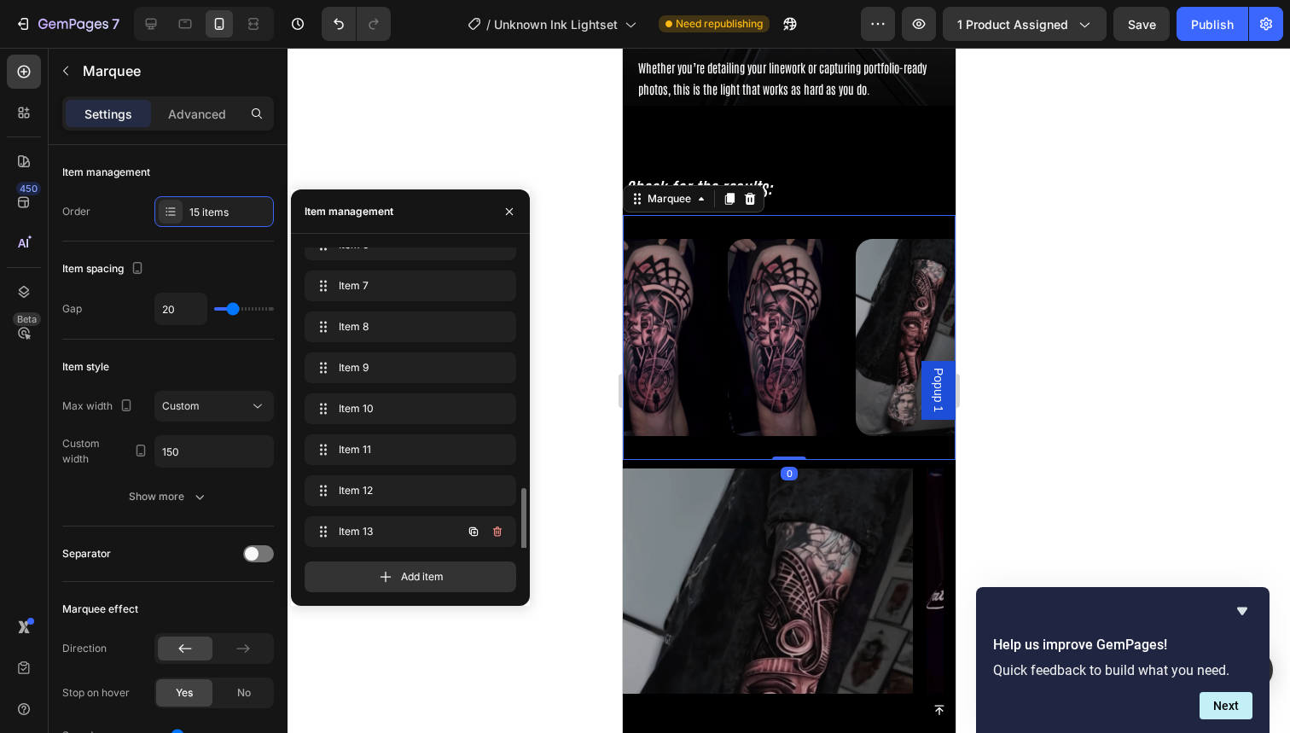
scroll to position [311, 0]
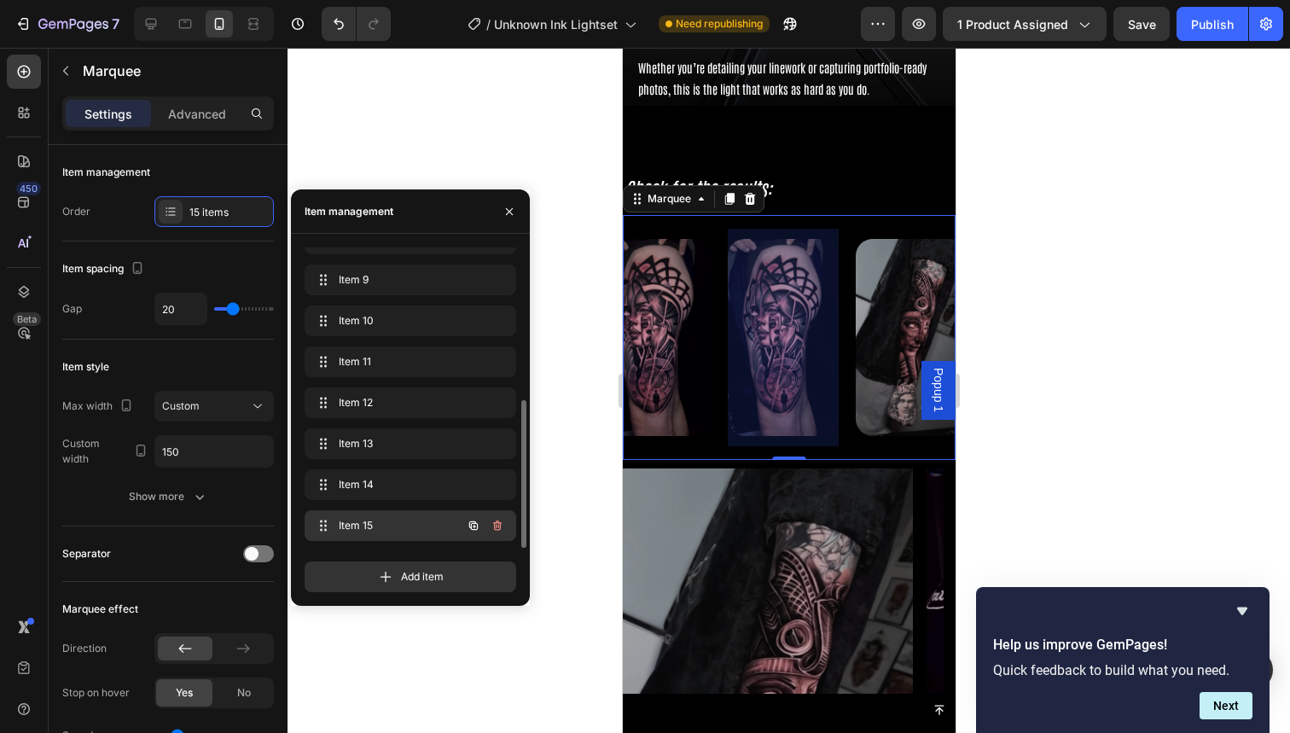
click at [387, 523] on span "Item 15" at bounding box center [387, 525] width 96 height 15
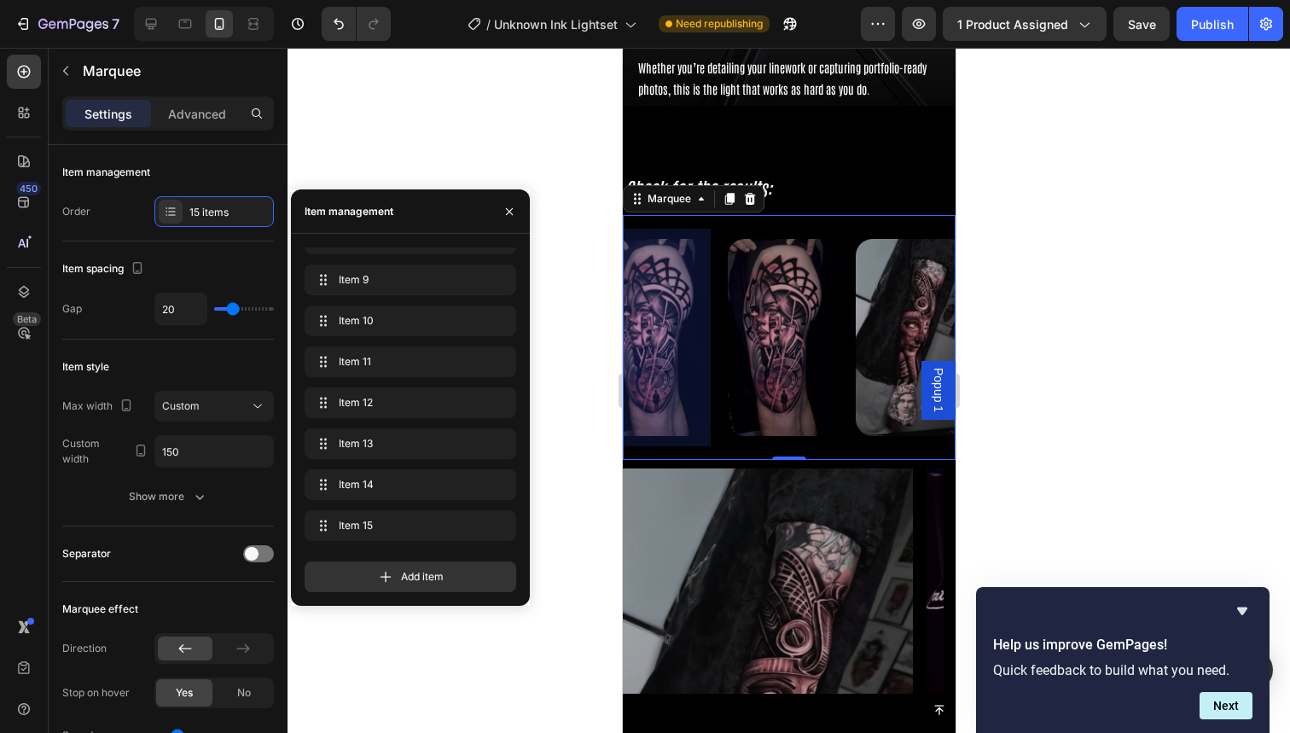
click at [773, 338] on img at bounding box center [782, 337] width 111 height 197
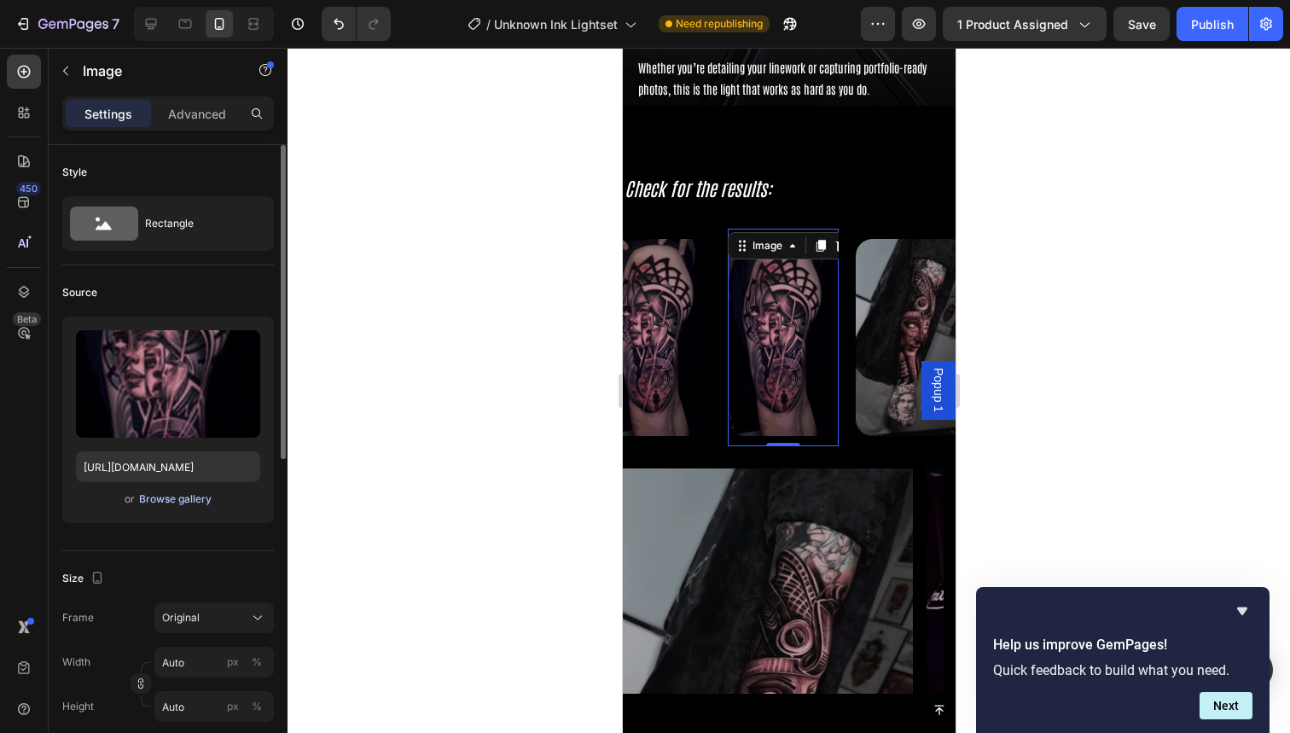
click at [149, 499] on div "Browse gallery" at bounding box center [175, 498] width 73 height 15
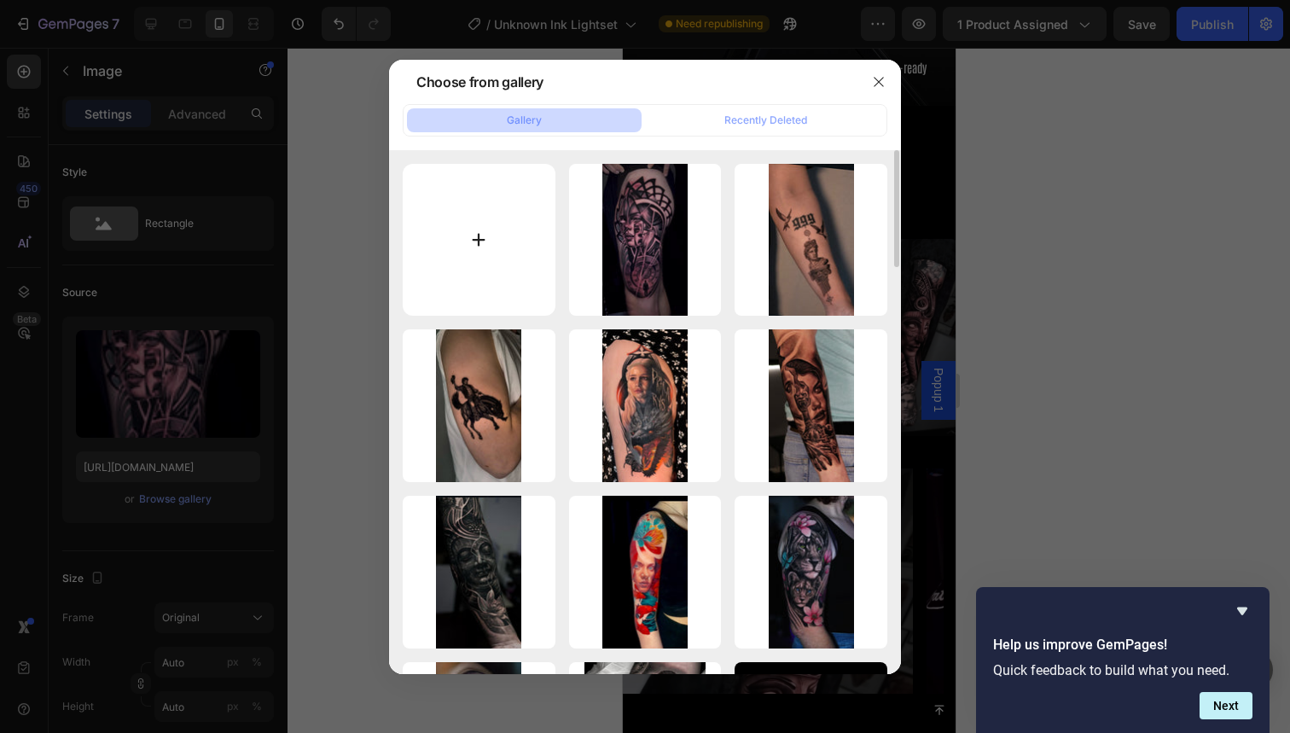
click at [485, 261] on input "file" at bounding box center [479, 240] width 153 height 153
type input "C:\fakepath\80.jpg"
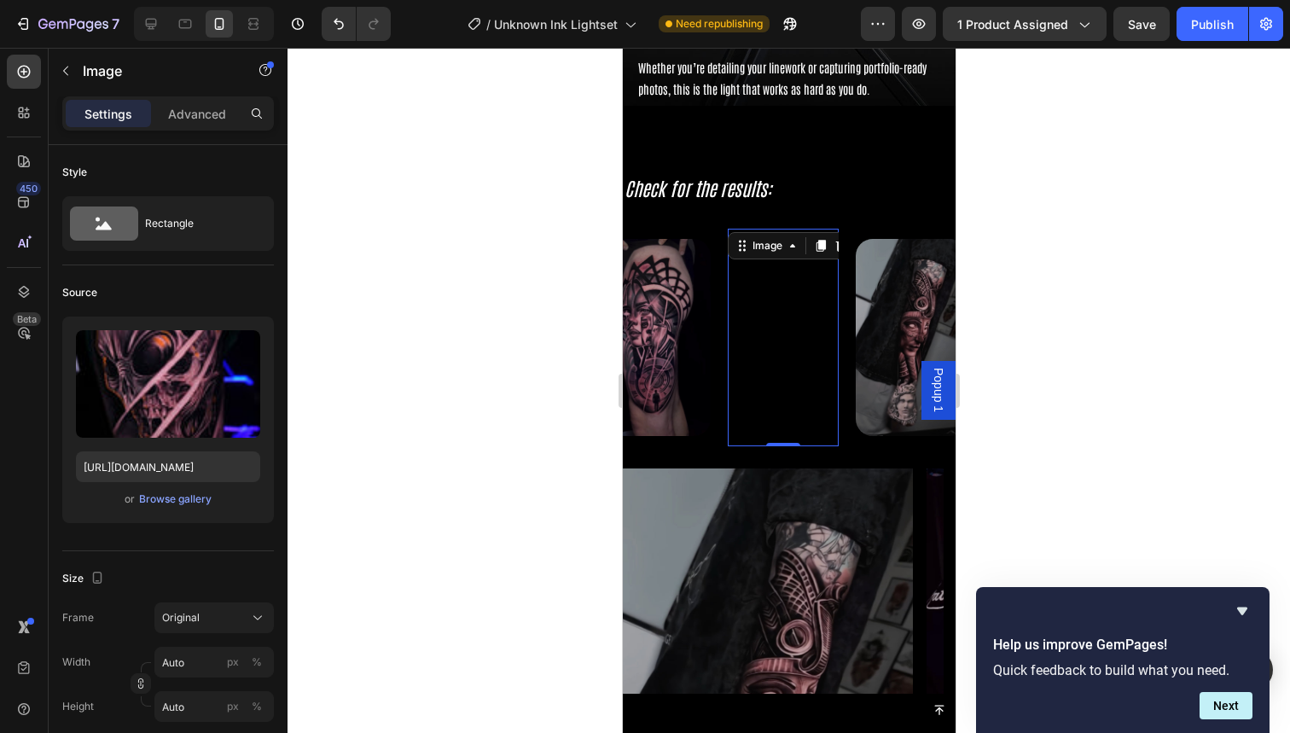
type input "https://cdn.shopify.com/s/files/1/0832/9979/5267/files/gempages_514383434152412…"
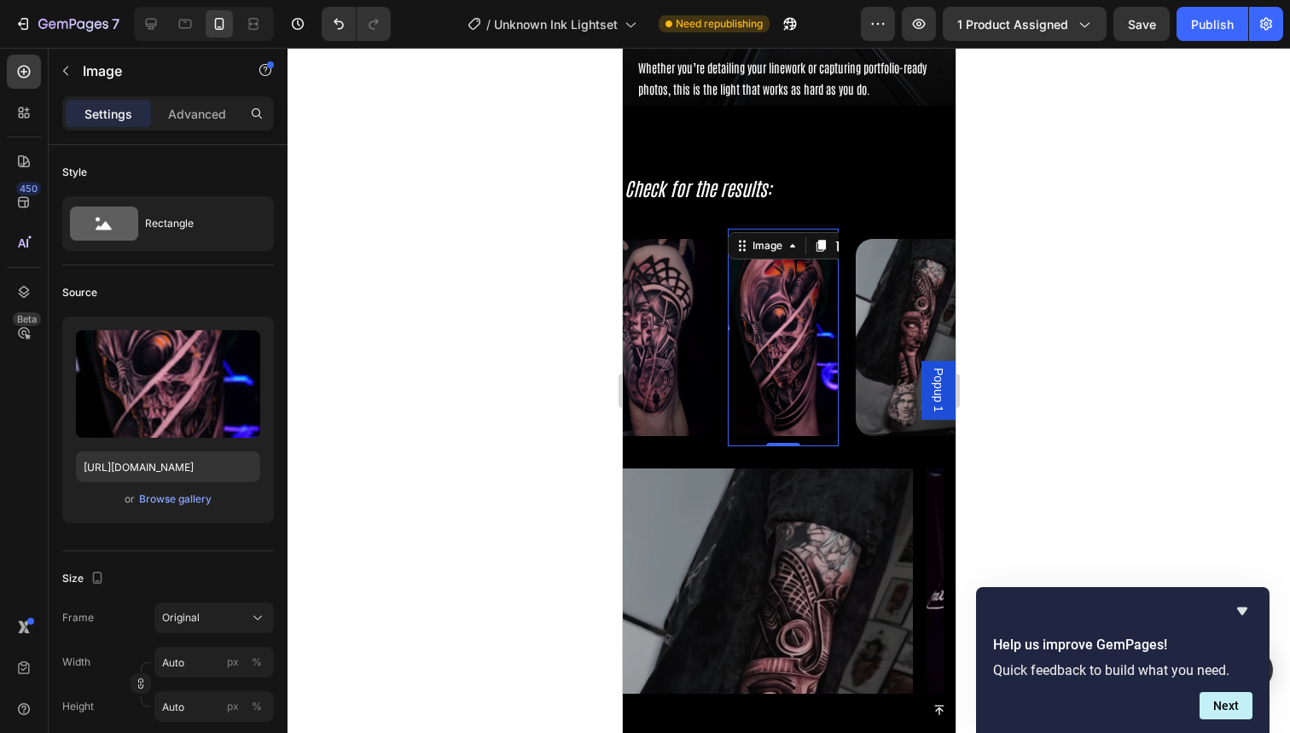
click at [852, 334] on div "Image 0" at bounding box center [791, 338] width 128 height 218
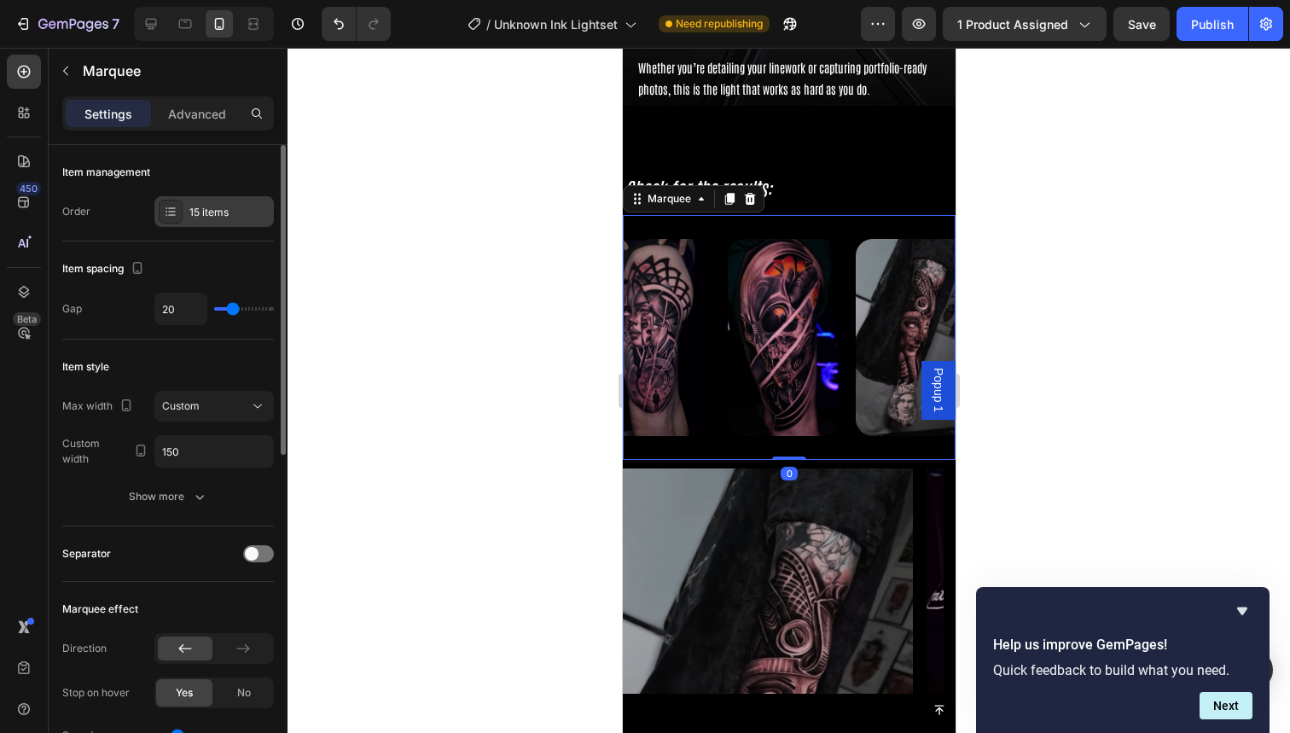
click at [200, 212] on div "15 items" at bounding box center [229, 212] width 80 height 15
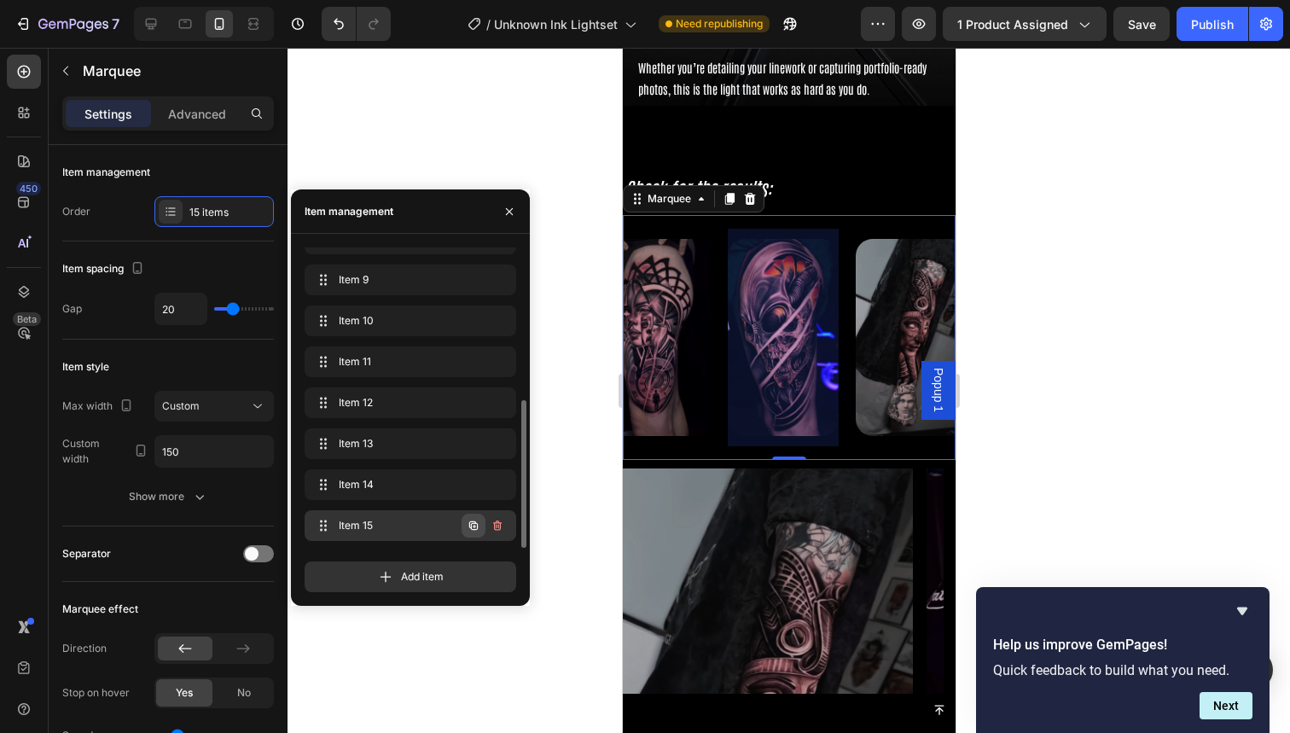
click at [468, 521] on icon "button" at bounding box center [474, 526] width 14 height 14
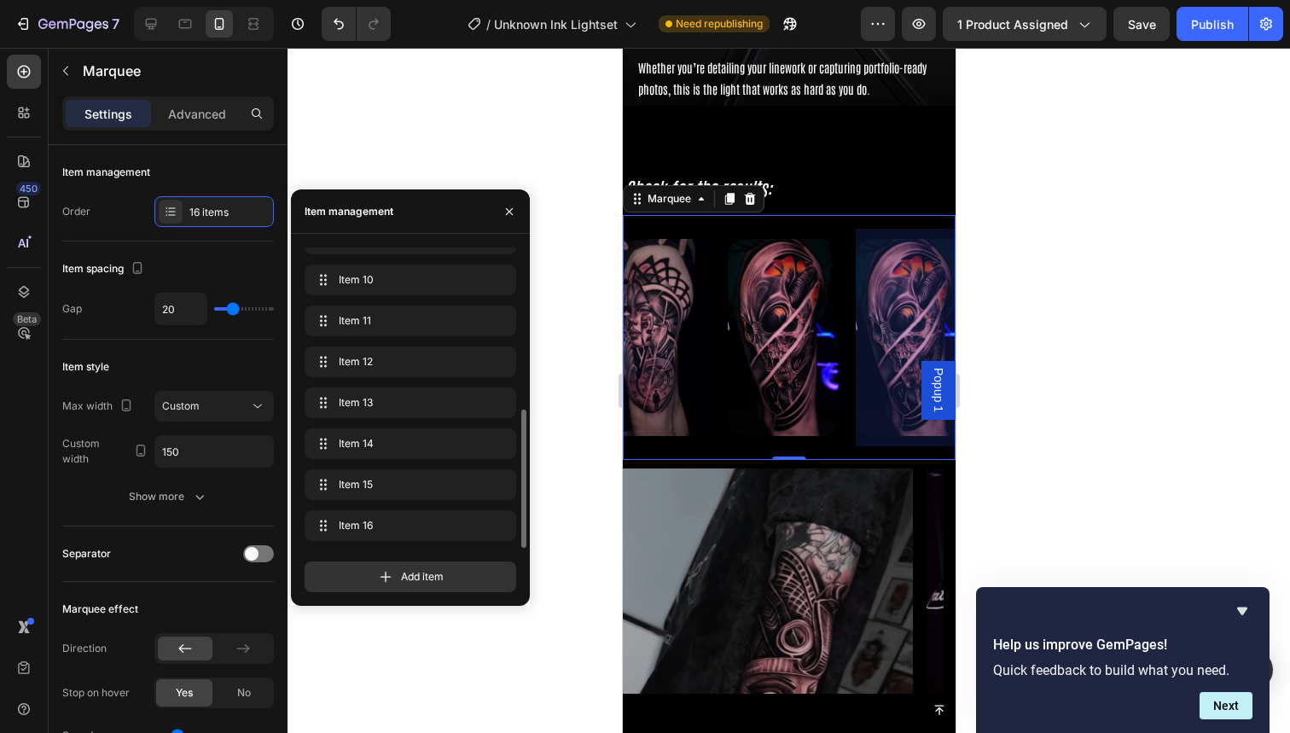
scroll to position [0, 1816]
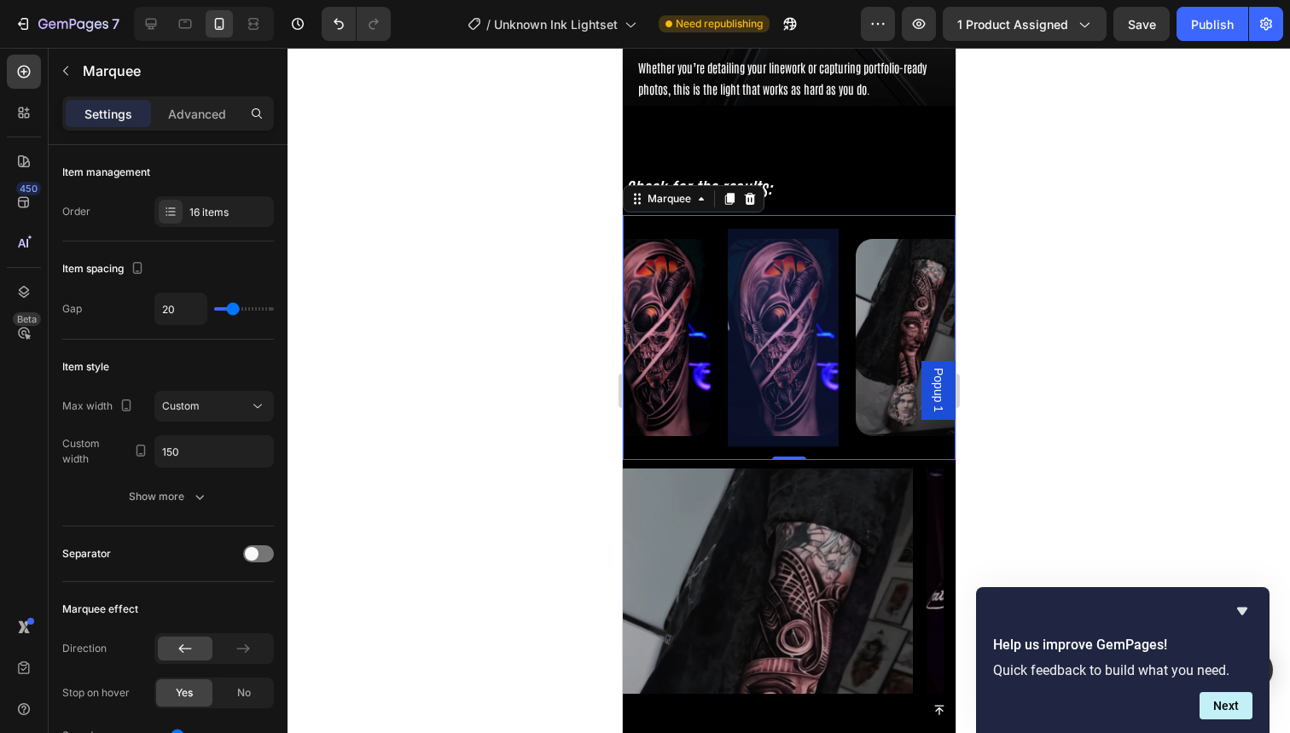
click at [801, 343] on div at bounding box center [782, 338] width 111 height 218
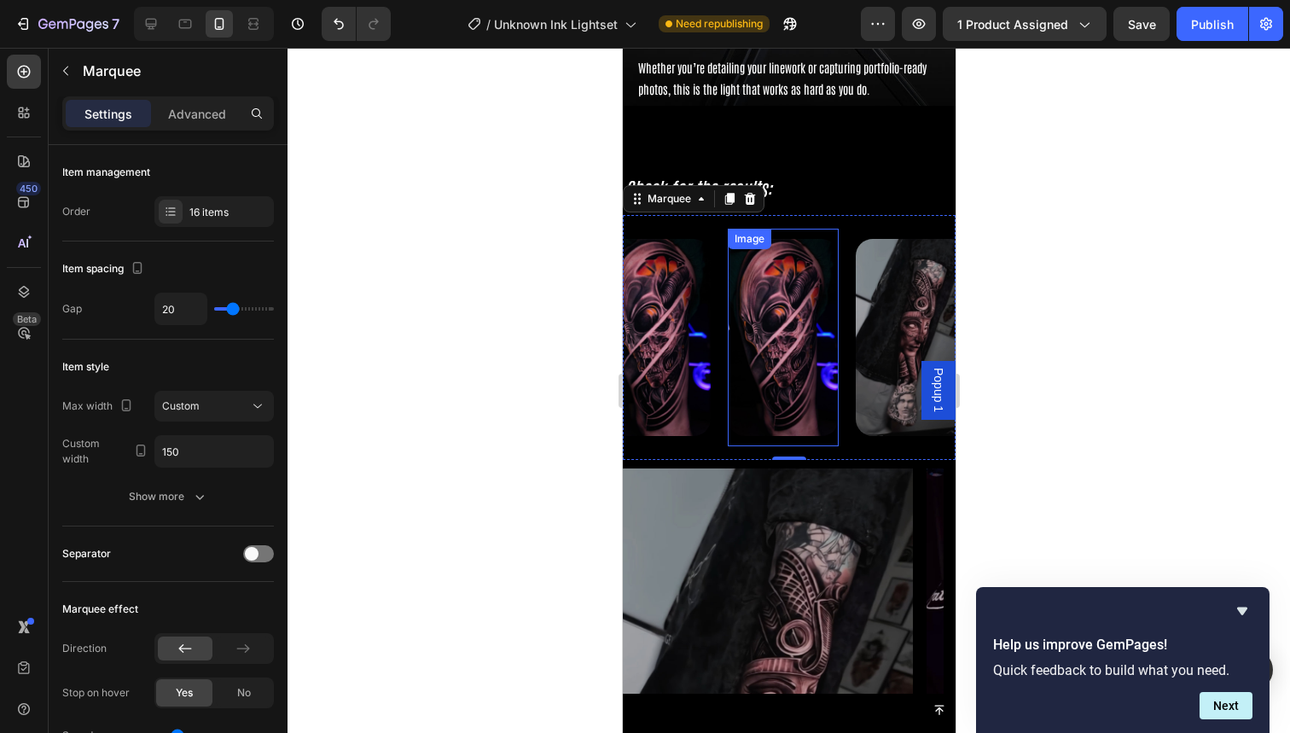
click at [798, 320] on img at bounding box center [782, 337] width 111 height 197
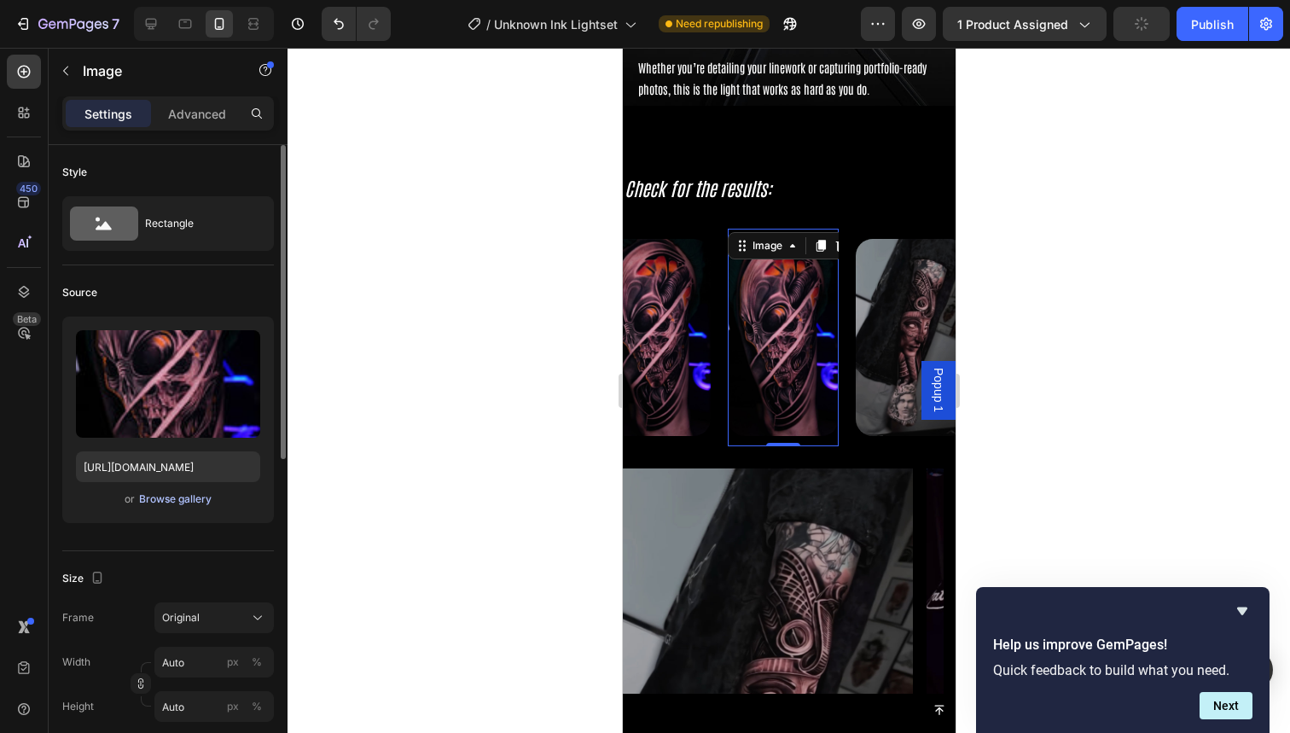
click at [171, 500] on div "Browse gallery" at bounding box center [175, 498] width 73 height 15
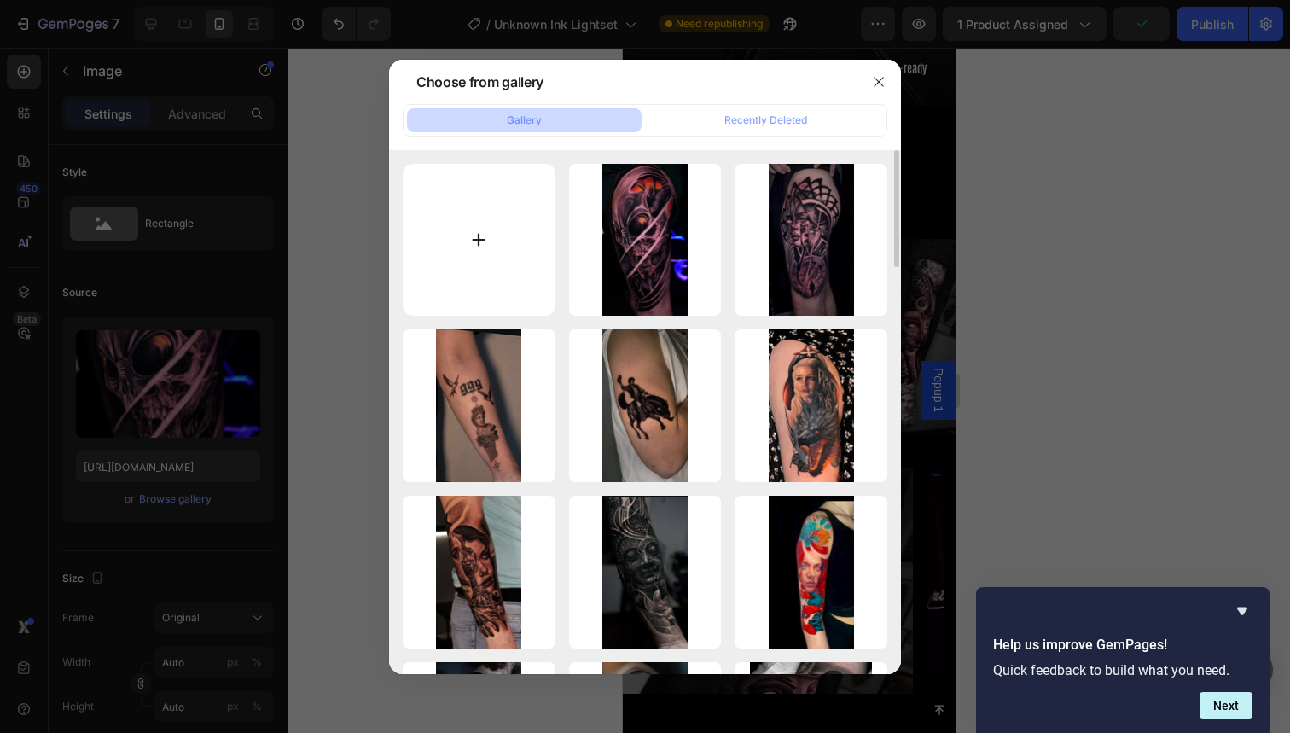
click at [479, 250] on input "file" at bounding box center [479, 240] width 153 height 153
type input "C:\fakepath\81.jpg"
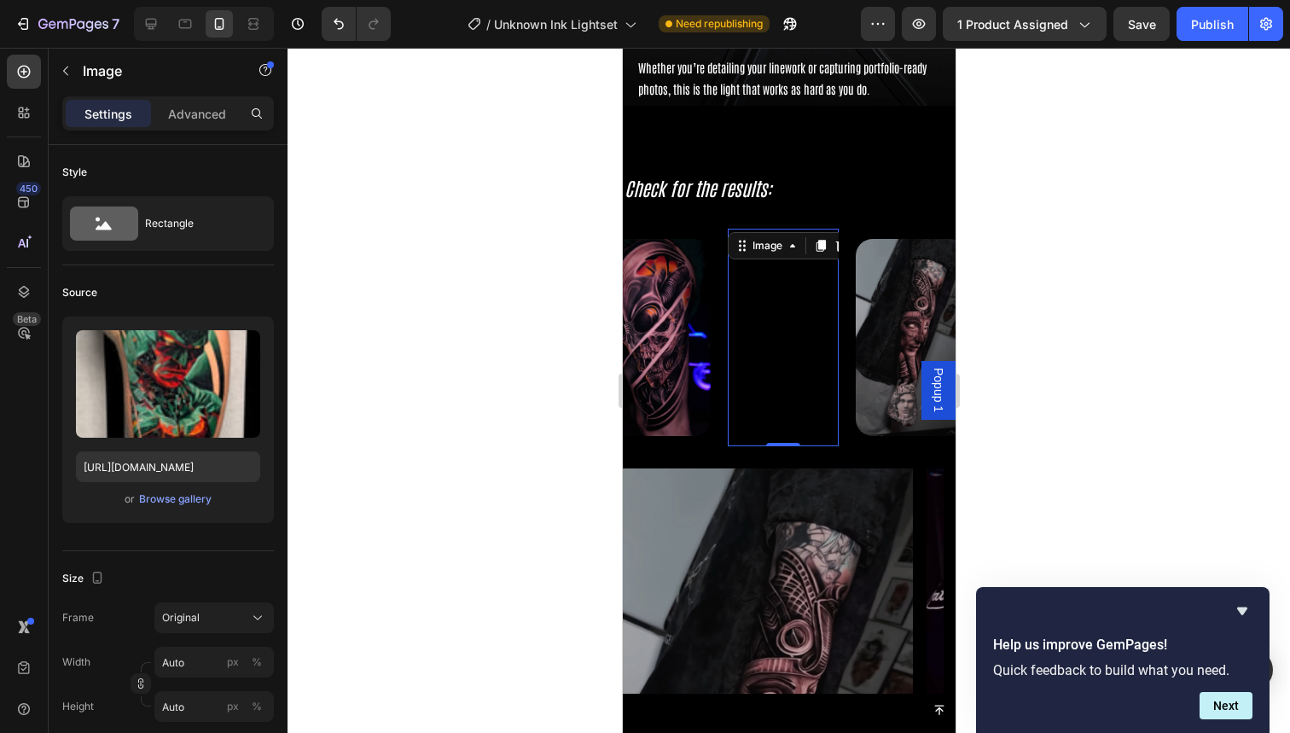
type input "https://cdn.shopify.com/s/files/1/0832/9979/5267/files/gempages_514383434152412…"
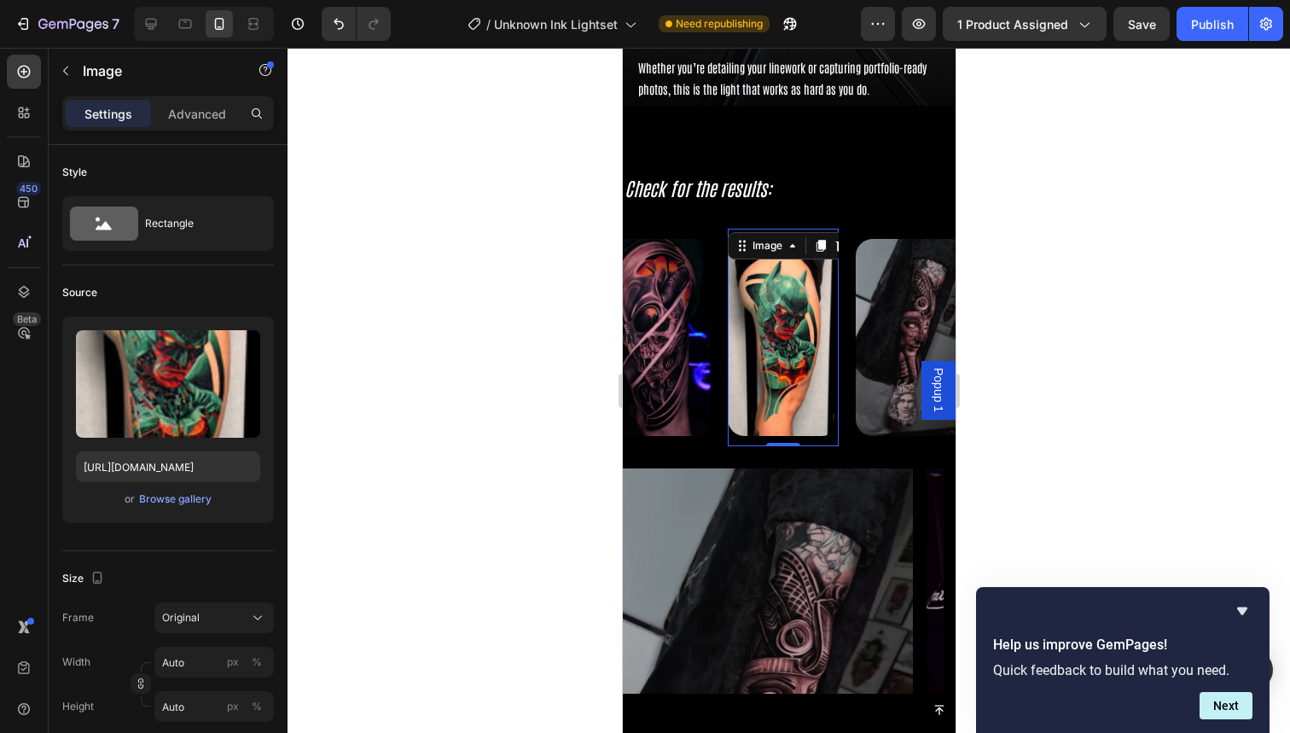
drag, startPoint x: 1459, startPoint y: 466, endPoint x: 837, endPoint y: 418, distance: 623.9
click at [837, 418] on img at bounding box center [782, 337] width 111 height 197
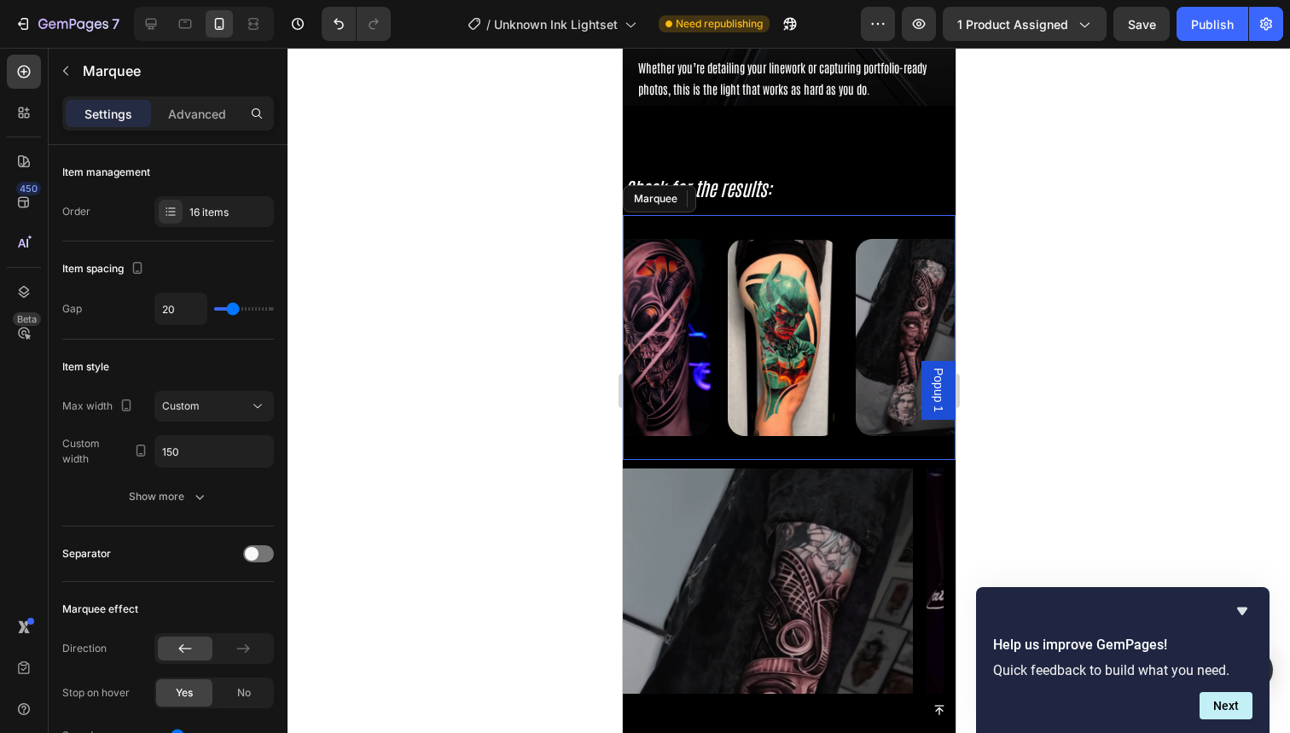
click at [839, 422] on div "Image 0" at bounding box center [791, 338] width 128 height 218
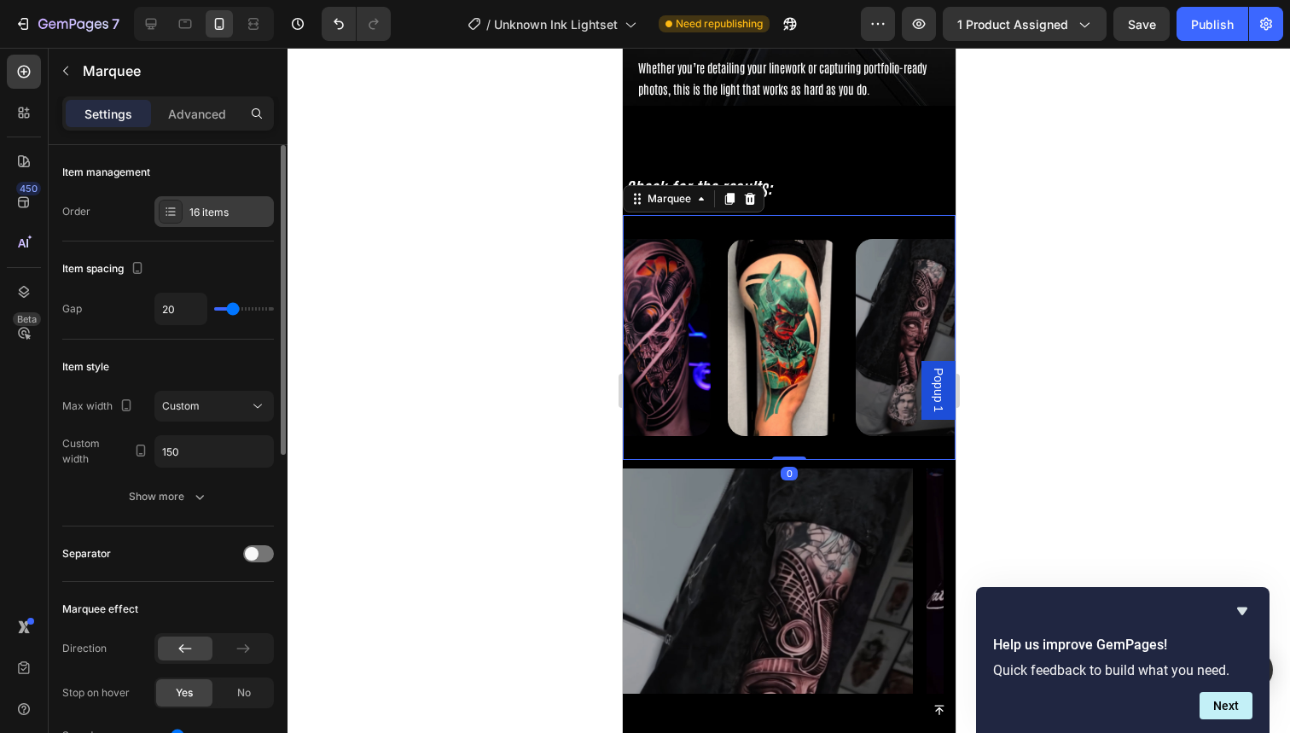
click at [249, 224] on div "16 items" at bounding box center [213, 211] width 119 height 31
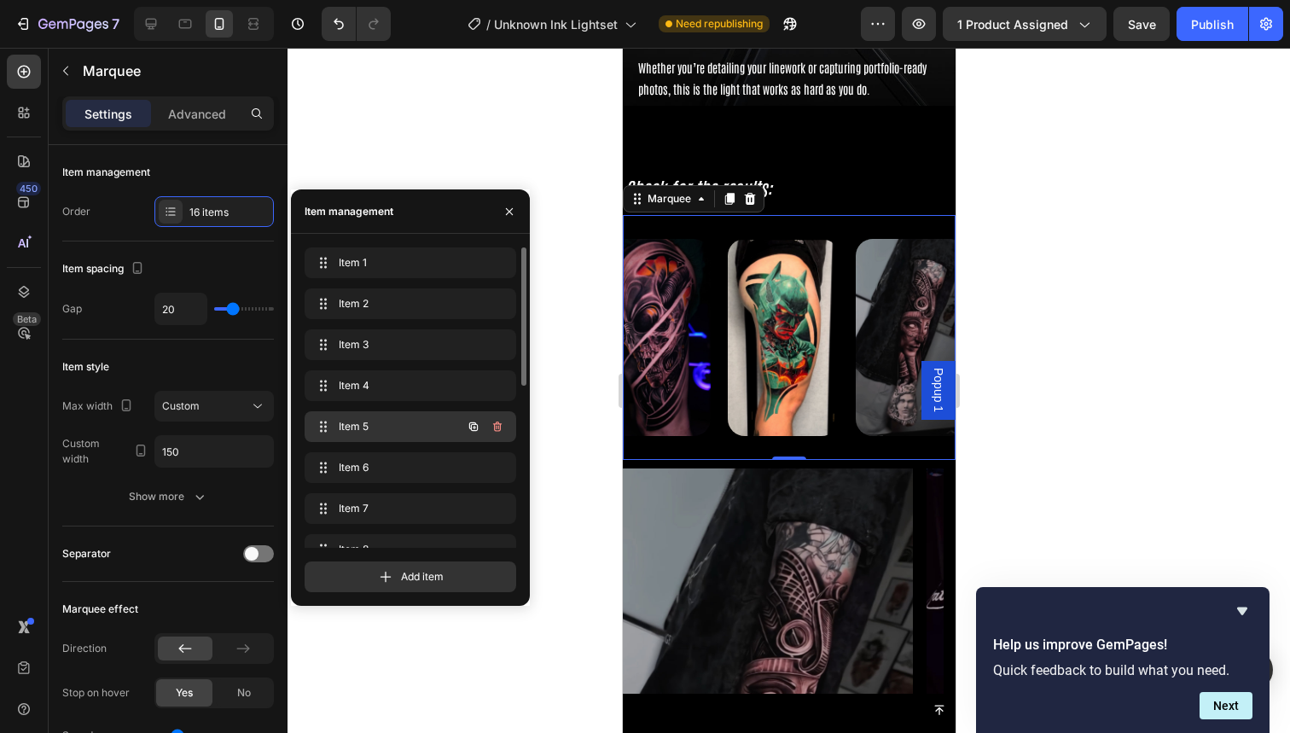
scroll to position [352, 0]
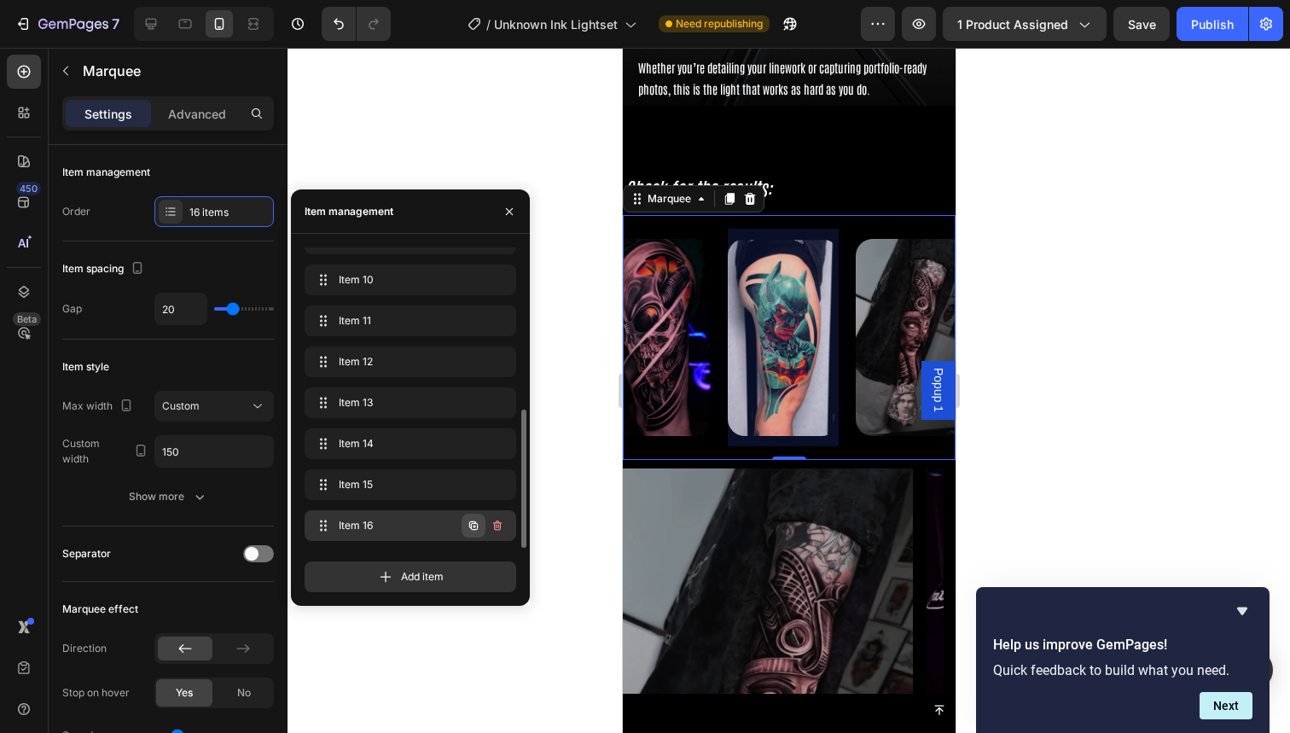
click at [469, 522] on icon "button" at bounding box center [474, 526] width 14 height 14
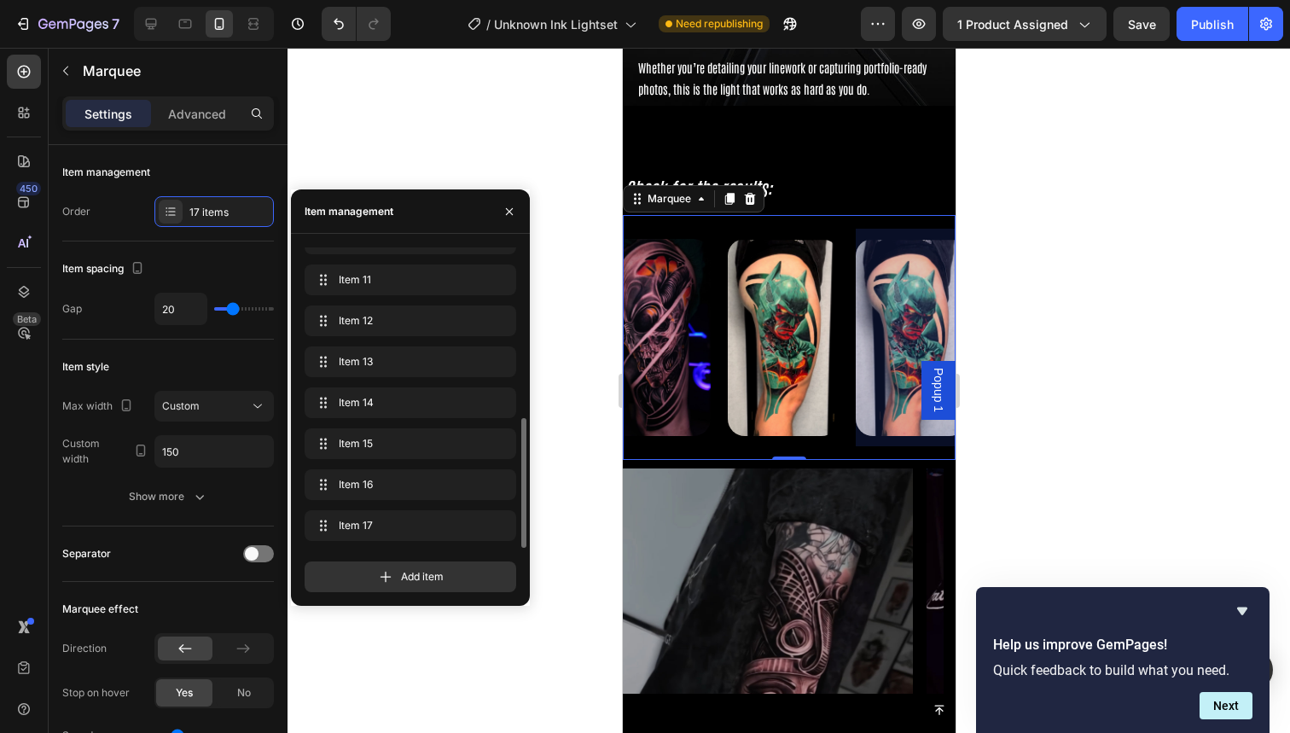
scroll to position [0, 1944]
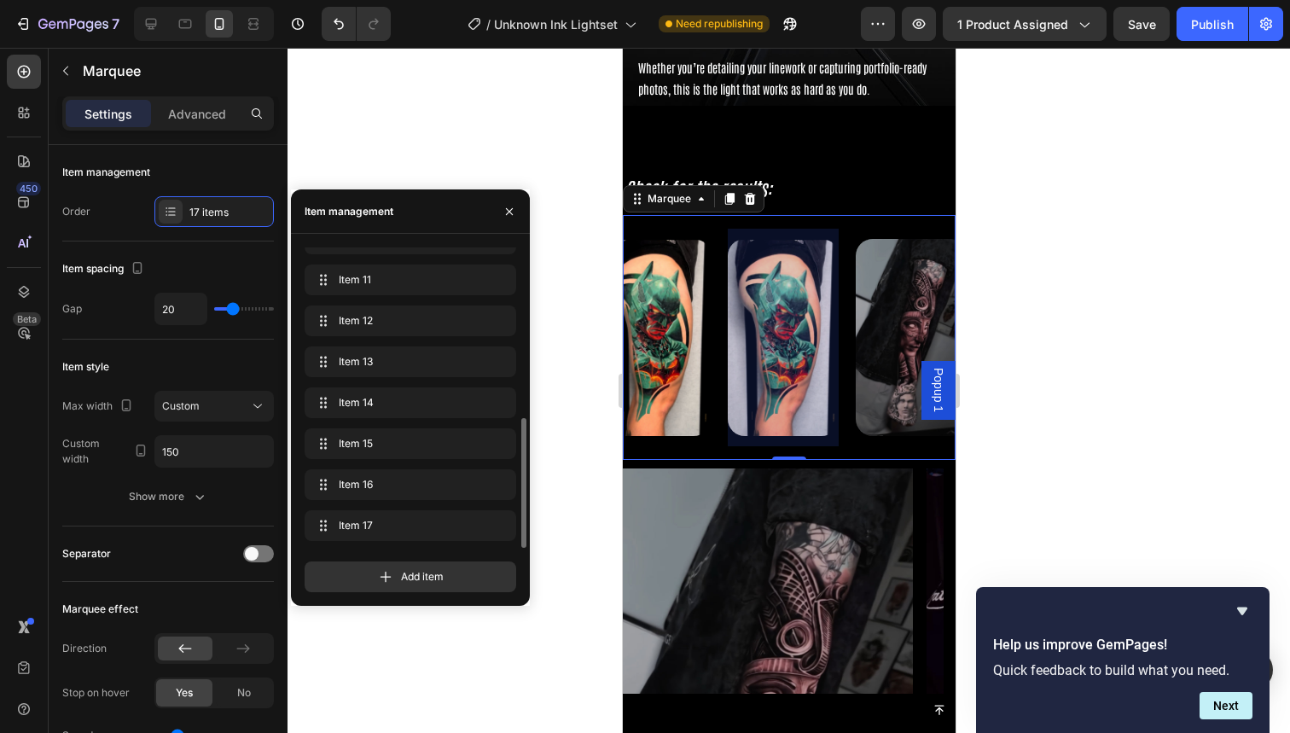
click at [799, 357] on div at bounding box center [782, 338] width 111 height 218
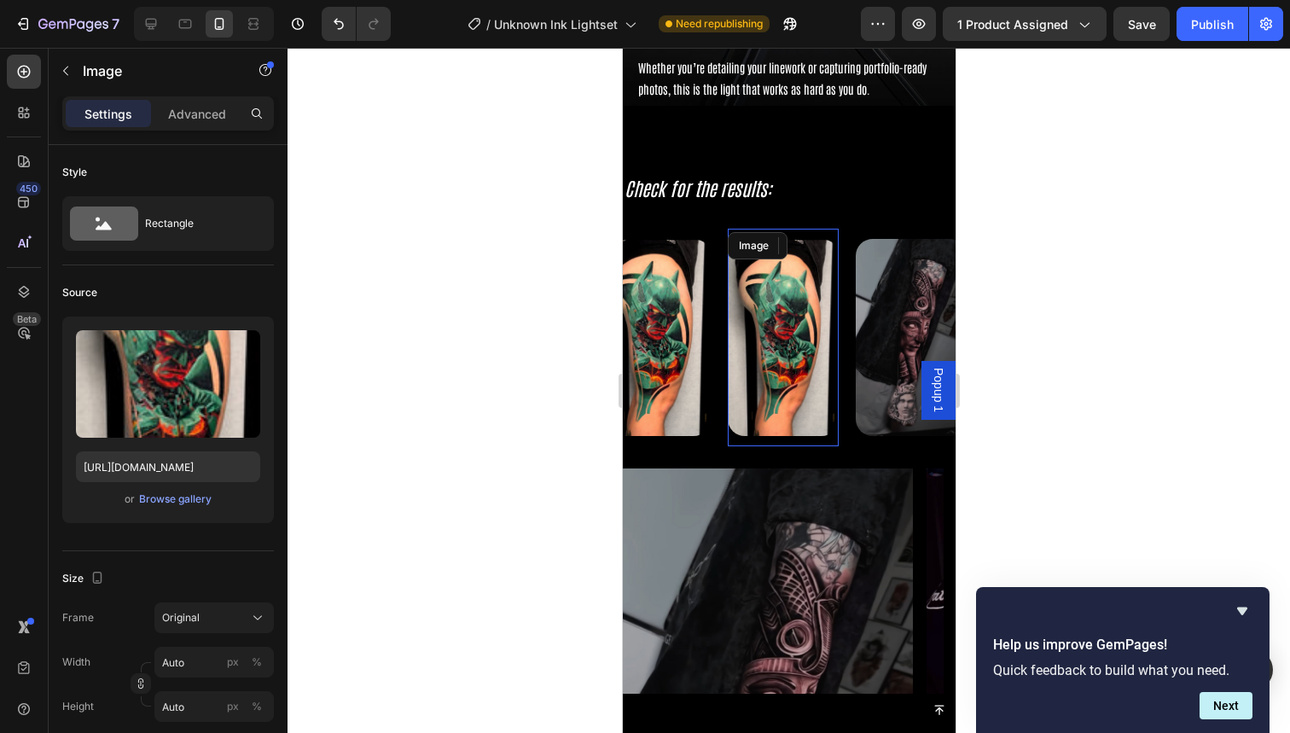
click at [787, 350] on img at bounding box center [782, 337] width 111 height 197
click at [160, 500] on div "Browse gallery" at bounding box center [175, 498] width 73 height 15
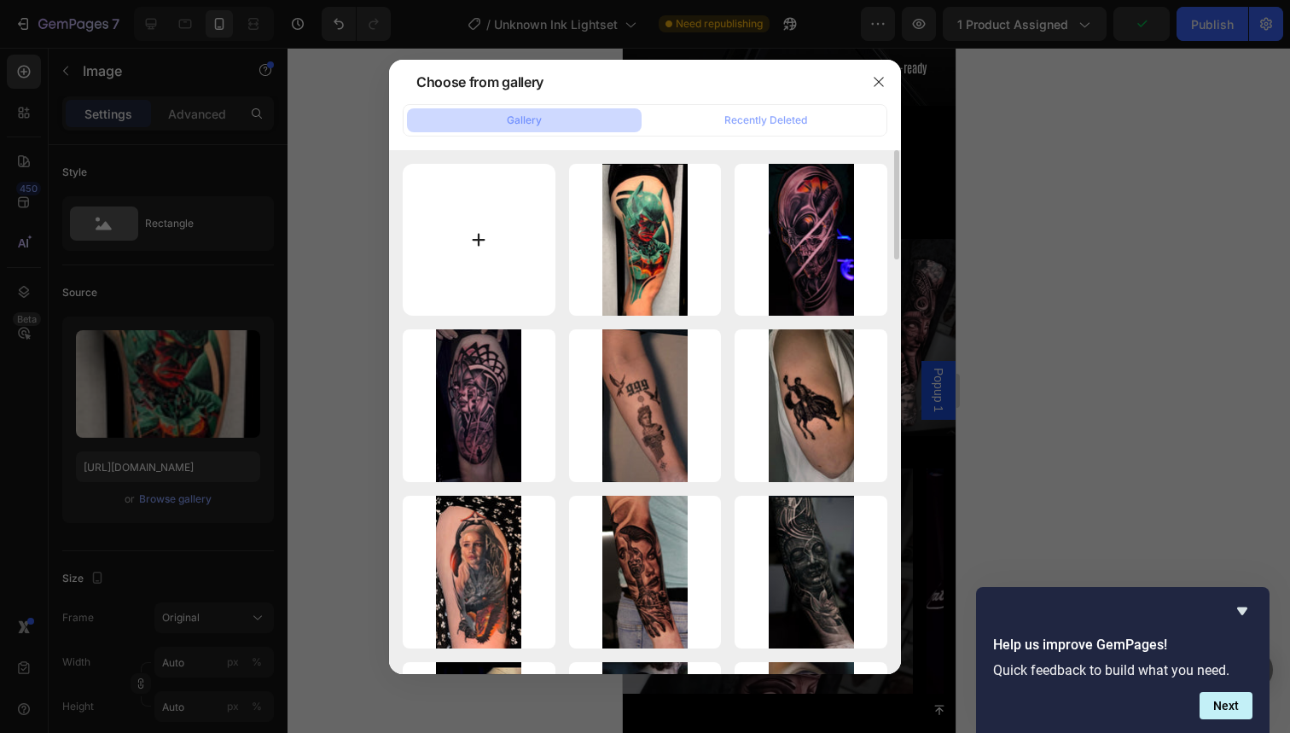
click at [461, 265] on input "file" at bounding box center [479, 240] width 153 height 153
type input "C:\fakepath\82.jpg"
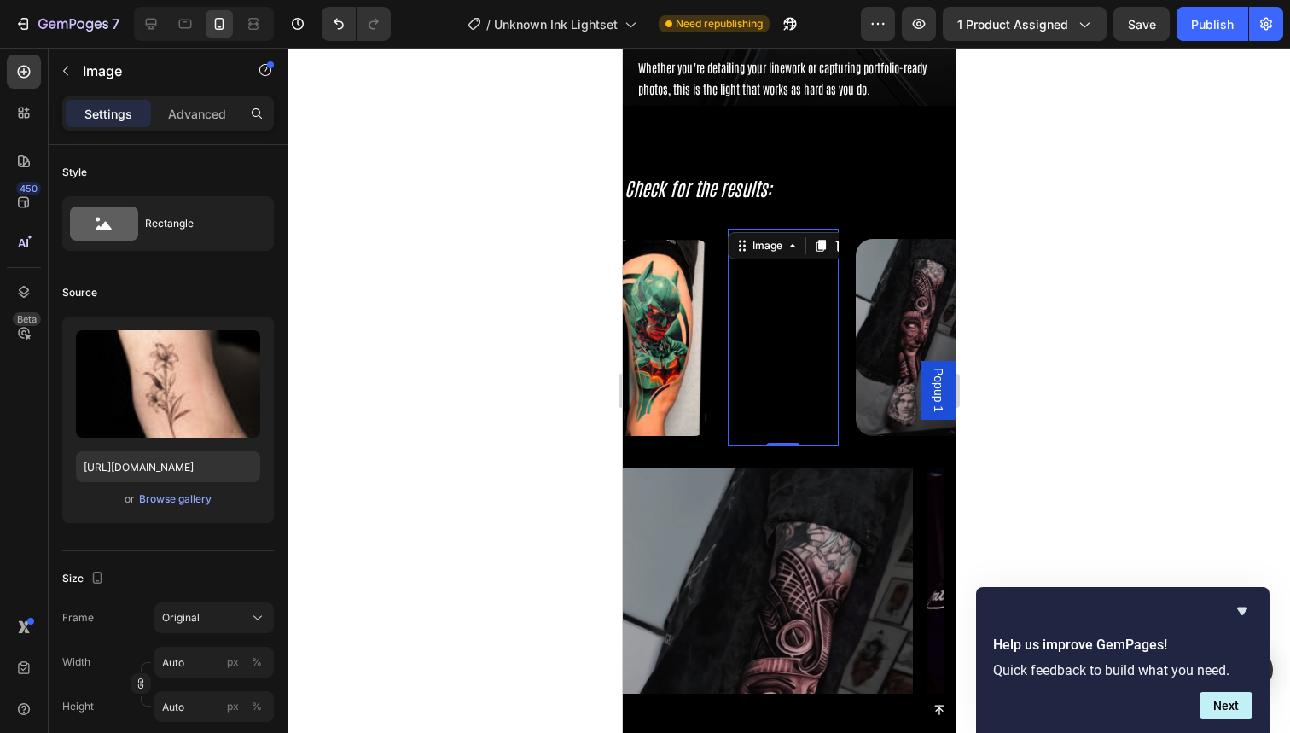
type input "https://cdn.shopify.com/s/files/1/0832/9979/5267/files/gempages_514383434152412…"
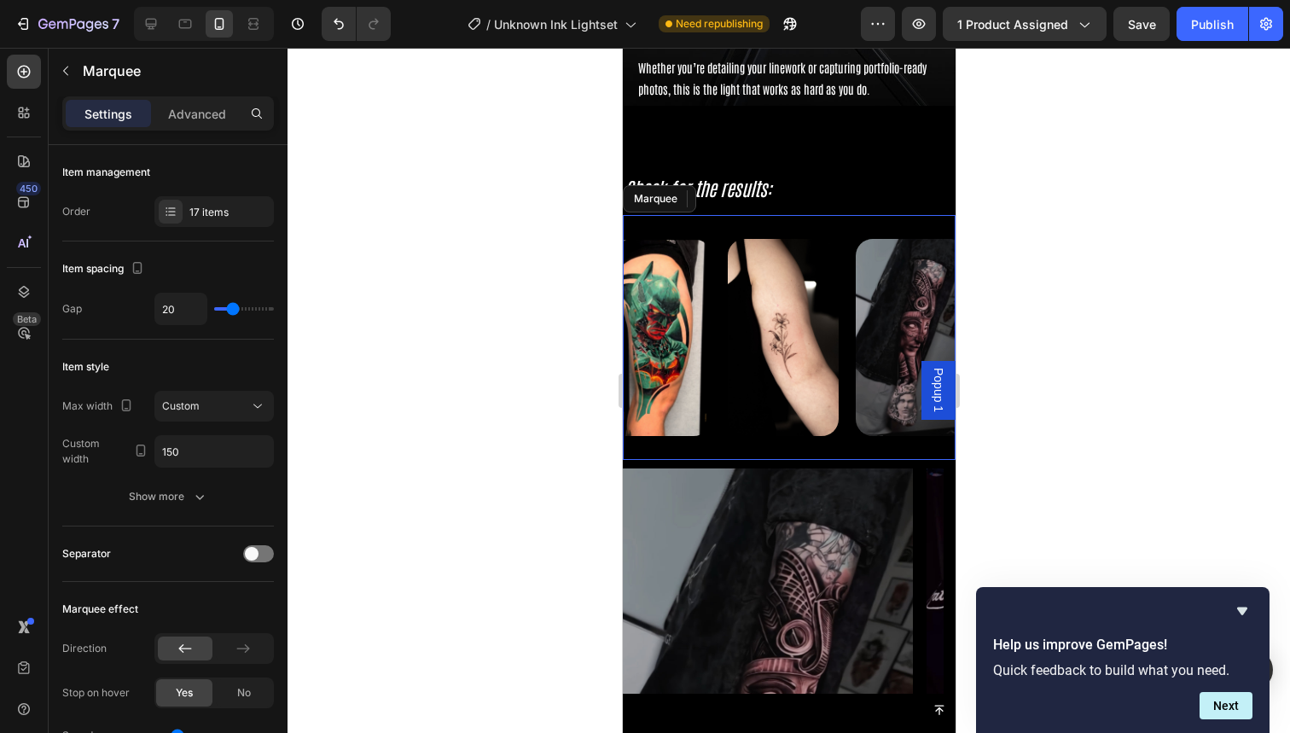
click at [850, 434] on div "Image 0" at bounding box center [791, 338] width 128 height 218
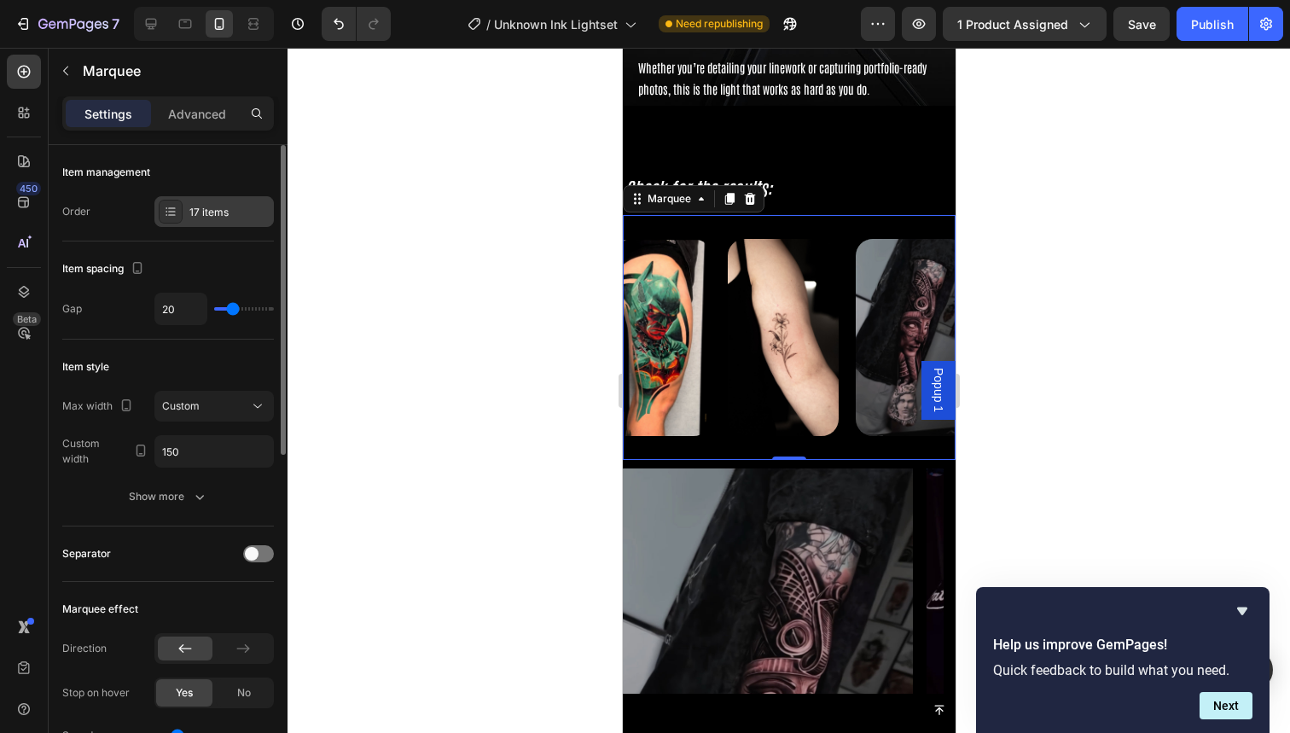
click at [212, 218] on div "17 items" at bounding box center [229, 212] width 80 height 15
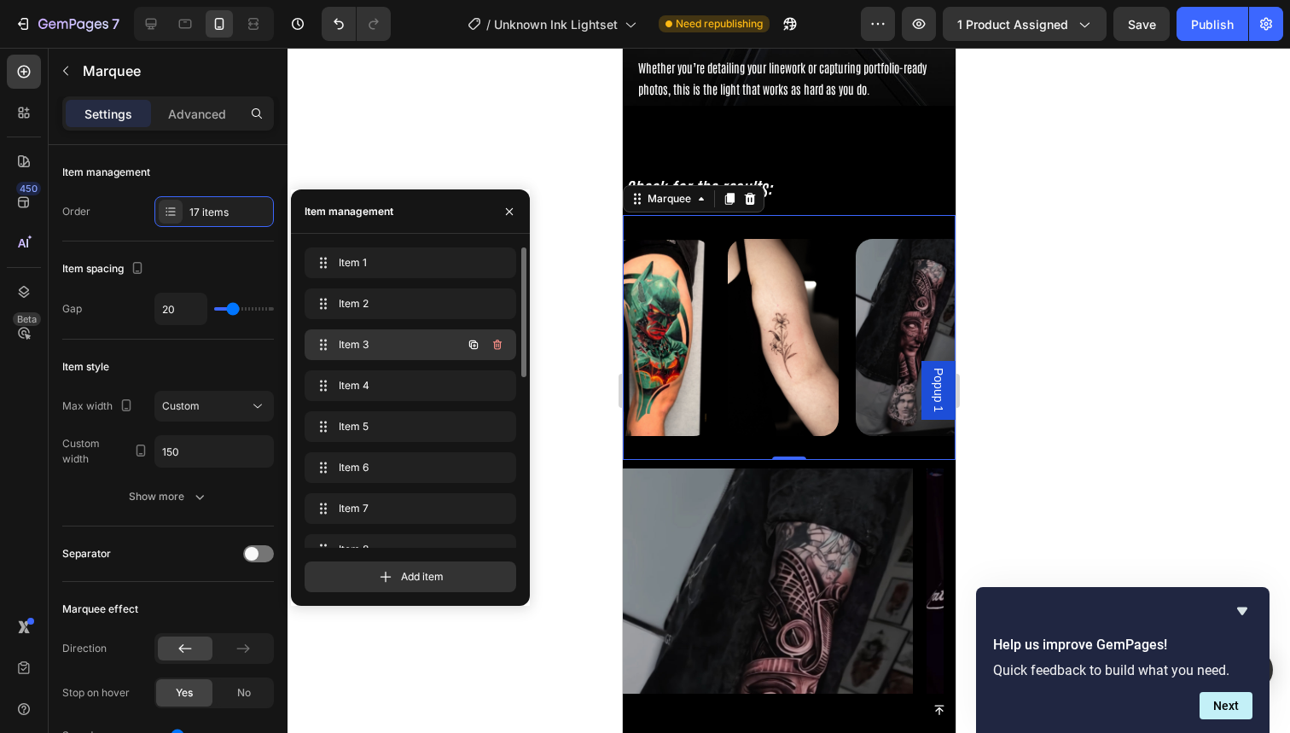
scroll to position [392, 0]
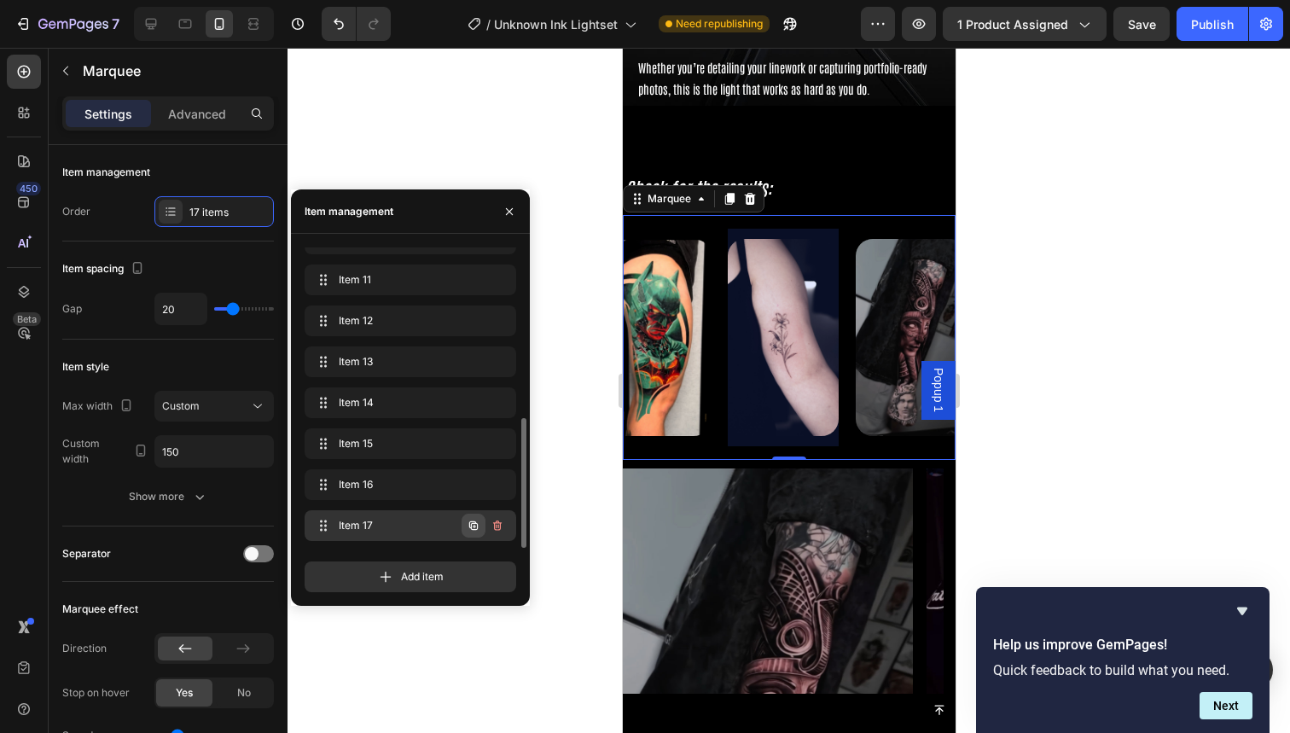
click at [473, 530] on icon "button" at bounding box center [473, 525] width 9 height 9
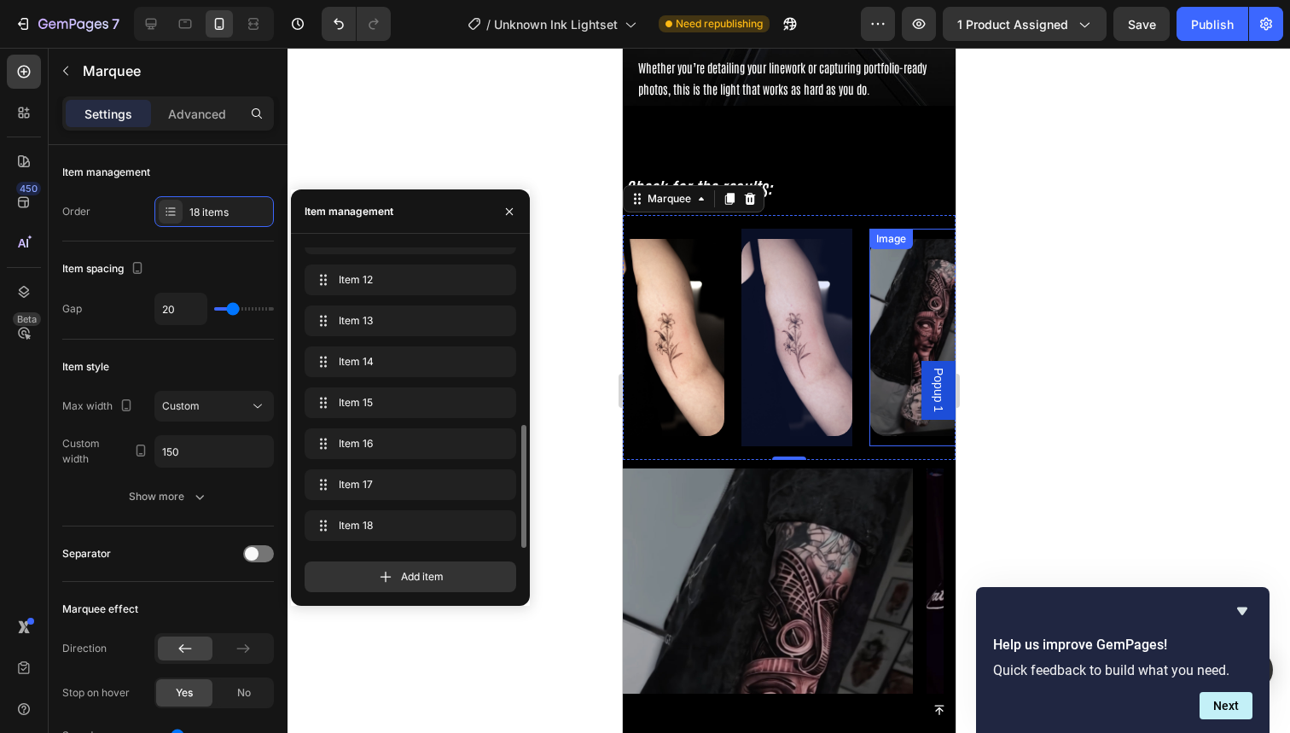
scroll to position [0, 2072]
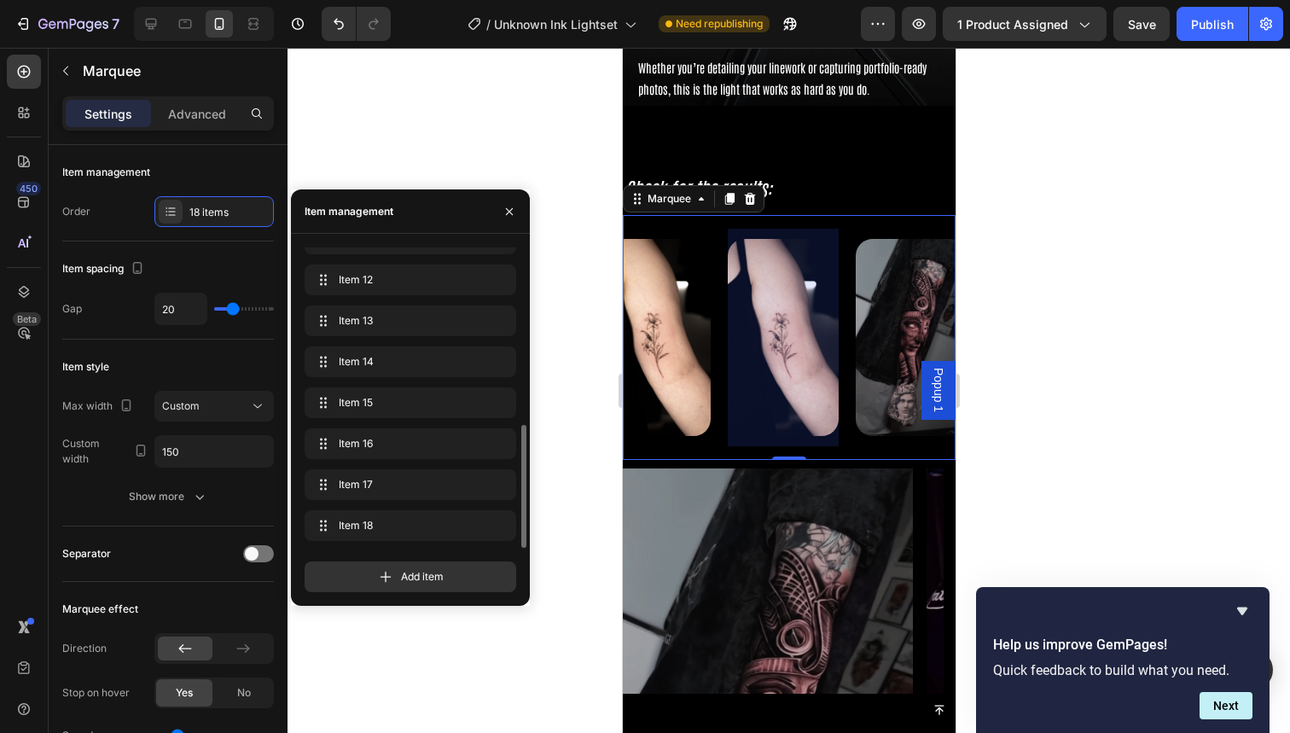
click at [778, 319] on div at bounding box center [782, 338] width 111 height 218
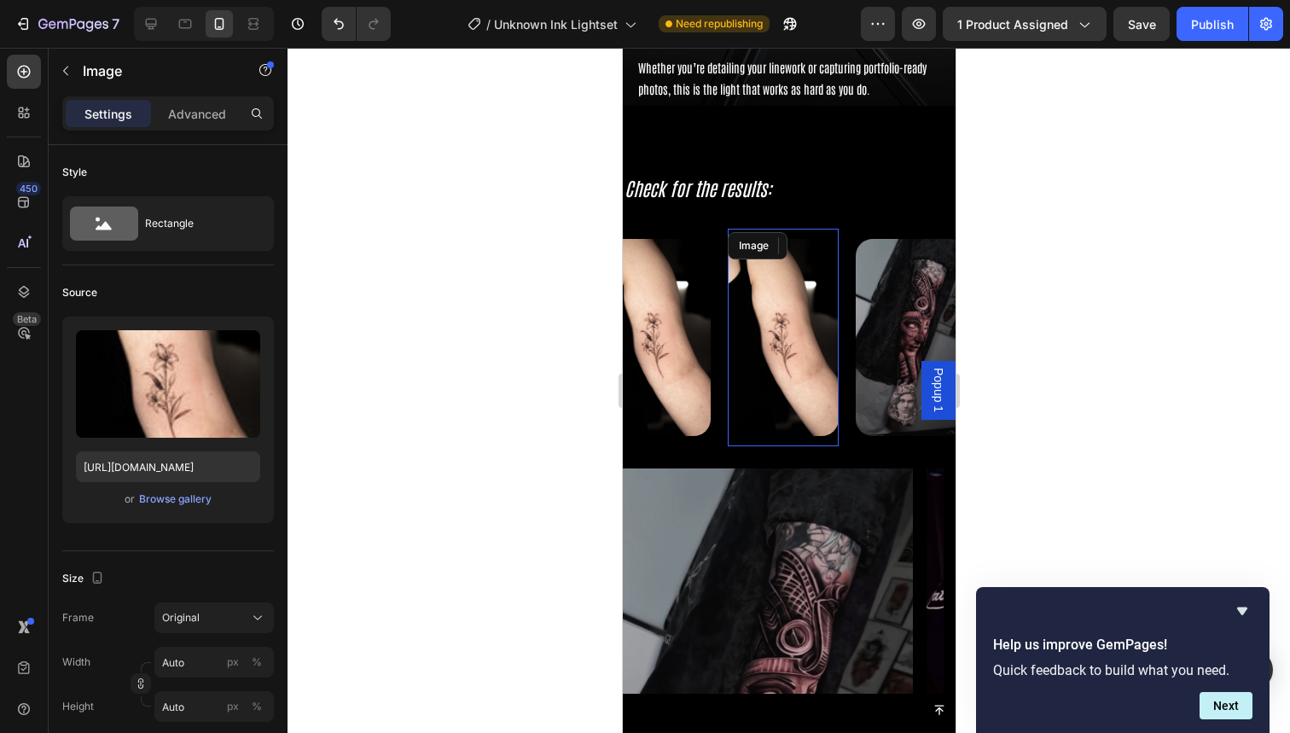
click at [769, 376] on img at bounding box center [782, 337] width 111 height 197
click at [187, 505] on div "Browse gallery" at bounding box center [175, 498] width 73 height 15
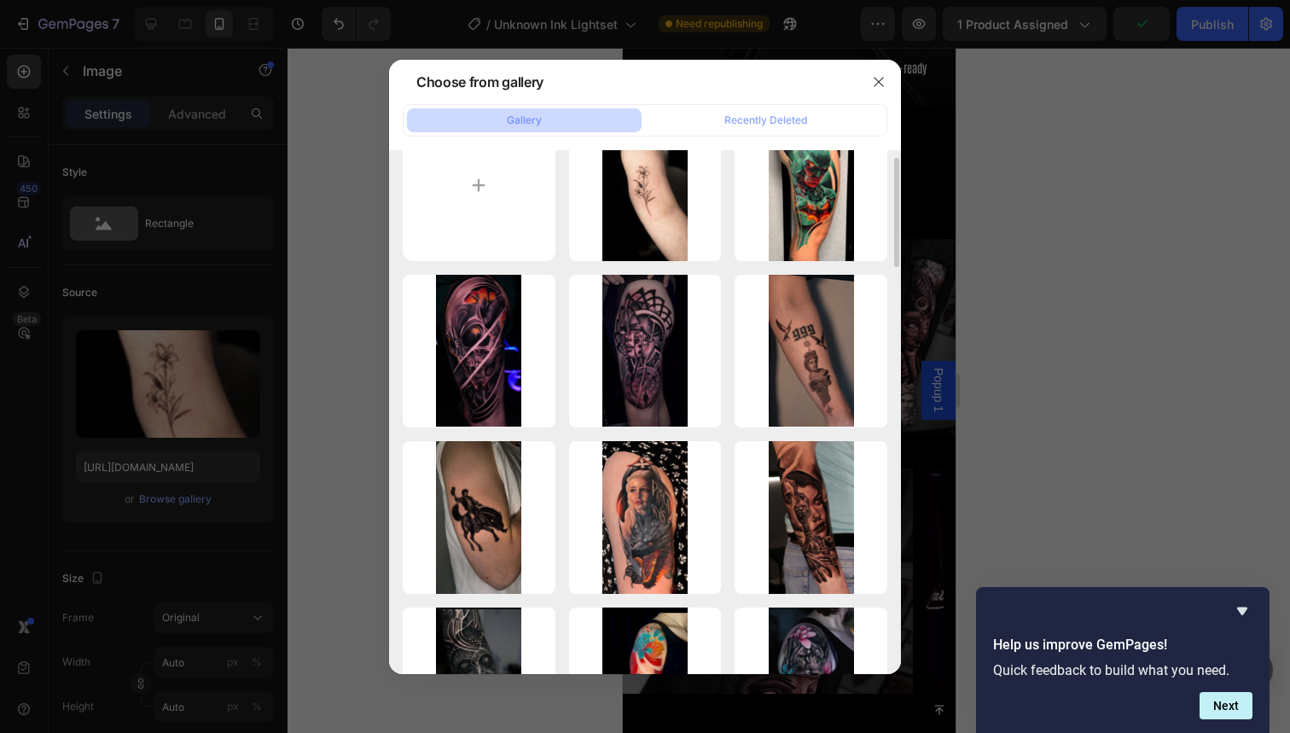
scroll to position [52, 0]
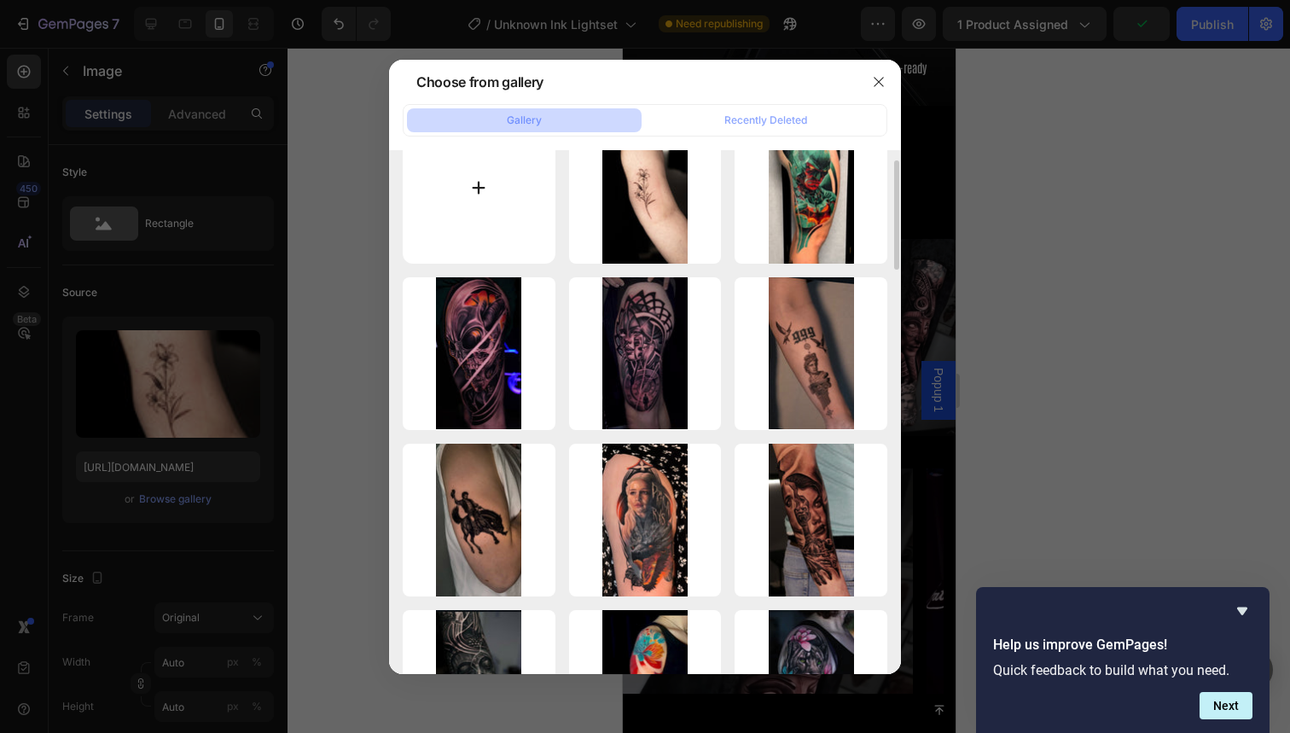
click at [485, 234] on input "file" at bounding box center [479, 188] width 153 height 153
type input "C:\fakepath\83.jpg"
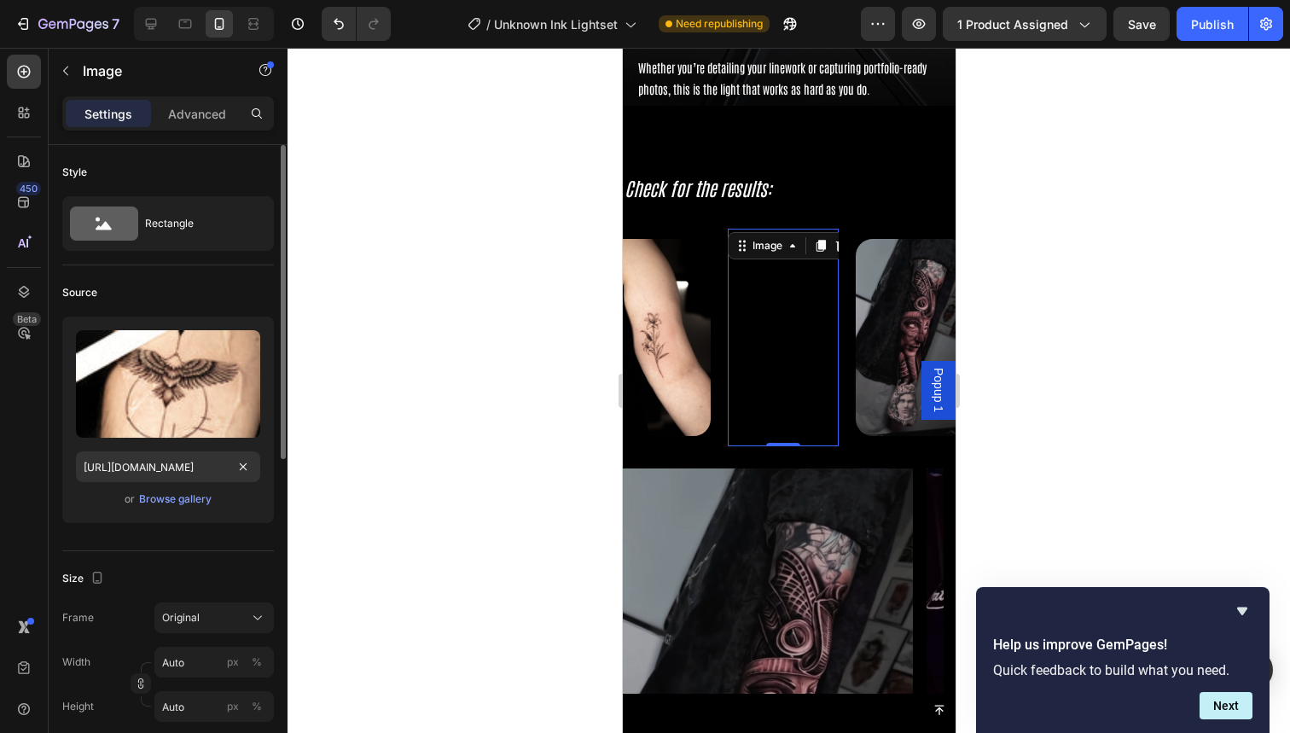
type input "https://cdn.shopify.com/s/files/1/0832/9979/5267/files/gempages_514383434152412…"
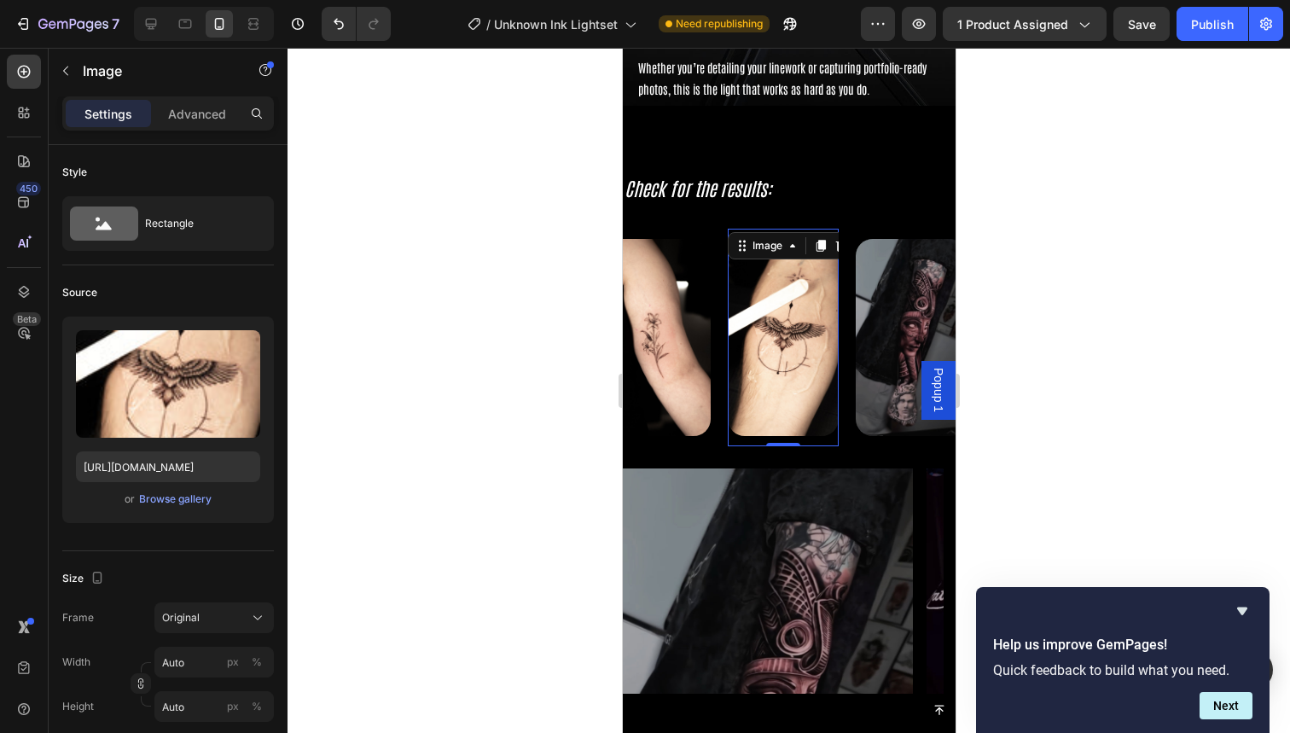
click at [718, 444] on div "Image" at bounding box center [663, 338] width 128 height 218
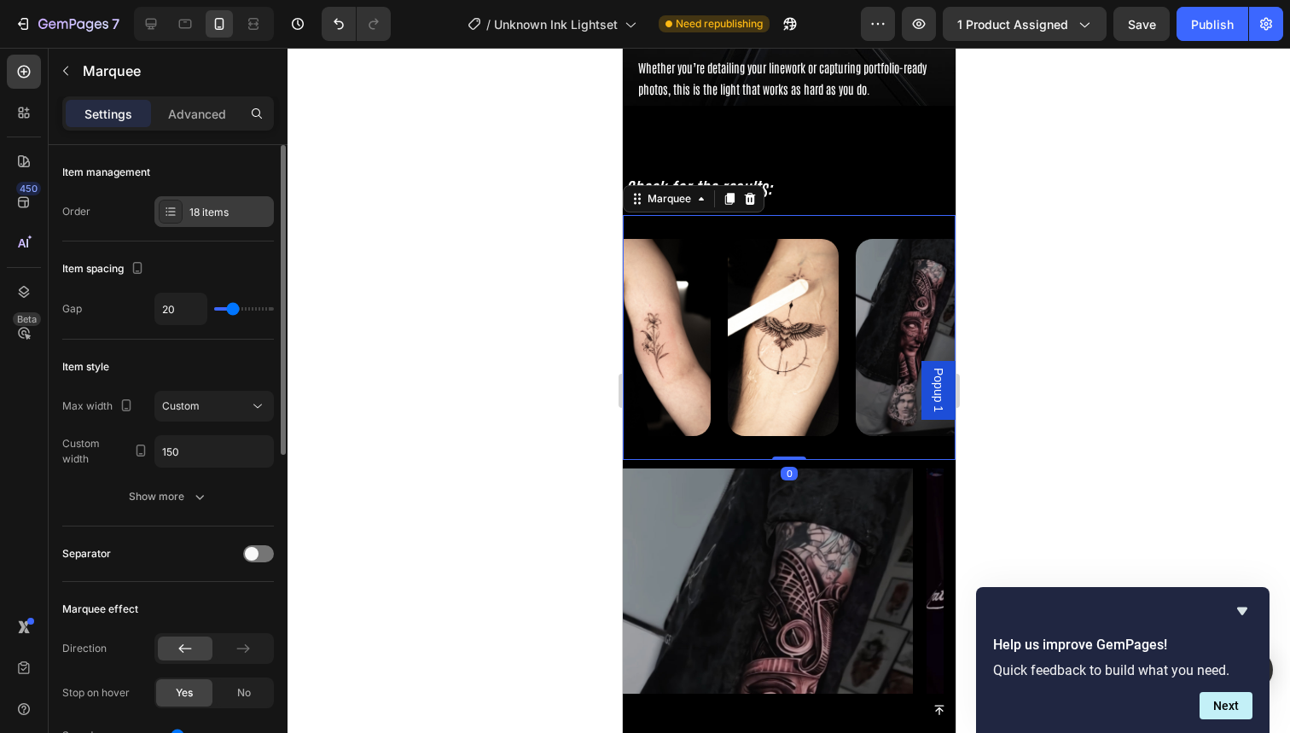
click at [206, 211] on div "18 items" at bounding box center [229, 212] width 80 height 15
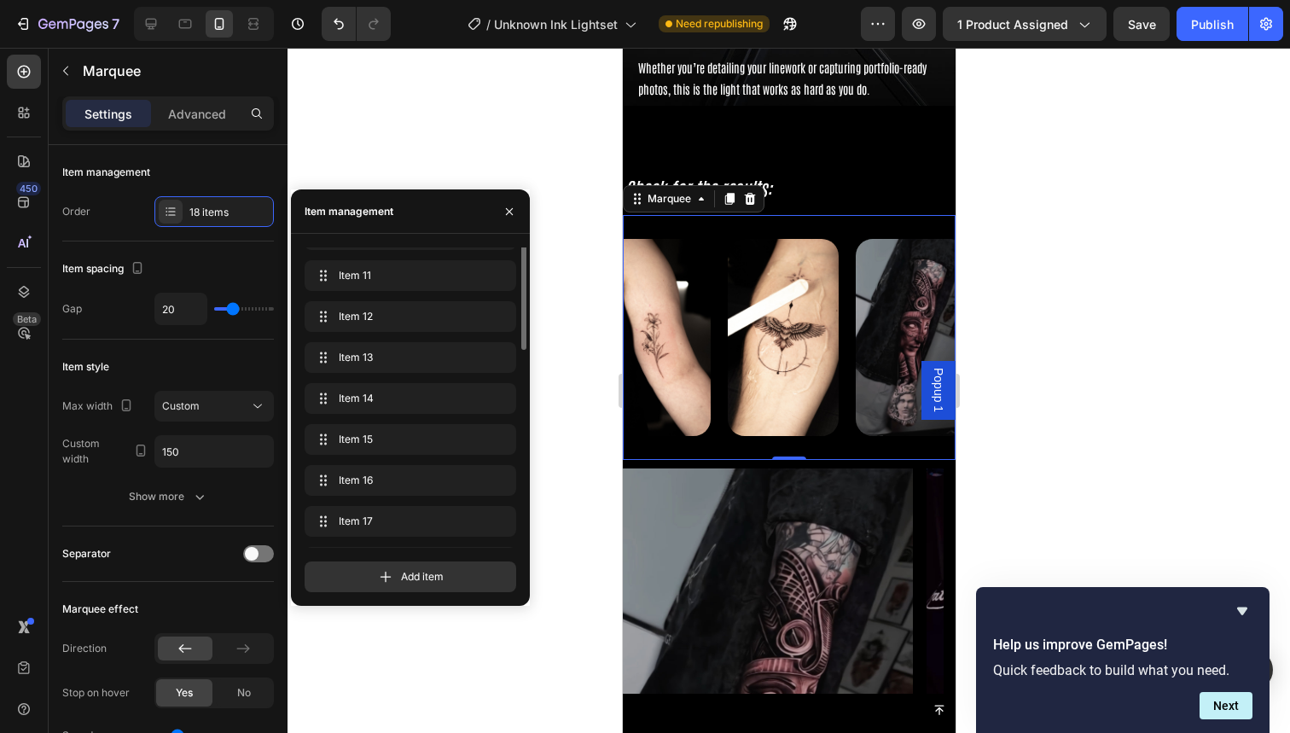
scroll to position [433, 0]
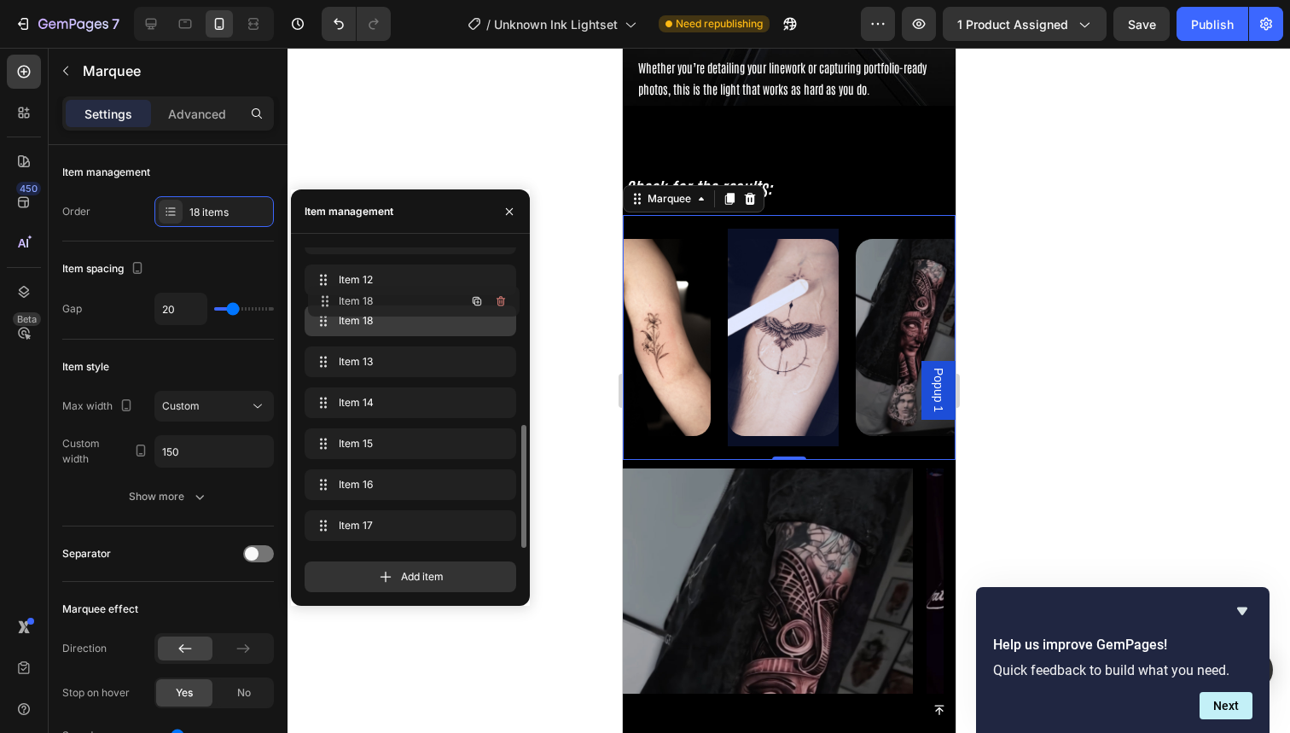
drag, startPoint x: 367, startPoint y: 525, endPoint x: 370, endPoint y: 300, distance: 224.4
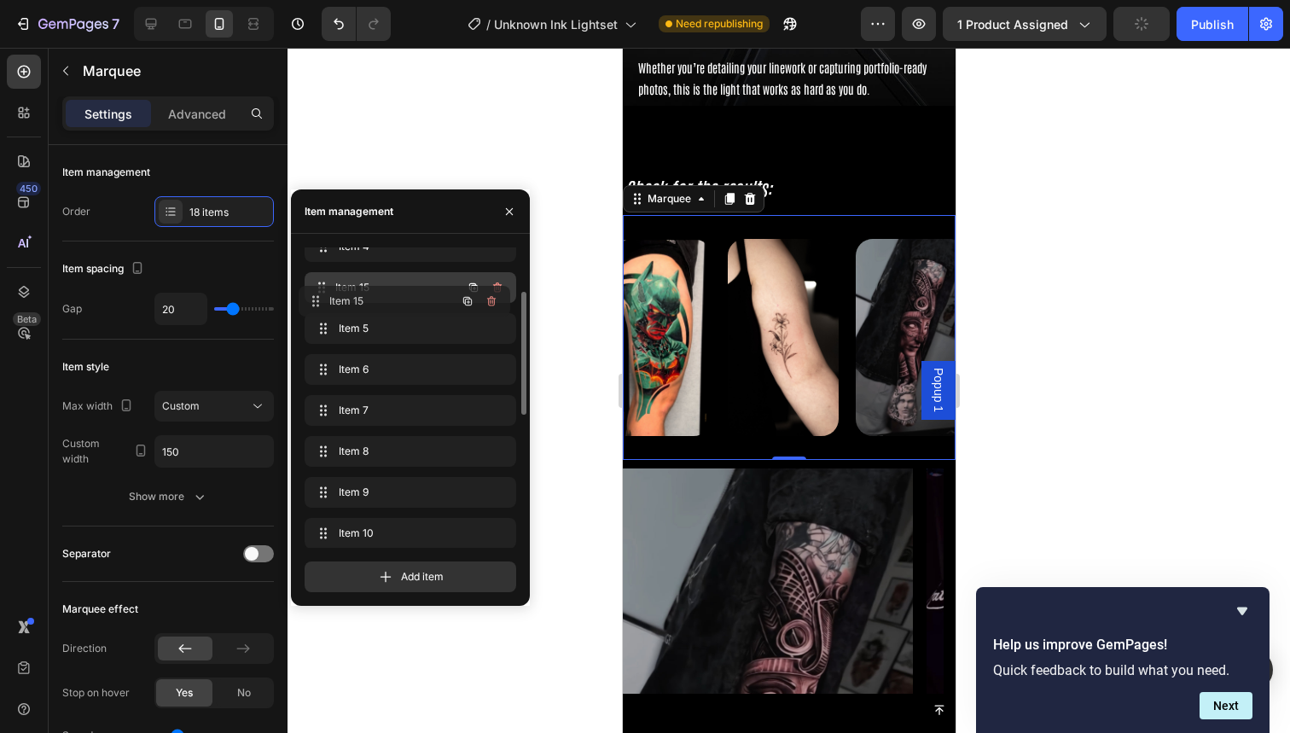
scroll to position [131, 0]
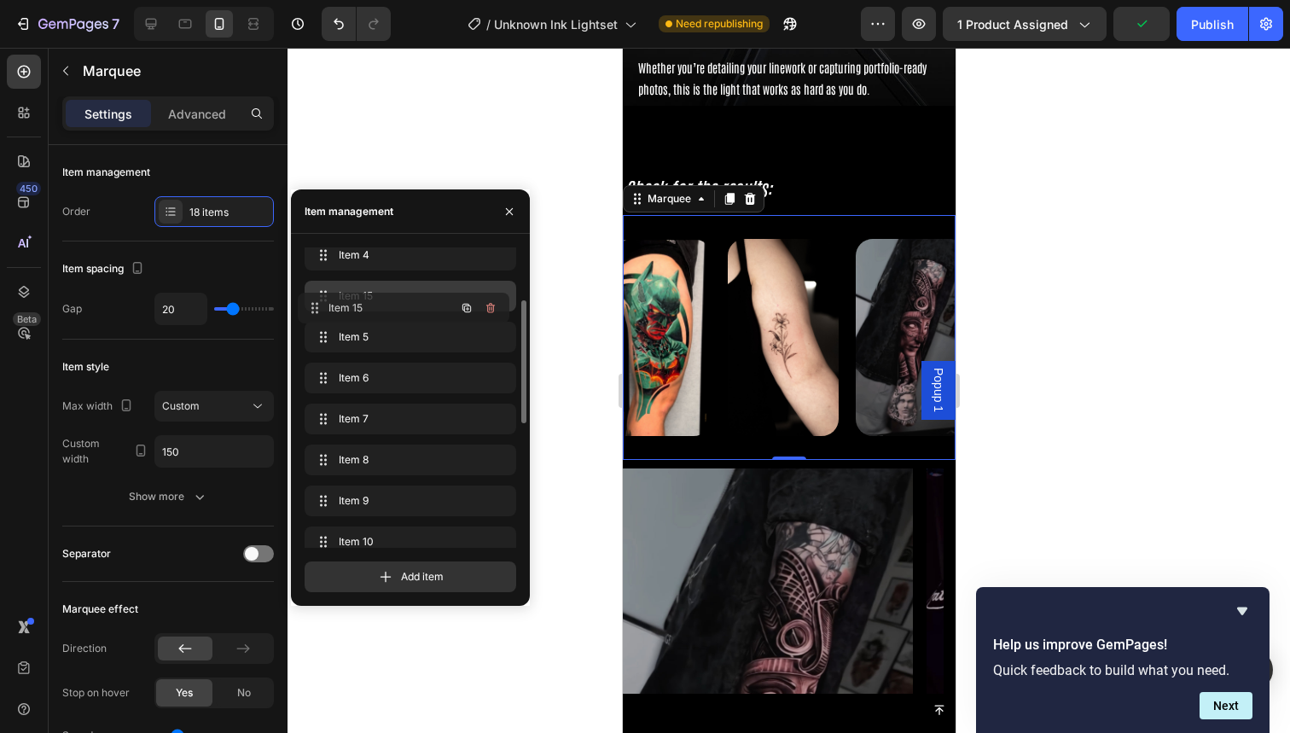
drag, startPoint x: 375, startPoint y: 447, endPoint x: 92, endPoint y: 326, distance: 308.1
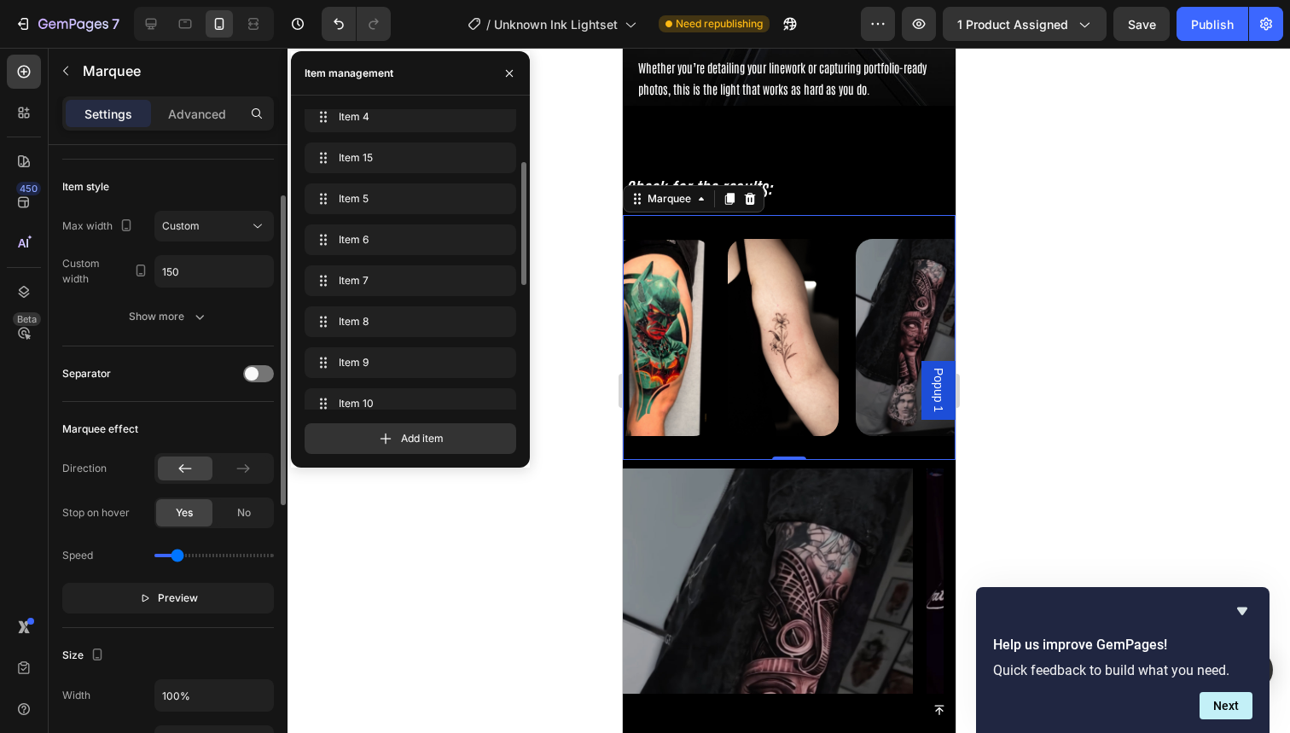
scroll to position [218, 0]
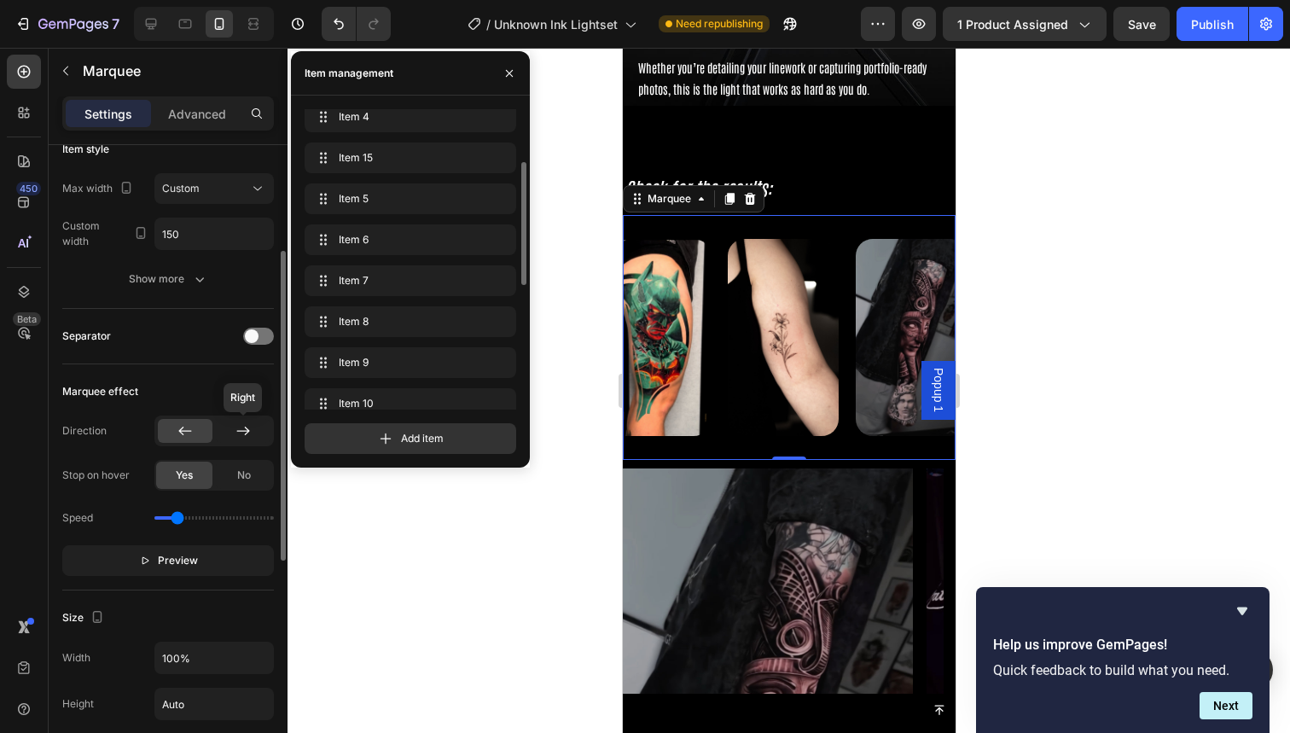
click at [230, 427] on div at bounding box center [243, 431] width 55 height 24
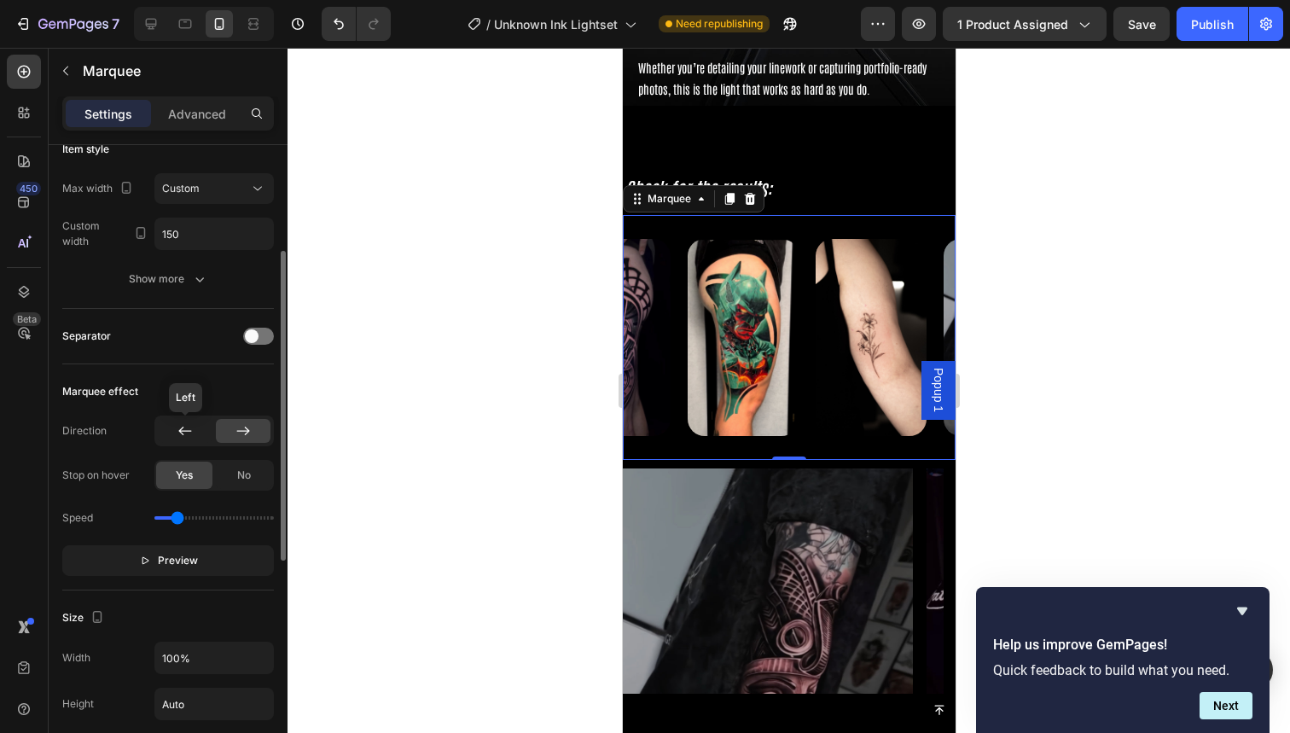
scroll to position [0, 0]
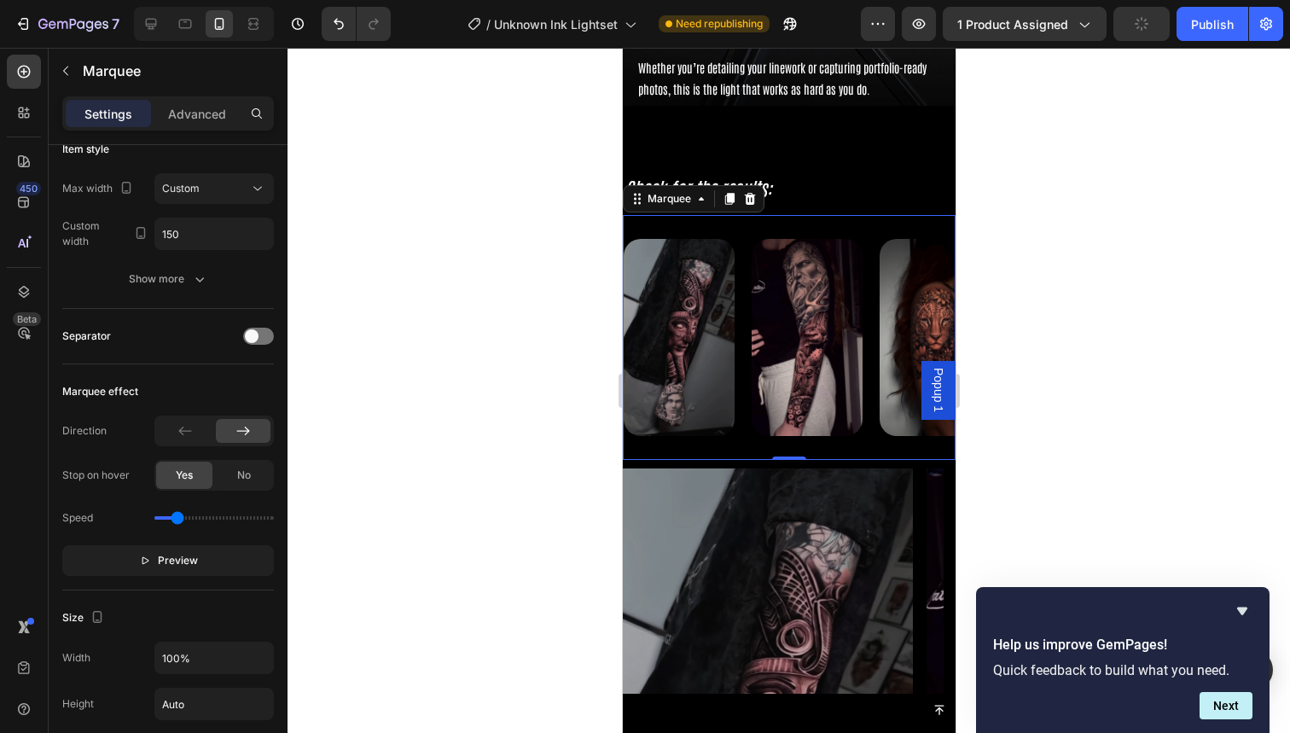
drag, startPoint x: 1369, startPoint y: 422, endPoint x: 747, endPoint y: 375, distance: 623.9
click at [747, 375] on div "Image" at bounding box center [687, 338] width 128 height 218
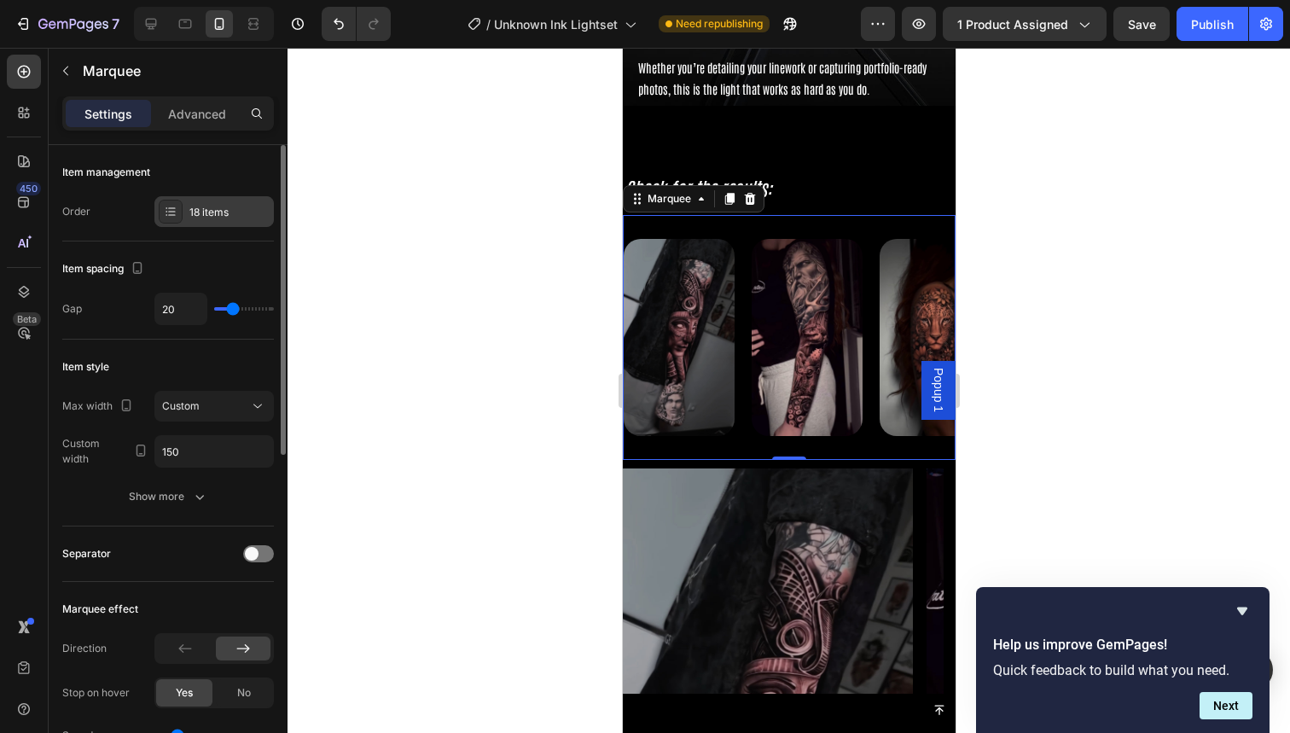
click at [232, 220] on div "18 items" at bounding box center [213, 211] width 119 height 31
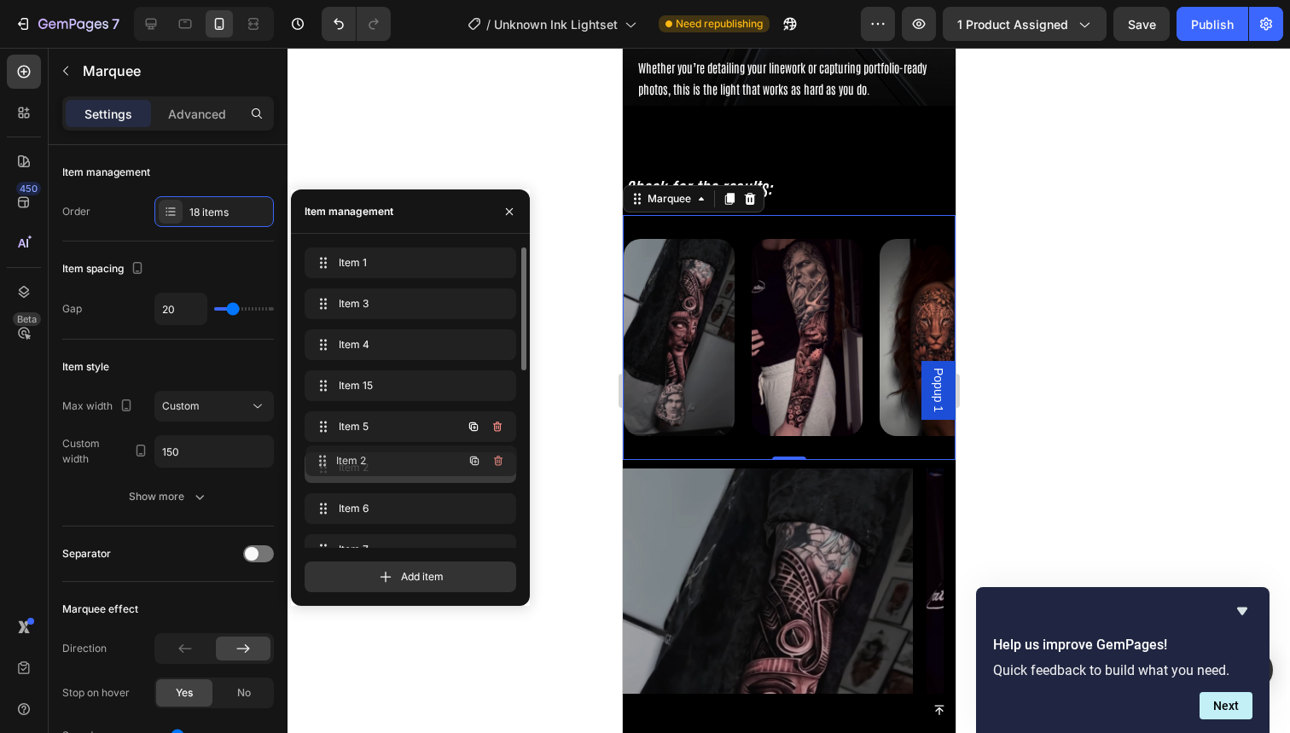
drag, startPoint x: 373, startPoint y: 328, endPoint x: 373, endPoint y: 462, distance: 134.8
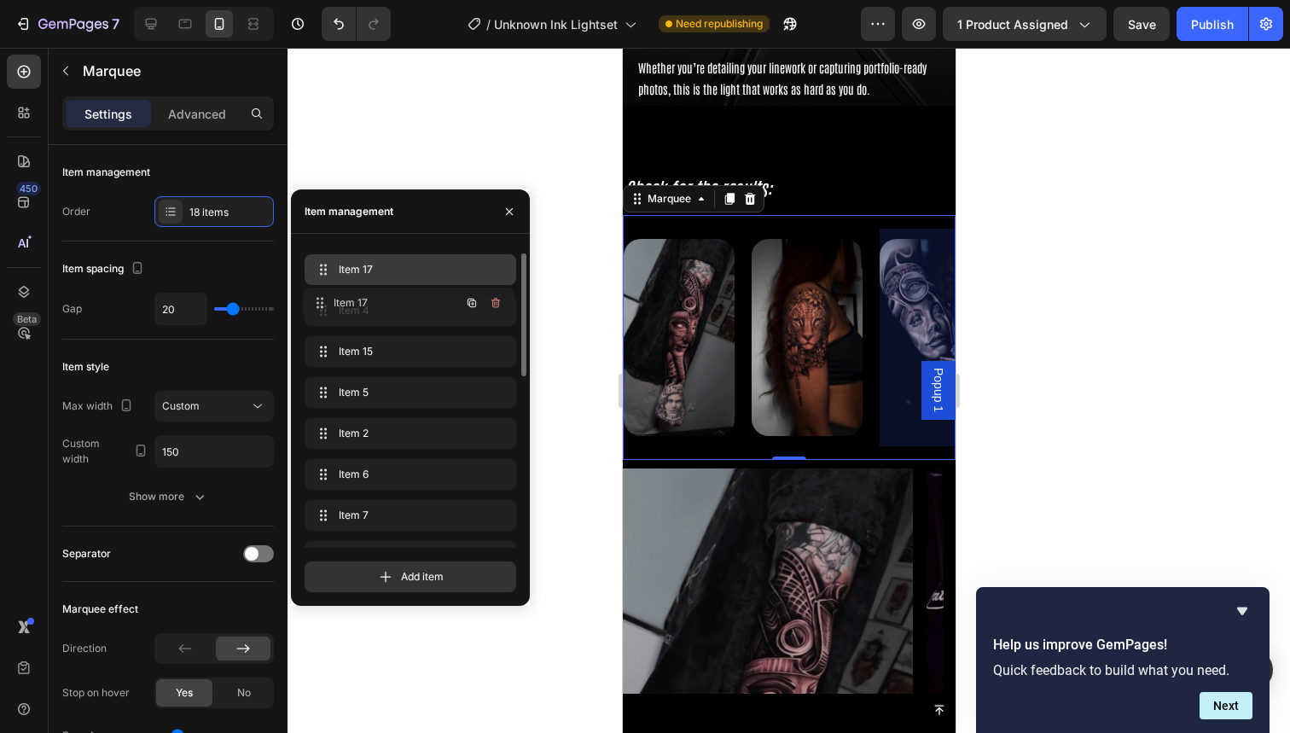
scroll to position [58, 0]
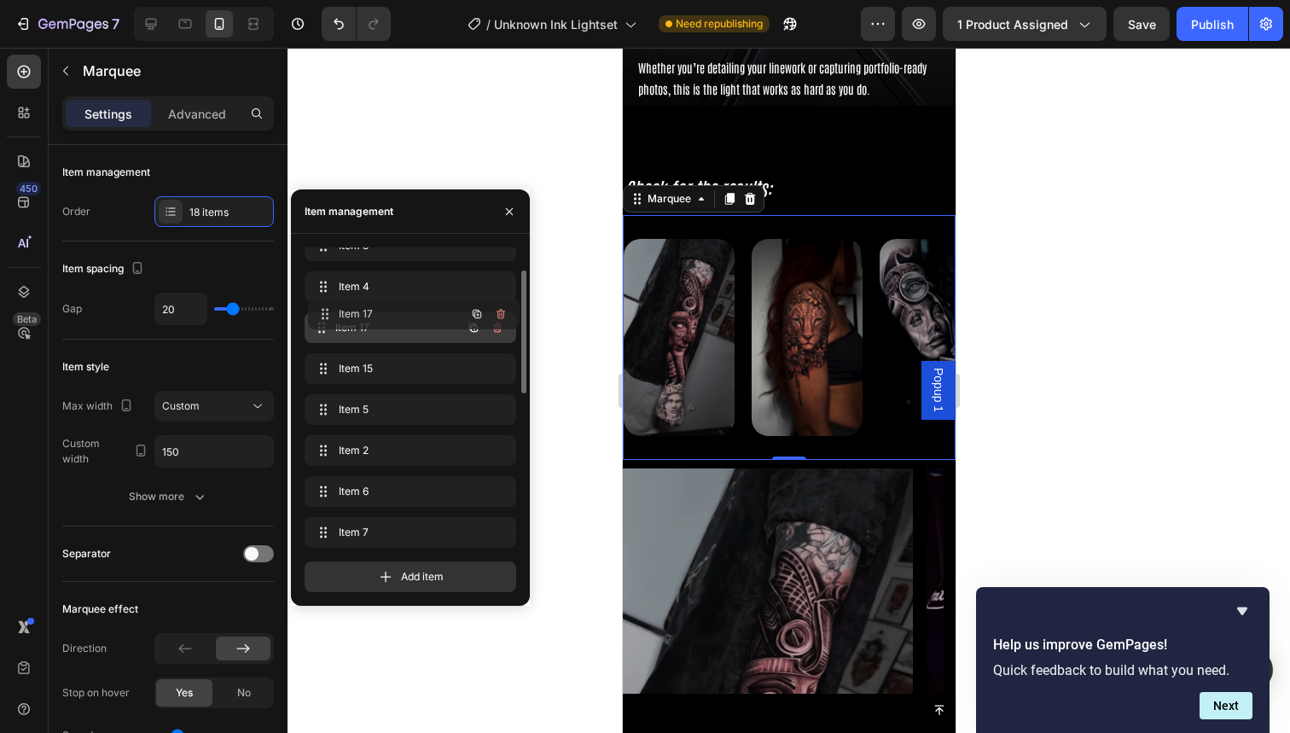
drag, startPoint x: 374, startPoint y: 525, endPoint x: 377, endPoint y: 310, distance: 215.0
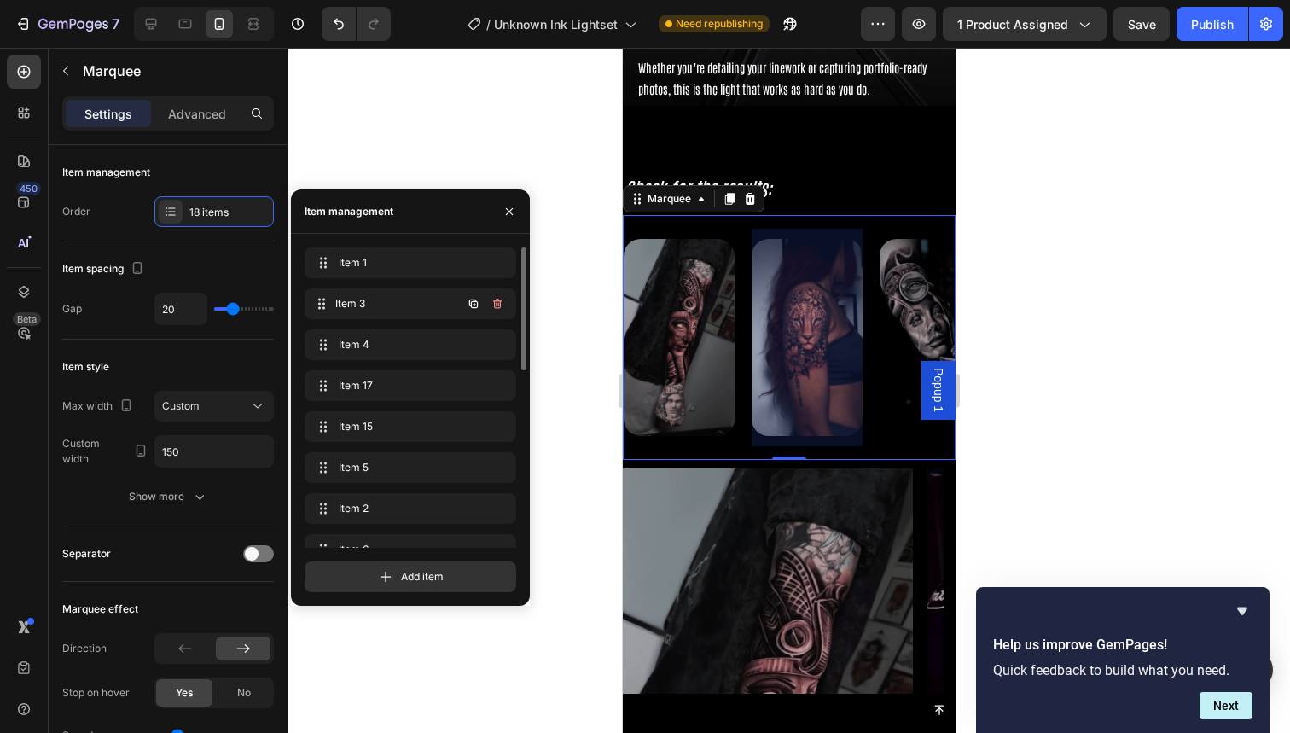
drag, startPoint x: 387, startPoint y: 299, endPoint x: 387, endPoint y: 471, distance: 172.4
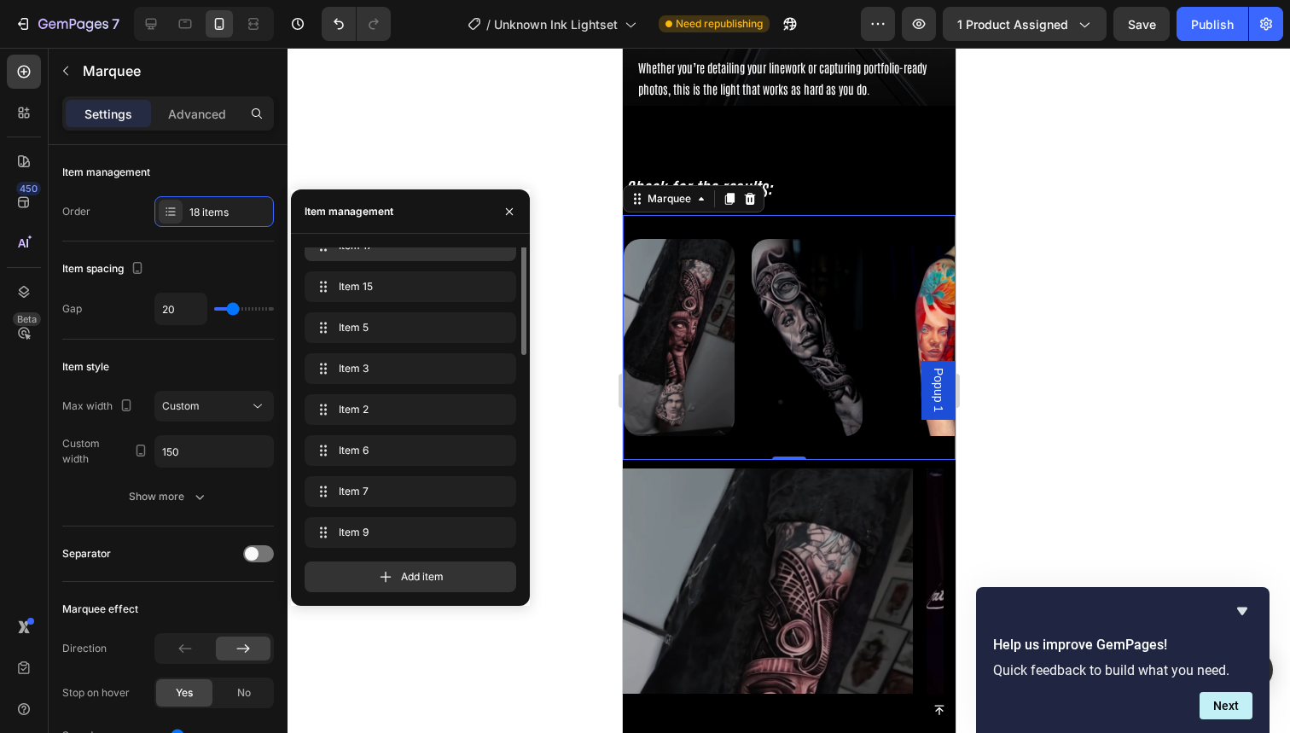
scroll to position [89, 0]
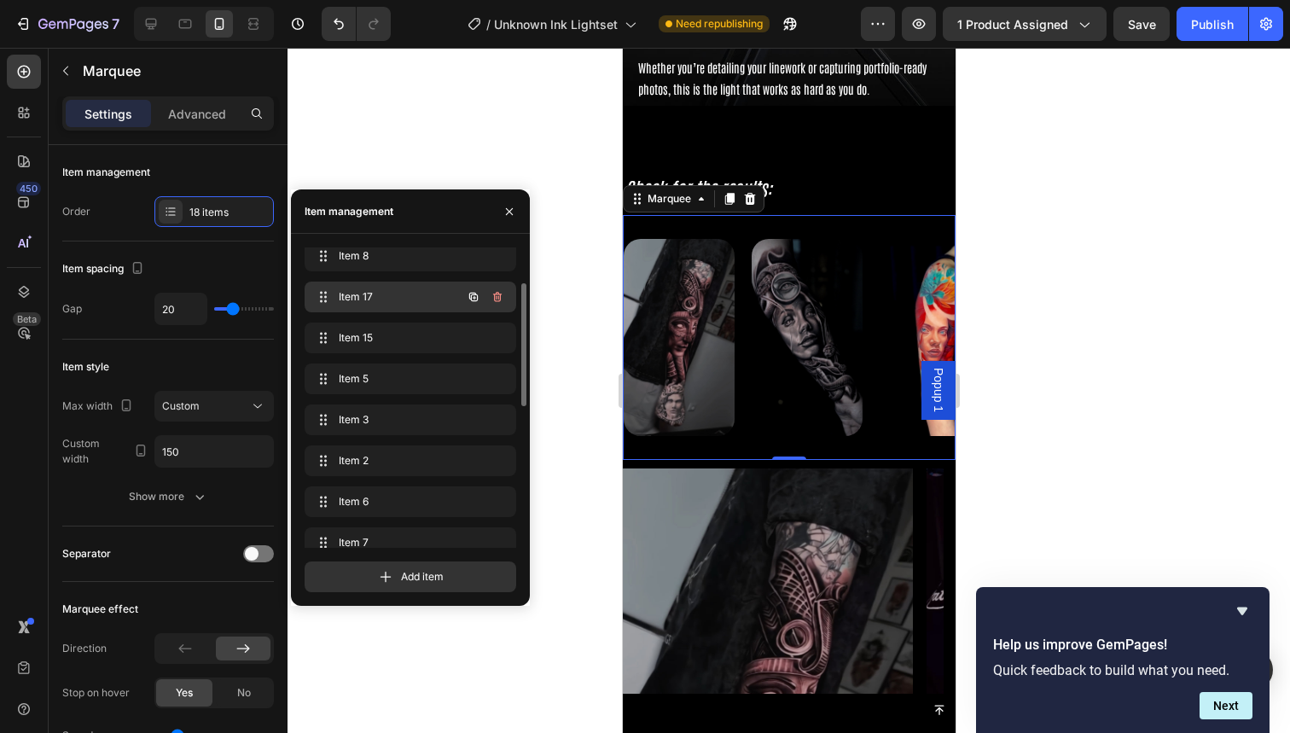
drag, startPoint x: 381, startPoint y: 485, endPoint x: 384, endPoint y: 284, distance: 201.4
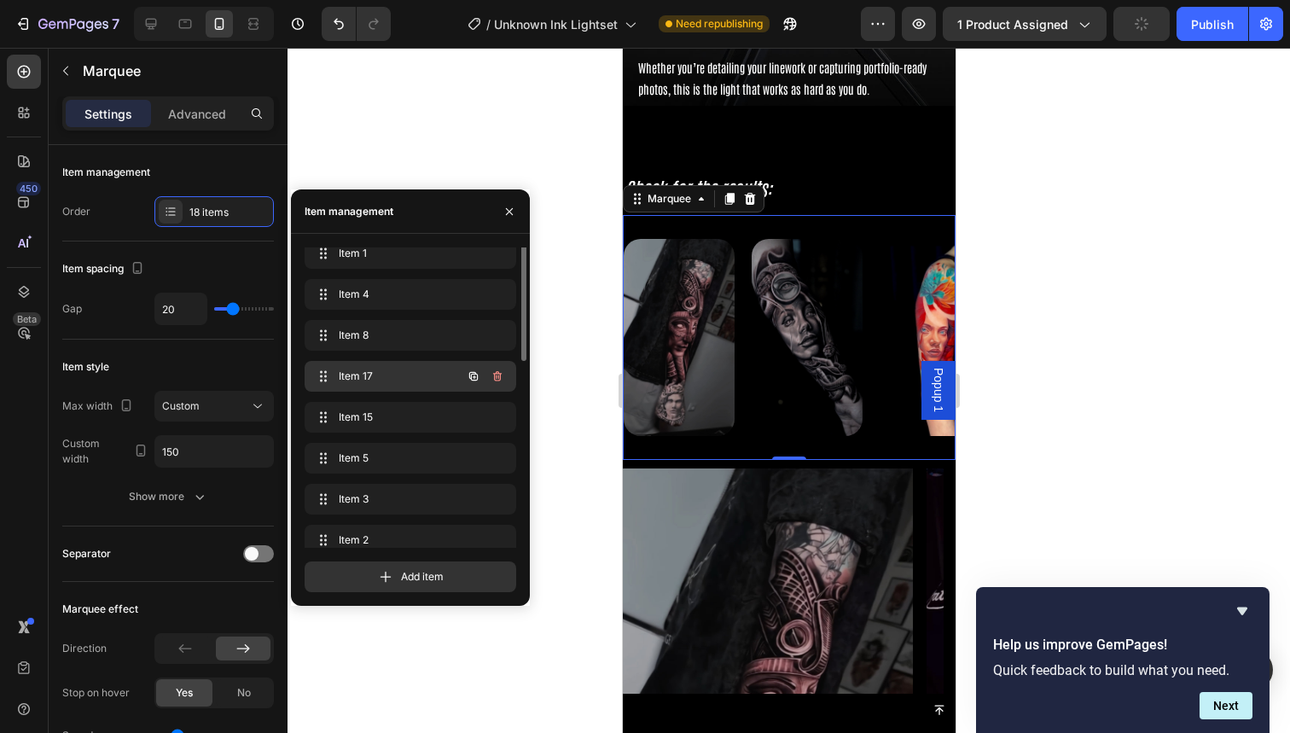
scroll to position [0, 0]
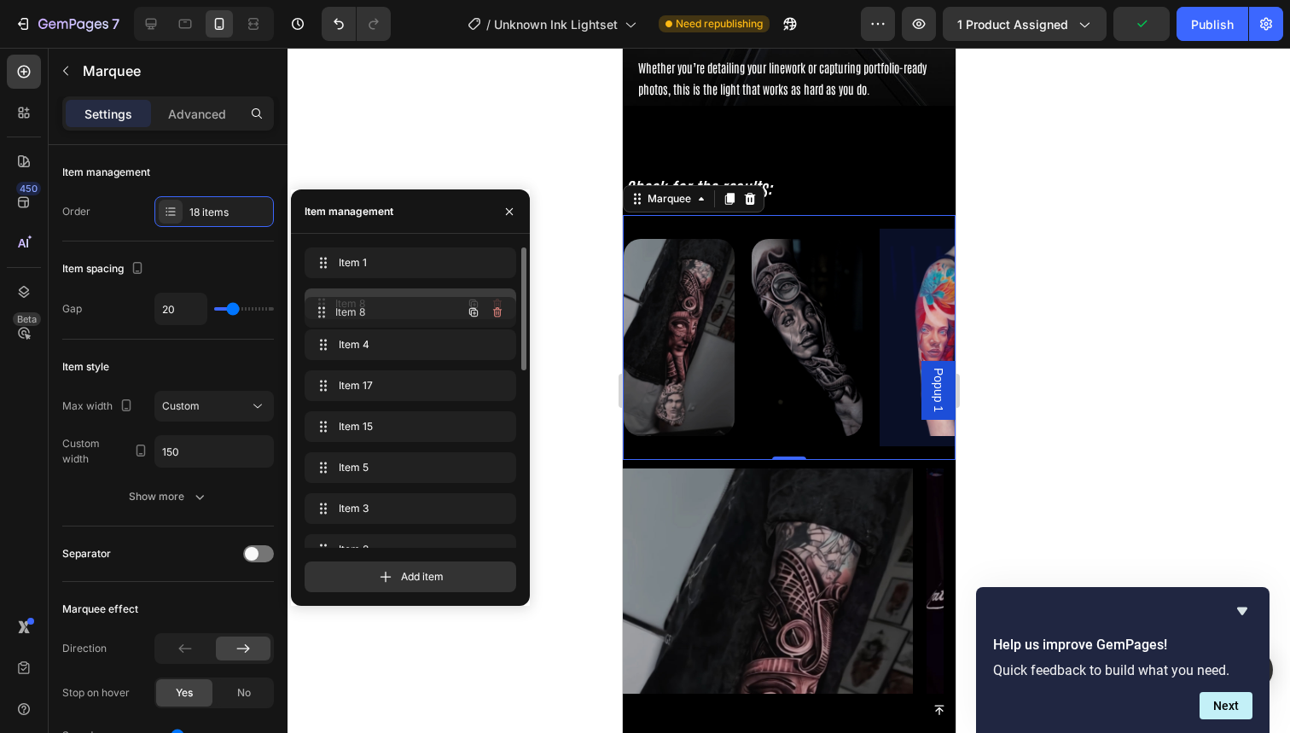
drag, startPoint x: 382, startPoint y: 340, endPoint x: 382, endPoint y: 308, distance: 32.4
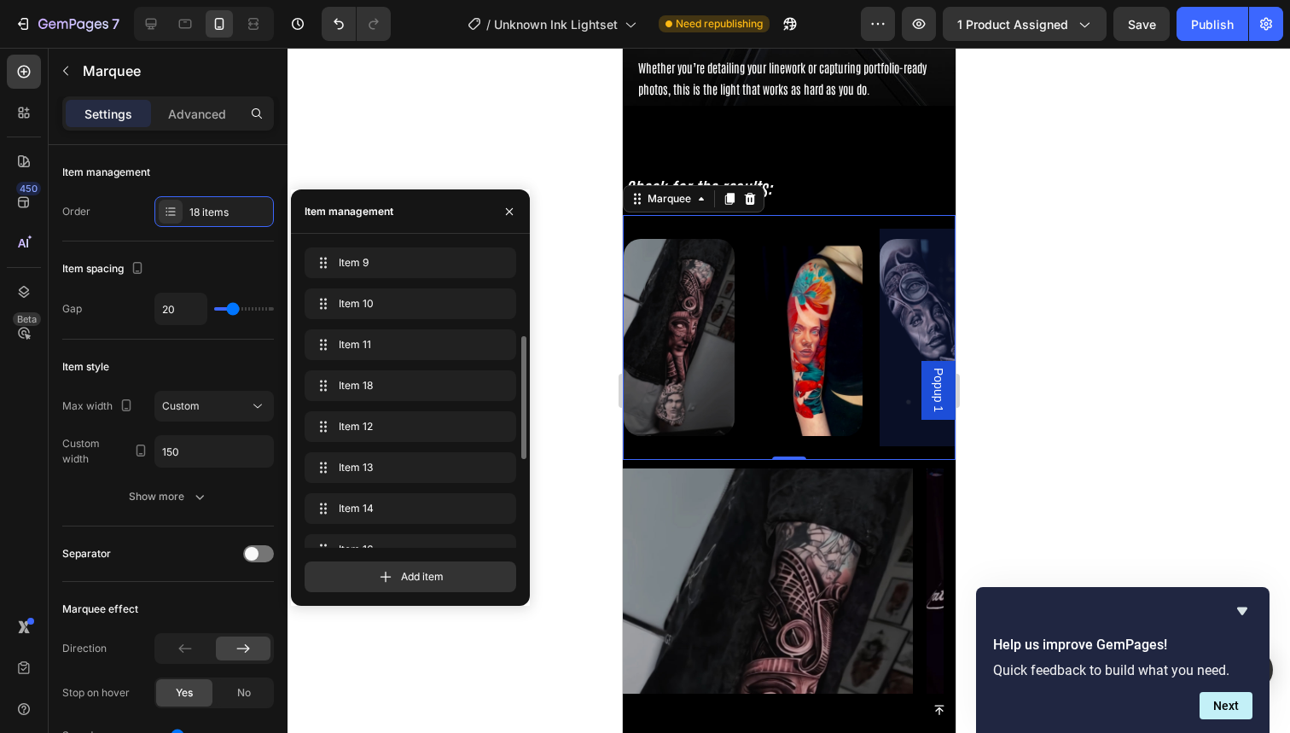
scroll to position [433, 0]
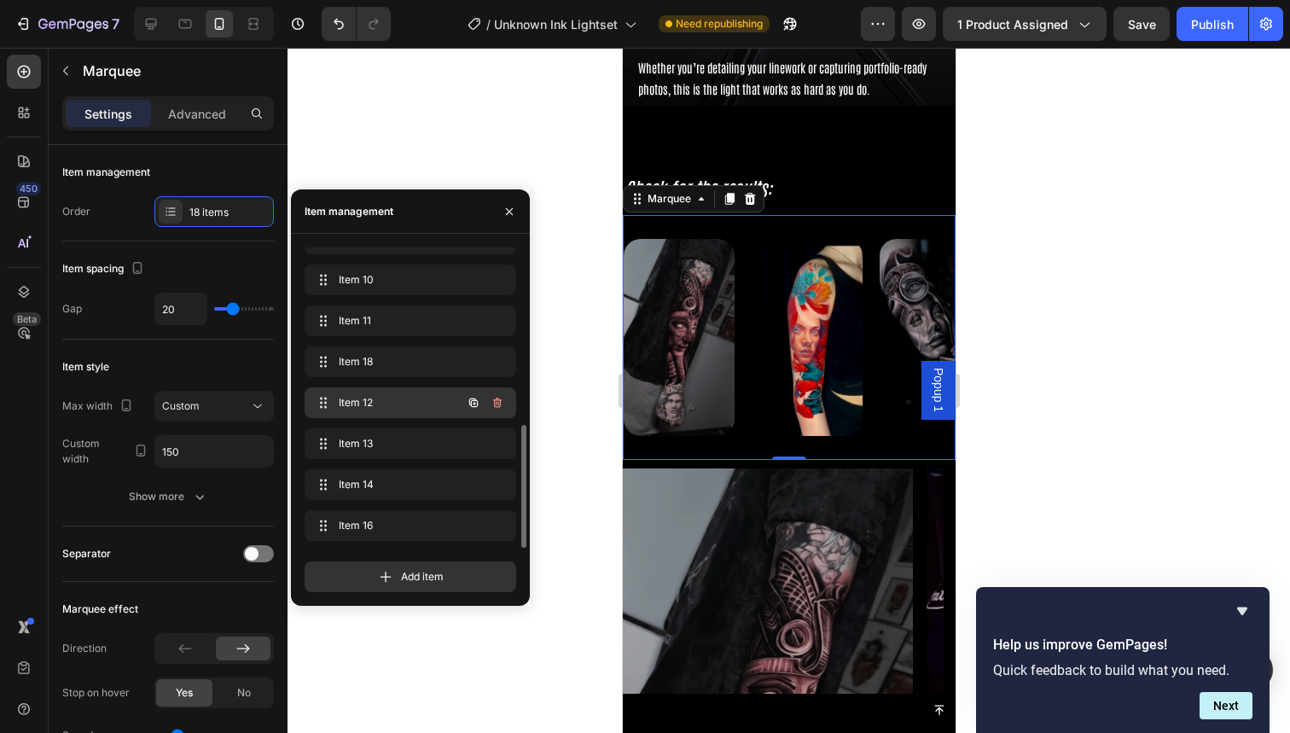
click at [385, 411] on div "Item 12 Item 12" at bounding box center [386, 403] width 150 height 24
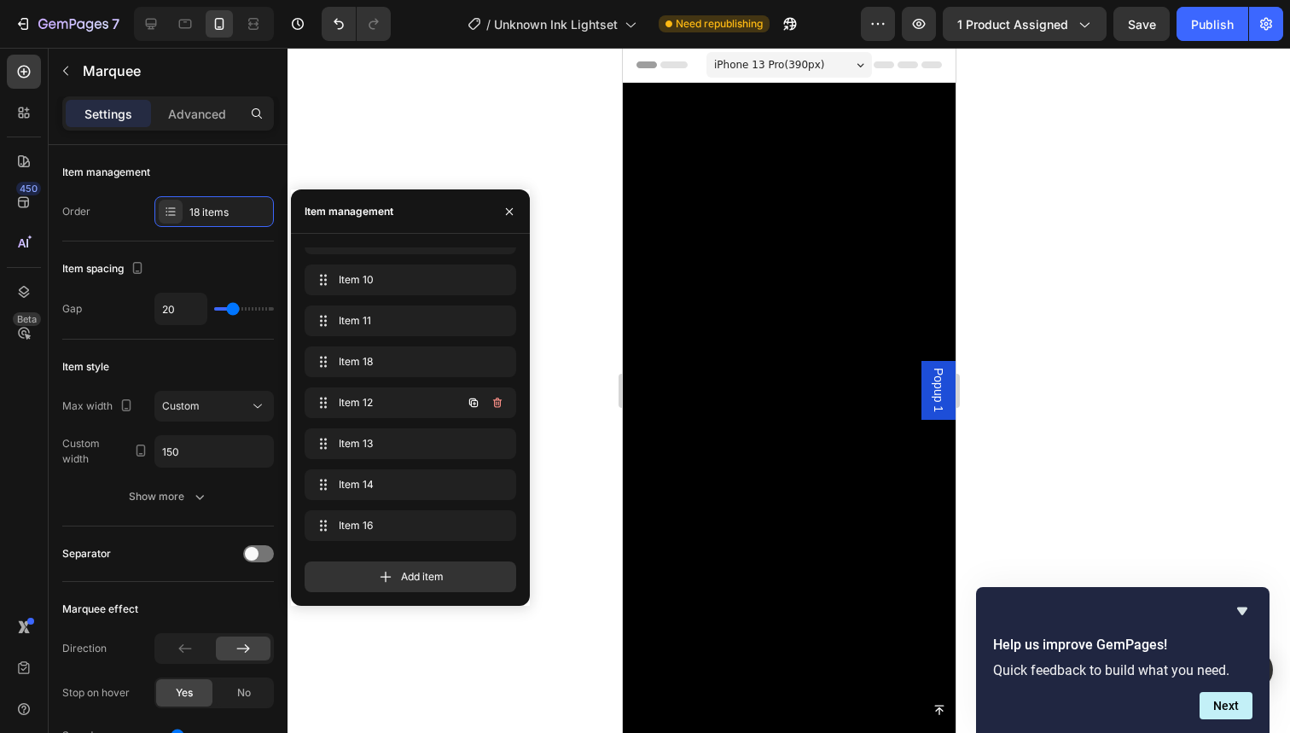
scroll to position [3945, 0]
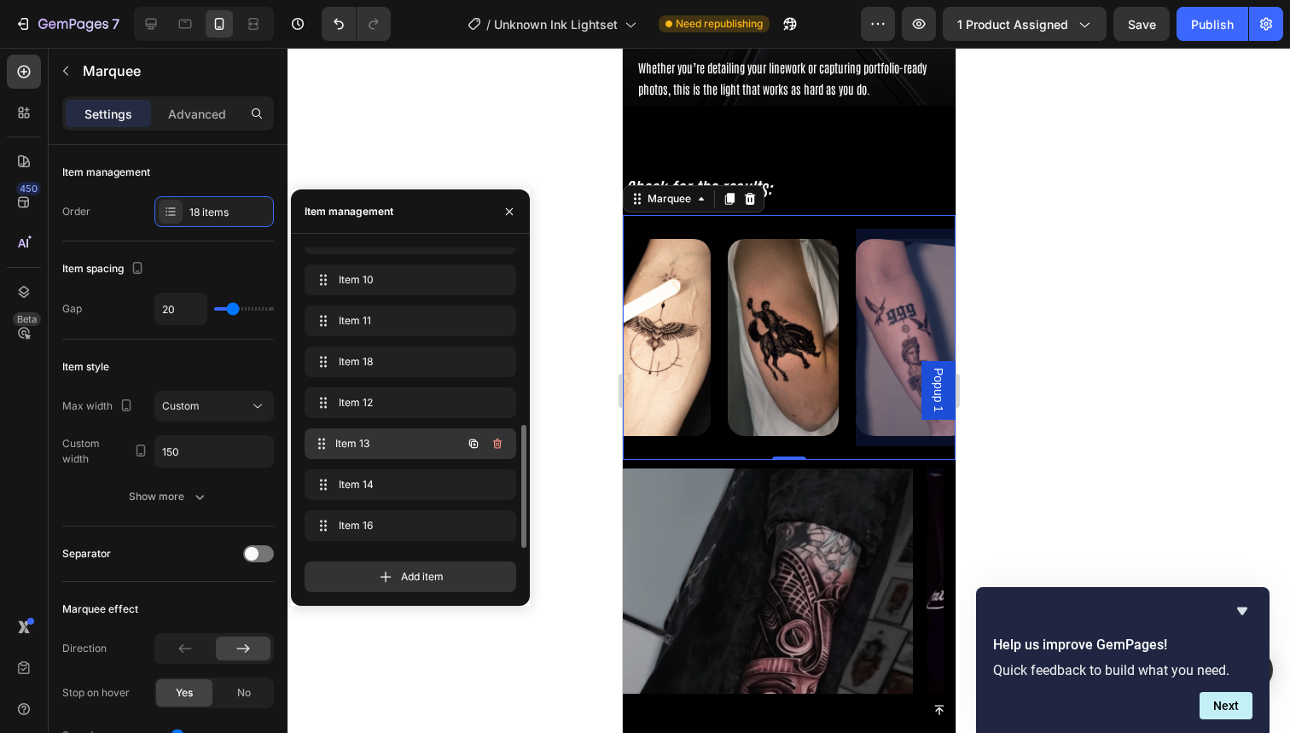
click at [387, 447] on span "Item 13" at bounding box center [398, 443] width 126 height 15
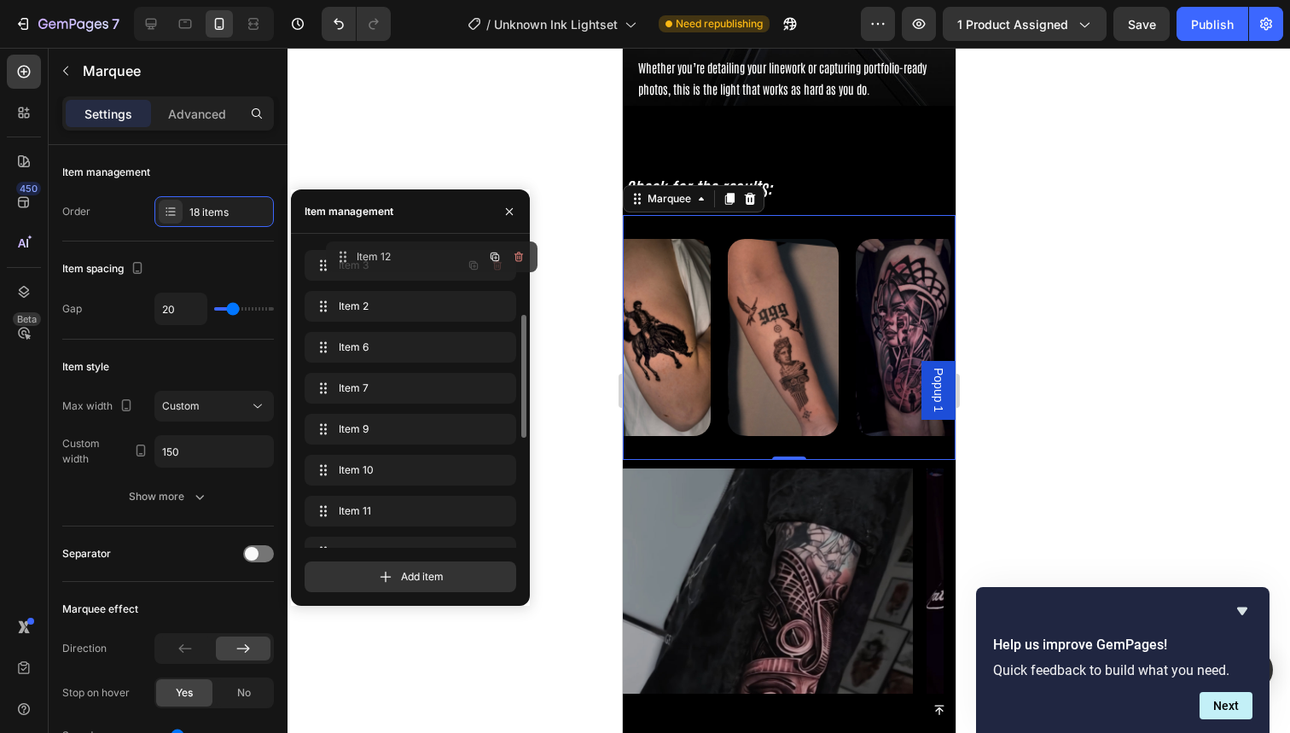
scroll to position [199, 0]
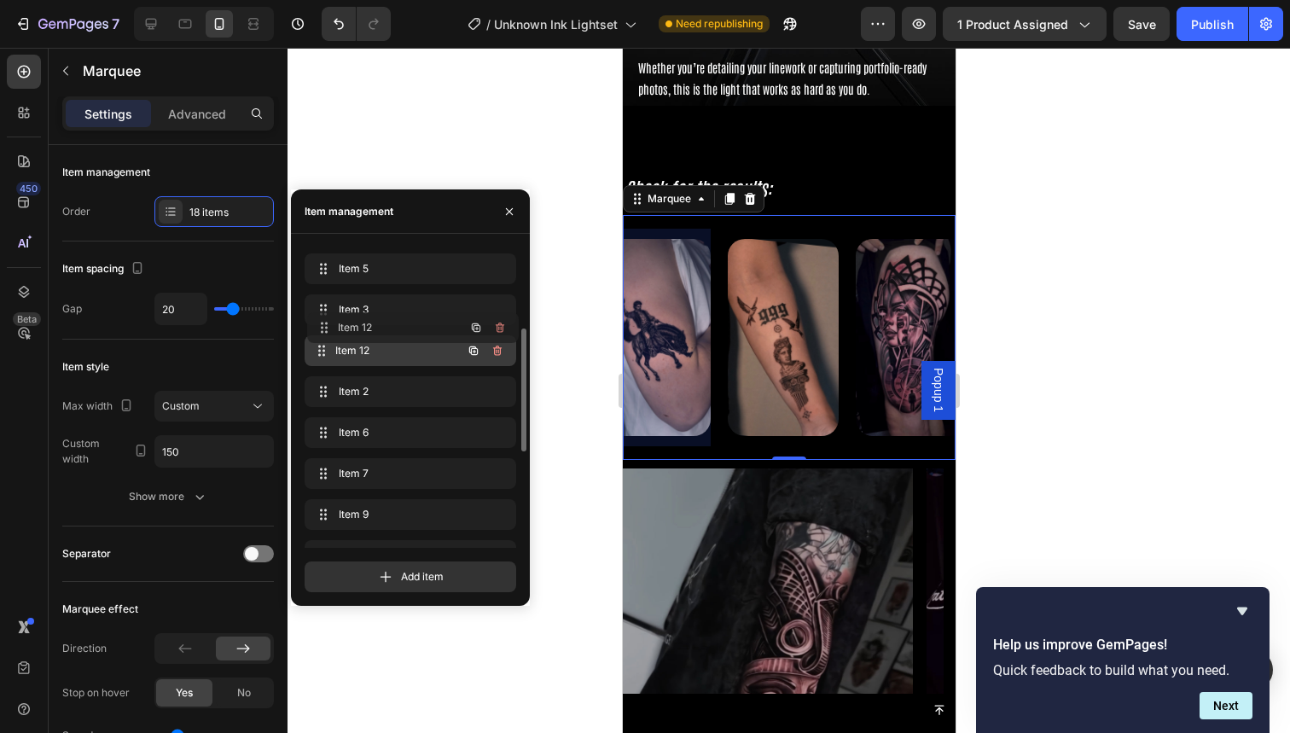
drag, startPoint x: 385, startPoint y: 415, endPoint x: 387, endPoint y: 340, distance: 75.1
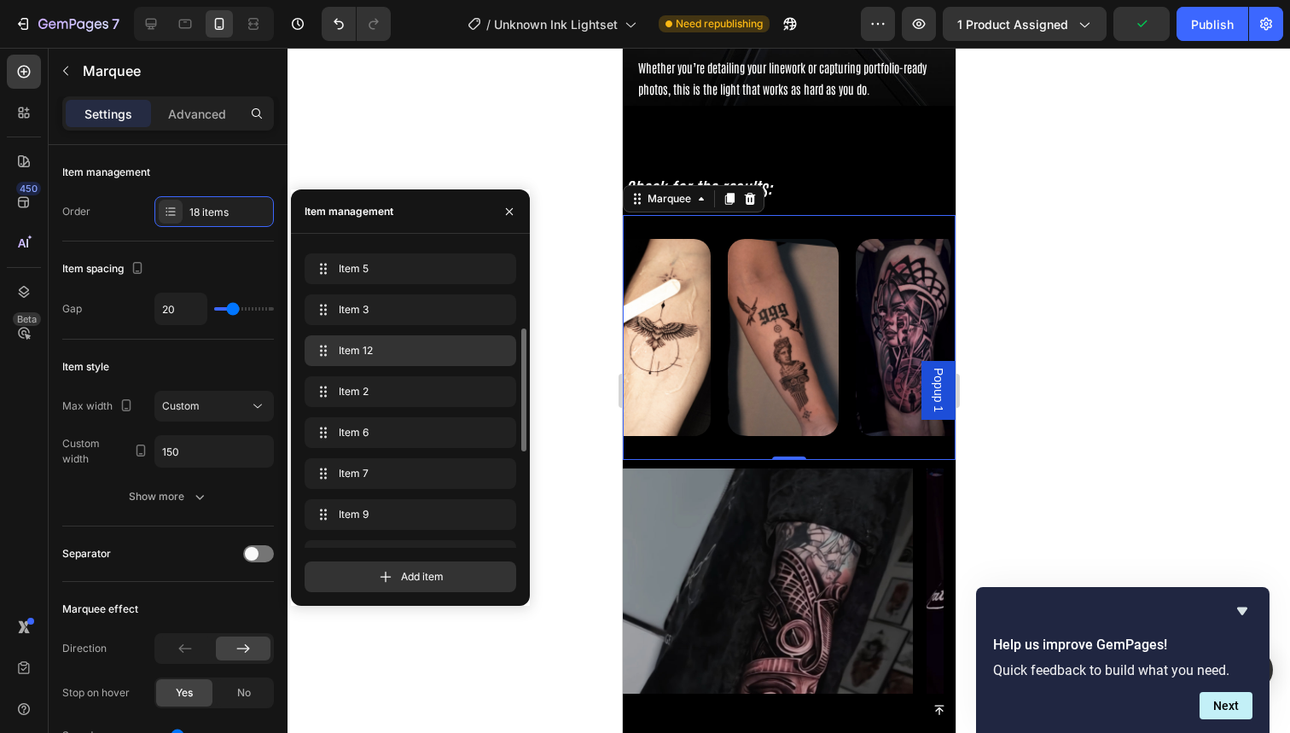
click at [423, 356] on span "Item 12" at bounding box center [407, 350] width 137 height 15
drag, startPoint x: 402, startPoint y: 465, endPoint x: 408, endPoint y: 390, distance: 75.3
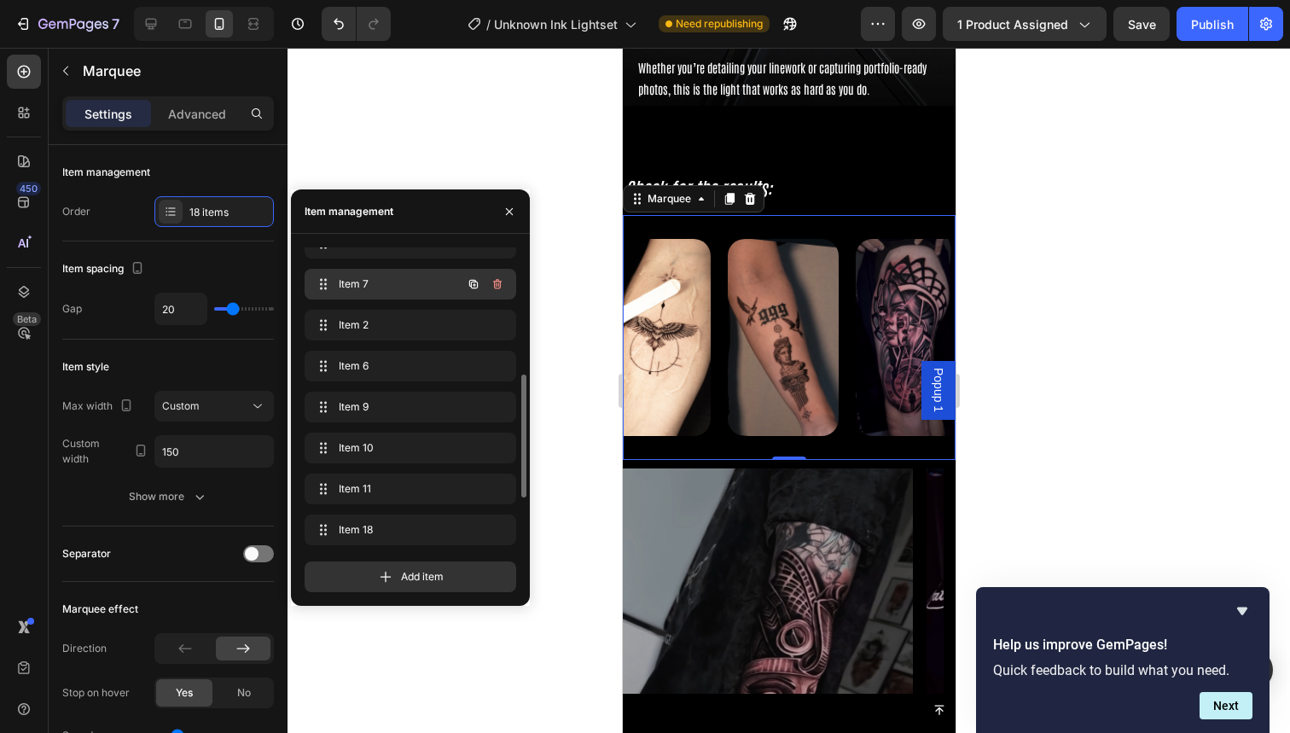
scroll to position [326, 0]
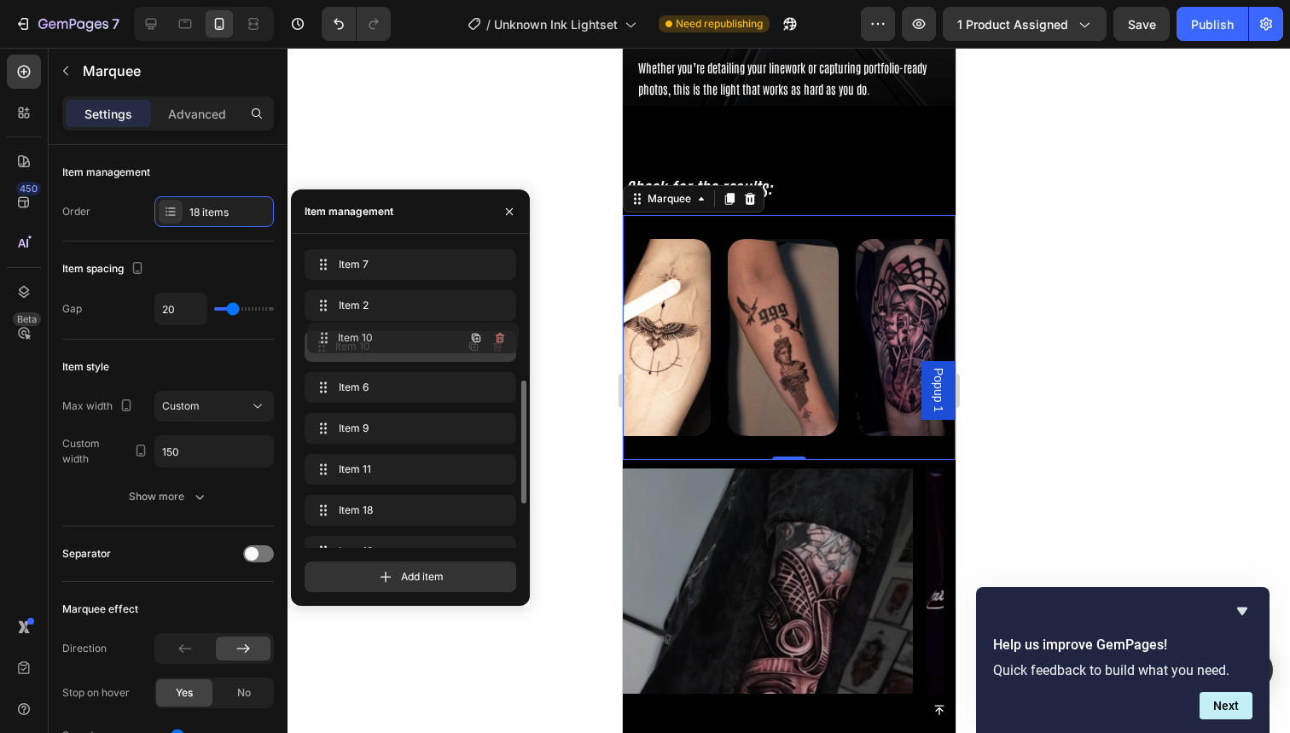
drag, startPoint x: 398, startPoint y: 440, endPoint x: 400, endPoint y: 350, distance: 90.5
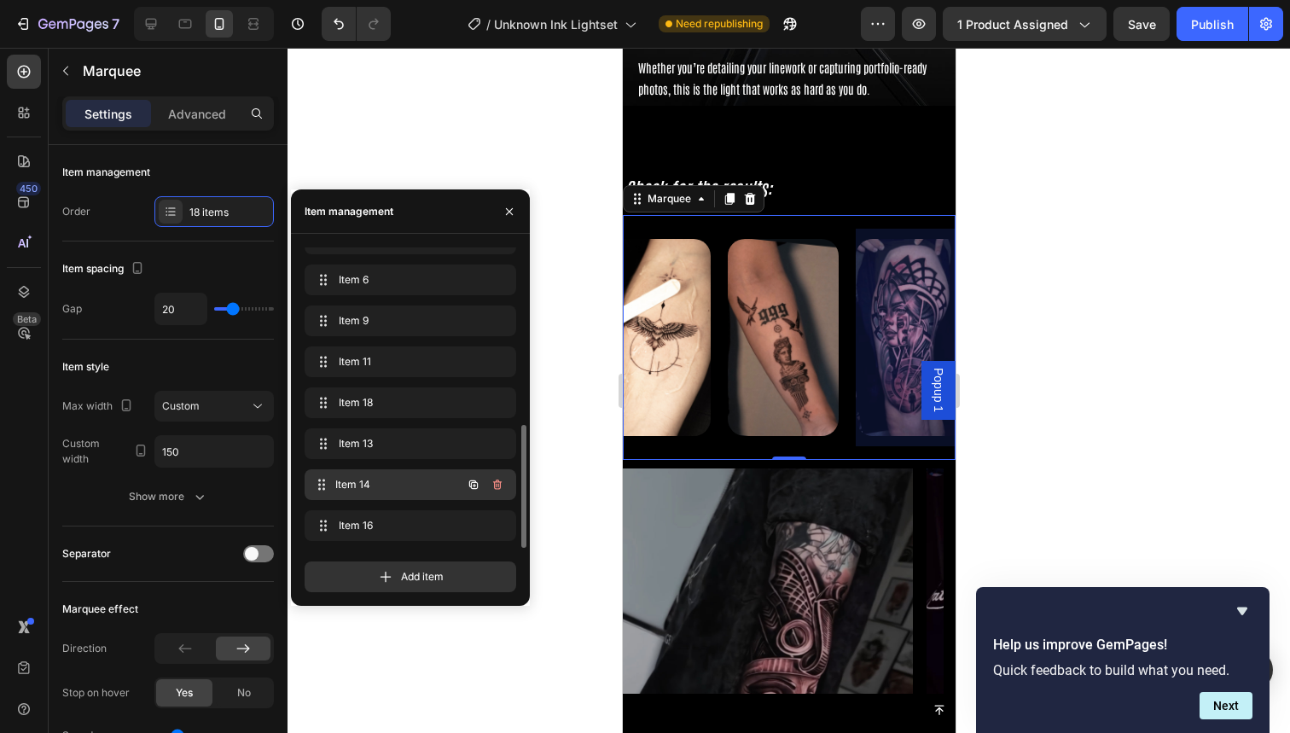
click at [387, 475] on div "Item 14 Item 14" at bounding box center [386, 485] width 150 height 24
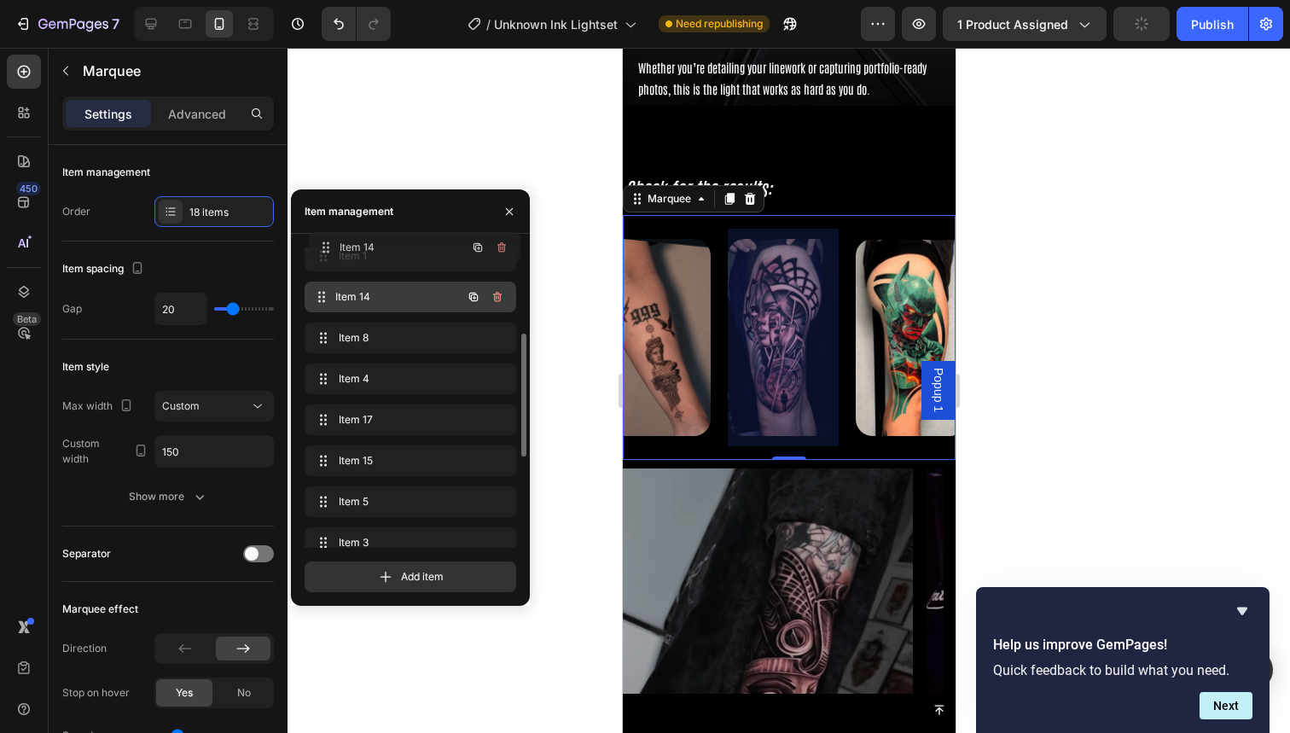
scroll to position [0, 0]
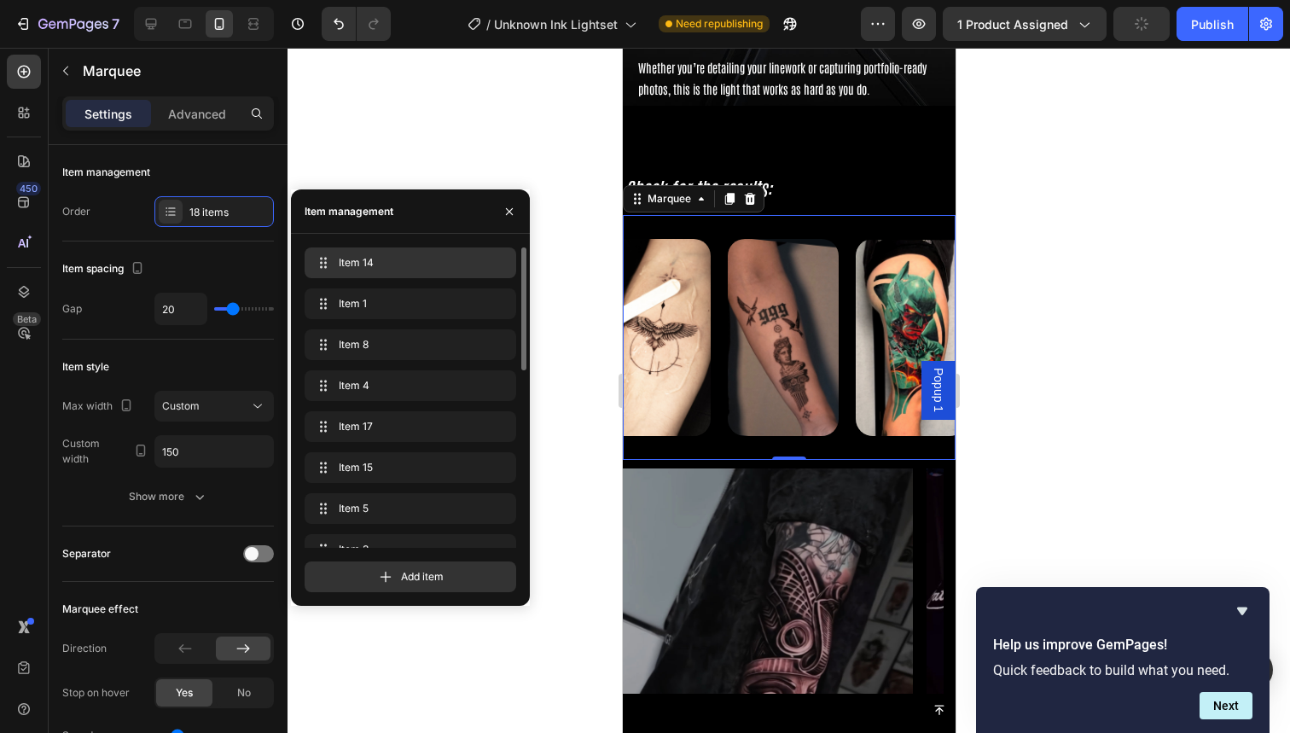
drag, startPoint x: 387, startPoint y: 485, endPoint x: 393, endPoint y: 253, distance: 231.3
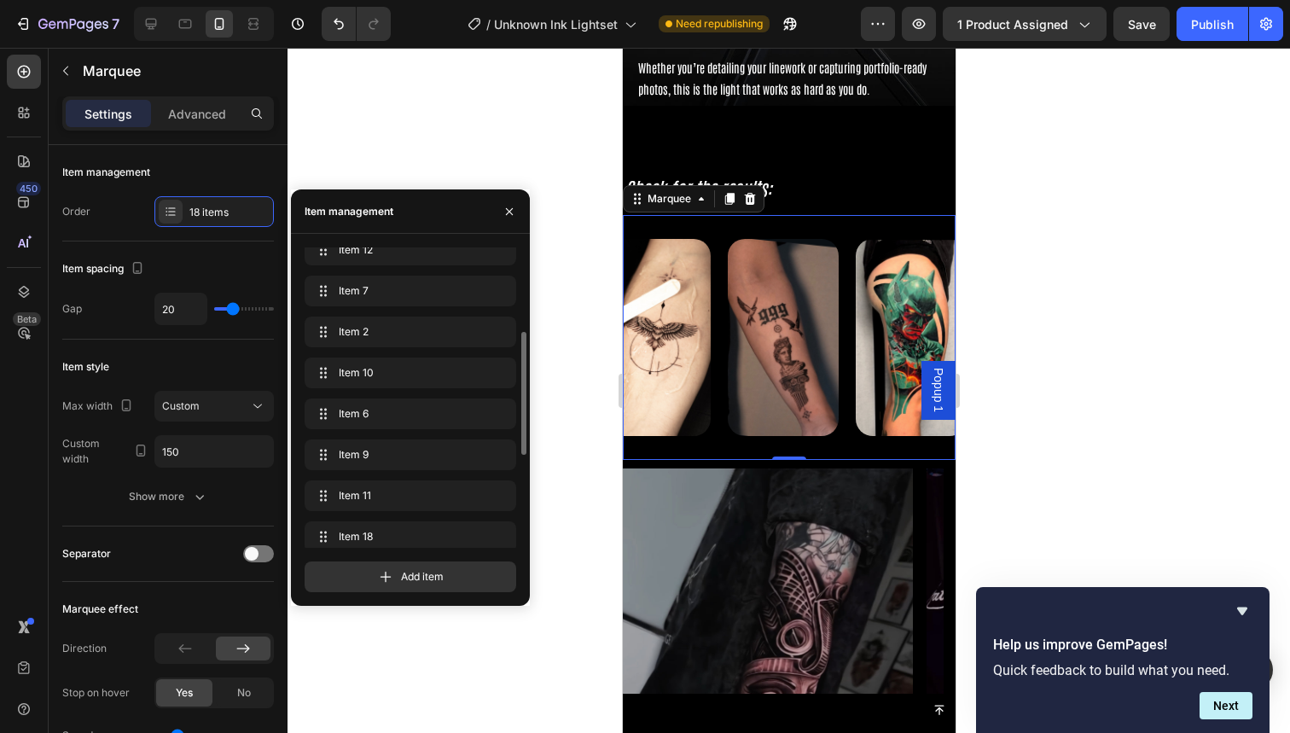
scroll to position [433, 0]
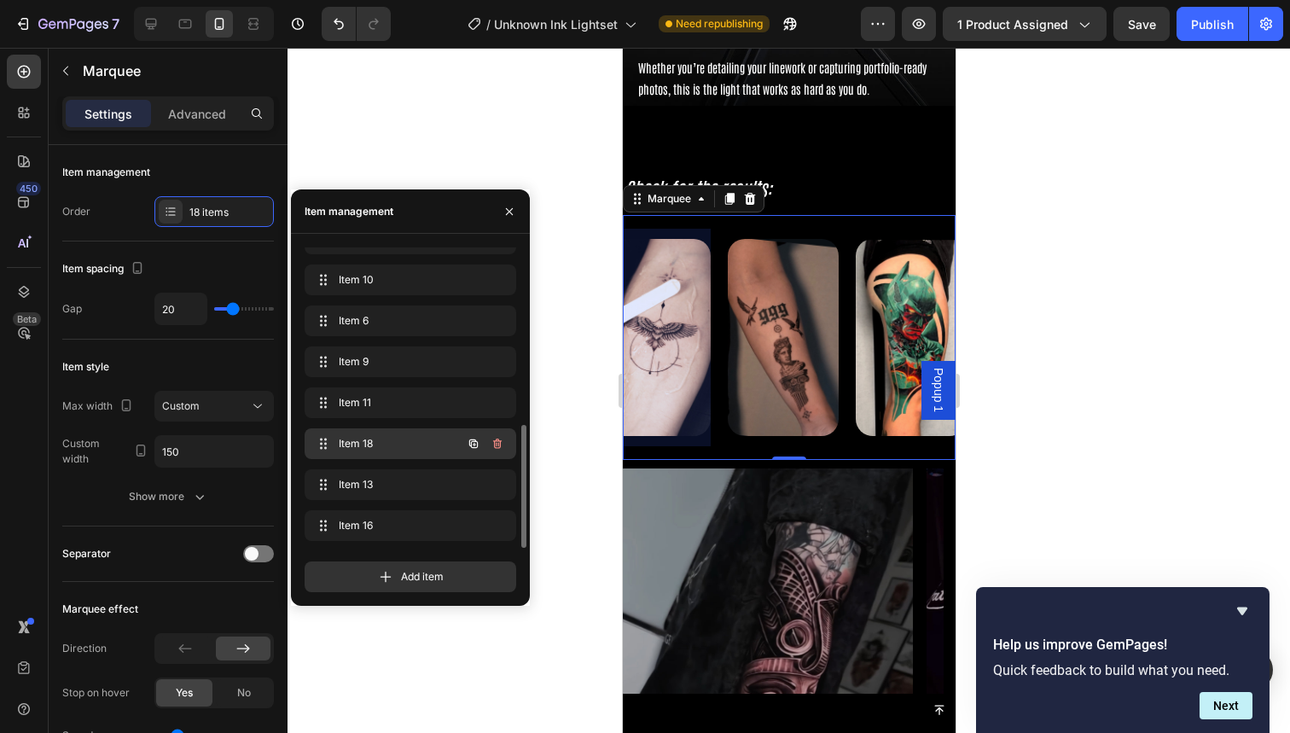
click at [398, 443] on span "Item 18" at bounding box center [387, 443] width 96 height 15
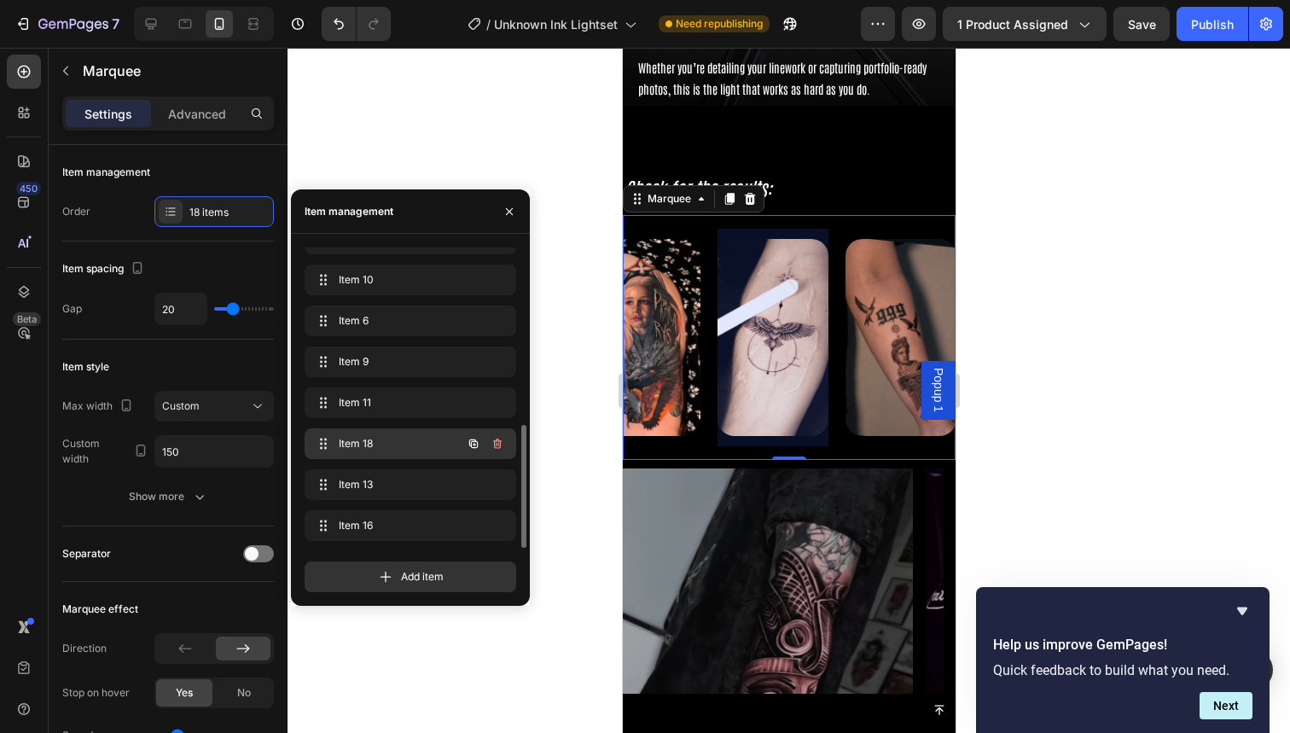
scroll to position [0, 1816]
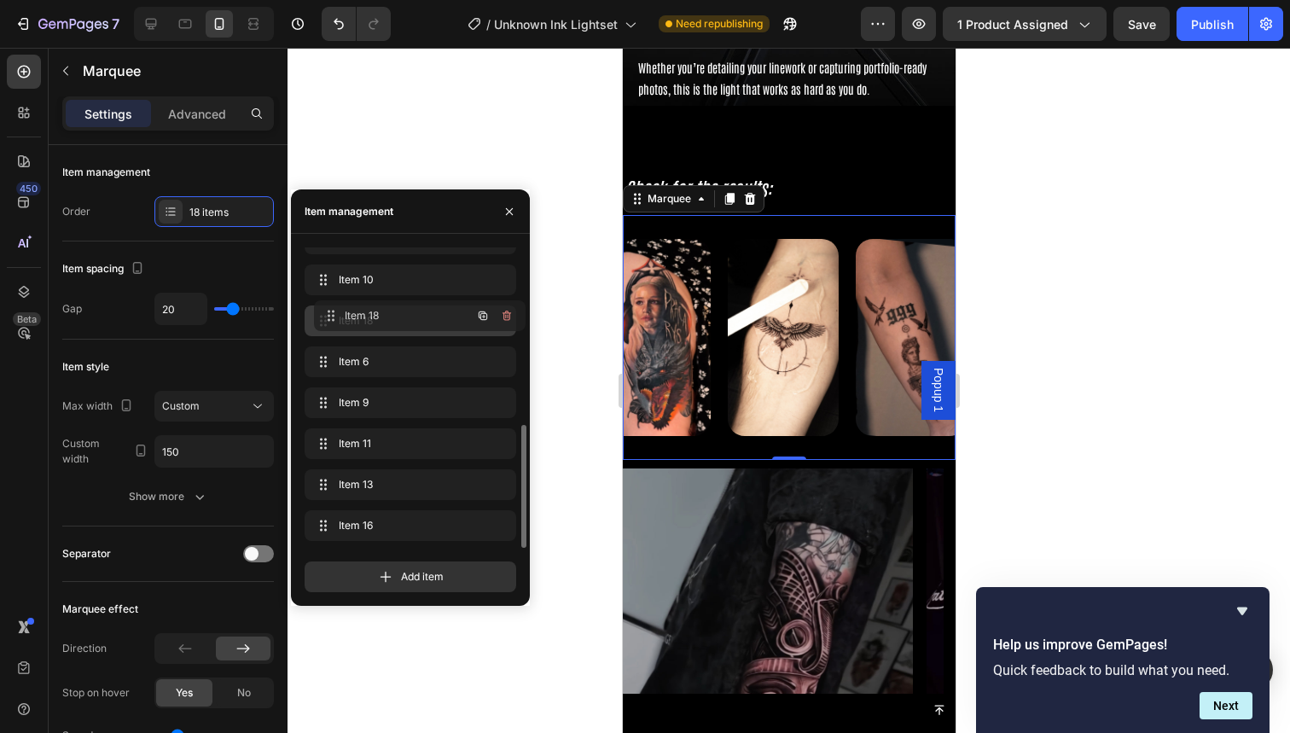
drag, startPoint x: 398, startPoint y: 443, endPoint x: 407, endPoint y: 315, distance: 128.3
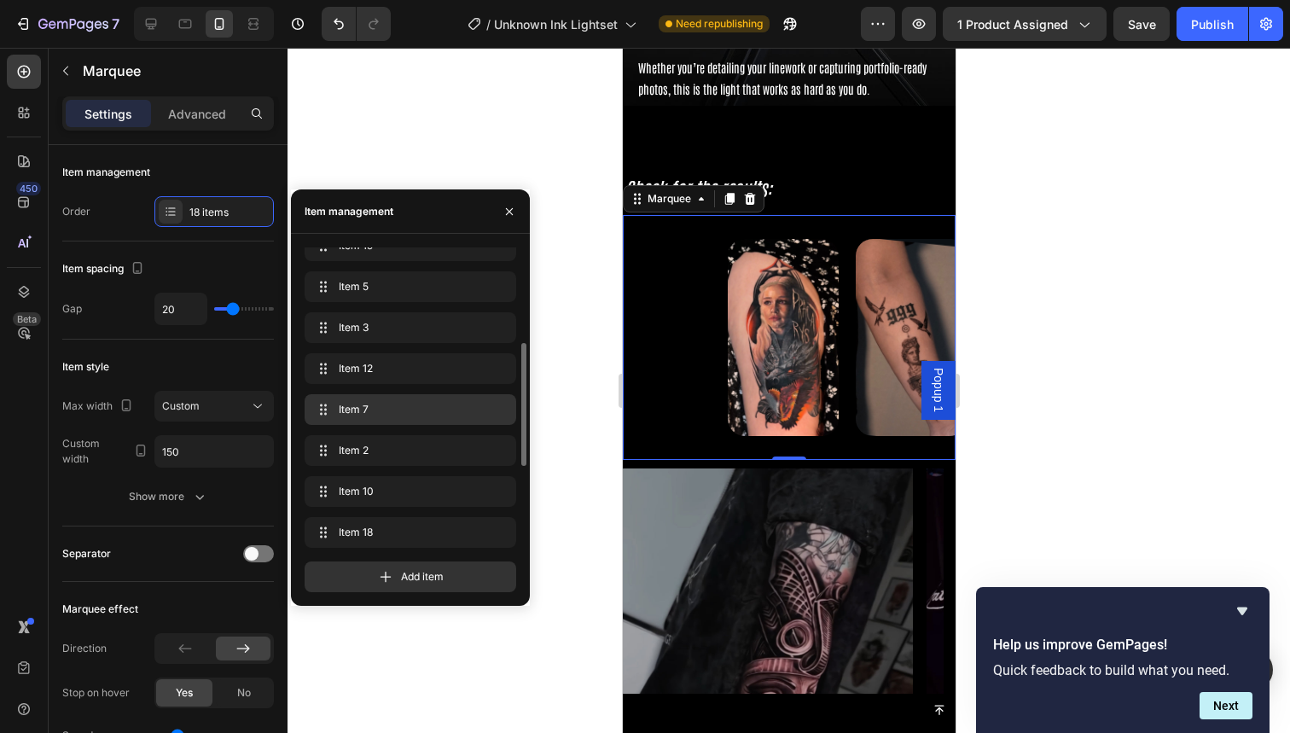
scroll to position [213, 0]
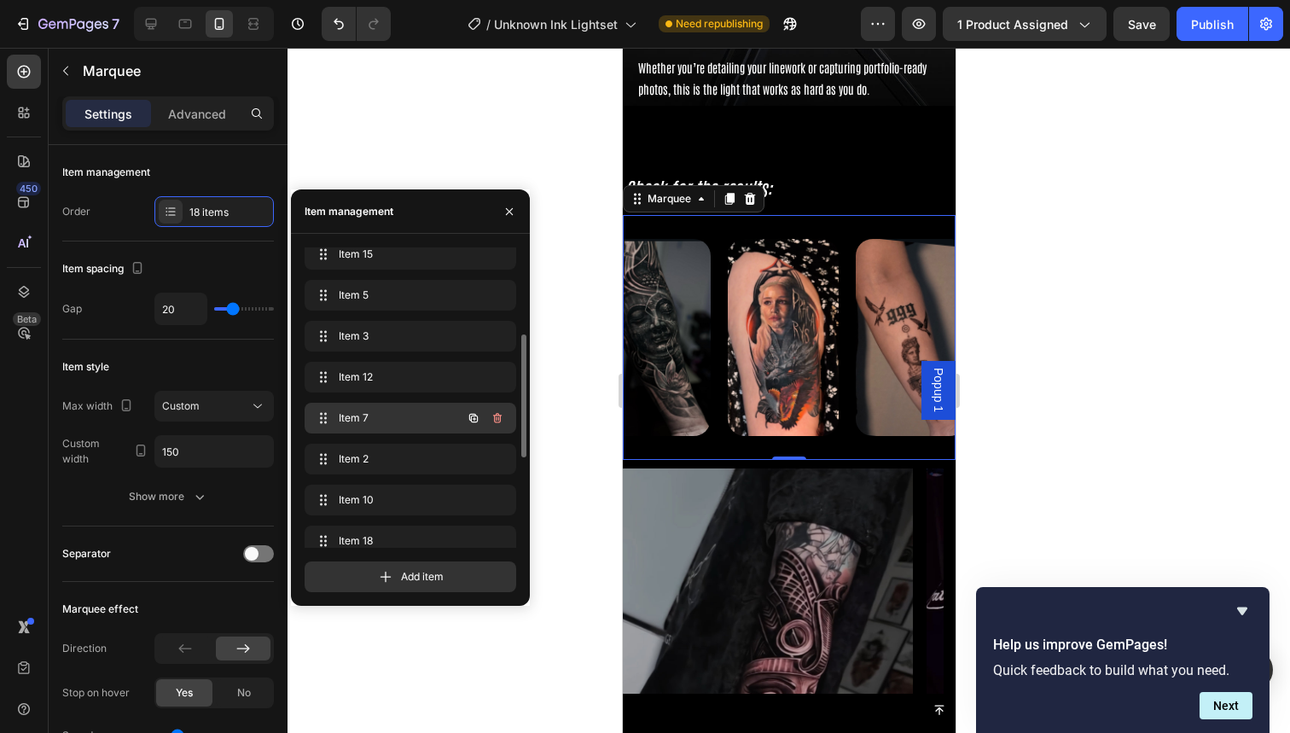
click at [369, 424] on span "Item 7" at bounding box center [387, 417] width 96 height 15
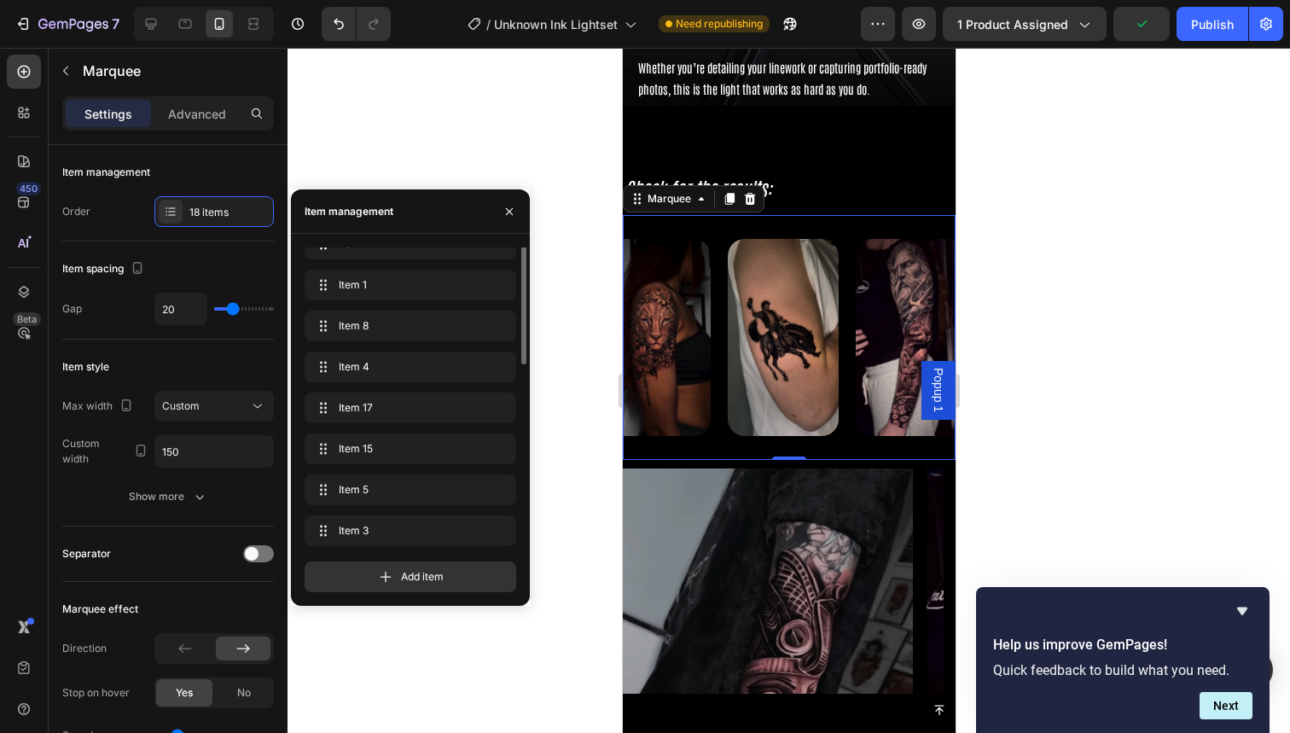
scroll to position [38, 0]
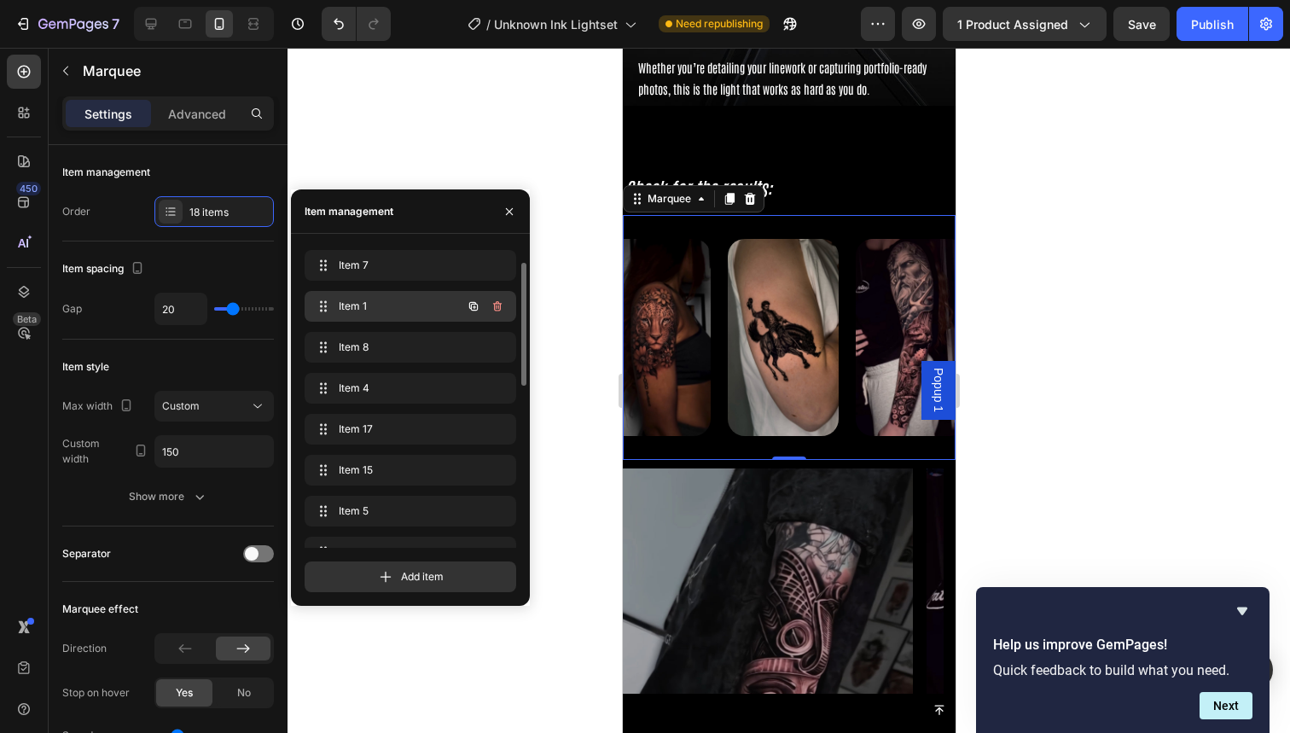
drag, startPoint x: 372, startPoint y: 422, endPoint x: 377, endPoint y: 306, distance: 116.2
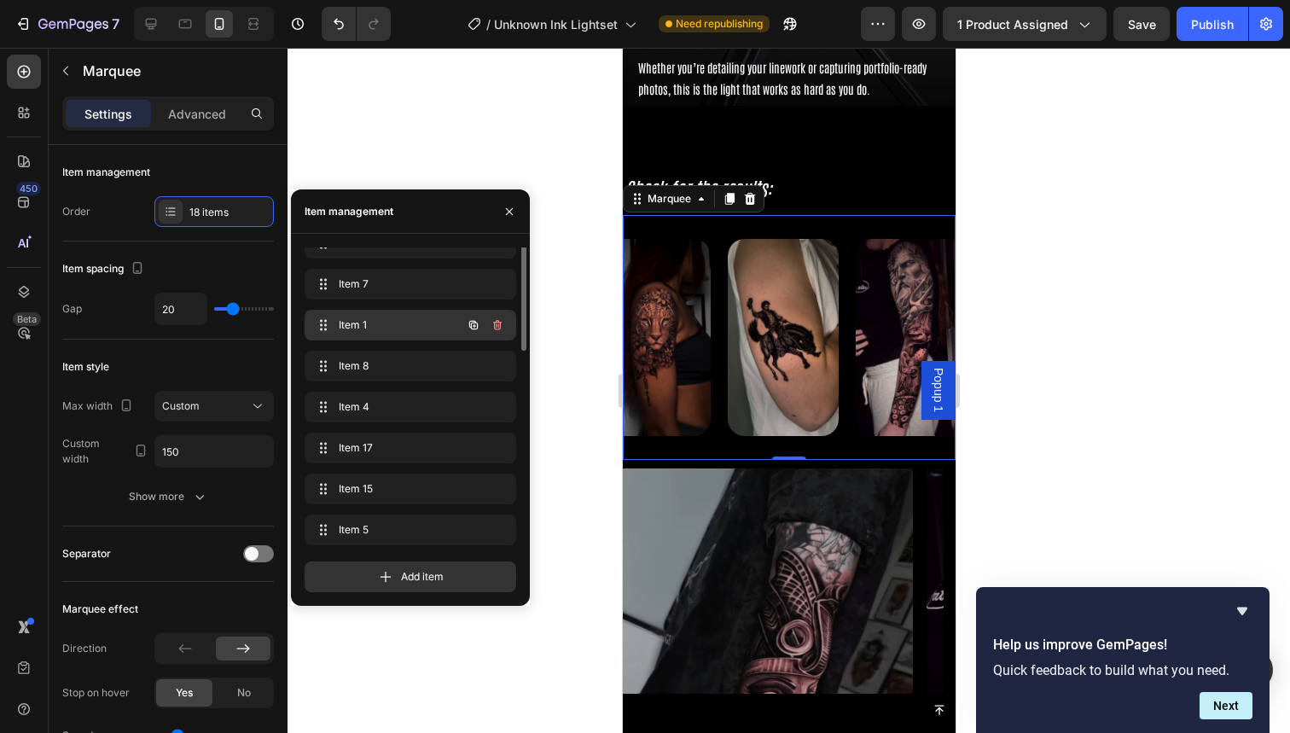
scroll to position [0, 0]
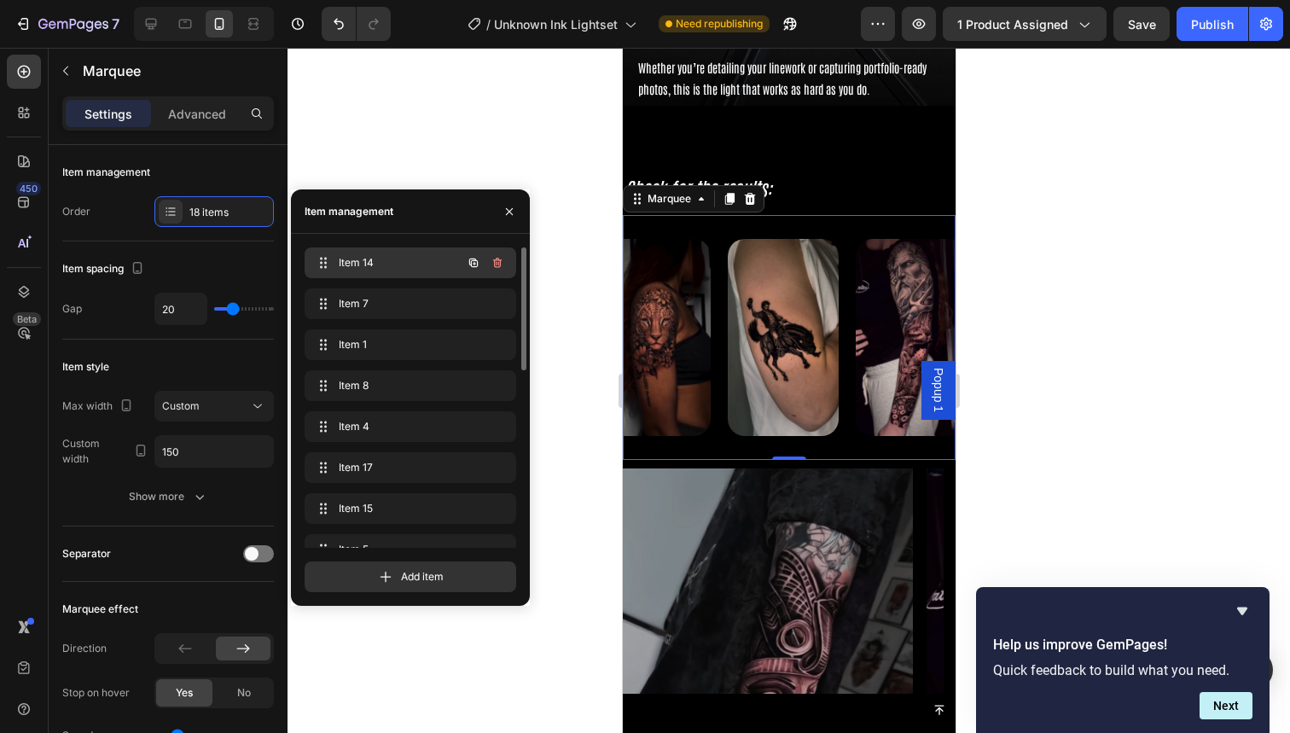
click at [381, 271] on div "Item 14 Item 14" at bounding box center [386, 263] width 150 height 24
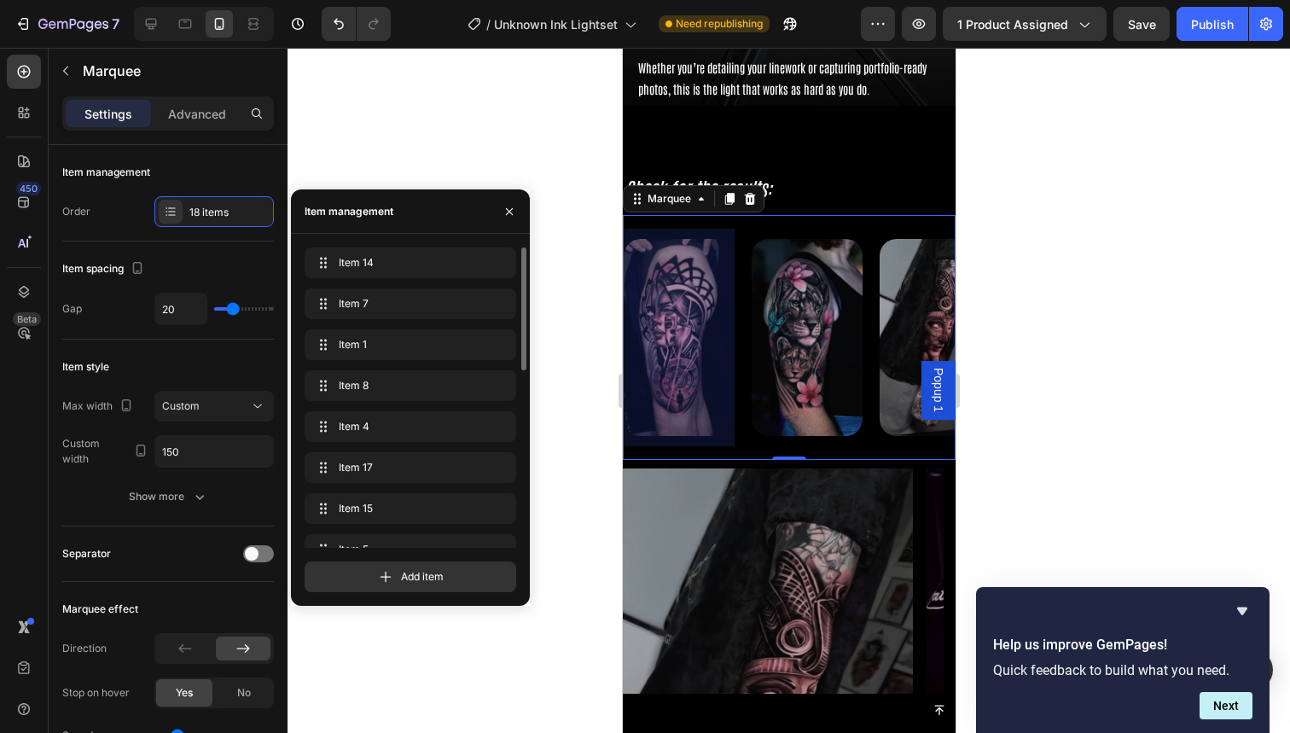
click at [383, 285] on div "Item 14 Item 14 Item 7 Item 7 Item 1 Item 1 Item 8 Item 8 Item 4 Item 4 Item 17…" at bounding box center [411, 614] width 212 height 734
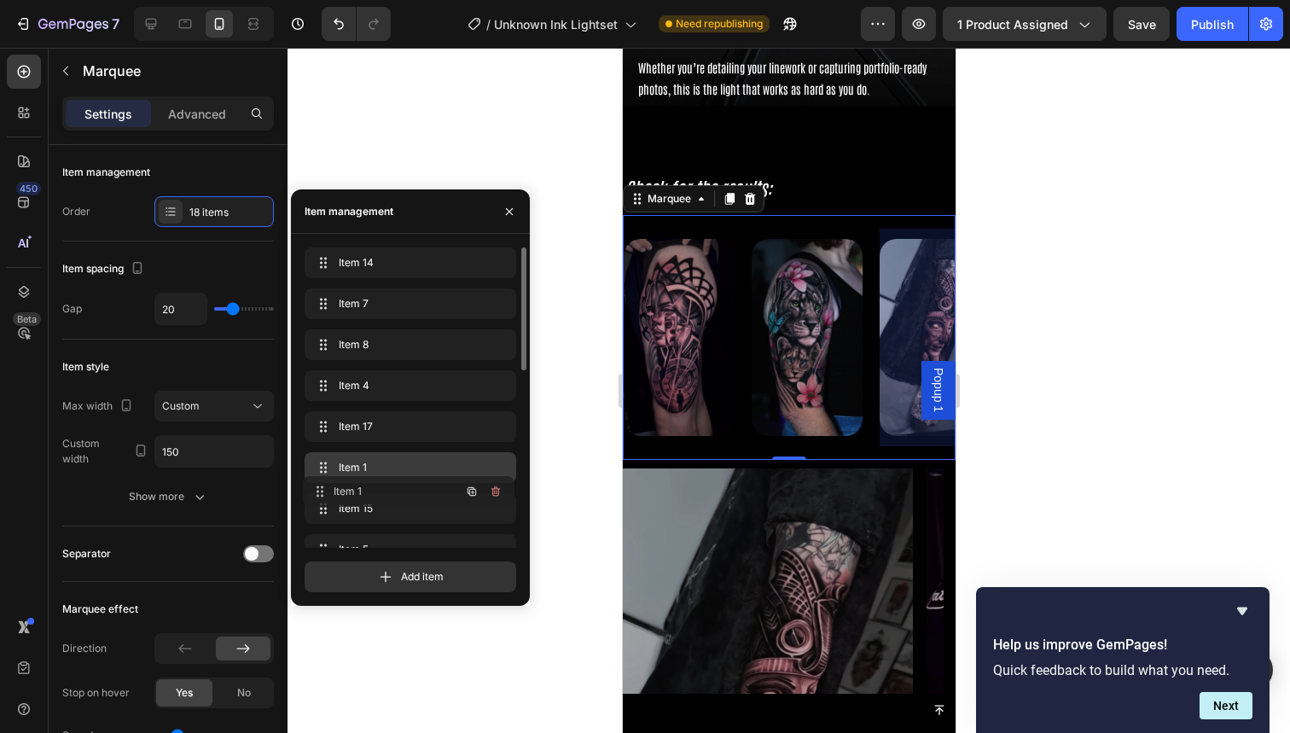
drag, startPoint x: 383, startPoint y: 343, endPoint x: 381, endPoint y: 490, distance: 146.8
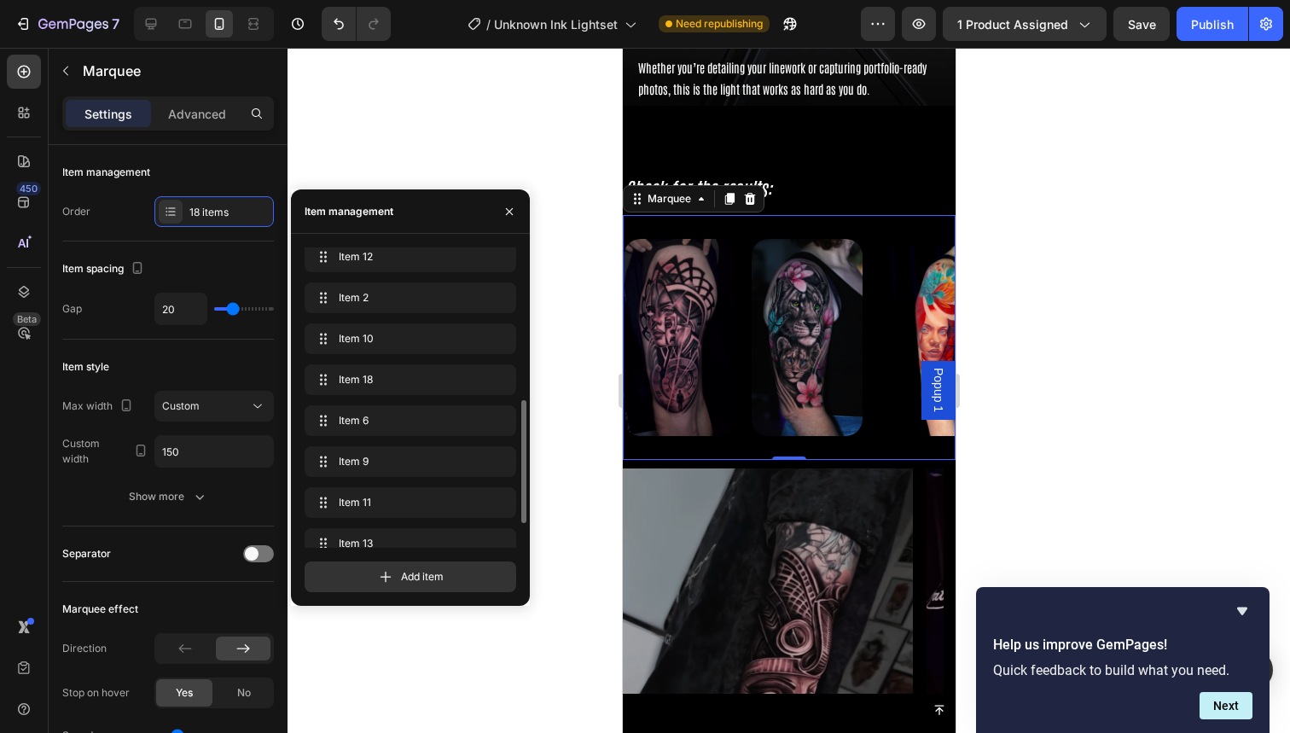
scroll to position [433, 0]
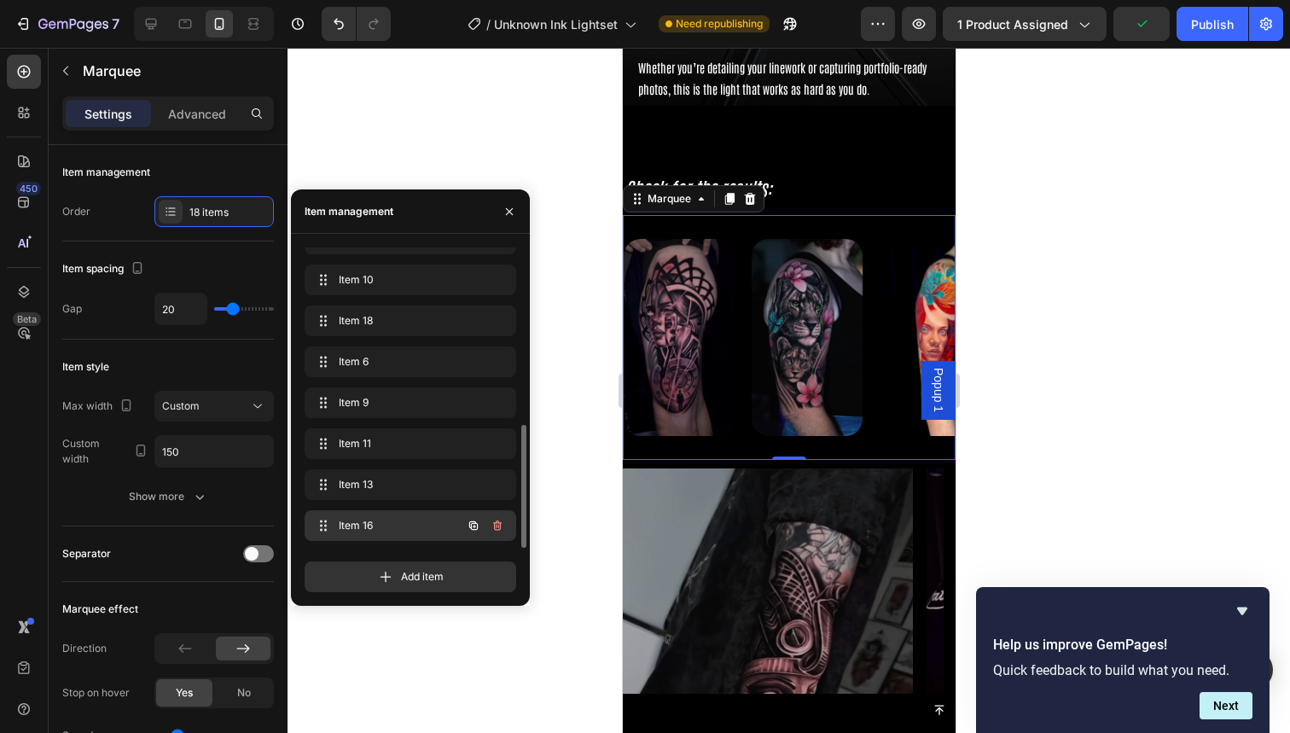
click at [384, 528] on span "Item 16" at bounding box center [387, 525] width 96 height 15
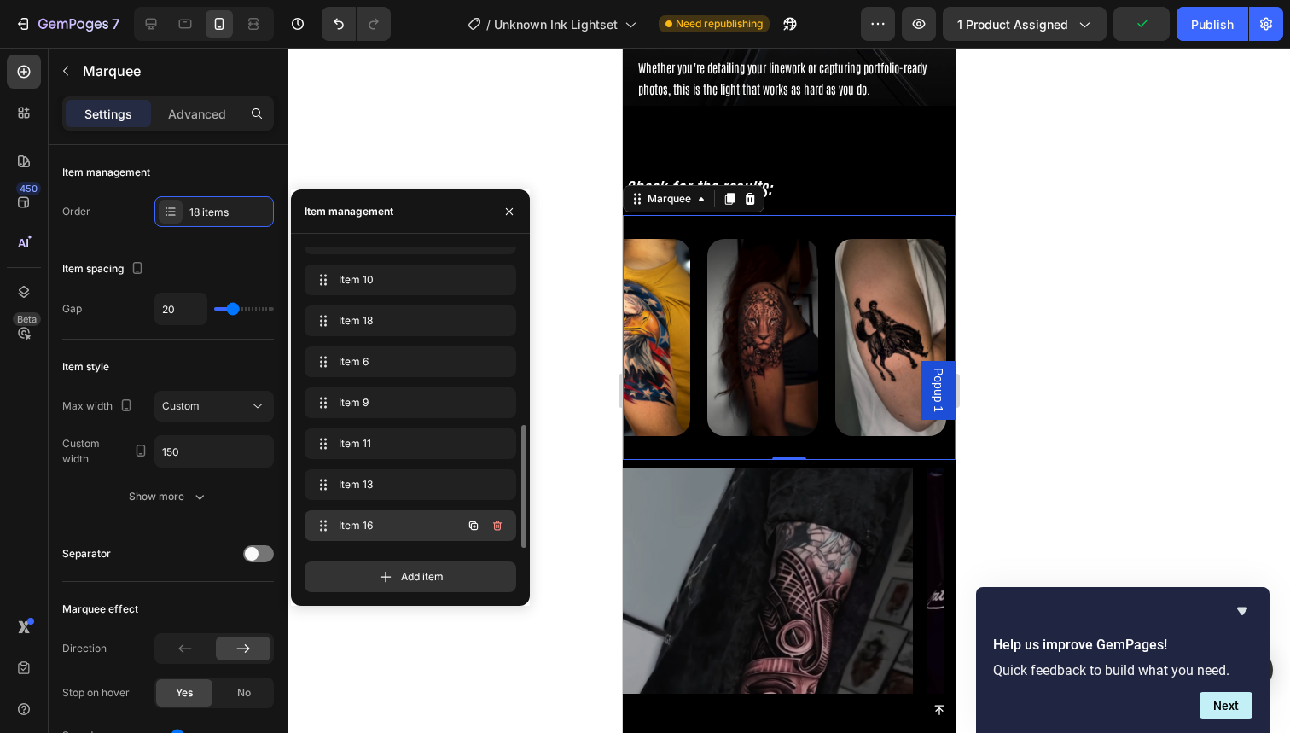
scroll to position [0, 2072]
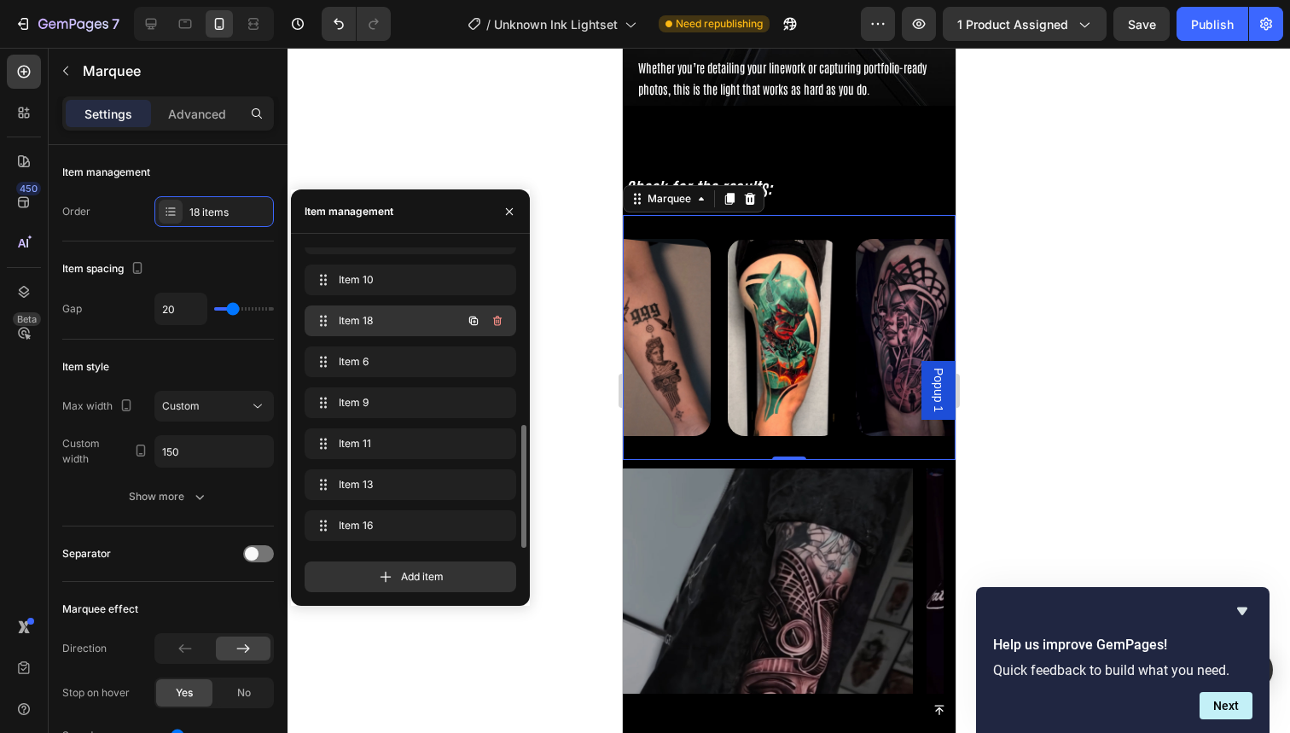
click at [387, 309] on div "Item 18 Item 18" at bounding box center [386, 321] width 150 height 24
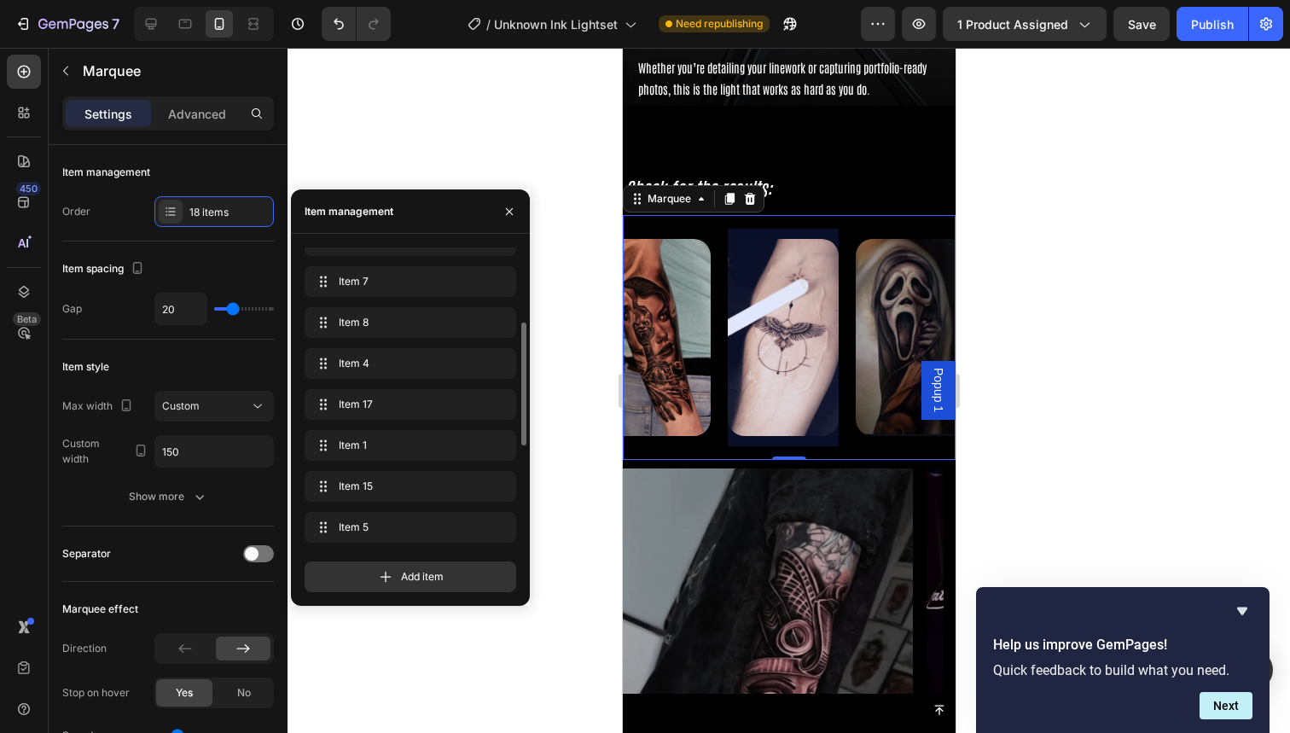
scroll to position [0, 0]
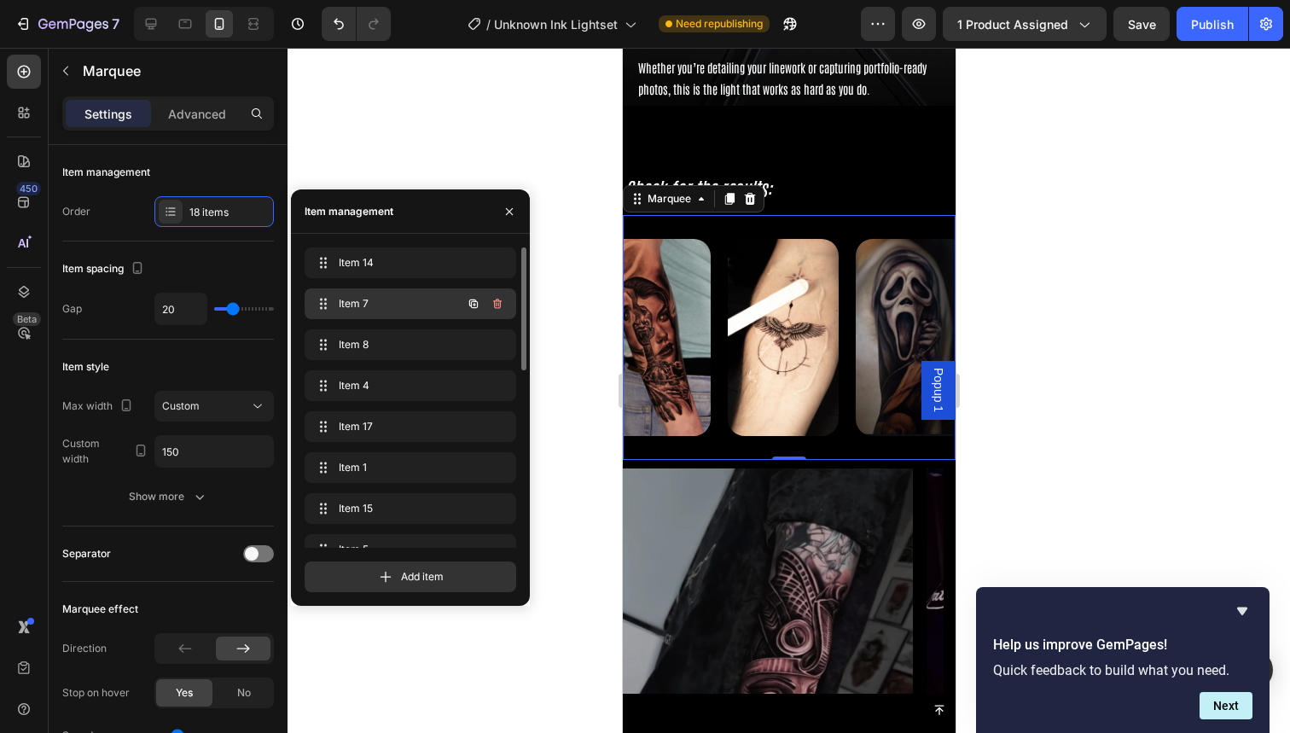
click at [387, 309] on span "Item 7" at bounding box center [387, 303] width 96 height 15
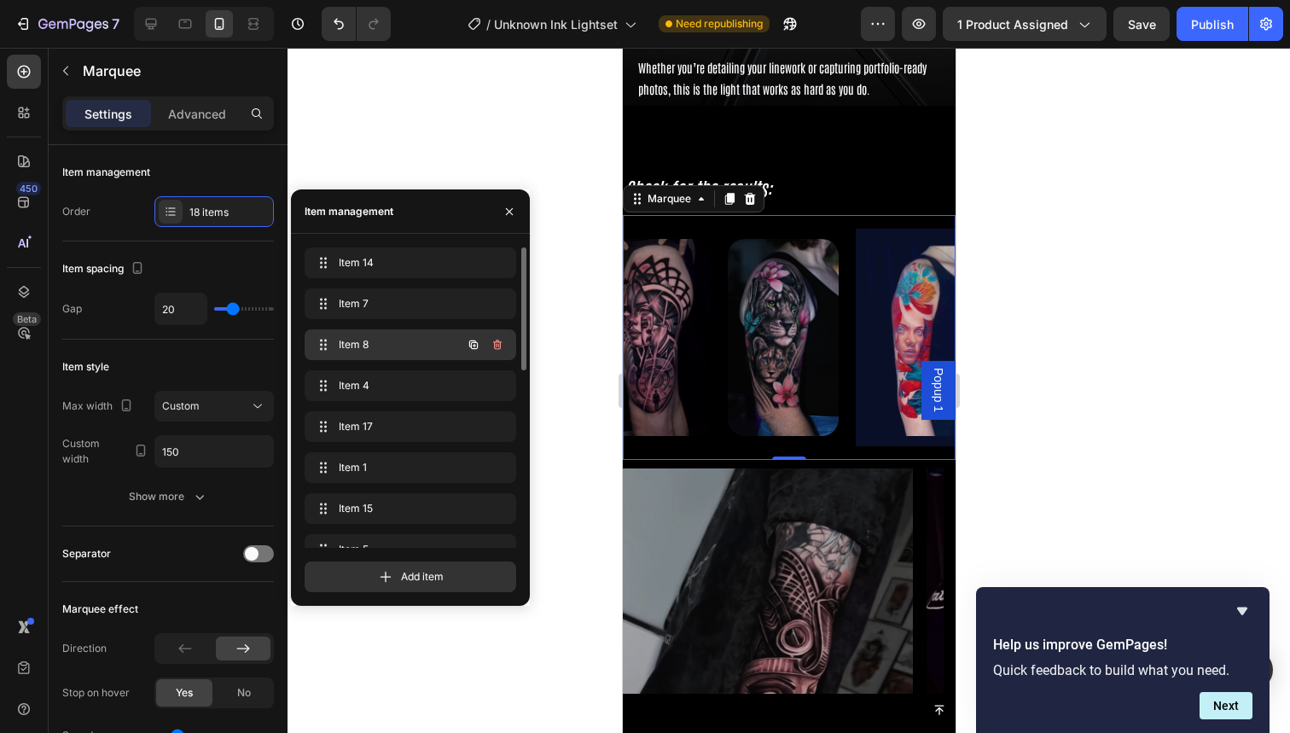
click at [387, 342] on span "Item 8" at bounding box center [387, 344] width 96 height 15
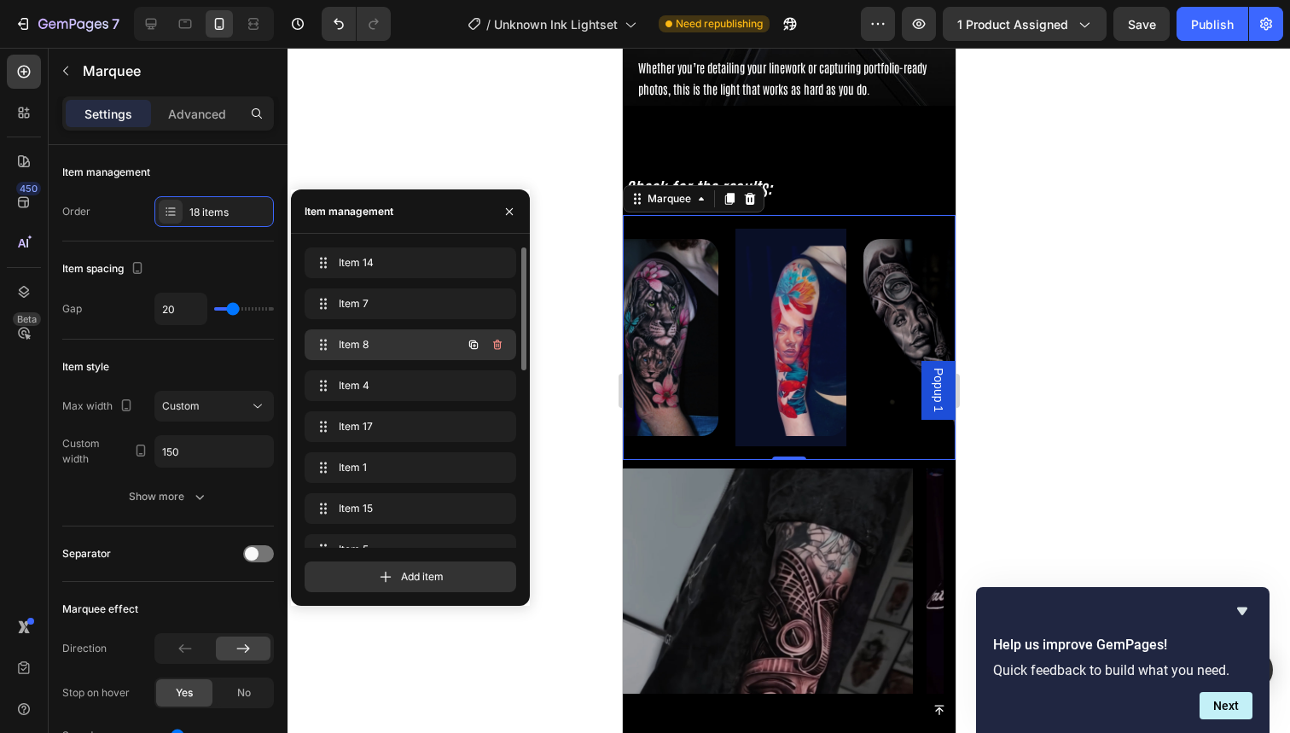
scroll to position [0, 152]
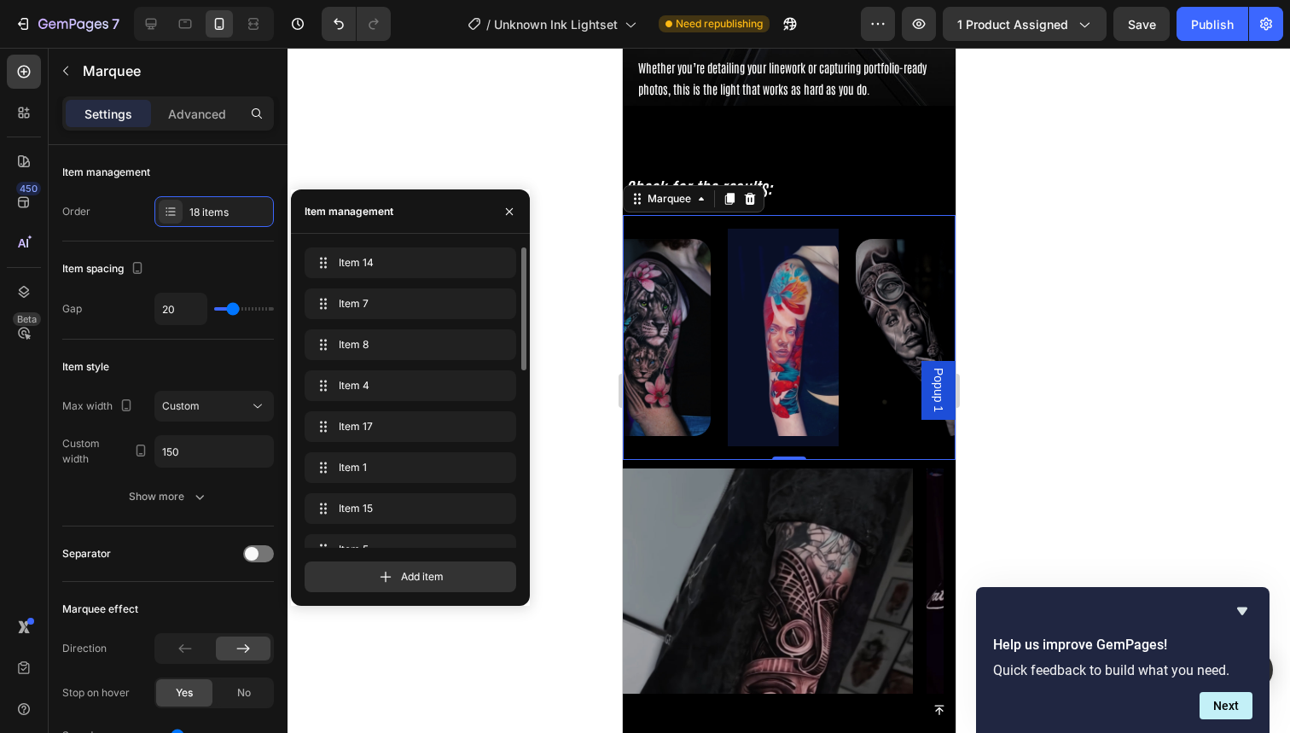
click at [387, 363] on div "Item 8 Item 8" at bounding box center [411, 348] width 212 height 38
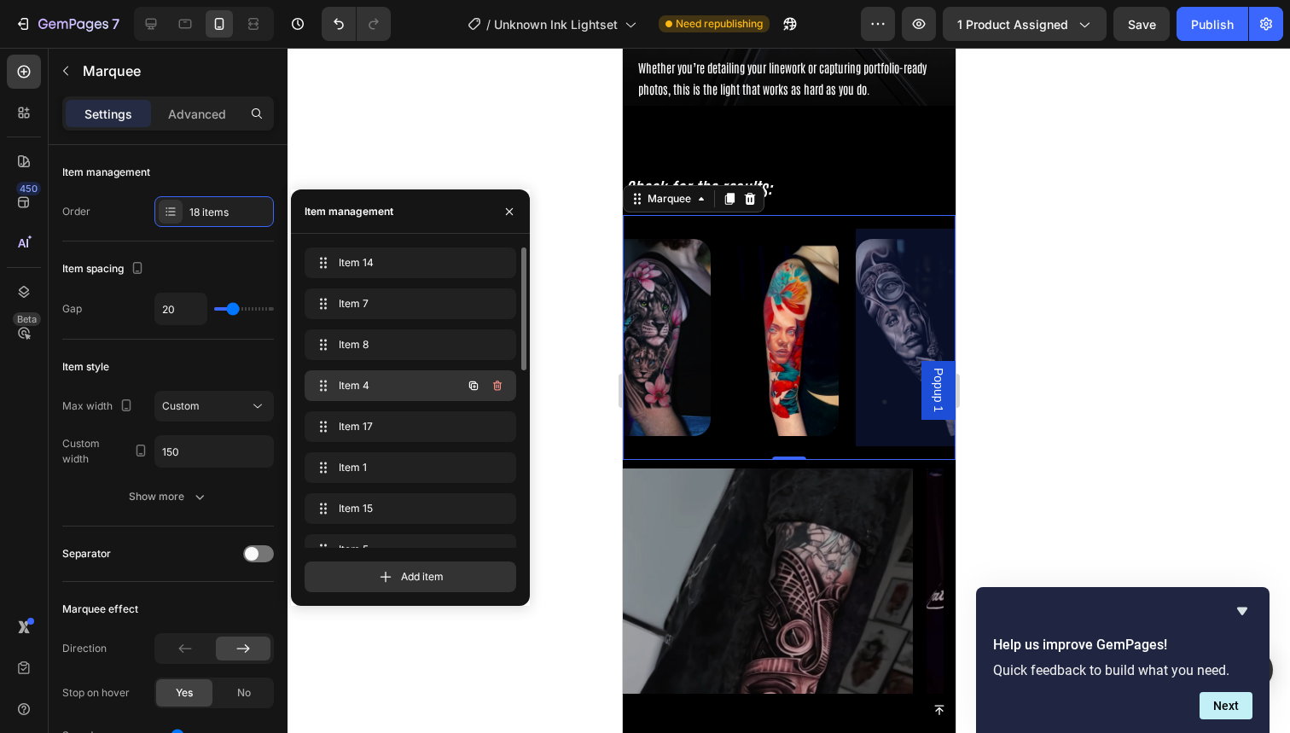
click at [387, 381] on span "Item 4" at bounding box center [387, 385] width 96 height 15
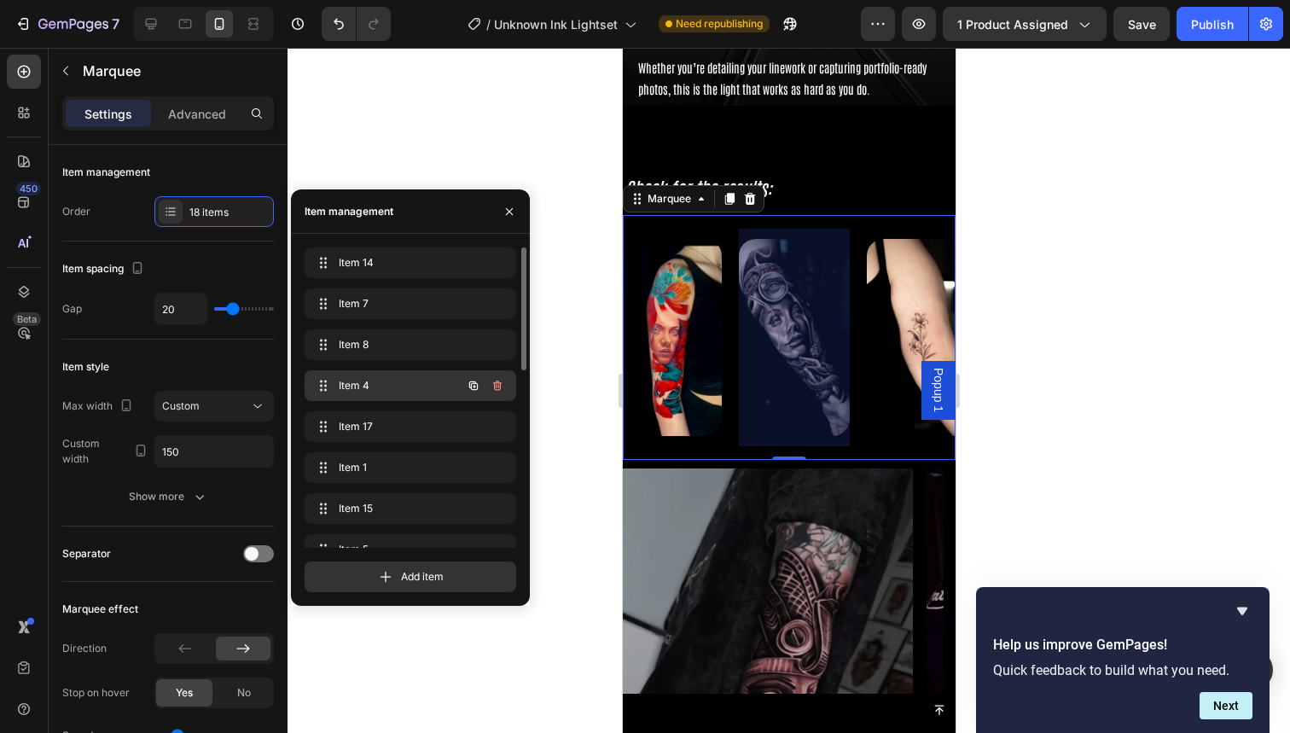
scroll to position [0, 280]
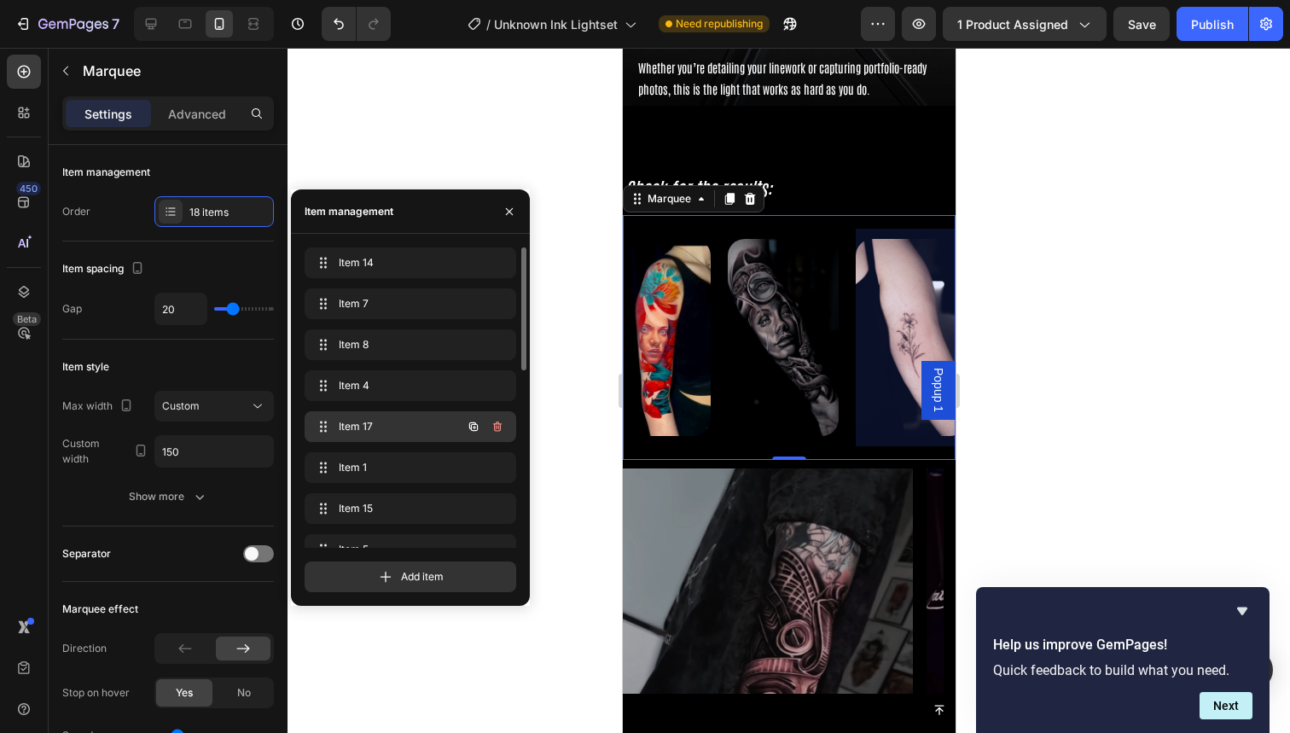
click at [389, 420] on span "Item 17" at bounding box center [387, 426] width 96 height 15
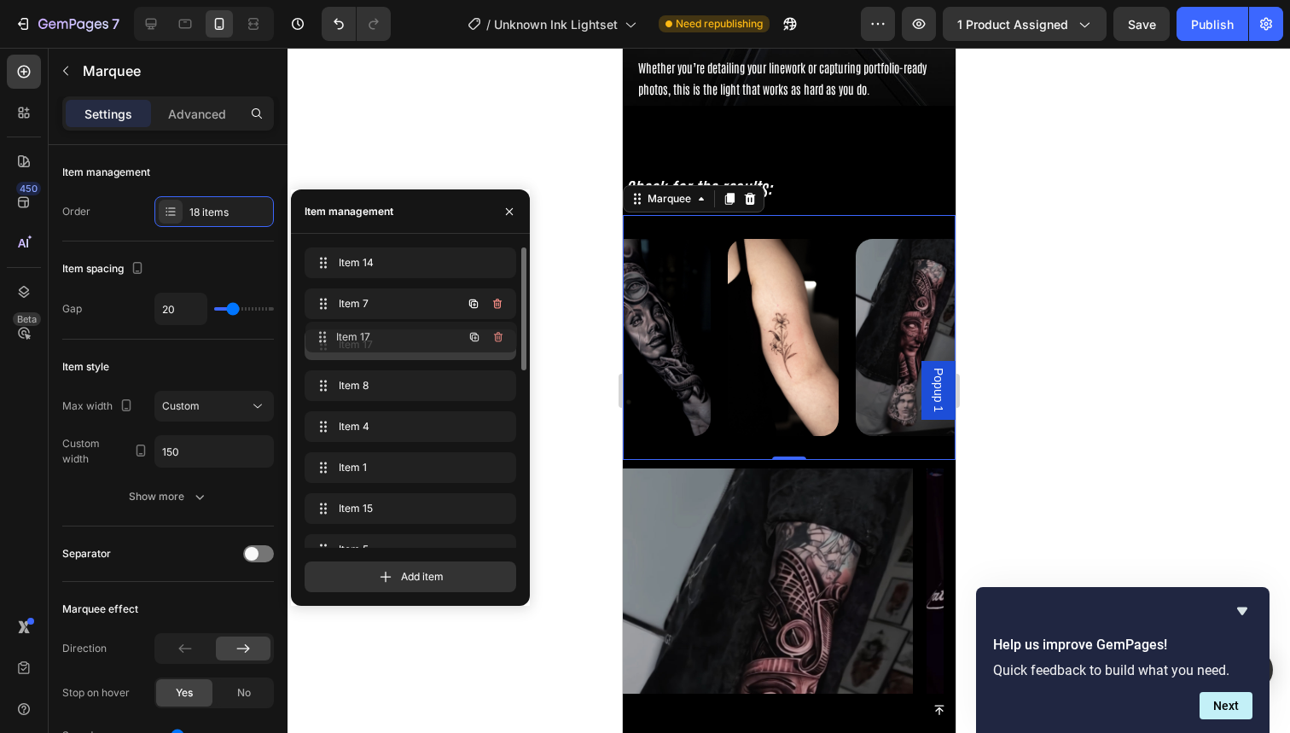
drag, startPoint x: 389, startPoint y: 420, endPoint x: 390, endPoint y: 330, distance: 89.6
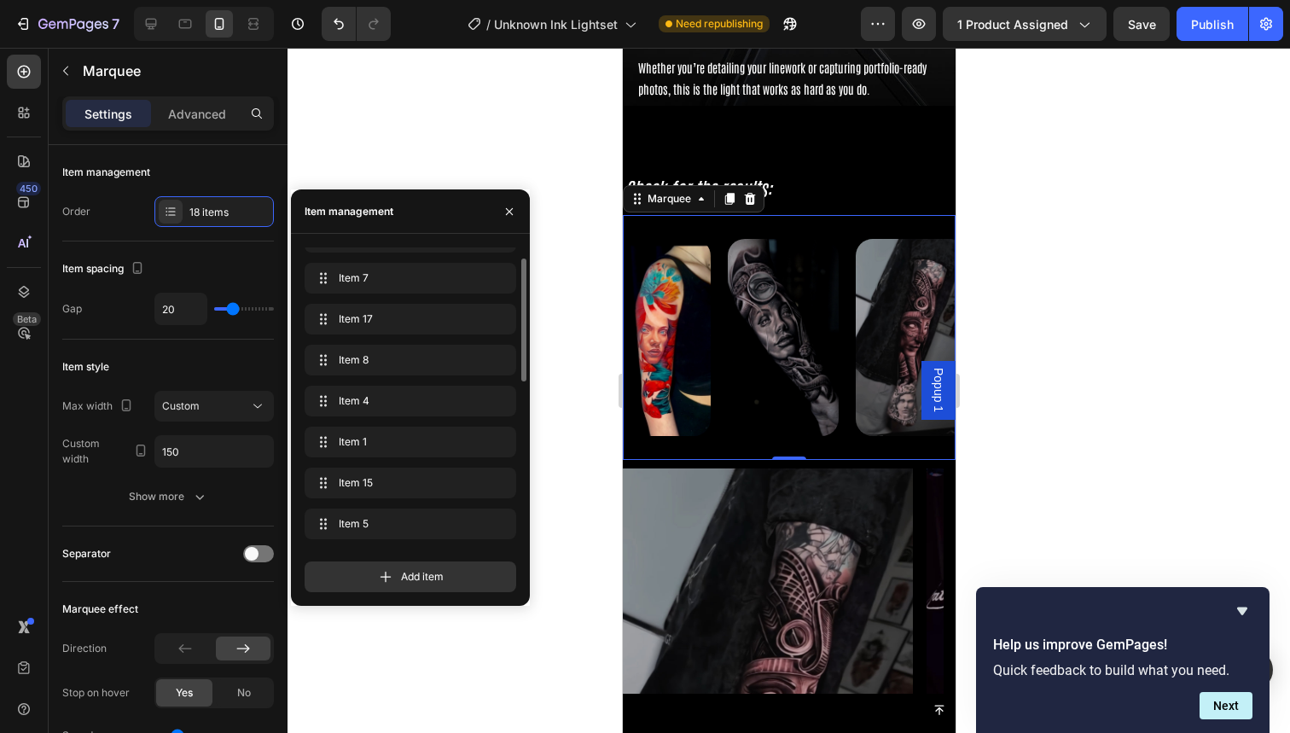
scroll to position [26, 0]
click at [388, 353] on span "Item 8" at bounding box center [407, 359] width 137 height 15
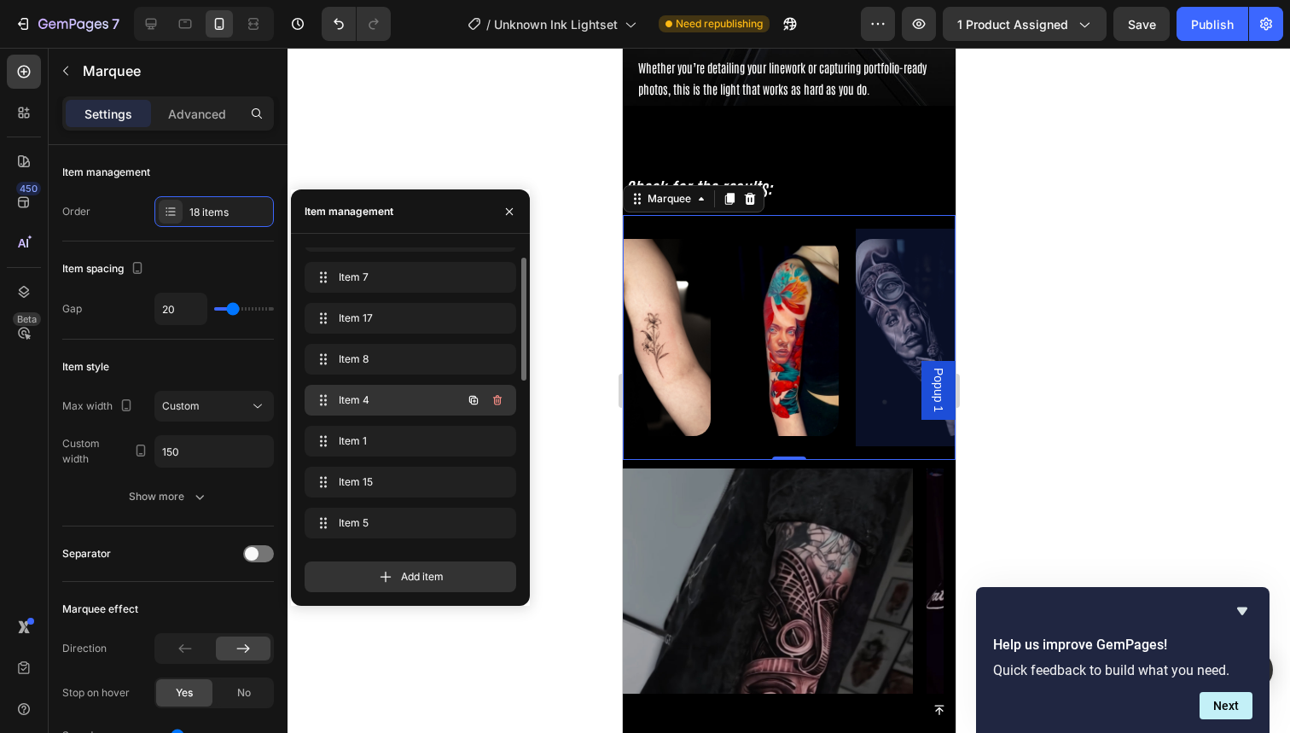
click at [388, 390] on div "Item 4 Item 4" at bounding box center [386, 400] width 150 height 24
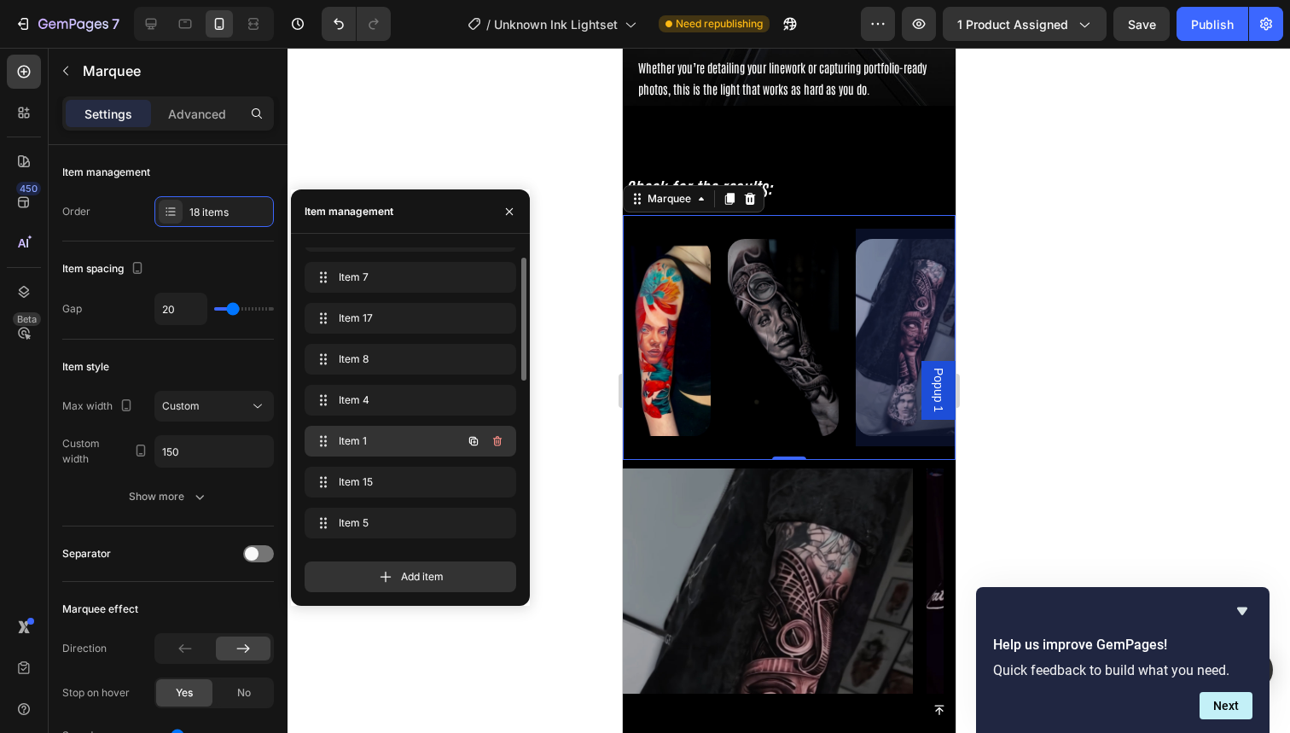
click at [388, 451] on div "Item 1 Item 1" at bounding box center [386, 441] width 150 height 24
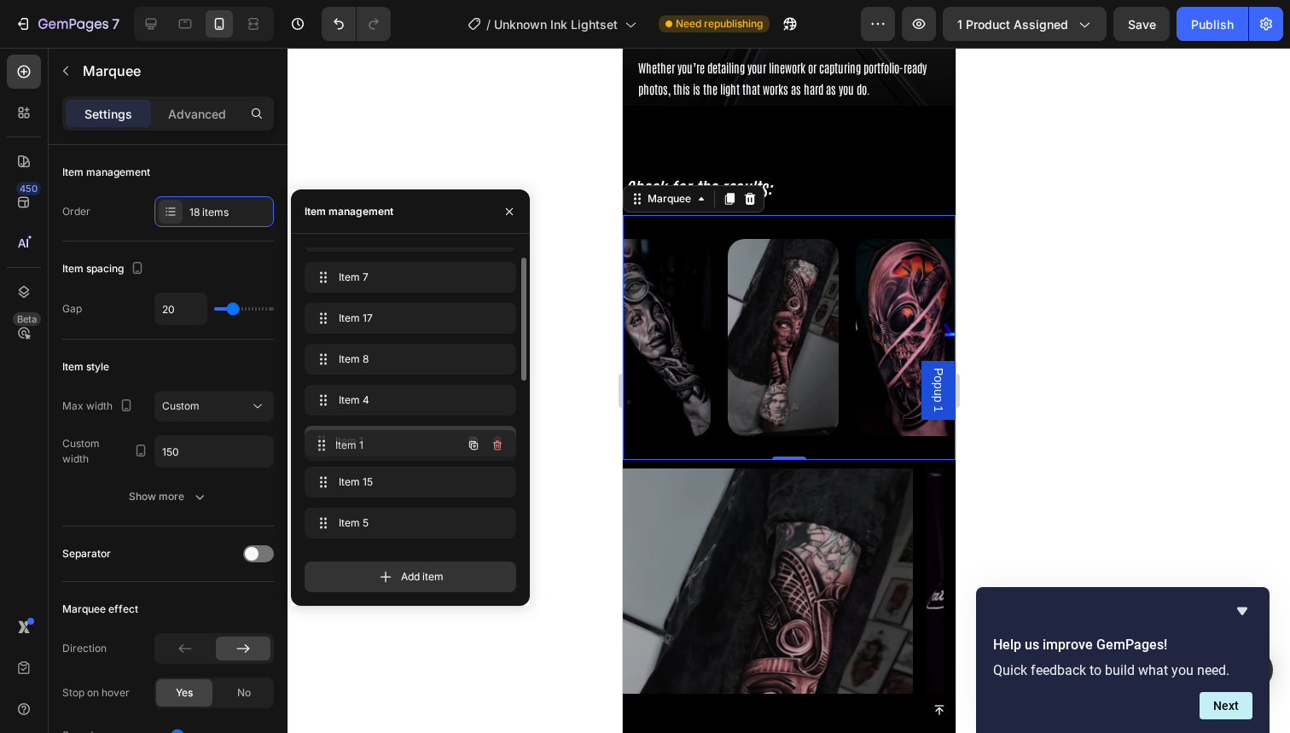
drag, startPoint x: 388, startPoint y: 451, endPoint x: 387, endPoint y: 483, distance: 32.4
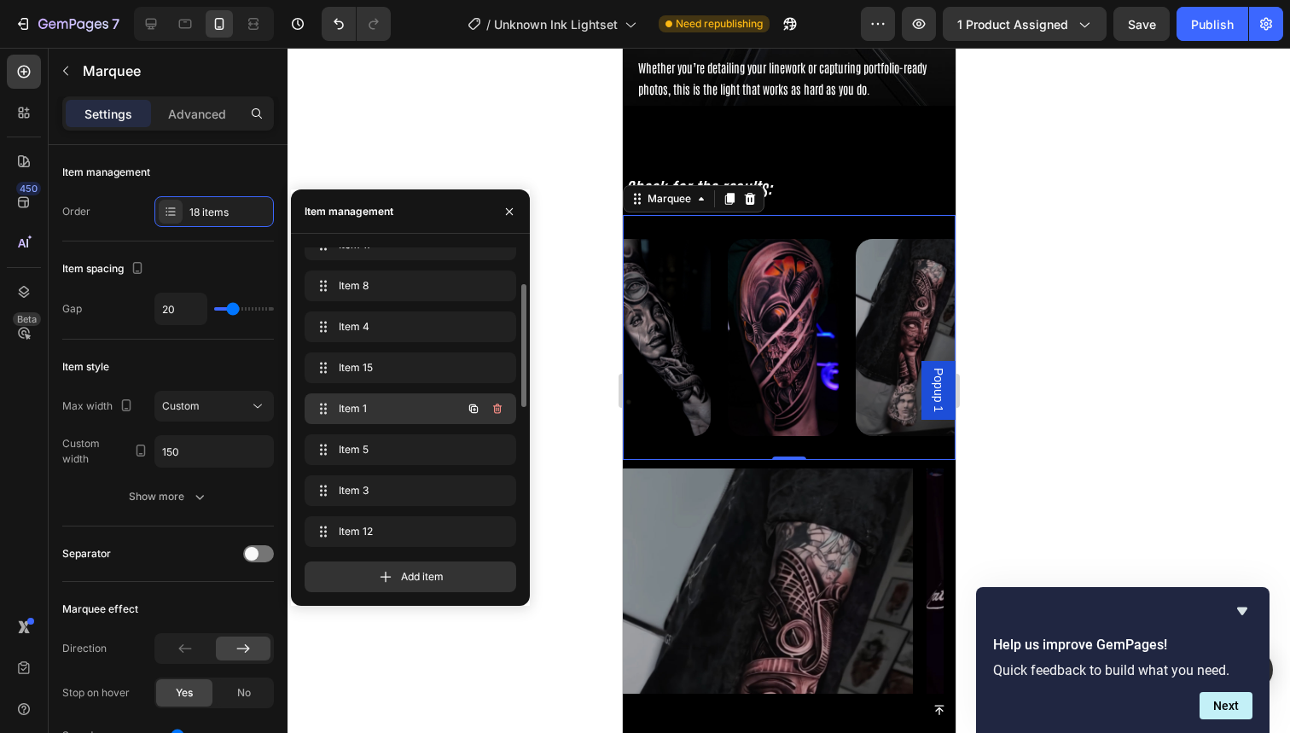
scroll to position [134, 0]
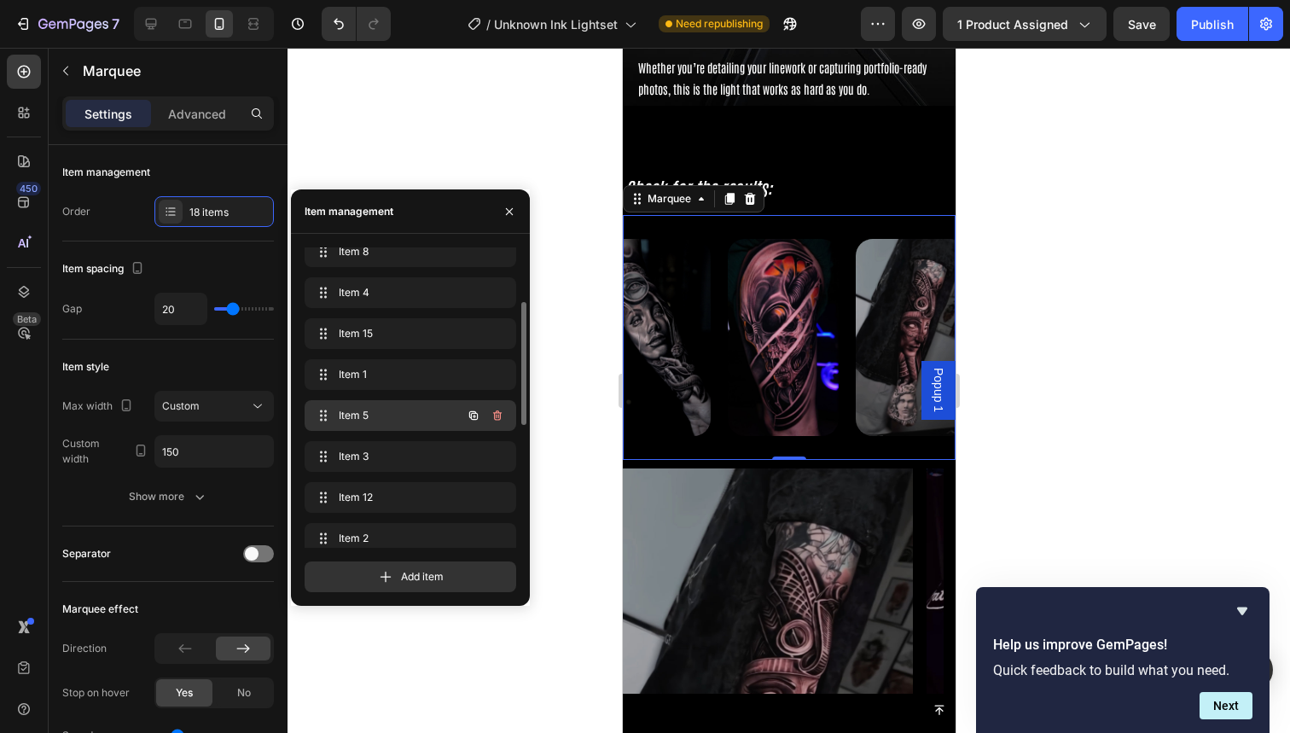
click at [414, 416] on span "Item 5" at bounding box center [387, 415] width 96 height 15
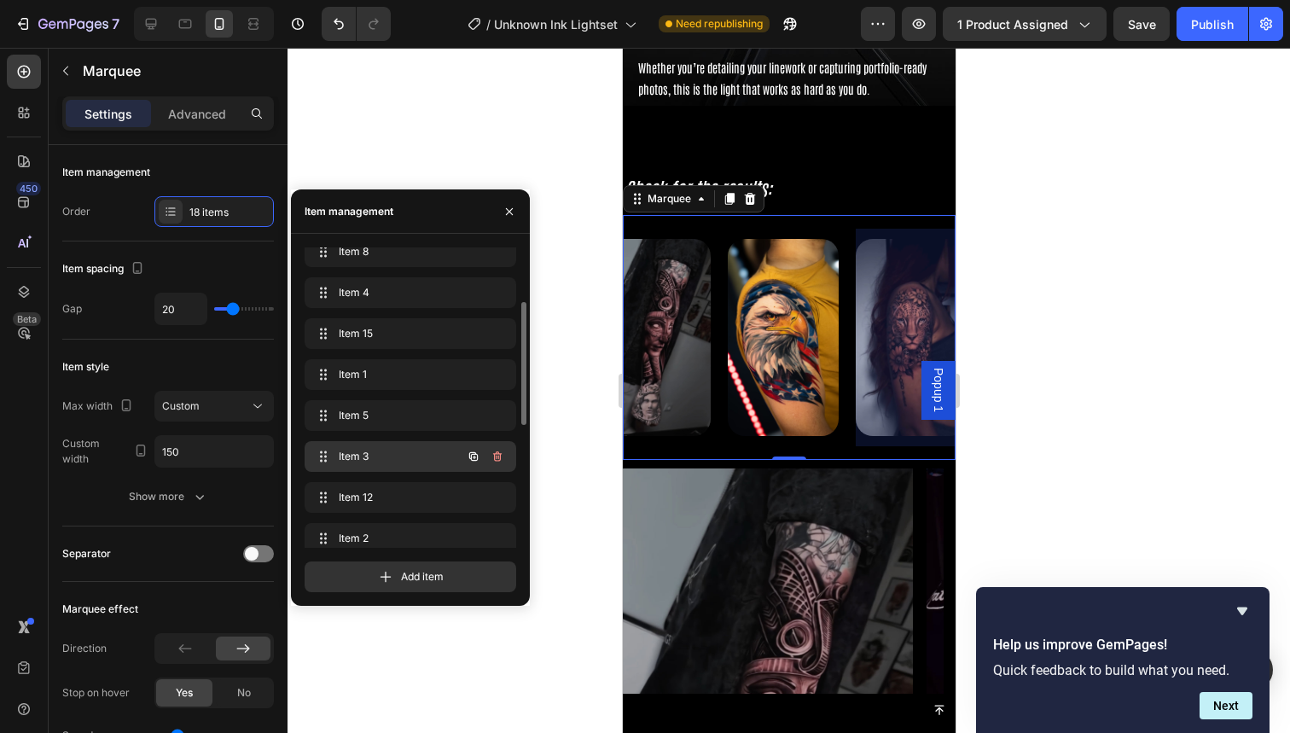
click at [408, 448] on div "Item 3 Item 3" at bounding box center [386, 457] width 150 height 24
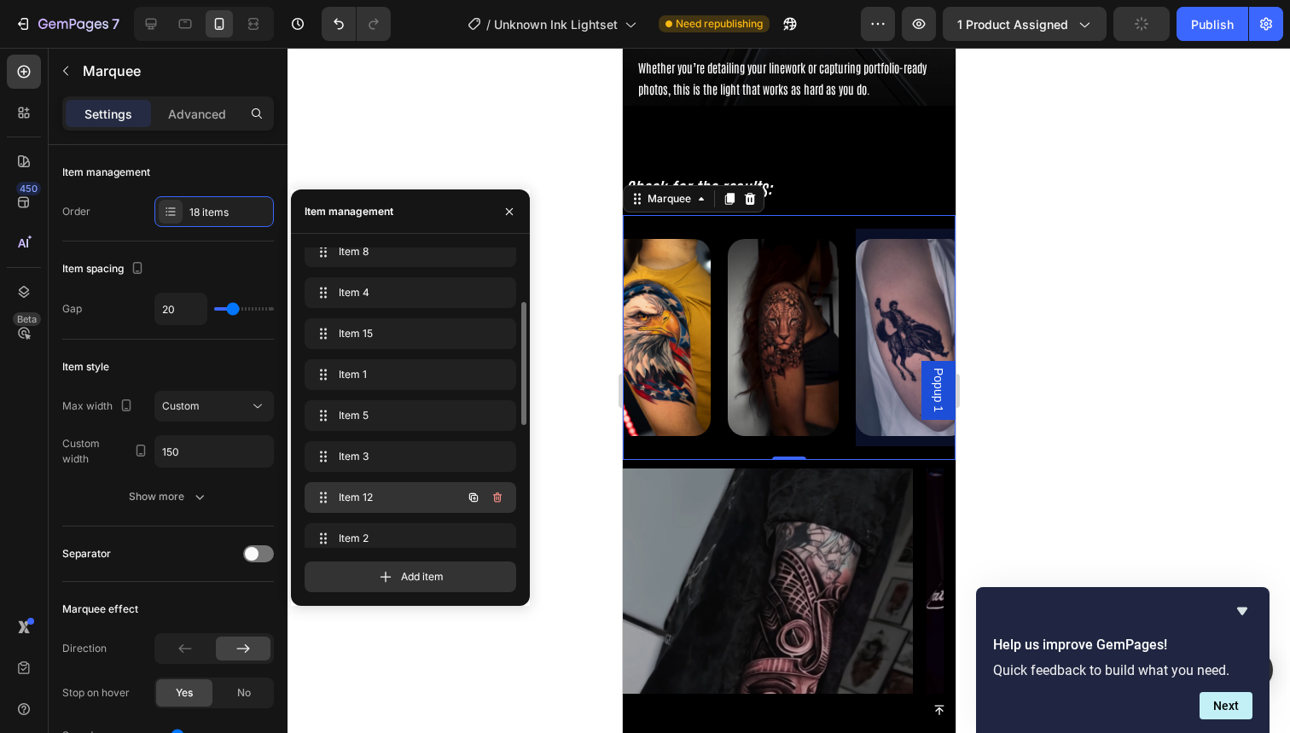
click at [406, 484] on div "Item 12 Item 12" at bounding box center [411, 497] width 212 height 31
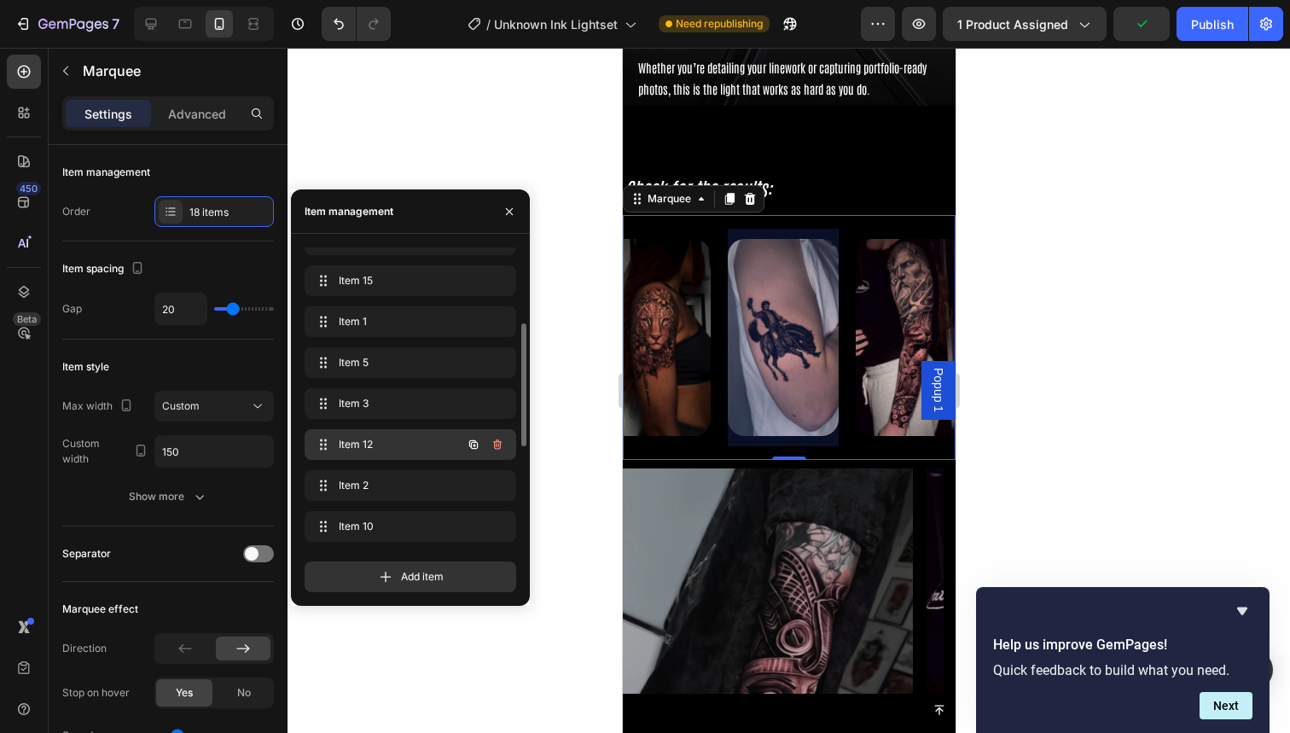
scroll to position [236, 0]
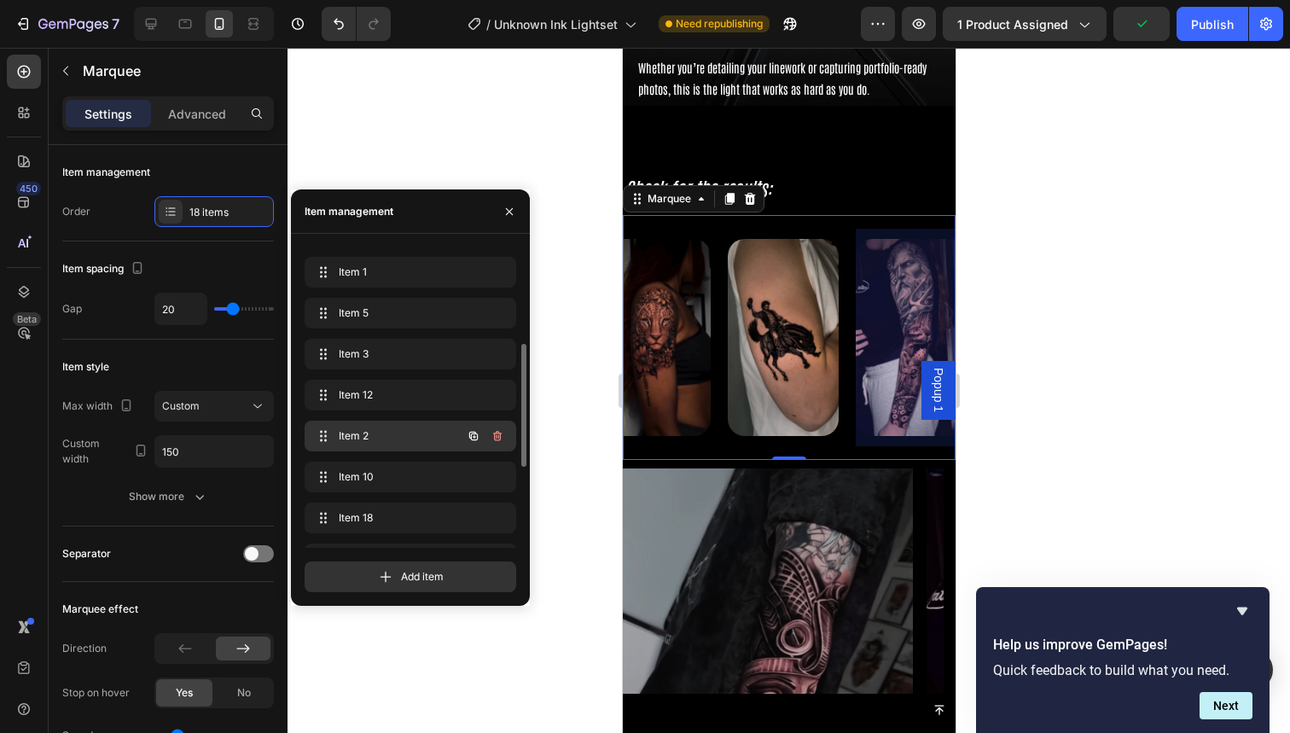
click at [399, 442] on span "Item 2" at bounding box center [387, 435] width 96 height 15
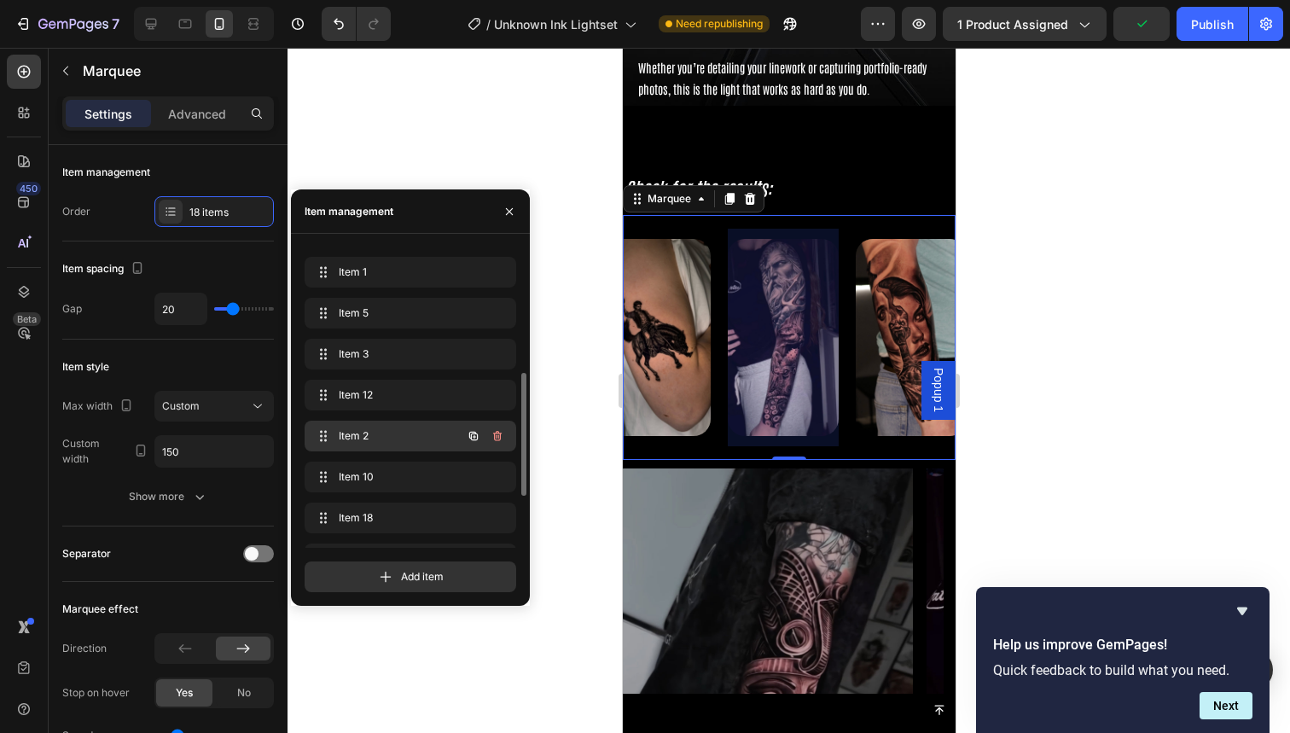
scroll to position [259, 0]
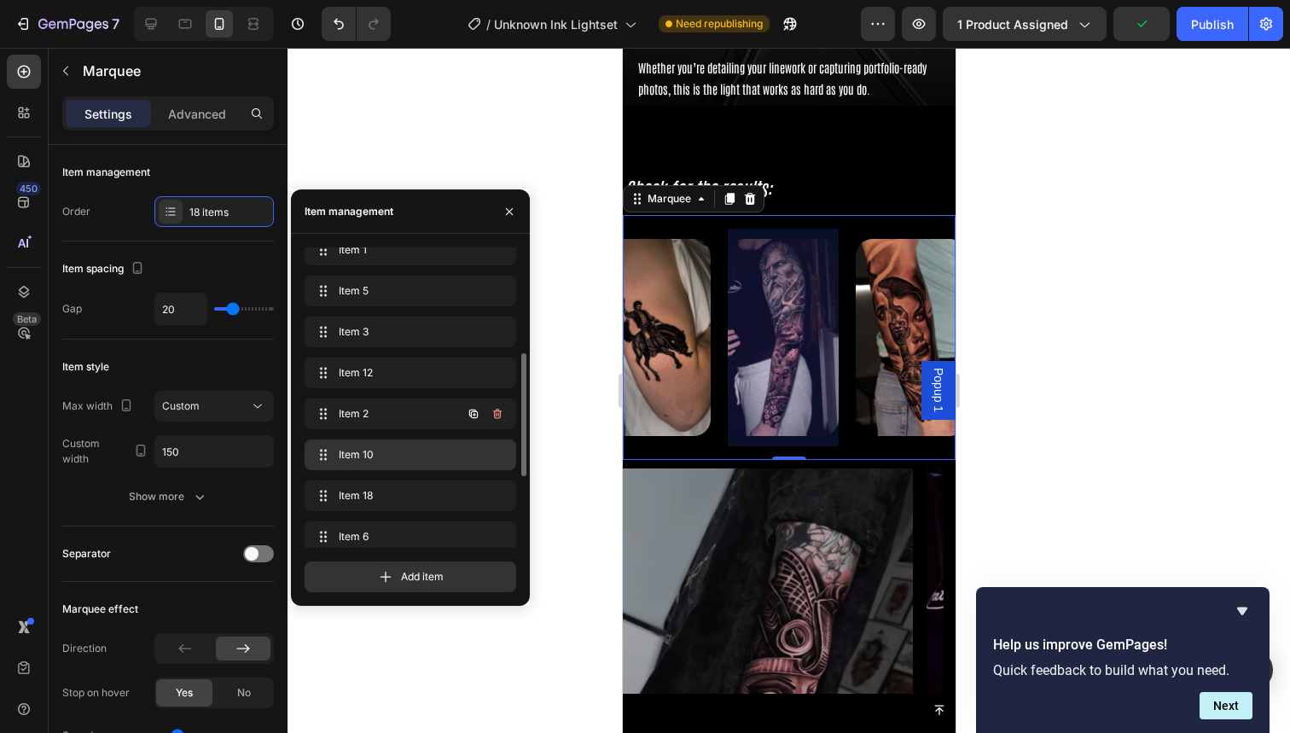
click at [399, 442] on div "Item 10 Item 10" at bounding box center [411, 454] width 212 height 31
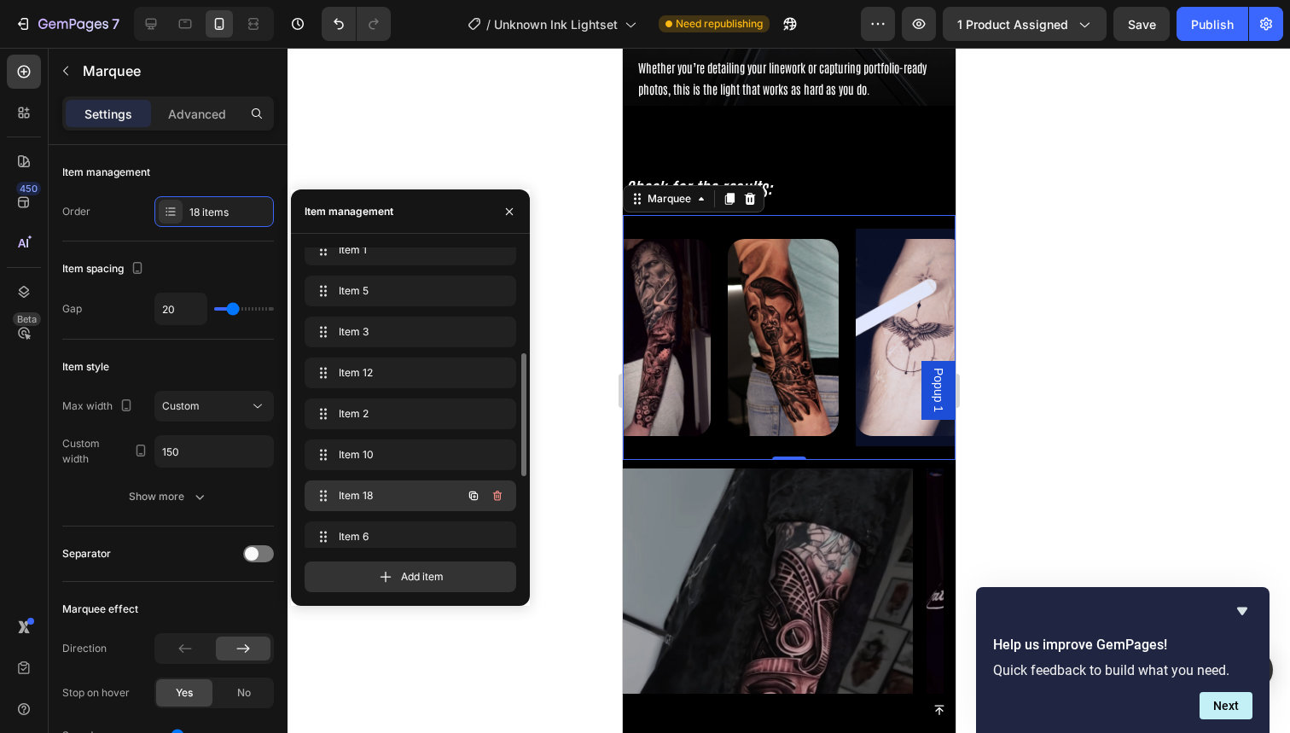
click at [399, 480] on div "Item 18 Item 18" at bounding box center [411, 495] width 212 height 31
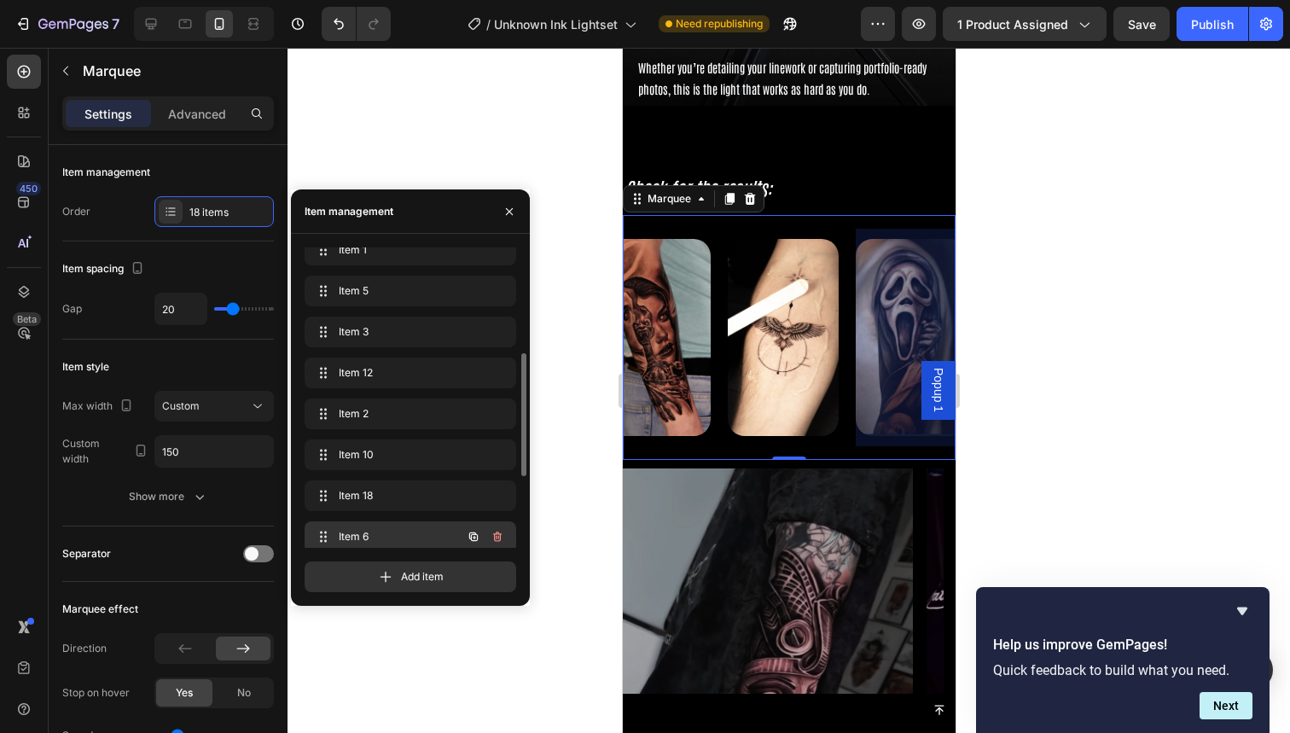
click at [399, 522] on div "Item 6 Item 6" at bounding box center [411, 536] width 212 height 31
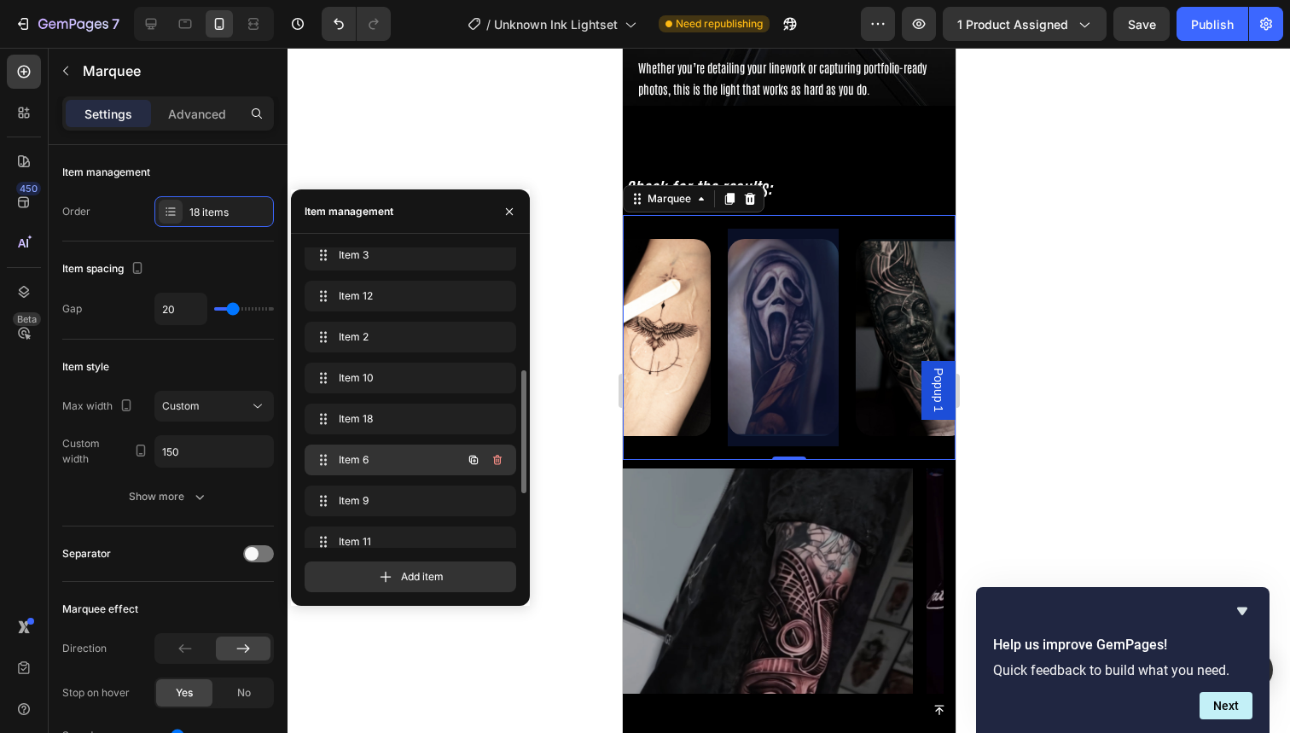
scroll to position [0, 0]
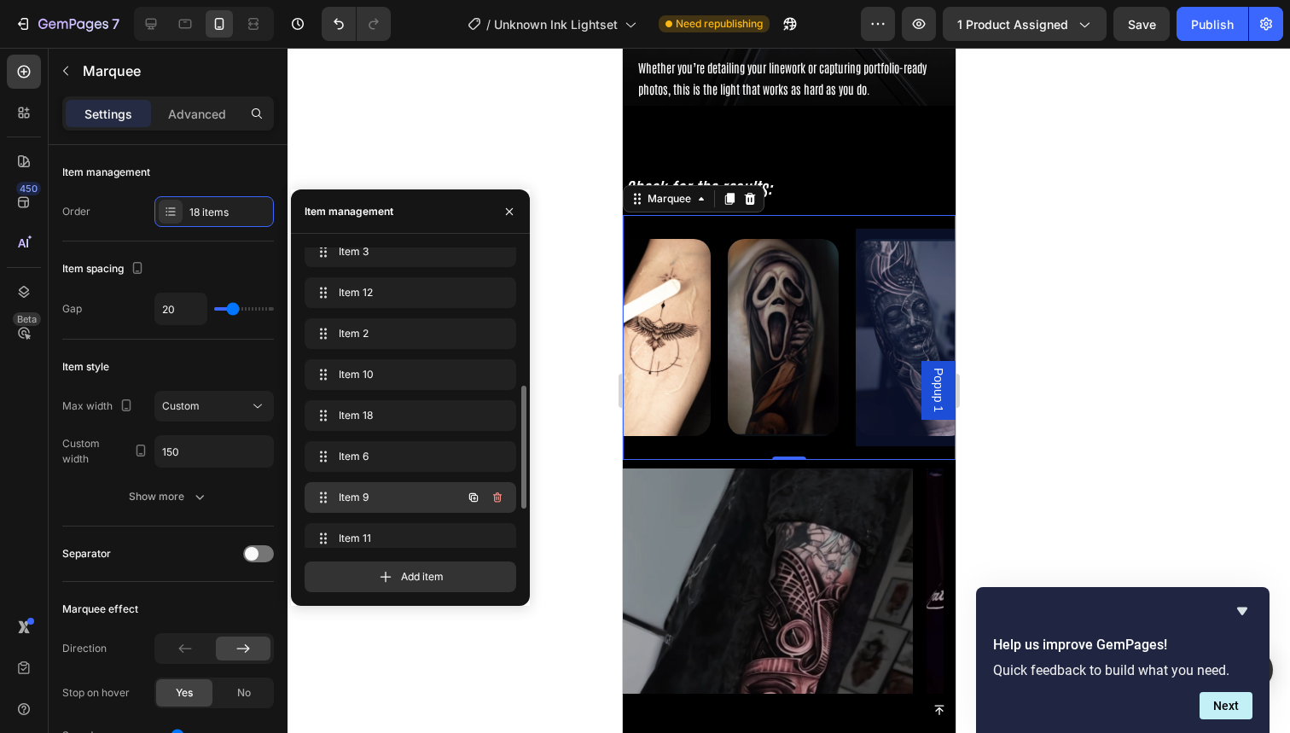
click at [398, 500] on span "Item 9" at bounding box center [387, 497] width 96 height 15
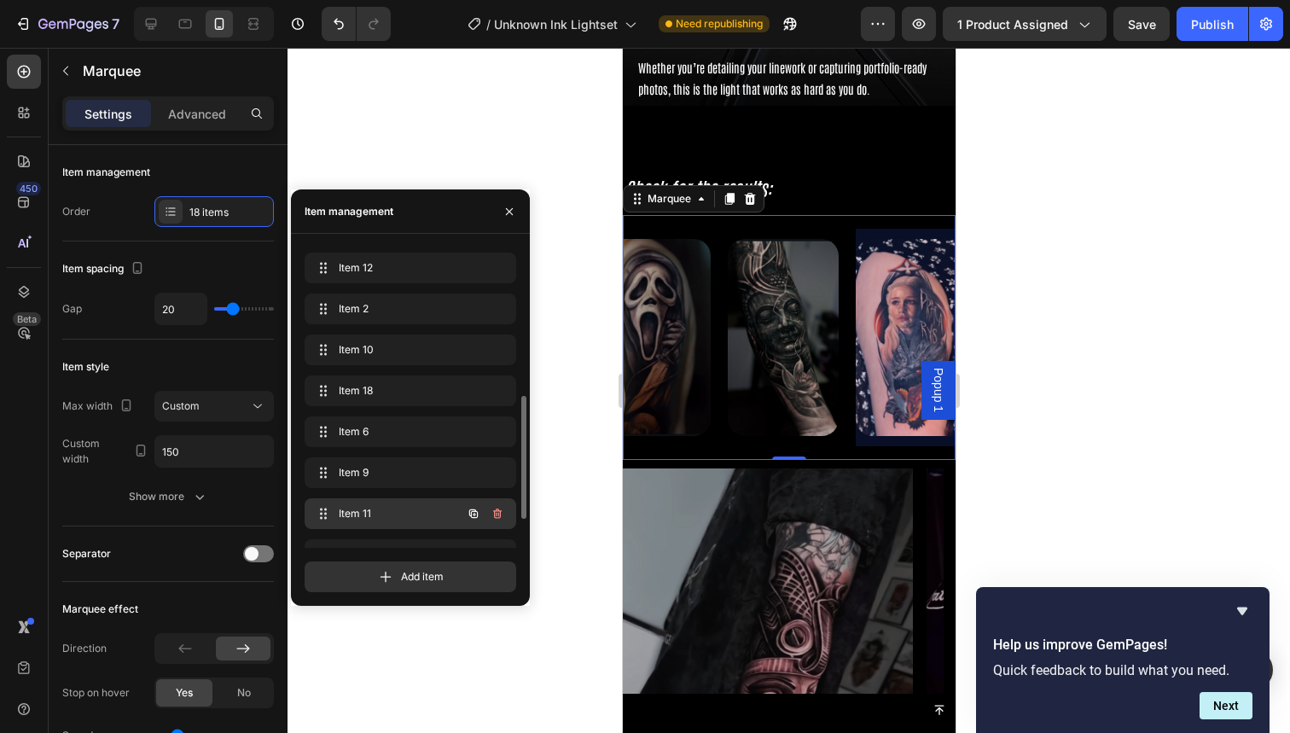
click at [398, 512] on span "Item 11" at bounding box center [387, 513] width 96 height 15
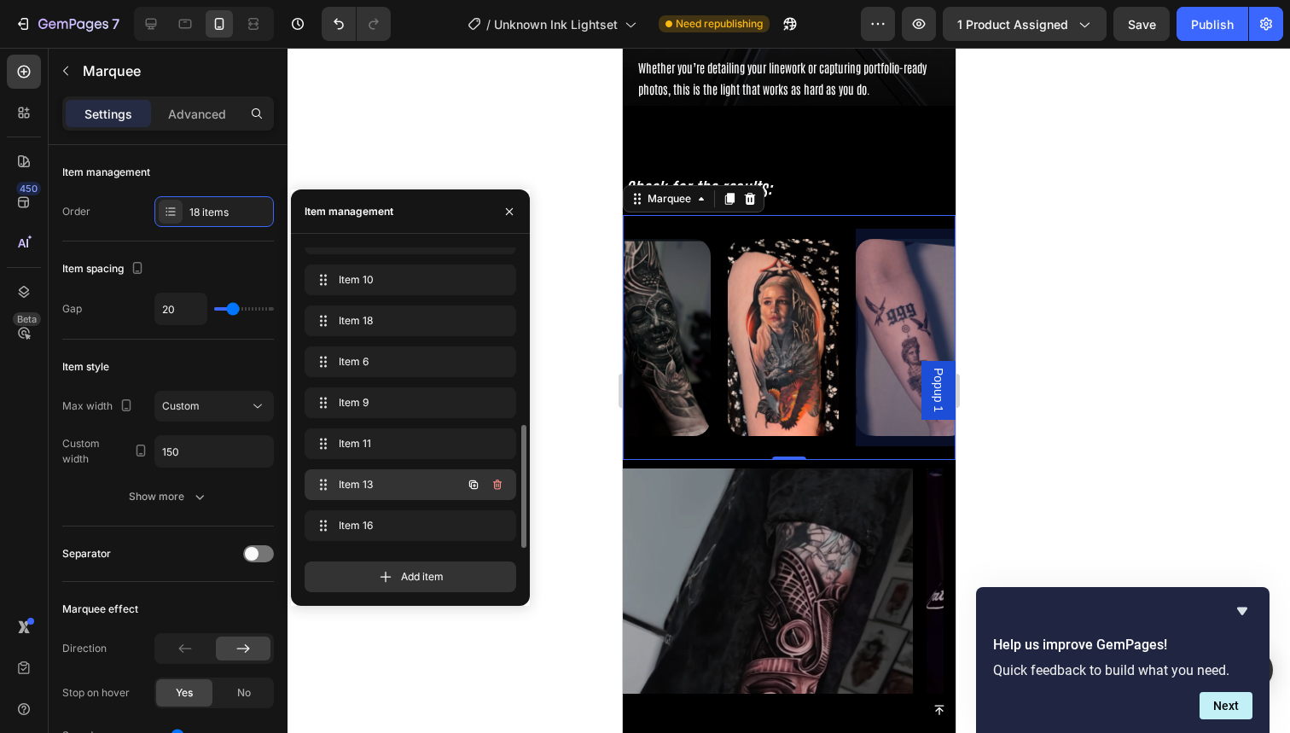
click at [398, 478] on span "Item 13" at bounding box center [387, 484] width 96 height 15
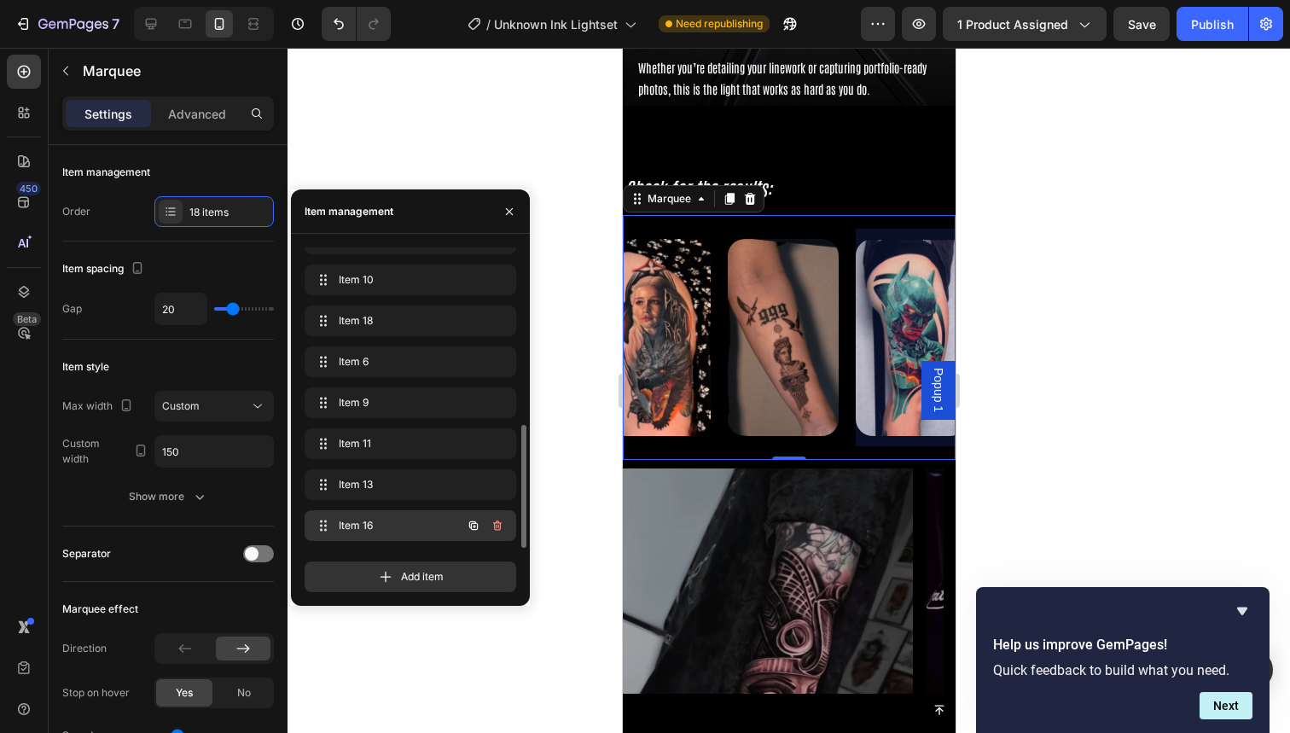
click at [398, 513] on div "Item 16 Item 16" at bounding box center [411, 525] width 212 height 31
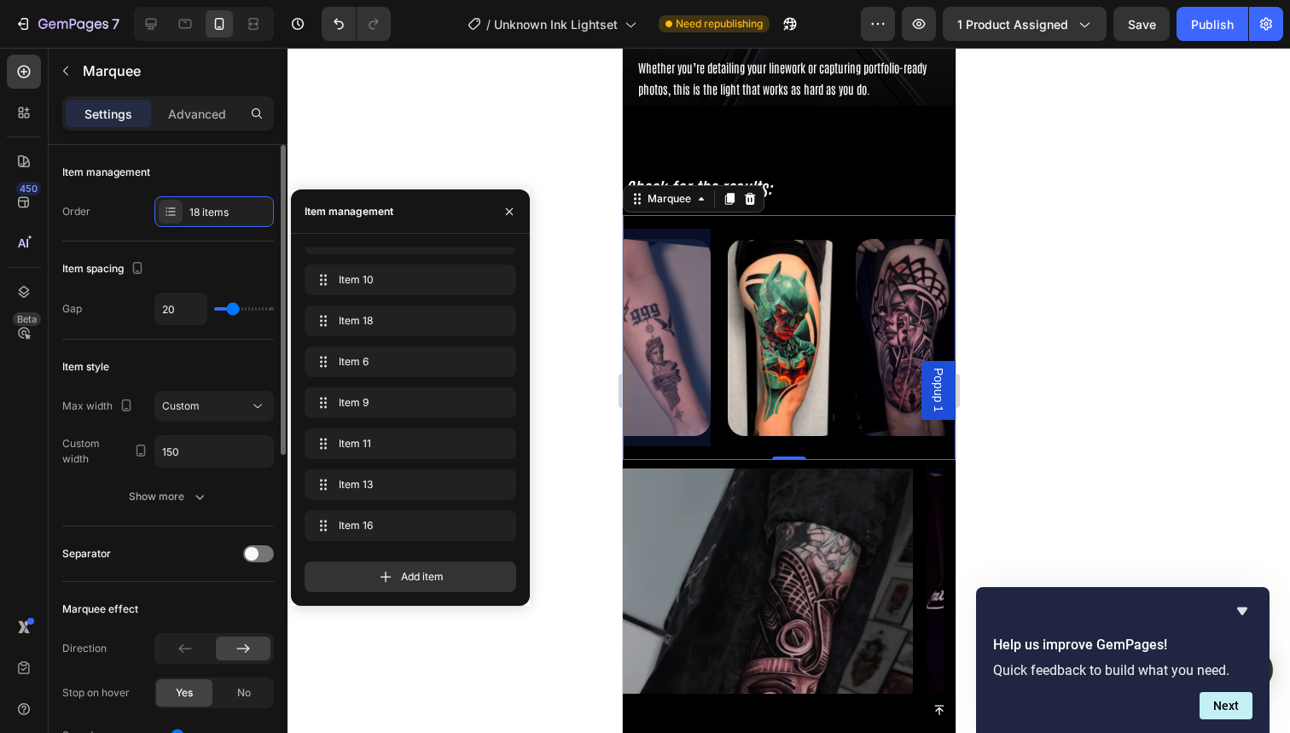
click at [221, 355] on div "Item style" at bounding box center [168, 366] width 212 height 27
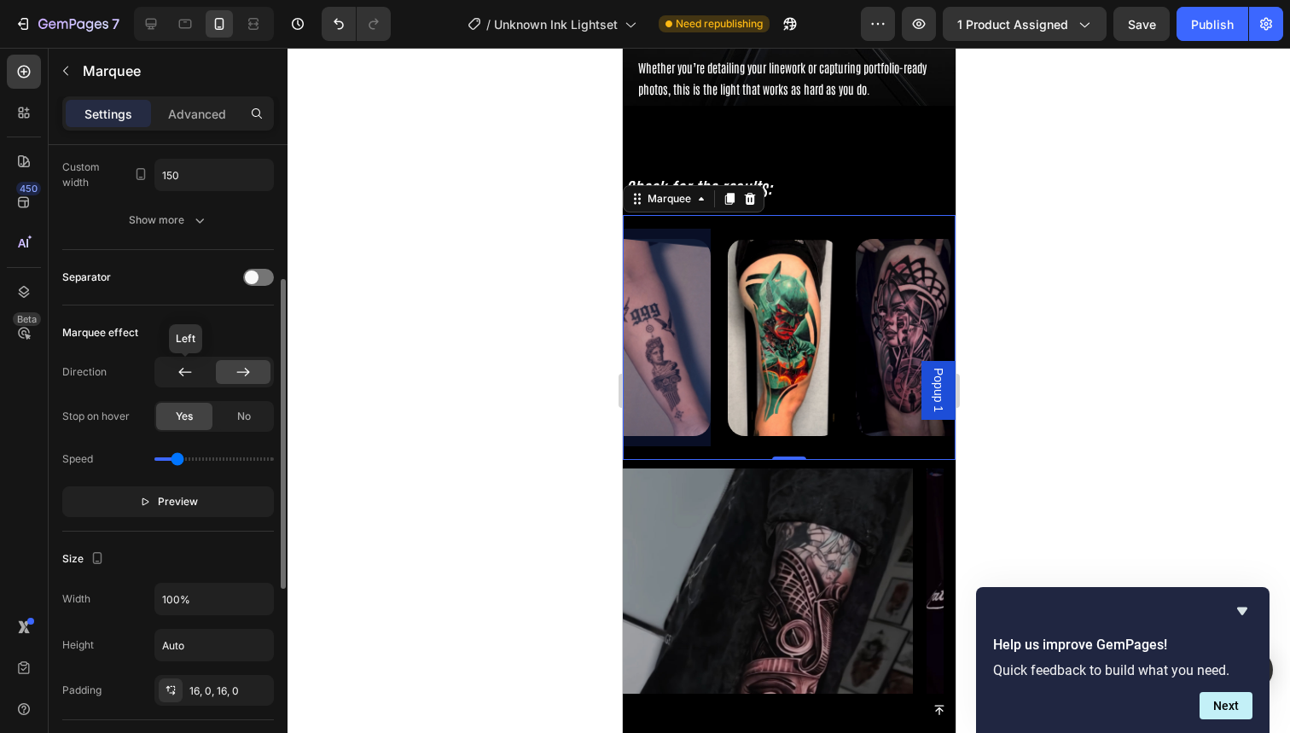
click at [196, 368] on div at bounding box center [185, 372] width 55 height 24
click at [213, 456] on div "Speed" at bounding box center [168, 458] width 212 height 27
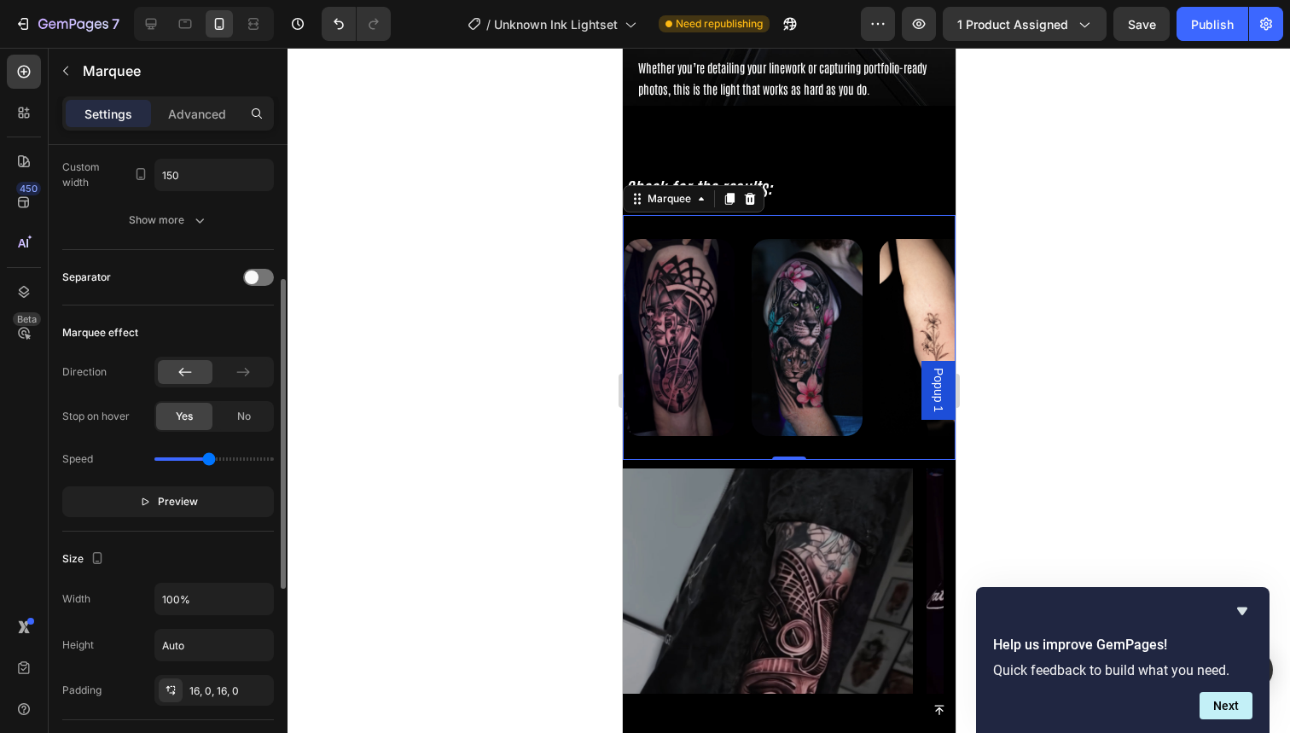
drag, startPoint x: 180, startPoint y: 459, endPoint x: 209, endPoint y: 460, distance: 29.0
click at [209, 460] on input "range" at bounding box center [213, 458] width 119 height 3
drag, startPoint x: 209, startPoint y: 460, endPoint x: 195, endPoint y: 460, distance: 14.5
click at [195, 460] on input "range" at bounding box center [213, 458] width 119 height 3
click at [202, 461] on input "range" at bounding box center [213, 458] width 119 height 3
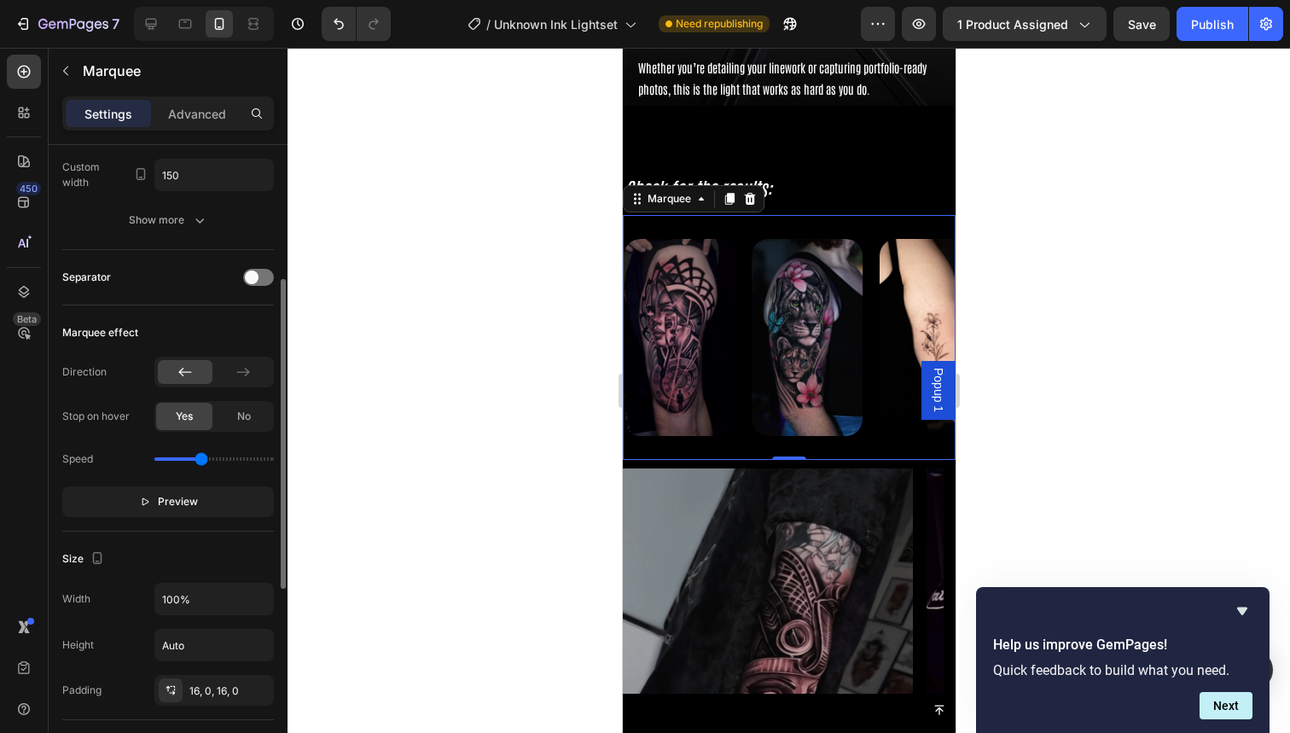
click at [202, 461] on input "range" at bounding box center [213, 458] width 119 height 3
type input "2.3"
click at [221, 457] on input "range" at bounding box center [213, 458] width 119 height 3
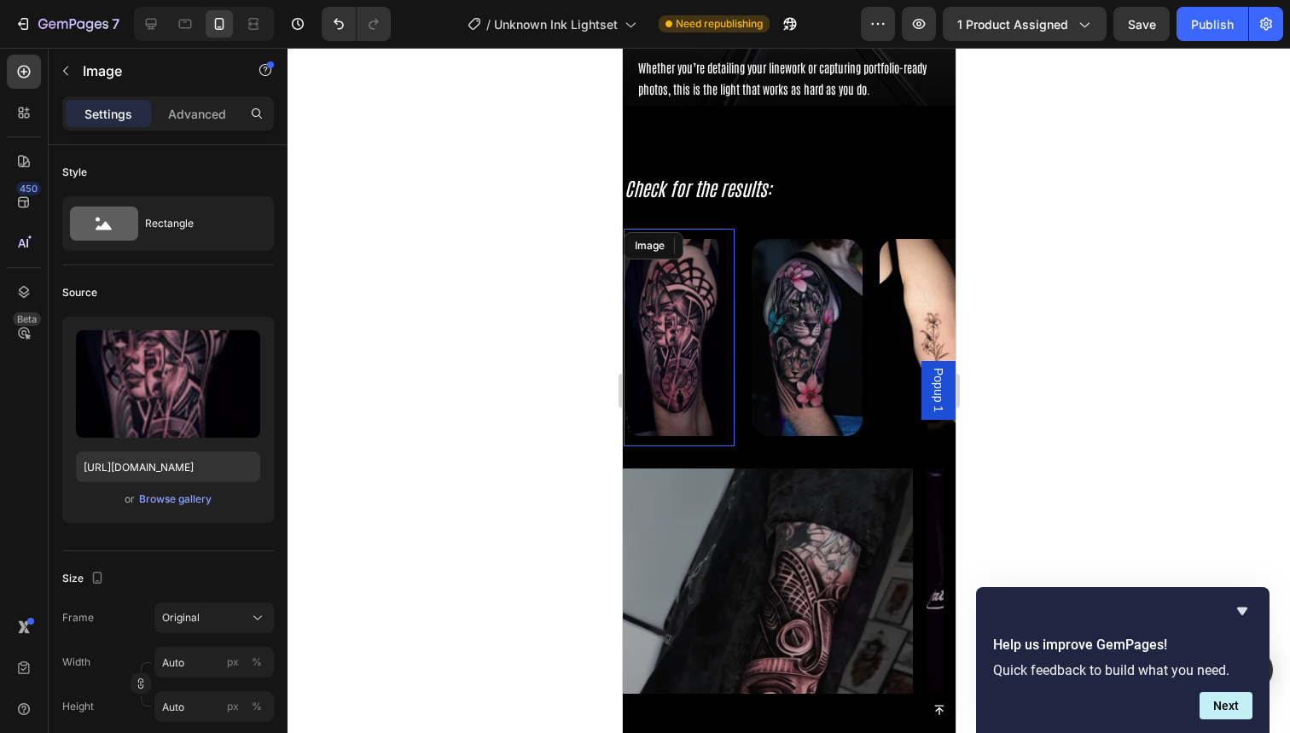
click at [730, 343] on img at bounding box center [674, 337] width 111 height 197
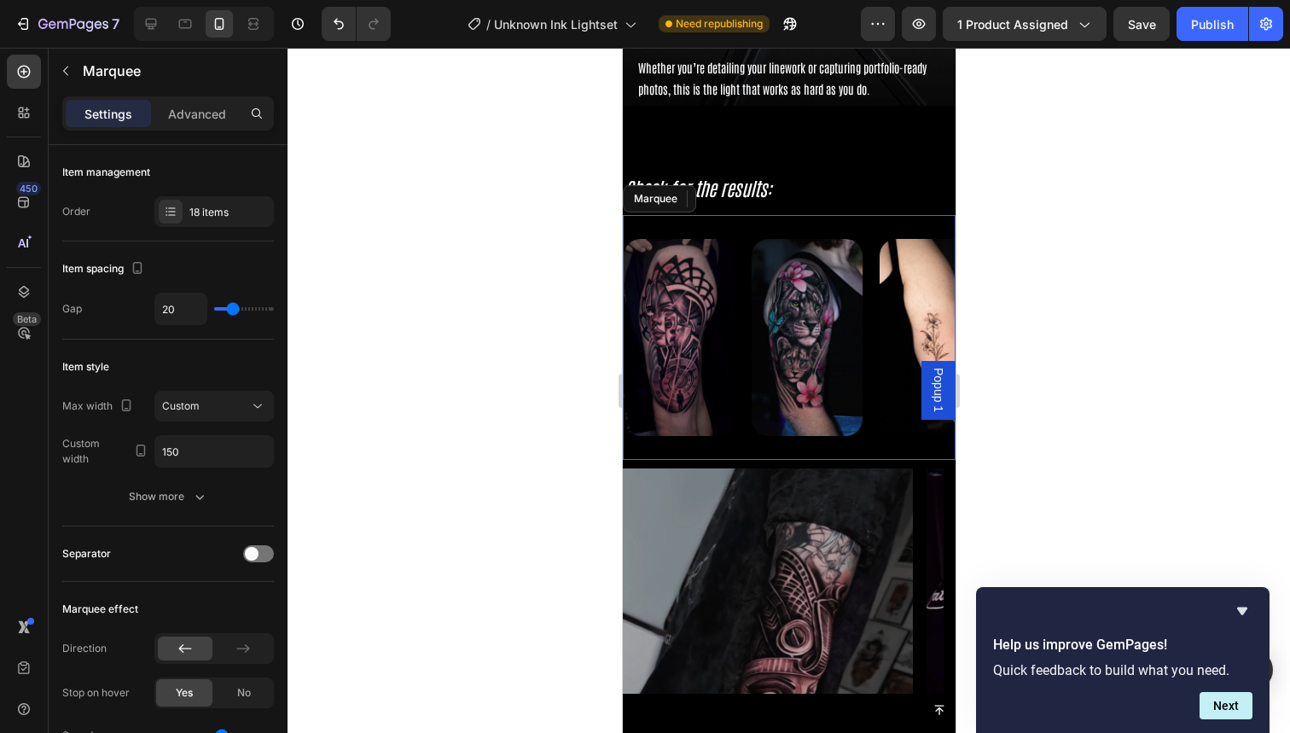
click at [750, 359] on div "Image 0" at bounding box center [687, 338] width 128 height 218
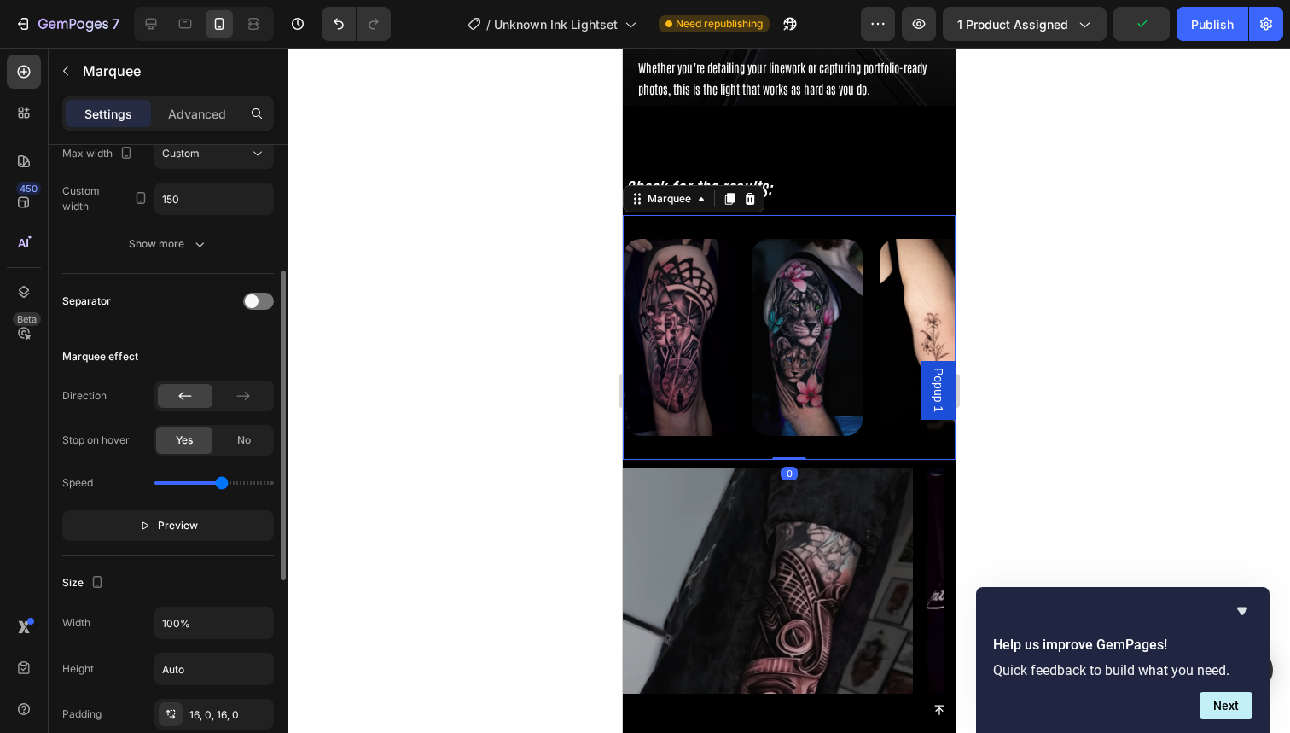
scroll to position [254, 0]
click at [209, 484] on div "Speed" at bounding box center [168, 481] width 212 height 27
click at [209, 481] on input "range" at bounding box center [213, 481] width 119 height 3
type input "1.7"
click at [207, 480] on input "range" at bounding box center [213, 481] width 119 height 3
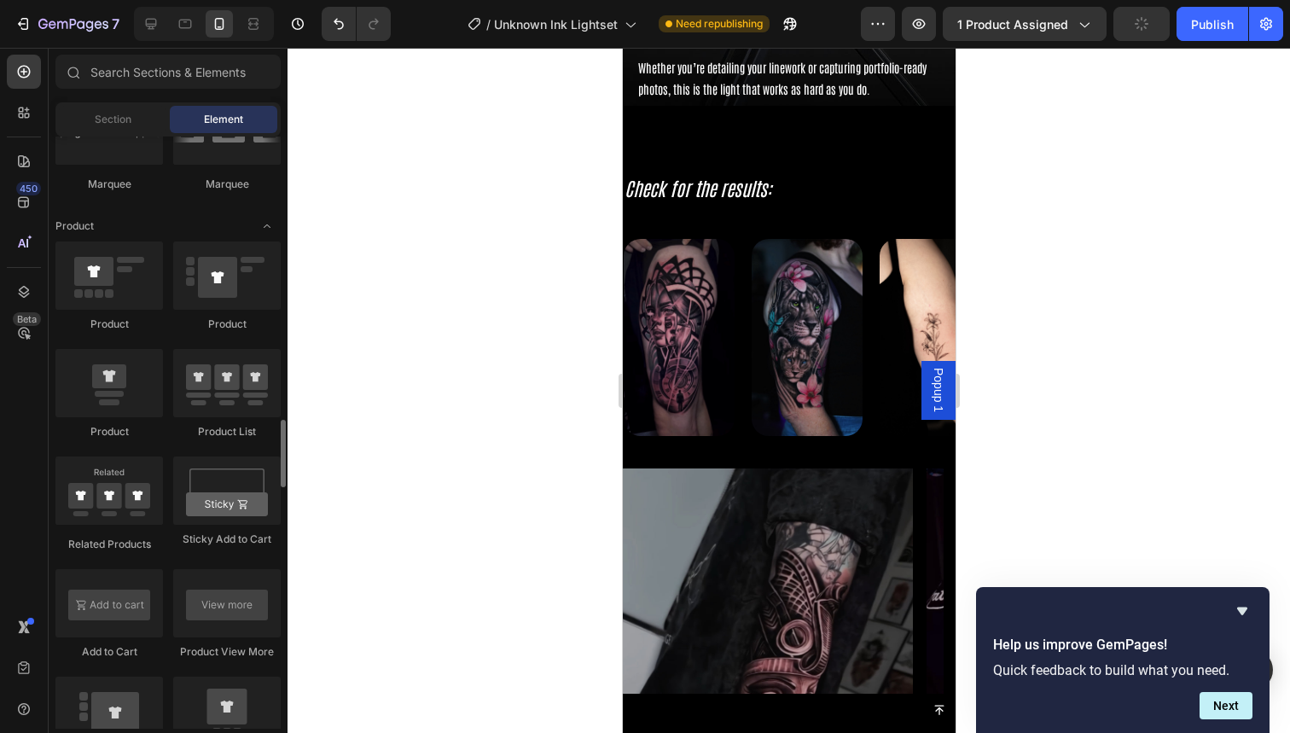
scroll to position [2145, 0]
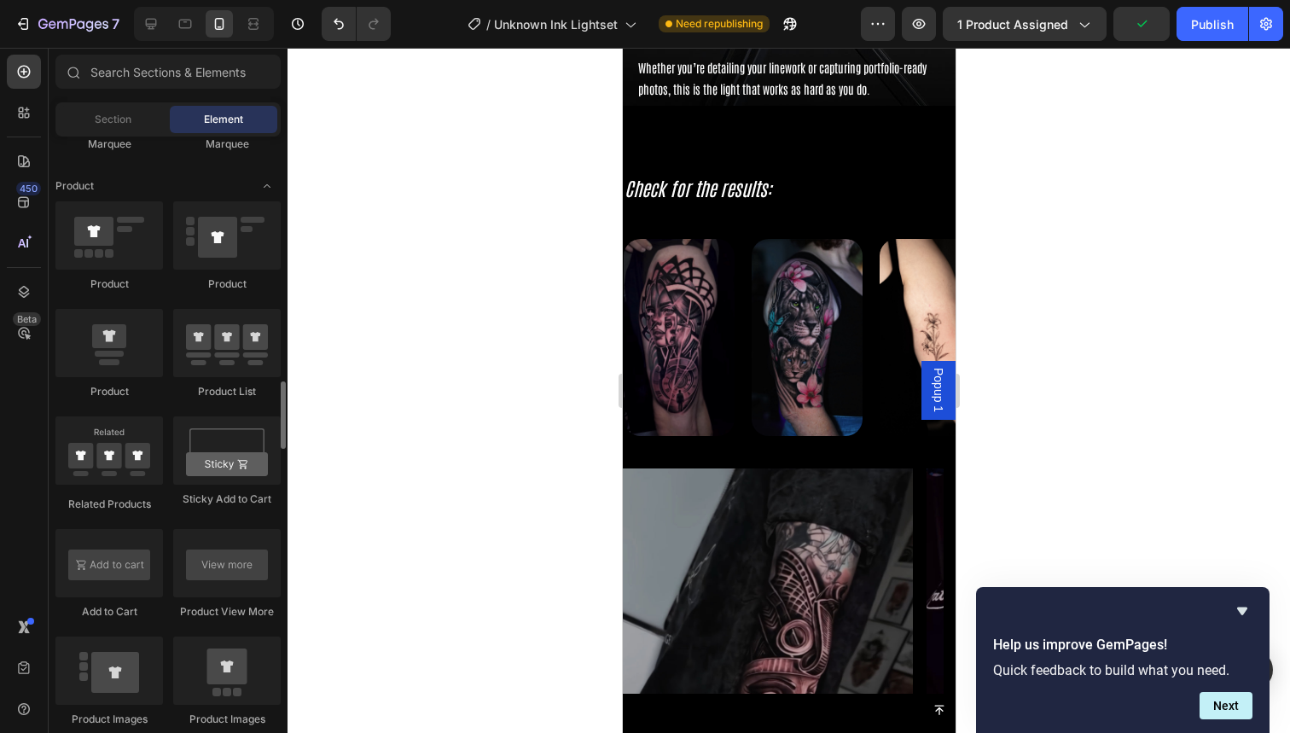
click at [730, 277] on img at bounding box center [678, 337] width 111 height 197
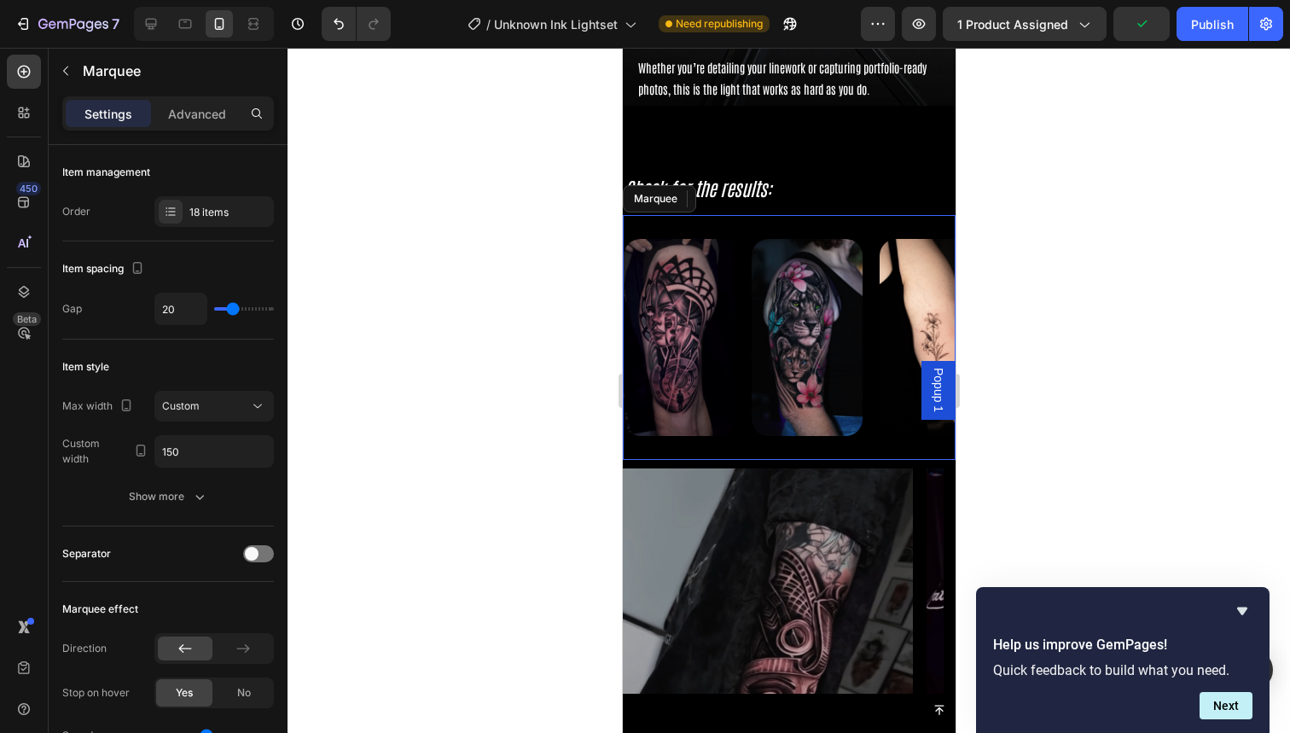
click at [745, 304] on div "Image 0" at bounding box center [684, 338] width 128 height 218
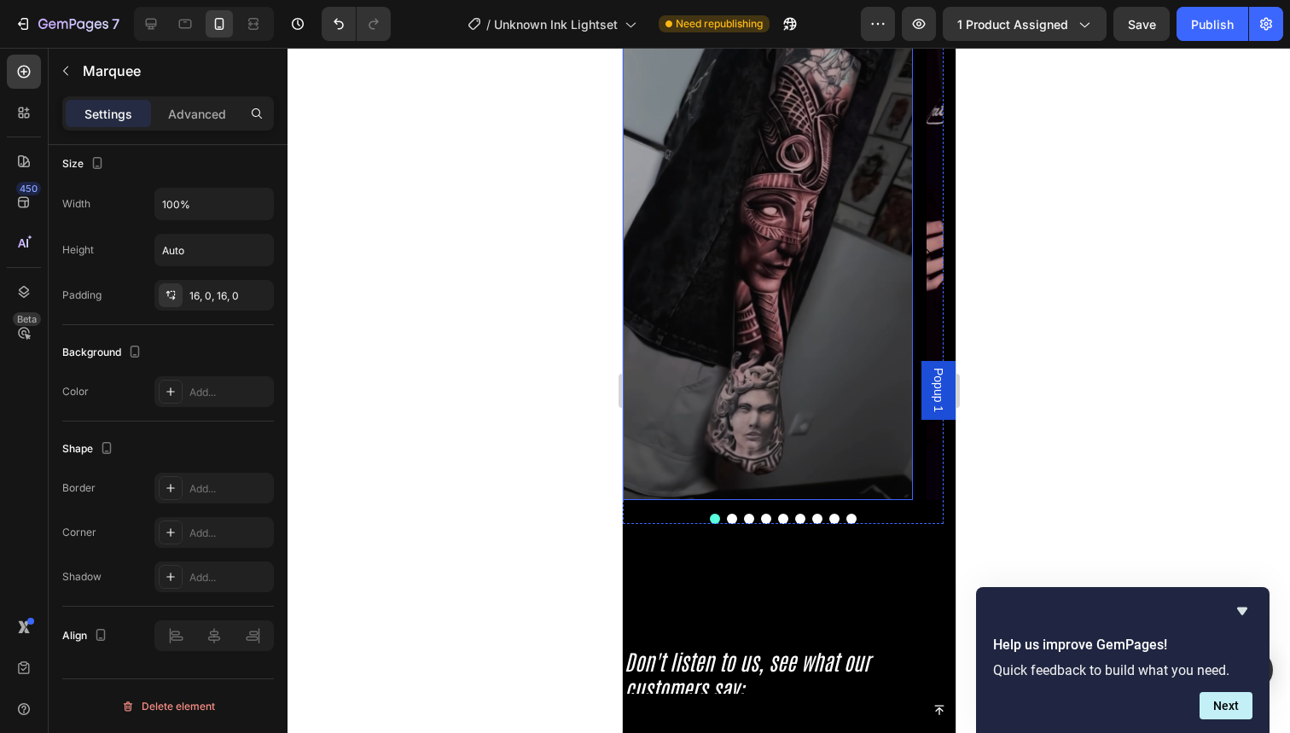
scroll to position [4434, 0]
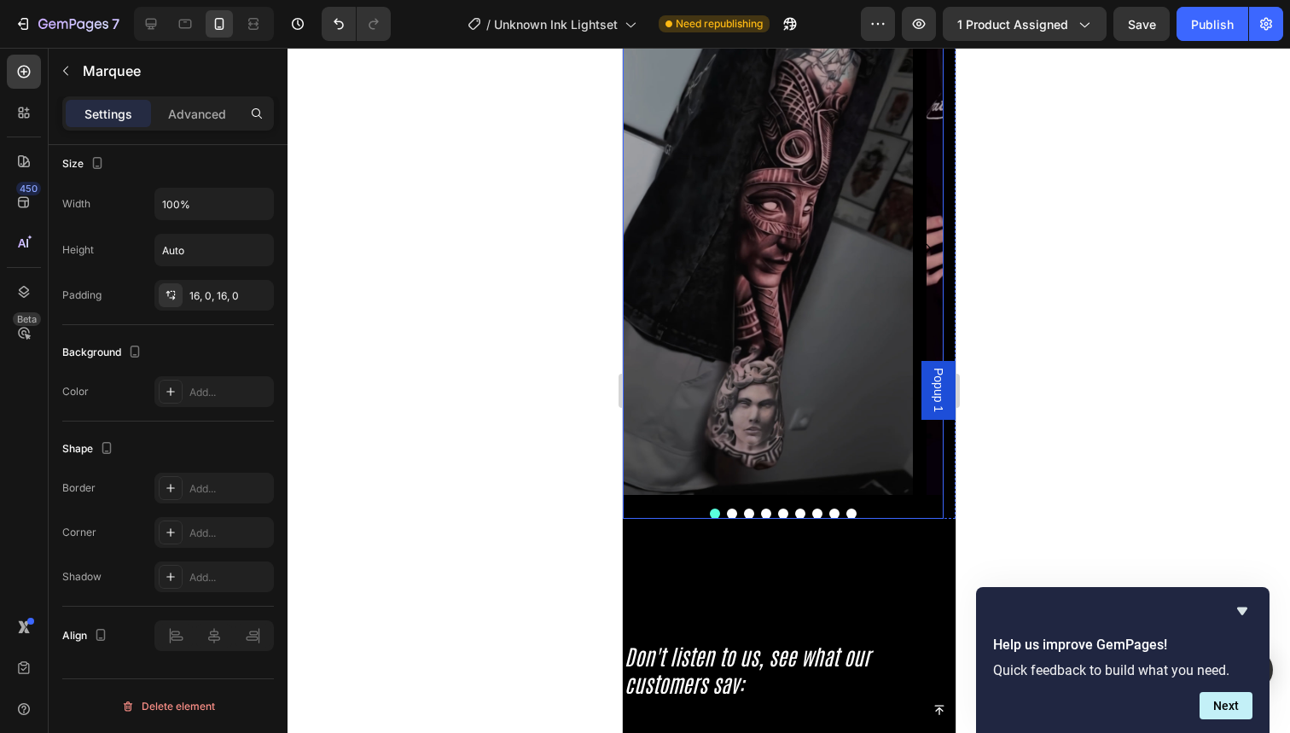
click at [662, 510] on div at bounding box center [782, 514] width 321 height 10
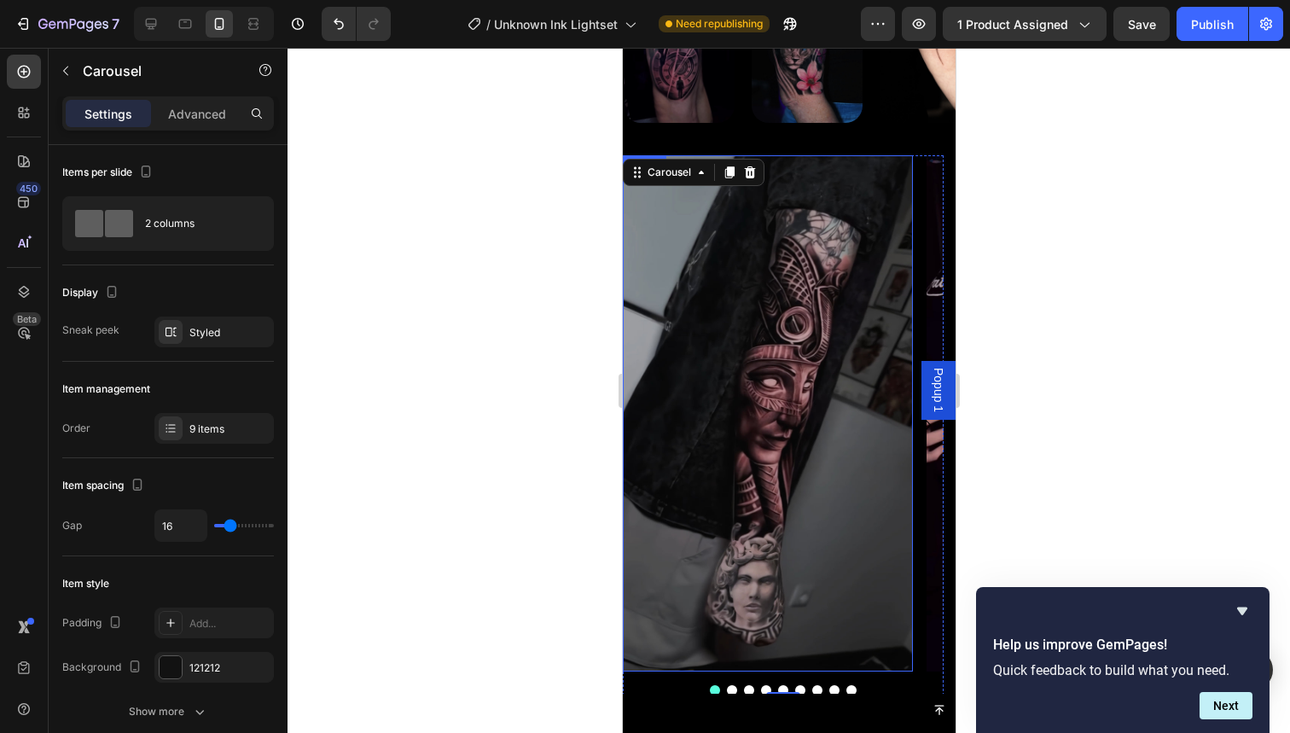
scroll to position [4152, 0]
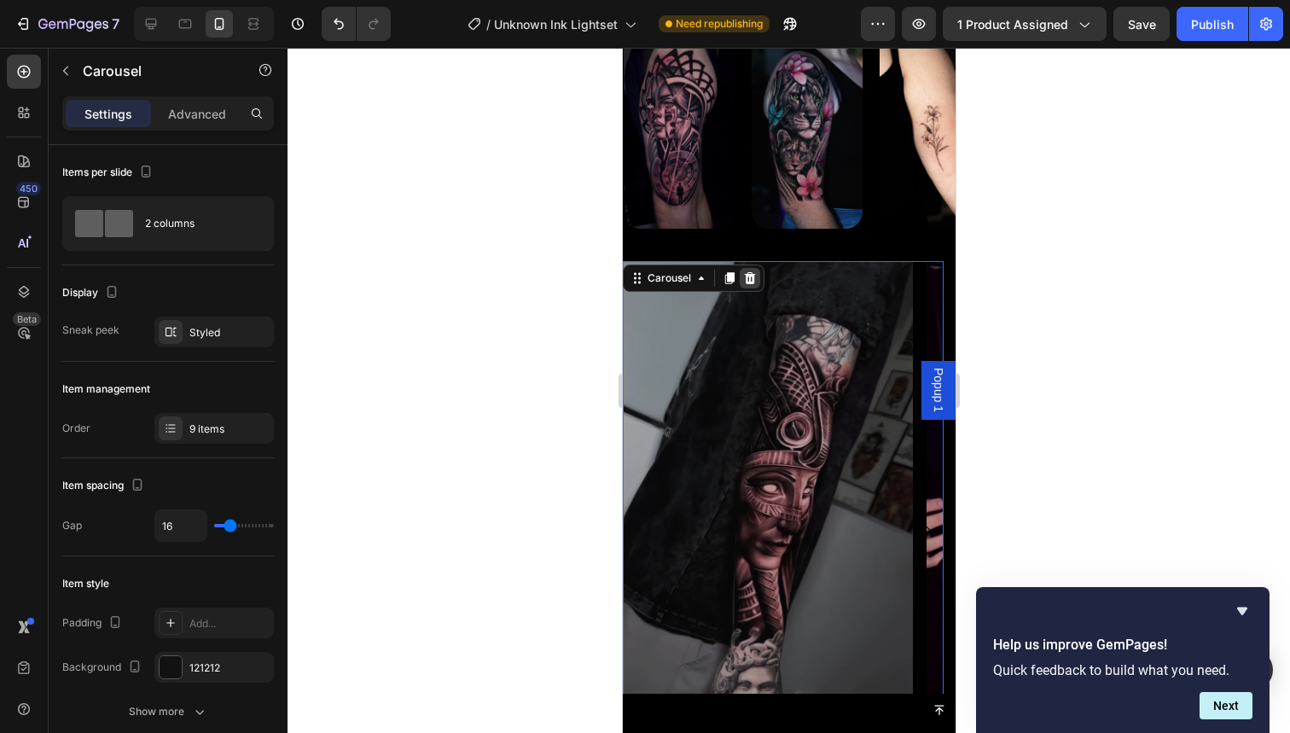
click at [744, 284] on icon at bounding box center [749, 278] width 14 height 14
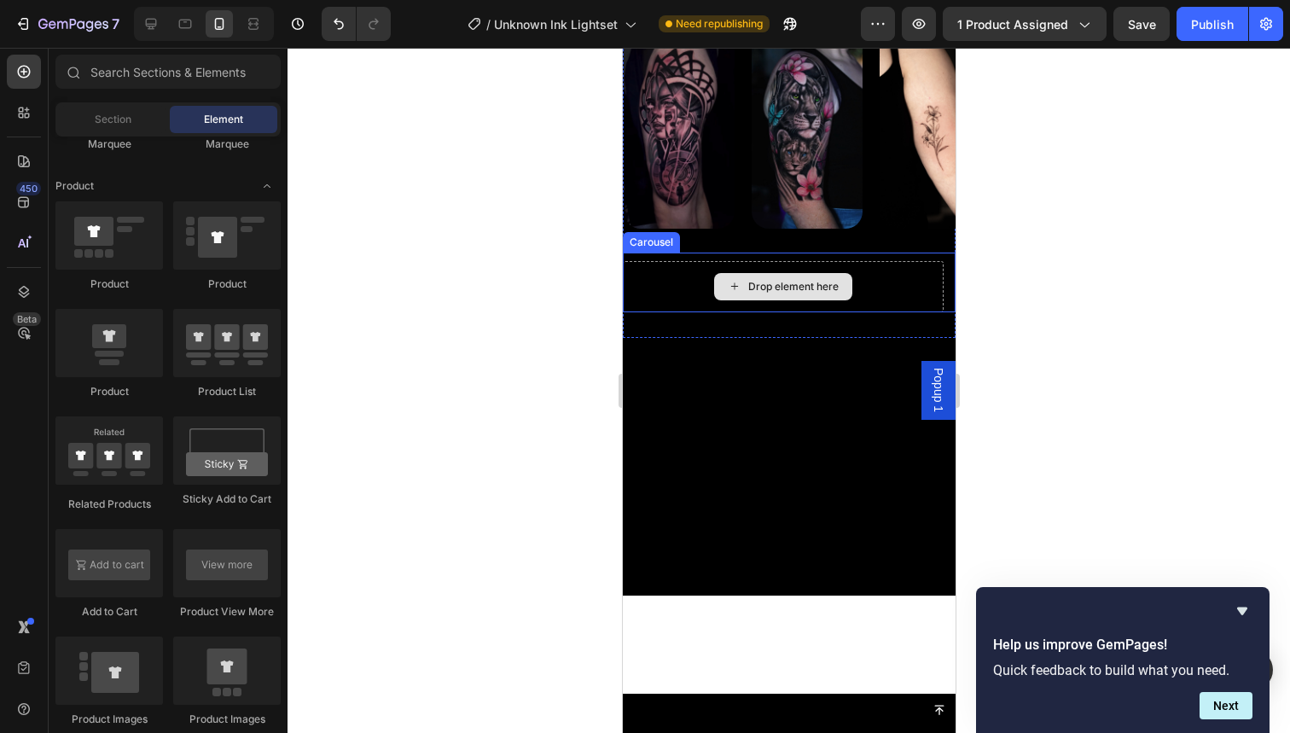
click at [669, 296] on div "Drop element here" at bounding box center [782, 286] width 321 height 51
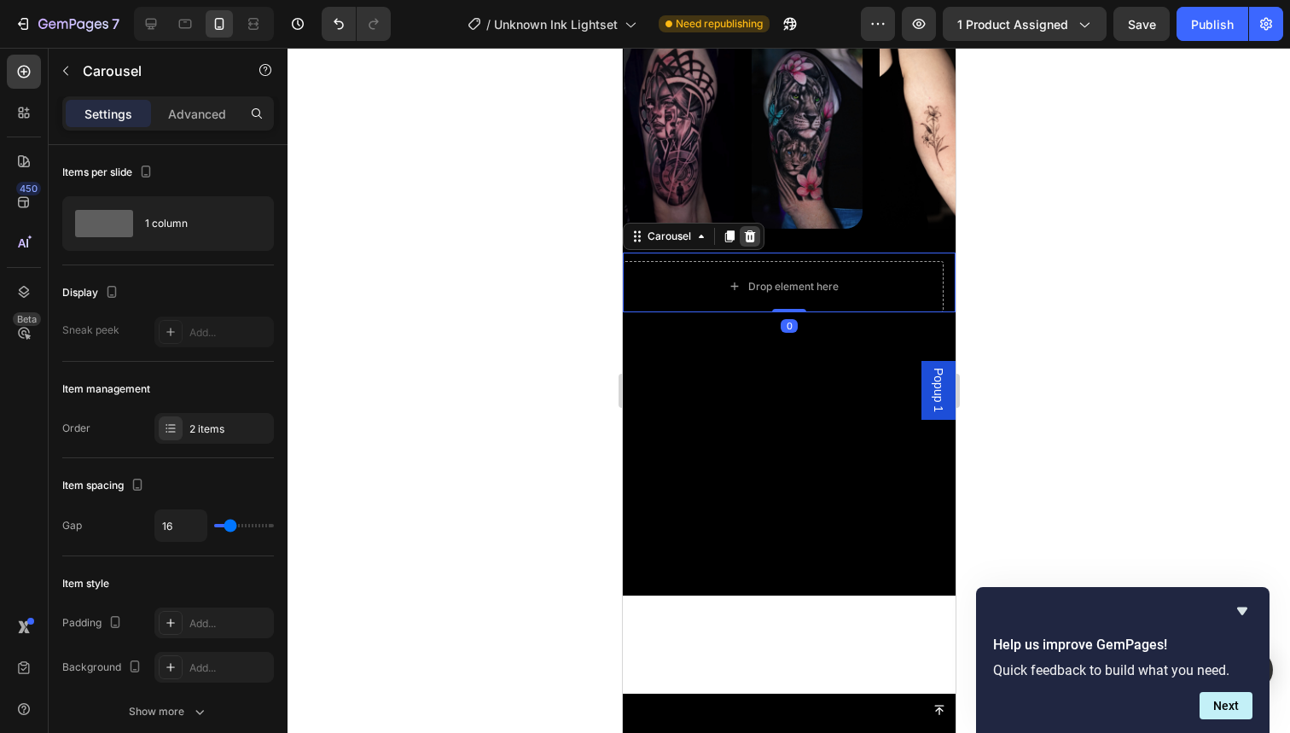
click at [755, 239] on icon at bounding box center [749, 237] width 14 height 14
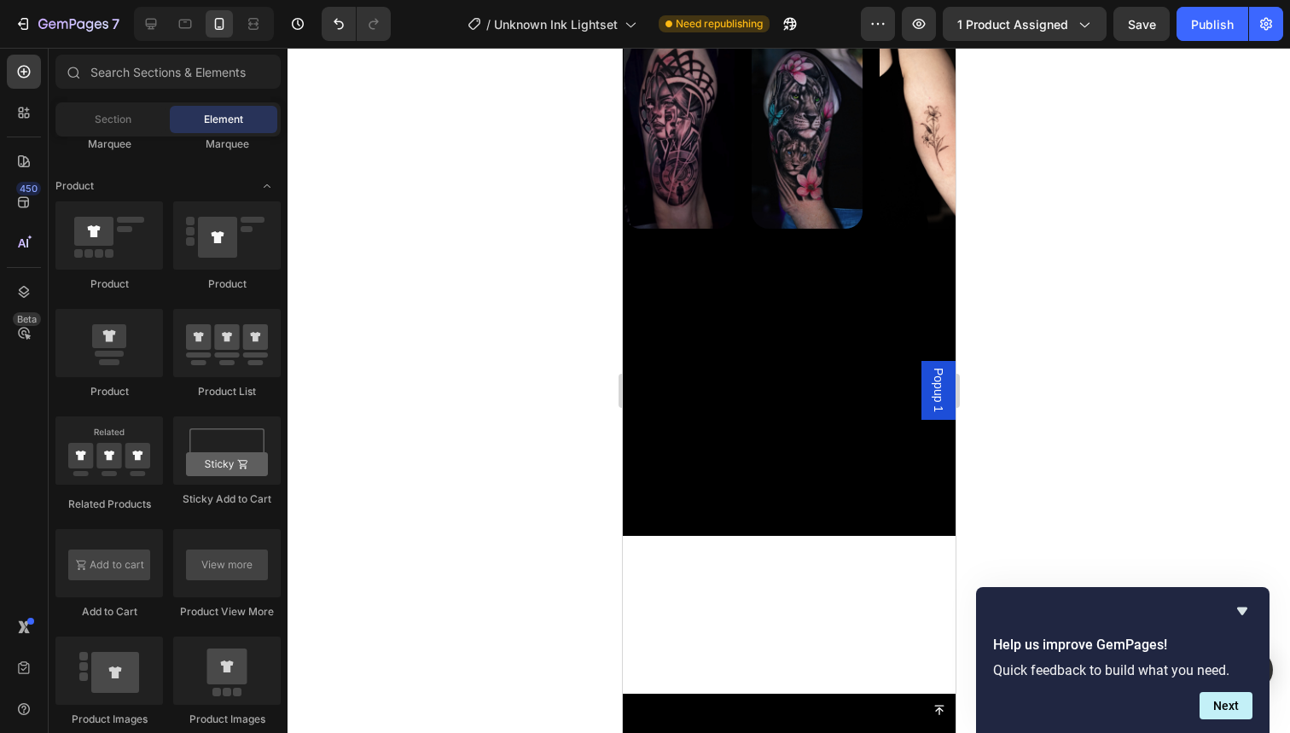
click at [733, 309] on div at bounding box center [788, 407] width 333 height 258
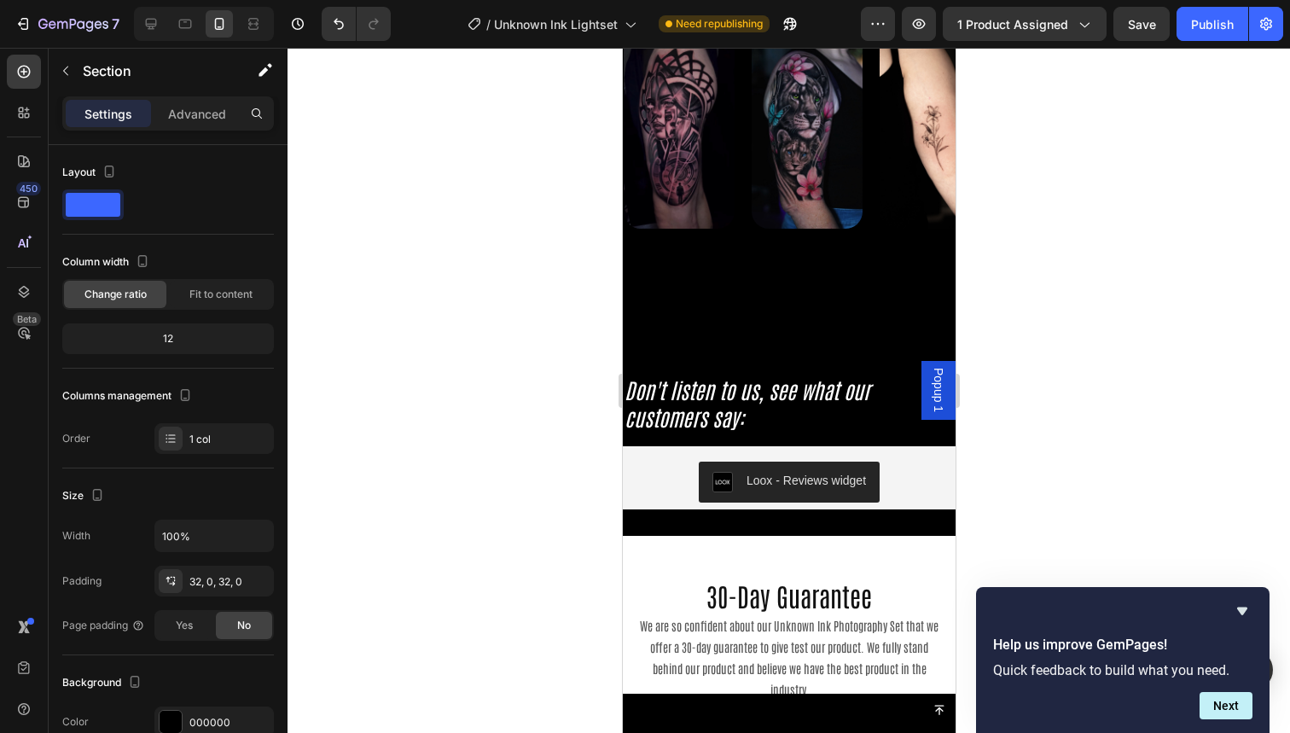
scroll to position [4200, 0]
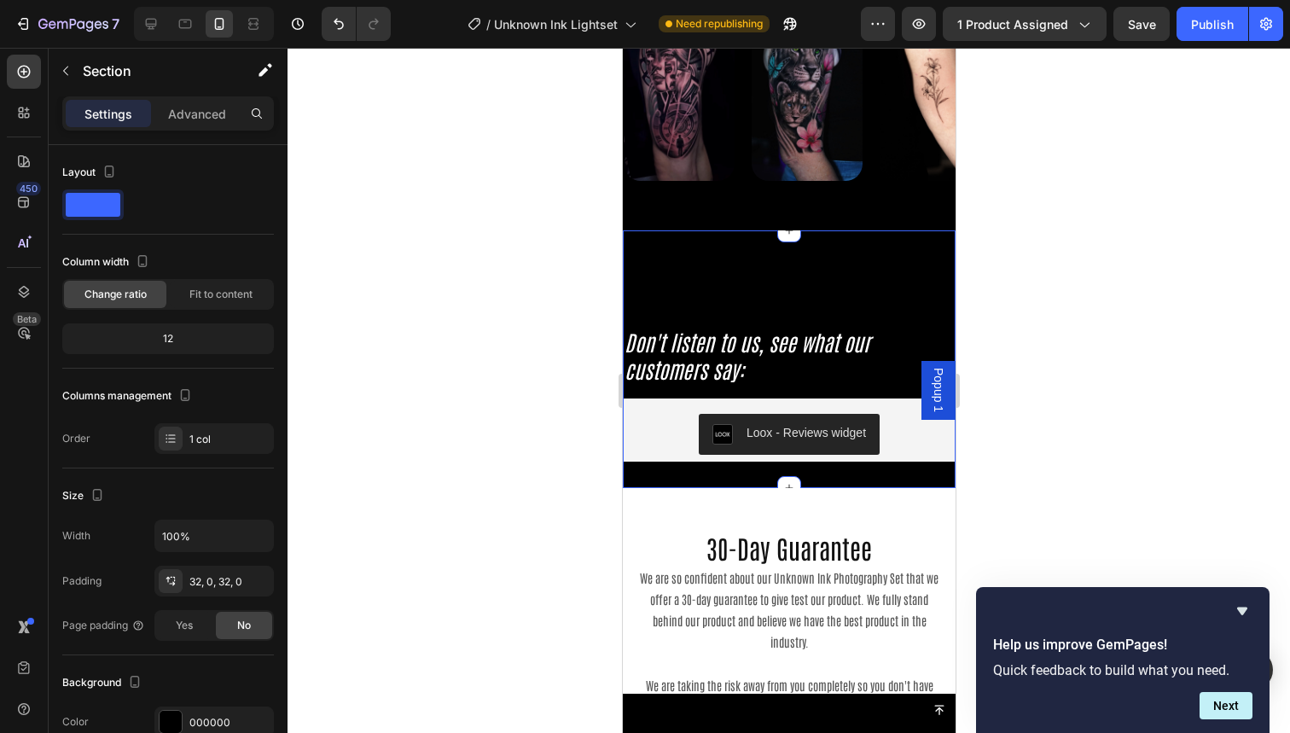
click at [733, 256] on div "Don't listen to us, see what our customers say: Heading Loox - Reviews widget L…" at bounding box center [788, 359] width 333 height 258
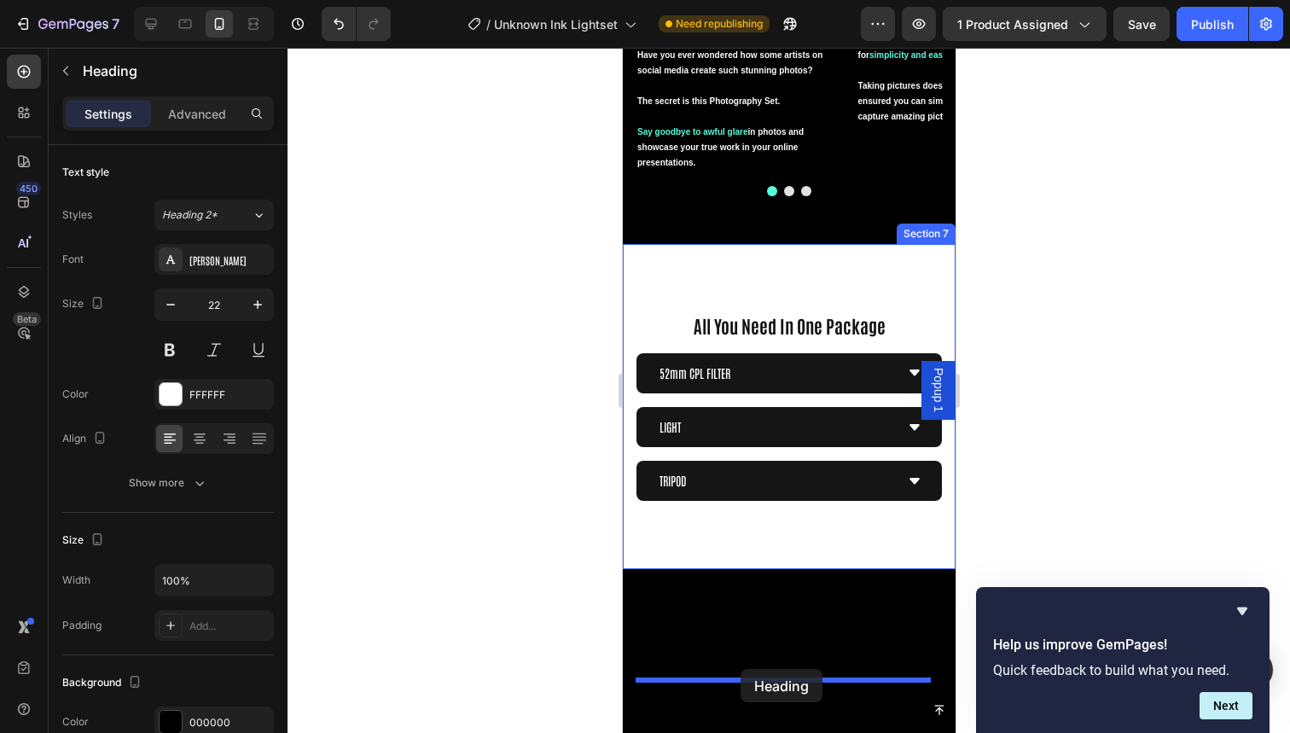
scroll to position [2703, 0]
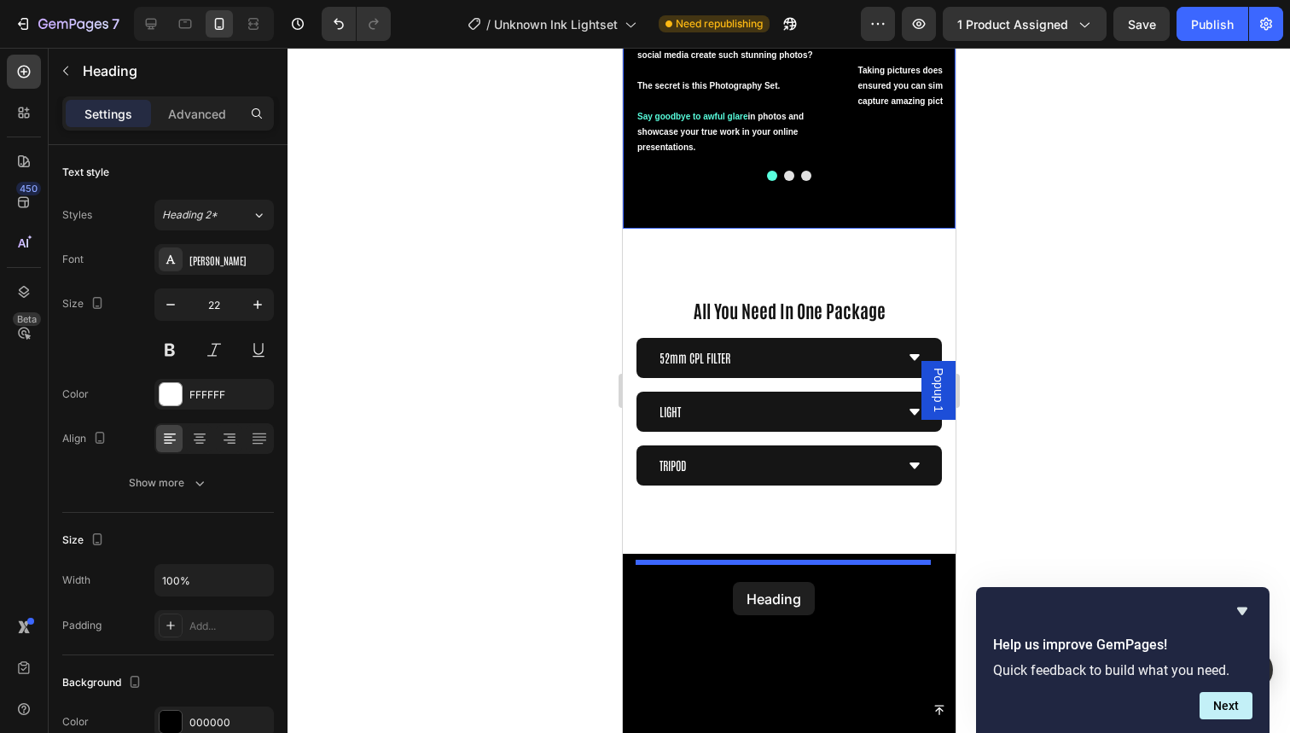
drag, startPoint x: 711, startPoint y: 271, endPoint x: 732, endPoint y: 583, distance: 312.2
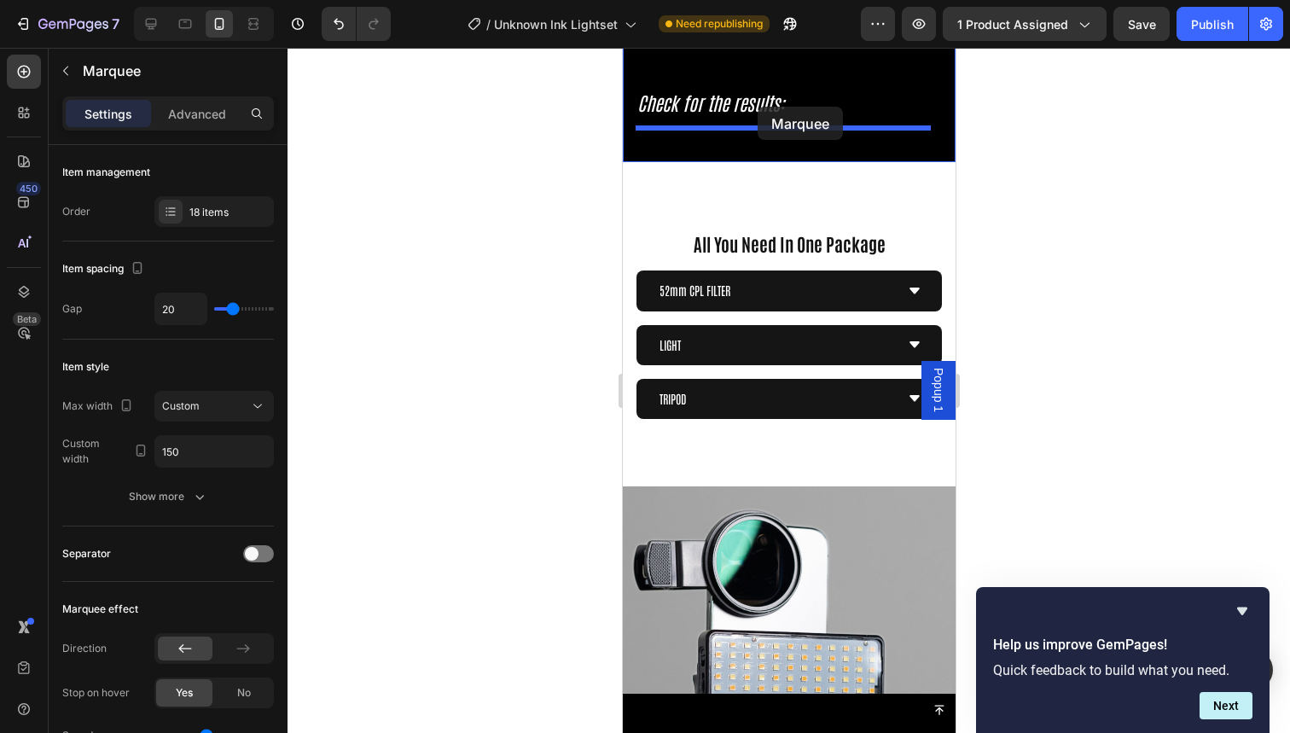
scroll to position [3206, 0]
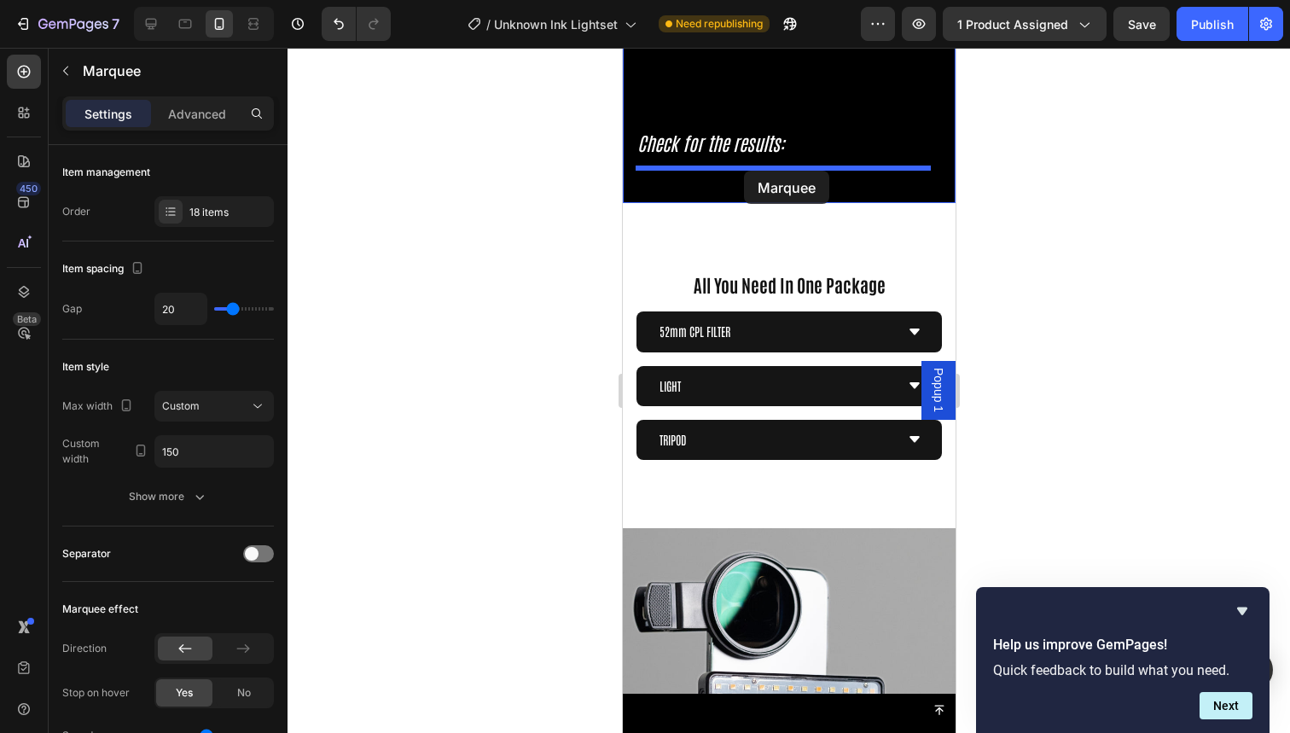
drag, startPoint x: 736, startPoint y: 474, endPoint x: 743, endPoint y: 171, distance: 303.0
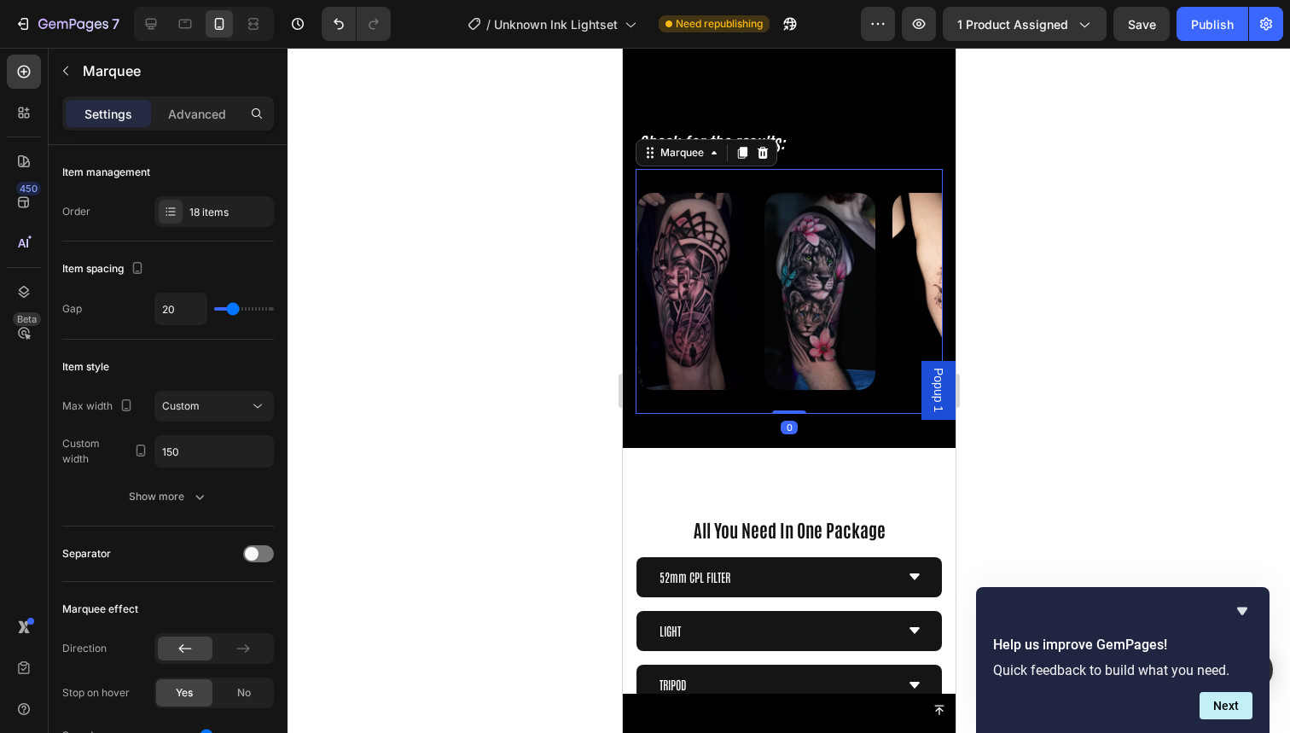
click at [1025, 210] on div at bounding box center [789, 390] width 1003 height 685
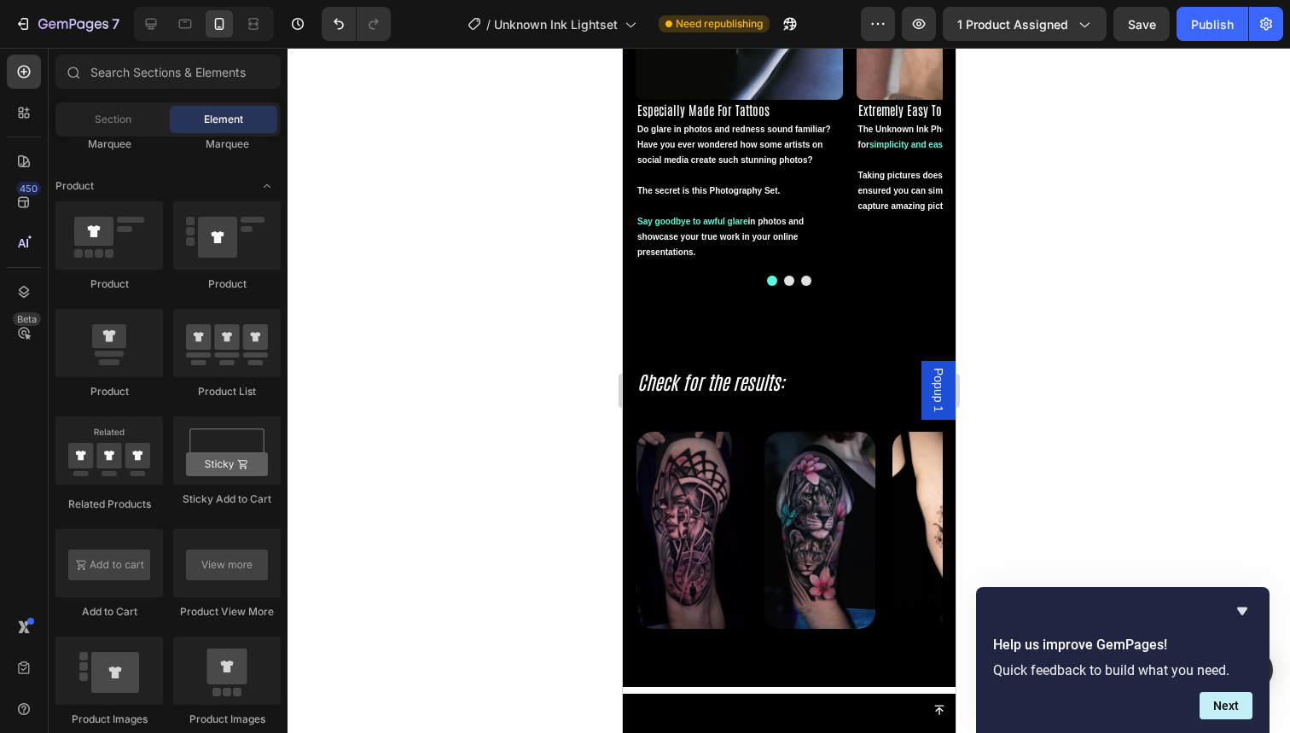
scroll to position [2962, 0]
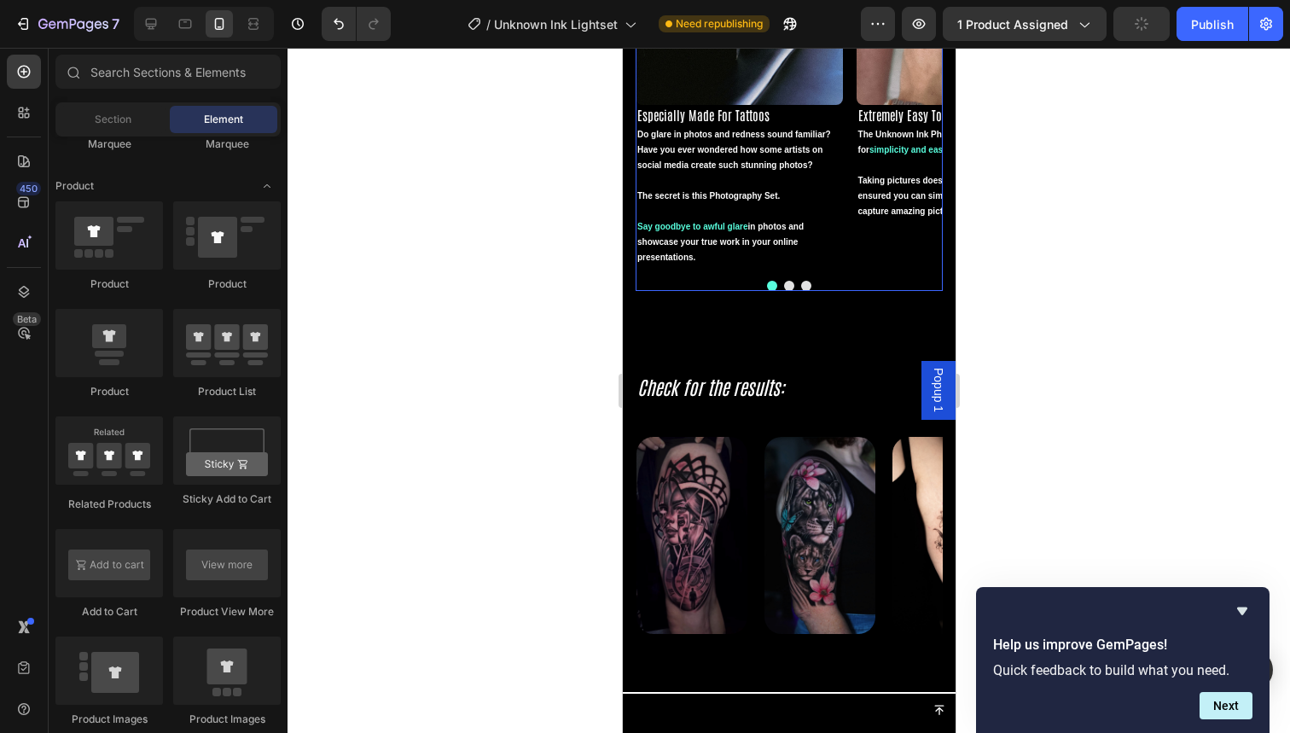
click at [809, 377] on h2 "Check for the results:" at bounding box center [788, 387] width 307 height 28
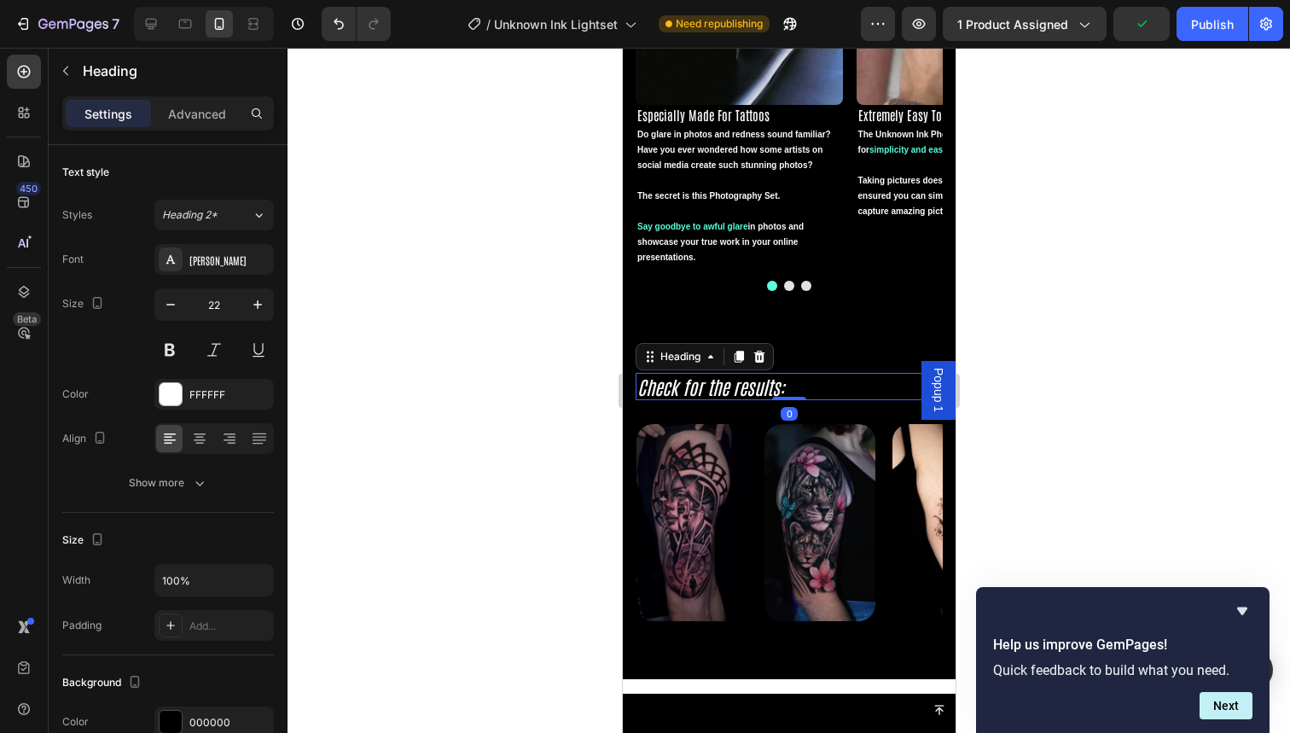
drag, startPoint x: 788, startPoint y: 411, endPoint x: 788, endPoint y: 390, distance: 21.3
click at [788, 390] on div "Check for the results: Heading 0" at bounding box center [788, 387] width 307 height 28
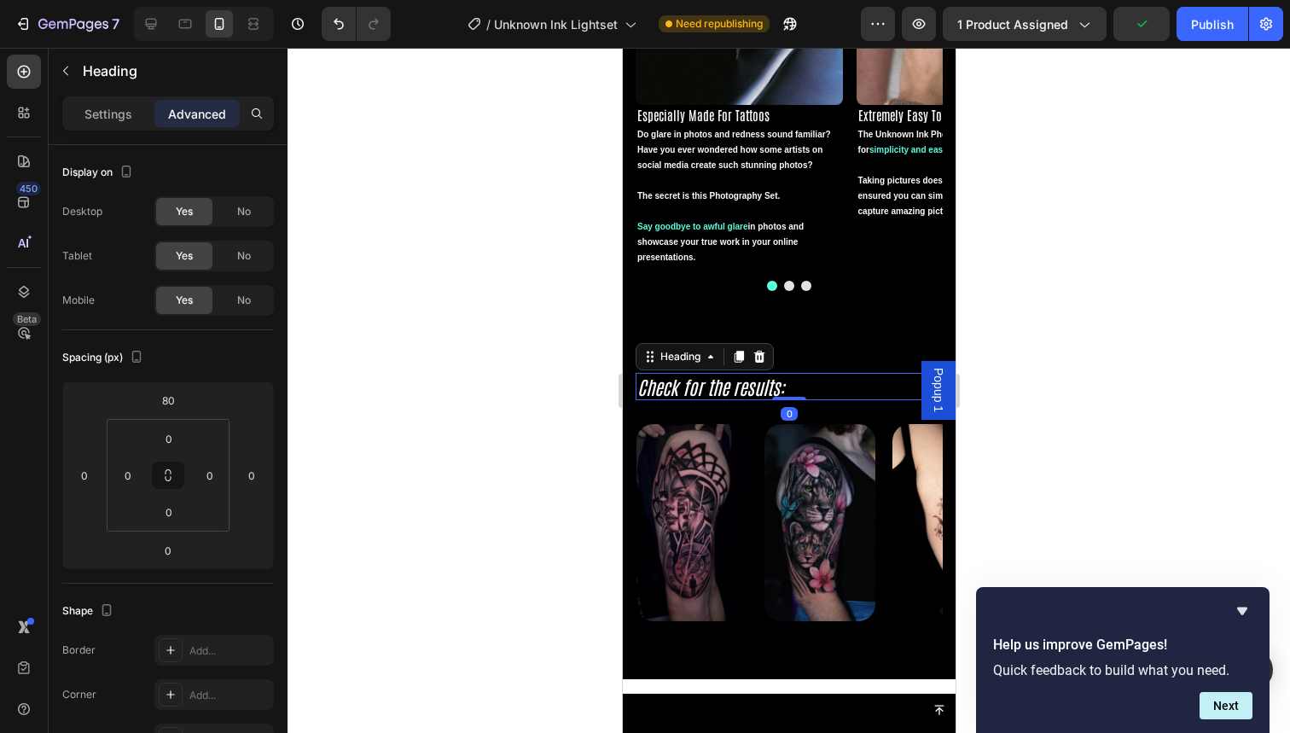
click at [1026, 336] on div at bounding box center [789, 390] width 1003 height 685
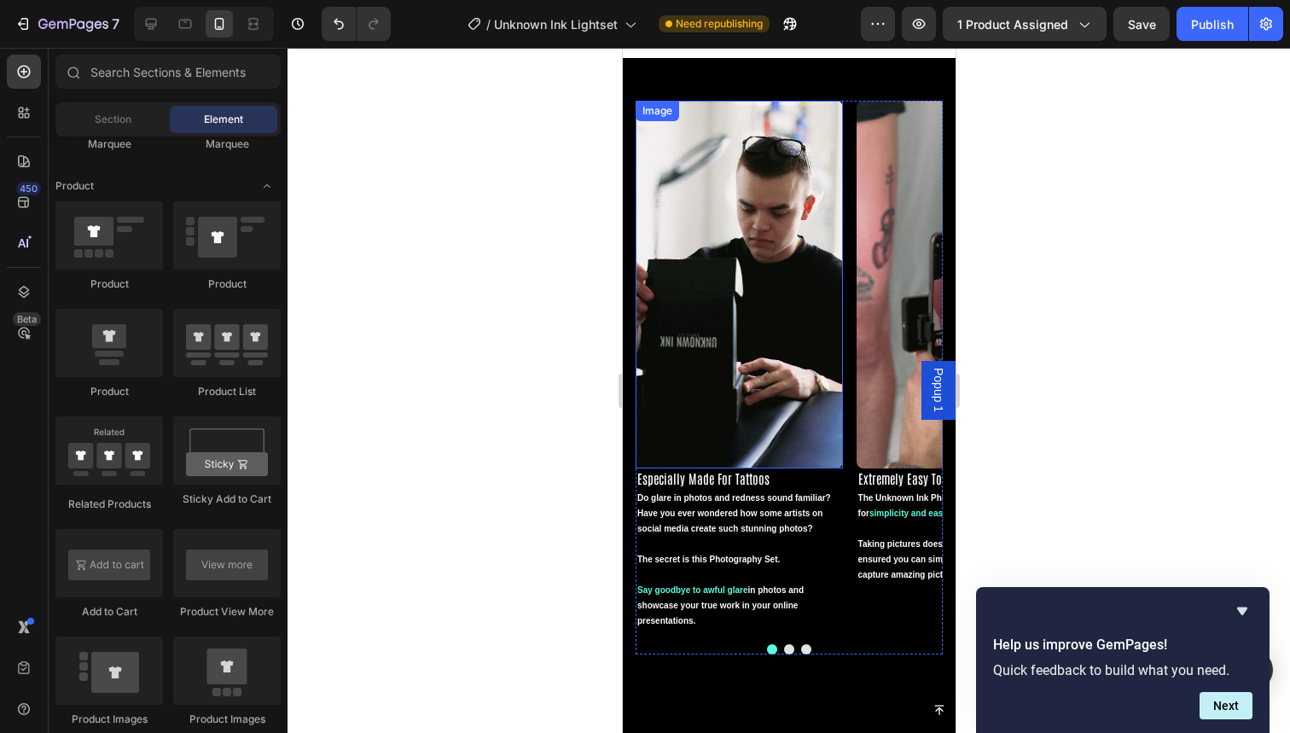
scroll to position [2686, 0]
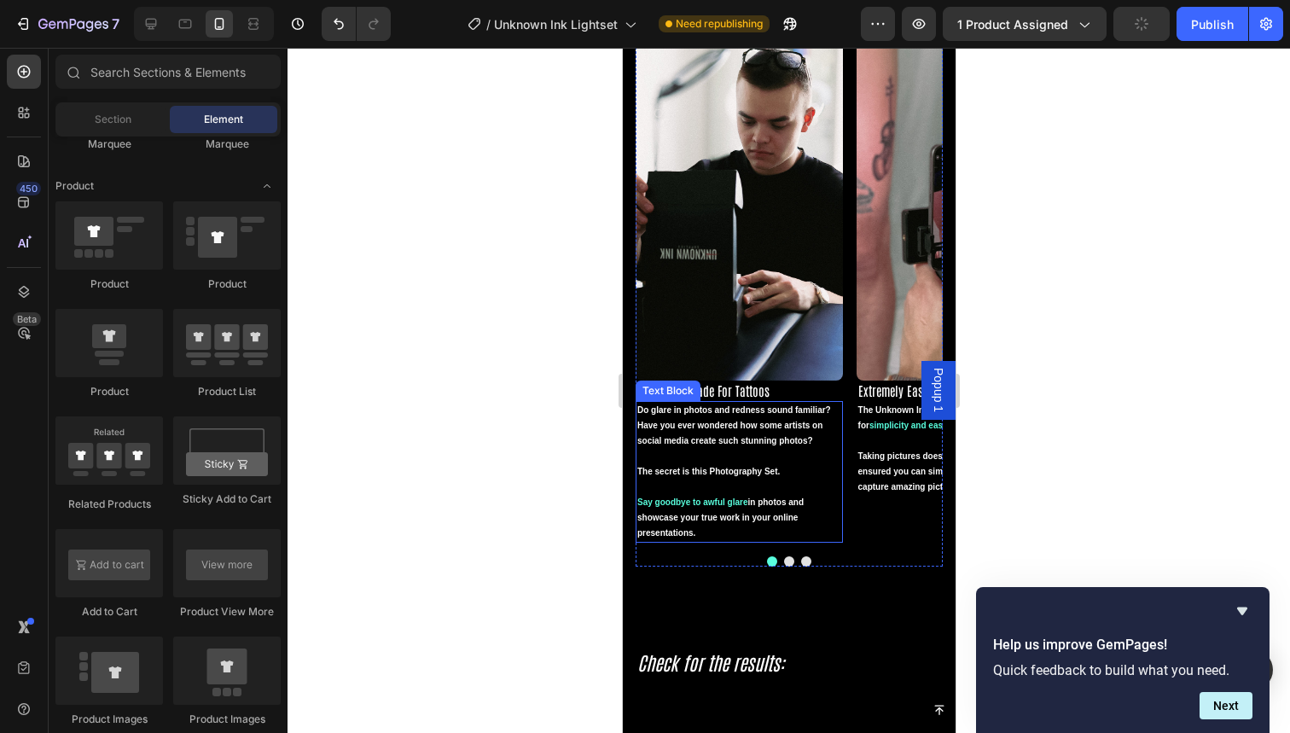
click at [783, 560] on button "Dot" at bounding box center [788, 561] width 10 height 10
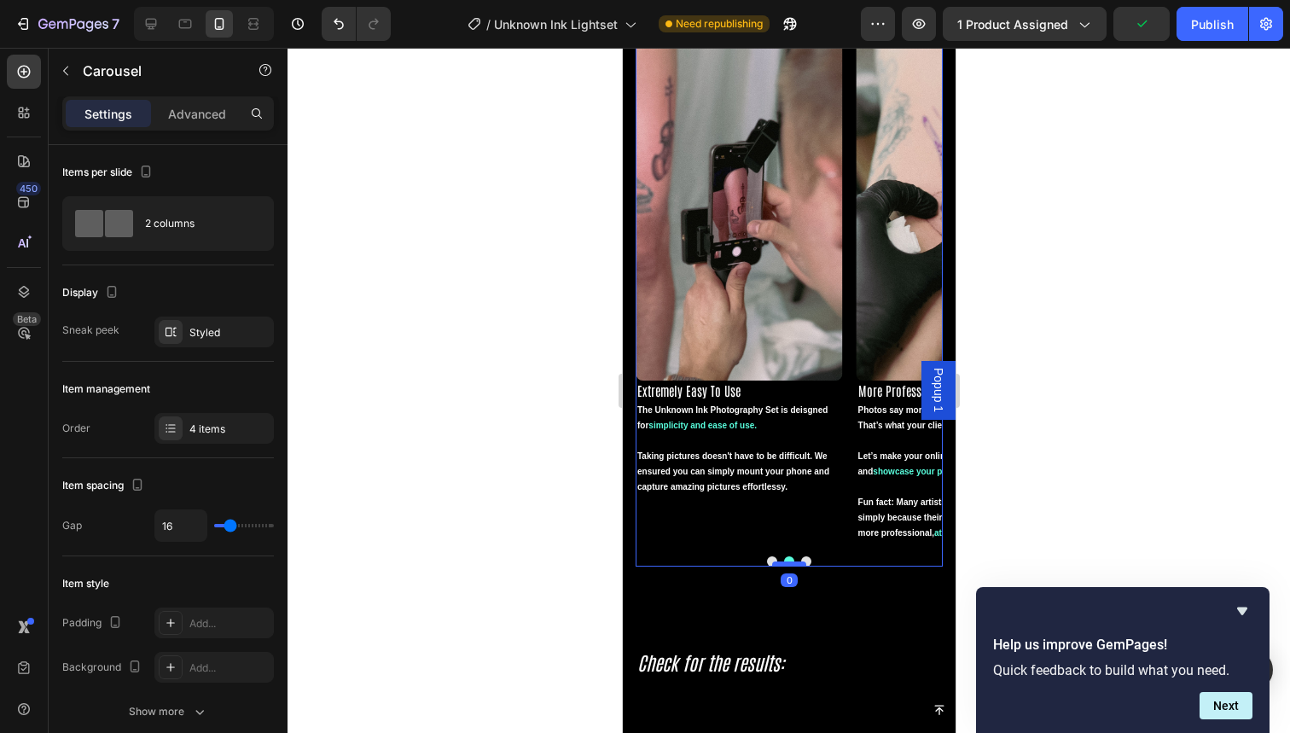
click at [799, 561] on div at bounding box center [788, 563] width 34 height 5
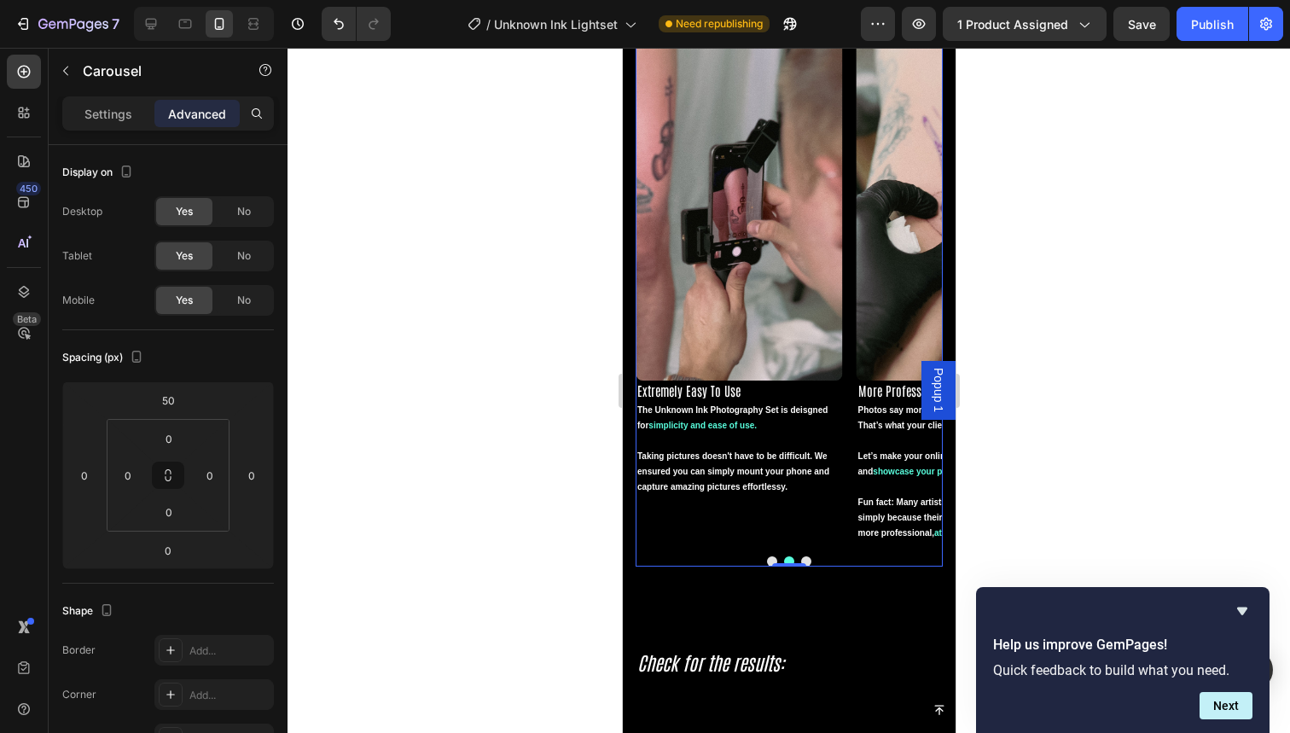
click at [802, 556] on button "Dot" at bounding box center [805, 561] width 10 height 10
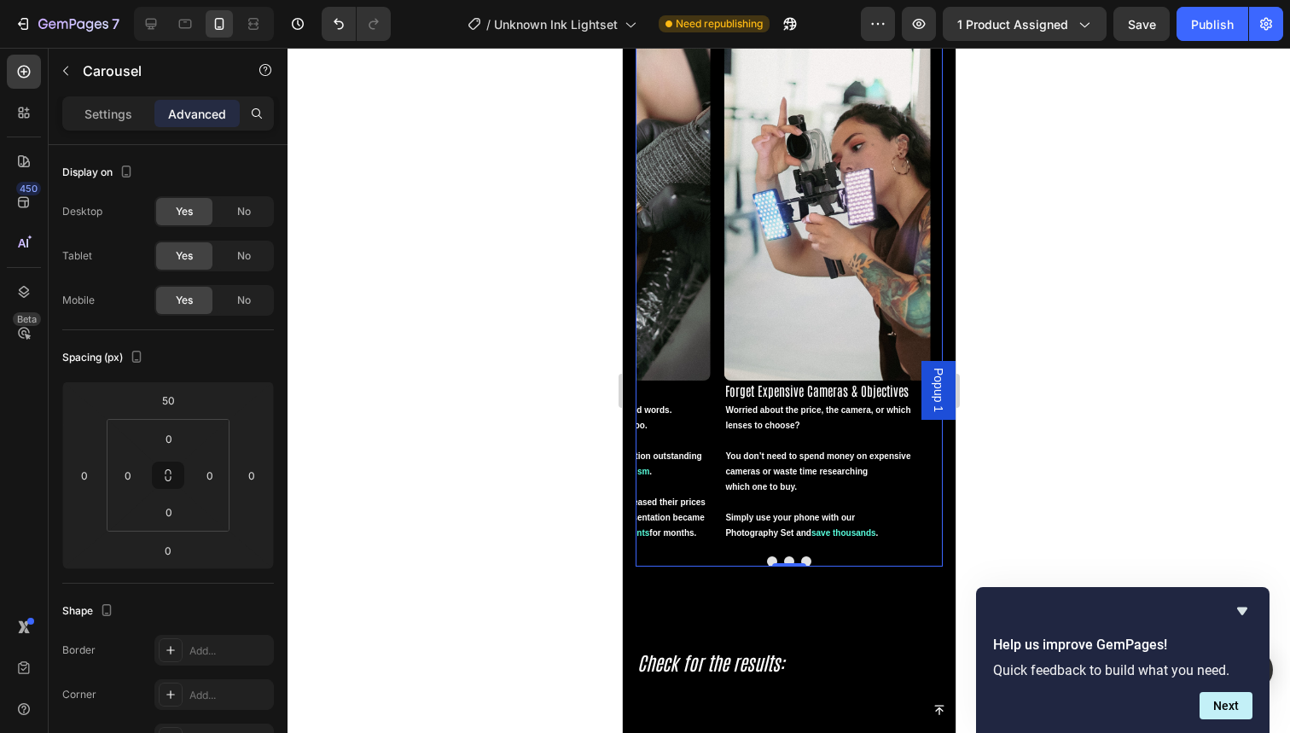
click at [783, 558] on button "Dot" at bounding box center [788, 561] width 10 height 10
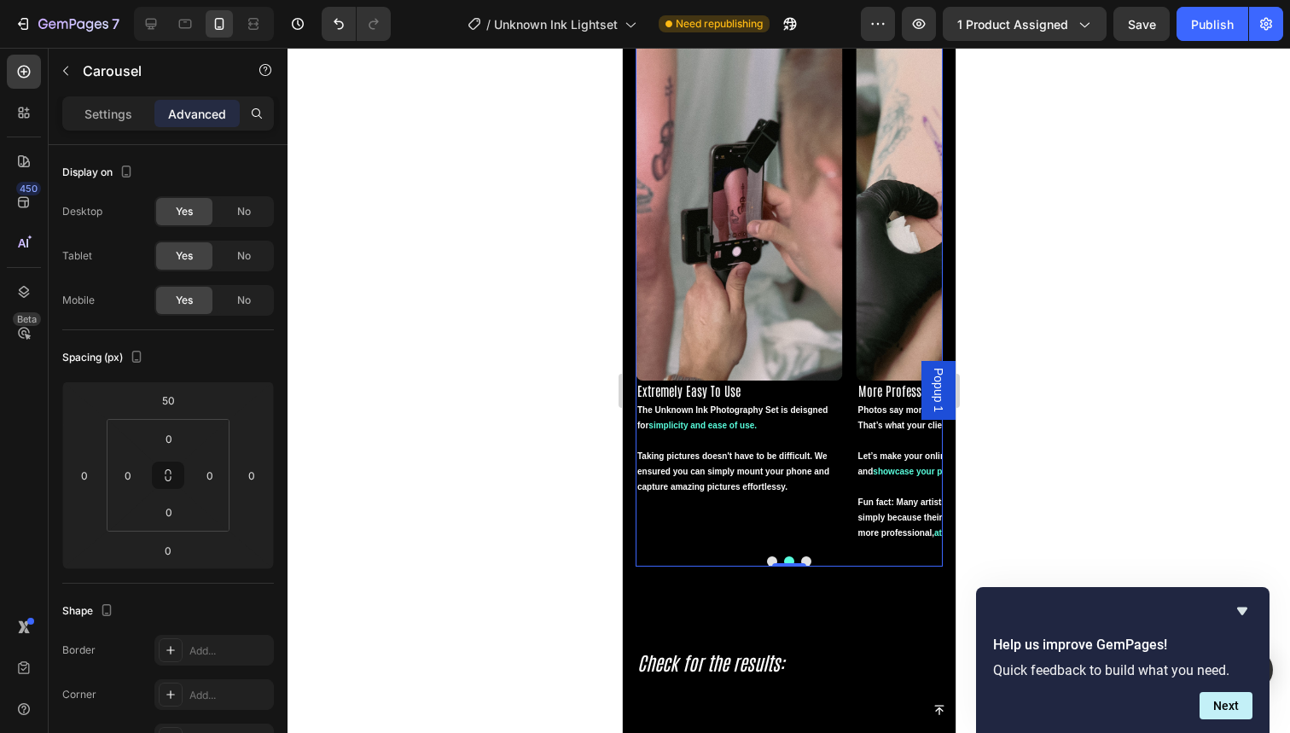
click at [766, 557] on button "Dot" at bounding box center [771, 561] width 10 height 10
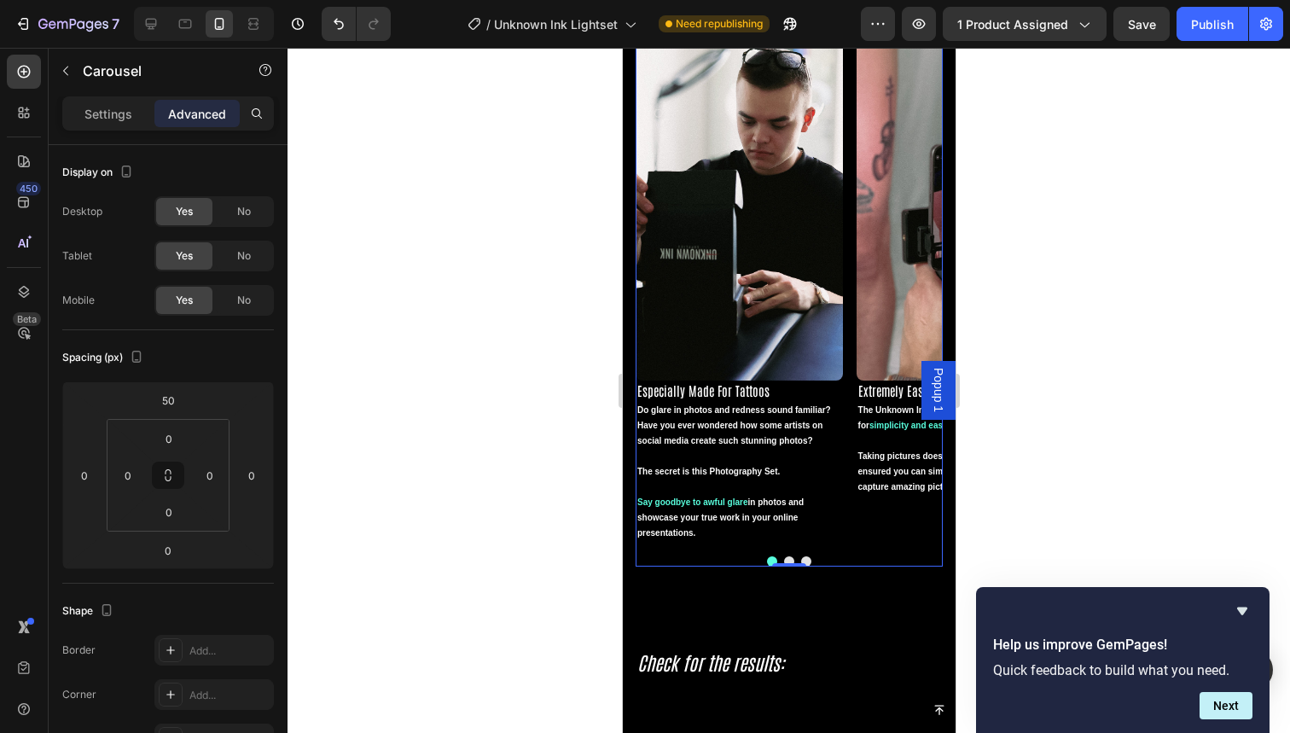
click at [846, 546] on div "Image Especially Made For Tattoos Heading Do glare in photos and redness sound …" at bounding box center [788, 290] width 307 height 554
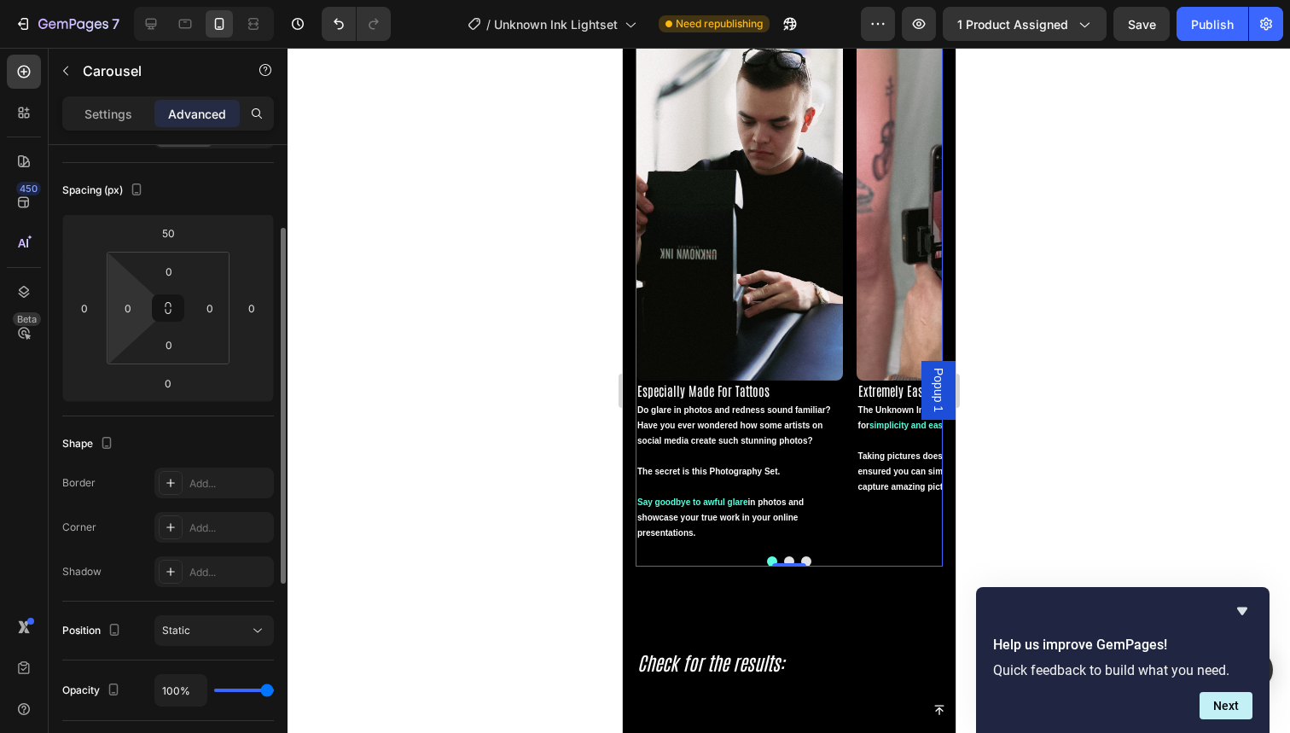
scroll to position [200, 0]
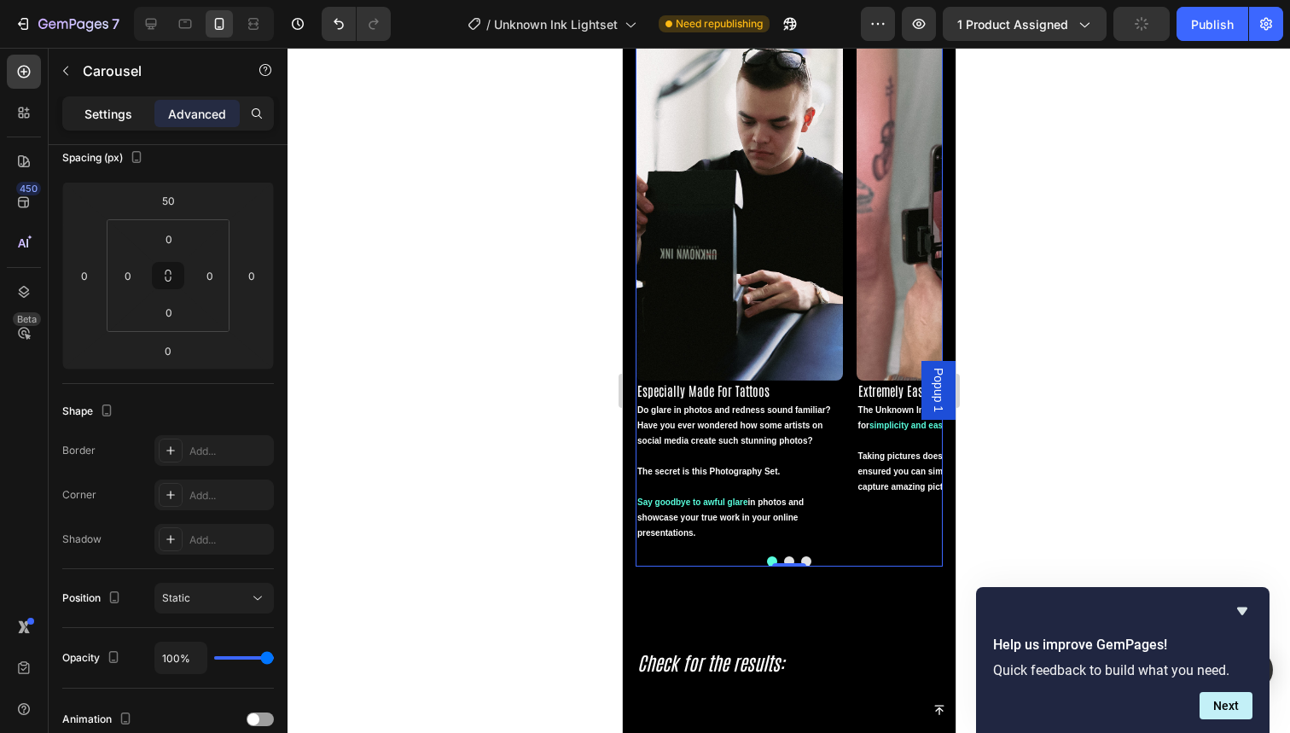
click at [123, 119] on p "Settings" at bounding box center [108, 114] width 48 height 18
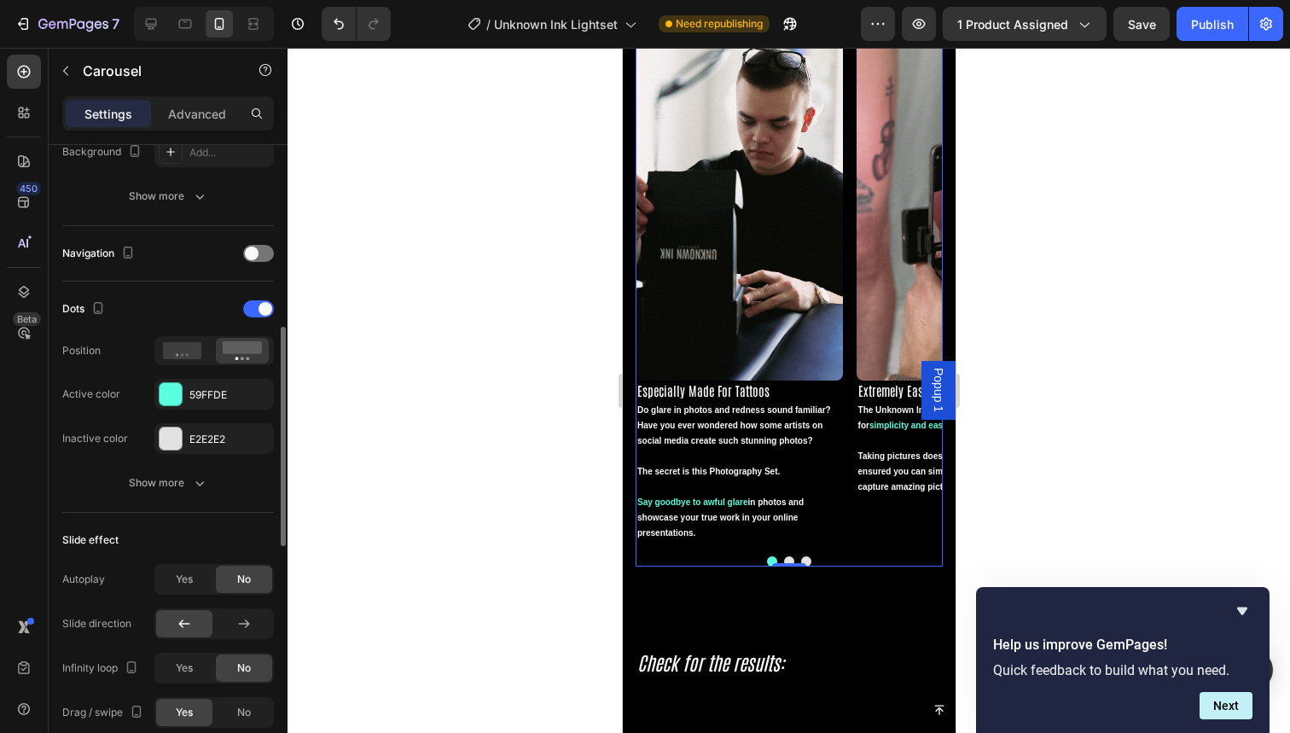
scroll to position [520, 0]
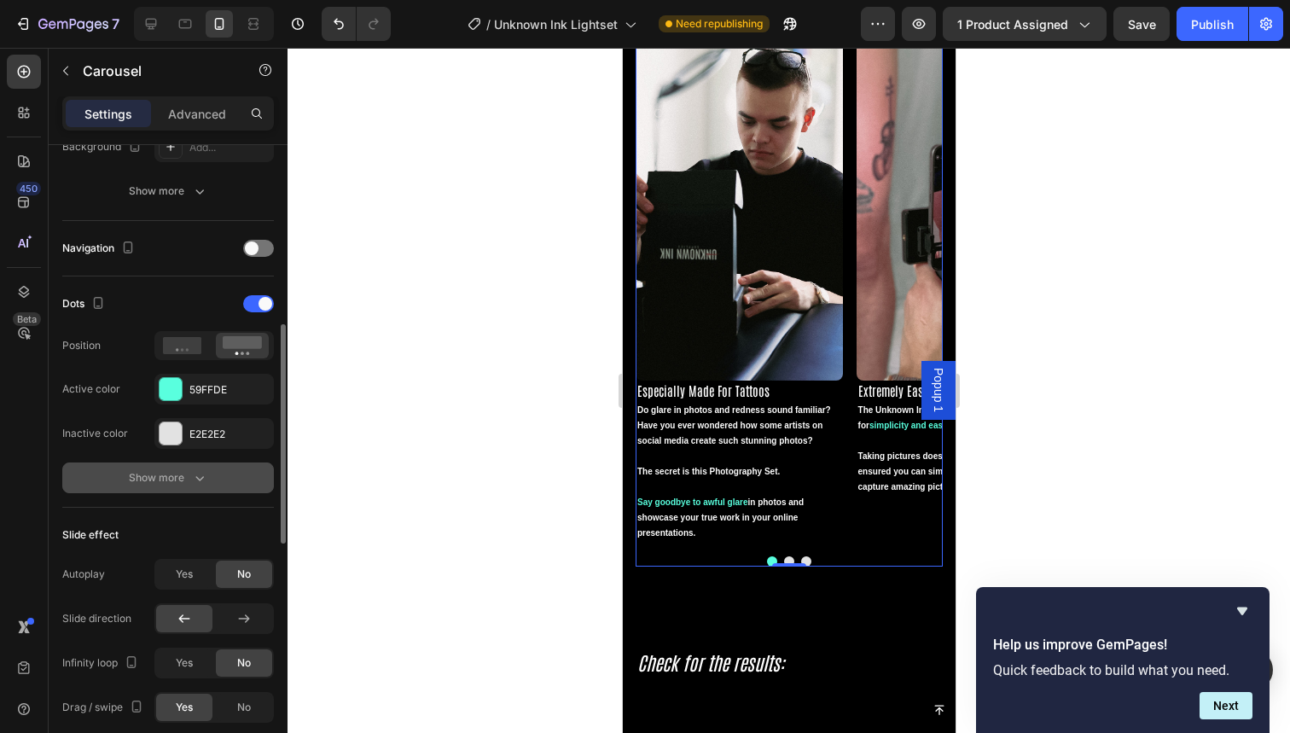
click at [186, 475] on div "Show more" at bounding box center [168, 477] width 79 height 17
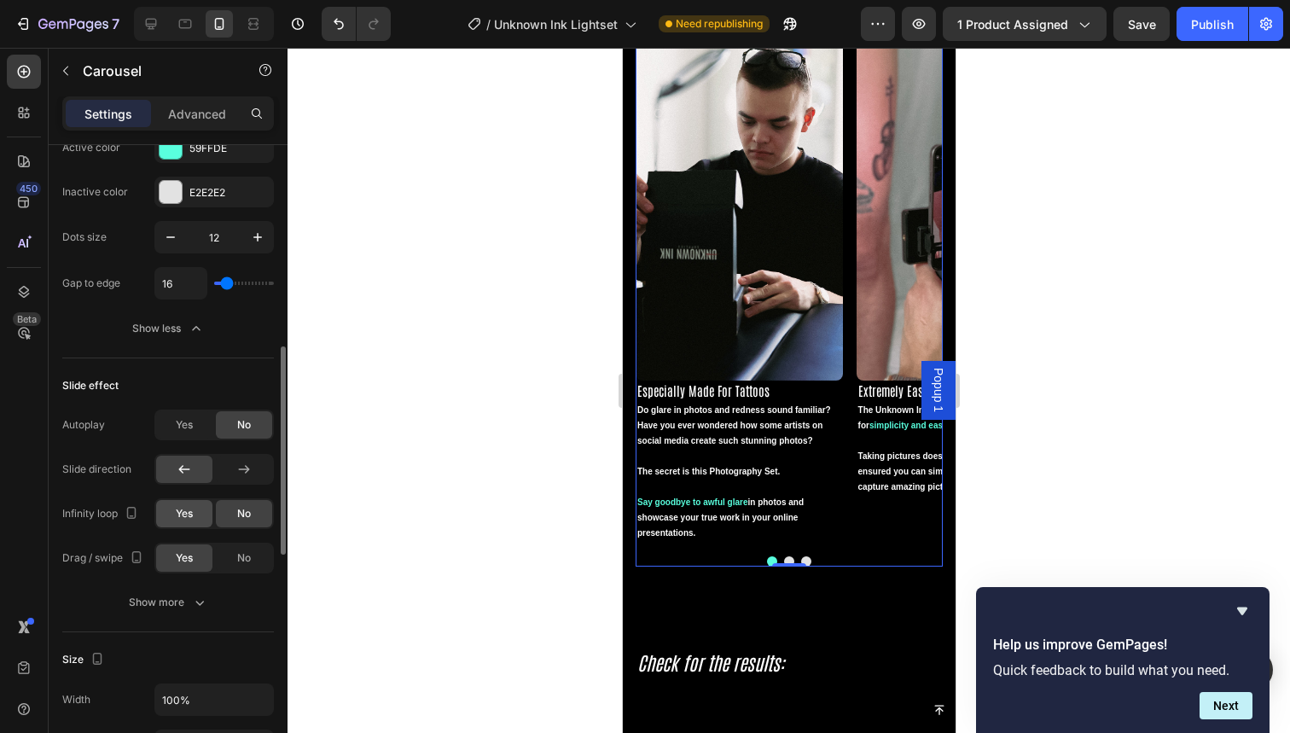
scroll to position [725, 0]
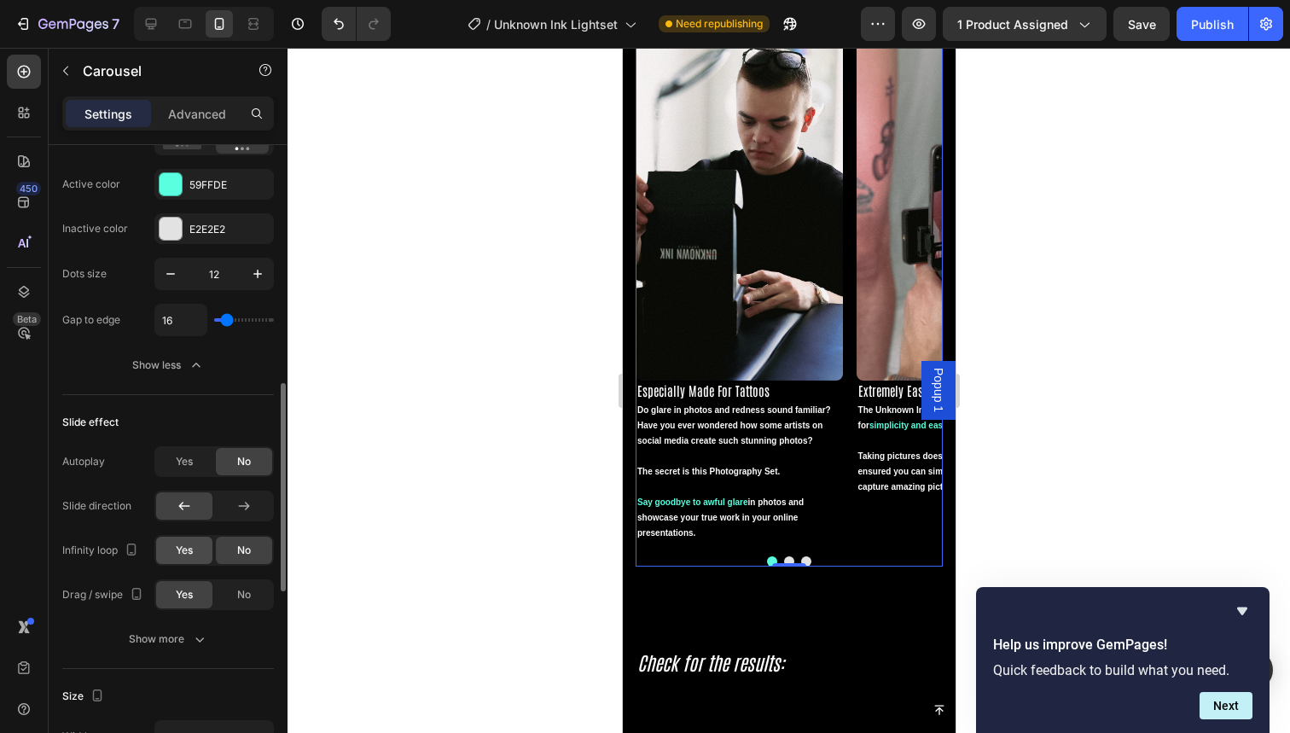
click at [183, 558] on span "Yes" at bounding box center [184, 550] width 17 height 15
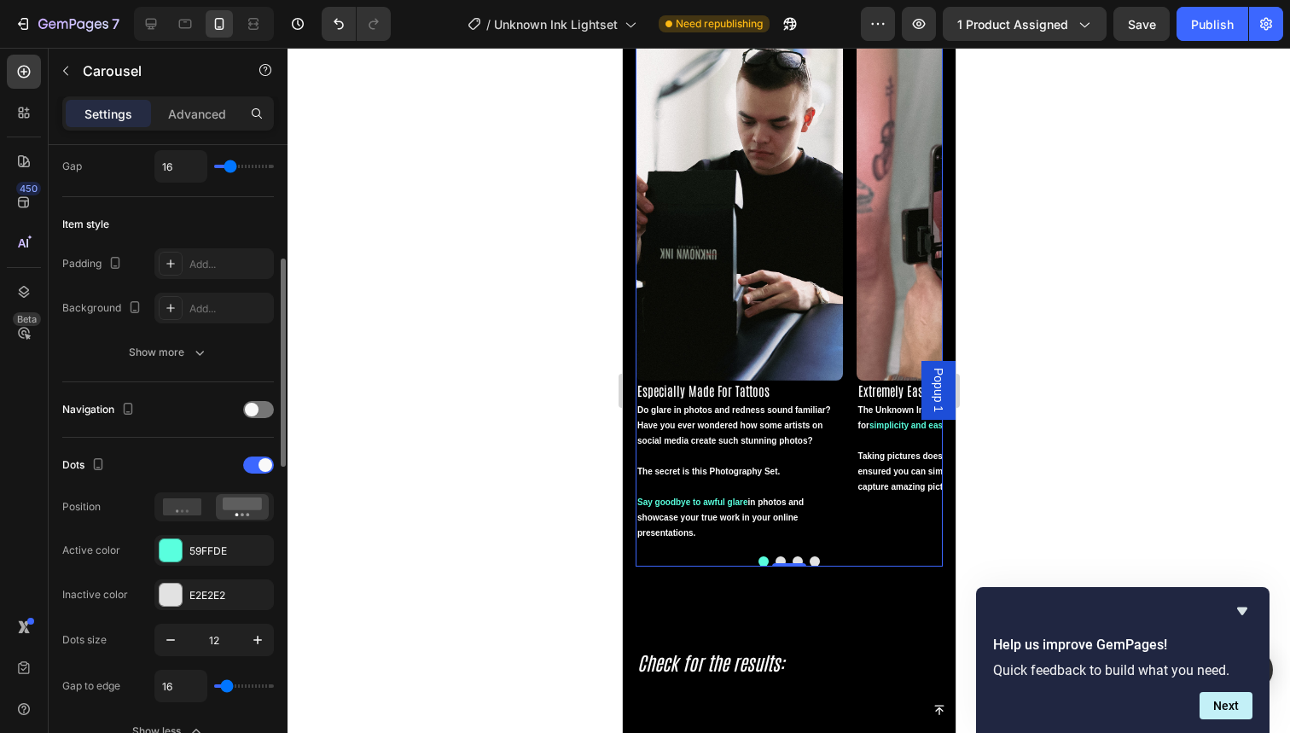
scroll to position [347, 0]
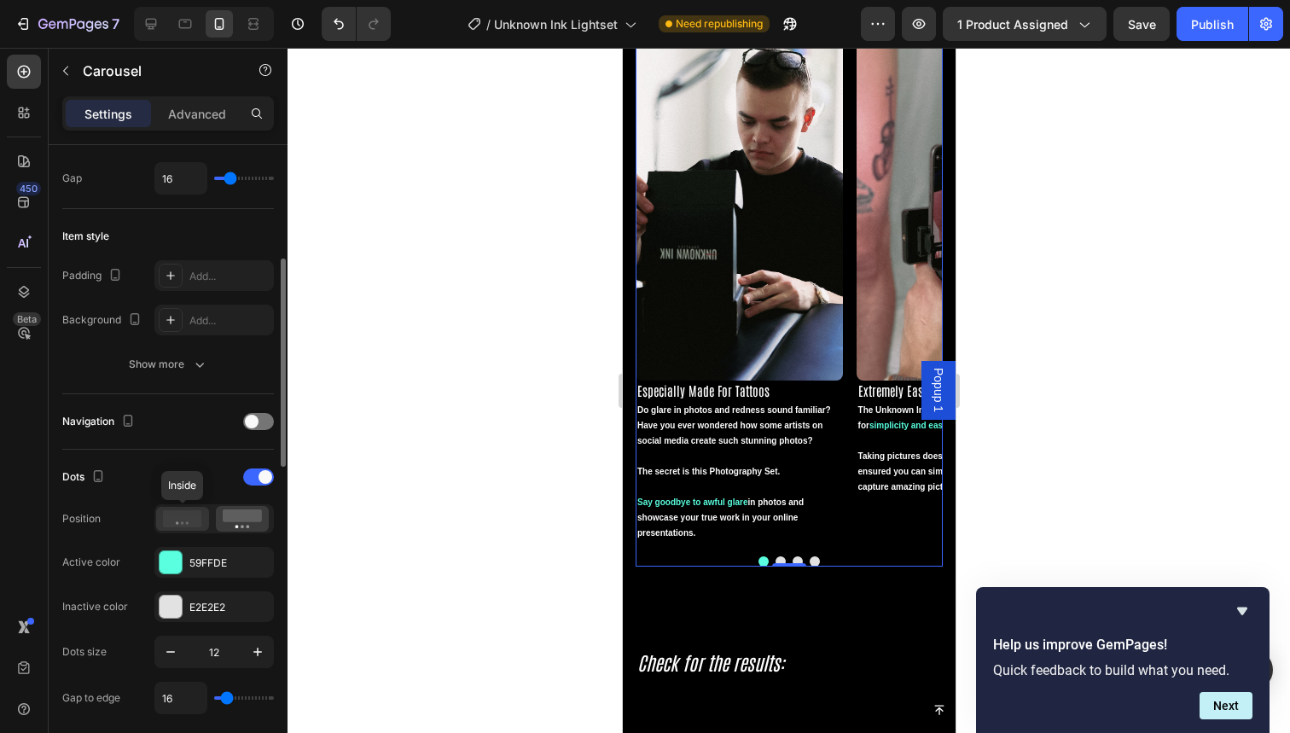
click at [179, 526] on icon at bounding box center [182, 518] width 39 height 17
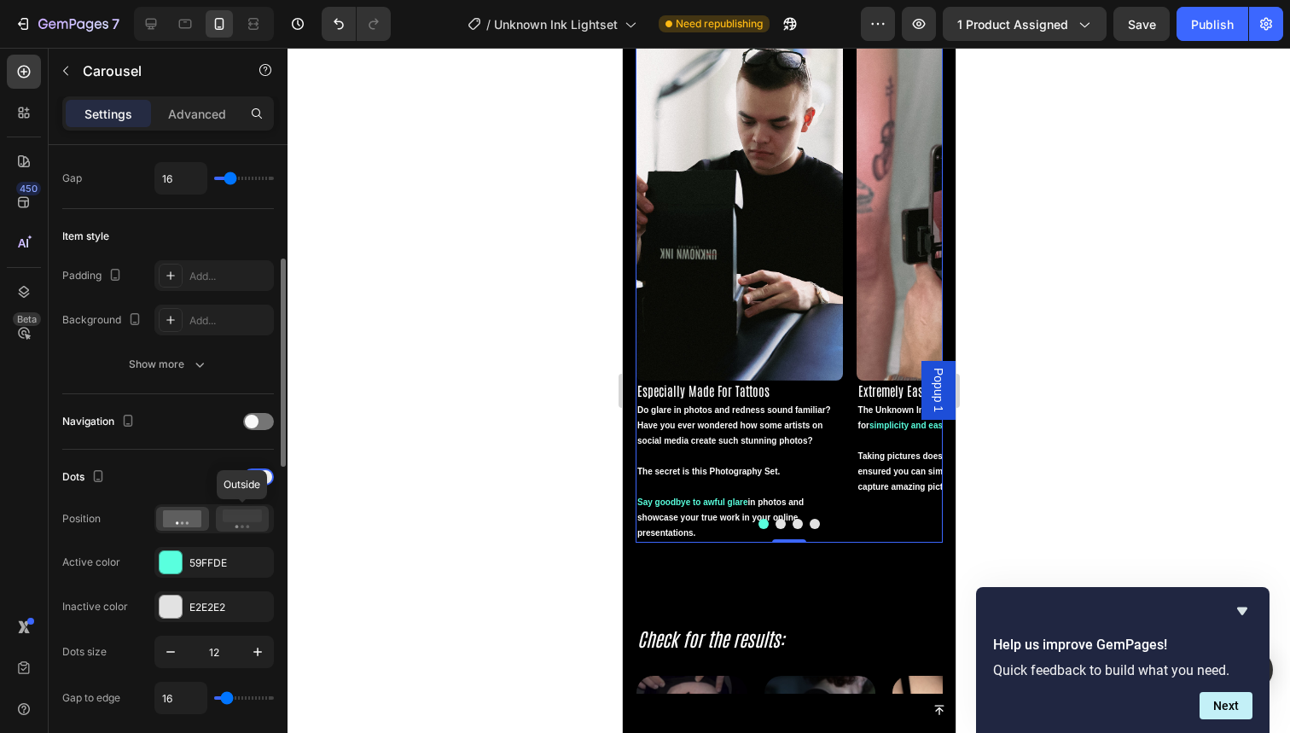
click at [229, 518] on rect at bounding box center [242, 515] width 39 height 13
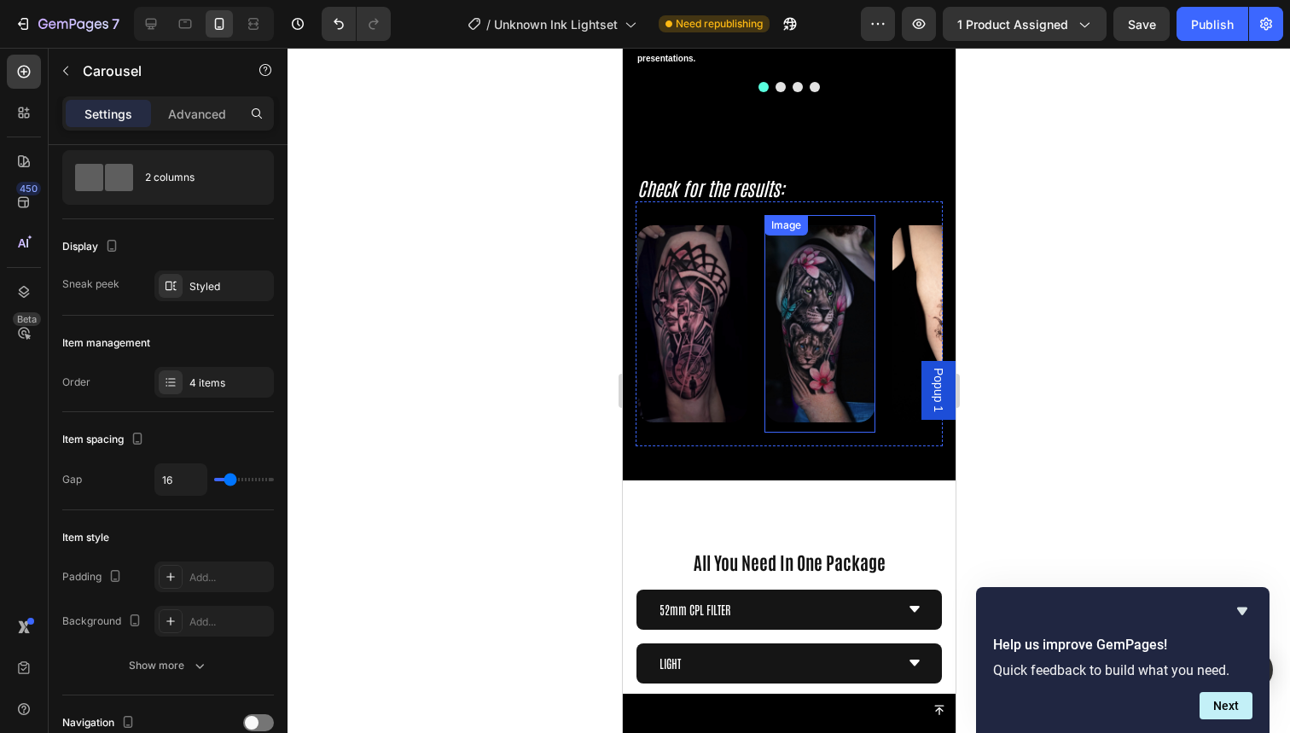
scroll to position [3168, 0]
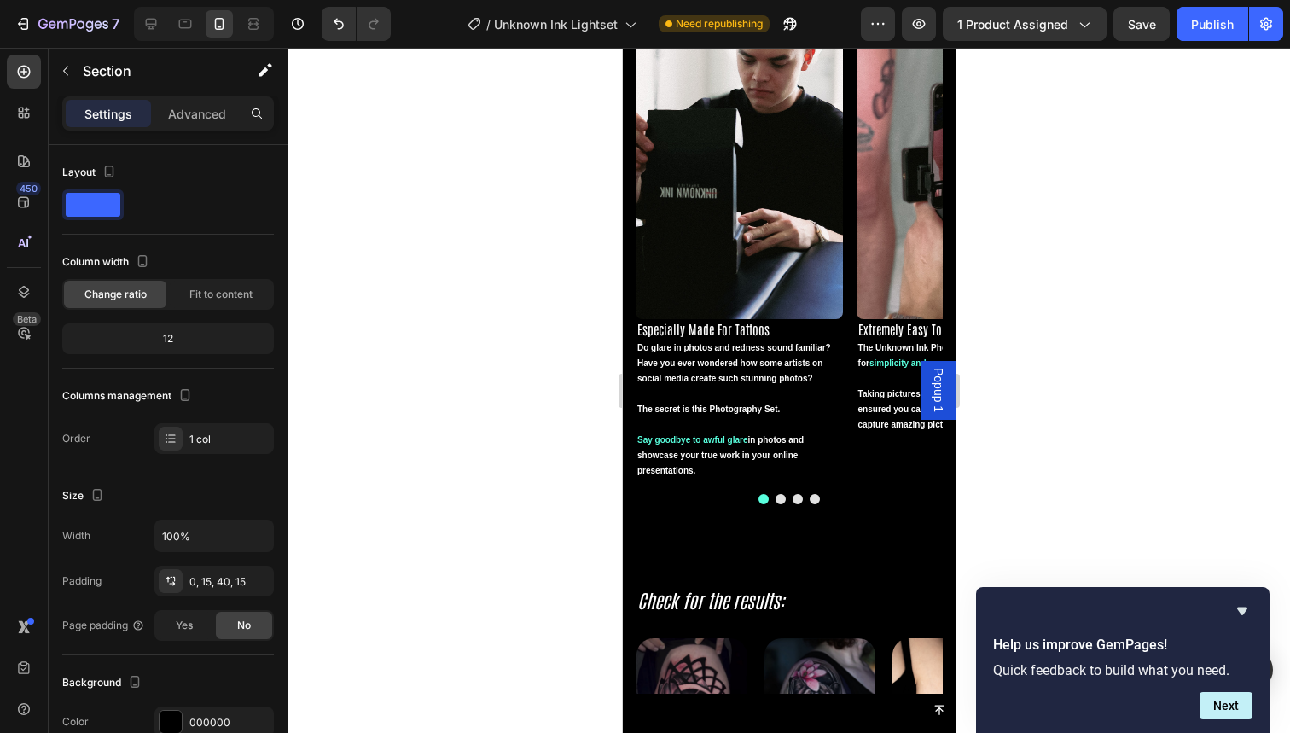
scroll to position [2509, 0]
click at [842, 318] on img at bounding box center [738, 135] width 207 height 368
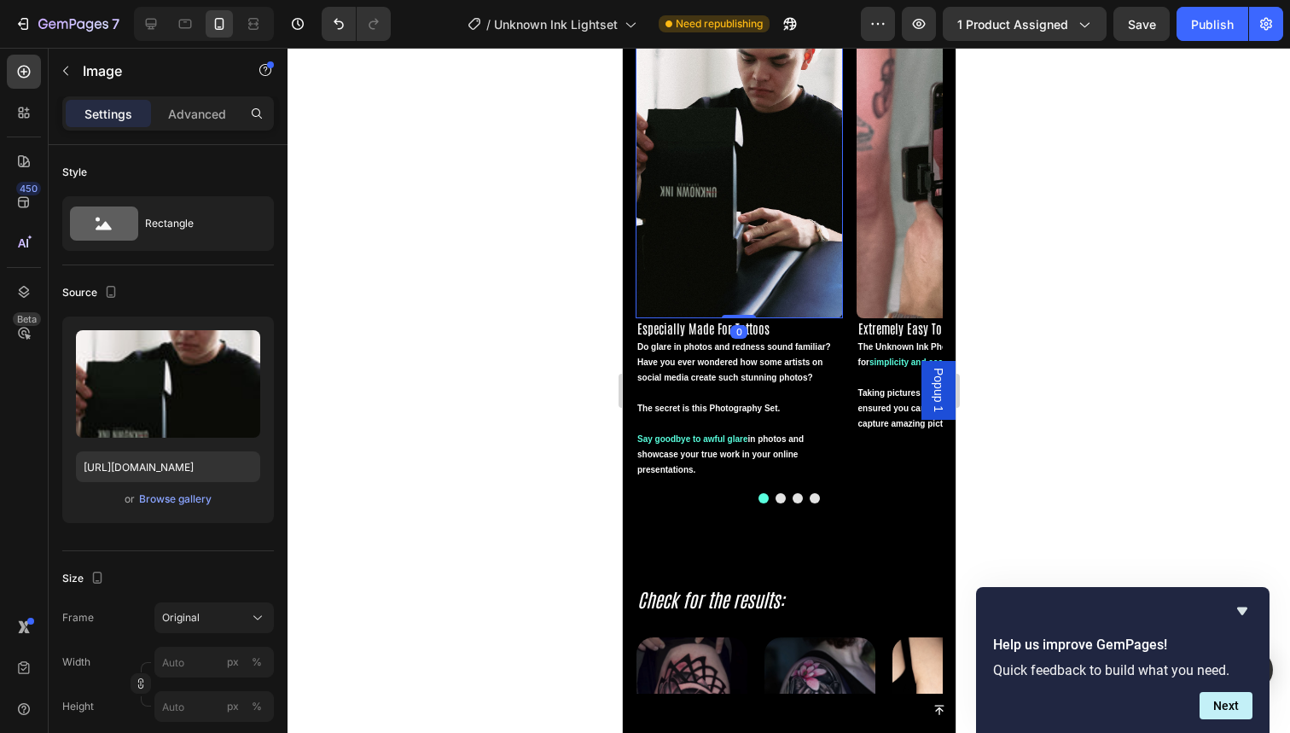
click at [842, 318] on img at bounding box center [738, 135] width 207 height 368
click at [833, 180] on div "Image 0 Especially Made For Tattoos Heading Do glare in photos and redness soun…" at bounding box center [788, 206] width 307 height 596
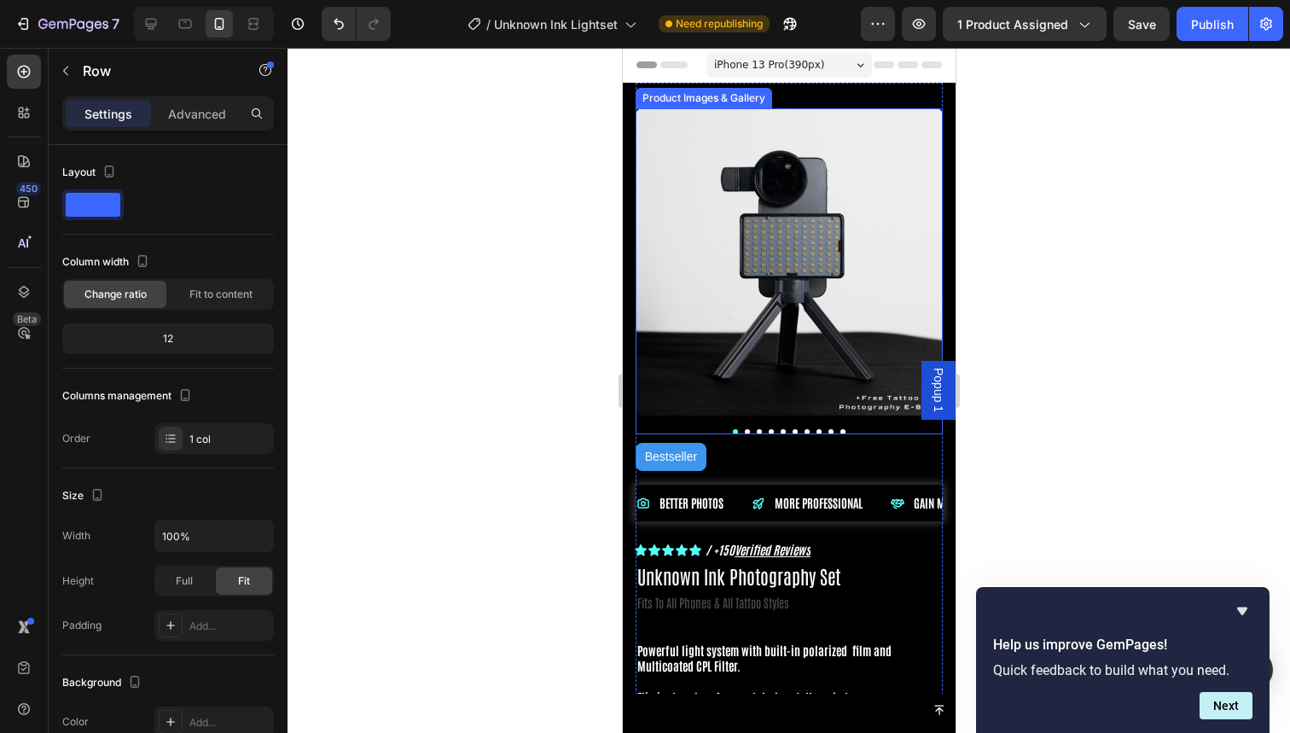
scroll to position [-1, 0]
click at [997, 223] on div at bounding box center [789, 390] width 1003 height 685
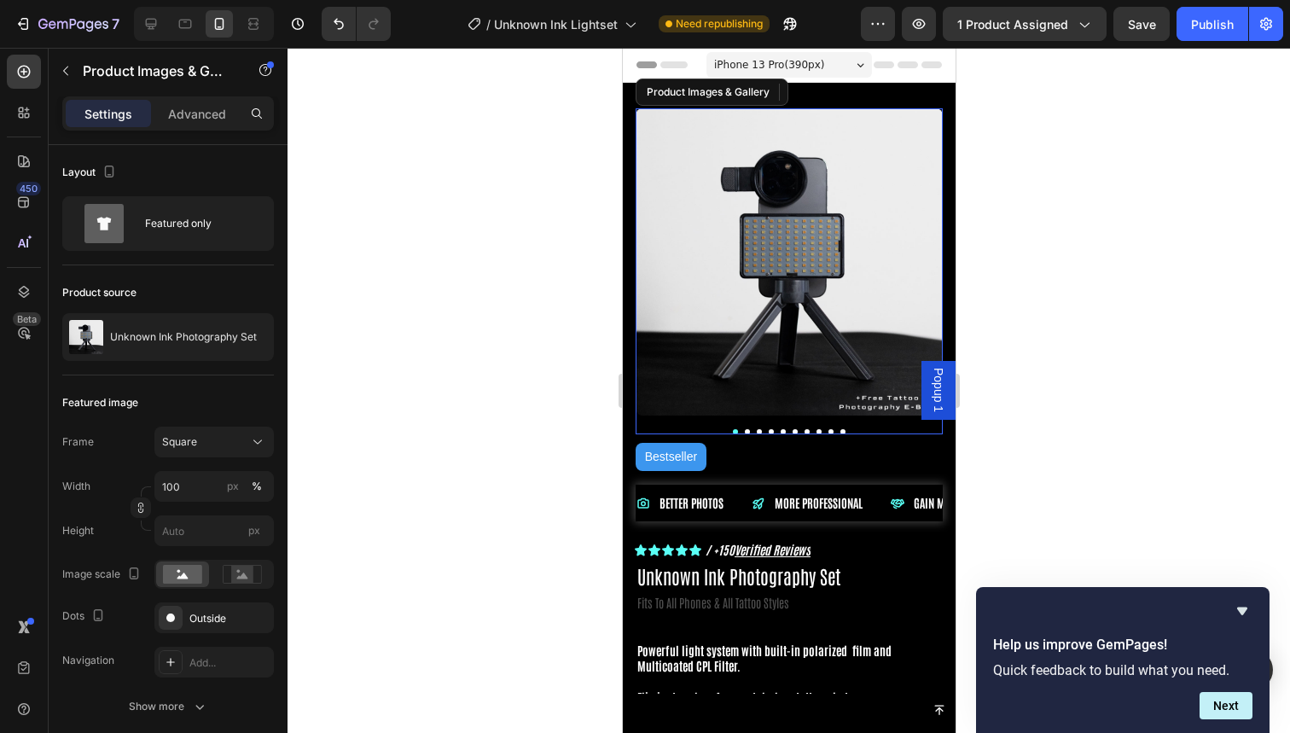
click at [890, 218] on img at bounding box center [788, 261] width 307 height 307
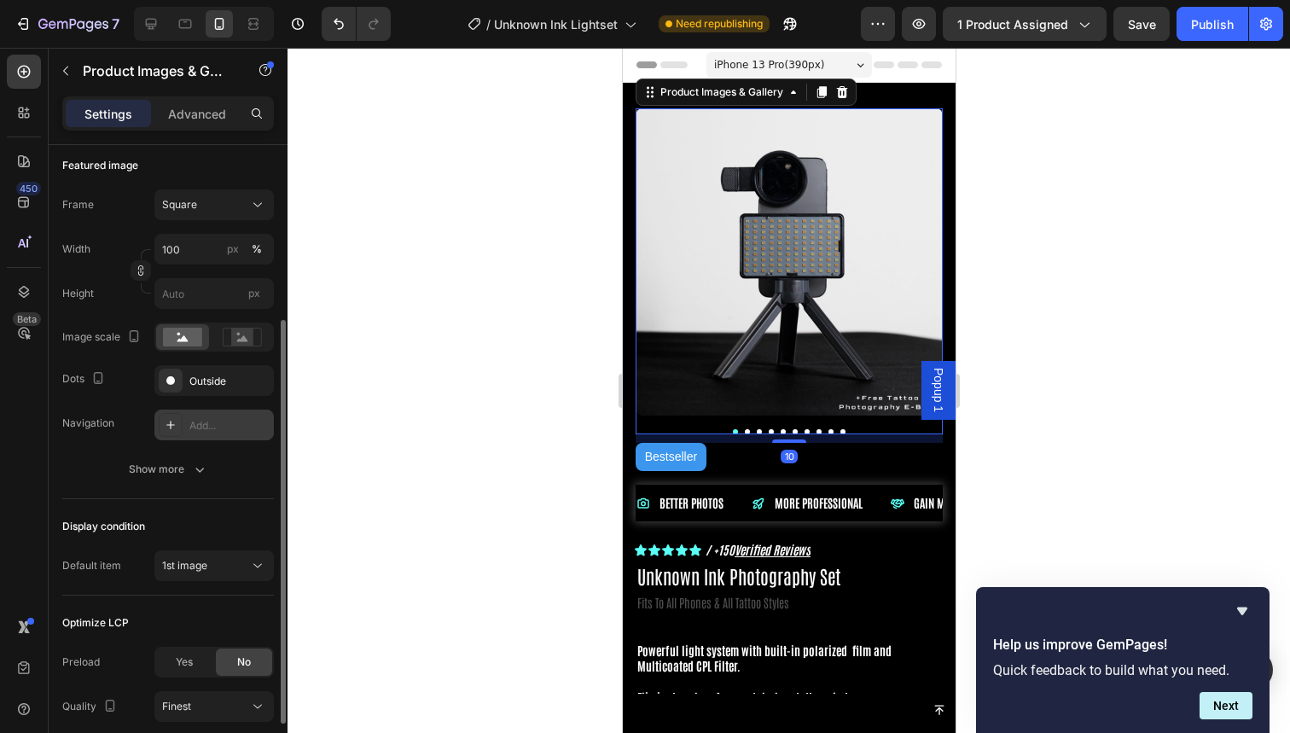
scroll to position [367, 0]
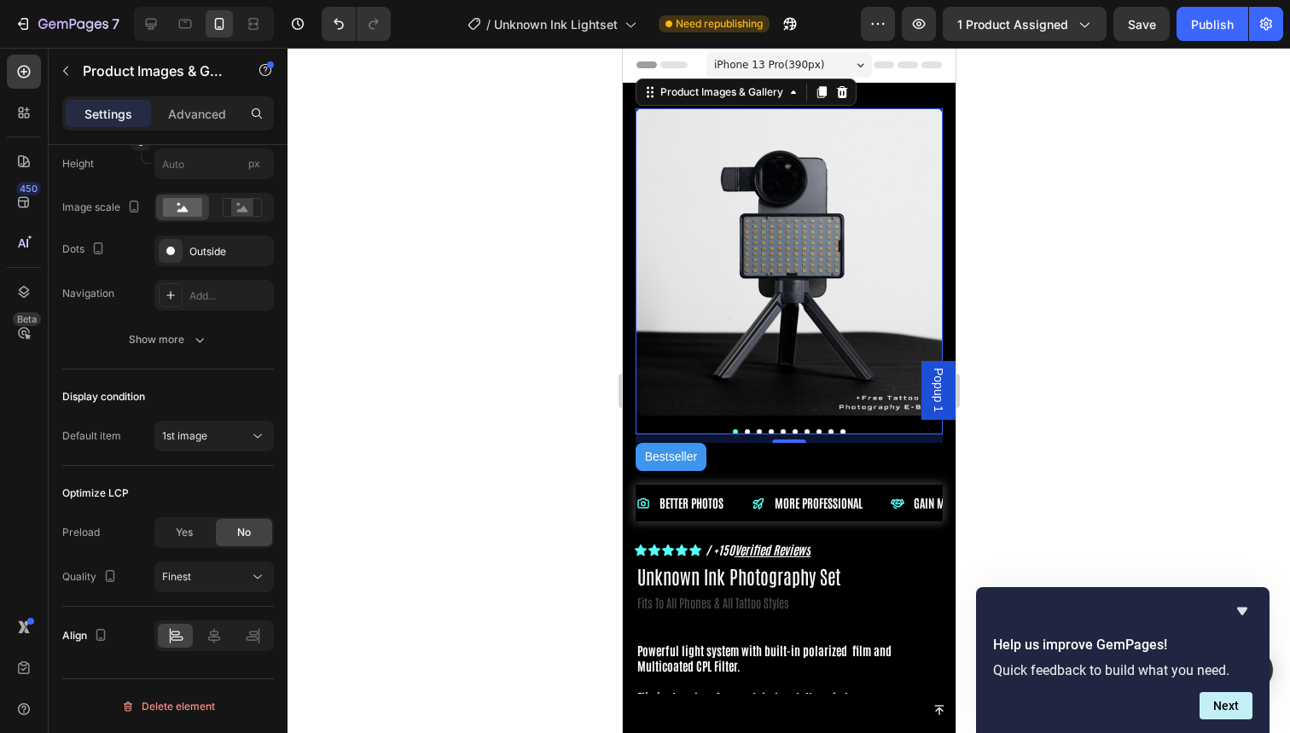
click at [574, 436] on div at bounding box center [789, 390] width 1003 height 685
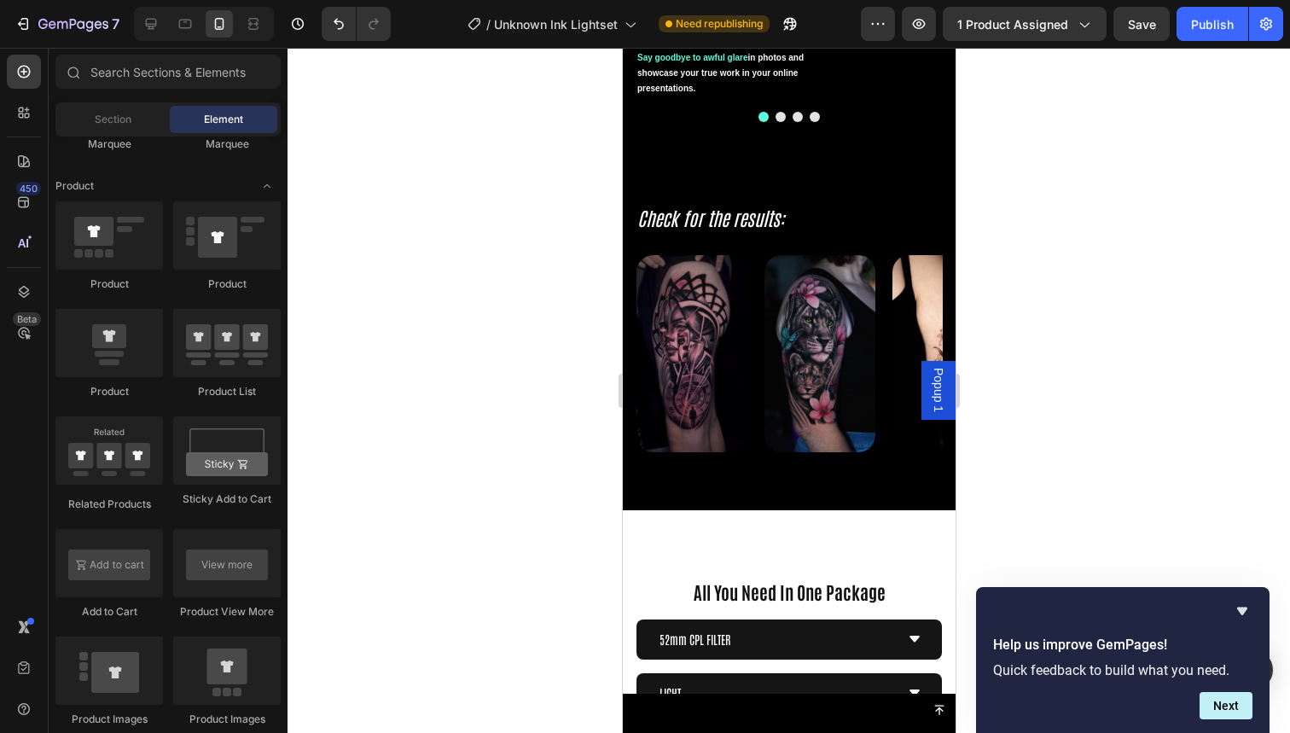
scroll to position [3143, 0]
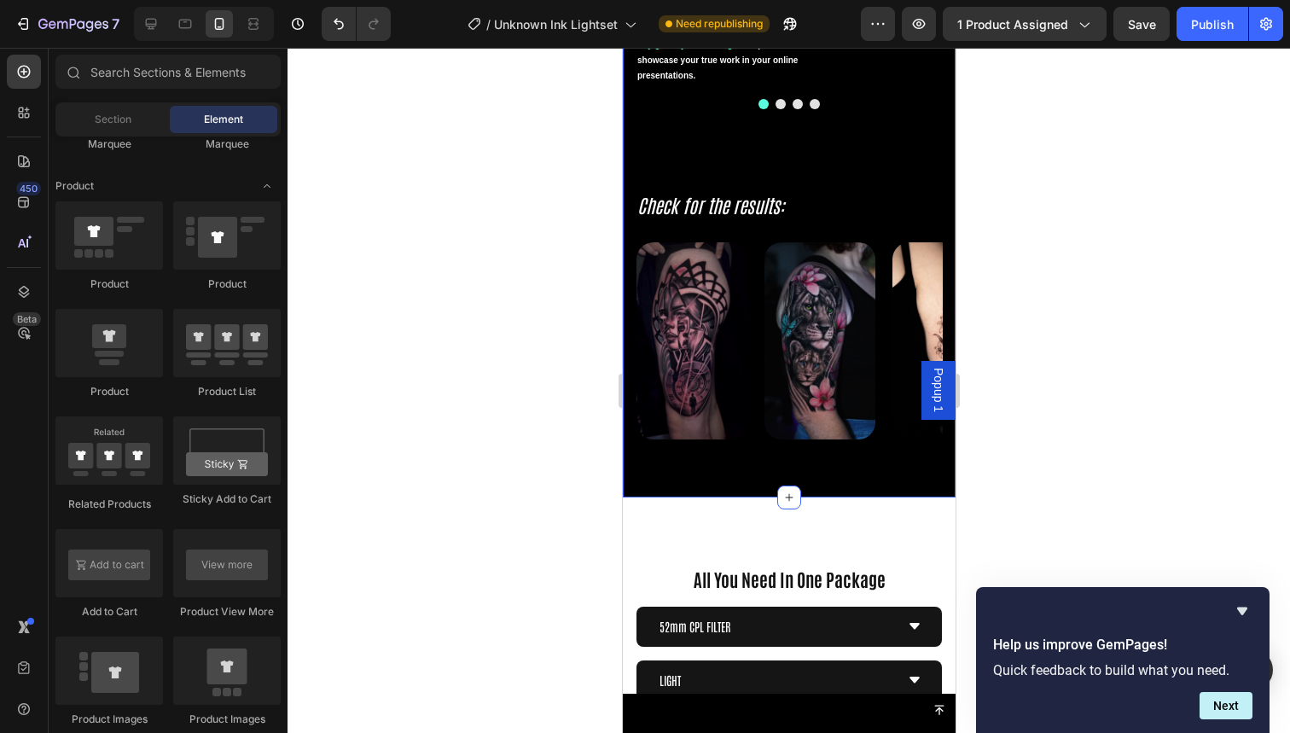
click at [782, 500] on icon at bounding box center [789, 498] width 14 height 14
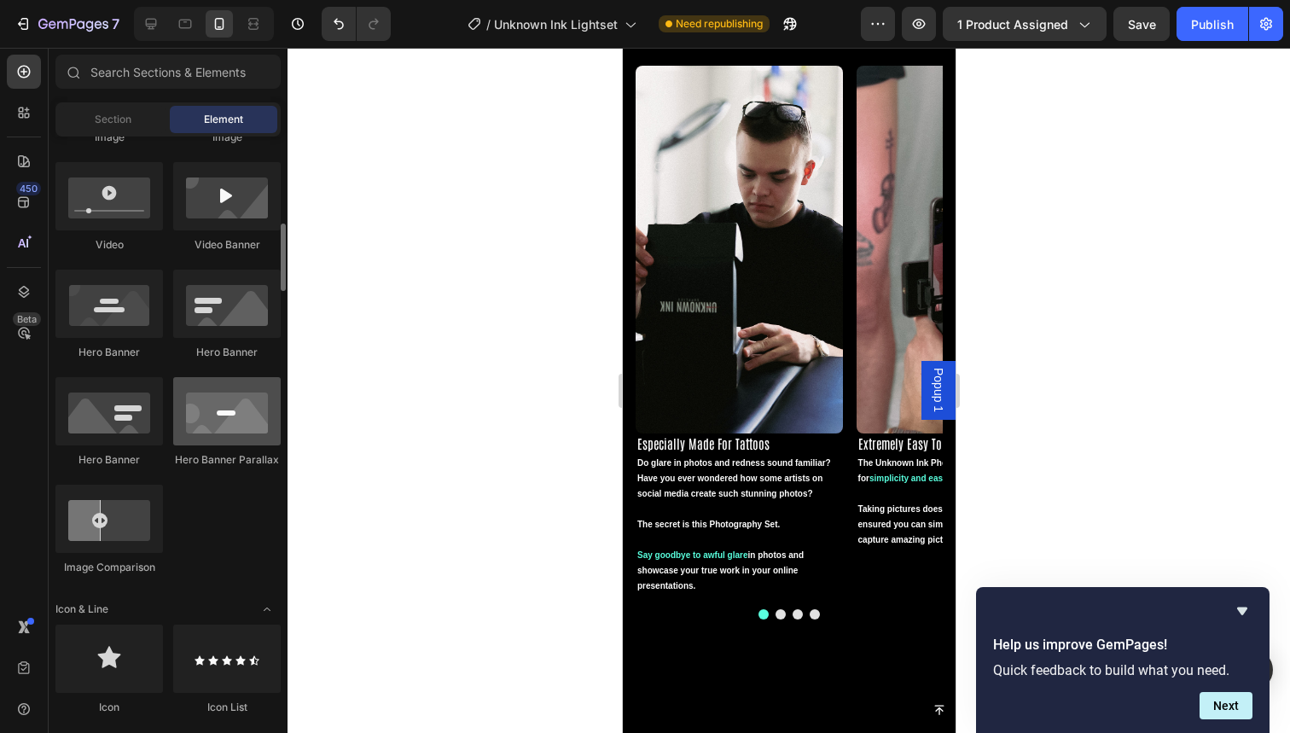
scroll to position [659, 0]
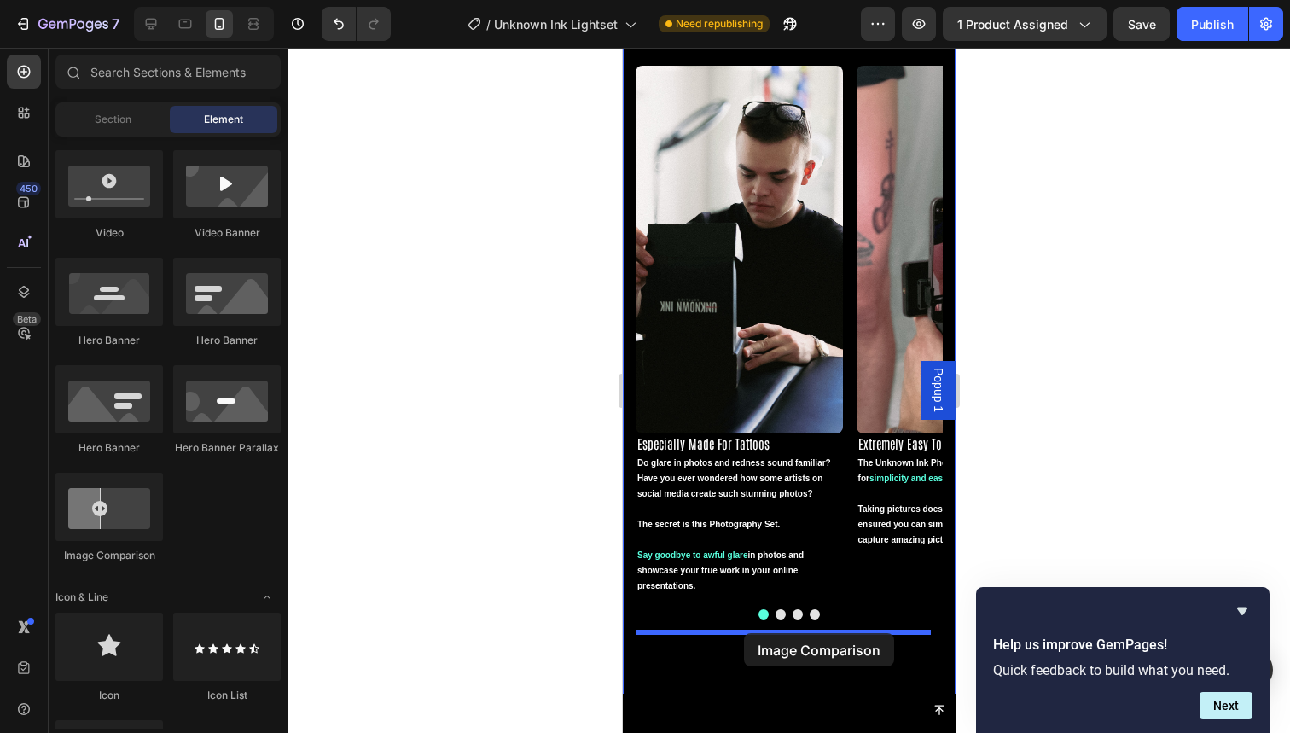
drag, startPoint x: 749, startPoint y: 553, endPoint x: 743, endPoint y: 633, distance: 80.4
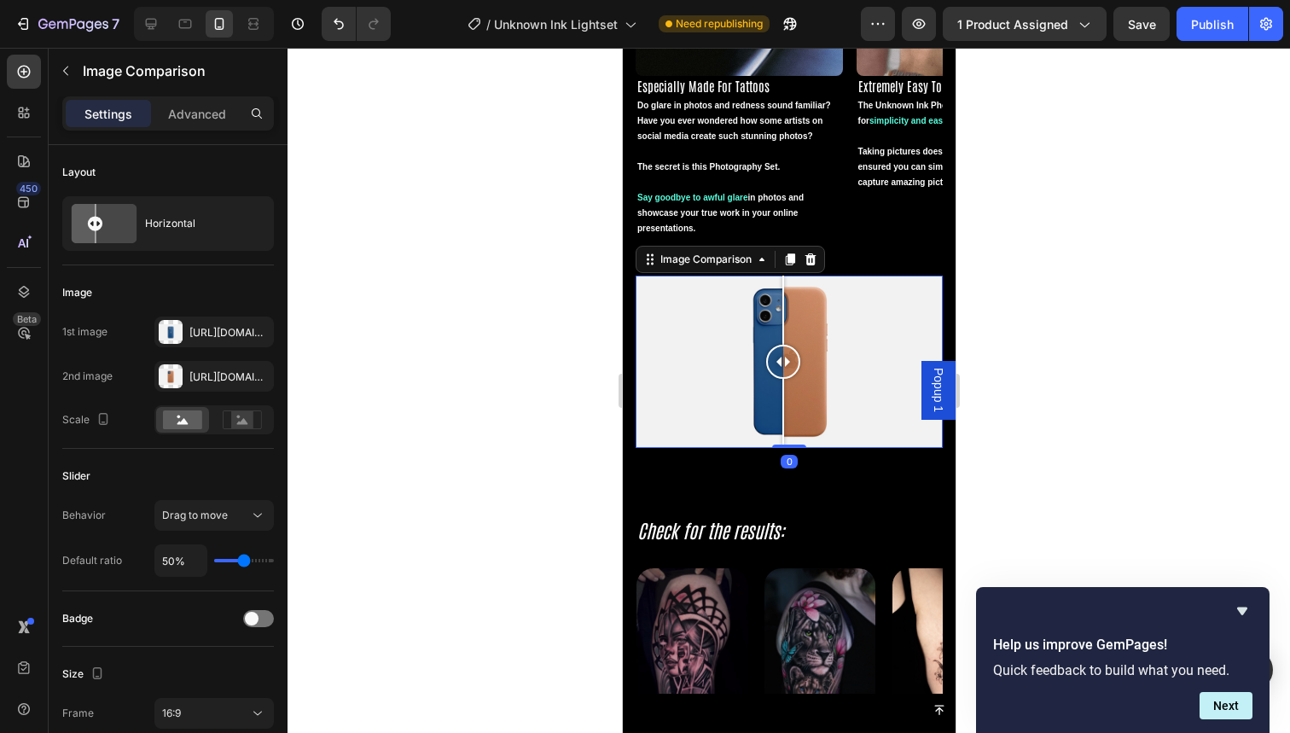
scroll to position [2997, 0]
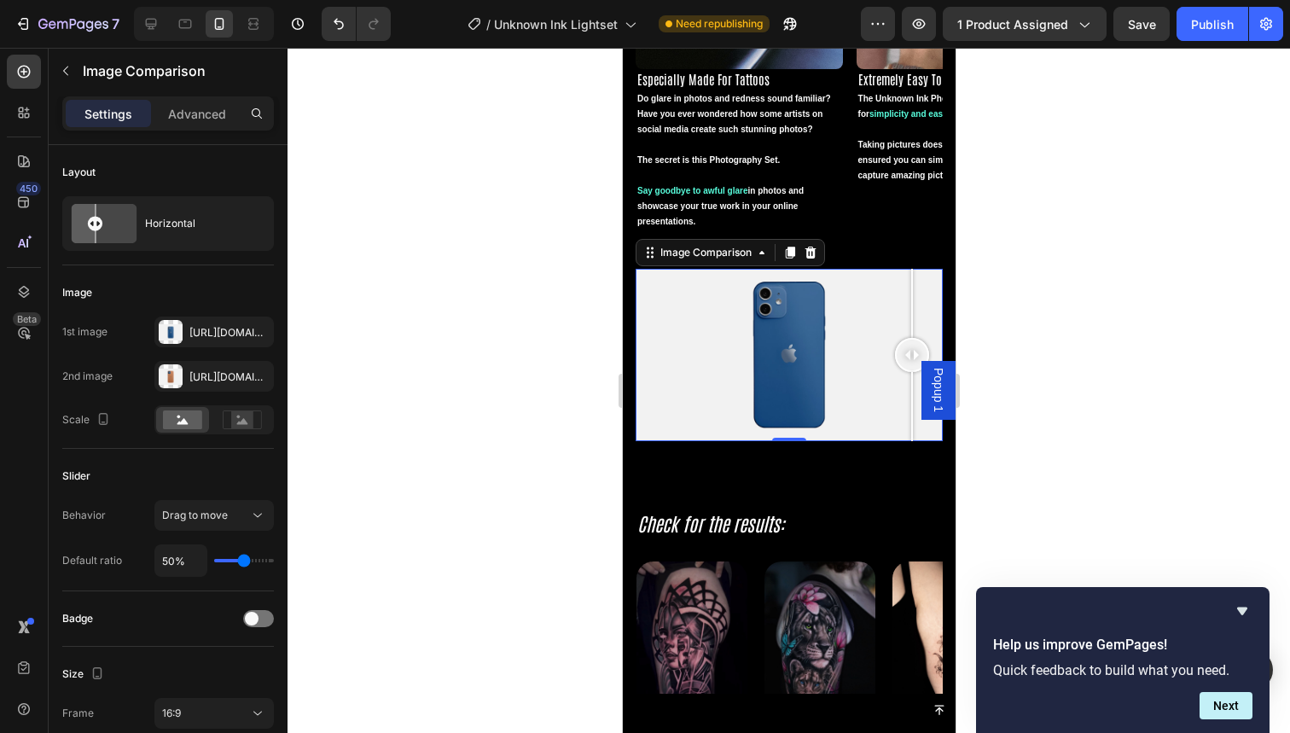
drag, startPoint x: 789, startPoint y: 355, endPoint x: 927, endPoint y: 349, distance: 137.5
click at [927, 349] on div at bounding box center [911, 355] width 34 height 34
click at [209, 339] on div "Https://cdn.Shopify.Com/s/files/1/2005/9307/files/image_compare_before.Png" at bounding box center [213, 332] width 49 height 15
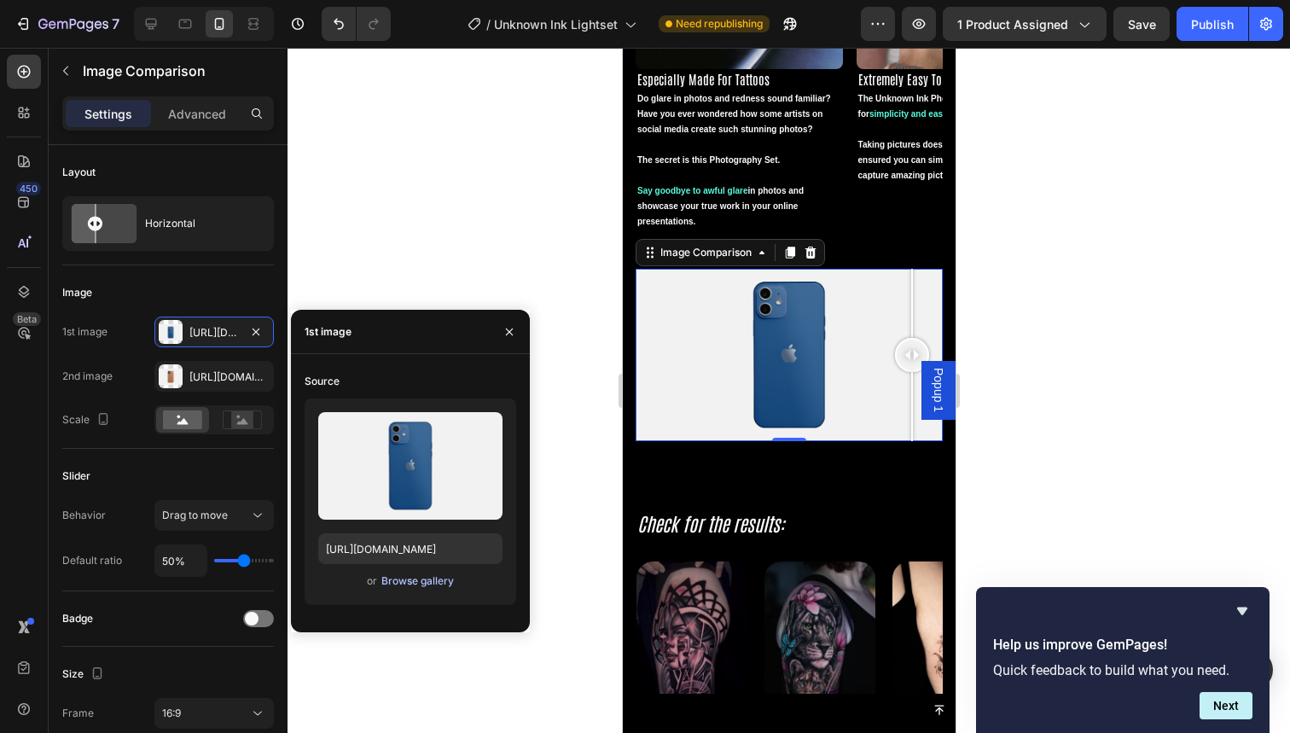
click at [383, 583] on div "Browse gallery" at bounding box center [417, 580] width 73 height 15
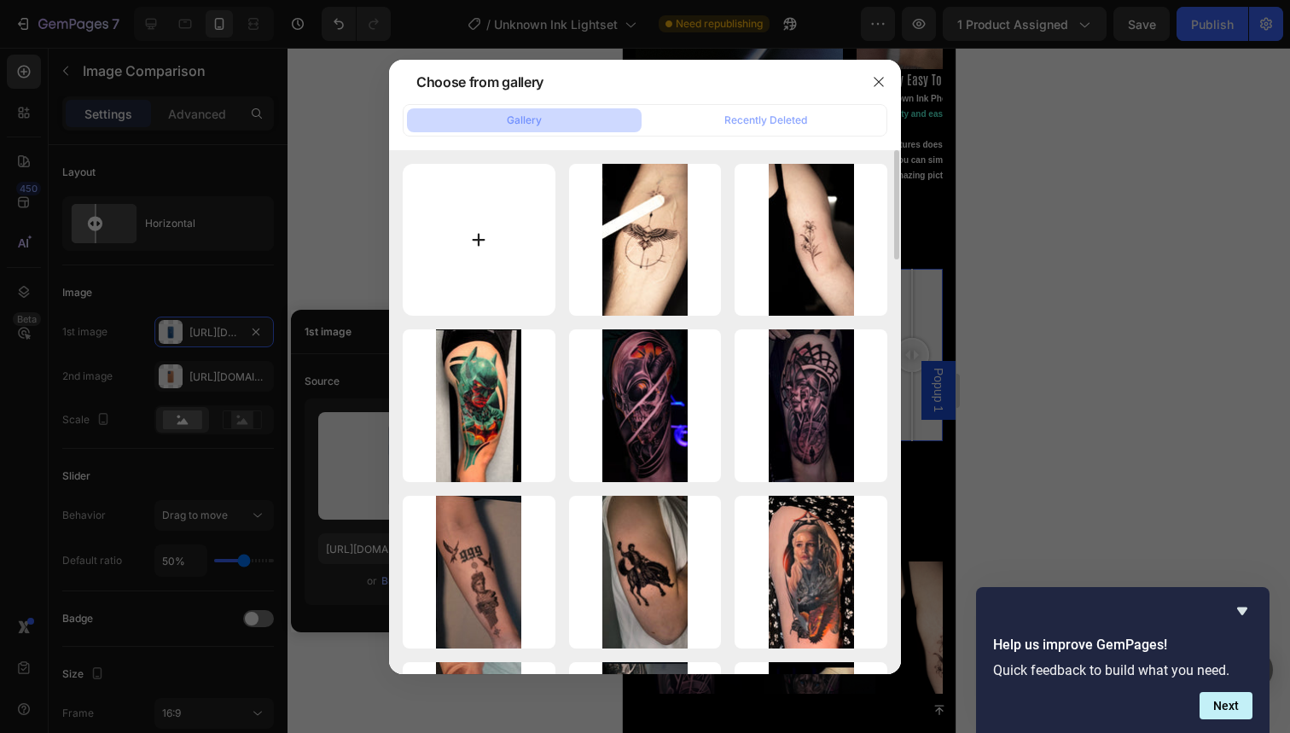
click at [489, 228] on input "file" at bounding box center [479, 240] width 153 height 153
type input "C:\fakepath\44.jpg"
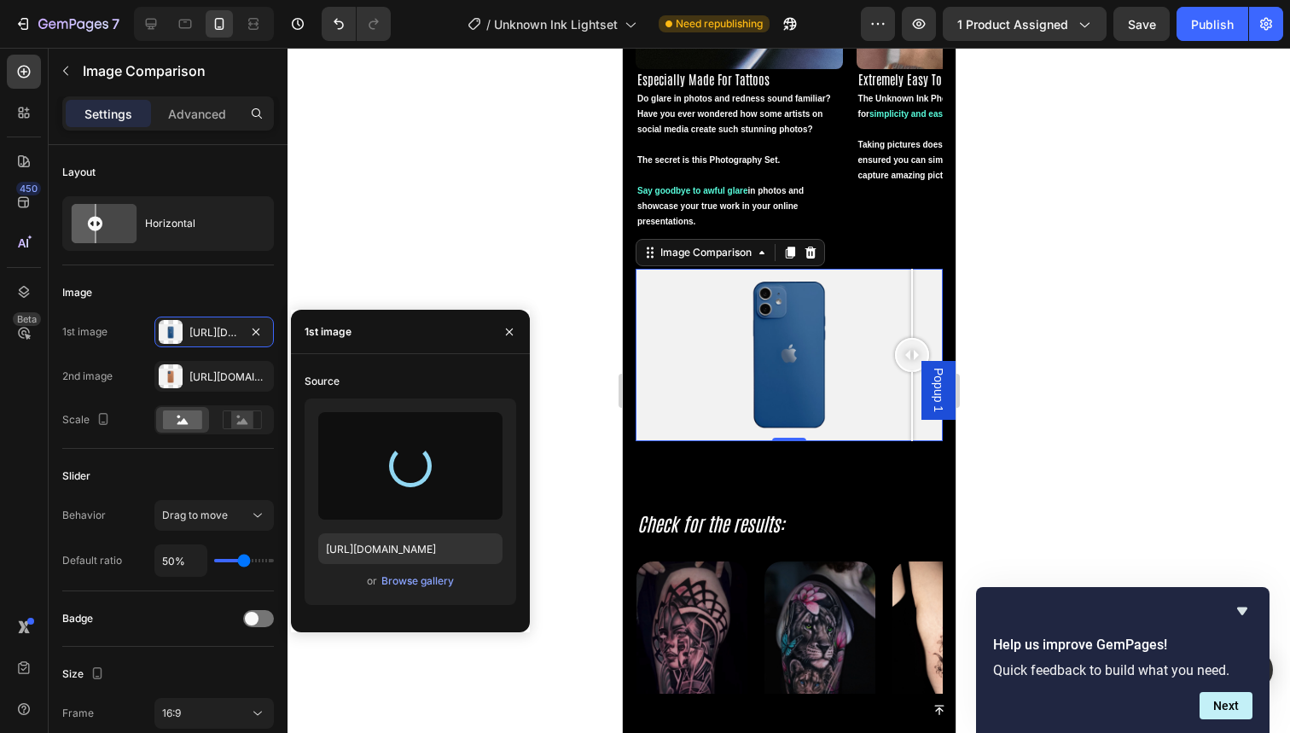
type input "https://cdn.shopify.com/s/files/1/0832/9979/5267/files/gempages_514383434152412…"
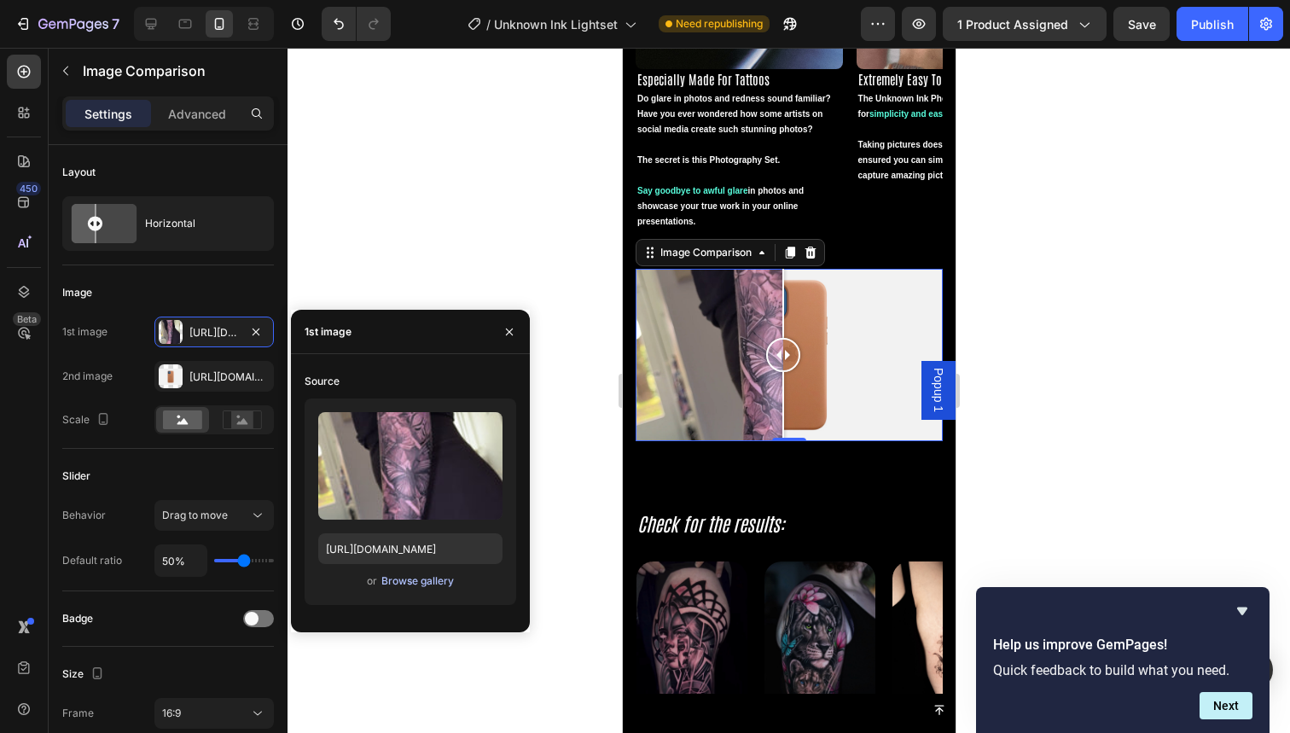
click at [421, 582] on div "Browse gallery" at bounding box center [417, 580] width 73 height 15
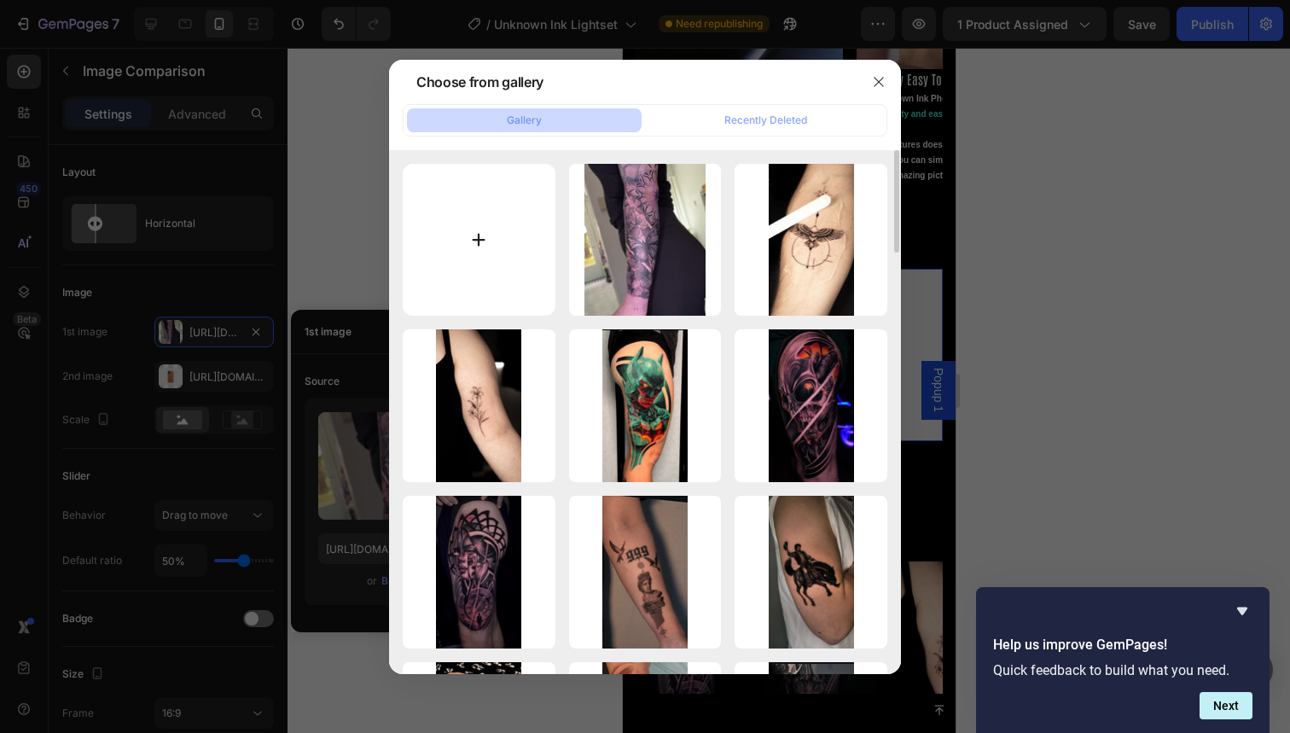
click at [477, 226] on input "file" at bounding box center [479, 240] width 153 height 153
type input "C:\fakepath\43.jpg"
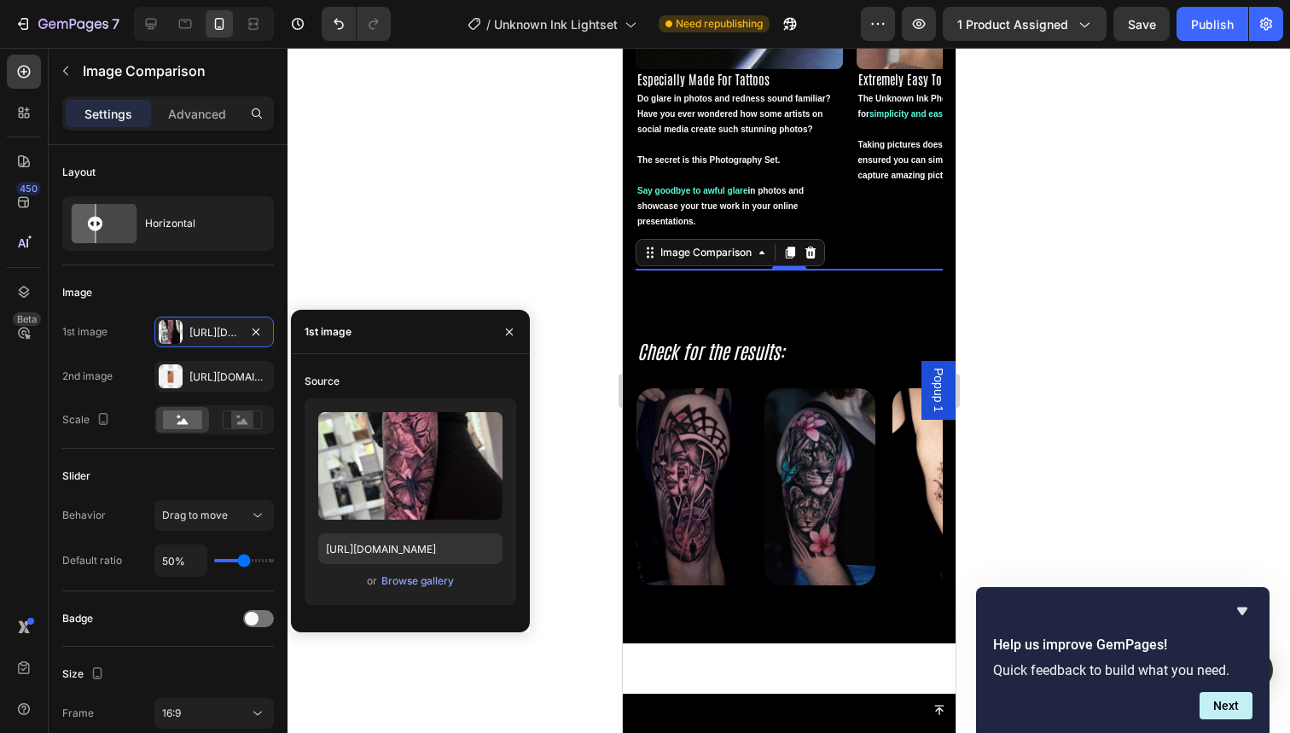
drag, startPoint x: 1405, startPoint y: 402, endPoint x: 525, endPoint y: 388, distance: 880.7
click at [622, 388] on html "Popup 1 iPhone 13 Pro ( 390 px) iPhone 13 Mini iPhone 13 Pro iPhone 11 Pro Max …" at bounding box center [788, 350] width 333 height 6600
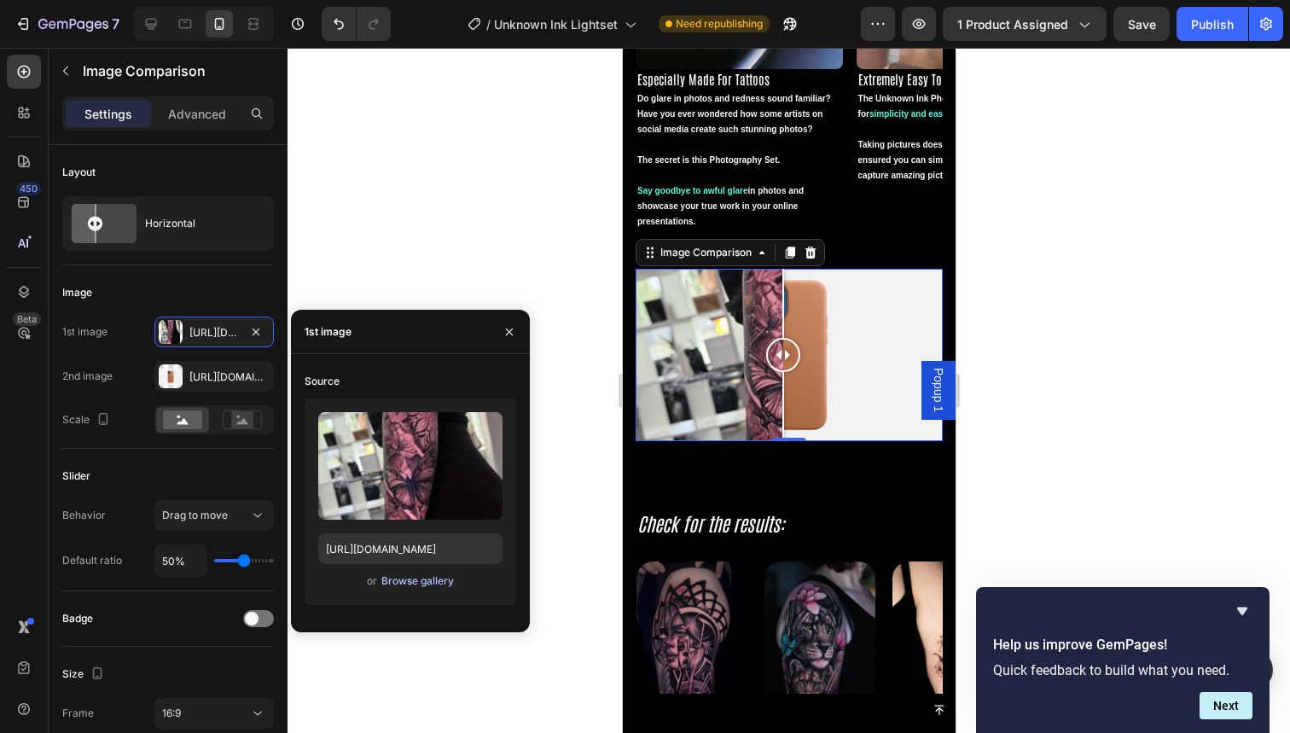
click at [421, 579] on div "Browse gallery" at bounding box center [417, 580] width 73 height 15
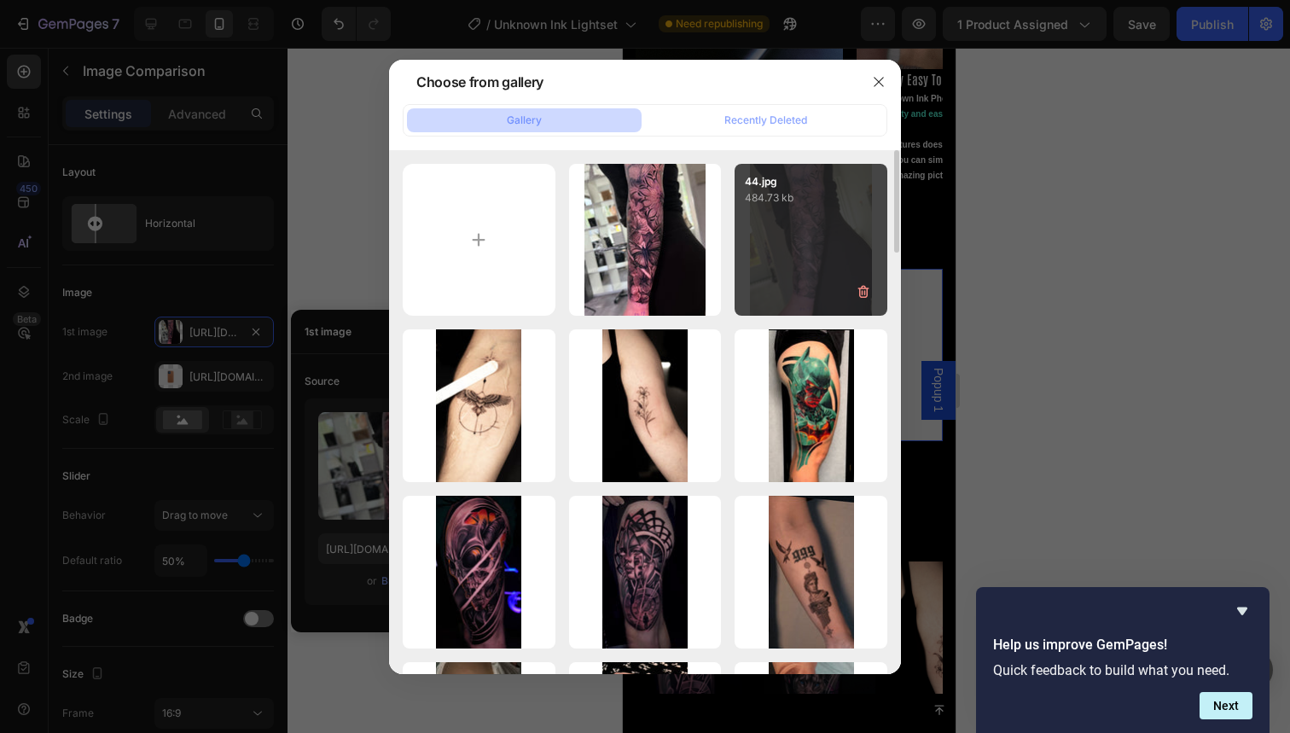
click at [771, 227] on div "44.jpg 484.73 kb" at bounding box center [811, 240] width 153 height 153
type input "https://cdn.shopify.com/s/files/1/0832/9979/5267/files/gempages_514383434152412…"
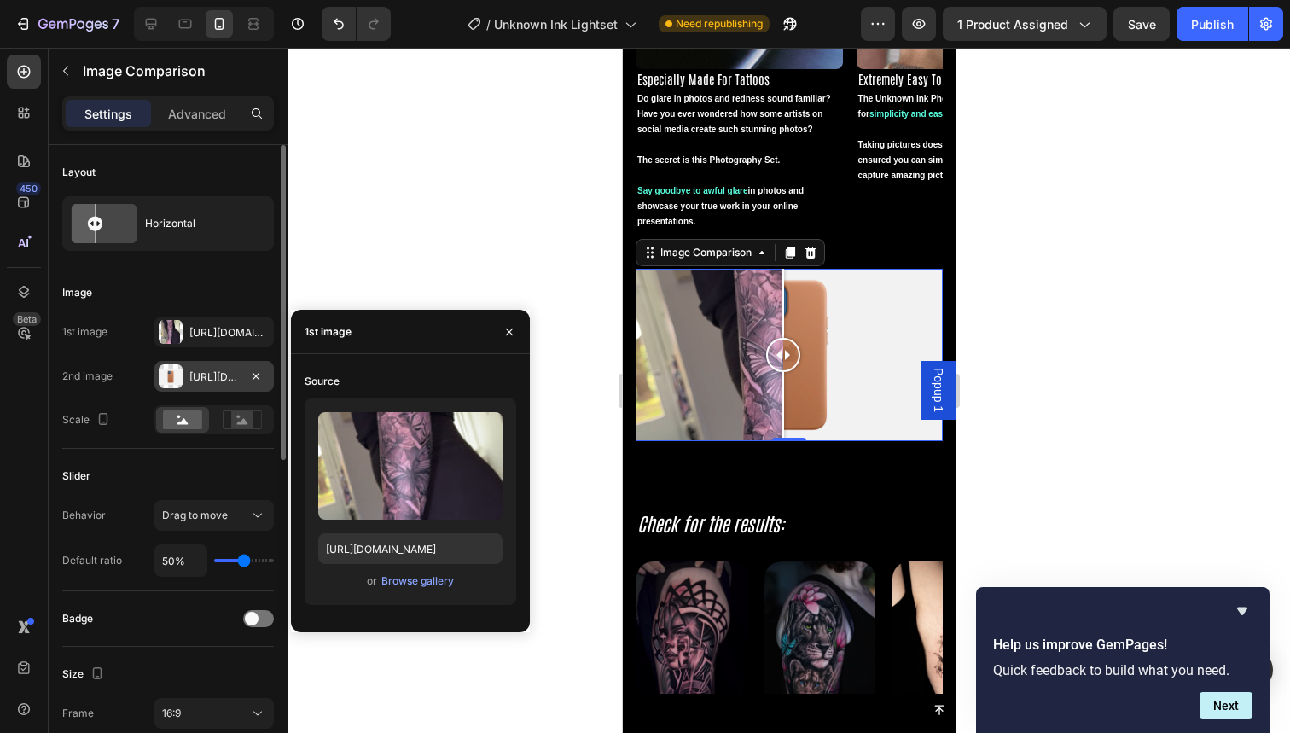
click at [206, 367] on div "Https://cdn.Shopify.Com/s/files/1/2005/9307/files/image_compare_after.Png" at bounding box center [213, 376] width 119 height 31
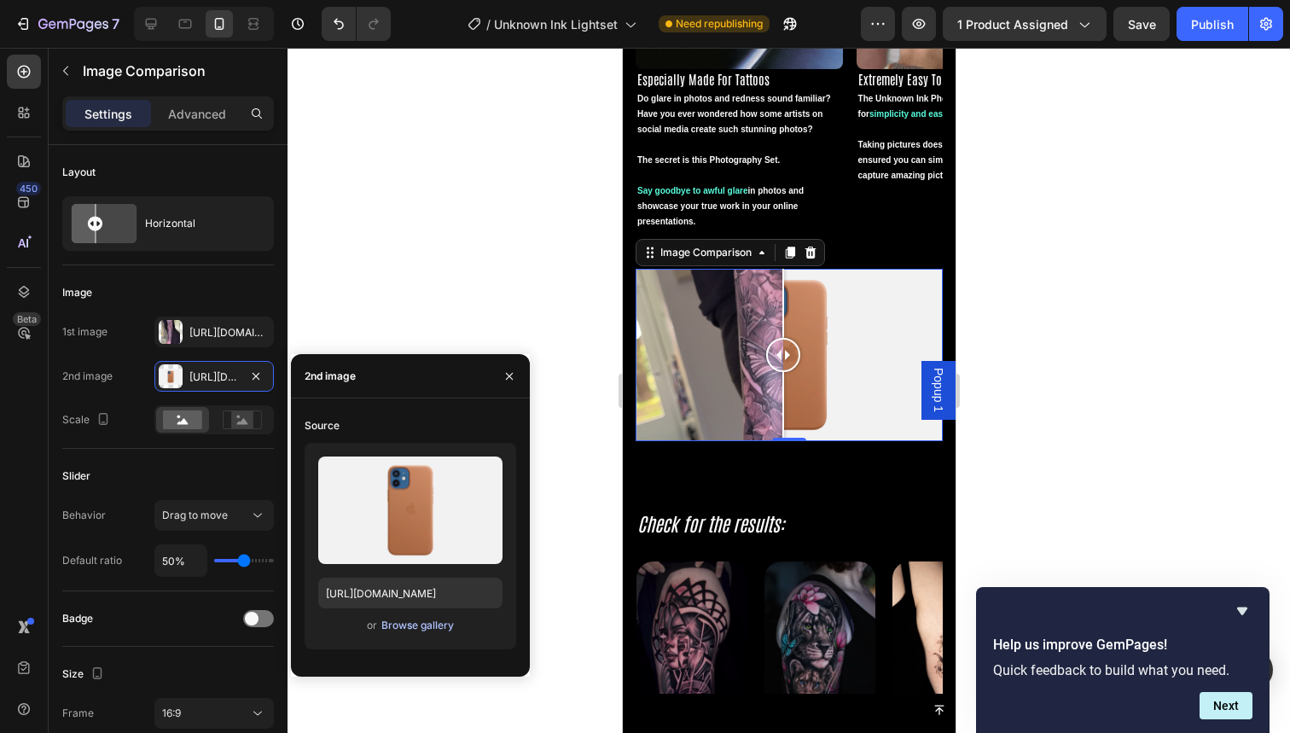
click at [410, 633] on button "Browse gallery" at bounding box center [418, 625] width 74 height 17
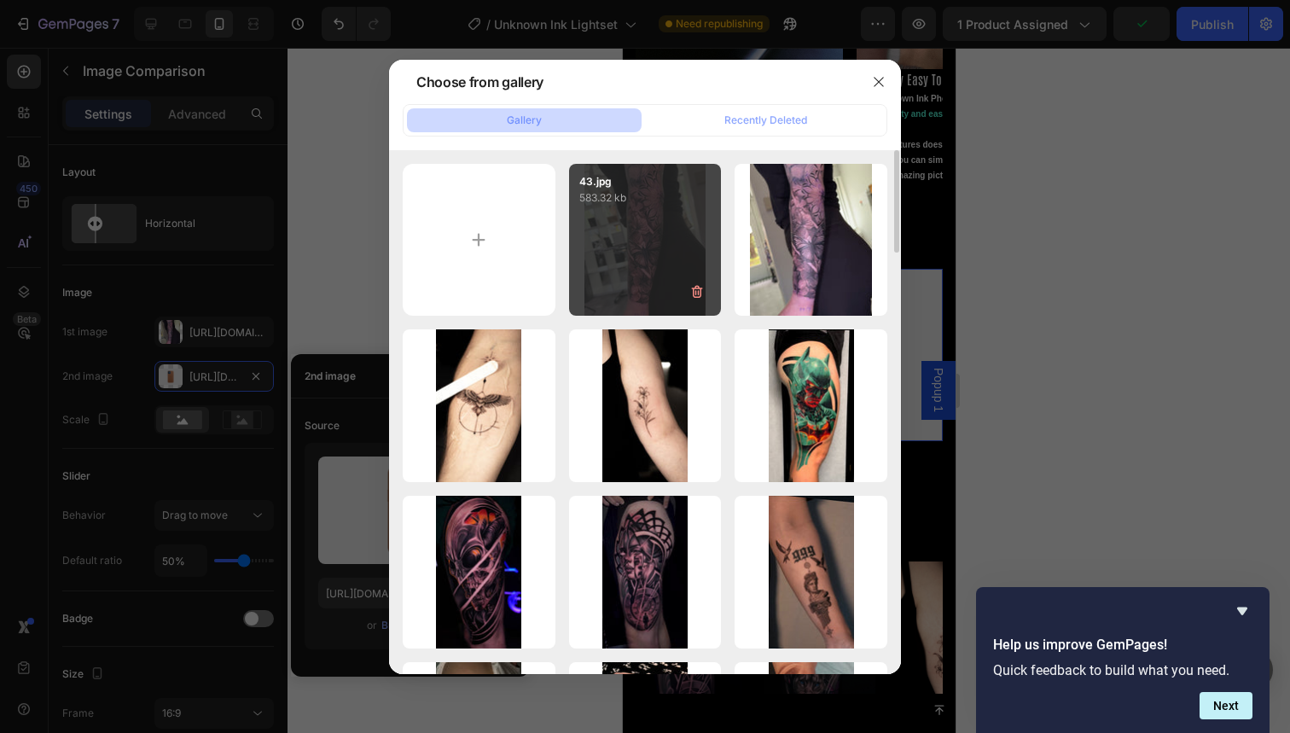
click at [642, 282] on div "43.jpg 583.32 kb" at bounding box center [645, 240] width 153 height 153
type input "https://cdn.shopify.com/s/files/1/0832/9979/5267/files/gempages_514383434152412…"
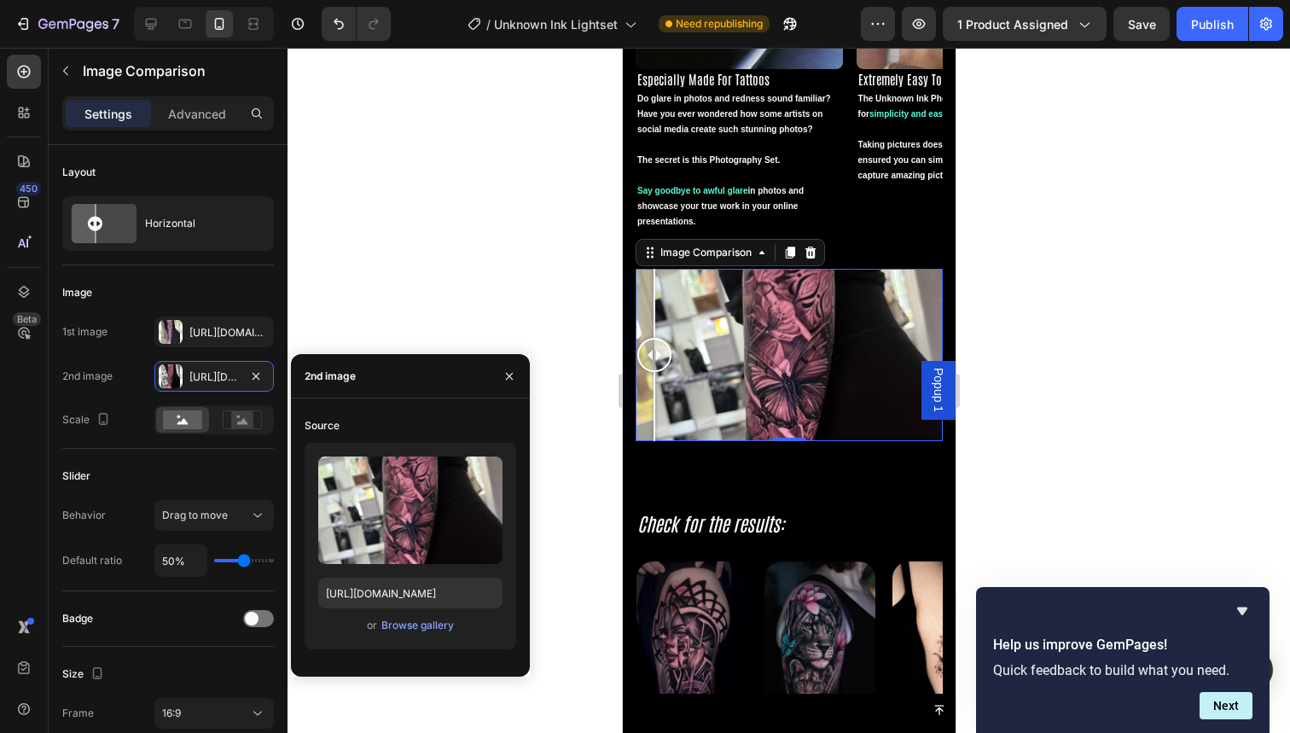
drag, startPoint x: 1402, startPoint y: 396, endPoint x: 652, endPoint y: 339, distance: 752.2
click at [652, 339] on div at bounding box center [654, 355] width 34 height 34
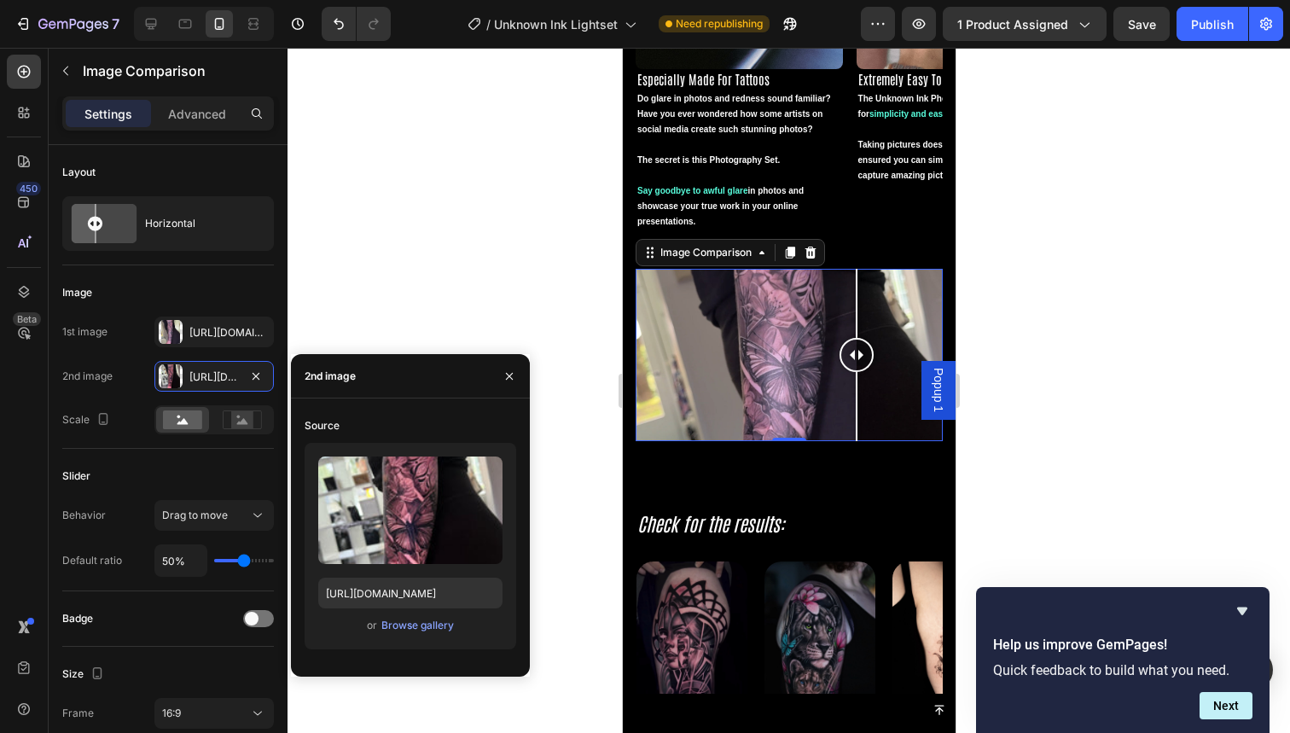
drag, startPoint x: 661, startPoint y: 359, endPoint x: 854, endPoint y: 327, distance: 195.5
click at [854, 327] on div at bounding box center [856, 355] width 34 height 173
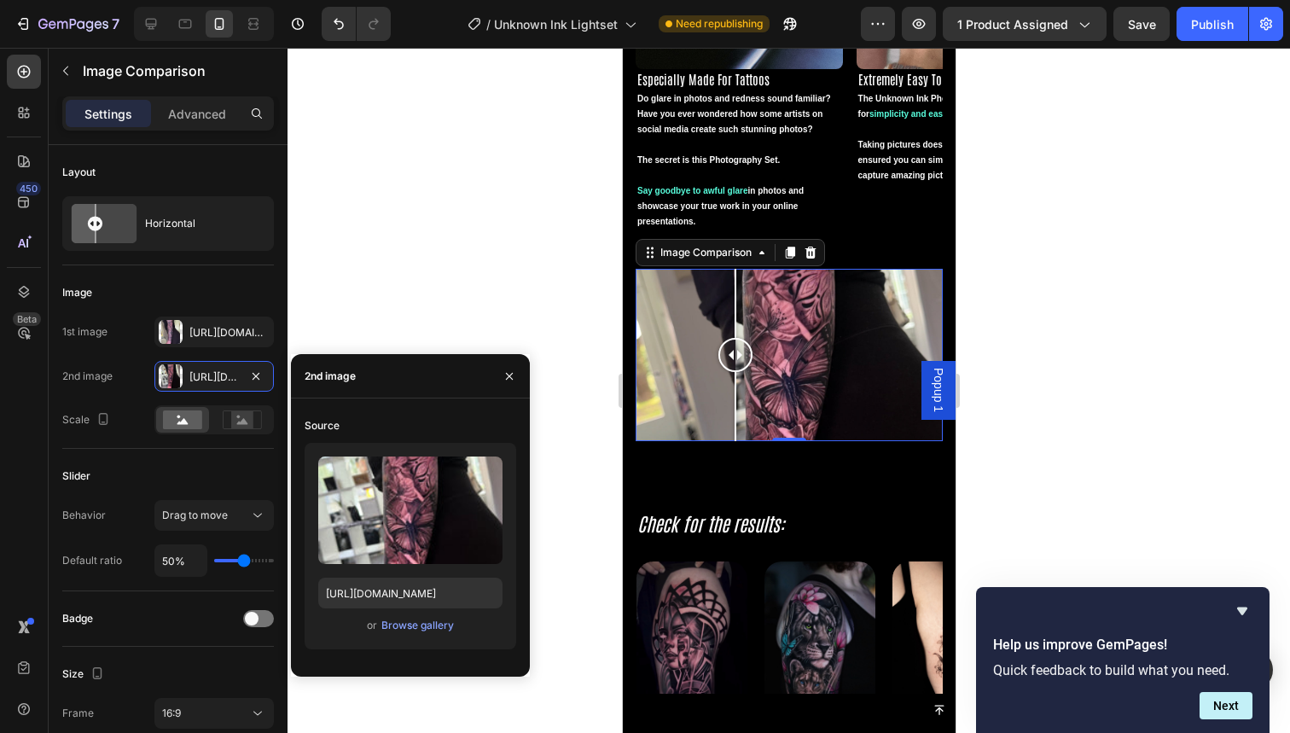
drag, startPoint x: 862, startPoint y: 354, endPoint x: 735, endPoint y: 365, distance: 127.6
click at [735, 365] on div at bounding box center [735, 355] width 34 height 34
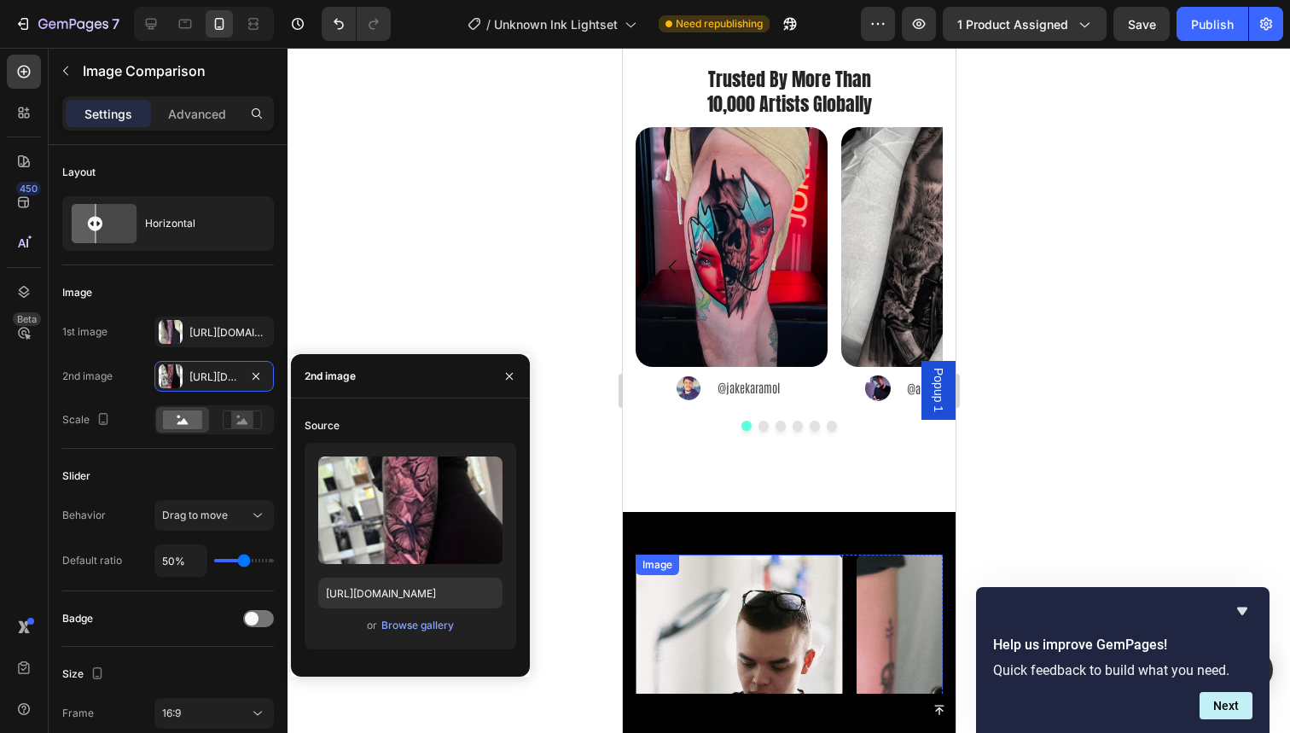
scroll to position [2125, 0]
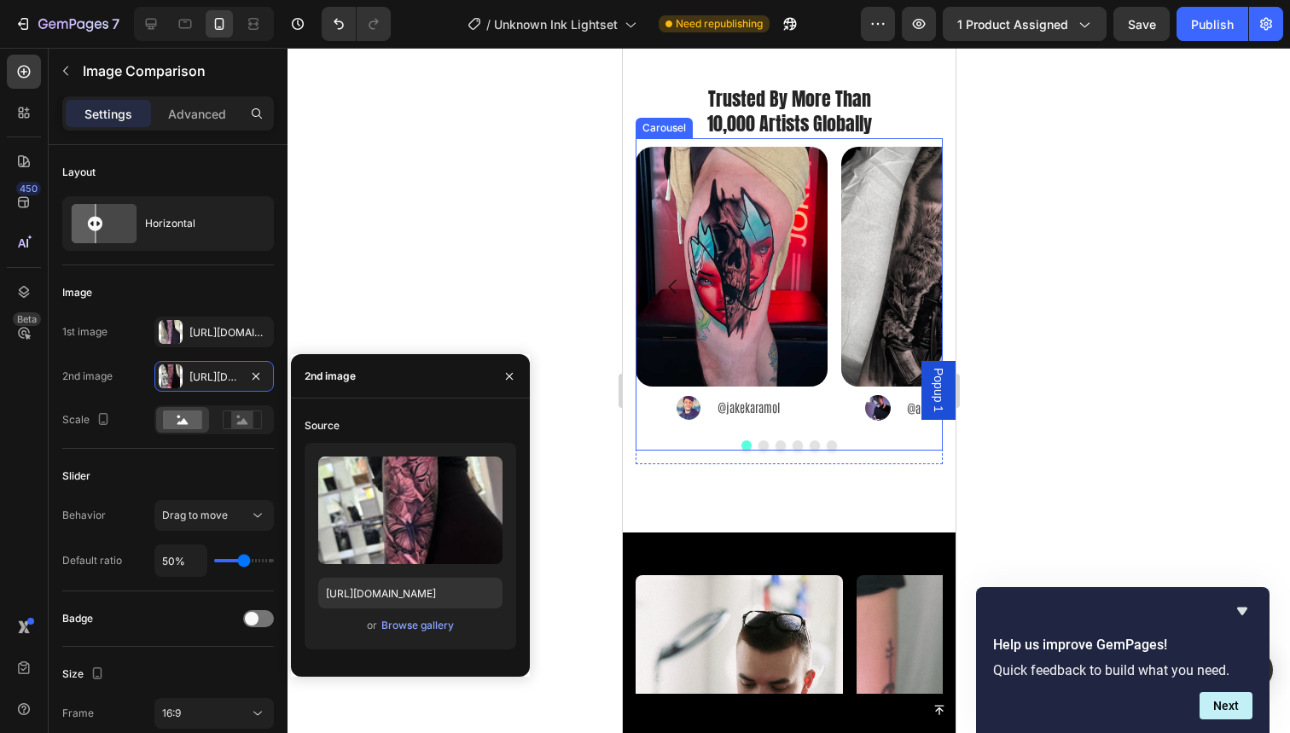
click at [758, 445] on button "Dot" at bounding box center [763, 445] width 10 height 10
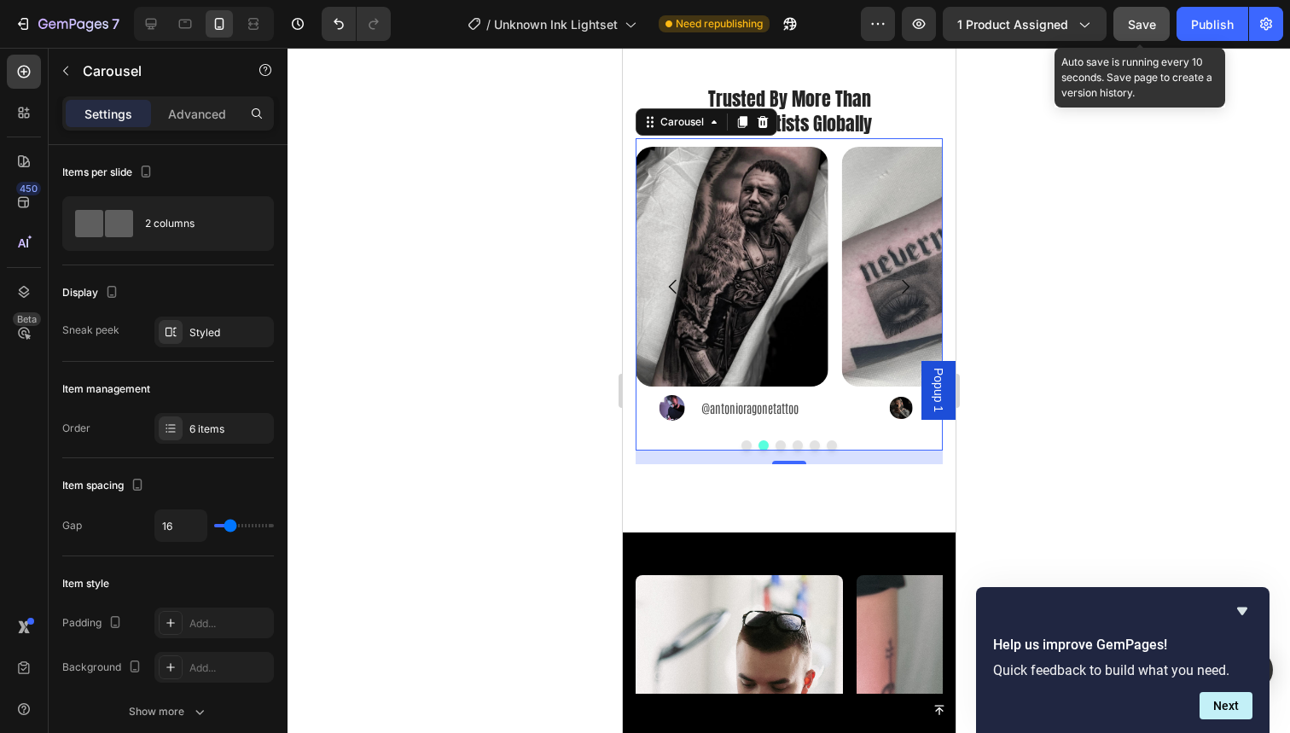
click at [1138, 33] on button "Save" at bounding box center [1141, 24] width 56 height 34
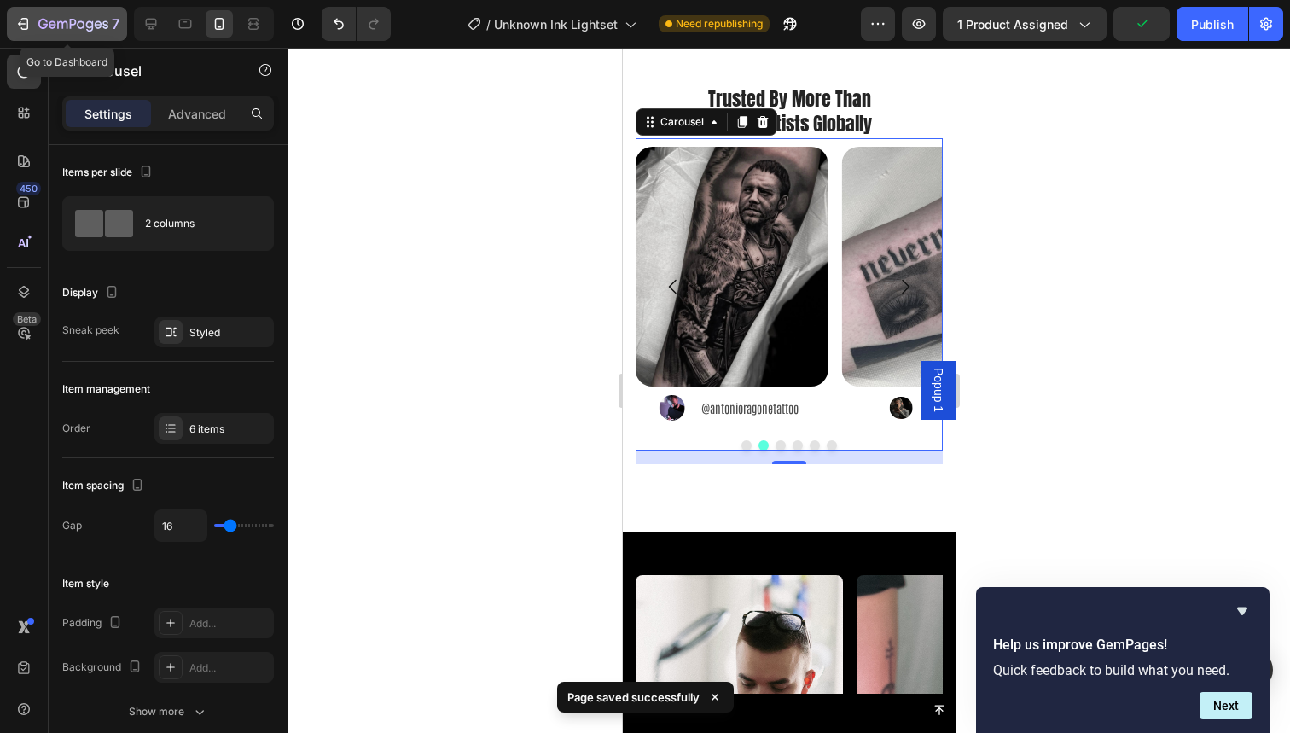
click at [60, 20] on icon "button" at bounding box center [73, 25] width 70 height 15
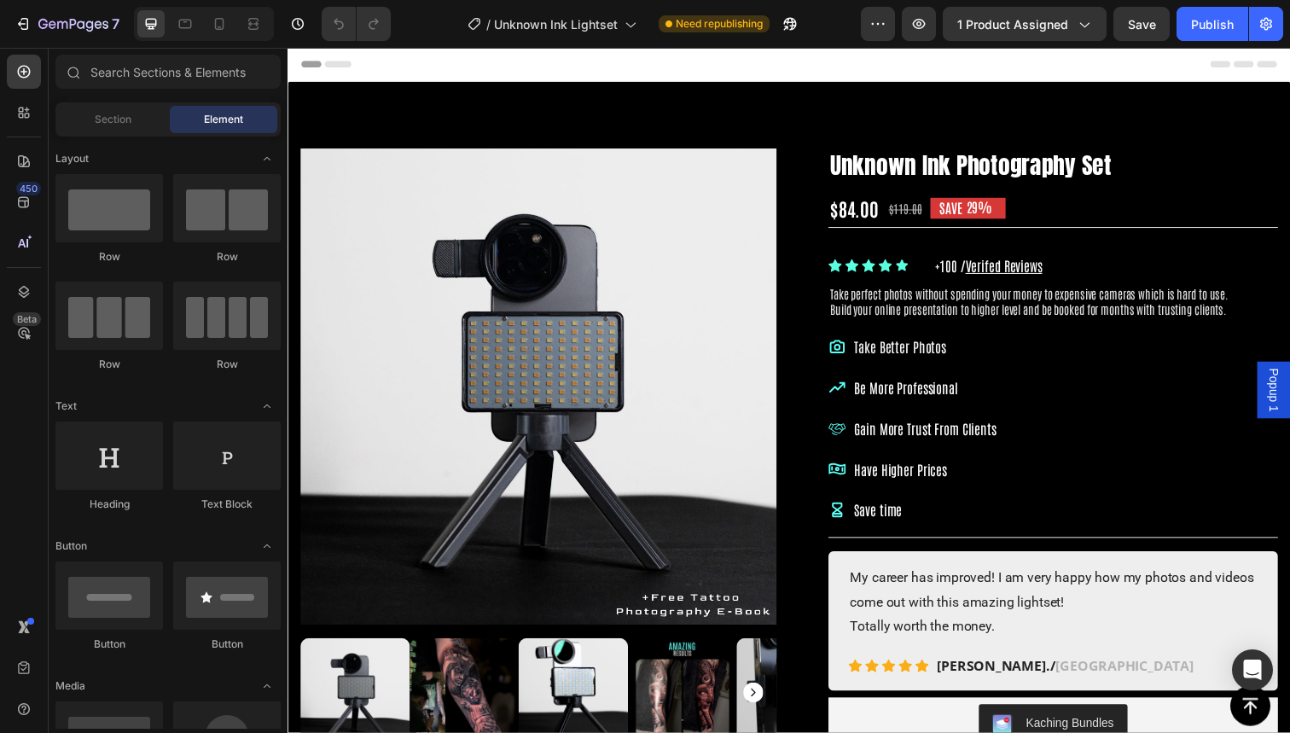
click at [216, 27] on icon at bounding box center [219, 24] width 9 height 12
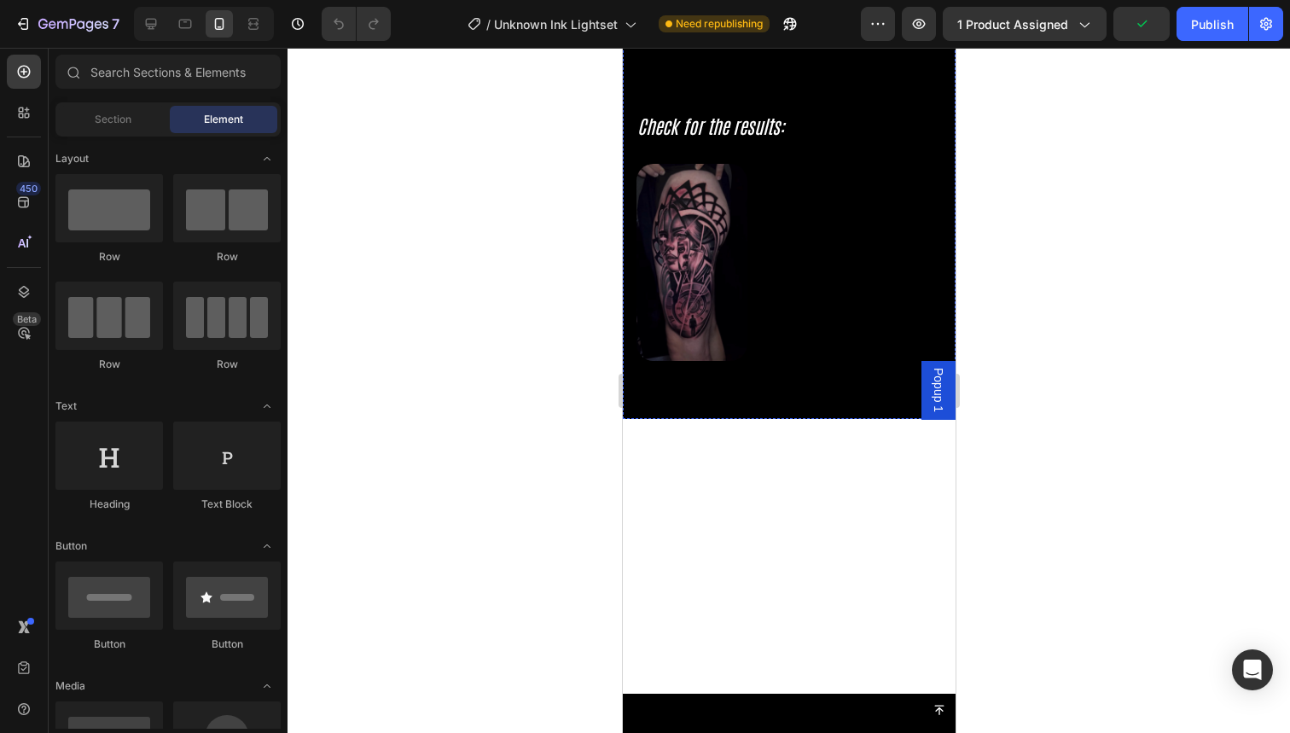
scroll to position [3054, 0]
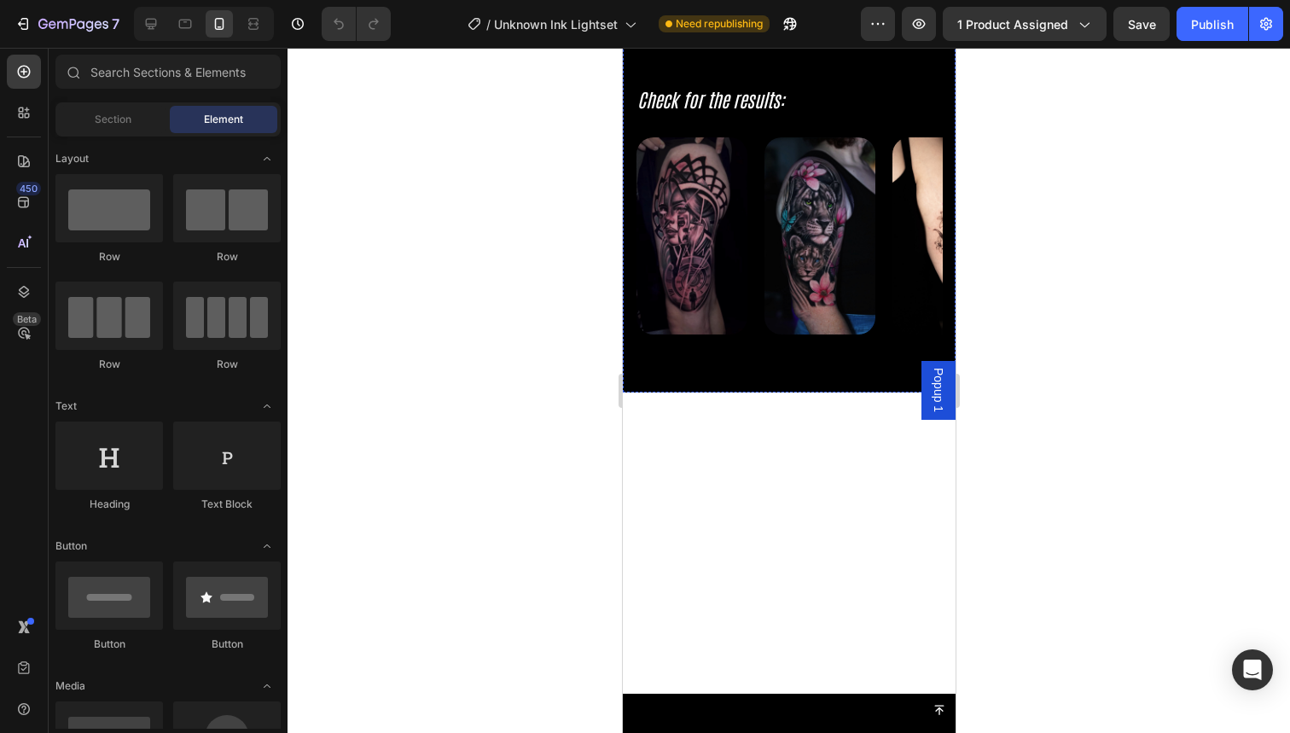
drag, startPoint x: 788, startPoint y: 302, endPoint x: 847, endPoint y: 333, distance: 67.2
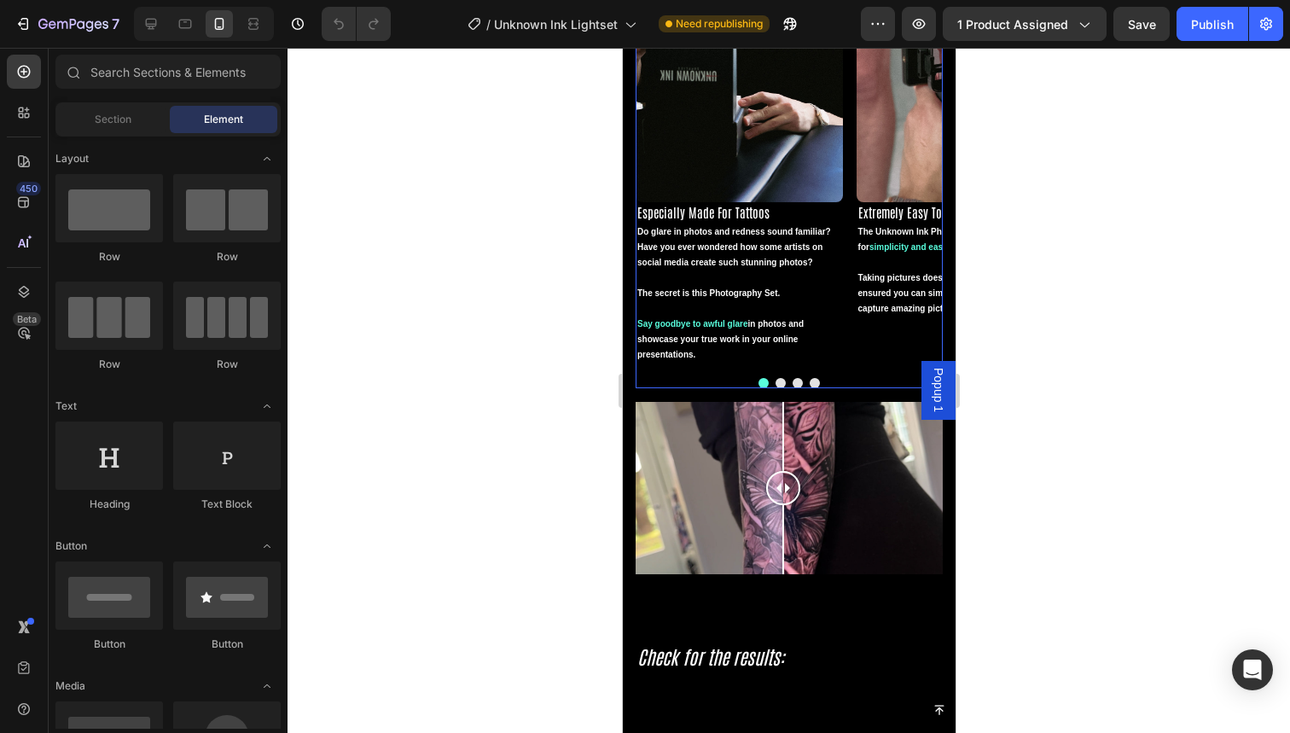
scroll to position [2919, 0]
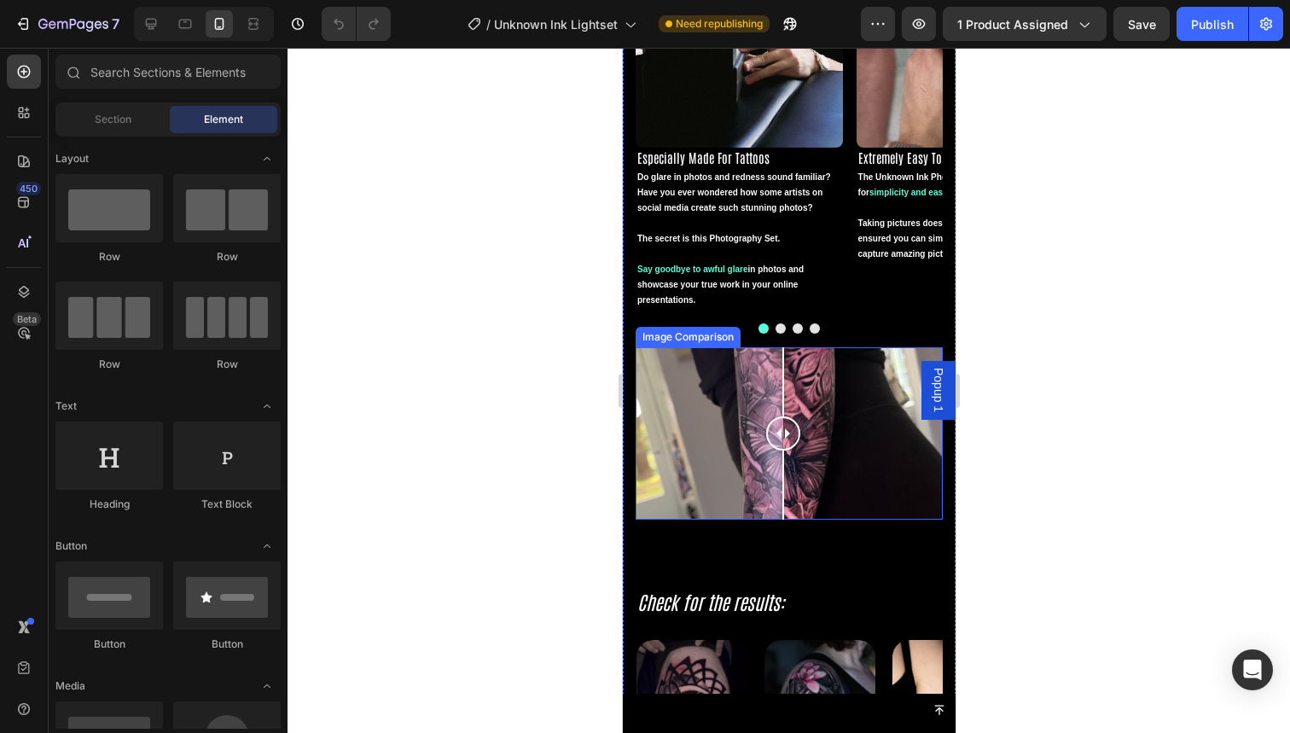
click at [822, 383] on div at bounding box center [788, 433] width 307 height 173
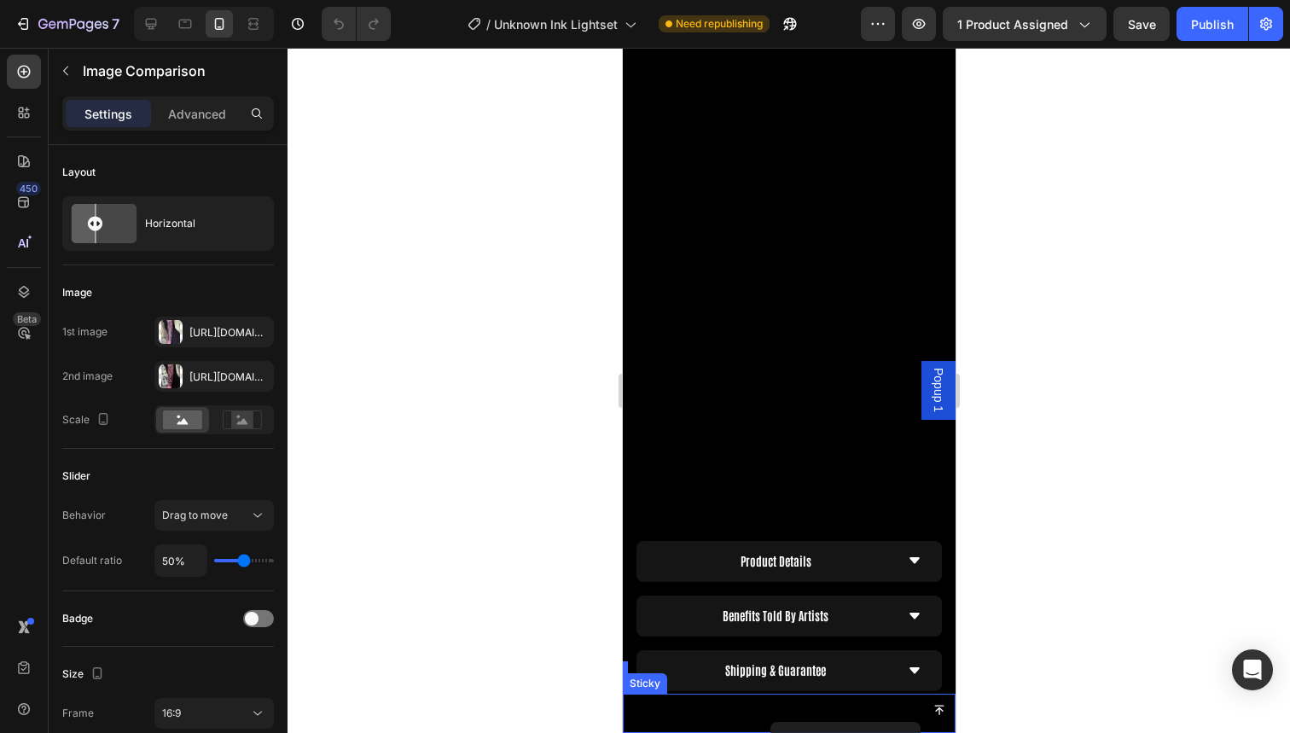
scroll to position [1466, 0]
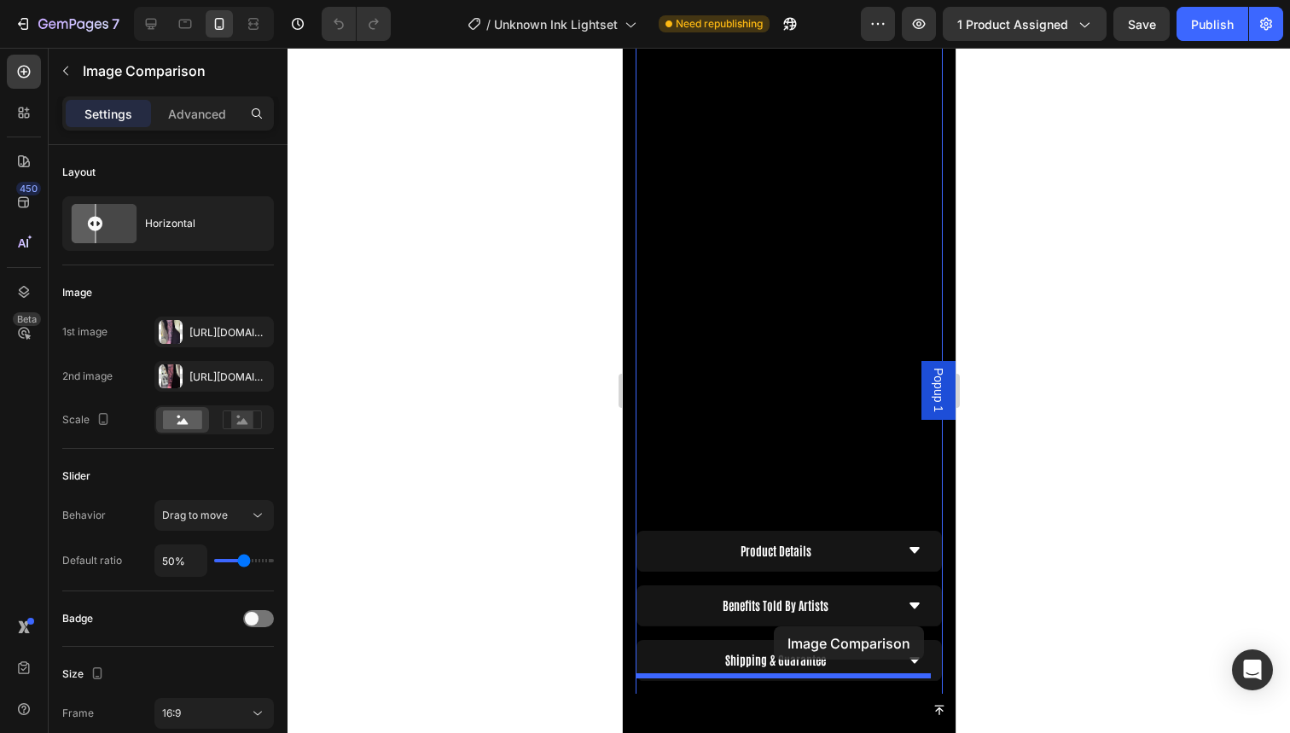
drag, startPoint x: 660, startPoint y: 329, endPoint x: 773, endPoint y: 626, distance: 317.9
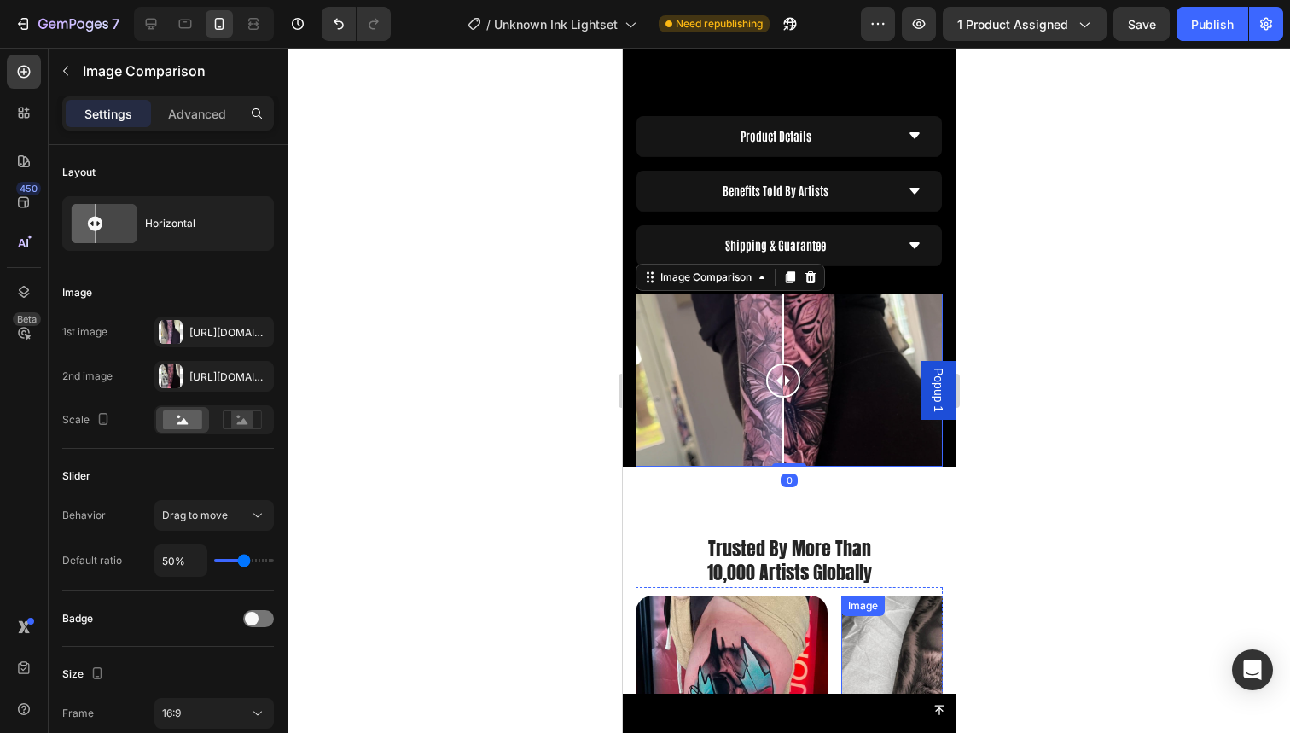
scroll to position [1897, 0]
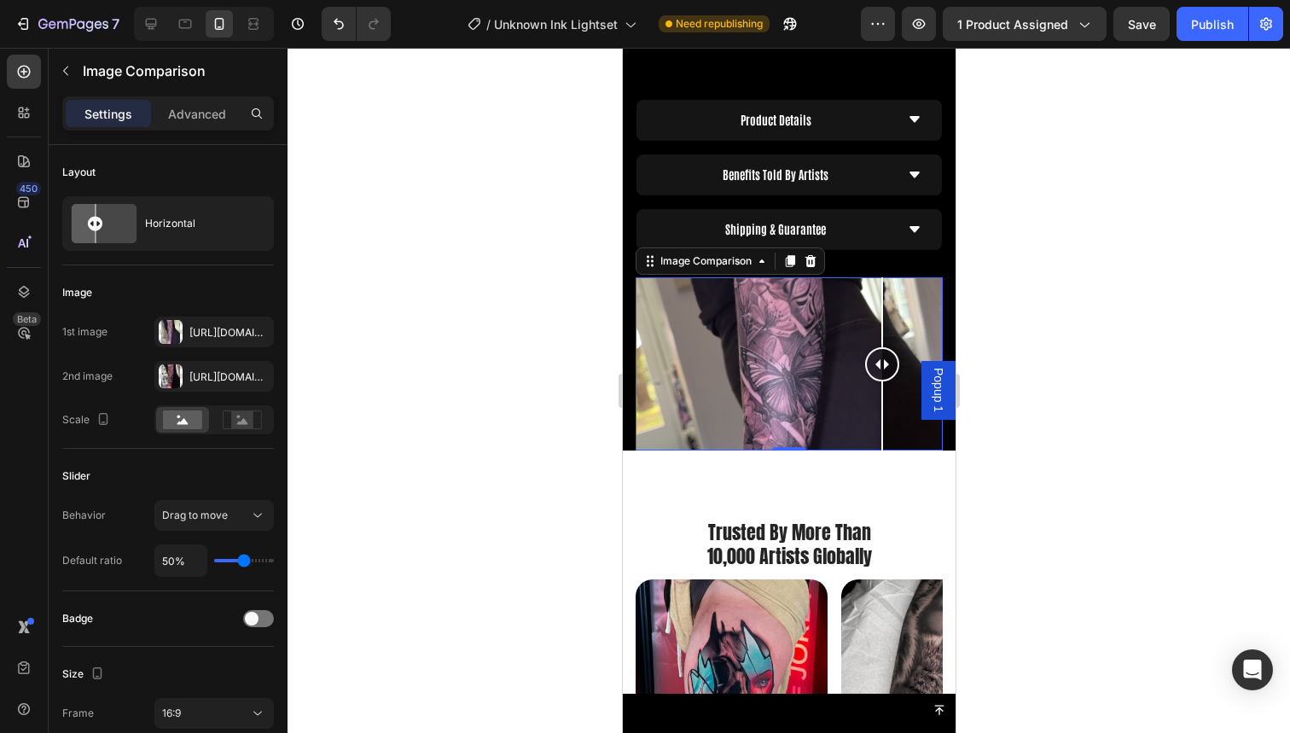
drag, startPoint x: 782, startPoint y: 340, endPoint x: 877, endPoint y: 324, distance: 96.8
click at [878, 347] on div at bounding box center [881, 364] width 34 height 34
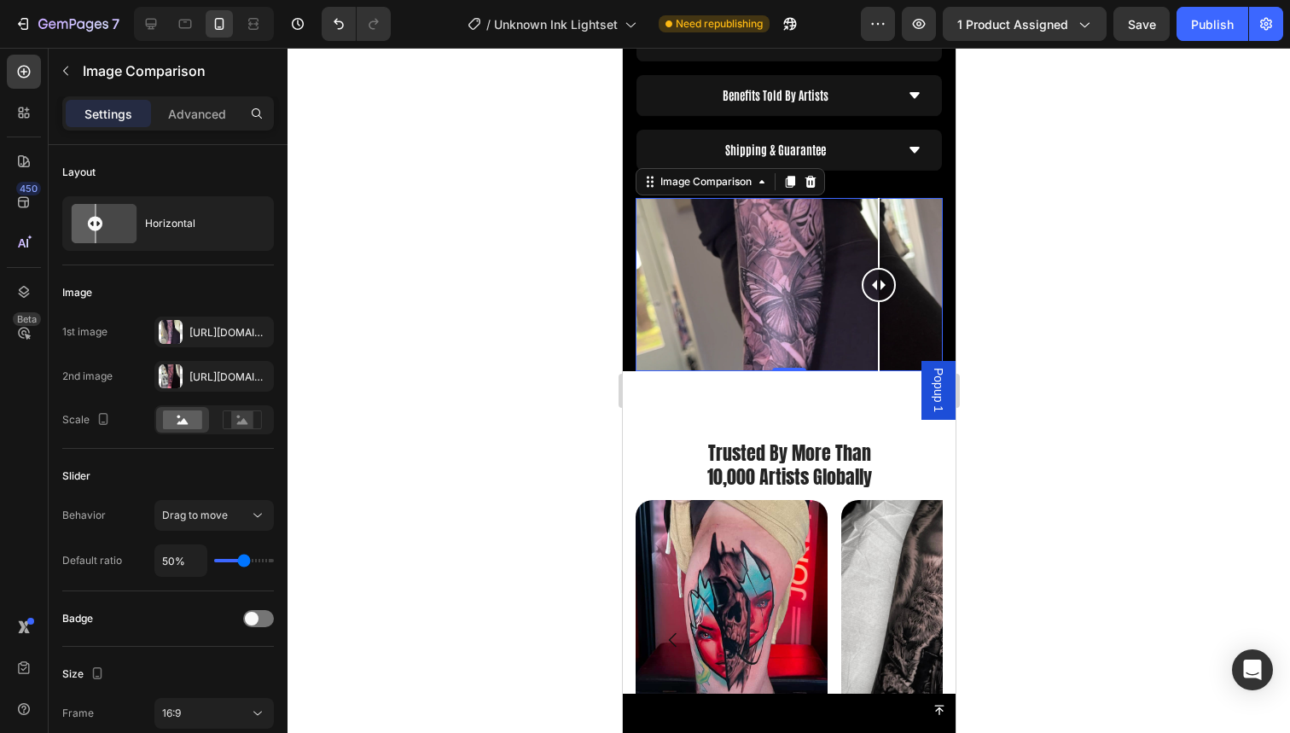
scroll to position [1986, 0]
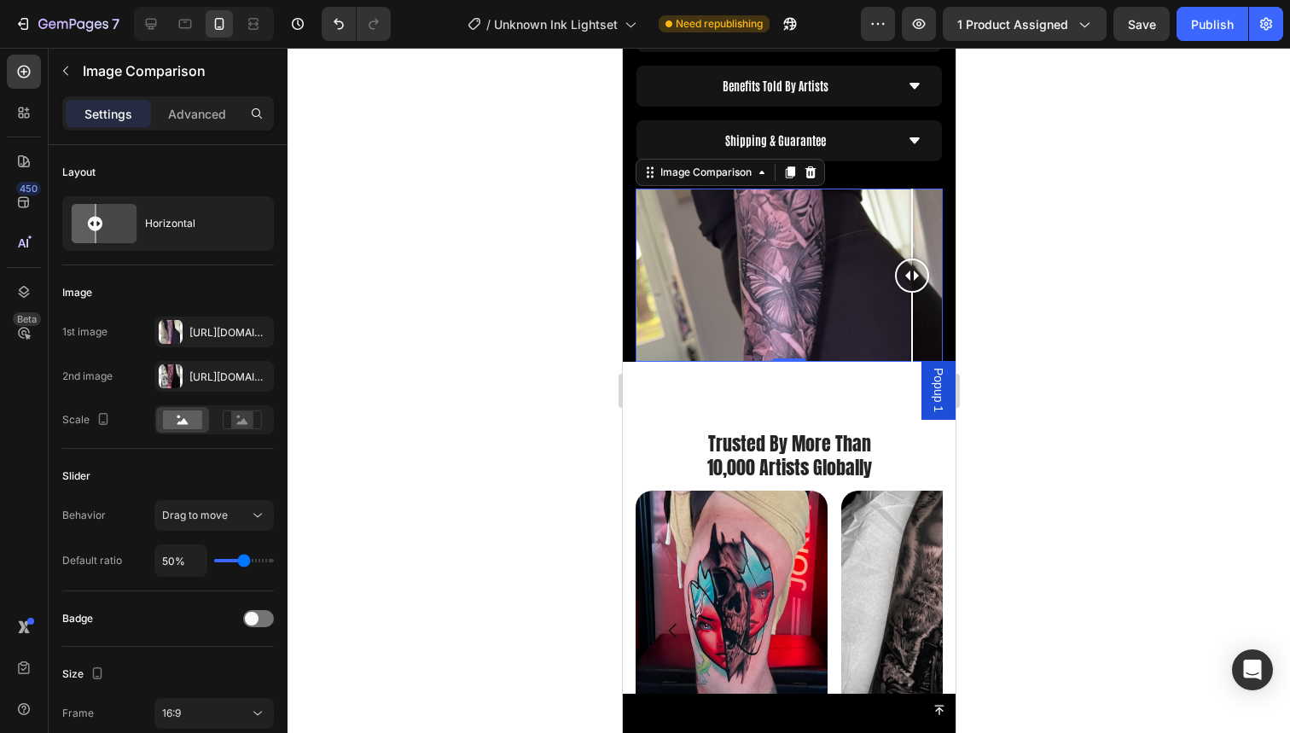
drag, startPoint x: 885, startPoint y: 253, endPoint x: 643, endPoint y: 257, distance: 241.5
click at [894, 257] on div at bounding box center [911, 275] width 34 height 173
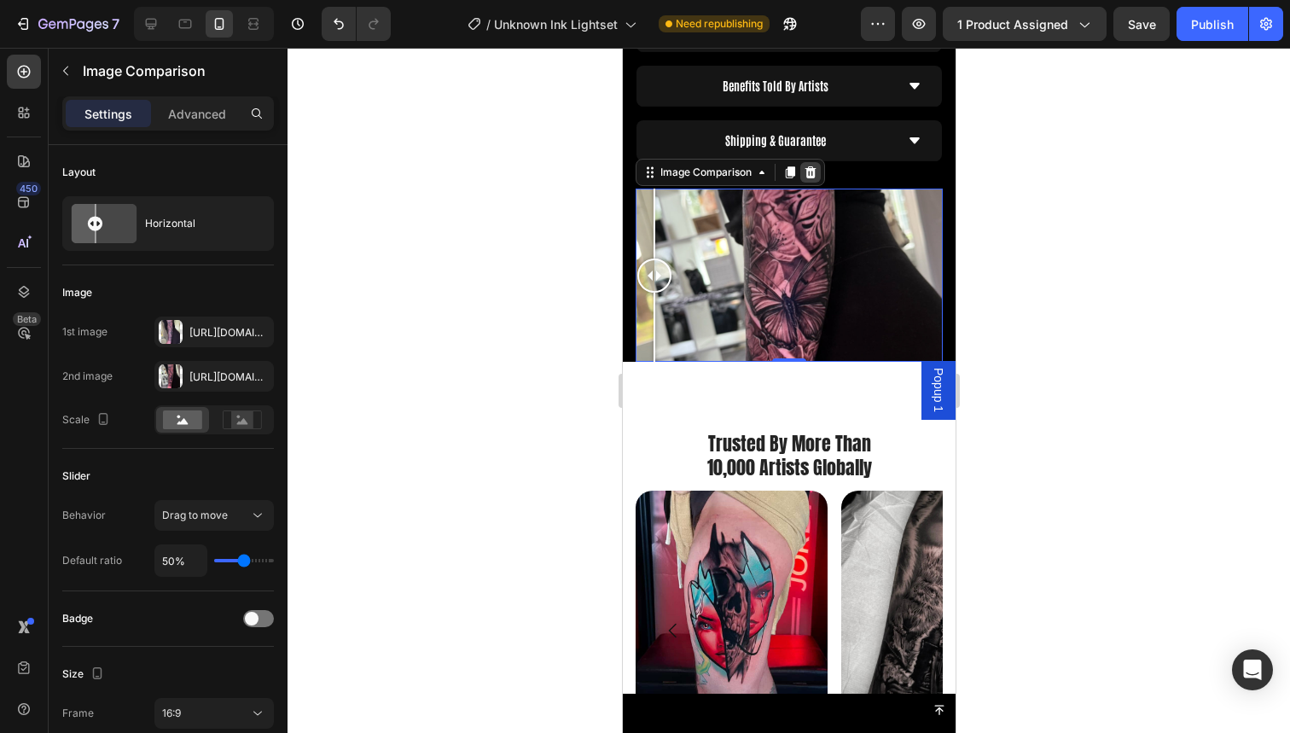
click at [811, 166] on icon at bounding box center [810, 173] width 14 height 14
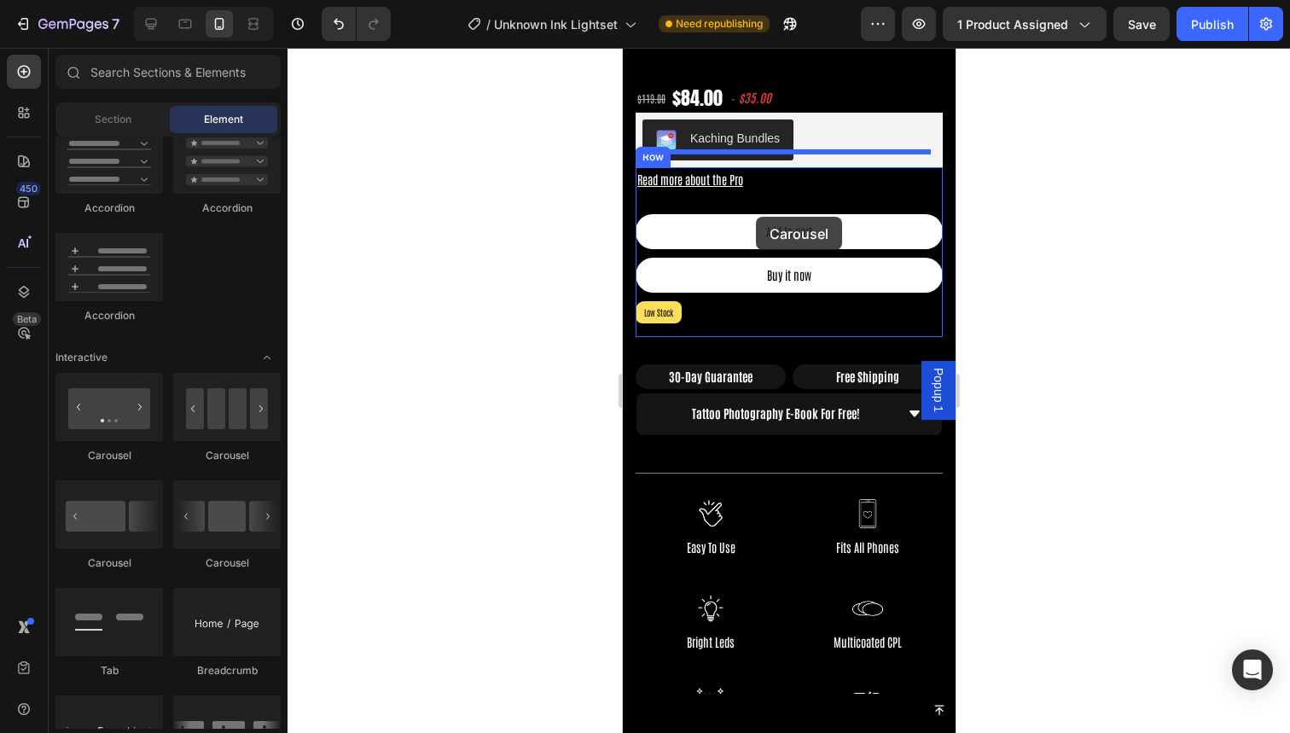
scroll to position [691, 0]
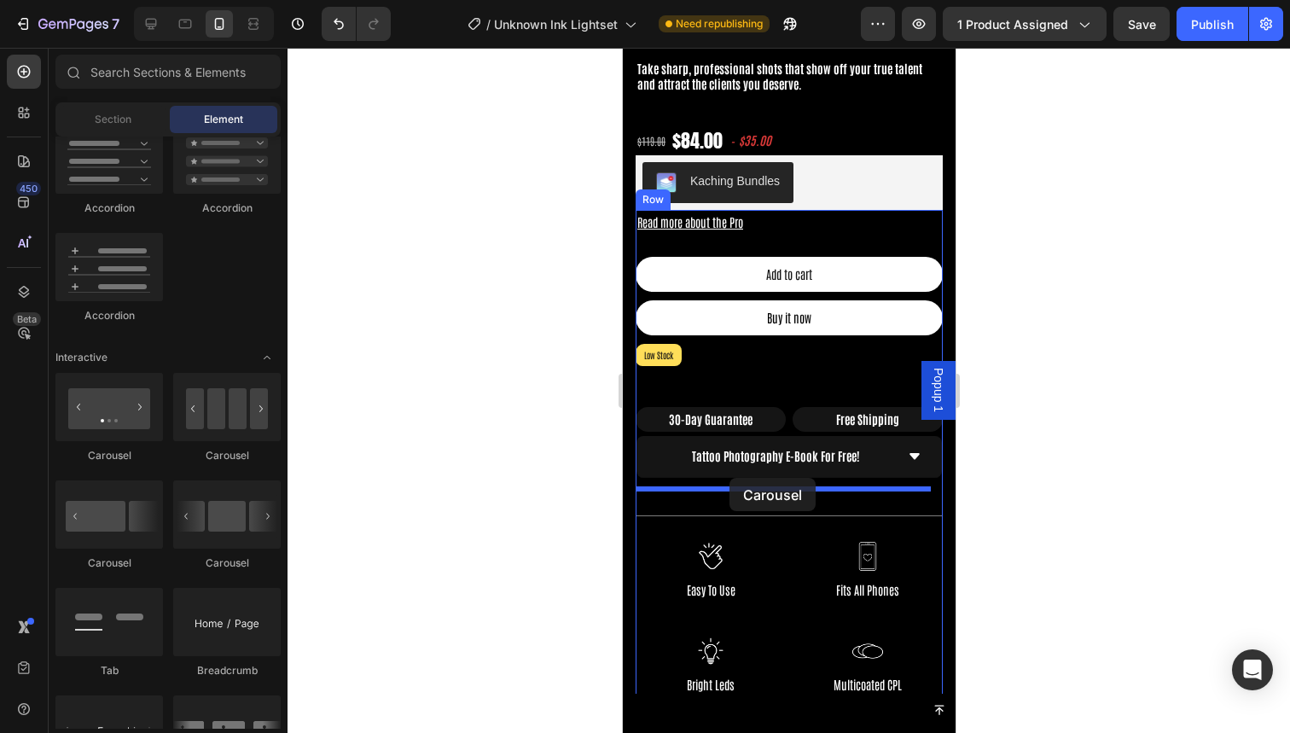
drag, startPoint x: 870, startPoint y: 589, endPoint x: 729, endPoint y: 478, distance: 179.9
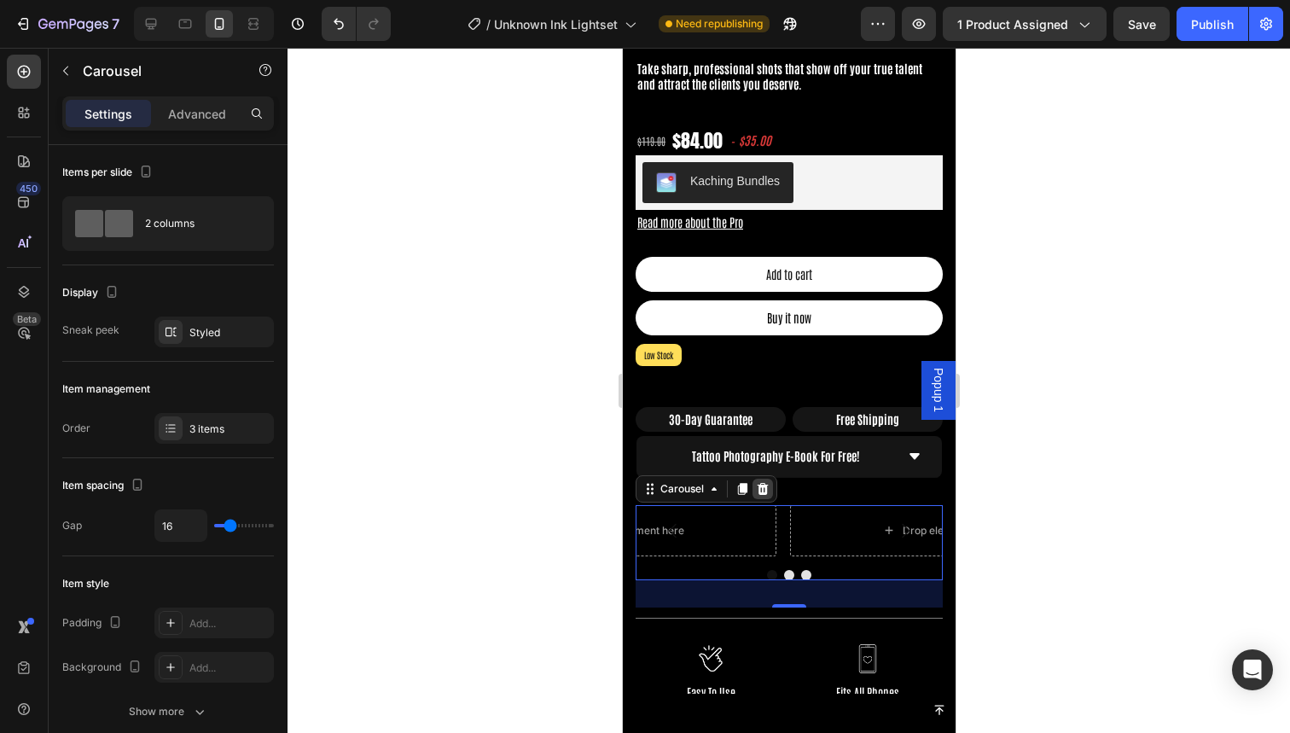
click at [768, 482] on icon at bounding box center [762, 489] width 14 height 14
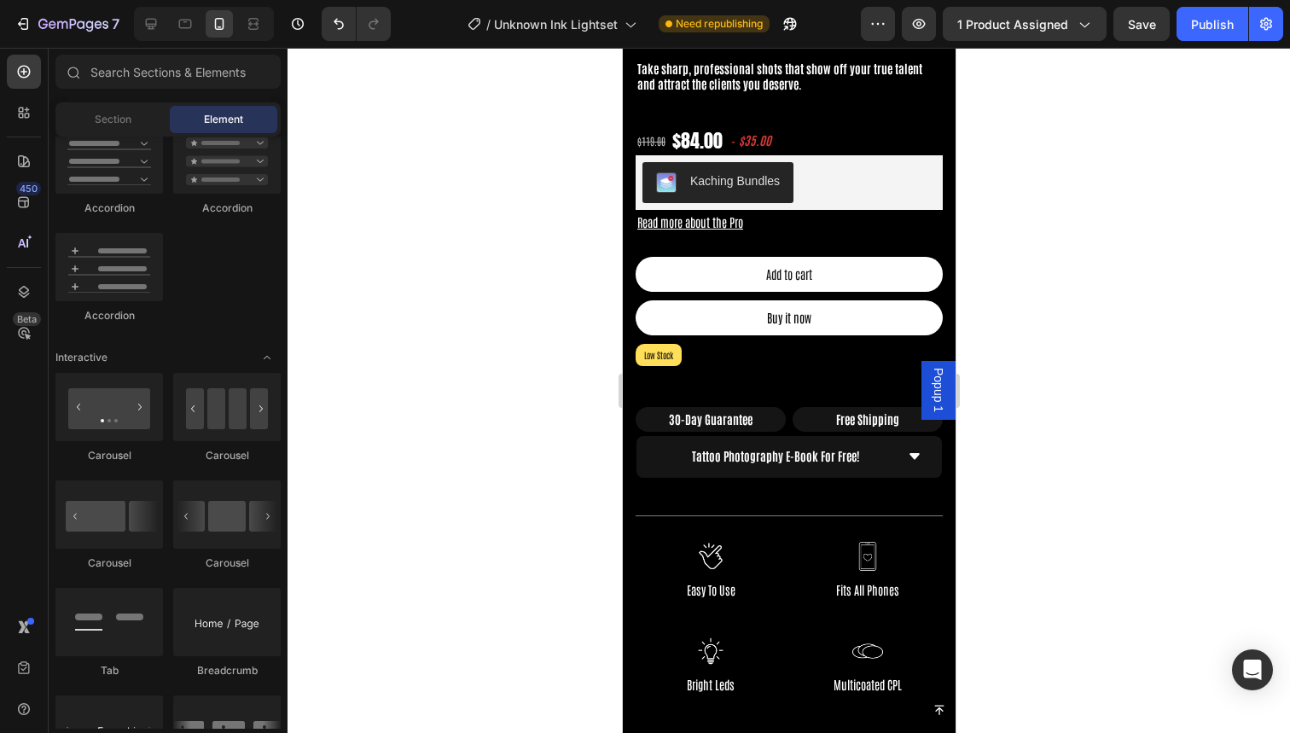
scroll to position [1539, 0]
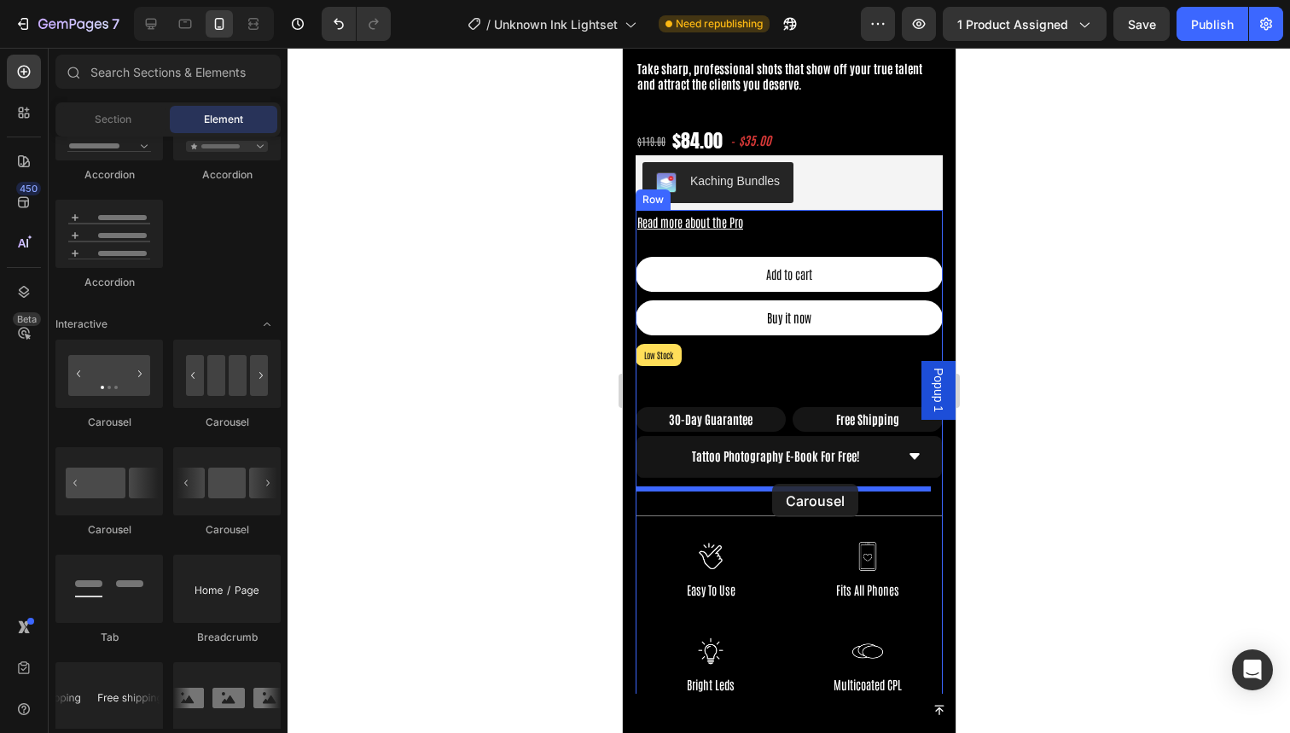
drag, startPoint x: 737, startPoint y: 437, endPoint x: 771, endPoint y: 484, distance: 58.0
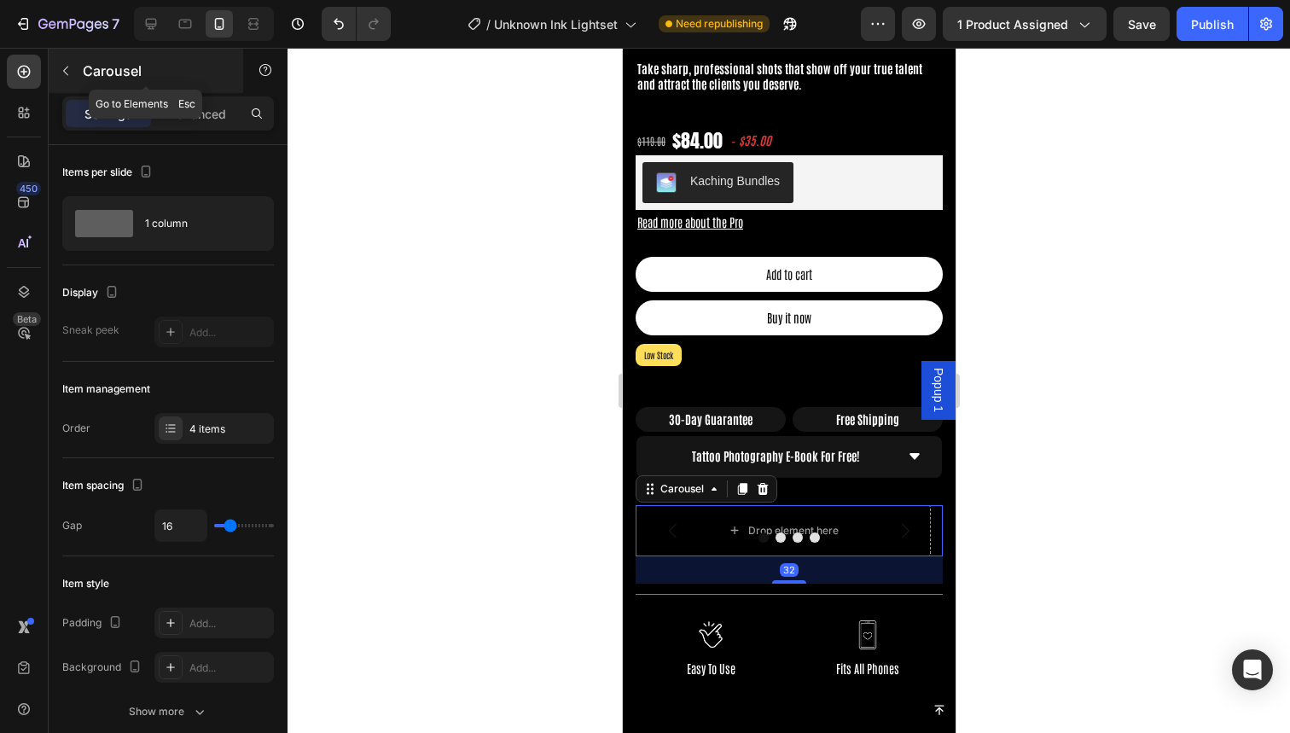
click at [63, 73] on icon "button" at bounding box center [66, 71] width 14 height 14
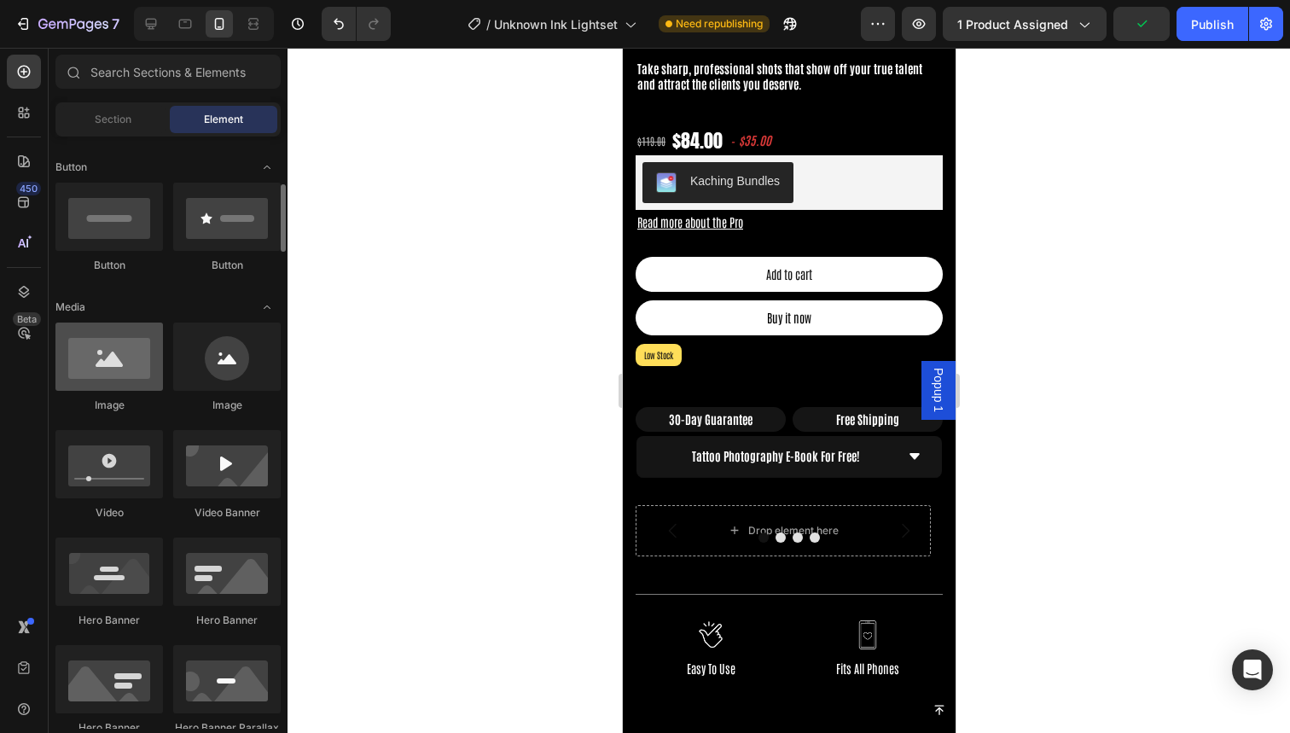
scroll to position [412, 0]
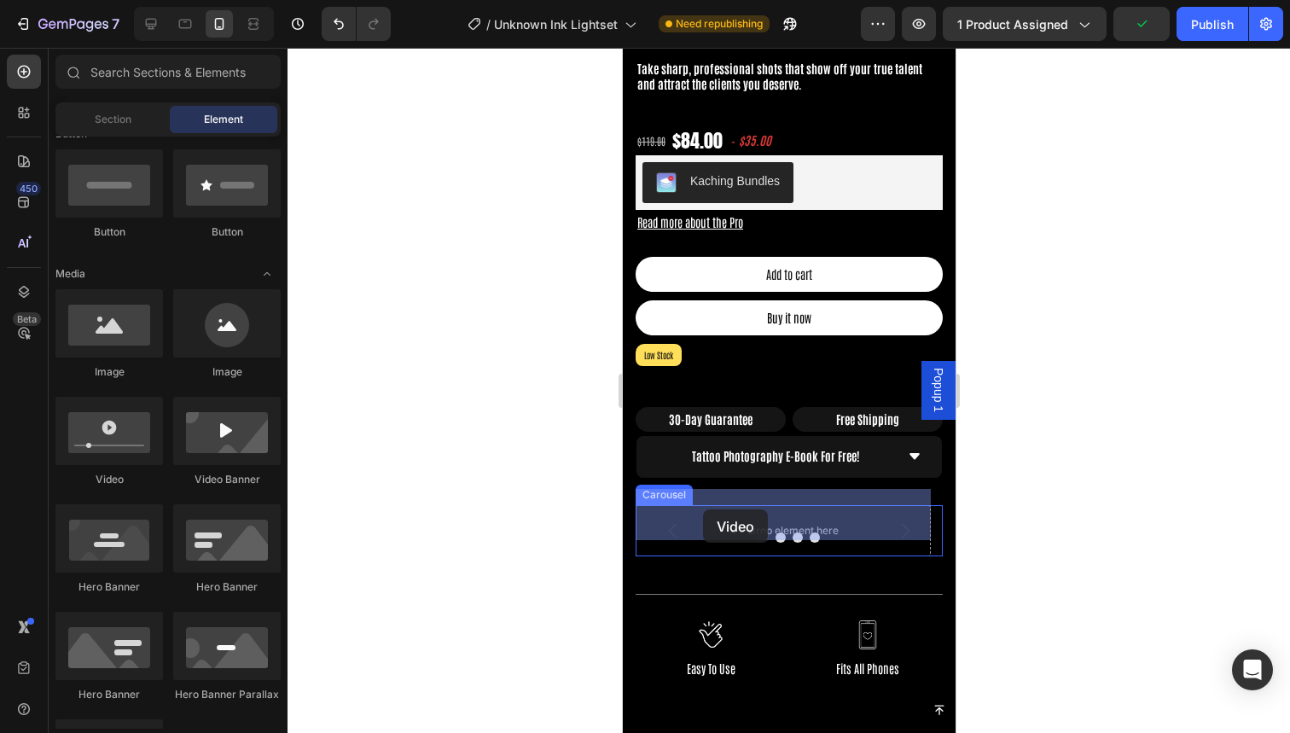
drag, startPoint x: 746, startPoint y: 473, endPoint x: 702, endPoint y: 509, distance: 56.9
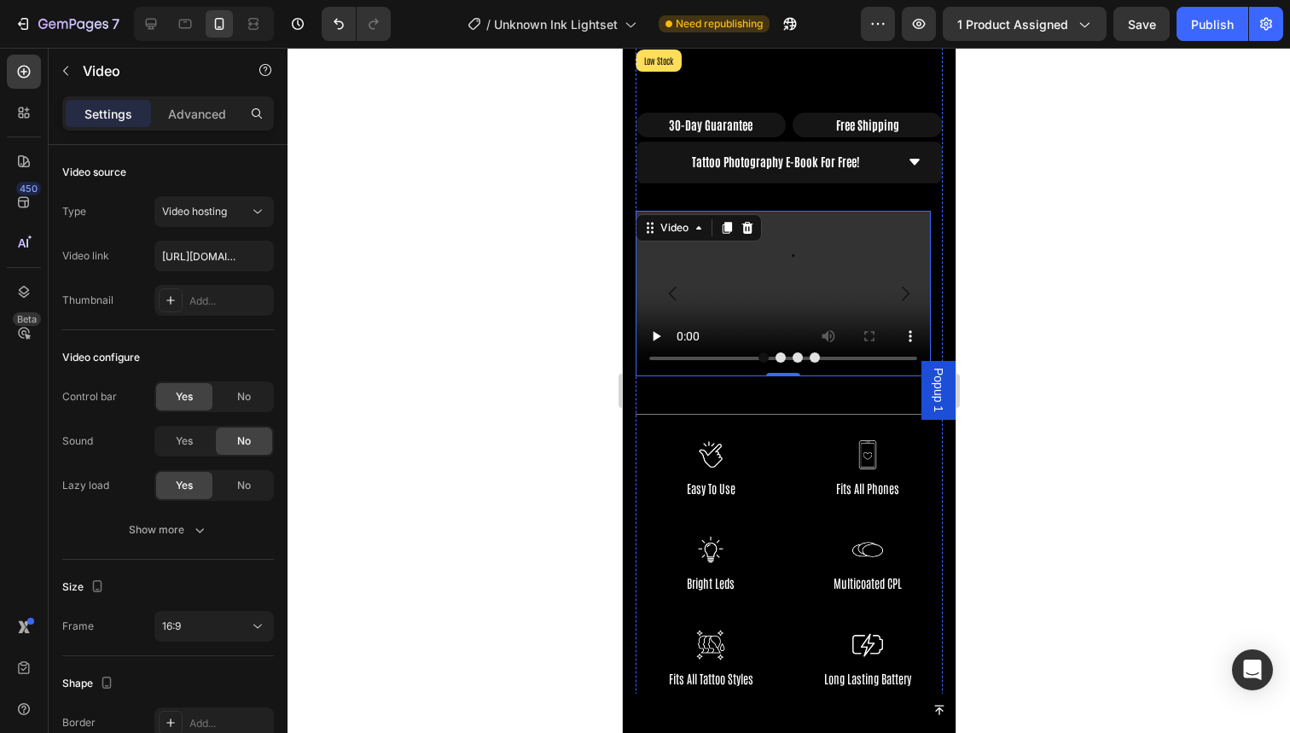
scroll to position [1014, 0]
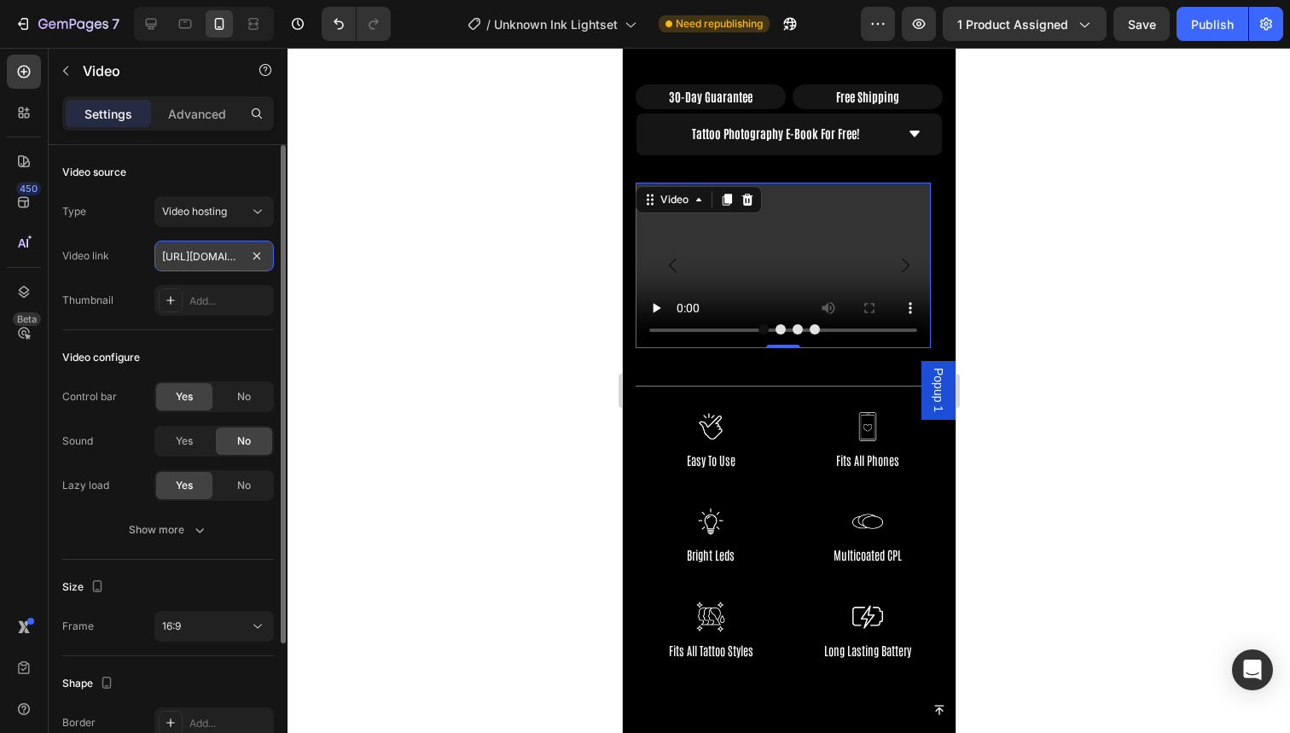
click at [197, 260] on input "[URL][DOMAIN_NAME]" at bounding box center [213, 256] width 119 height 31
paste input "49bf71555b9940249a66db023e90931d"
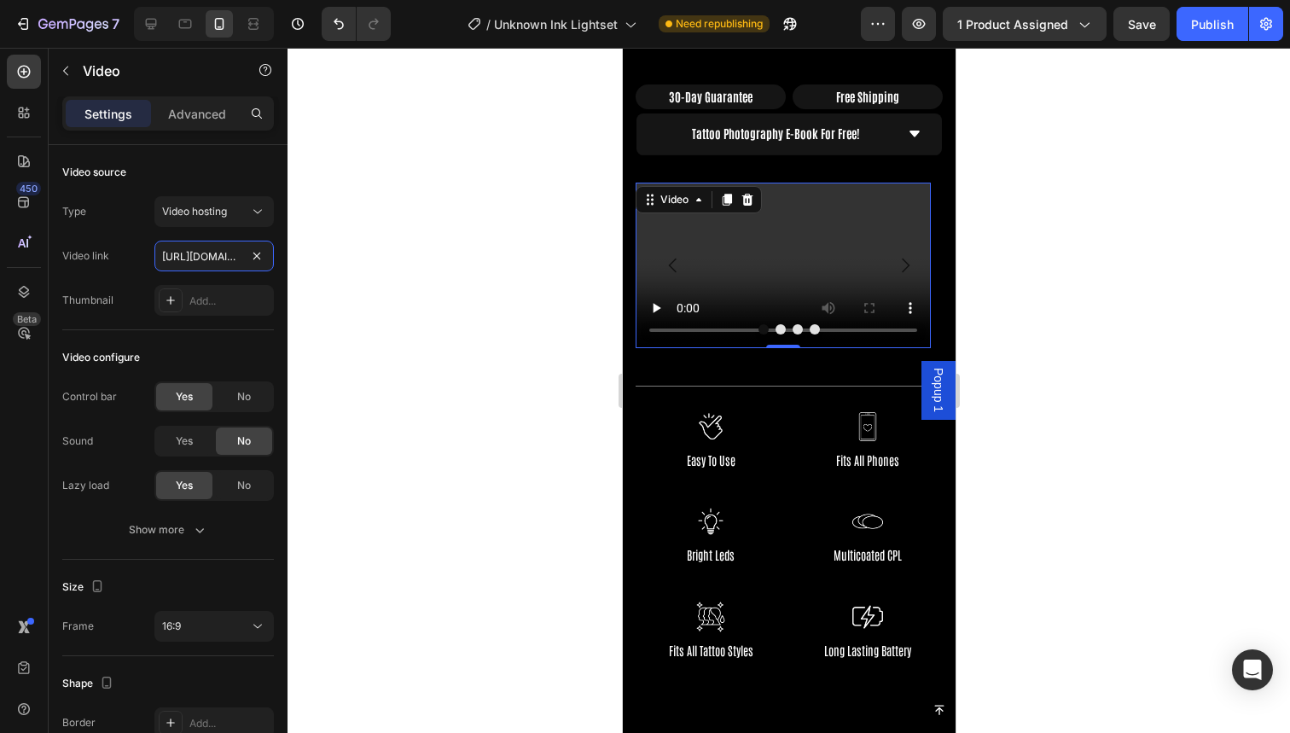
type input "[URL][DOMAIN_NAME]"
click at [788, 255] on video at bounding box center [782, 266] width 295 height 166
click at [487, 313] on div at bounding box center [789, 390] width 1003 height 685
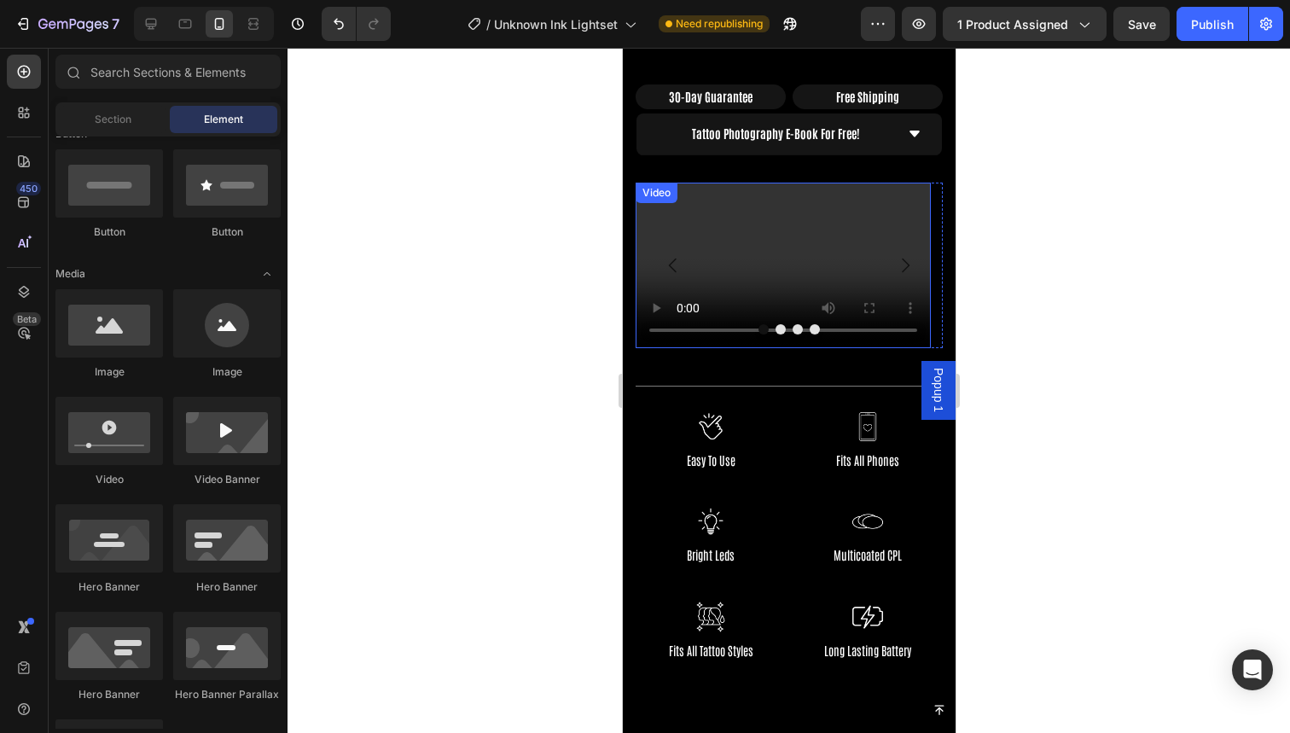
click at [765, 292] on video at bounding box center [782, 266] width 295 height 166
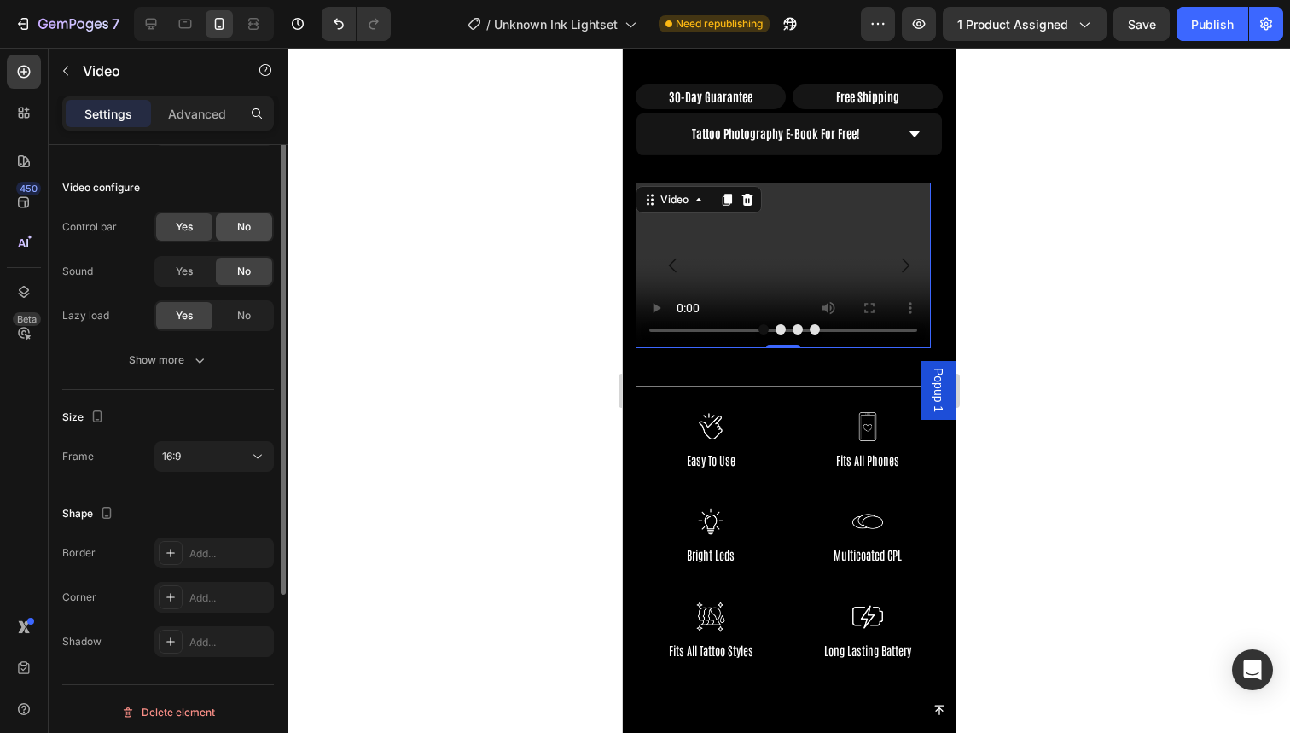
scroll to position [176, 0]
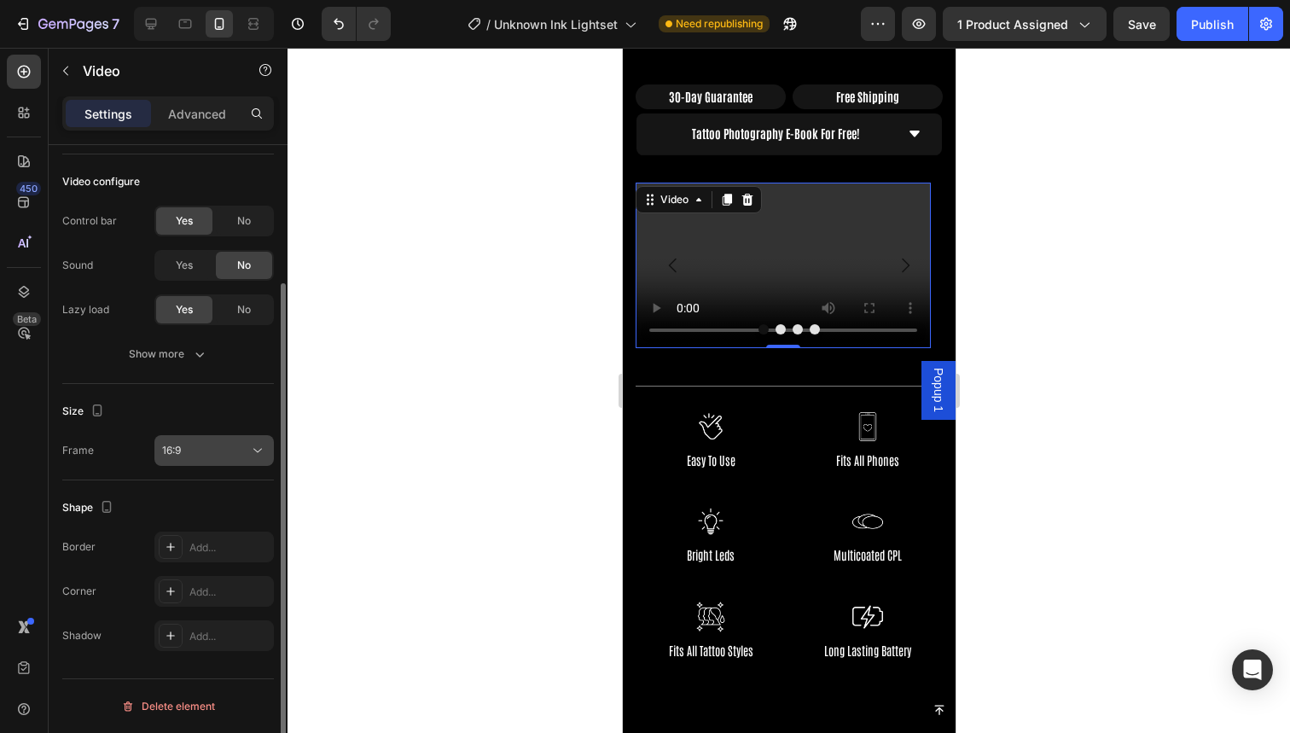
click at [208, 462] on button "16:9" at bounding box center [213, 450] width 119 height 31
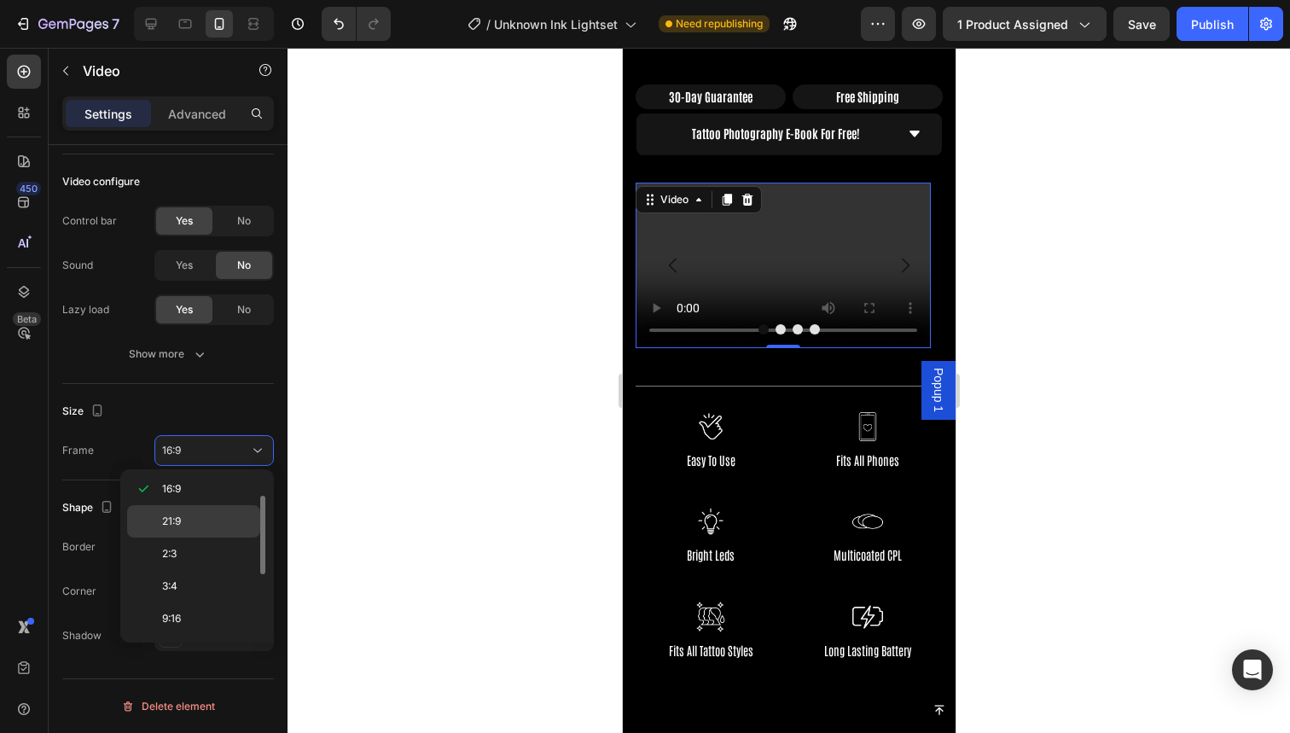
scroll to position [165, 0]
click at [195, 573] on div "9:16" at bounding box center [193, 587] width 133 height 32
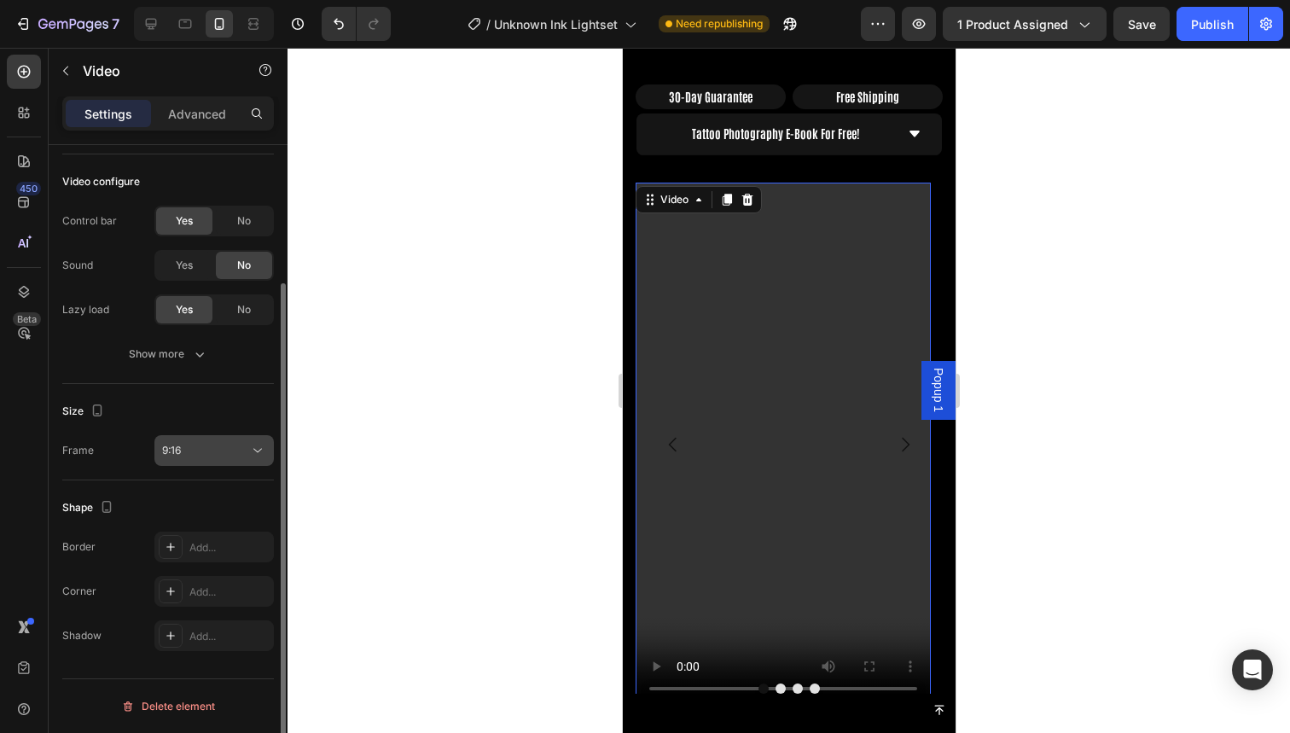
click at [212, 451] on div "9:16" at bounding box center [205, 450] width 87 height 15
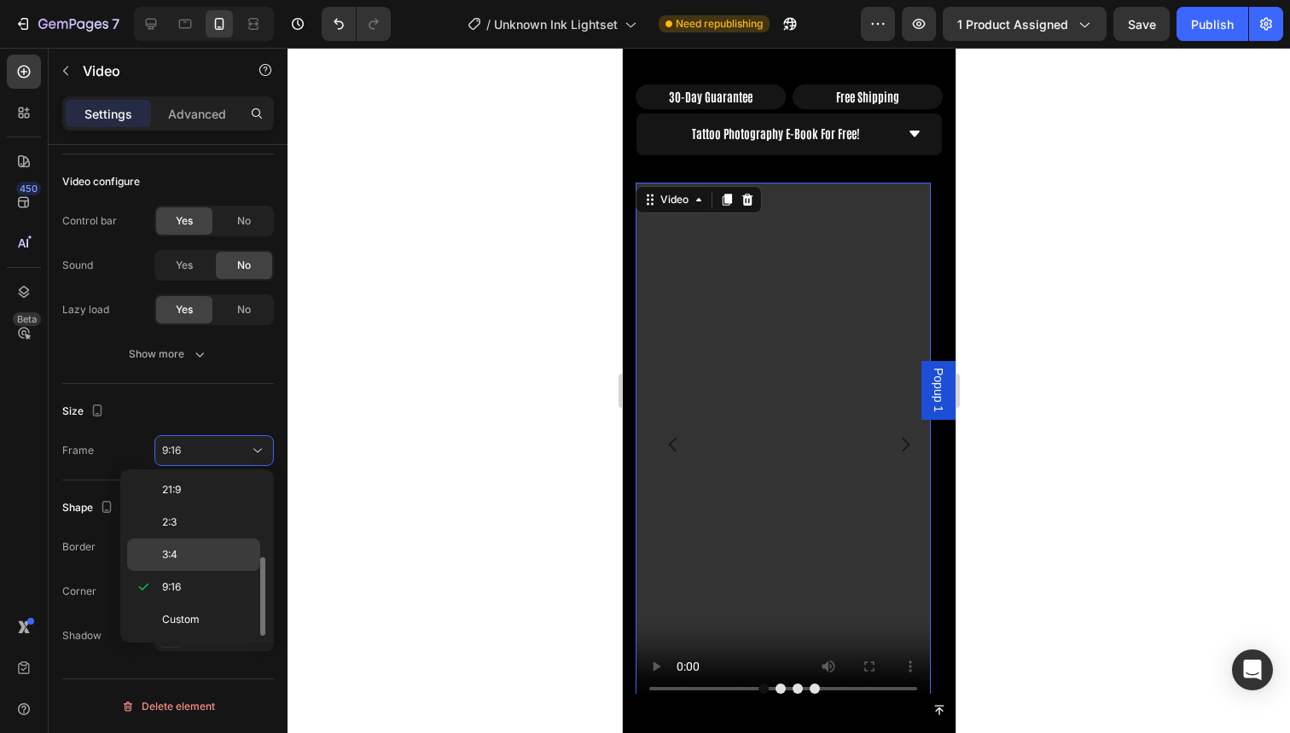
click at [218, 542] on div "3:4" at bounding box center [193, 554] width 133 height 32
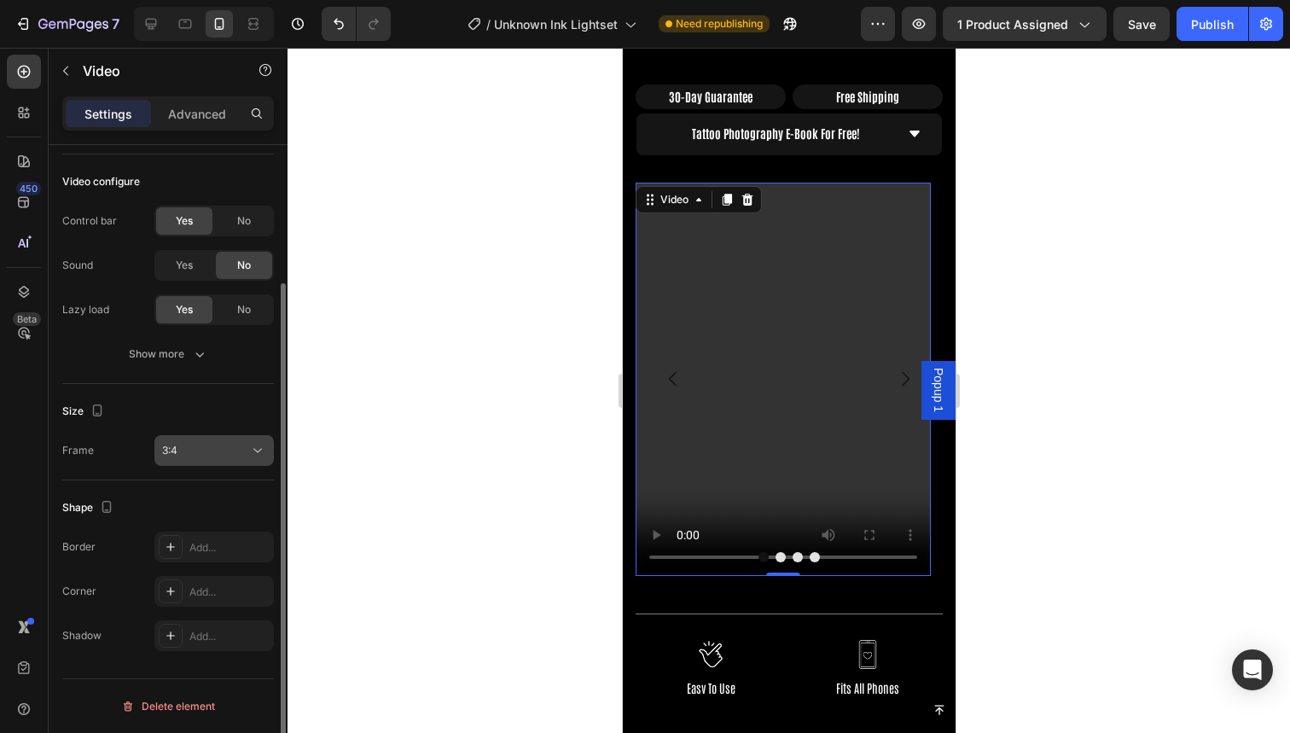
click at [223, 458] on div "3:4" at bounding box center [214, 450] width 104 height 17
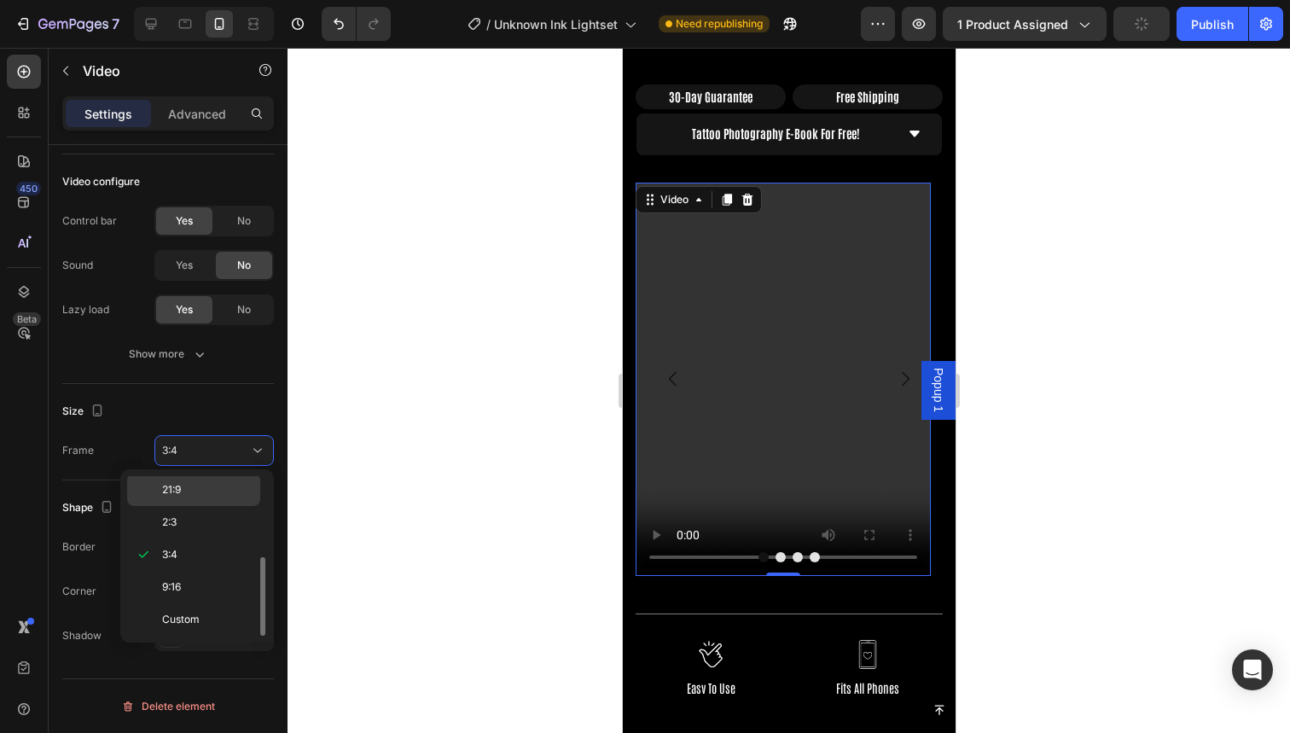
click at [218, 503] on div "21:9" at bounding box center [193, 490] width 133 height 32
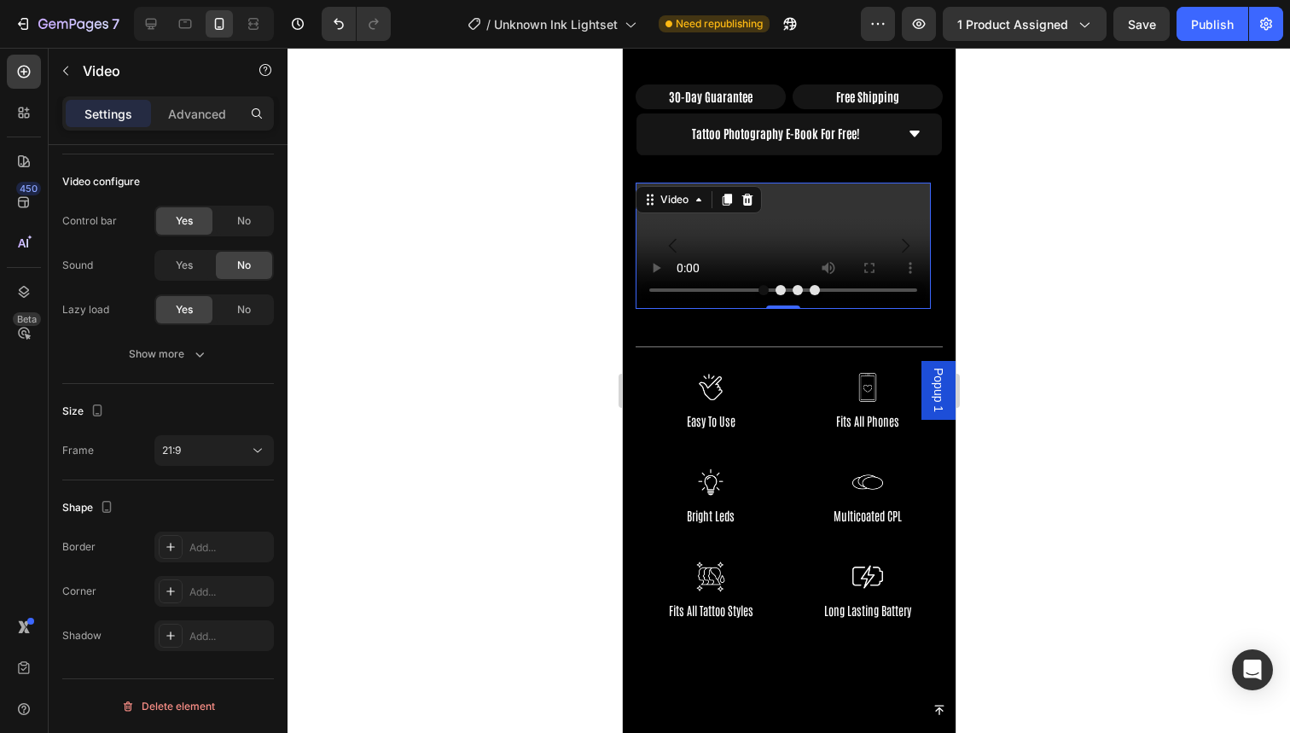
click at [496, 250] on div at bounding box center [789, 390] width 1003 height 685
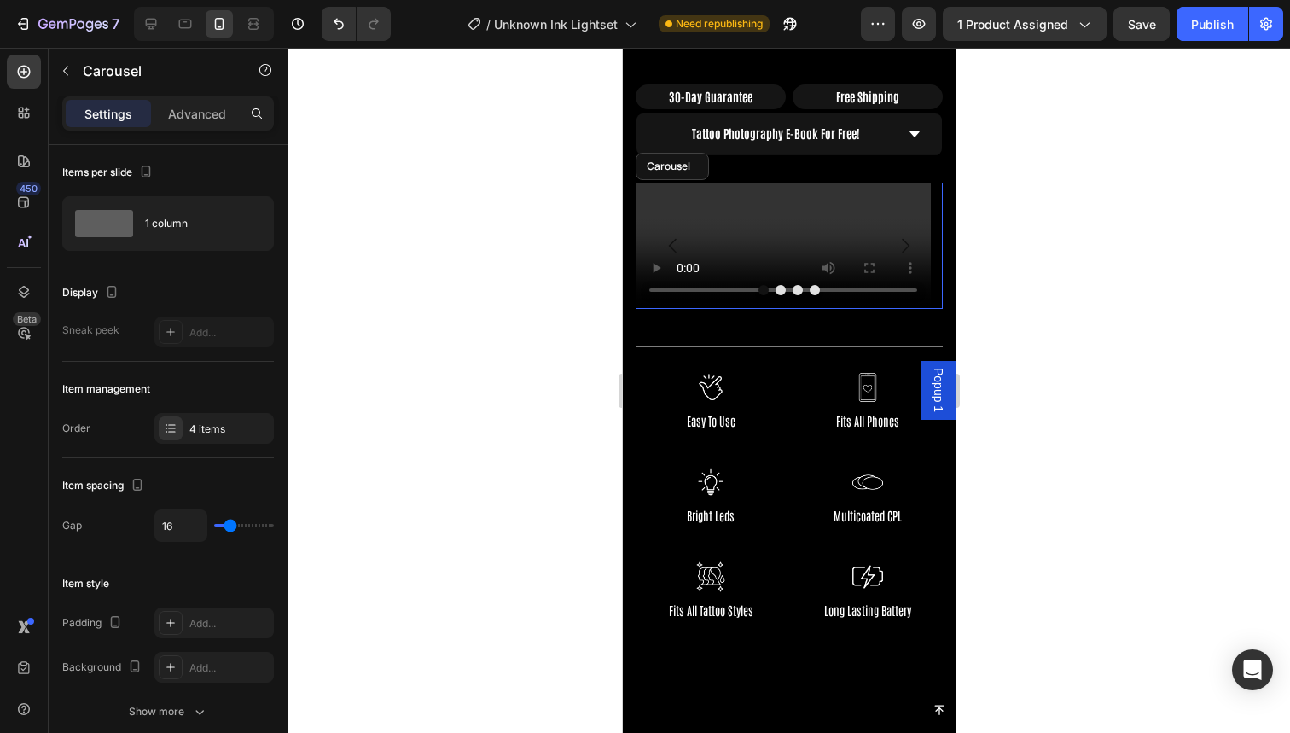
click at [775, 285] on button "Dot" at bounding box center [780, 290] width 10 height 10
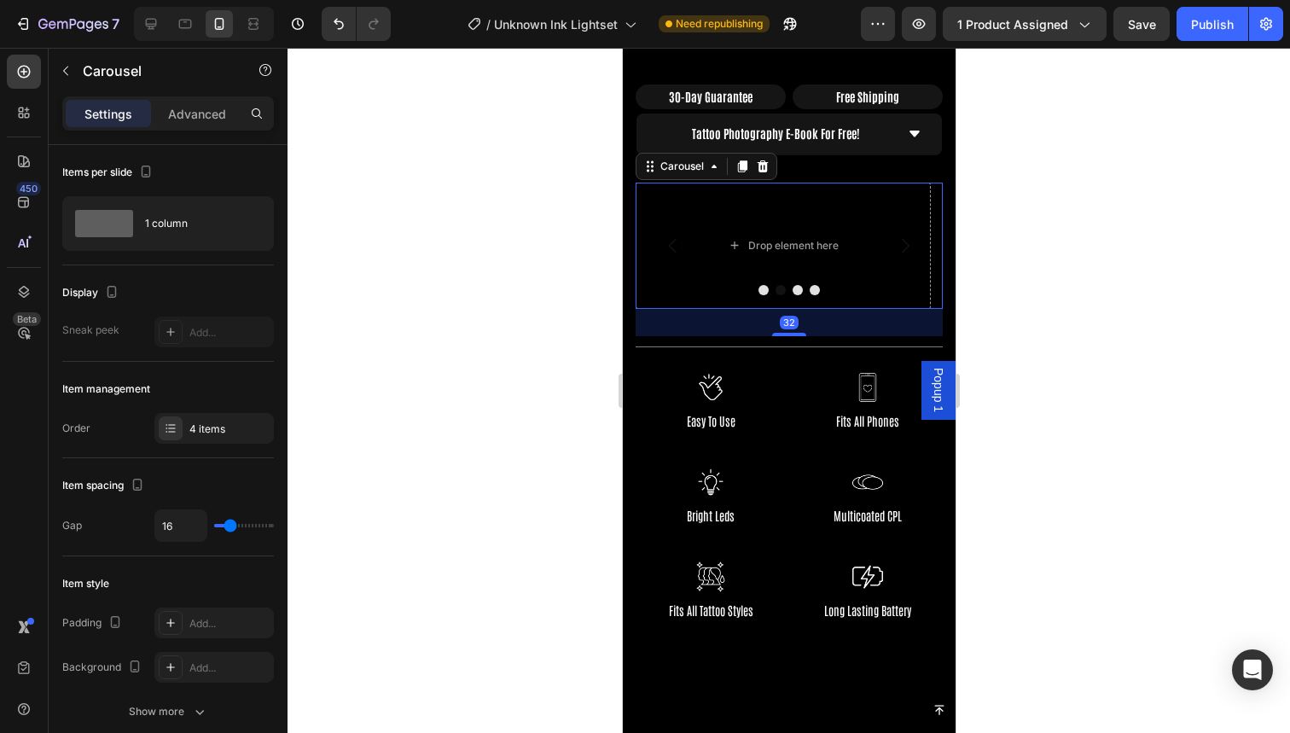
click at [758, 285] on button "Dot" at bounding box center [763, 290] width 10 height 10
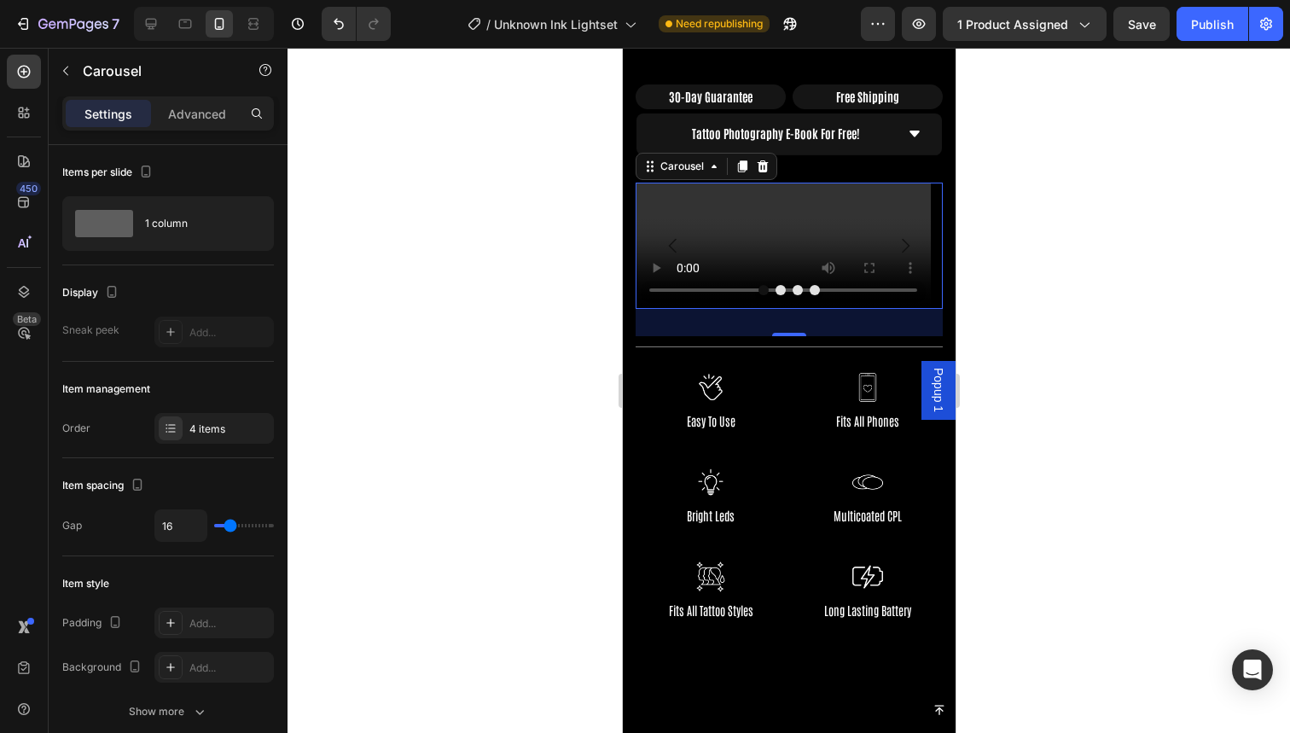
click at [728, 309] on div "32" at bounding box center [788, 322] width 307 height 27
click at [73, 70] on button "button" at bounding box center [65, 70] width 27 height 27
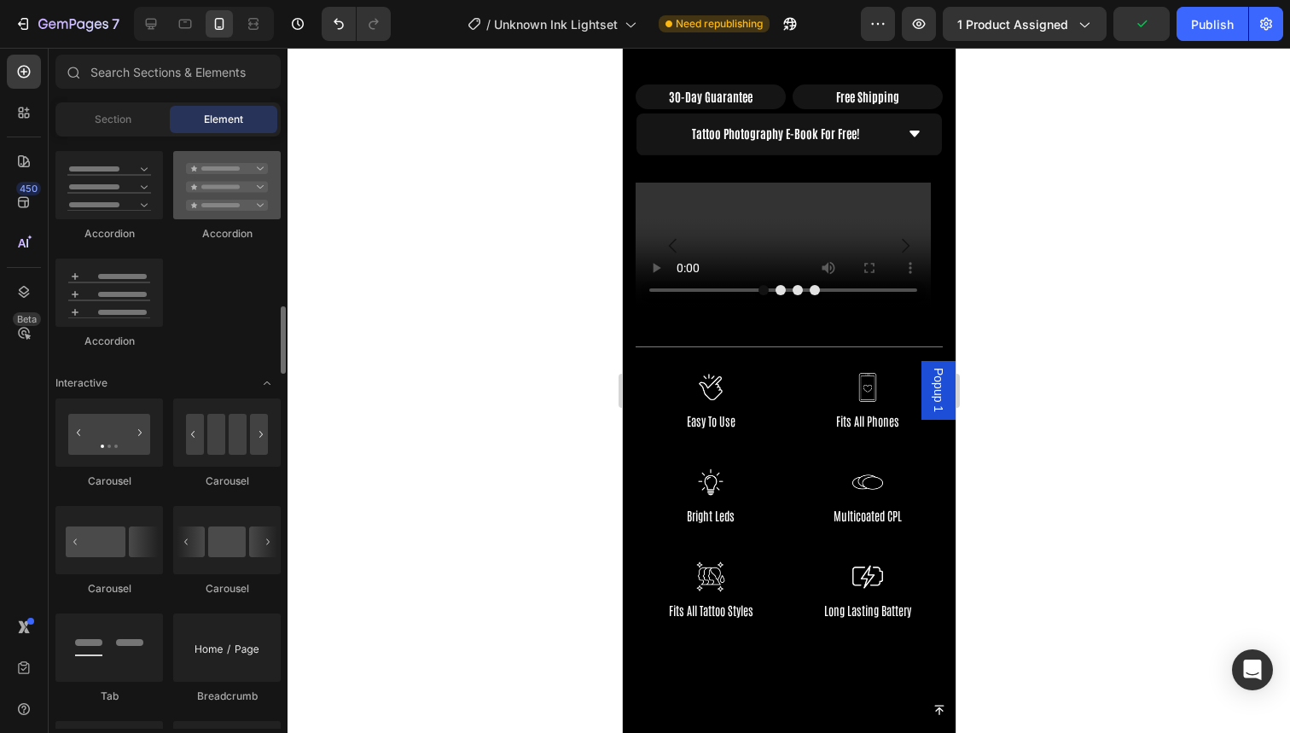
scroll to position [1481, 0]
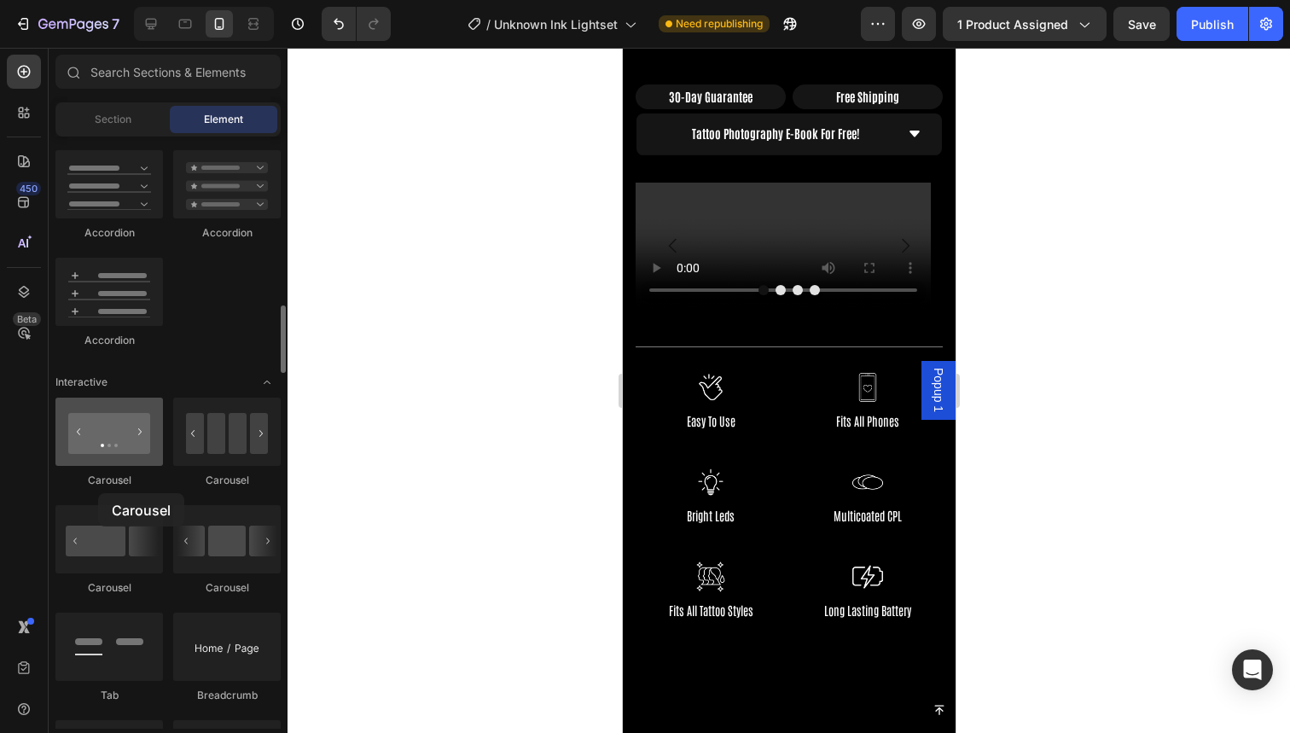
drag, startPoint x: 129, startPoint y: 456, endPoint x: 102, endPoint y: 465, distance: 27.8
click at [102, 465] on div at bounding box center [109, 432] width 108 height 68
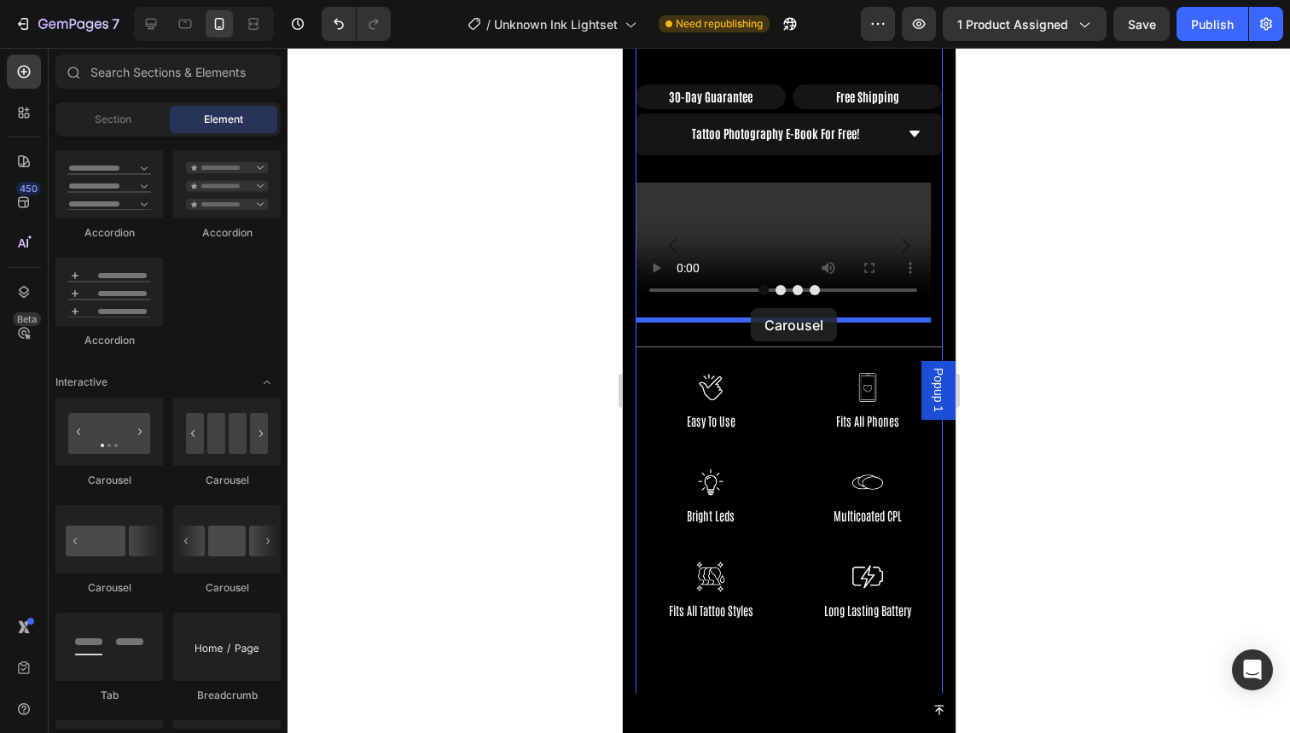
drag, startPoint x: 821, startPoint y: 588, endPoint x: 750, endPoint y: 308, distance: 288.7
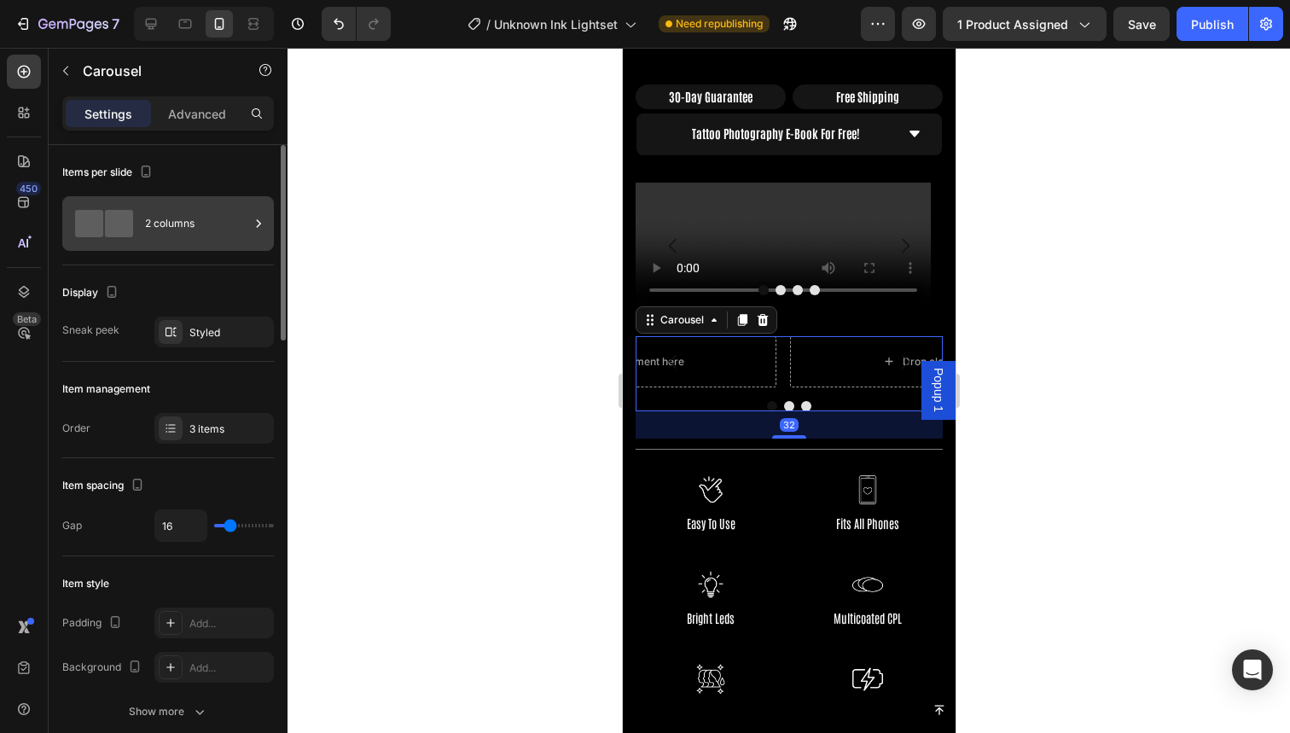
click at [160, 235] on div "2 columns" at bounding box center [197, 223] width 104 height 39
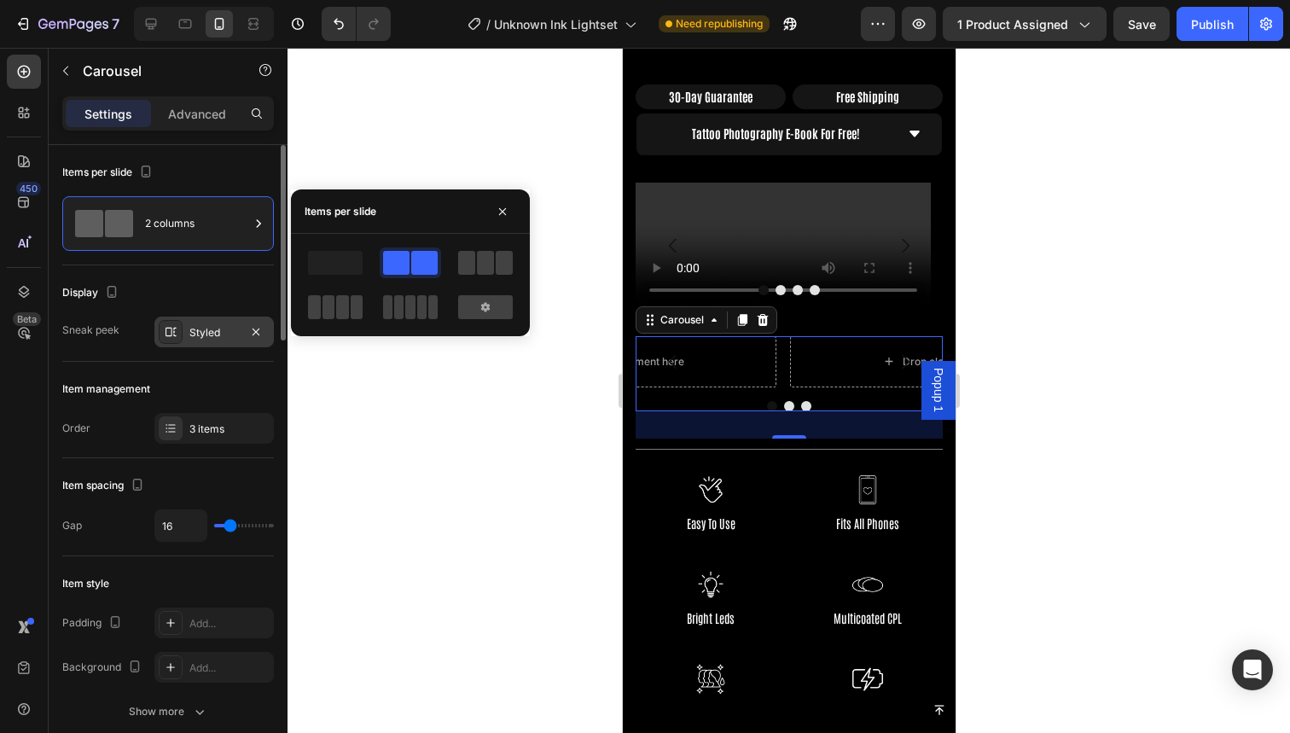
click at [212, 328] on div "Styled" at bounding box center [213, 332] width 49 height 15
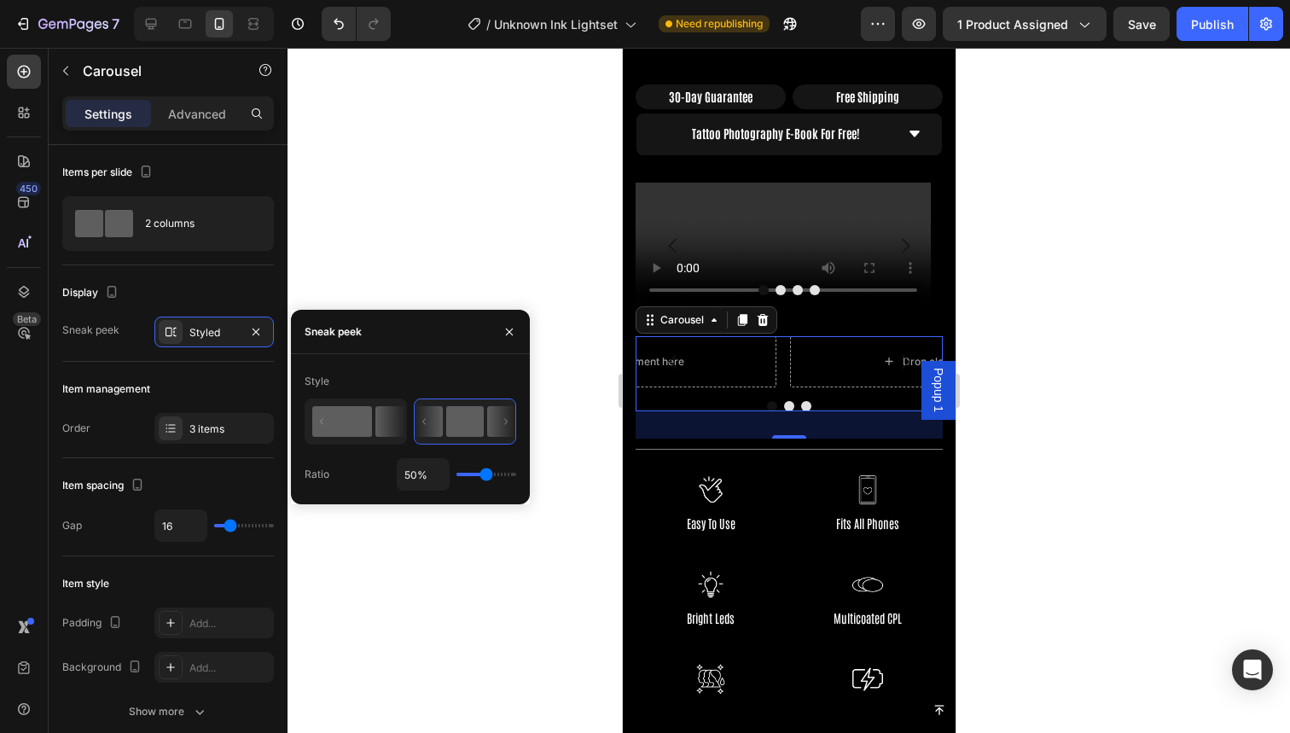
click at [380, 416] on icon at bounding box center [390, 421] width 30 height 31
click at [428, 417] on icon at bounding box center [429, 421] width 28 height 31
click at [416, 477] on input "50%" at bounding box center [423, 474] width 51 height 31
type input "5%"
type input "5"
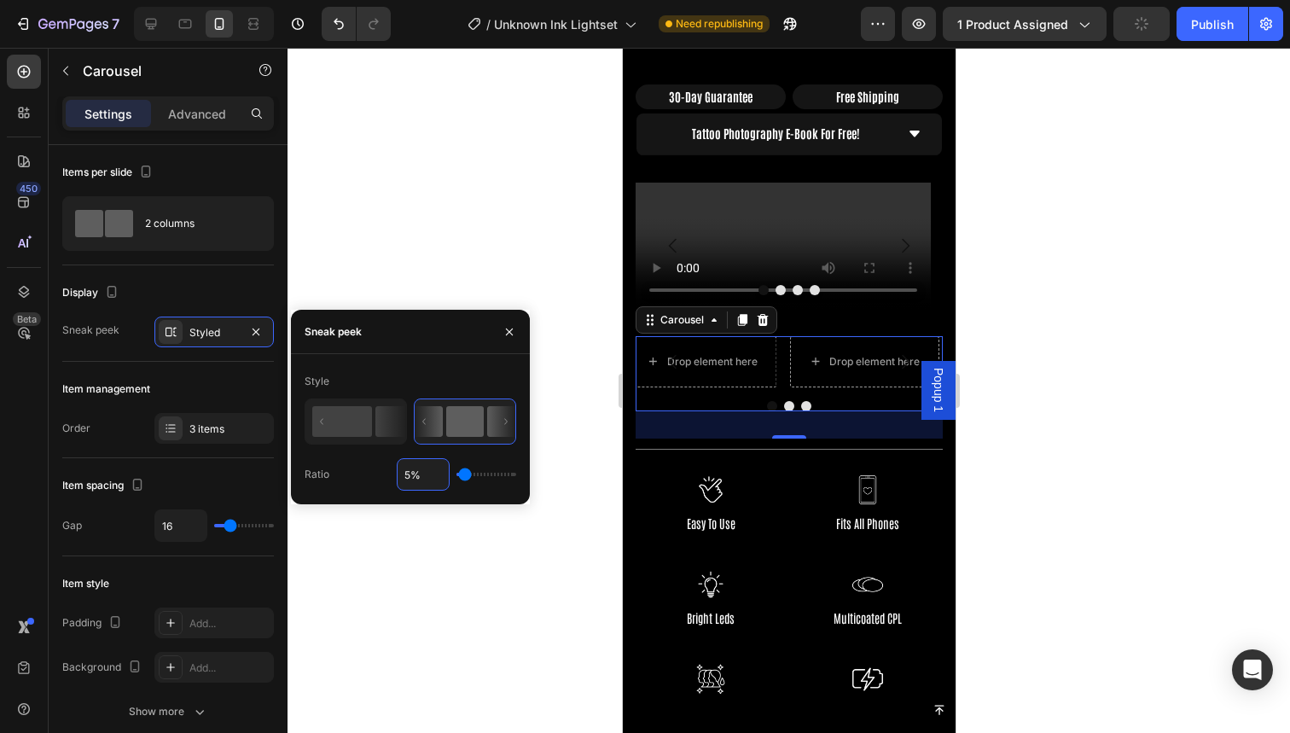
type input "%"
type input "50"
type input "1%"
type input "1"
type input "10%"
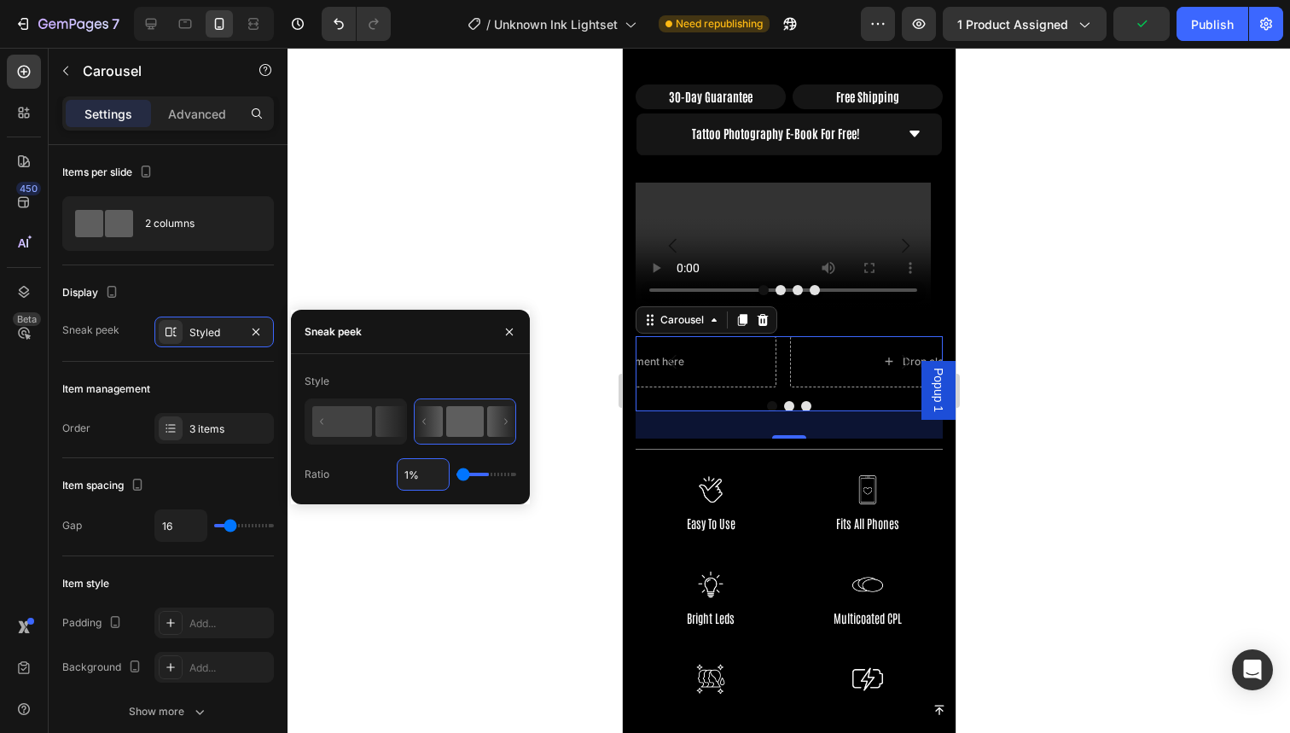
type input "10"
type input "100%"
type input "100"
type input "10%"
type input "10"
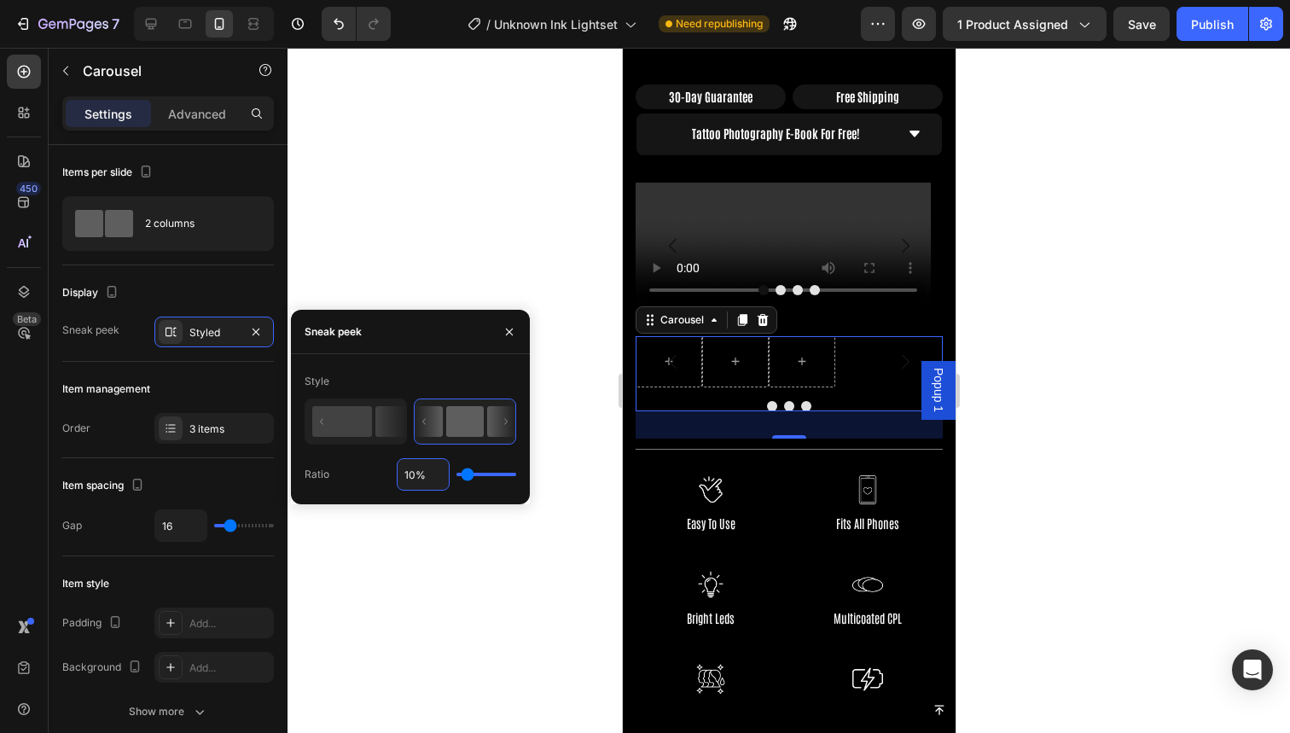
type input "1%"
type input "1"
type input "%"
type input "50"
type input "5%"
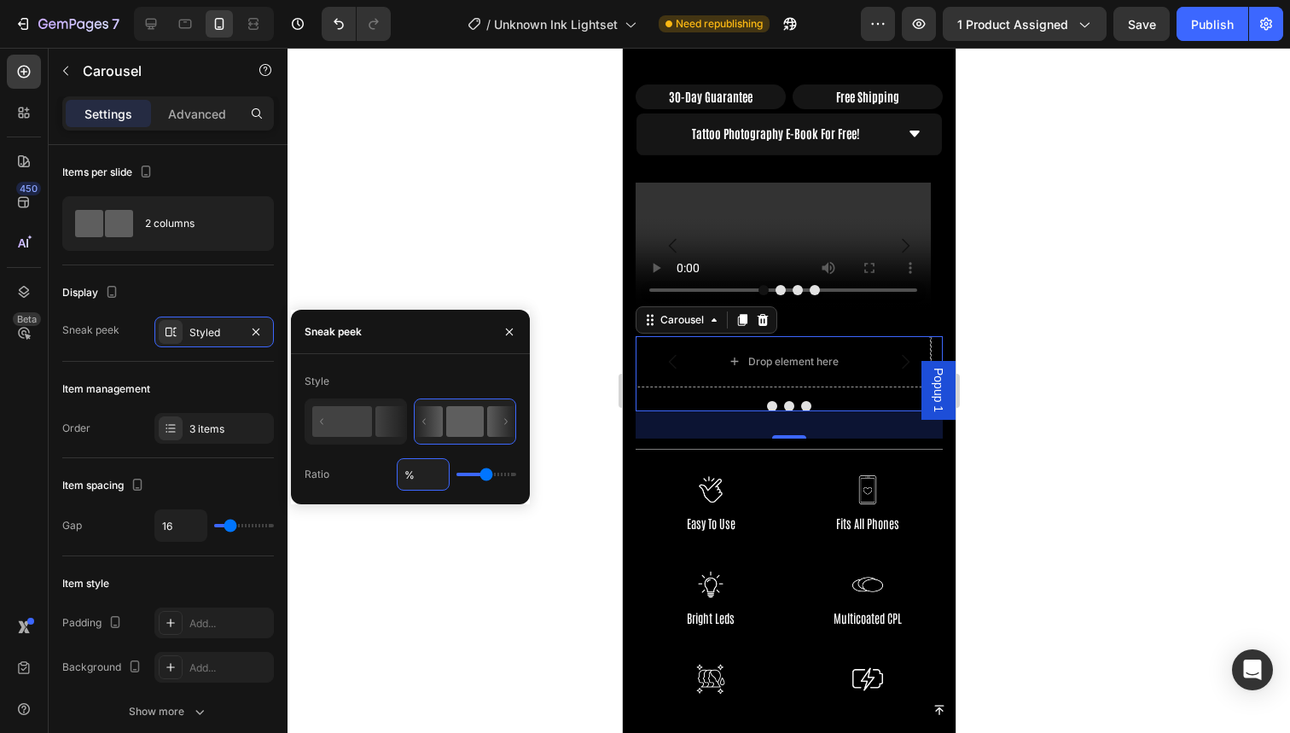
type input "5"
type input "50%"
type input "50"
click at [371, 406] on icon at bounding box center [356, 422] width 100 height 44
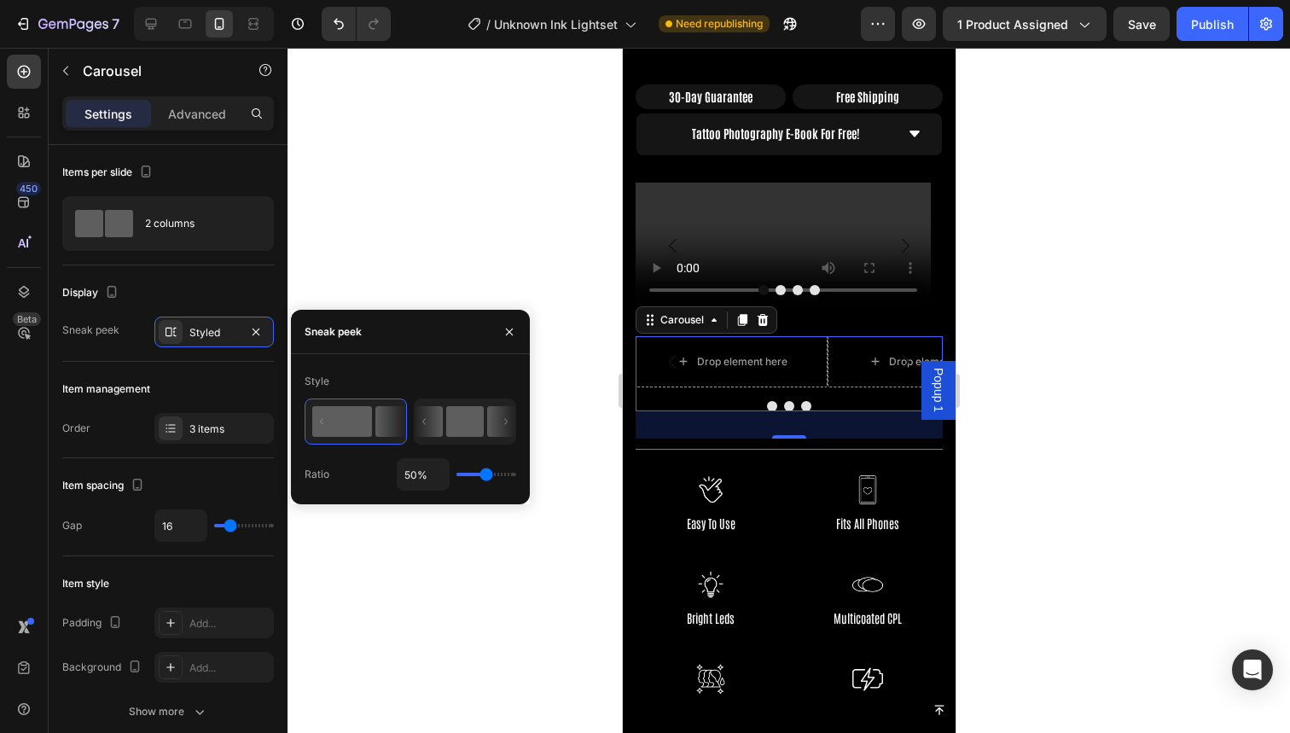
click at [453, 415] on rect at bounding box center [465, 421] width 38 height 31
click at [371, 414] on rect at bounding box center [342, 421] width 60 height 31
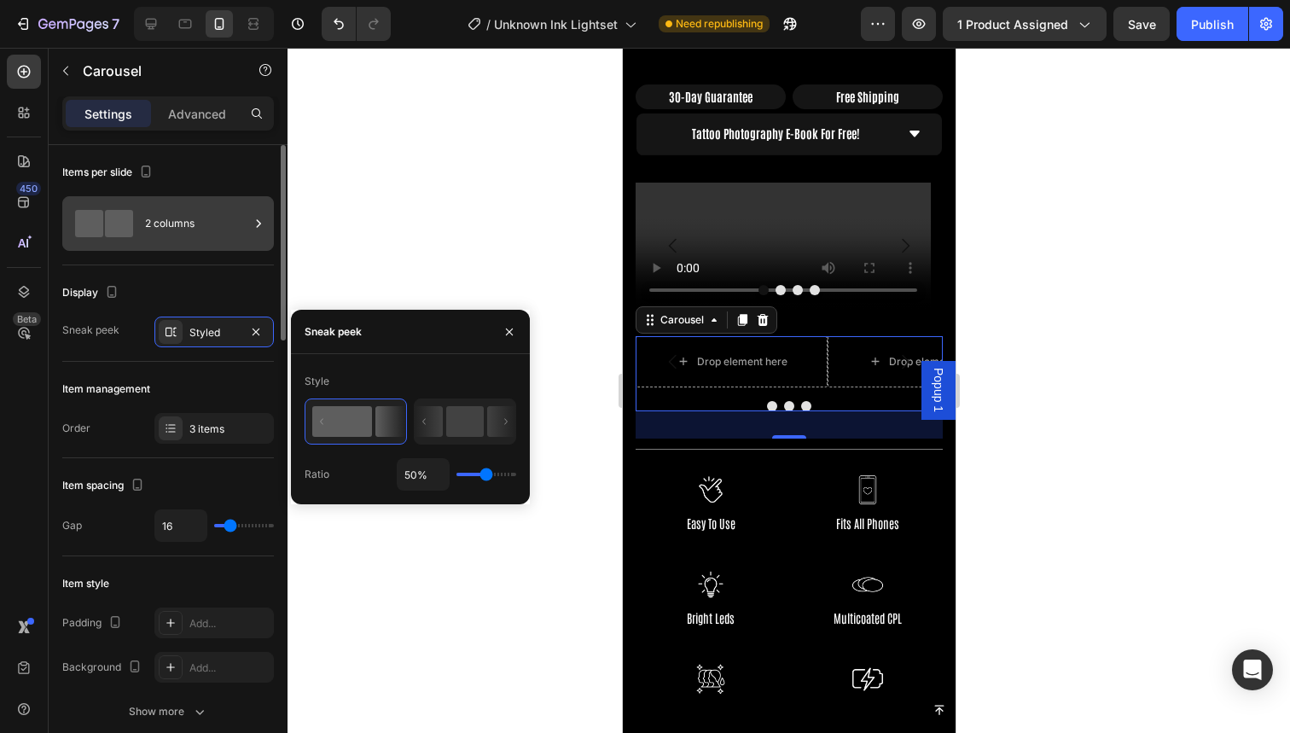
click at [196, 221] on div "2 columns" at bounding box center [197, 223] width 104 height 39
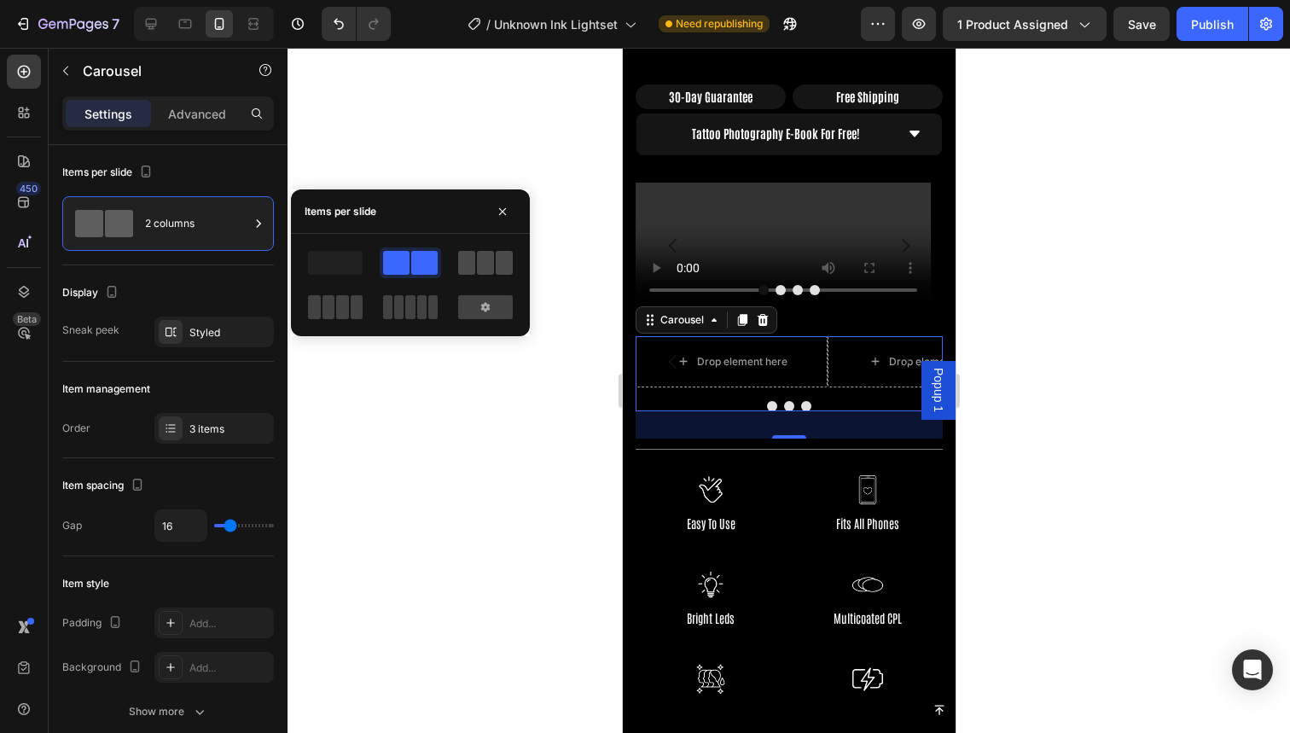
click at [481, 260] on span at bounding box center [485, 263] width 17 height 24
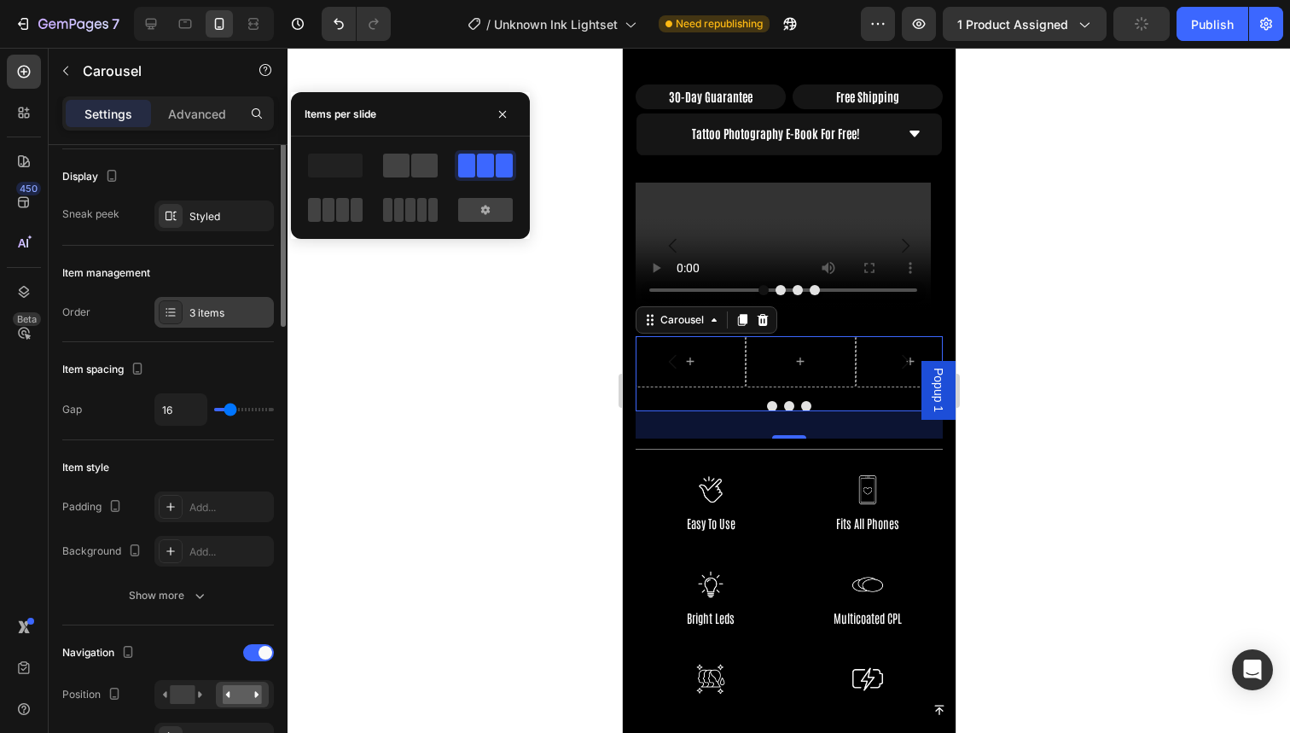
scroll to position [0, 0]
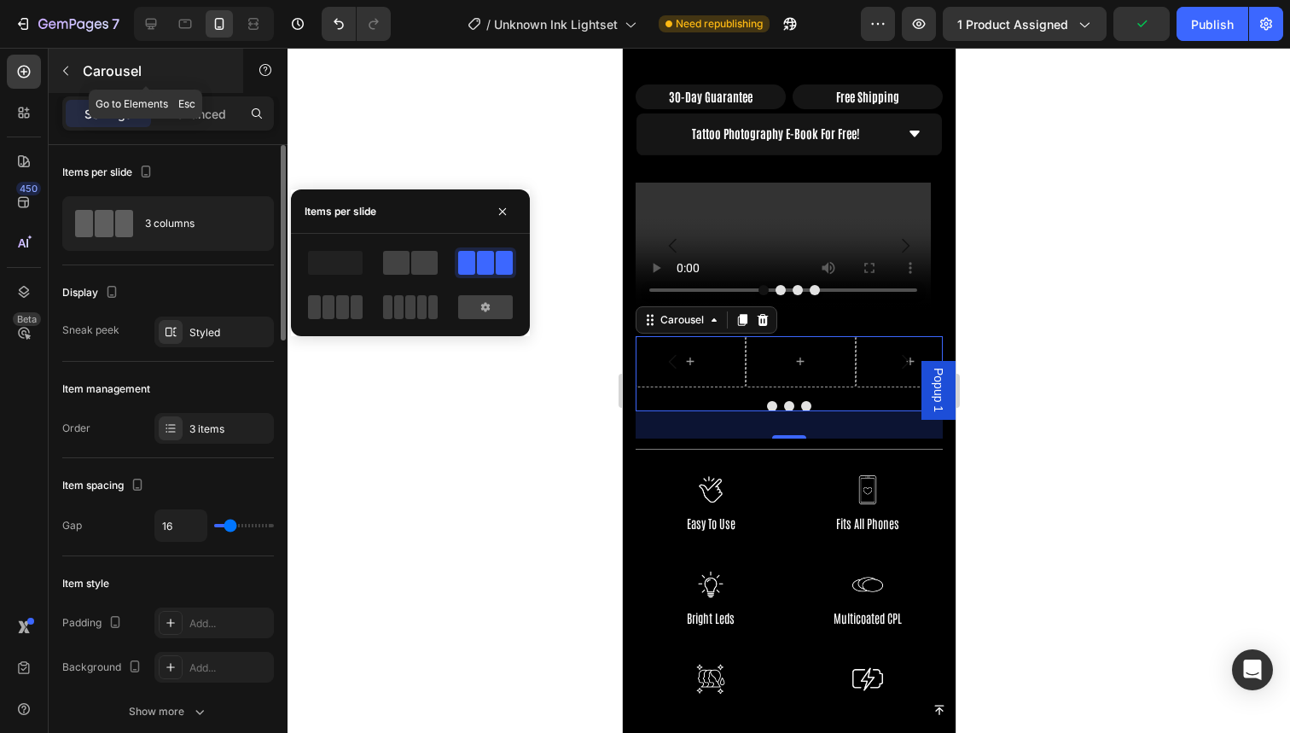
click at [68, 78] on button "button" at bounding box center [65, 70] width 27 height 27
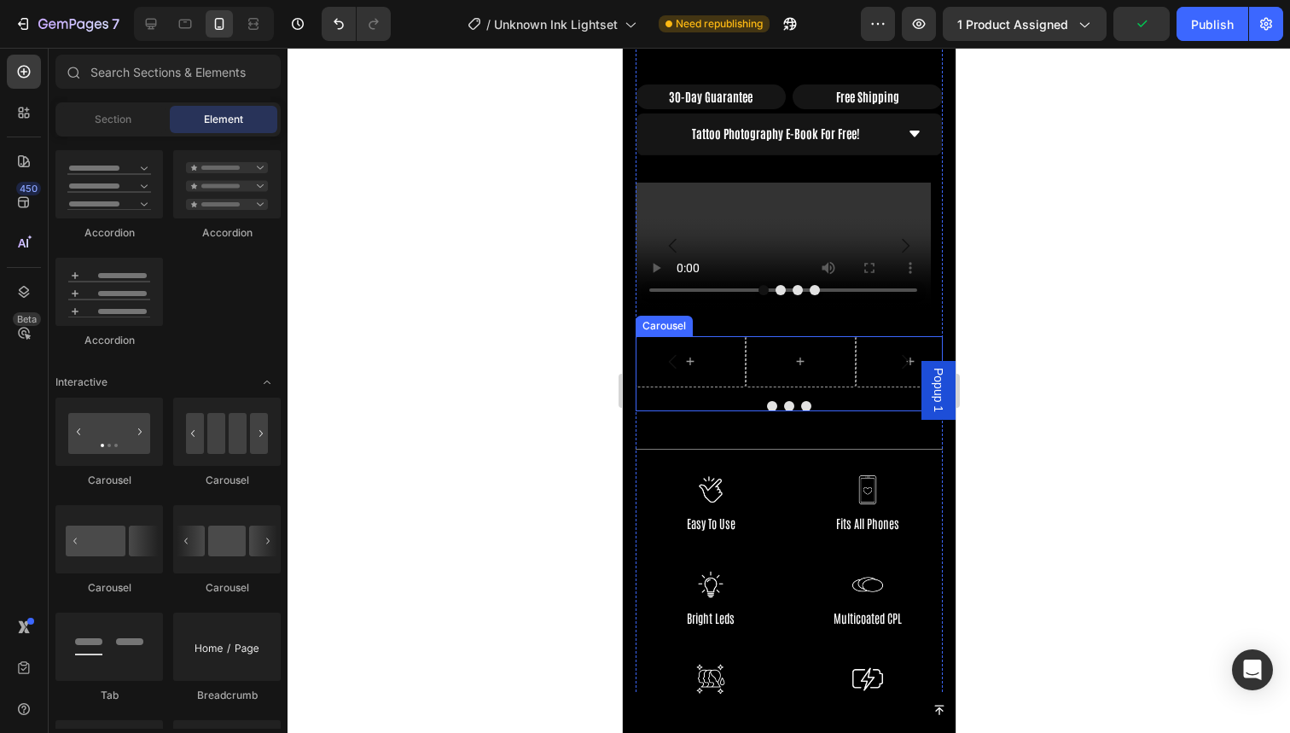
click at [670, 352] on icon "Carousel Back Arrow" at bounding box center [672, 362] width 20 height 20
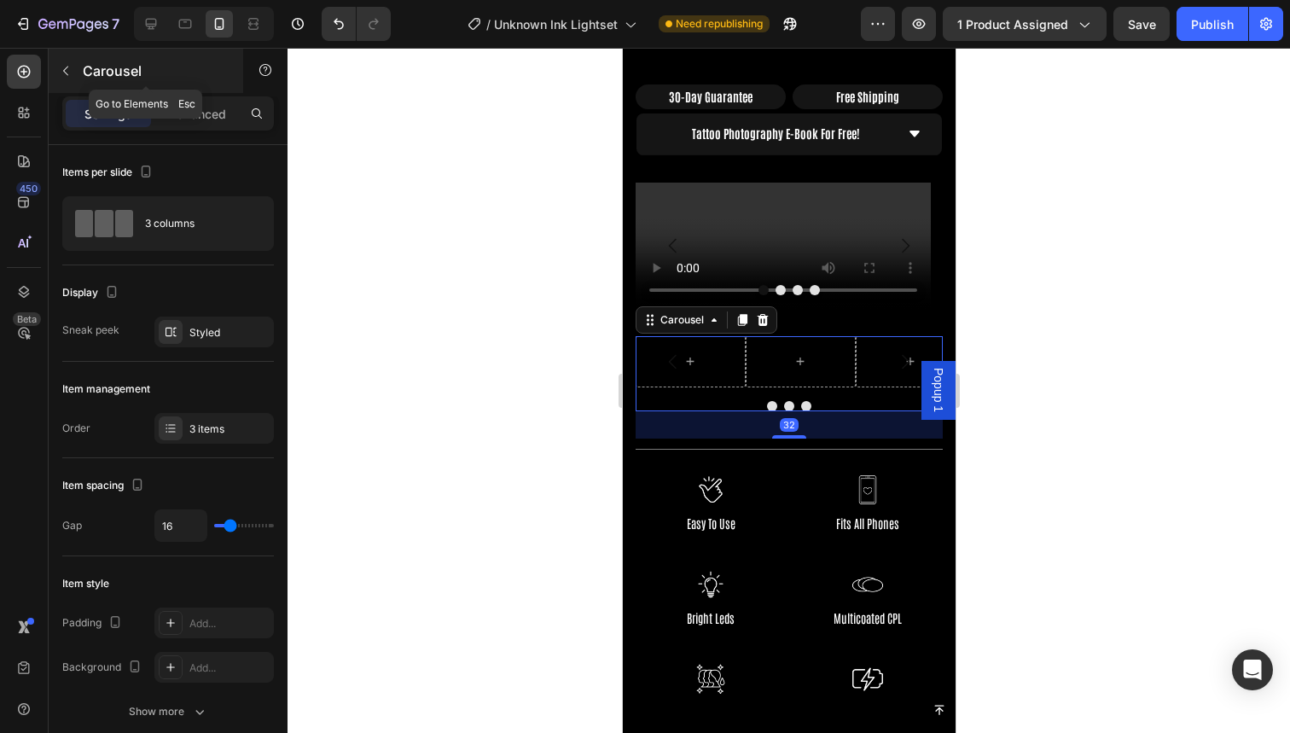
click at [70, 71] on icon "button" at bounding box center [66, 71] width 14 height 14
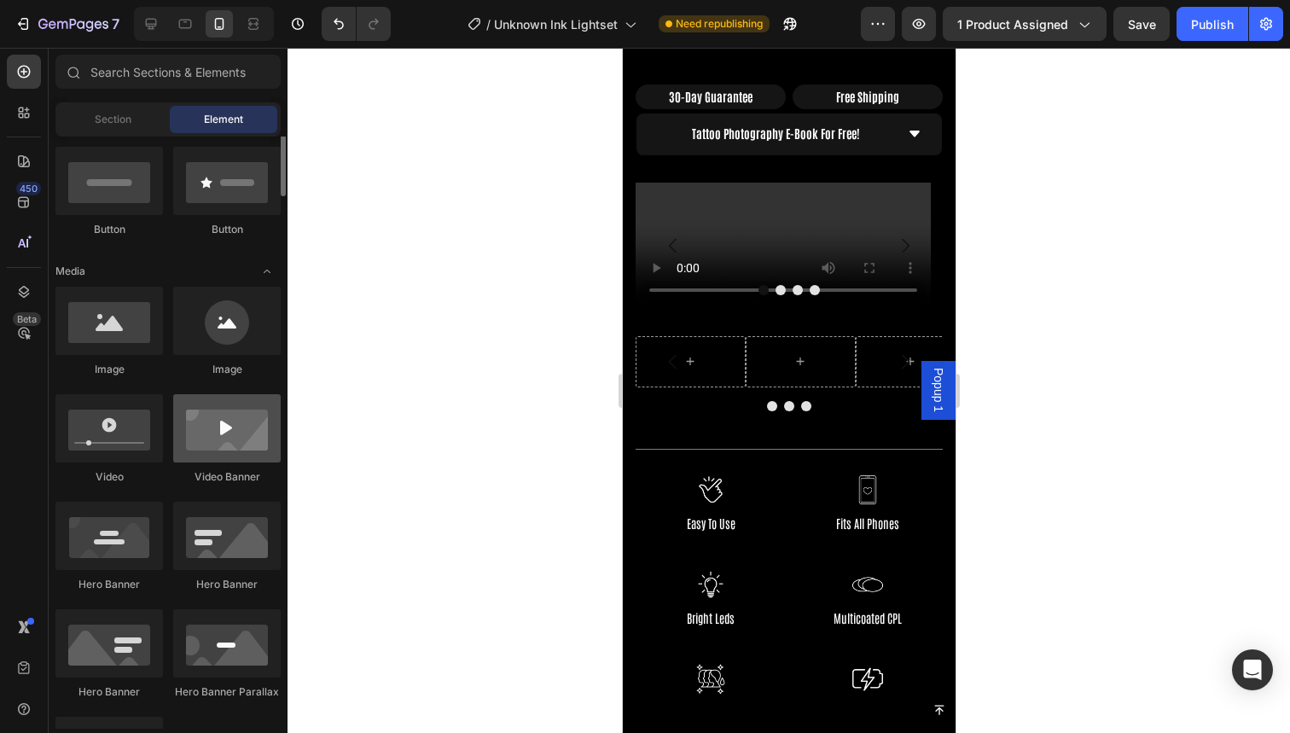
scroll to position [416, 0]
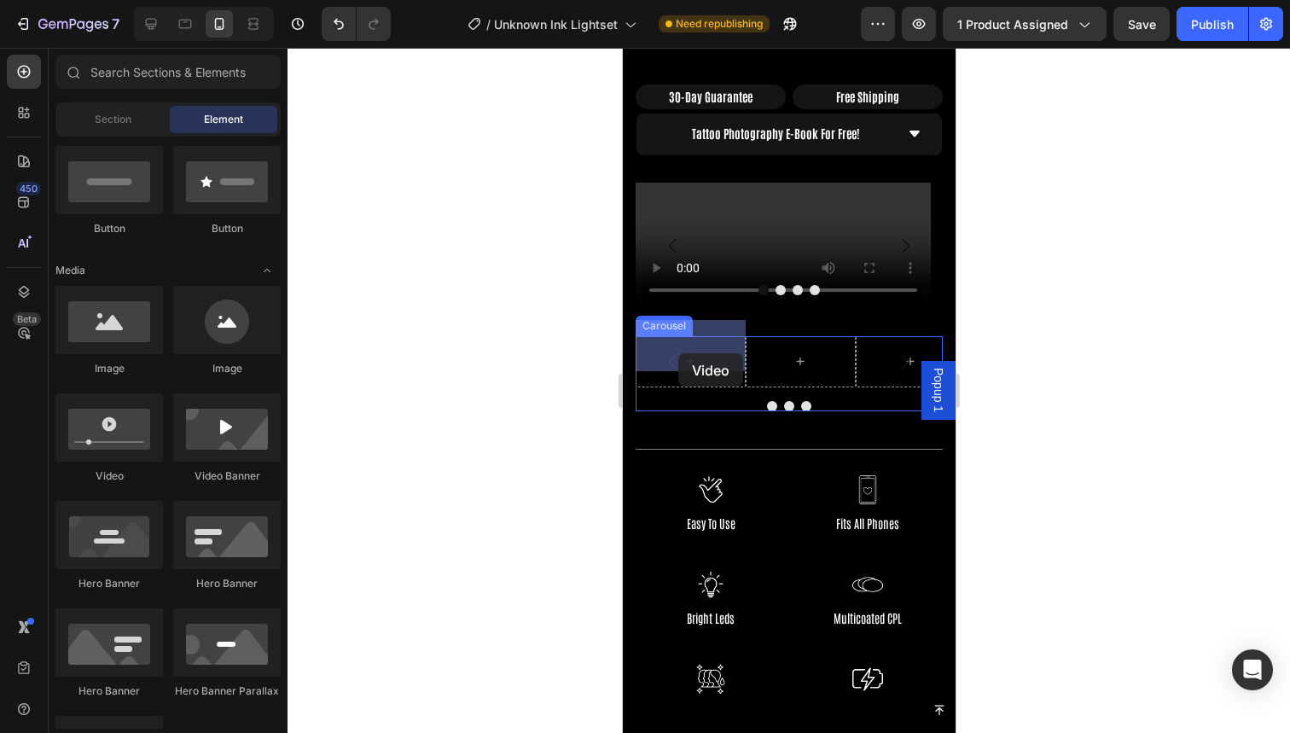
drag, startPoint x: 754, startPoint y: 481, endPoint x: 677, endPoint y: 352, distance: 150.0
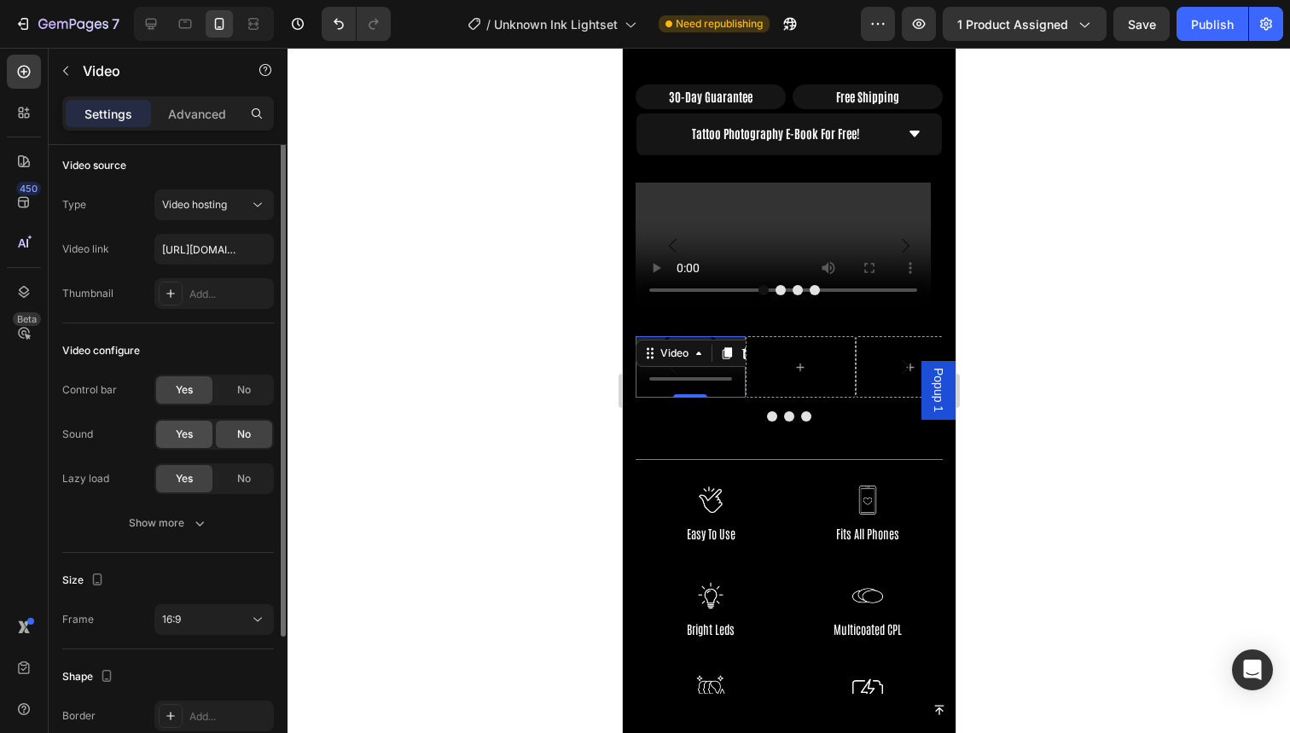
scroll to position [0, 0]
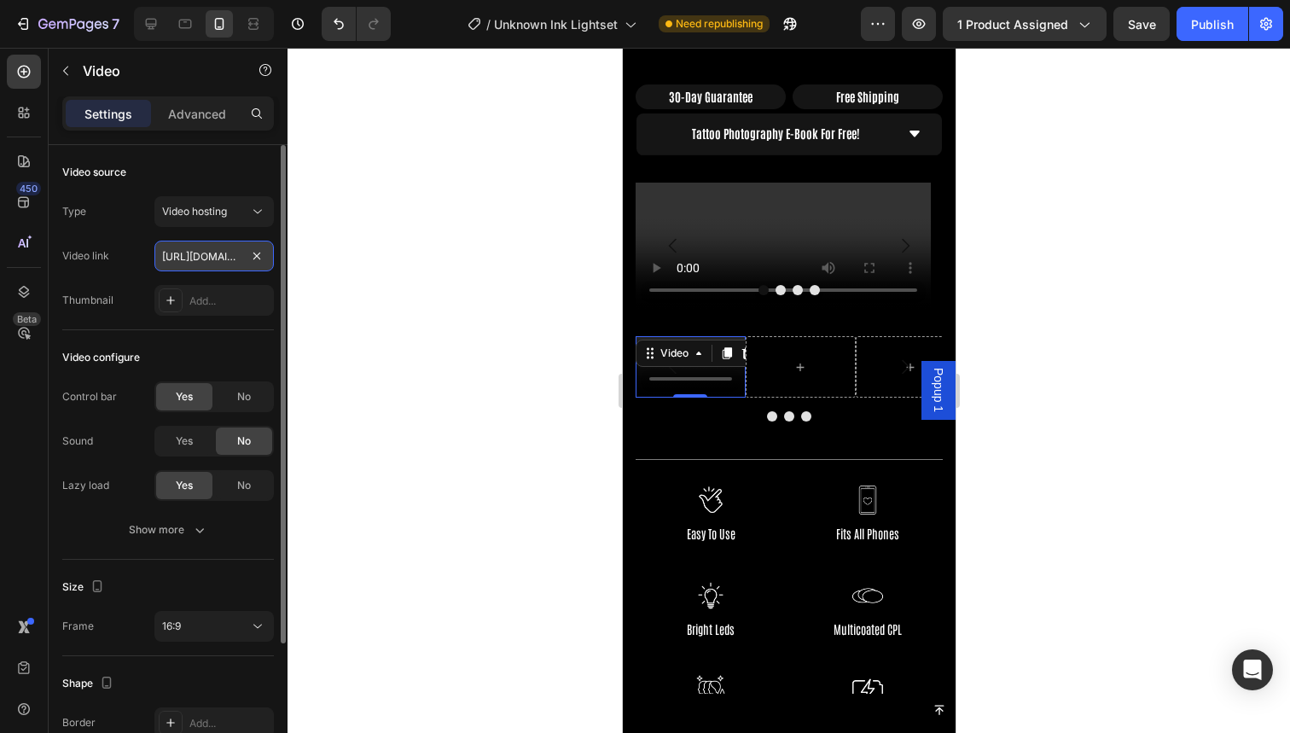
click at [198, 264] on input "https://cdn.shopify.com/videos/c/o/v/2cd3deb506b54b009063f7270ab5cf2e.mp4" at bounding box center [213, 256] width 119 height 31
paste input "49bf71555b9940249a66db023e90931d"
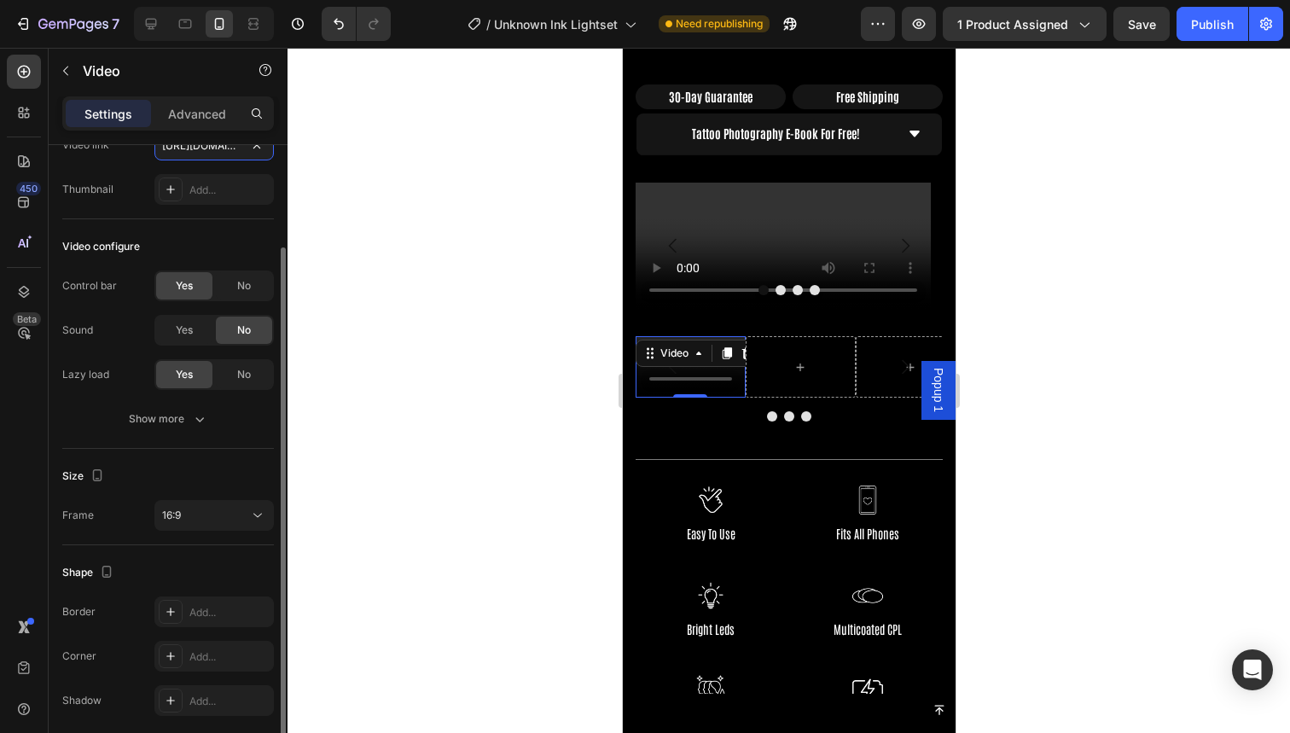
scroll to position [121, 0]
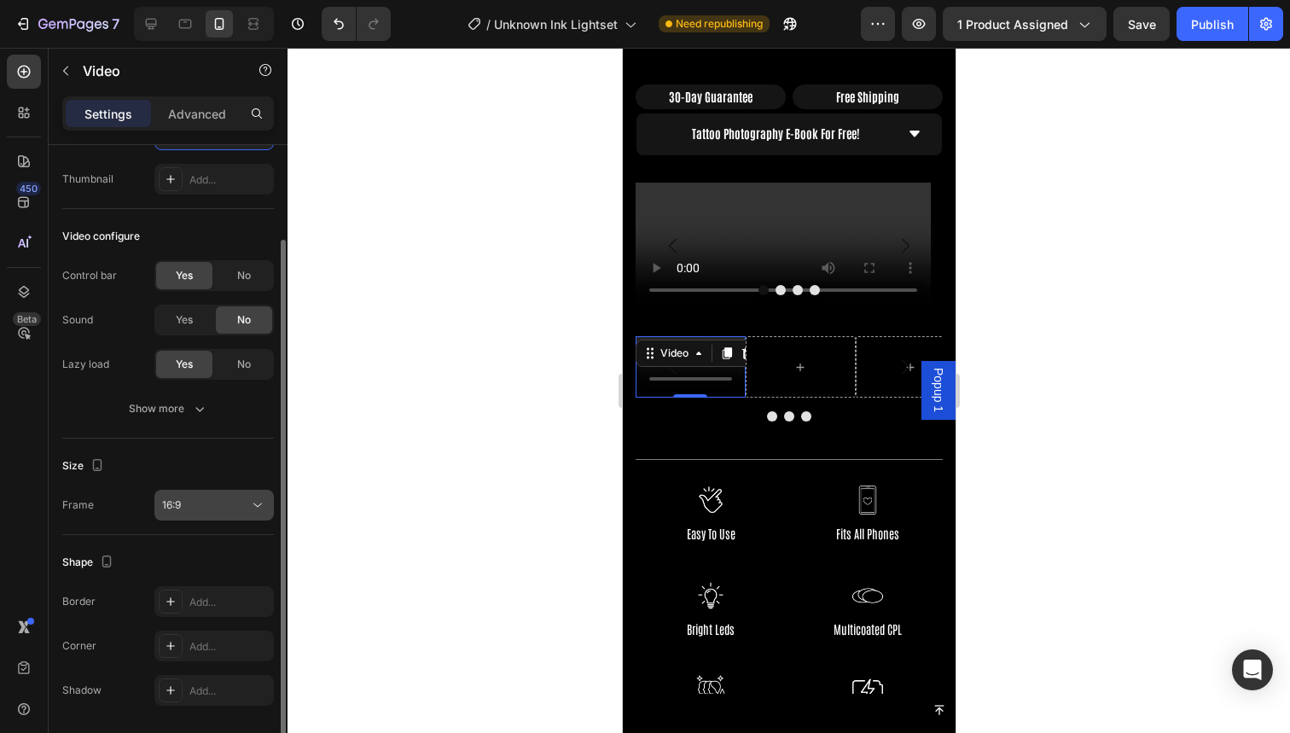
type input "https://cdn.shopify.com/videos/c/o/v/49bf71555b9940249a66db023e90931d.mp4"
click at [220, 495] on button "16:9" at bounding box center [213, 505] width 119 height 31
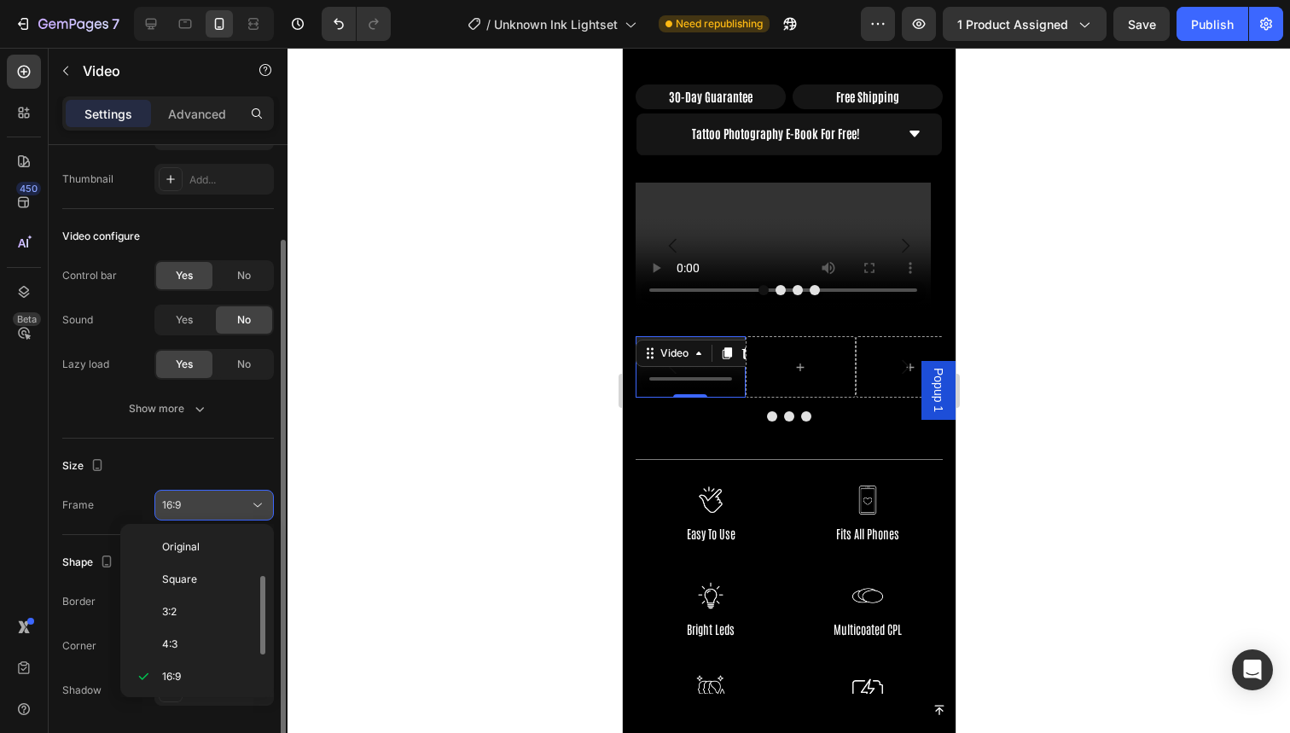
scroll to position [31, 0]
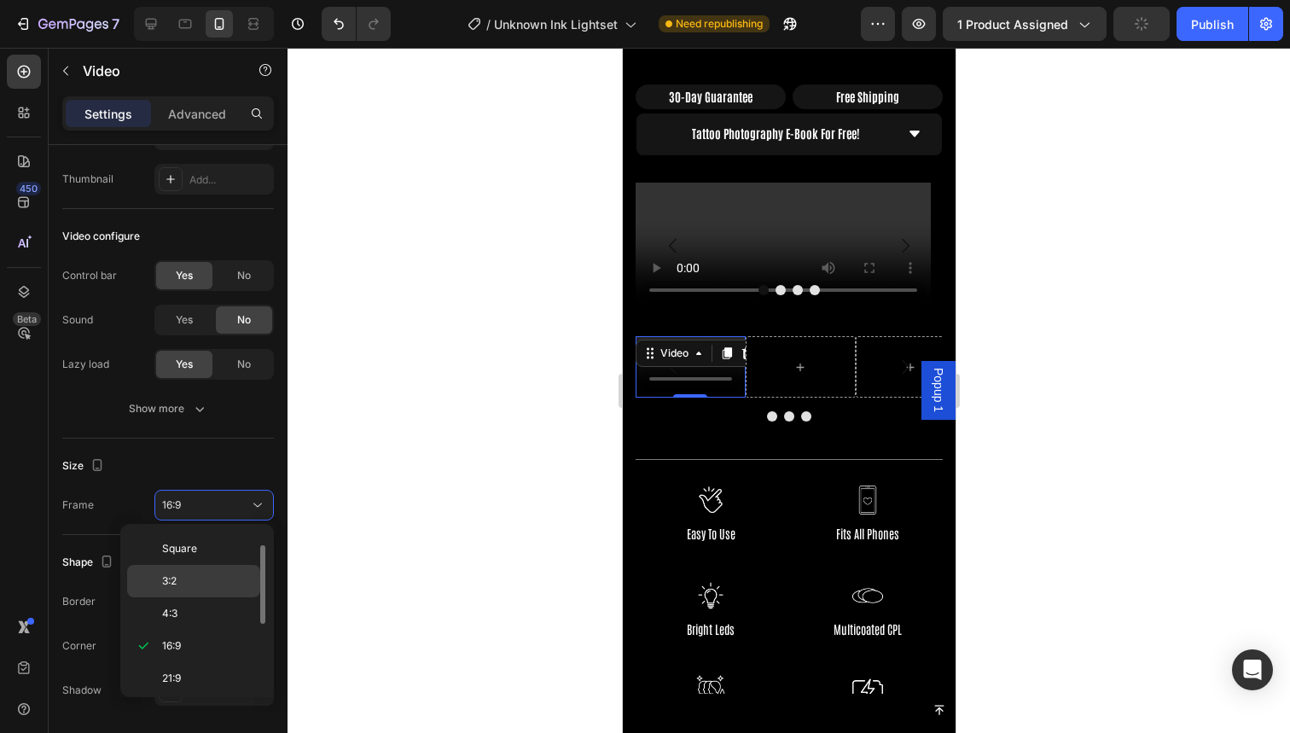
click at [198, 587] on p "3:2" at bounding box center [207, 580] width 90 height 15
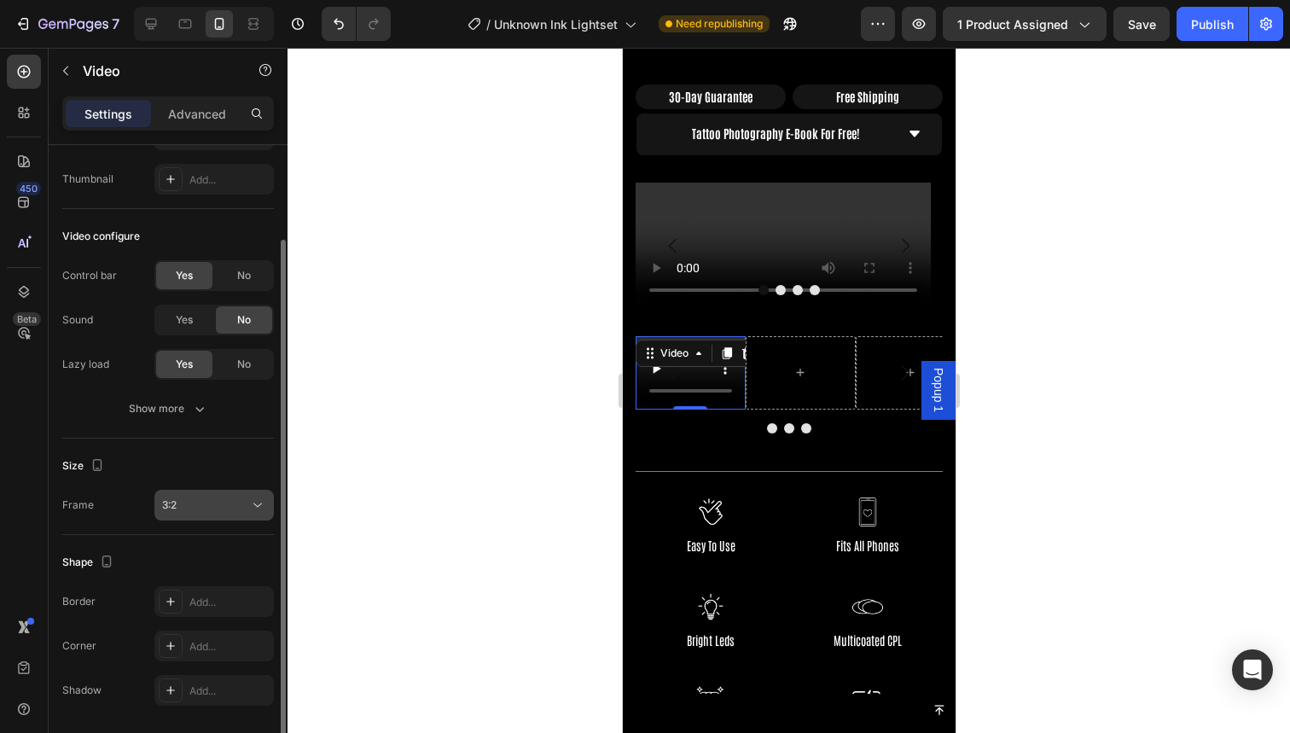
click at [200, 503] on div "3:2" at bounding box center [205, 504] width 87 height 15
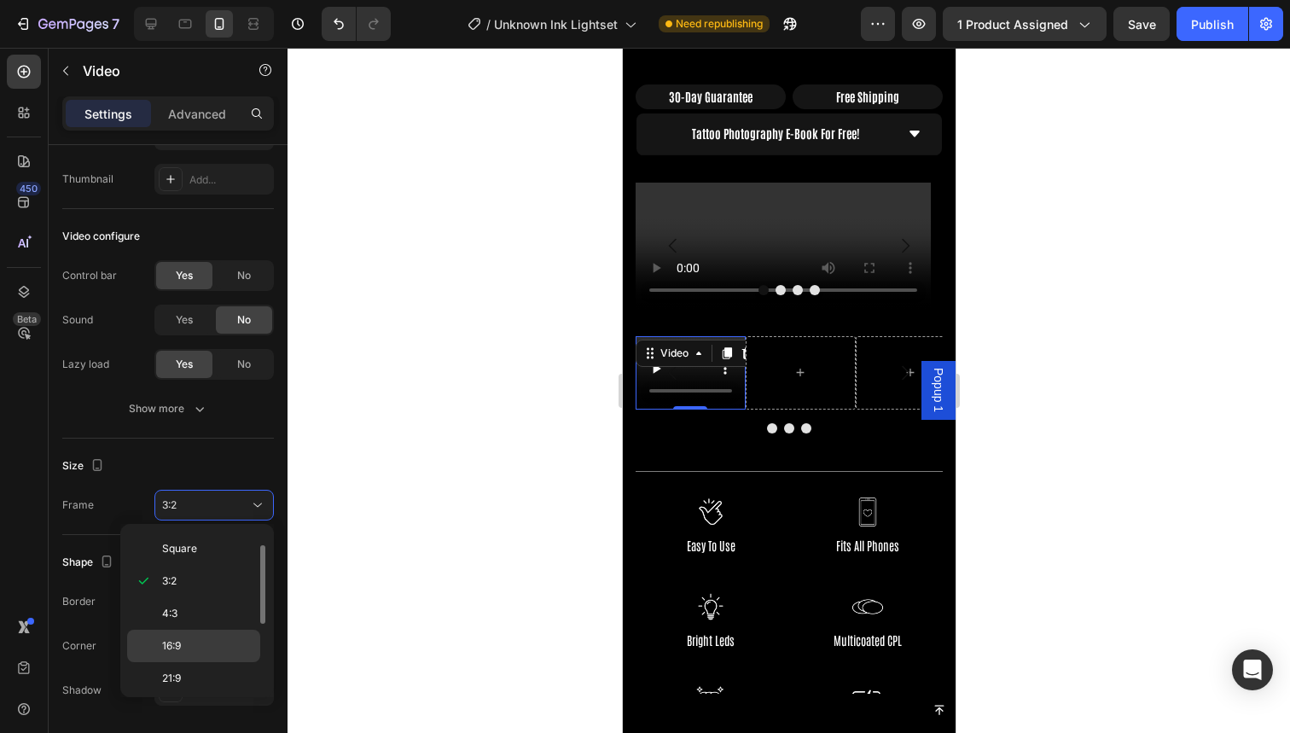
click at [193, 648] on p "16:9" at bounding box center [207, 645] width 90 height 15
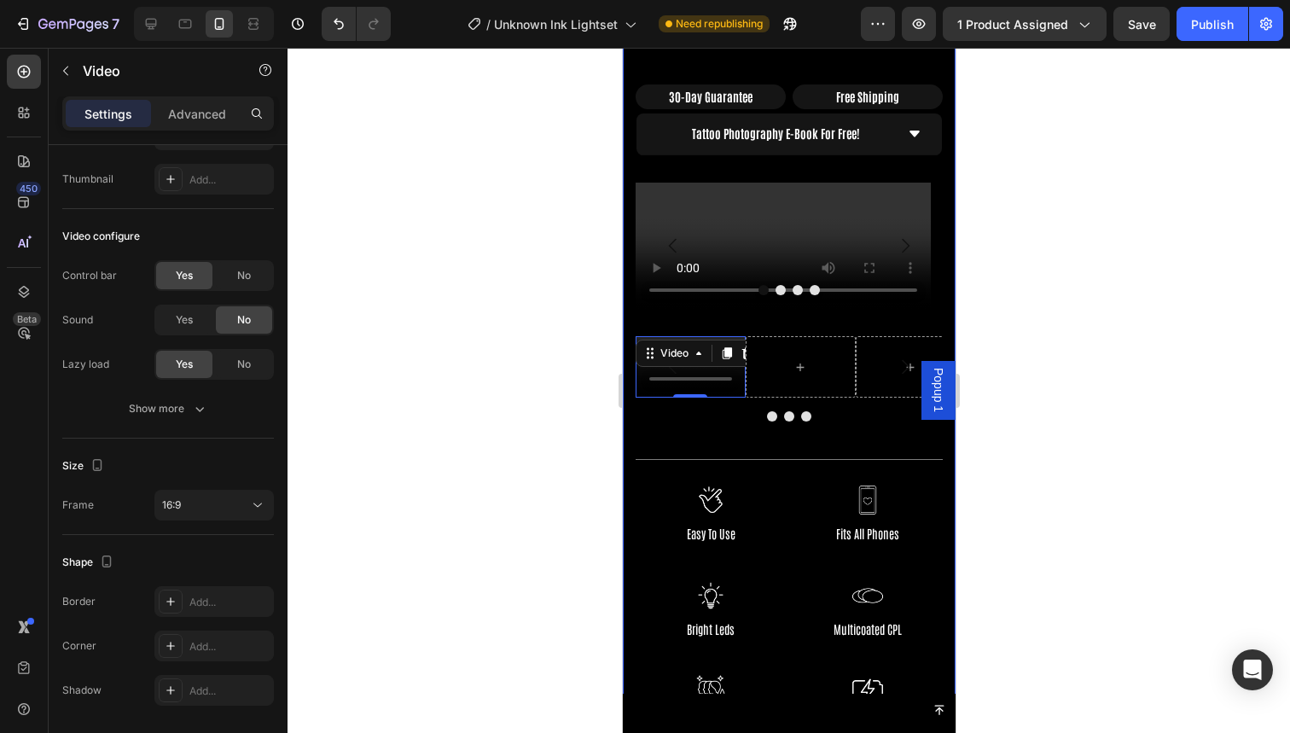
click at [537, 415] on div at bounding box center [789, 390] width 1003 height 685
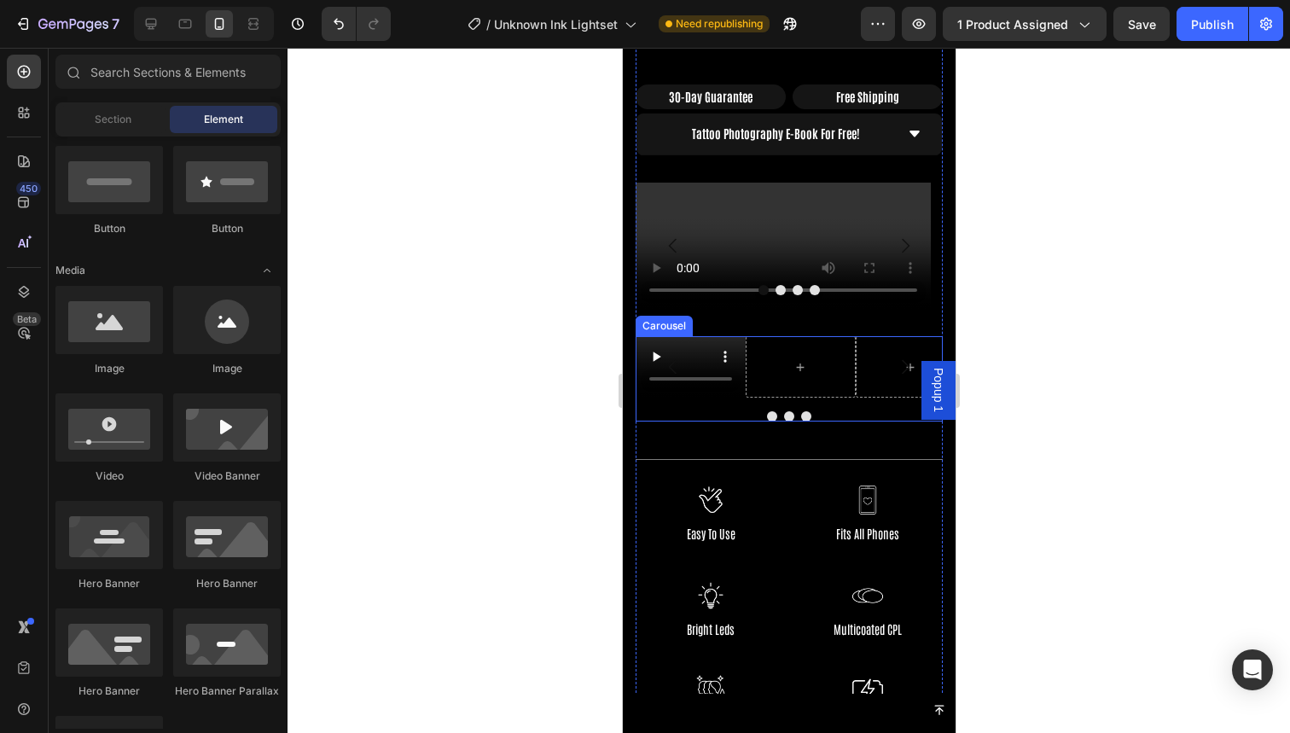
click at [687, 350] on button "Carousel Back Arrow" at bounding box center [672, 367] width 48 height 48
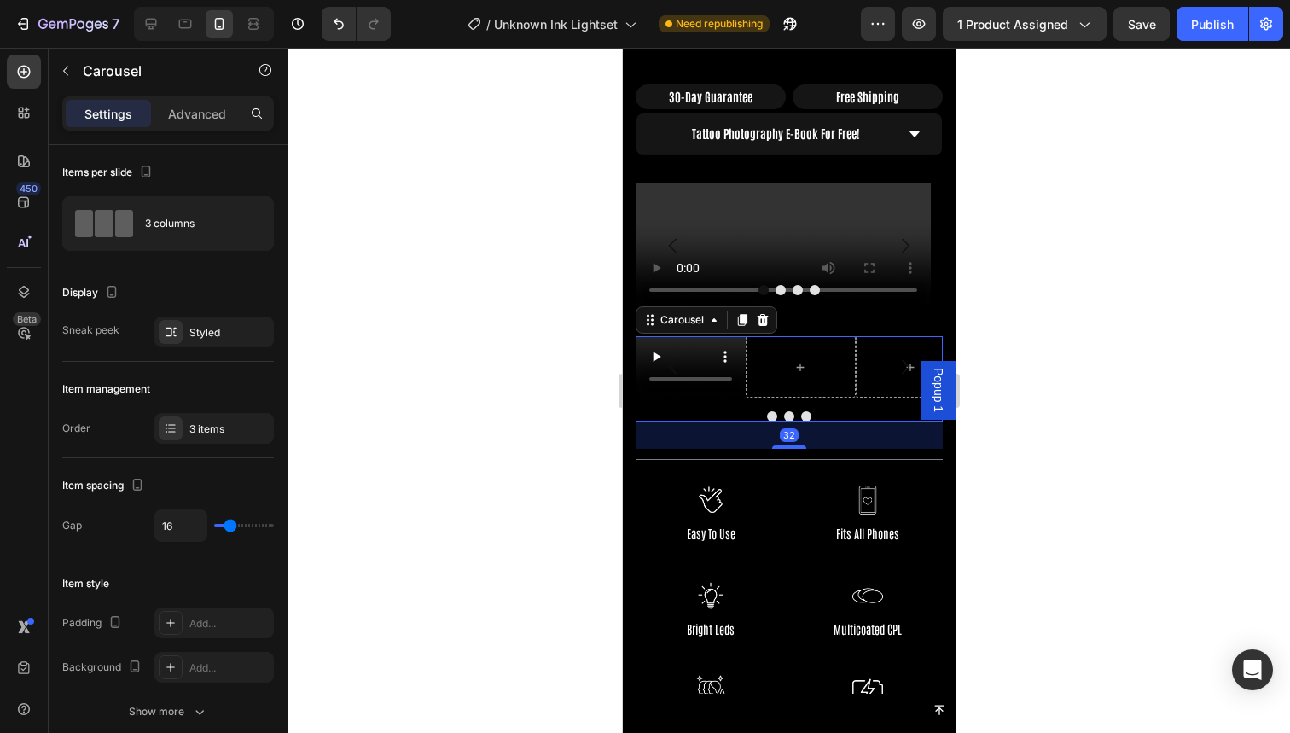
click at [1021, 368] on div at bounding box center [789, 390] width 1003 height 685
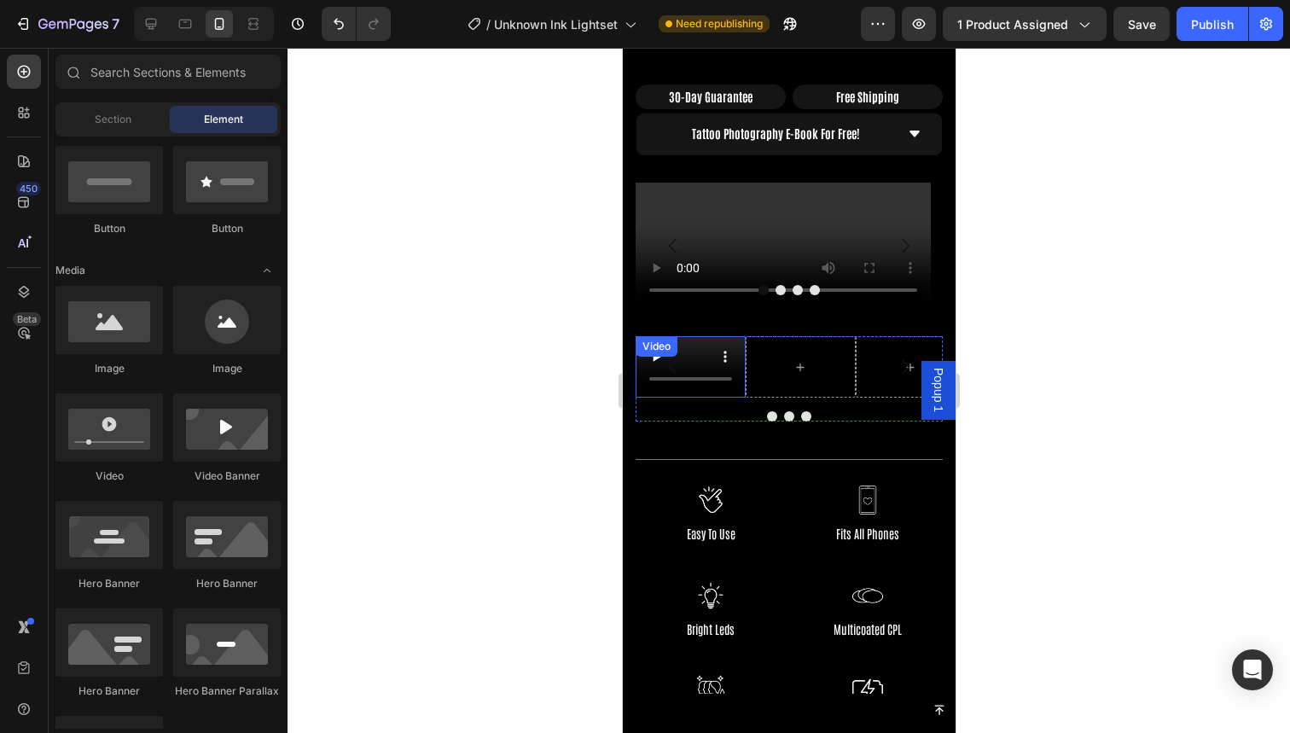
click at [694, 357] on button "Carousel Back Arrow" at bounding box center [672, 367] width 48 height 48
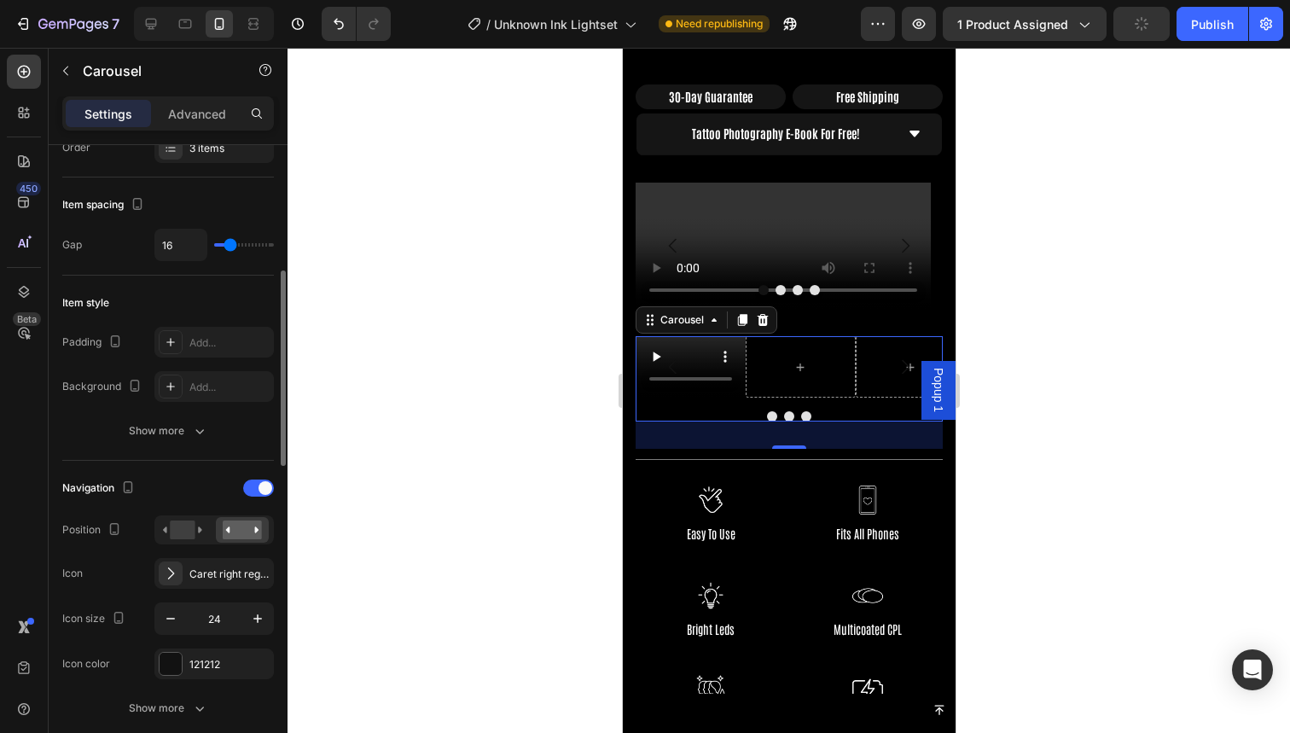
scroll to position [341, 0]
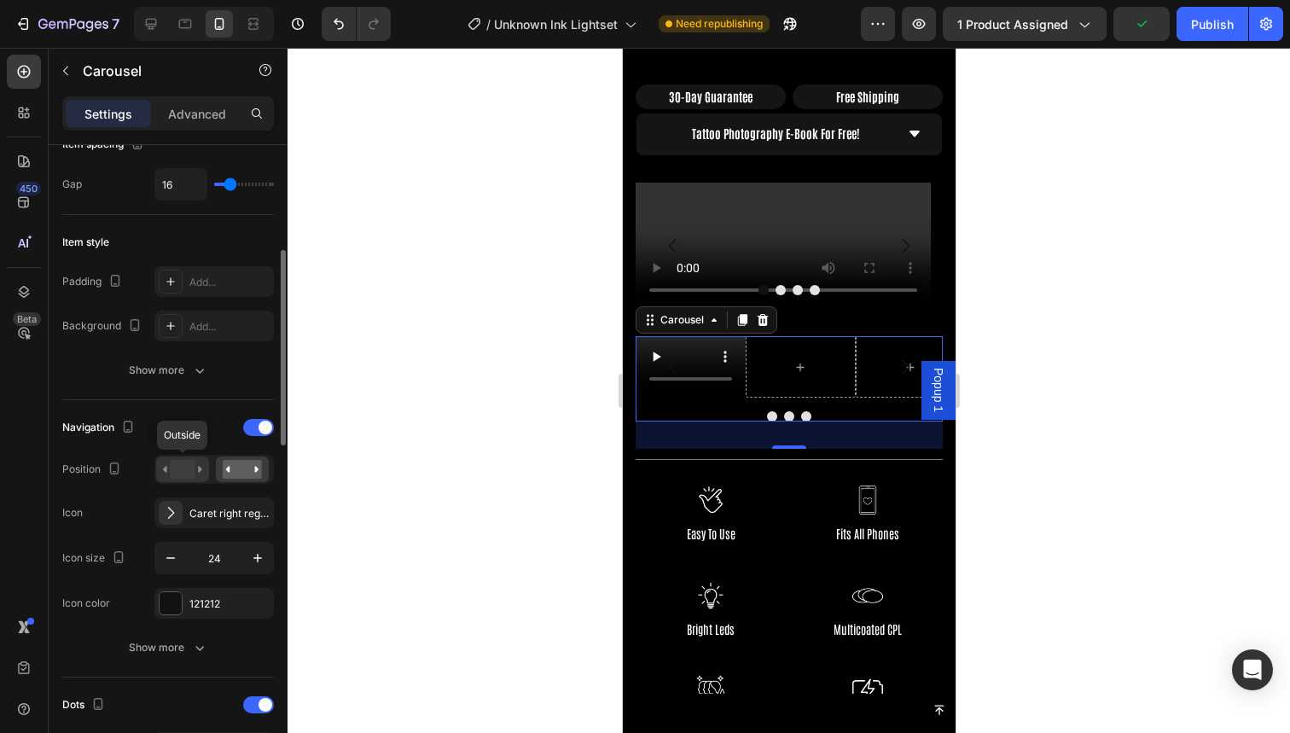
click at [186, 467] on rect at bounding box center [182, 469] width 25 height 19
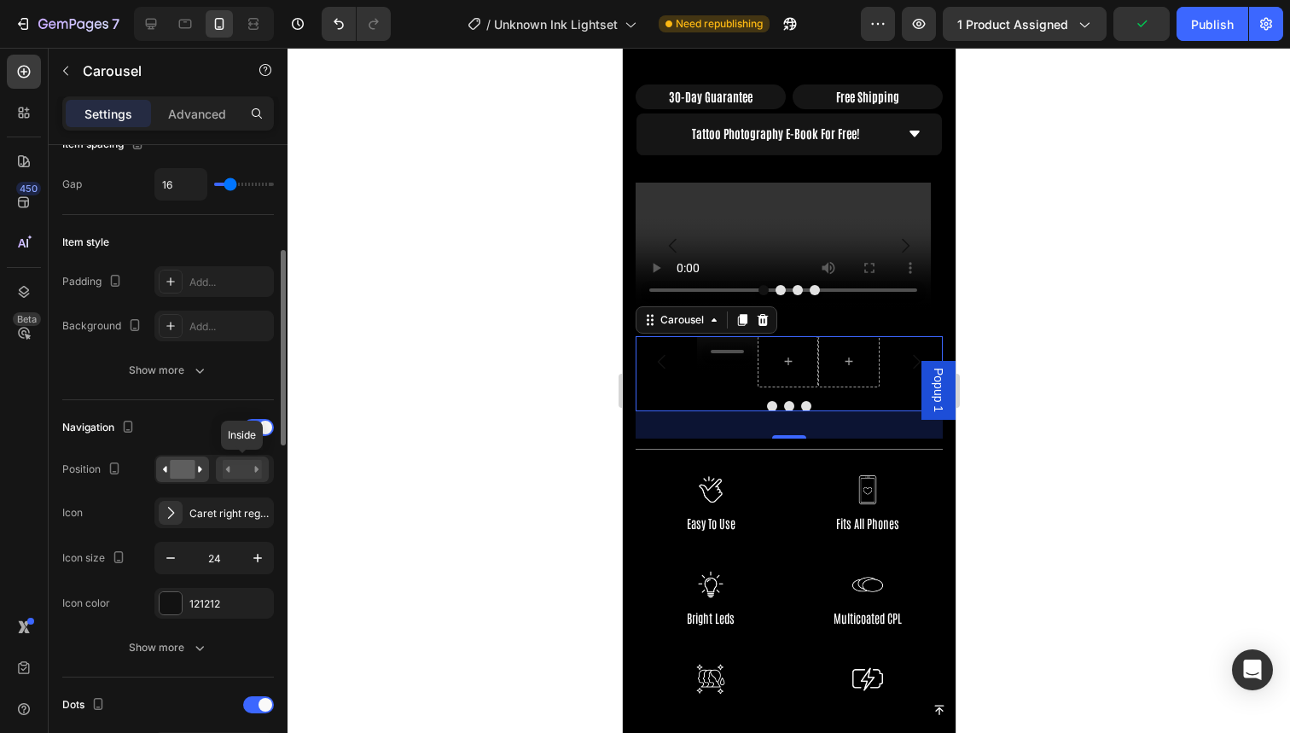
click at [247, 457] on div at bounding box center [242, 469] width 53 height 26
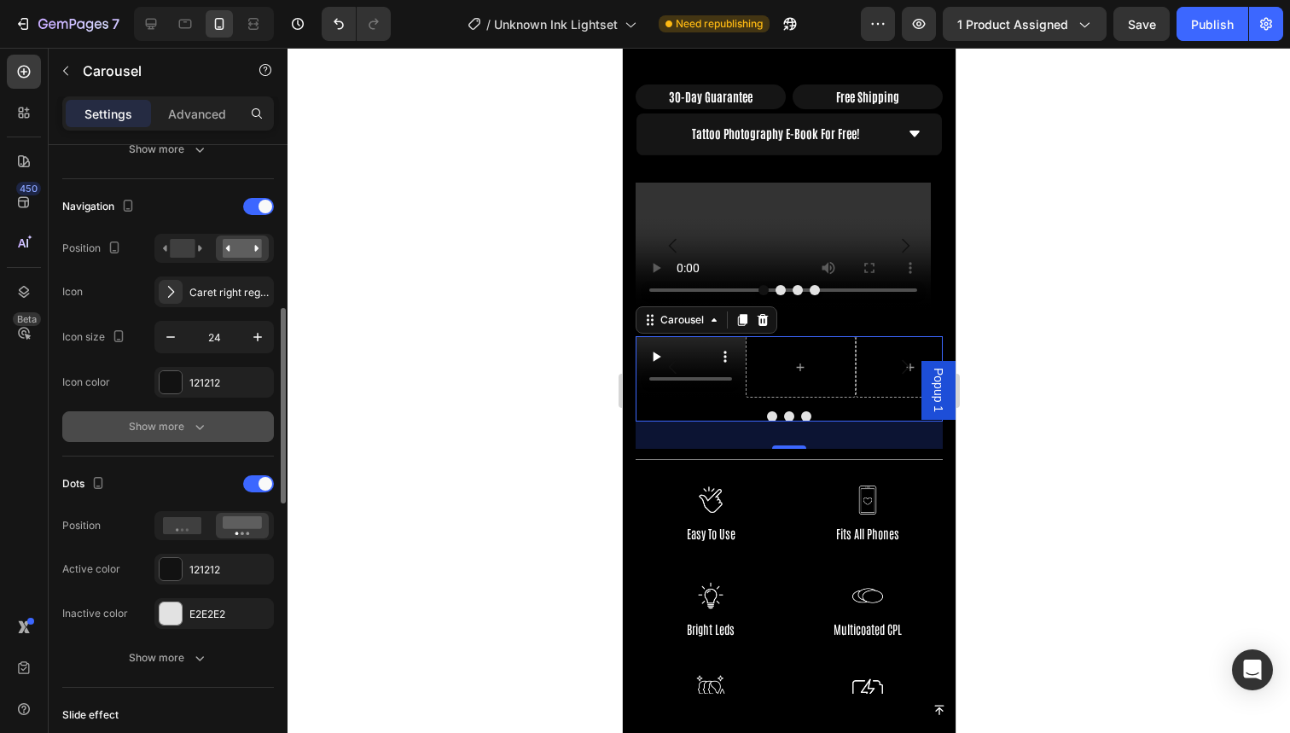
scroll to position [565, 0]
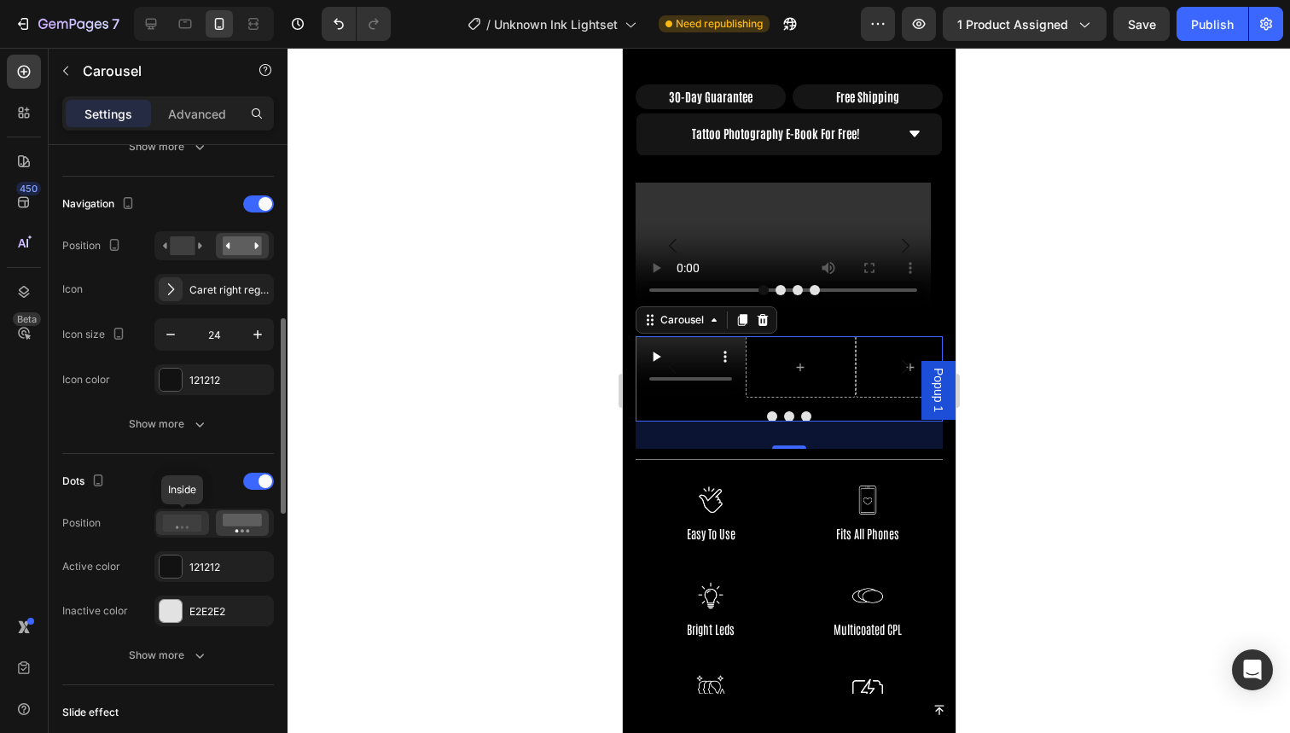
click at [188, 522] on icon at bounding box center [182, 523] width 39 height 17
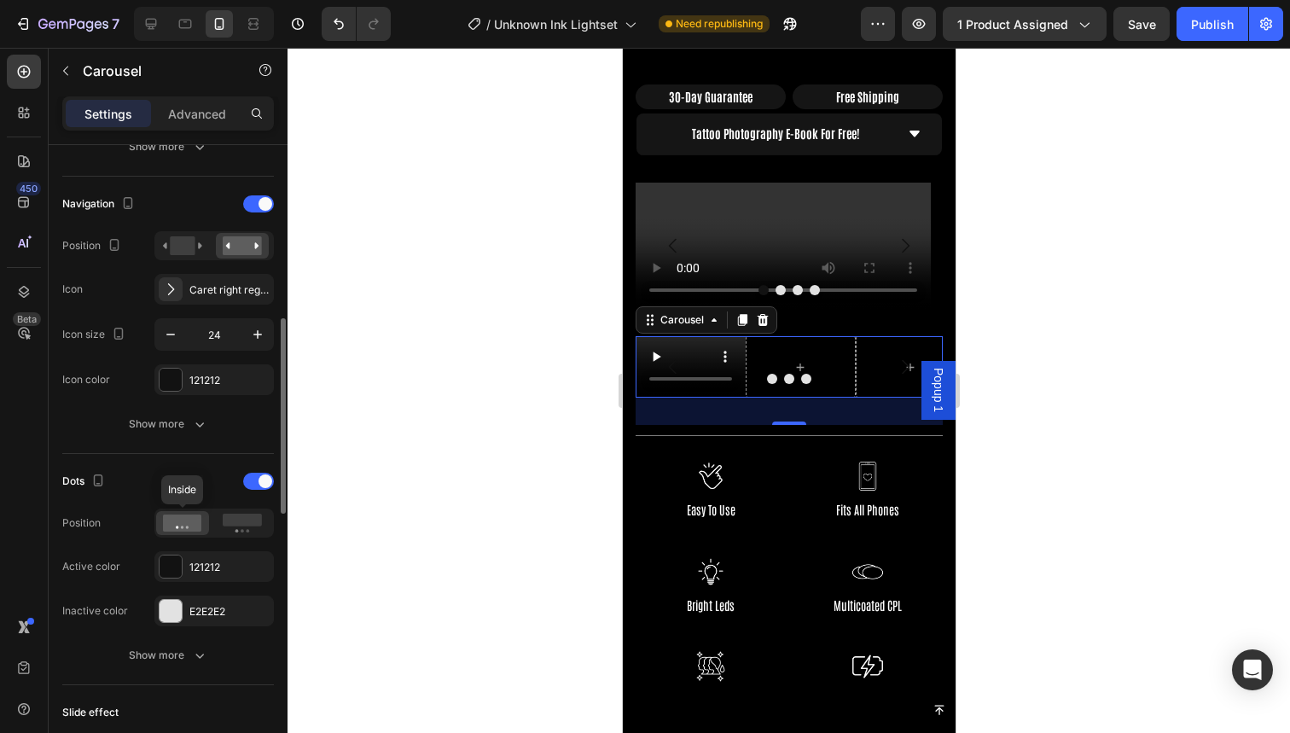
click at [188, 522] on icon at bounding box center [182, 523] width 39 height 17
click at [235, 524] on rect at bounding box center [242, 520] width 39 height 13
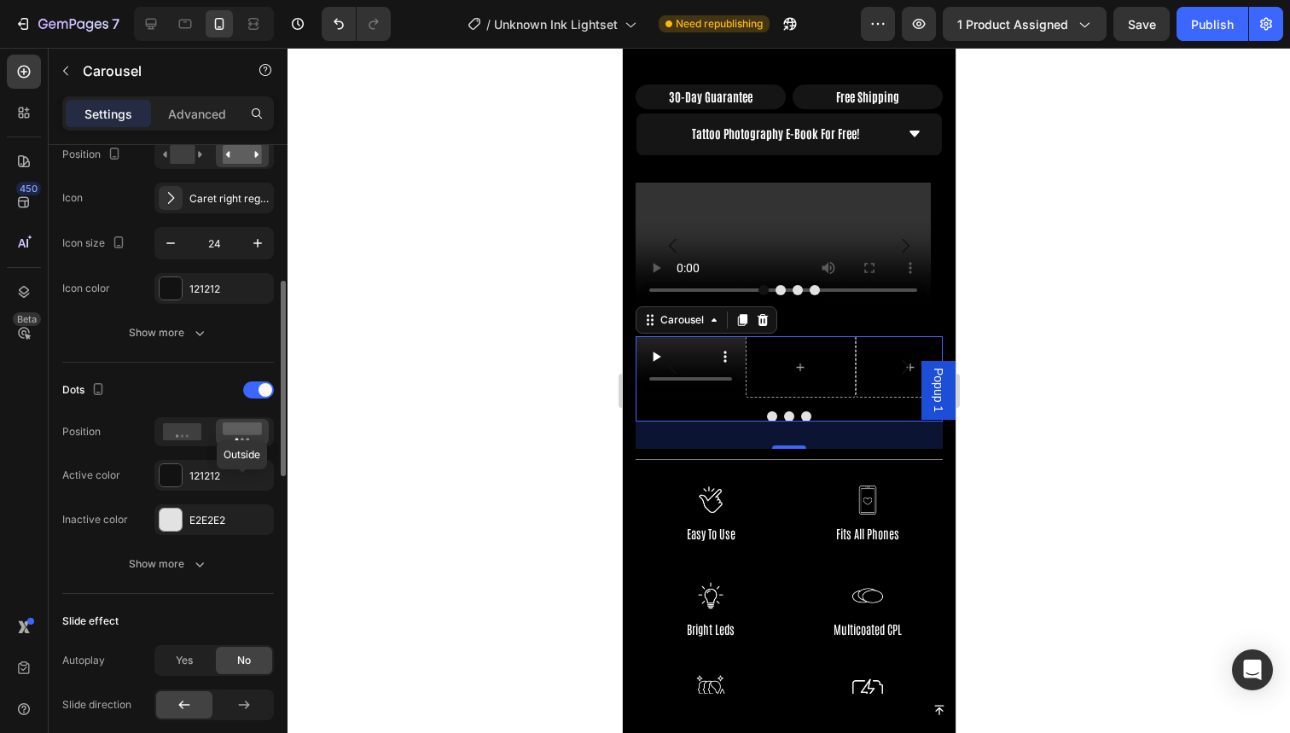
scroll to position [683, 0]
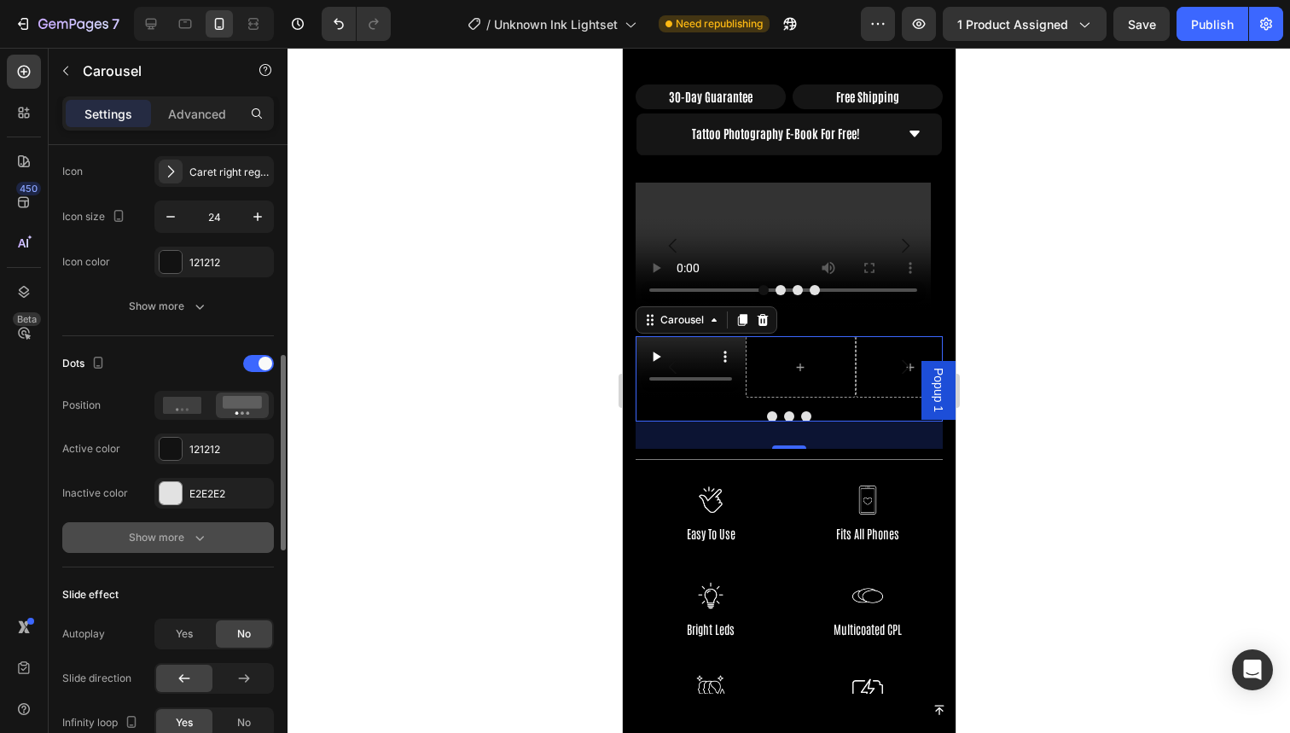
click at [177, 535] on div "Show more" at bounding box center [168, 537] width 79 height 17
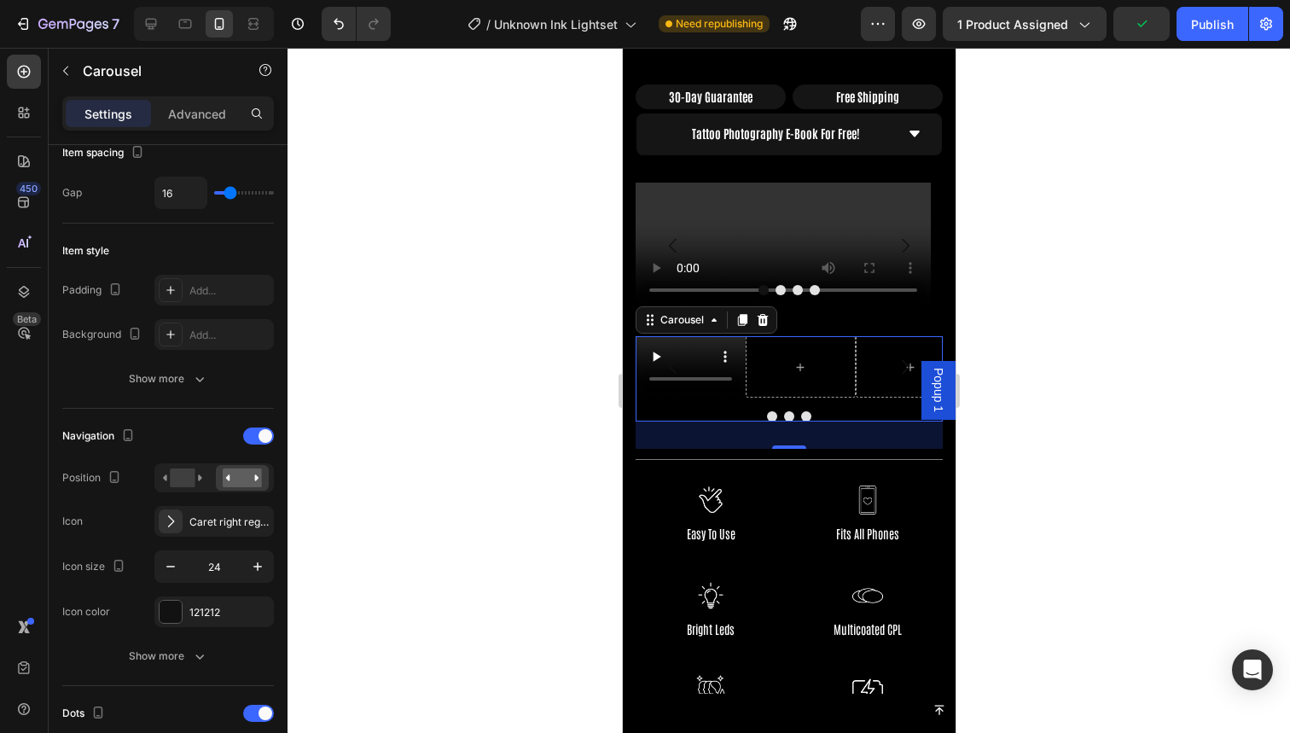
scroll to position [0, 0]
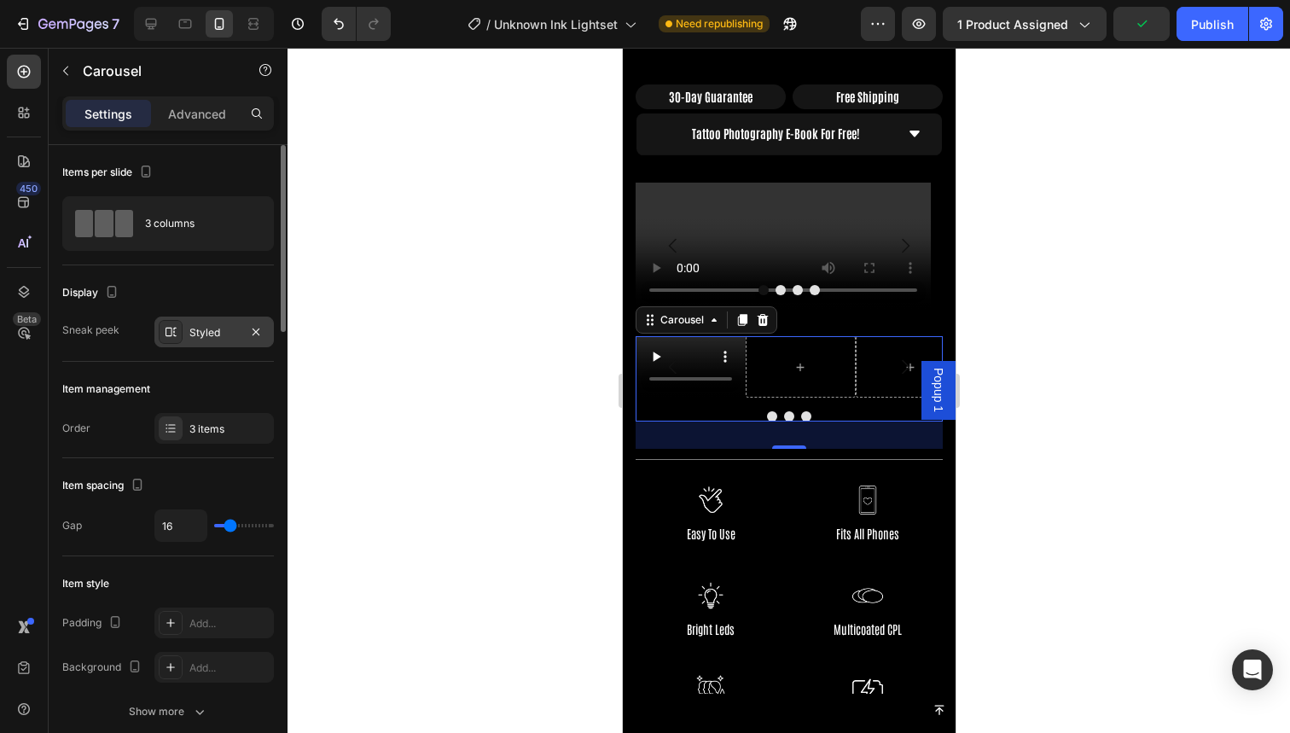
click at [212, 330] on div "Styled" at bounding box center [213, 332] width 49 height 15
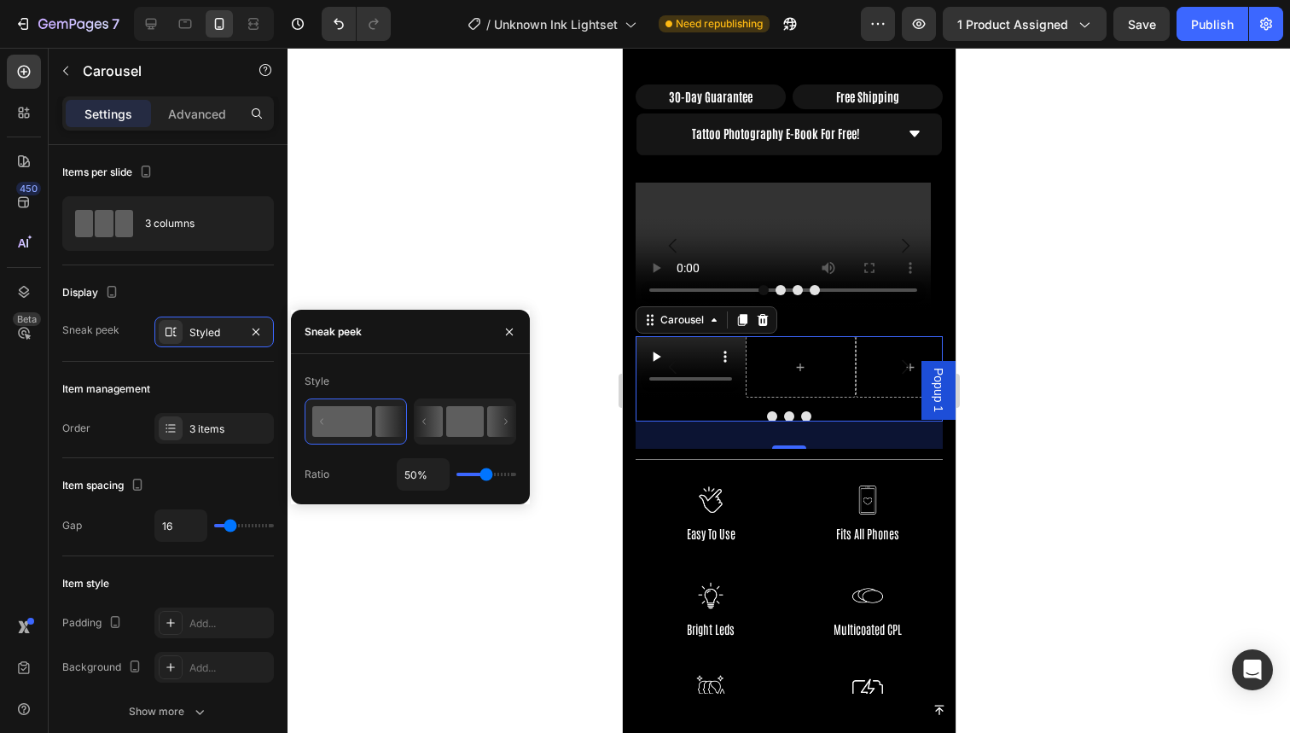
click at [463, 422] on rect at bounding box center [465, 421] width 38 height 31
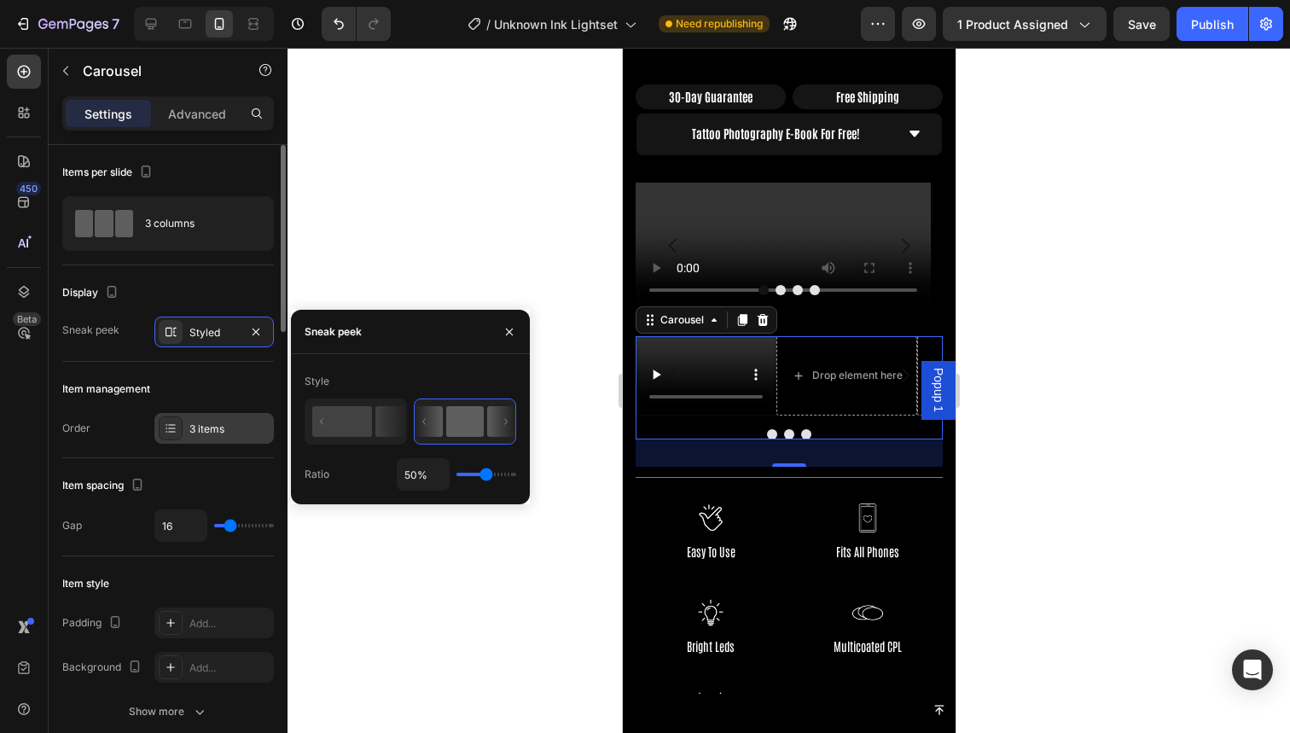
click at [236, 438] on div "3 items" at bounding box center [213, 428] width 119 height 31
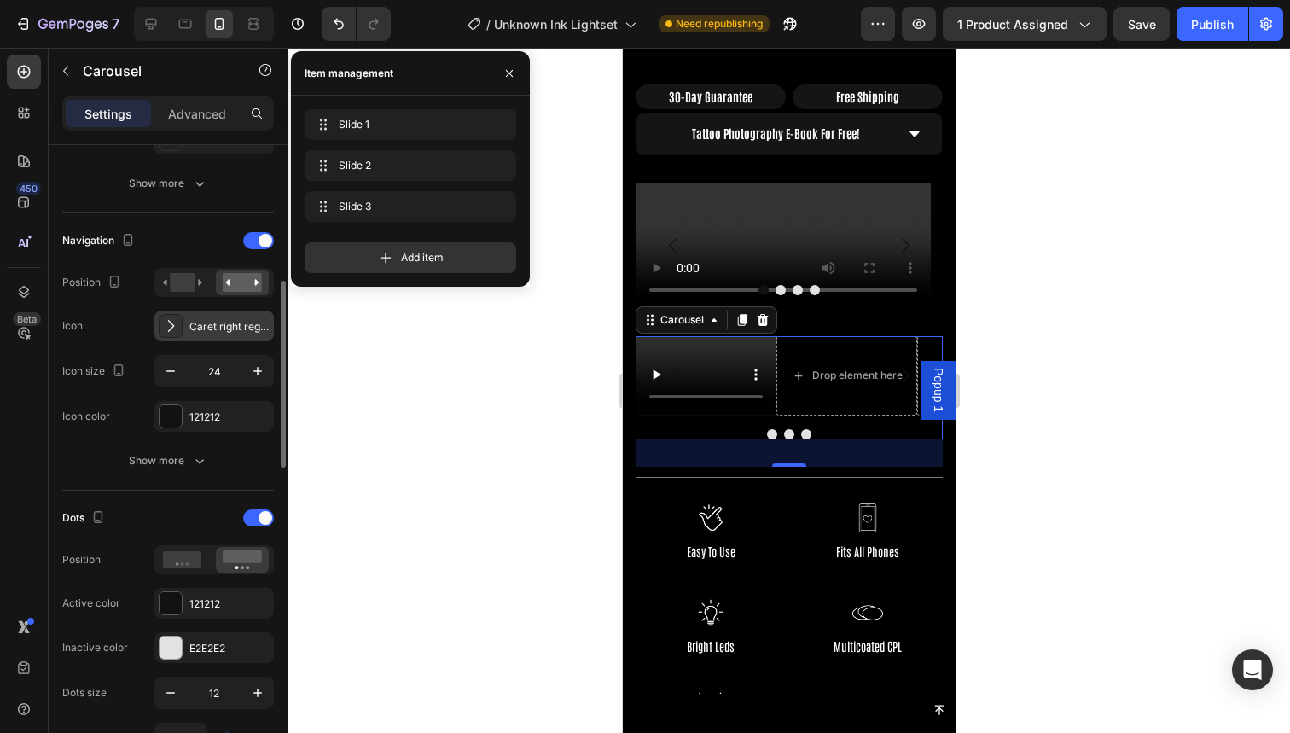
scroll to position [539, 0]
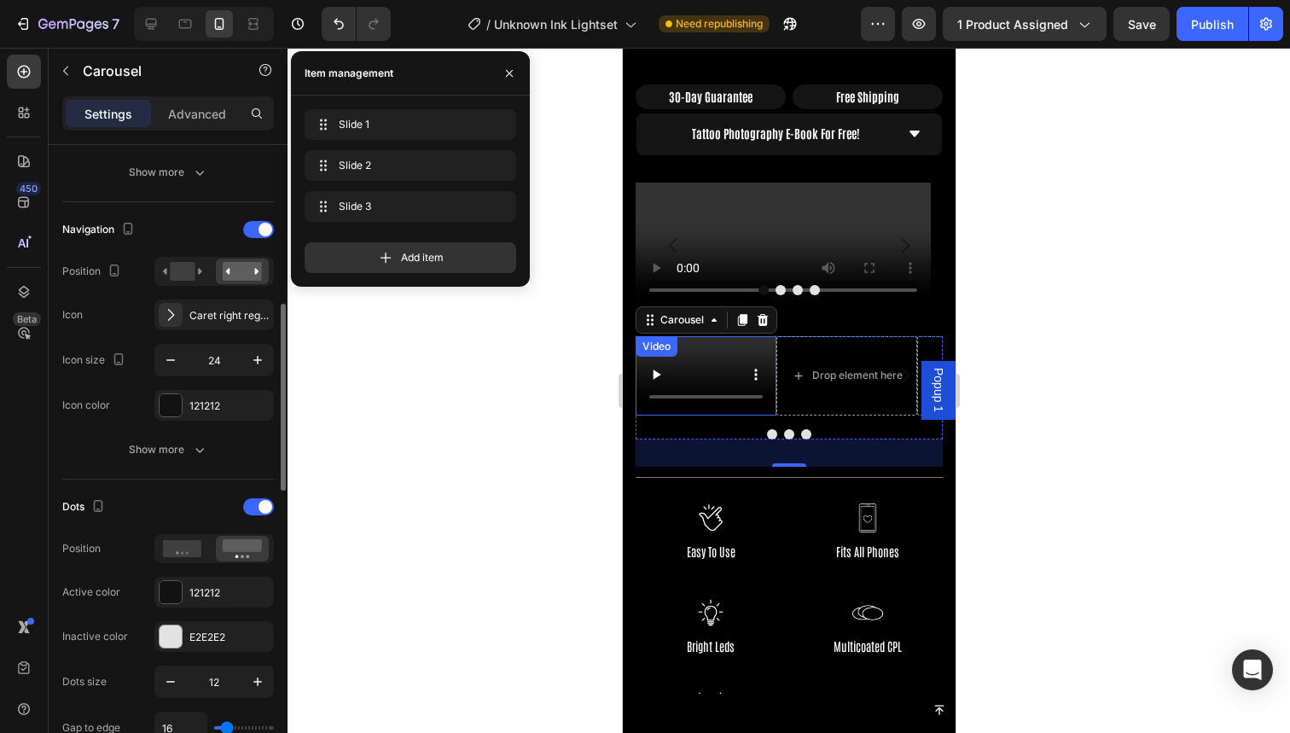
click at [688, 390] on video at bounding box center [705, 375] width 141 height 79
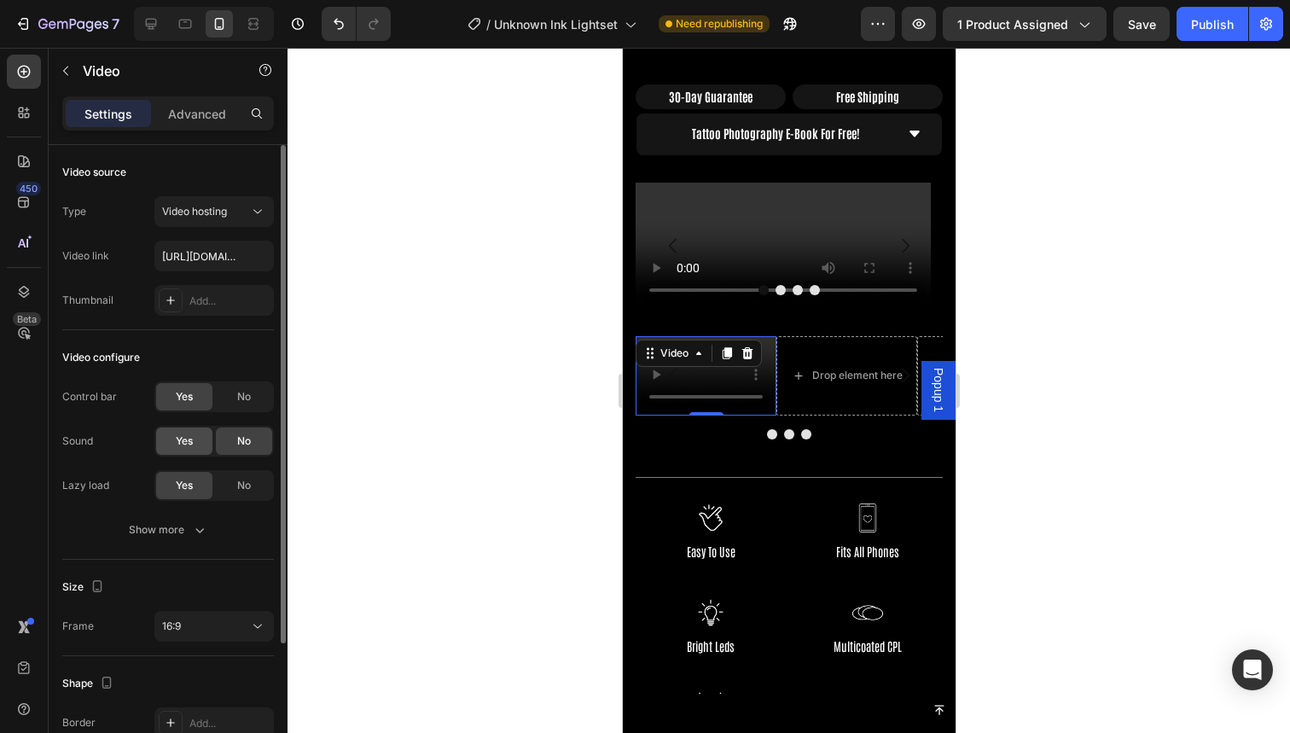
click at [184, 449] on div "Yes" at bounding box center [184, 440] width 56 height 27
click at [230, 445] on div "No" at bounding box center [244, 440] width 56 height 27
click at [179, 521] on div "Show more" at bounding box center [168, 529] width 79 height 17
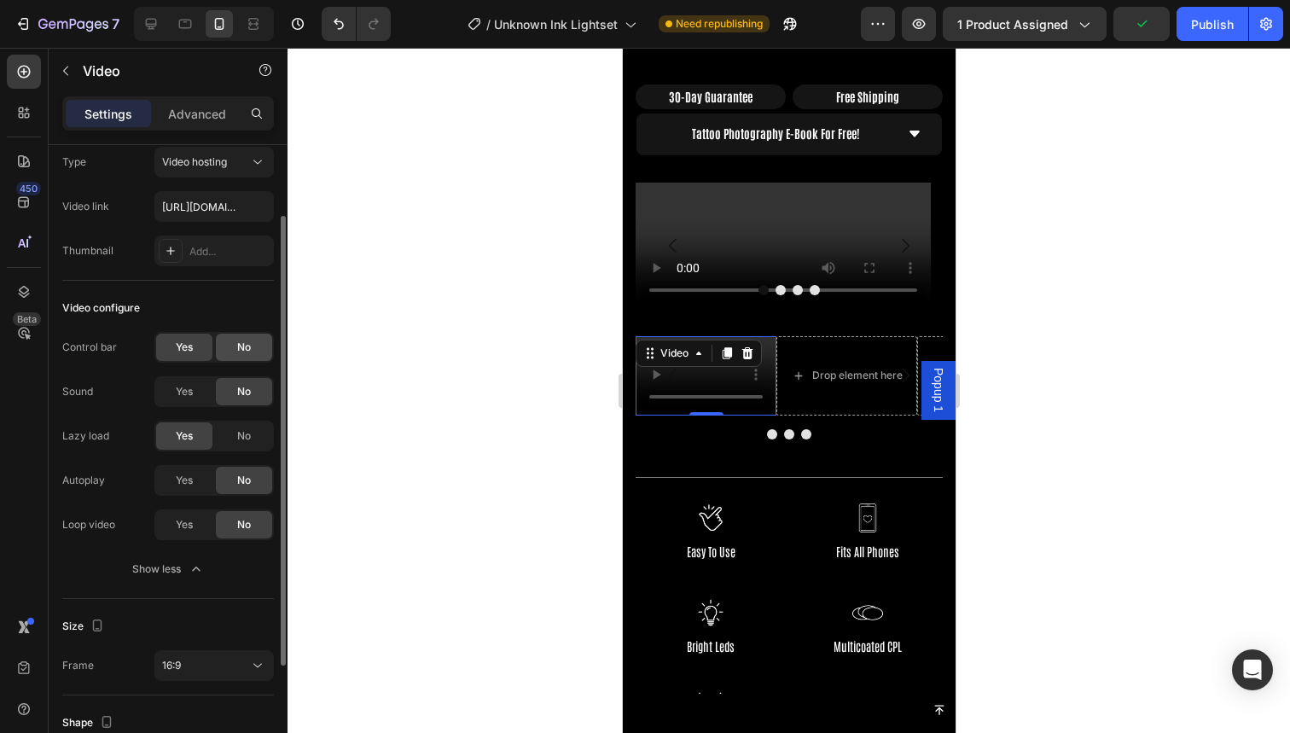
scroll to position [71, 0]
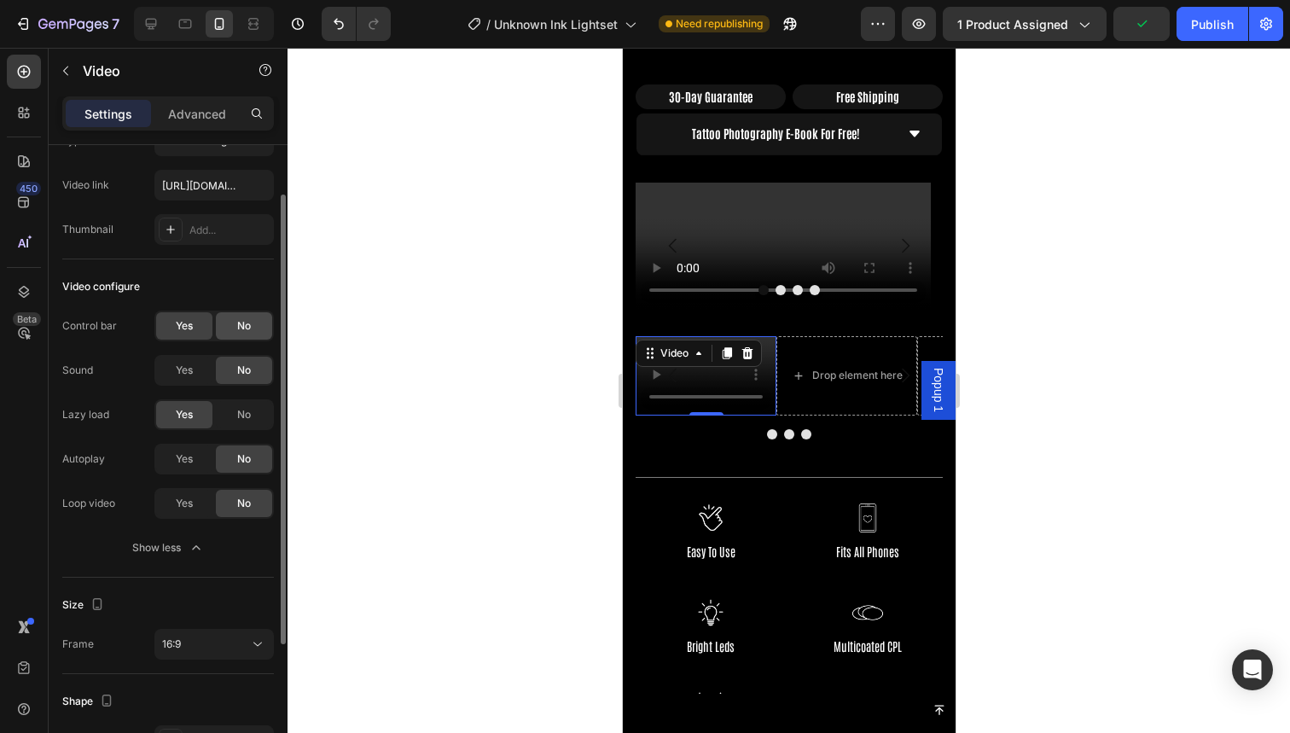
click at [235, 318] on div "No" at bounding box center [244, 325] width 56 height 27
click at [196, 360] on div "Yes" at bounding box center [184, 370] width 56 height 27
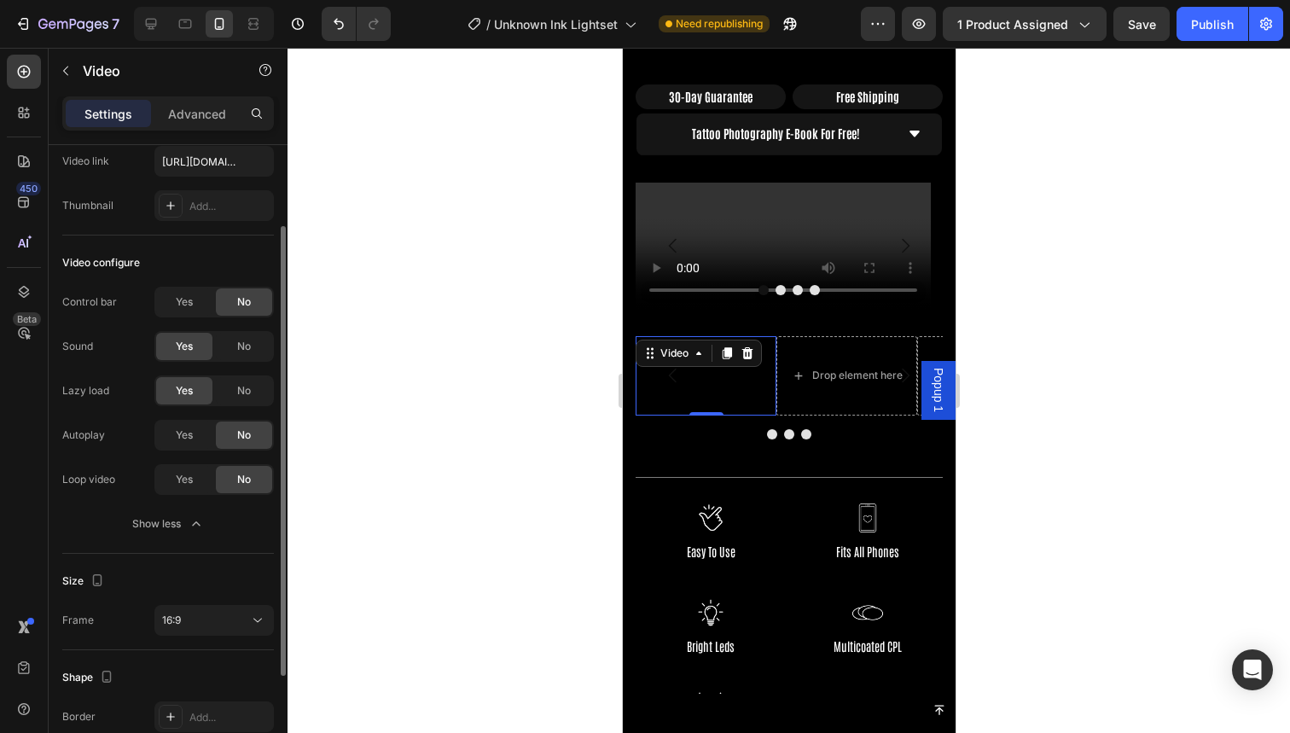
scroll to position [103, 0]
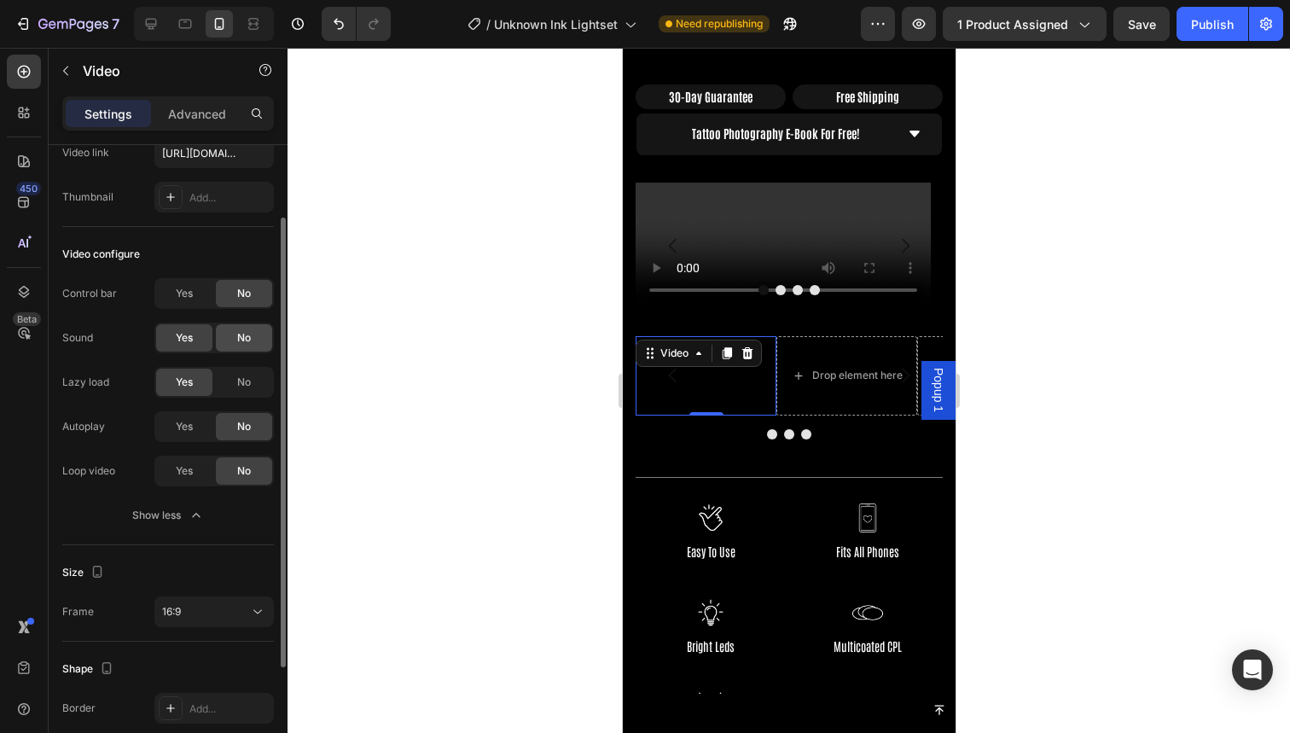
click at [234, 340] on div "No" at bounding box center [244, 337] width 56 height 27
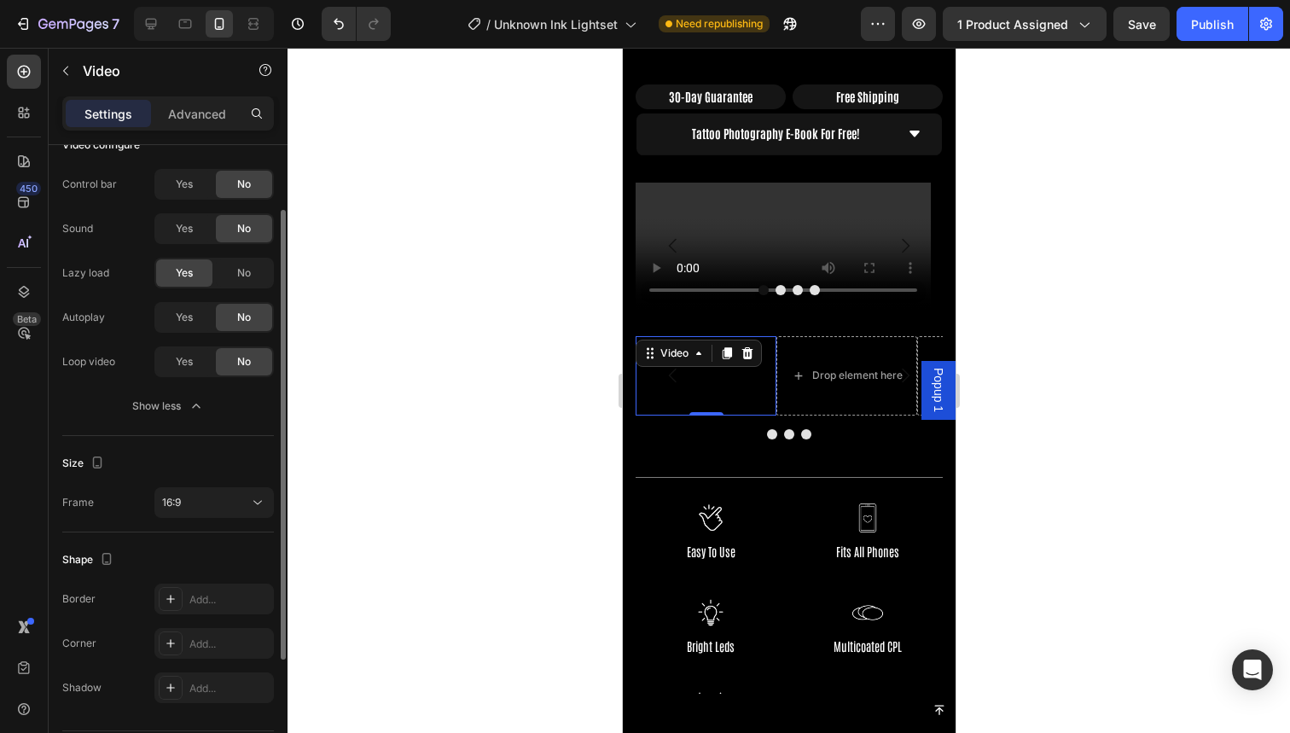
scroll to position [265, 0]
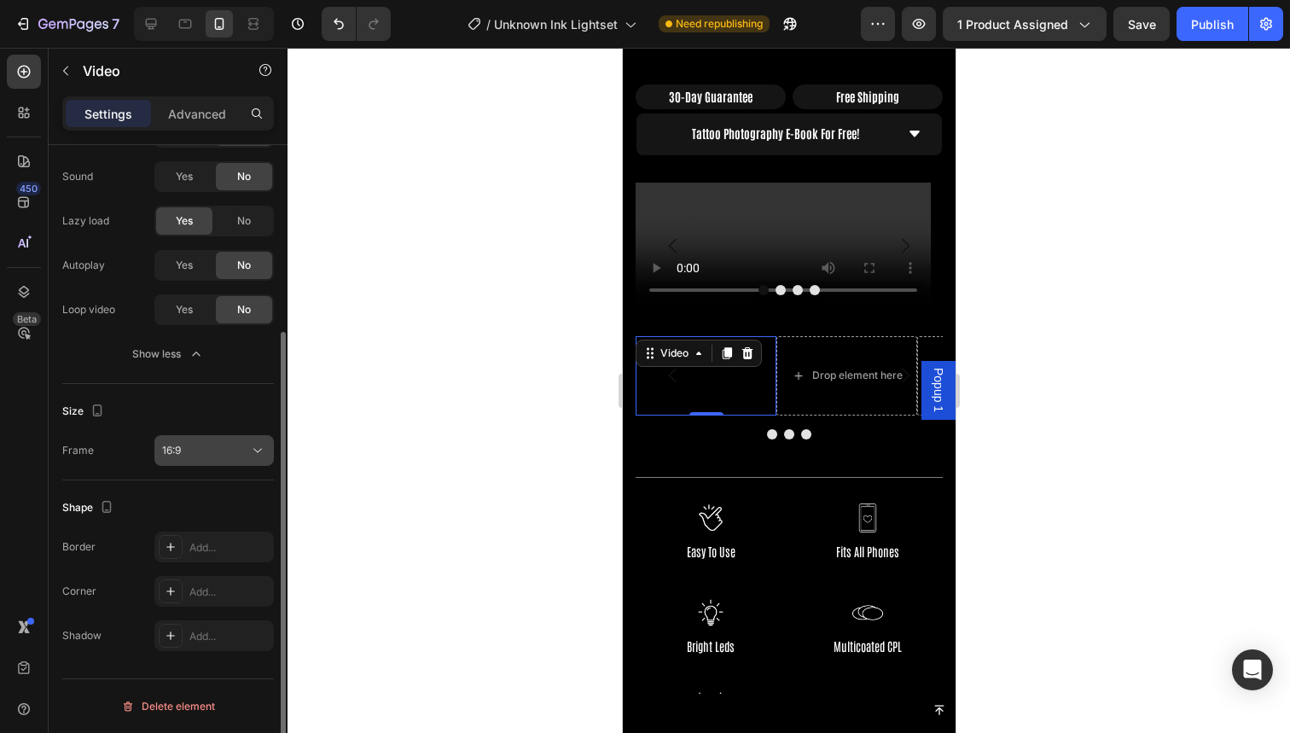
click at [216, 445] on div "16:9" at bounding box center [205, 450] width 87 height 15
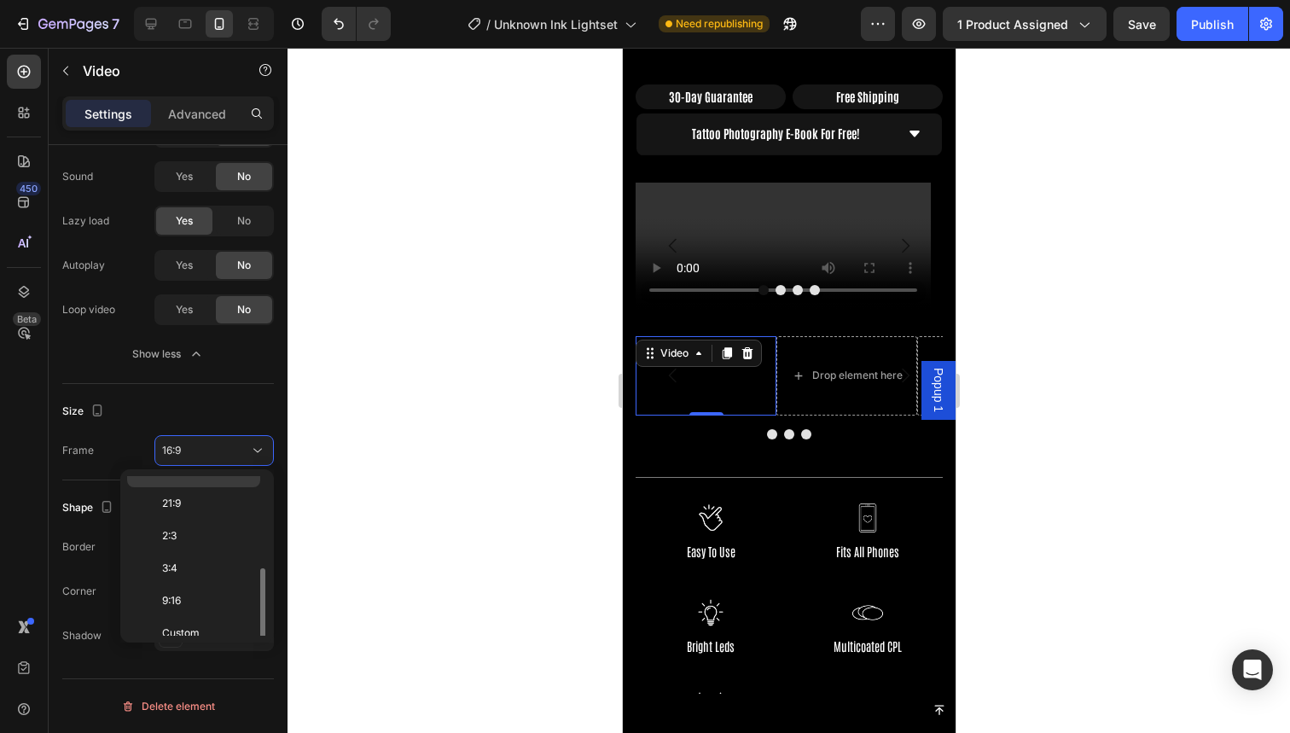
scroll to position [165, 0]
click at [197, 521] on p "2:3" at bounding box center [207, 522] width 90 height 15
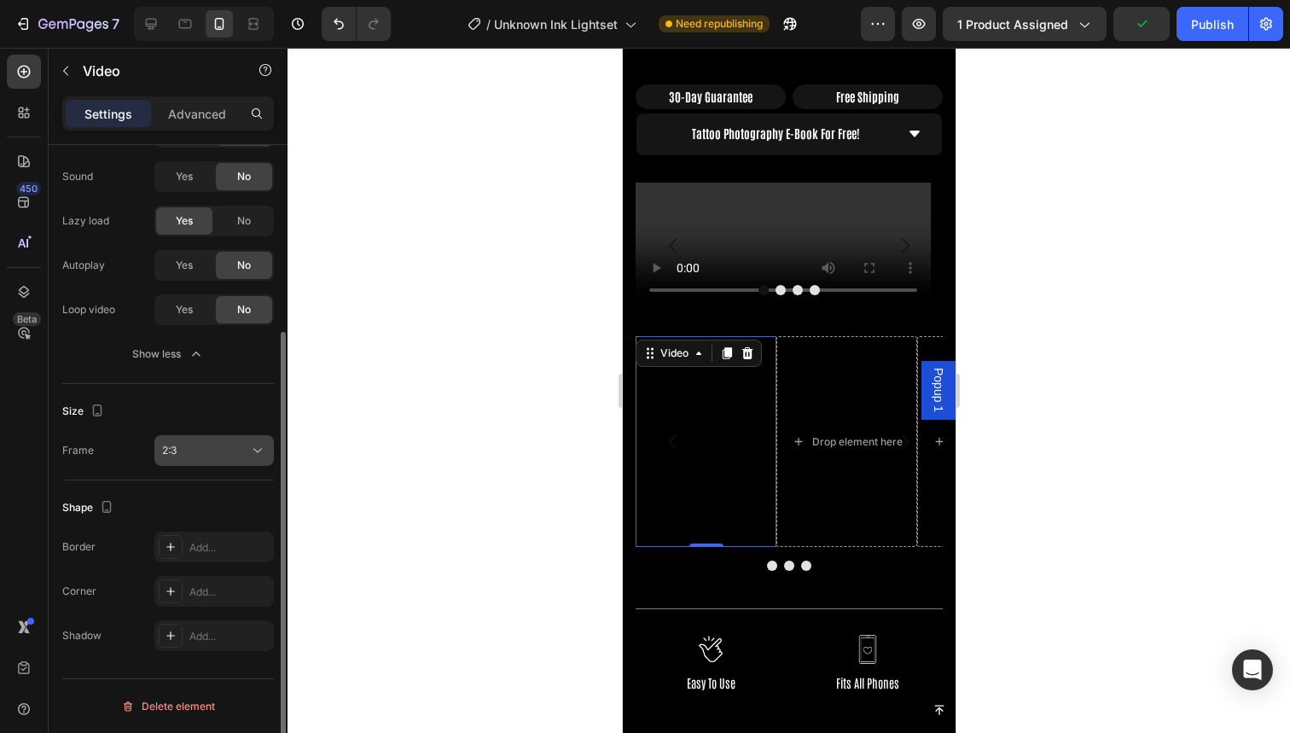
click at [210, 443] on div "2:3" at bounding box center [205, 450] width 87 height 15
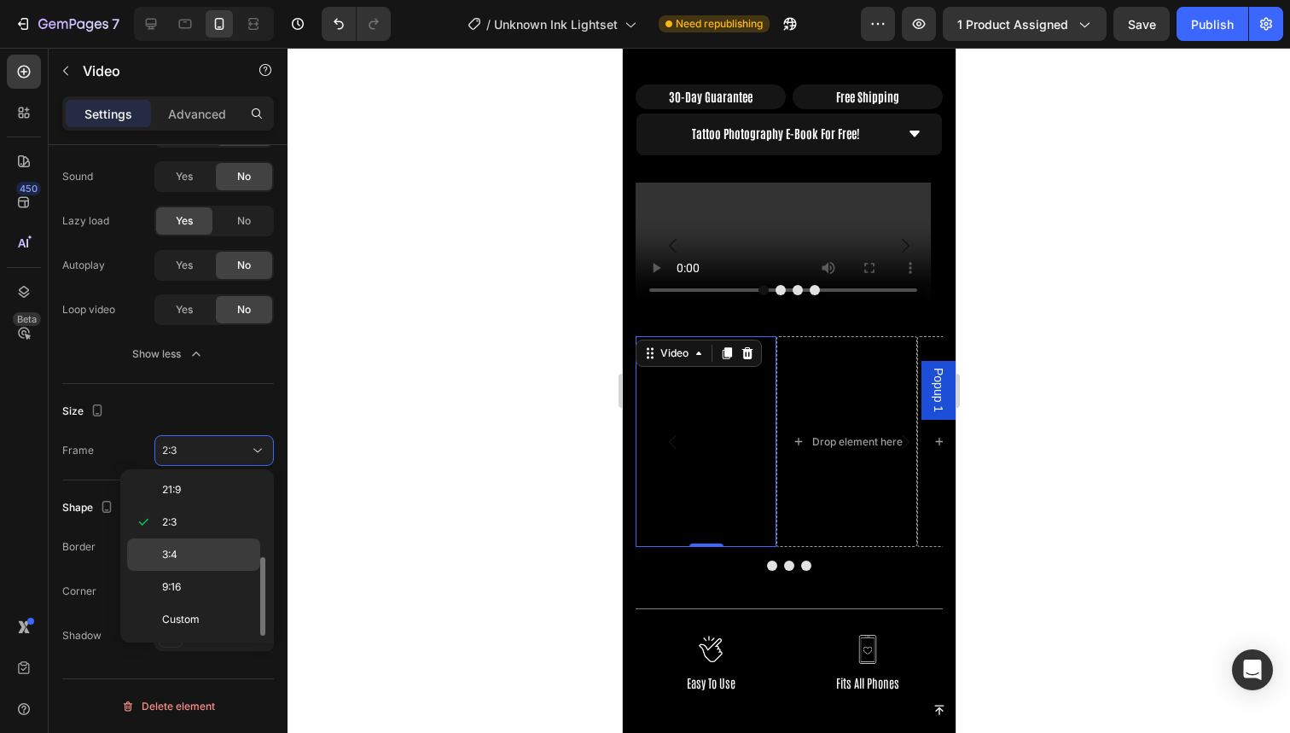
click at [199, 546] on div "3:4" at bounding box center [193, 554] width 133 height 32
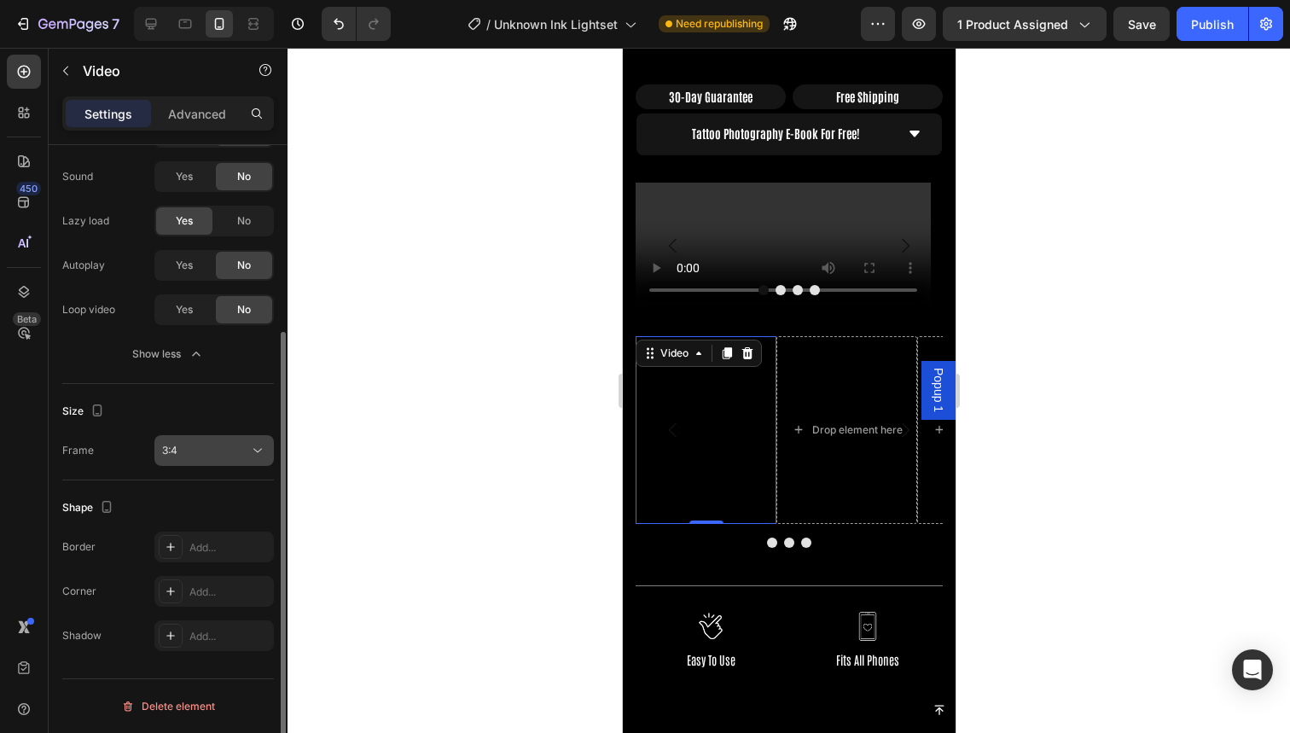
click at [224, 438] on button "3:4" at bounding box center [213, 450] width 119 height 31
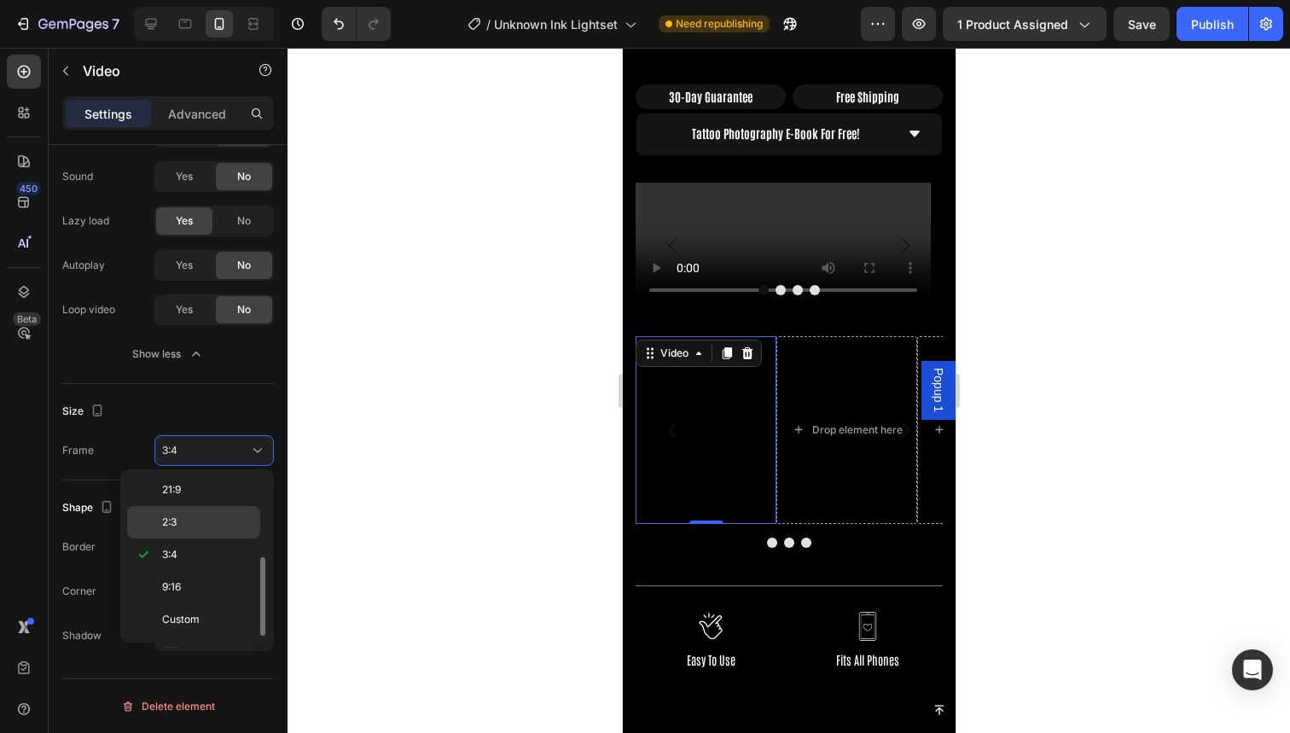
click at [204, 518] on p "2:3" at bounding box center [207, 522] width 90 height 15
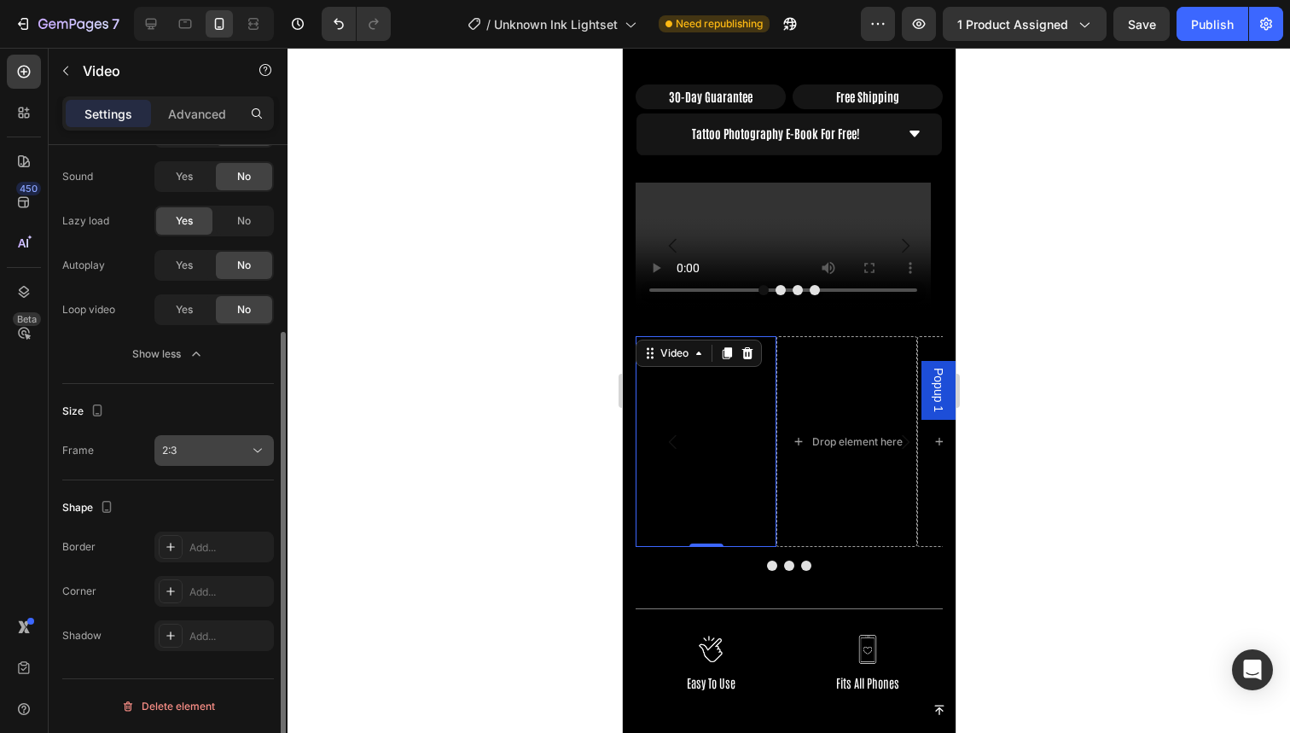
click at [218, 439] on button "2:3" at bounding box center [213, 450] width 119 height 31
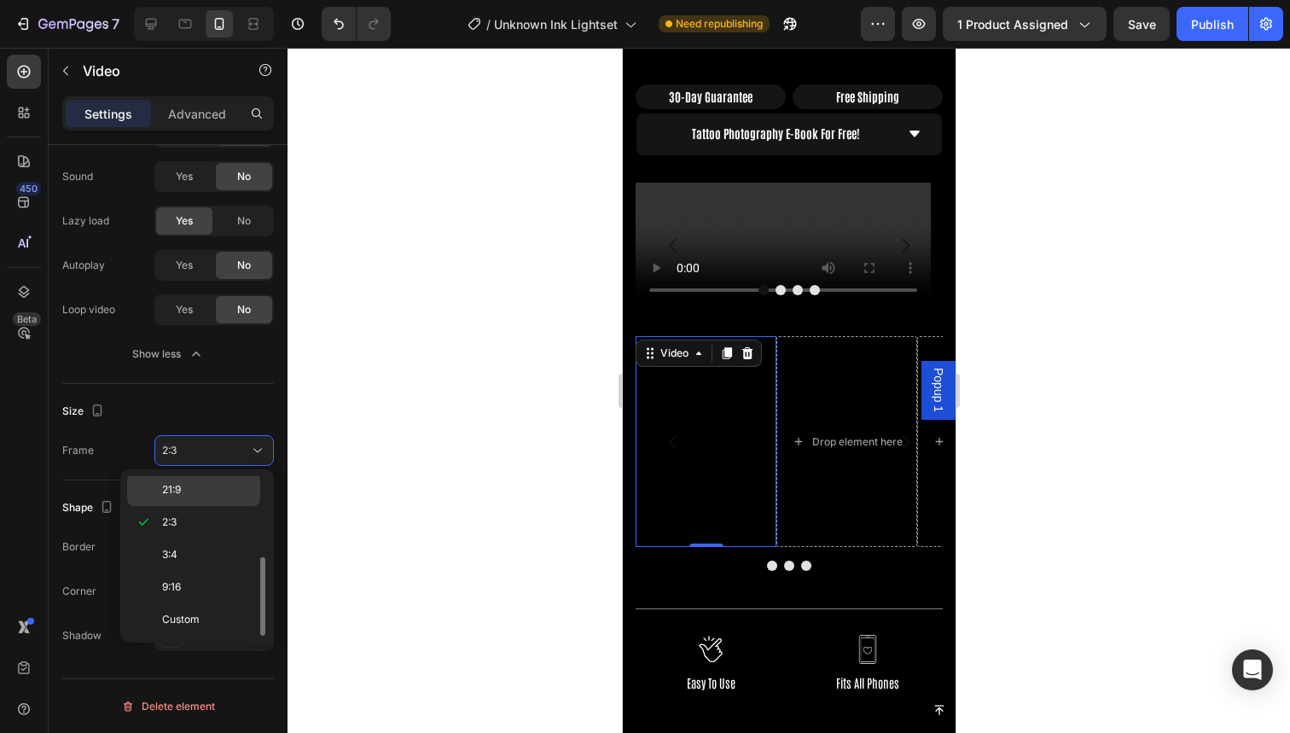
click at [202, 494] on p "21:9" at bounding box center [207, 489] width 90 height 15
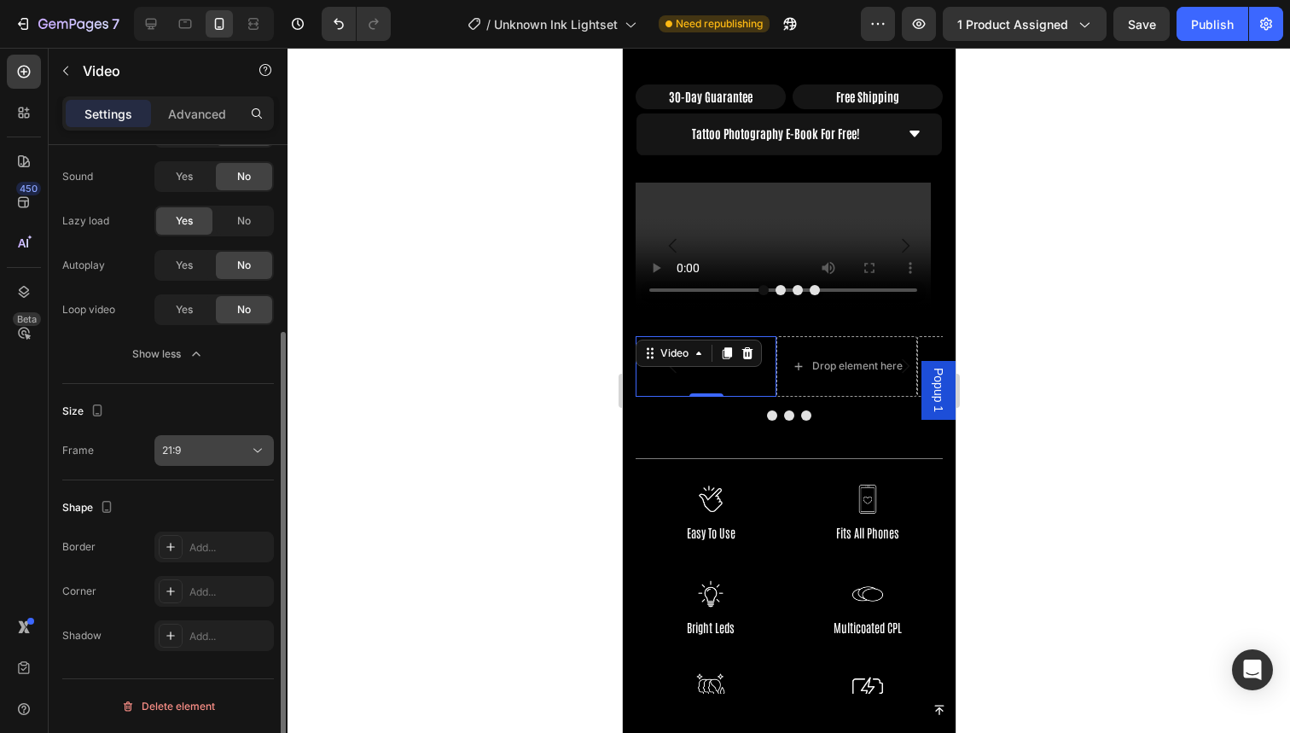
click at [208, 459] on button "21:9" at bounding box center [213, 450] width 119 height 31
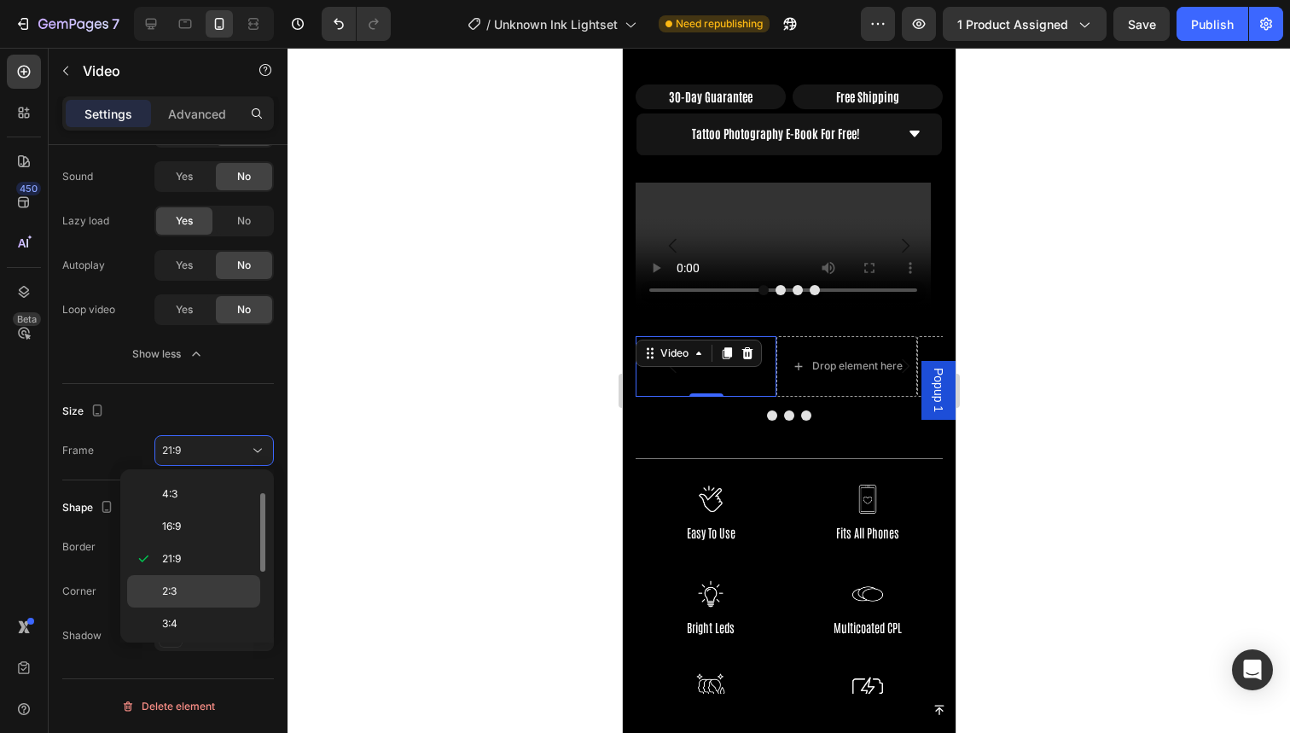
scroll to position [0, 0]
click at [195, 555] on p "3:2" at bounding box center [207, 556] width 90 height 15
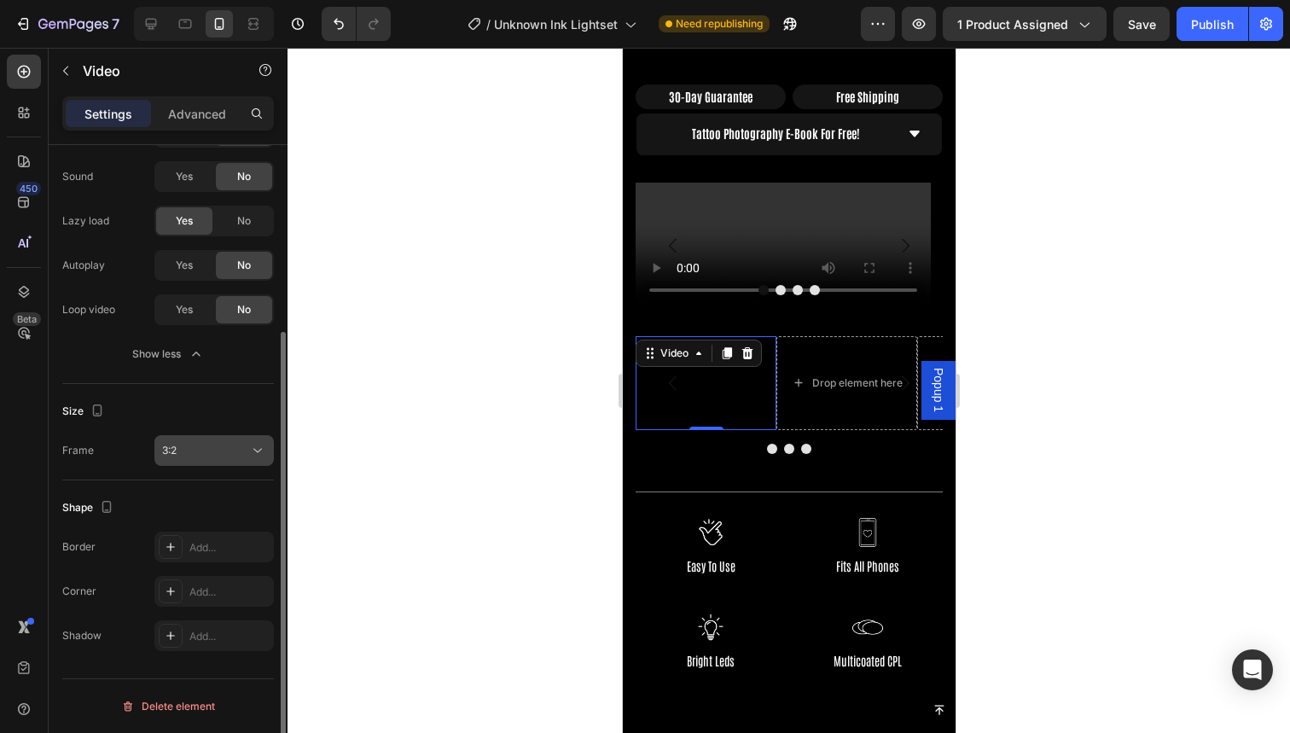
click at [212, 455] on div "3:2" at bounding box center [205, 450] width 87 height 15
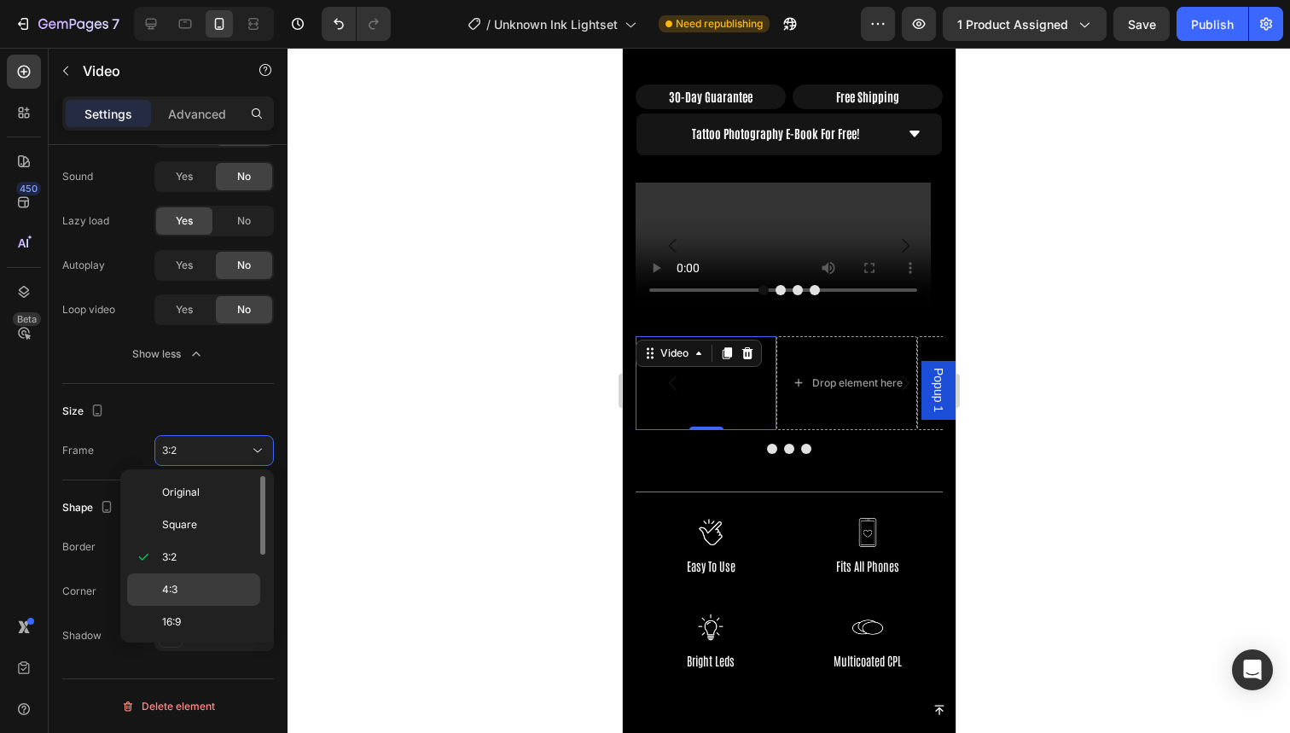
click at [189, 581] on div "4:3" at bounding box center [193, 589] width 133 height 32
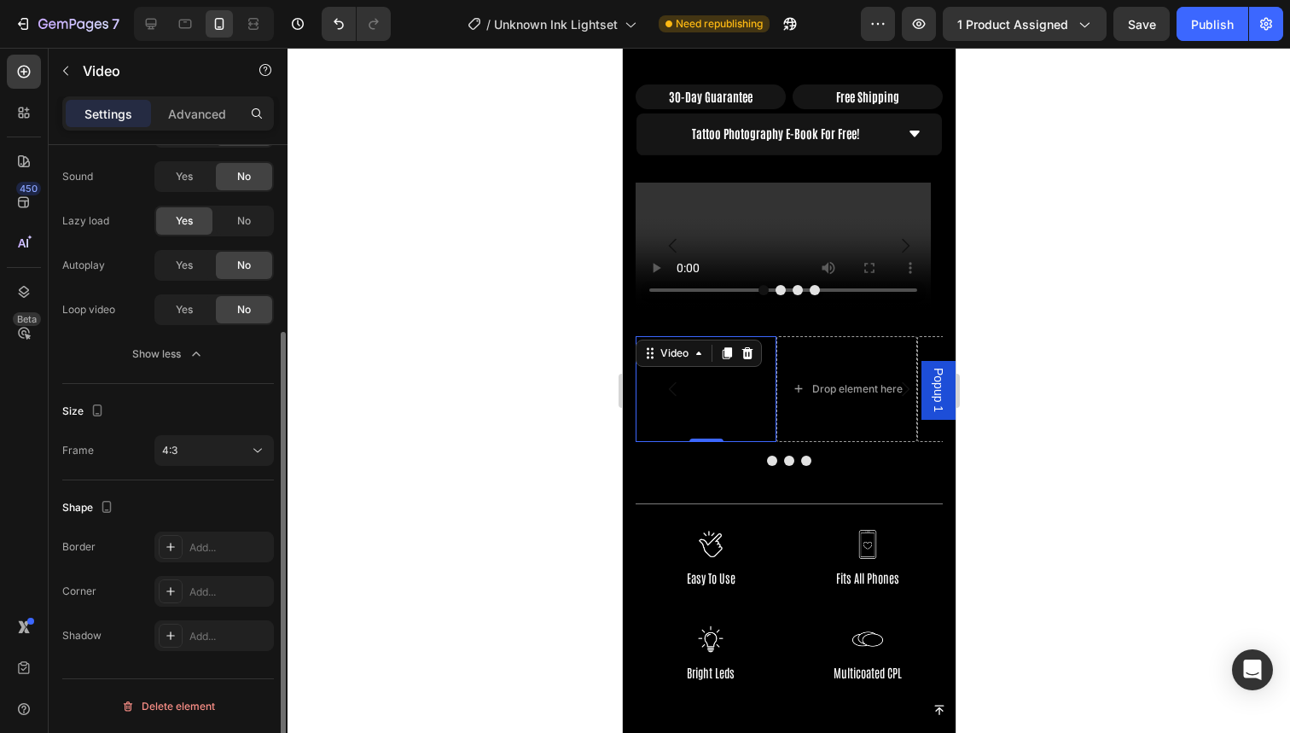
click at [218, 434] on div "Size Frame 4:3" at bounding box center [168, 432] width 212 height 96
click at [213, 455] on div "4:3" at bounding box center [205, 450] width 87 height 15
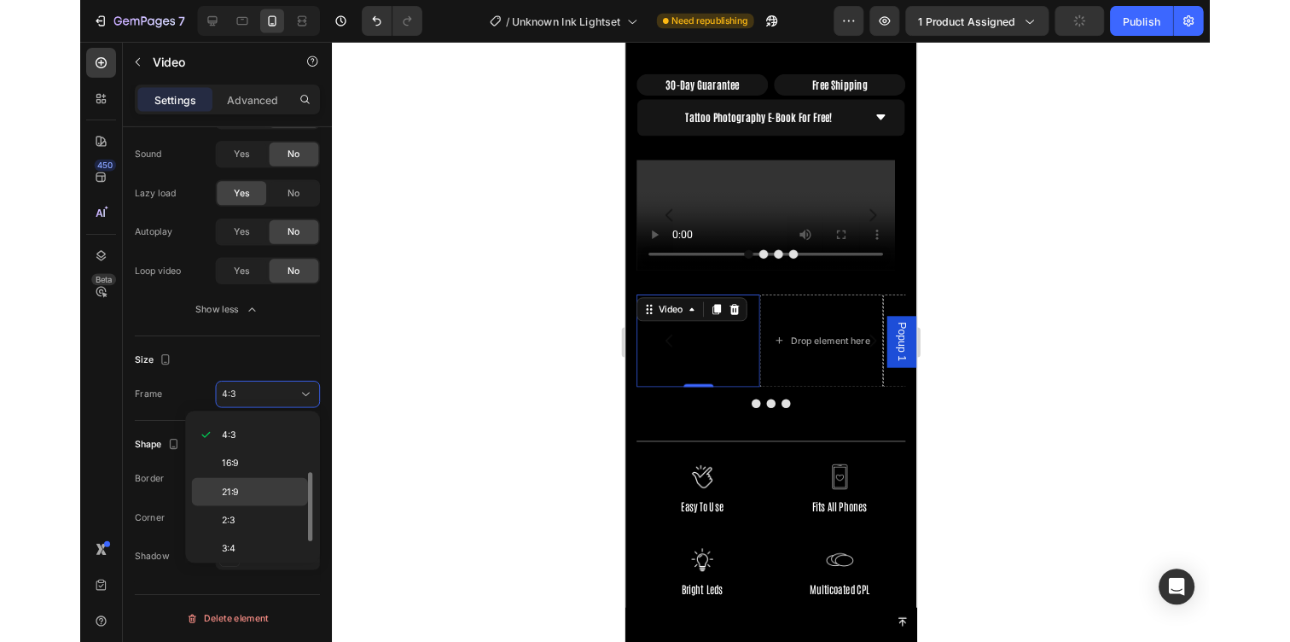
scroll to position [105, 0]
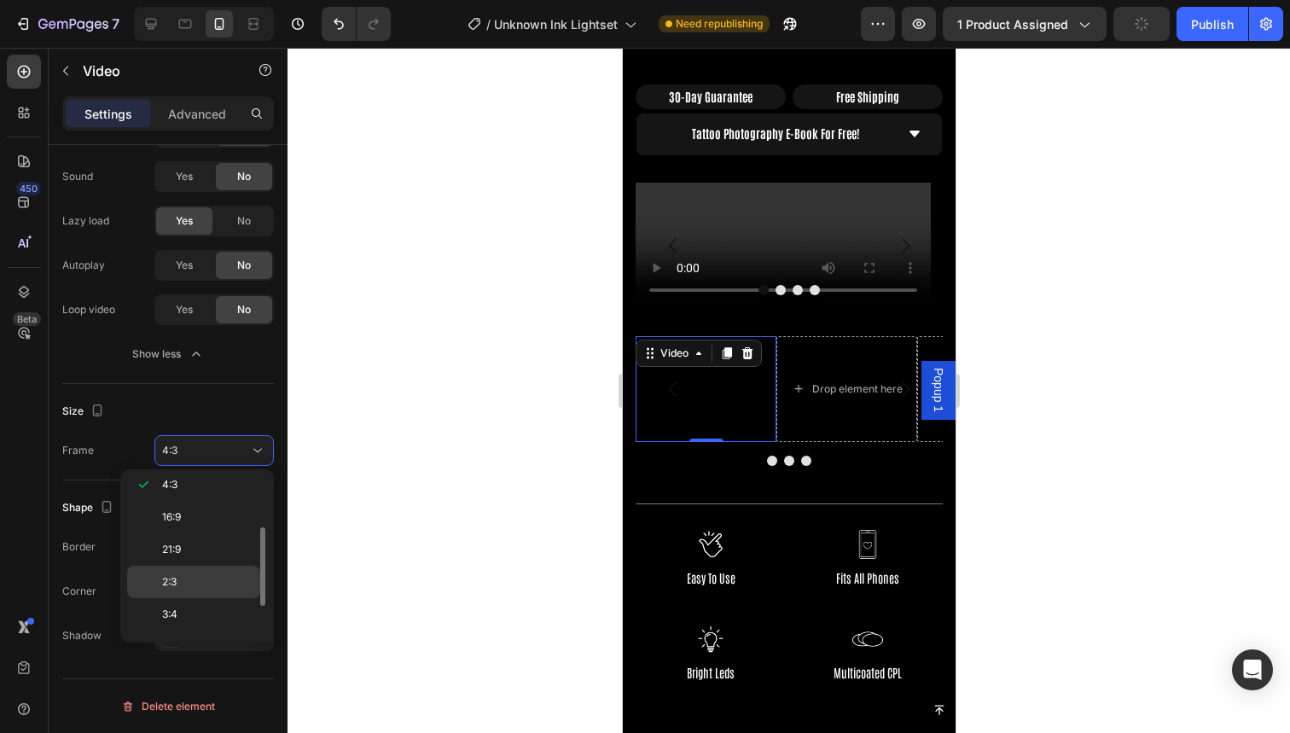
click at [212, 576] on p "2:3" at bounding box center [207, 581] width 90 height 15
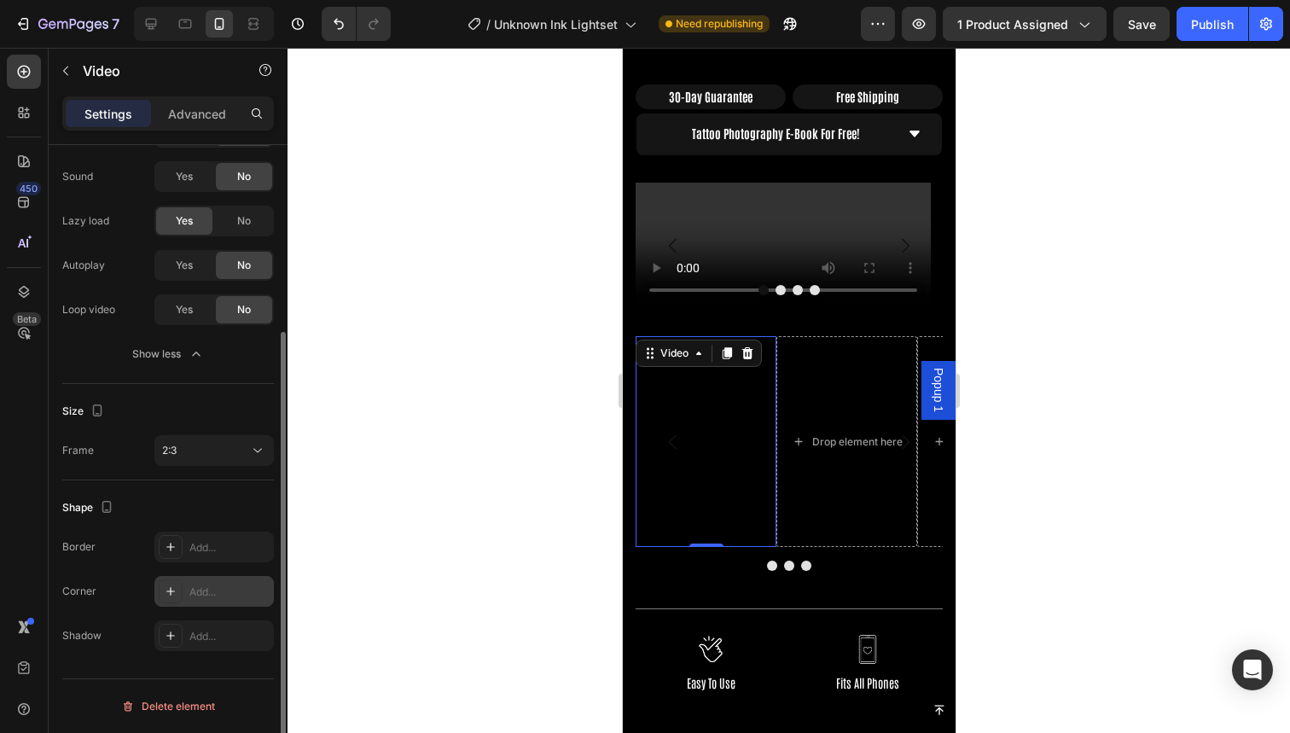
click at [204, 590] on div "Add..." at bounding box center [229, 591] width 80 height 15
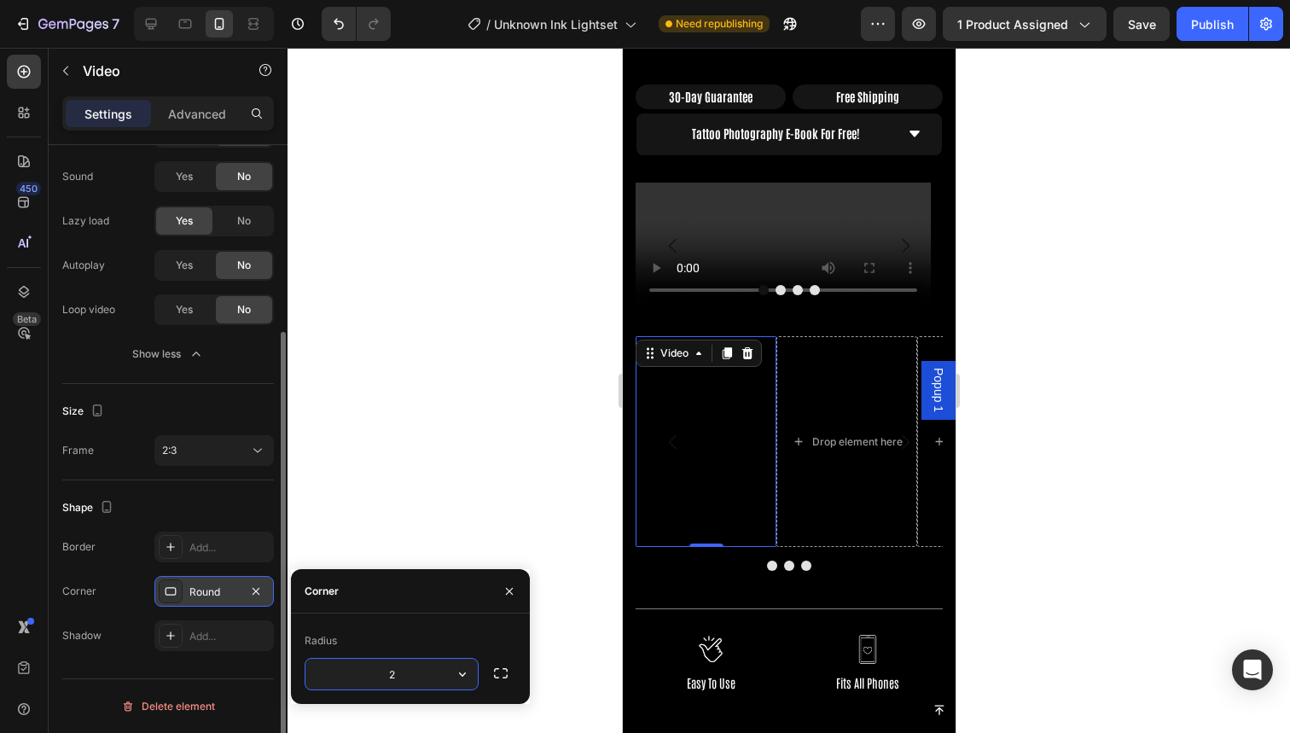
type input "20"
click at [333, 379] on div at bounding box center [789, 390] width 1003 height 685
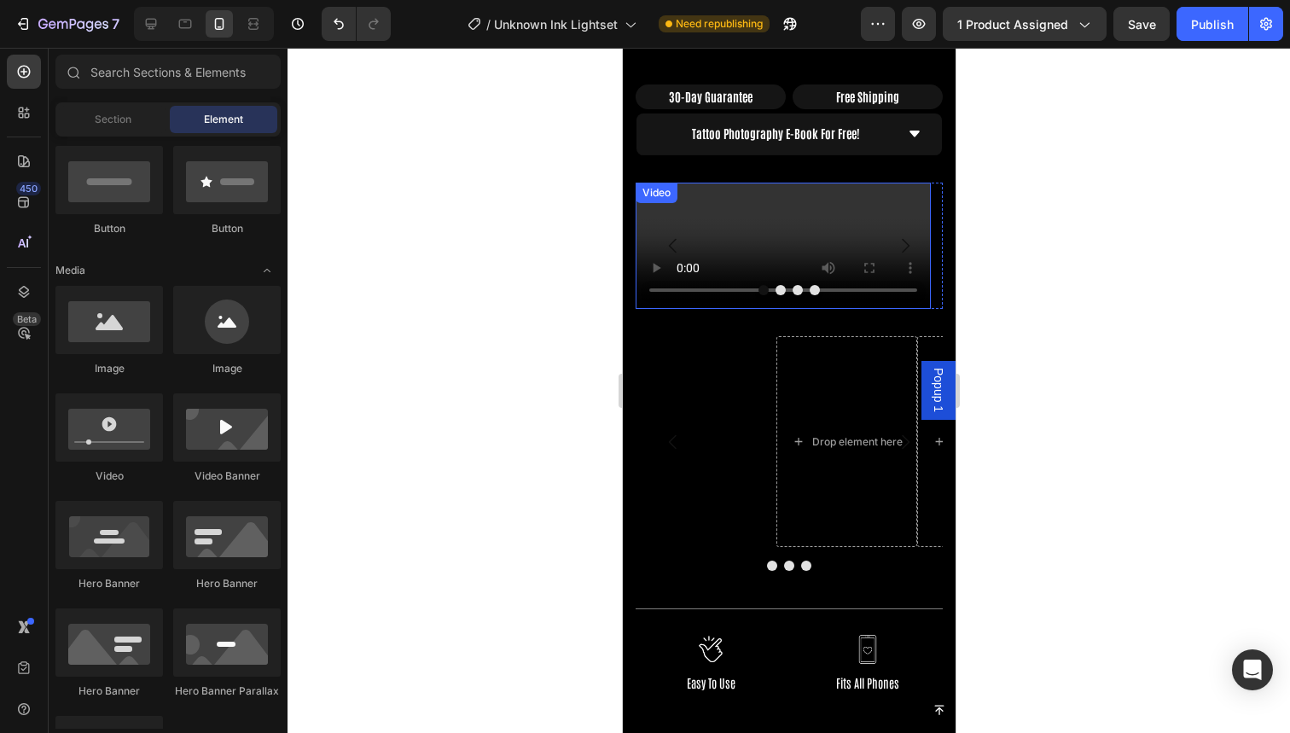
click at [843, 211] on video at bounding box center [782, 246] width 295 height 126
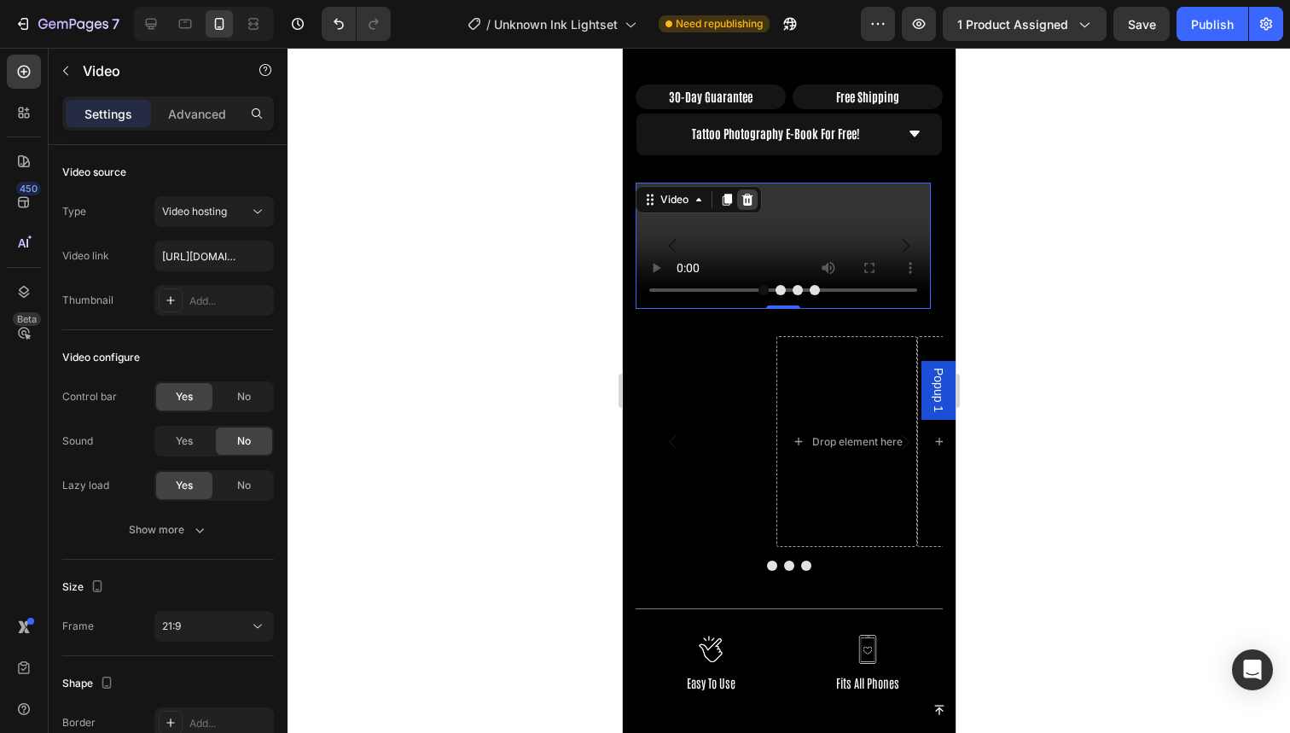
click at [749, 194] on icon at bounding box center [746, 200] width 11 height 12
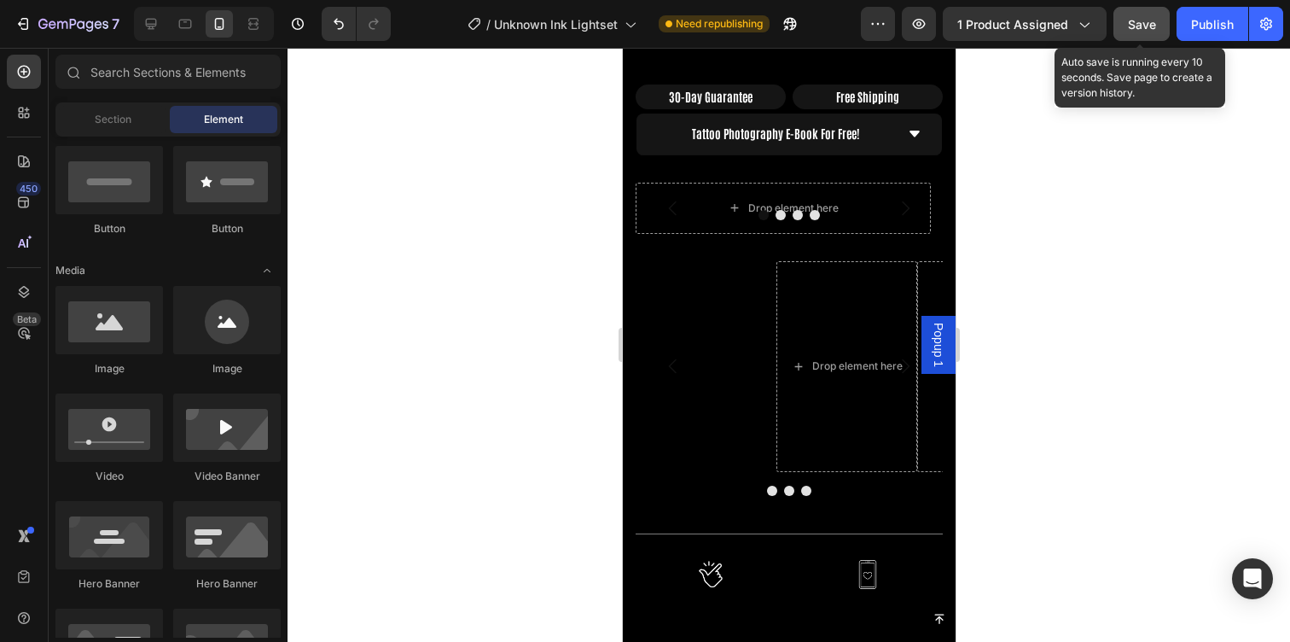
click at [1137, 32] on div "Save" at bounding box center [1142, 24] width 28 height 18
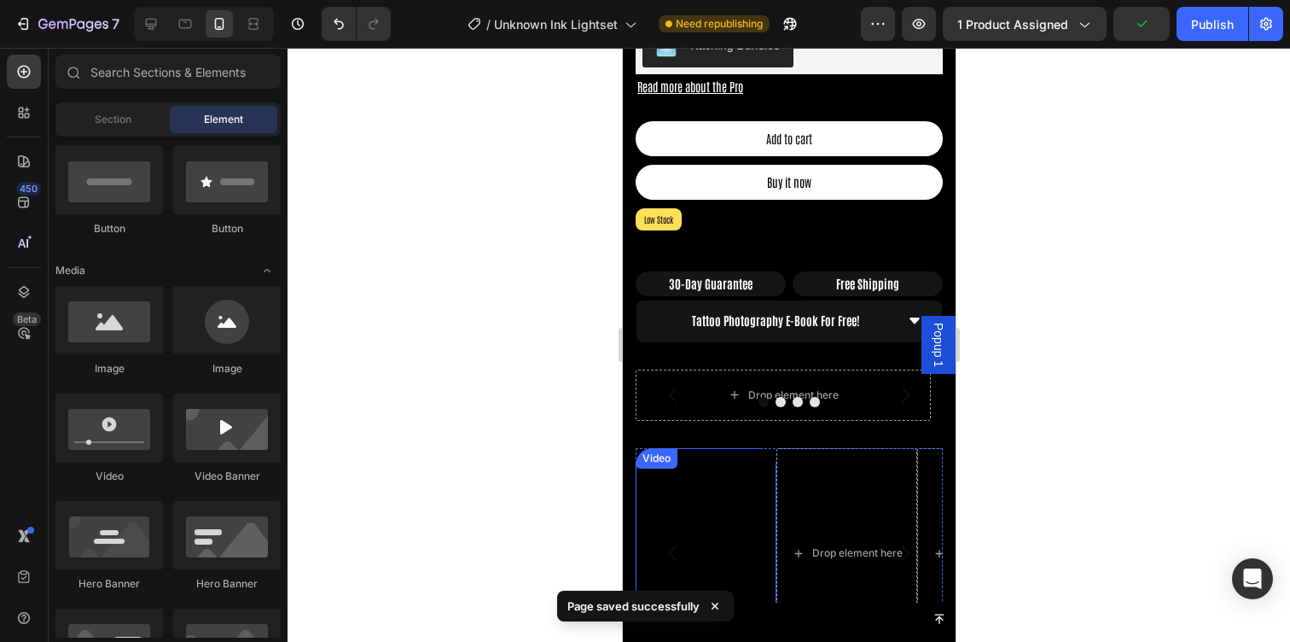
scroll to position [821, 0]
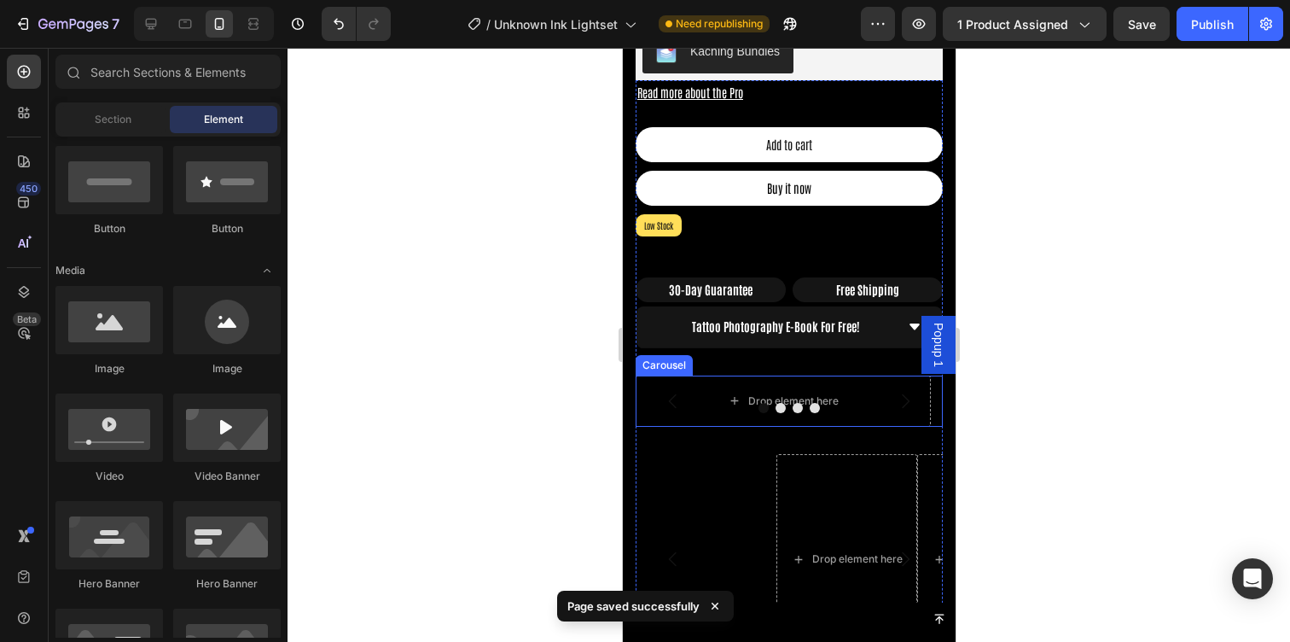
click at [682, 391] on icon "Carousel Back Arrow" at bounding box center [672, 401] width 20 height 20
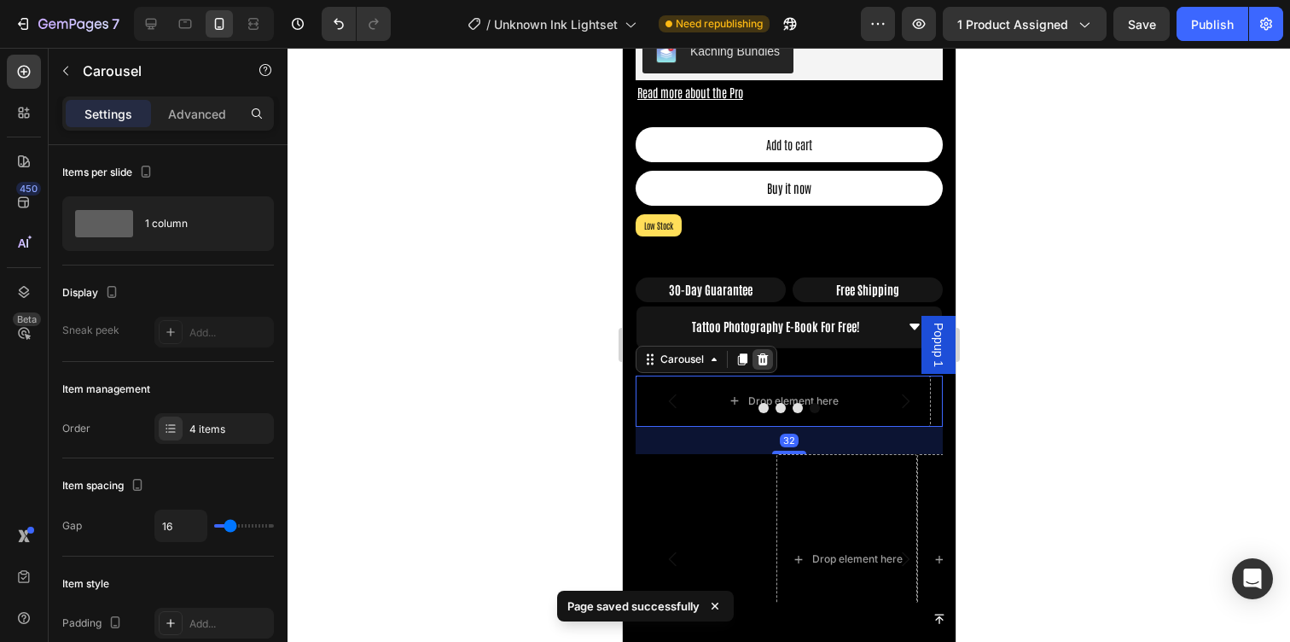
click at [765, 353] on icon at bounding box center [762, 359] width 11 height 12
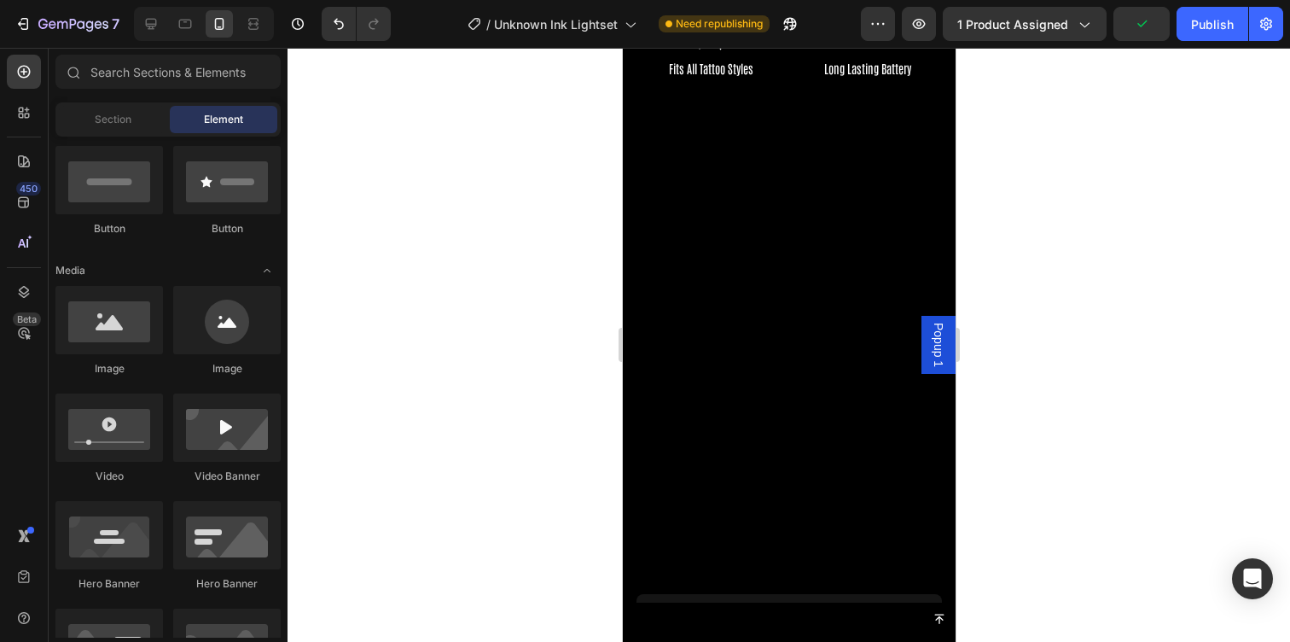
scroll to position [1662, 0]
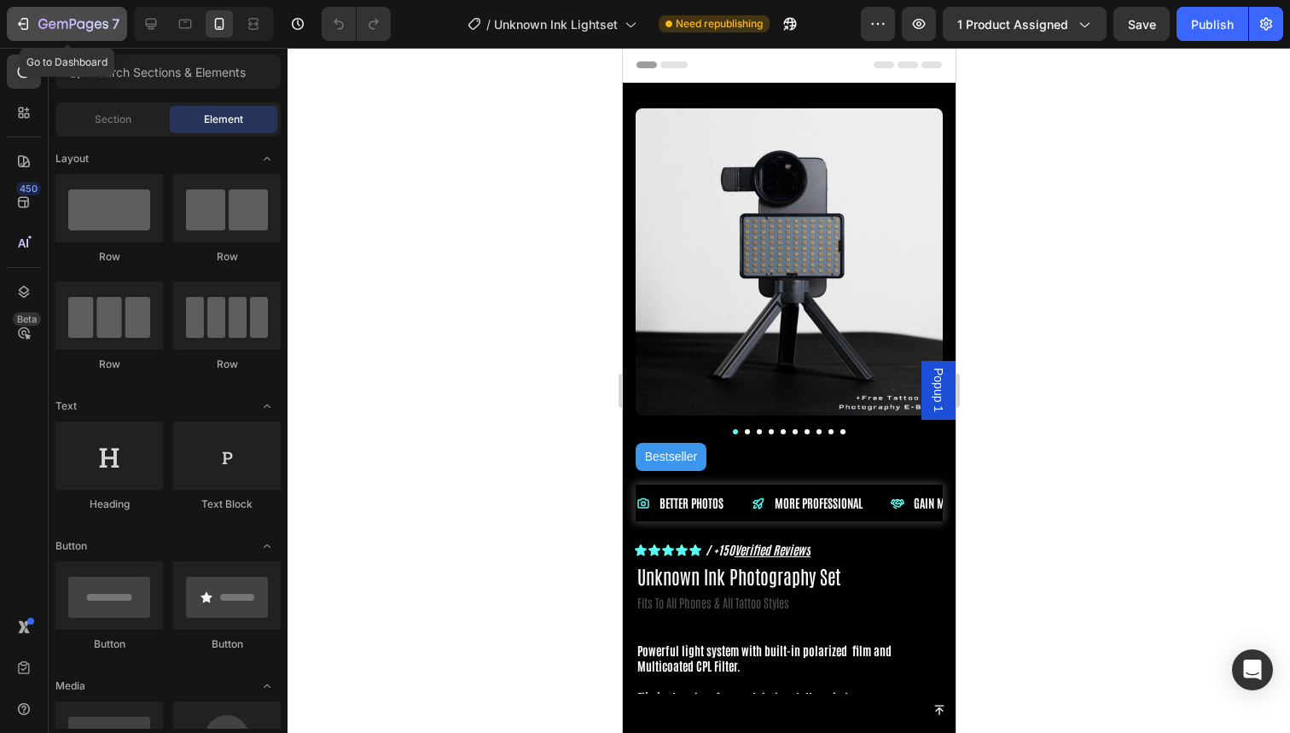
click at [25, 26] on icon "button" at bounding box center [23, 23] width 17 height 17
